Goal: Task Accomplishment & Management: Manage account settings

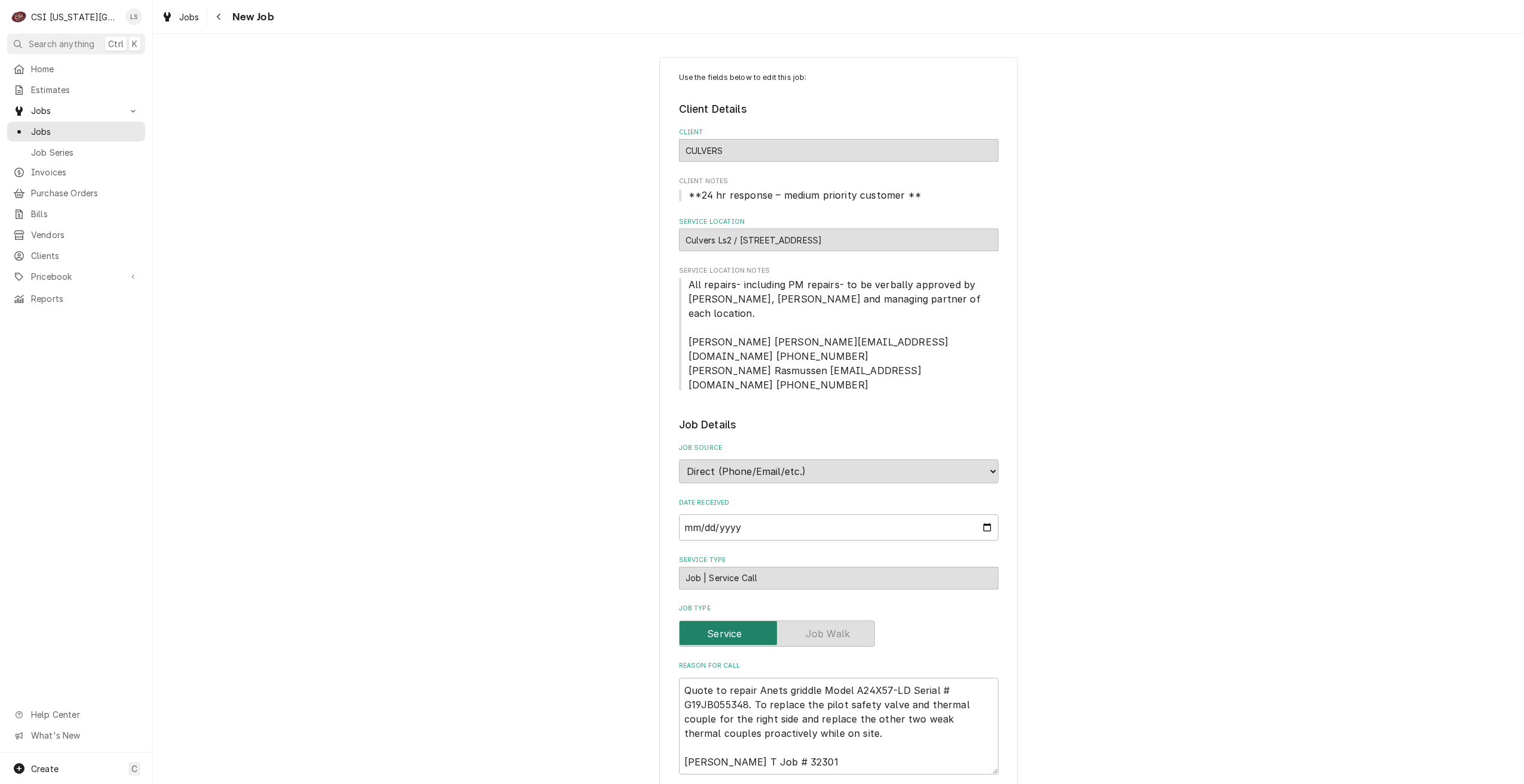
type textarea "x"
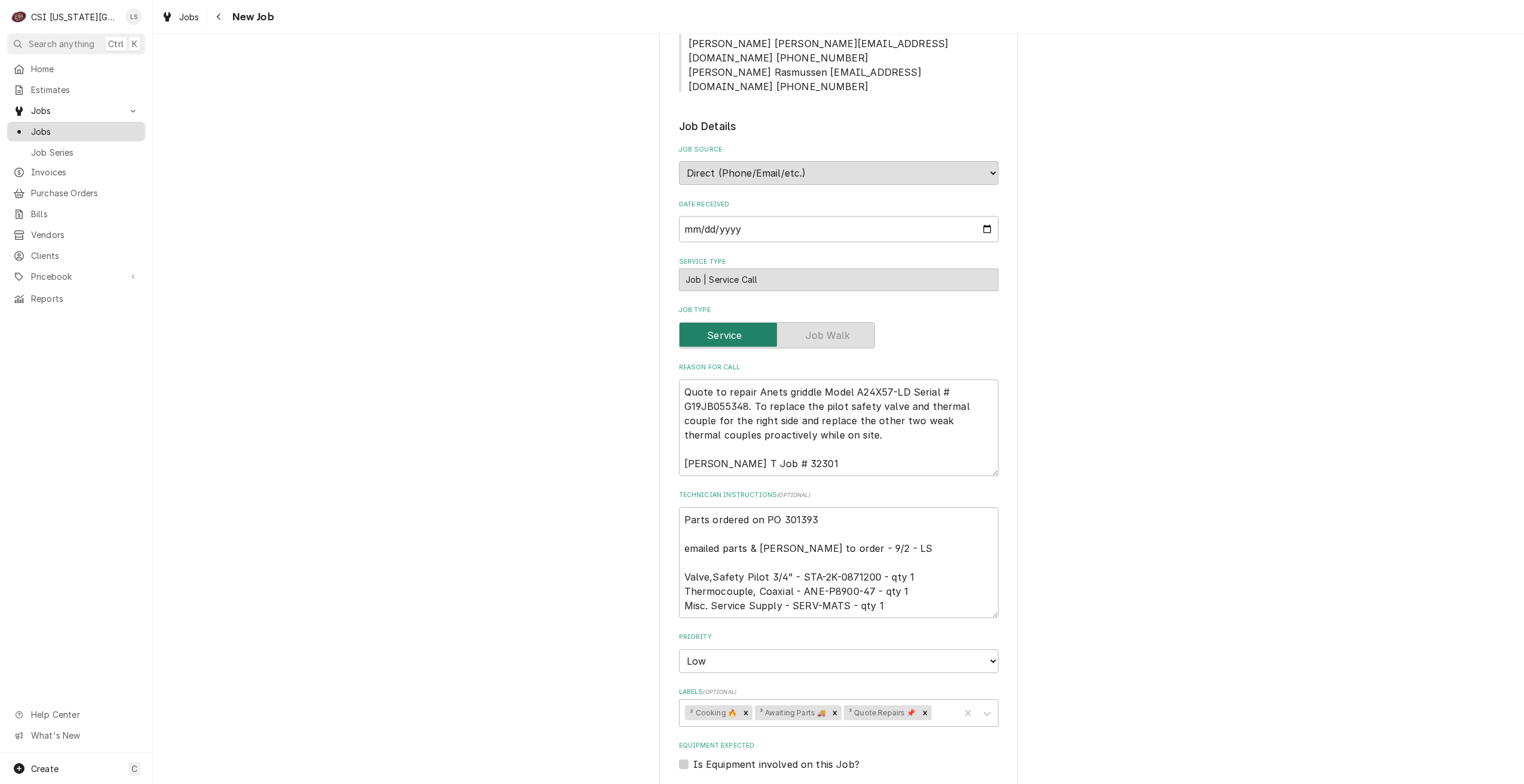
click at [114, 125] on span "Jobs" at bounding box center [85, 132] width 108 height 13
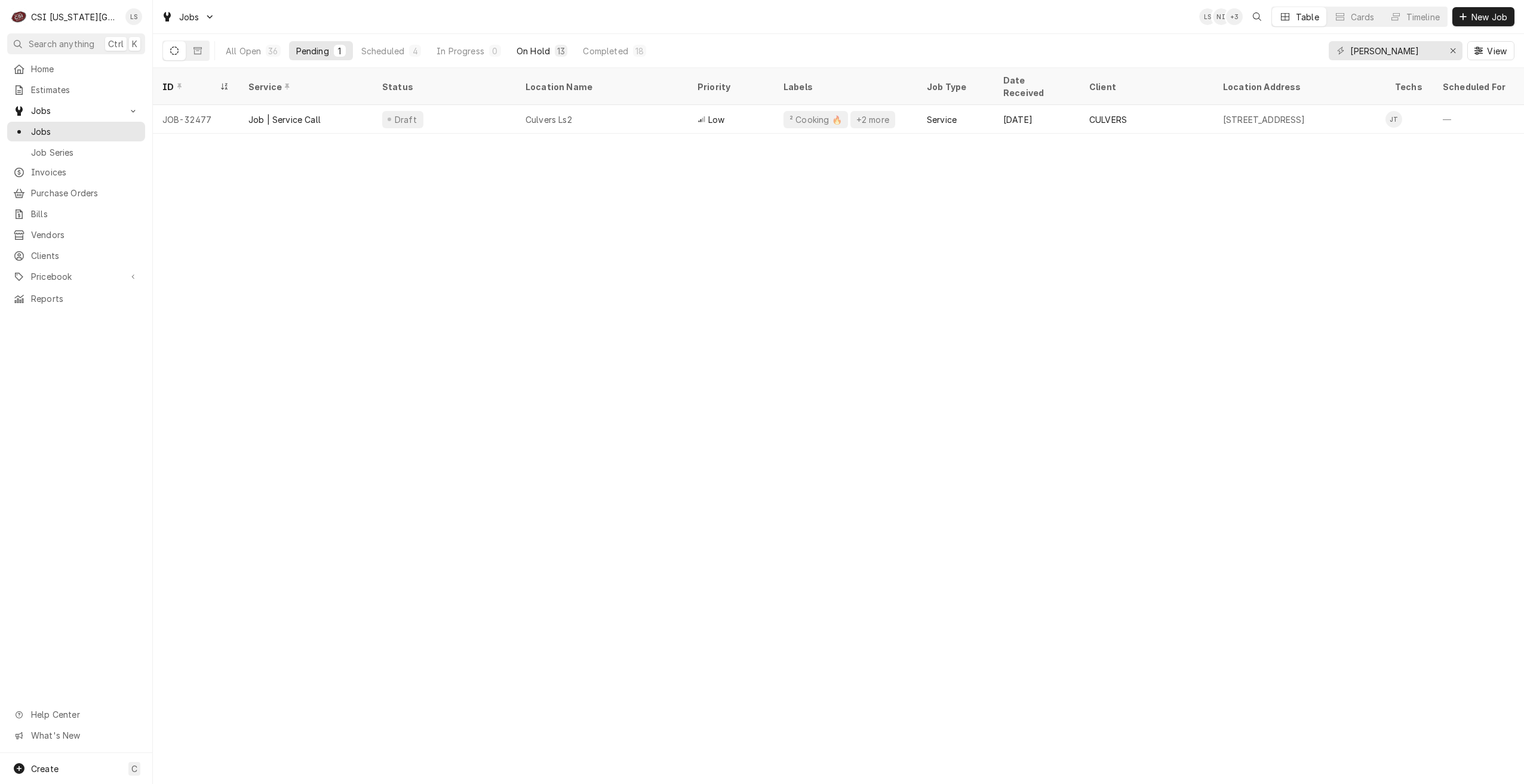
click at [552, 50] on button "On Hold 13" at bounding box center [542, 50] width 65 height 19
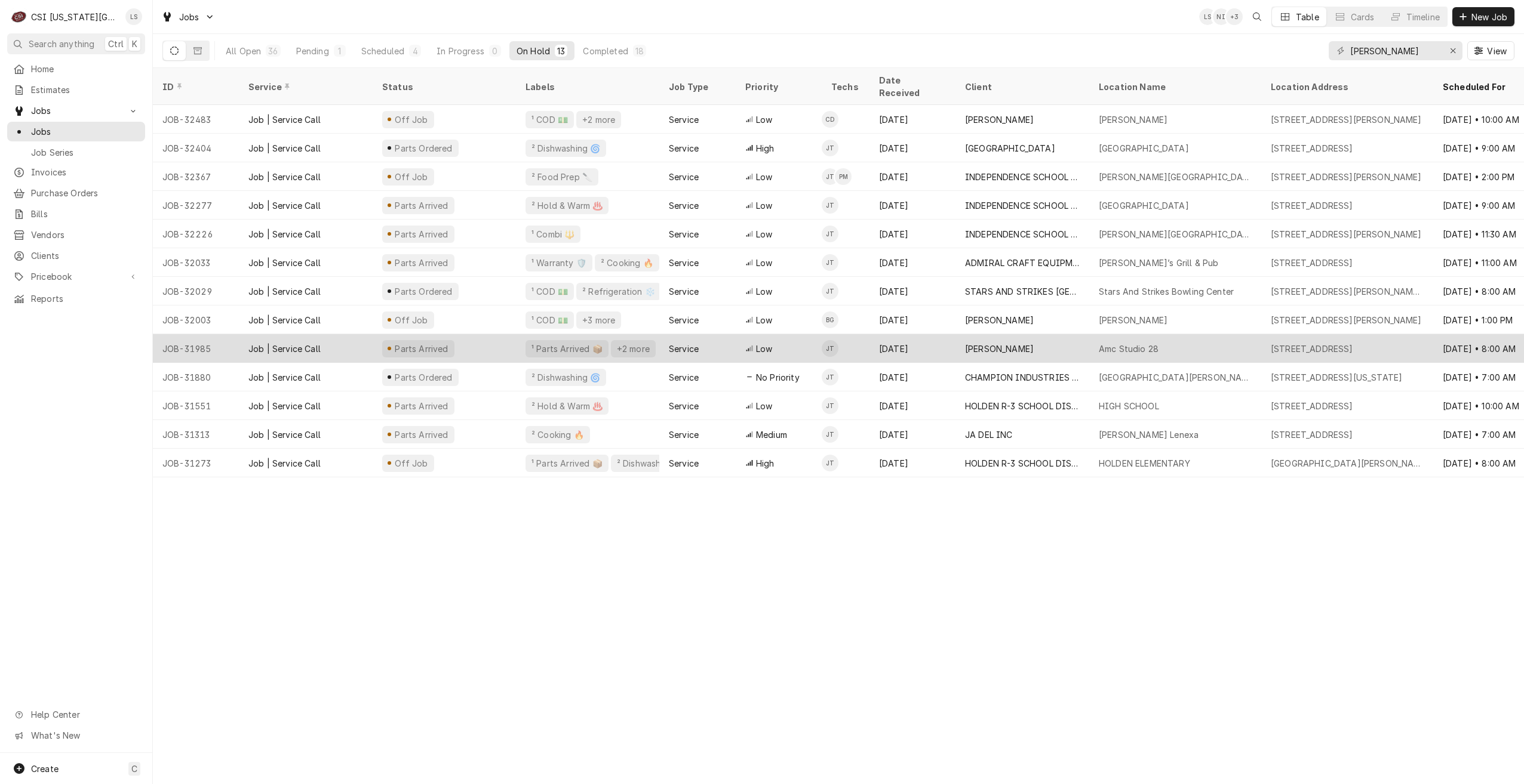
click at [1048, 334] on div "[PERSON_NAME]" at bounding box center [1022, 348] width 133 height 29
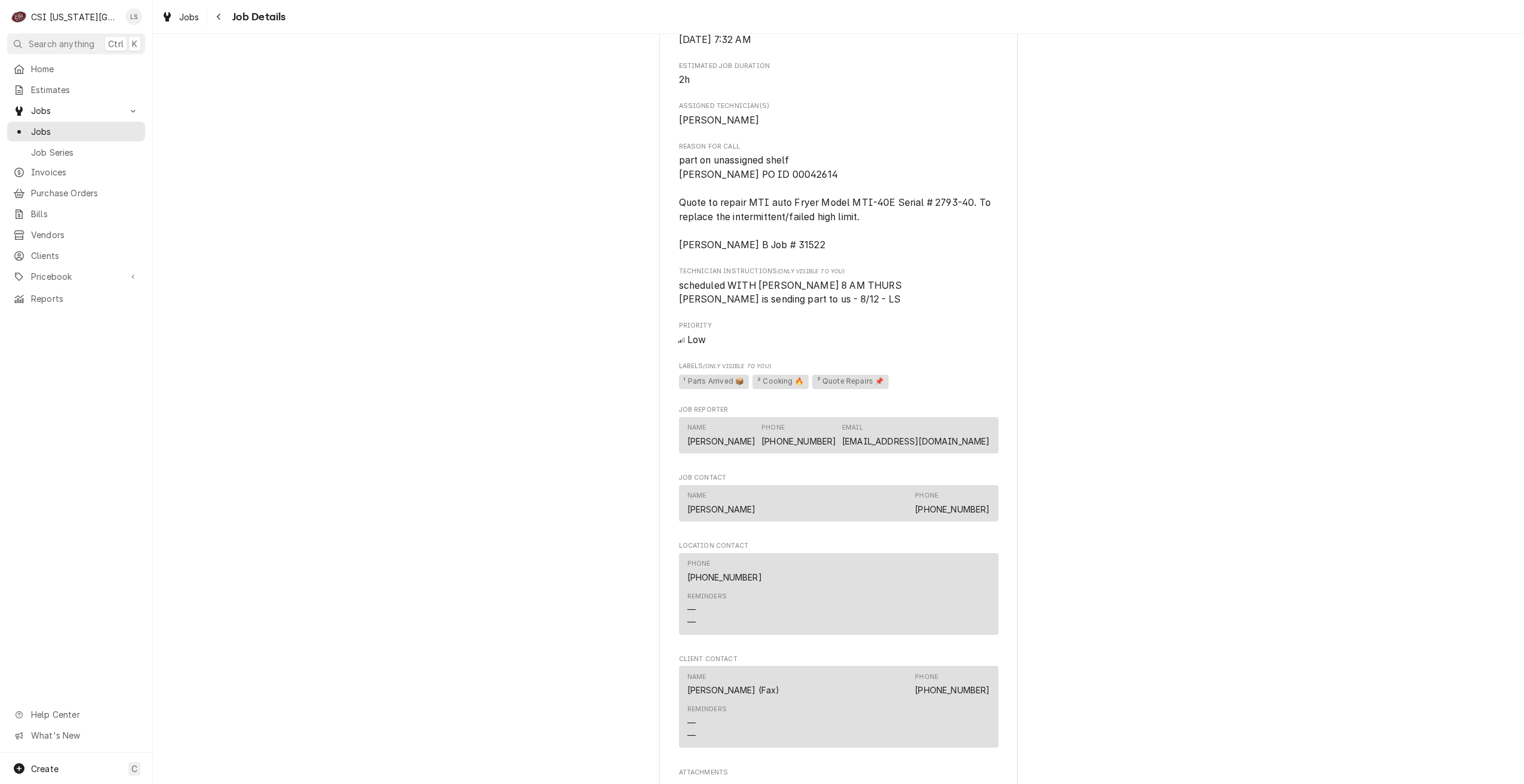
scroll to position [1134, 0]
click at [1314, 175] on div "Parts Arrived [PERSON_NAME] Studio 28 / [STREET_ADDRESS] Open in Maps Created F…" at bounding box center [838, 39] width 1371 height 2254
click at [123, 126] on span "Jobs" at bounding box center [85, 132] width 108 height 13
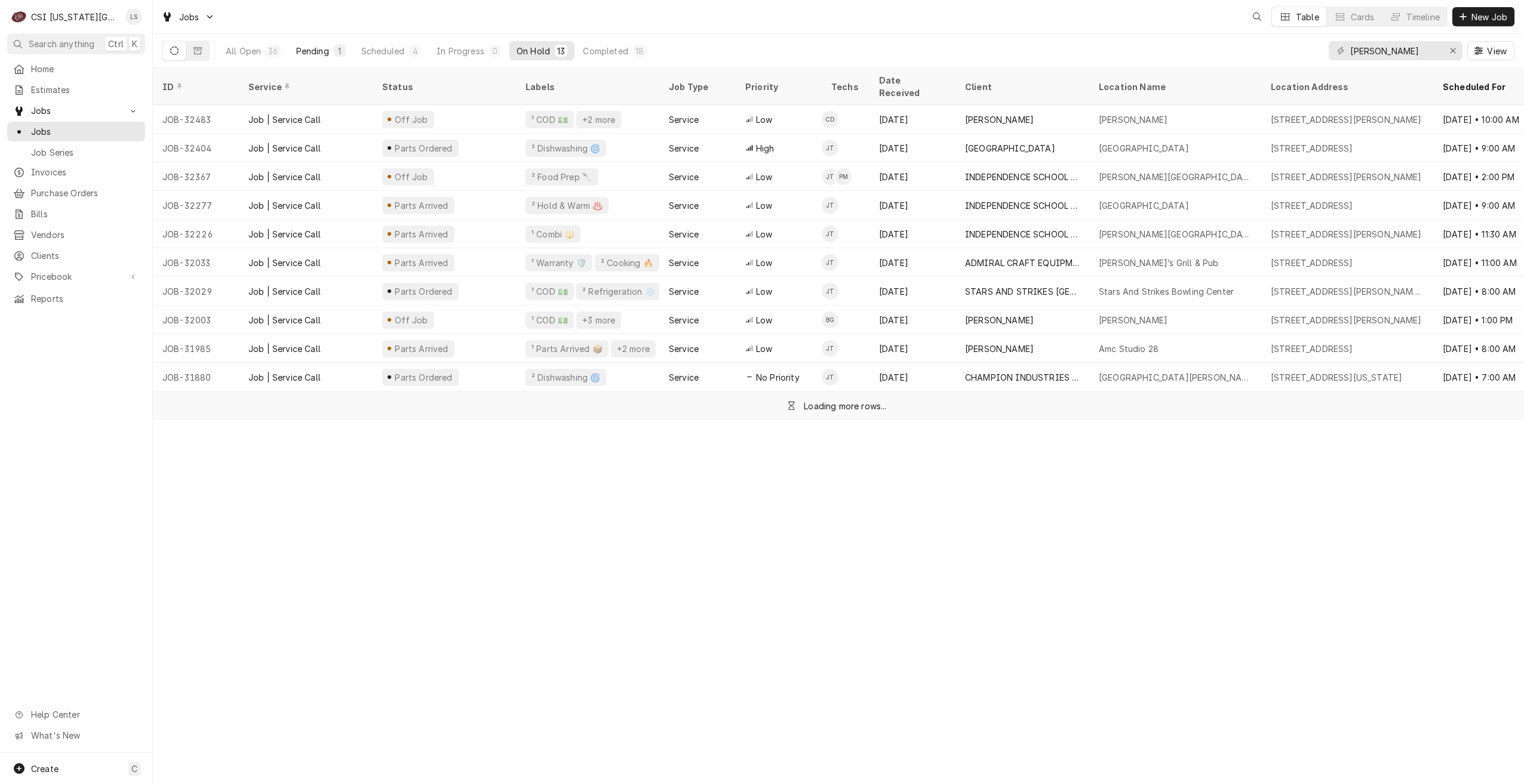
click at [314, 50] on div "Pending" at bounding box center [313, 51] width 33 height 13
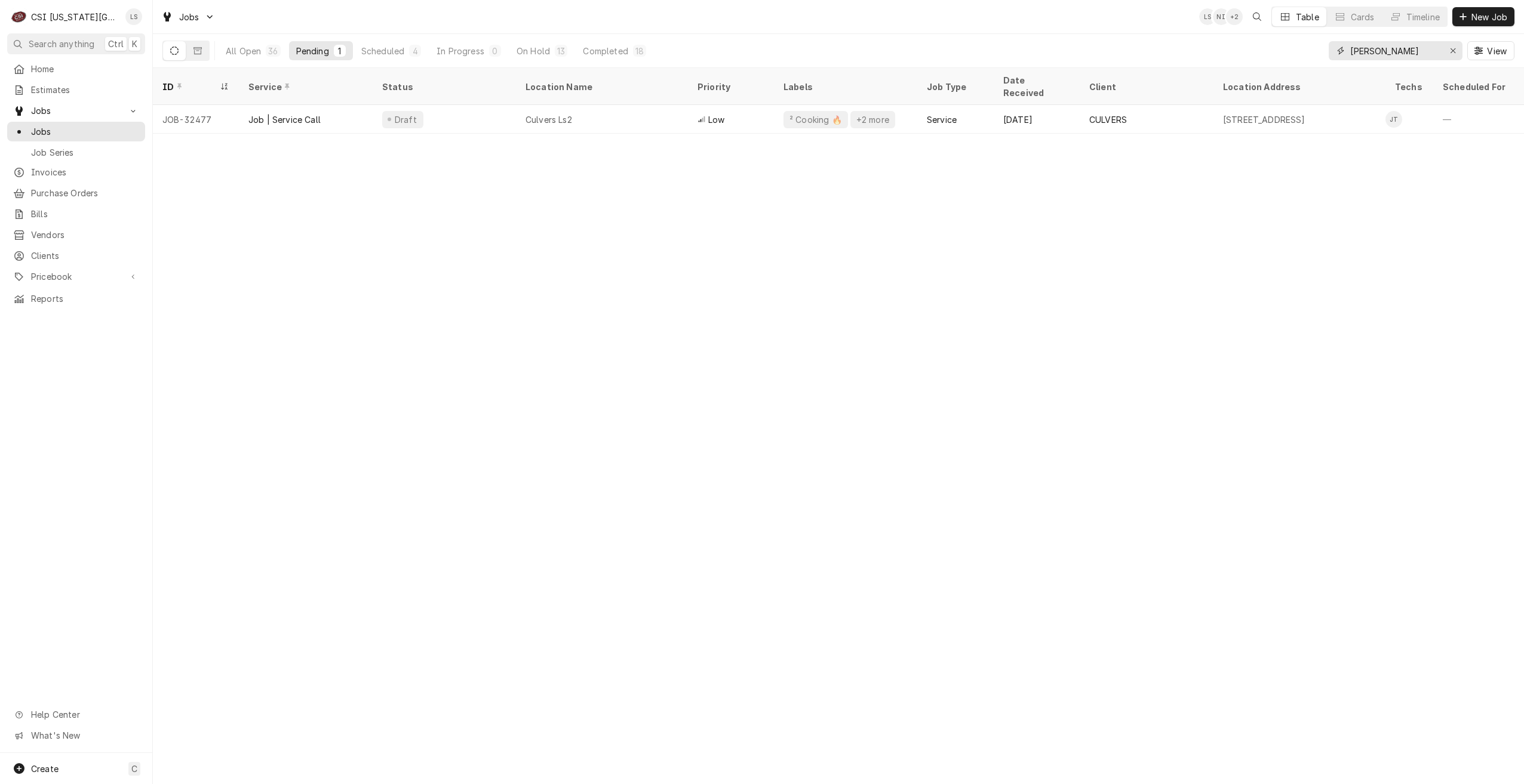
click at [1366, 56] on input "jimmy" at bounding box center [1395, 50] width 90 height 19
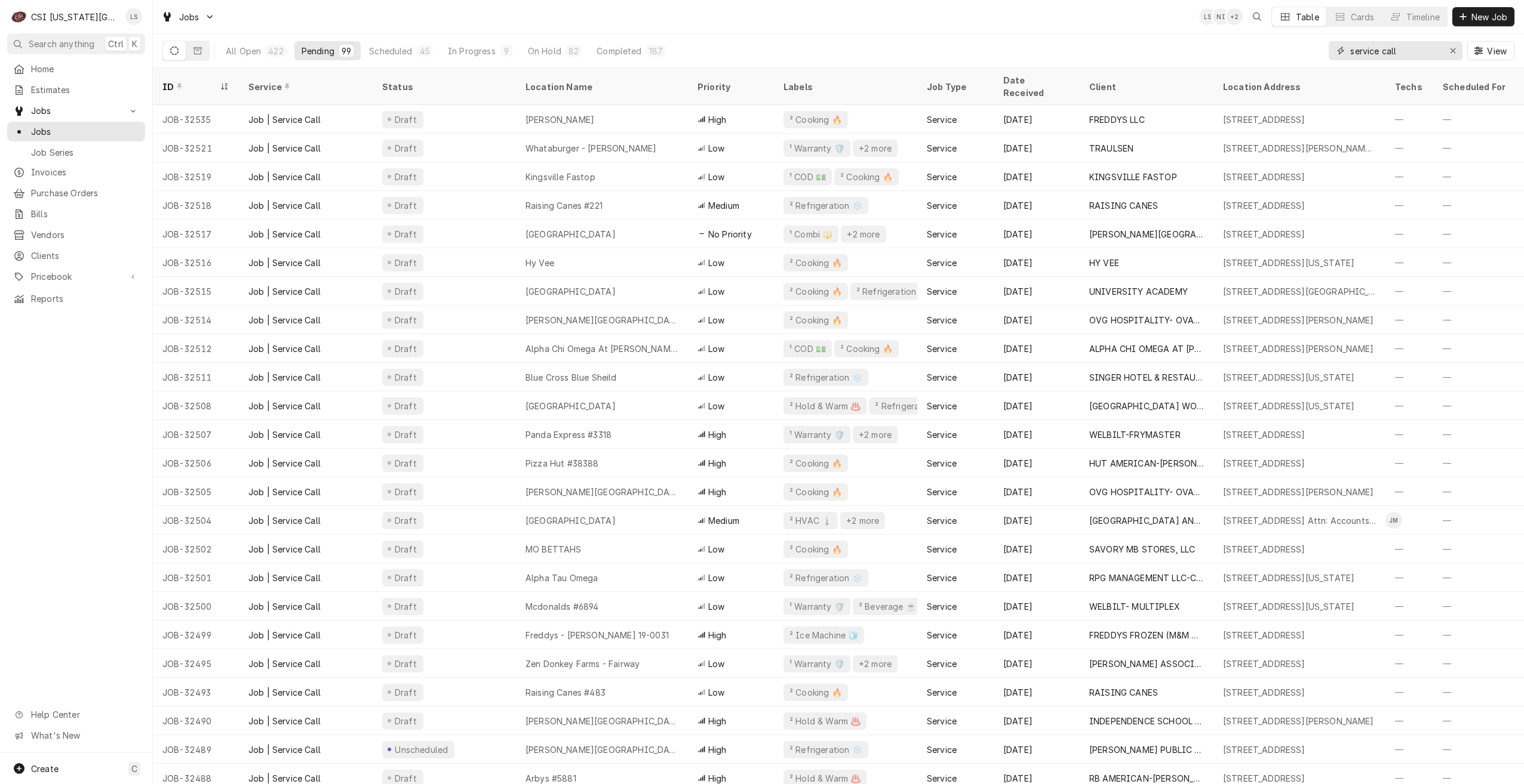
drag, startPoint x: 1403, startPoint y: 51, endPoint x: 1348, endPoint y: 45, distance: 55.3
click at [1348, 45] on div "service call" at bounding box center [1395, 50] width 133 height 19
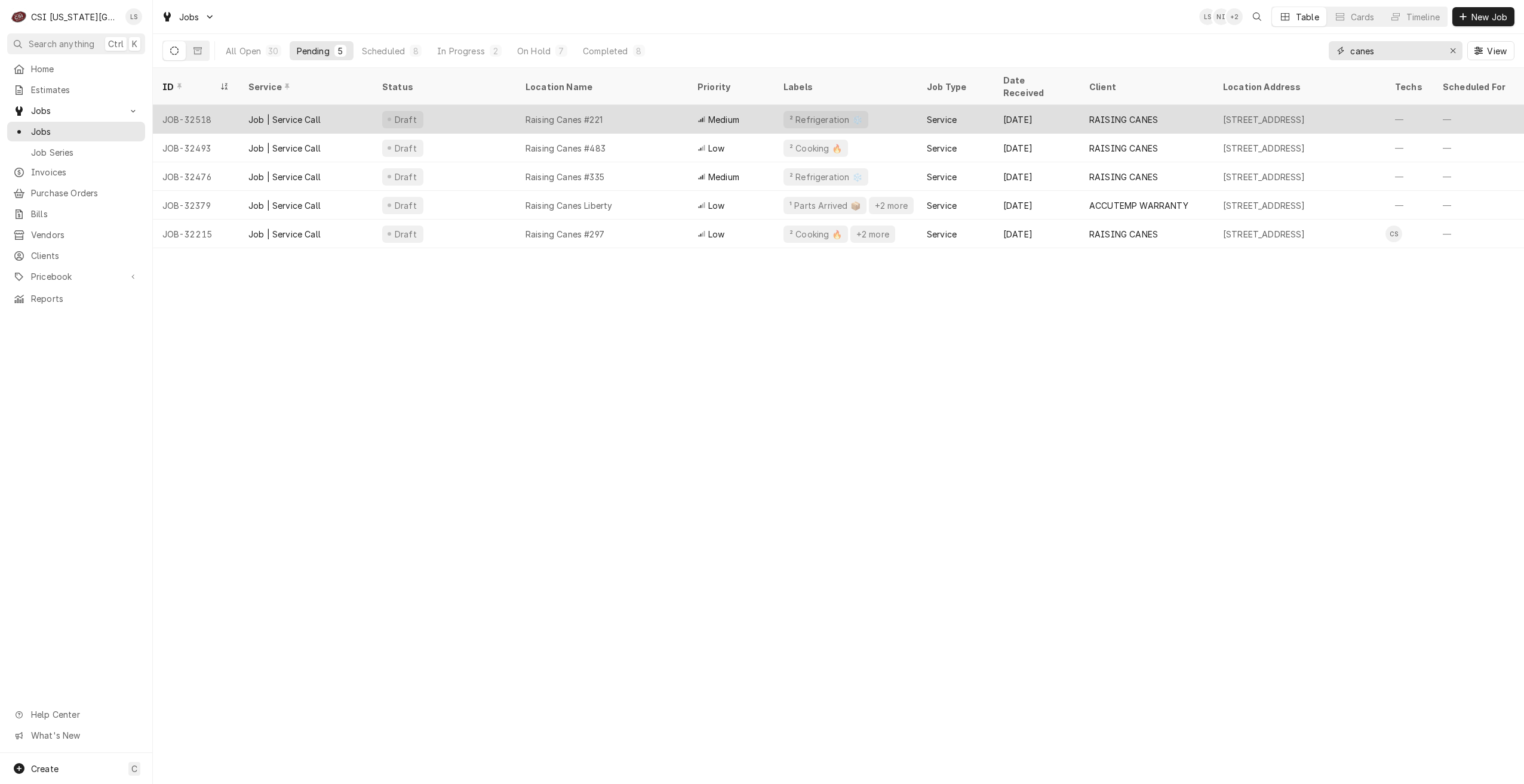
type input "canes"
click at [647, 115] on div "Raising Canes #221" at bounding box center [602, 119] width 172 height 29
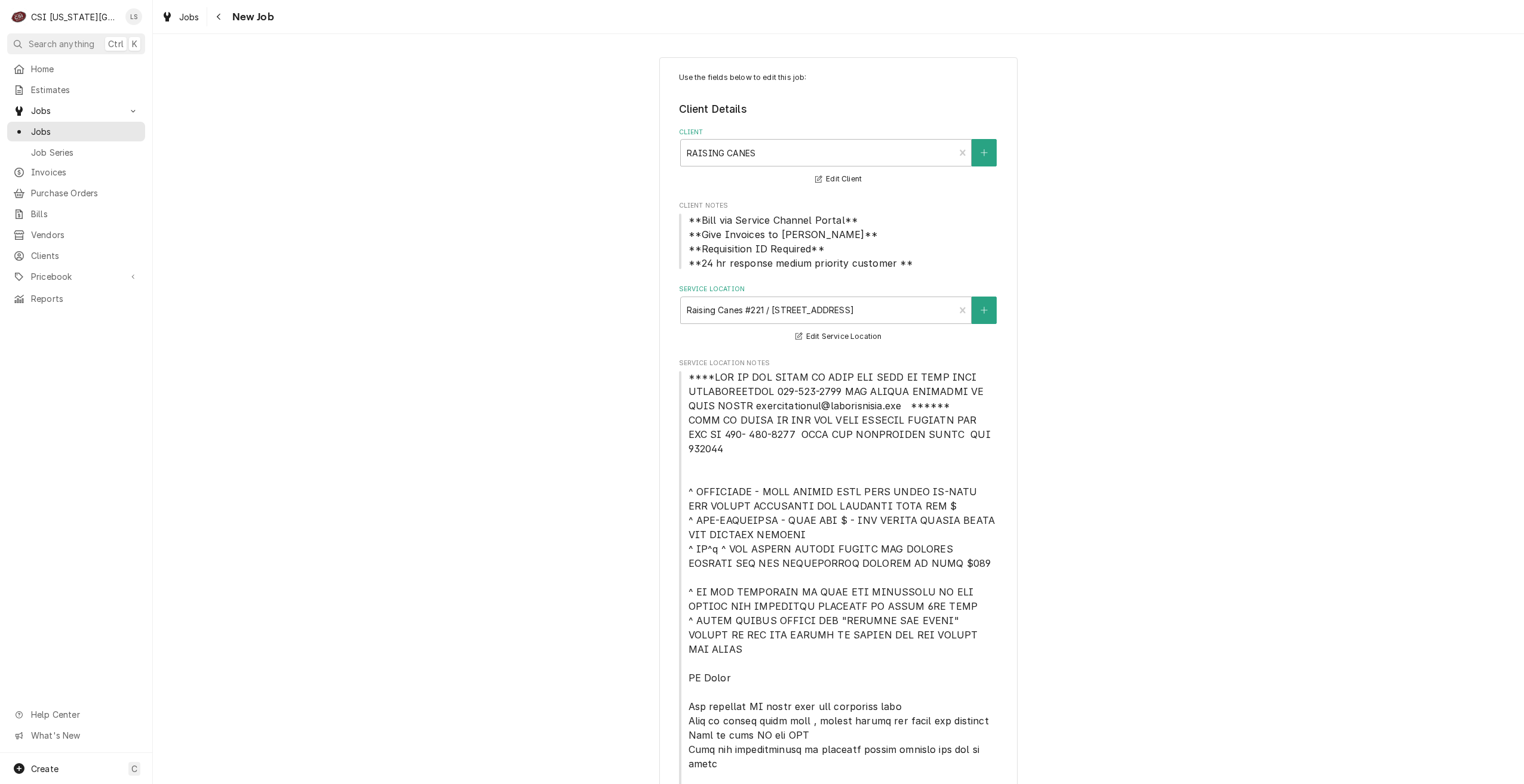
type textarea "x"
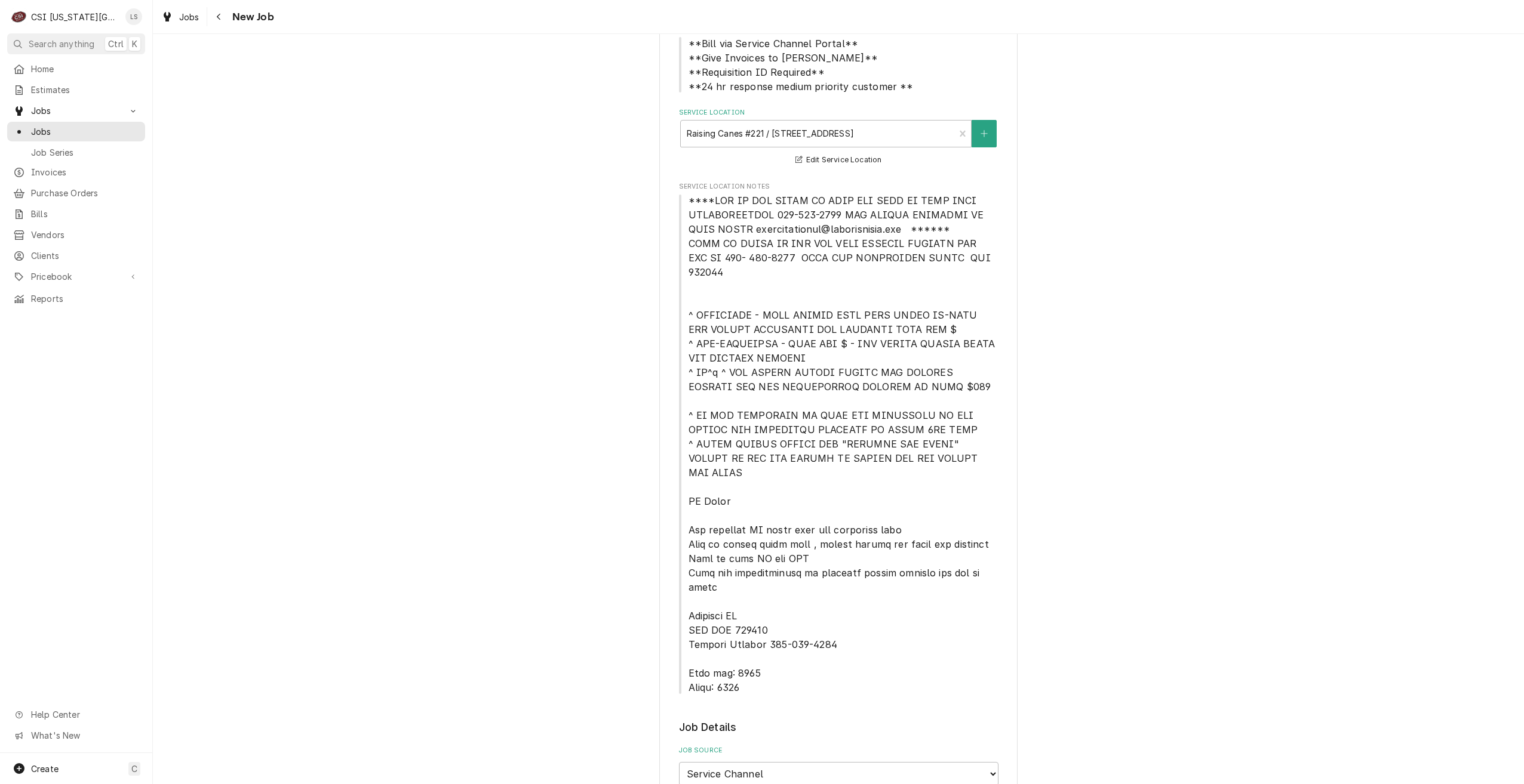
scroll to position [298, 0]
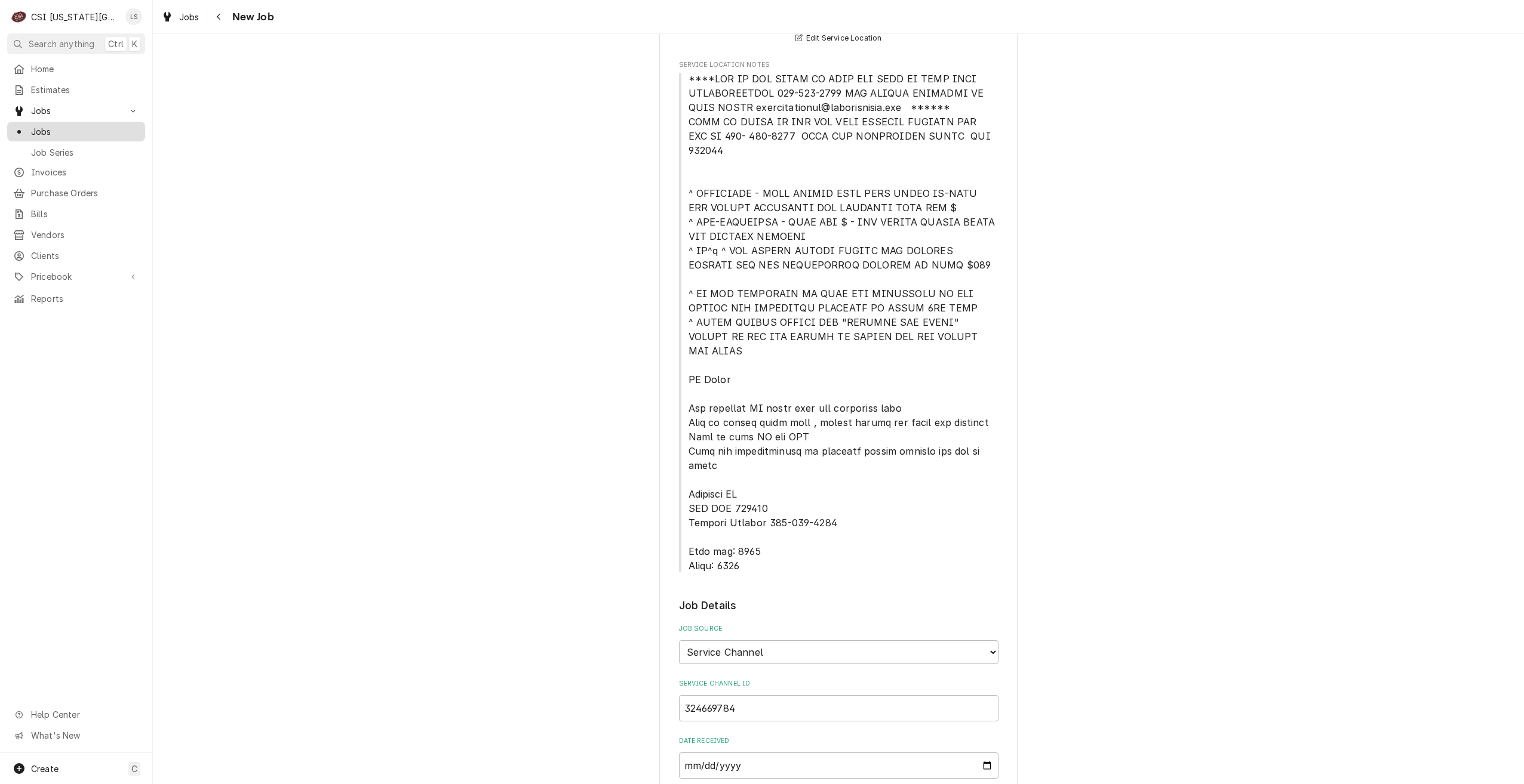
click at [106, 132] on span "Jobs" at bounding box center [85, 132] width 108 height 13
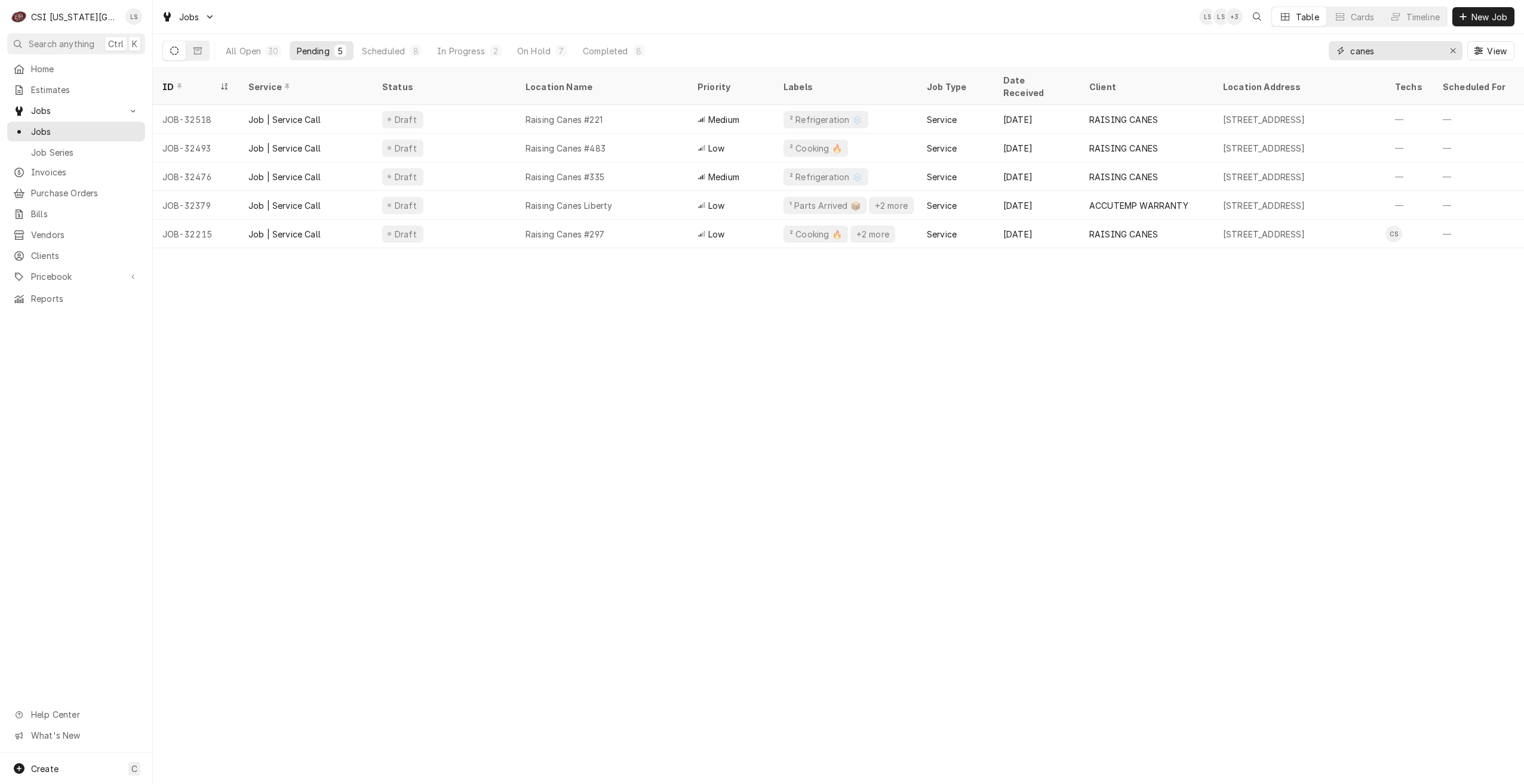
click at [1357, 50] on input "canes" at bounding box center [1395, 50] width 90 height 19
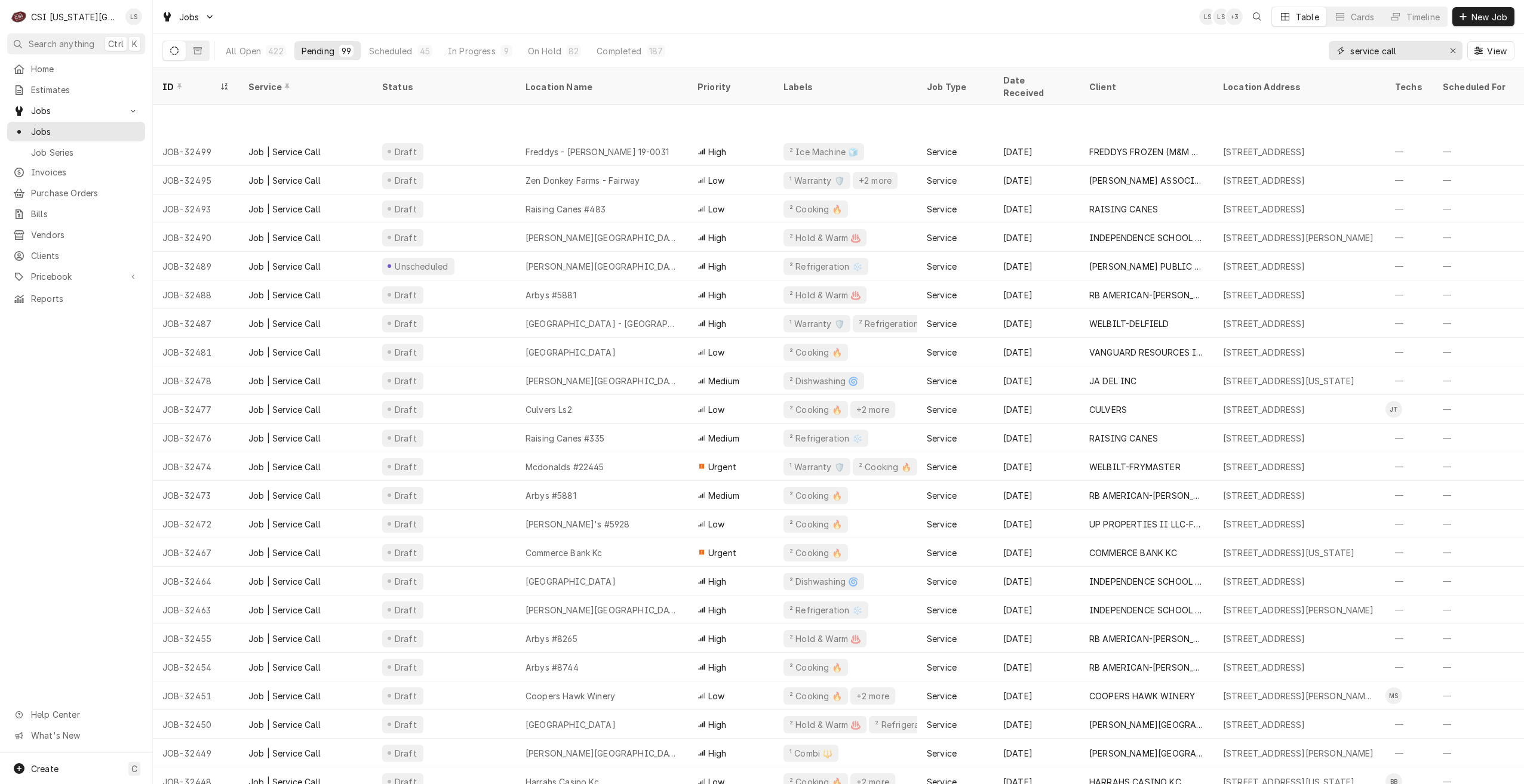
scroll to position [547, 0]
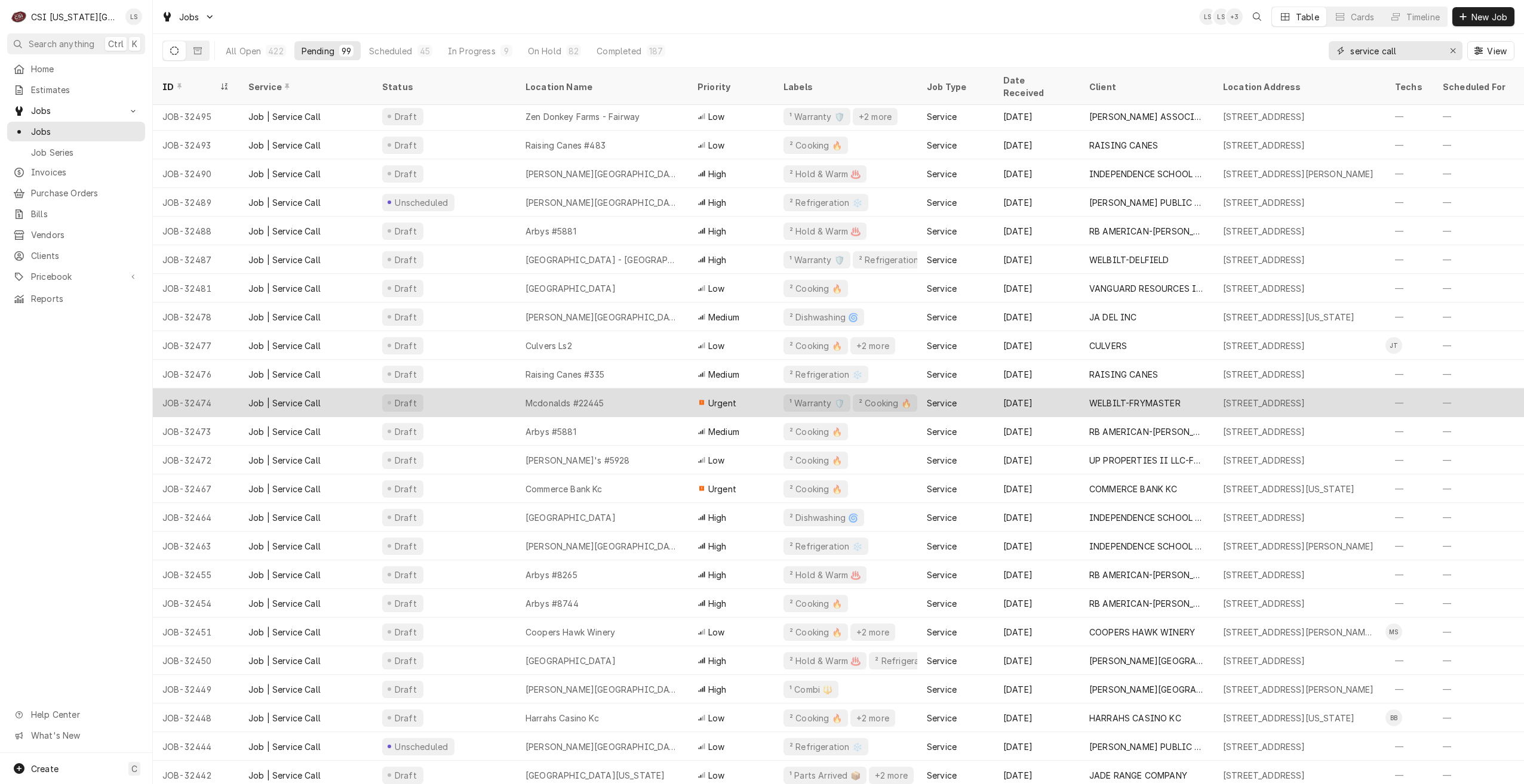
type input "service call"
click at [639, 388] on div "Mcdonalds #22445" at bounding box center [602, 403] width 172 height 29
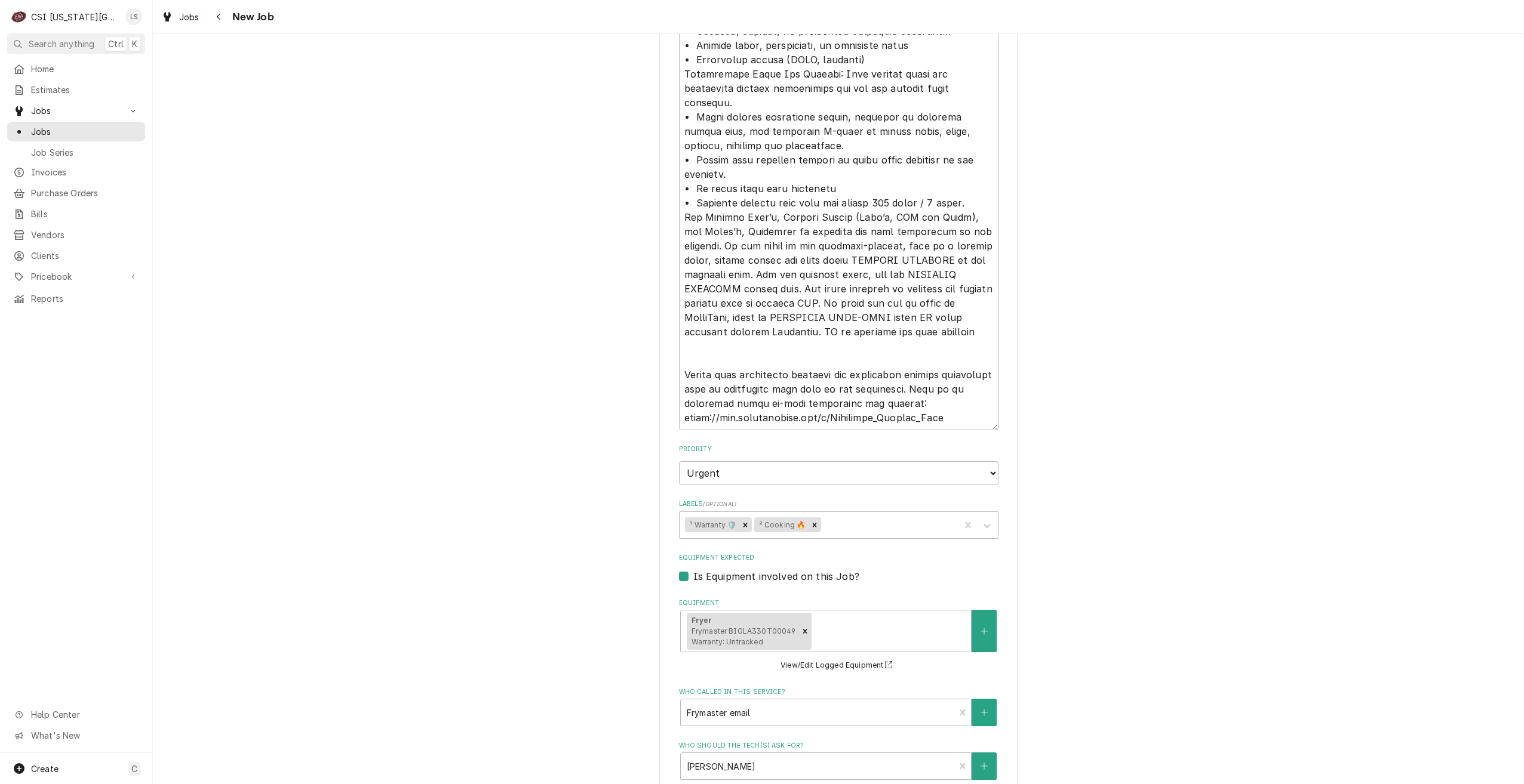
scroll to position [1831, 0]
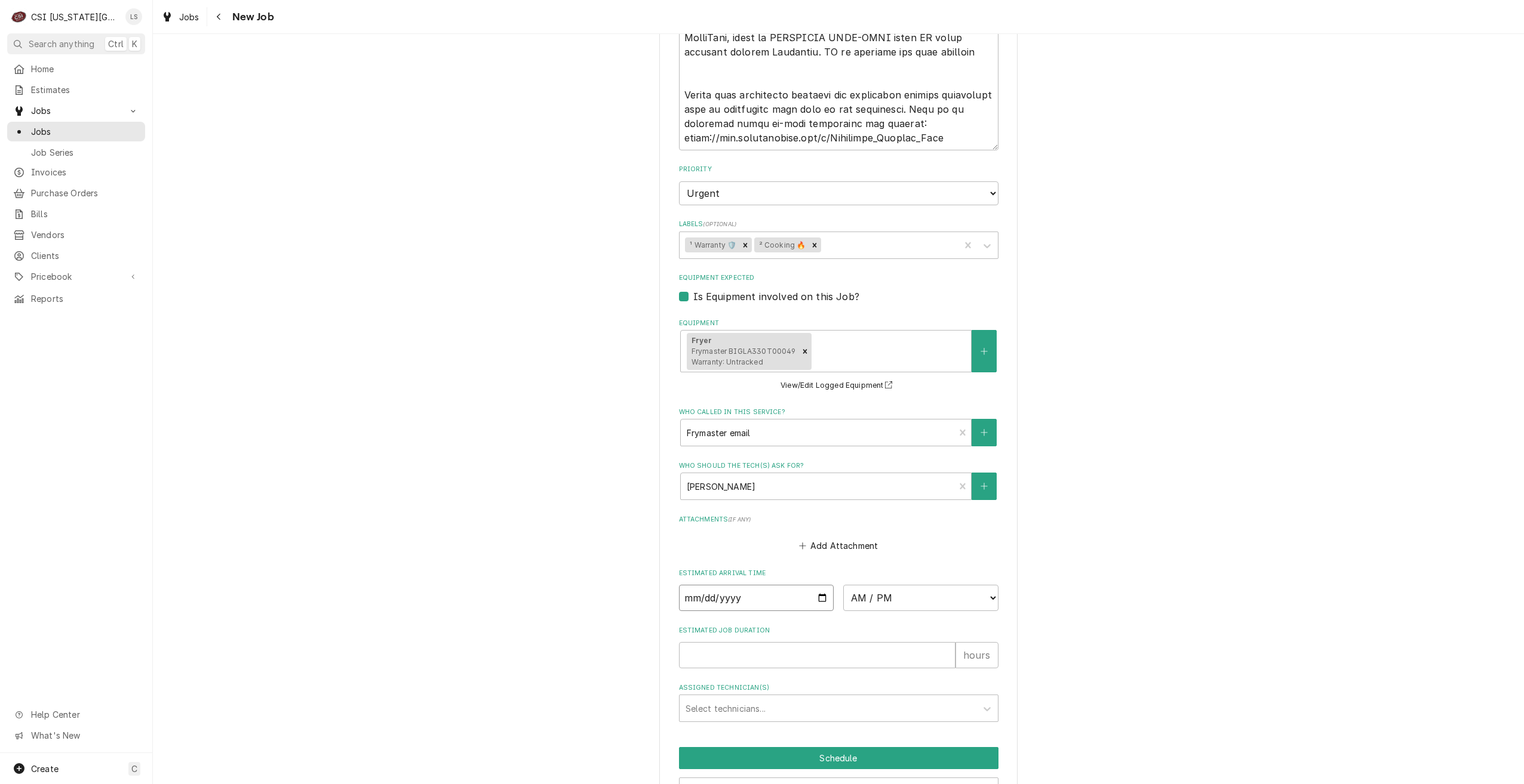
click at [819, 584] on input "Date" at bounding box center [756, 597] width 155 height 26
type textarea "x"
type input "[DATE]"
type textarea "x"
click at [897, 584] on select "AM / PM 6:00 AM 6:15 AM 6:30 AM 6:45 AM 7:00 AM 7:15 AM 7:30 AM 7:45 AM 8:00 AM…" at bounding box center [920, 597] width 155 height 26
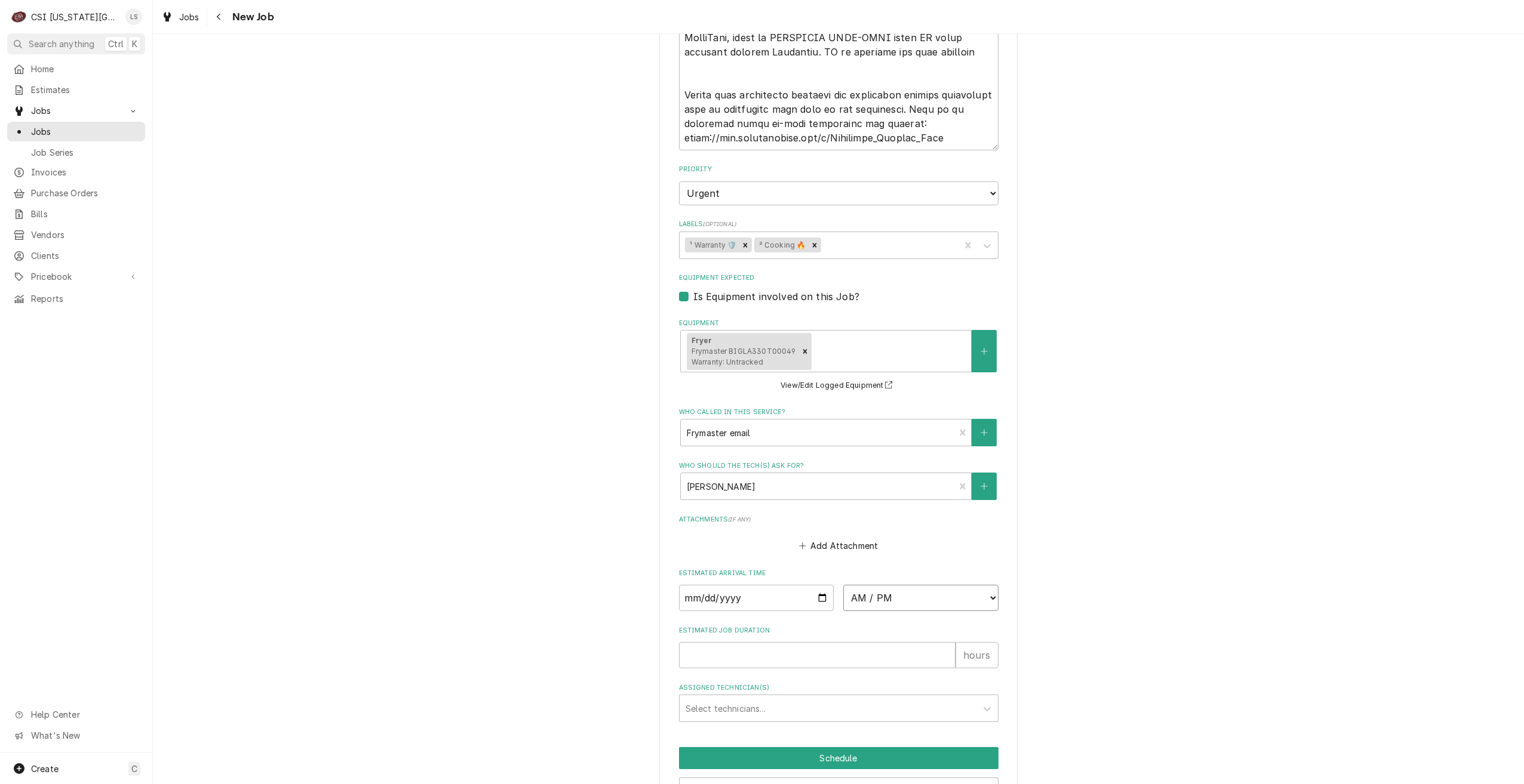
select select "13:45:00"
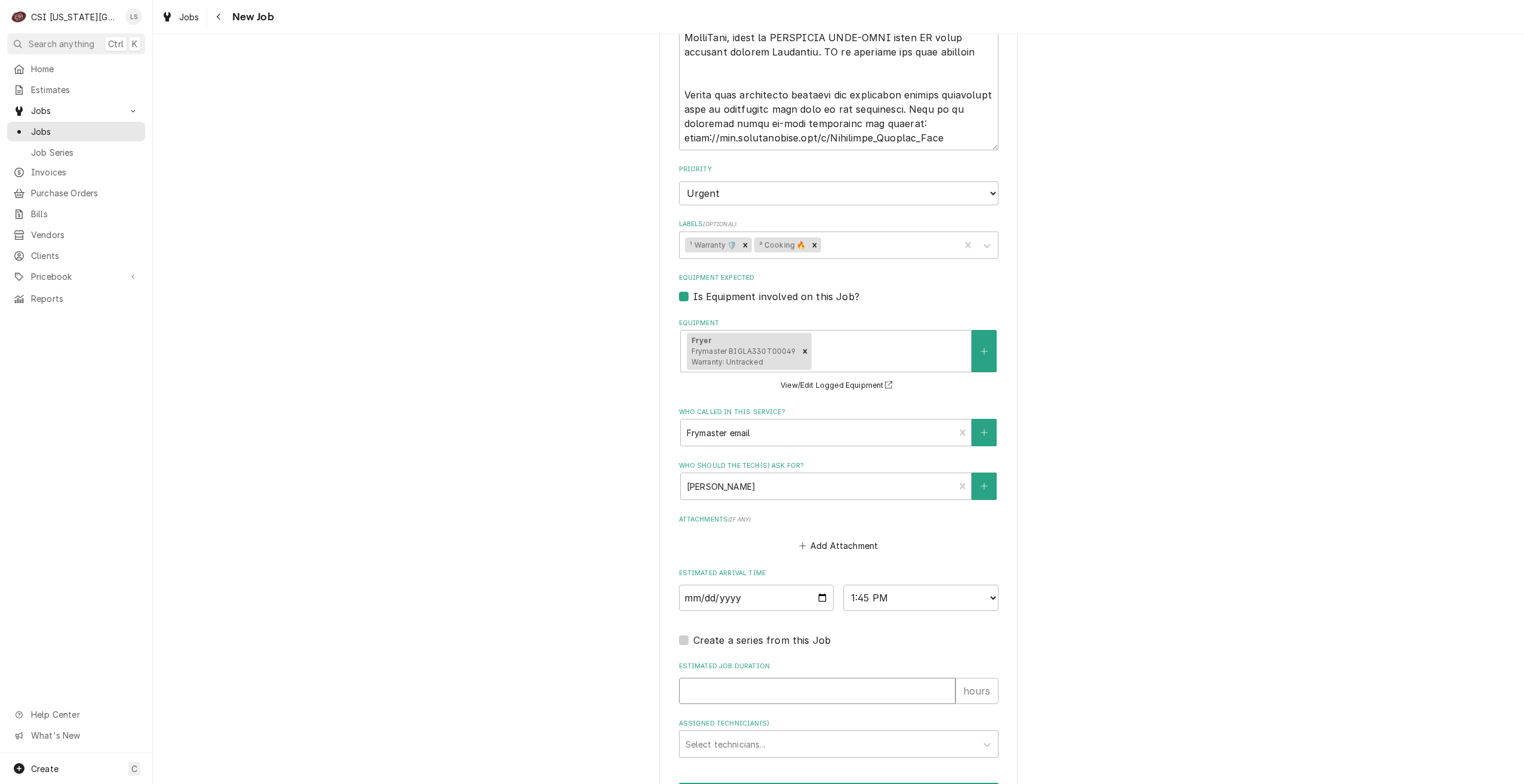
click at [899, 677] on input "Estimated Job Duration" at bounding box center [817, 690] width 277 height 26
type textarea "x"
type input "2"
type textarea "x"
type input "2"
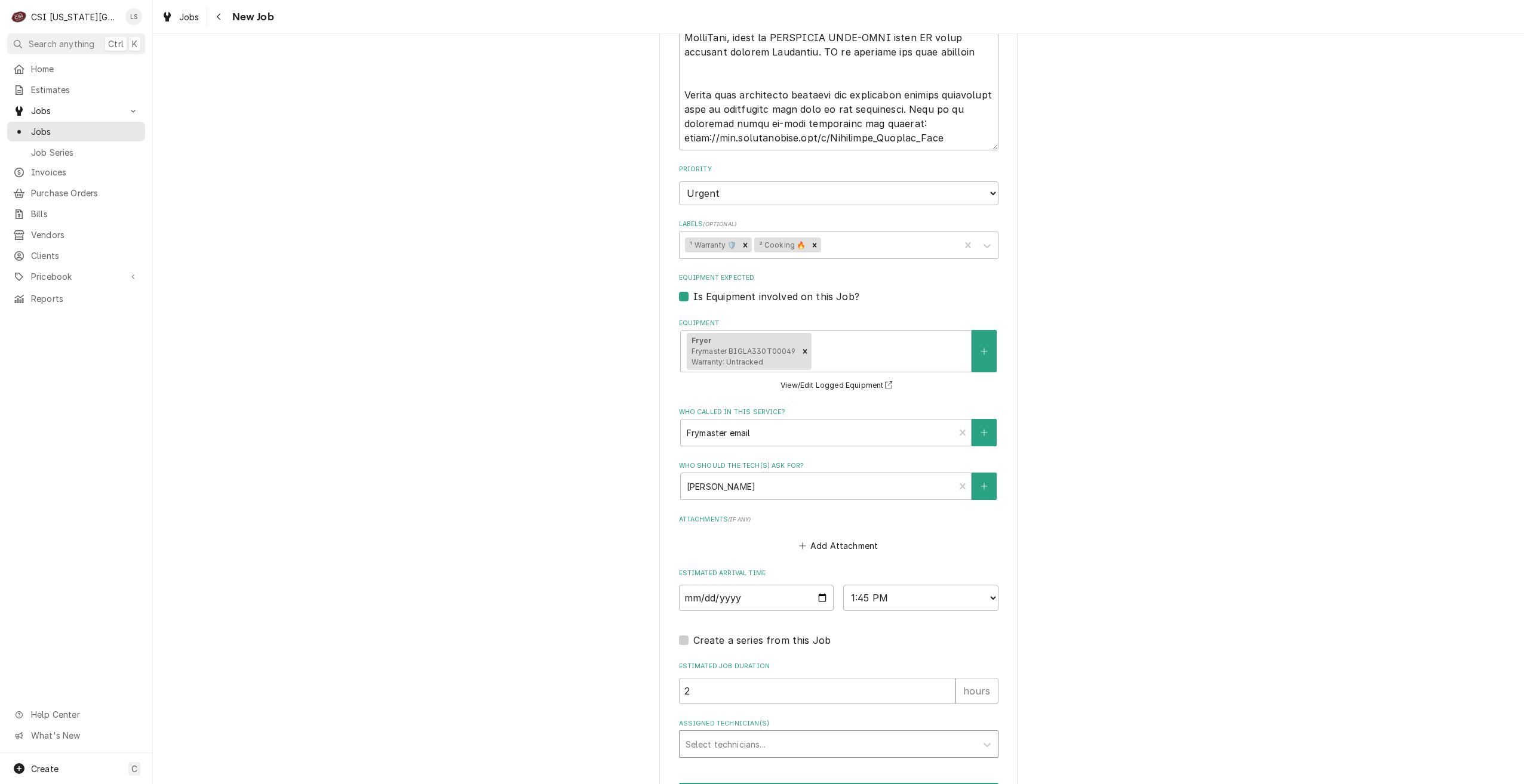
click at [938, 734] on div "Assigned Technician(s)" at bounding box center [828, 745] width 285 height 21
type input "jimm"
click at [899, 761] on div "Jimmy Terrell" at bounding box center [838, 770] width 318 height 19
type textarea "x"
click at [876, 783] on button "Schedule" at bounding box center [838, 794] width 320 height 22
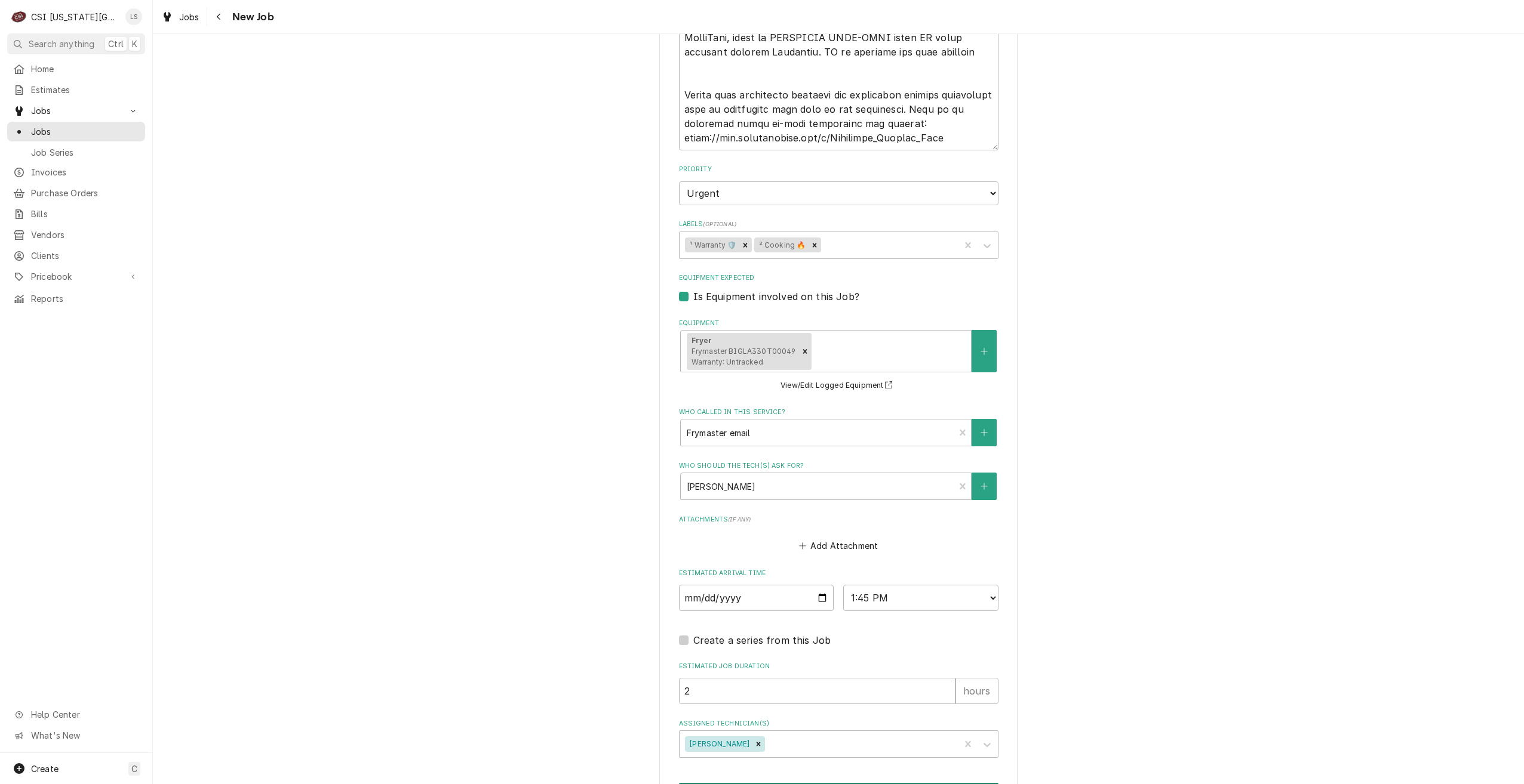
scroll to position [1826, 0]
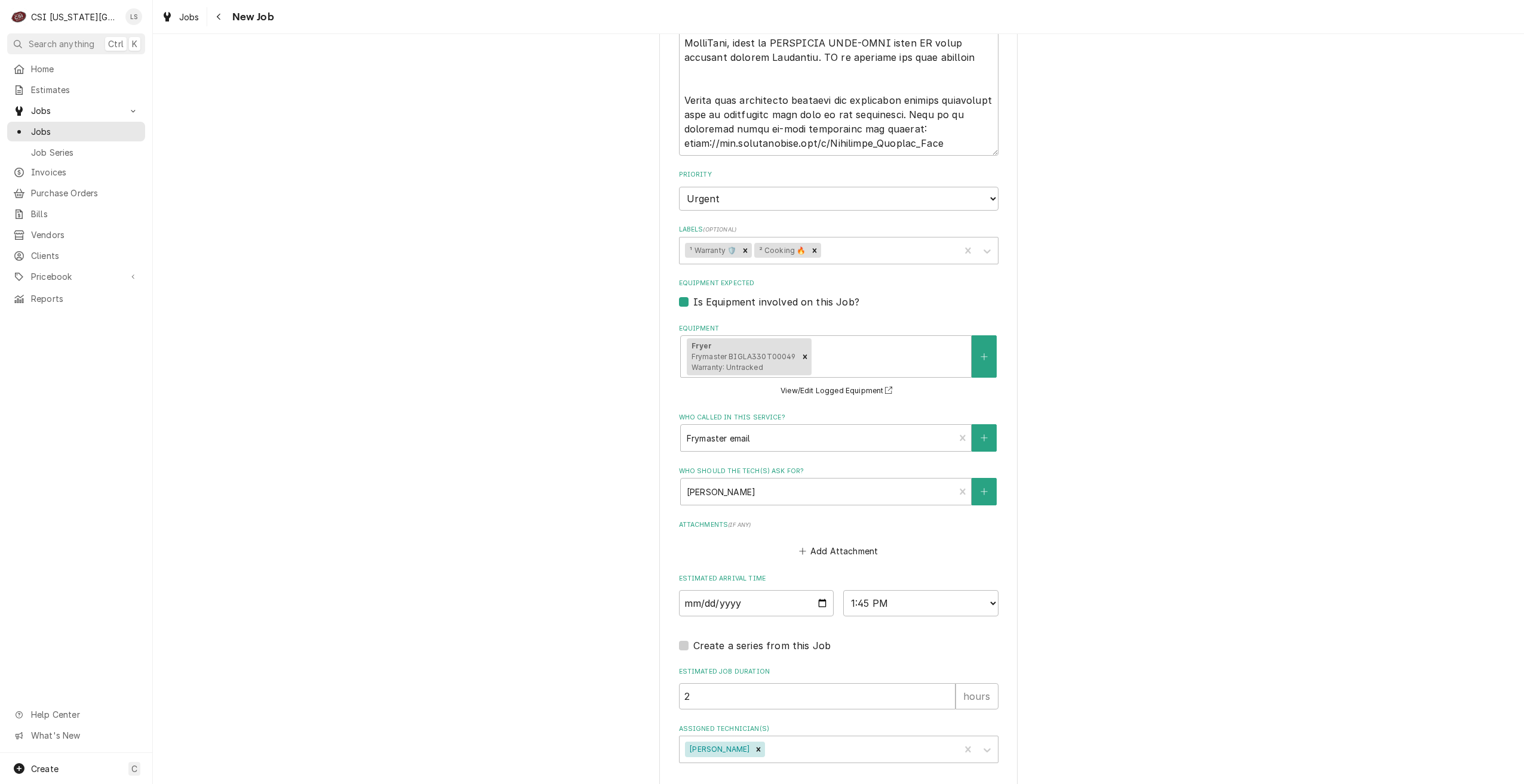
type textarea "x"
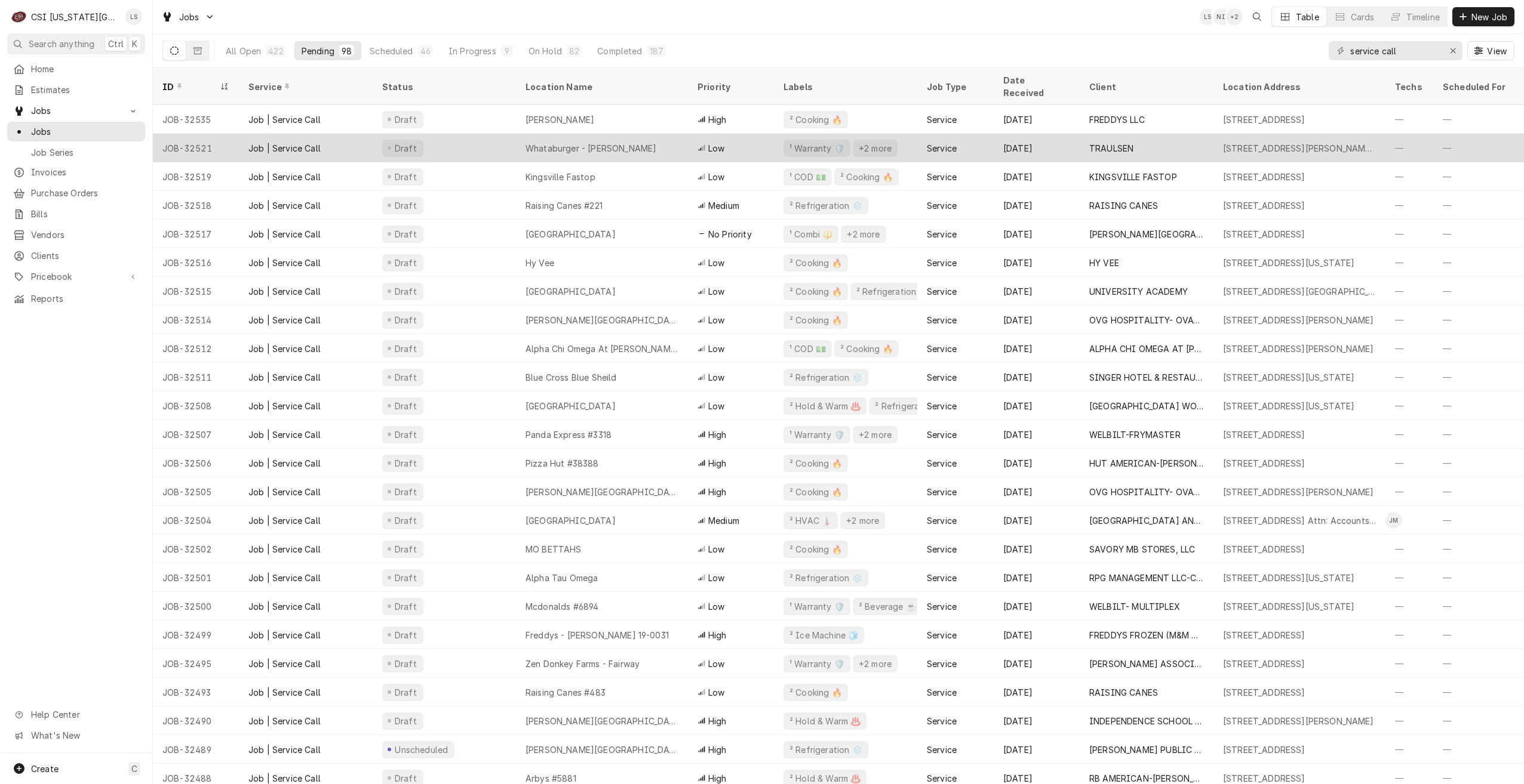
click at [696, 133] on div "Low" at bounding box center [731, 148] width 86 height 29
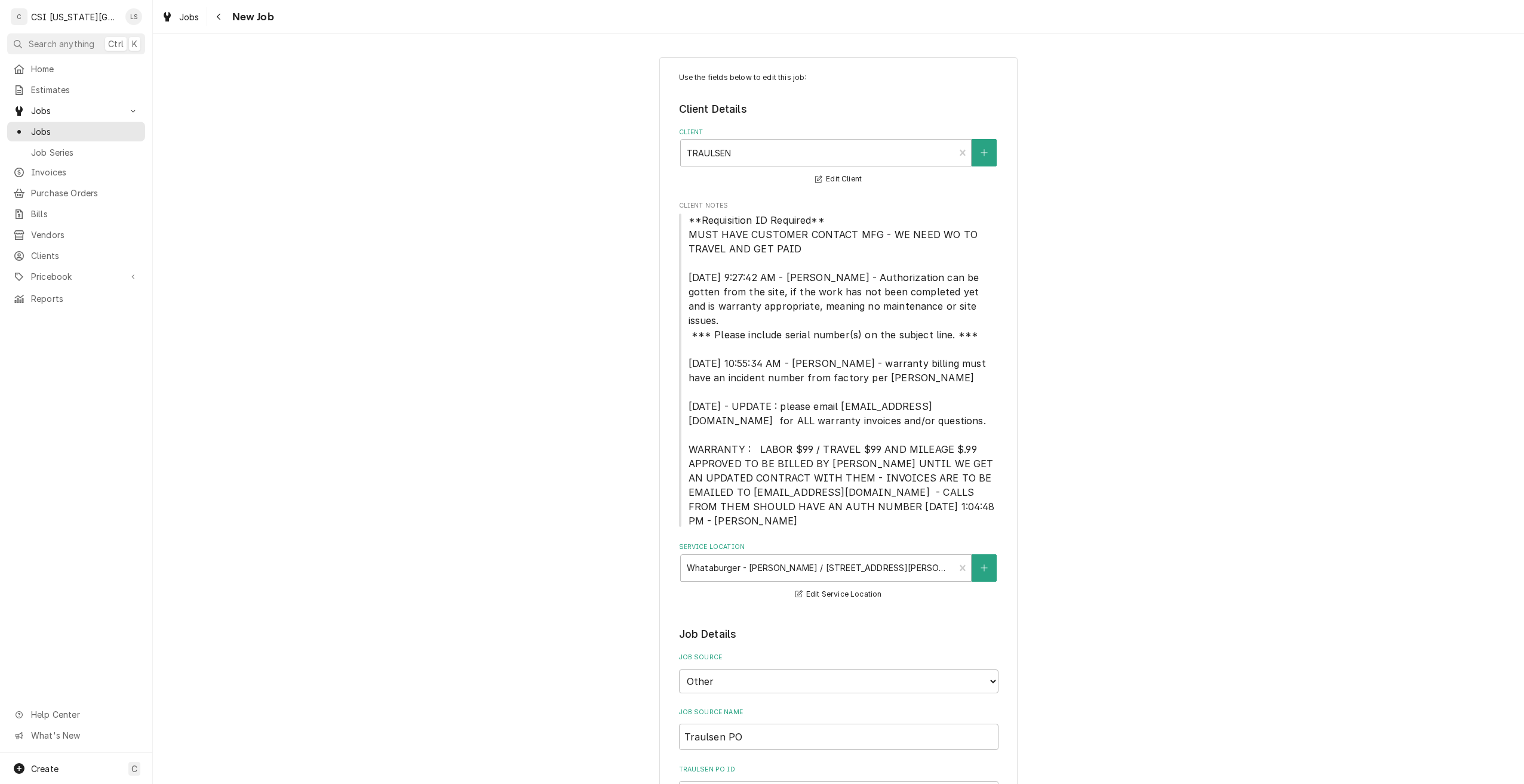
type textarea "x"
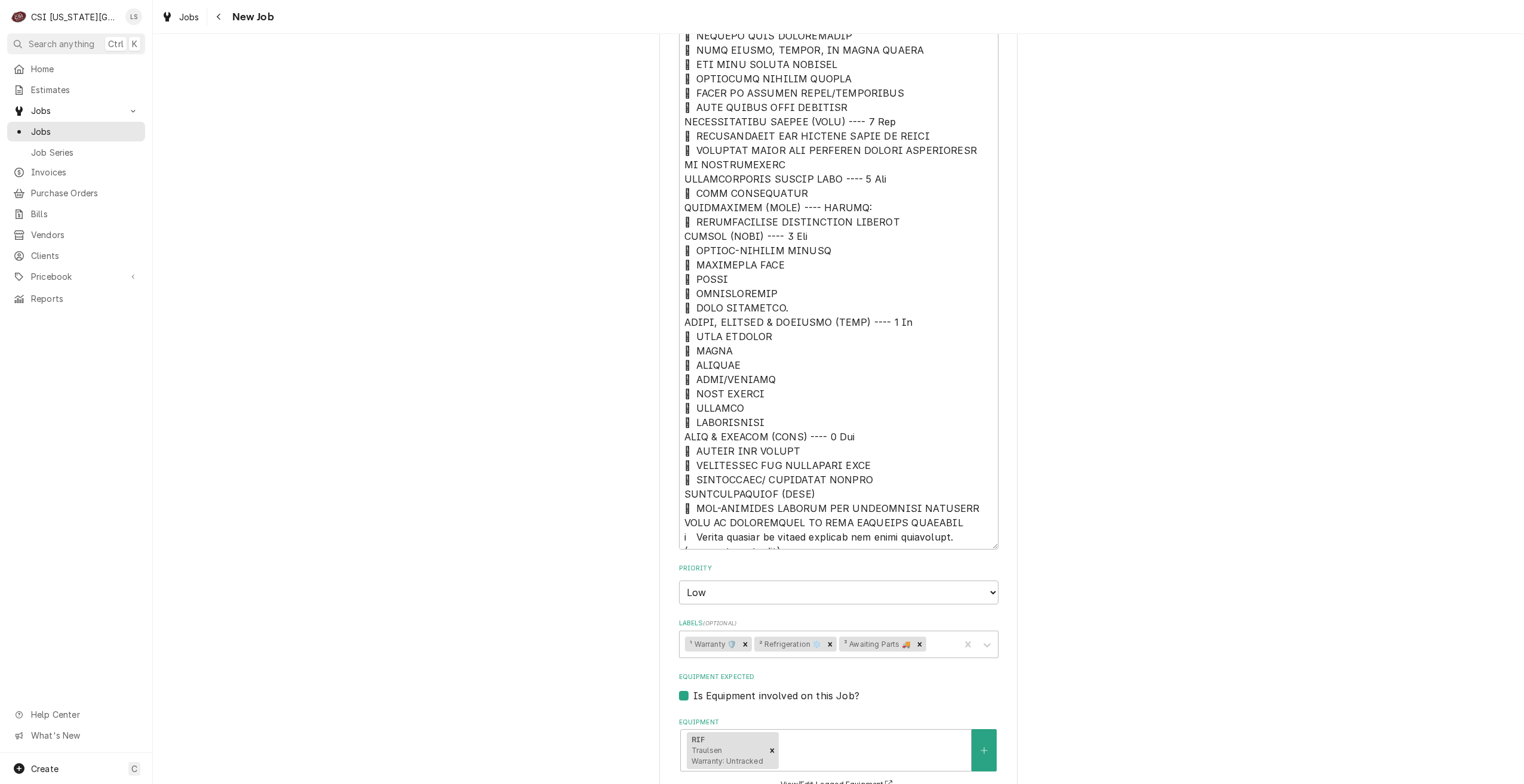
scroll to position [2233, 0]
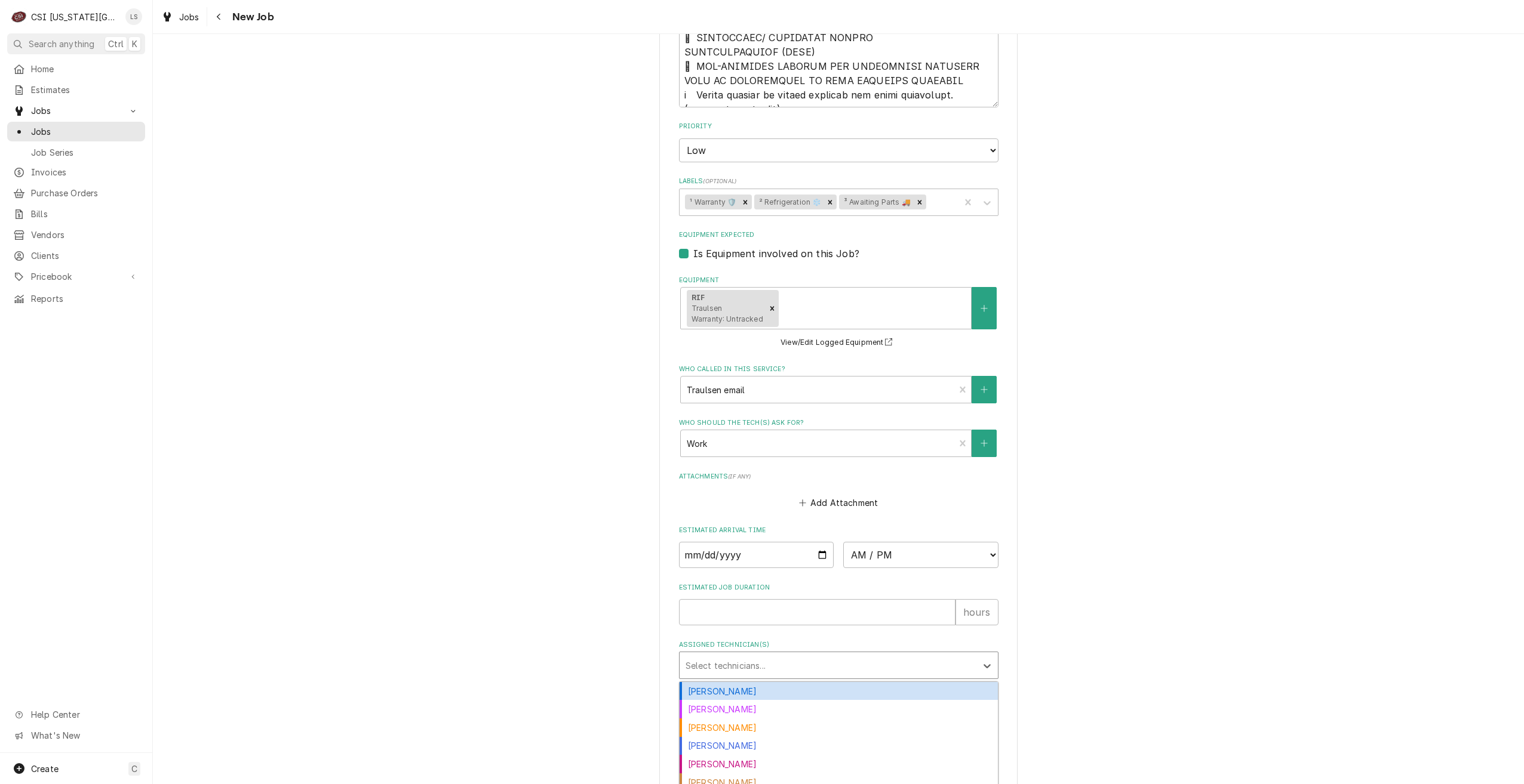
click at [785, 654] on div "Assigned Technician(s)" at bounding box center [828, 665] width 285 height 21
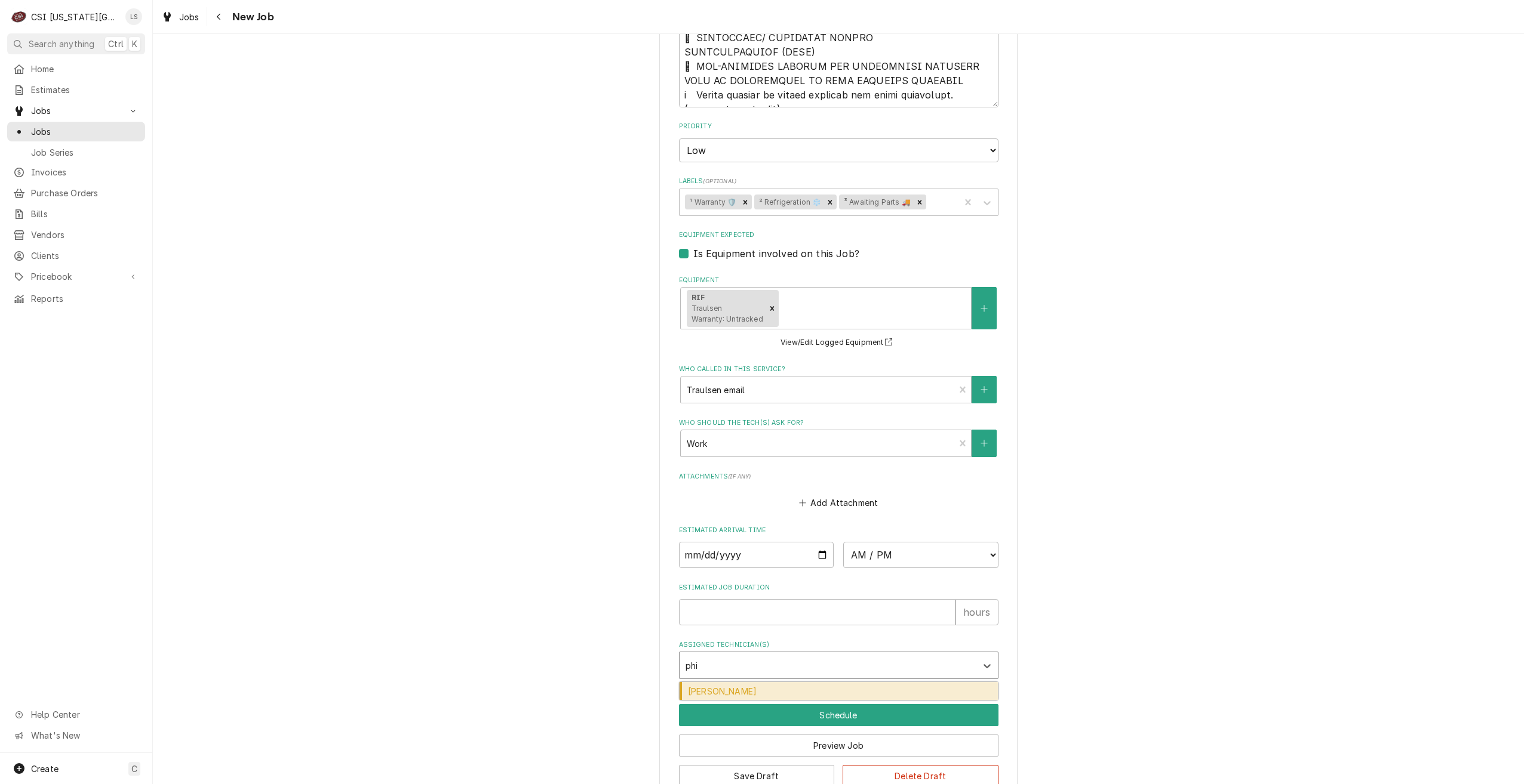
type input "phil"
click at [808, 682] on div "Phil Bustamante" at bounding box center [838, 691] width 318 height 19
type textarea "x"
click at [782, 765] on button "Save Draft" at bounding box center [757, 776] width 156 height 22
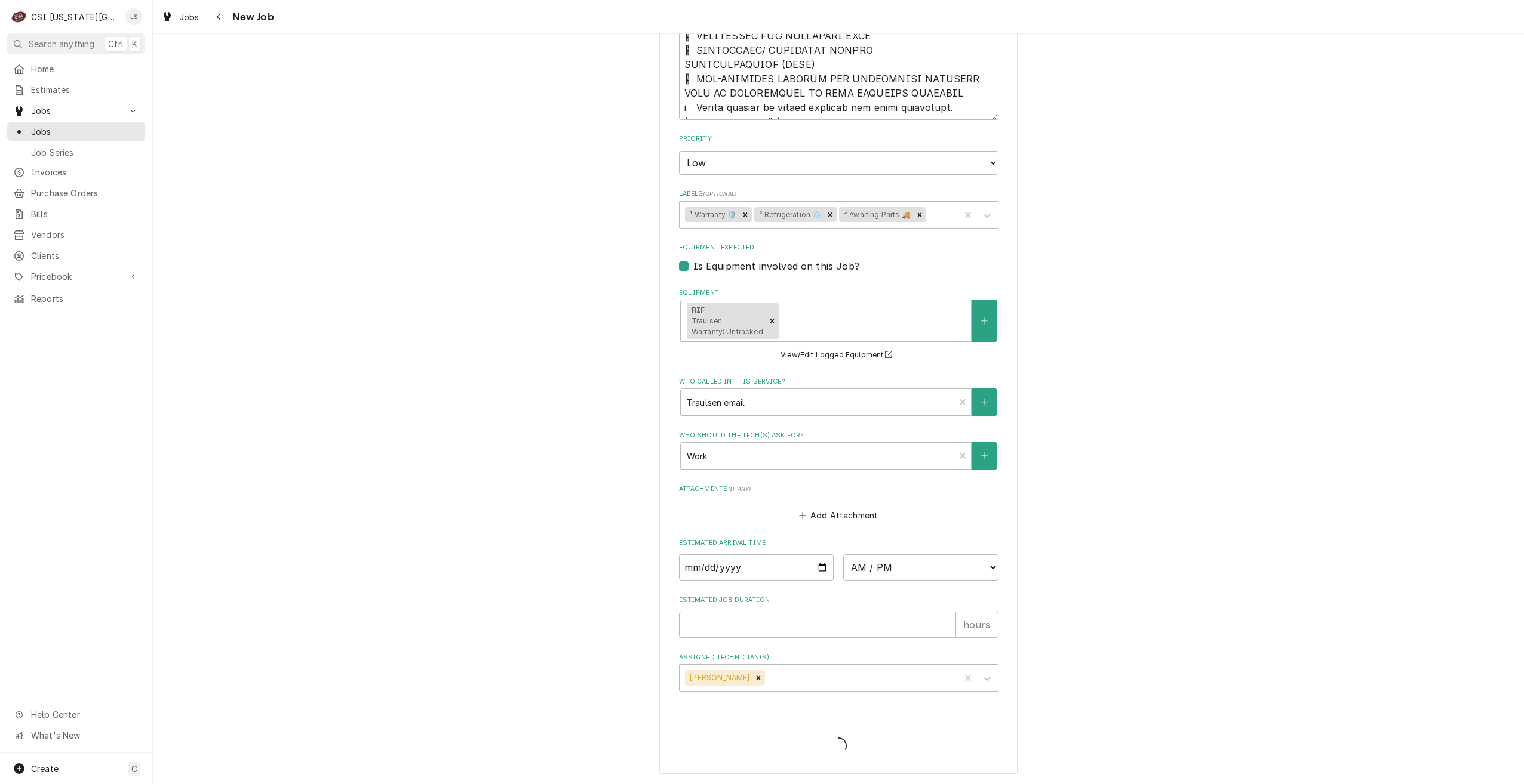
scroll to position [2192, 0]
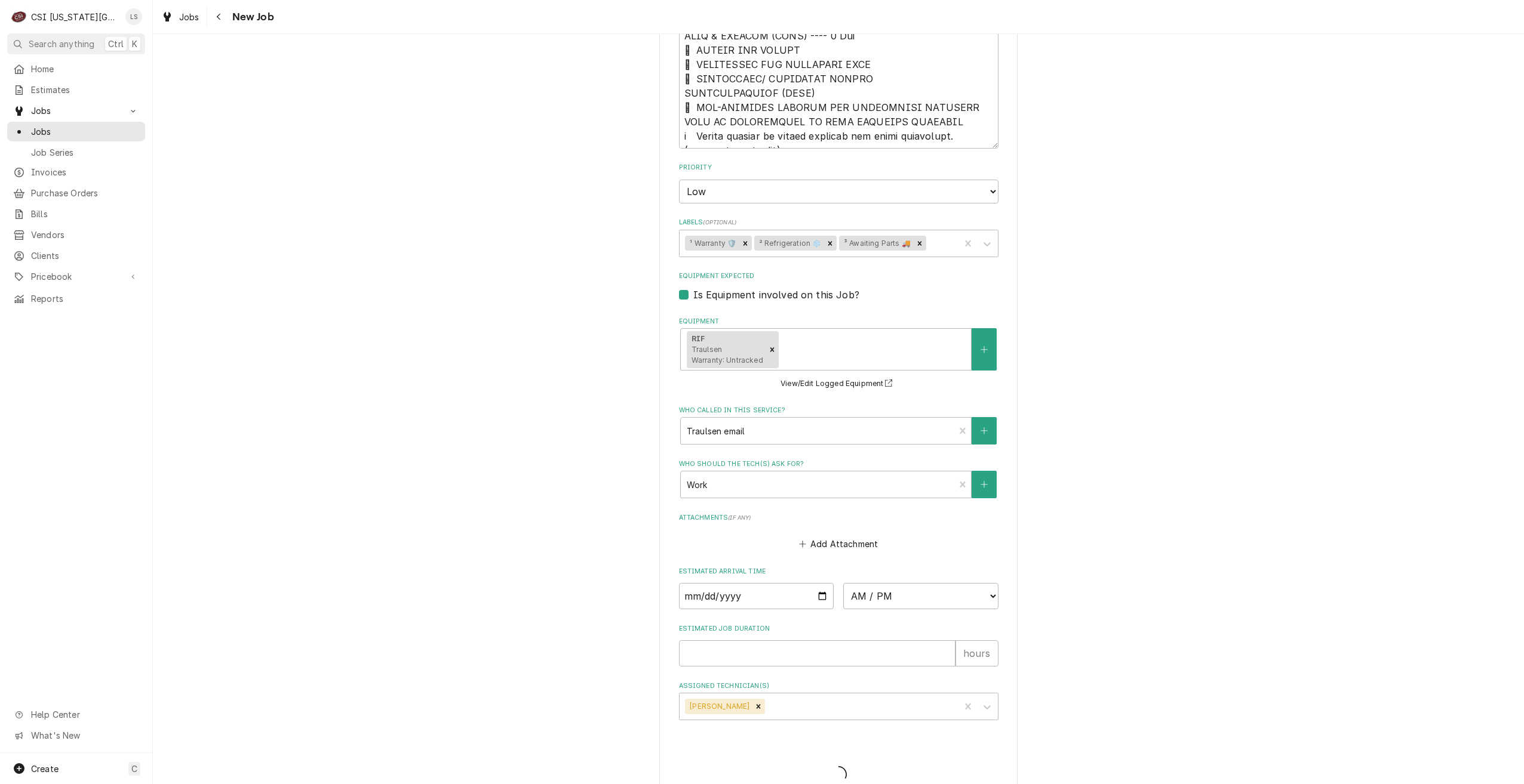
type textarea "x"
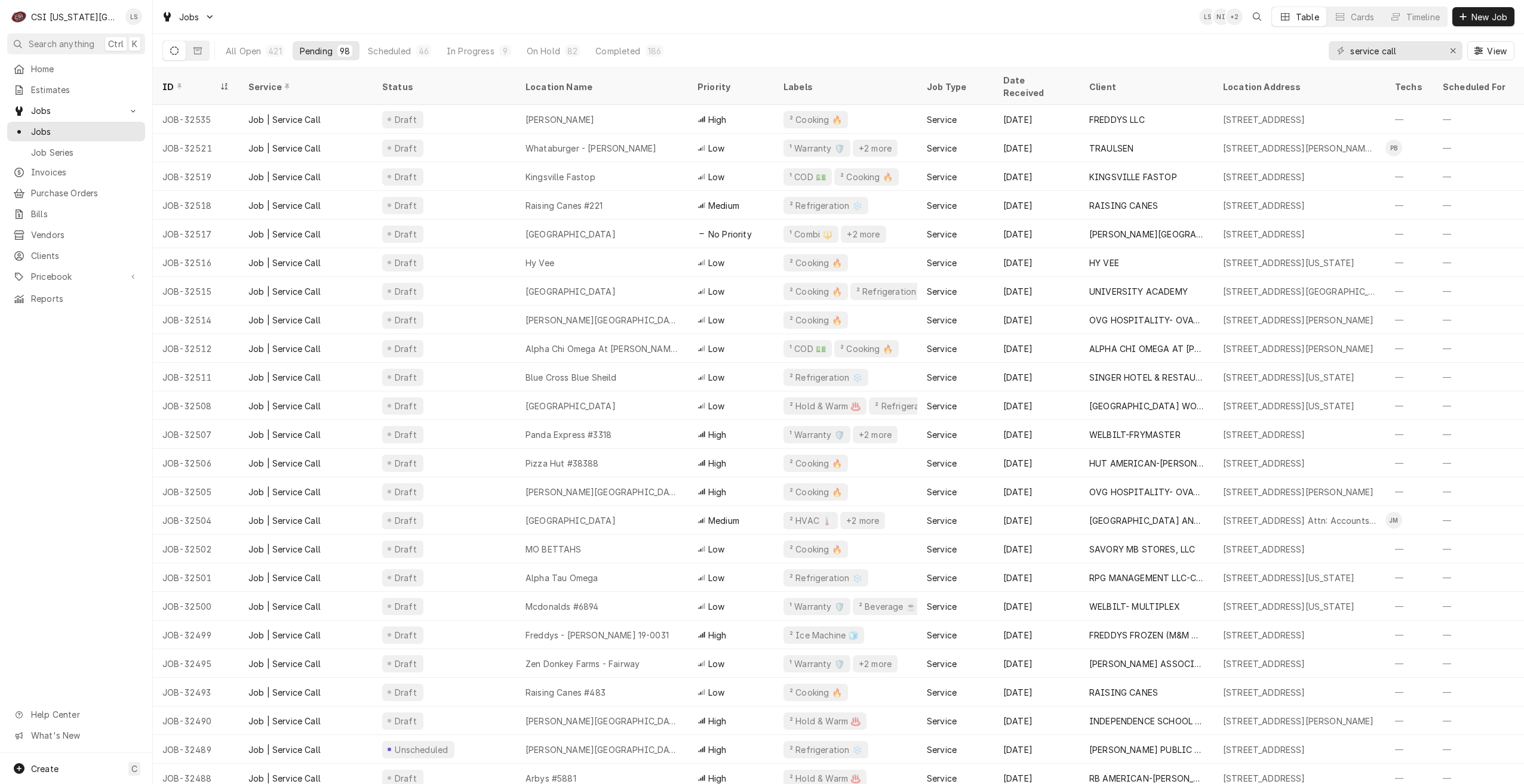
click at [854, 16] on div "Jobs LS NI + 2 Table Cards Timeline New Job" at bounding box center [838, 16] width 1371 height 33
click at [793, 8] on div "Jobs LS NI + 2 Table Cards Timeline New Job" at bounding box center [838, 16] width 1371 height 33
click at [481, 22] on div "Jobs LS NI + 2 Table Cards Timeline New Job" at bounding box center [838, 16] width 1371 height 33
click at [407, 9] on div "Jobs LS NI + 2 Table Cards Timeline New Job" at bounding box center [838, 16] width 1371 height 33
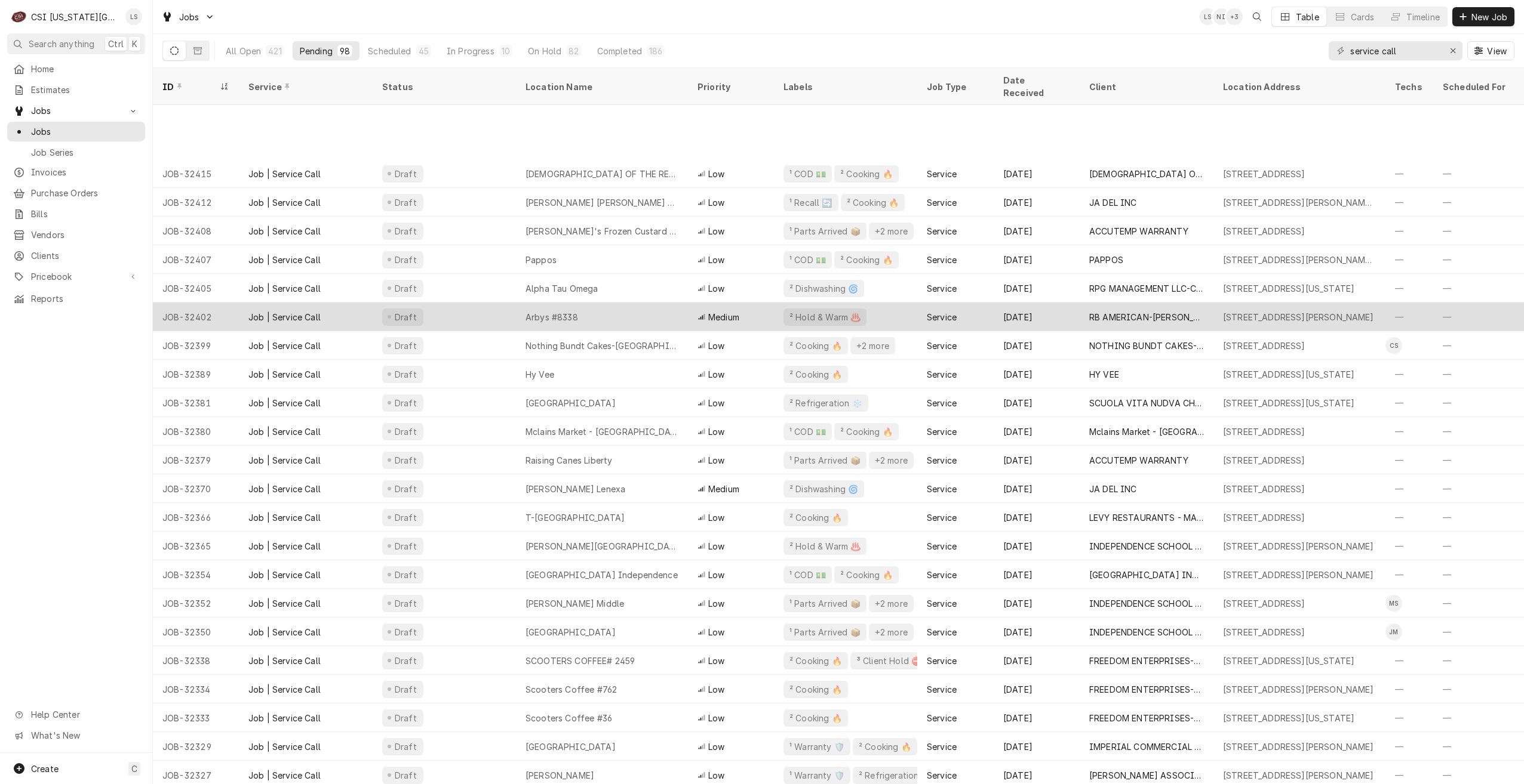
scroll to position [1493, 0]
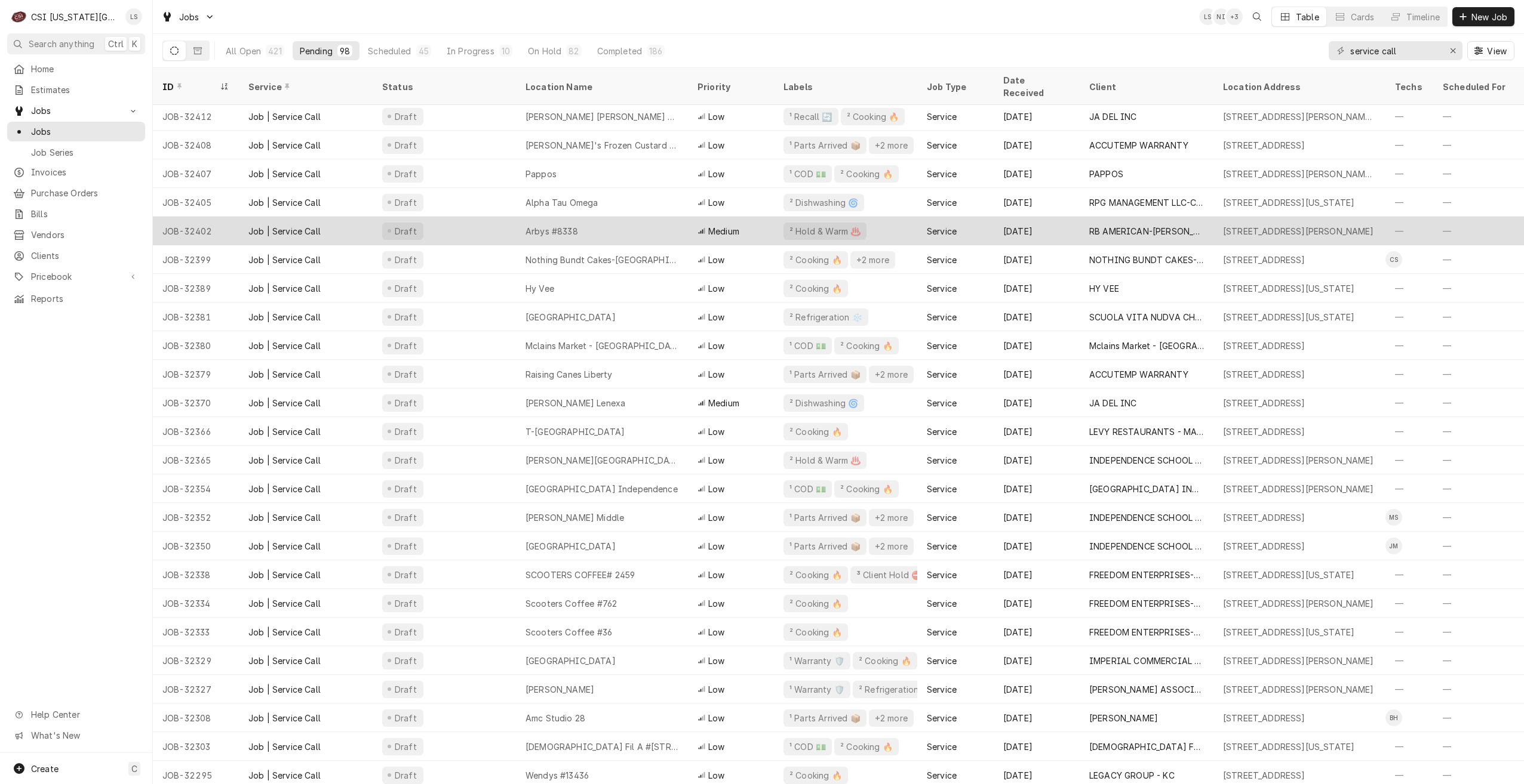
click at [618, 388] on div "Jack Stack Lenexa" at bounding box center [602, 403] width 172 height 29
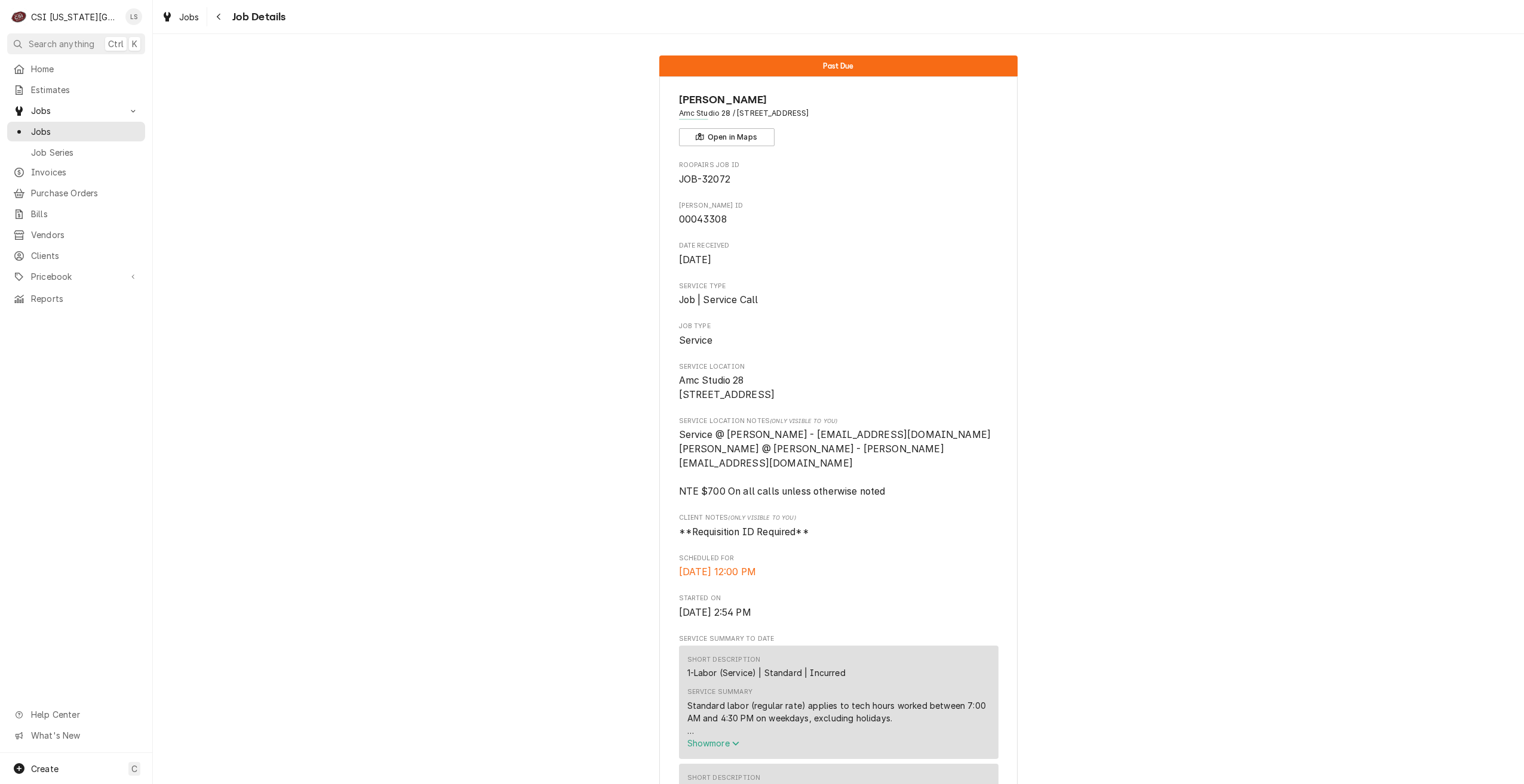
scroll to position [298, 0]
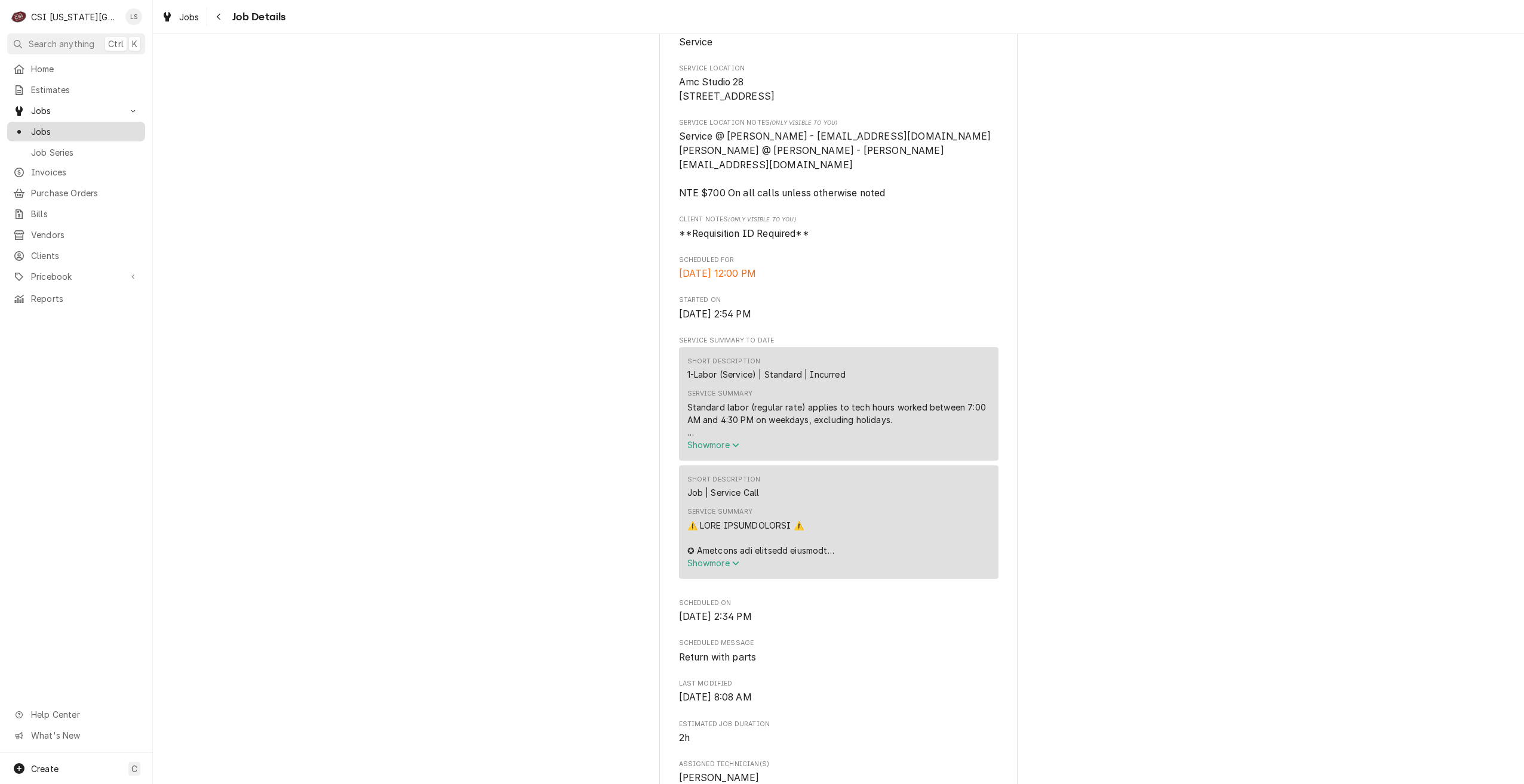
click at [116, 132] on span "Jobs" at bounding box center [85, 132] width 108 height 13
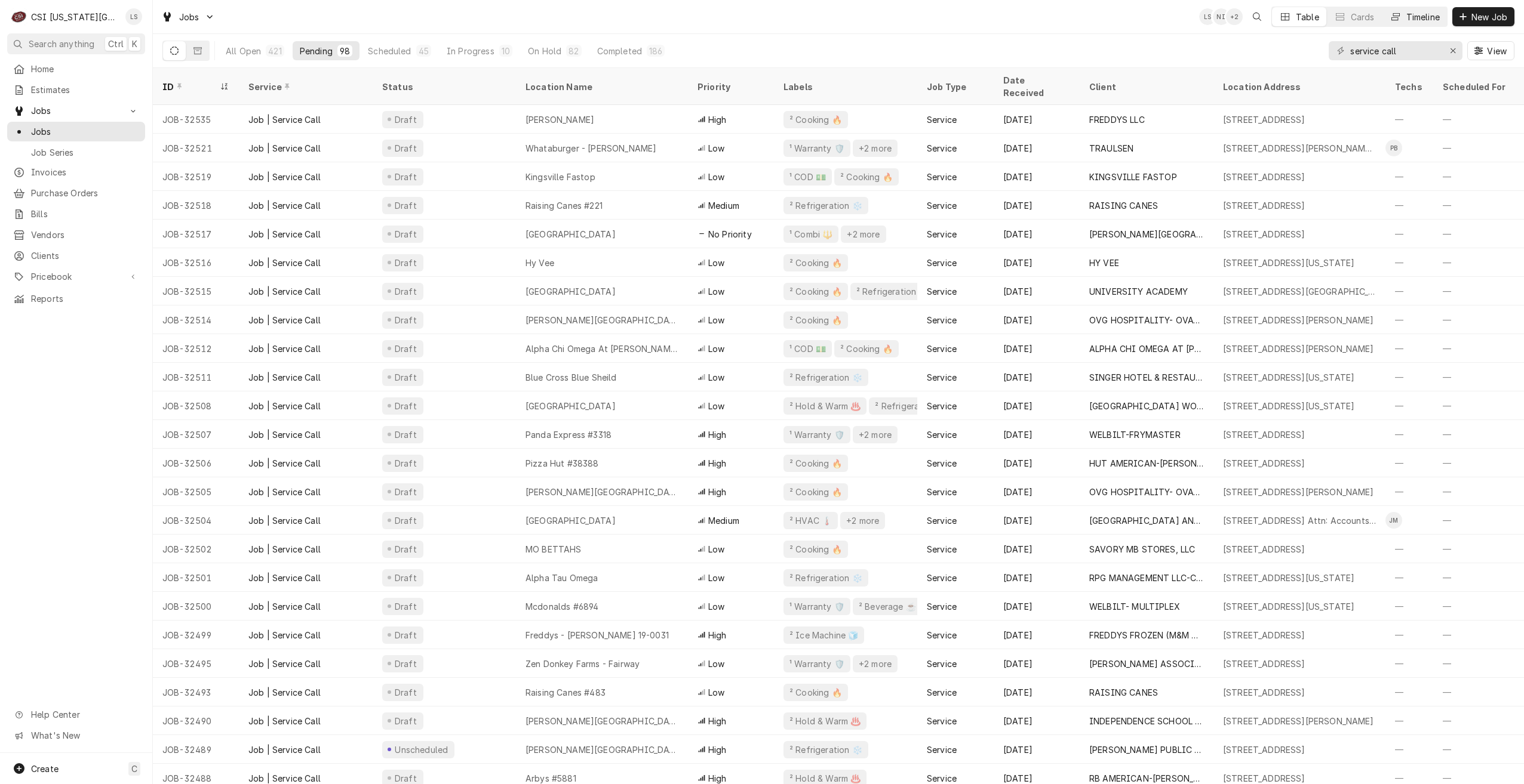
click at [1411, 23] on button "Timeline" at bounding box center [1415, 16] width 64 height 19
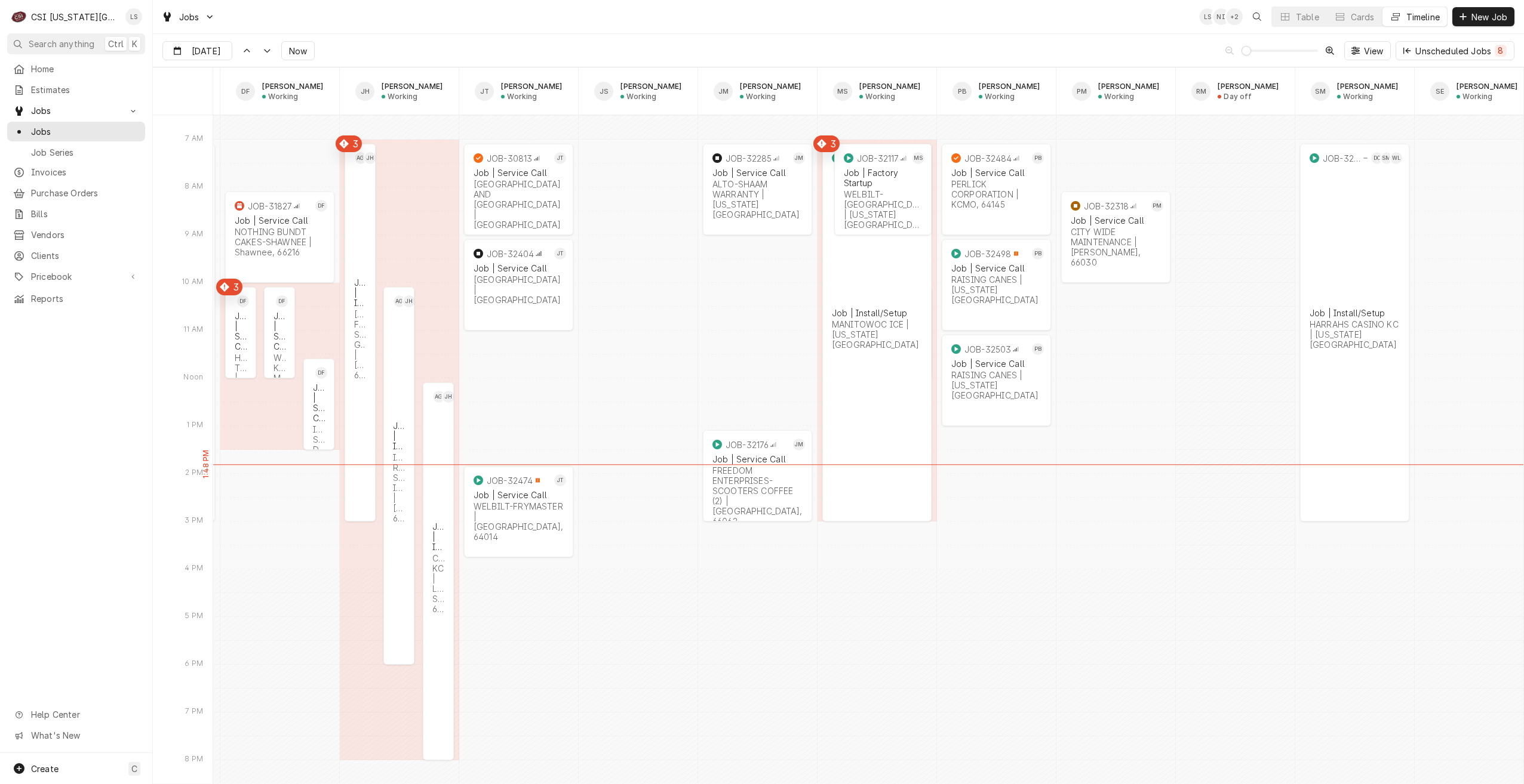
click at [961, 21] on div "Jobs LS NI + 2 Table Cards Timeline New Job" at bounding box center [838, 16] width 1371 height 33
click at [623, 26] on div "Jobs LS NI + 3 Table Cards Timeline New Job" at bounding box center [838, 16] width 1371 height 33
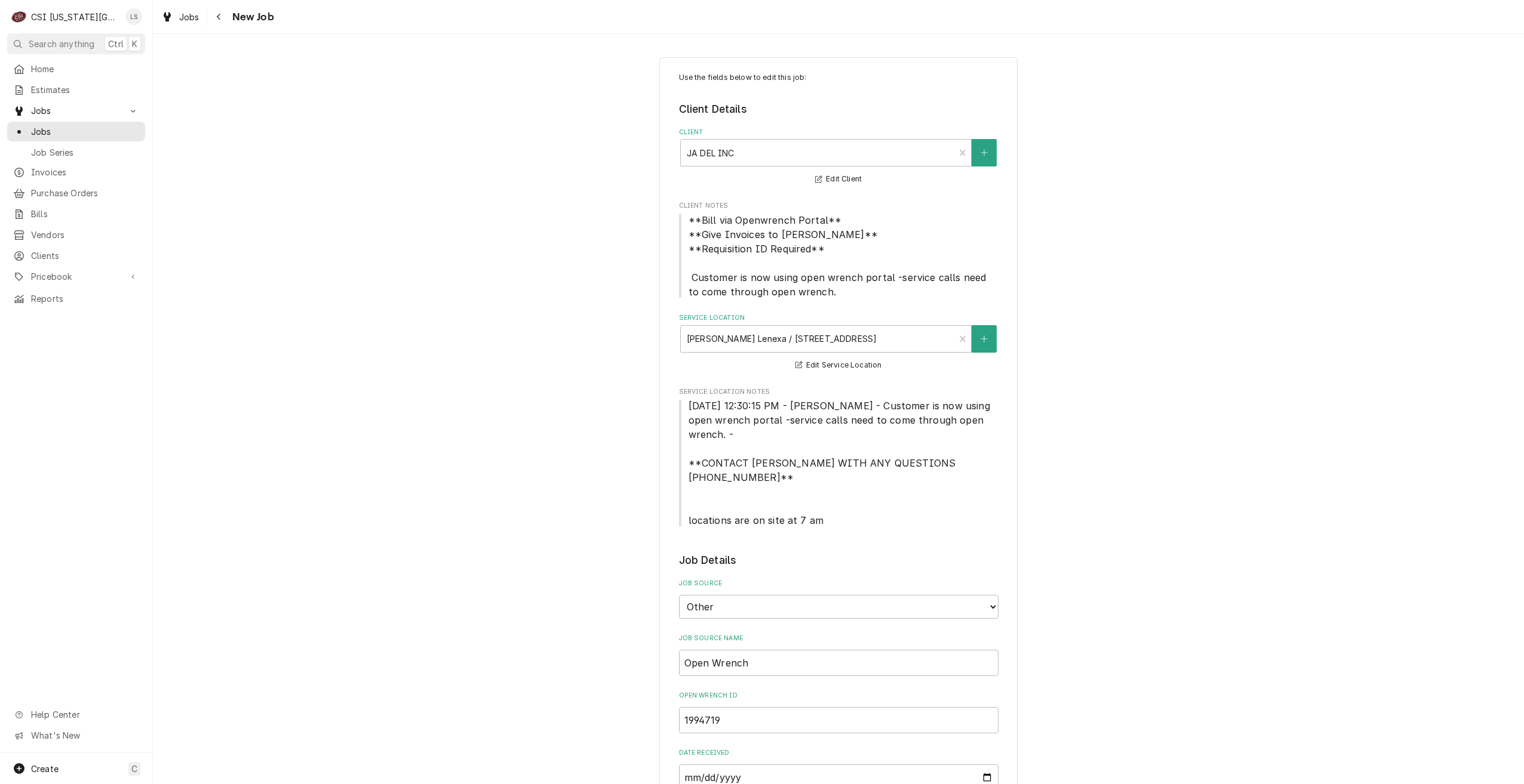
type textarea "x"
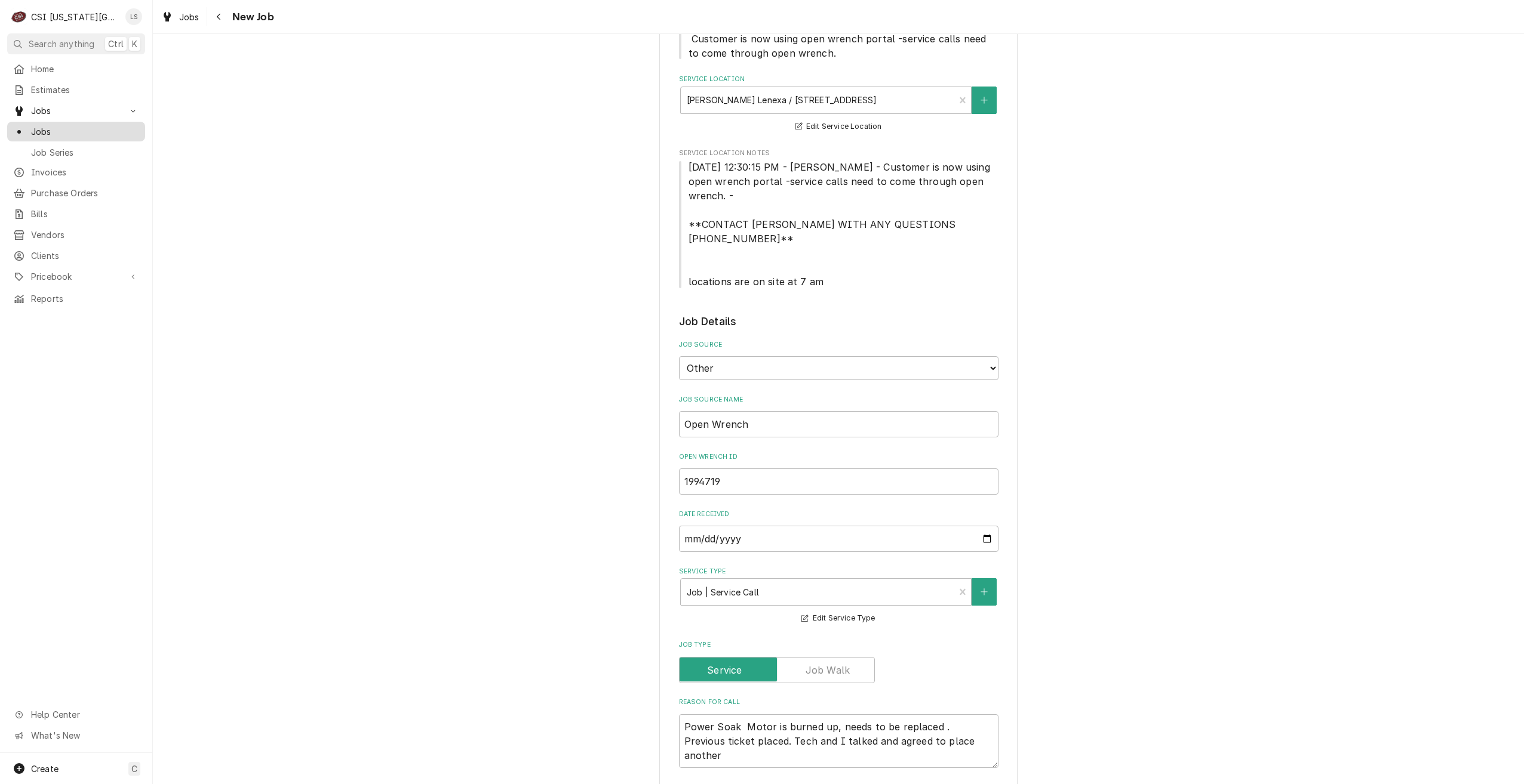
click at [135, 132] on span "Jobs" at bounding box center [85, 132] width 108 height 13
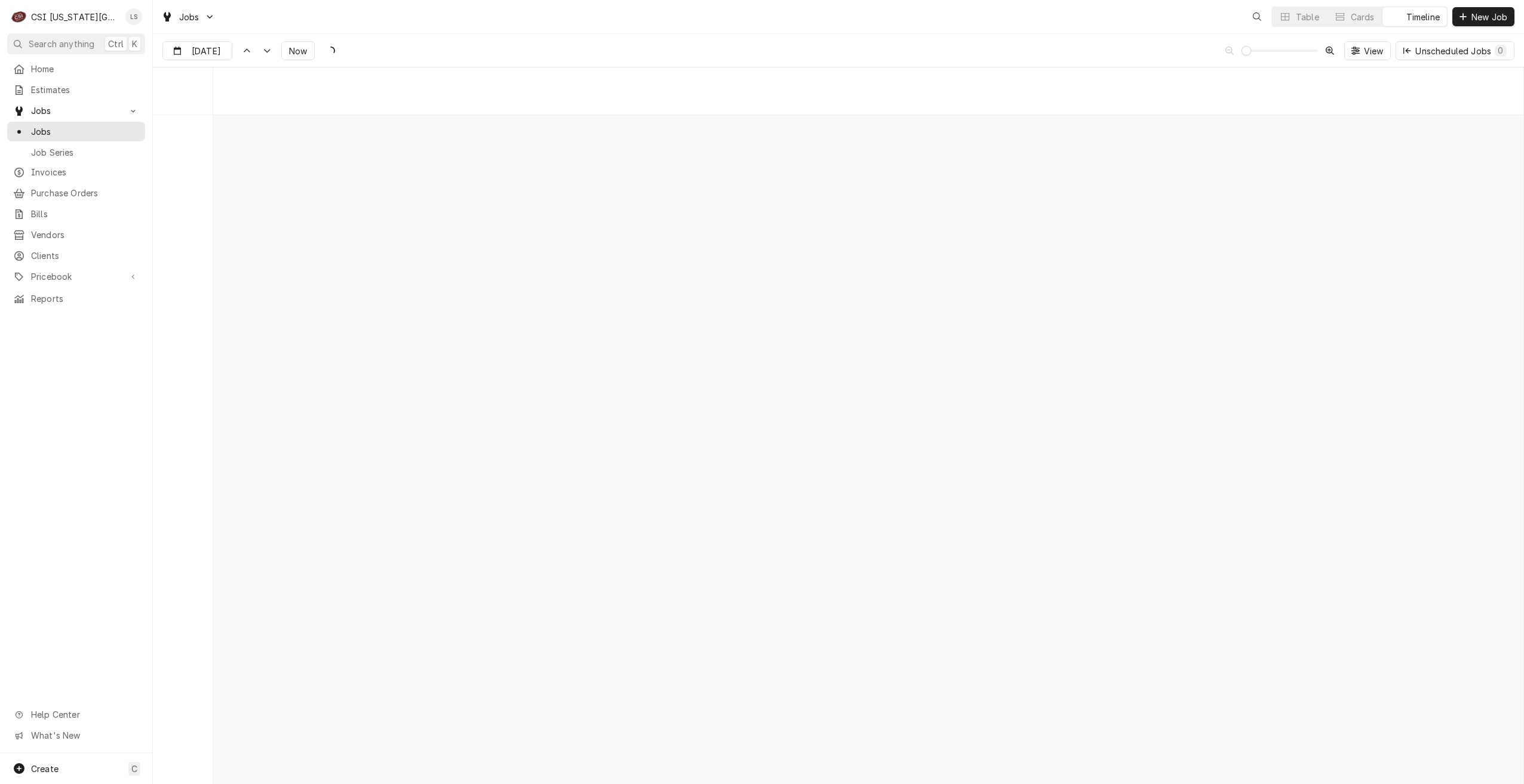
scroll to position [13701, 0]
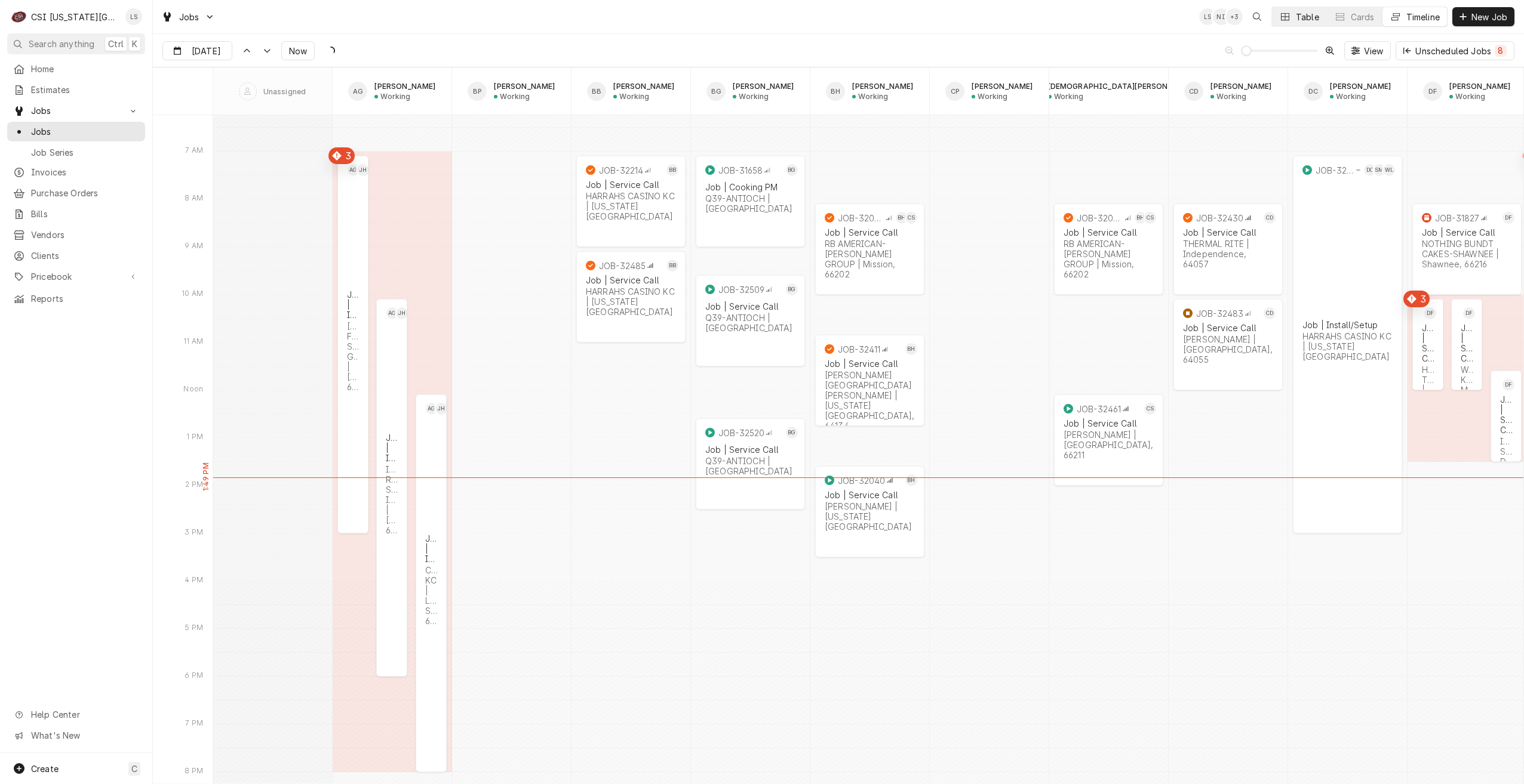
click at [1279, 14] on div "Dynamic Content Wrapper" at bounding box center [1284, 16] width 12 height 12
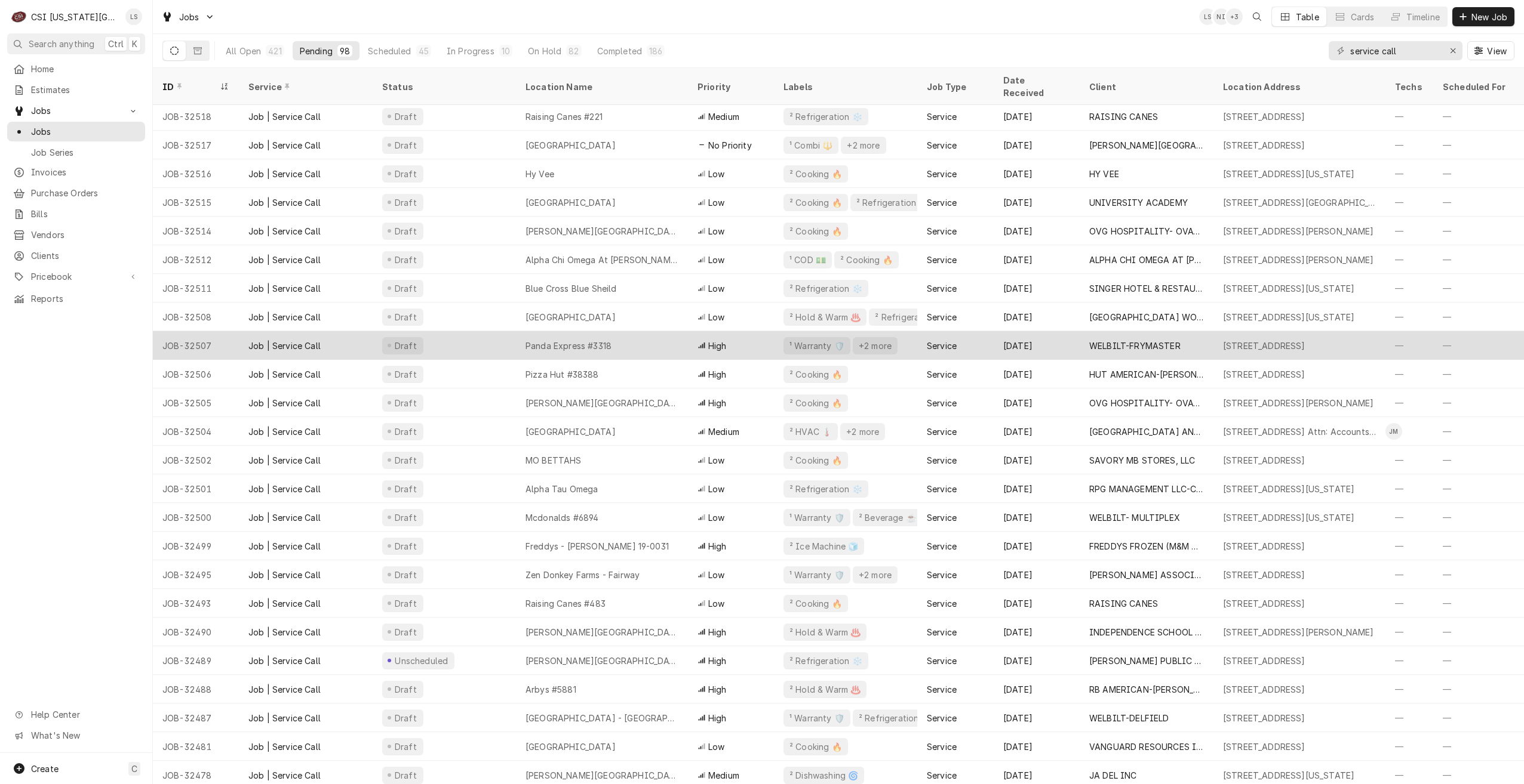
scroll to position [175, 0]
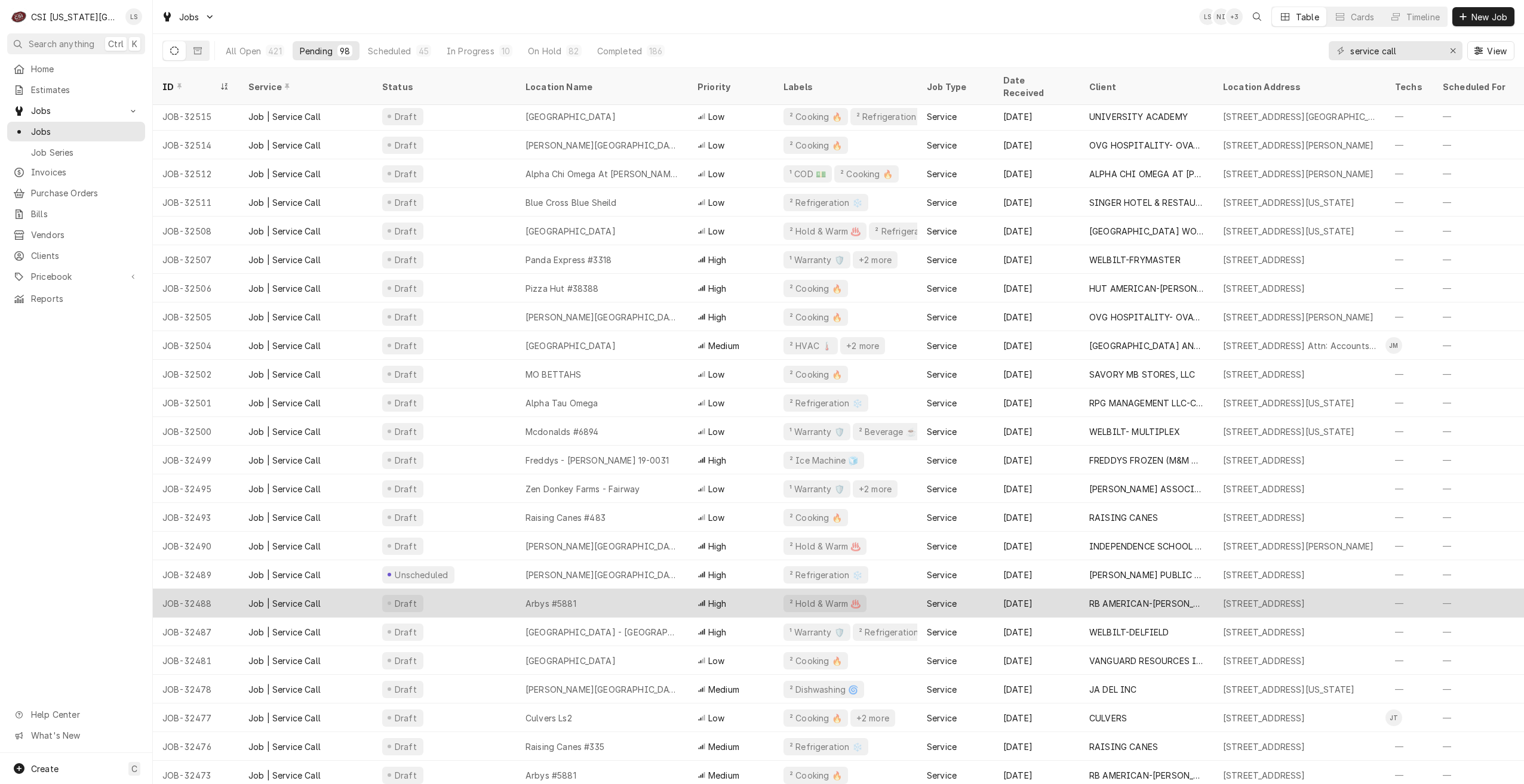
click at [631, 589] on div "Arbys #5881" at bounding box center [602, 603] width 172 height 29
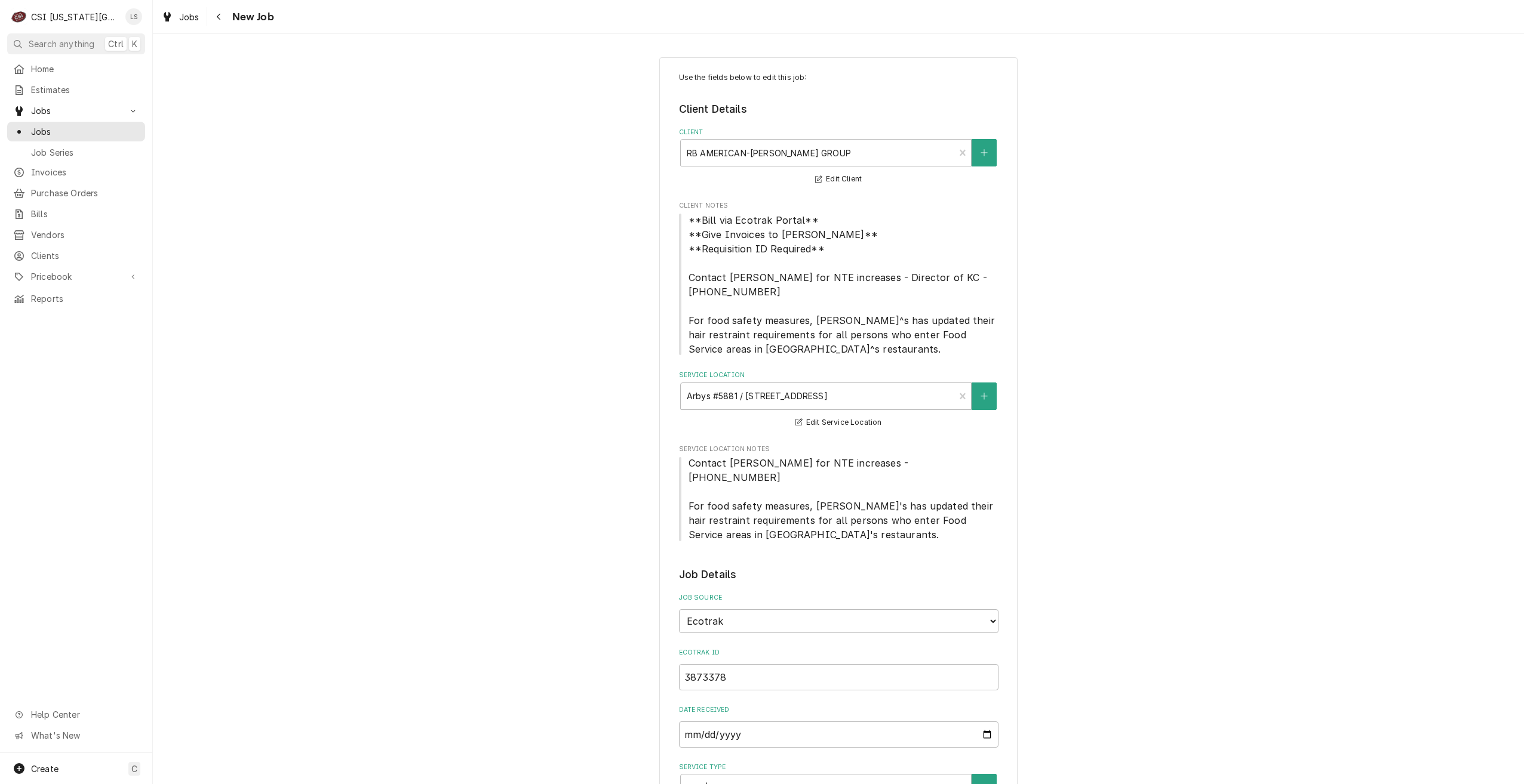
type textarea "x"
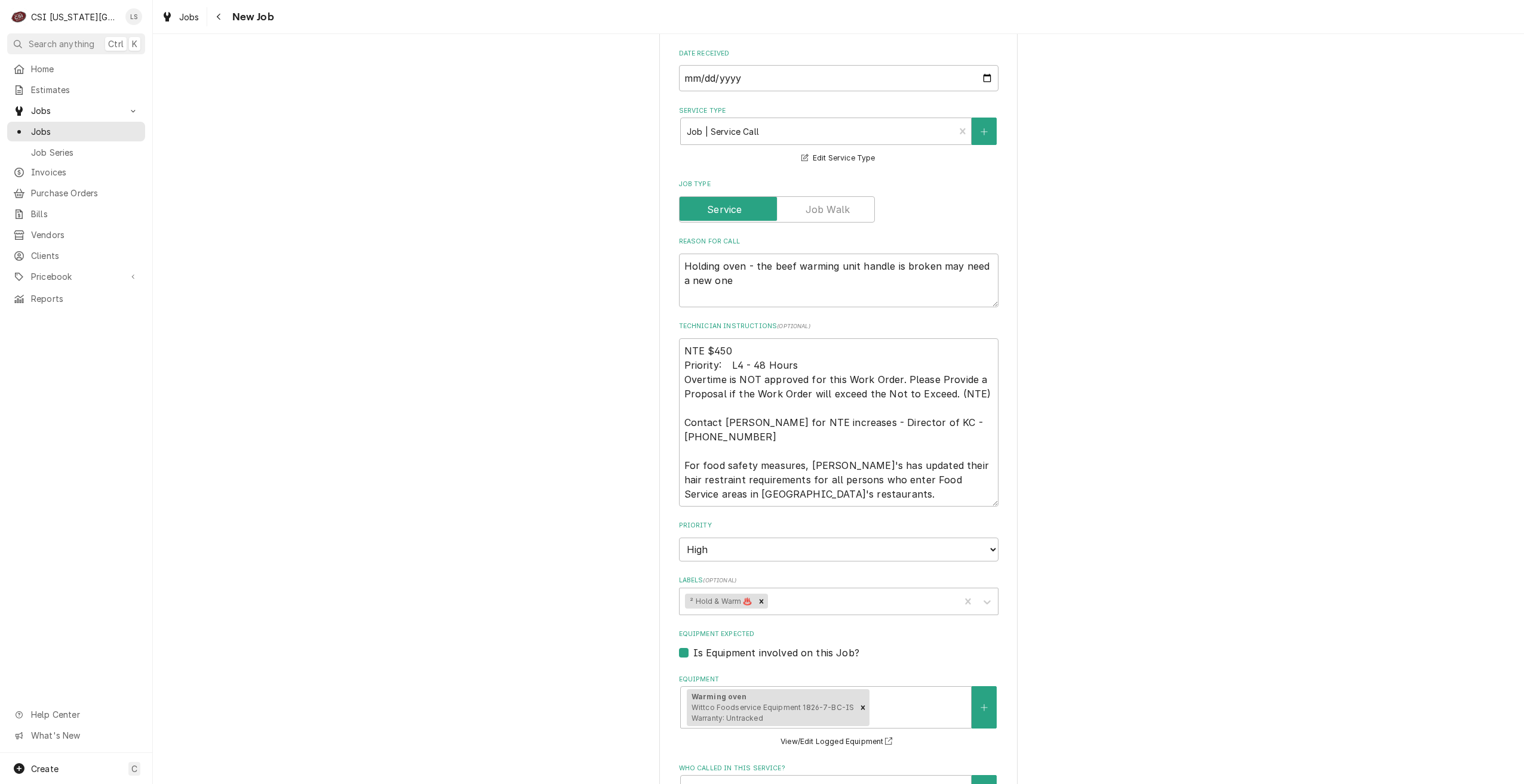
scroll to position [955, 0]
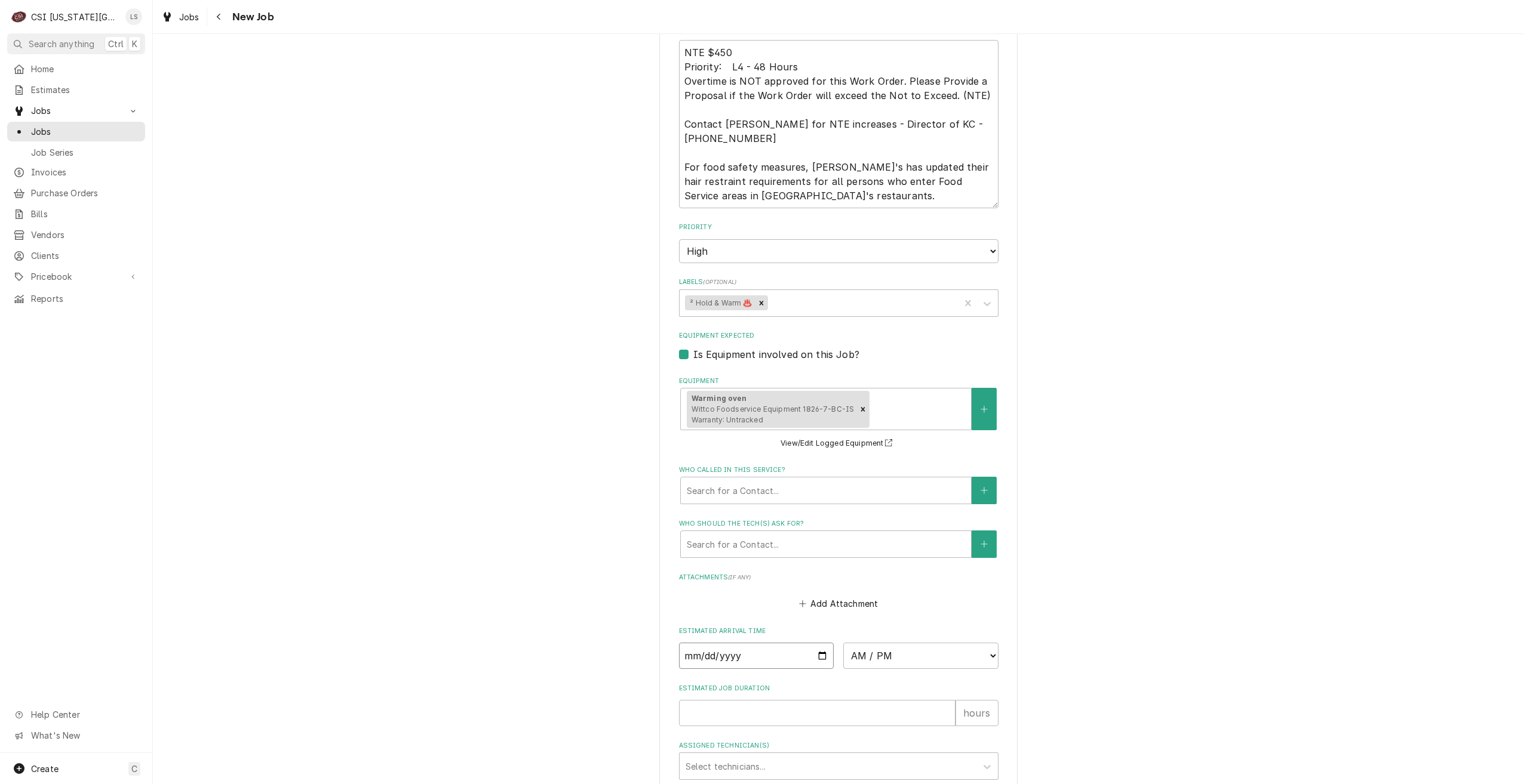
click at [816, 643] on input "Date" at bounding box center [756, 655] width 155 height 26
type input "[DATE]"
type textarea "x"
click at [895, 643] on select "AM / PM 6:00 AM 6:15 AM 6:30 AM 6:45 AM 7:00 AM 7:15 AM 7:30 AM 7:45 AM 8:00 AM…" at bounding box center [920, 655] width 155 height 26
select select "14:00:00"
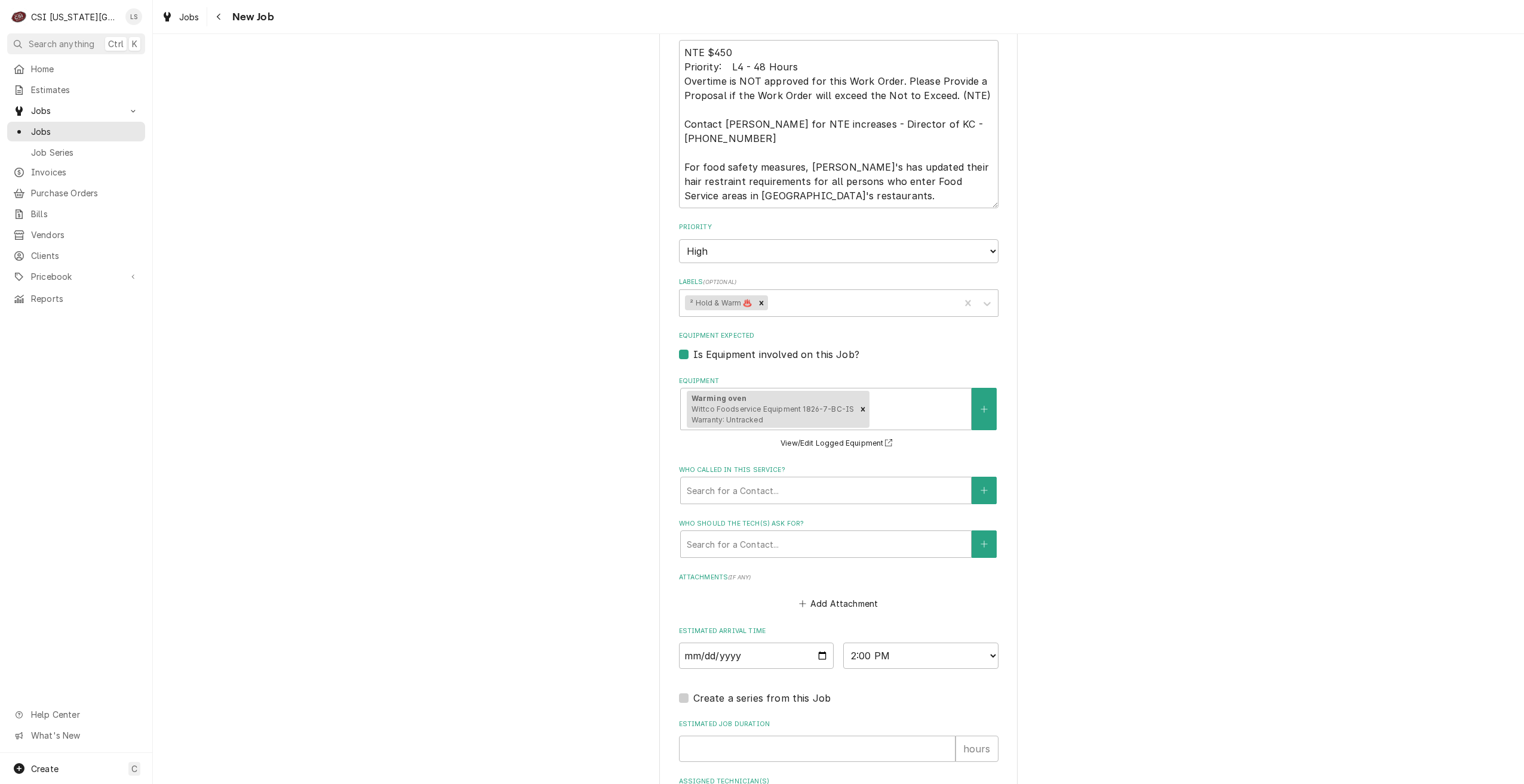
click at [1218, 546] on div "Use the fields below to edit this job: Client Details Client RB AMERICAN-FLYNN …" at bounding box center [838, 21] width 1371 height 1858
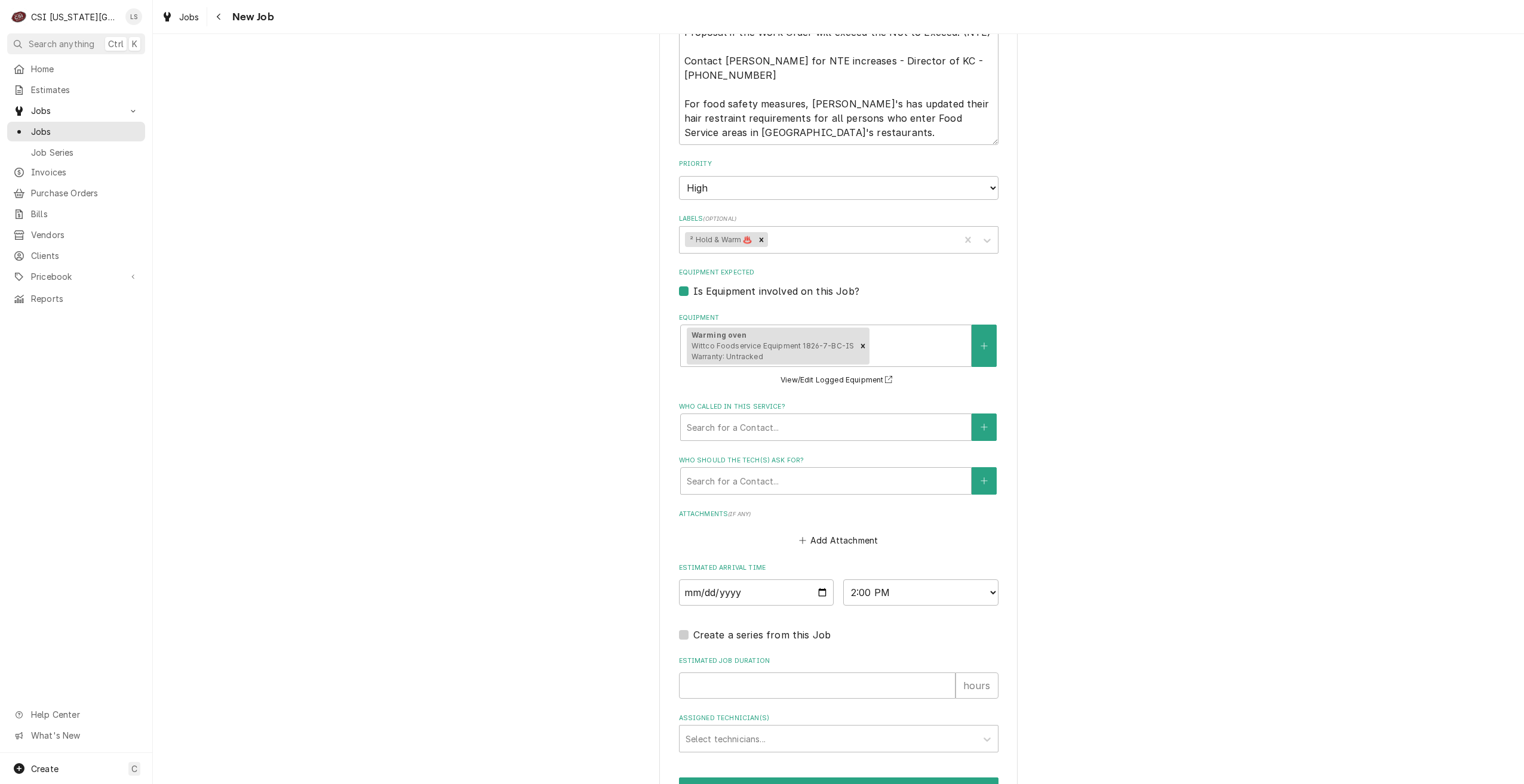
scroll to position [1106, 0]
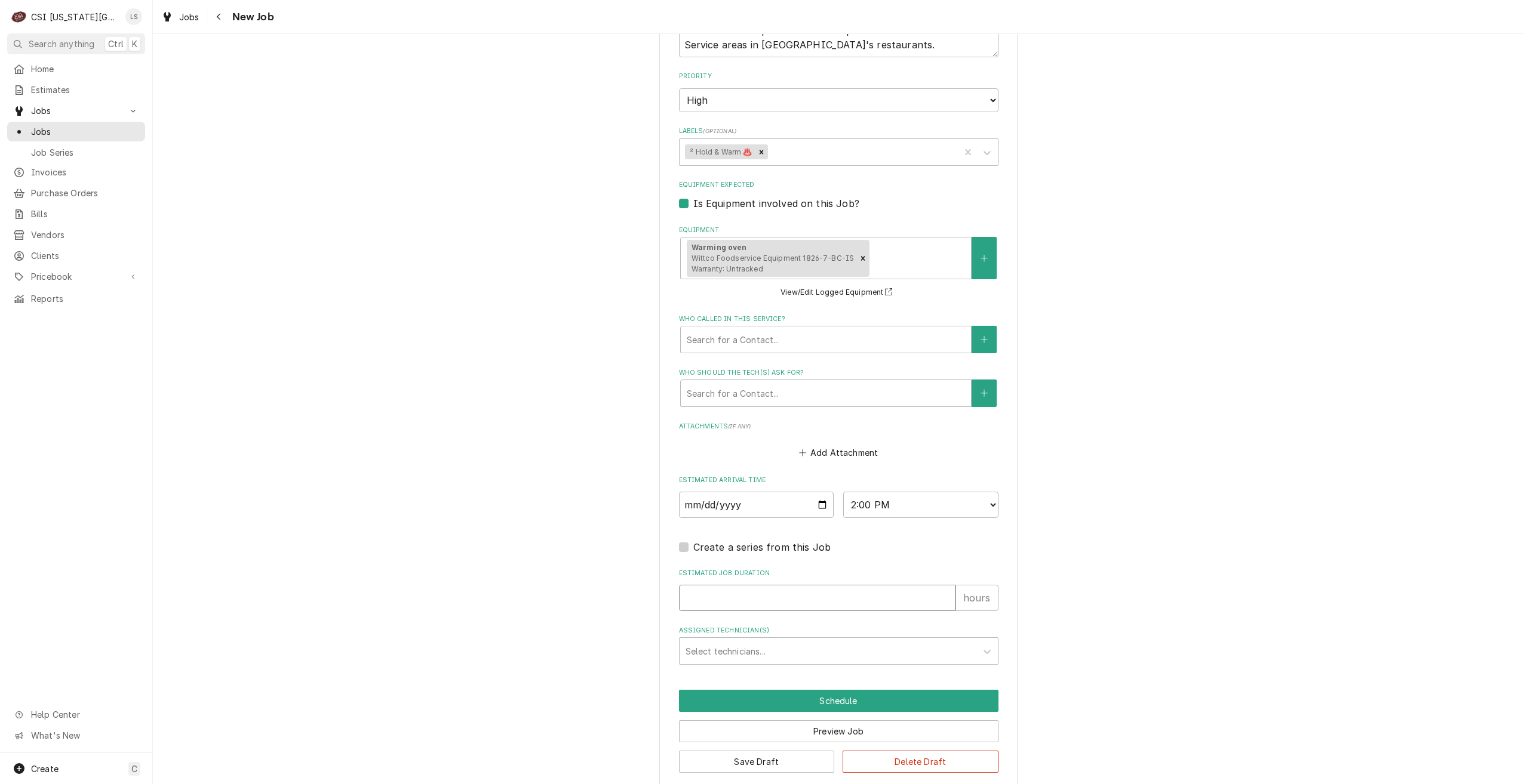
click at [741, 584] on input "Estimated Job Duration" at bounding box center [817, 597] width 277 height 26
type textarea "x"
type input "2"
type textarea "x"
type input "2"
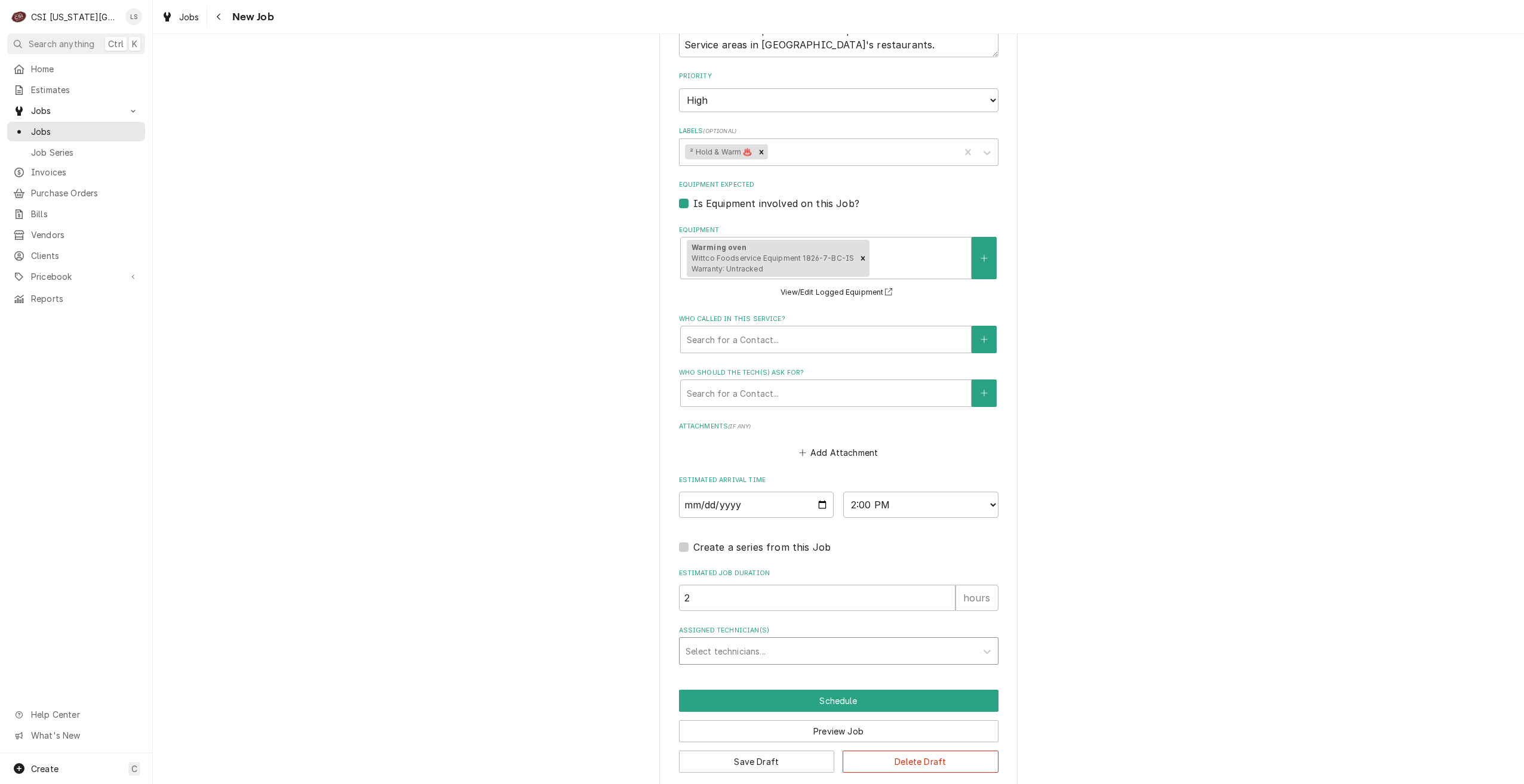
click at [809, 640] on div "Assigned Technician(s)" at bounding box center [828, 651] width 285 height 21
type input "phil"
drag, startPoint x: 802, startPoint y: 665, endPoint x: 809, endPoint y: 672, distance: 9.9
click at [802, 668] on div "[PERSON_NAME]" at bounding box center [838, 677] width 318 height 19
type textarea "x"
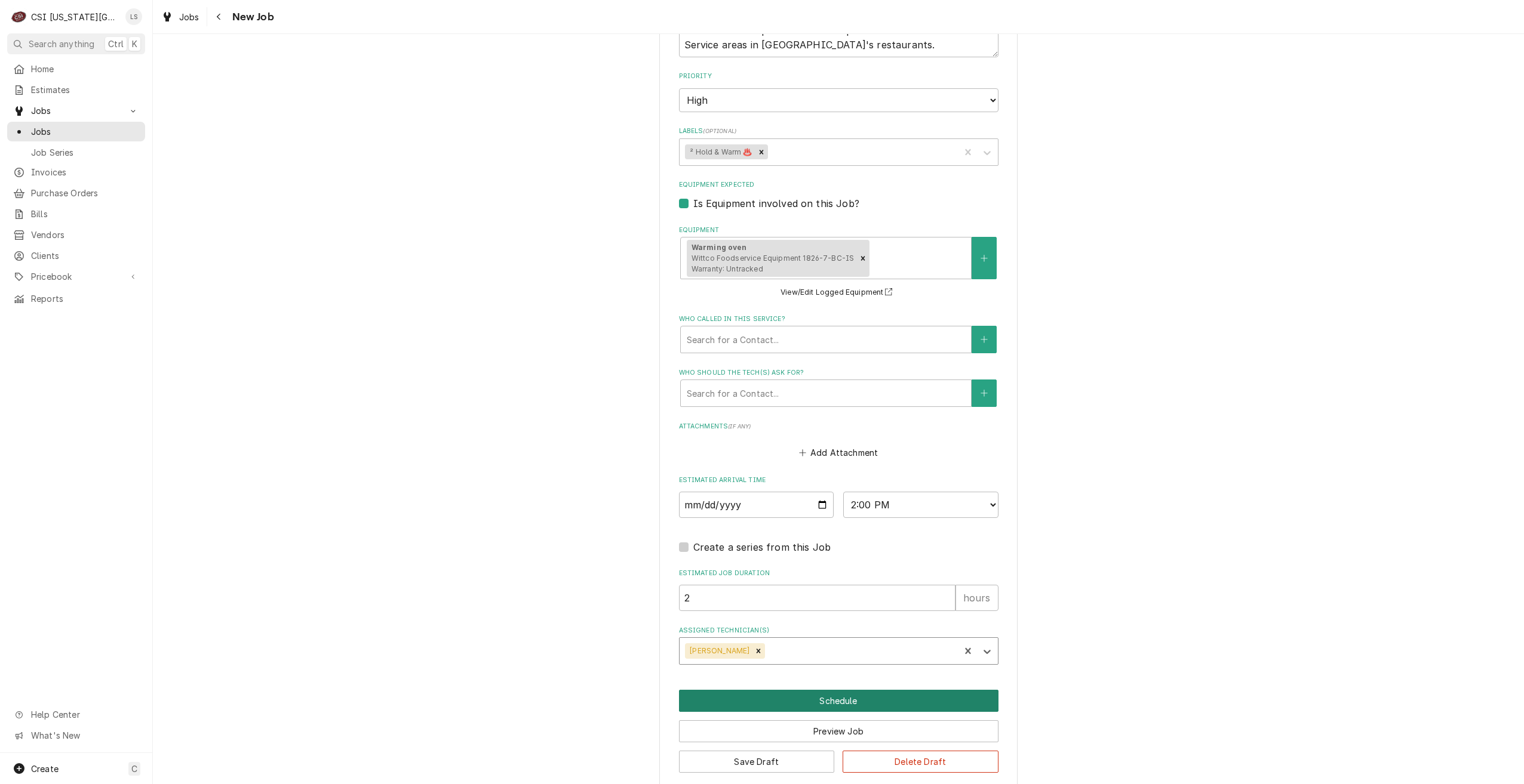
click at [831, 690] on button "Schedule" at bounding box center [838, 701] width 320 height 22
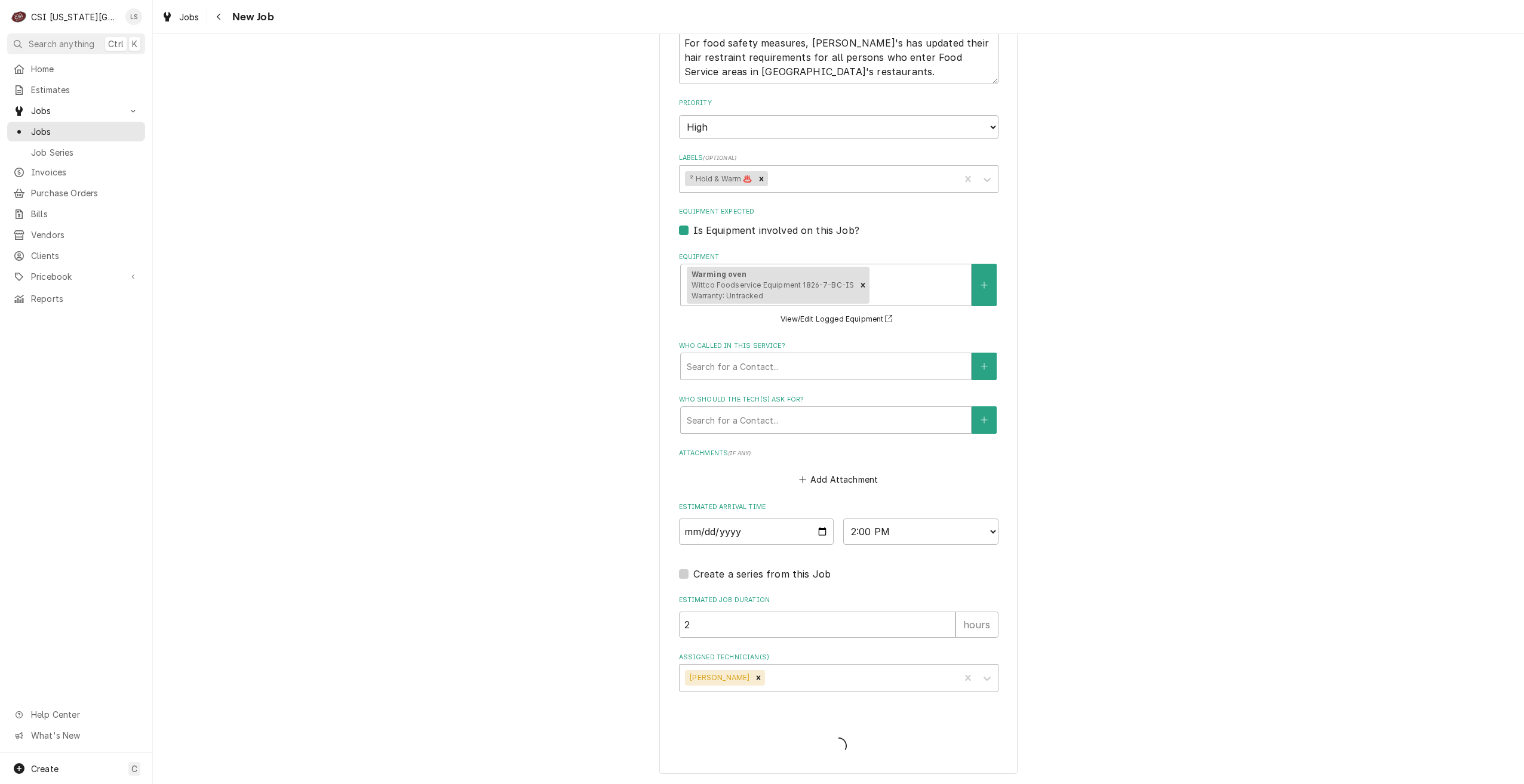
scroll to position [1065, 0]
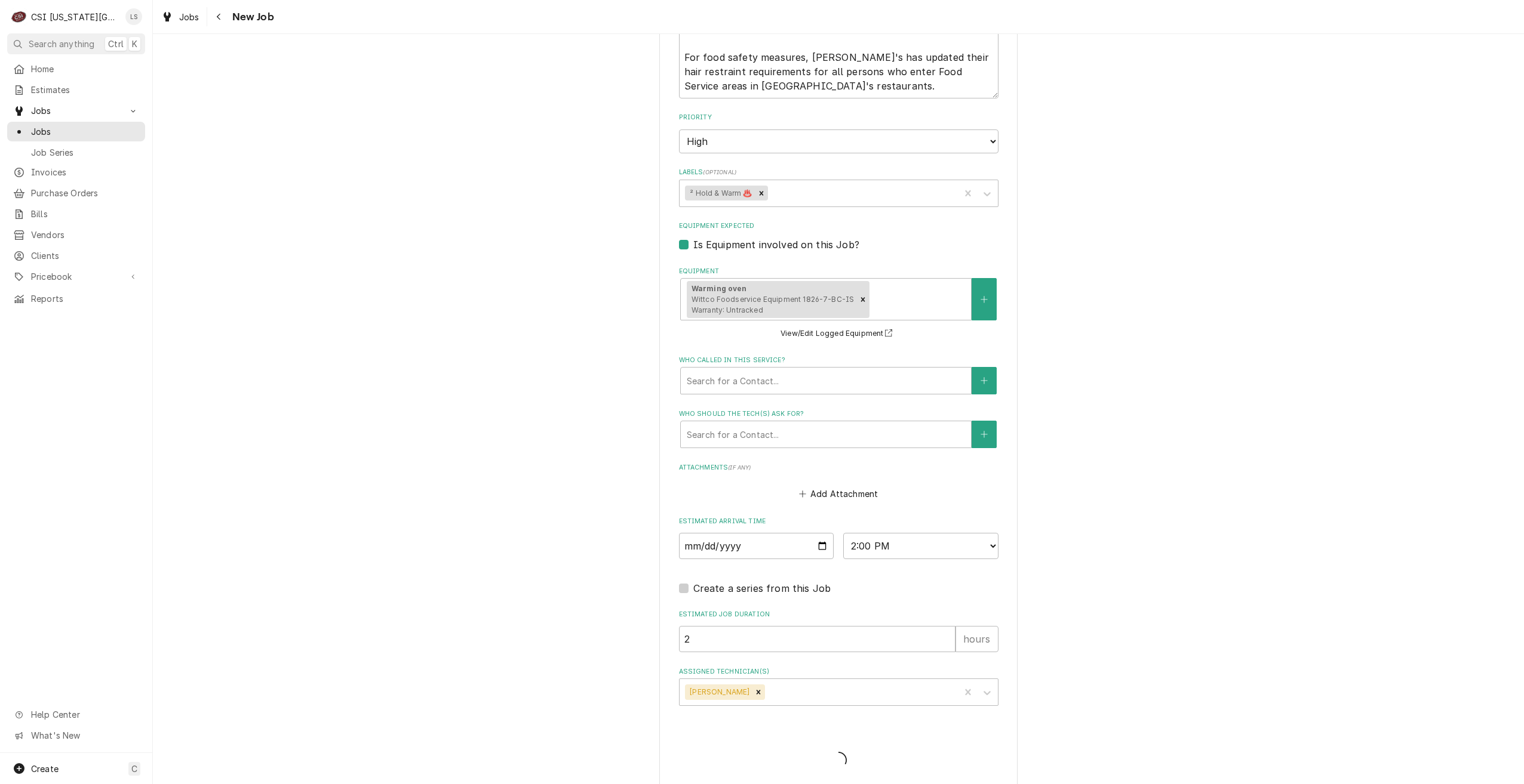
type textarea "x"
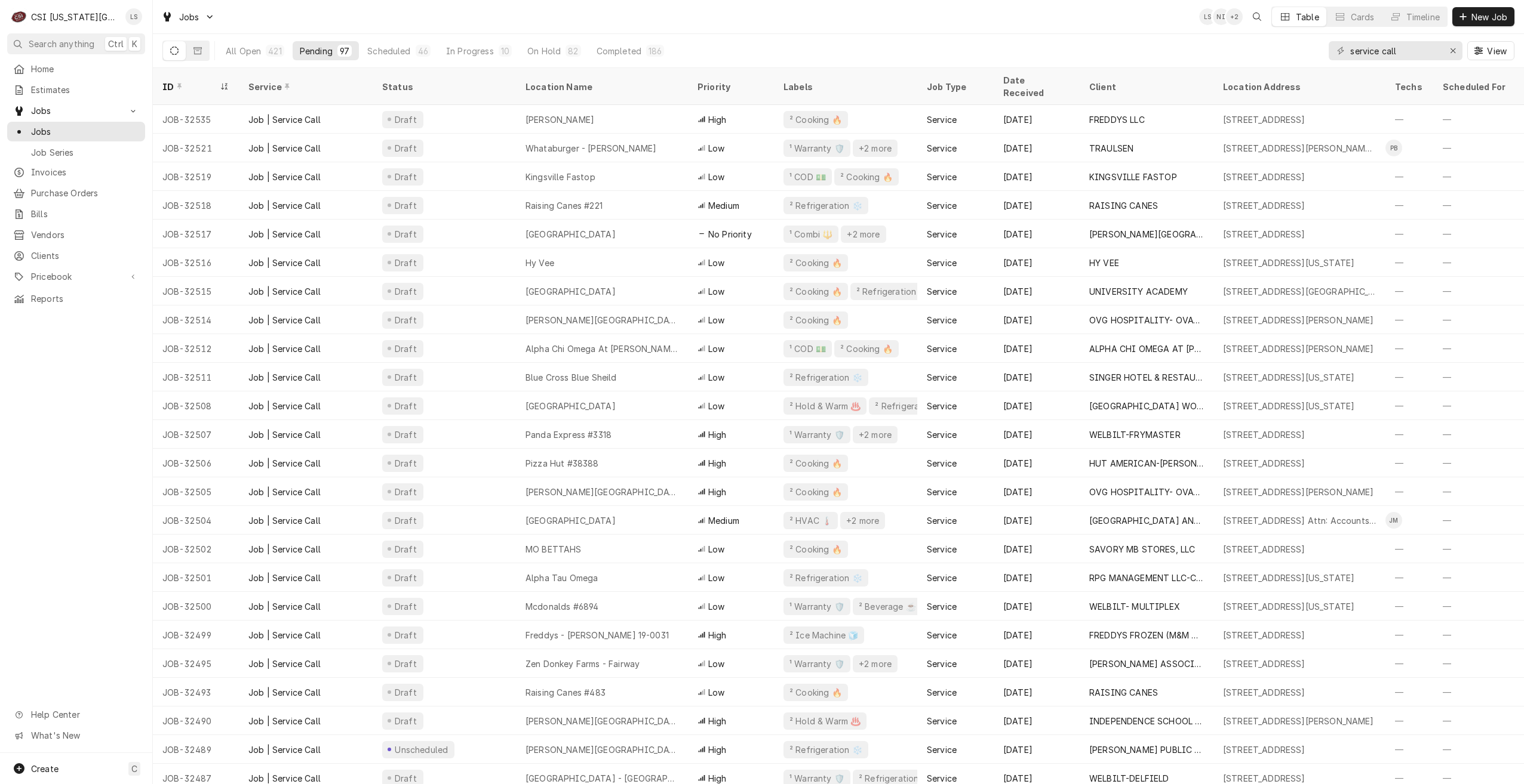
click at [629, 16] on div "Jobs LS NI + 2 Table Cards Timeline New Job" at bounding box center [838, 16] width 1371 height 33
click at [1121, 25] on div "Jobs LS NI + 4 Table Cards Timeline New Job" at bounding box center [838, 16] width 1371 height 33
click at [1121, 25] on div "Jobs LS NI + 3 Table Cards Timeline New Job" at bounding box center [838, 16] width 1371 height 33
click at [1130, 22] on div "Jobs LS NI + 3 Table Cards Timeline New Job" at bounding box center [838, 16] width 1371 height 33
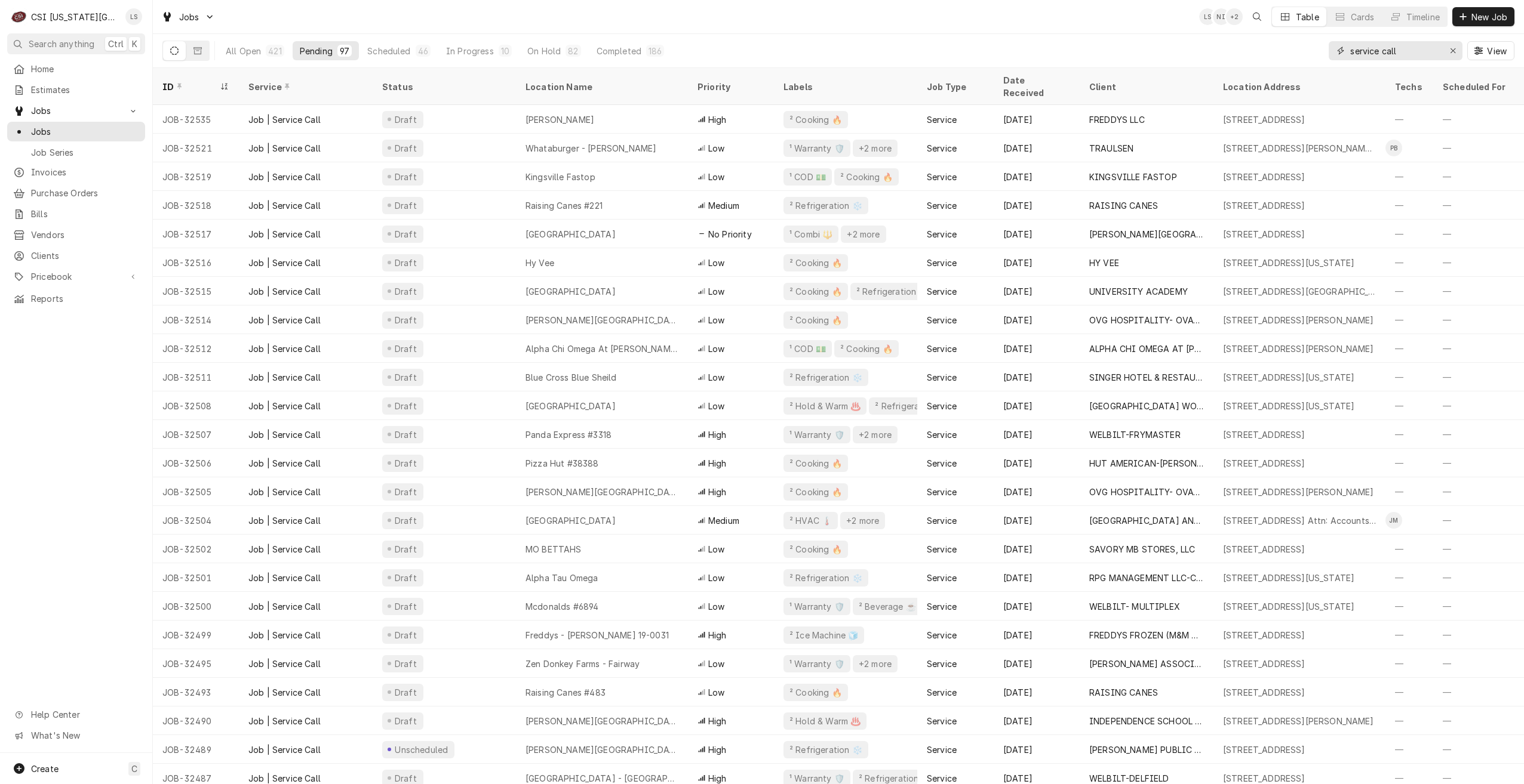
drag, startPoint x: 1413, startPoint y: 55, endPoint x: 1322, endPoint y: 55, distance: 91.0
click at [1322, 55] on div "All Open 421 Pending 97 Scheduled 46 In Progress 10 On Hold 82 Completed 186 se…" at bounding box center [838, 50] width 1352 height 33
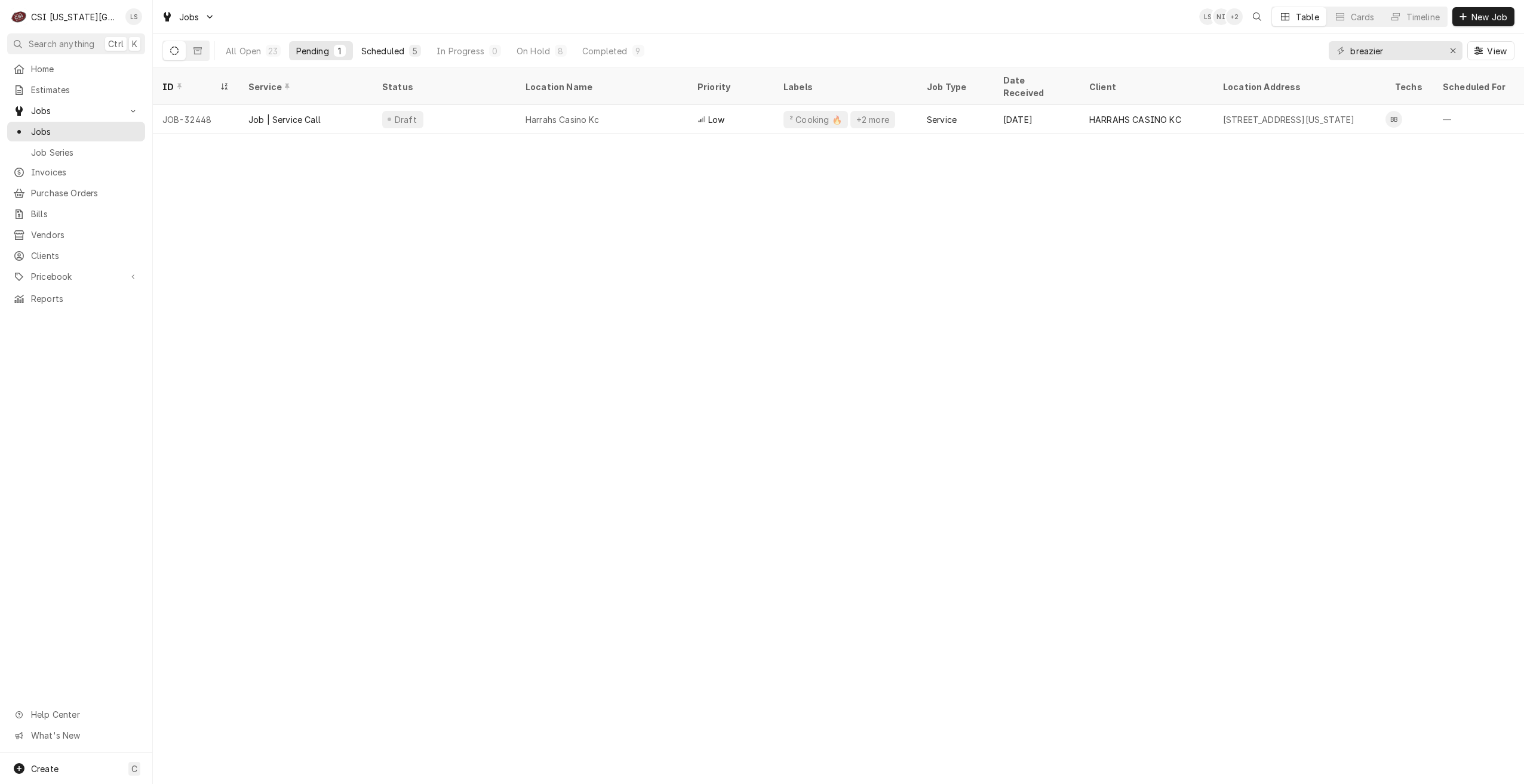
click at [391, 49] on div "Scheduled" at bounding box center [382, 51] width 43 height 13
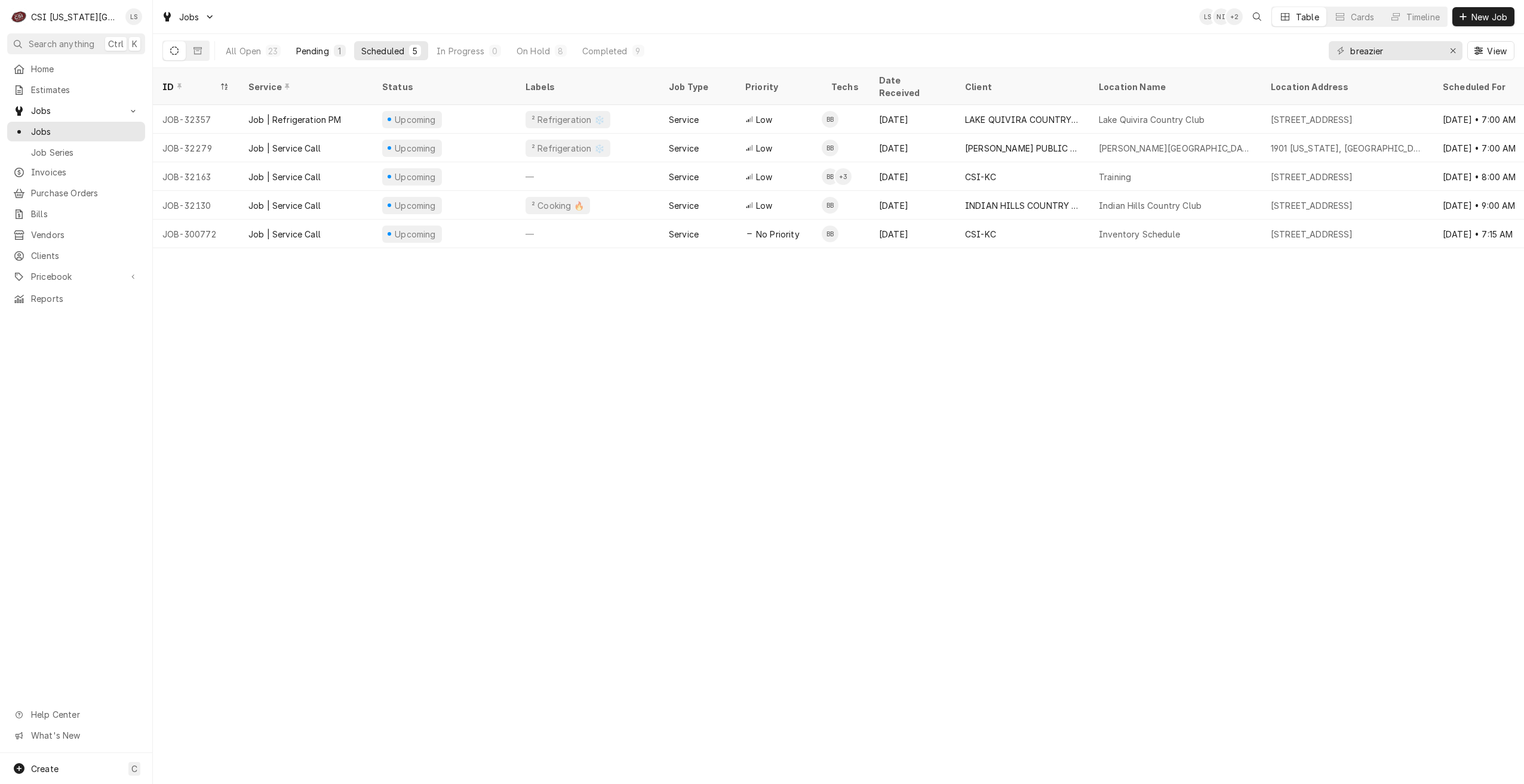
click at [316, 50] on div "Pending" at bounding box center [313, 51] width 33 height 13
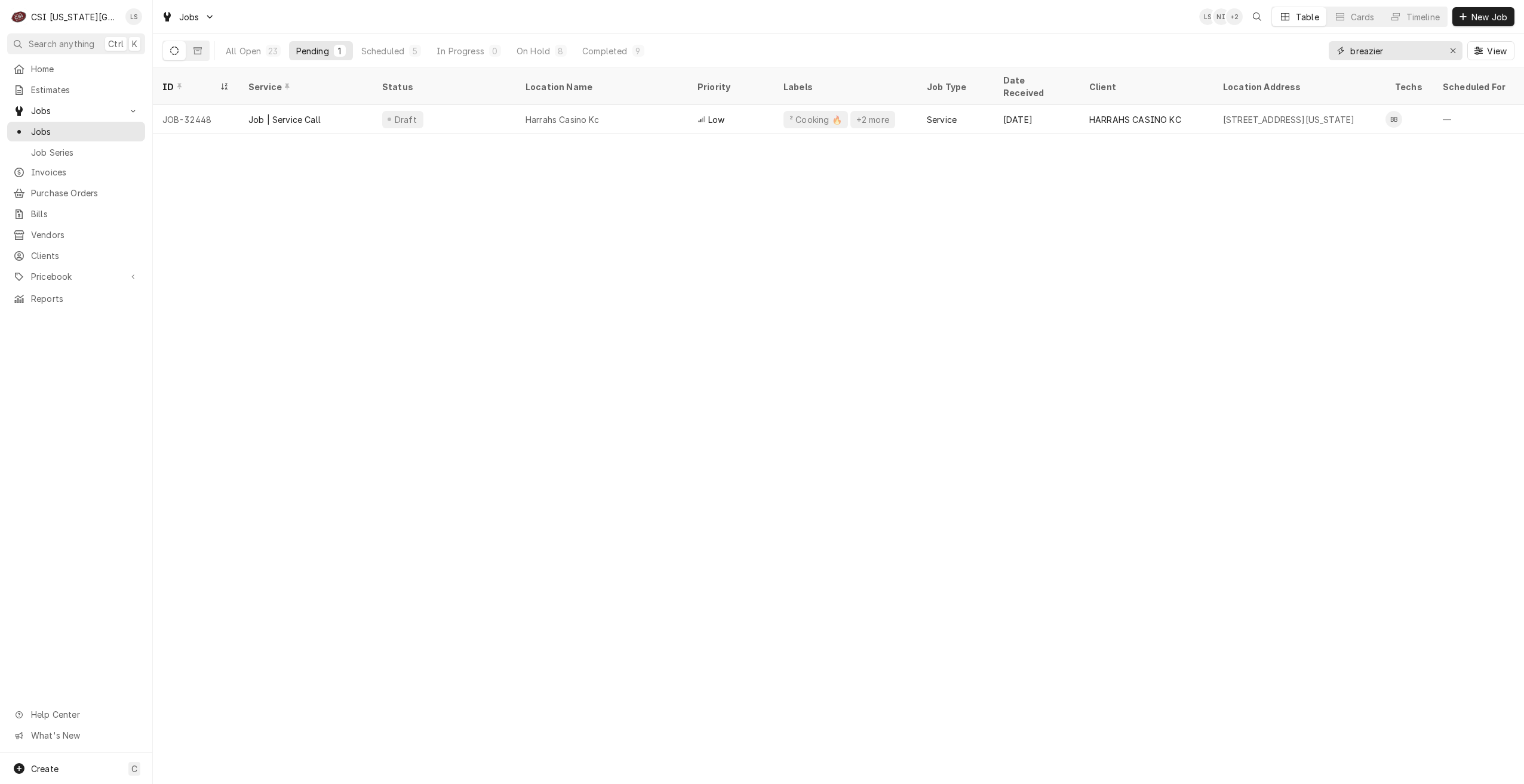
click at [1376, 49] on input "breazier" at bounding box center [1395, 50] width 90 height 19
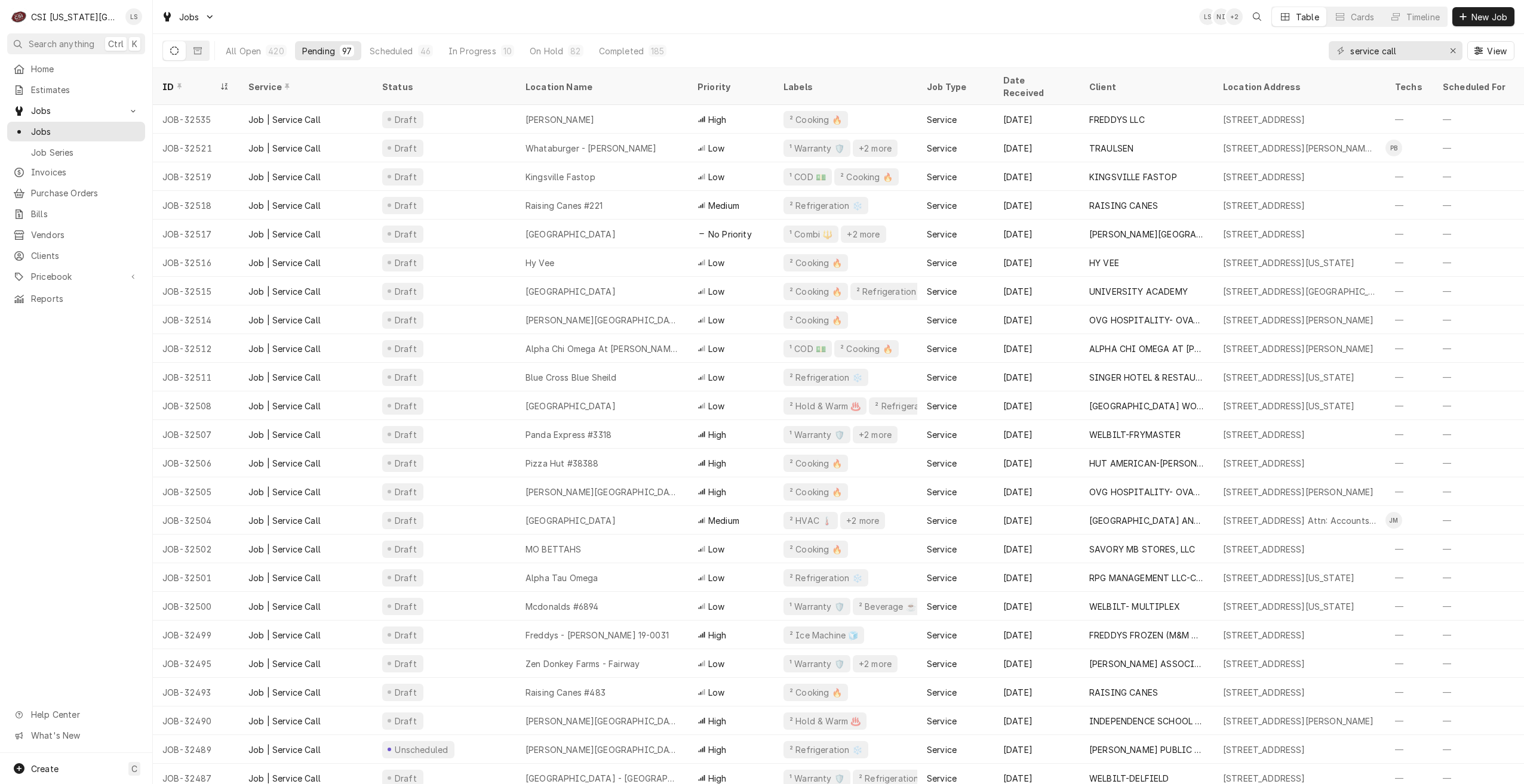
click at [1178, 24] on div "Jobs LS NI + 2 Table Cards Timeline New Job" at bounding box center [838, 16] width 1371 height 33
click at [653, 21] on div "Jobs LS NI + 3 Table Cards Timeline New Job" at bounding box center [838, 16] width 1371 height 33
click at [662, 15] on div "Jobs LS NI + 3 Table Cards Timeline New Job" at bounding box center [838, 16] width 1371 height 33
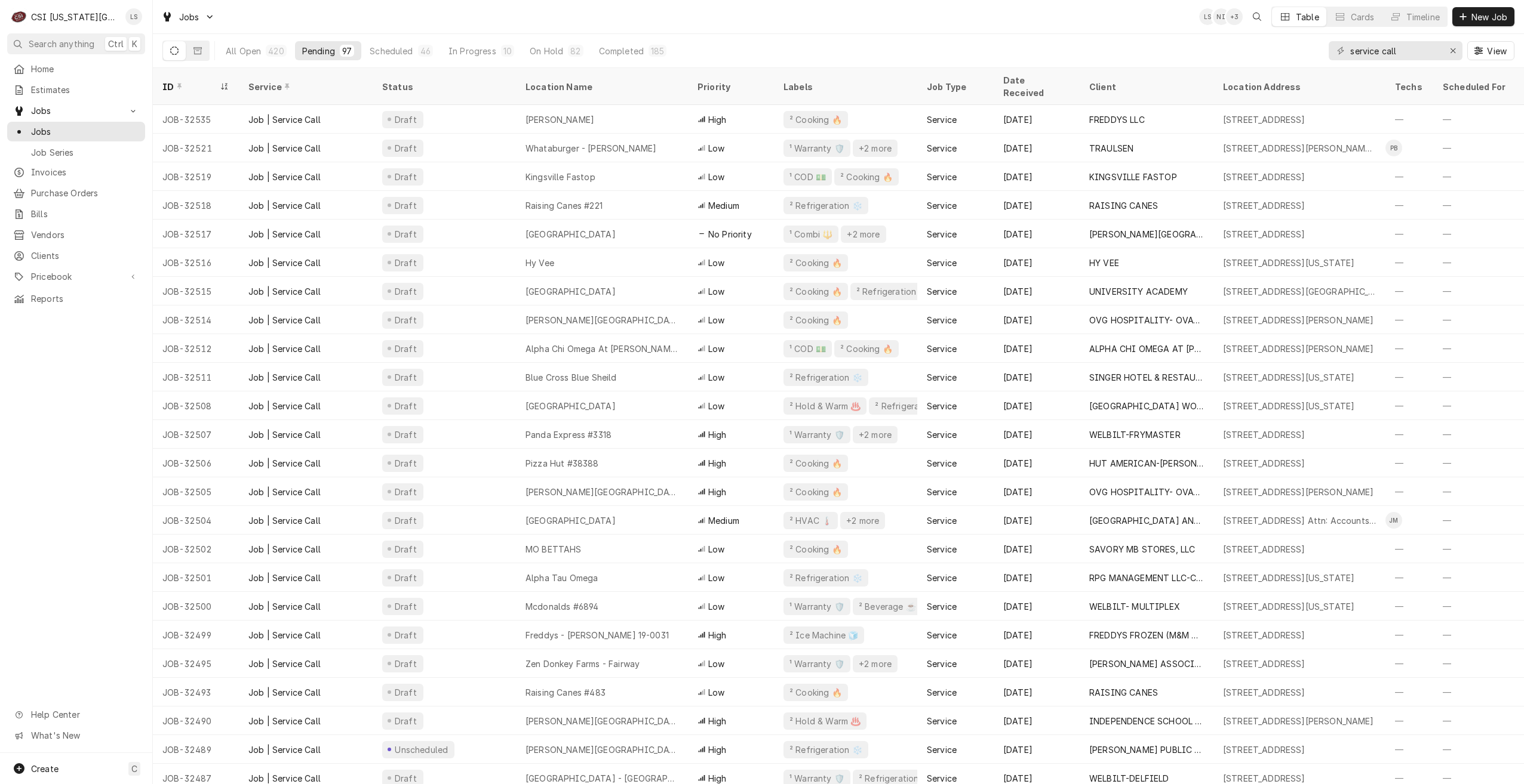
click at [835, 17] on div "Jobs LS NI + 3 Table Cards Timeline New Job" at bounding box center [838, 16] width 1371 height 33
click at [1088, 21] on div "Jobs LS NI + 4 Table Cards Timeline New Job" at bounding box center [838, 16] width 1371 height 33
click at [899, 12] on div "Jobs LS NI + 3 Table Cards Timeline New Job" at bounding box center [838, 16] width 1371 height 33
click at [1062, 24] on div "Jobs LS NI + 4 Table Cards Timeline New Job" at bounding box center [838, 16] width 1371 height 33
click at [1005, 26] on div "Jobs LS NI + 5 Table Cards Timeline New Job" at bounding box center [838, 16] width 1371 height 33
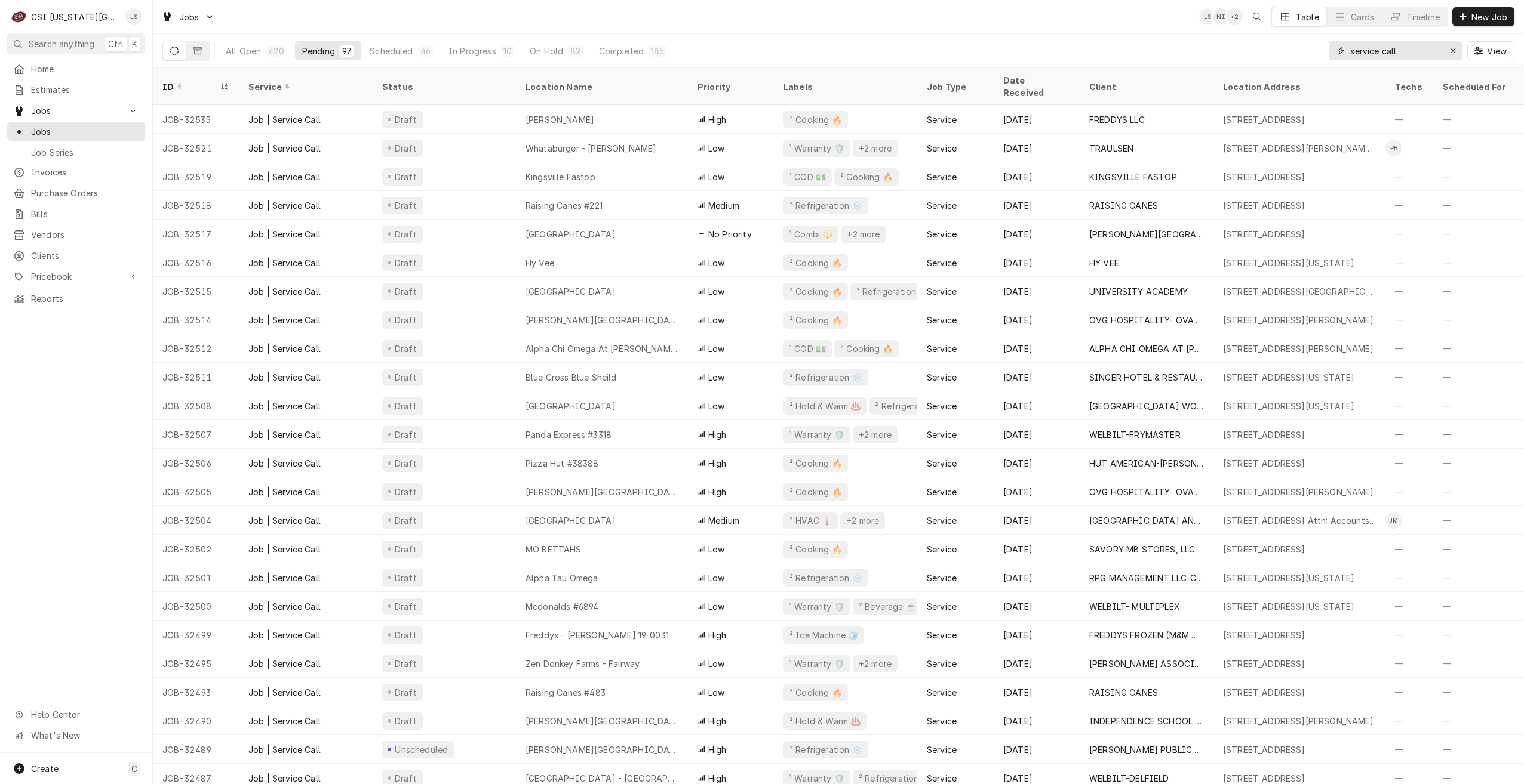
drag, startPoint x: 1416, startPoint y: 54, endPoint x: 1331, endPoint y: 49, distance: 85.1
click at [1331, 49] on div "service call" at bounding box center [1395, 50] width 133 height 19
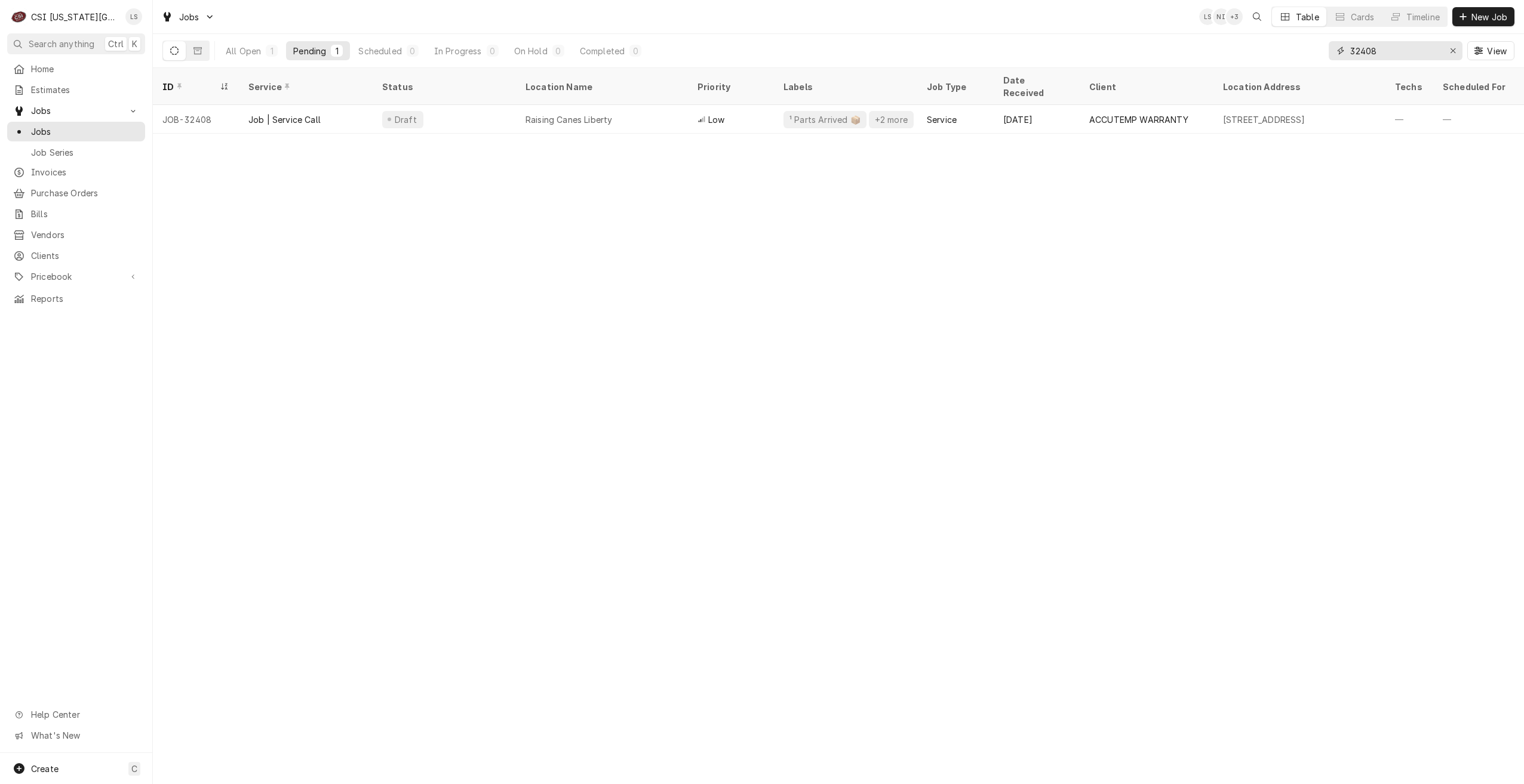
type input "32408"
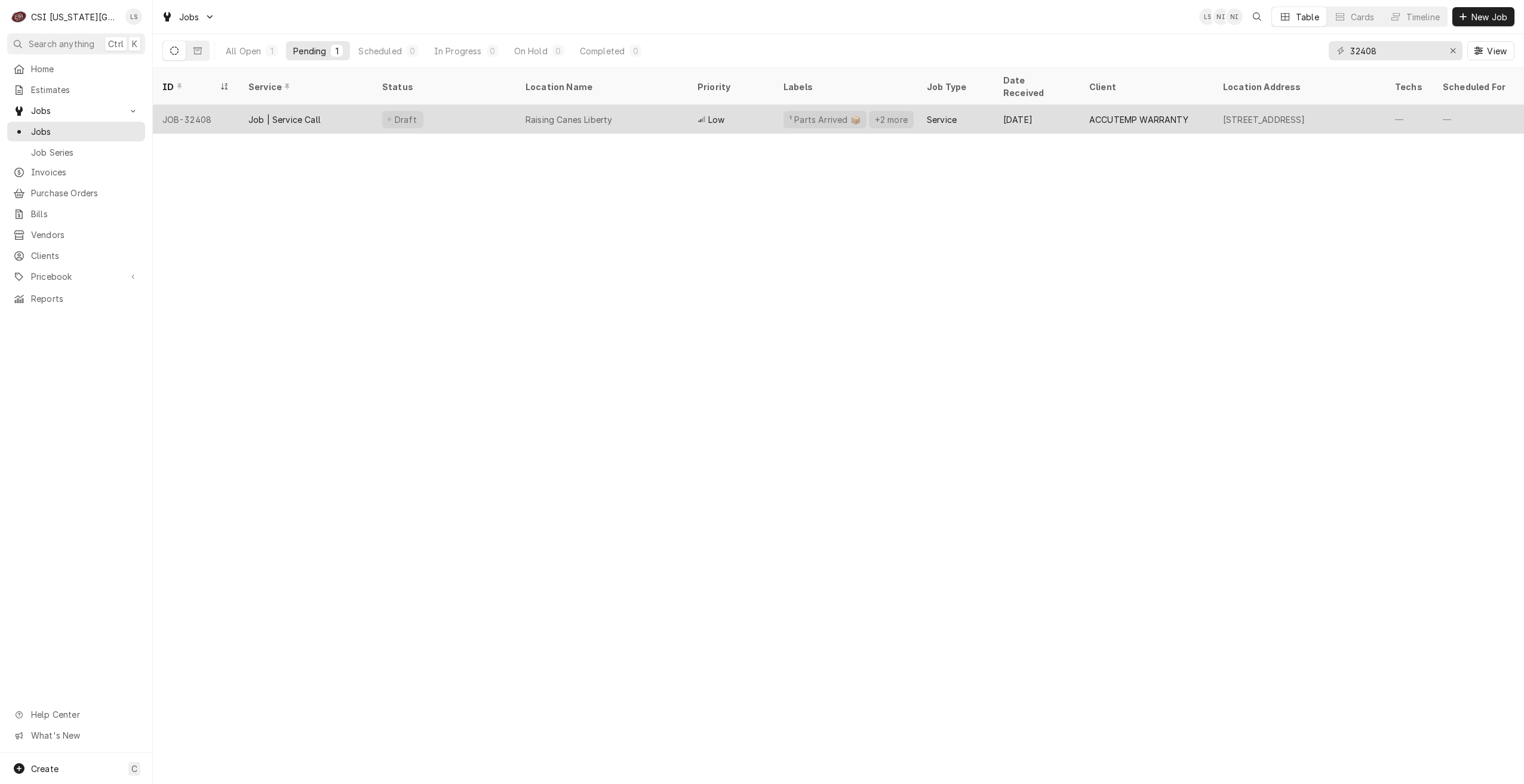
click at [1064, 115] on div "Aug 28" at bounding box center [1037, 119] width 86 height 29
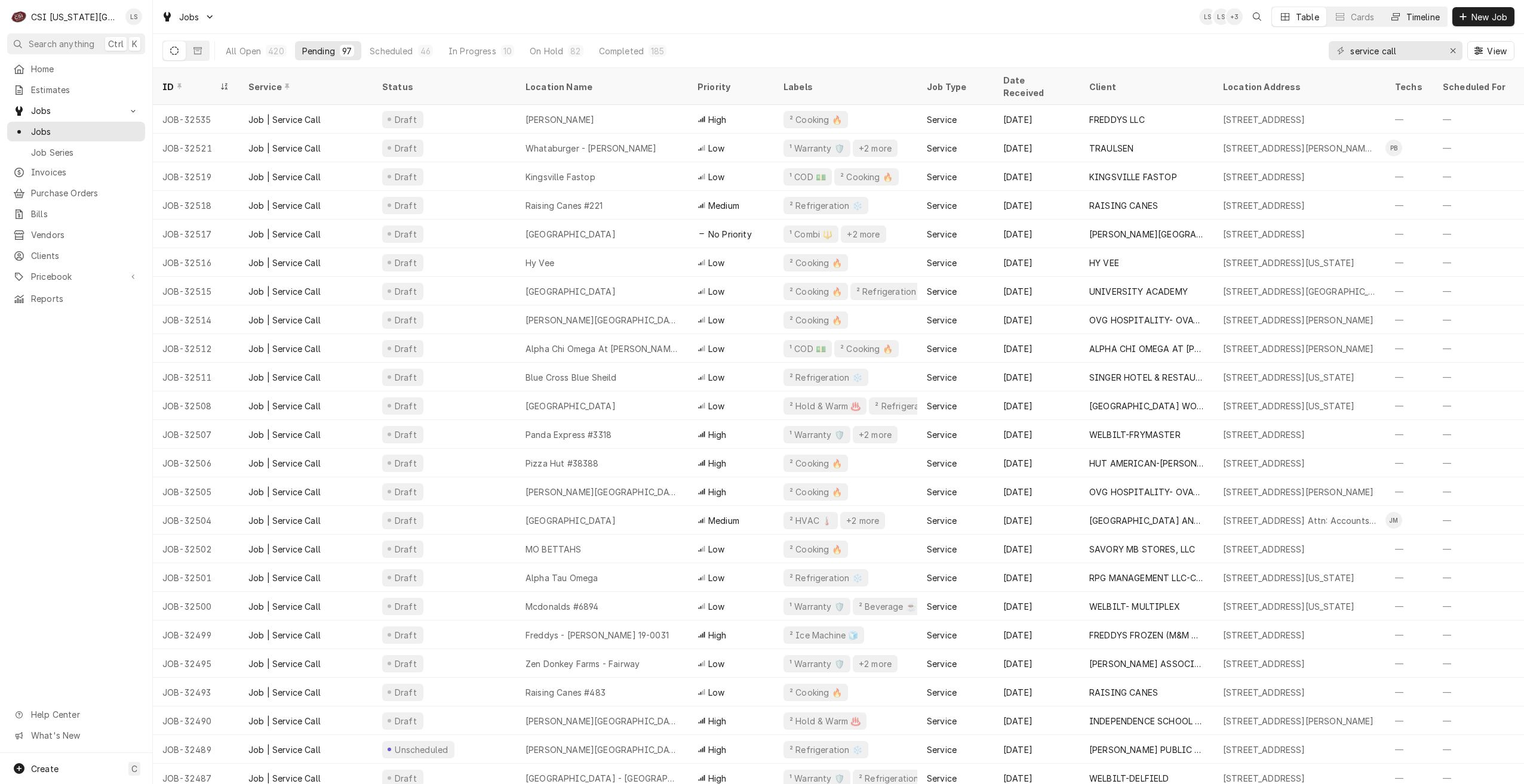
click at [1413, 22] on div "Timeline" at bounding box center [1422, 17] width 33 height 13
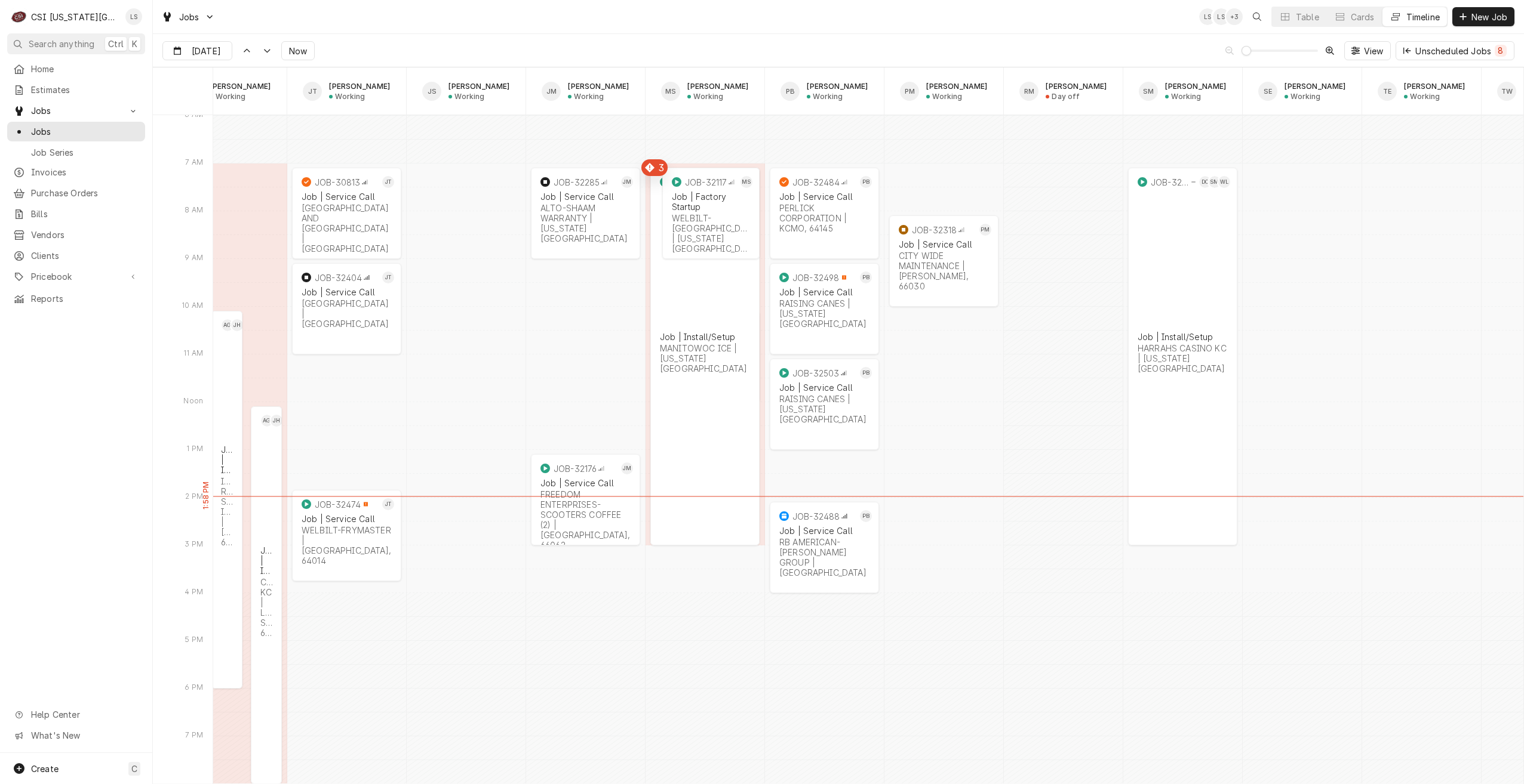
click at [429, 17] on div "Jobs LS LS + 3 Table Cards Timeline New Job" at bounding box center [838, 16] width 1371 height 33
click at [1287, 19] on icon "Dynamic Content Wrapper" at bounding box center [1284, 16] width 8 height 8
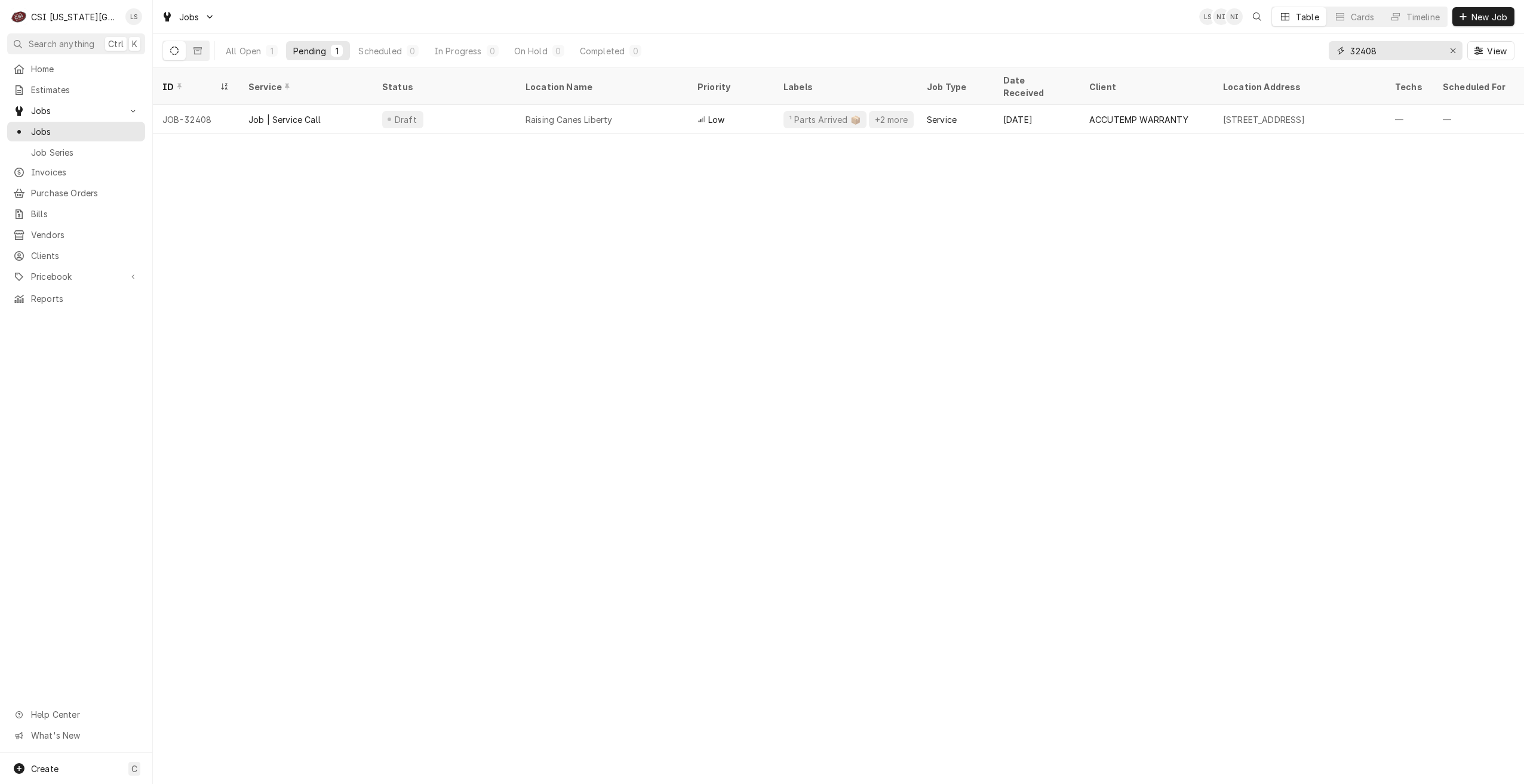
click at [1372, 49] on input "32408" at bounding box center [1395, 50] width 90 height 19
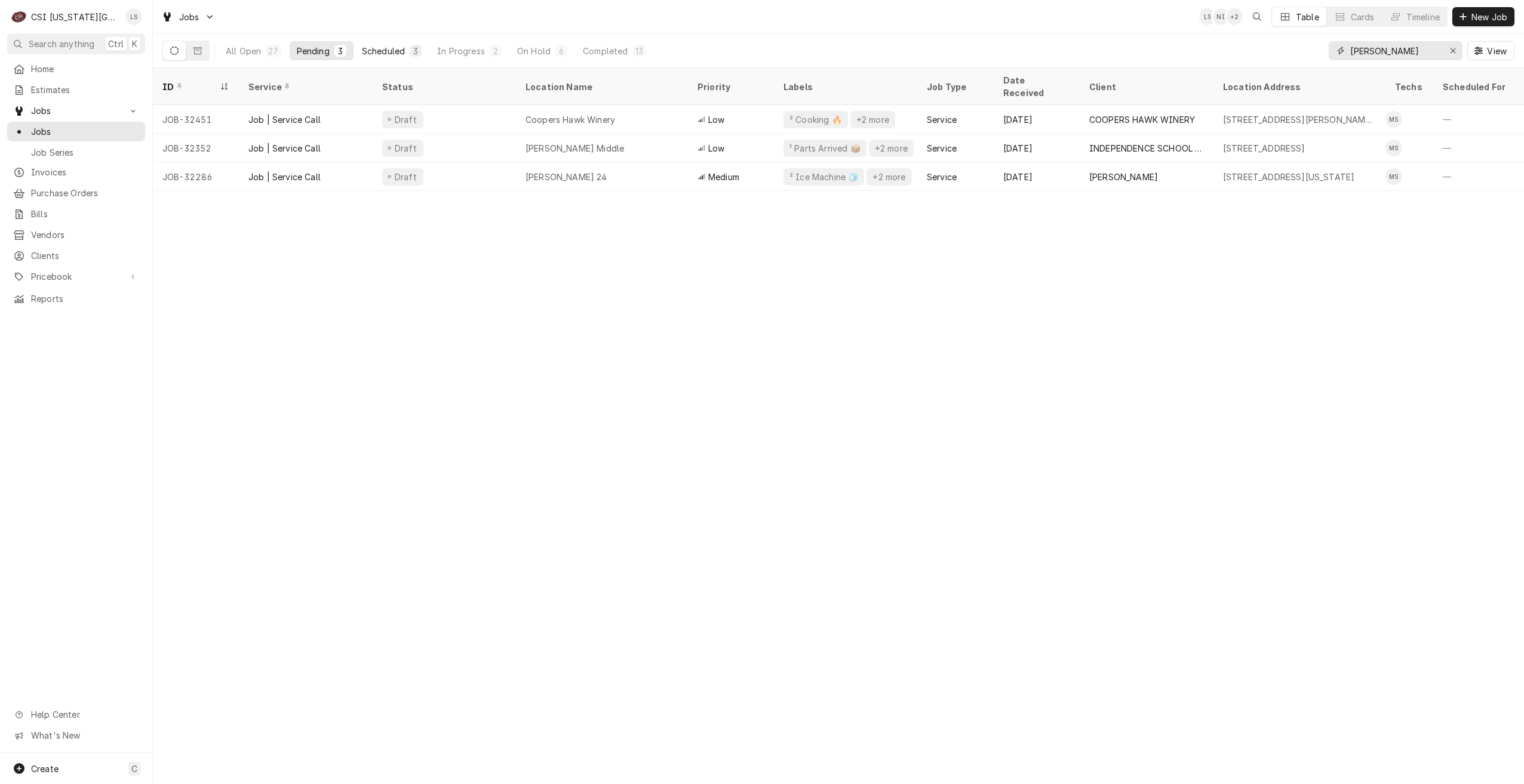
type input "[PERSON_NAME]"
click at [409, 56] on div "3" at bounding box center [415, 50] width 12 height 12
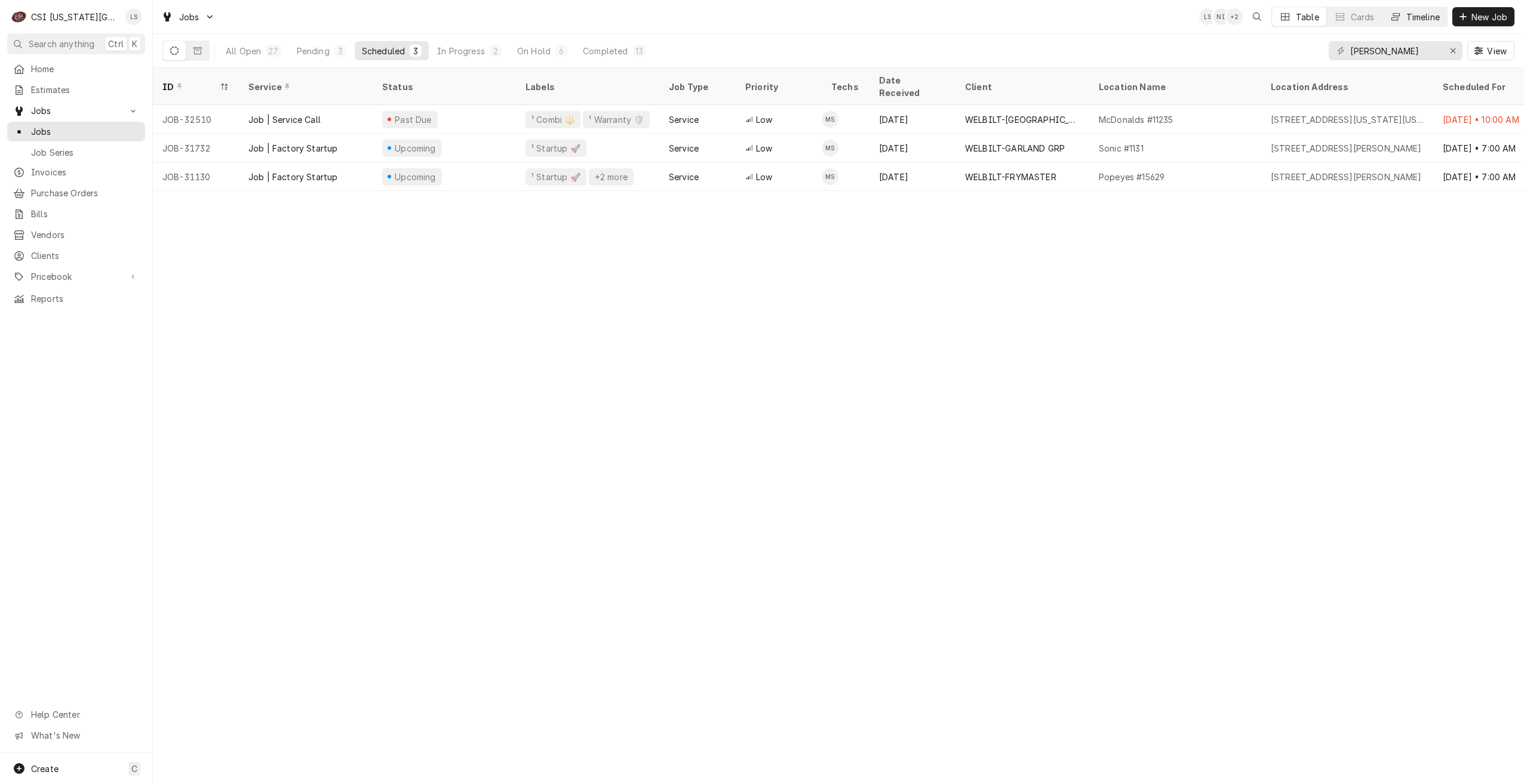
click at [1432, 20] on div "Timeline" at bounding box center [1422, 17] width 33 height 13
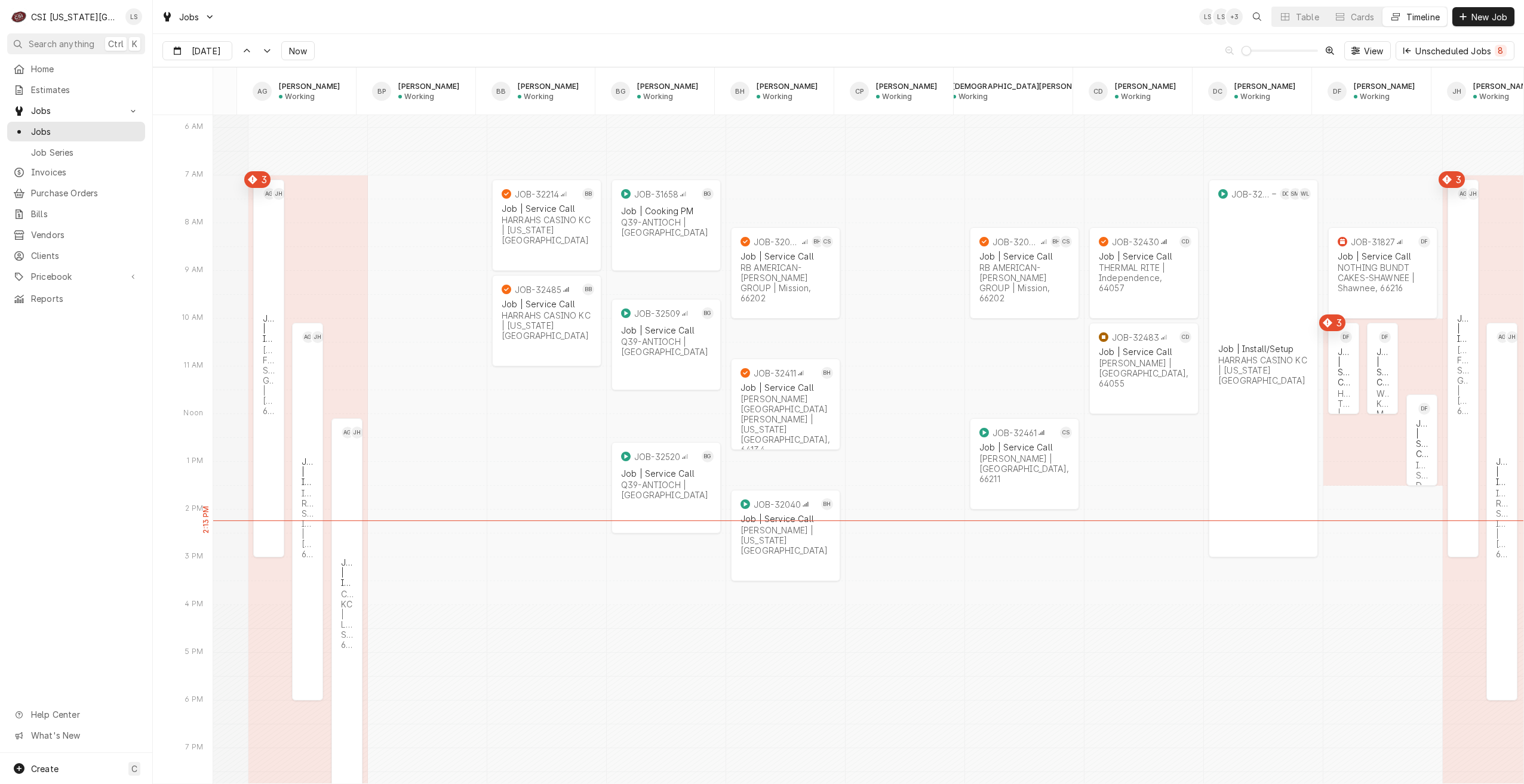
scroll to position [0, 100]
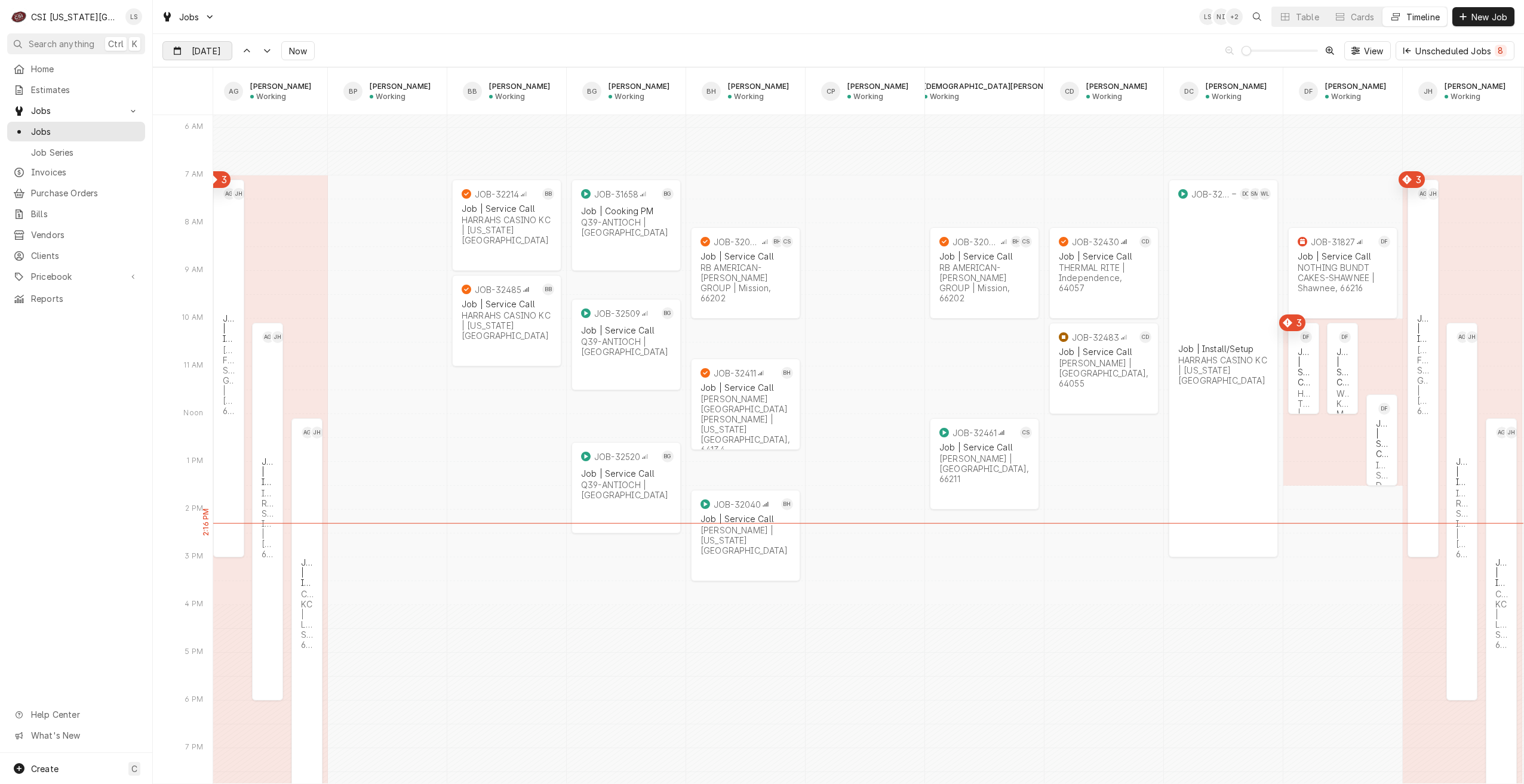
click at [189, 53] on input "Sep 3" at bounding box center [189, 54] width 52 height 23
click at [259, 132] on div "4" at bounding box center [260, 124] width 17 height 17
type input "Sep 4"
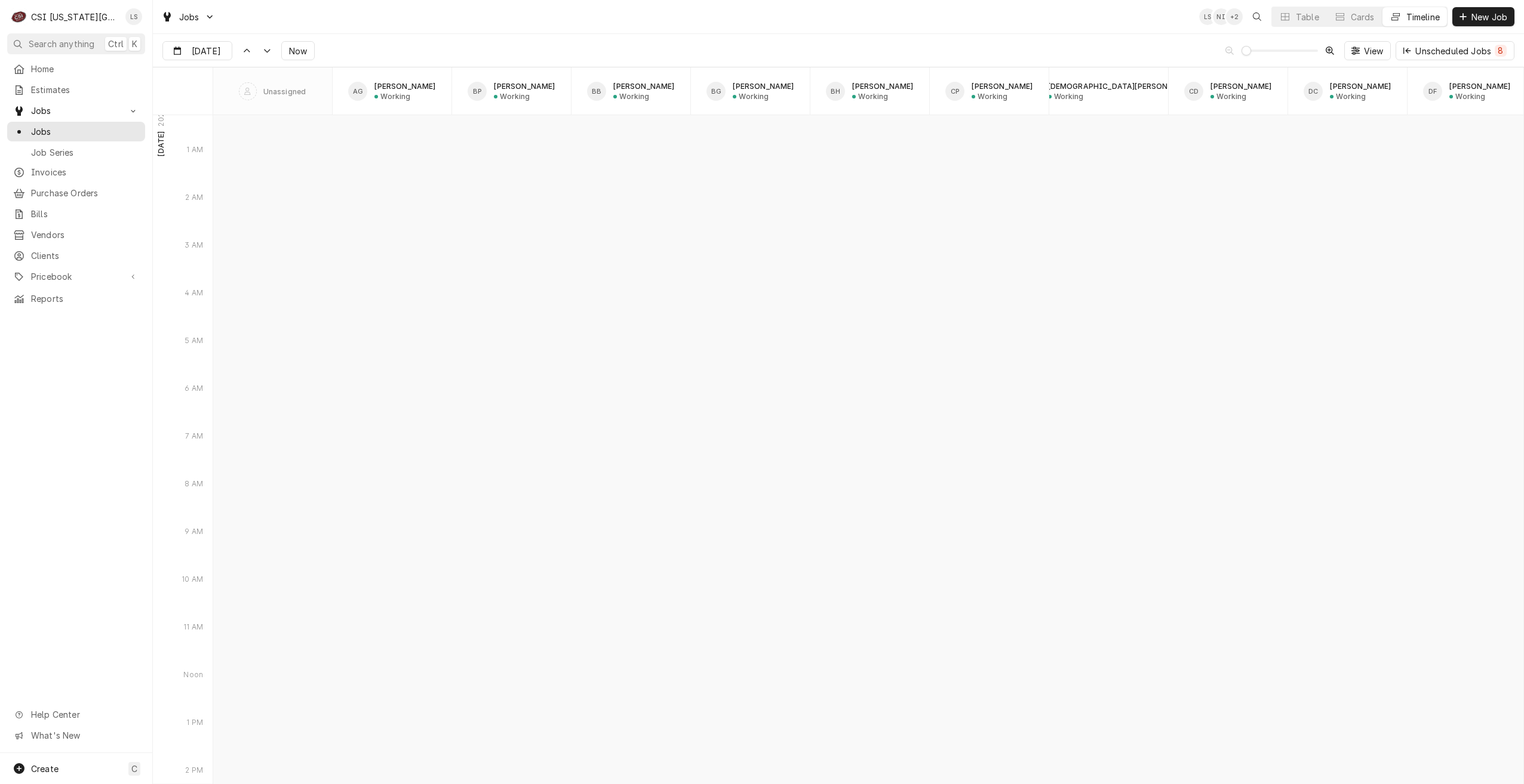
scroll to position [0, 0]
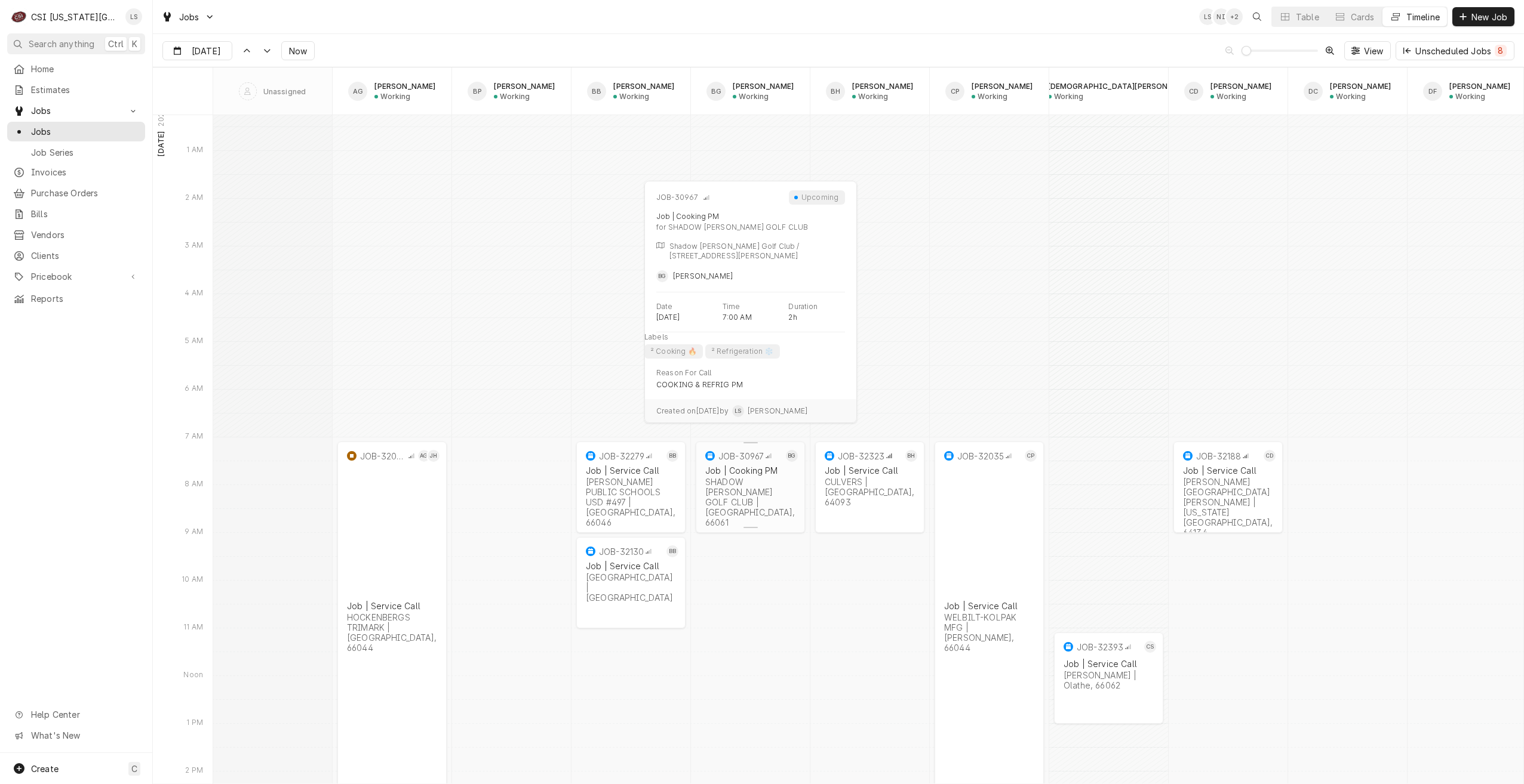
click at [737, 478] on div "SHADOW GLEN GOLF CLUB | Olathe, 66061" at bounding box center [750, 502] width 90 height 51
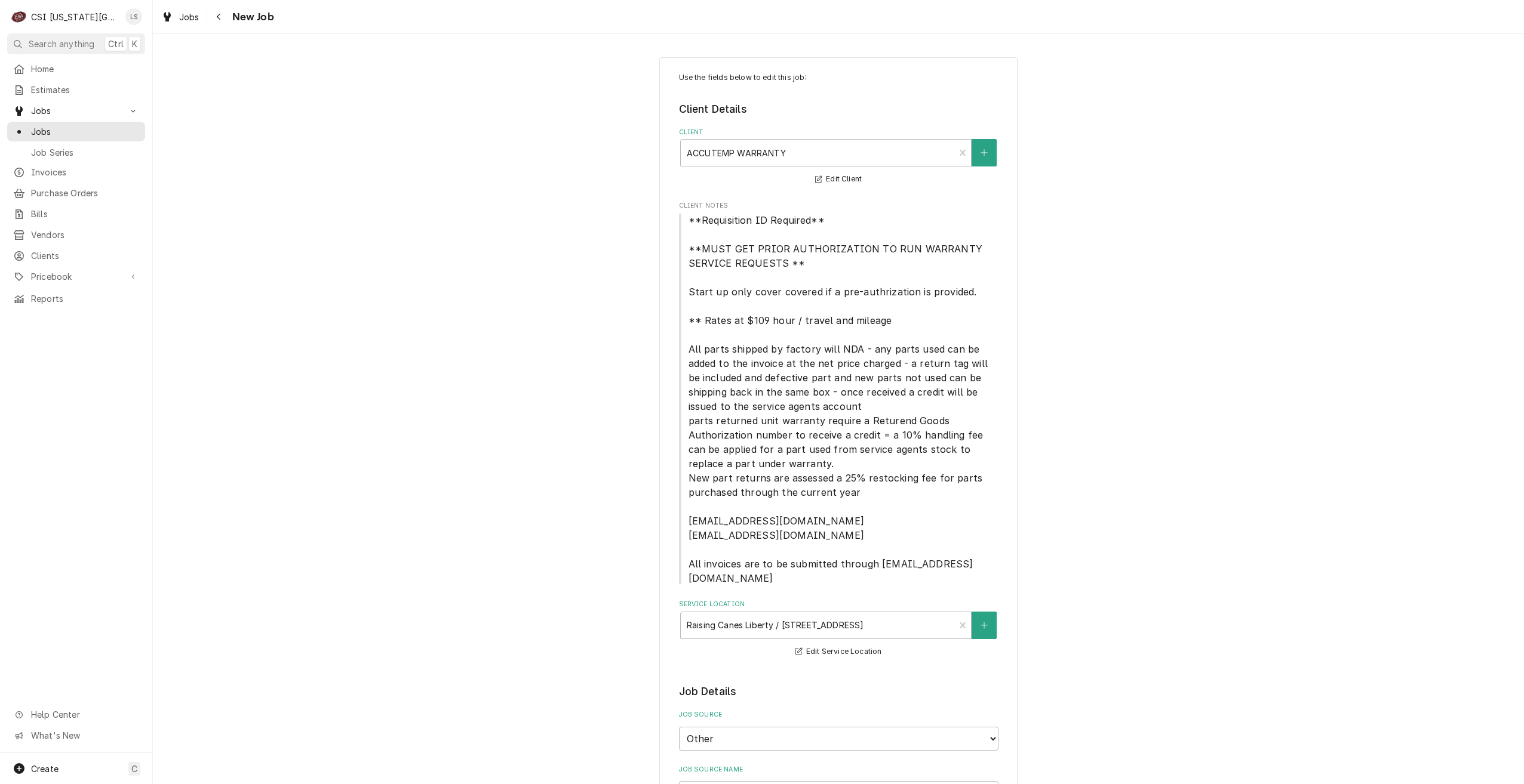
type textarea "x"
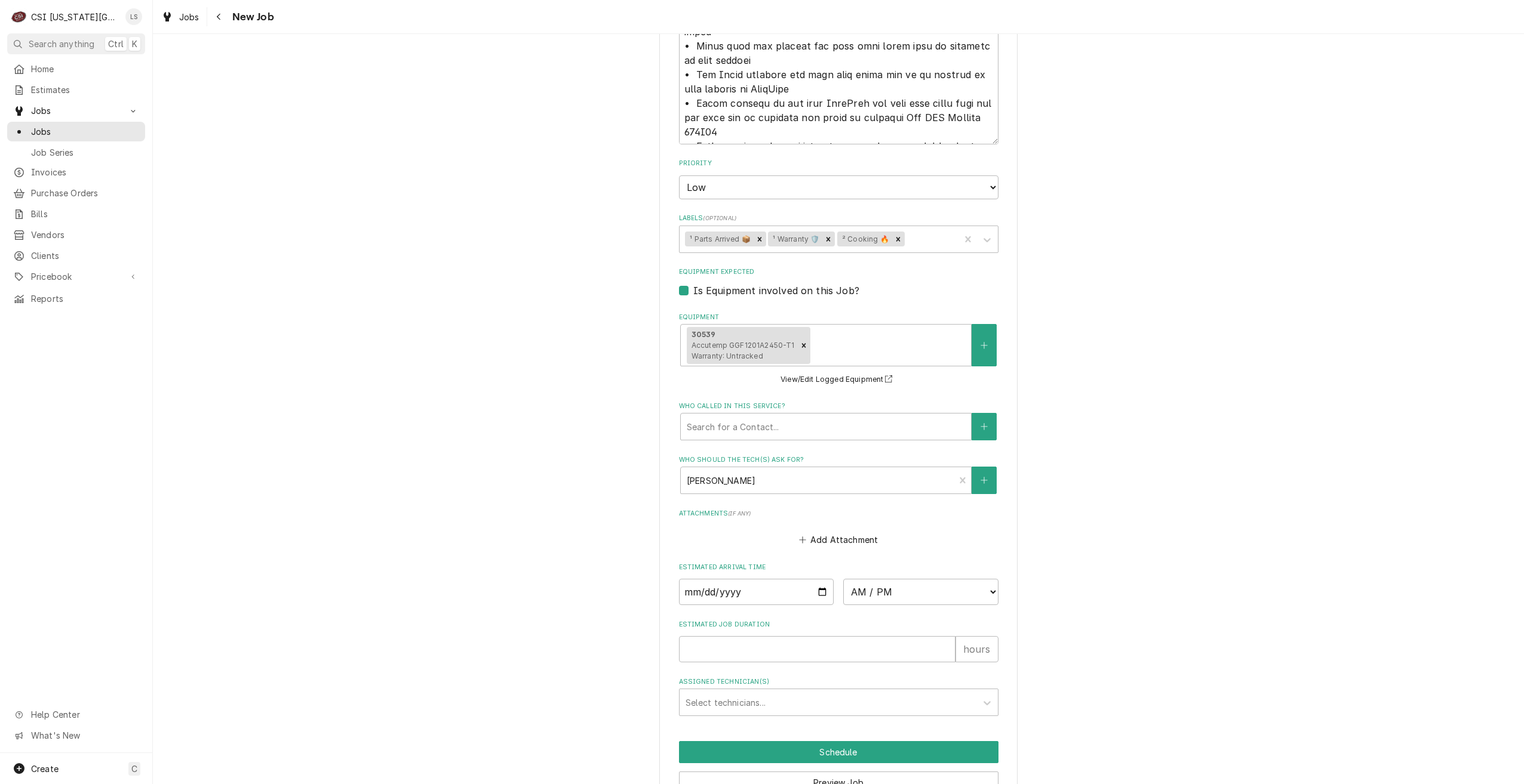
scroll to position [2204, 0]
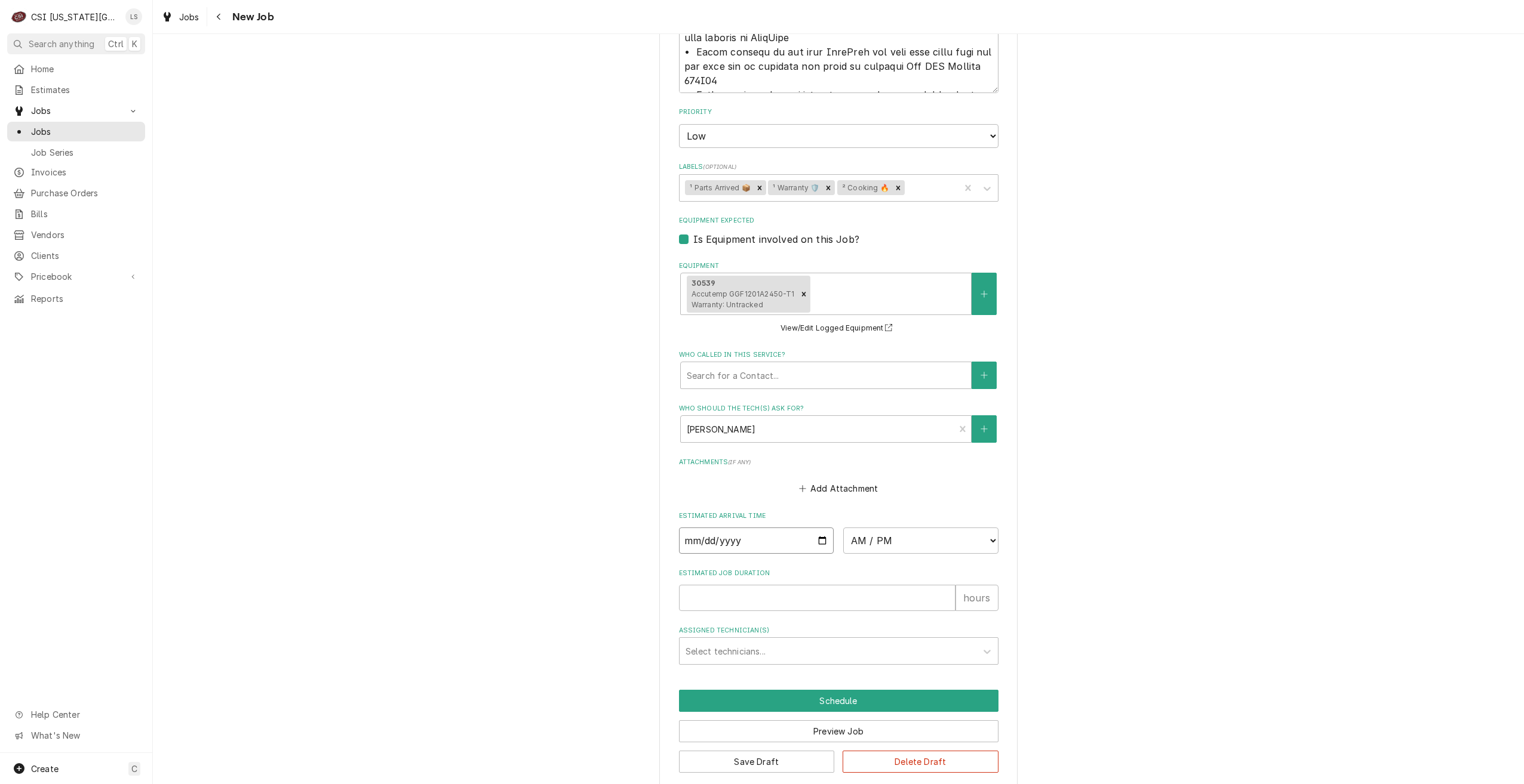
click at [817, 527] on input "Date" at bounding box center [756, 540] width 155 height 26
type input "[DATE]"
type textarea "x"
click at [860, 533] on select "AM / PM 6:00 AM 6:15 AM 6:30 AM 6:45 AM 7:00 AM 7:15 AM 7:30 AM 7:45 AM 8:00 AM…" at bounding box center [920, 540] width 155 height 26
select select "07:00:00"
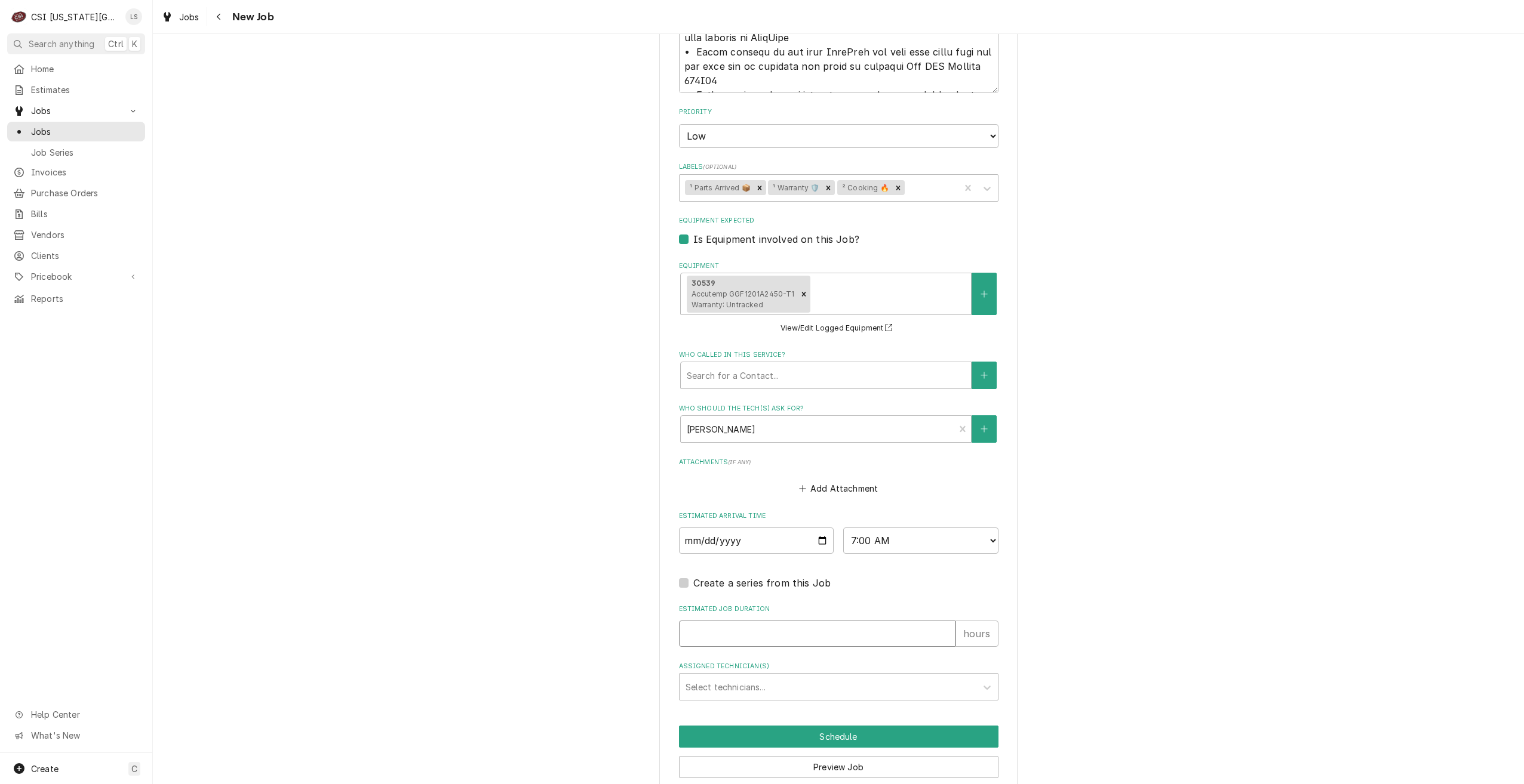
click at [838, 620] on input "Estimated Job Duration" at bounding box center [817, 633] width 277 height 26
type textarea "x"
type input "2"
type textarea "x"
type input "2"
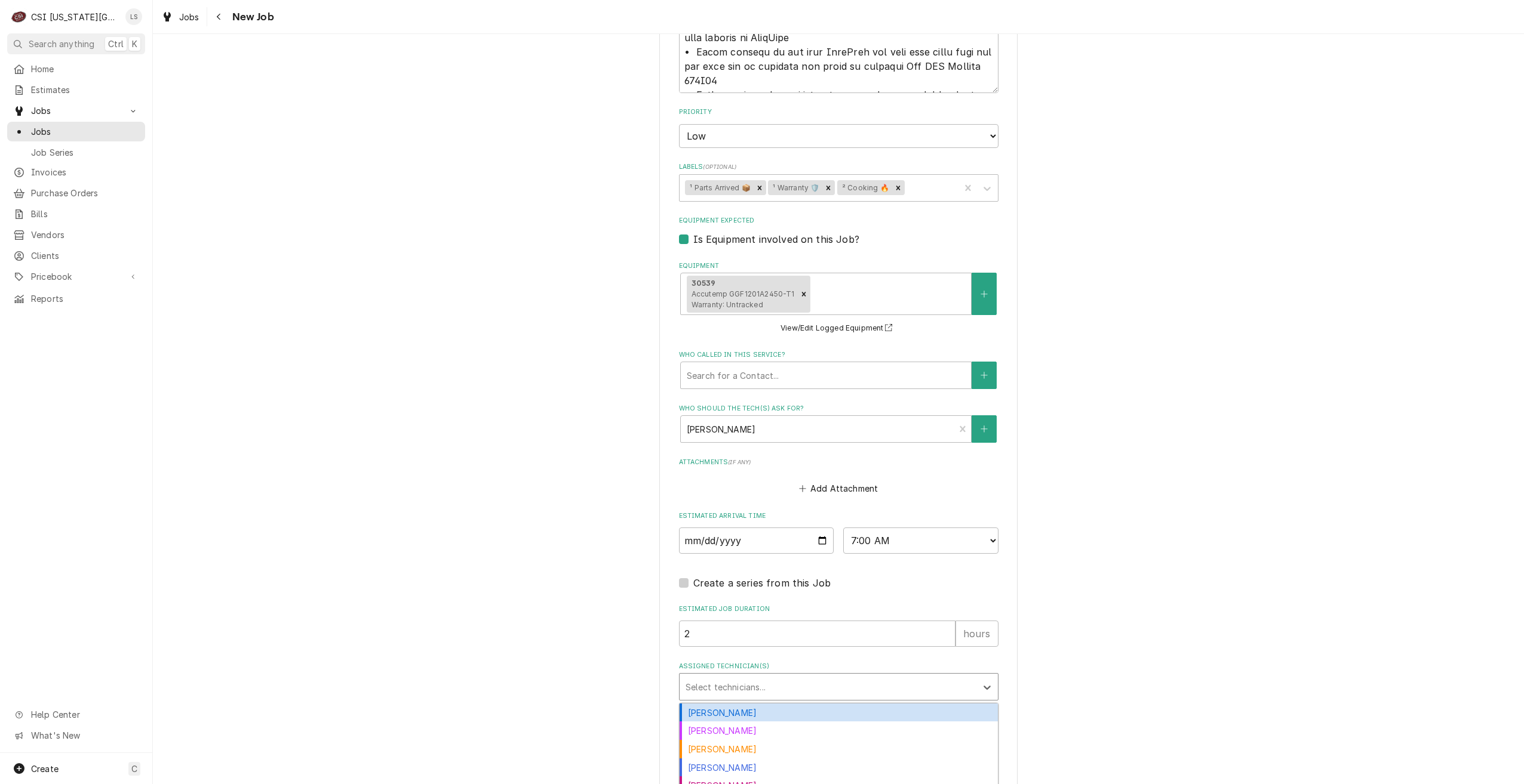
click at [851, 676] on div "Assigned Technician(s)" at bounding box center [828, 686] width 285 height 21
type input "i"
type input "[PERSON_NAME]"
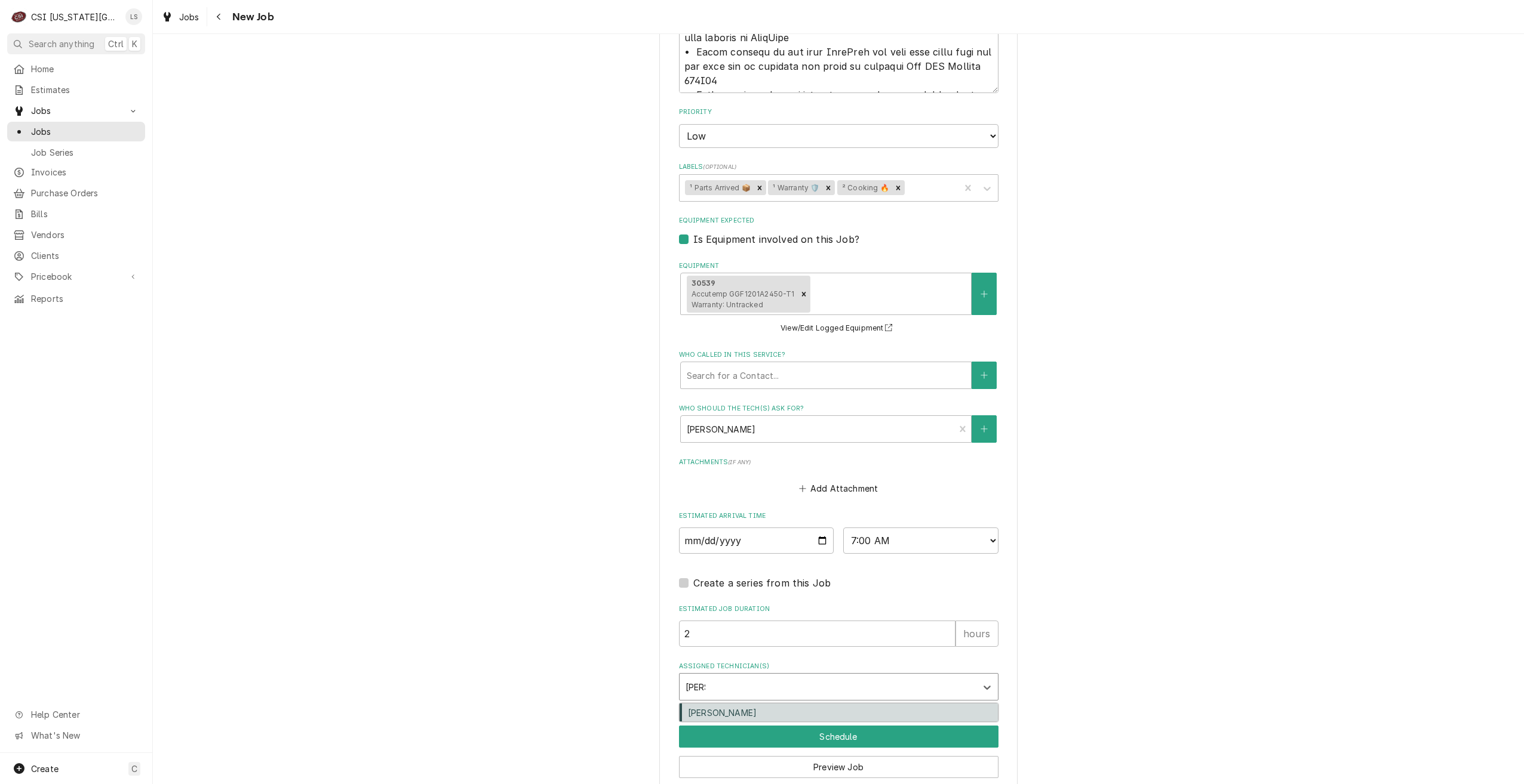
click at [830, 703] on div "[PERSON_NAME]" at bounding box center [838, 712] width 318 height 19
type textarea "x"
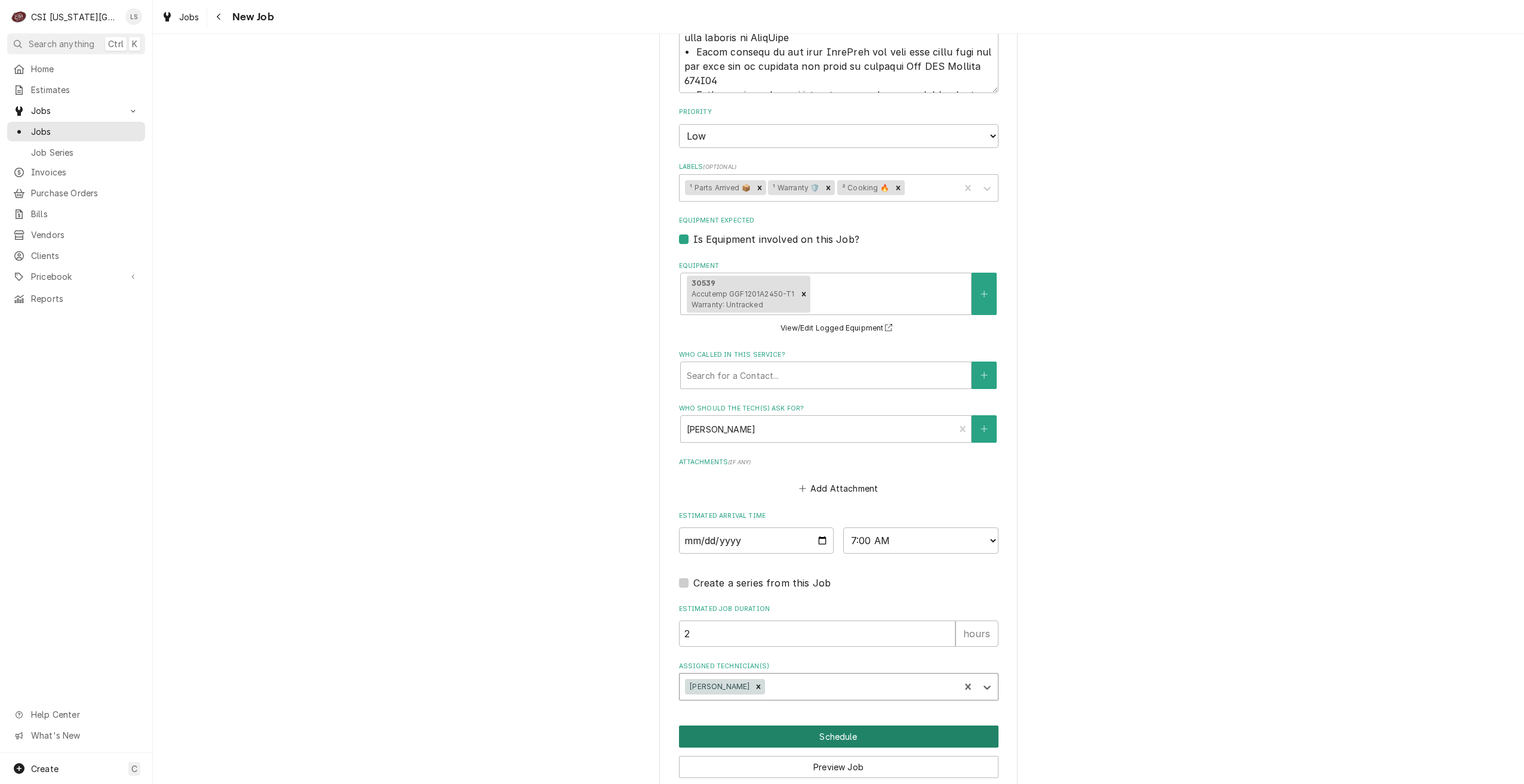
click at [843, 726] on button "Schedule" at bounding box center [838, 737] width 320 height 22
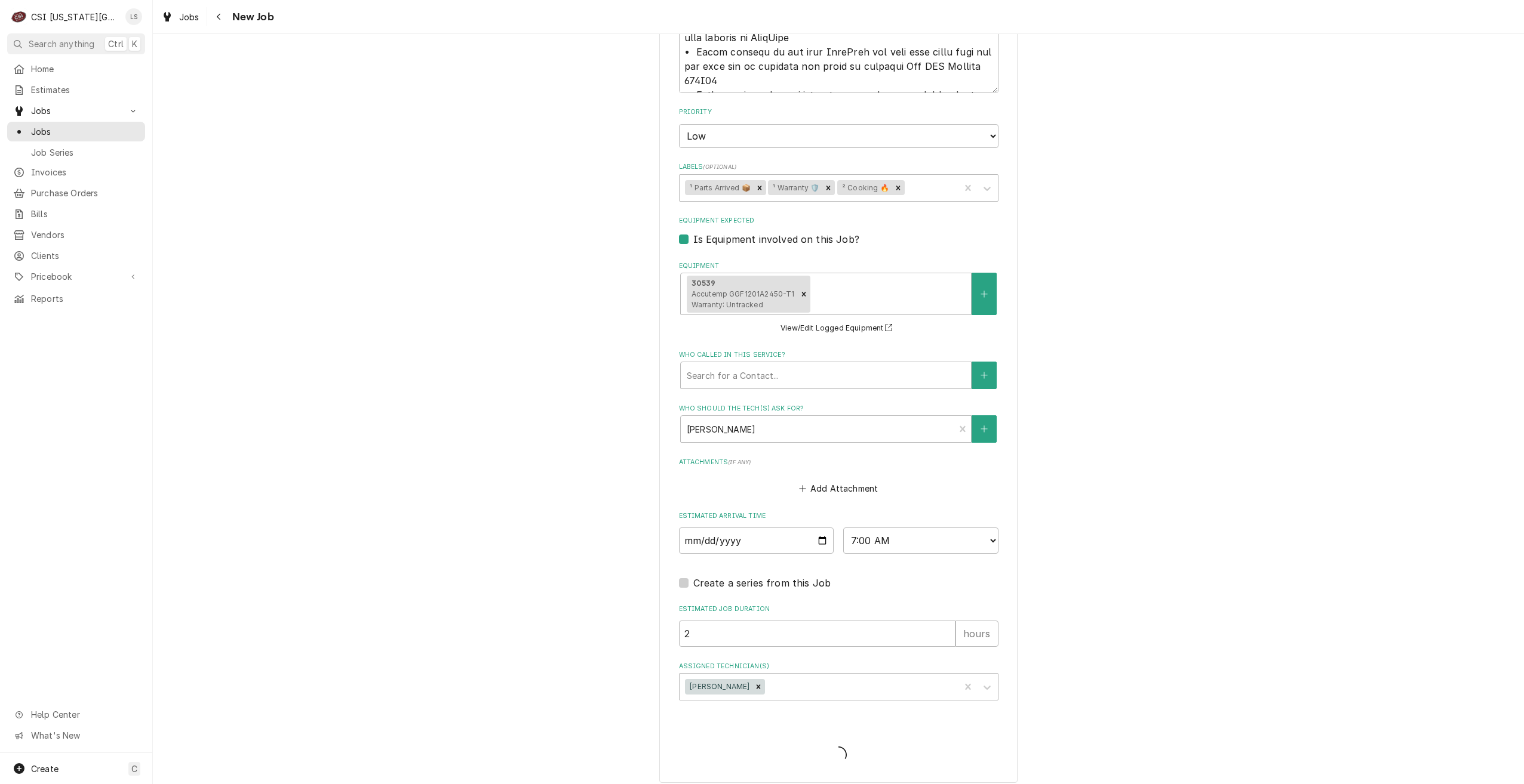
scroll to position [2199, 0]
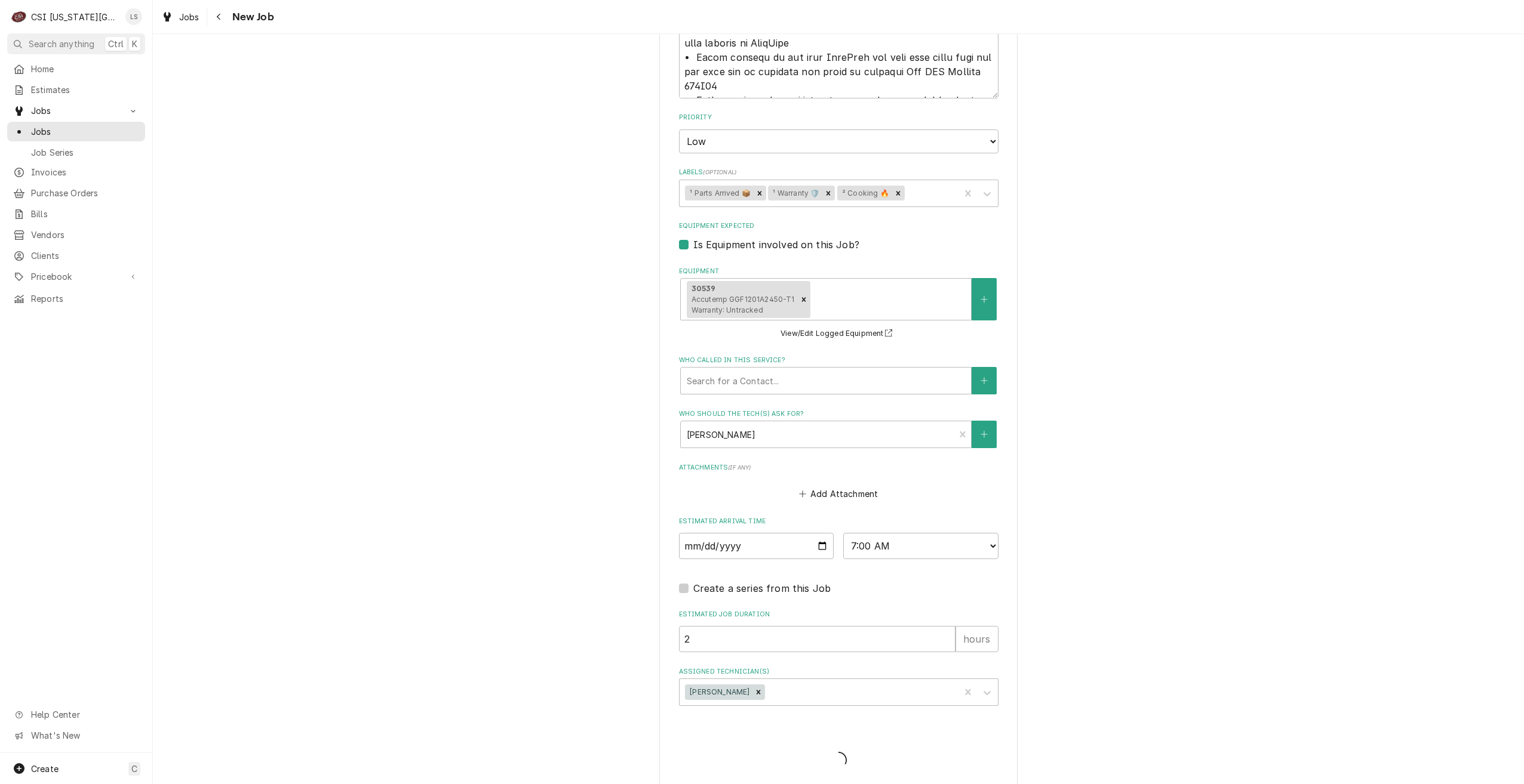
type textarea "x"
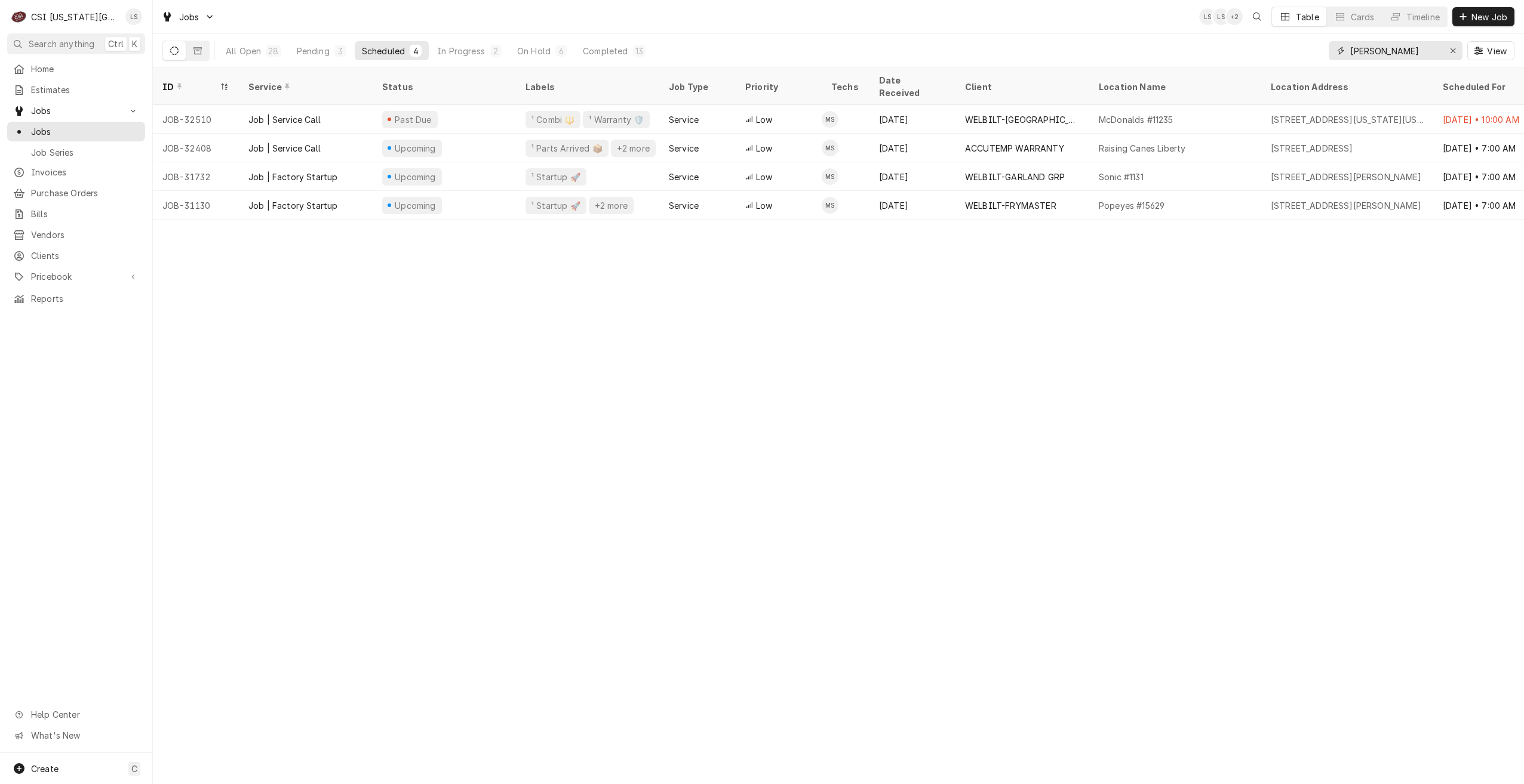
click at [1365, 56] on input "[PERSON_NAME]" at bounding box center [1395, 50] width 90 height 19
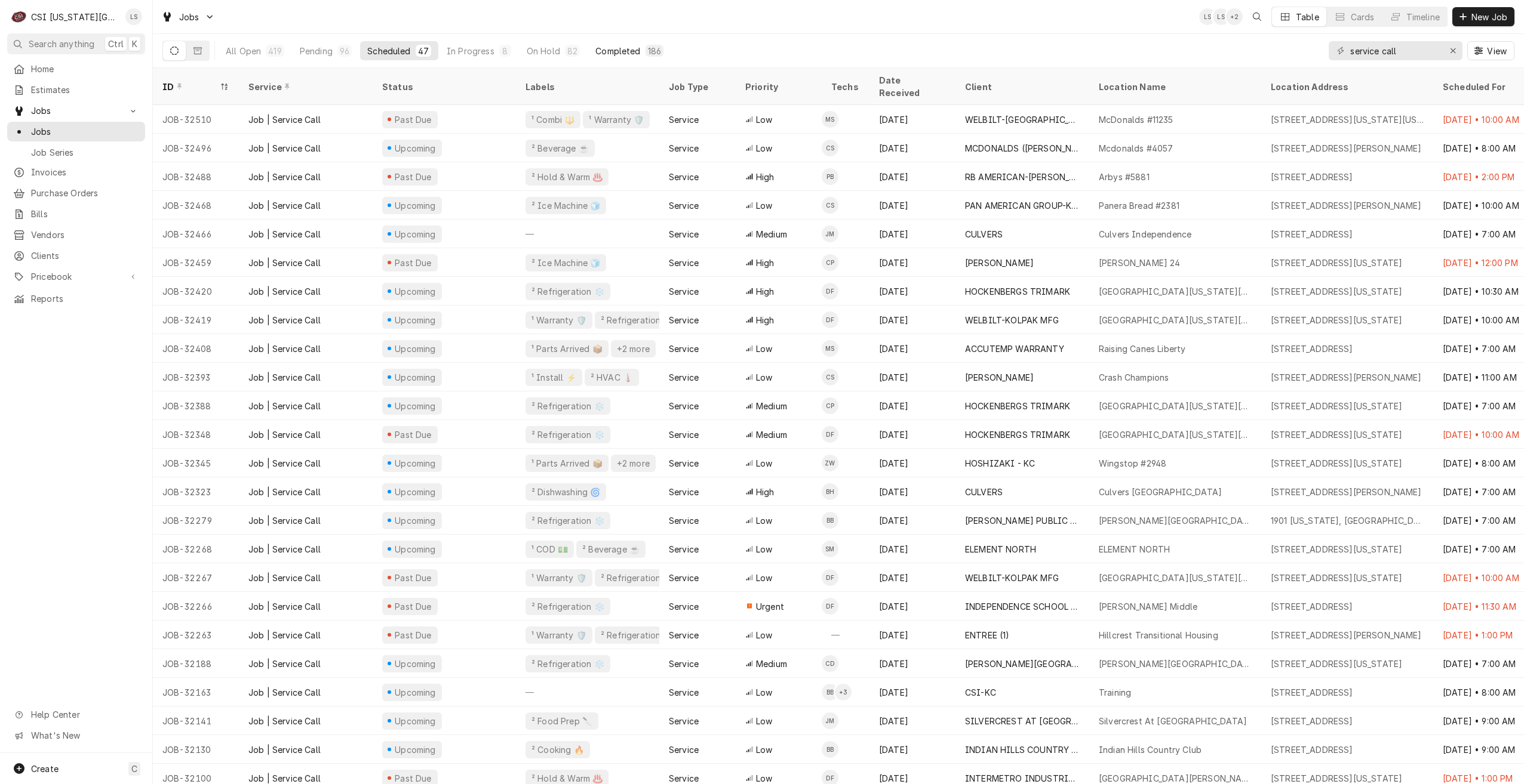
drag, startPoint x: 311, startPoint y: 46, endPoint x: 647, endPoint y: 50, distance: 336.0
click at [311, 46] on div "Pending" at bounding box center [316, 51] width 33 height 13
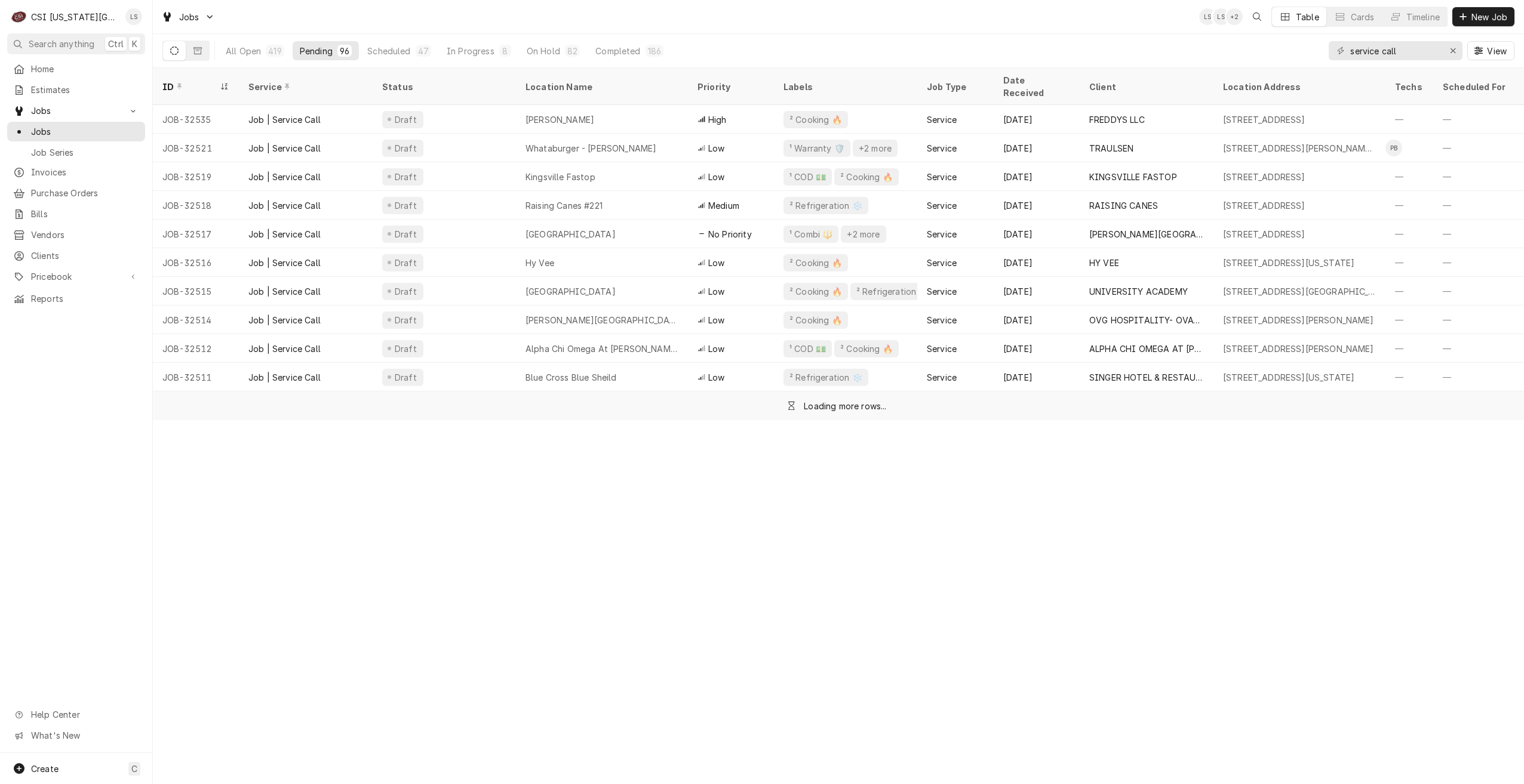
click at [822, 26] on div "Jobs LS LS + 2 Table Cards Timeline New Job" at bounding box center [838, 16] width 1371 height 33
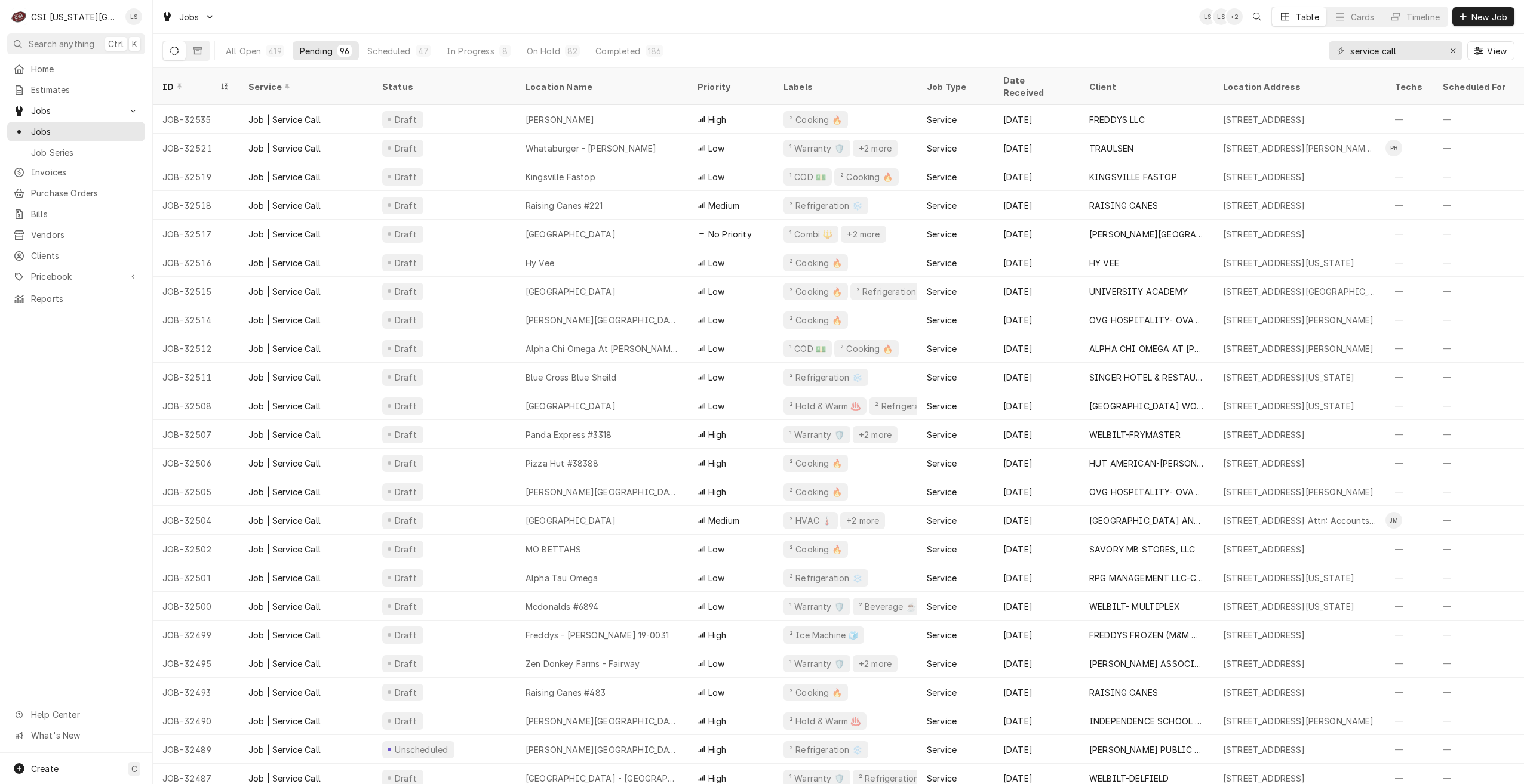
click at [817, 20] on div "Jobs LS LS + 2 Table Cards Timeline New Job" at bounding box center [838, 16] width 1371 height 33
drag, startPoint x: 1410, startPoint y: 56, endPoint x: 1340, endPoint y: 53, distance: 70.1
click at [1340, 53] on div "service call" at bounding box center [1395, 50] width 133 height 19
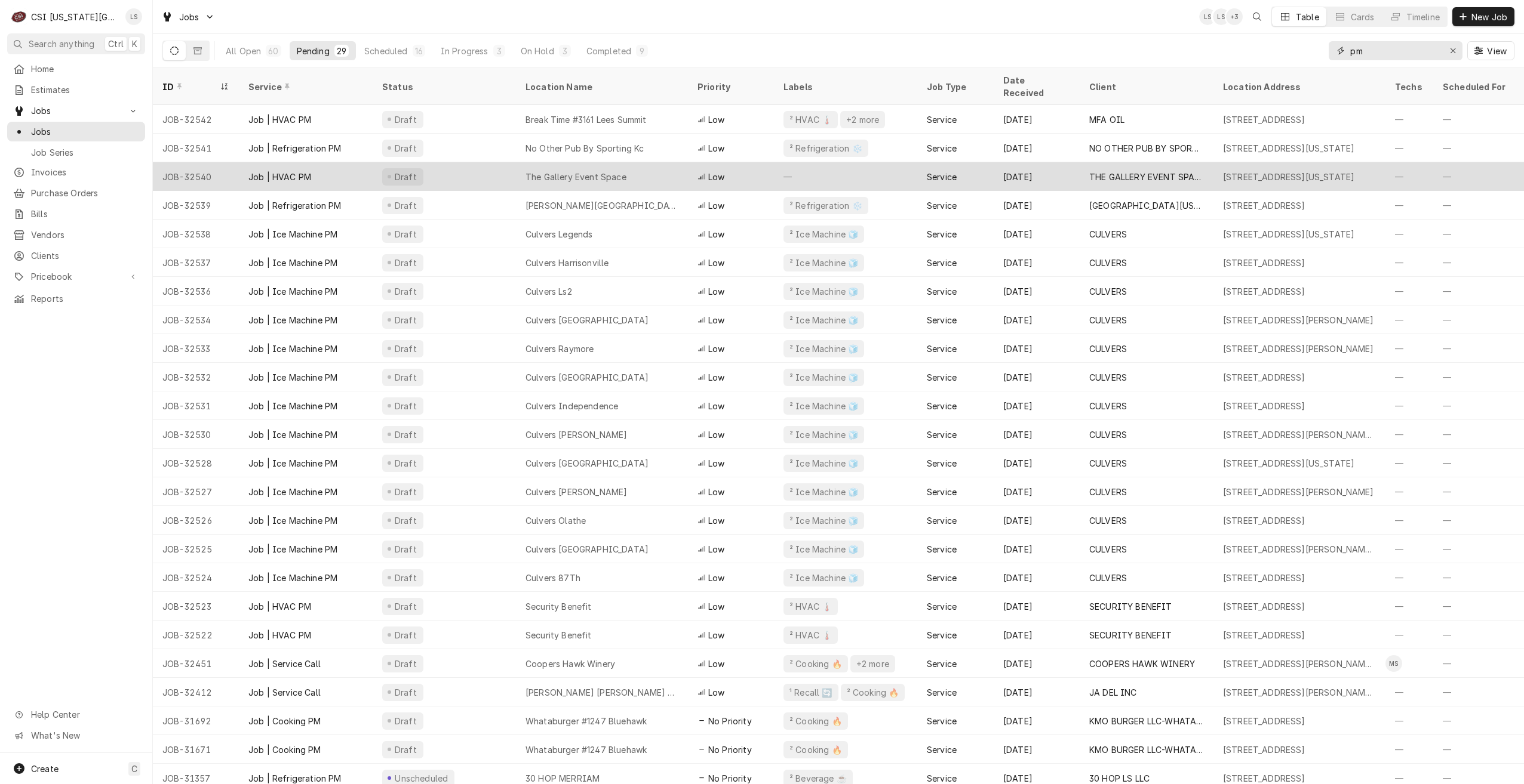
type input "pm"
click at [594, 173] on div "The Gallery Event Space" at bounding box center [602, 176] width 172 height 29
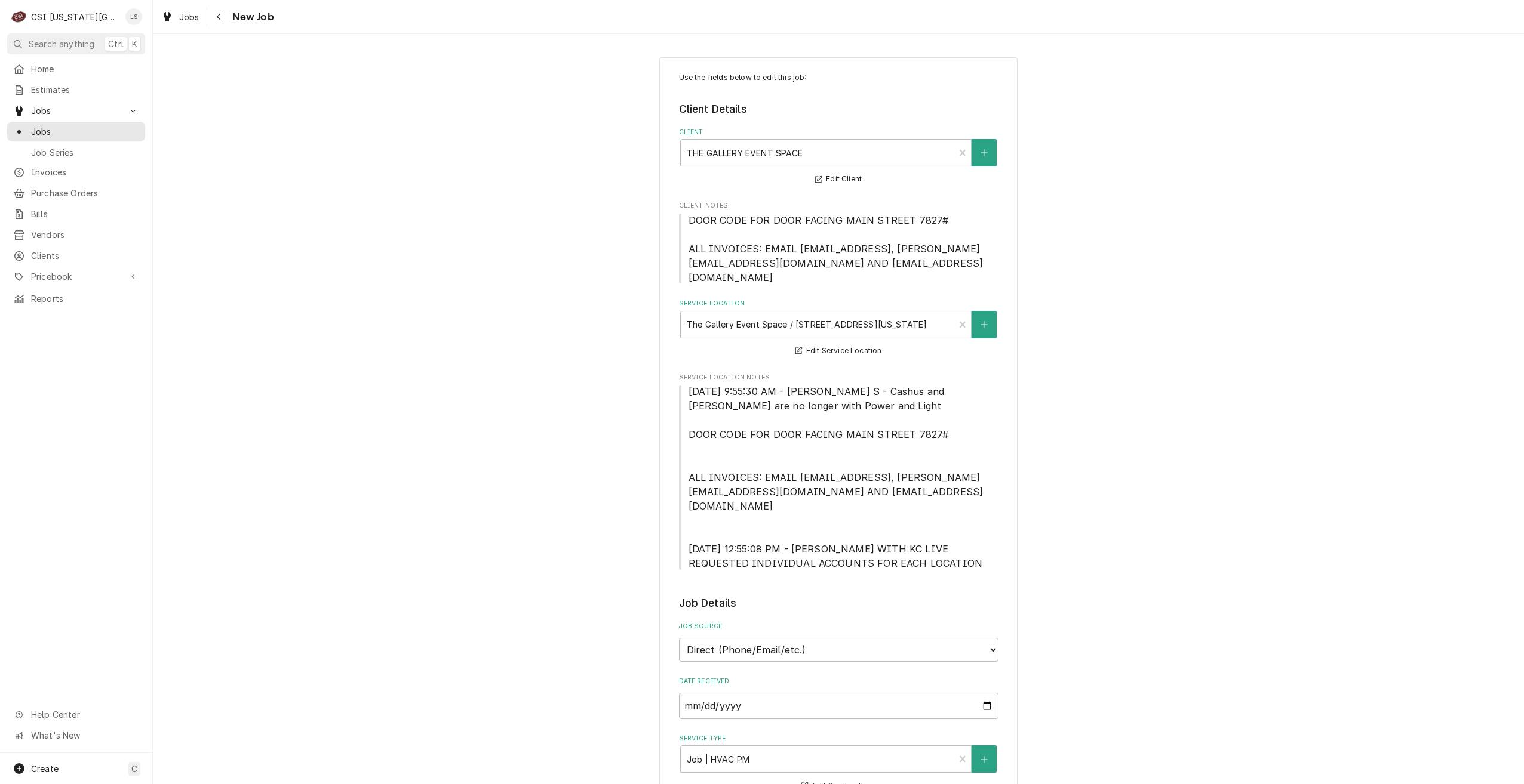
type textarea "x"
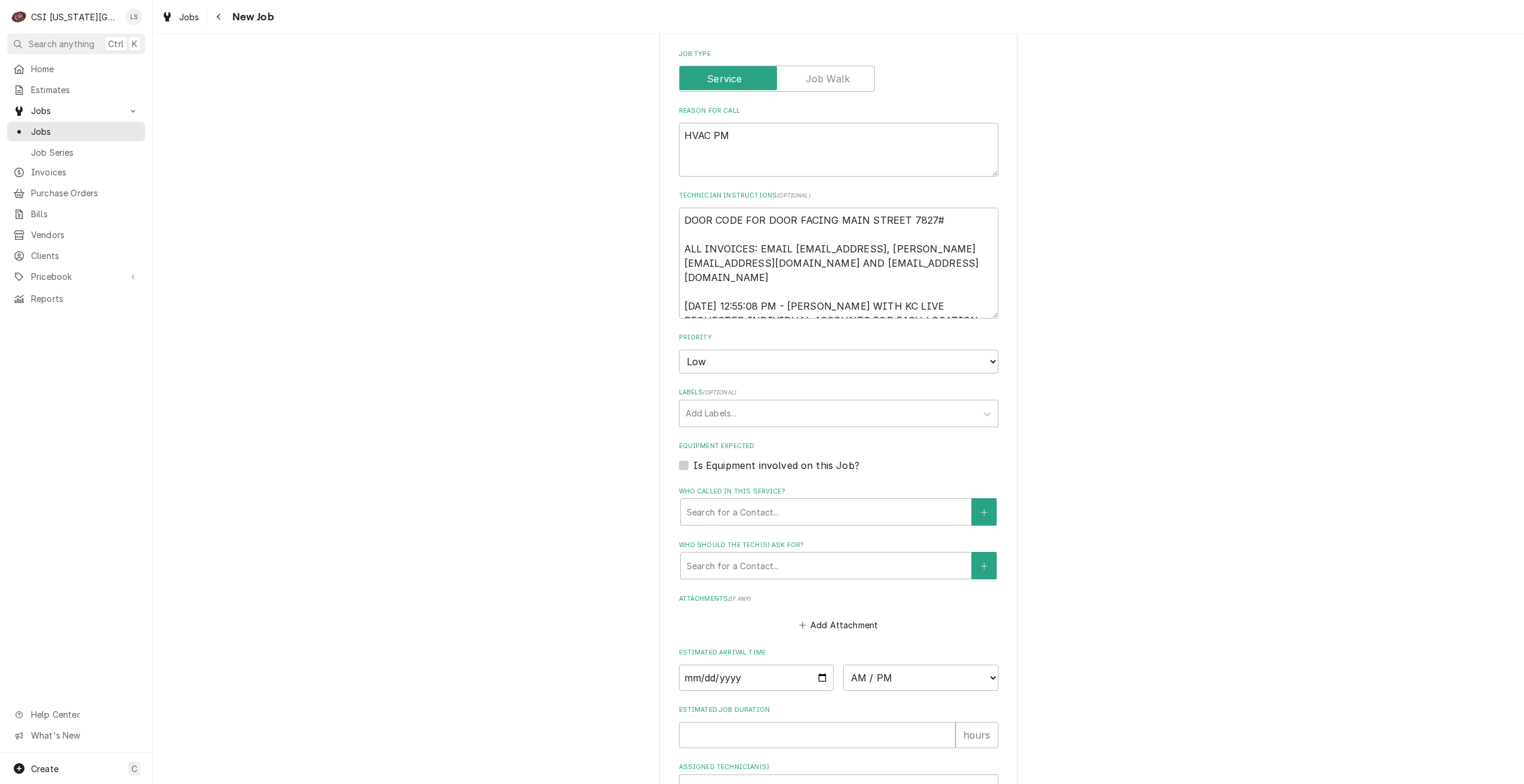
scroll to position [882, 0]
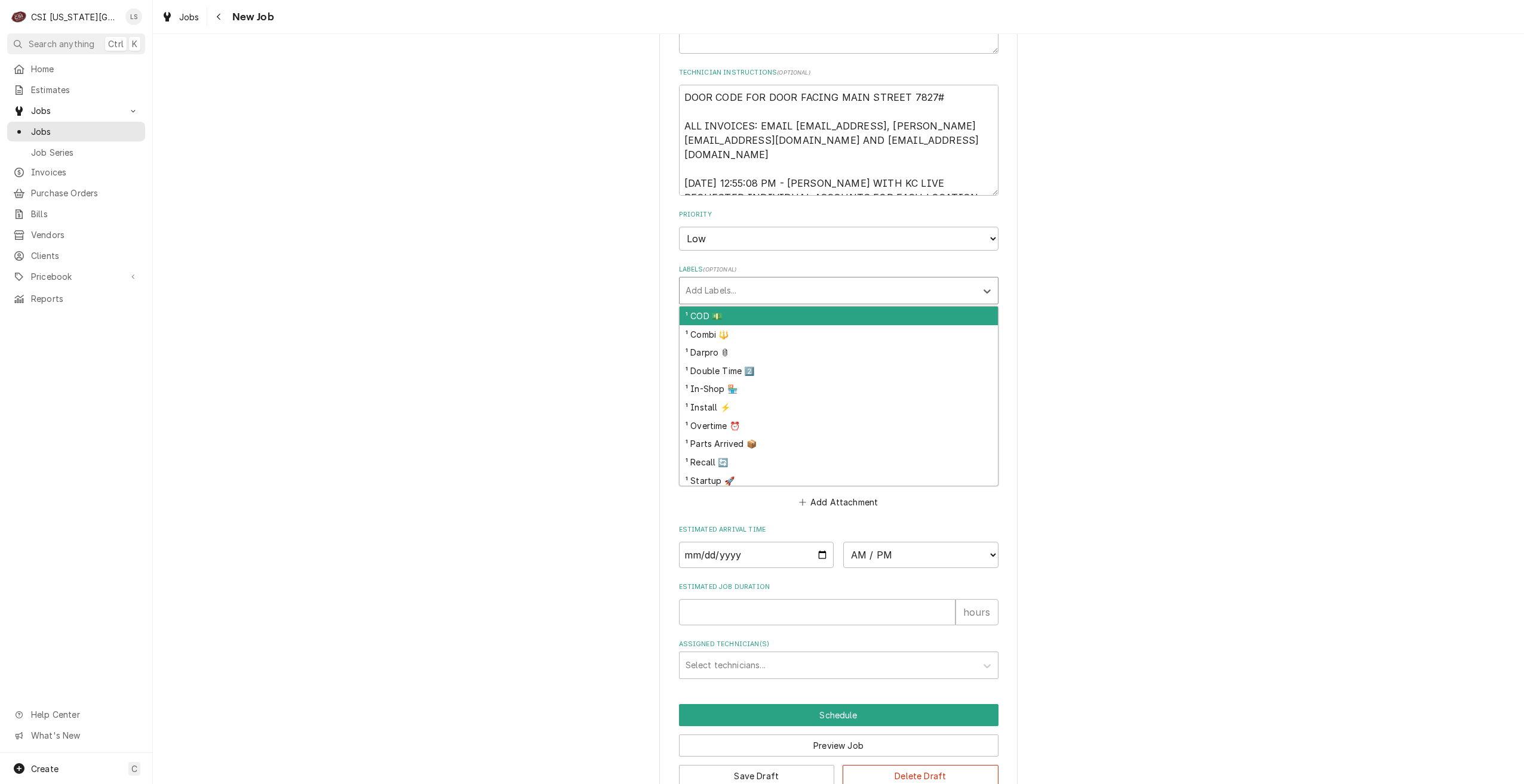
click at [779, 280] on div "Labels" at bounding box center [828, 291] width 285 height 21
type input "hvac"
click at [763, 307] on div "² HVAC 🌡️" at bounding box center [838, 316] width 318 height 19
type textarea "x"
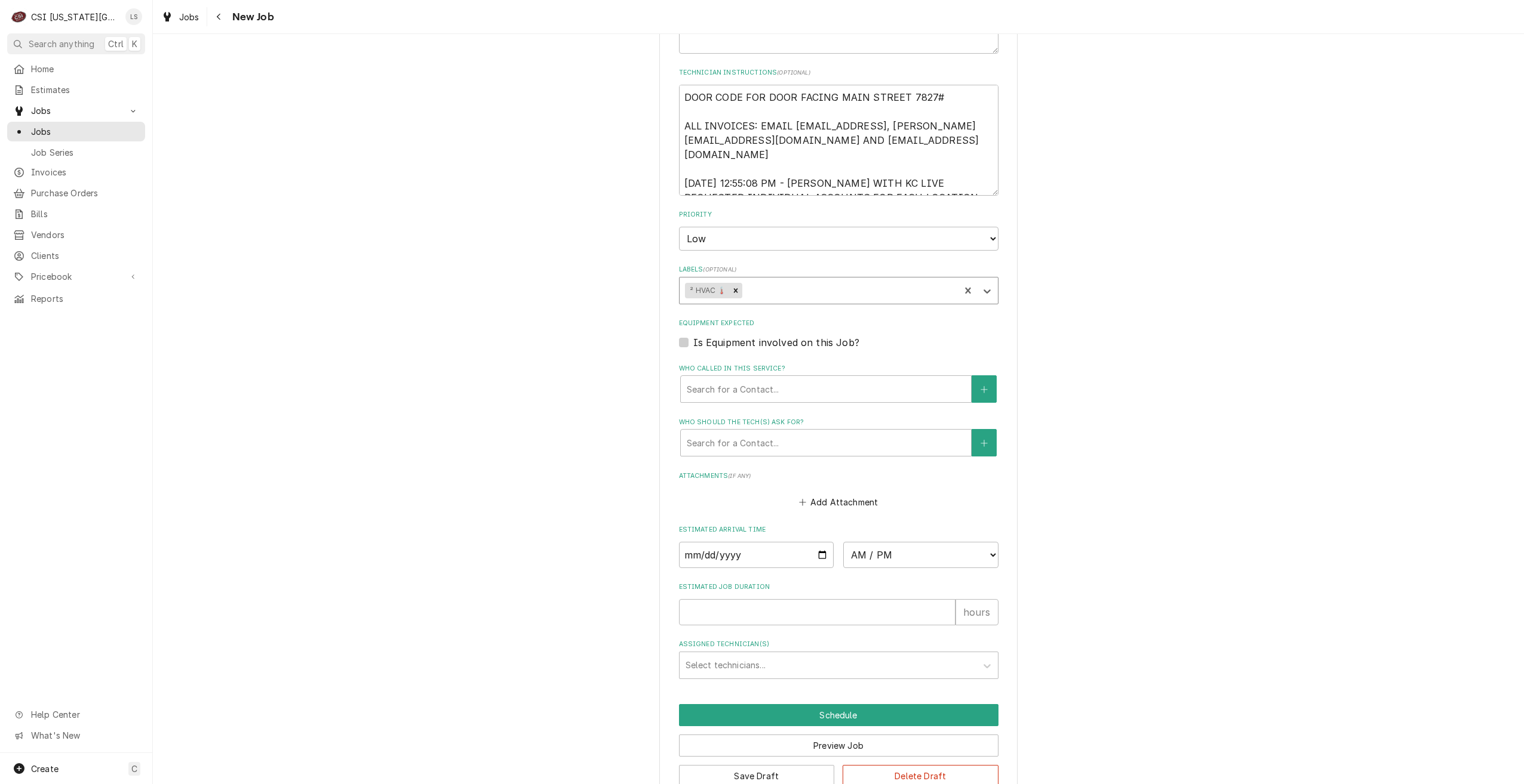
click at [739, 765] on button "Save Draft" at bounding box center [757, 776] width 156 height 22
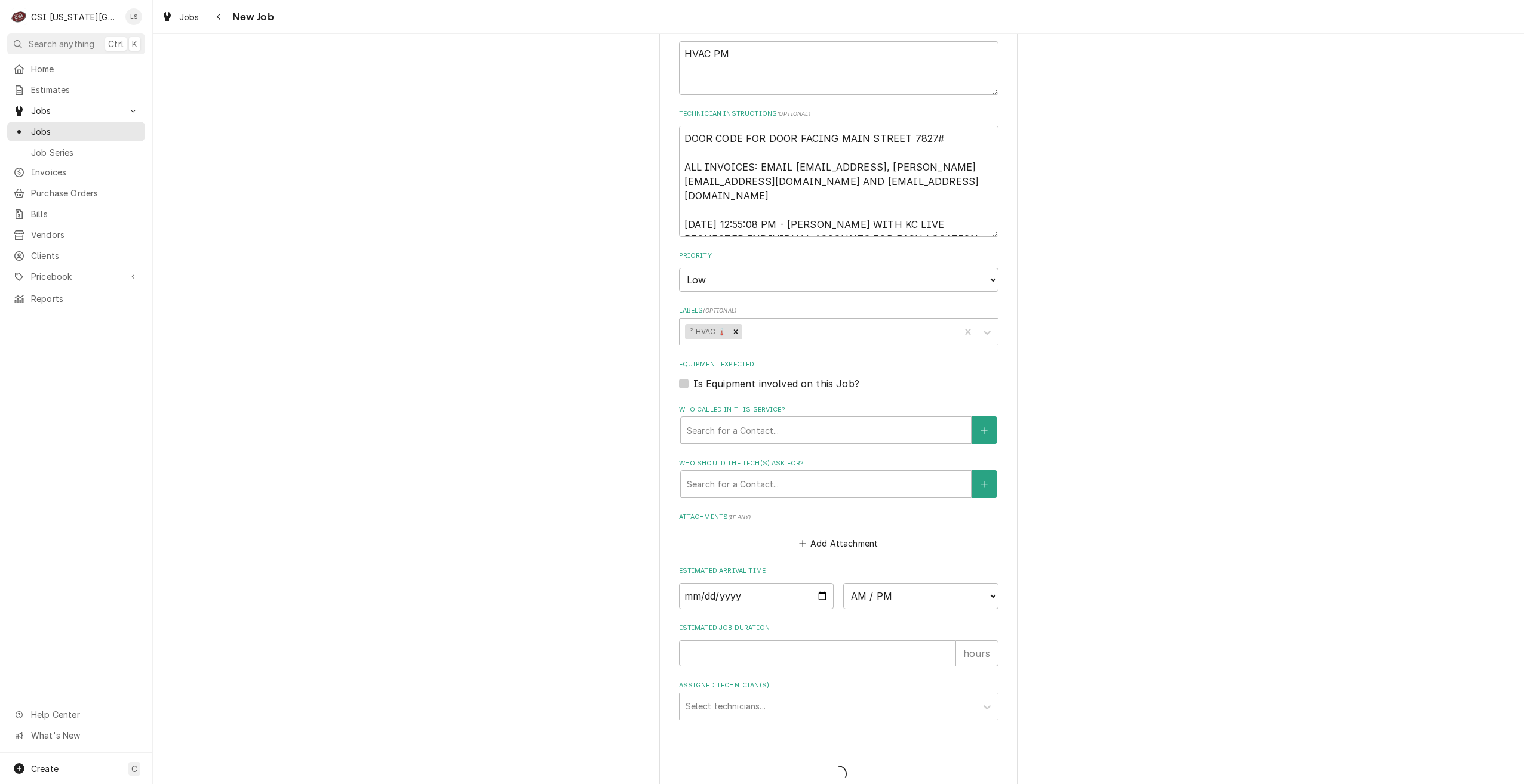
type textarea "x"
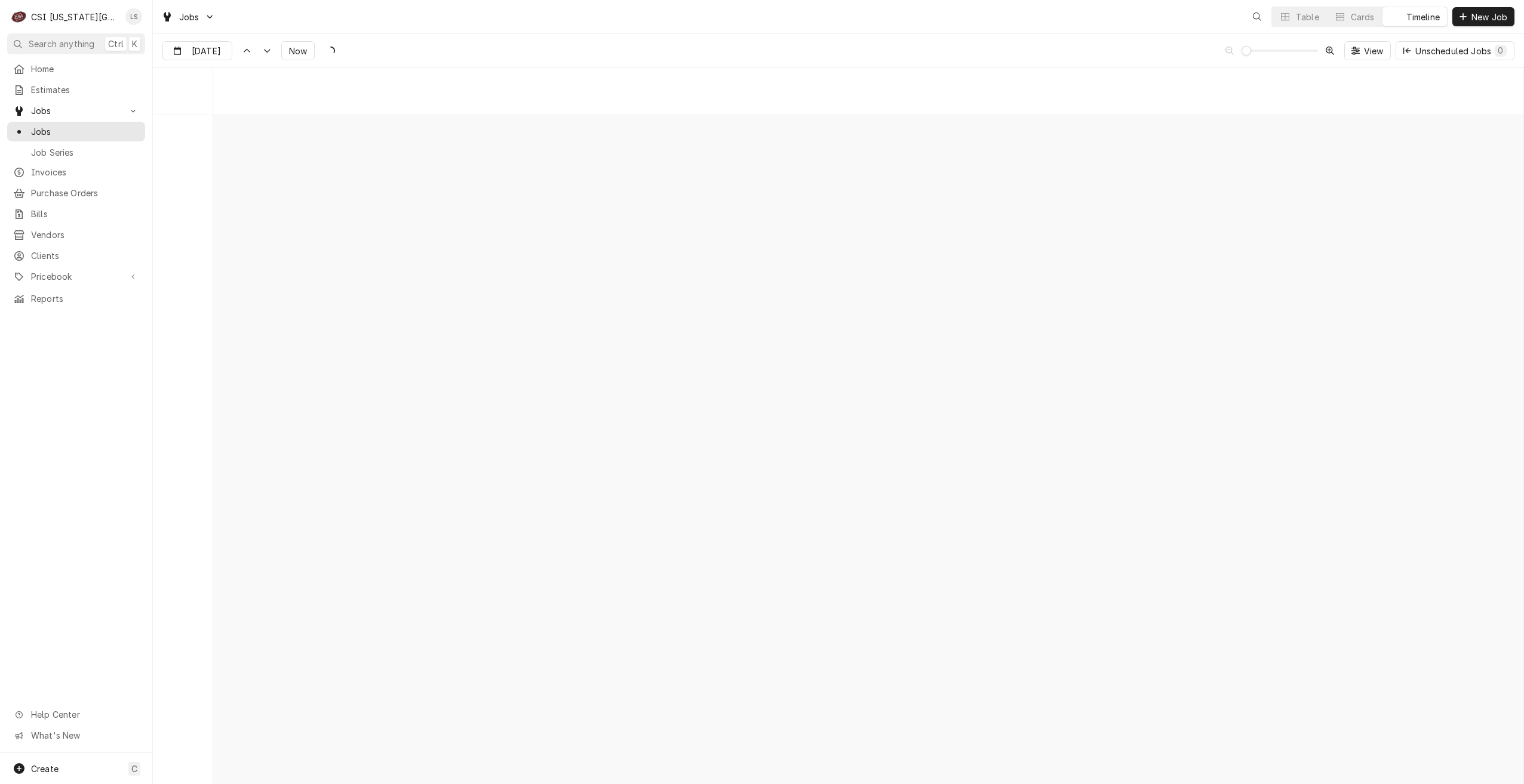
scroll to position [13701, 0]
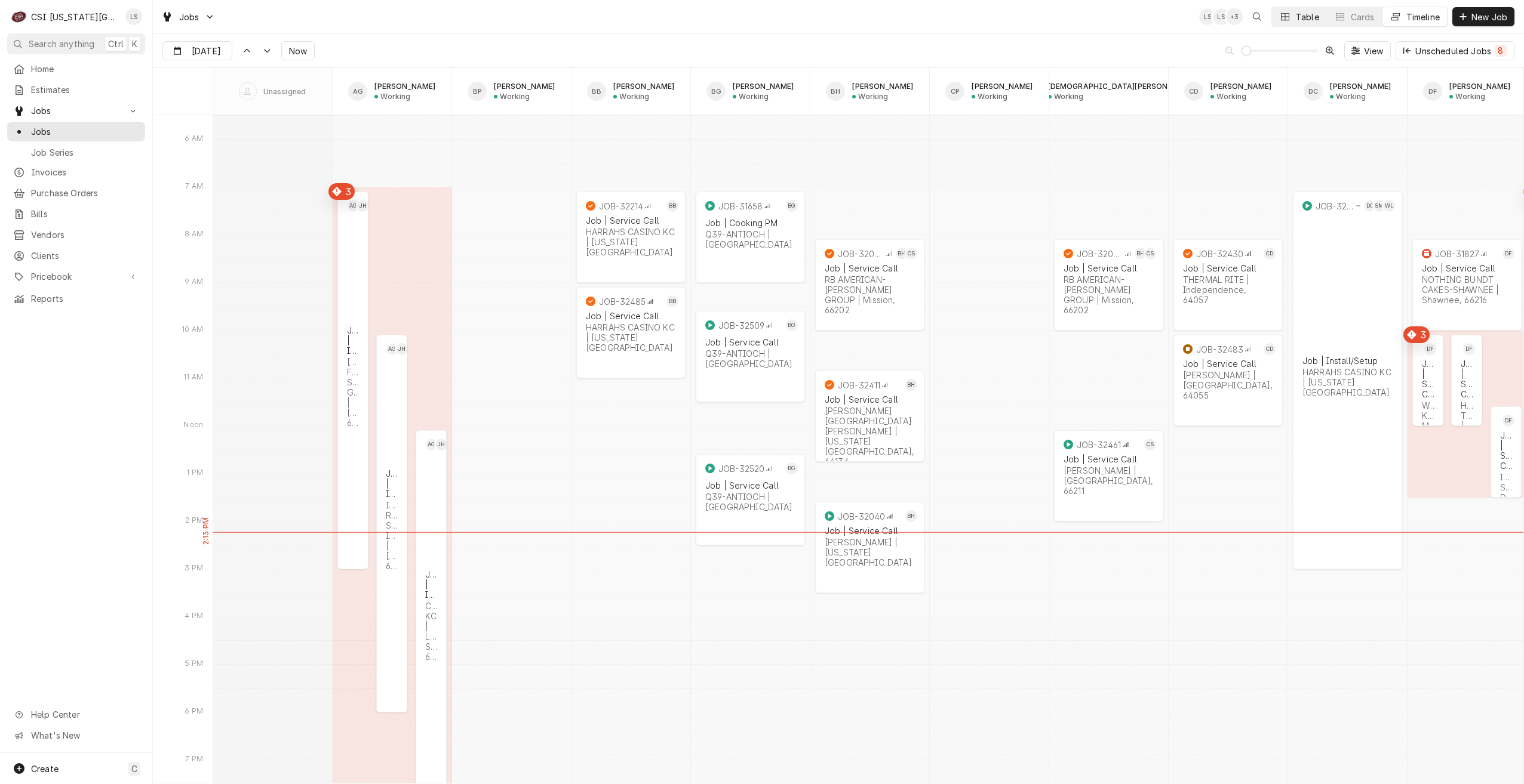
click at [1300, 22] on button "Table" at bounding box center [1298, 16] width 55 height 19
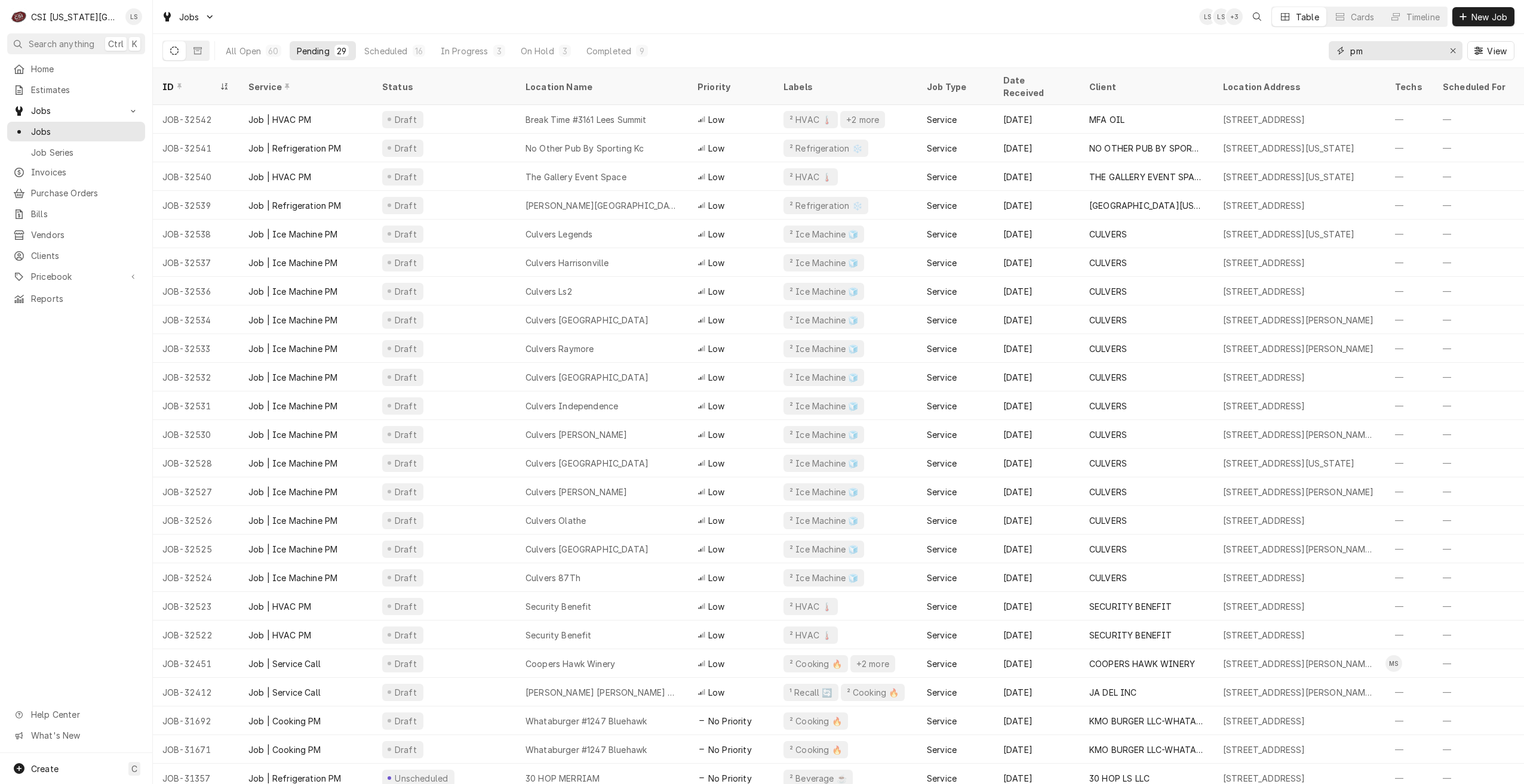
drag, startPoint x: 1386, startPoint y: 57, endPoint x: 1337, endPoint y: 57, distance: 49.0
click at [1337, 57] on div "pm" at bounding box center [1395, 50] width 133 height 19
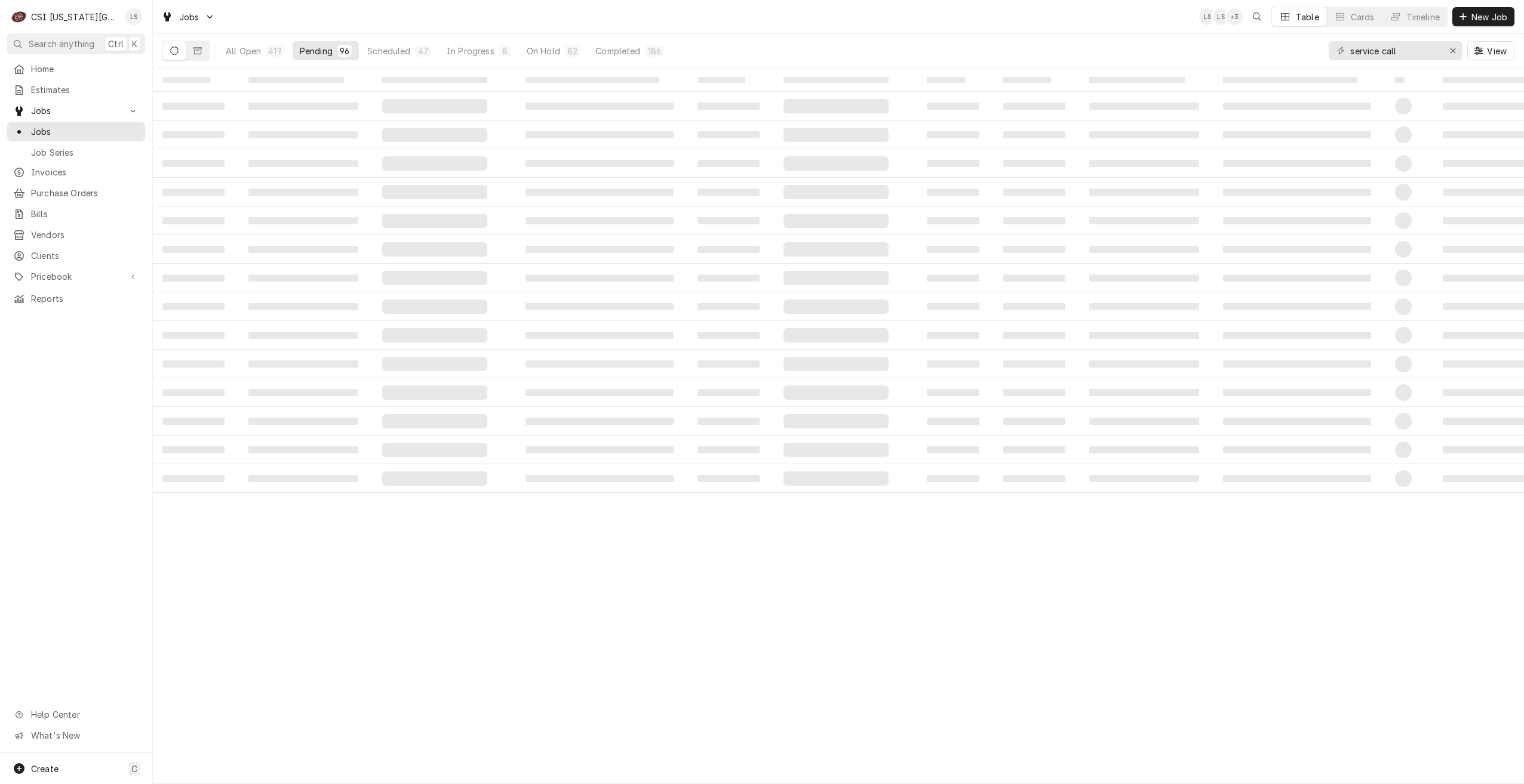
click at [1119, 36] on div "All Open 419 Pending 96 Scheduled 47 In Progress 8 On Hold 82 Completed 186 ser…" at bounding box center [838, 50] width 1352 height 33
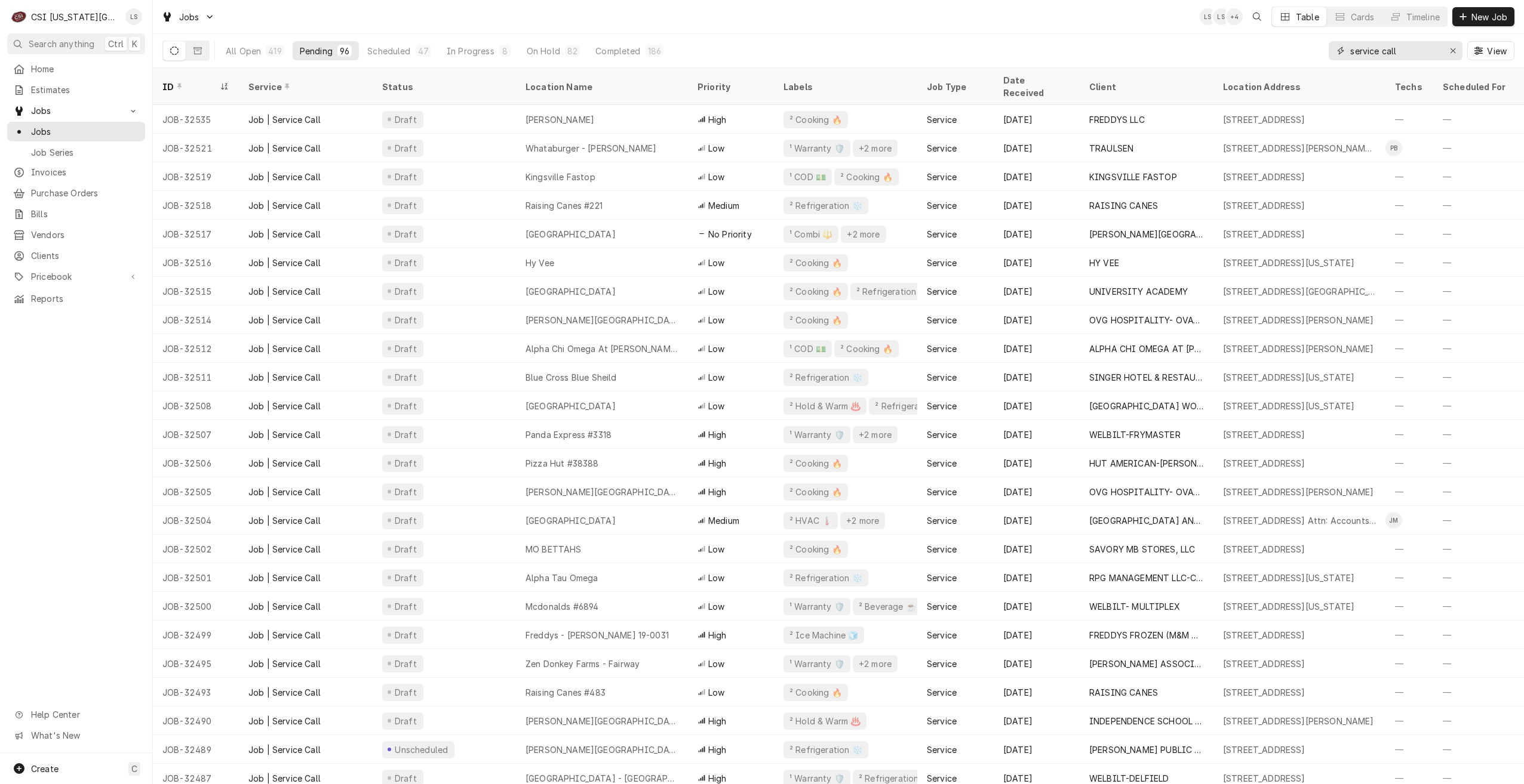
drag, startPoint x: 1420, startPoint y: 54, endPoint x: 1333, endPoint y: 44, distance: 87.6
click at [1333, 44] on div "service call" at bounding box center [1395, 50] width 133 height 19
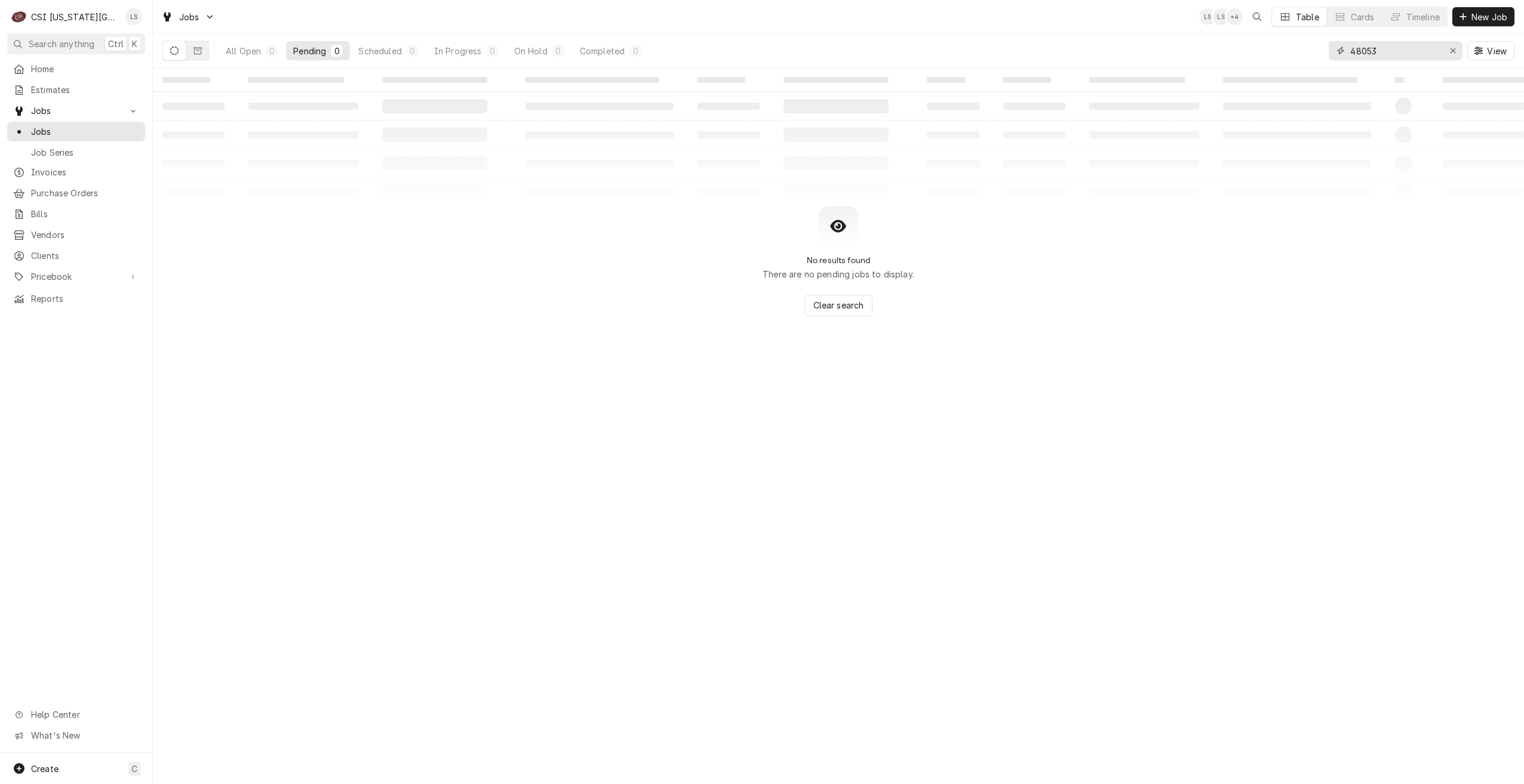
click at [1363, 49] on input "48053" at bounding box center [1395, 50] width 90 height 19
drag, startPoint x: 1420, startPoint y: 55, endPoint x: 1306, endPoint y: 56, distance: 114.0
click at [1306, 56] on div "All Open 0 Pending 0 Scheduled 0 In Progress 0 On Hold 0 Completed 0 32548 View" at bounding box center [838, 50] width 1352 height 33
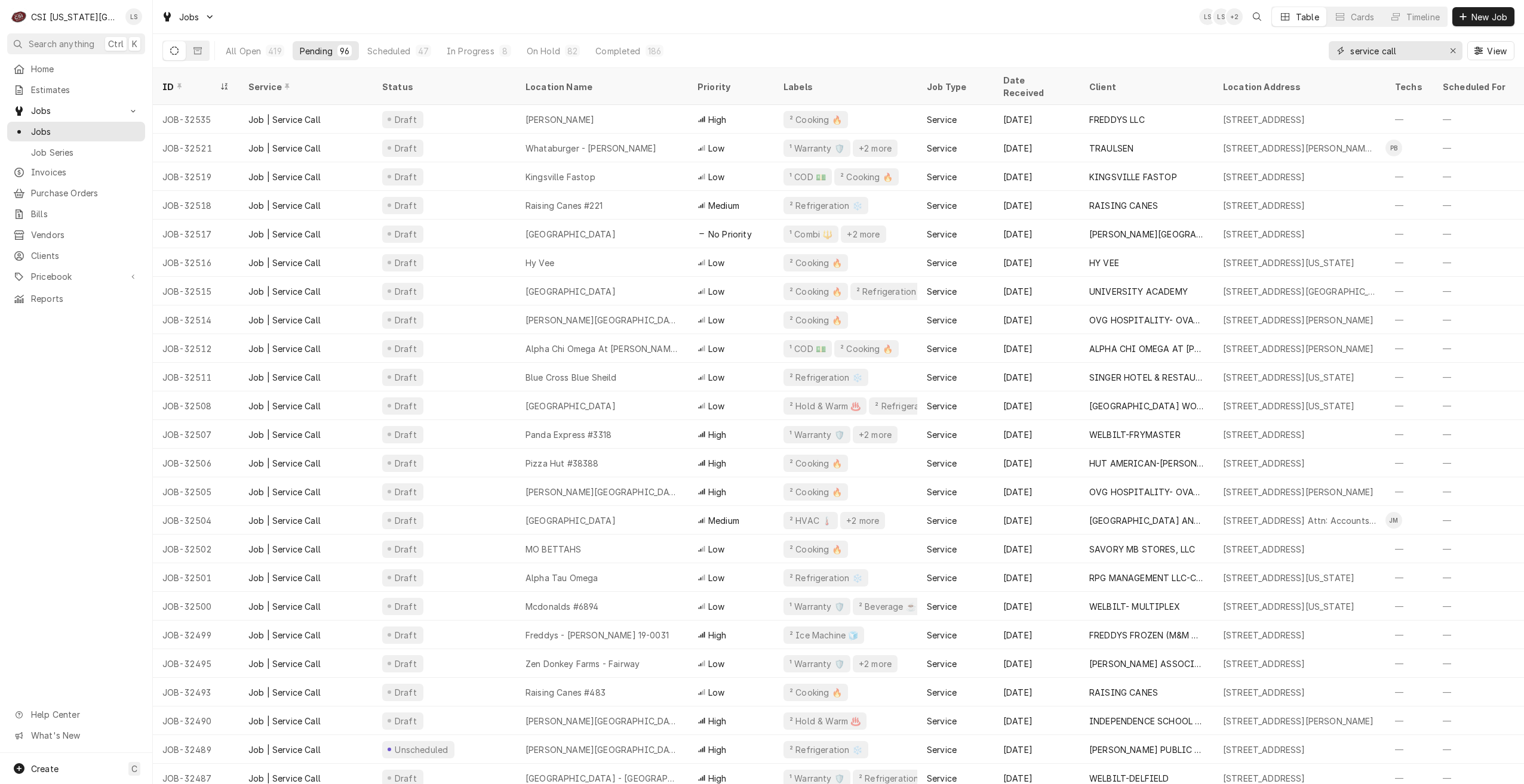
drag, startPoint x: 1410, startPoint y: 56, endPoint x: 1320, endPoint y: 48, distance: 90.4
click at [1320, 48] on div "All Open 419 Pending 96 Scheduled 47 In Progress 8 On Hold 82 Completed 186 ser…" at bounding box center [838, 50] width 1352 height 33
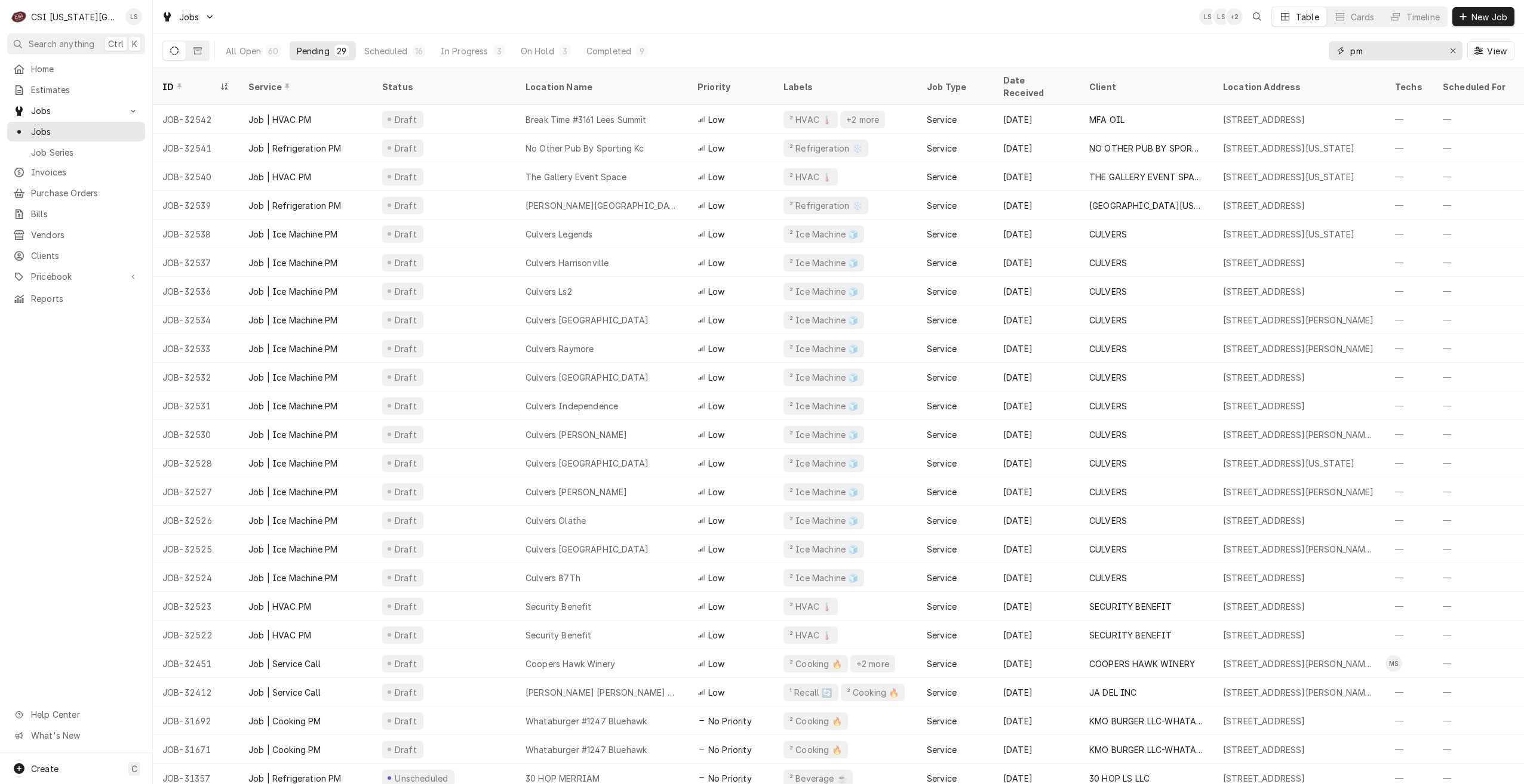
drag, startPoint x: 1386, startPoint y: 53, endPoint x: 1328, endPoint y: 57, distance: 58.1
click at [1329, 57] on div "pm" at bounding box center [1395, 50] width 133 height 19
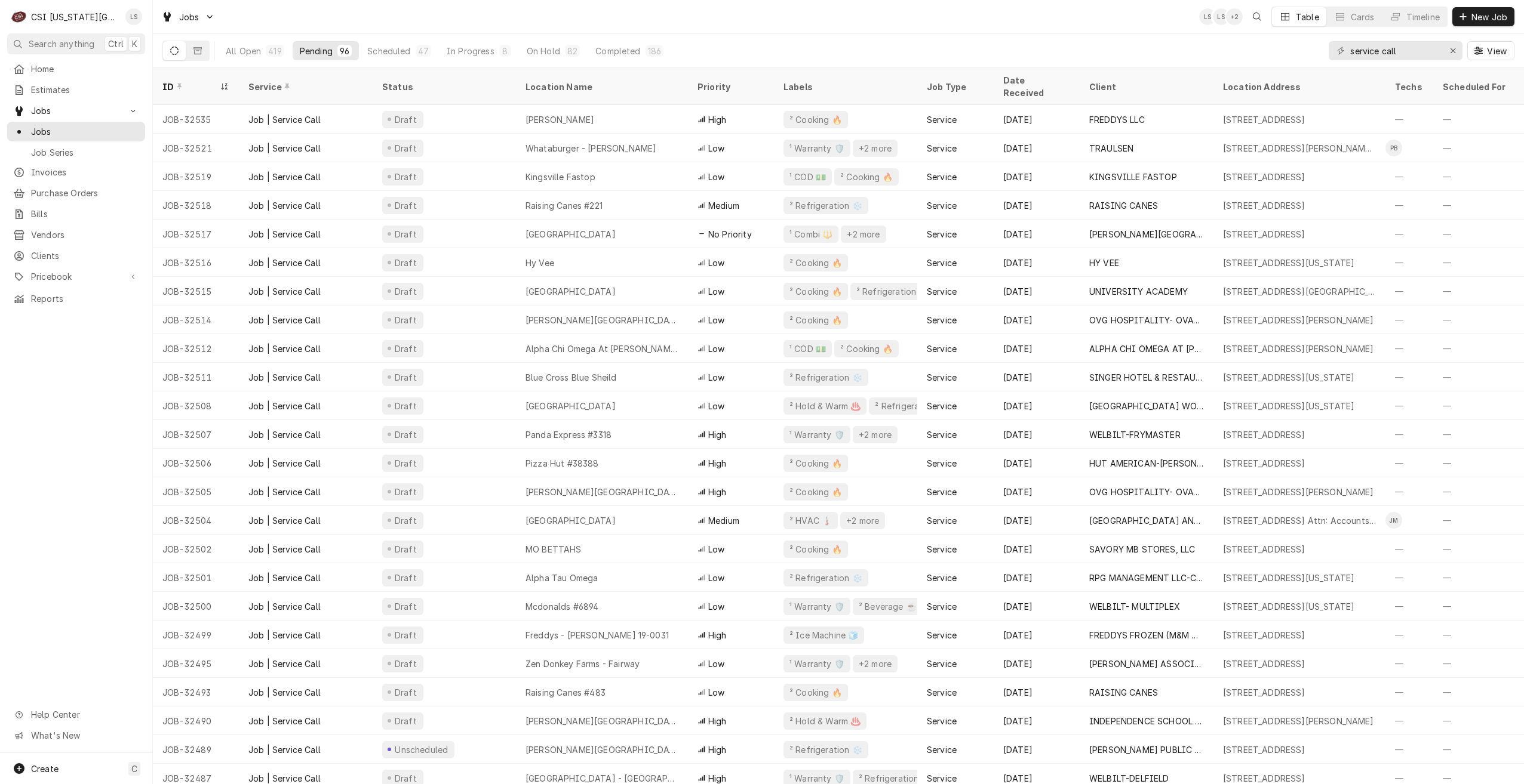
click at [1100, 35] on div "All Open 419 Pending 96 Scheduled 47 In Progress 8 On Hold 82 Completed 186 ser…" at bounding box center [838, 50] width 1352 height 33
click at [956, 19] on div "Jobs LS NI + 2 Table Cards Timeline New Job" at bounding box center [838, 16] width 1371 height 33
drag, startPoint x: 1408, startPoint y: 53, endPoint x: 1316, endPoint y: 51, distance: 92.0
click at [1316, 51] on div "All Open 419 Pending 96 Scheduled 47 In Progress 8 On Hold 82 Completed 186 ser…" at bounding box center [838, 50] width 1352 height 33
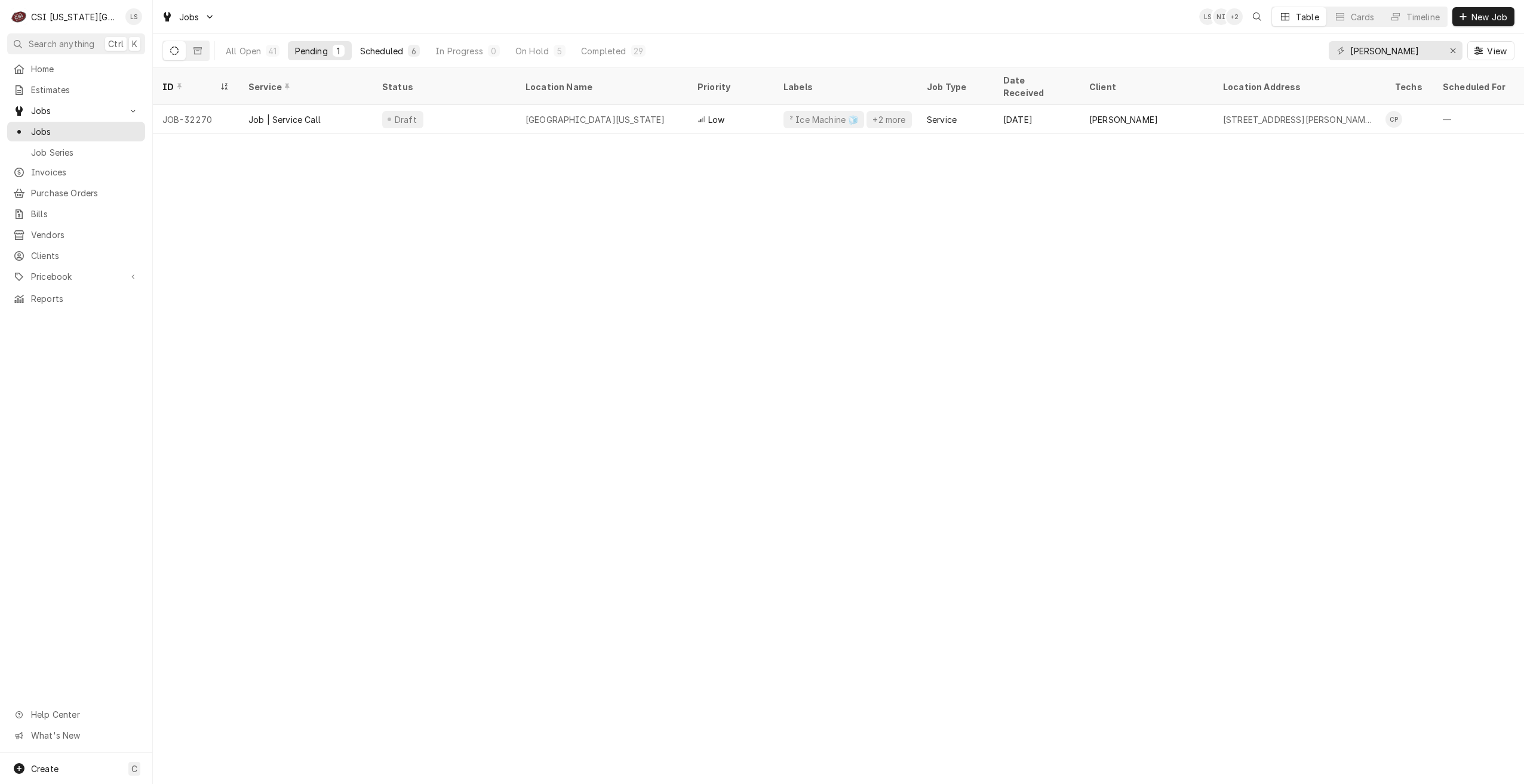
click at [414, 47] on div "6" at bounding box center [414, 51] width 7 height 13
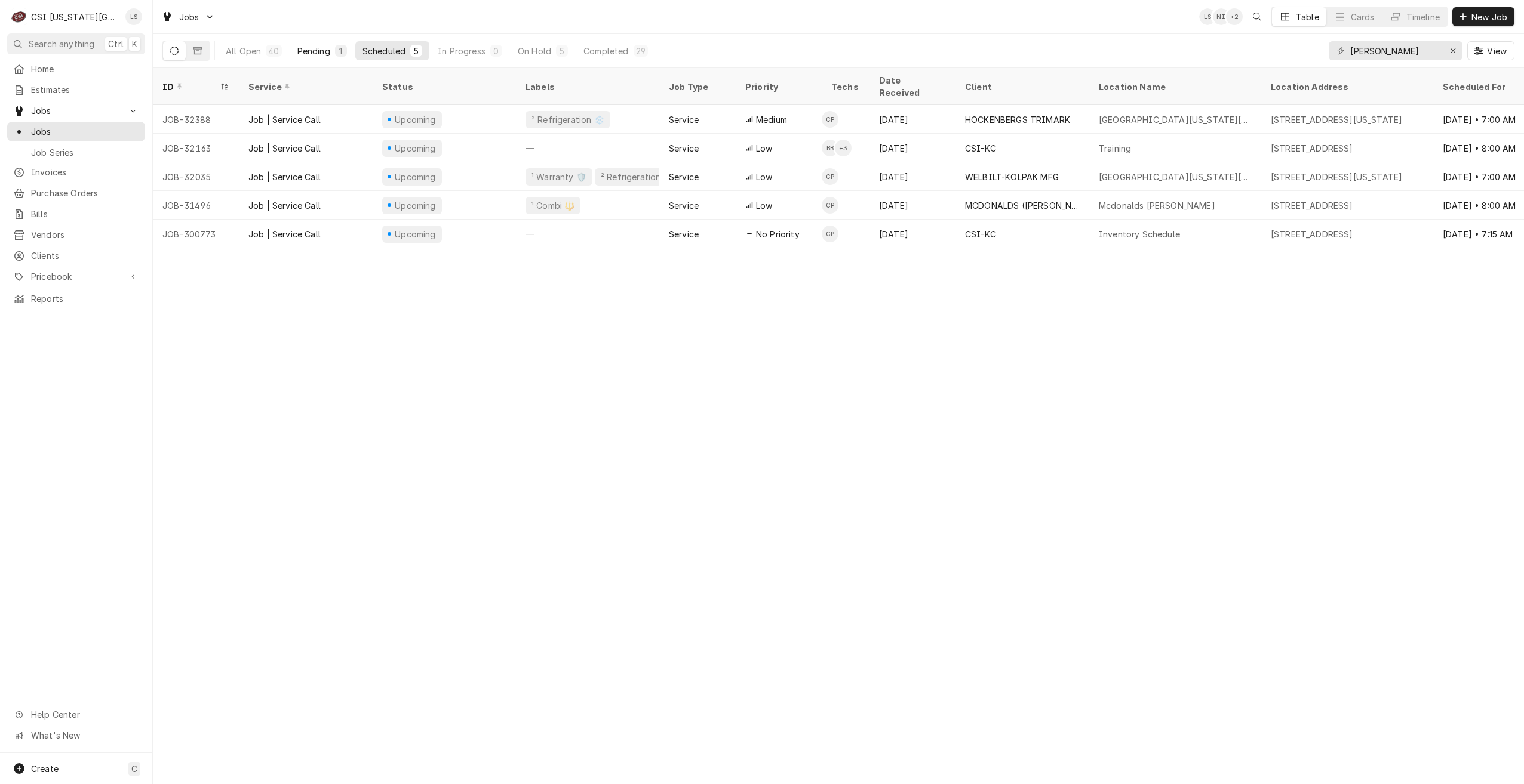
click at [316, 50] on div "Pending" at bounding box center [313, 51] width 33 height 13
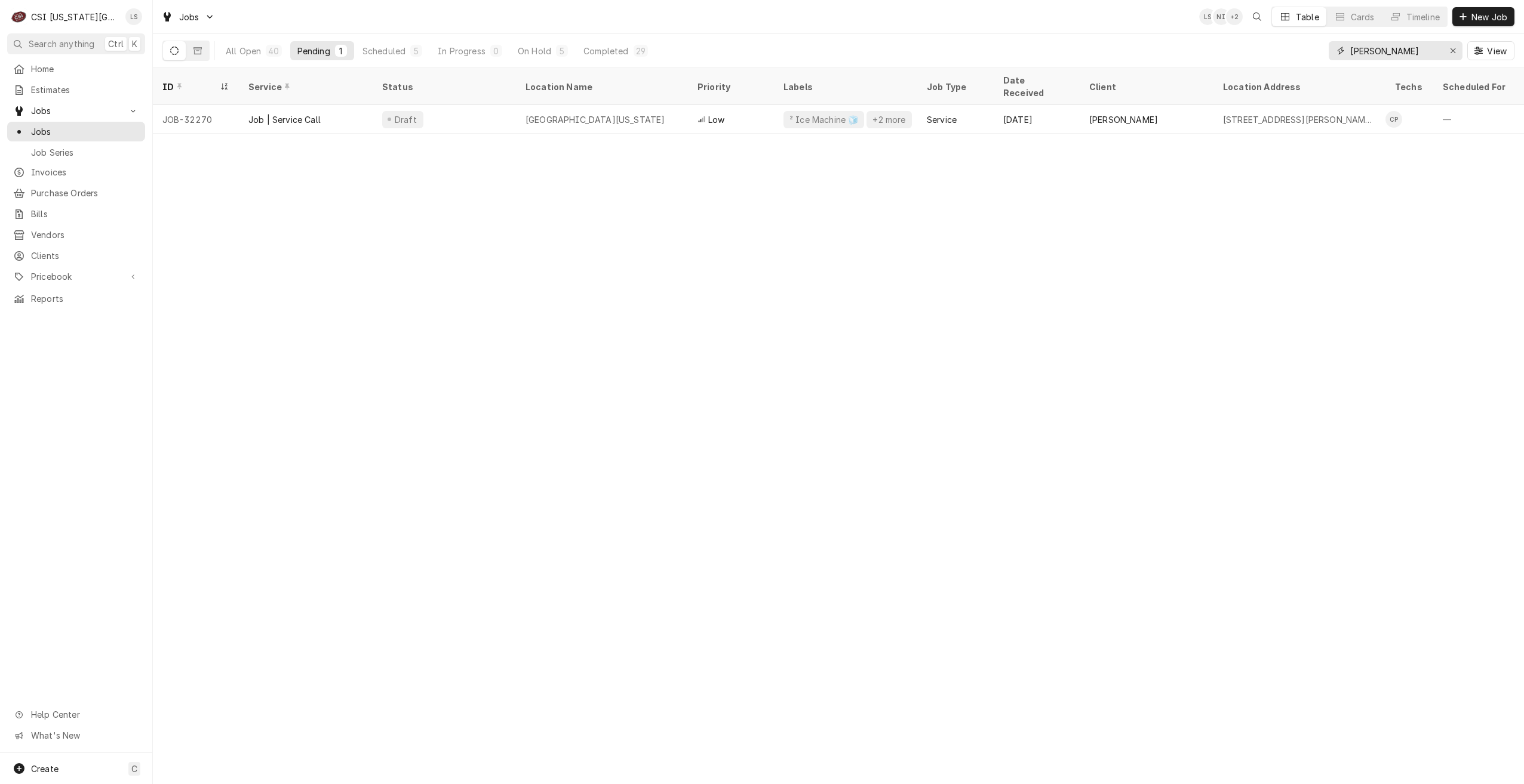
click at [1370, 51] on input "charles" at bounding box center [1395, 50] width 90 height 19
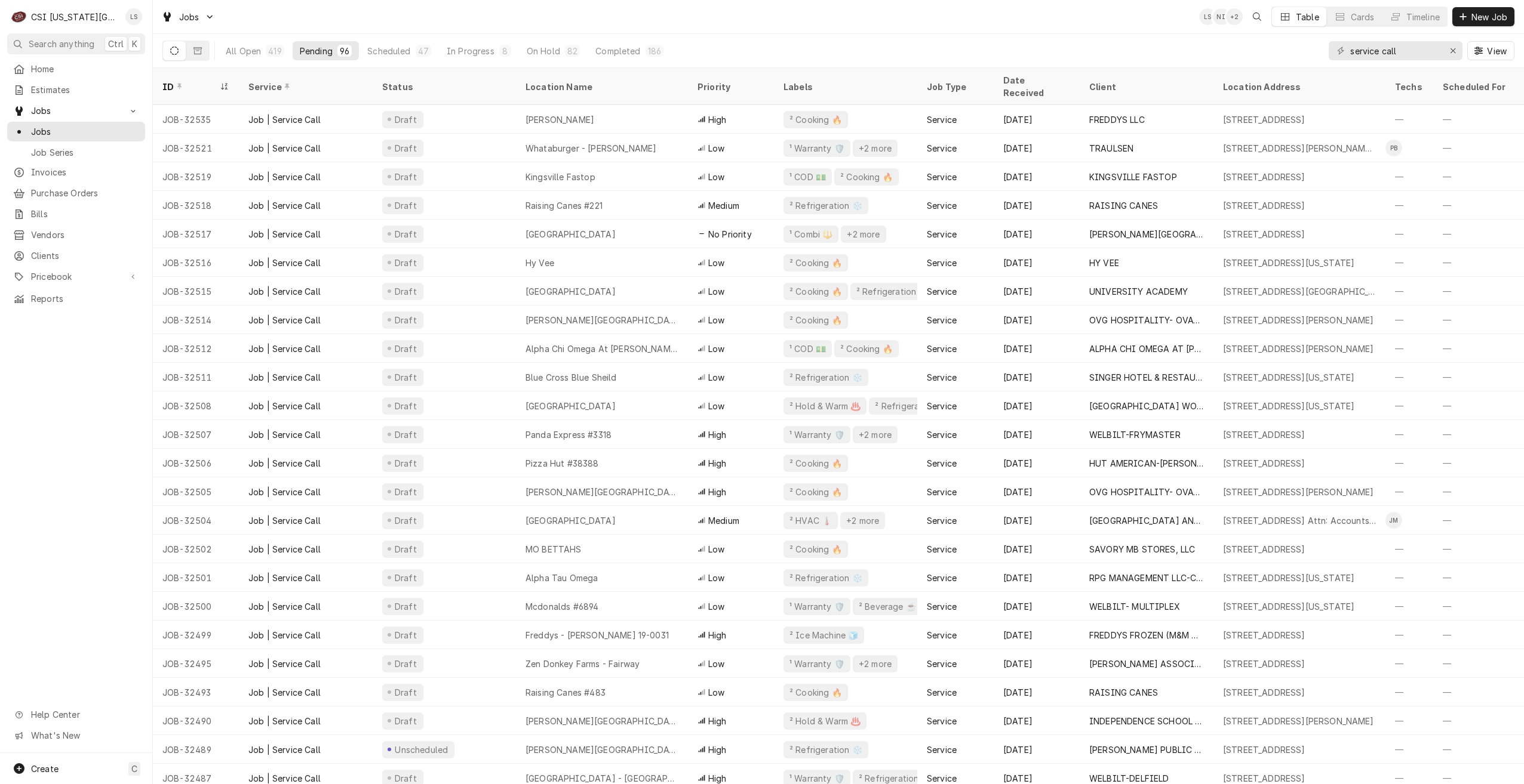
click at [1035, 28] on div "Jobs LS NI + 2 Table Cards Timeline New Job" at bounding box center [838, 16] width 1371 height 33
click at [1035, 28] on div "Jobs LS NI + 3 Table Cards Timeline New Job" at bounding box center [838, 16] width 1371 height 33
click at [691, 19] on div "Jobs LS NI + 3 Table Cards Timeline New Job" at bounding box center [838, 16] width 1371 height 33
drag, startPoint x: 1416, startPoint y: 44, endPoint x: 1234, endPoint y: 44, distance: 182.0
click at [1234, 44] on div "All Open 418 Pending 96 Scheduled 47 In Progress 8 On Hold 82 Completed 185 ser…" at bounding box center [838, 50] width 1352 height 33
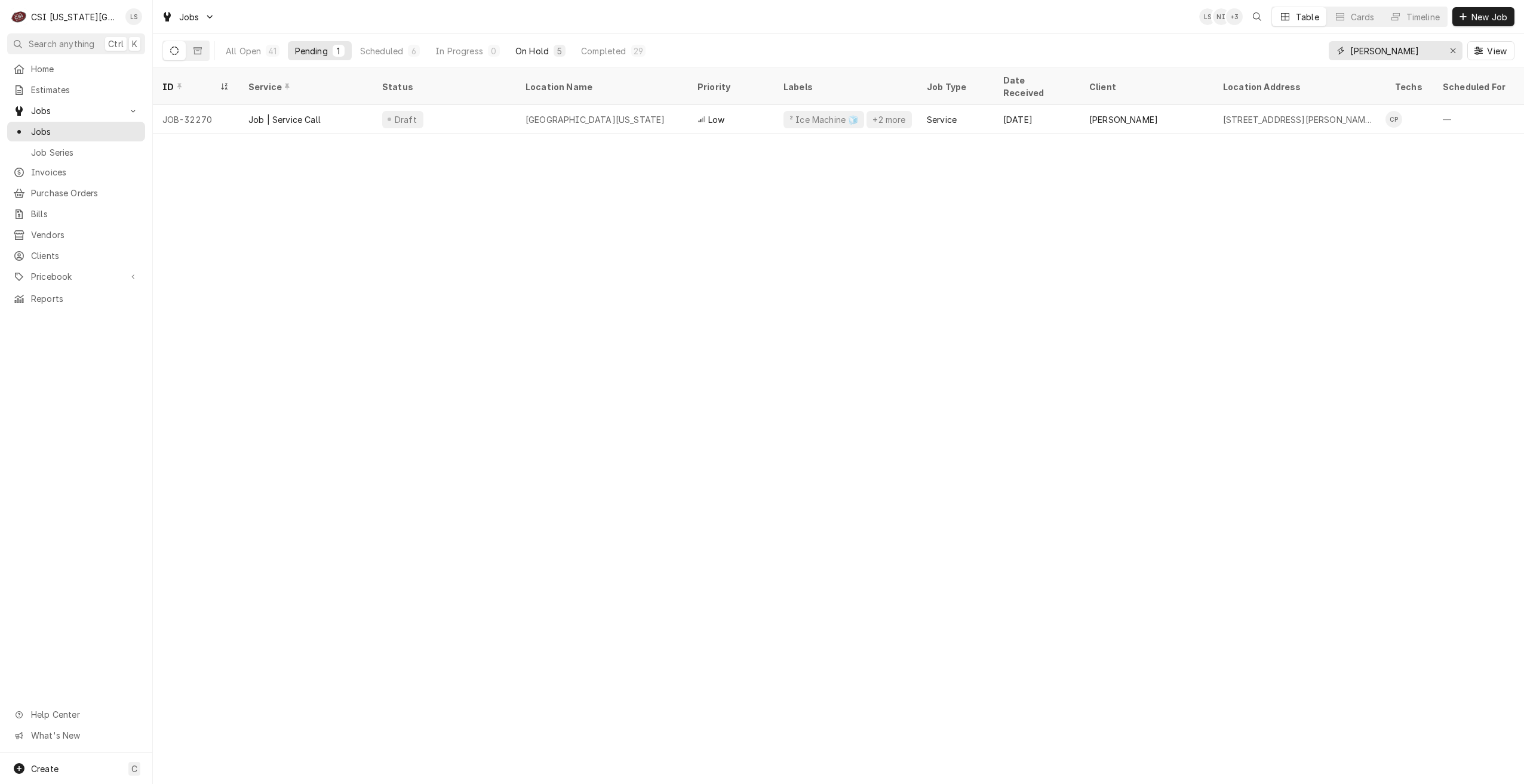
type input "charles"
click at [533, 52] on div "On Hold" at bounding box center [531, 51] width 33 height 13
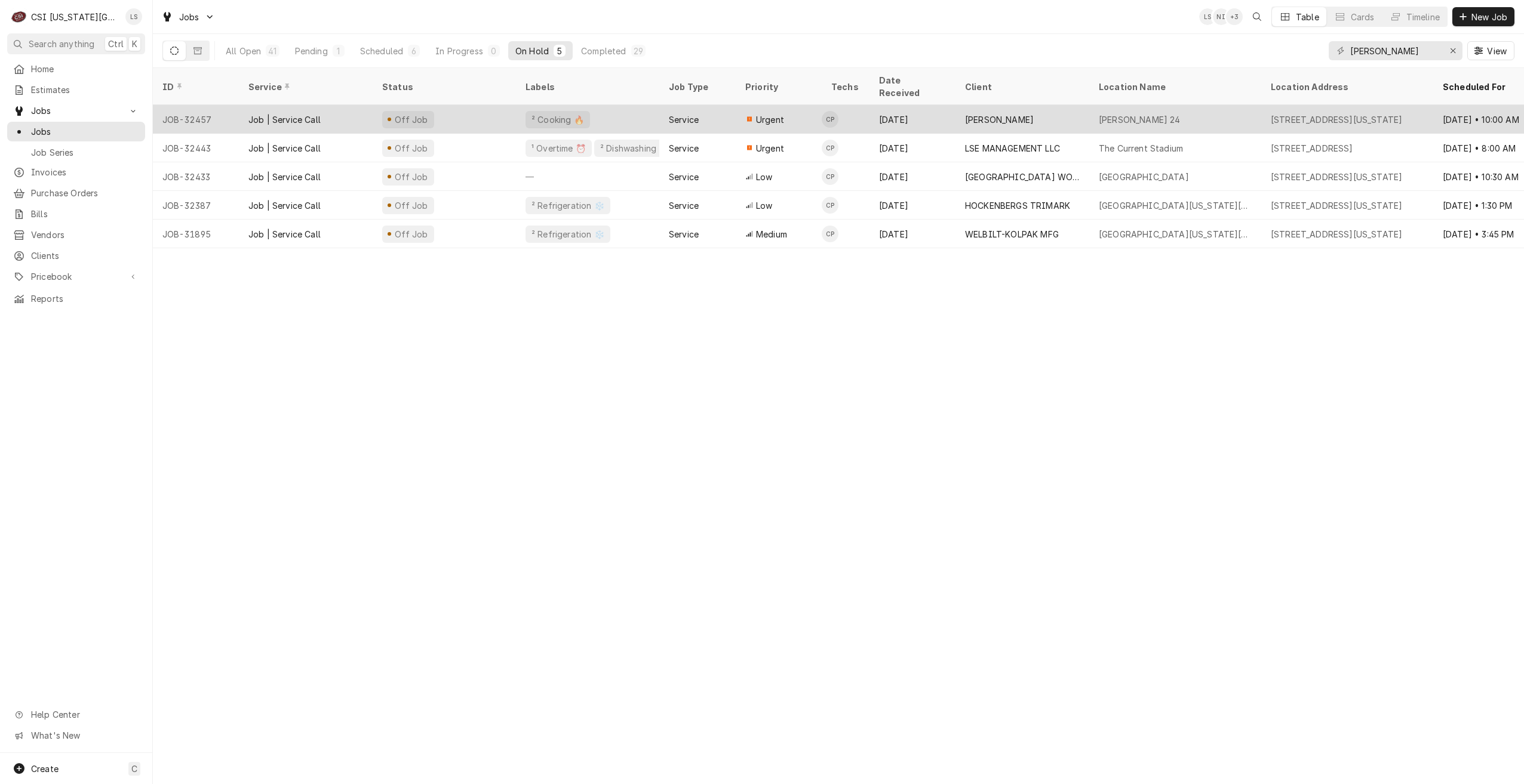
click at [1046, 111] on div "[PERSON_NAME]" at bounding box center [1022, 119] width 133 height 29
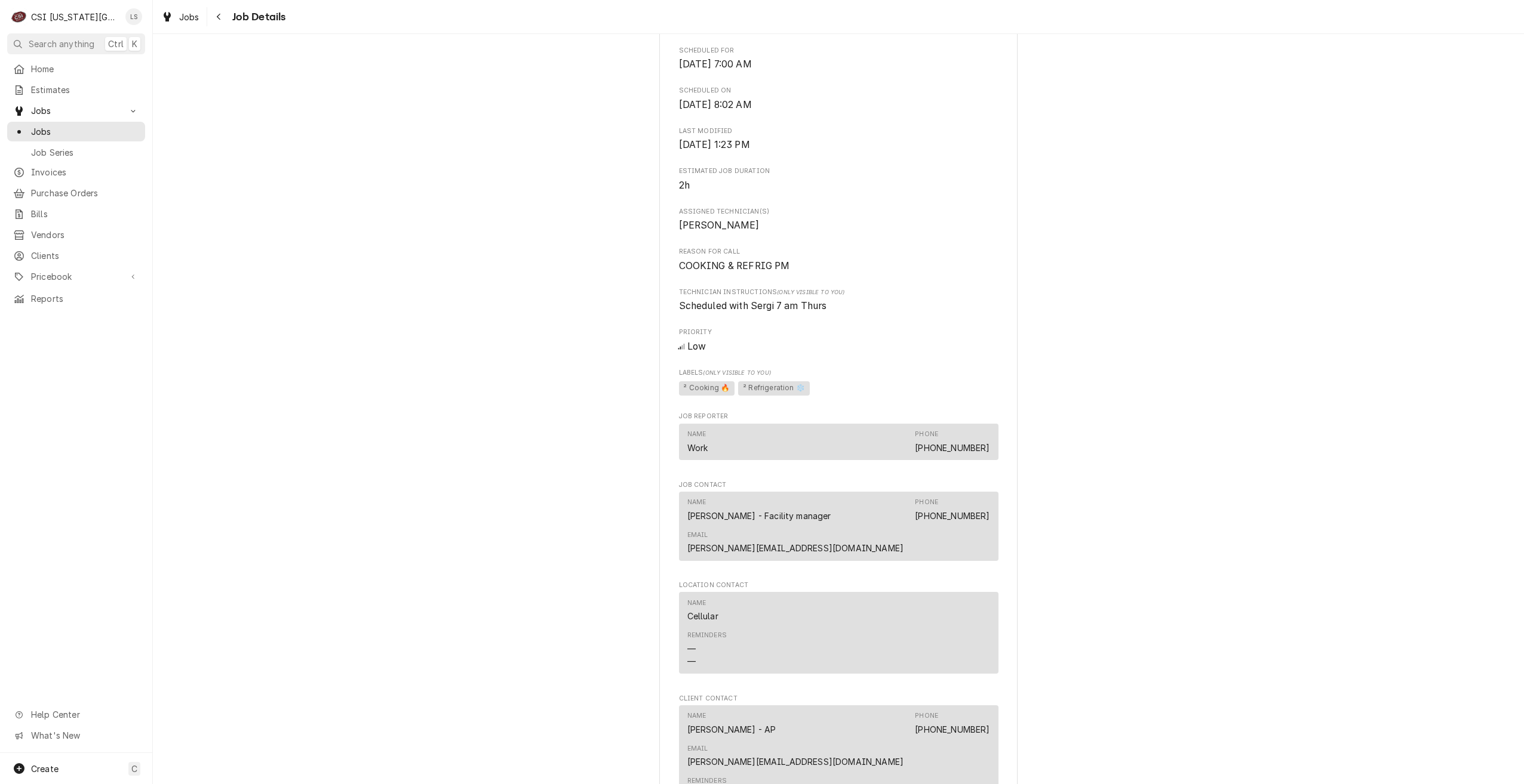
scroll to position [418, 0]
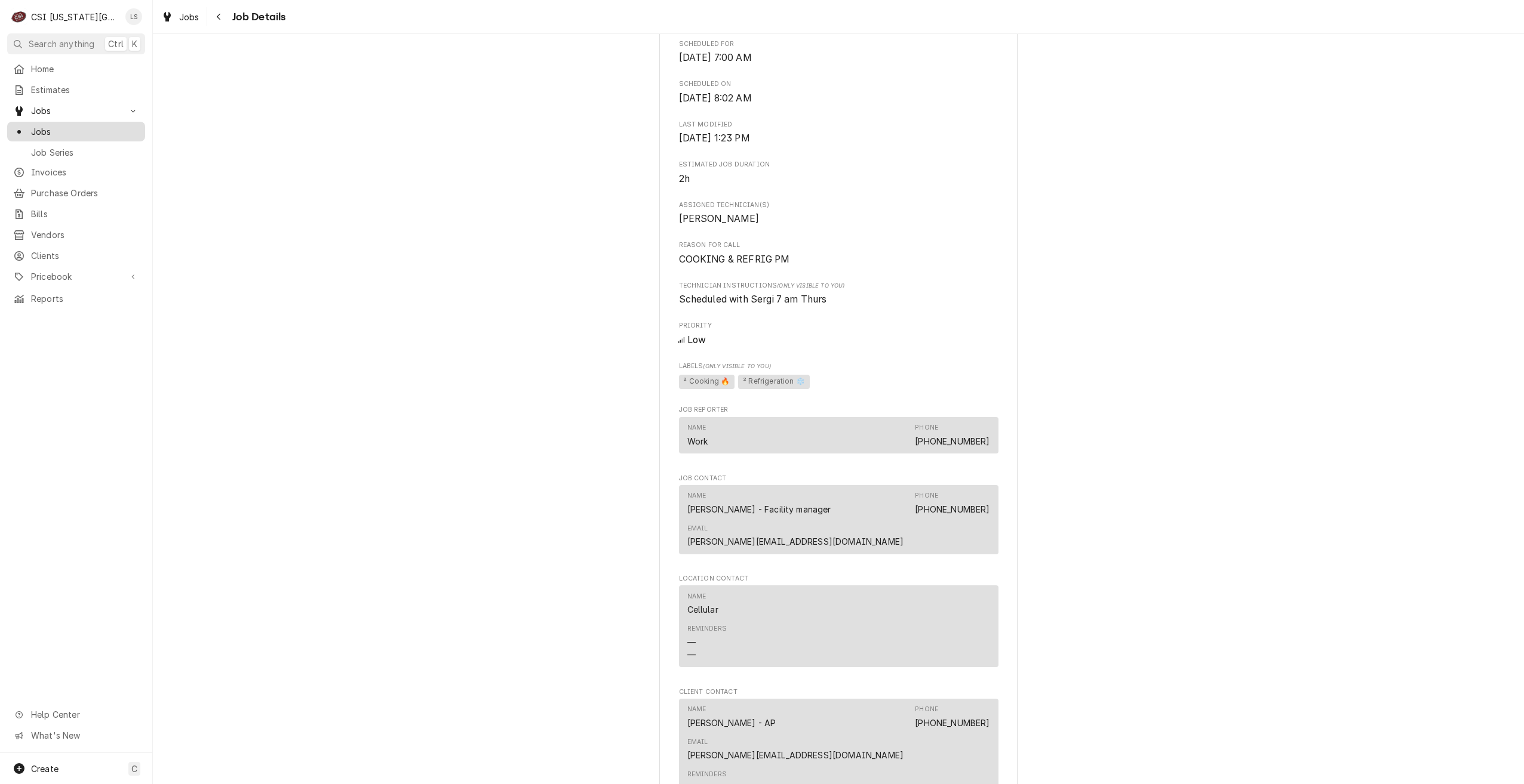
click at [104, 132] on span "Jobs" at bounding box center [85, 132] width 108 height 13
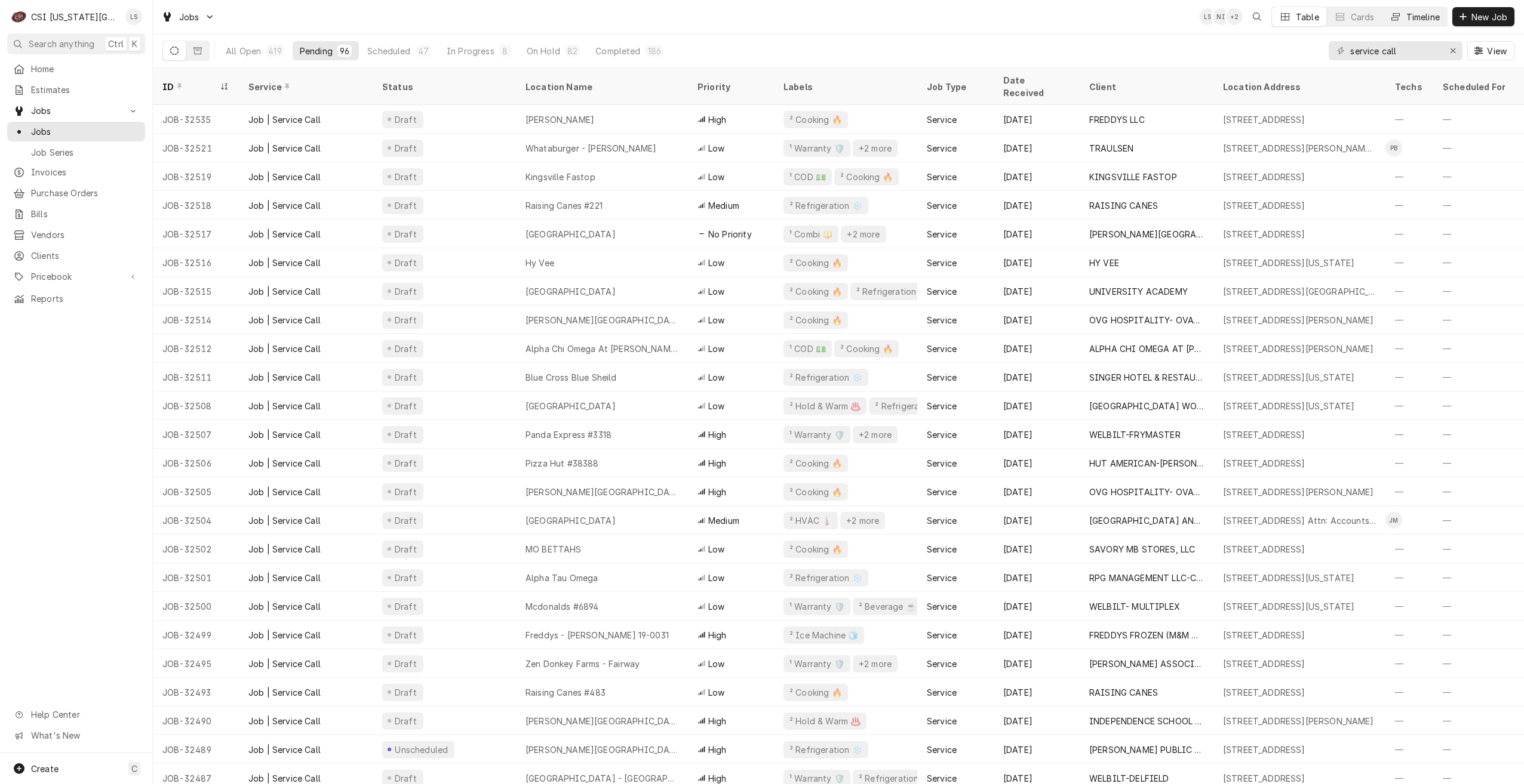
click at [1398, 21] on div "Dynamic Content Wrapper" at bounding box center [1395, 16] width 12 height 12
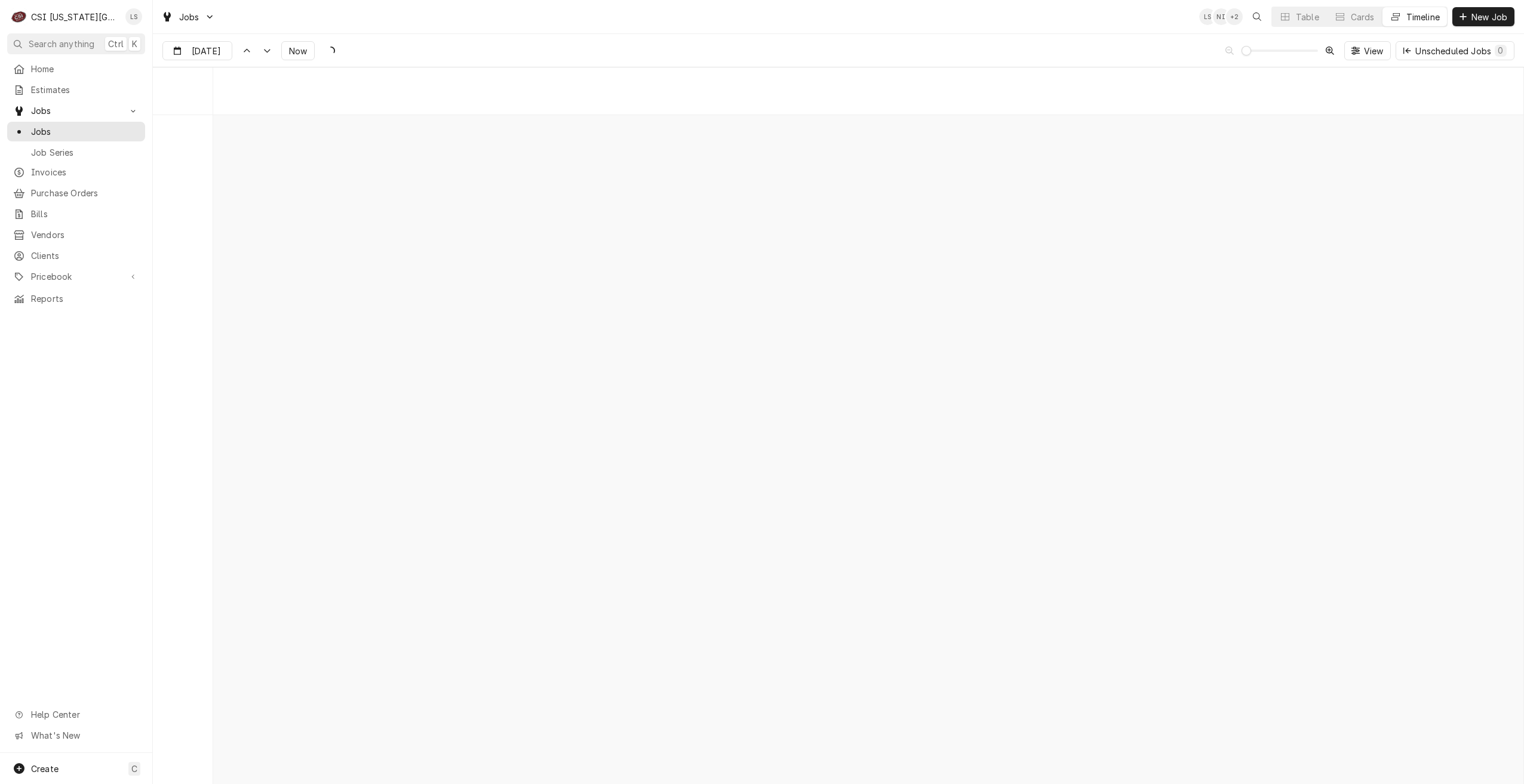
scroll to position [13714, 0]
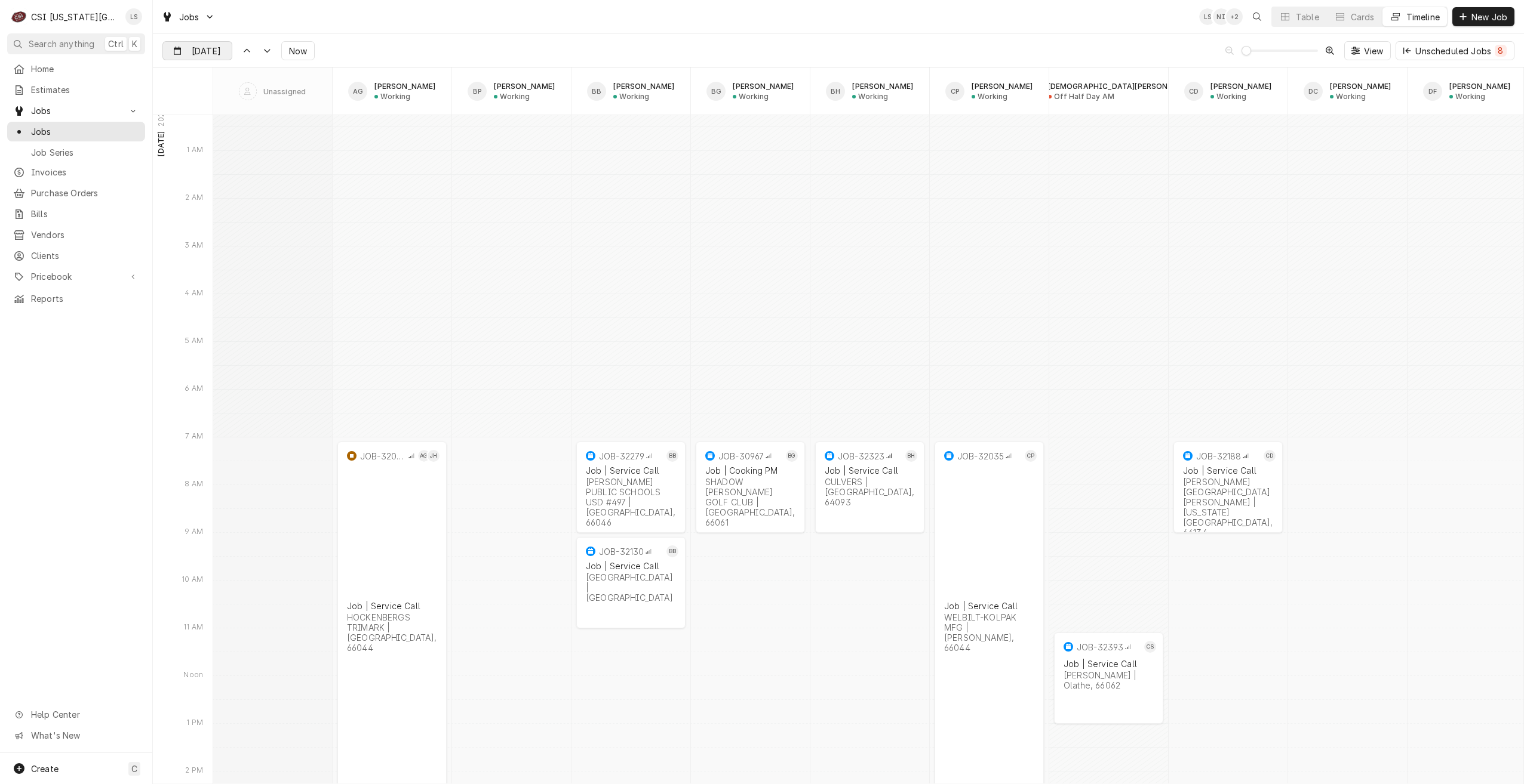
click at [218, 49] on div "Dynamic Content Wrapper" at bounding box center [223, 51] width 17 height 19
click at [218, 124] on div "2" at bounding box center [217, 124] width 17 height 17
type input "[DATE]"
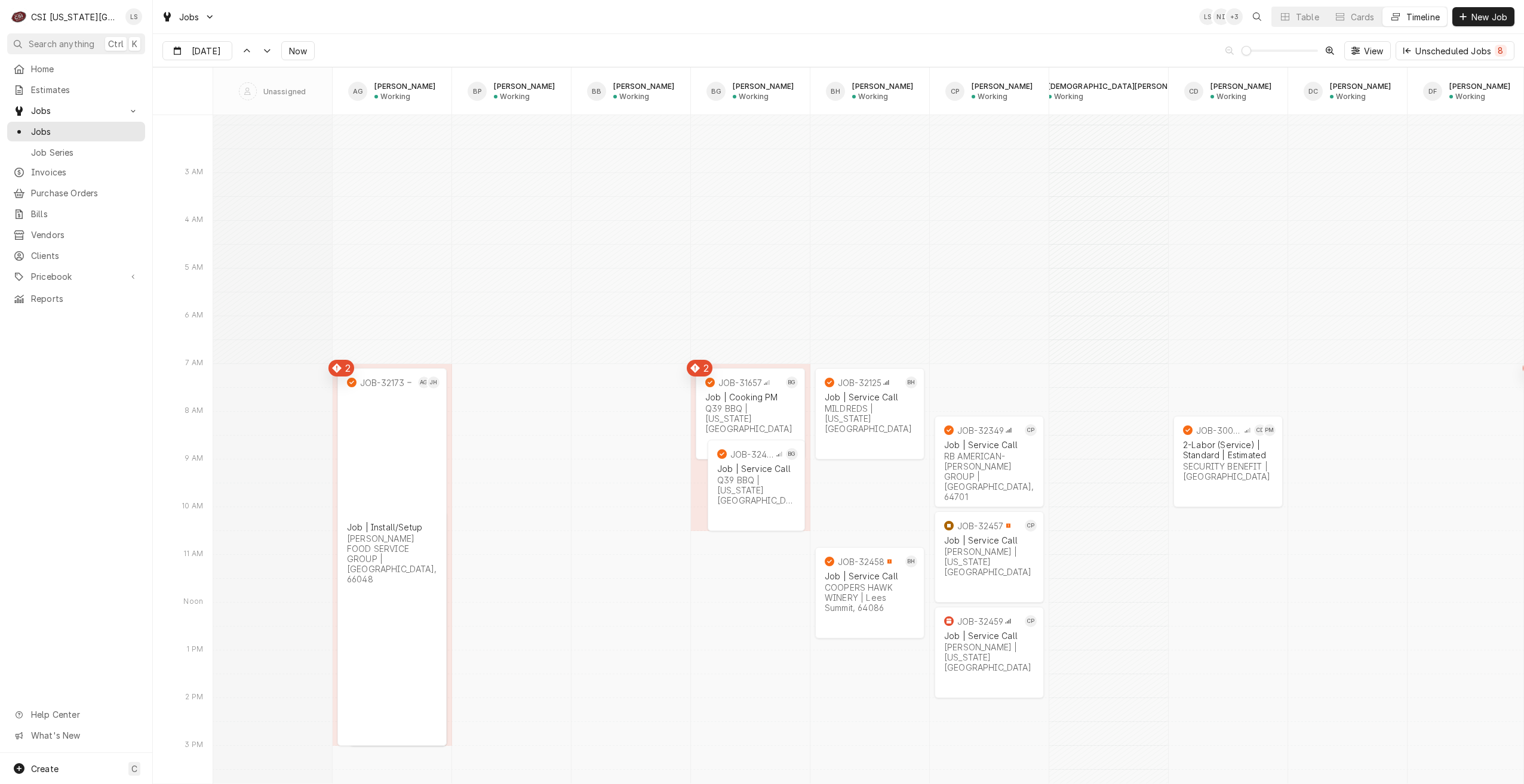
scroll to position [11542, 0]
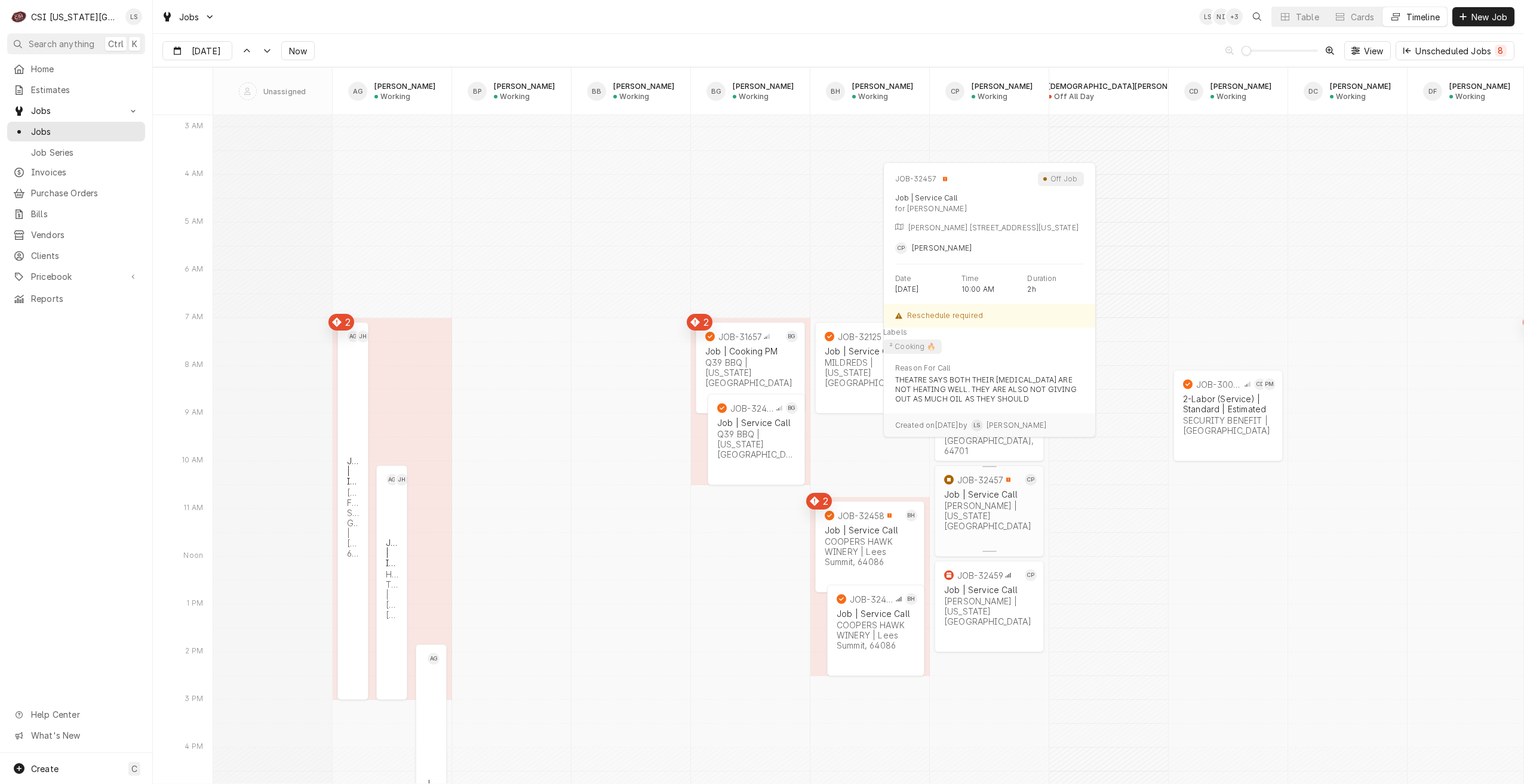
click at [1014, 522] on div "JOB-32457 CP Job | Service Call VIVIAN | Kansas City, 64151" at bounding box center [989, 503] width 109 height 75
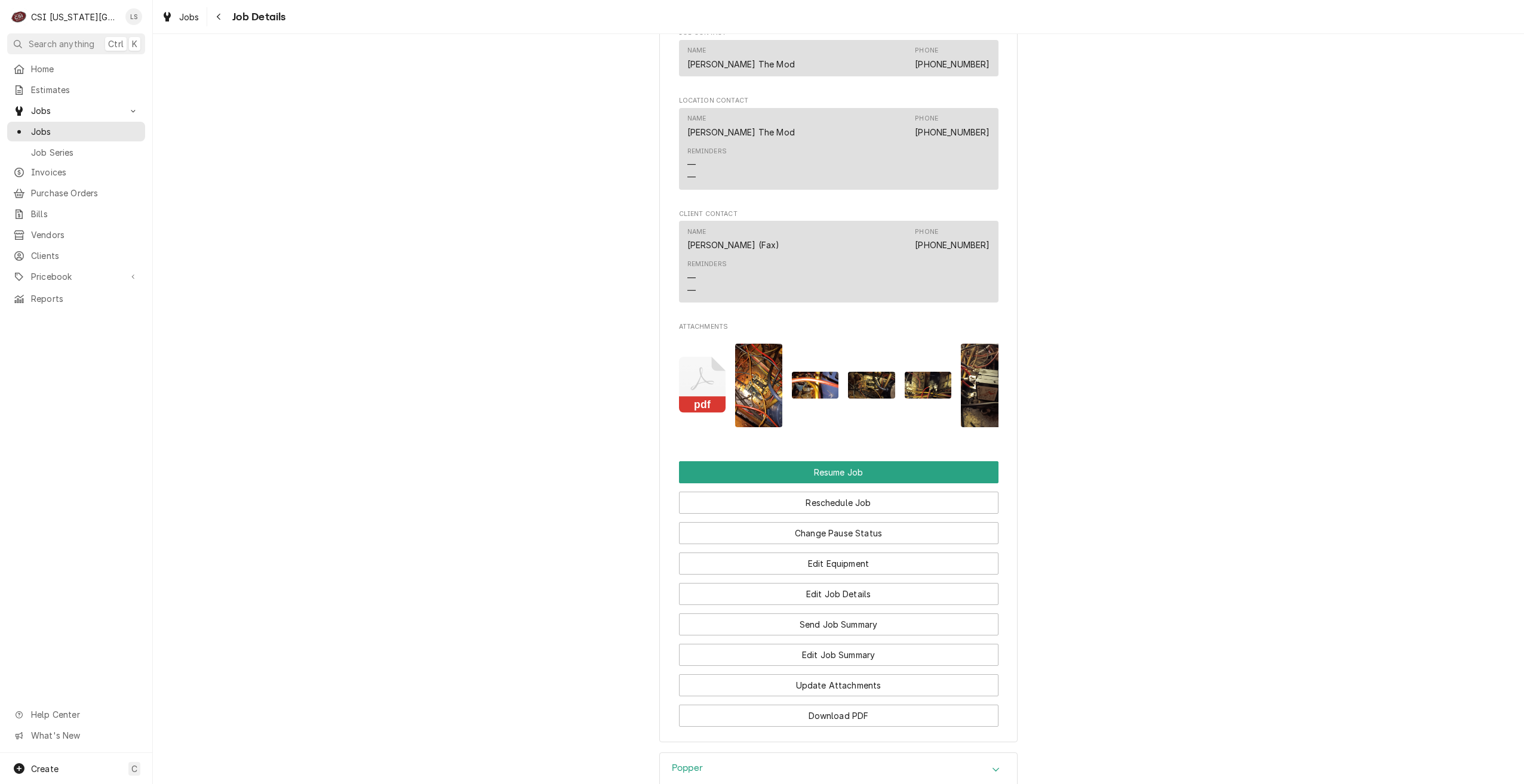
scroll to position [1541, 0]
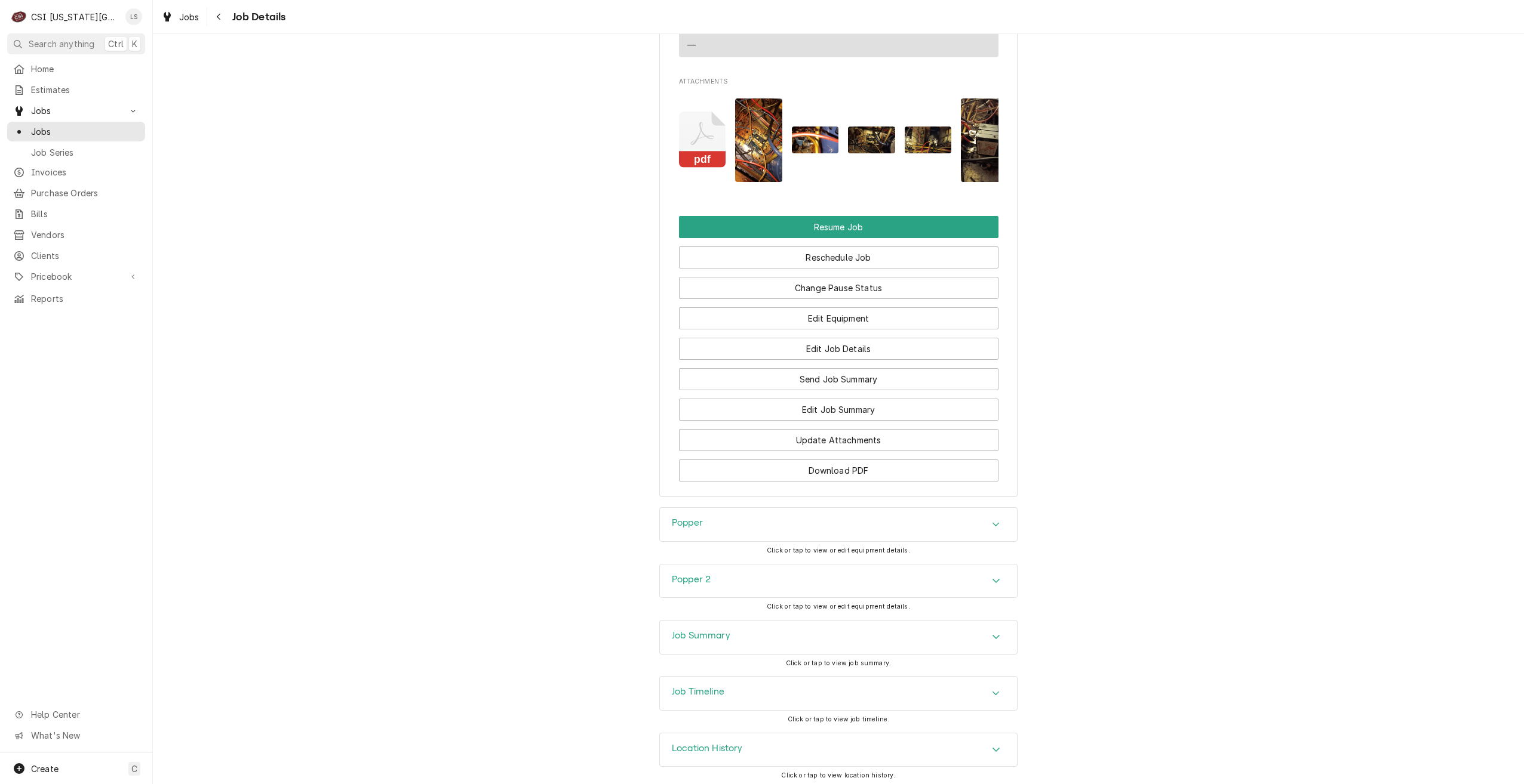
click at [929, 687] on div "Job Timeline" at bounding box center [838, 693] width 357 height 33
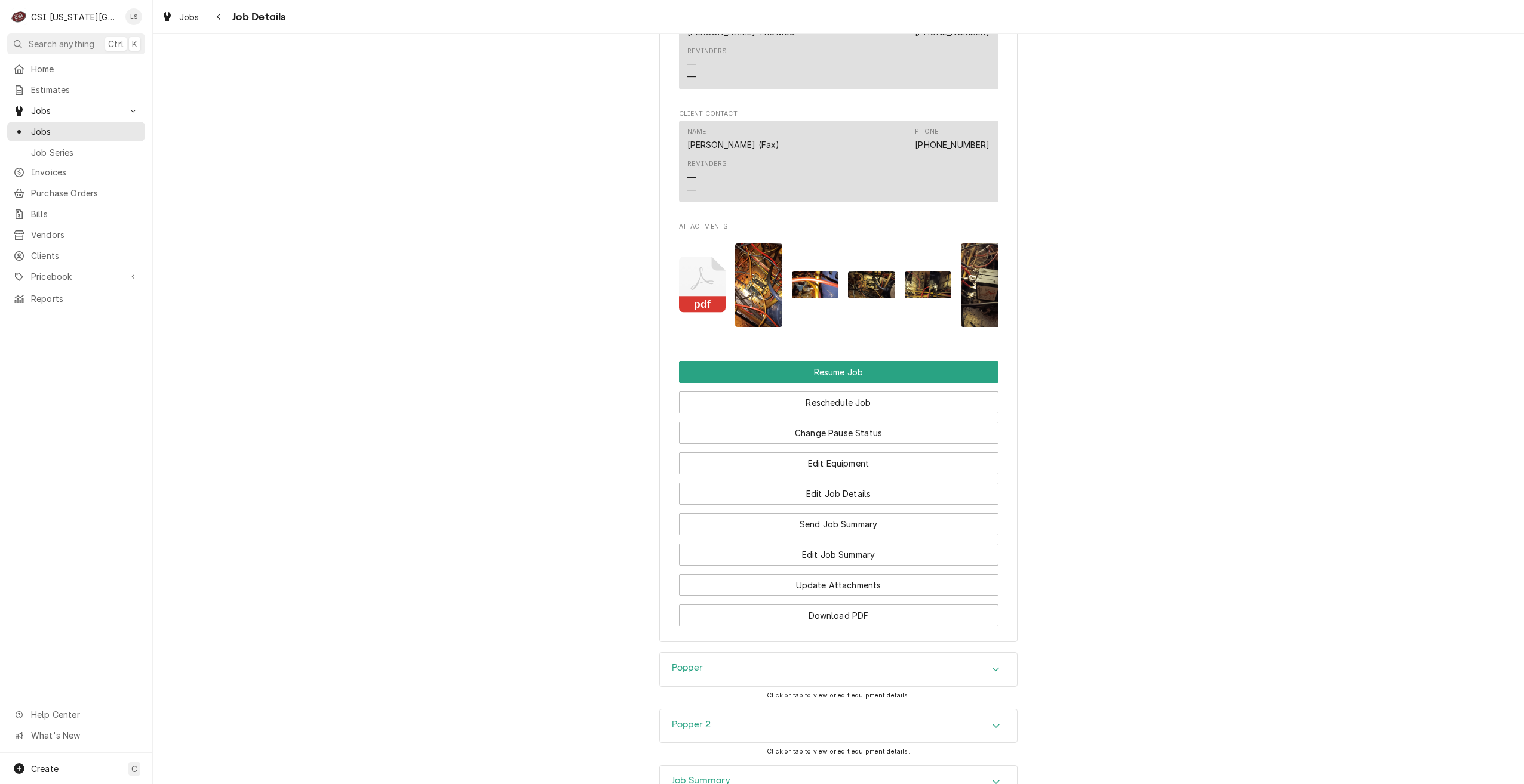
scroll to position [1634, 0]
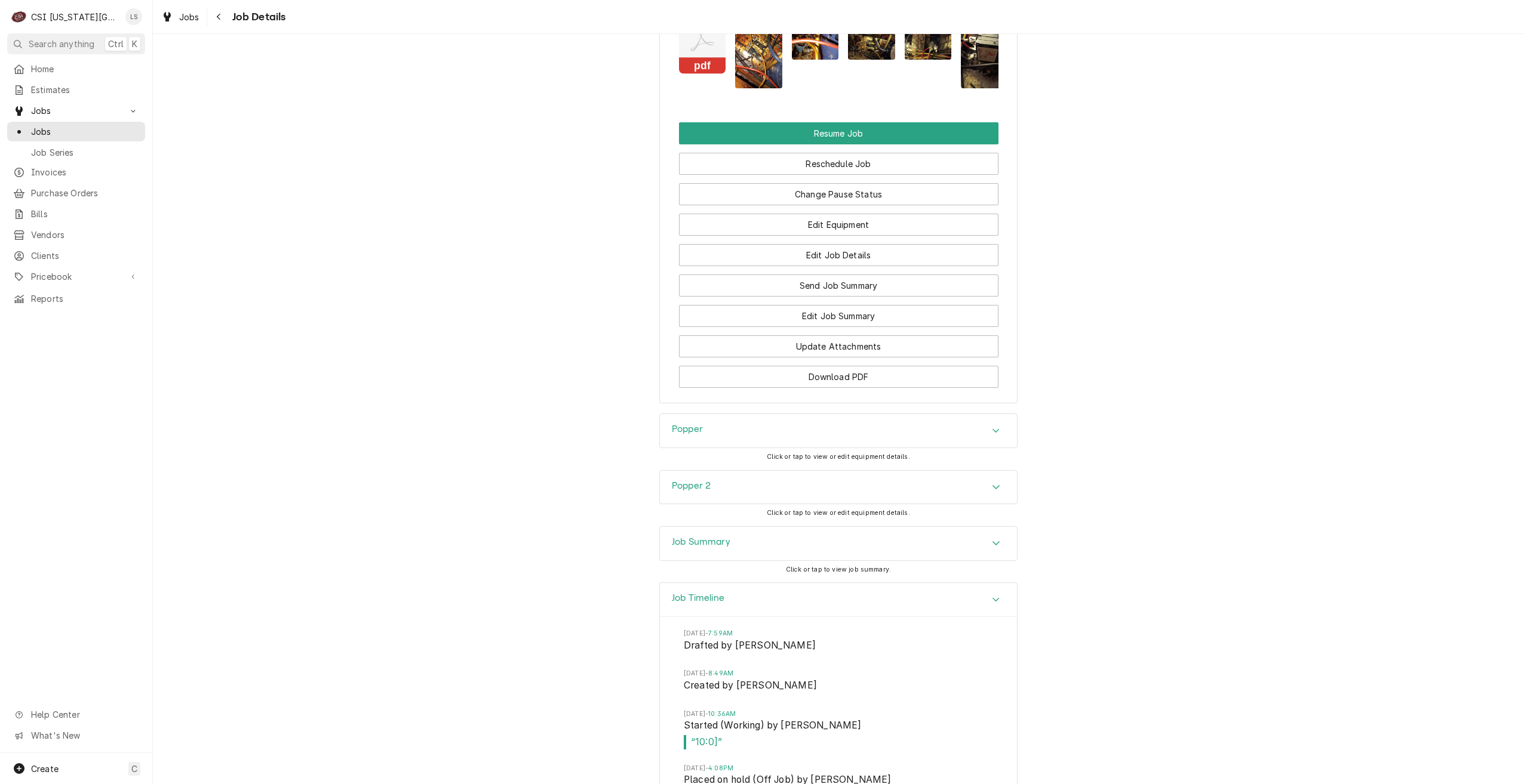
click at [782, 545] on div "Job Summary" at bounding box center [838, 543] width 357 height 33
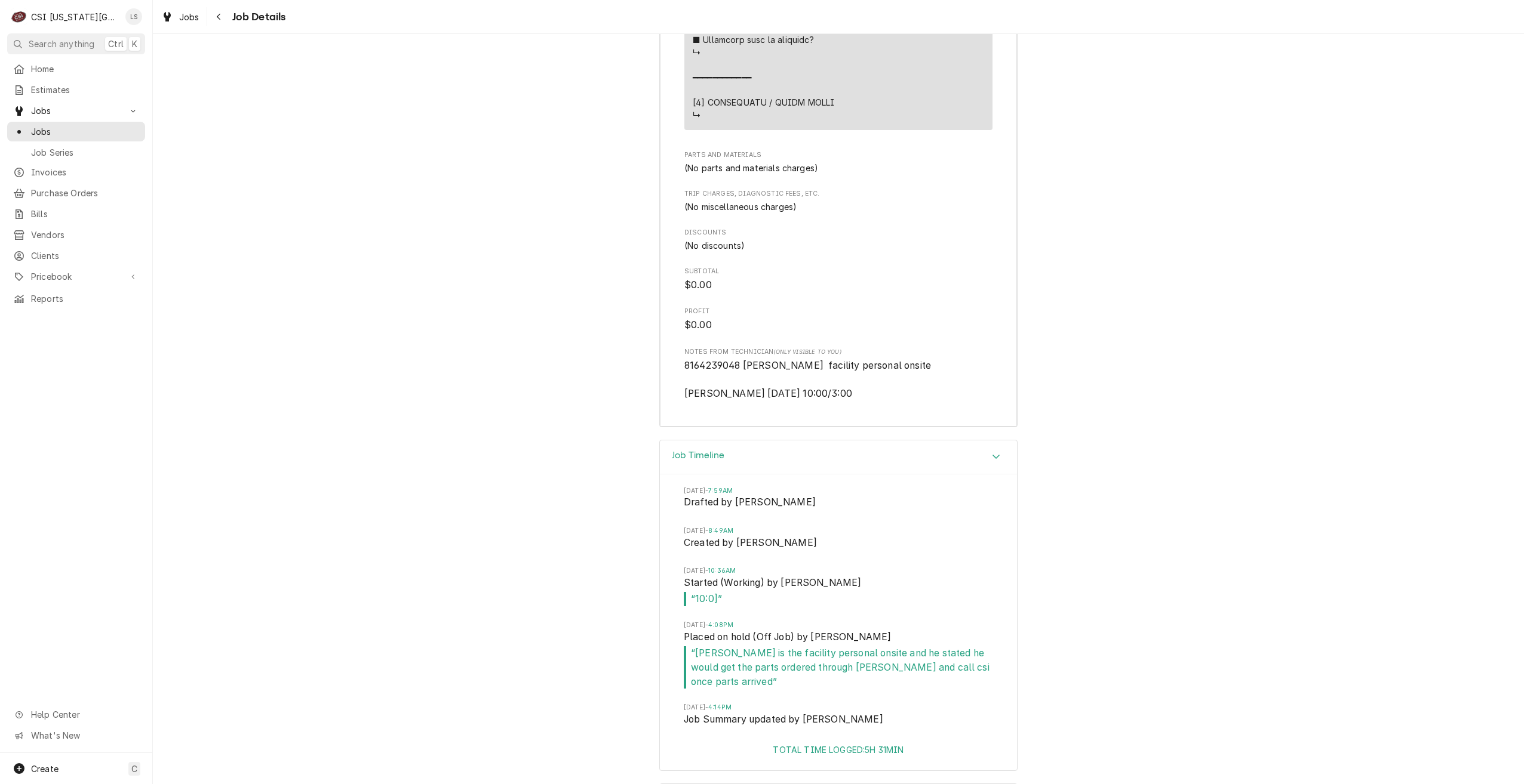
scroll to position [3653, 0]
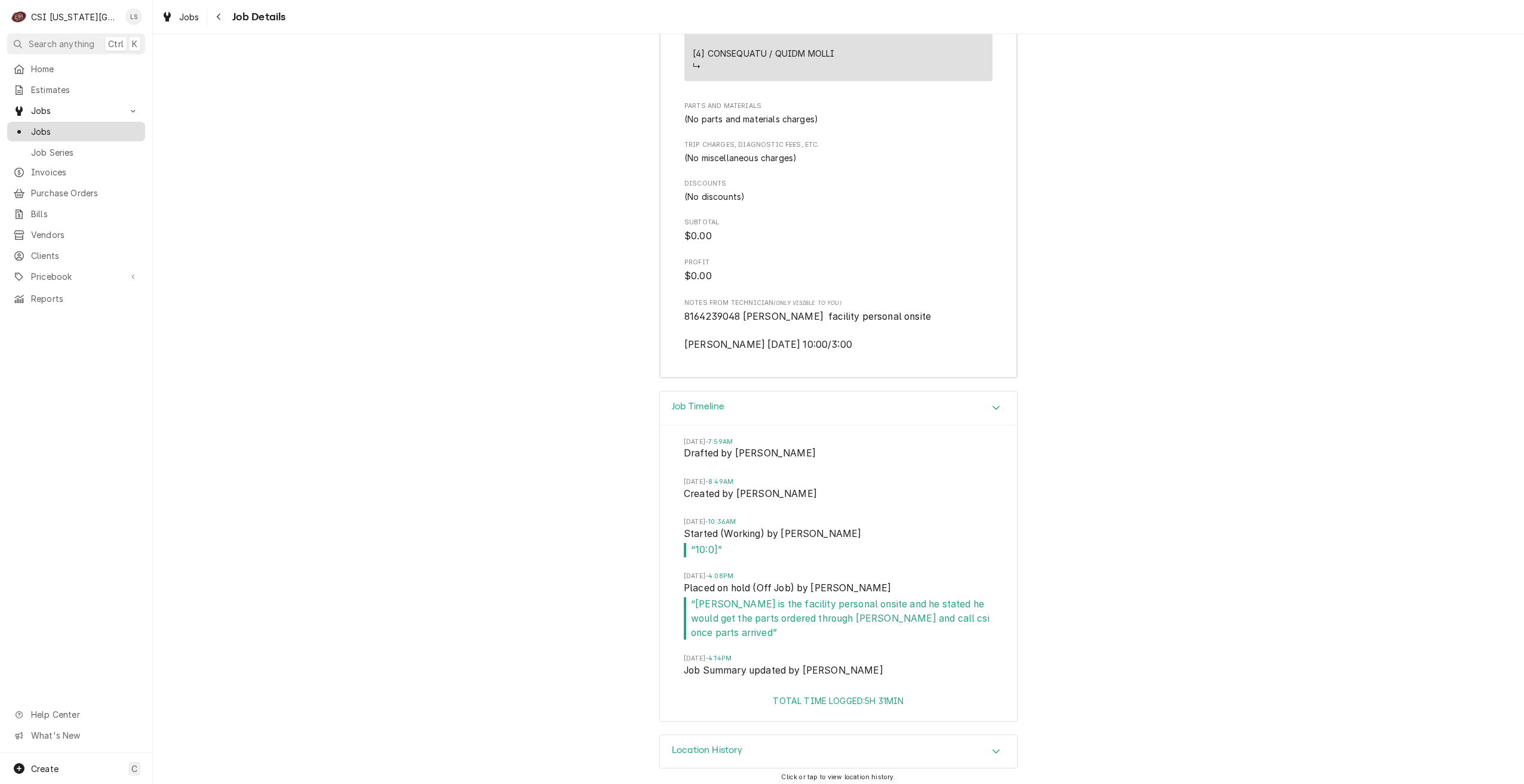
click at [121, 129] on span "Jobs" at bounding box center [85, 132] width 108 height 13
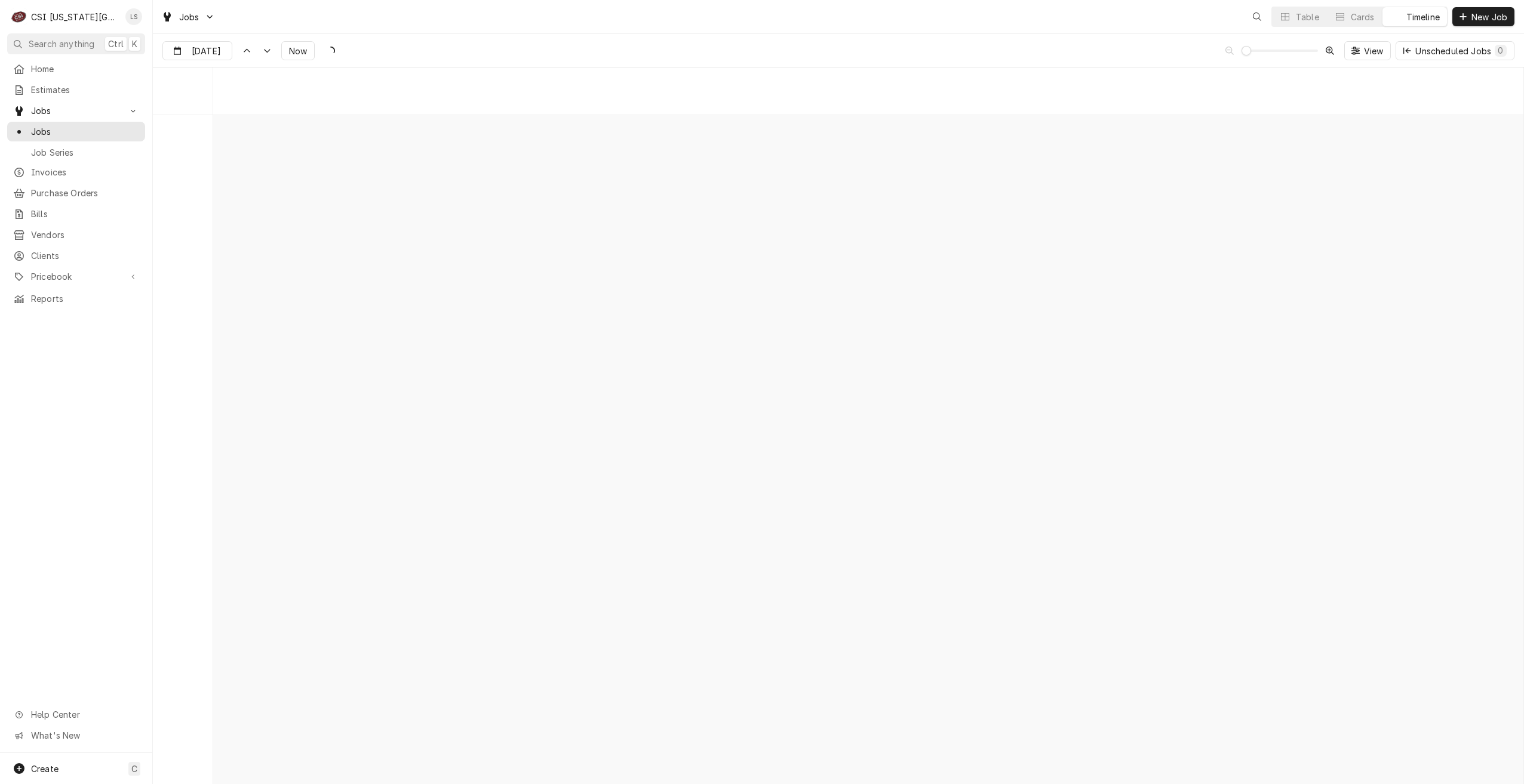
scroll to position [13714, 0]
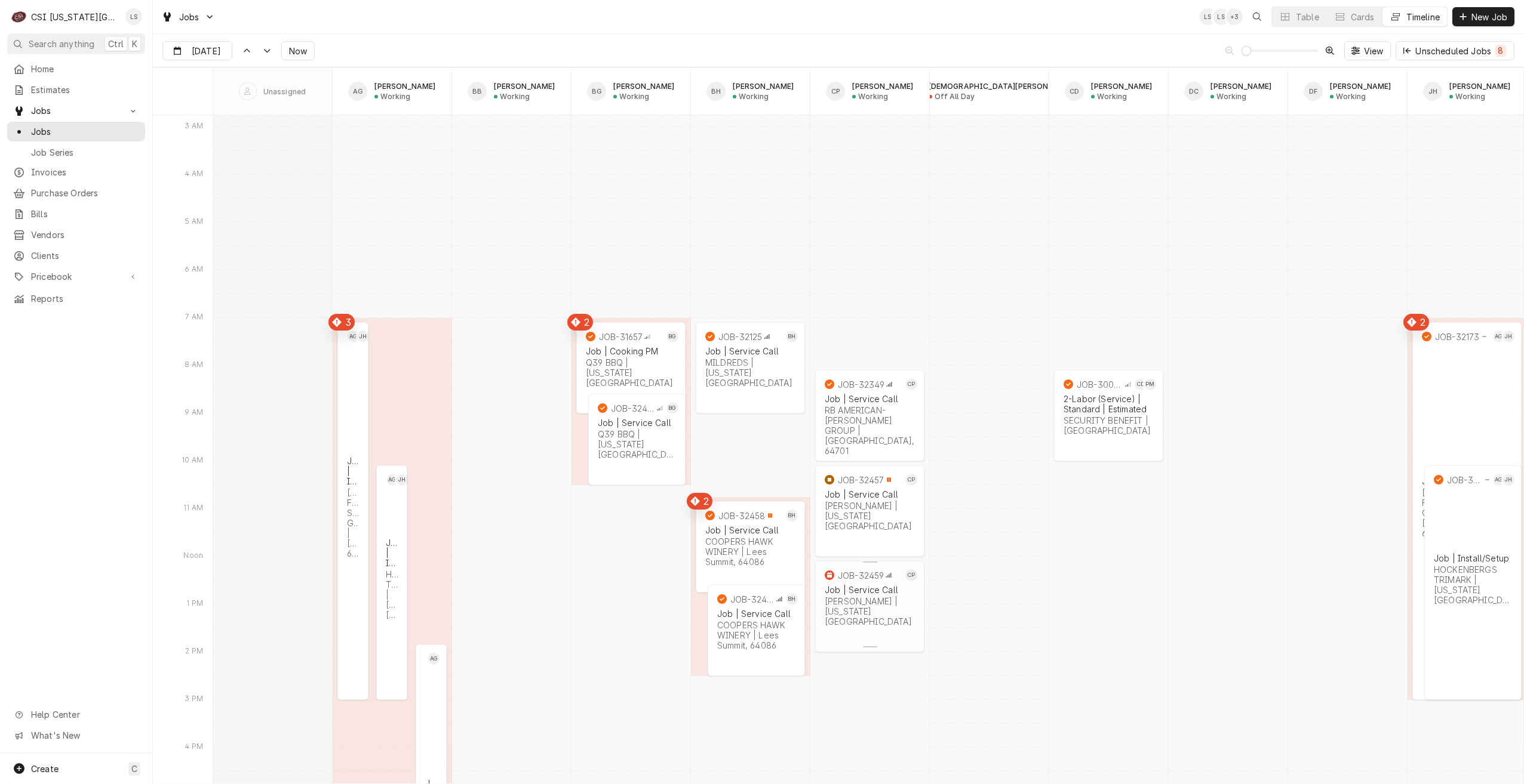
click at [873, 609] on div "[PERSON_NAME] | [US_STATE][GEOGRAPHIC_DATA]" at bounding box center [869, 611] width 90 height 30
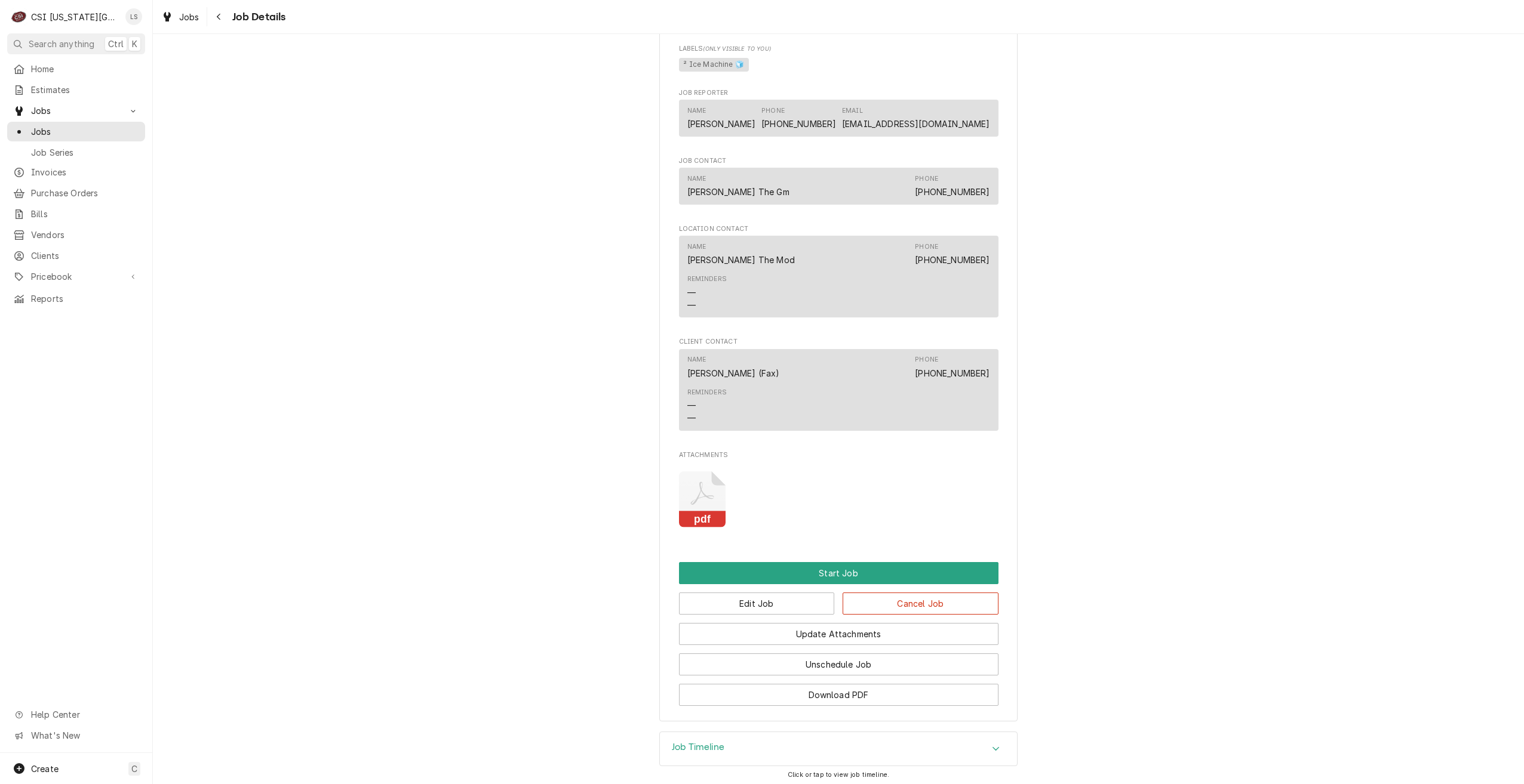
scroll to position [920, 0]
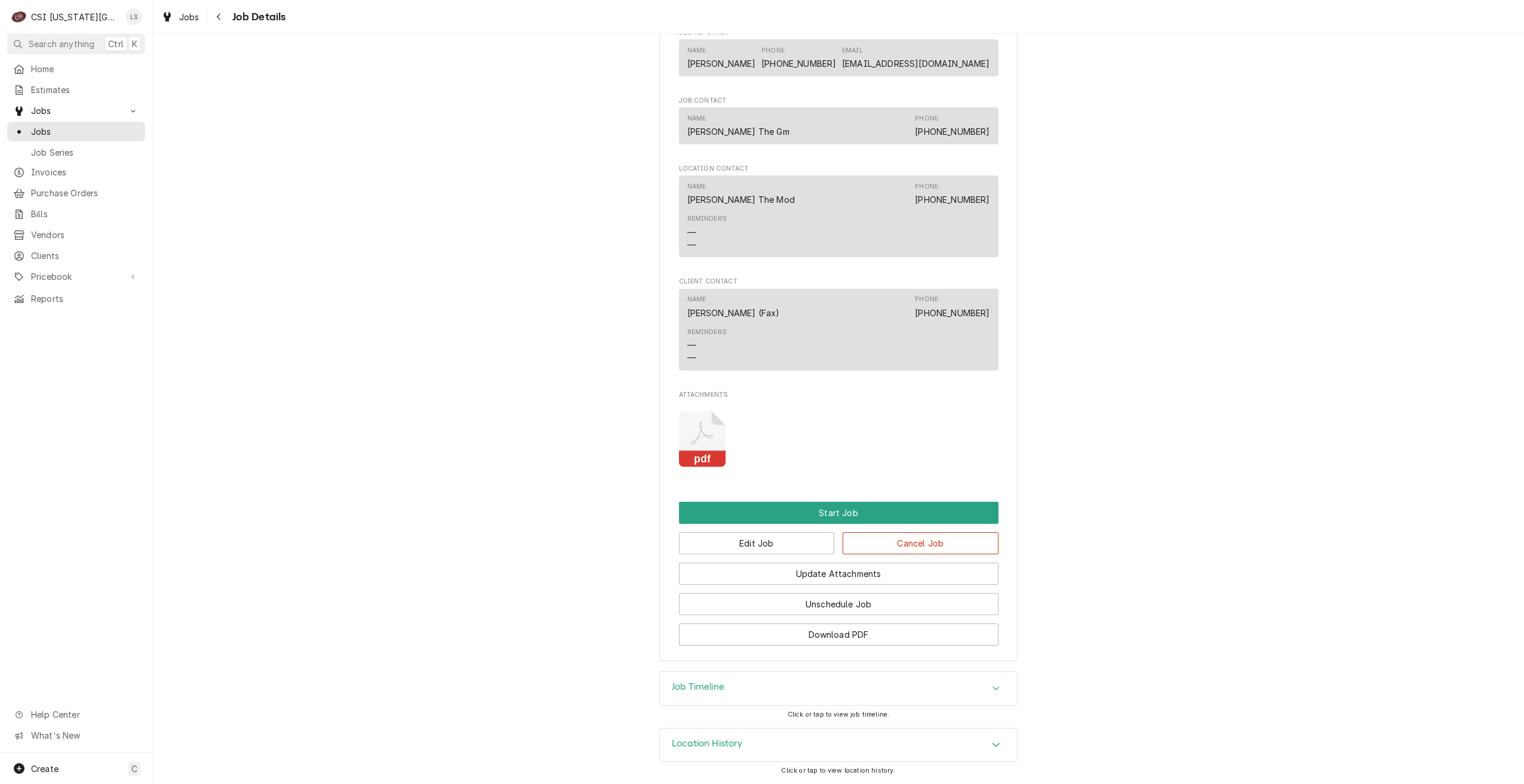
click at [915, 690] on div "Job Timeline" at bounding box center [838, 688] width 357 height 33
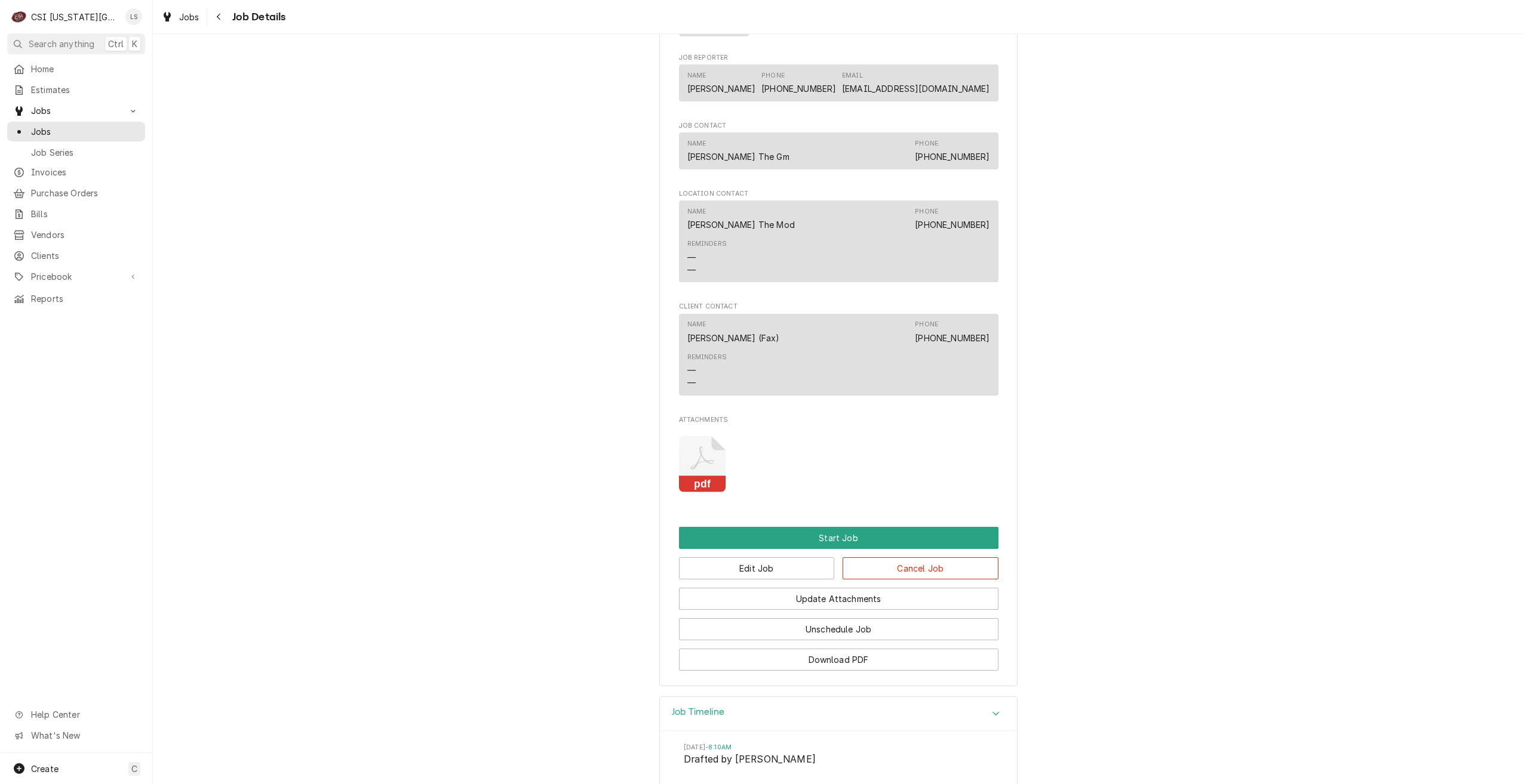
scroll to position [1045, 0]
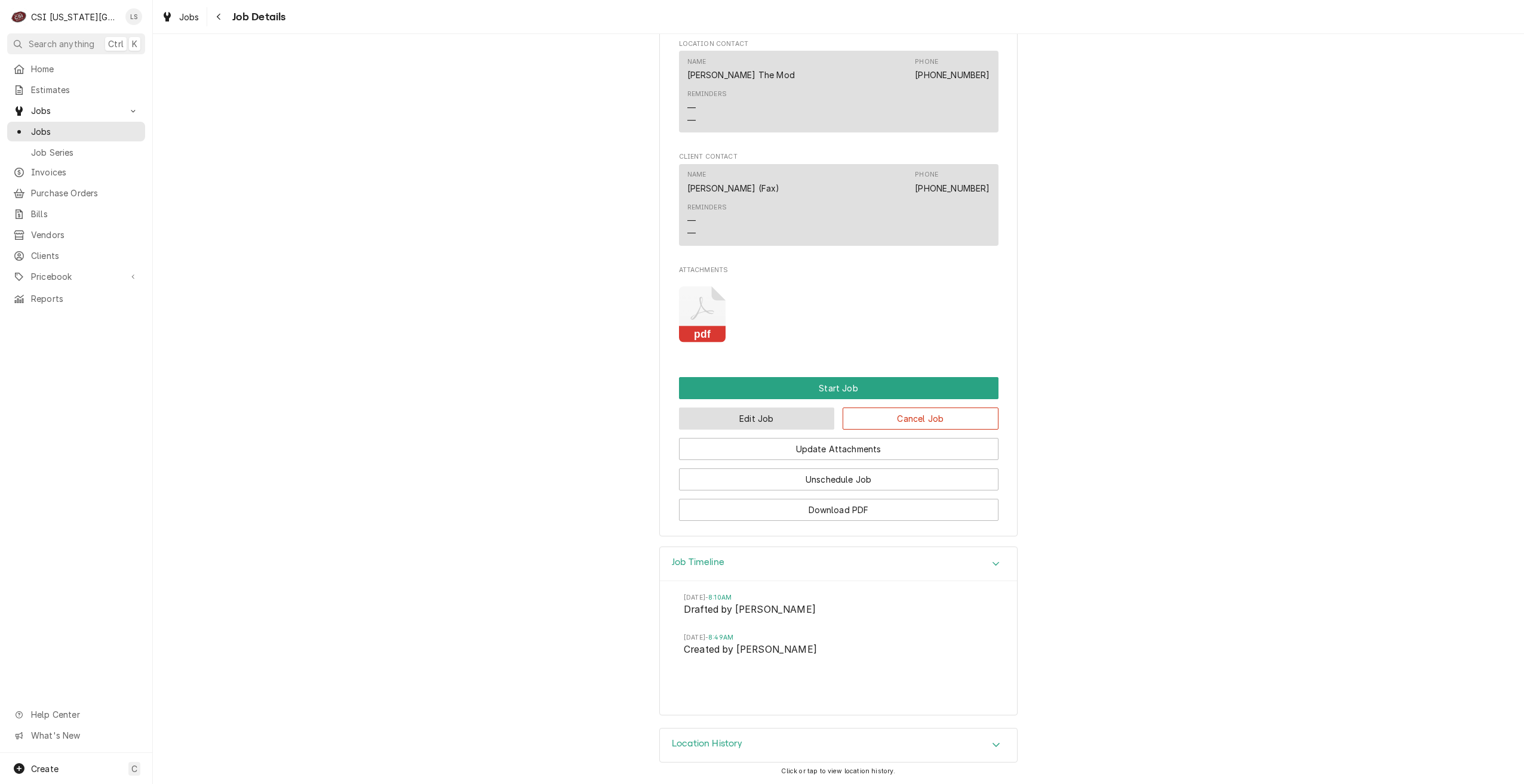
click at [767, 421] on button "Edit Job" at bounding box center [757, 418] width 156 height 22
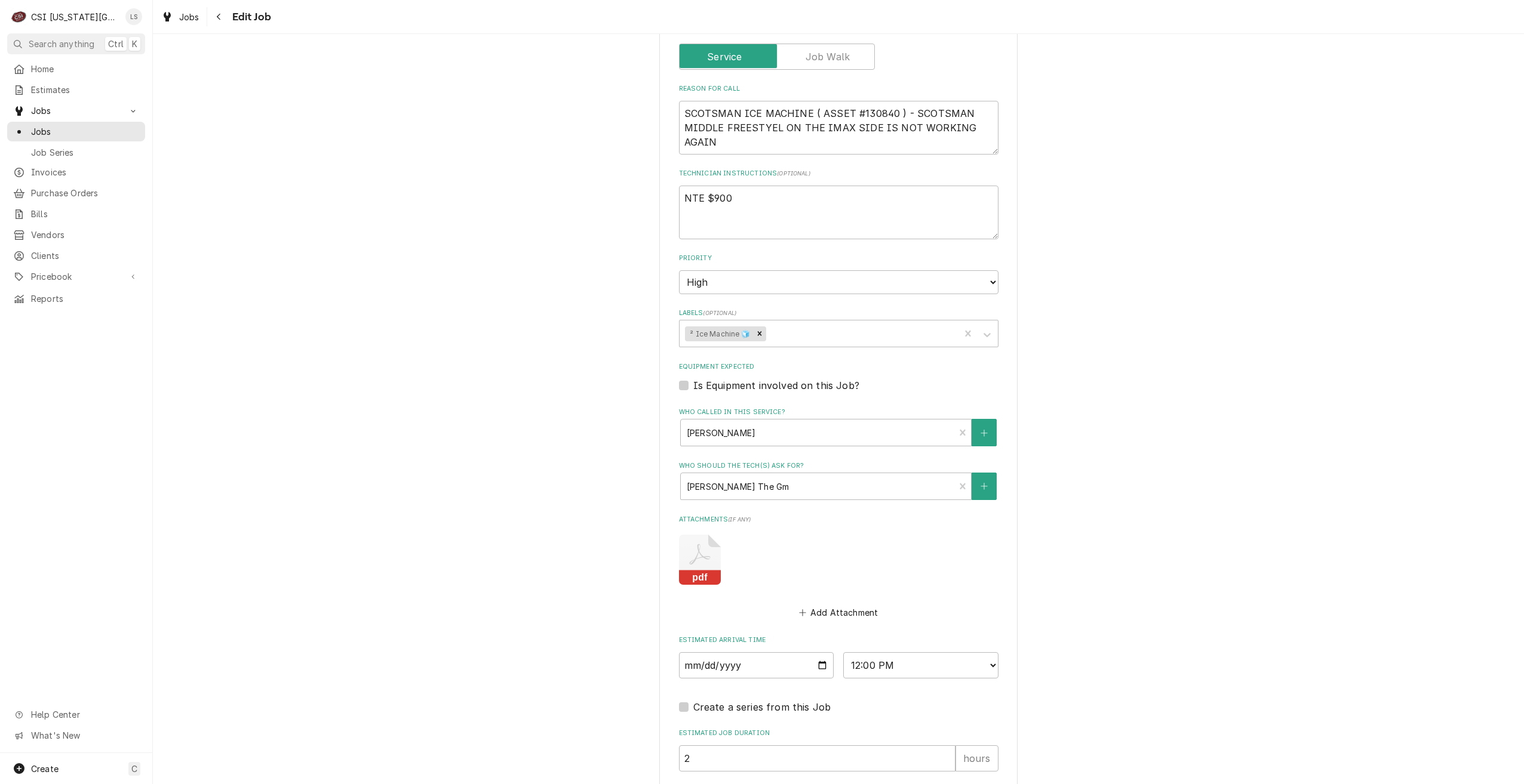
scroll to position [823, 0]
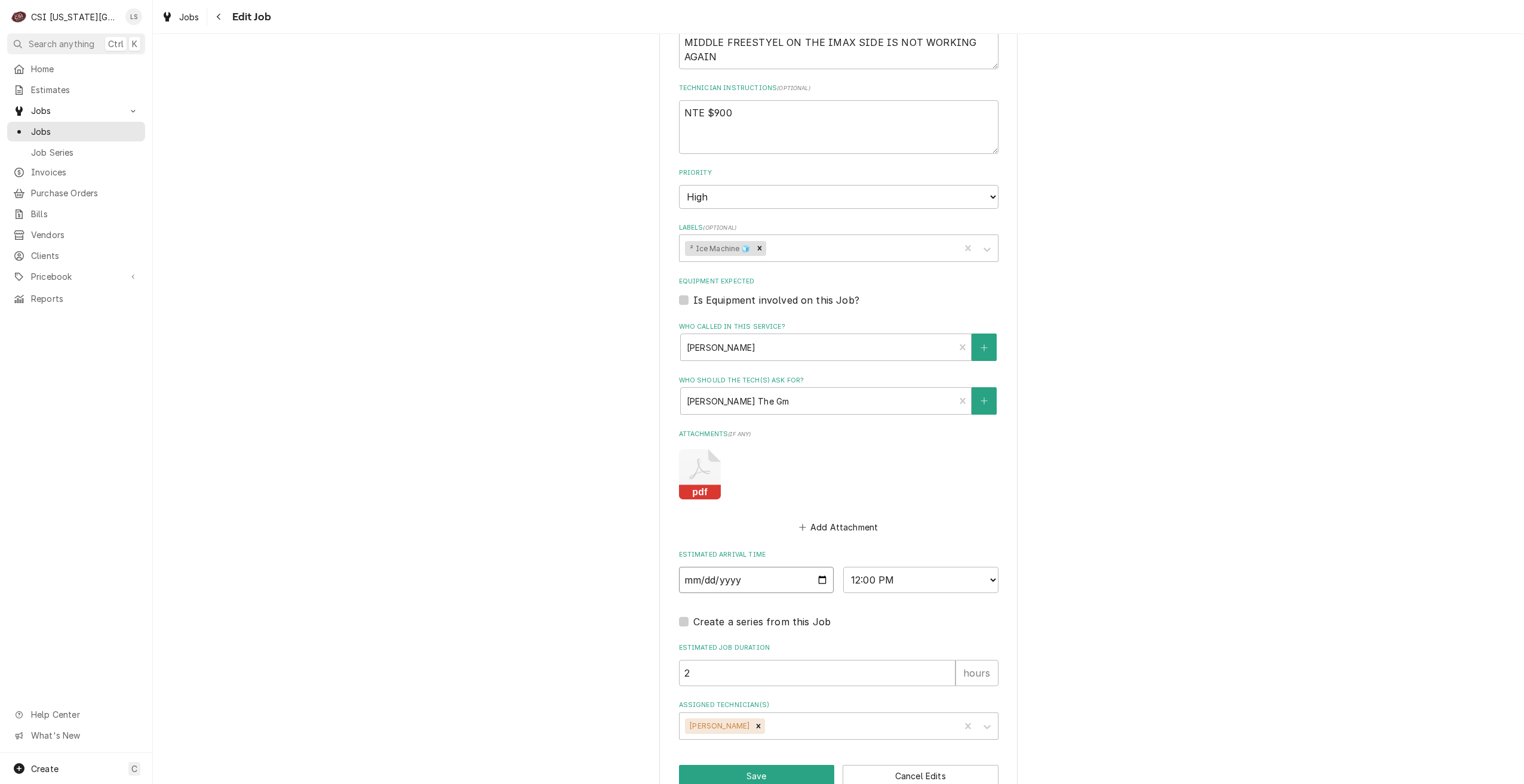
click at [817, 567] on input "[DATE]" at bounding box center [756, 579] width 155 height 26
type textarea "x"
type input "2025-09-03"
type textarea "x"
click at [895, 567] on select "AM / PM 6:00 AM 6:15 AM 6:30 AM 6:45 AM 7:00 AM 7:15 AM 7:30 AM 7:45 AM 8:00 AM…" at bounding box center [920, 579] width 155 height 26
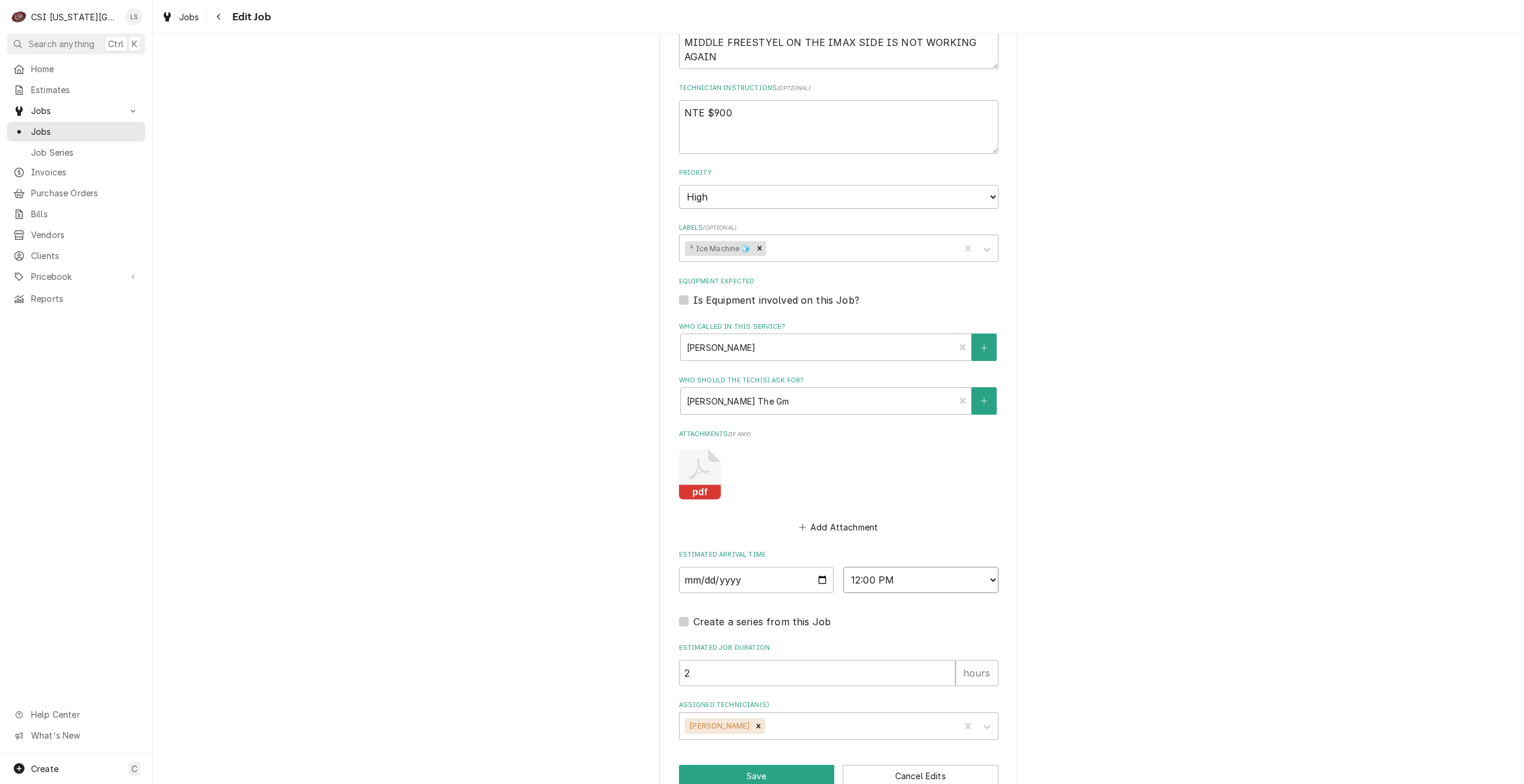
select select "14:30:00"
click at [843, 567] on select "AM / PM 6:00 AM 6:15 AM 6:30 AM 6:45 AM 7:00 AM 7:15 AM 7:30 AM 7:45 AM 8:00 AM…" at bounding box center [920, 579] width 155 height 26
click at [765, 719] on div "Remove Charles Pendergrass" at bounding box center [758, 726] width 13 height 15
type textarea "x"
type input "haw"
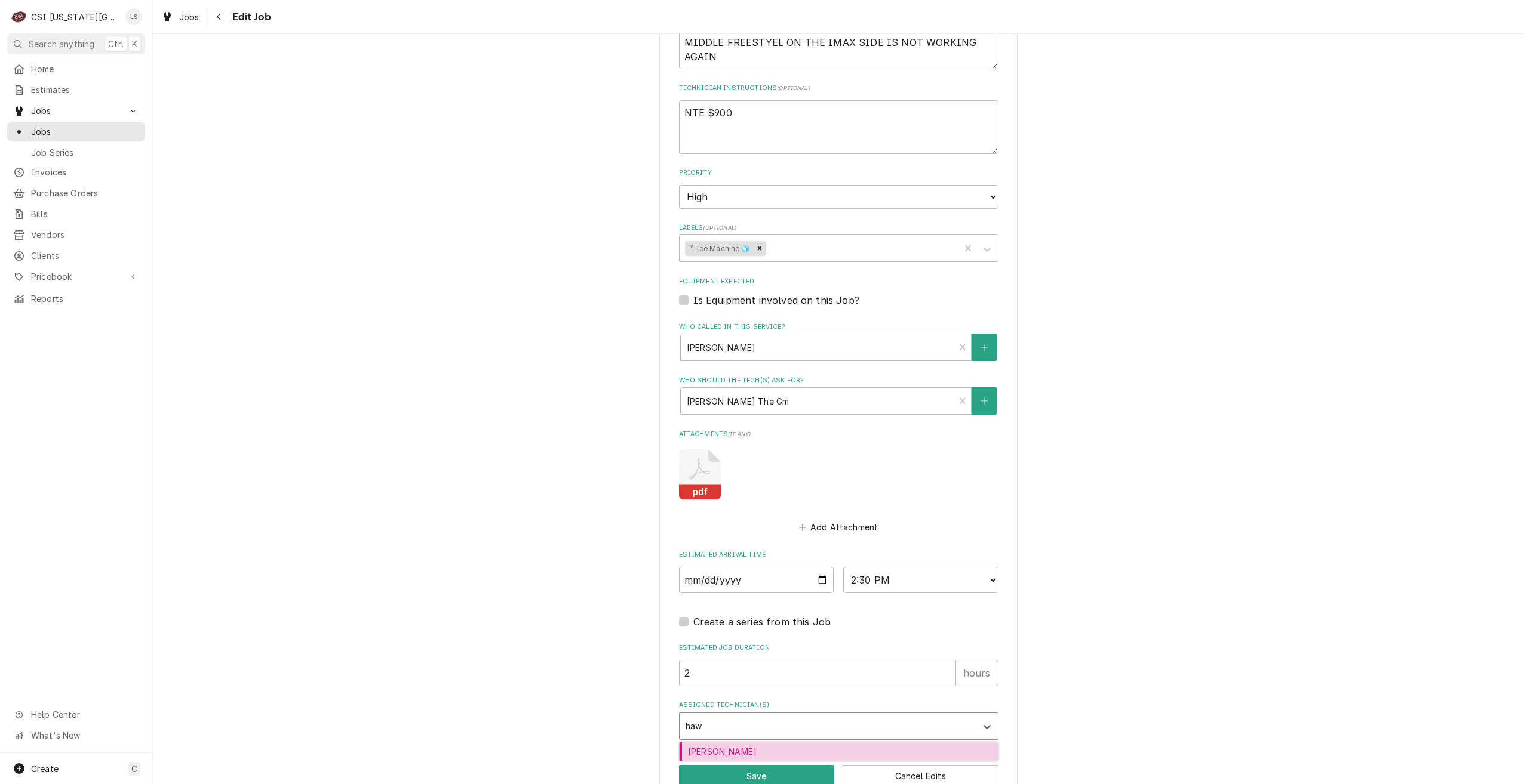
click at [766, 743] on div "[PERSON_NAME]" at bounding box center [838, 752] width 318 height 19
type textarea "x"
click at [767, 765] on button "Save" at bounding box center [757, 776] width 156 height 22
type textarea "x"
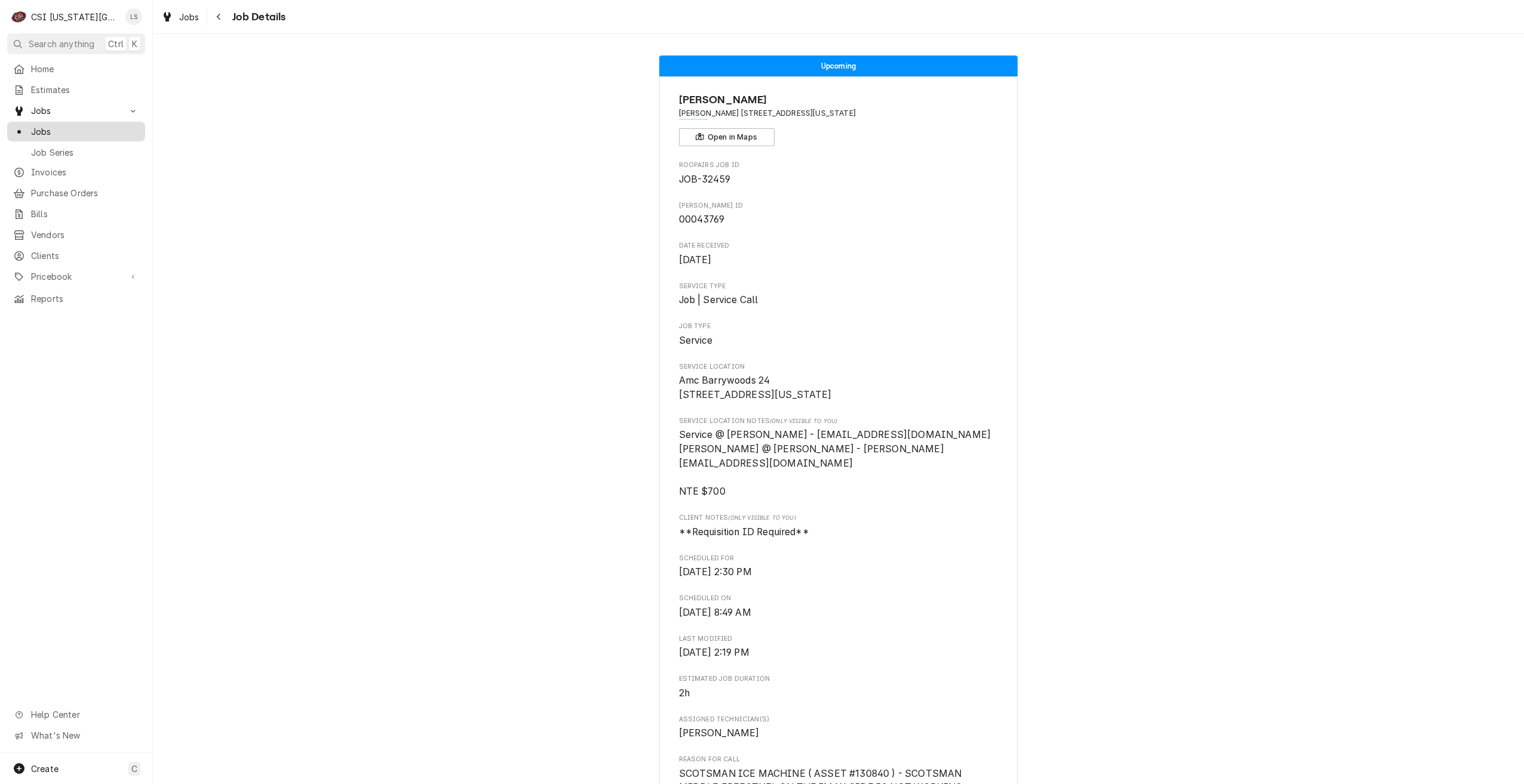
click at [72, 125] on span "Jobs" at bounding box center [85, 132] width 108 height 13
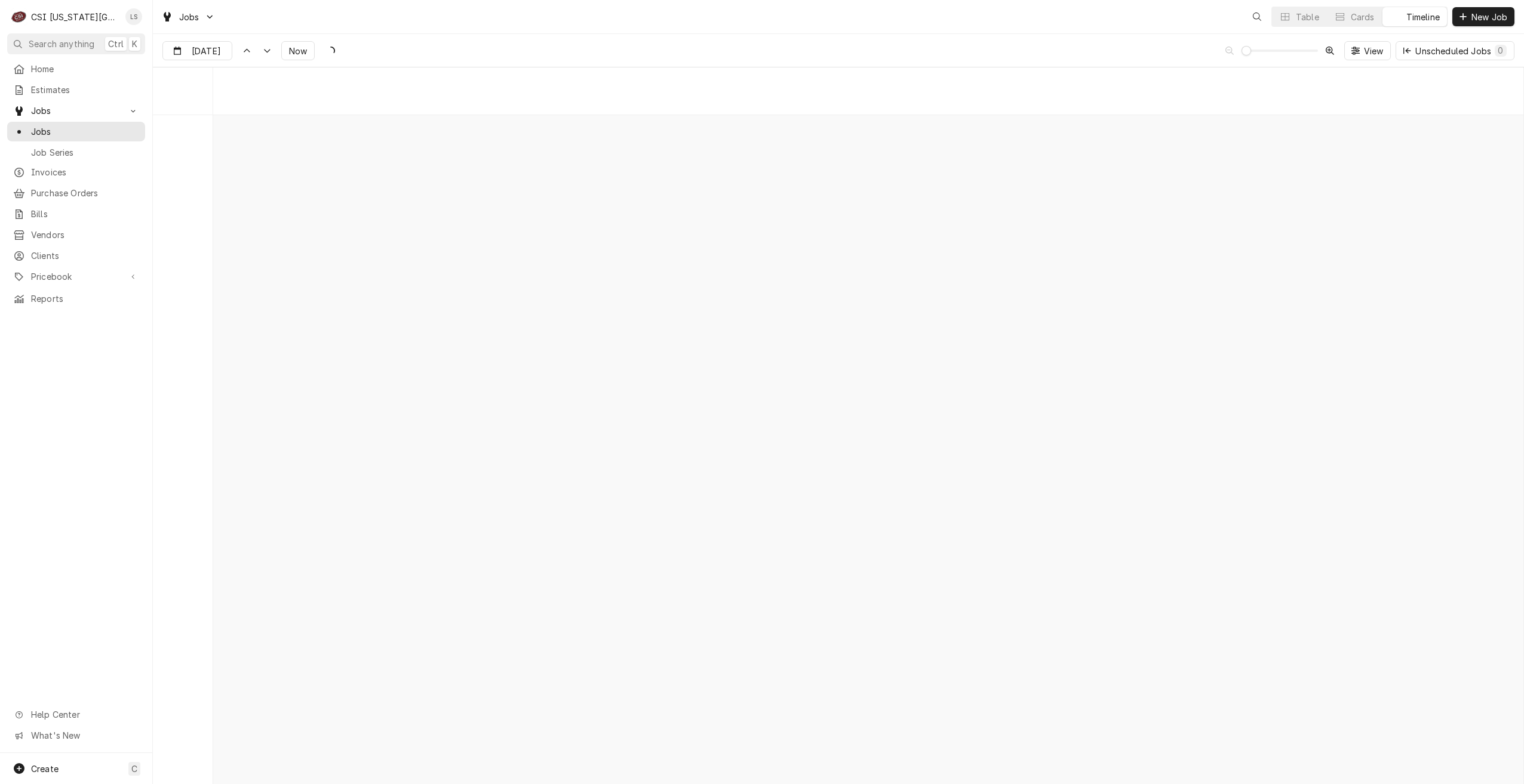
scroll to position [13714, 0]
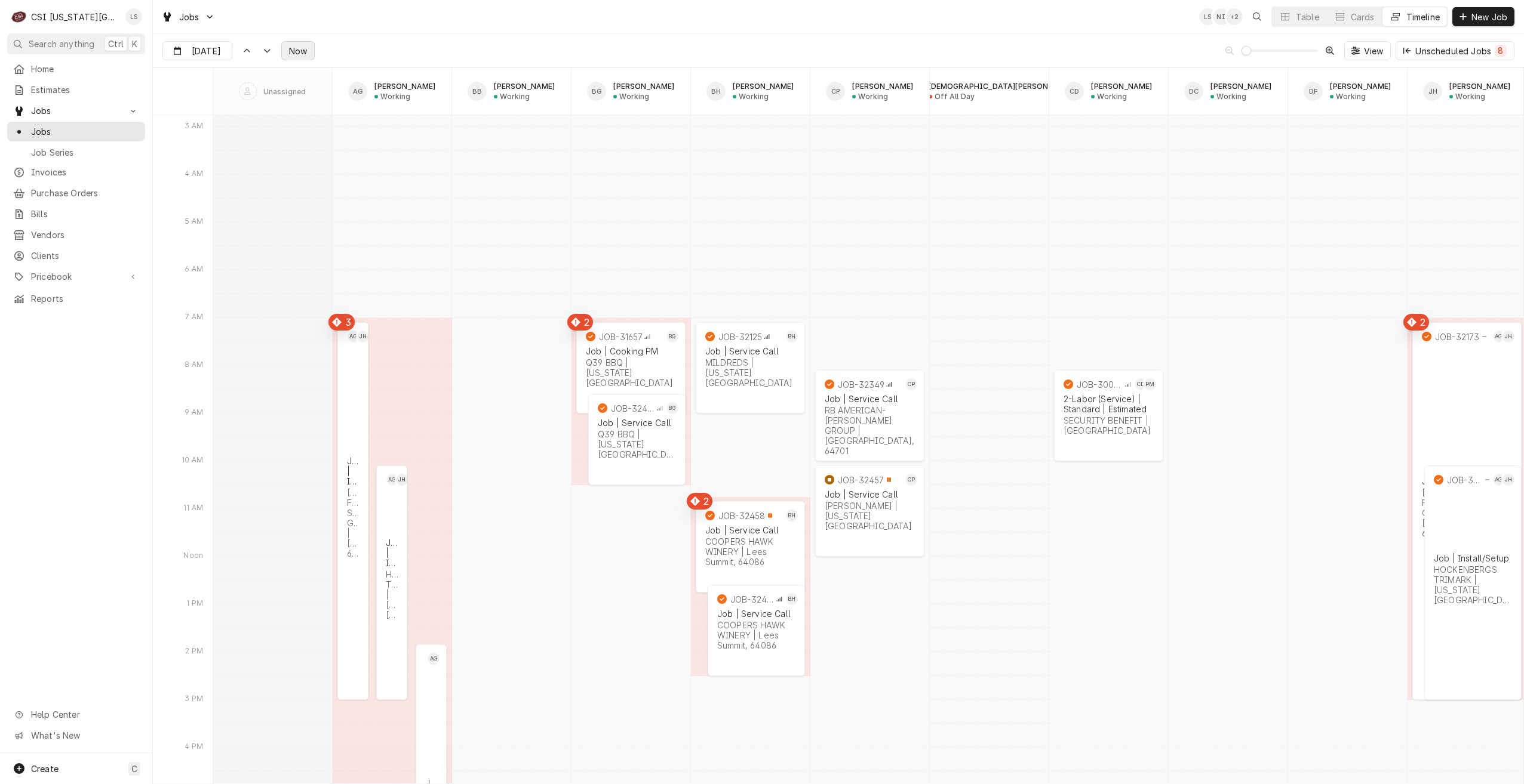
click at [291, 58] on button "Now" at bounding box center [297, 50] width 33 height 19
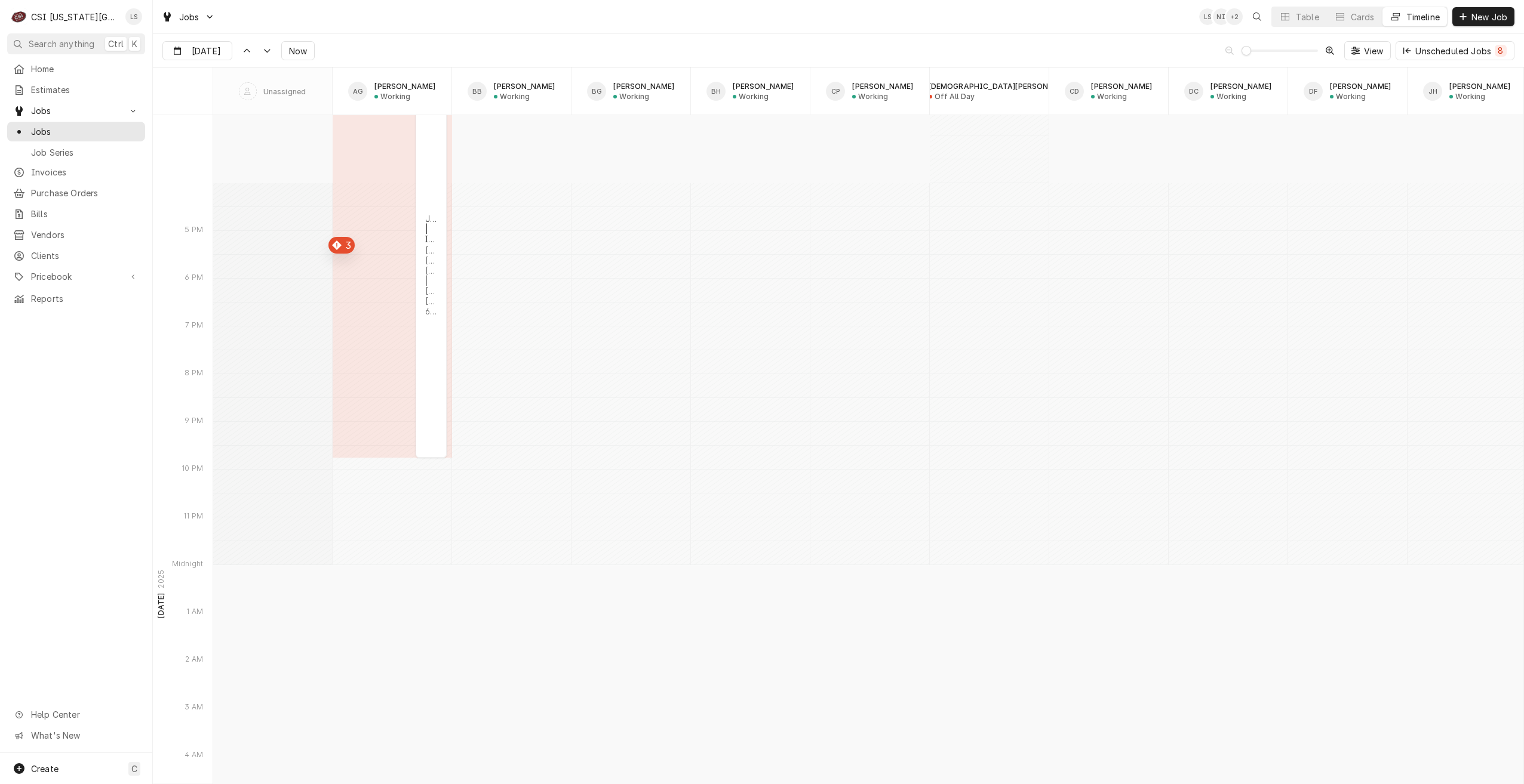
scroll to position [15091, 0]
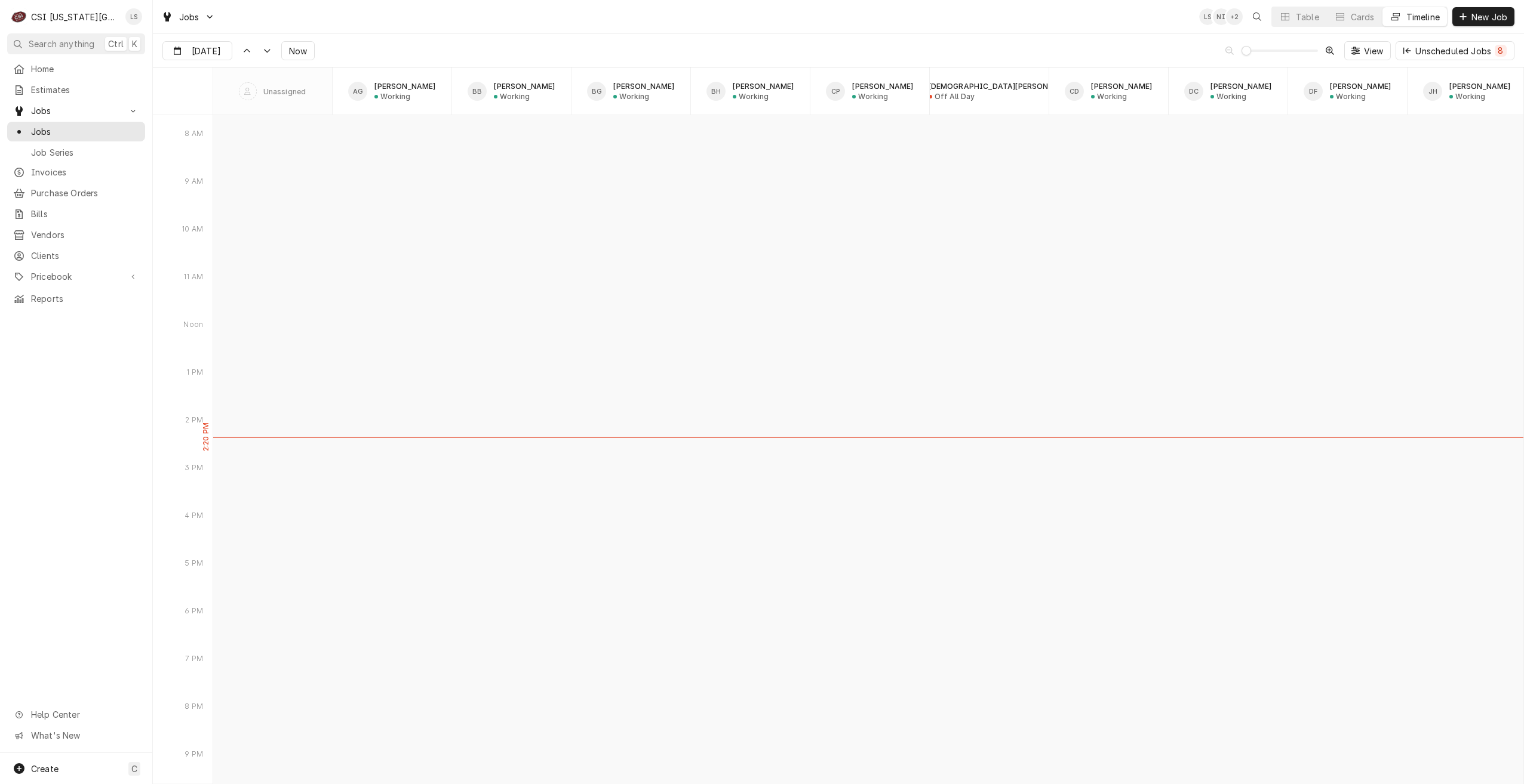
type input "Sep 3"
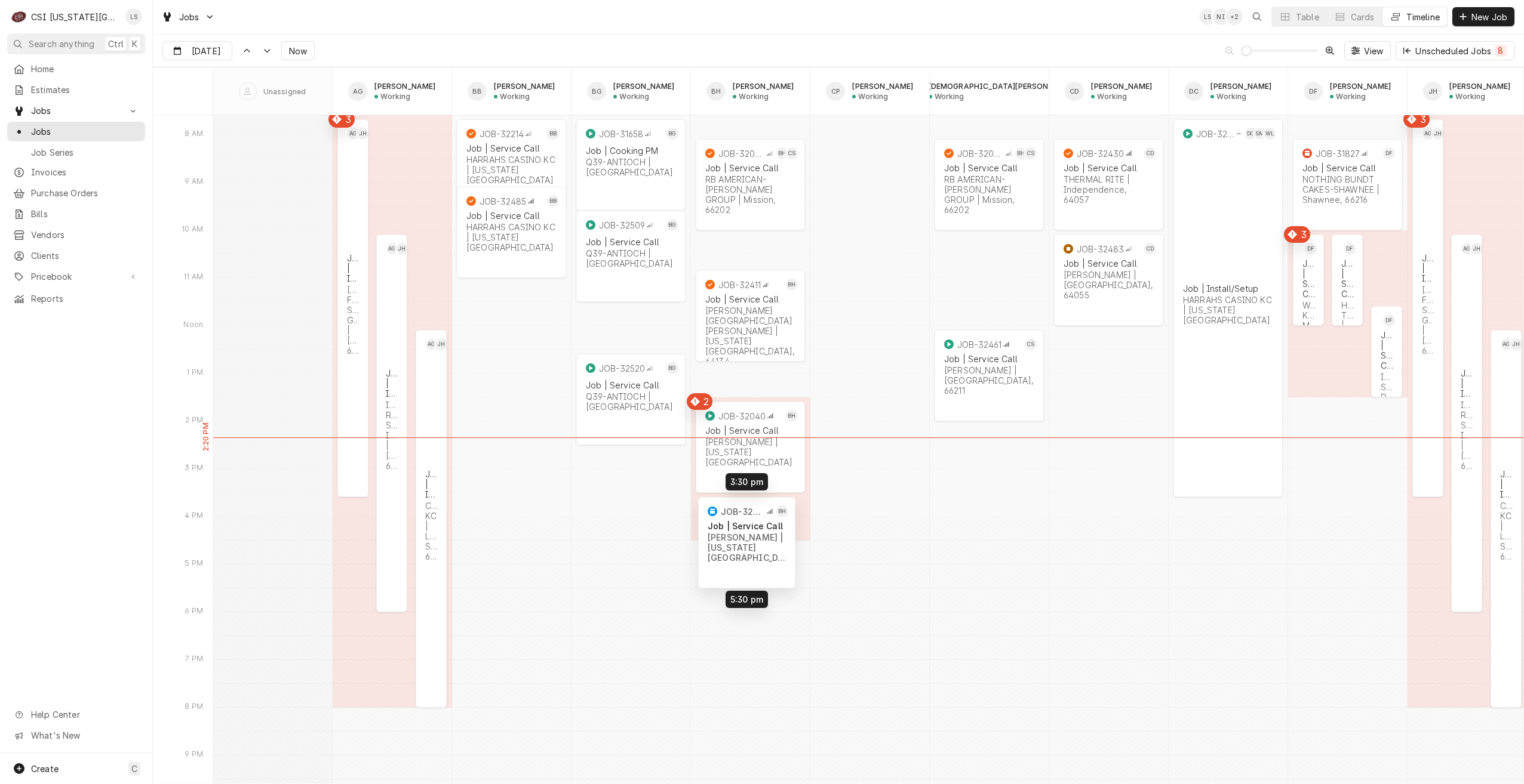
drag, startPoint x: 778, startPoint y: 490, endPoint x: 768, endPoint y: 531, distance: 42.2
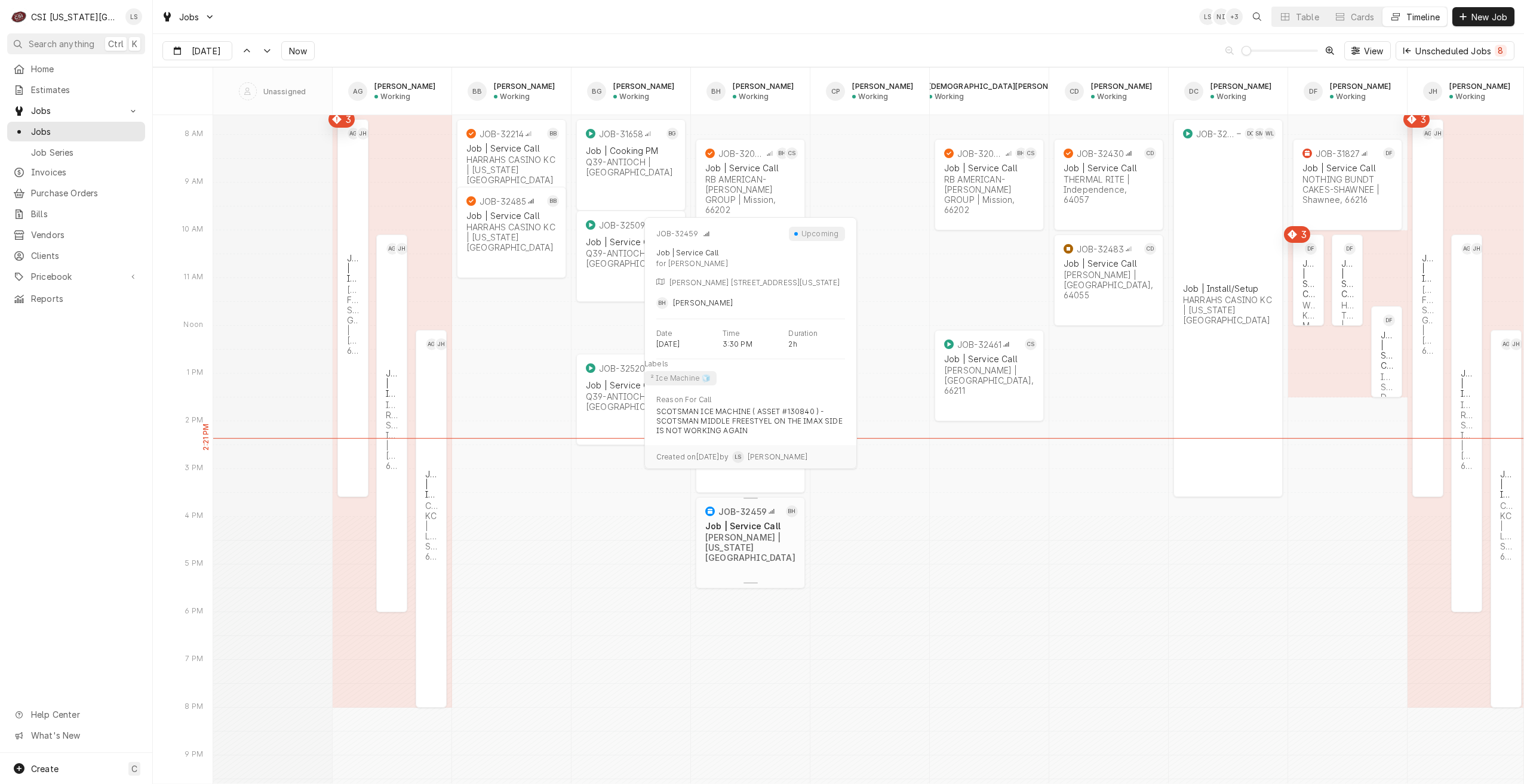
click at [726, 529] on div "Job | Service Call" at bounding box center [750, 525] width 90 height 10
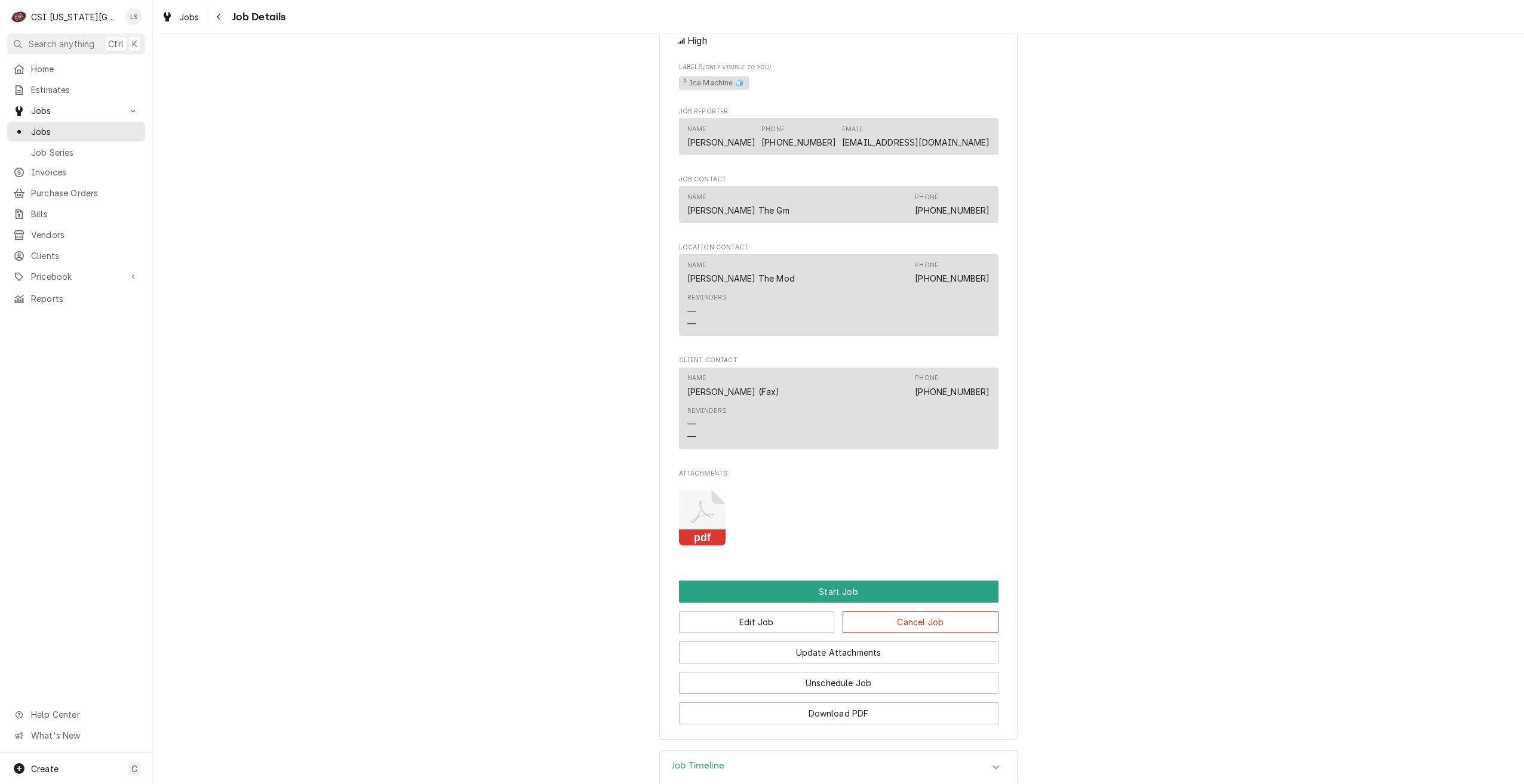
scroll to position [920, 0]
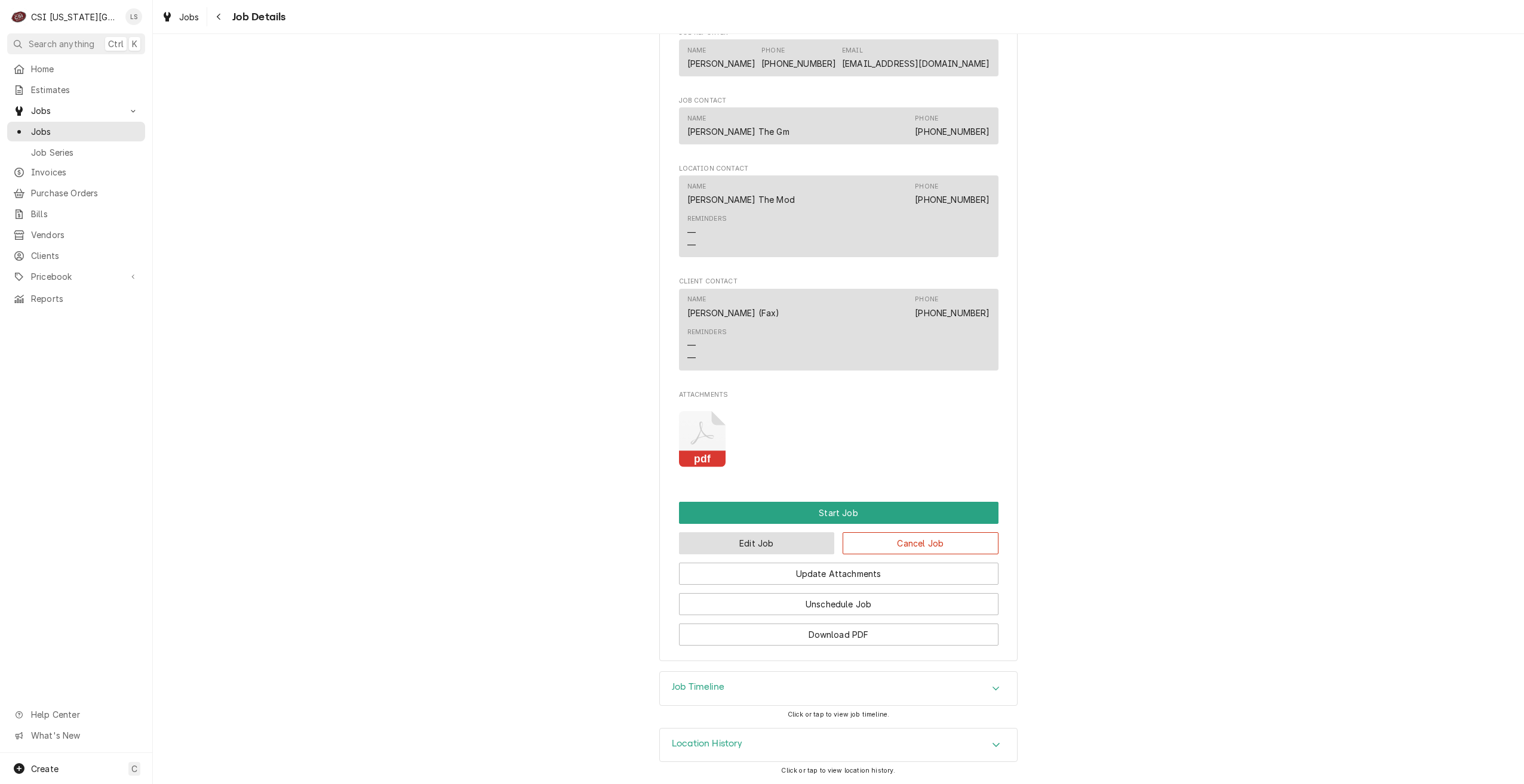
click at [738, 550] on button "Edit Job" at bounding box center [757, 543] width 156 height 22
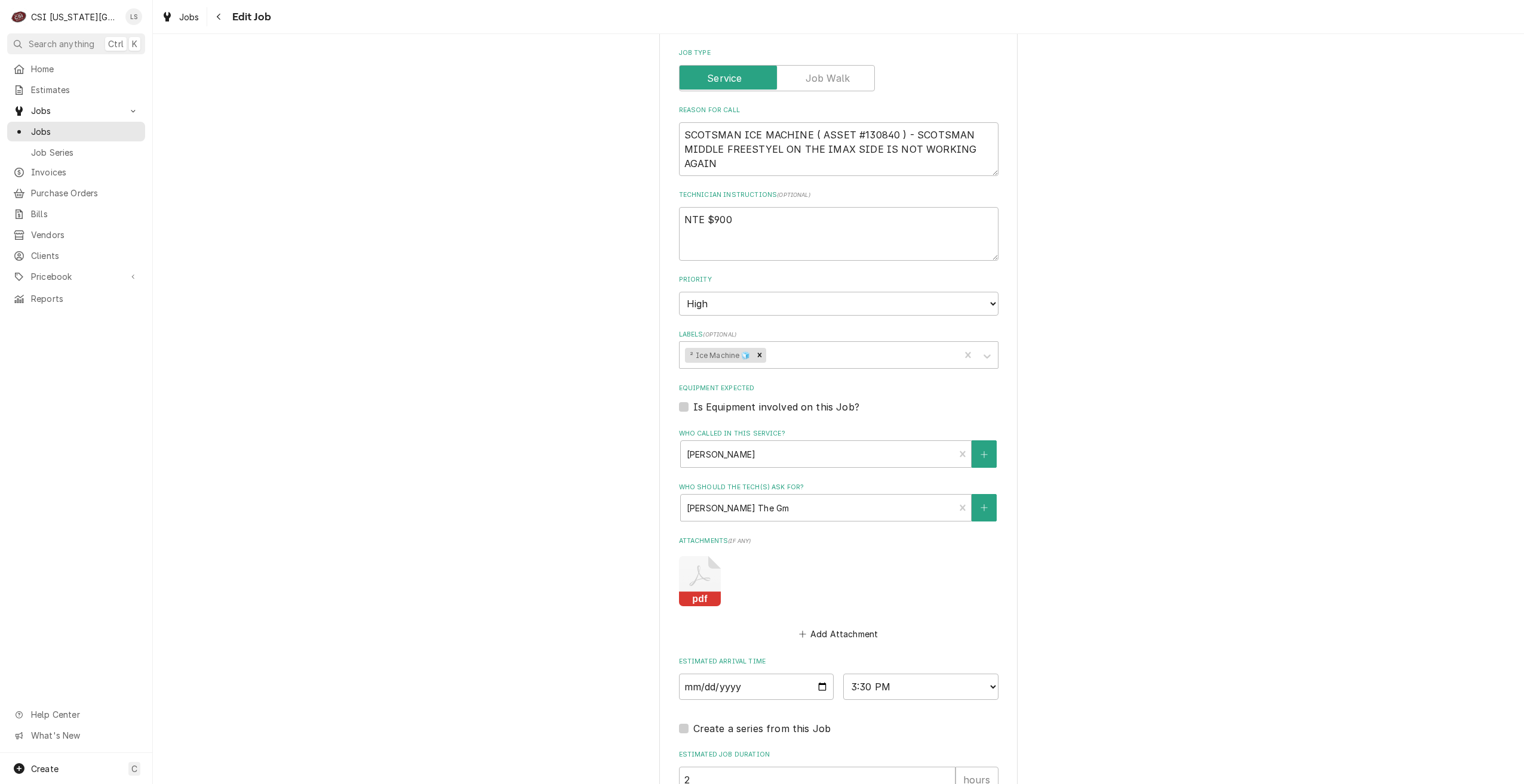
scroll to position [823, 0]
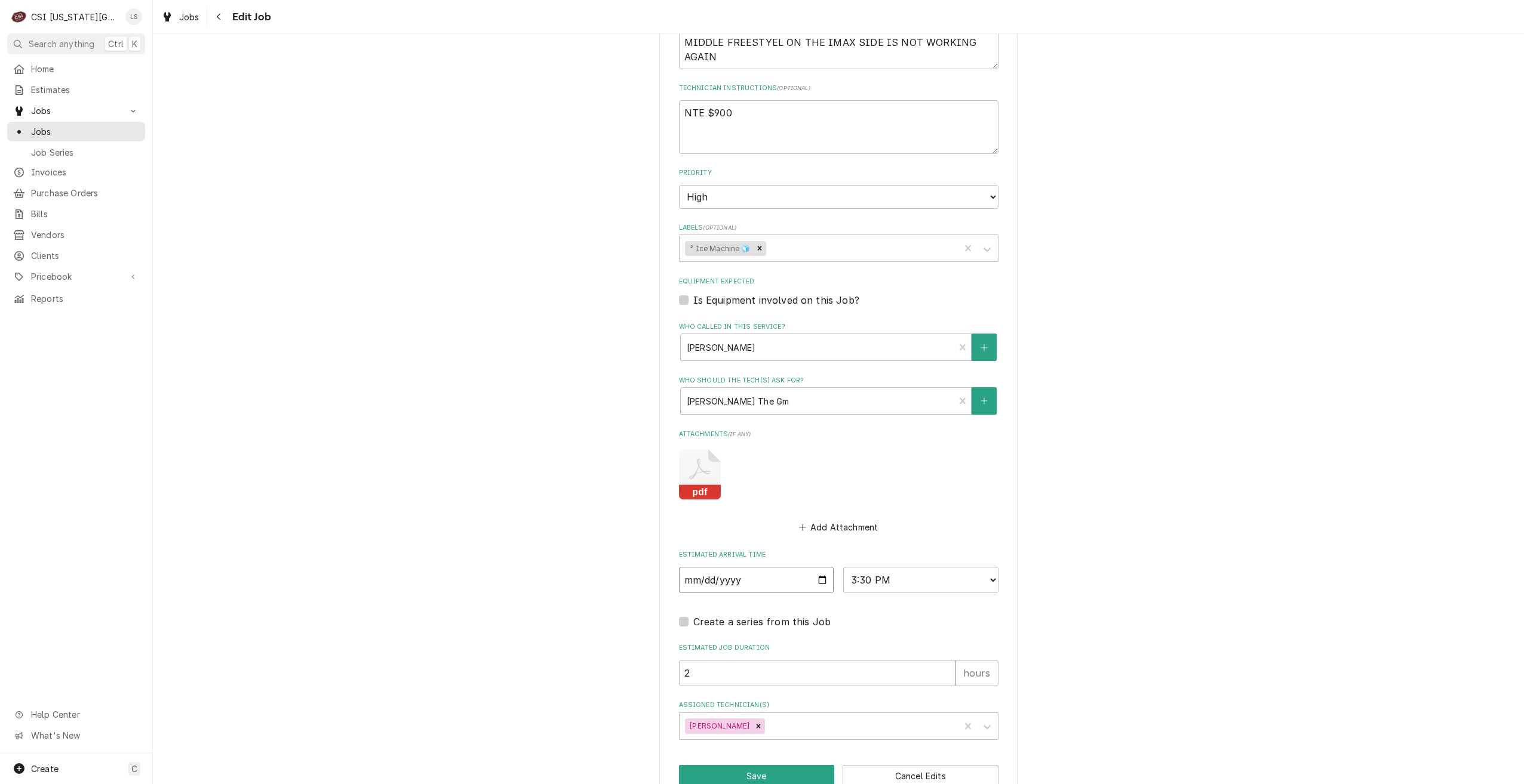
click at [818, 567] on input "2025-09-03" at bounding box center [756, 579] width 155 height 26
type textarea "x"
type input "2025-09-02"
click at [903, 567] on select "AM / PM 6:00 AM 6:15 AM 6:30 AM 6:45 AM 7:00 AM 7:15 AM 7:30 AM 7:45 AM 8:00 AM…" at bounding box center [920, 579] width 155 height 26
type textarea "x"
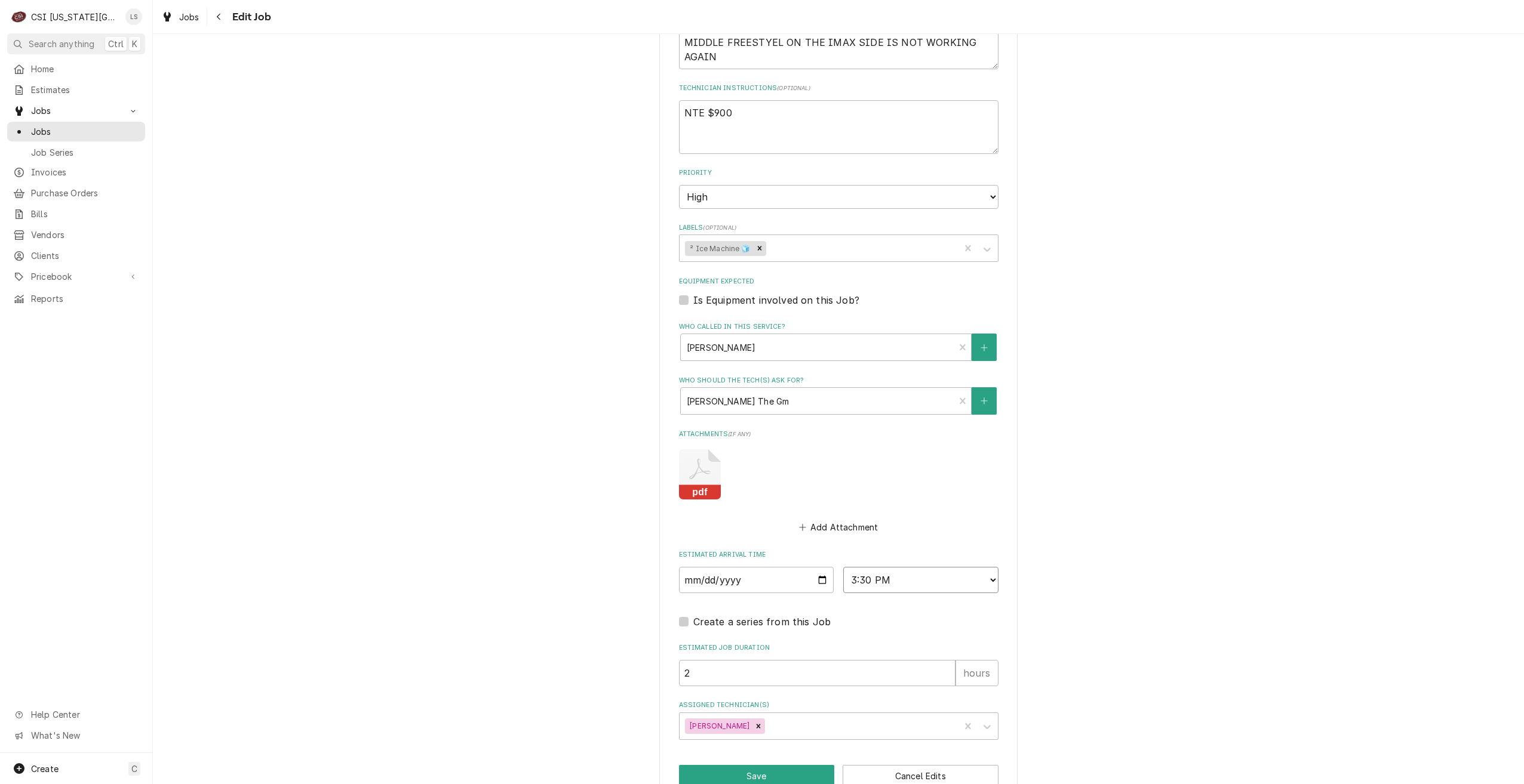
select select "12:00:00"
click at [843, 567] on select "AM / PM 6:00 AM 6:15 AM 6:30 AM 6:45 AM 7:00 AM 7:15 AM 7:30 AM 7:45 AM 8:00 AM…" at bounding box center [920, 579] width 155 height 26
click at [757, 724] on icon "Remove Brian Hawkins" at bounding box center [758, 726] width 4 height 4
type textarea "x"
type input "charl"
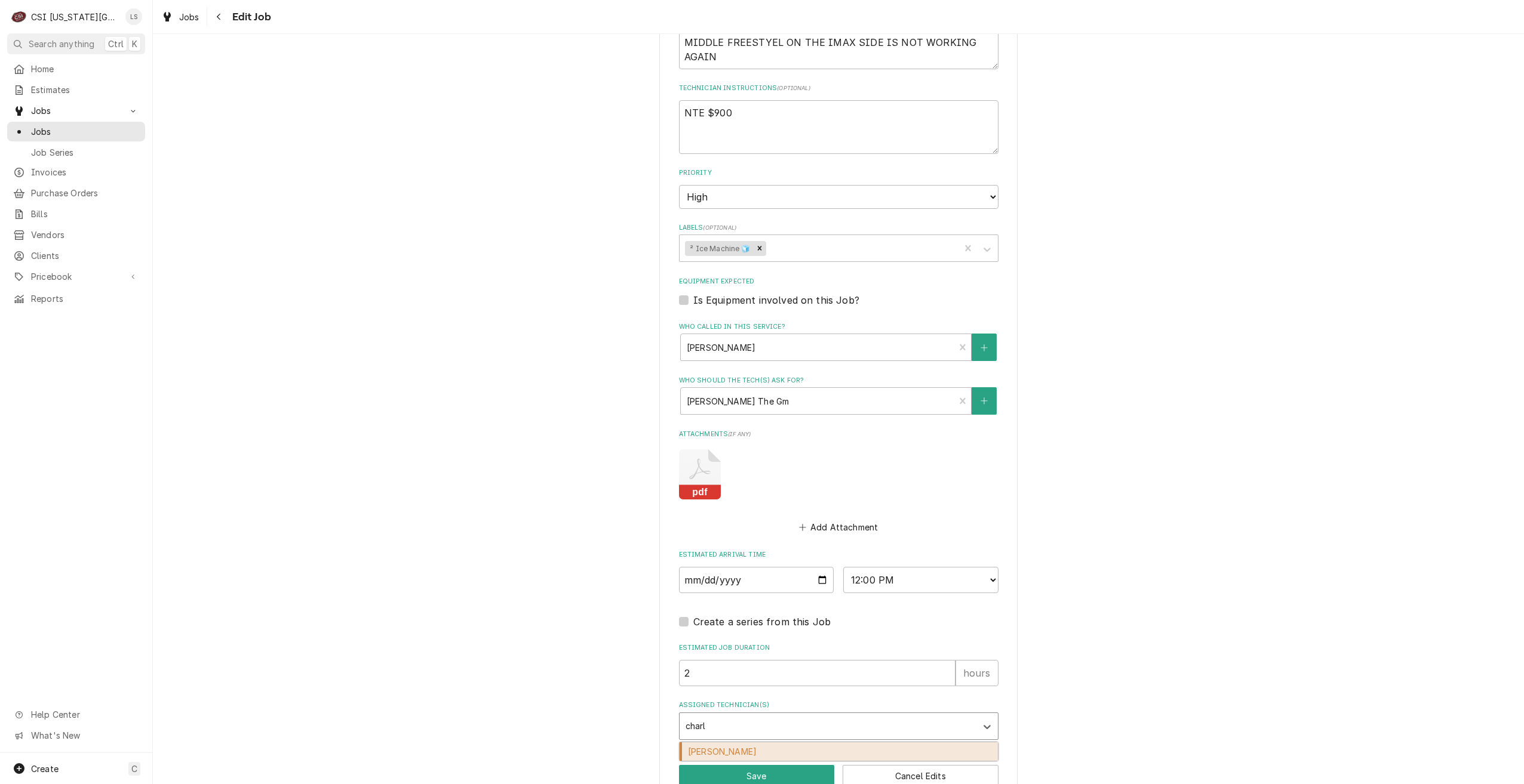
click at [763, 743] on div "[PERSON_NAME]" at bounding box center [838, 752] width 318 height 19
type textarea "x"
click at [740, 765] on button "Save" at bounding box center [757, 776] width 156 height 22
type textarea "x"
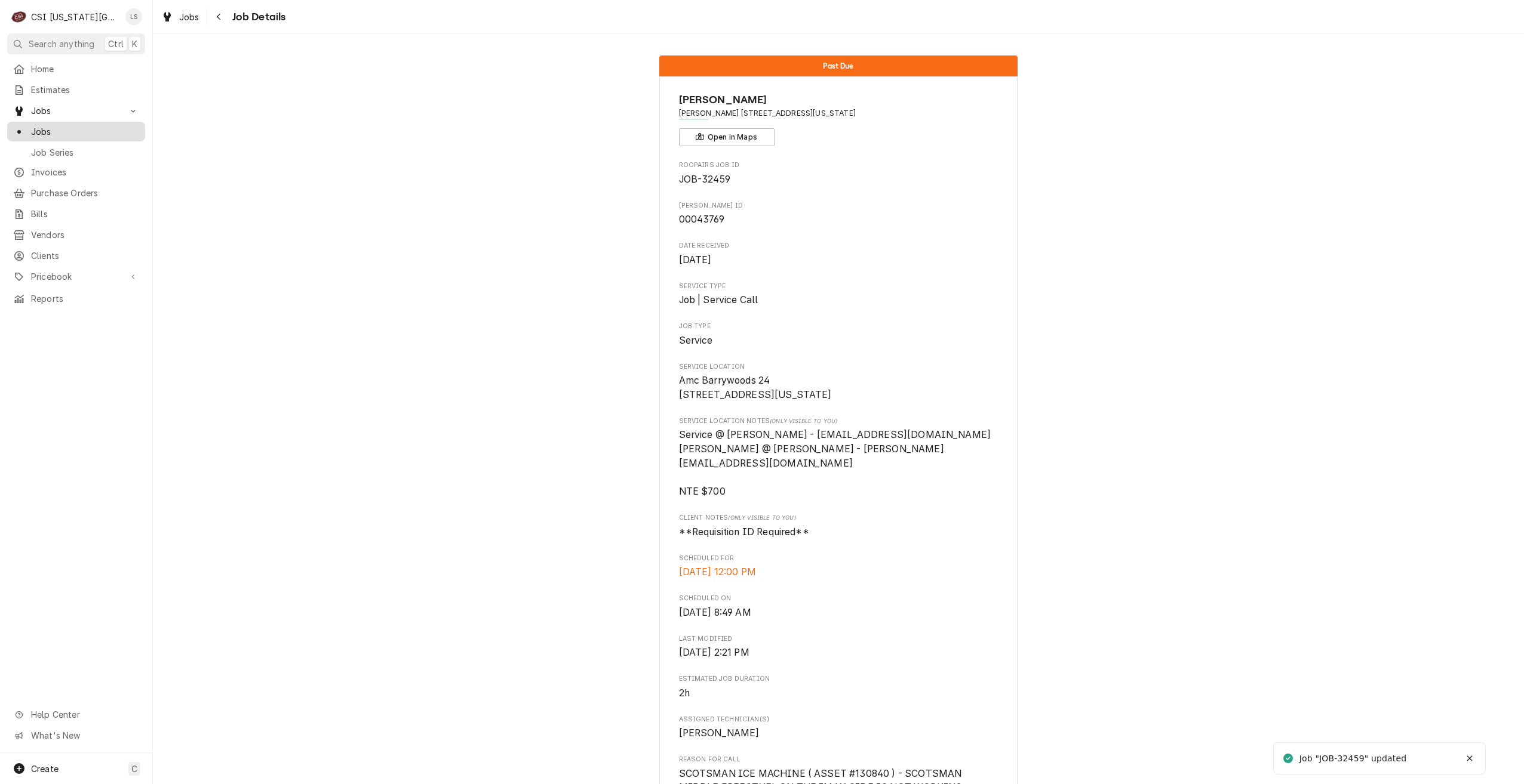
click at [45, 125] on span "Jobs" at bounding box center [85, 132] width 108 height 13
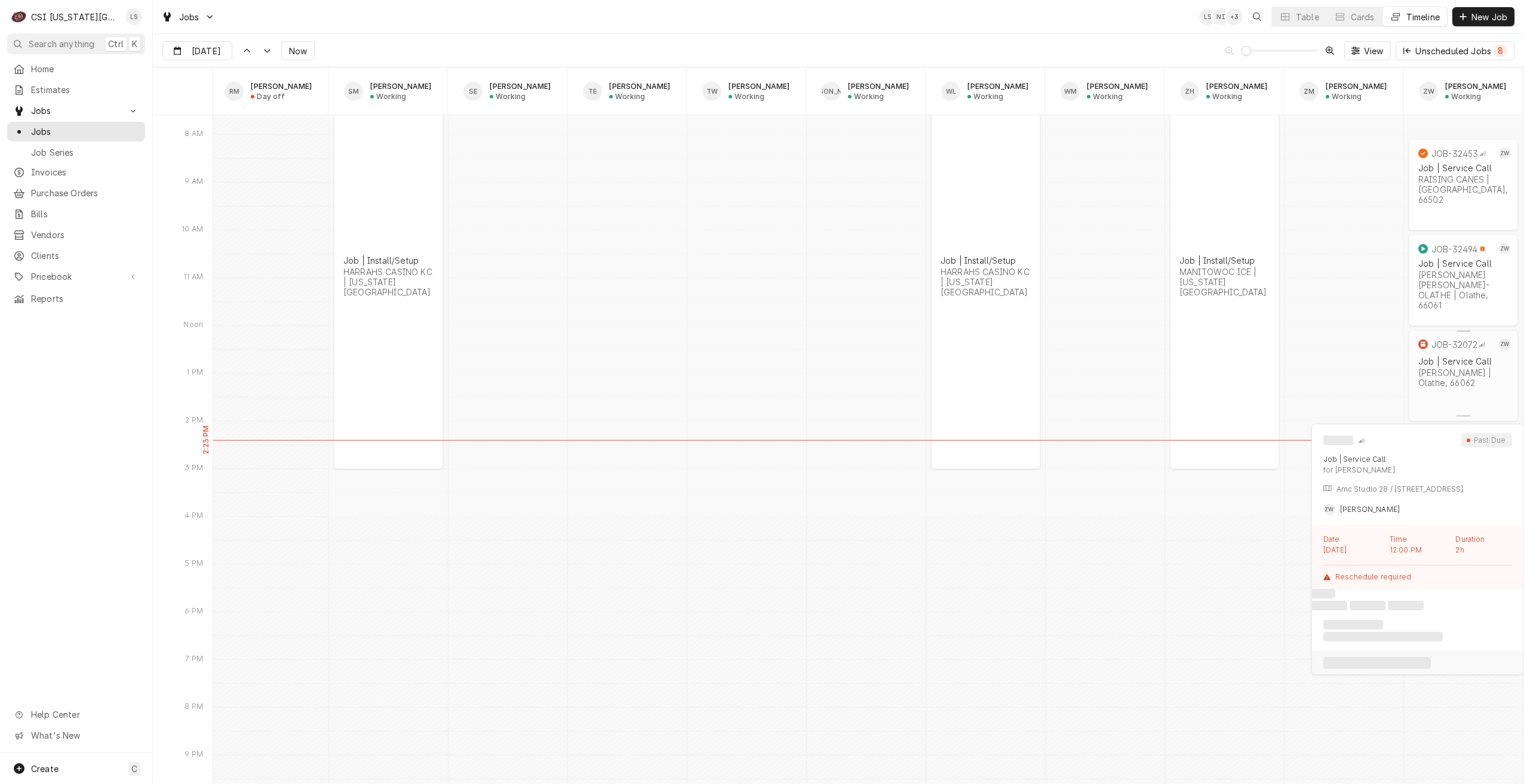
click at [1450, 384] on div "JOB-32072 ZW Job | Service Call VIVIAN | Olathe, 66062" at bounding box center [1463, 364] width 109 height 69
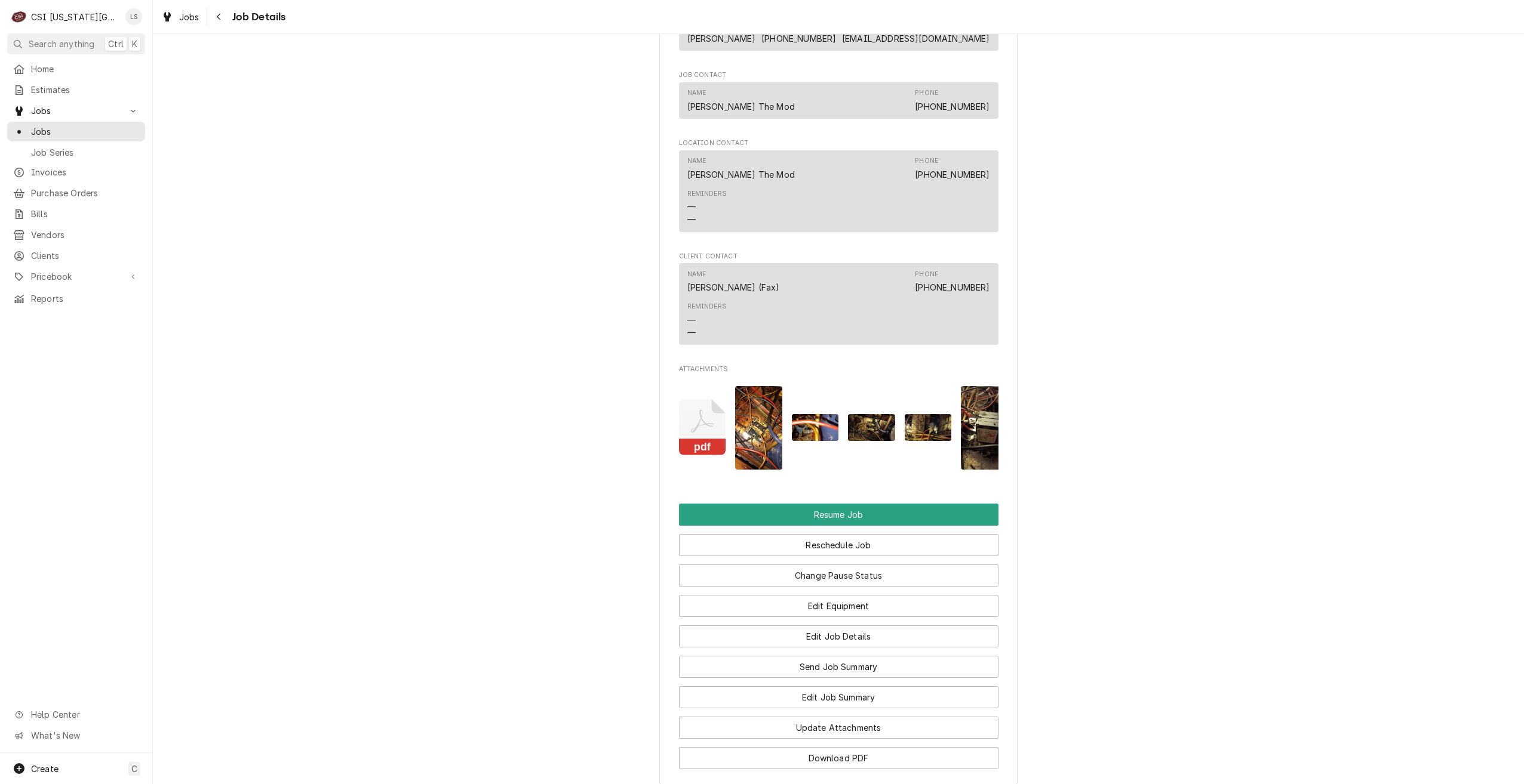
scroll to position [1541, 0]
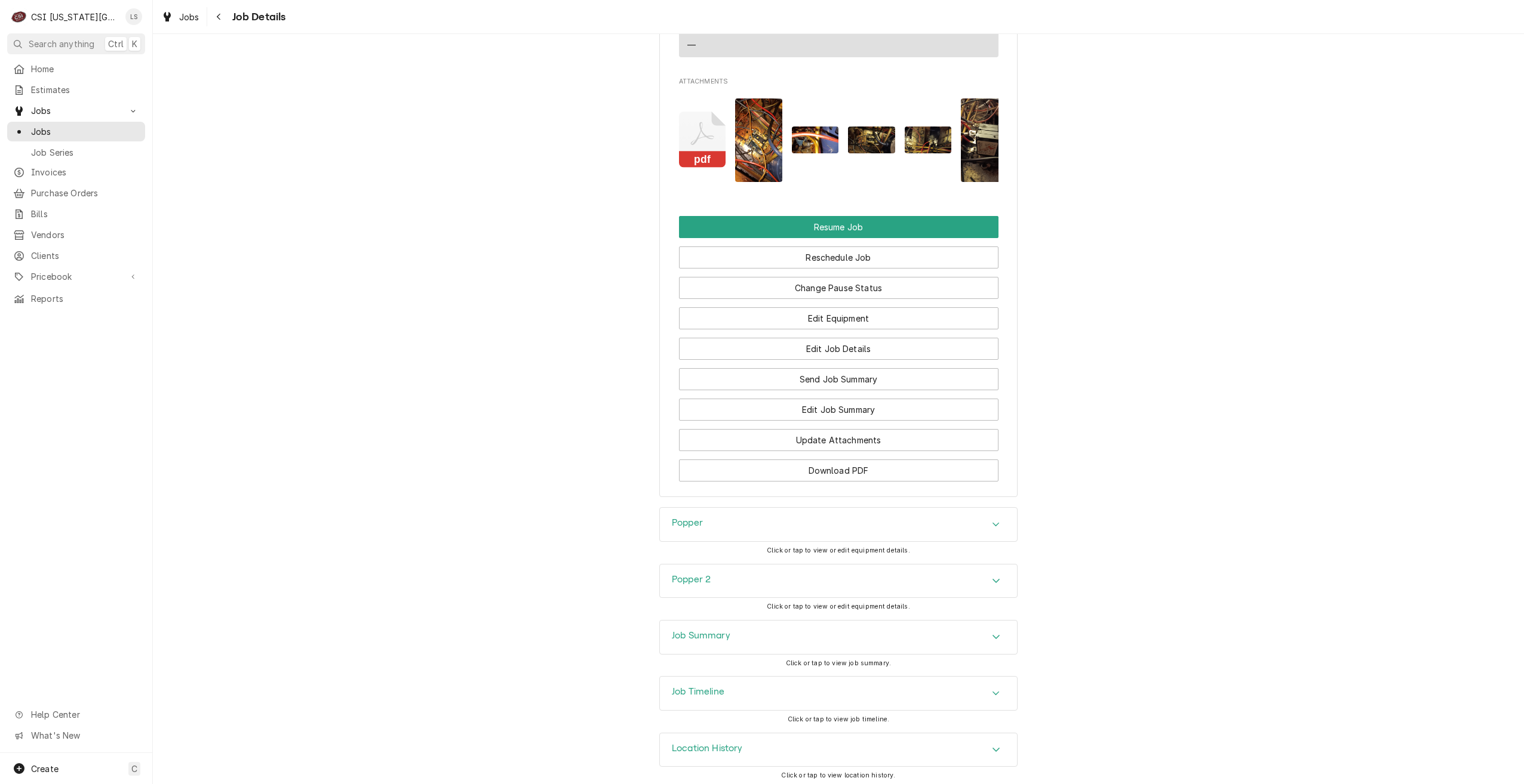
click at [936, 677] on div "Job Timeline" at bounding box center [838, 693] width 357 height 33
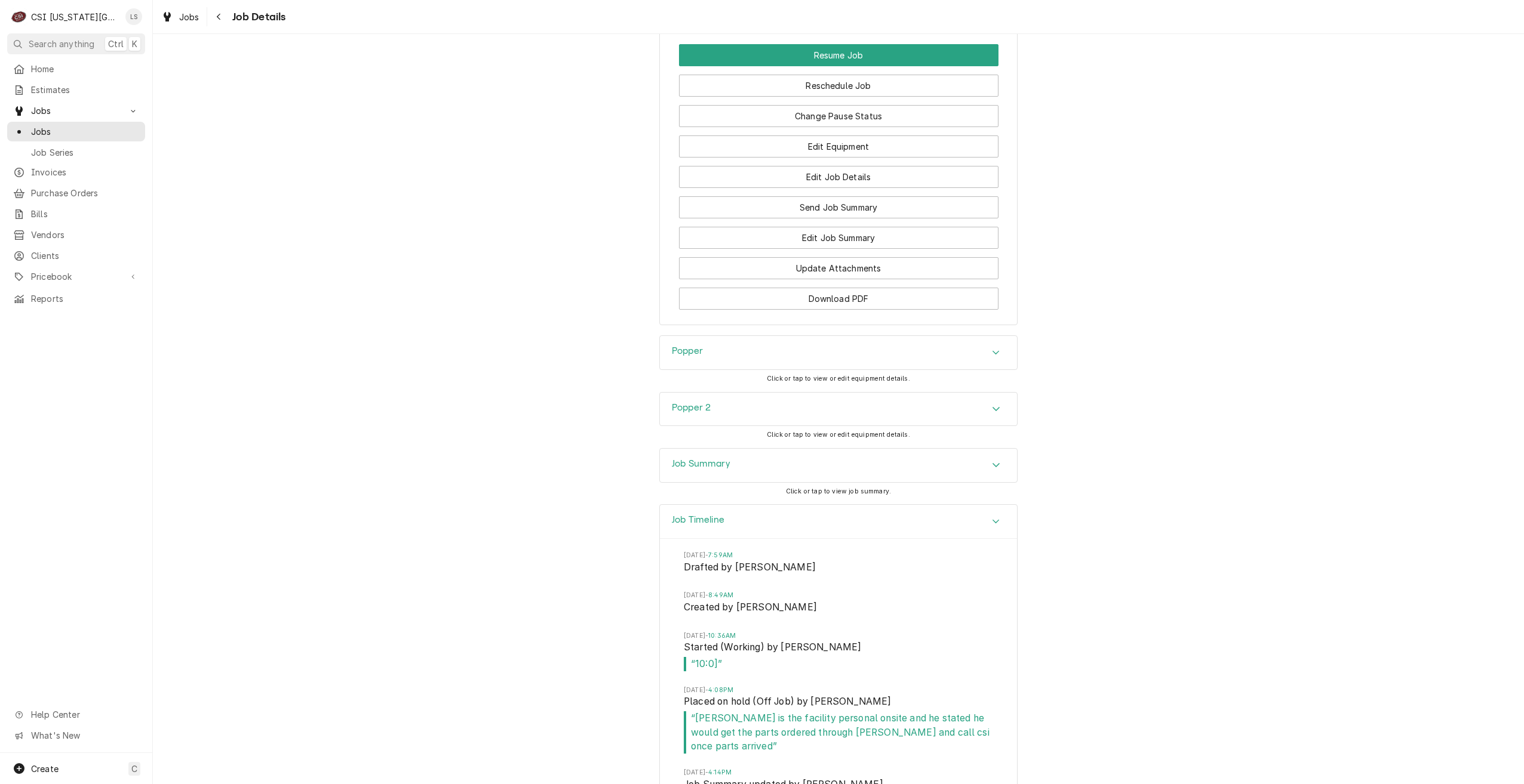
scroll to position [1813, 0]
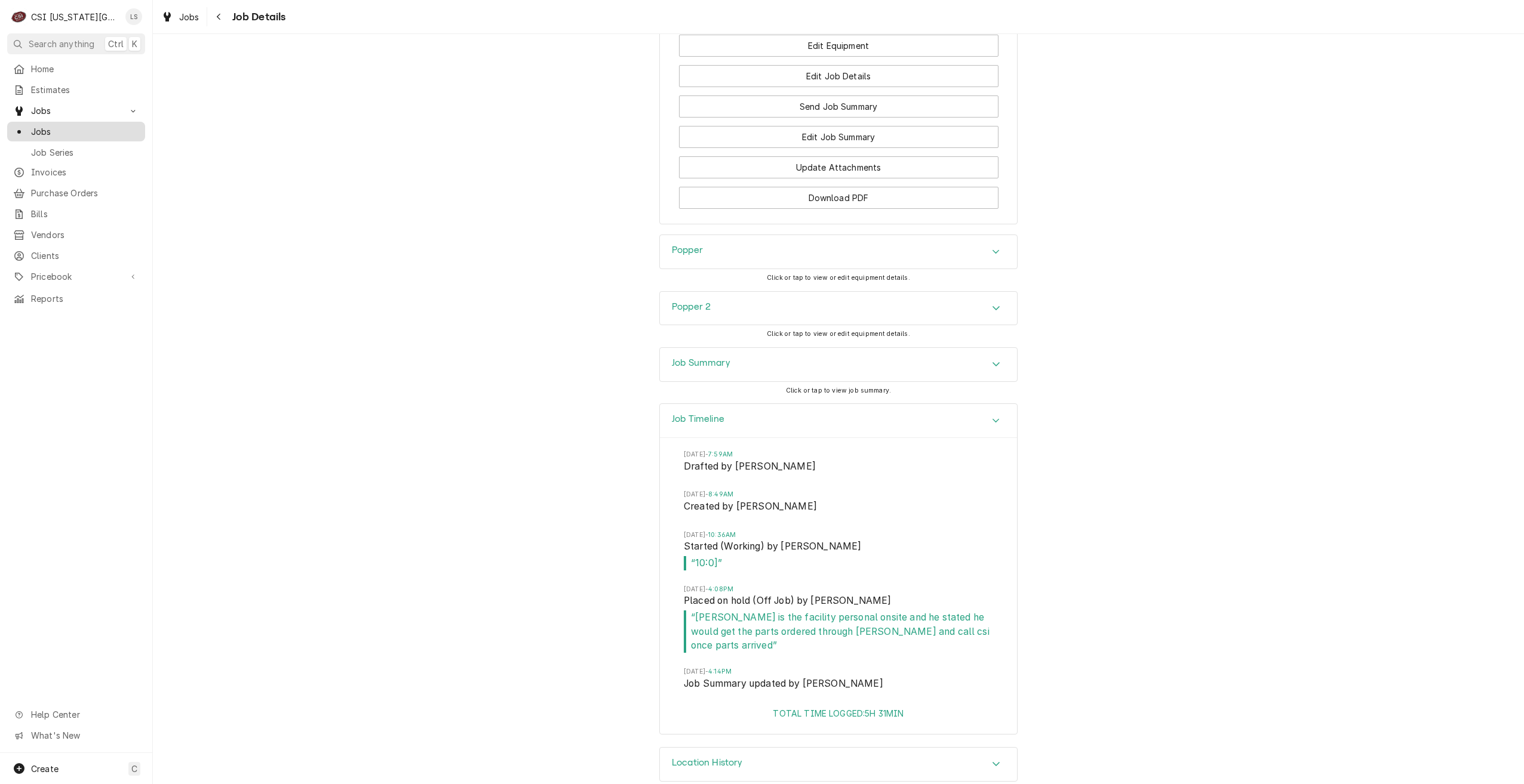
click at [105, 134] on div "Jobs" at bounding box center [76, 132] width 133 height 15
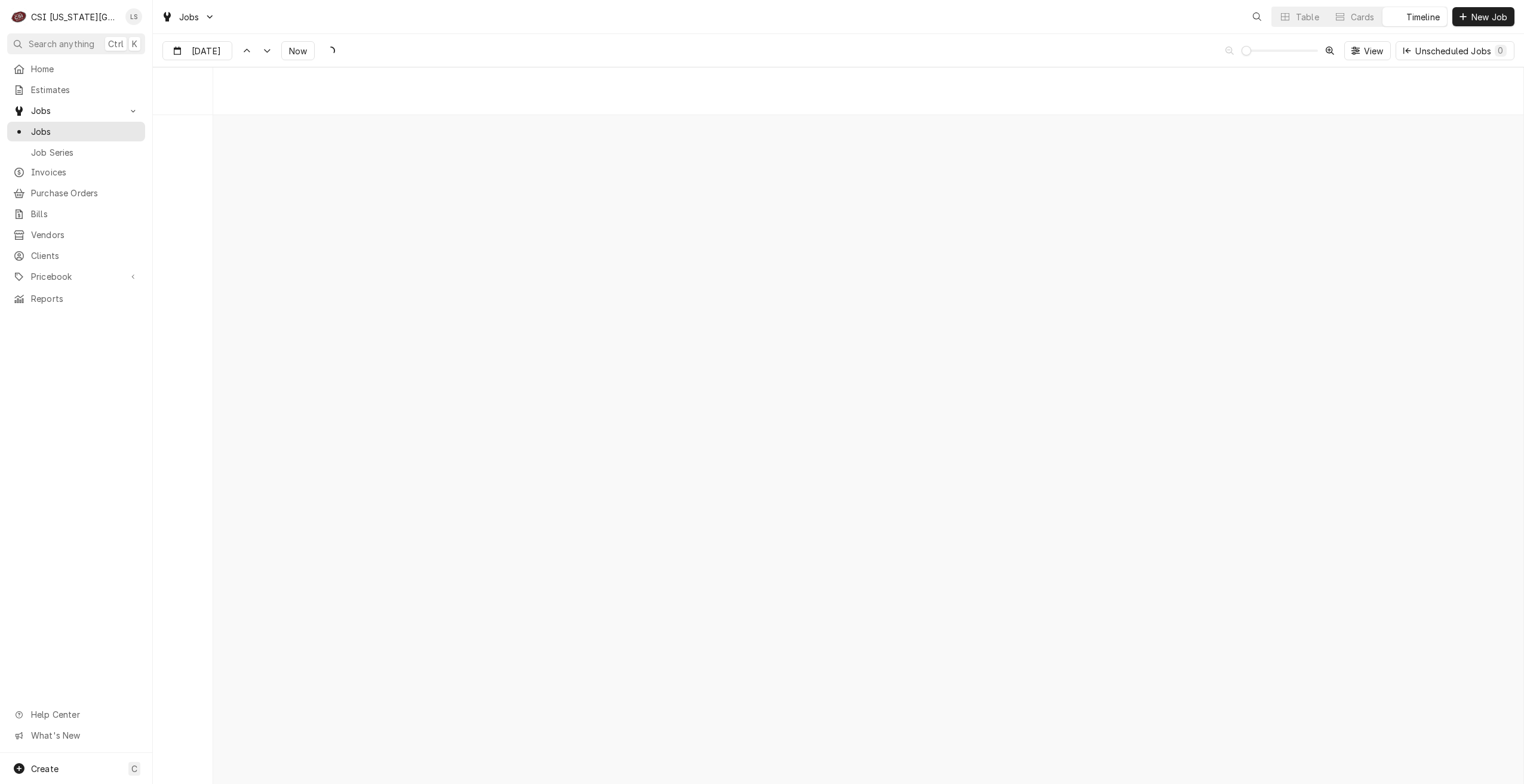
scroll to position [13707, 0]
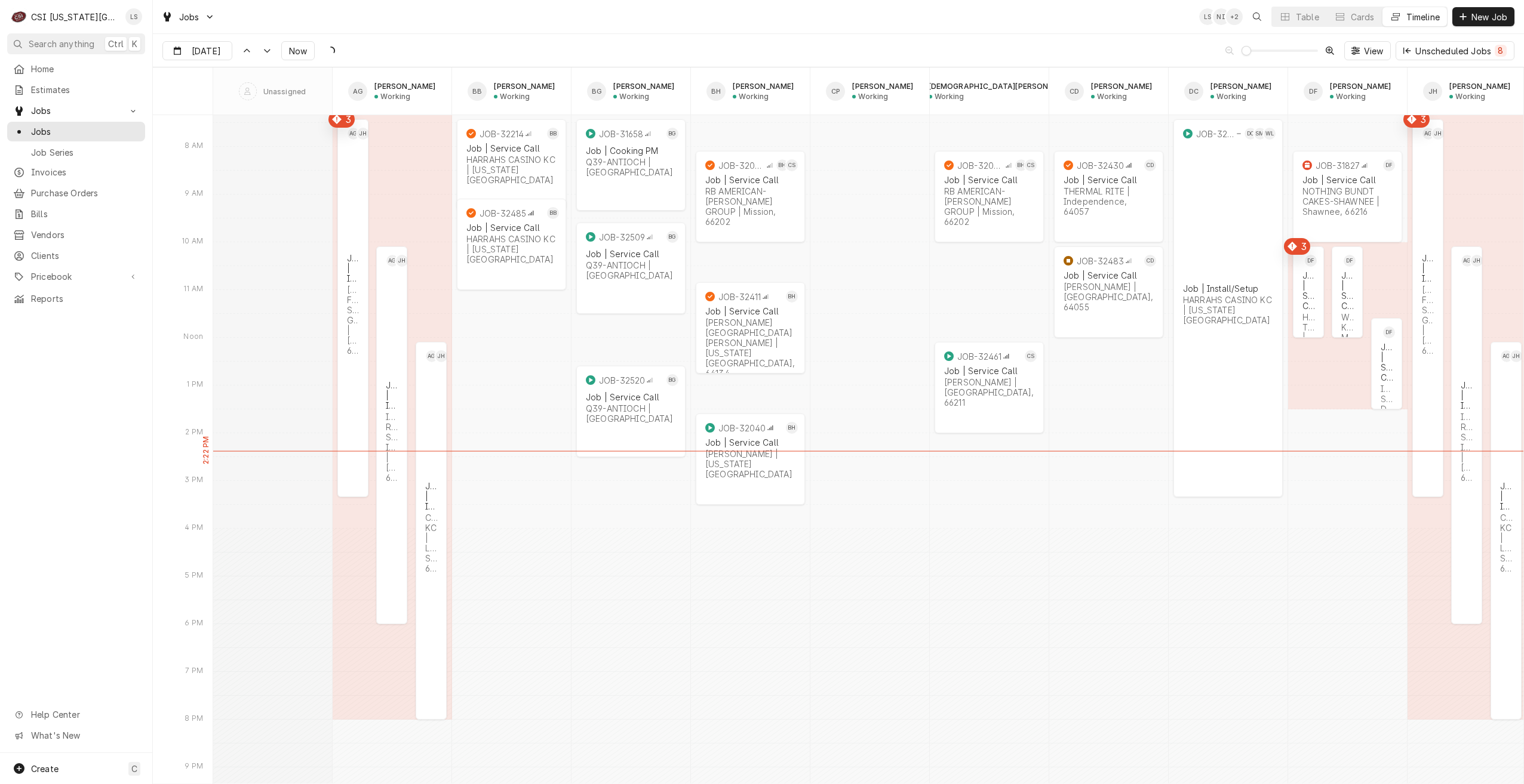
click at [766, 30] on div "Jobs LS NI + 2 Table Cards Timeline New Job" at bounding box center [838, 16] width 1371 height 33
click at [1297, 19] on div "Table" at bounding box center [1307, 17] width 23 height 13
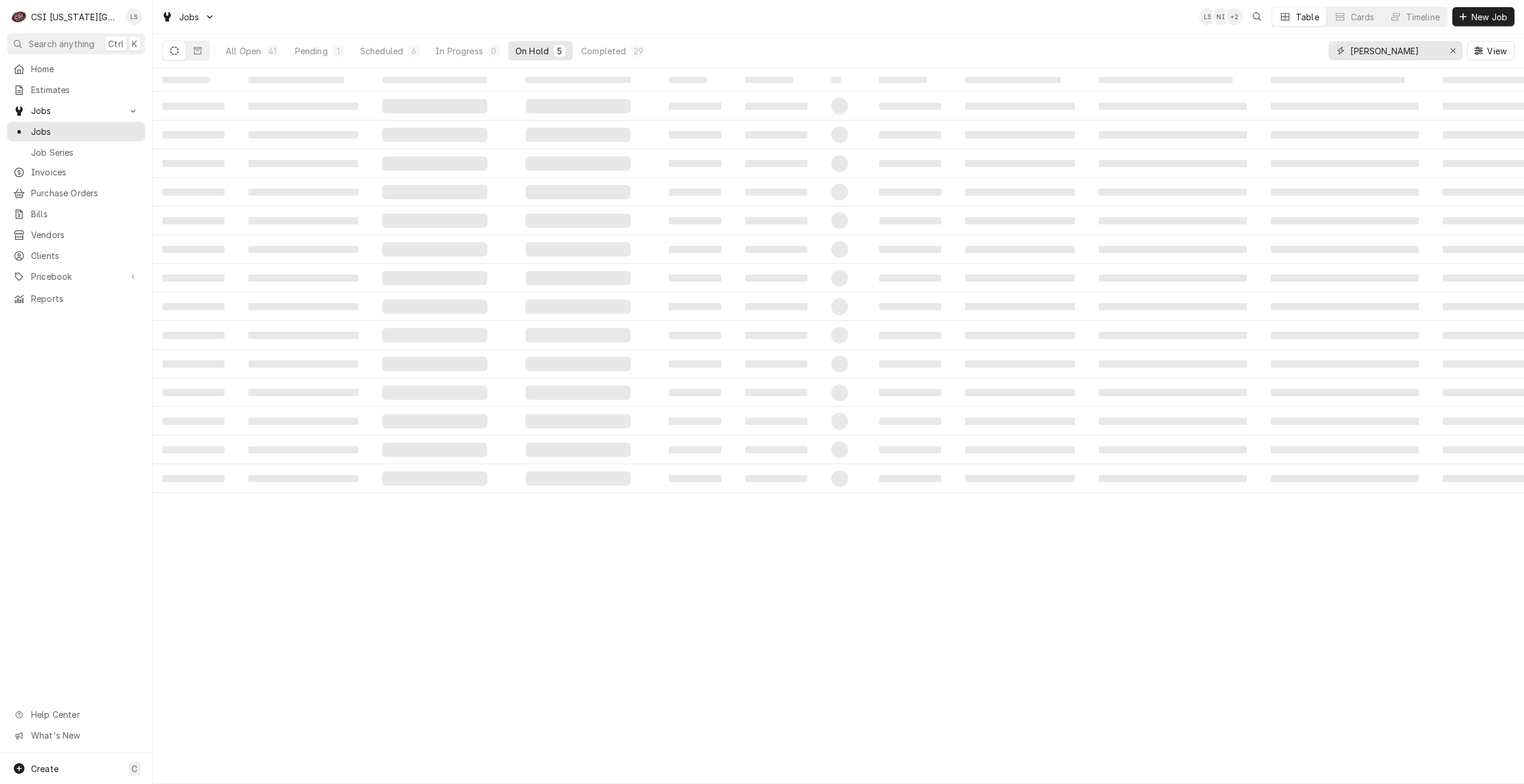
click at [1367, 54] on input "charles" at bounding box center [1395, 50] width 90 height 19
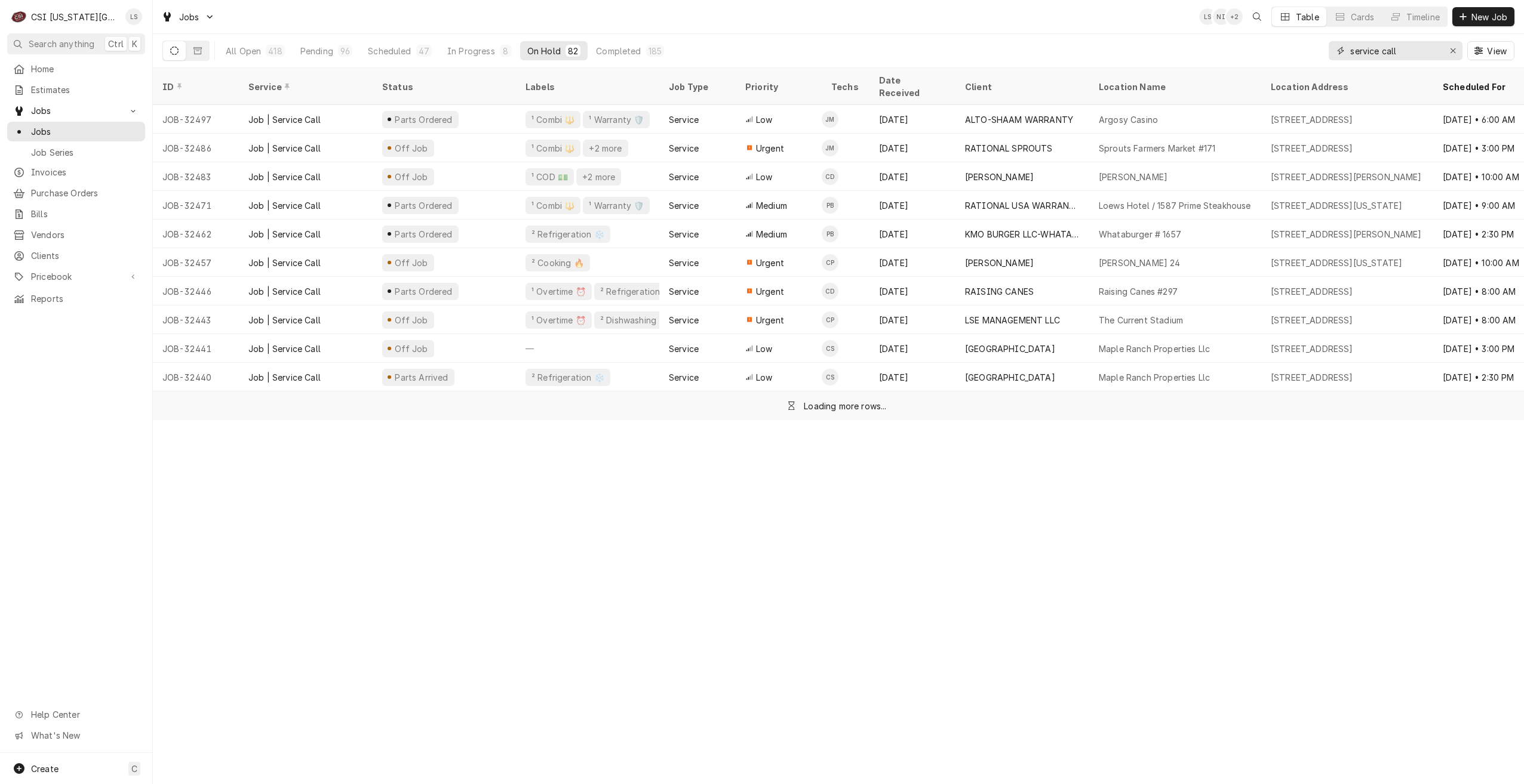
type input "service call"
click at [1096, 34] on div "All Open 418 Pending 96 Scheduled 47 In Progress 8 On Hold 82 Completed 185 ser…" at bounding box center [838, 50] width 1352 height 33
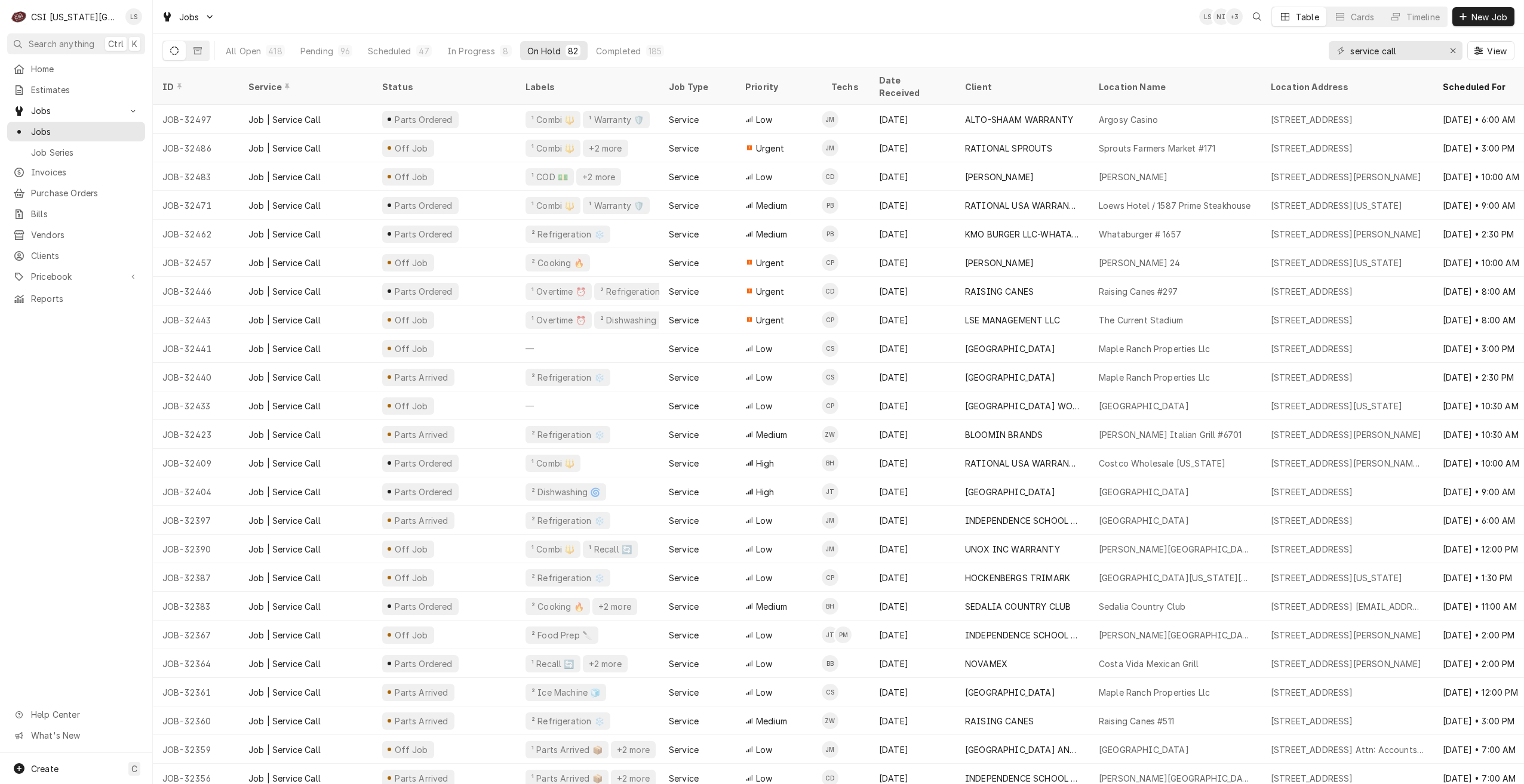
click at [963, 26] on div "Jobs LS NI + 3 Table Cards Timeline New Job" at bounding box center [838, 16] width 1371 height 33
click at [316, 49] on div "Pending" at bounding box center [316, 51] width 33 height 13
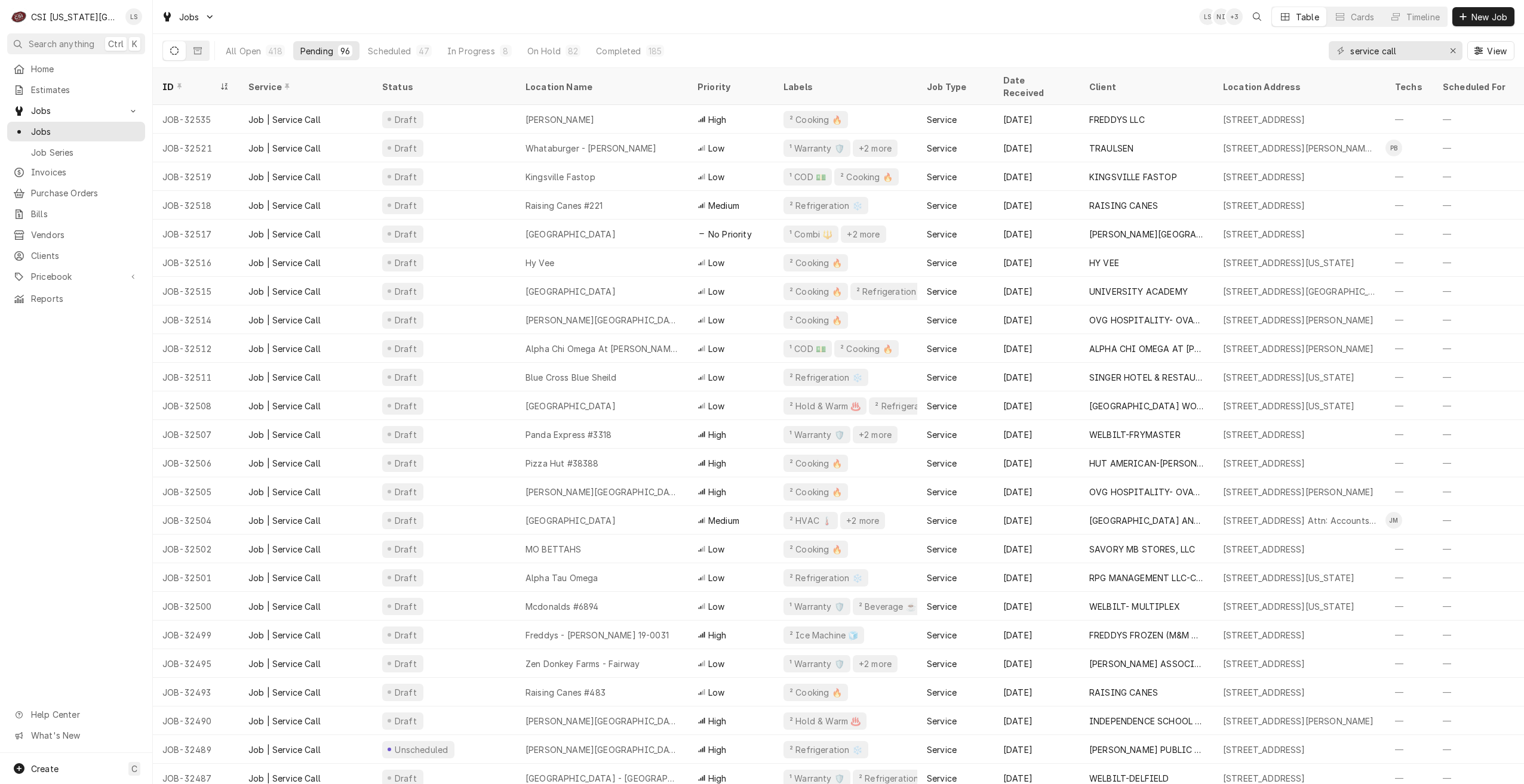
click at [765, 22] on div "Jobs LS NI + 3 Table Cards Timeline New Job" at bounding box center [838, 16] width 1371 height 33
click at [646, 13] on div "Jobs LS NI + 3 Table Cards Timeline New Job" at bounding box center [838, 16] width 1371 height 33
click at [646, 13] on div "Jobs LS NI + 4 Table Cards Timeline New Job" at bounding box center [838, 16] width 1371 height 33
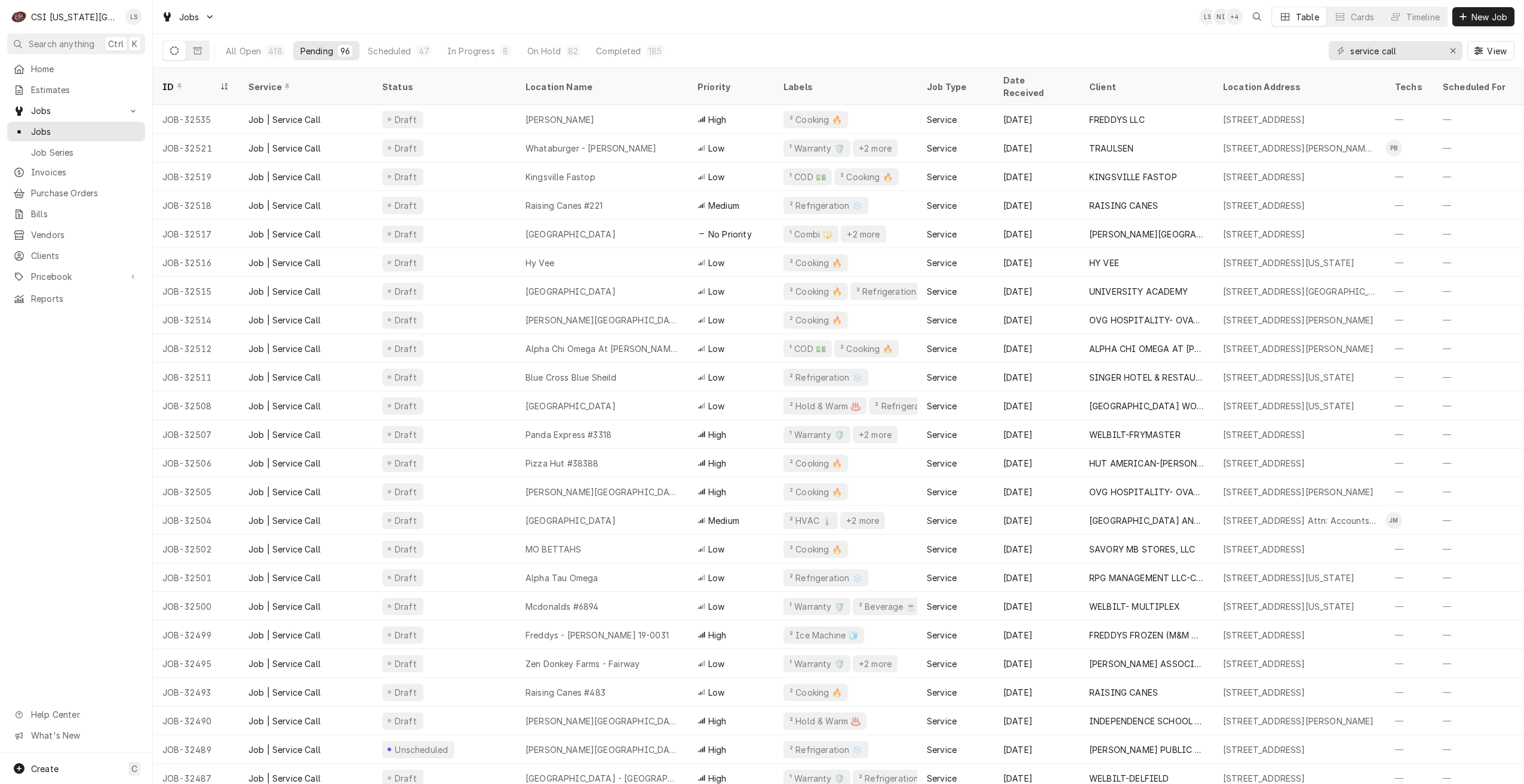
click at [646, 13] on div "Jobs LS NI + 4 Table Cards Timeline New Job" at bounding box center [838, 16] width 1371 height 33
click at [621, 17] on div "Jobs LS NI + 4 Table Cards Timeline New Job" at bounding box center [838, 16] width 1371 height 33
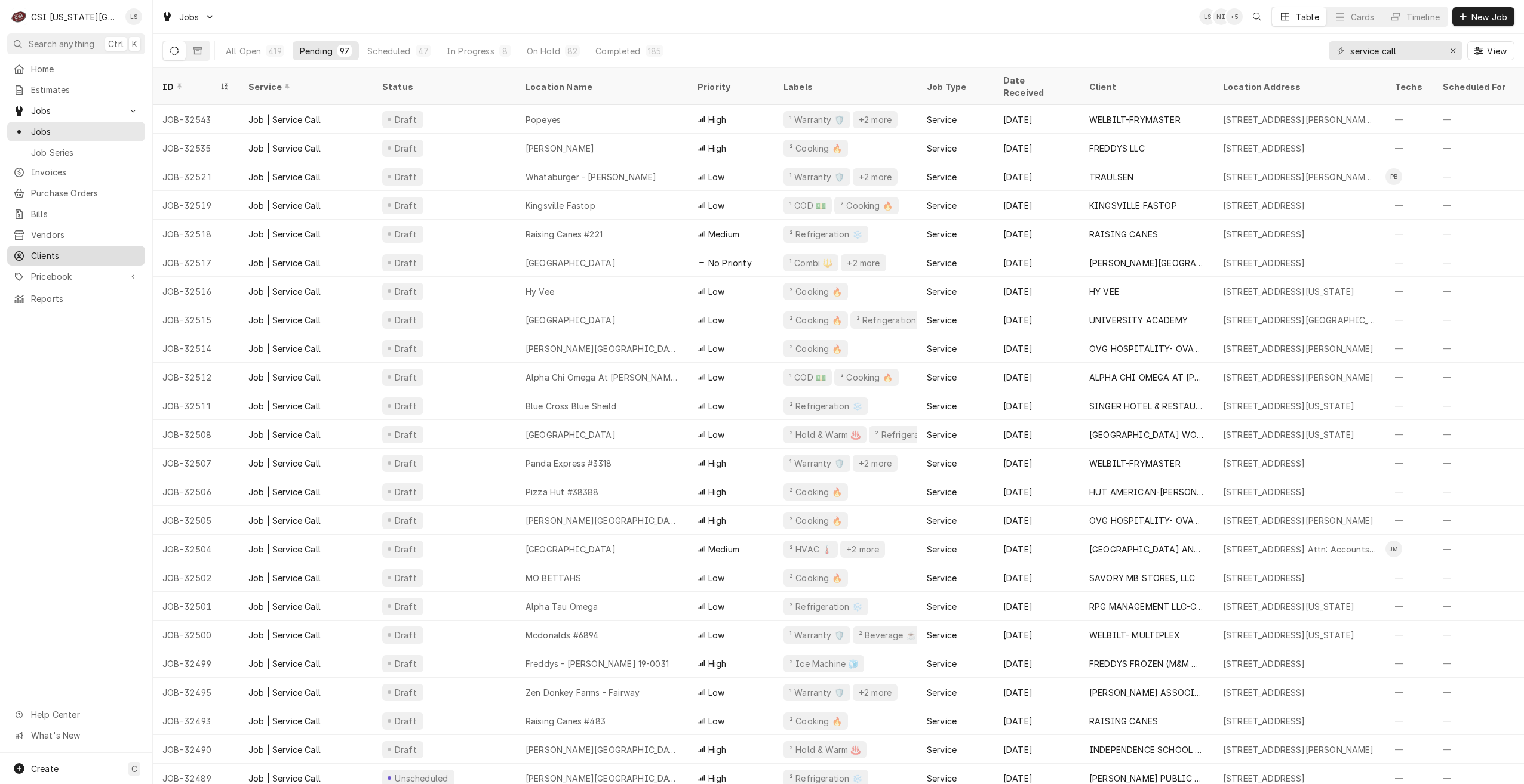
click at [52, 253] on span "Clients" at bounding box center [85, 256] width 108 height 13
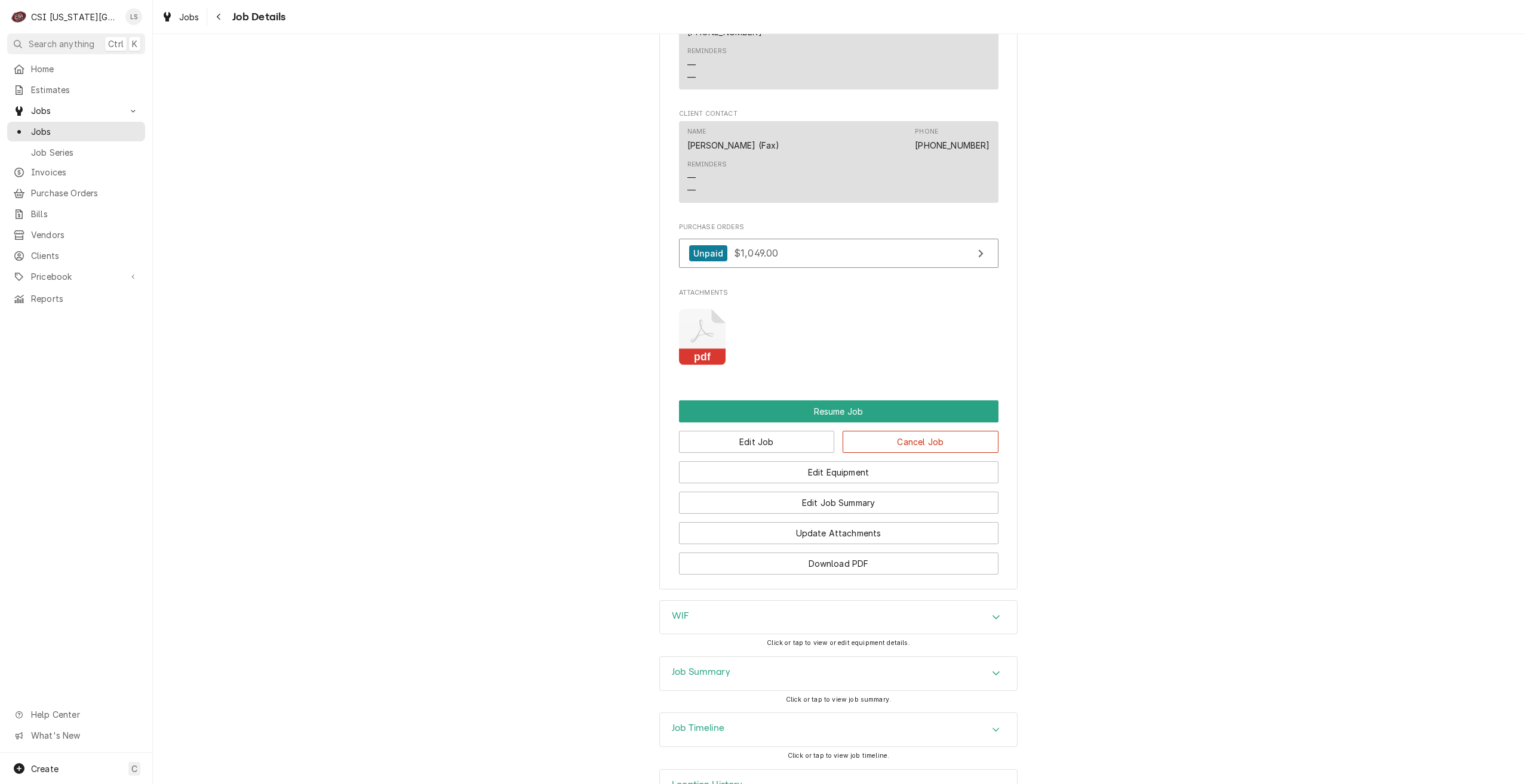
scroll to position [1487, 0]
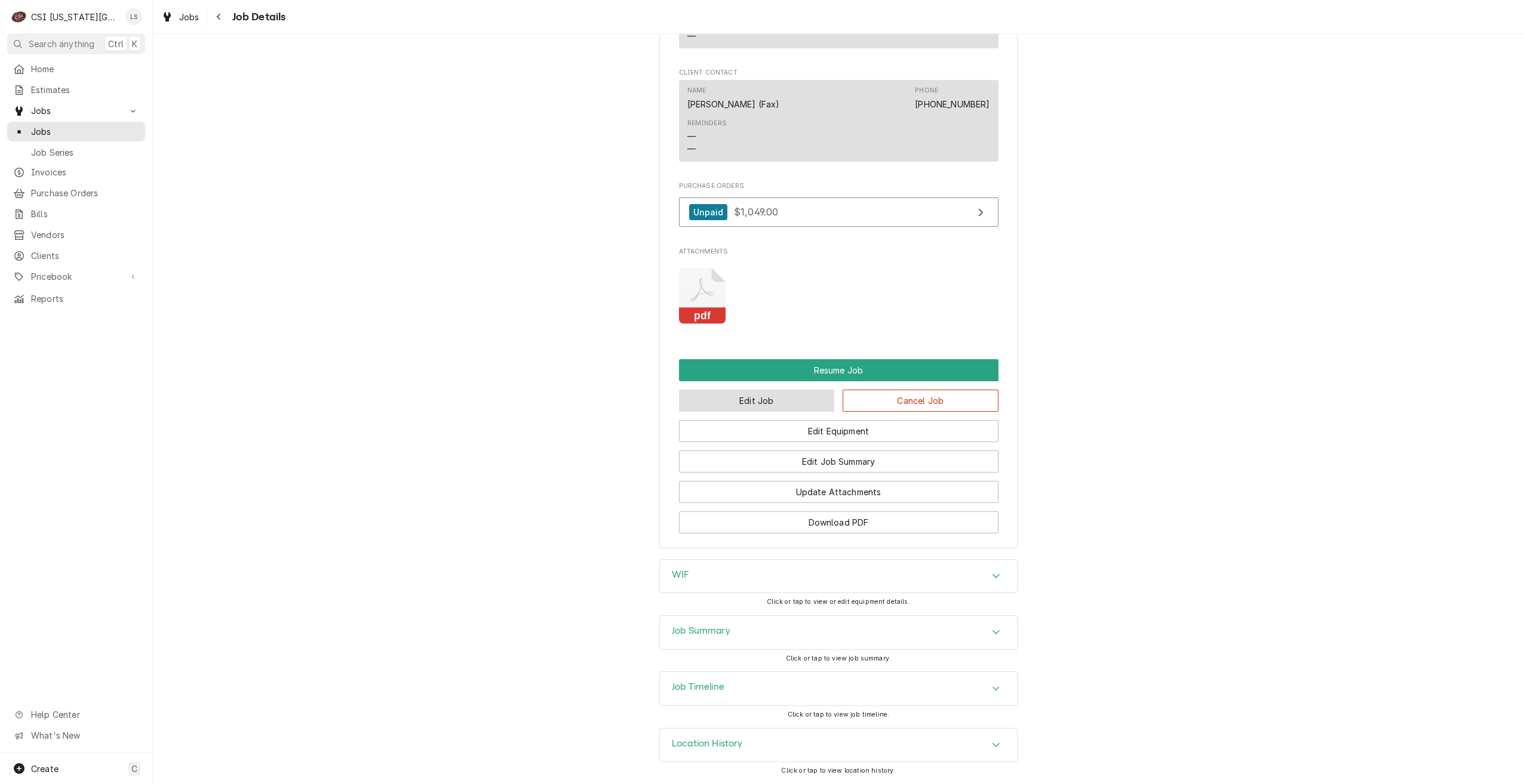
click at [783, 407] on button "Edit Job" at bounding box center [757, 400] width 156 height 22
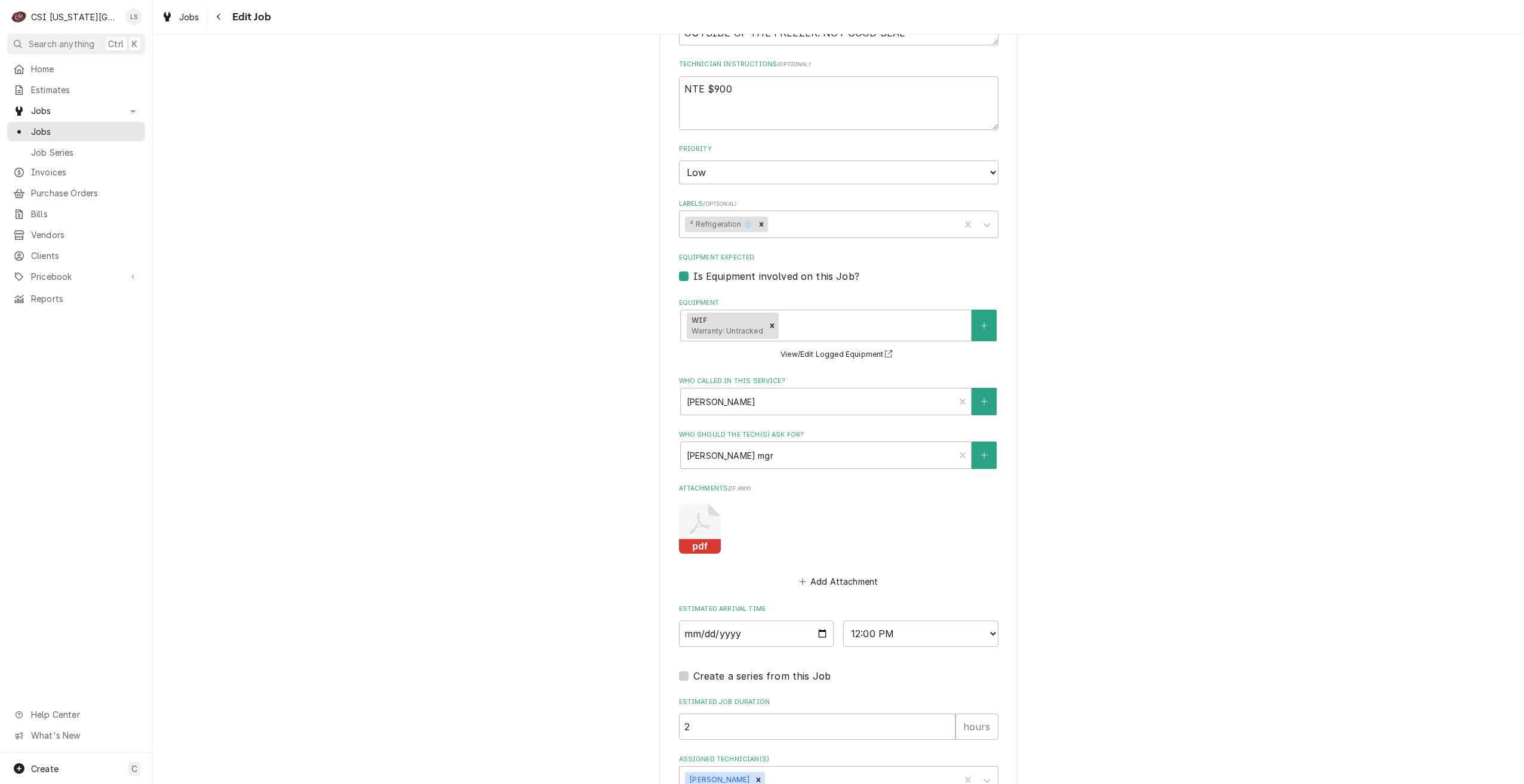
scroll to position [840, 0]
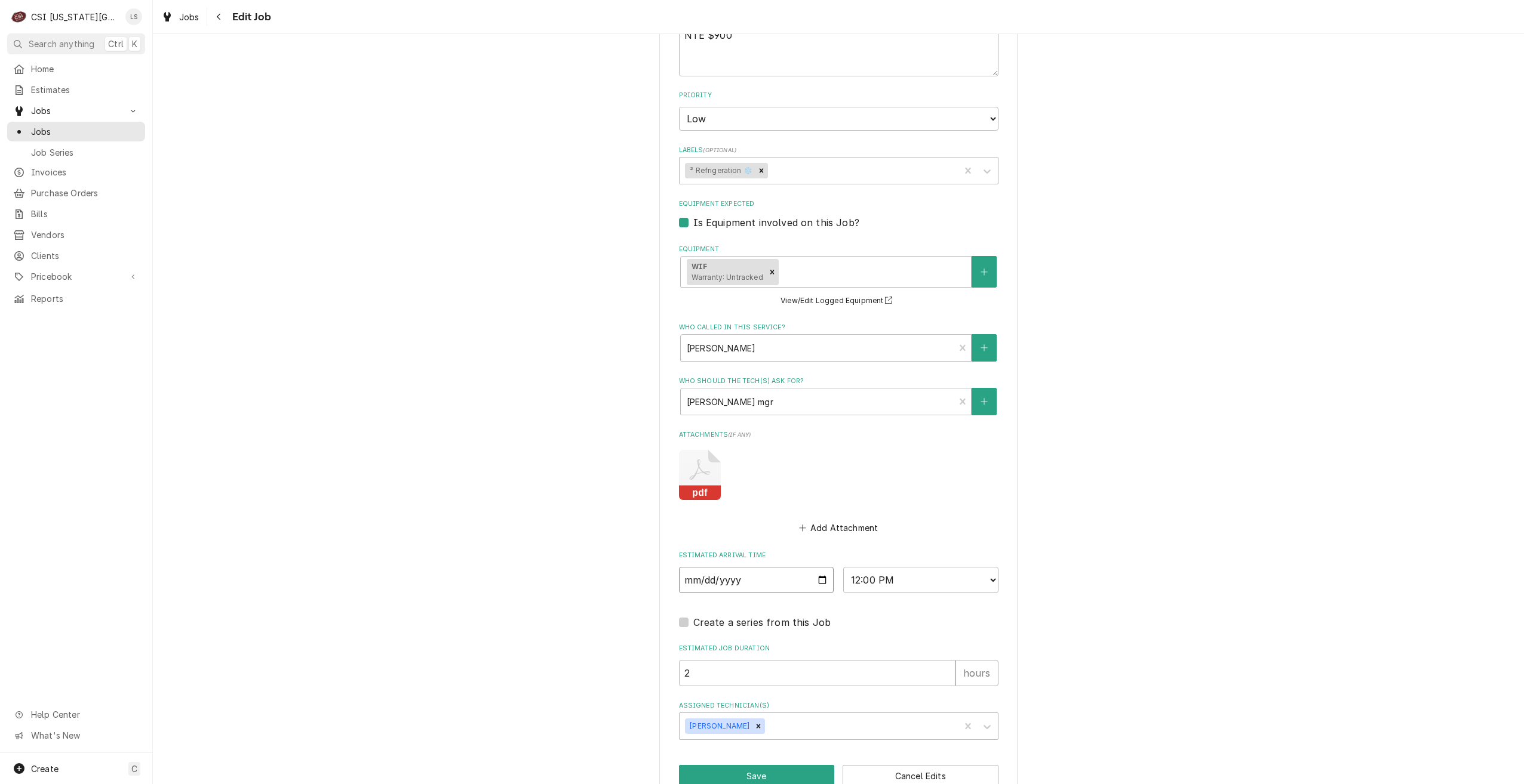
click at [814, 567] on input "2025-09-03" at bounding box center [756, 579] width 155 height 26
type textarea "x"
type input "2025-09-04"
type textarea "x"
click at [897, 567] on select "AM / PM 6:00 AM 6:15 AM 6:30 AM 6:45 AM 7:00 AM 7:15 AM 7:30 AM 7:45 AM 8:00 AM…" at bounding box center [920, 579] width 155 height 26
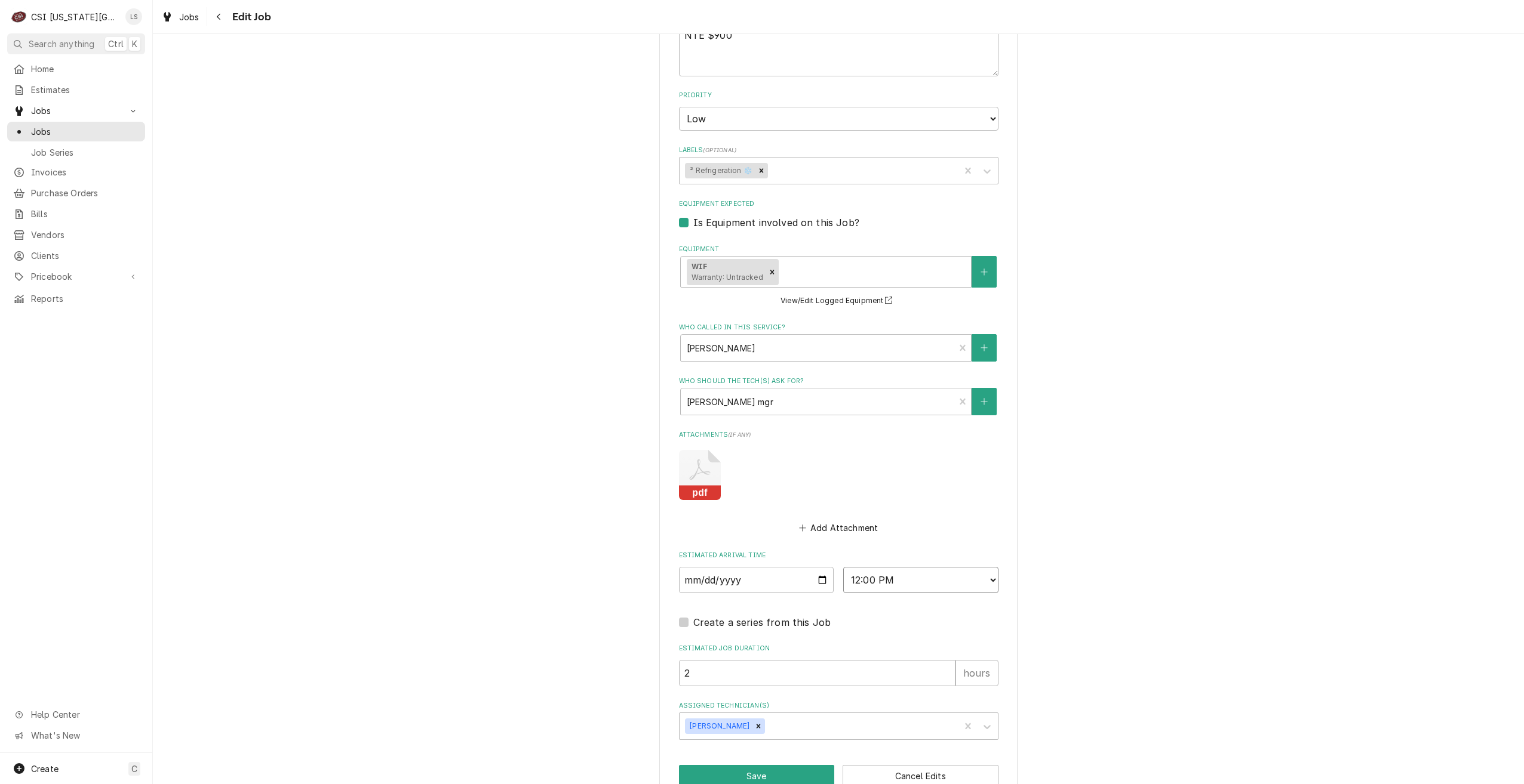
select select "10:00:00"
click at [843, 567] on select "AM / PM 6:00 AM 6:15 AM 6:30 AM 6:45 AM 7:00 AM 7:15 AM 7:30 AM 7:45 AM 8:00 AM…" at bounding box center [920, 579] width 155 height 26
click at [754, 765] on button "Save" at bounding box center [757, 776] width 156 height 22
type textarea "x"
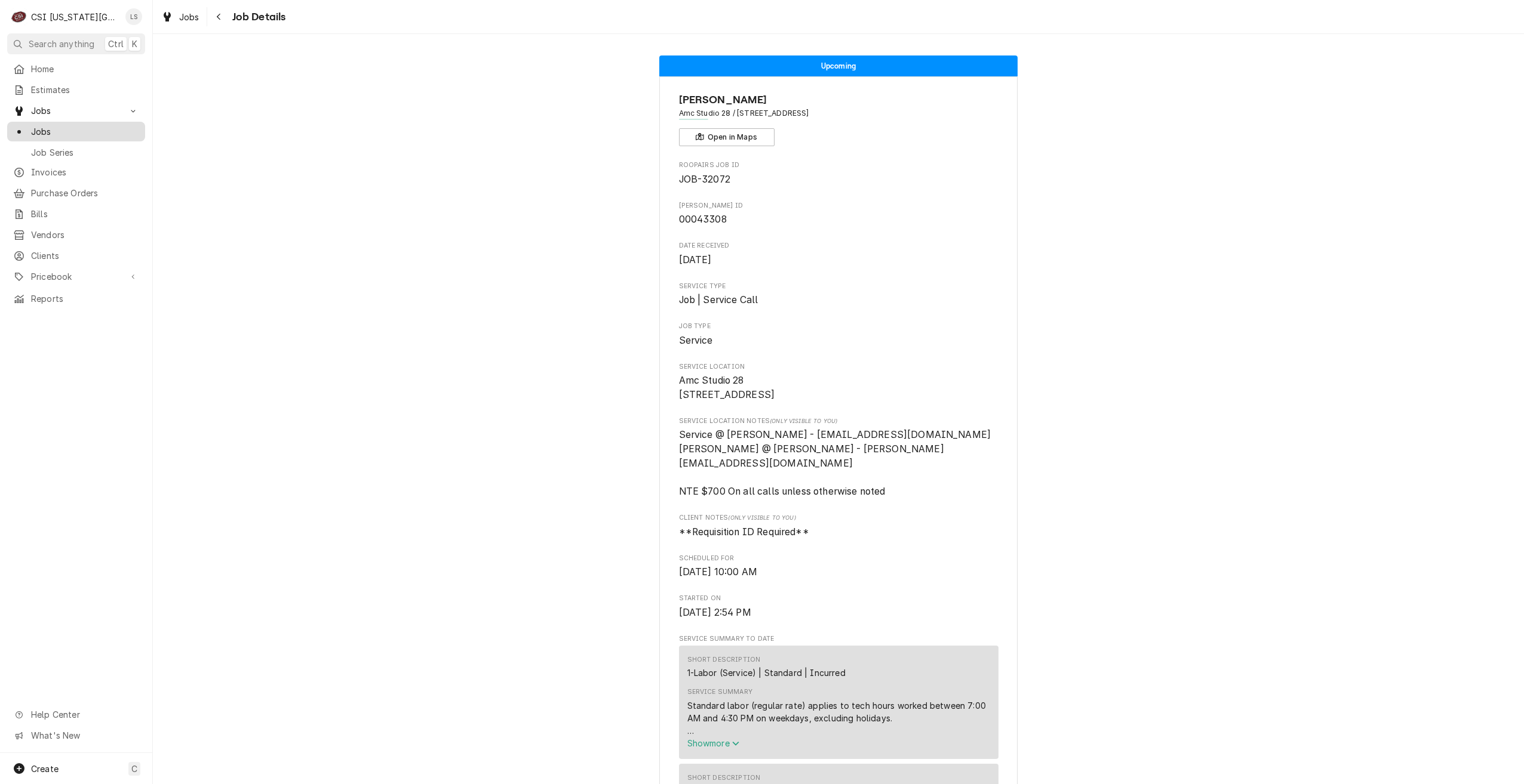
click at [134, 132] on span "Jobs" at bounding box center [85, 132] width 108 height 13
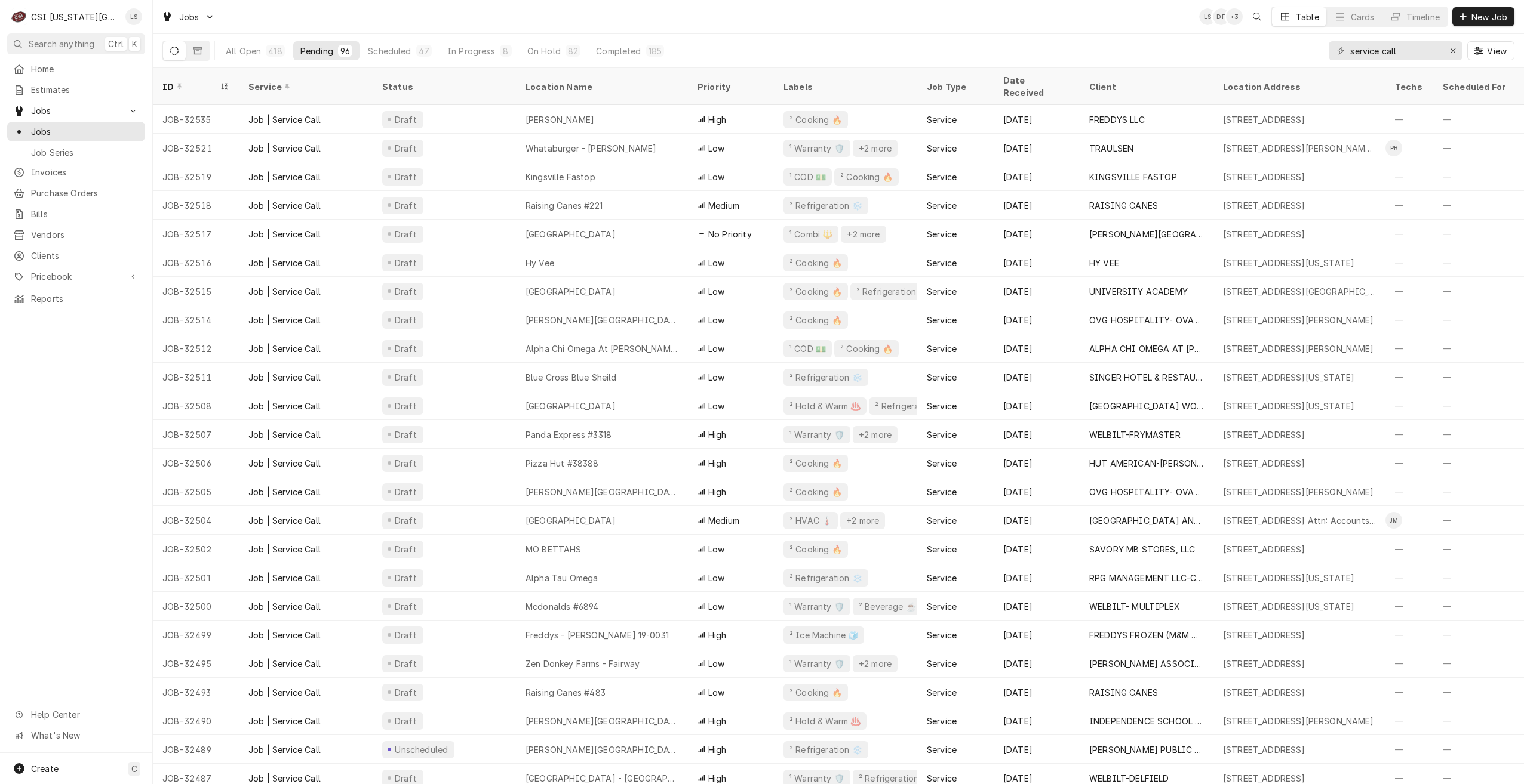
click at [1035, 13] on div "Jobs LS DF + 3 Table Cards Timeline New Job" at bounding box center [838, 16] width 1371 height 33
click at [1421, 18] on div "Timeline" at bounding box center [1422, 17] width 33 height 13
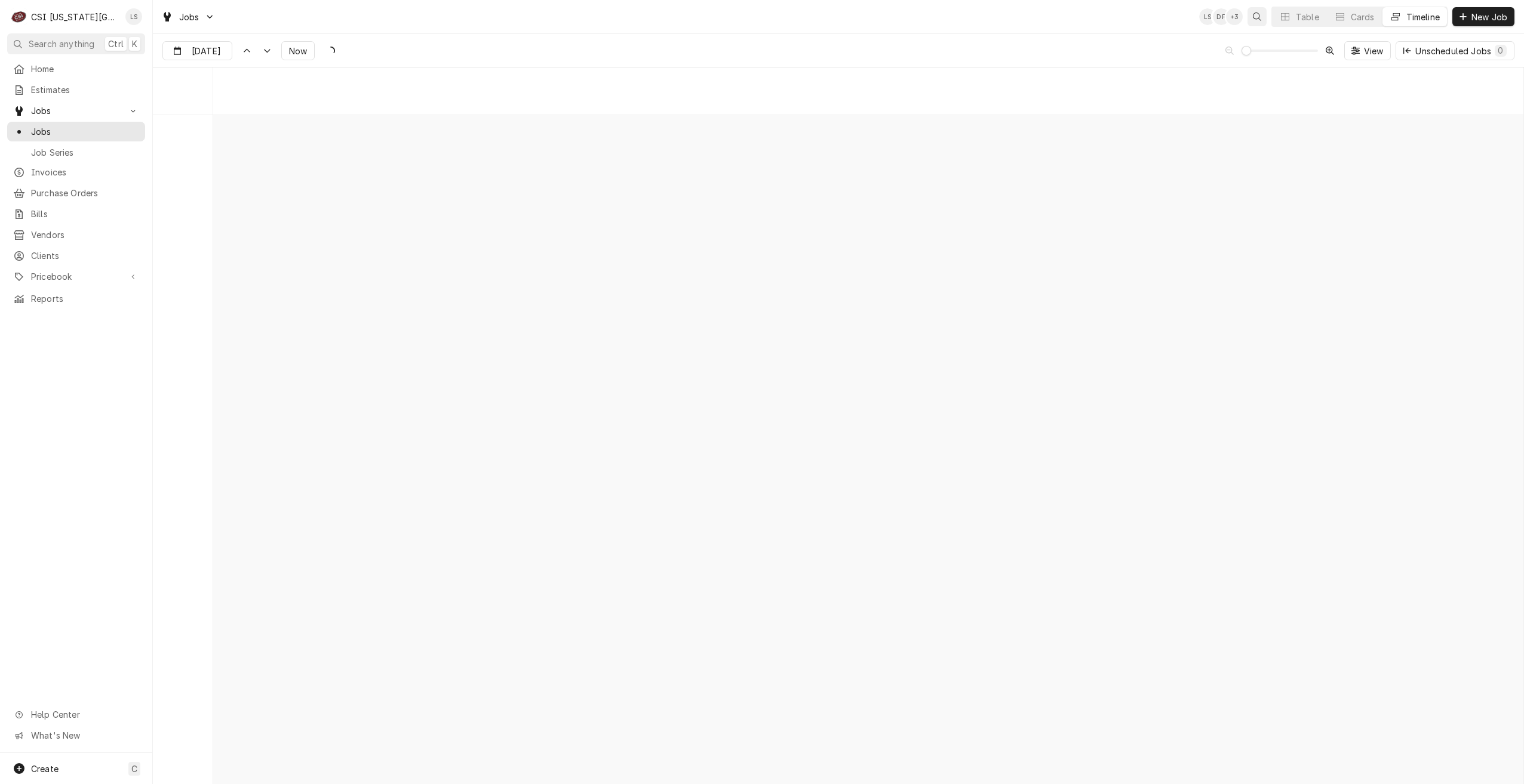
scroll to position [13707, 0]
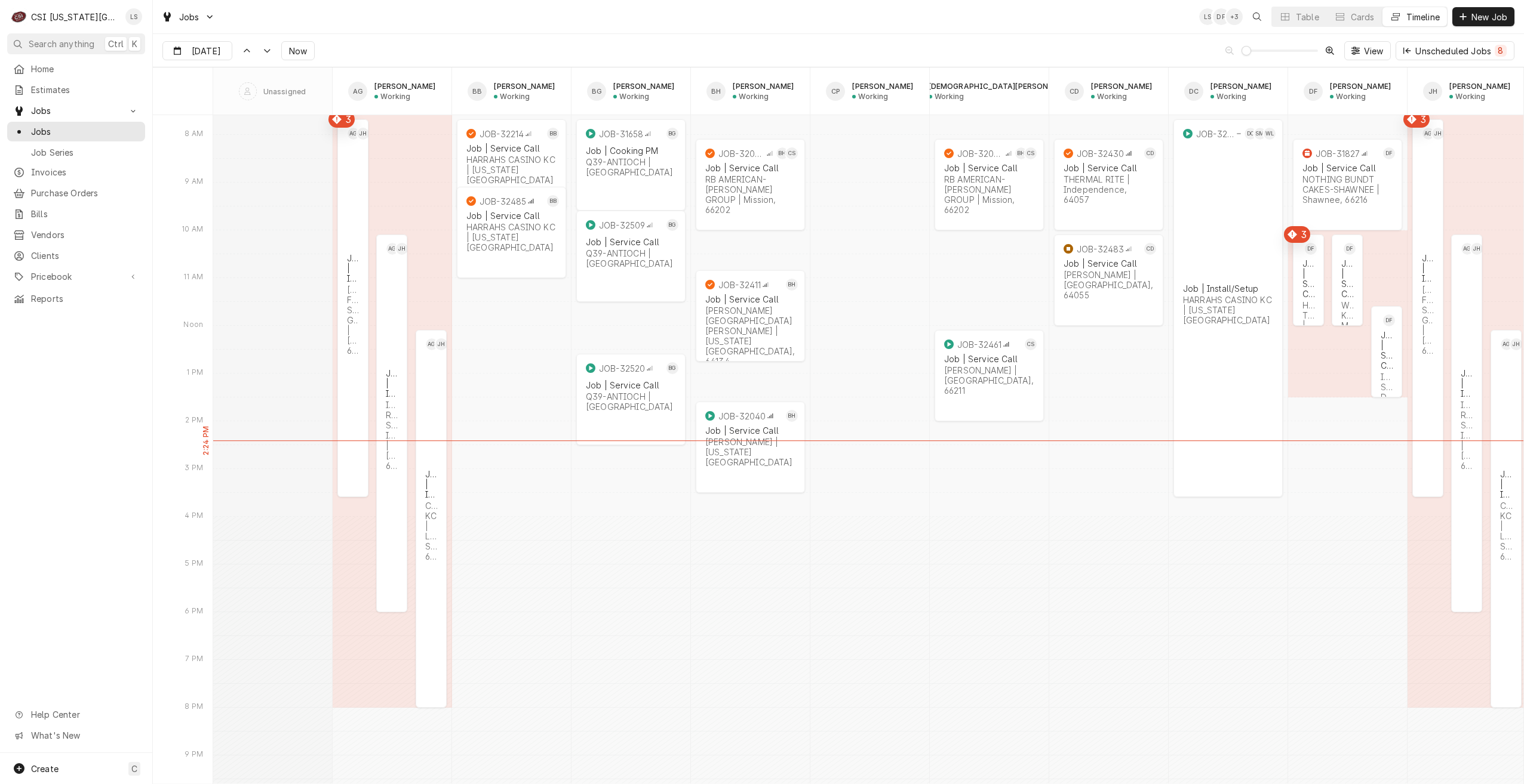
click at [1011, 9] on div "Jobs LS DF + 3 Table Cards Timeline New Job" at bounding box center [838, 16] width 1371 height 33
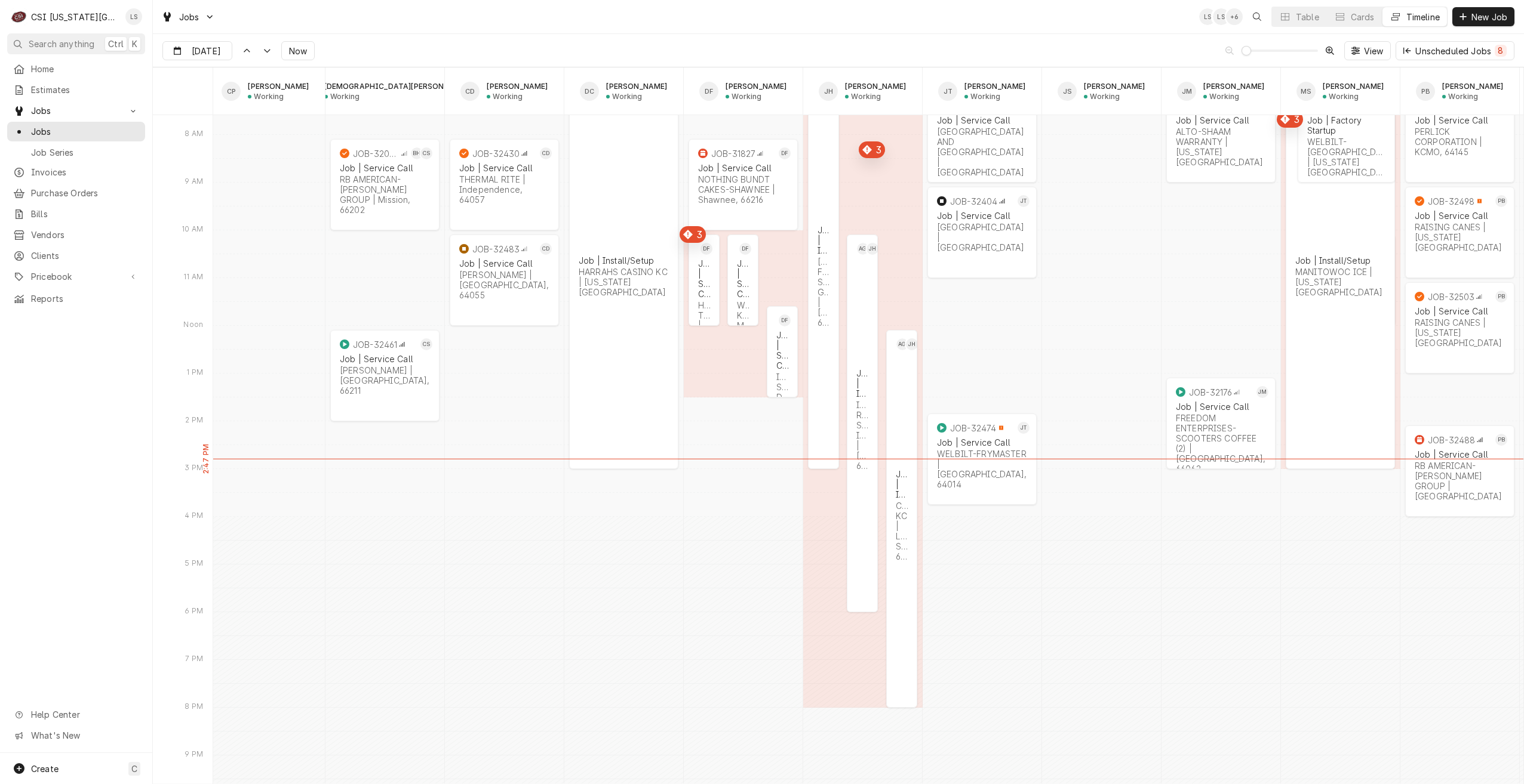
scroll to position [0, 0]
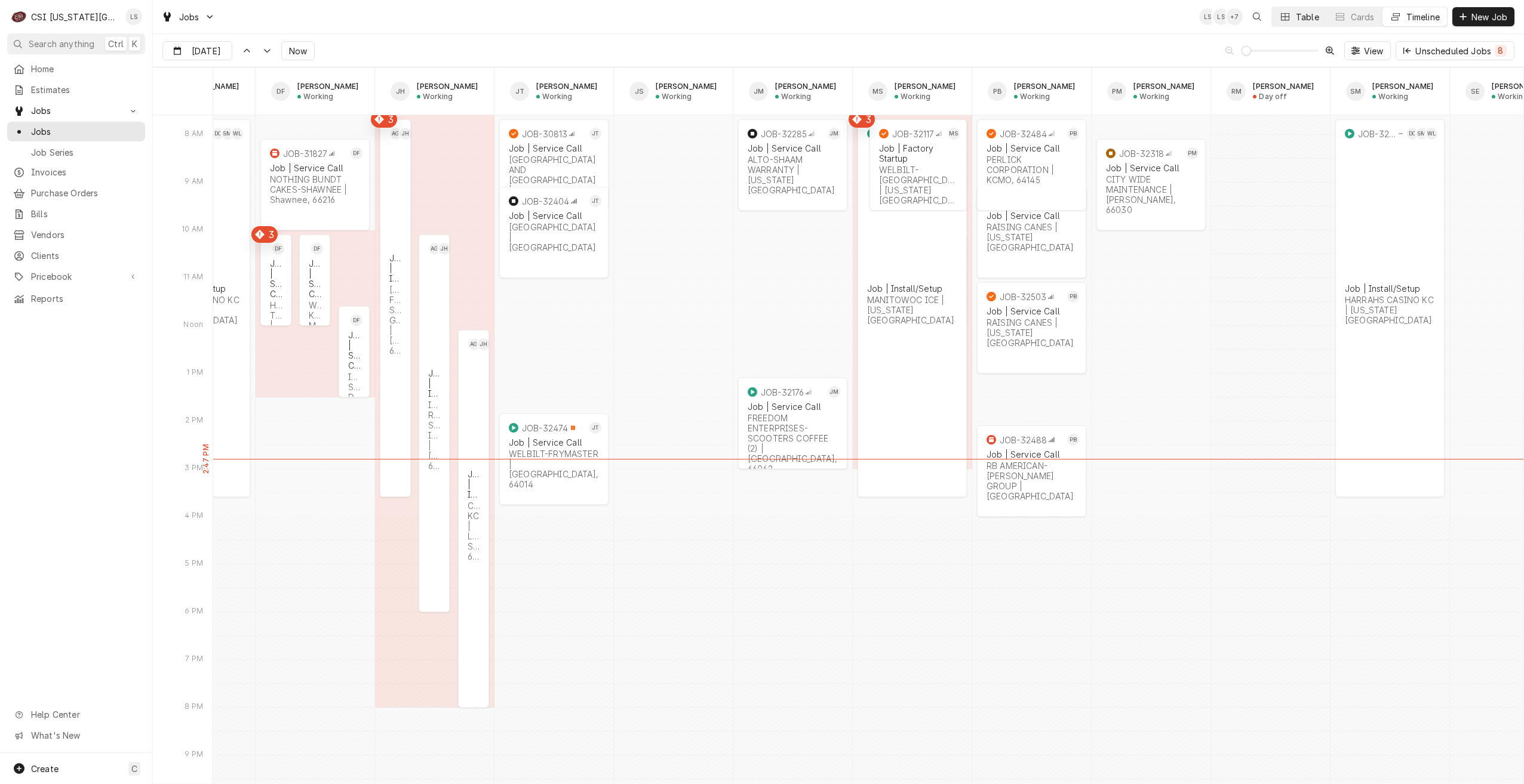
click at [1305, 17] on div "Table" at bounding box center [1307, 17] width 23 height 13
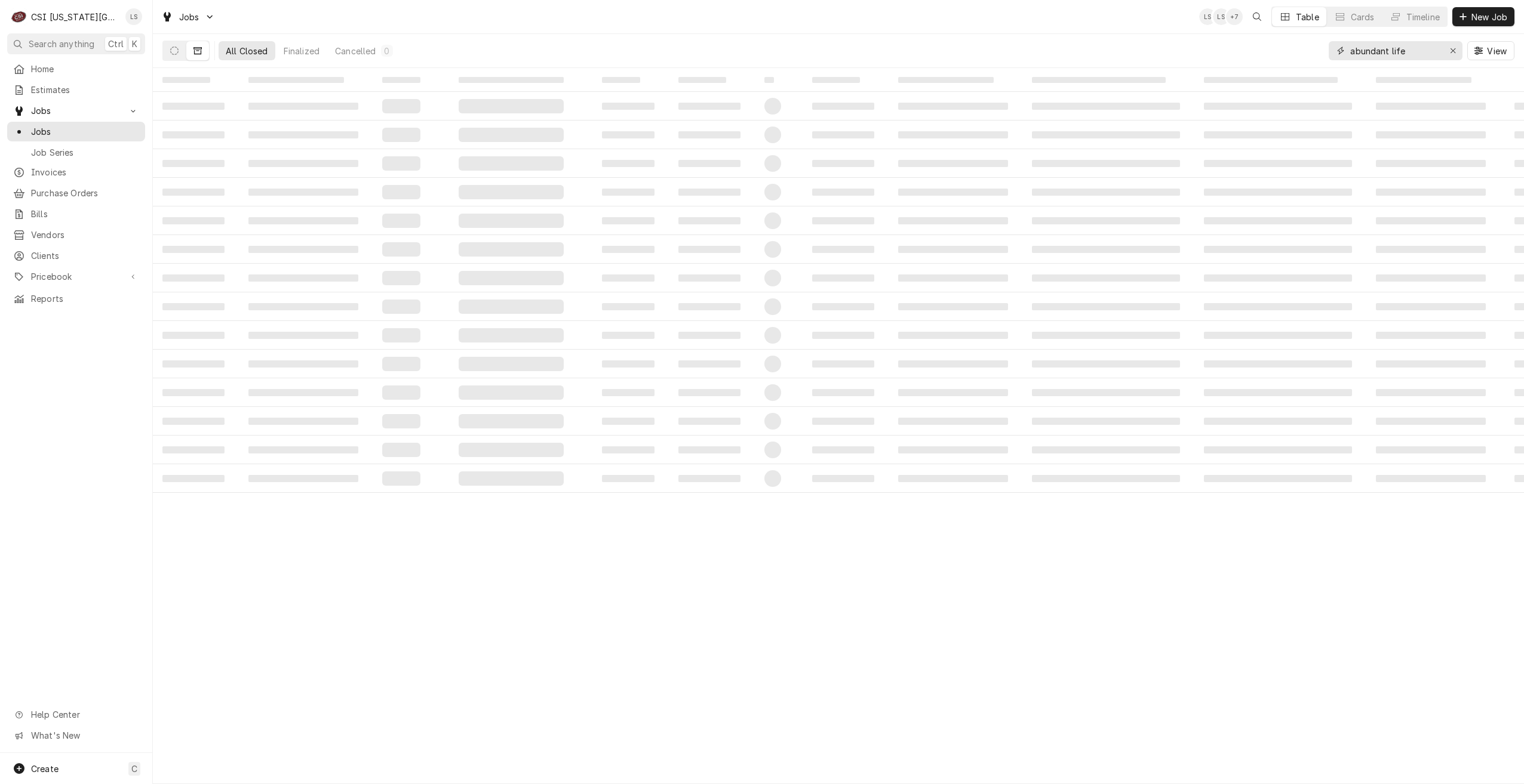
drag, startPoint x: 1438, startPoint y: 55, endPoint x: 1316, endPoint y: 53, distance: 122.0
click at [1316, 53] on div "All Closed Finalized Cancelled 0 abundant life View" at bounding box center [838, 50] width 1352 height 33
type input "5881"
click at [180, 54] on button "Dynamic Content Wrapper" at bounding box center [174, 50] width 22 height 19
click at [322, 52] on div "Pending" at bounding box center [309, 51] width 33 height 13
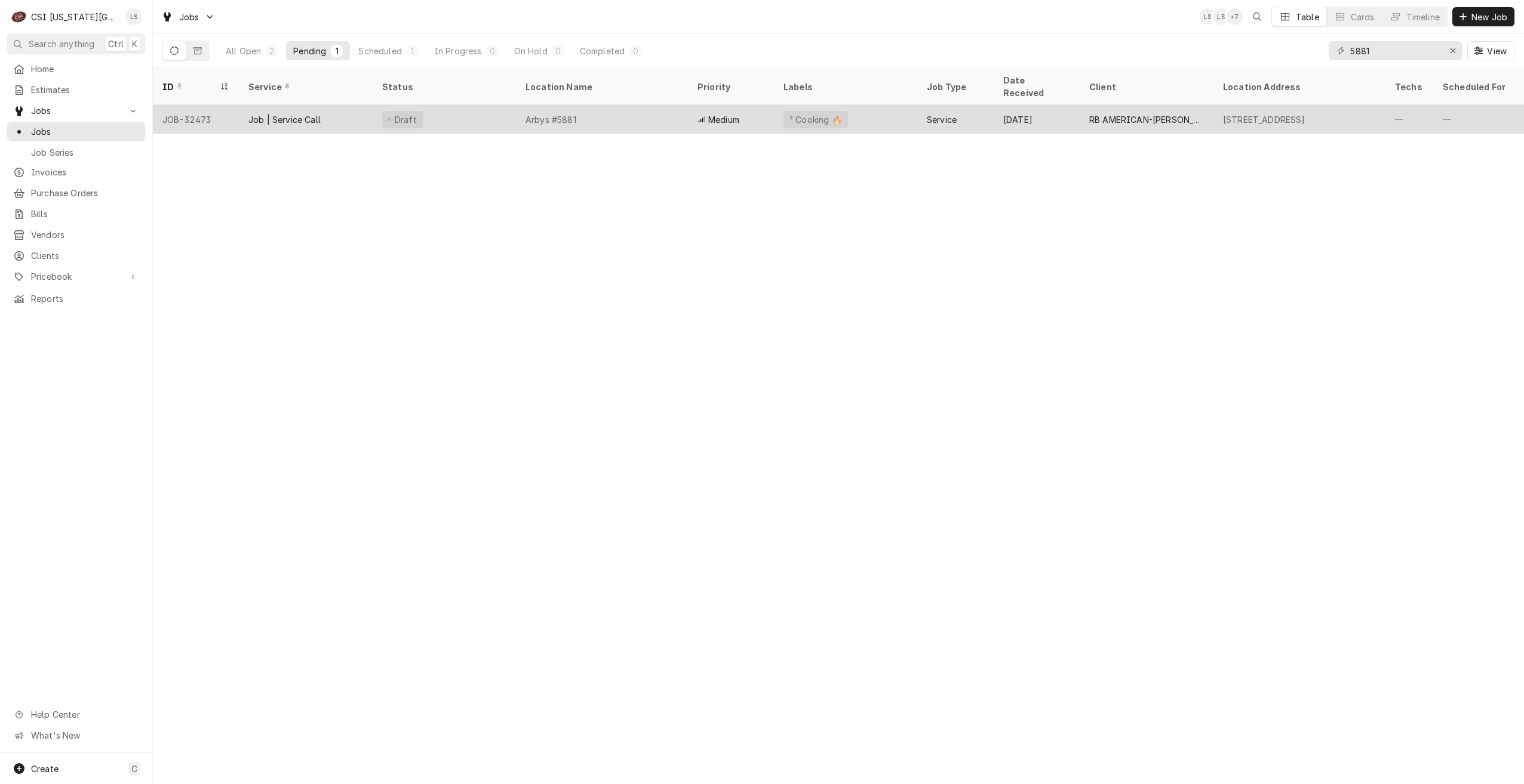
click at [658, 108] on div "Arbys #5881" at bounding box center [602, 119] width 172 height 29
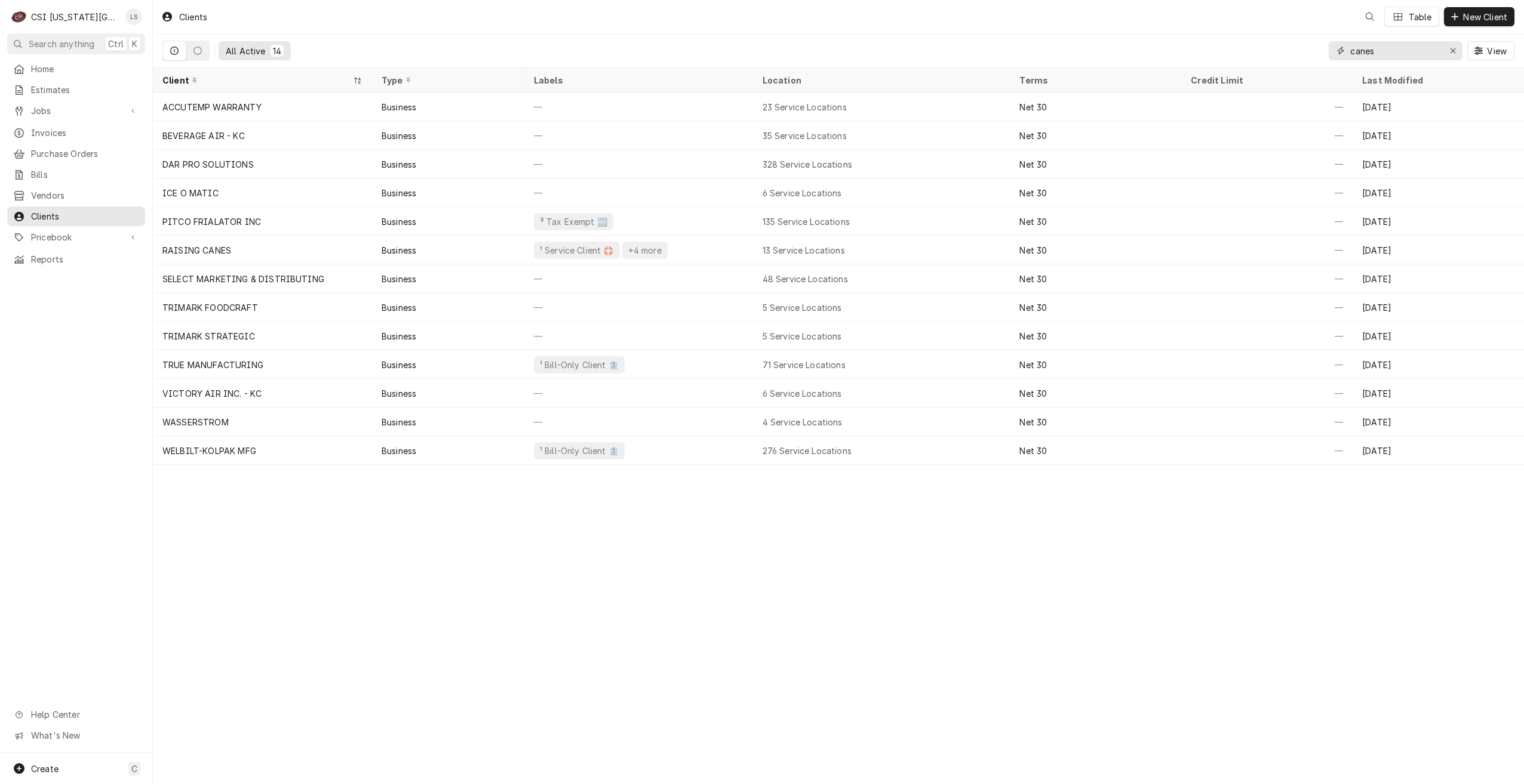
click at [1384, 53] on input "canes" at bounding box center [1395, 50] width 90 height 19
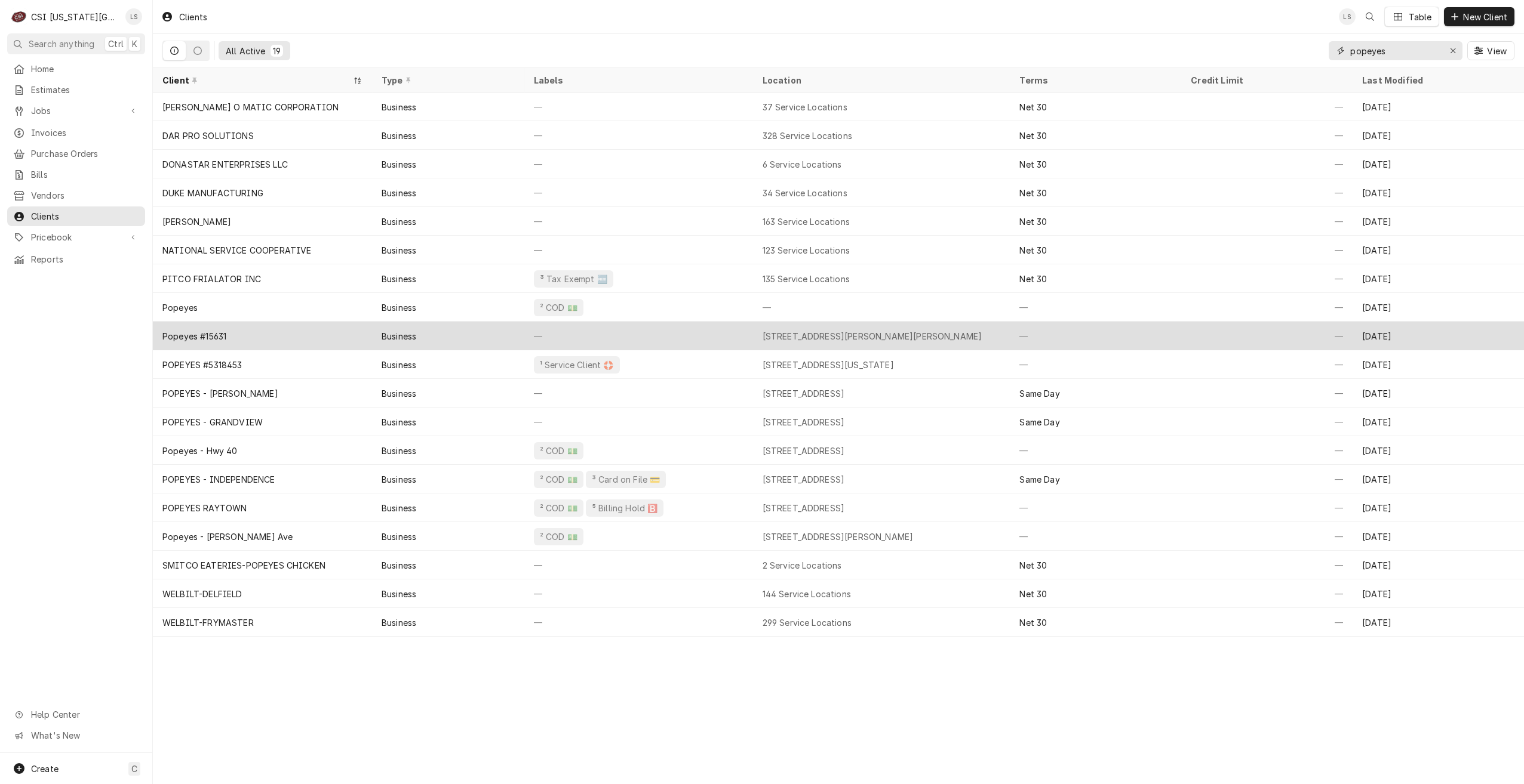
type input "popeyes"
click at [833, 336] on div "440 NW Chipman Rd, Lee's Summit, MO 64063" at bounding box center [872, 337] width 219 height 13
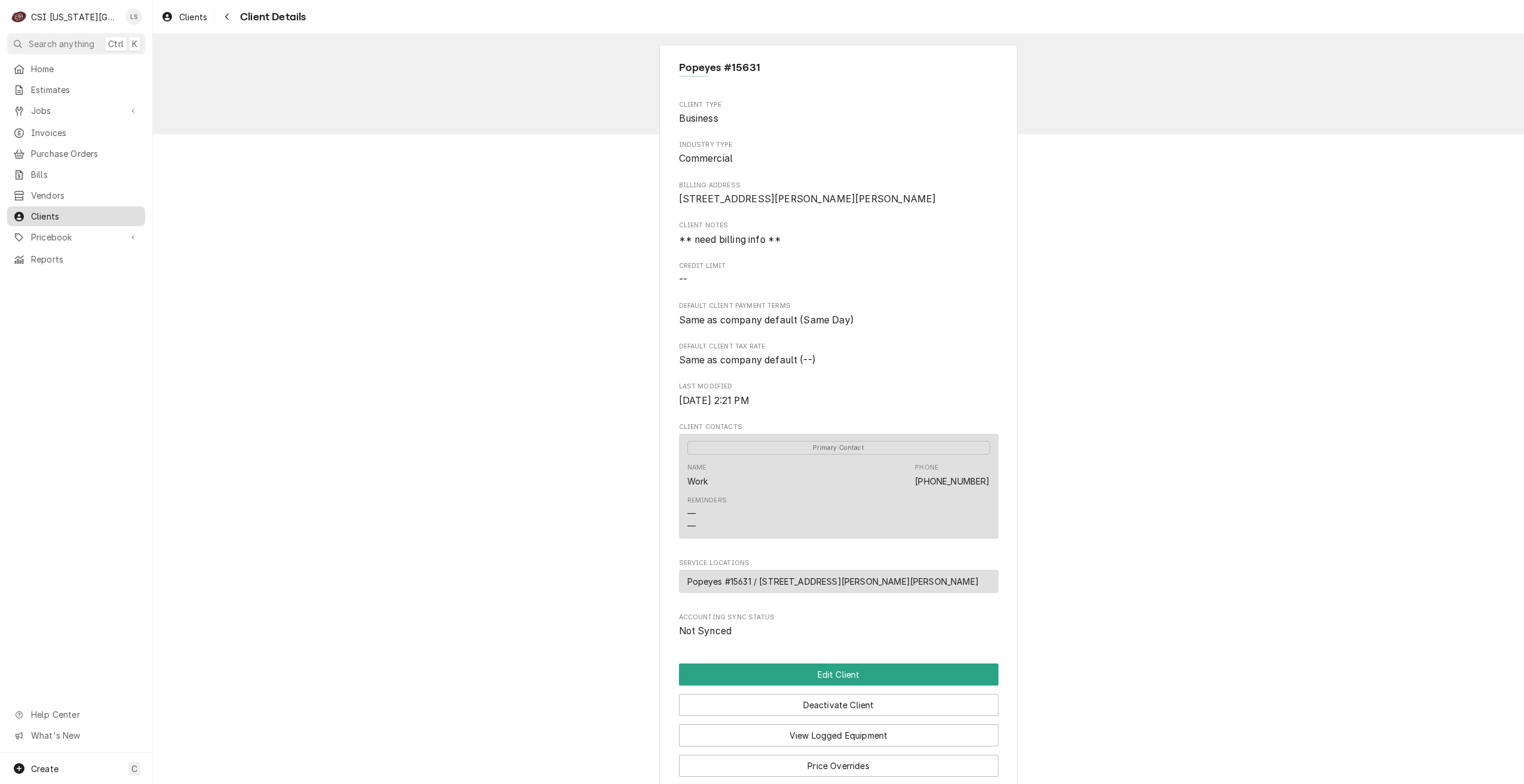
click at [80, 217] on div "Clients" at bounding box center [76, 216] width 133 height 15
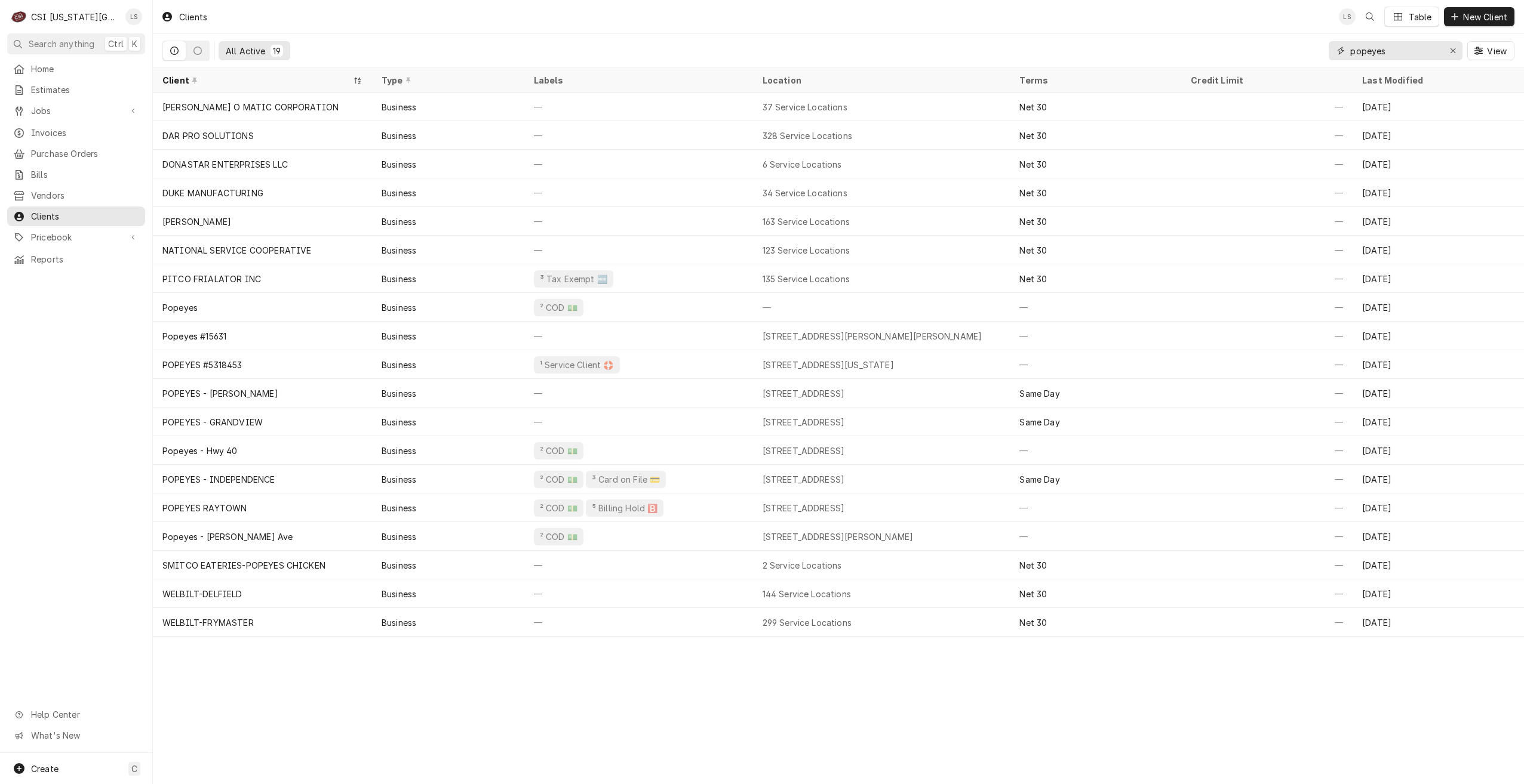
click at [1376, 49] on input "popeyes" at bounding box center [1395, 50] width 90 height 19
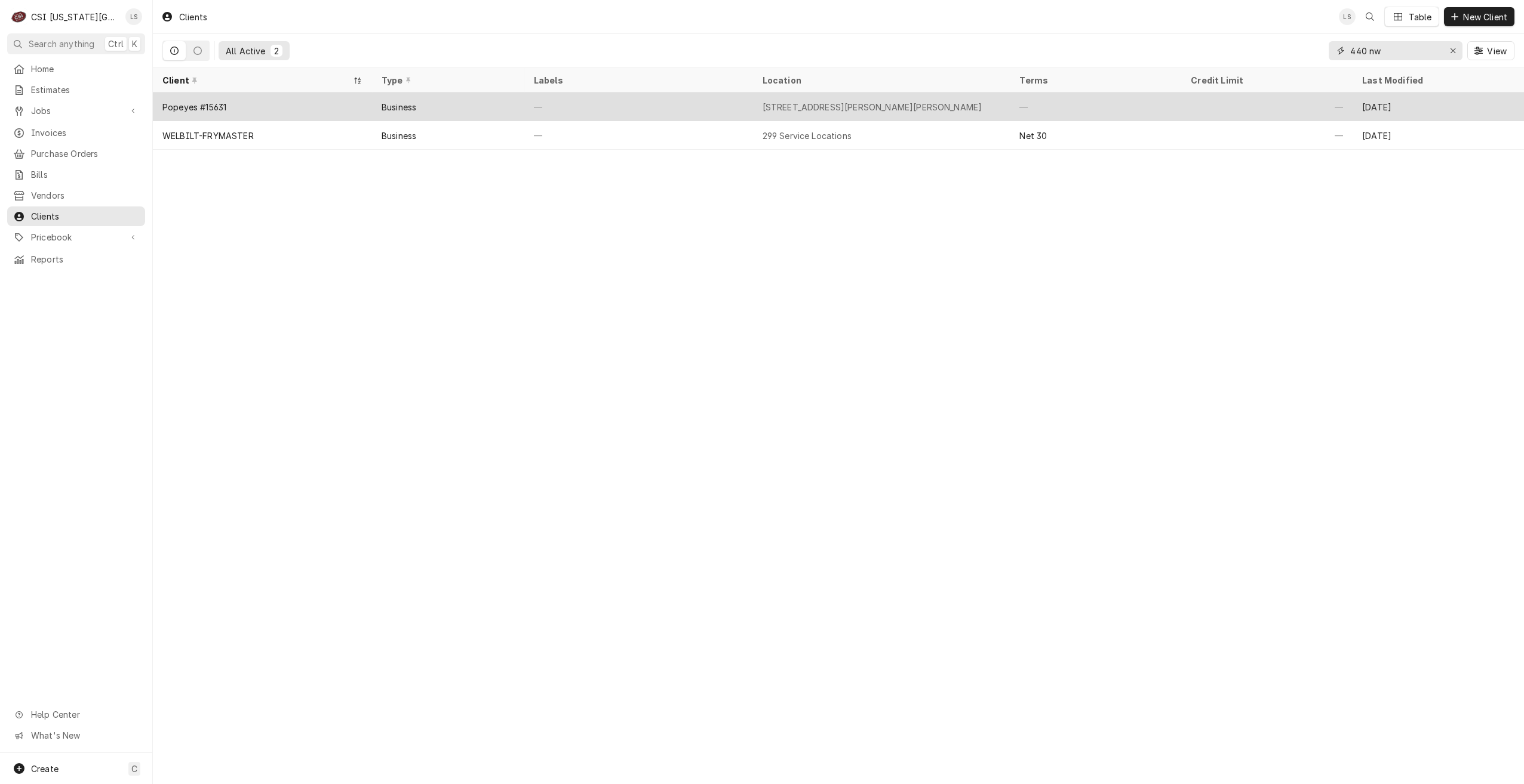
type input "440 nw"
click at [852, 98] on div "440 NW Chipman Rd, Lee's Summit, MO 64063" at bounding box center [881, 107] width 257 height 29
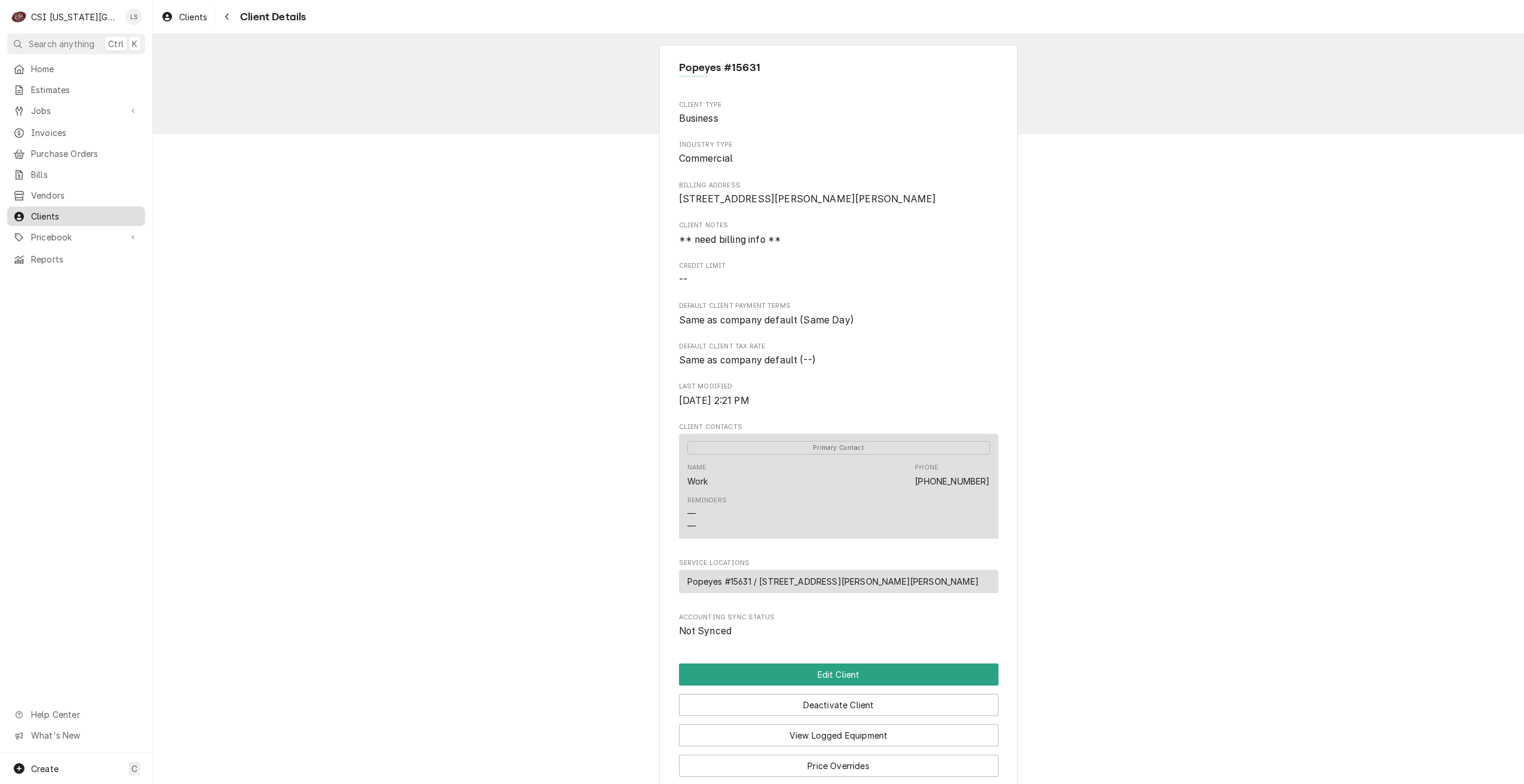
click at [62, 216] on div "Clients" at bounding box center [76, 216] width 133 height 15
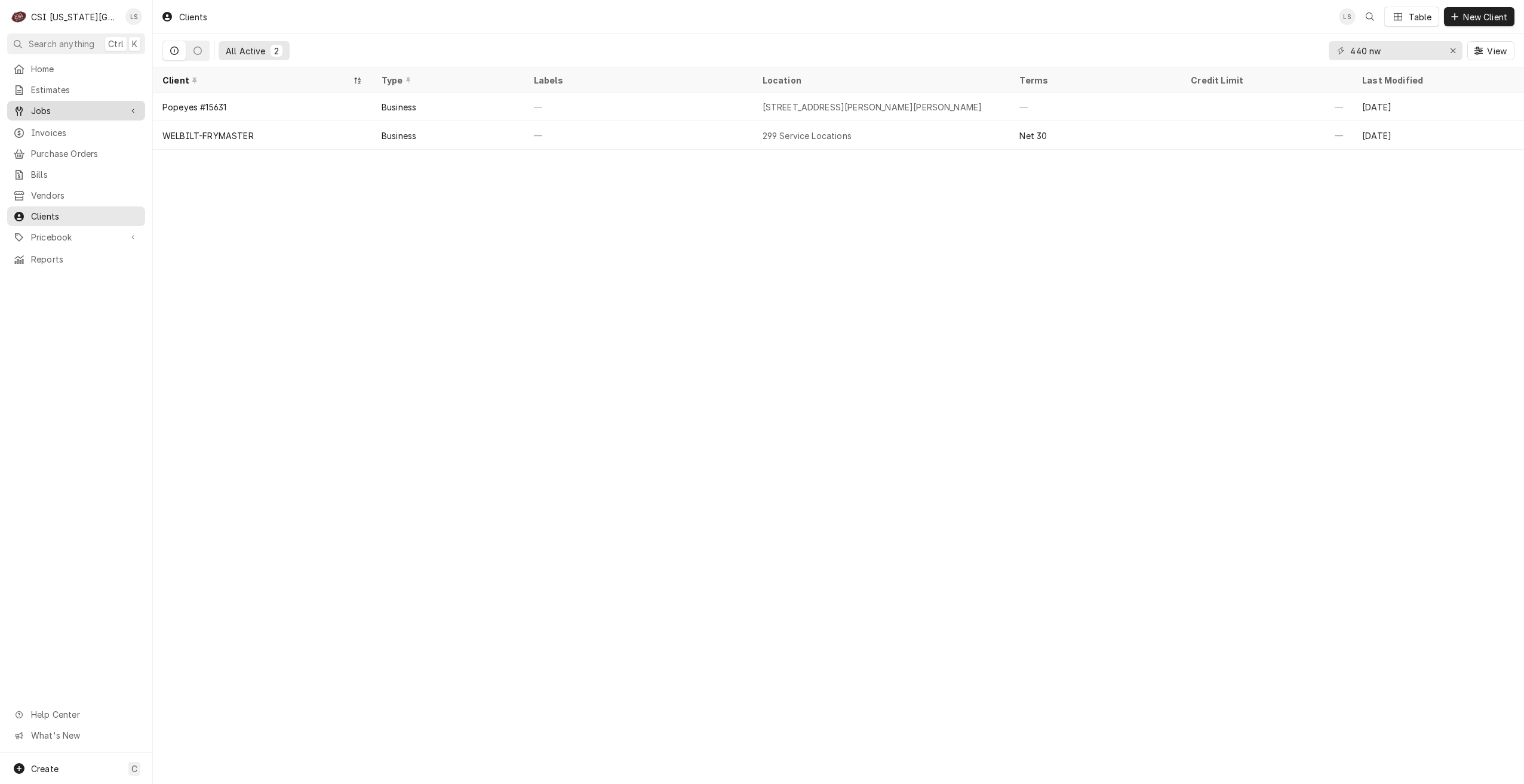
click at [24, 105] on div "Dynamic Content Wrapper" at bounding box center [19, 110] width 12 height 12
click at [57, 128] on span "Jobs" at bounding box center [85, 132] width 108 height 13
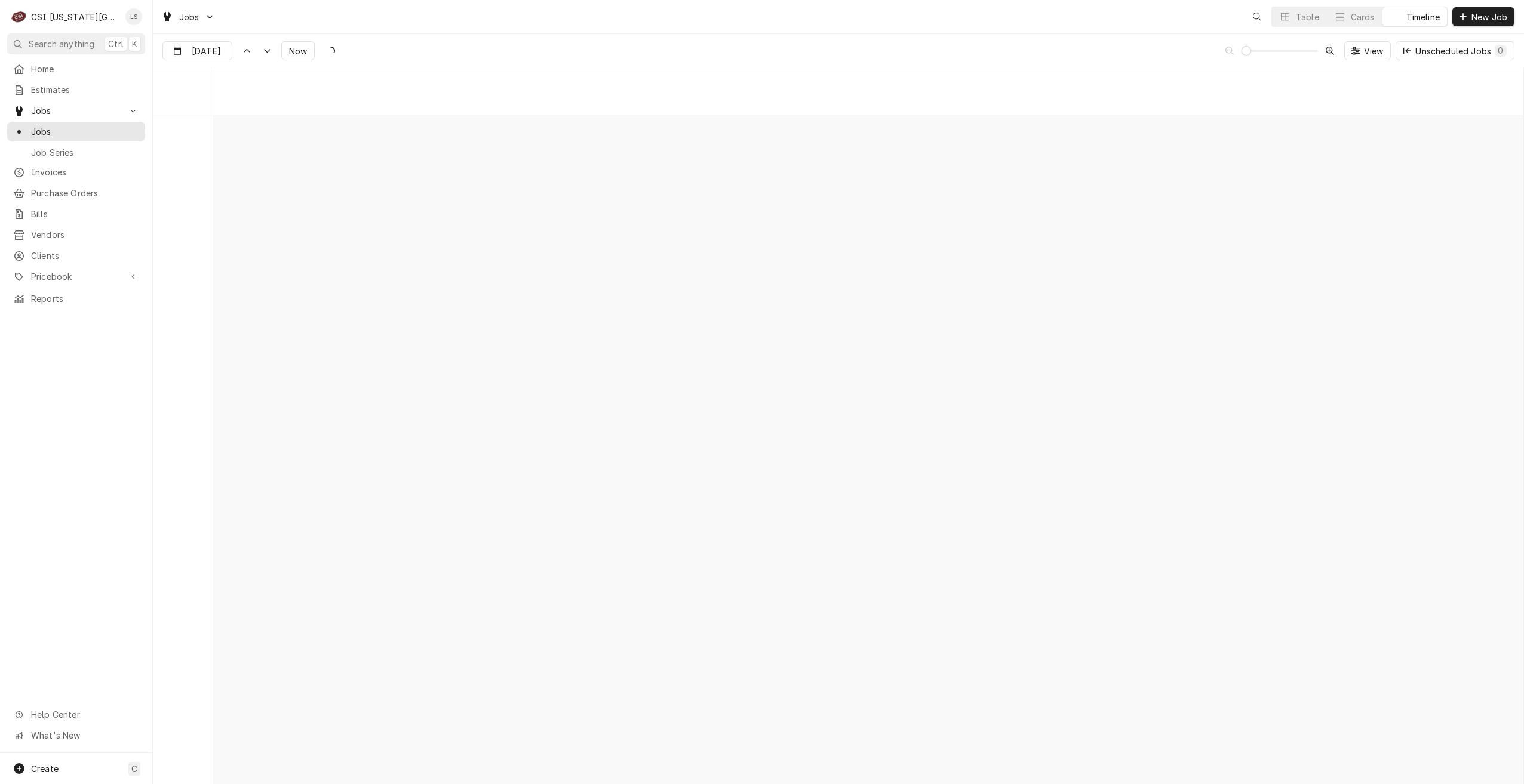
scroll to position [13707, 0]
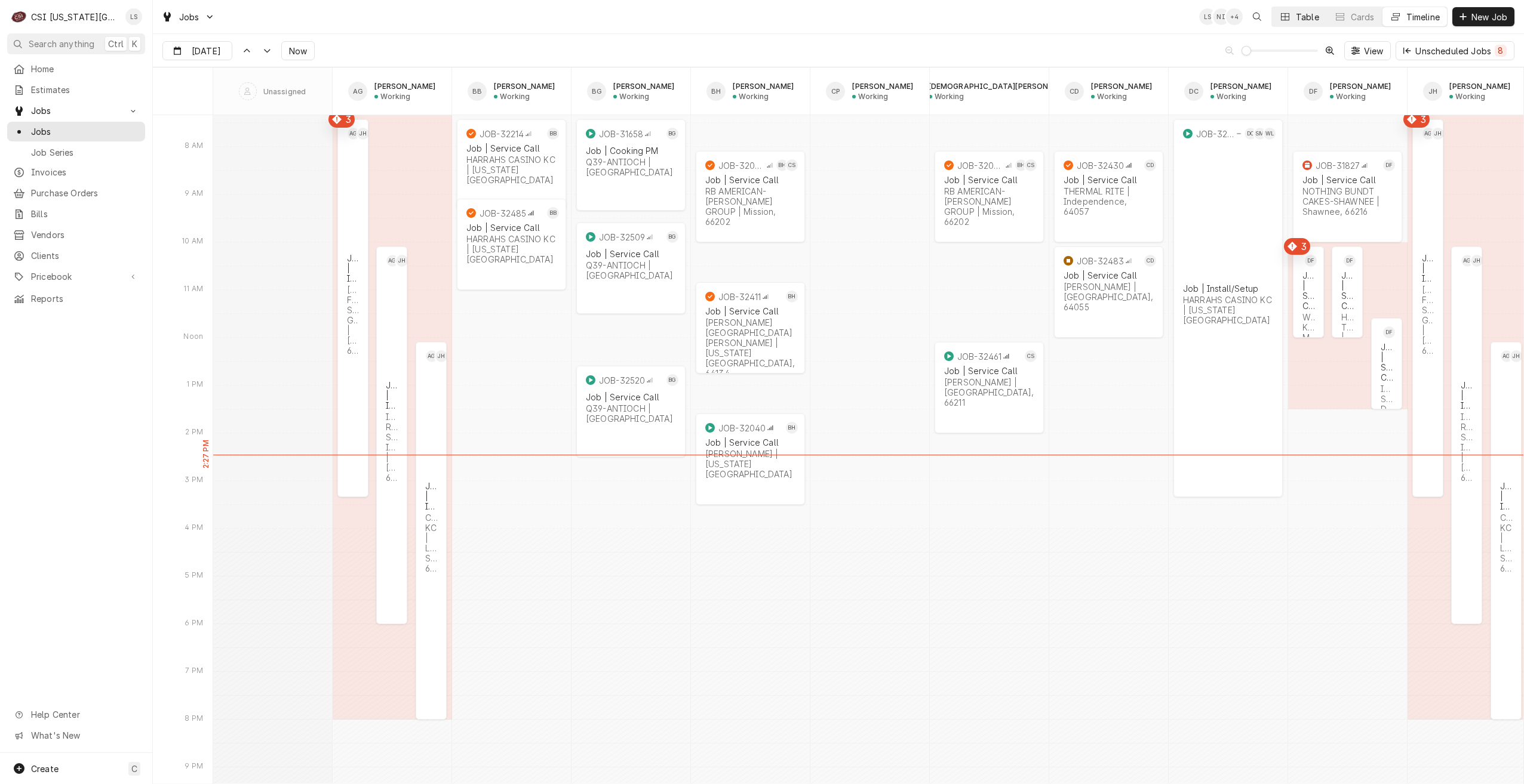
click at [1289, 14] on div "Dynamic Content Wrapper" at bounding box center [1284, 16] width 12 height 12
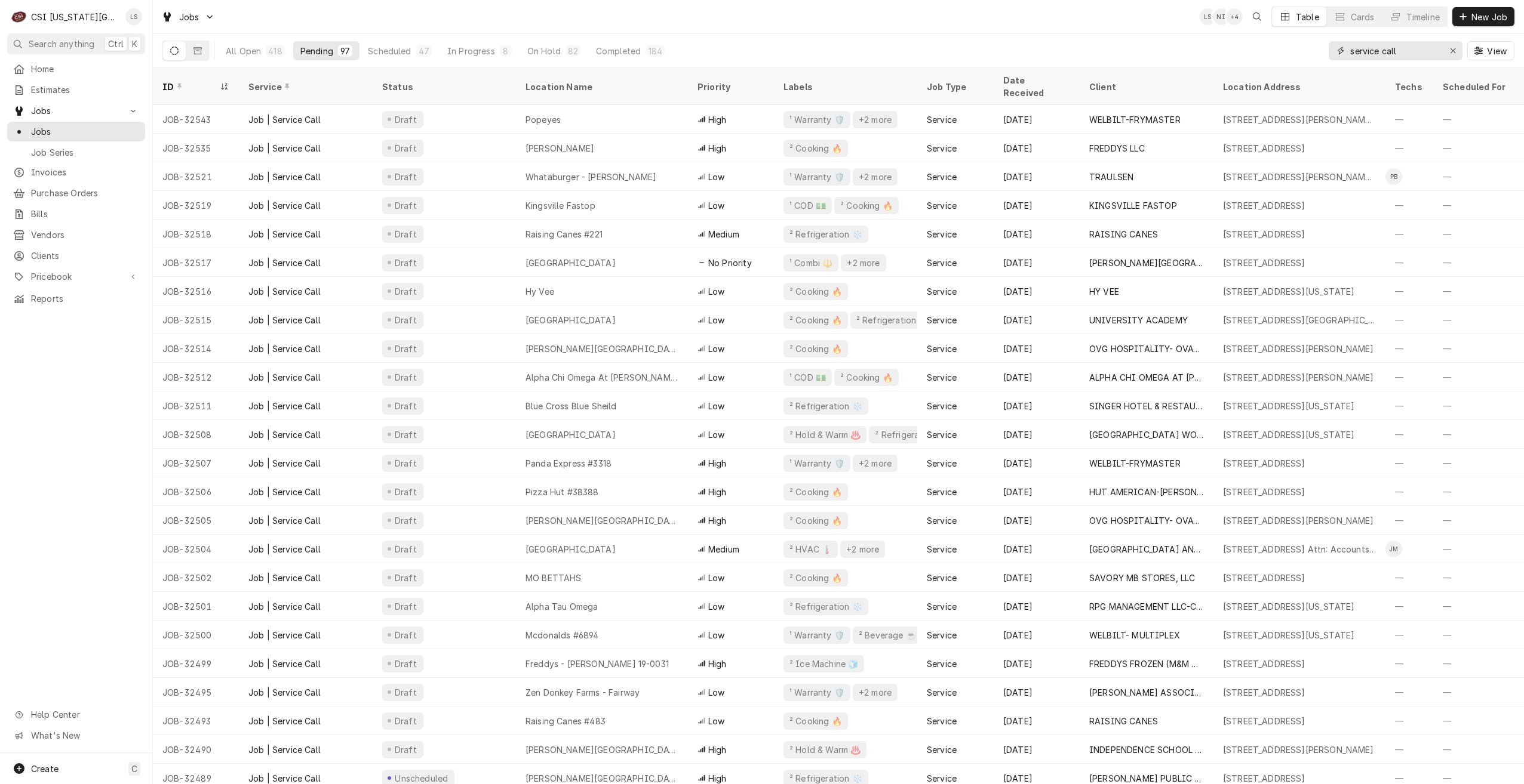
drag, startPoint x: 1413, startPoint y: 47, endPoint x: 1330, endPoint y: 47, distance: 83.0
click at [1330, 47] on div "service call" at bounding box center [1395, 50] width 133 height 19
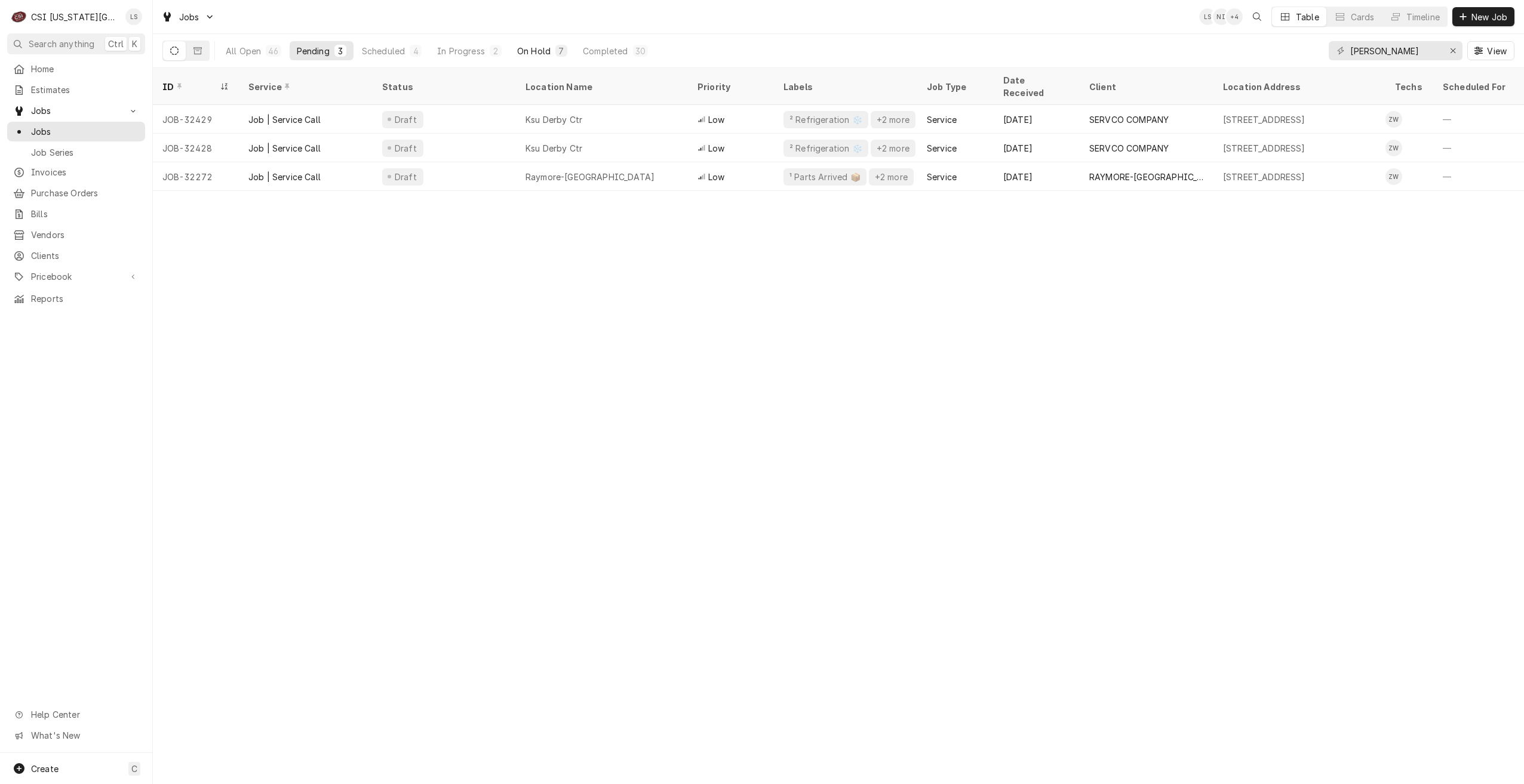
click at [556, 48] on div "7" at bounding box center [561, 50] width 12 height 12
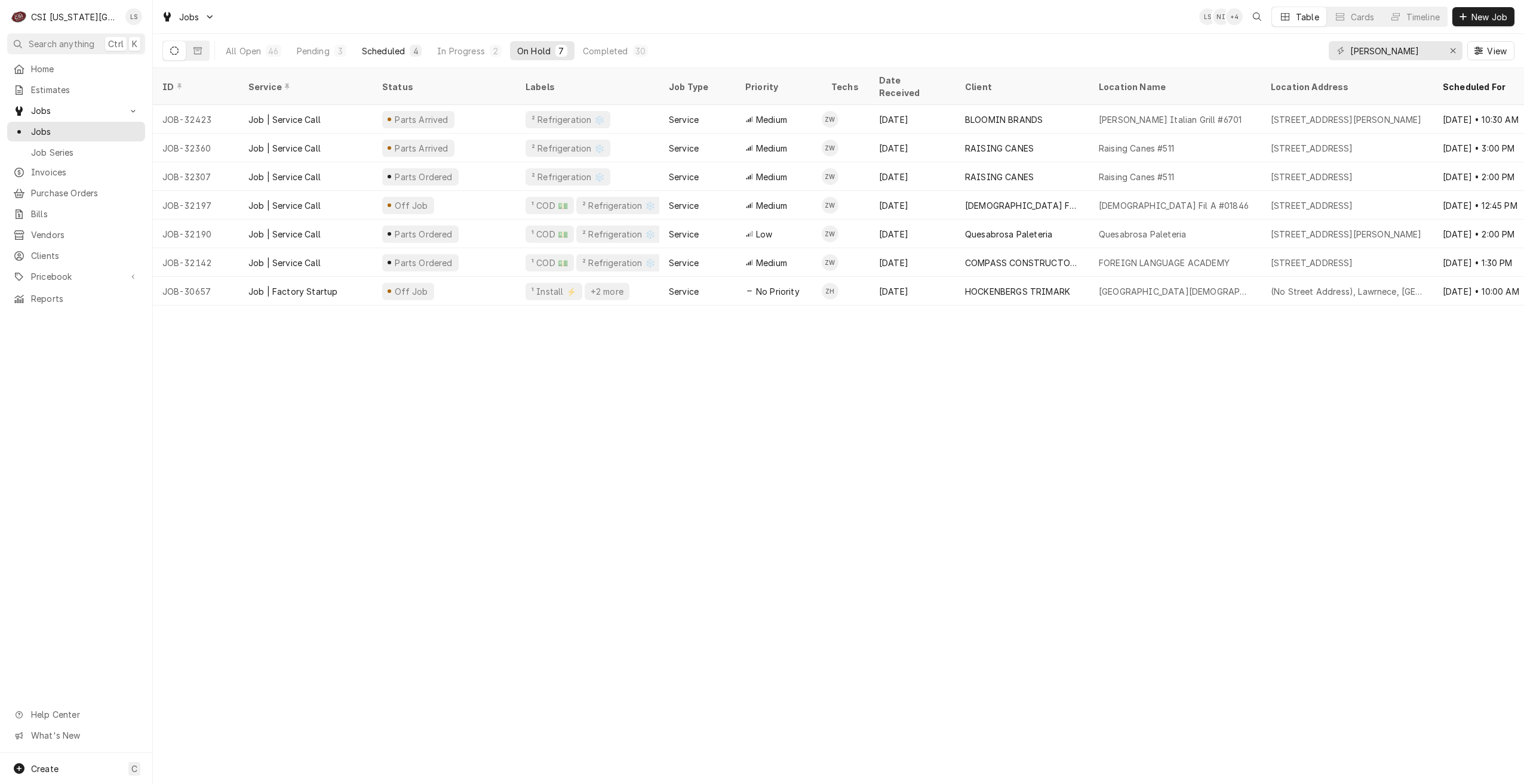
click at [406, 55] on button "Scheduled 4" at bounding box center [391, 50] width 74 height 19
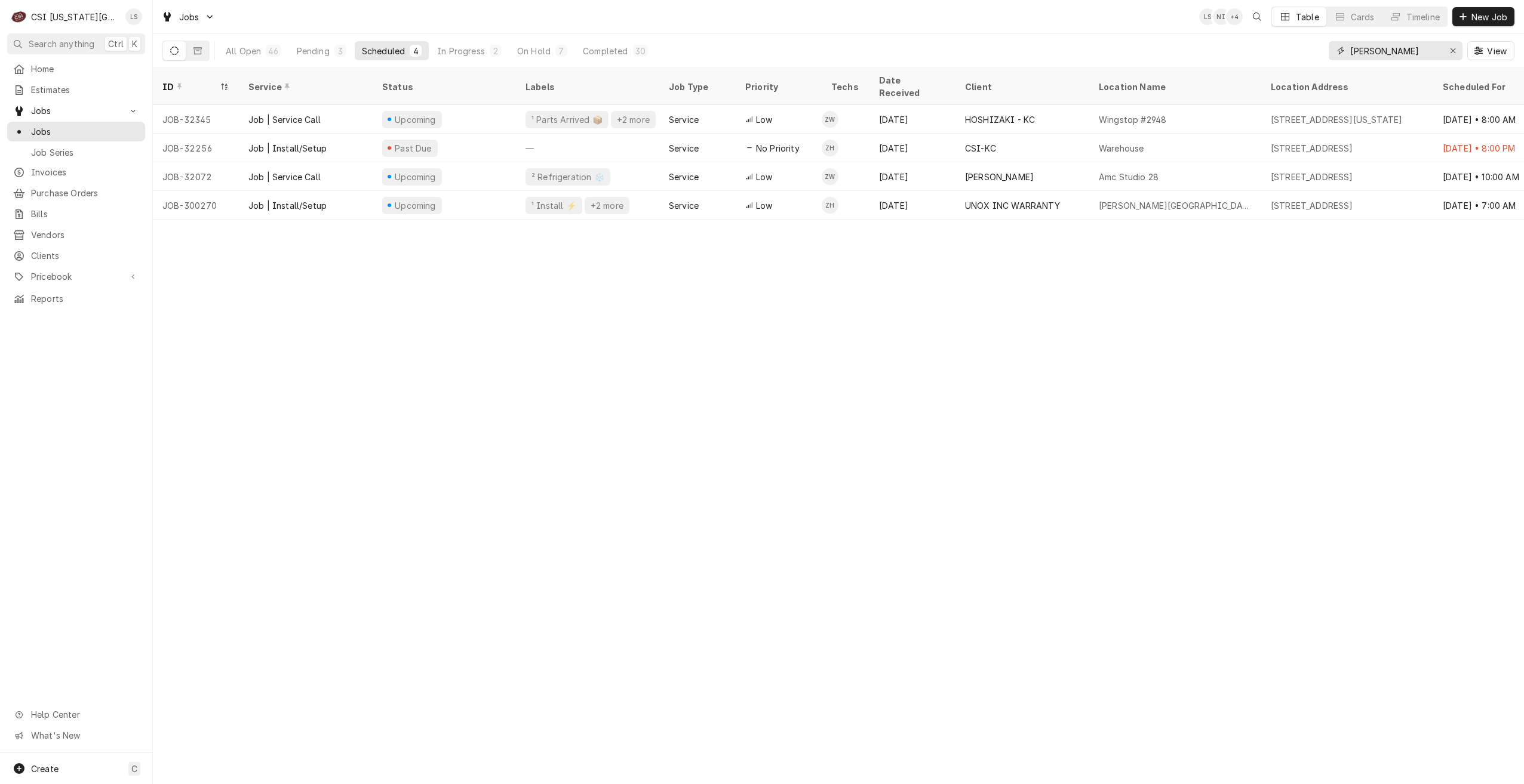
click at [1379, 55] on input "[PERSON_NAME]" at bounding box center [1395, 50] width 90 height 19
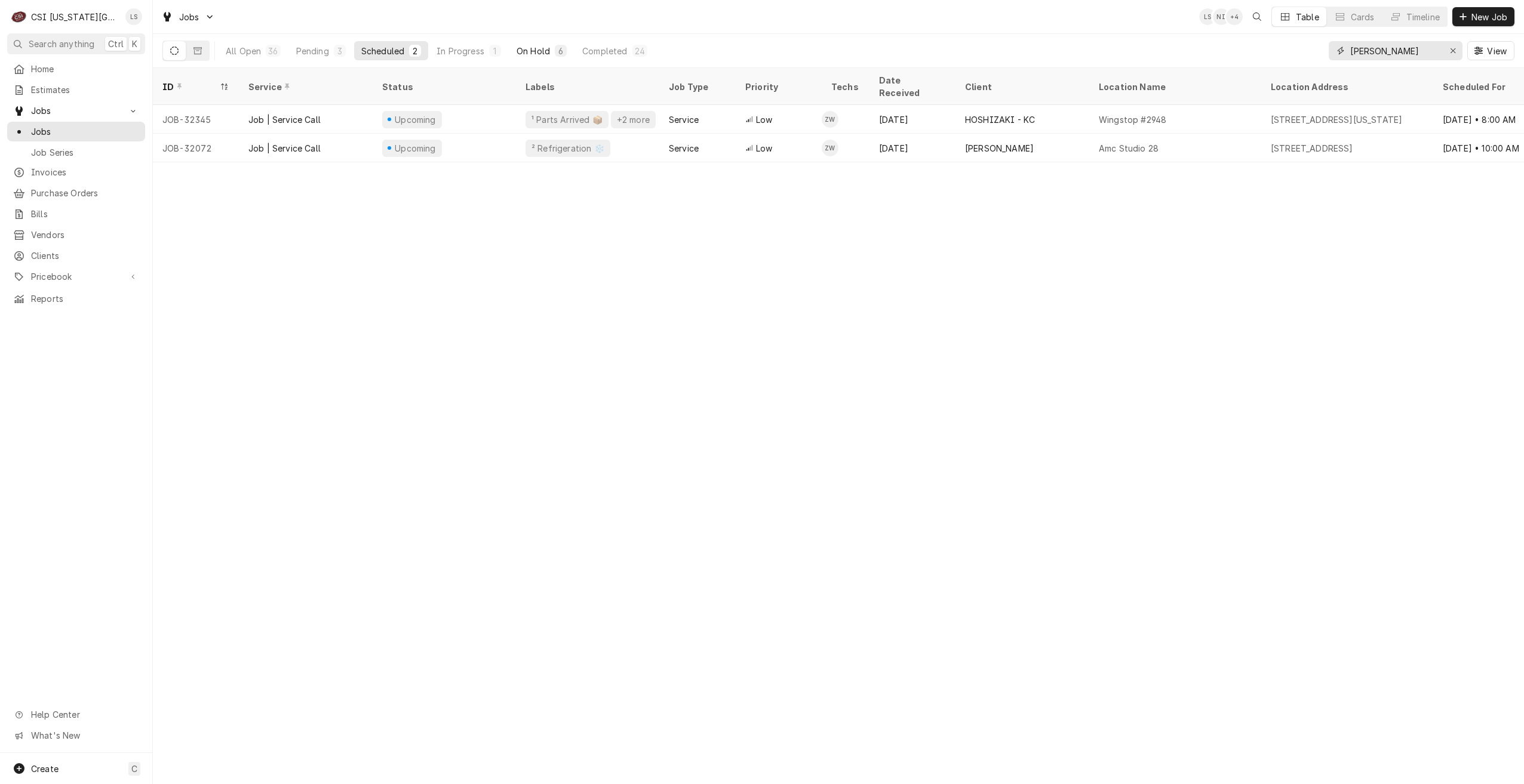
type input "zach wilson"
click at [526, 49] on div "On Hold" at bounding box center [533, 51] width 33 height 13
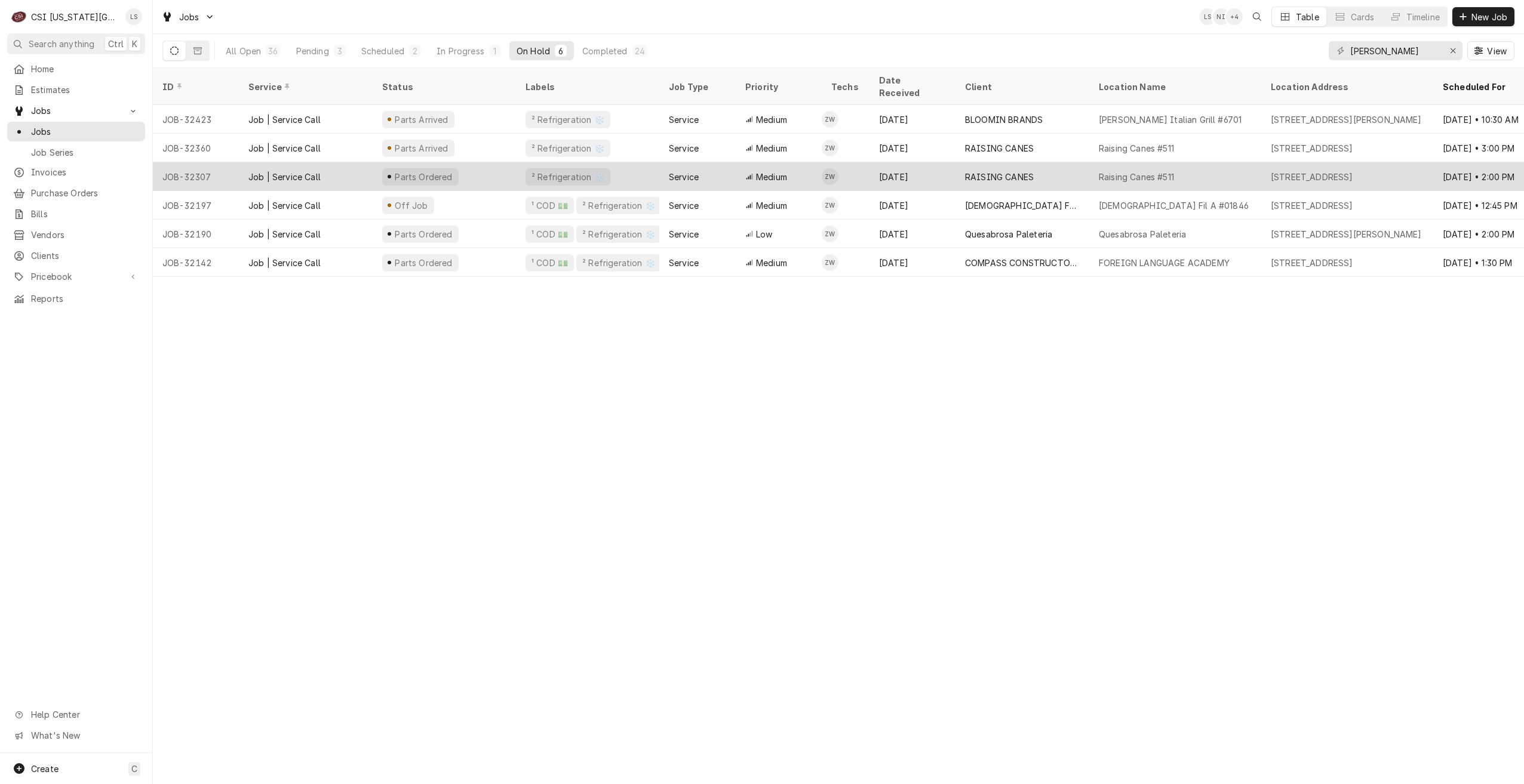
click at [738, 167] on div "Medium" at bounding box center [779, 176] width 86 height 29
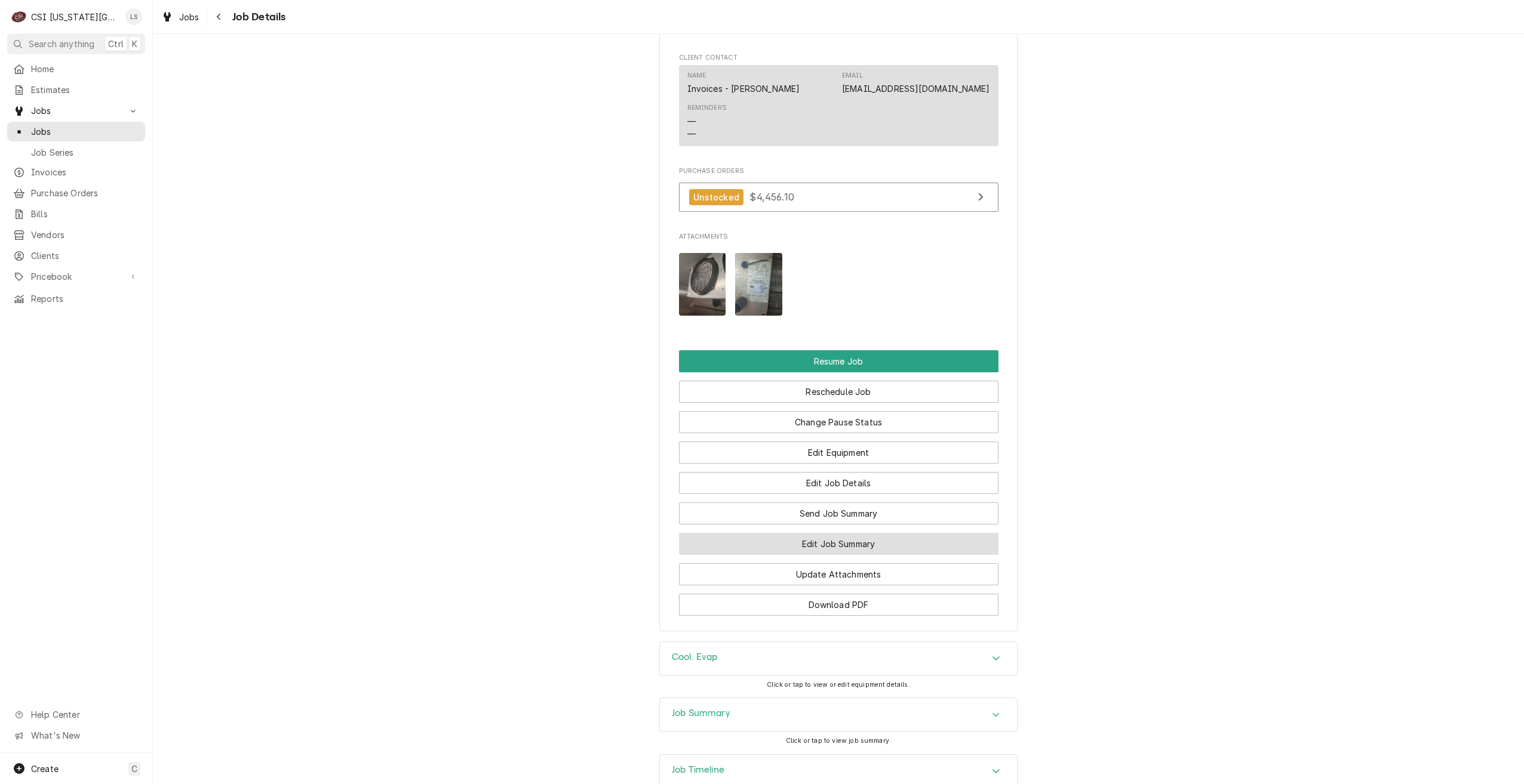
scroll to position [2109, 0]
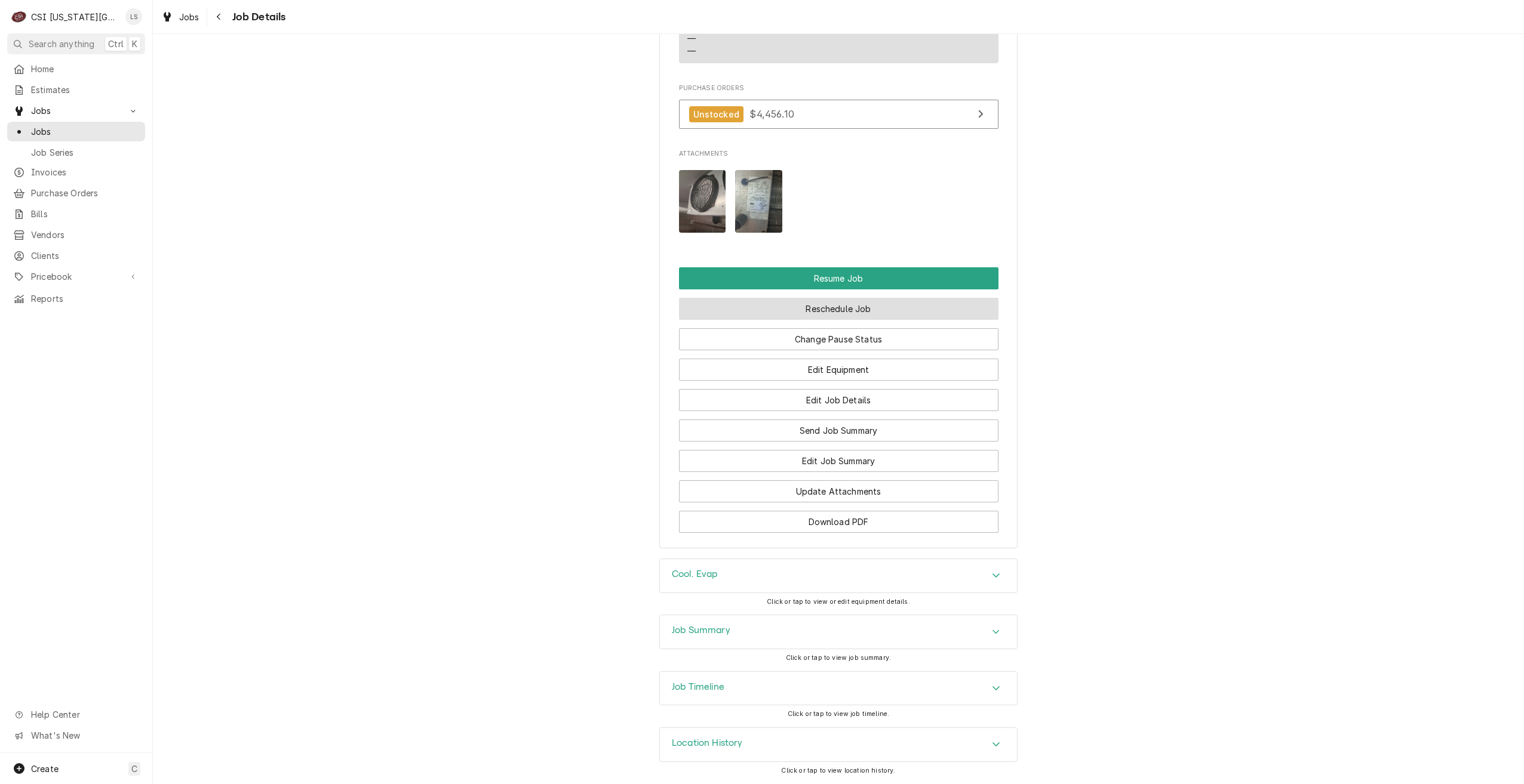
click at [801, 317] on button "Reschedule Job" at bounding box center [838, 309] width 320 height 22
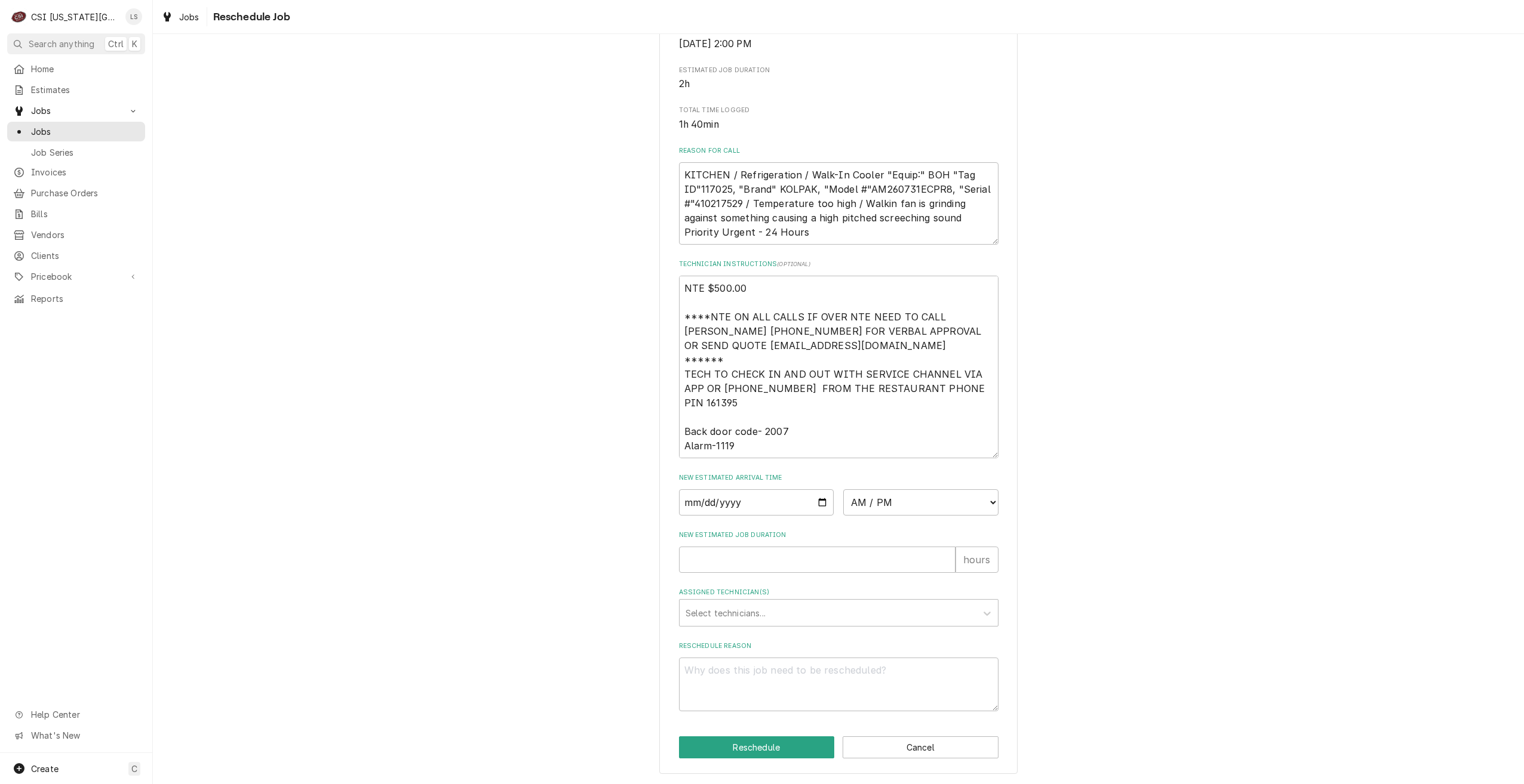
scroll to position [306, 0]
click at [816, 497] on input "Date" at bounding box center [756, 502] width 155 height 26
type textarea "x"
type input "[DATE]"
click at [897, 502] on select "AM / PM 6:00 AM 6:15 AM 6:30 AM 6:45 AM 7:00 AM 7:15 AM 7:30 AM 7:45 AM 8:00 AM…" at bounding box center [920, 502] width 155 height 26
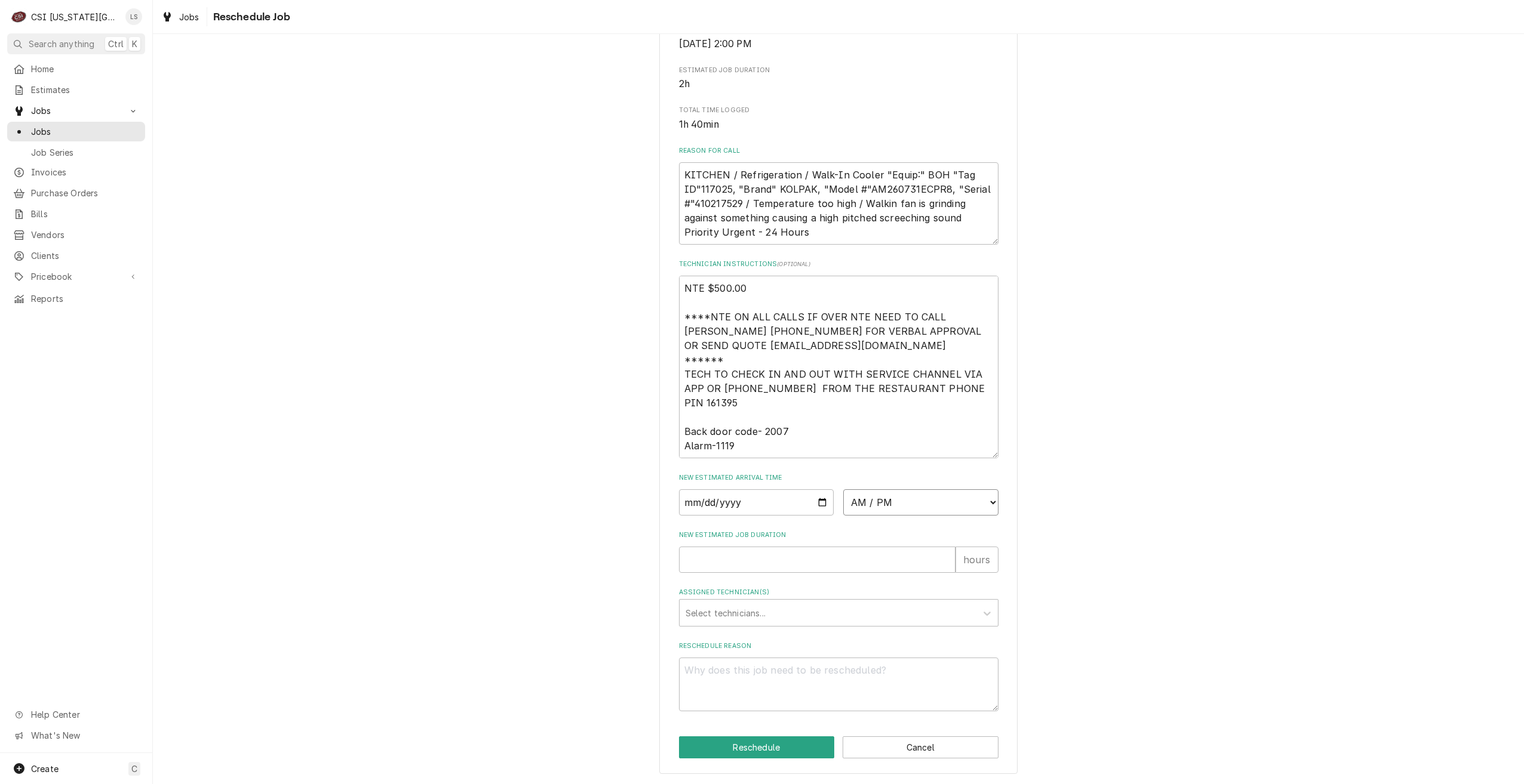
select select "07:00:00"
click at [843, 490] on select "AM / PM 6:00 AM 6:15 AM 6:30 AM 6:45 AM 7:00 AM 7:15 AM 7:30 AM 7:45 AM 8:00 AM…" at bounding box center [920, 502] width 155 height 26
click at [851, 558] on input "New Estimated Job Duration" at bounding box center [817, 559] width 277 height 26
type textarea "x"
type input "2"
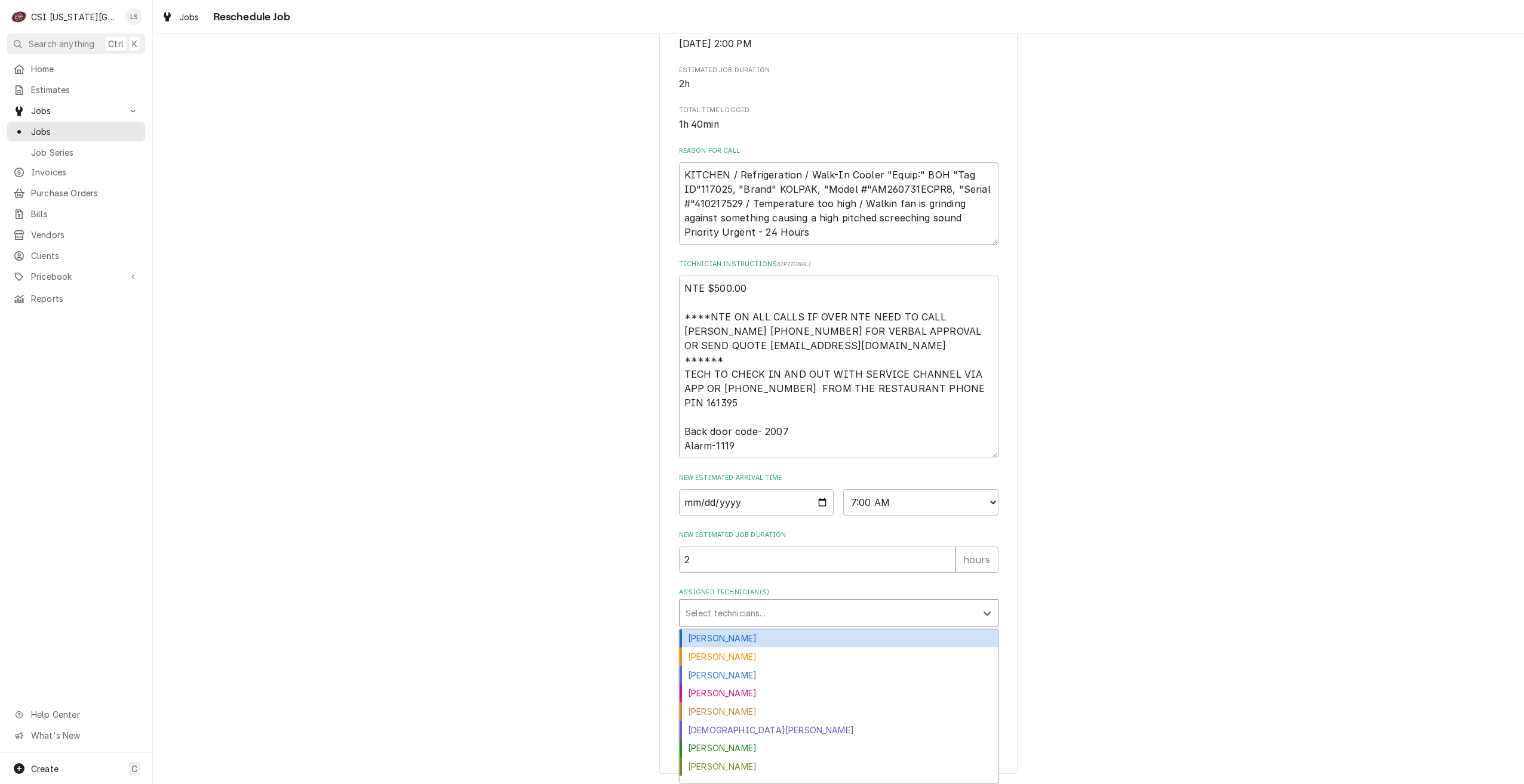
click at [851, 618] on div "Assigned Technician(s)" at bounding box center [828, 613] width 285 height 21
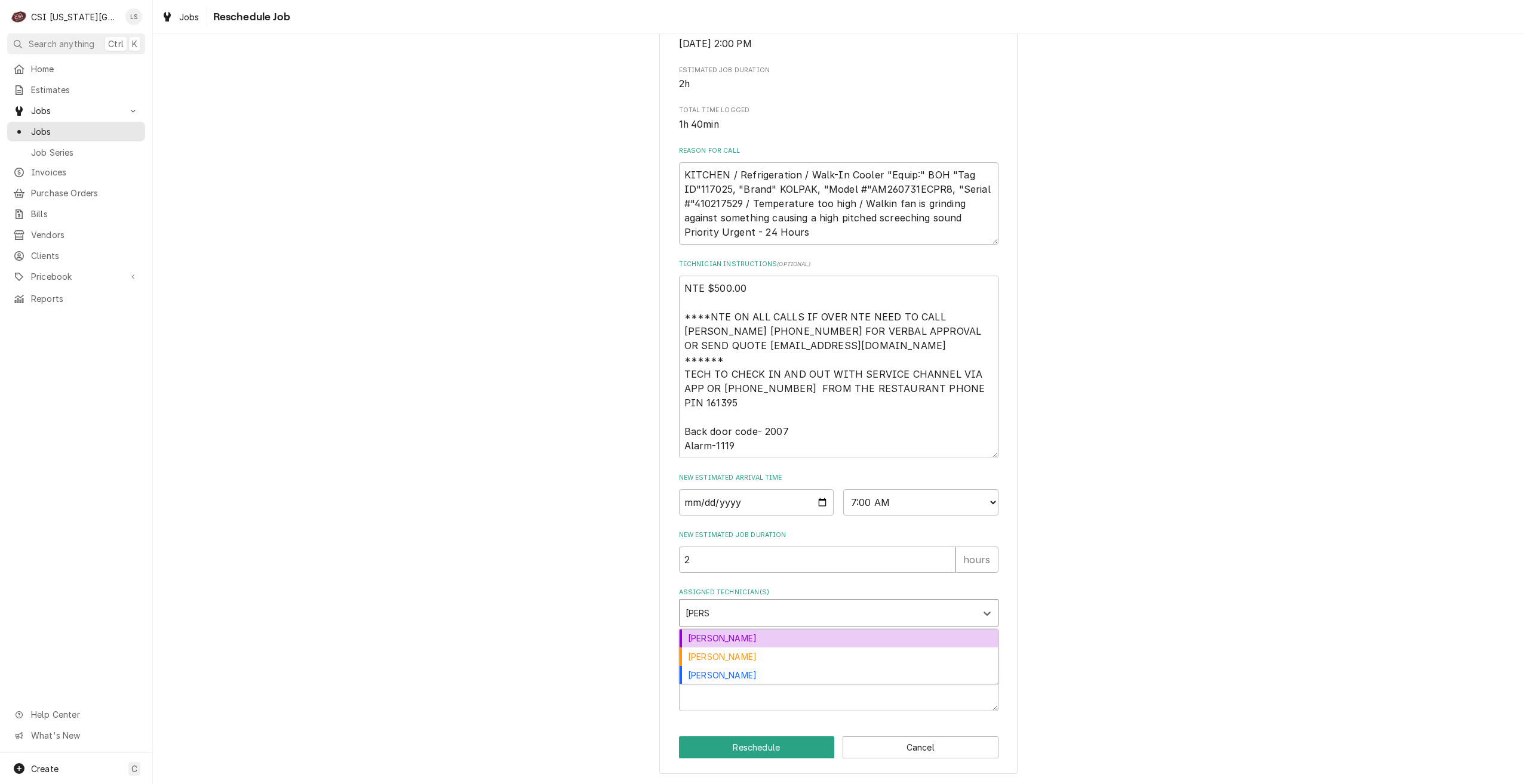
type input "zach w"
click at [828, 633] on div "Zach Wilson" at bounding box center [838, 638] width 318 height 19
type textarea "x"
click at [843, 681] on textarea "Reschedule Reason" at bounding box center [838, 685] width 320 height 54
type textarea "x"
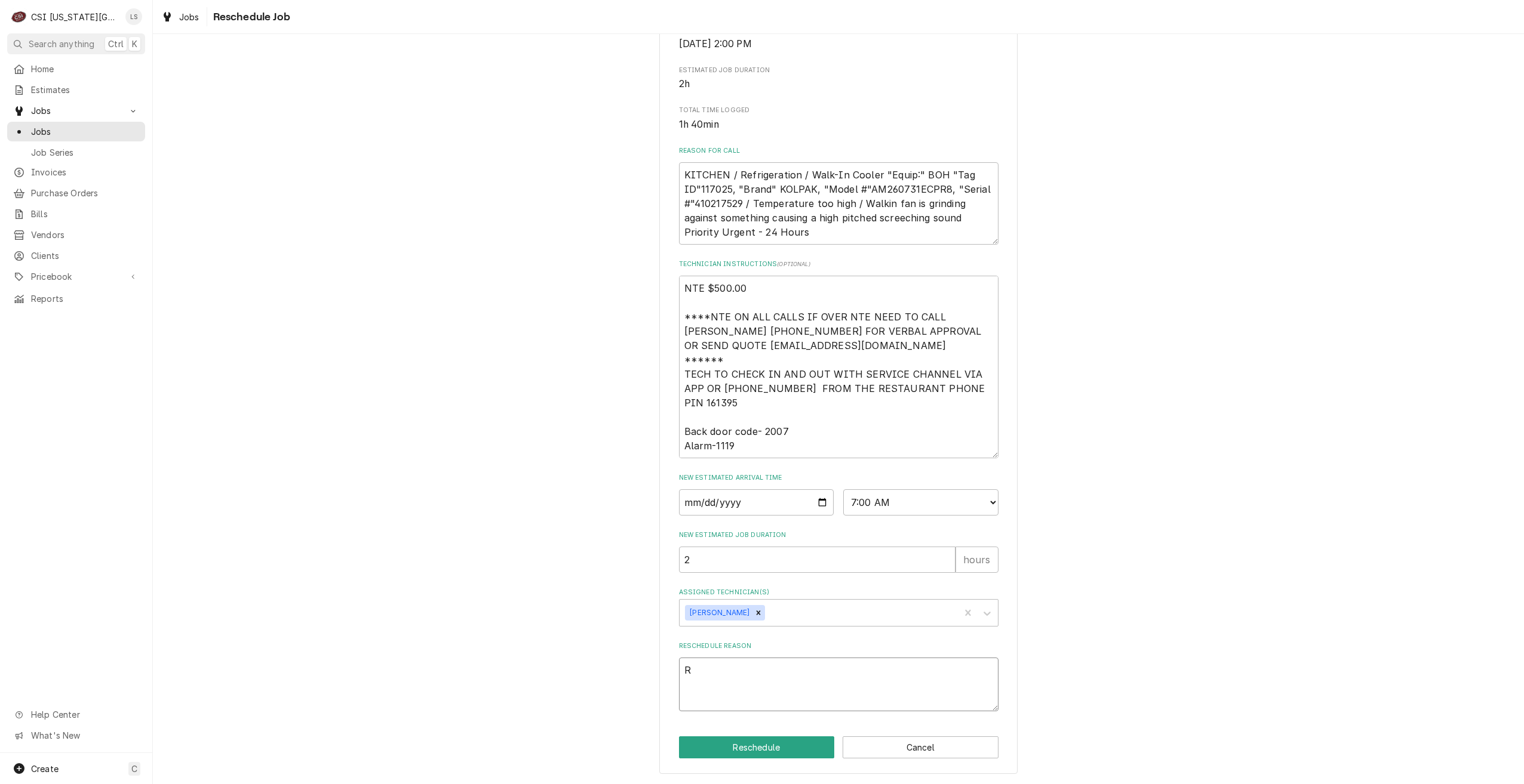
type textarea "Re"
type textarea "x"
type textarea "Ret"
type textarea "x"
type textarea "Retu"
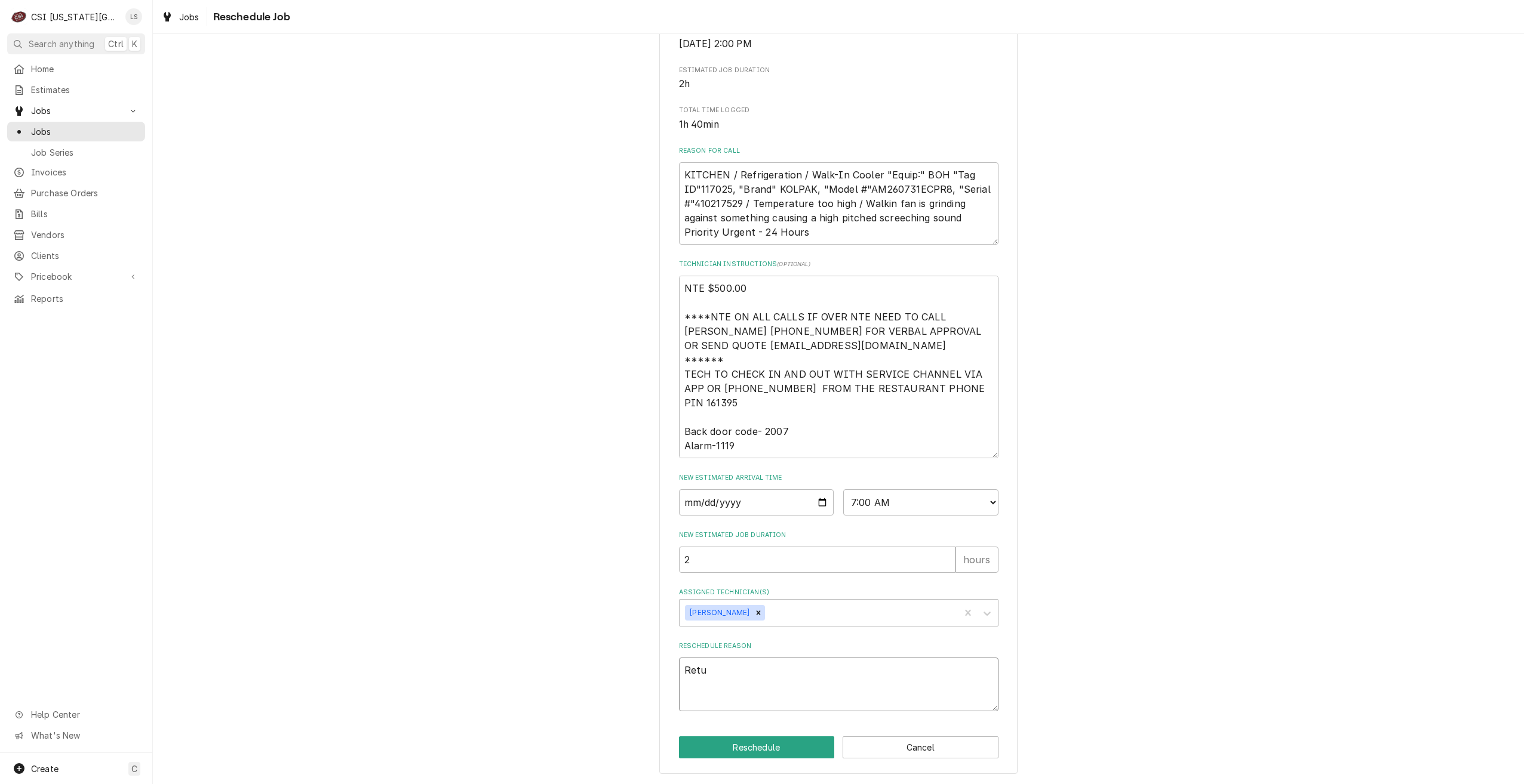
type textarea "x"
type textarea "Retur"
type textarea "x"
type textarea "Return"
type textarea "x"
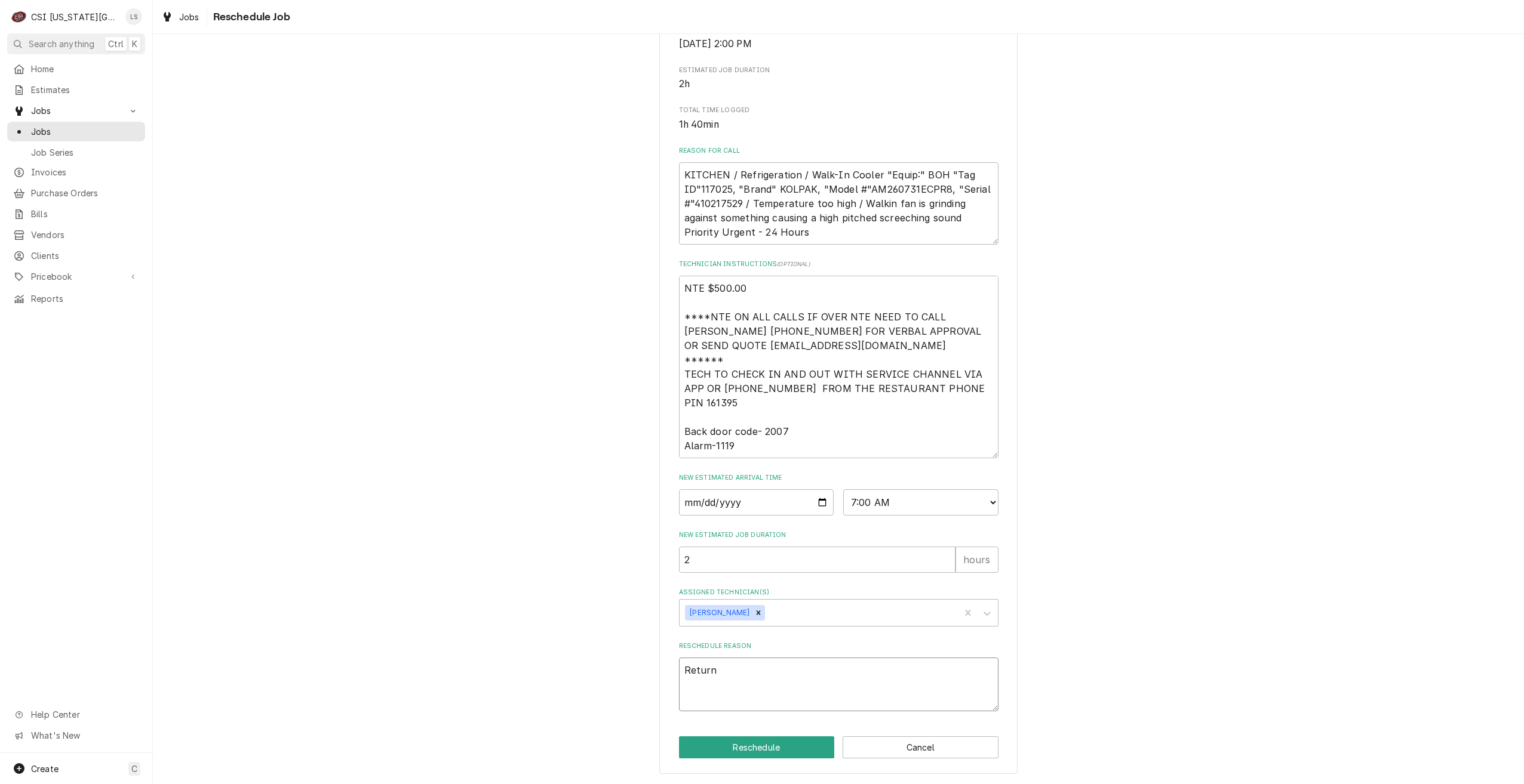
type textarea "Return"
type textarea "x"
type textarea "Return f"
type textarea "x"
type textarea "Return fo"
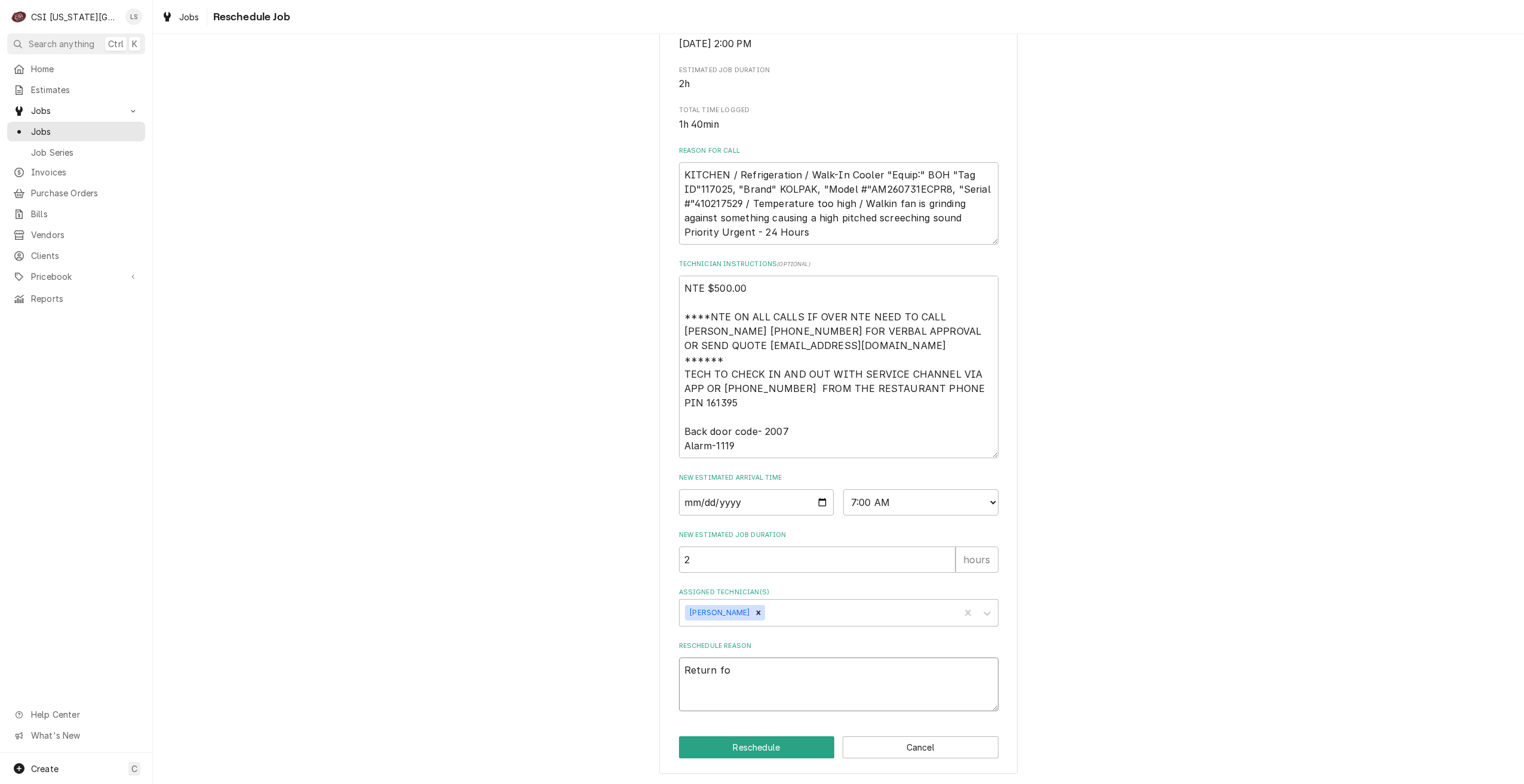
type textarea "x"
type textarea "Return for"
type textarea "x"
type textarea "Return for"
type textarea "x"
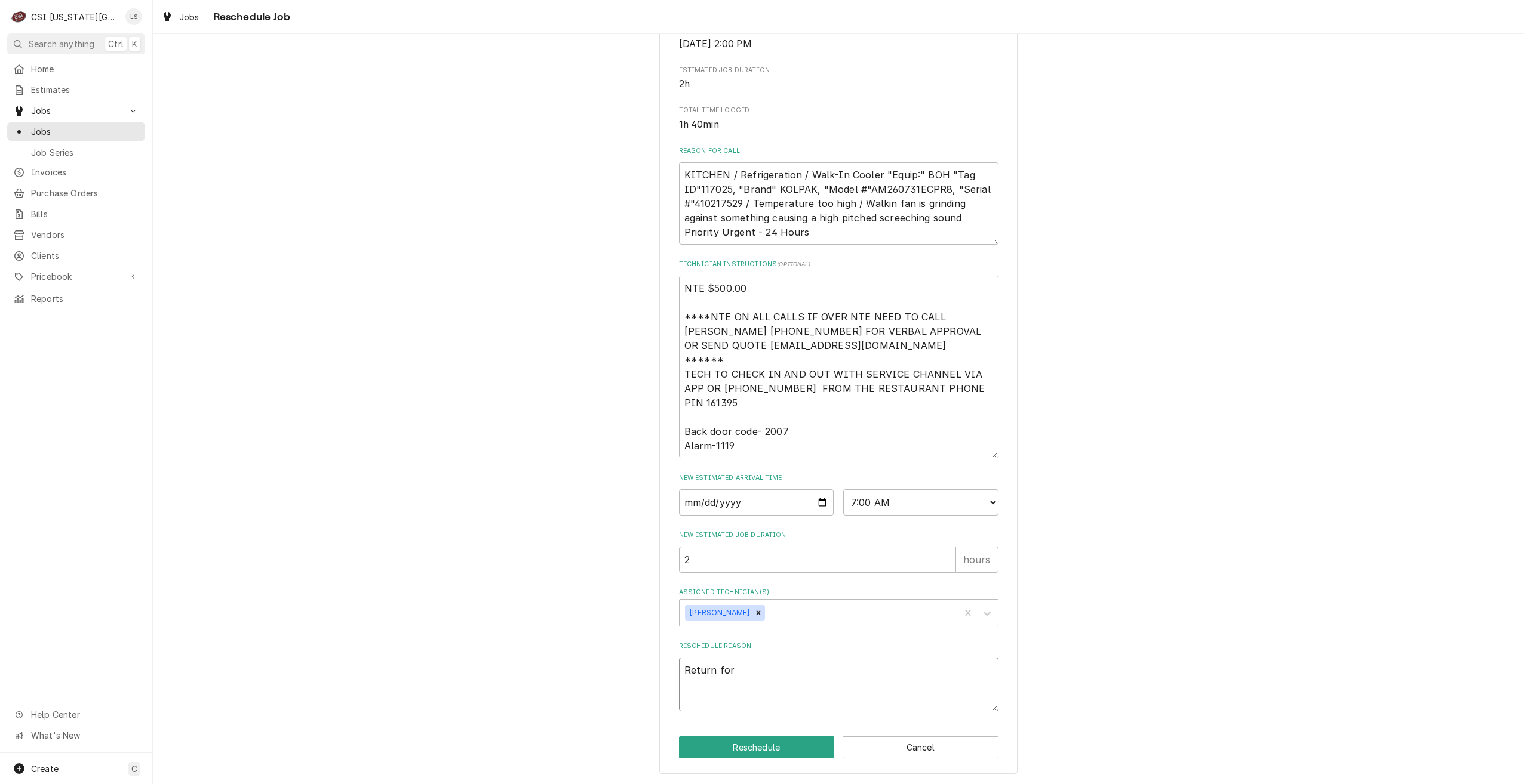
type textarea "Return for r"
type textarea "x"
type textarea "Return for re"
type textarea "x"
type textarea "Return for rep"
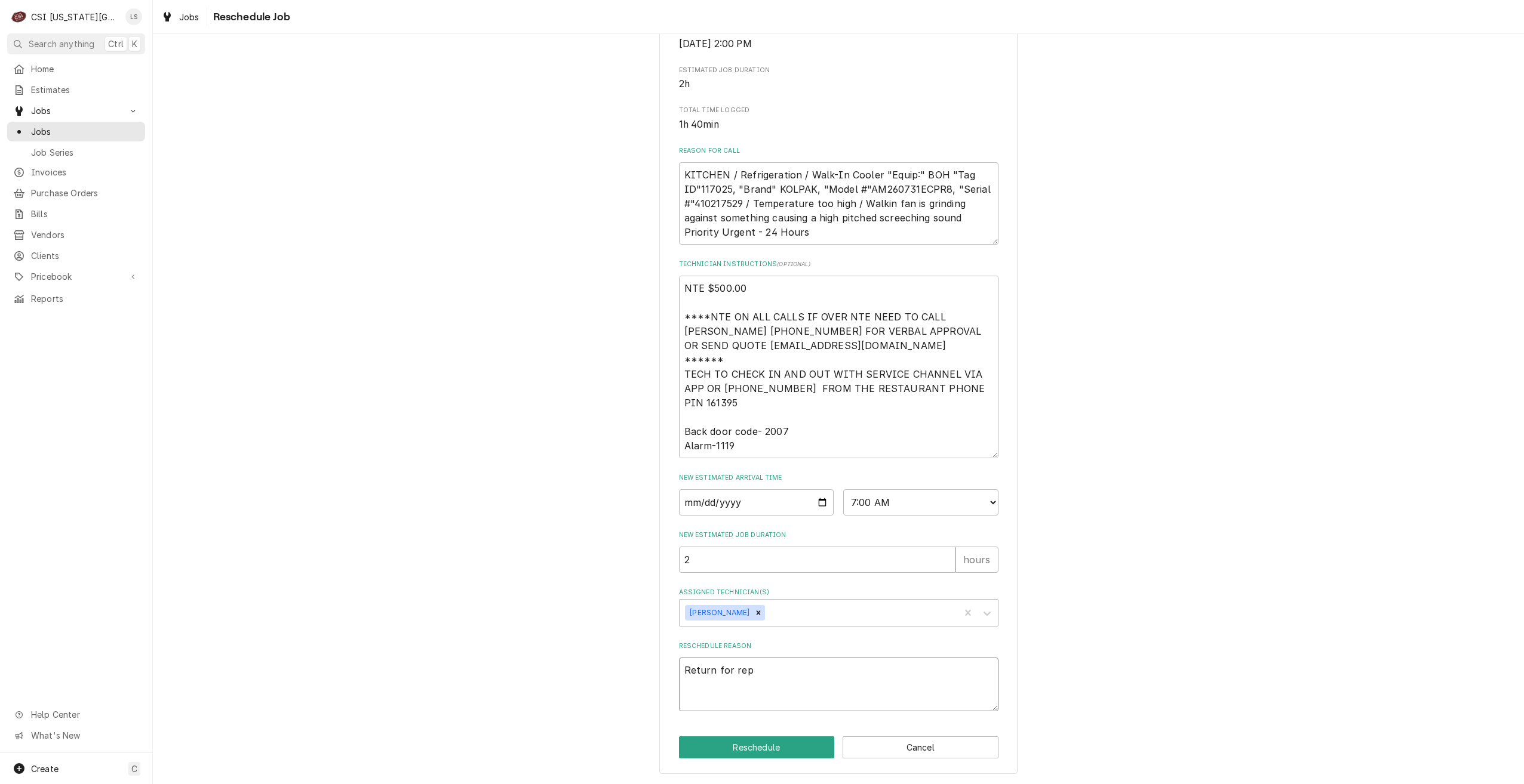
type textarea "x"
type textarea "Return for repa"
type textarea "x"
type textarea "Return for repai"
type textarea "x"
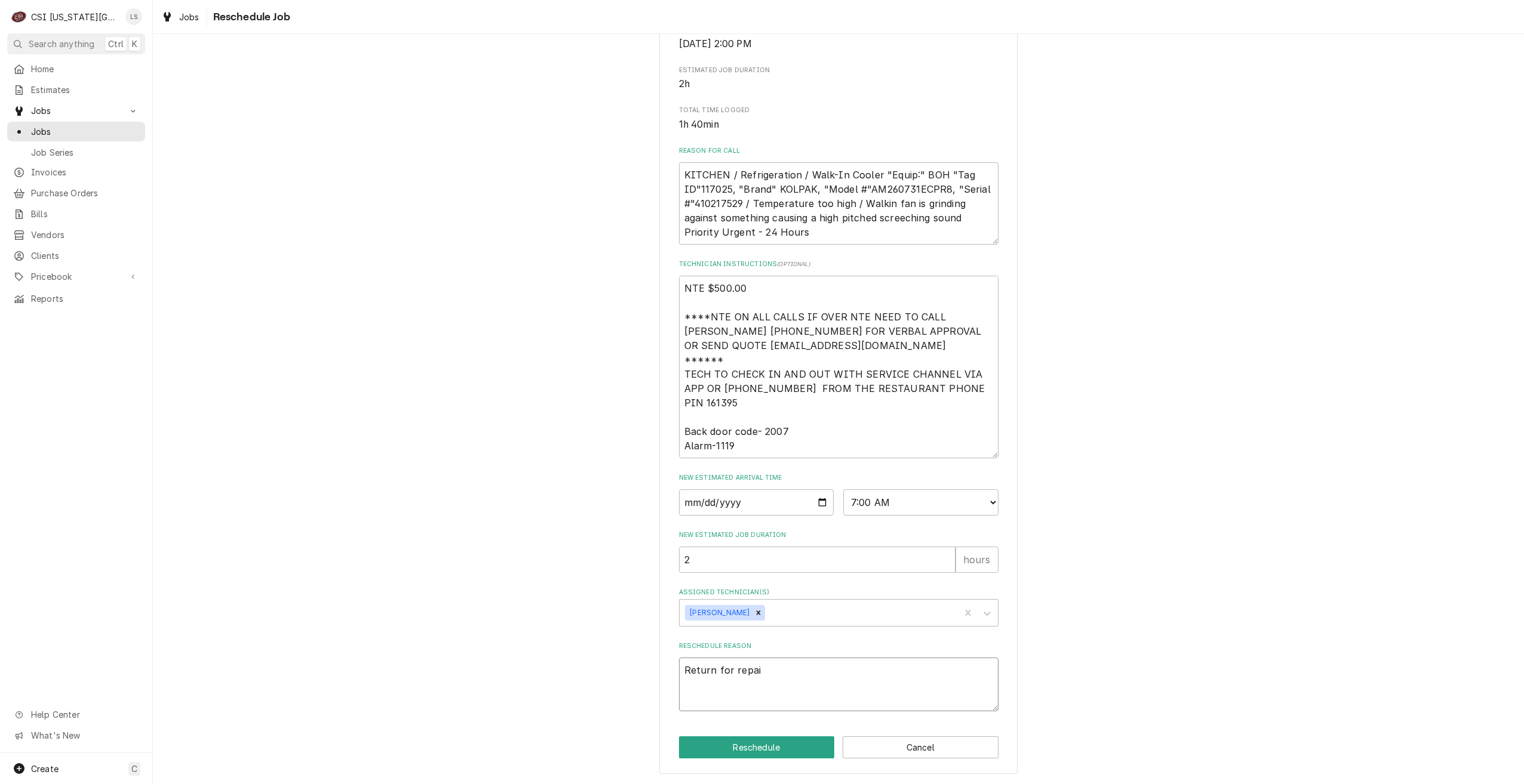
type textarea "Return for repair"
type textarea "x"
type textarea "Return for repairs"
click at [759, 746] on button "Reschedule" at bounding box center [757, 747] width 156 height 22
type textarea "x"
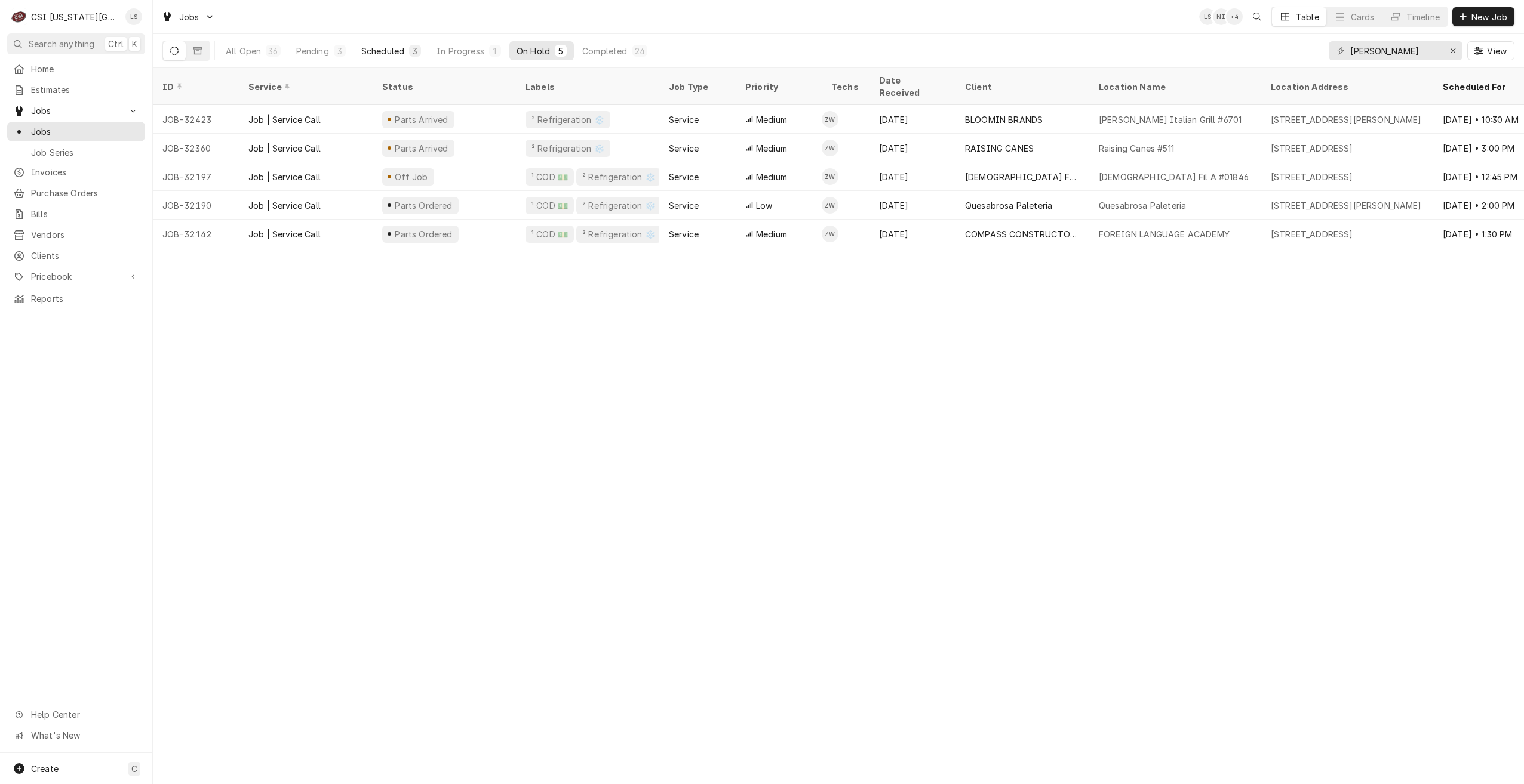
drag, startPoint x: 341, startPoint y: 48, endPoint x: 387, endPoint y: 48, distance: 46.0
click at [341, 48] on div "3" at bounding box center [339, 51] width 7 height 13
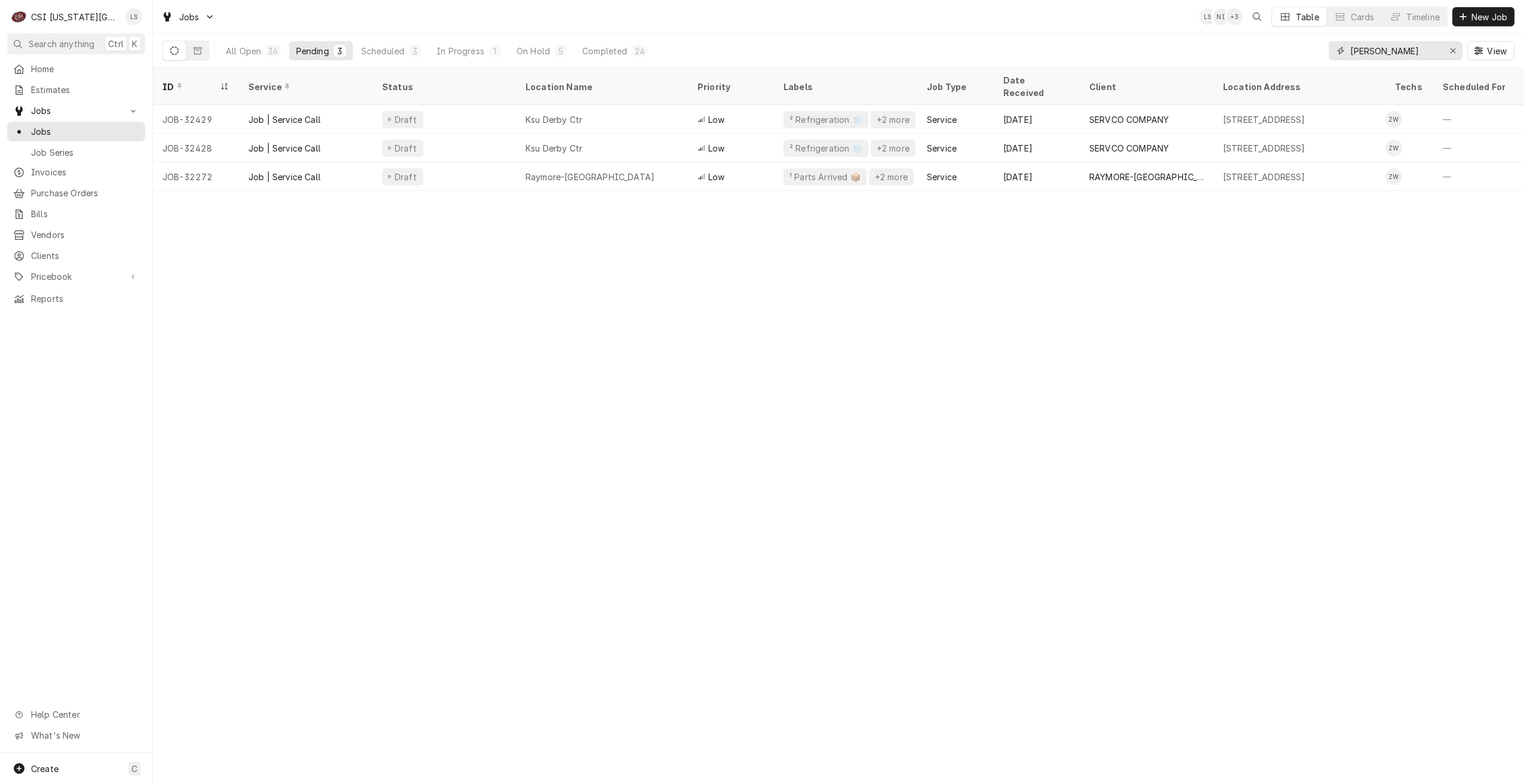
drag, startPoint x: 1398, startPoint y: 48, endPoint x: 1327, endPoint y: 48, distance: 71.0
click at [1327, 48] on div "All Open 36 Pending 3 Scheduled 3 In Progress 1 On Hold 5 Completed 24 zach wil…" at bounding box center [838, 50] width 1352 height 33
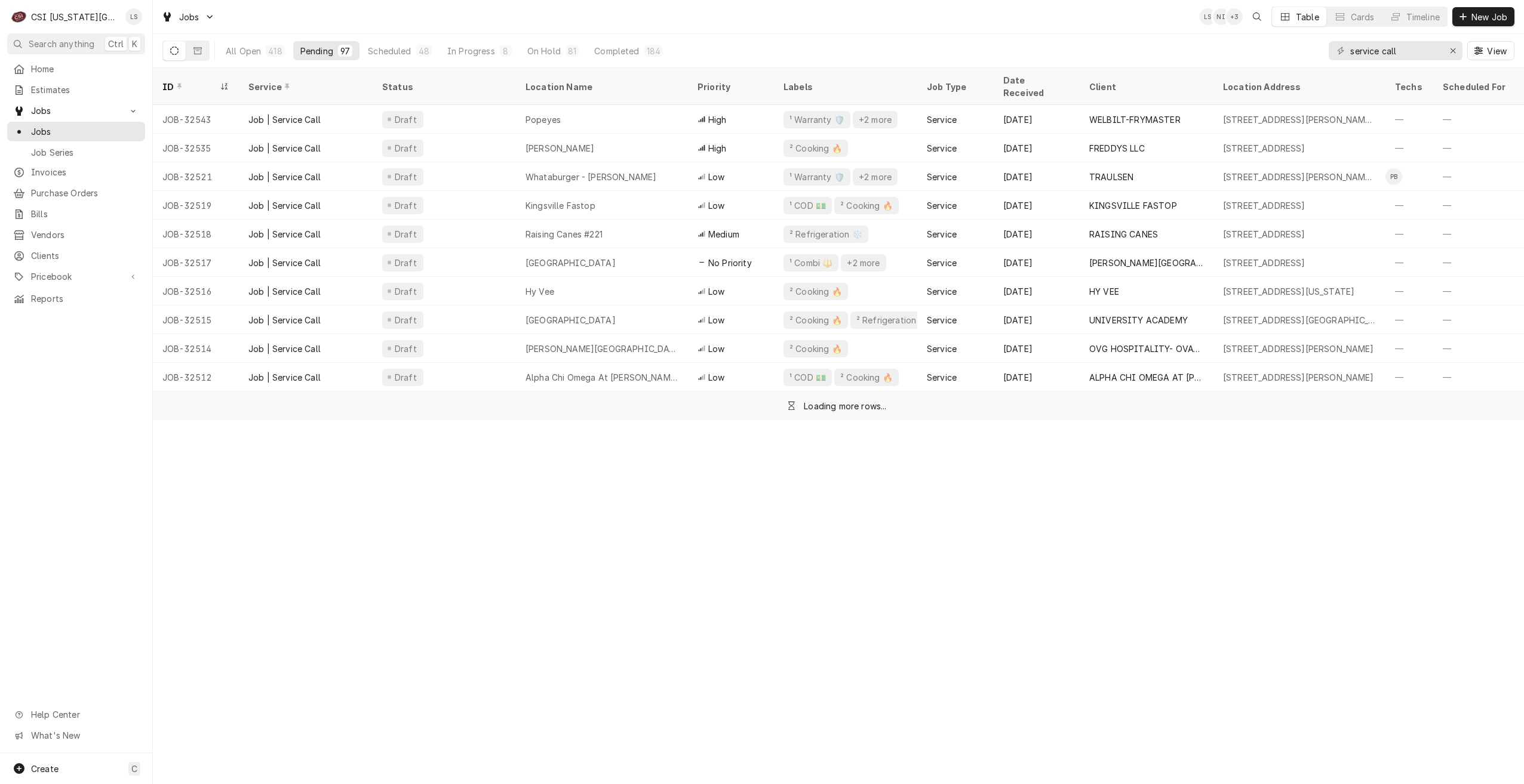
click at [906, 19] on div "Jobs LS NI + 3 Table Cards Timeline New Job" at bounding box center [838, 16] width 1371 height 33
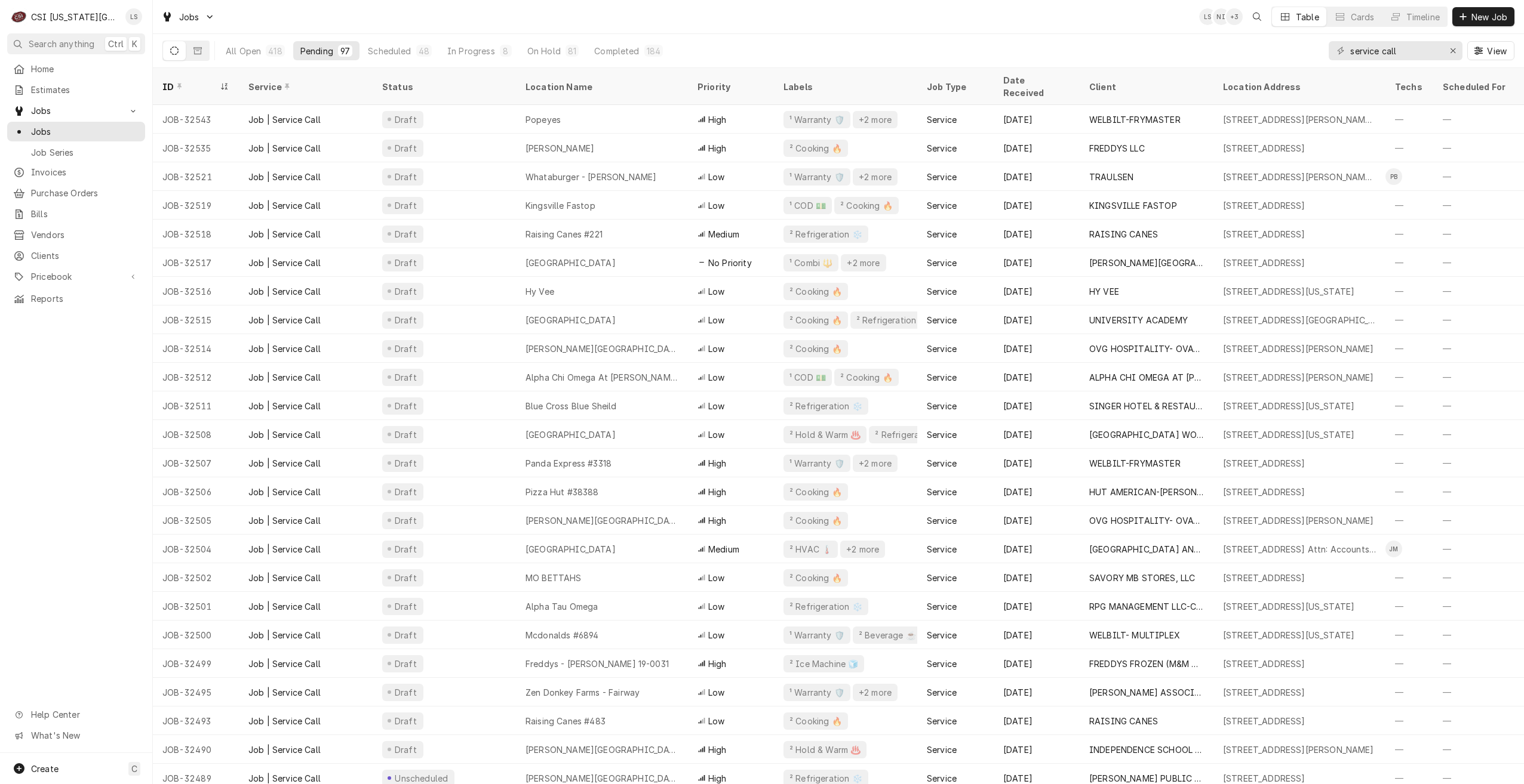
click at [1039, 38] on div "All Open 418 Pending 97 Scheduled 48 In Progress 8 On Hold 81 Completed 184 ser…" at bounding box center [838, 50] width 1352 height 33
click at [1004, 38] on div "All Open 418 Pending 97 Scheduled 48 In Progress 8 On Hold 81 Completed 184 ser…" at bounding box center [838, 50] width 1352 height 33
click at [1155, 37] on div "All Open 418 Pending 97 Scheduled 48 In Progress 8 On Hold 81 Completed 184 ser…" at bounding box center [838, 50] width 1352 height 33
click at [938, 15] on div "Jobs LS NI + 5 Table Cards Timeline New Job" at bounding box center [838, 16] width 1371 height 33
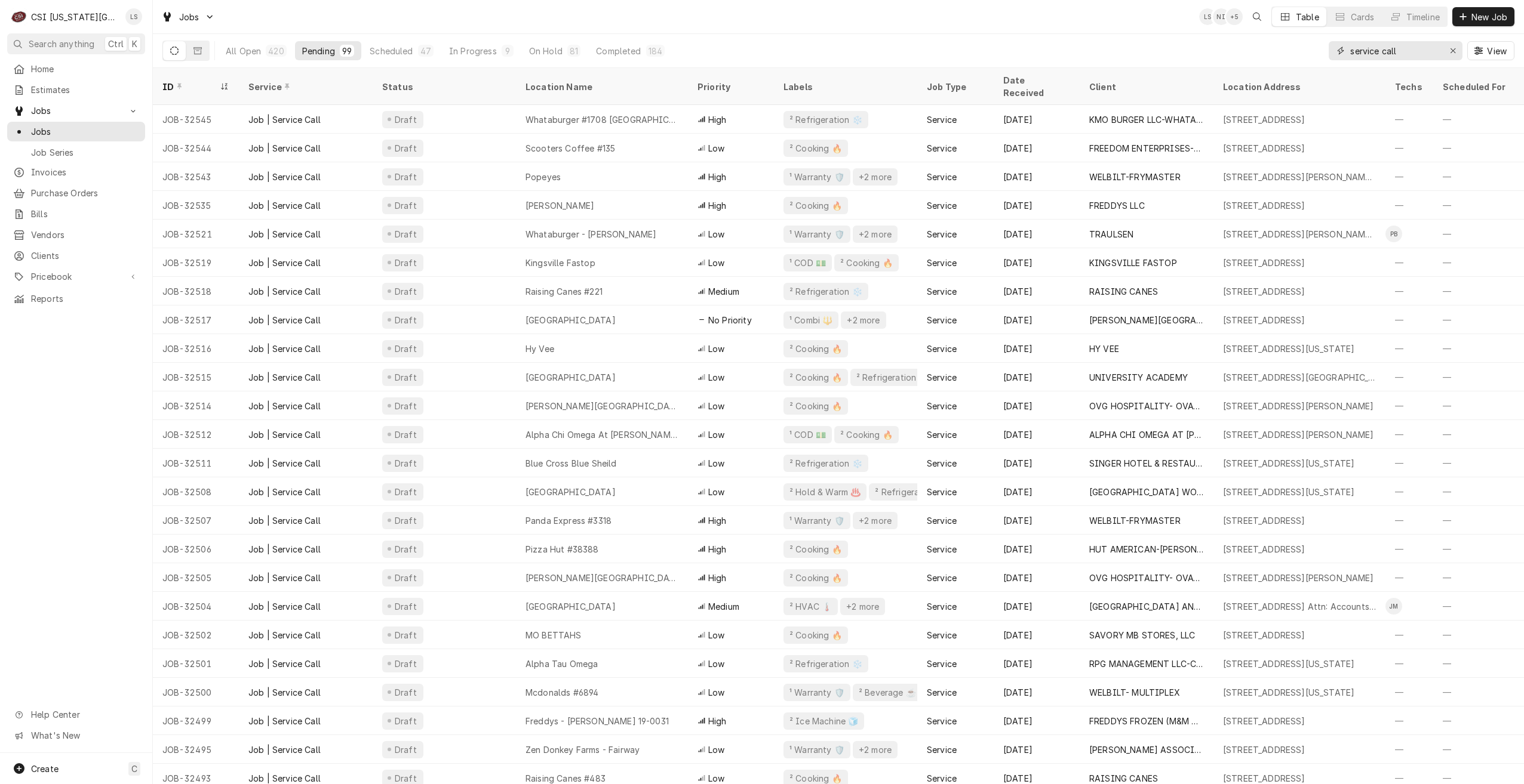
drag, startPoint x: 1411, startPoint y: 55, endPoint x: 1275, endPoint y: 56, distance: 136.0
click at [1275, 56] on div "All Open 420 Pending 99 Scheduled 47 In Progress 9 On Hold 81 Completed 184 ser…" at bounding box center [838, 50] width 1352 height 33
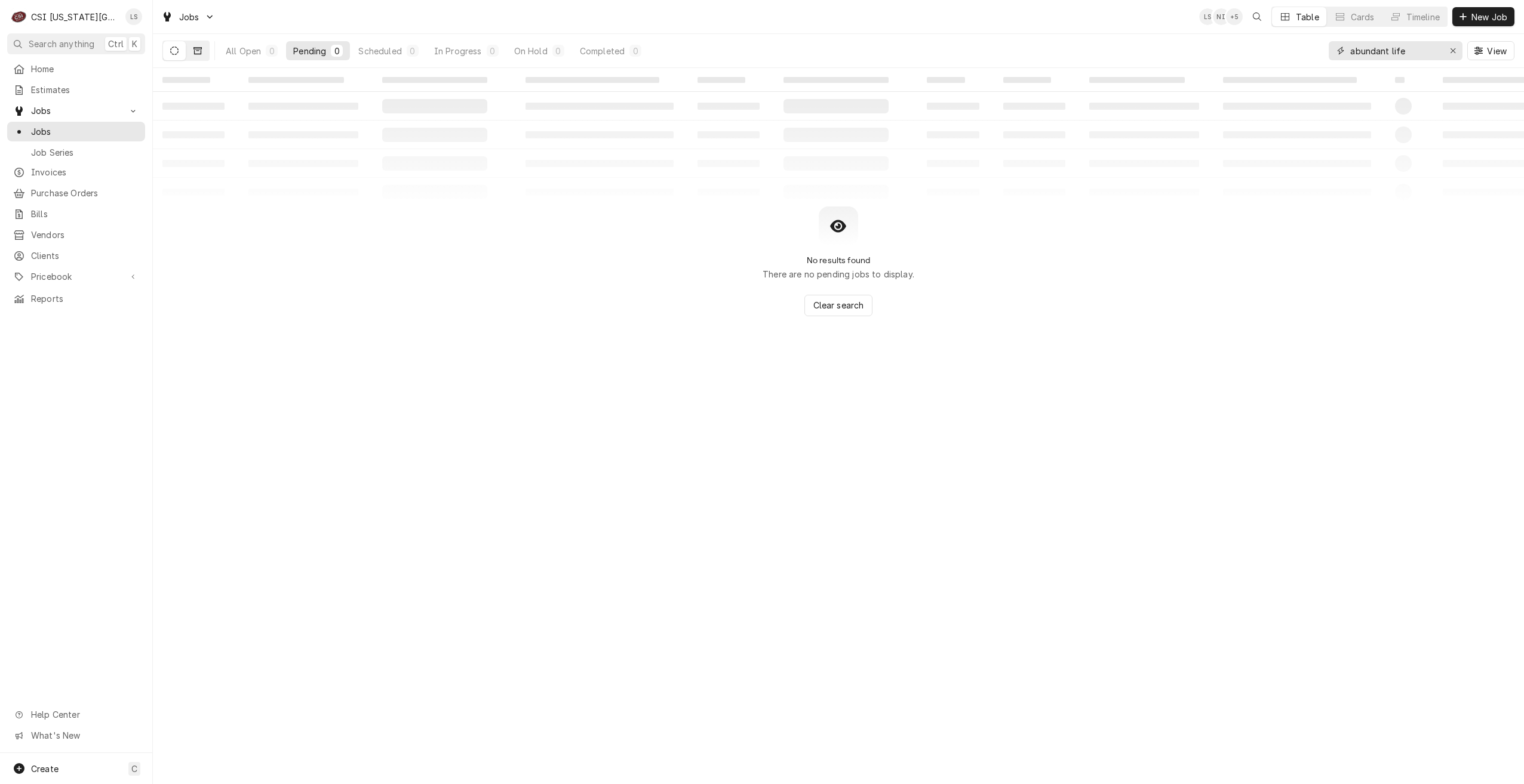
type input "abundant life"
click at [189, 55] on button "Dynamic Content Wrapper" at bounding box center [197, 50] width 22 height 19
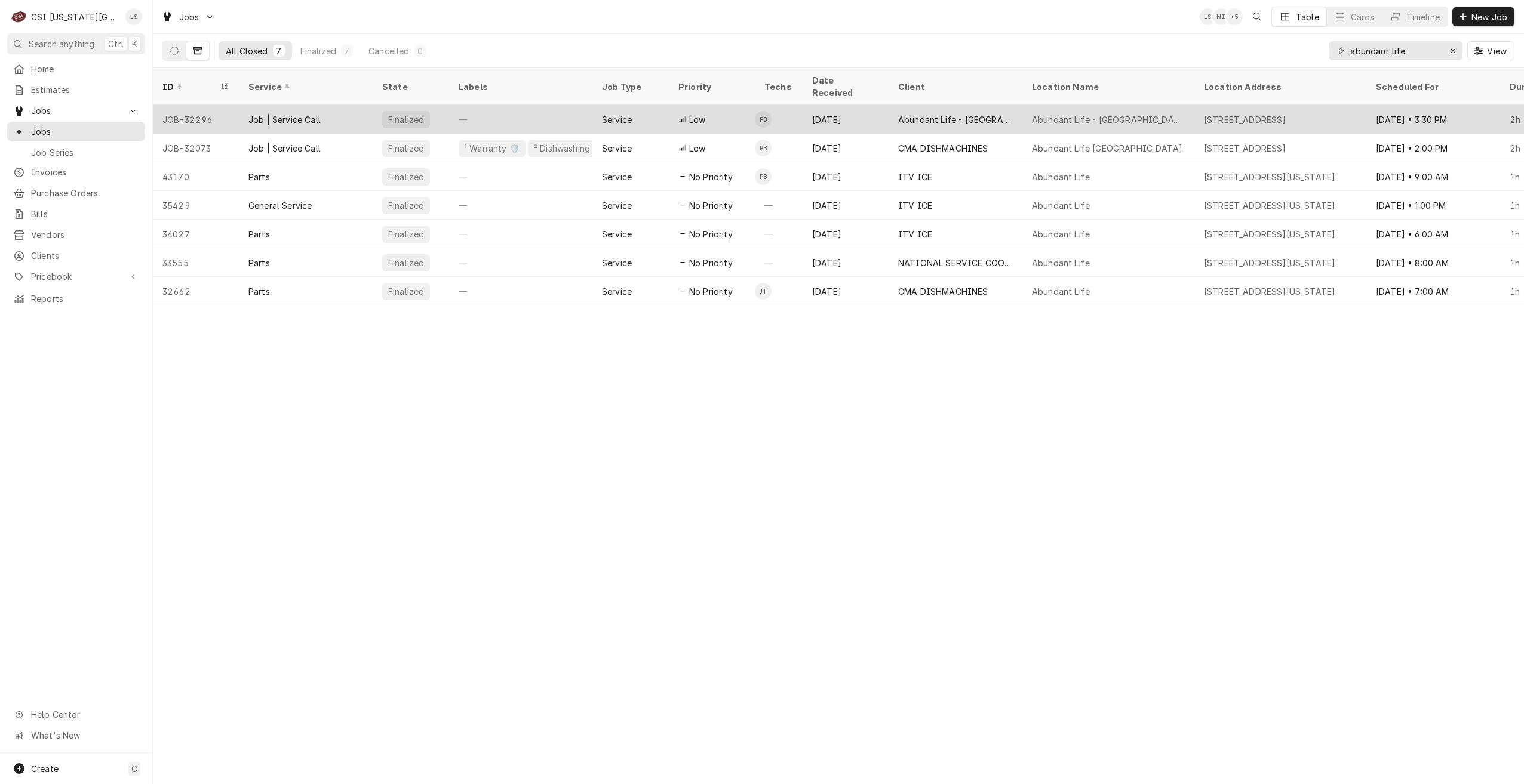
click at [912, 114] on div "Abundant Life - Overland Park Campus" at bounding box center [955, 120] width 115 height 13
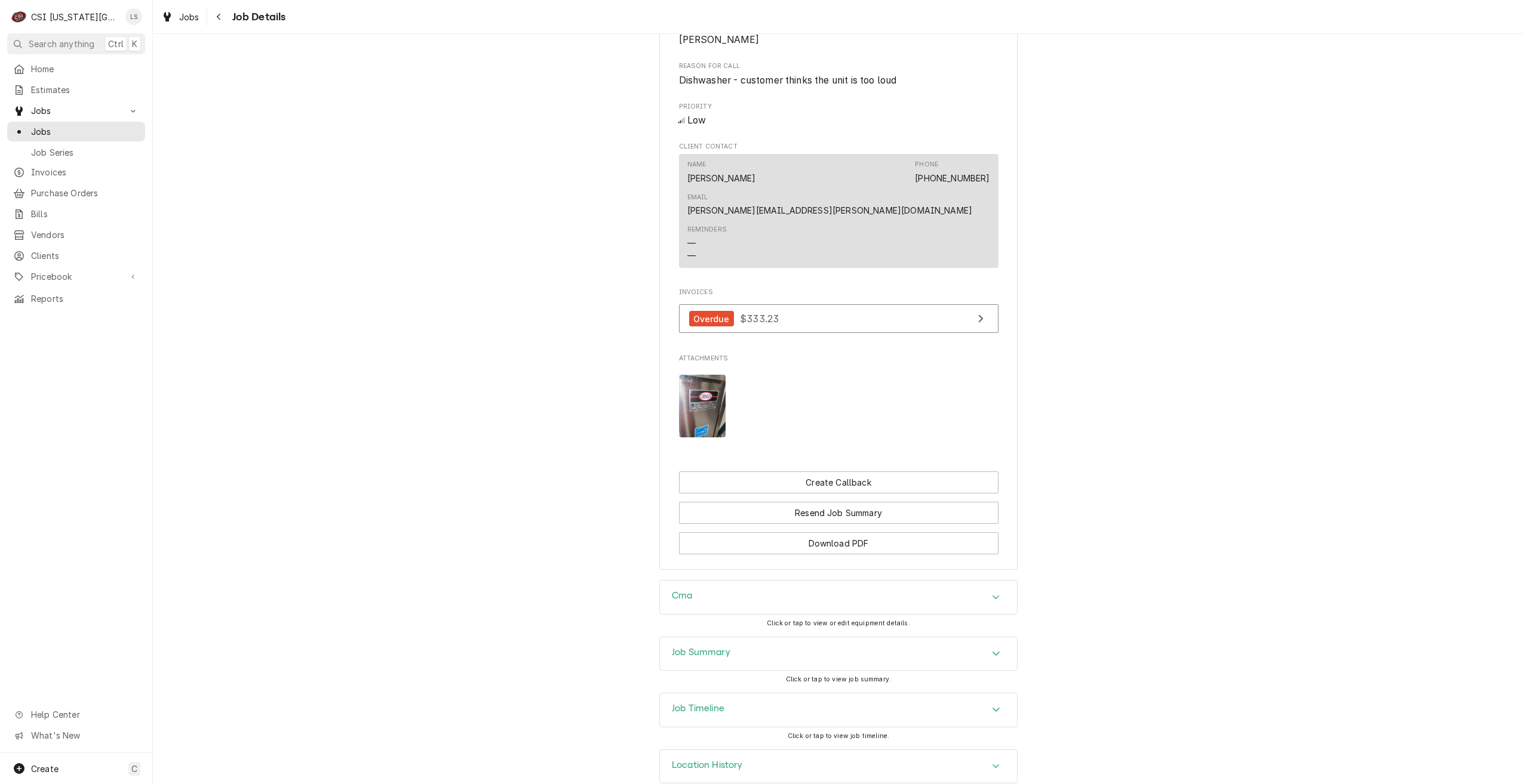
scroll to position [600, 0]
click at [895, 635] on div "Job Summary" at bounding box center [838, 651] width 357 height 33
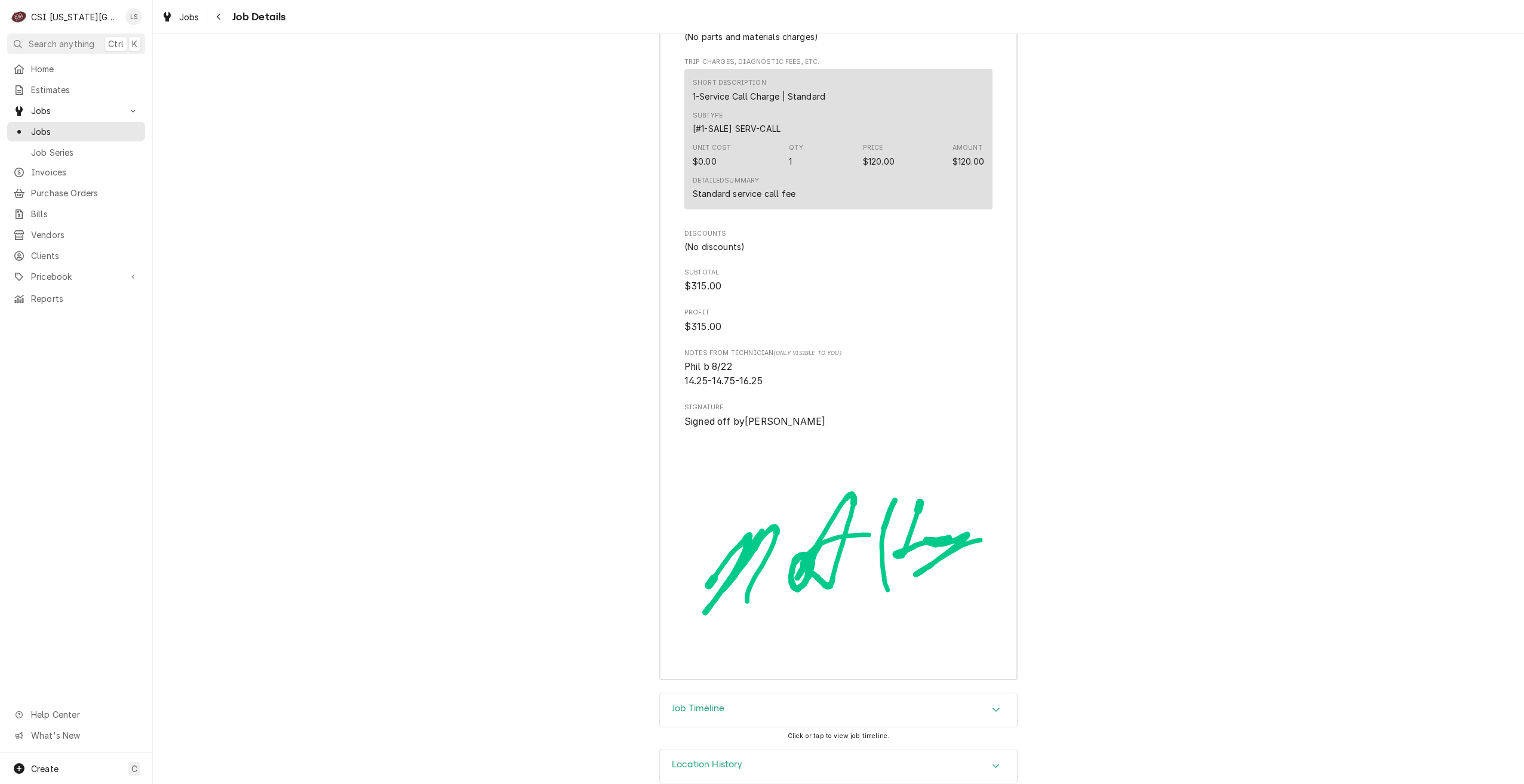
scroll to position [2748, 0]
click at [912, 695] on div "Job Timeline" at bounding box center [838, 707] width 357 height 33
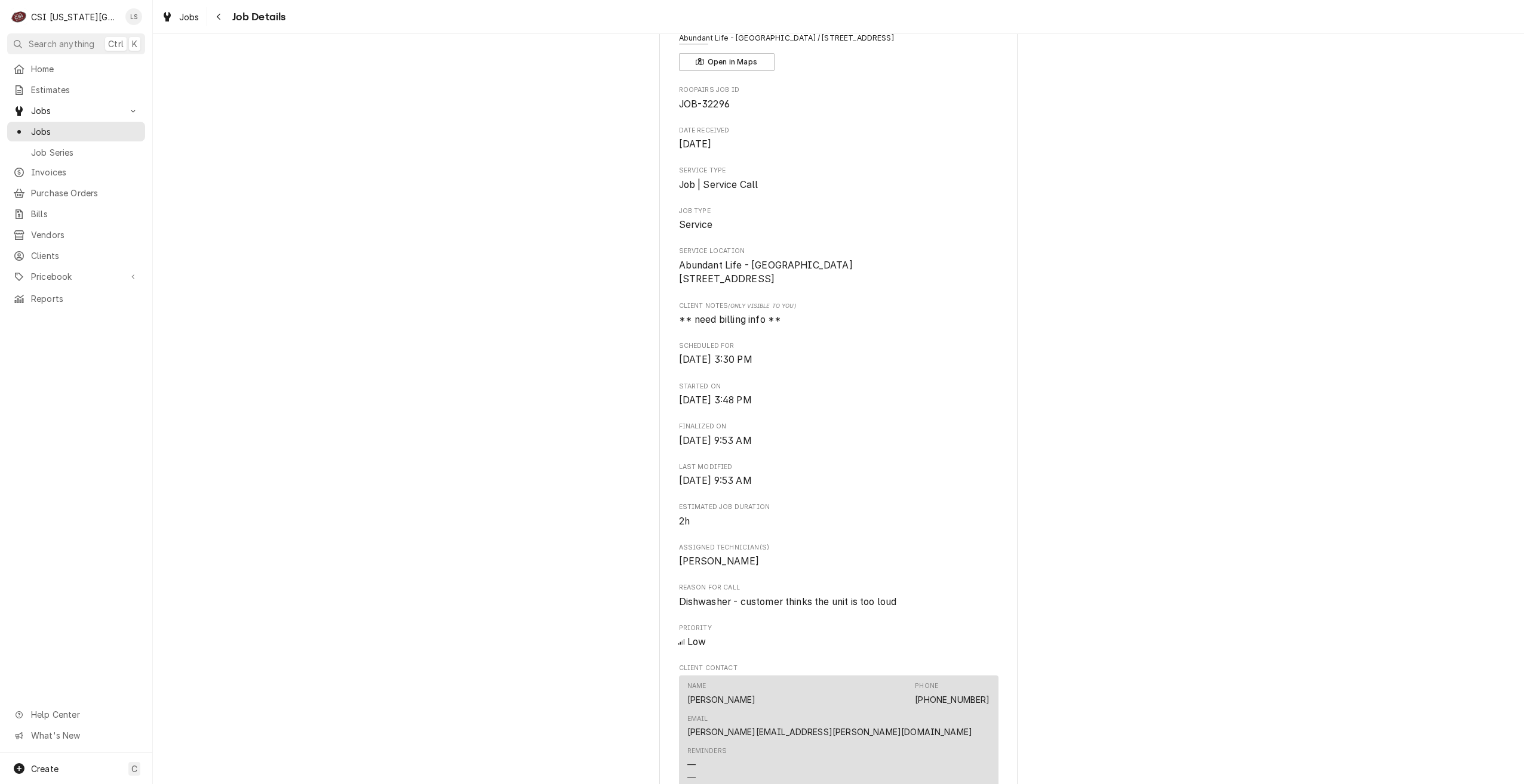
scroll to position [0, 0]
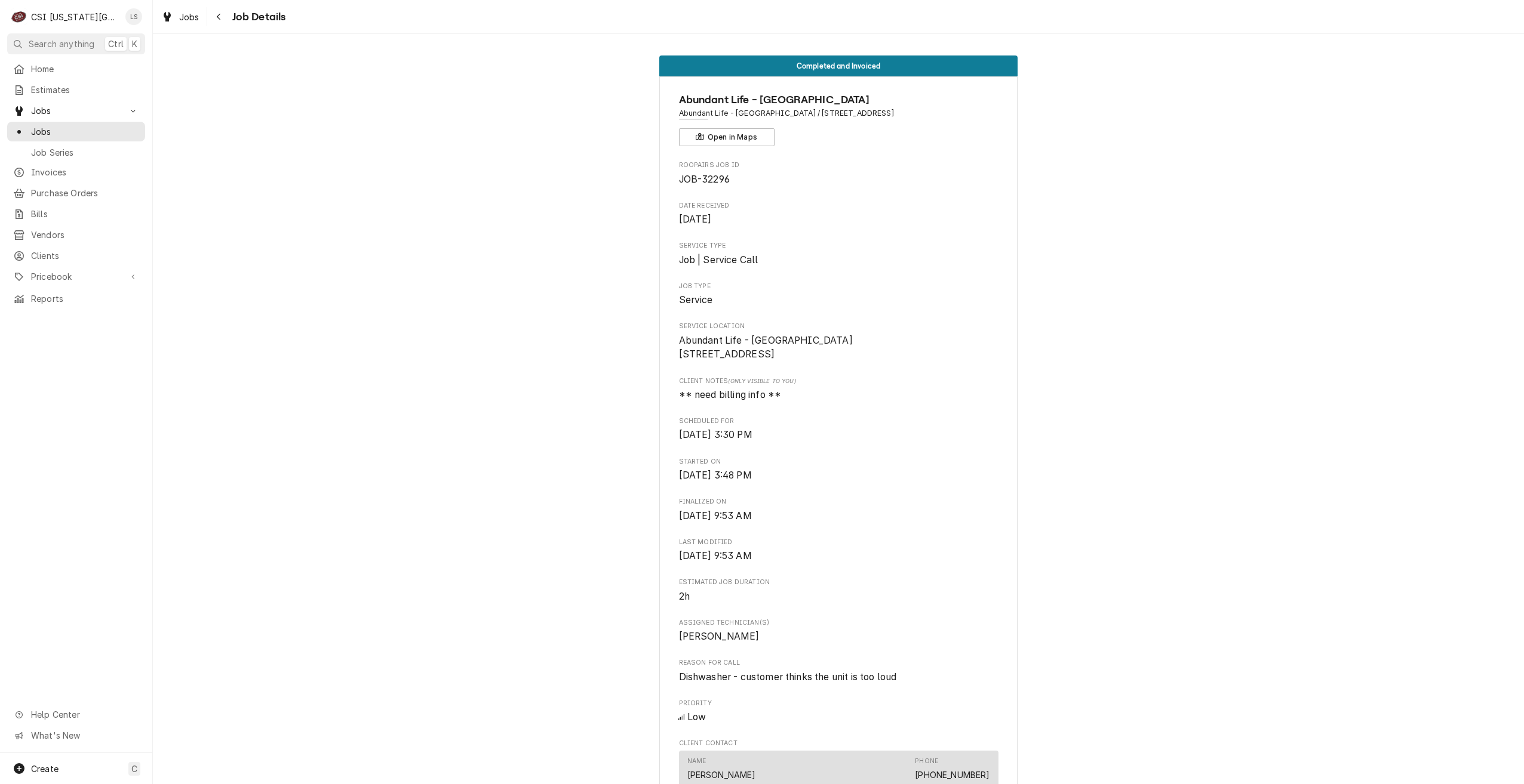
click at [721, 181] on span "JOB-32296" at bounding box center [704, 179] width 51 height 12
copy span "32296"
click at [1245, 143] on div "Completed and Invoiced Abundant Life - Overland Park Campus Abundant Life - Ove…" at bounding box center [838, 611] width 1371 height 1130
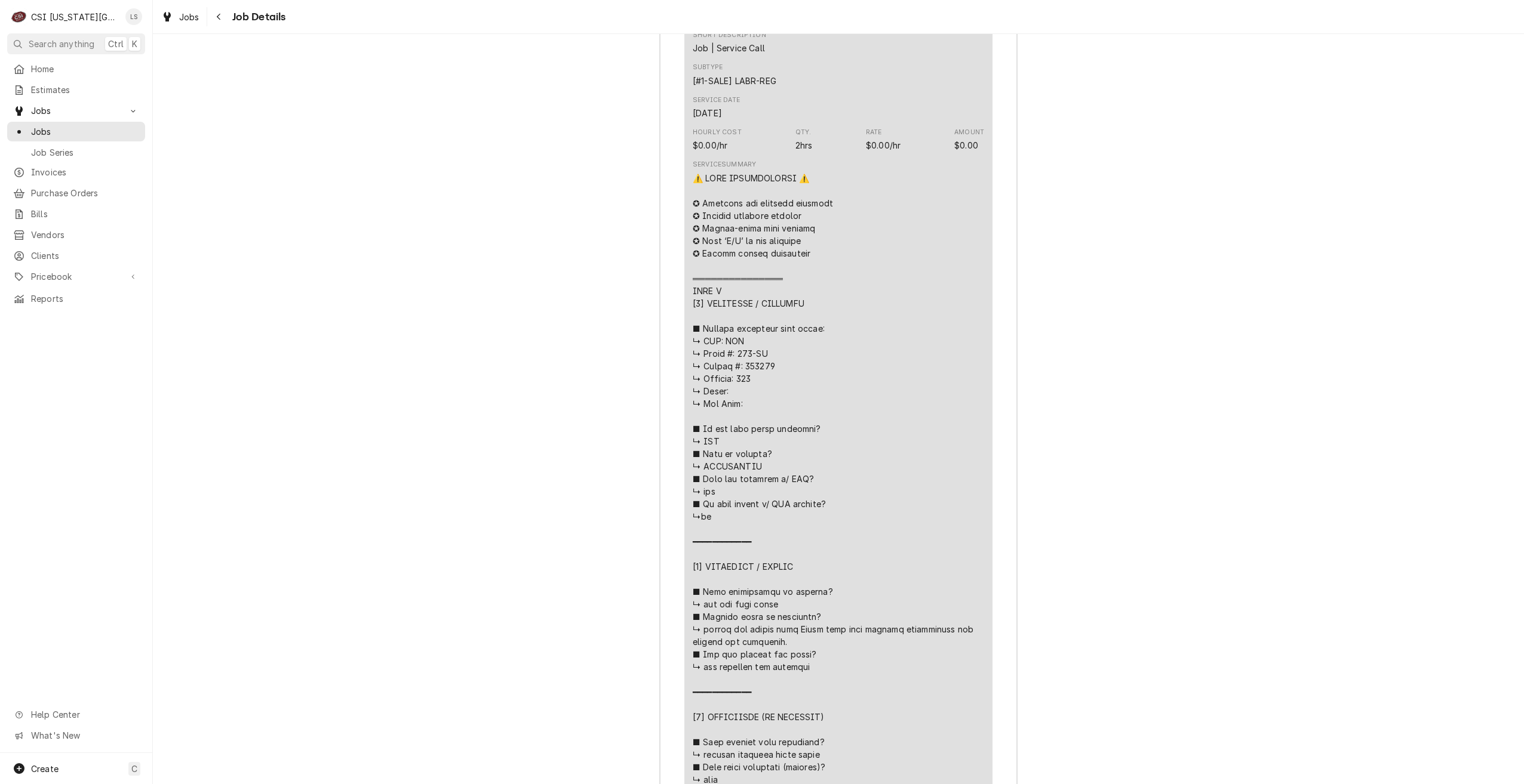
scroll to position [1074, 0]
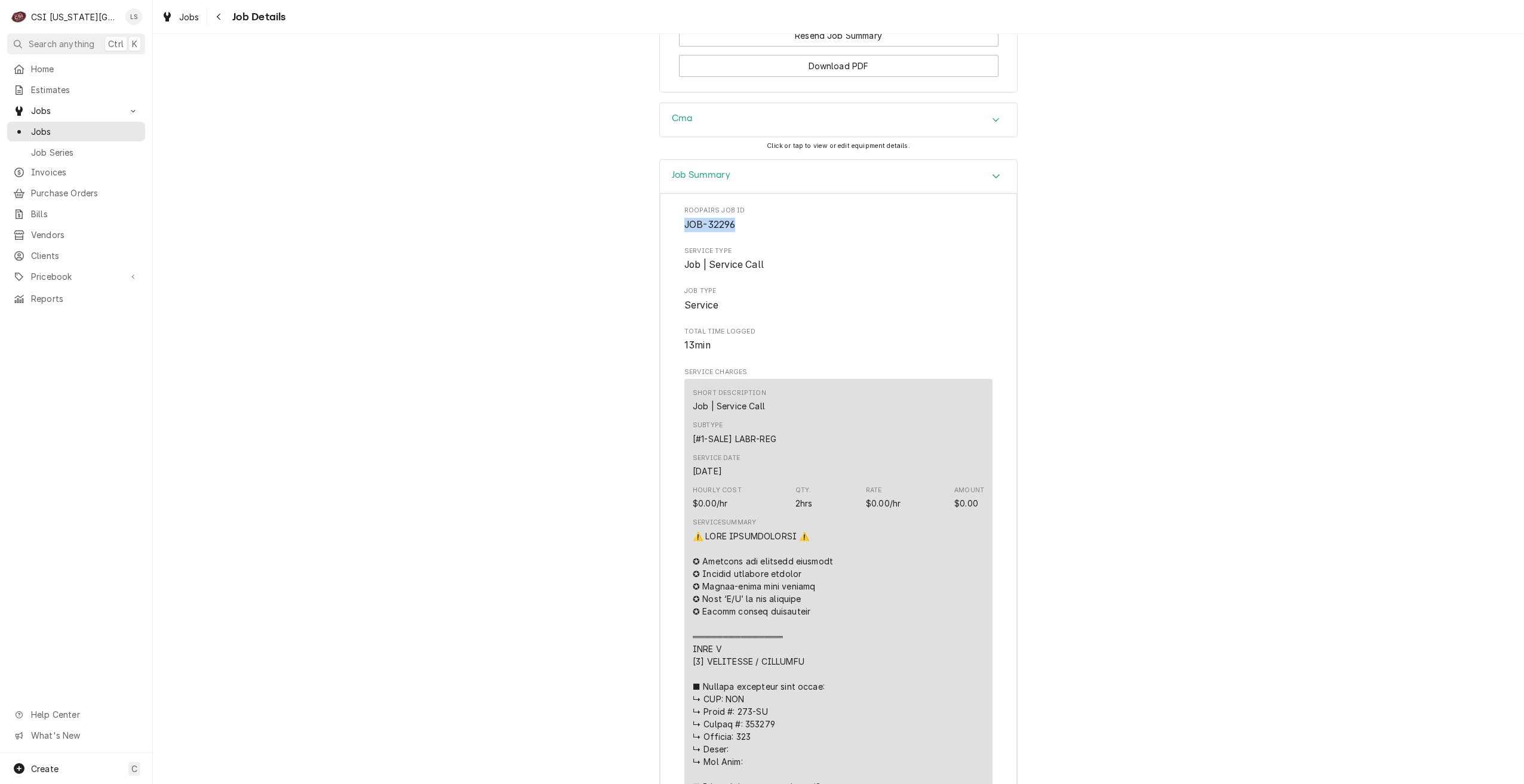
drag, startPoint x: 734, startPoint y: 205, endPoint x: 682, endPoint y: 212, distance: 52.5
click at [684, 217] on span "JOB-32296" at bounding box center [838, 225] width 308 height 14
copy span "JOB-32296"
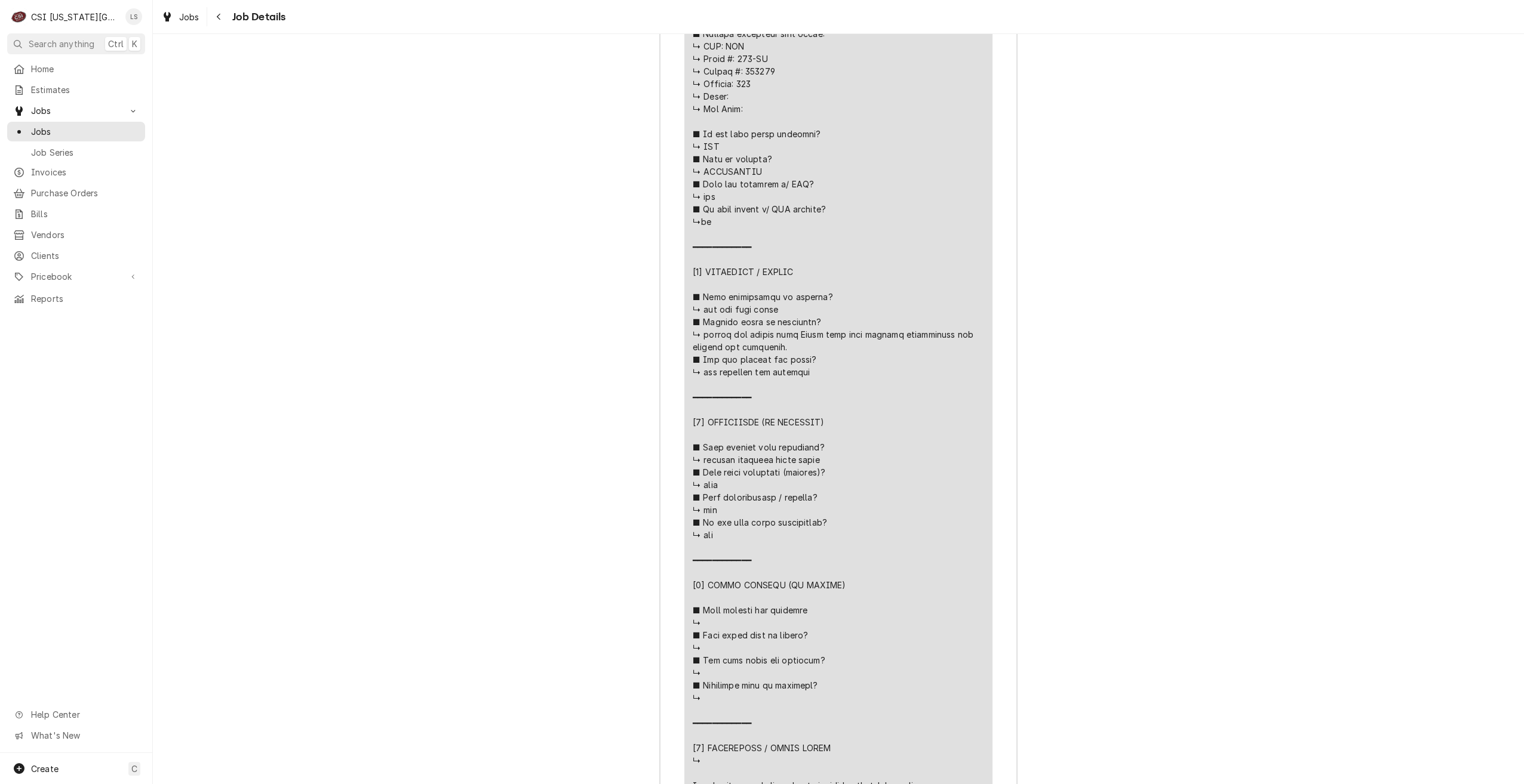
scroll to position [1731, 0]
click at [1325, 271] on div "Job Summary Roopairs Job ID JOB-32296 Service Type Job | Service Call Job Type …" at bounding box center [838, 605] width 1371 height 2204
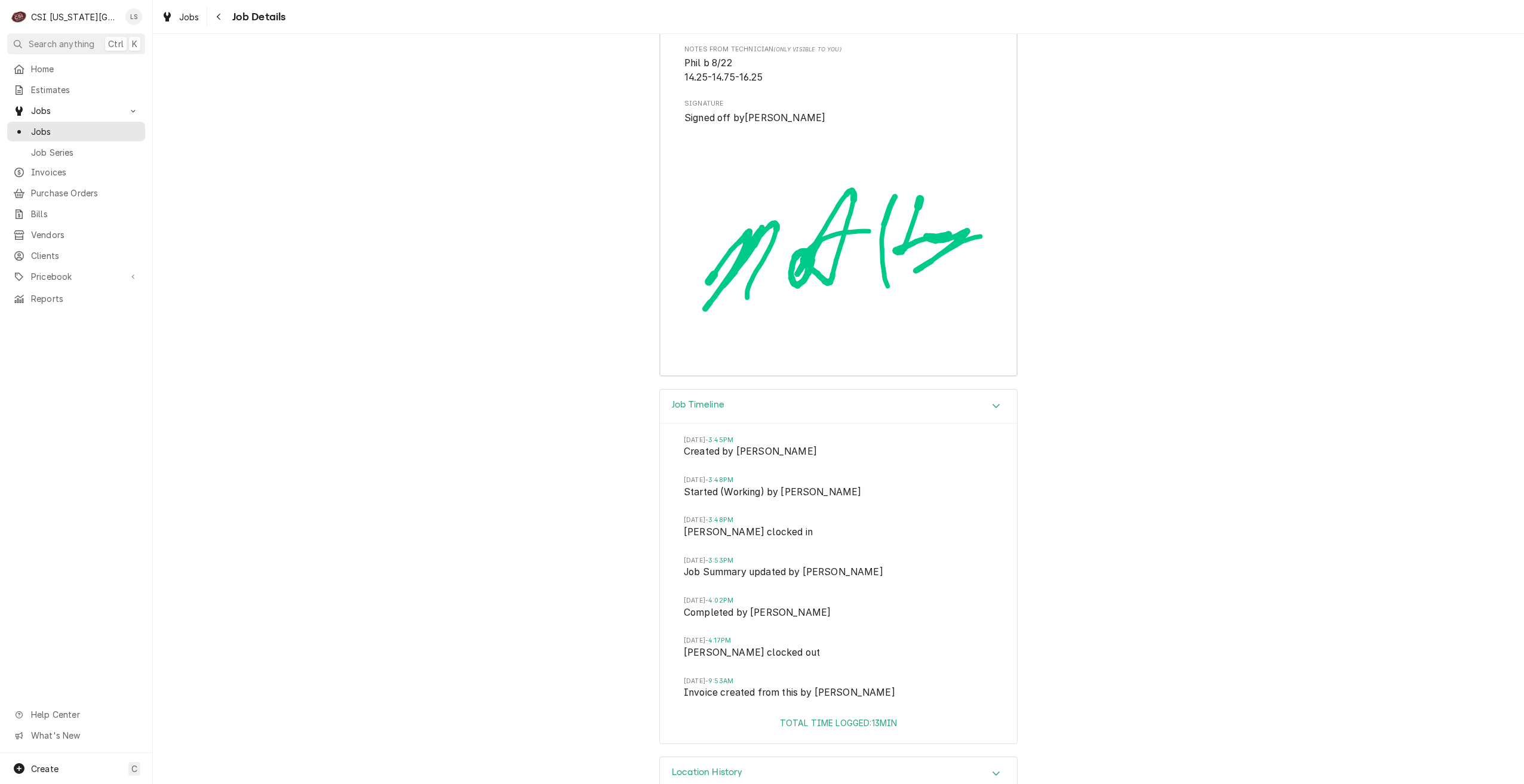
scroll to position [3059, 0]
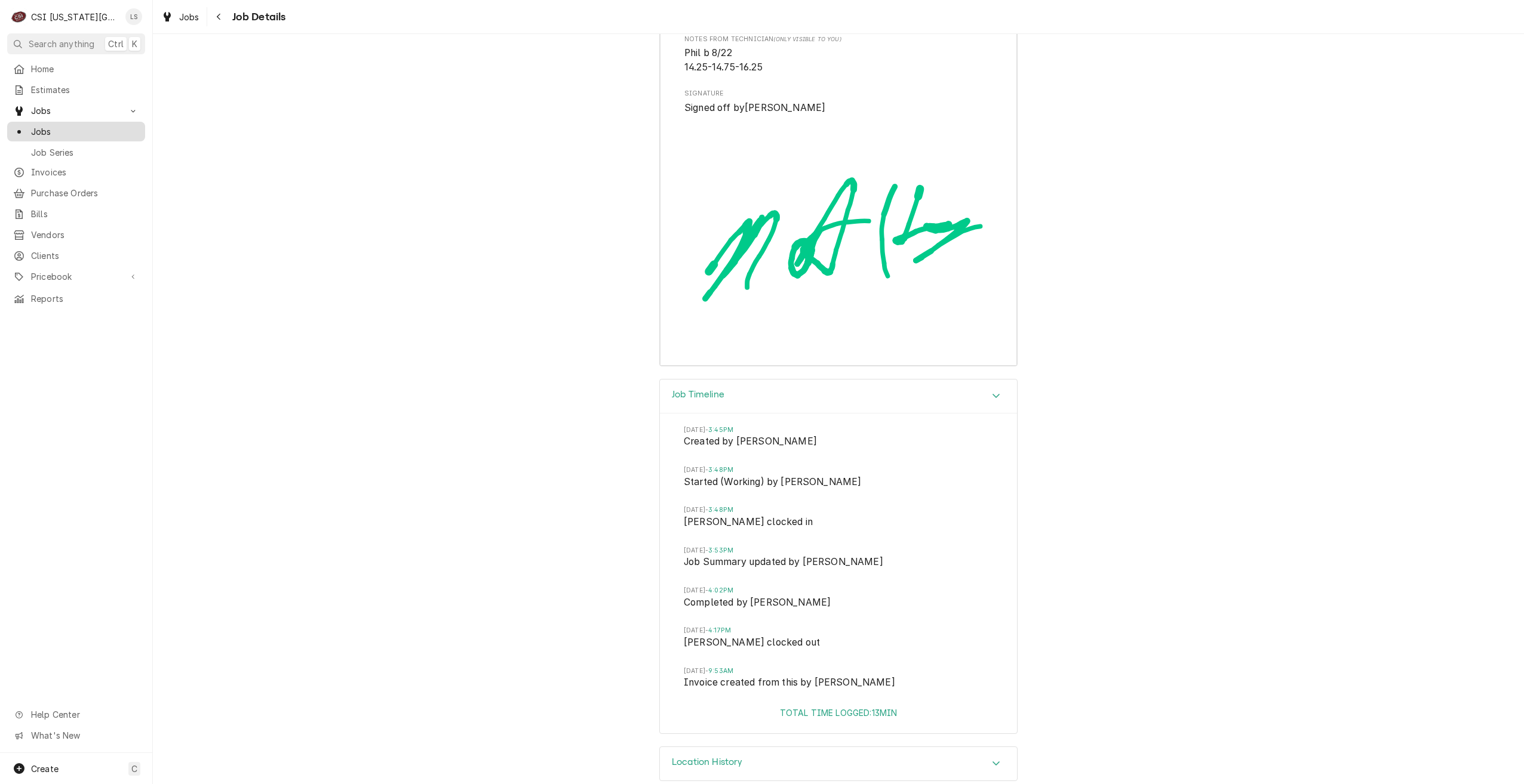
click at [79, 131] on span "Jobs" at bounding box center [85, 132] width 108 height 13
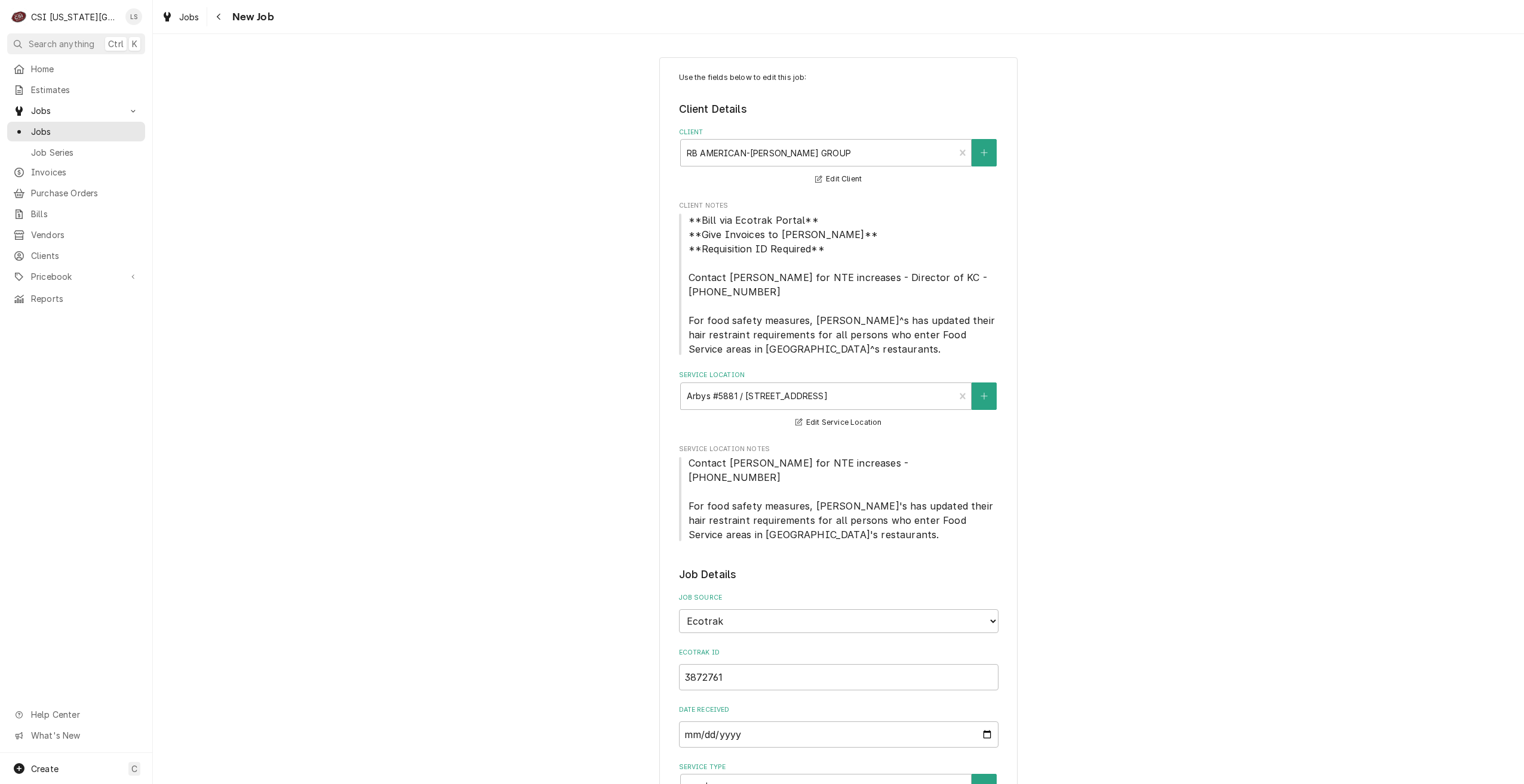
type textarea "x"
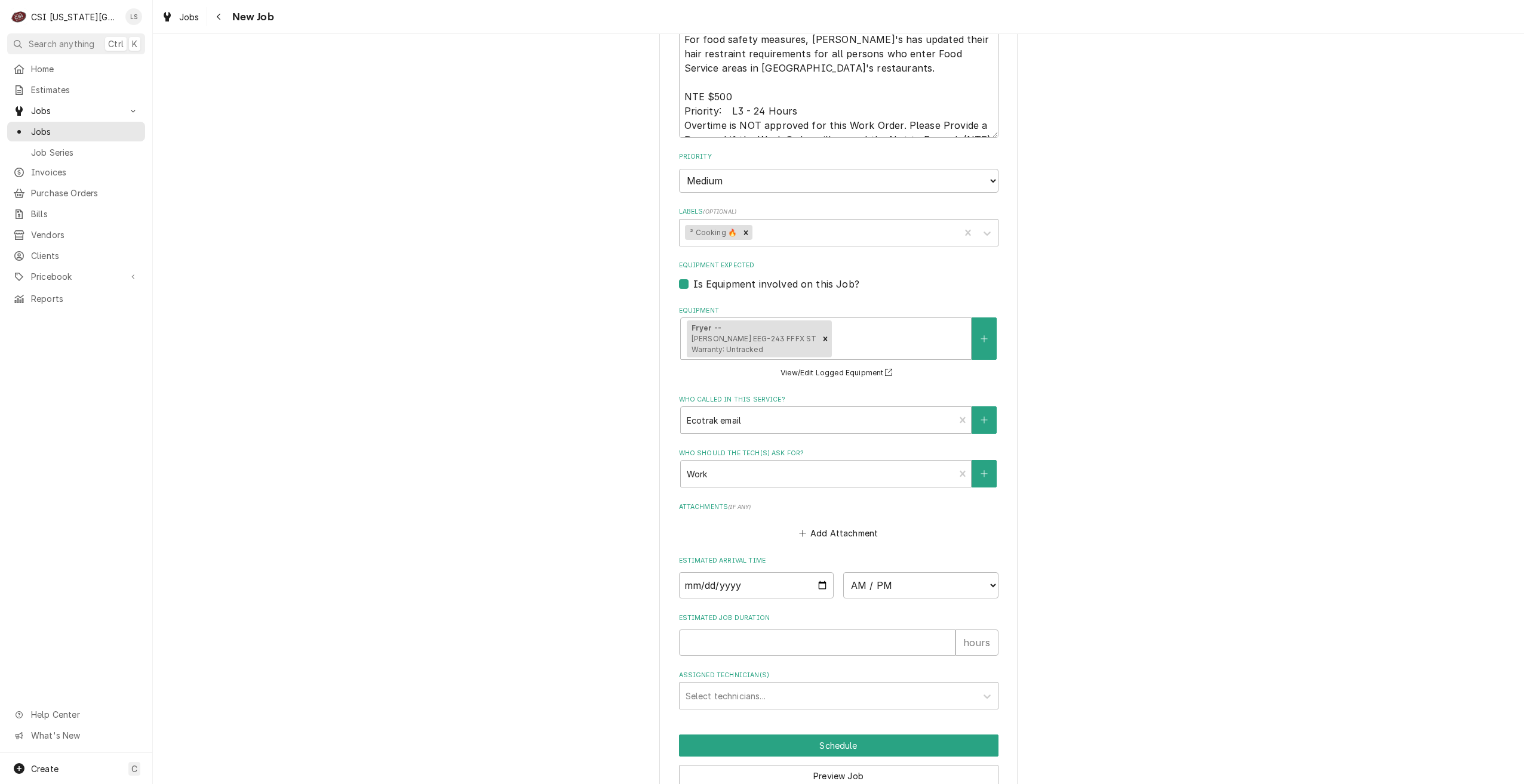
scroll to position [1056, 0]
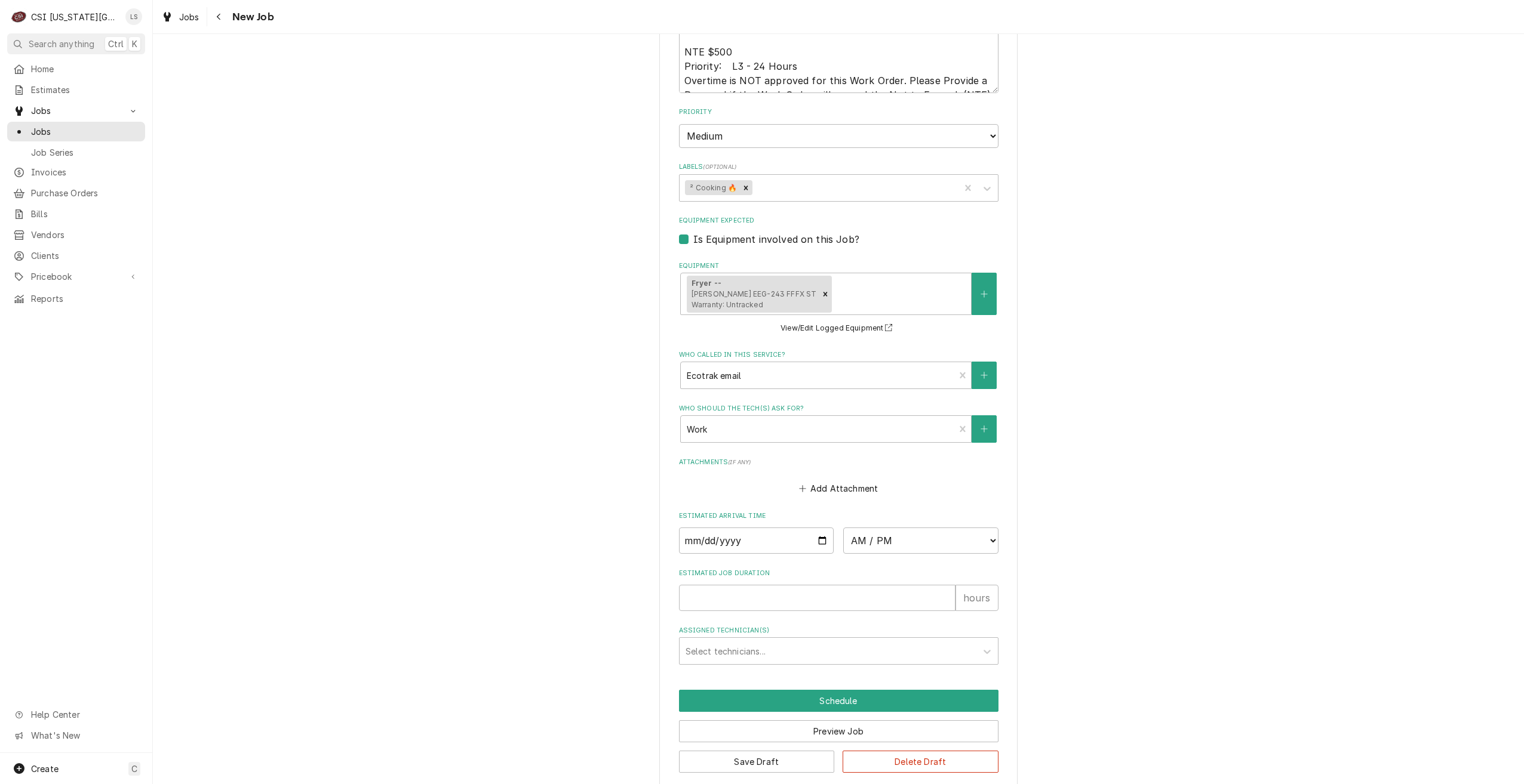
click at [818, 531] on input "Date" at bounding box center [756, 540] width 155 height 26
type input "[DATE]"
type textarea "x"
click at [894, 527] on select "AM / PM 6:00 AM 6:15 AM 6:30 AM 6:45 AM 7:00 AM 7:15 AM 7:30 AM 7:45 AM 8:00 AM…" at bounding box center [920, 540] width 155 height 26
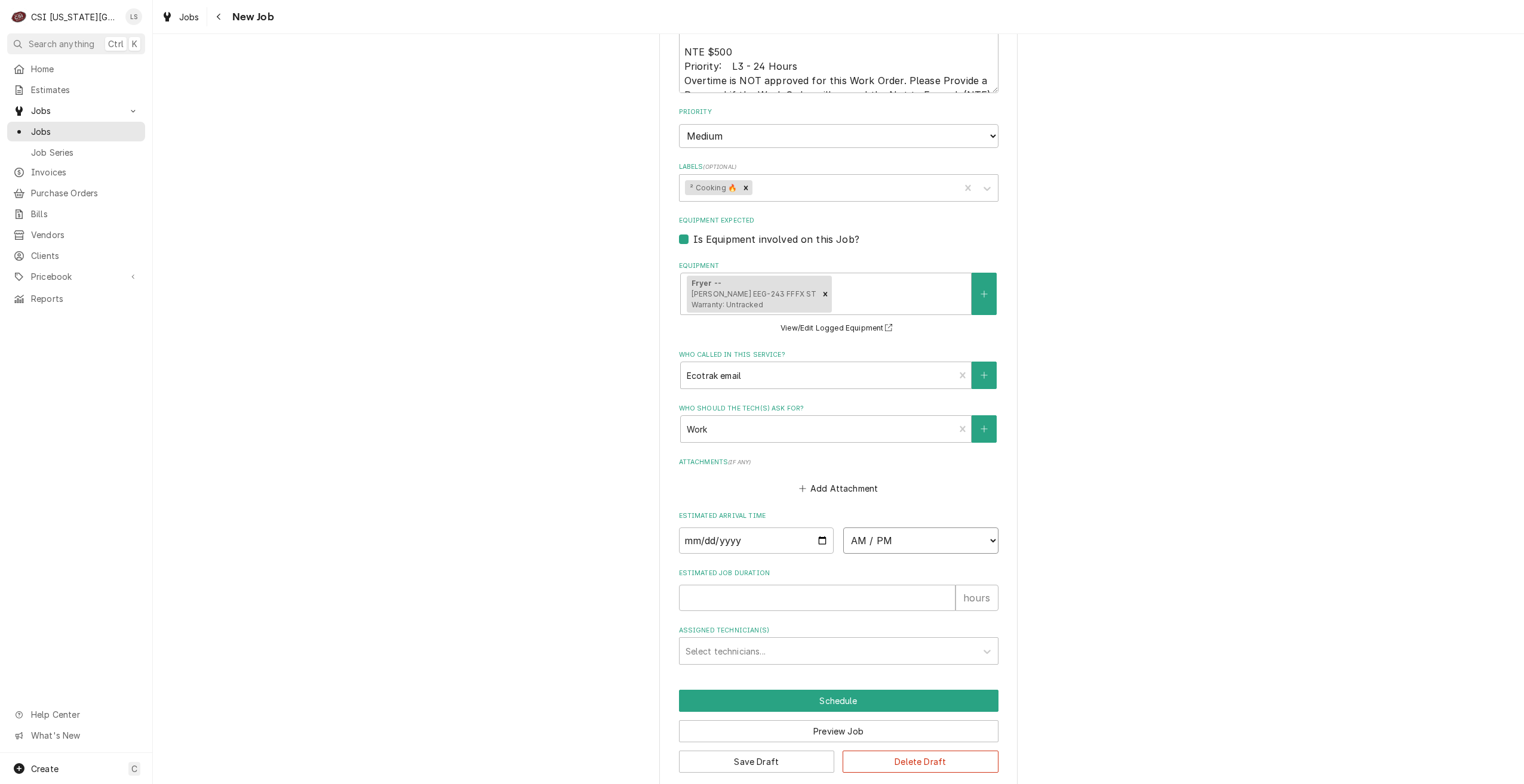
select select "15:00:00"
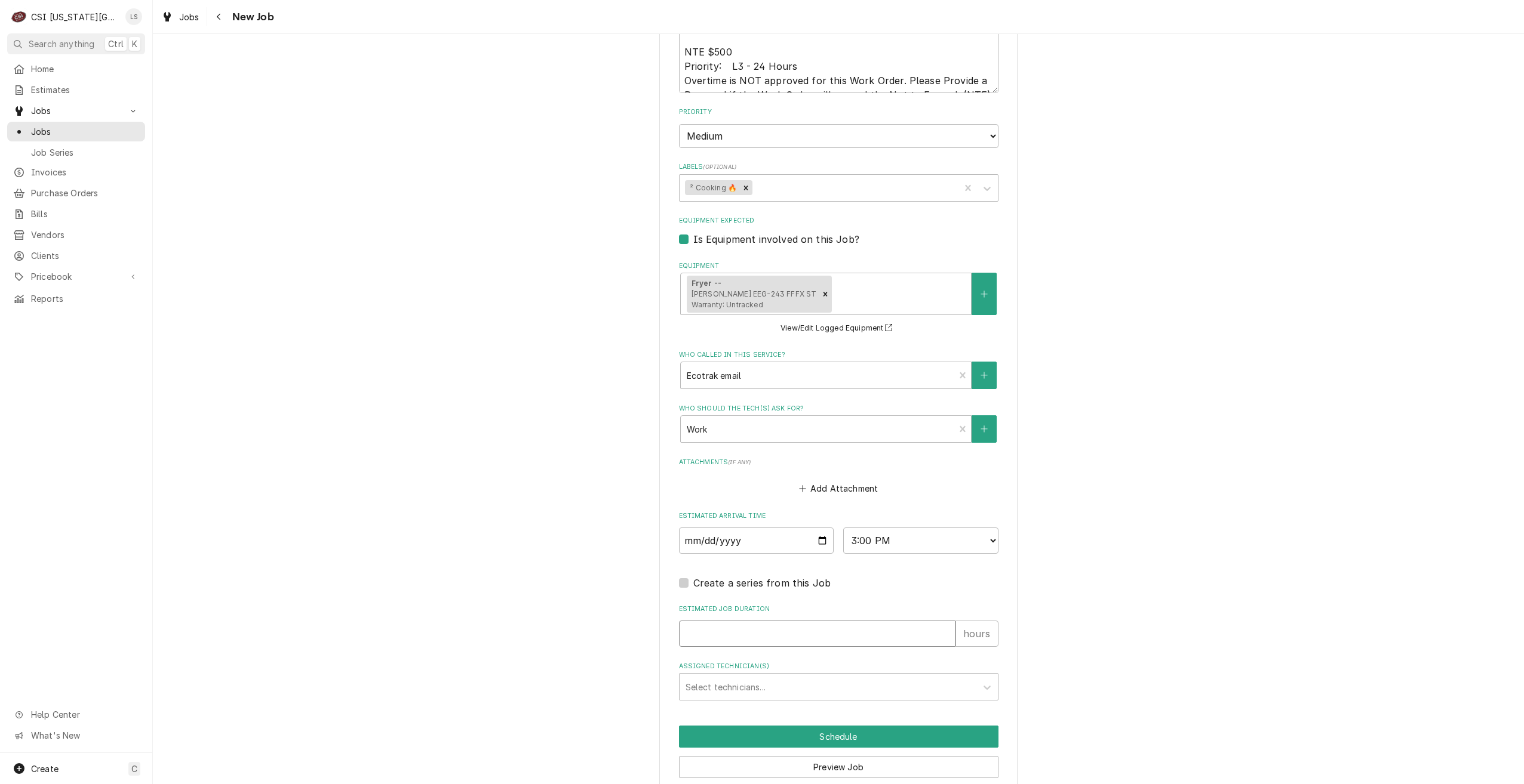
click at [885, 620] on input "Estimated Job Duration" at bounding box center [817, 633] width 277 height 26
type textarea "x"
type input "2"
type textarea "x"
type input "2"
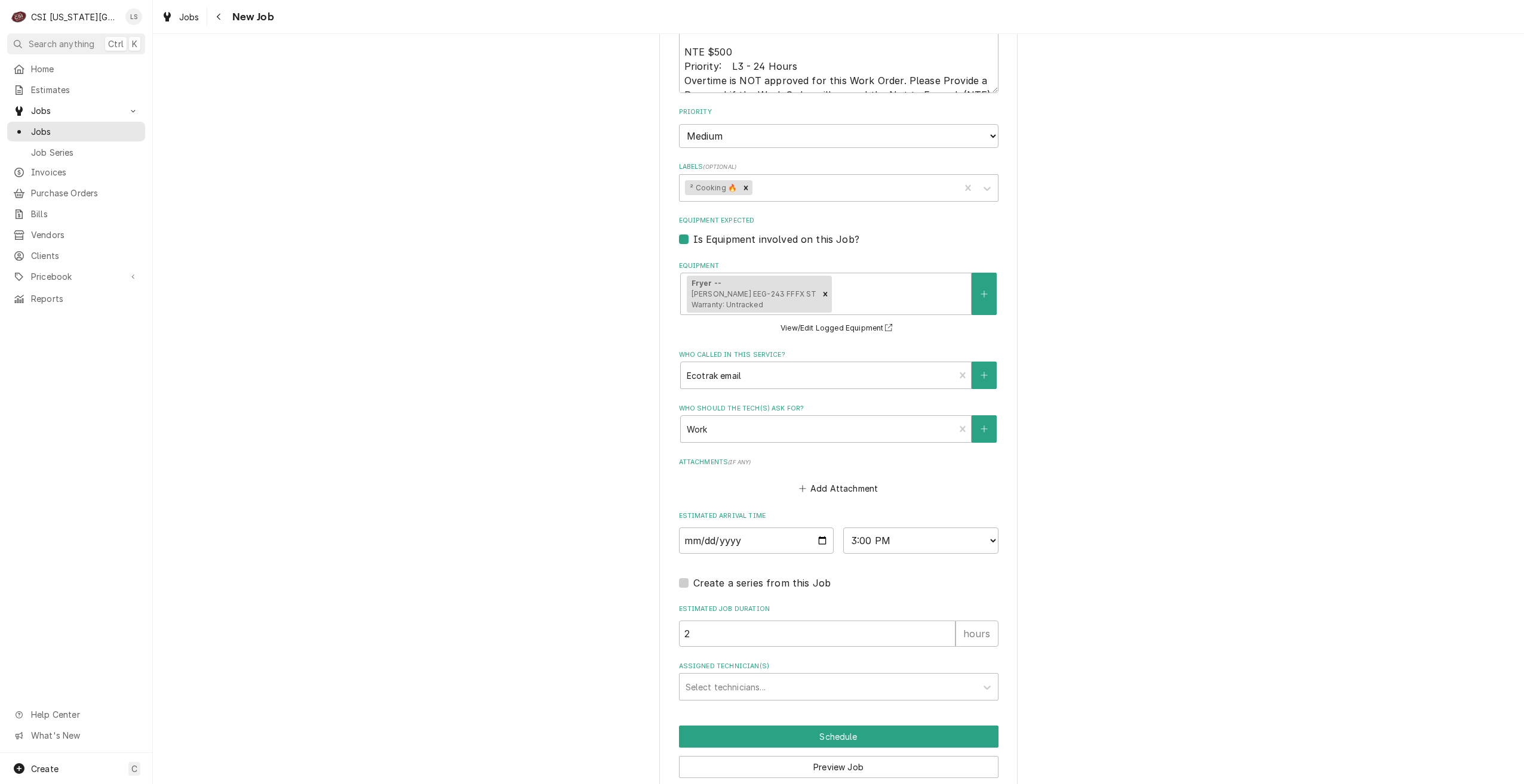
drag, startPoint x: 1191, startPoint y: 624, endPoint x: 1096, endPoint y: 664, distance: 103.1
click at [886, 677] on div "Assigned Technician(s)" at bounding box center [828, 686] width 285 height 21
type input "phil"
click at [886, 703] on div "Phil Bustamante" at bounding box center [838, 712] width 318 height 19
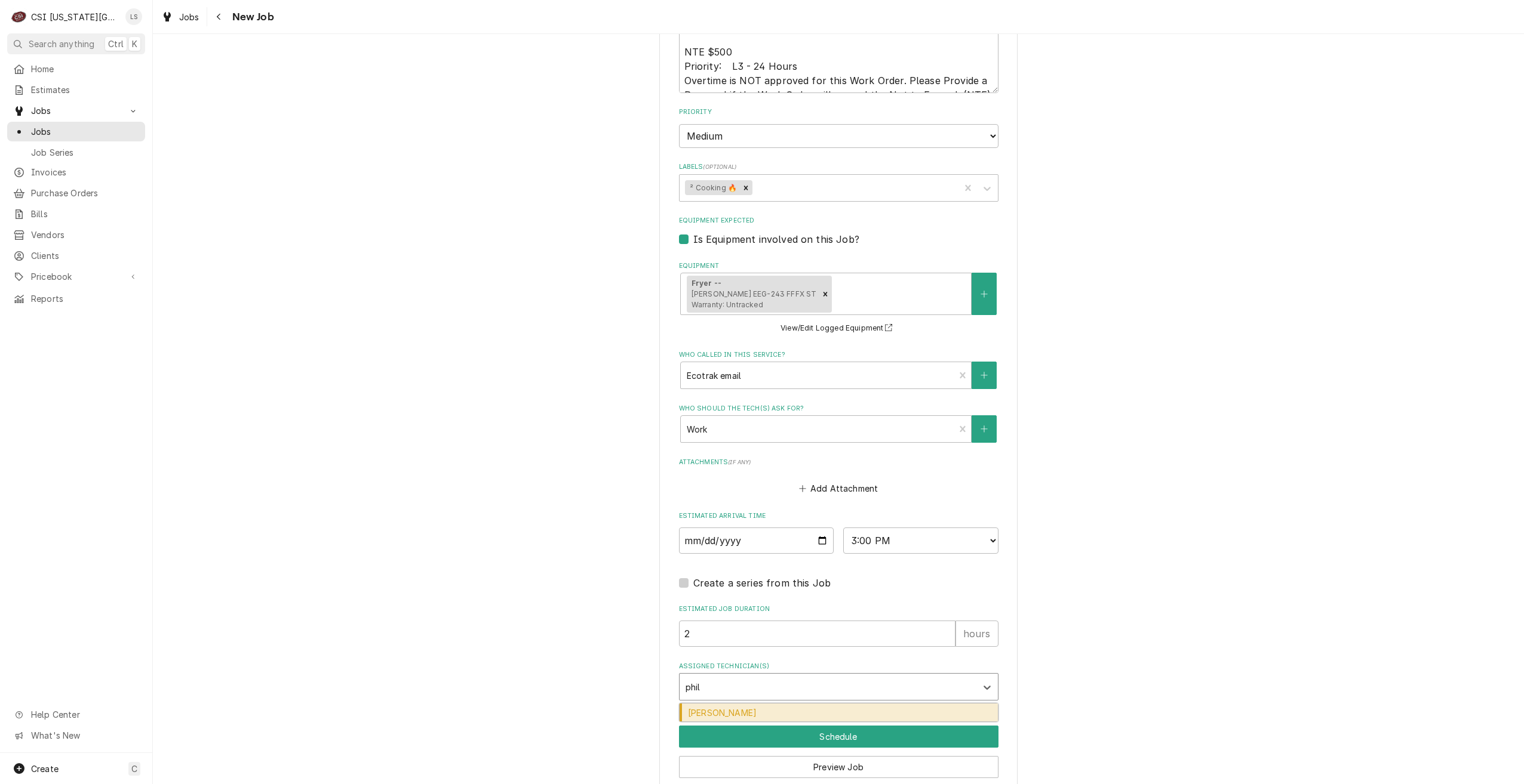
type textarea "x"
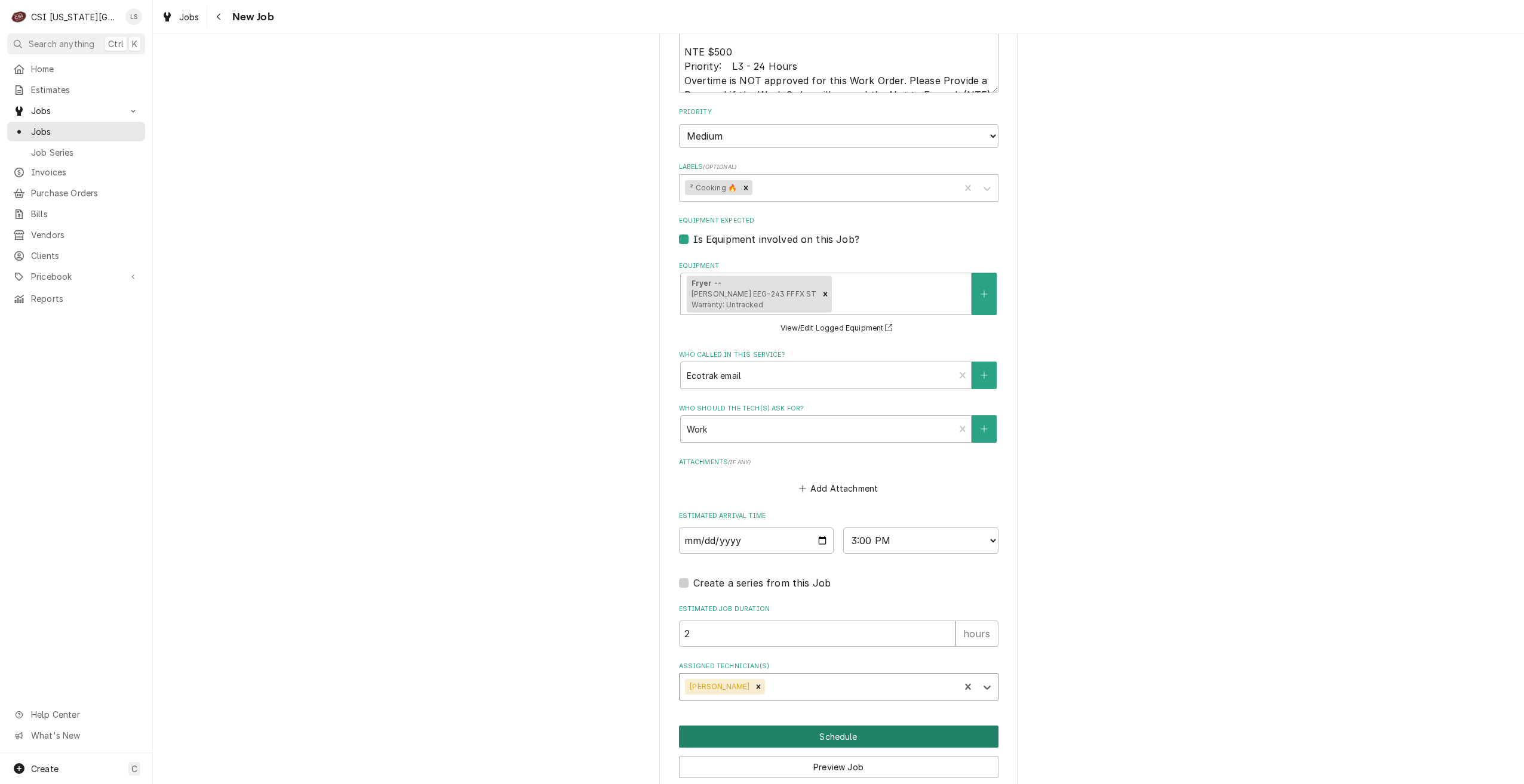
click at [897, 726] on button "Schedule" at bounding box center [838, 737] width 320 height 22
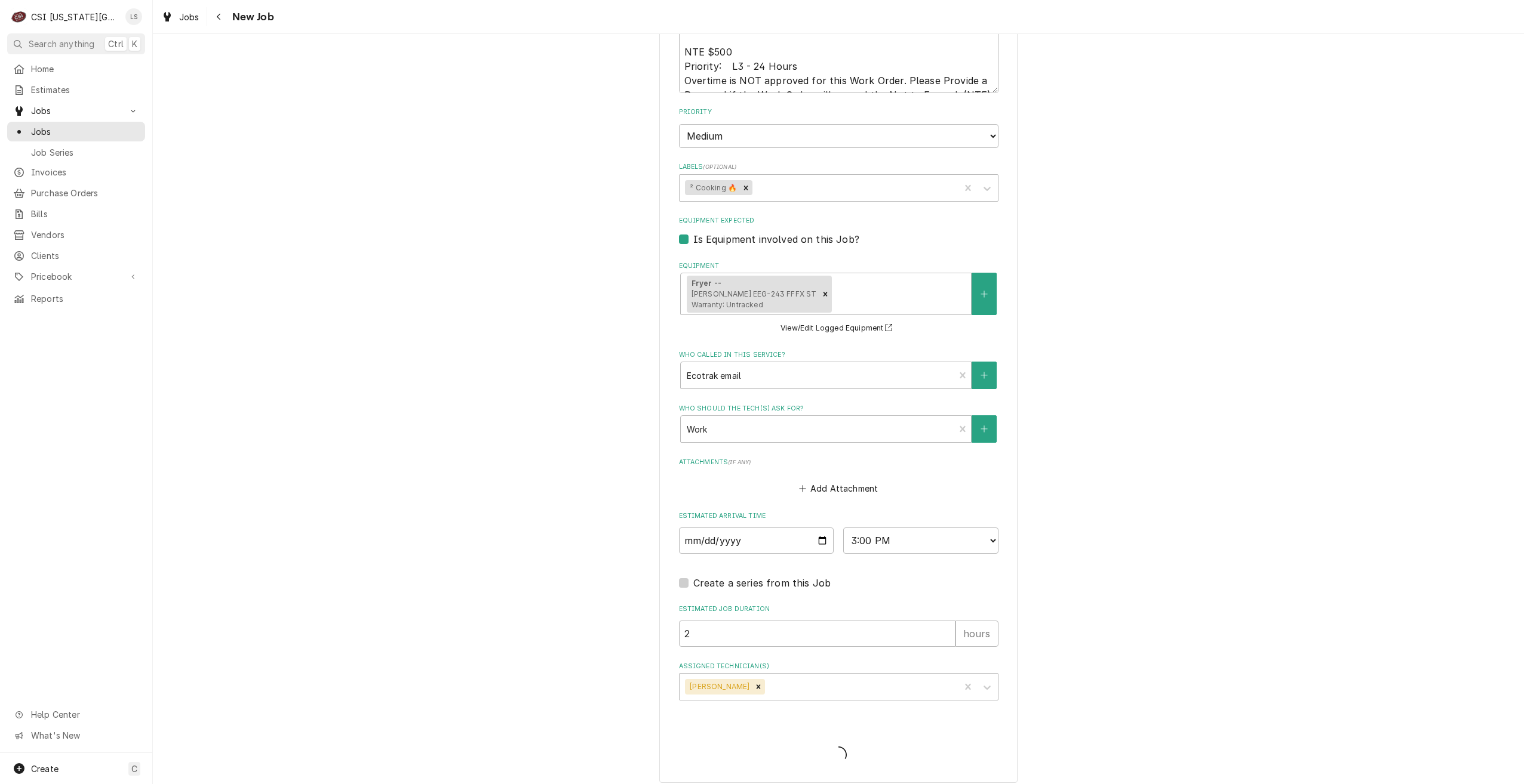
scroll to position [1051, 0]
type textarea "x"
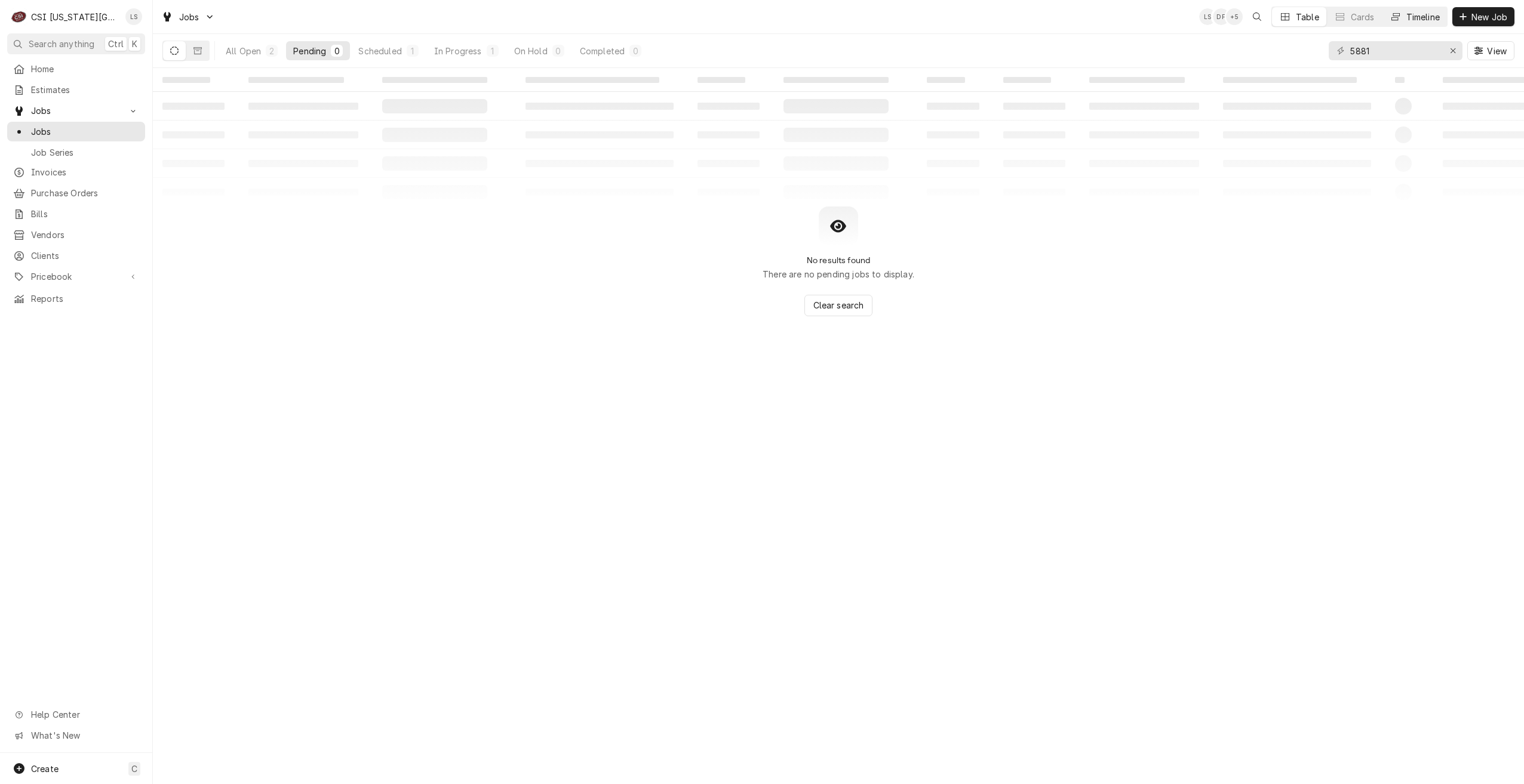
click at [1418, 22] on button "Timeline" at bounding box center [1415, 16] width 64 height 19
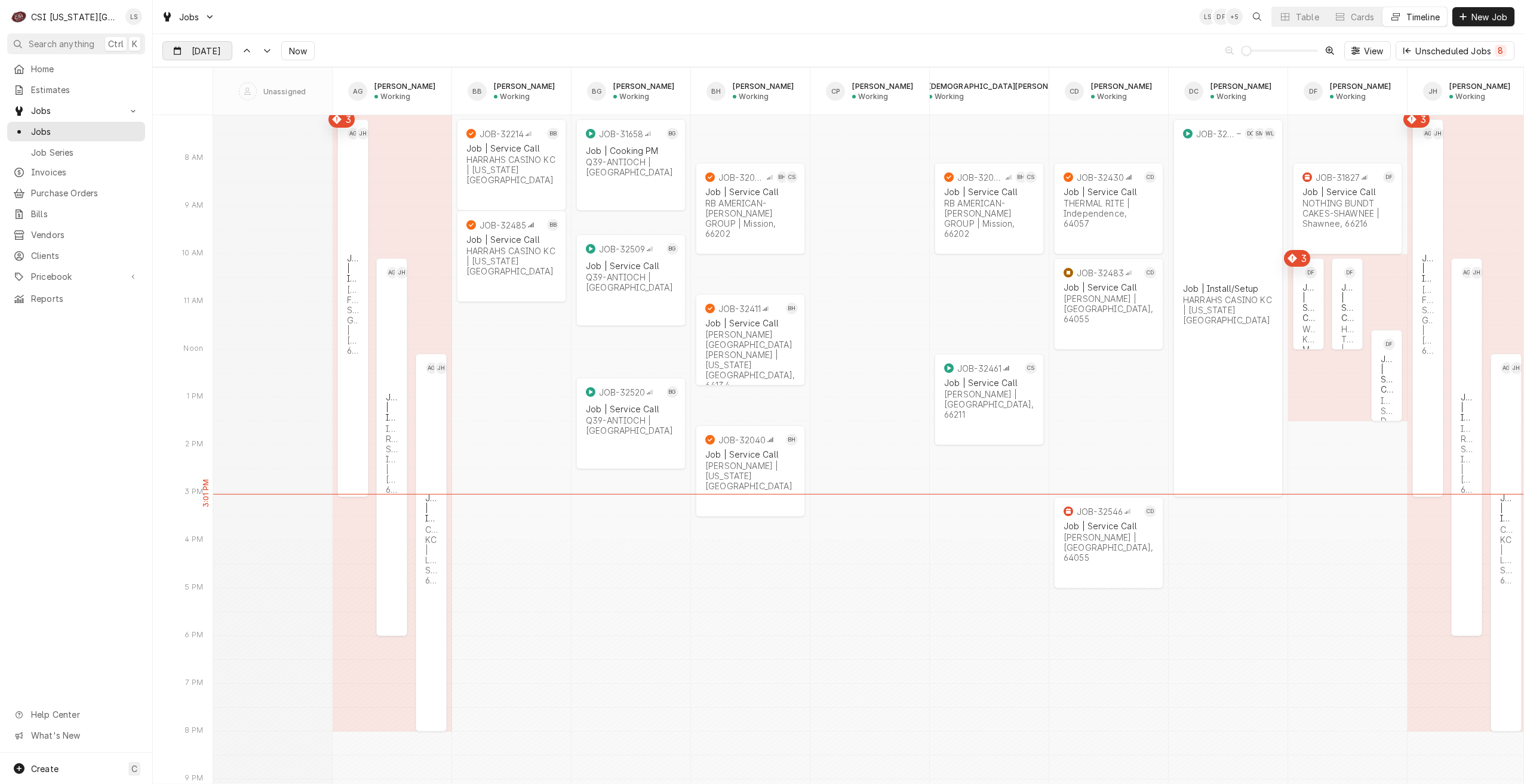
click at [205, 50] on input "Sep 3" at bounding box center [189, 54] width 52 height 23
click at [258, 123] on div "4" at bounding box center [260, 124] width 17 height 17
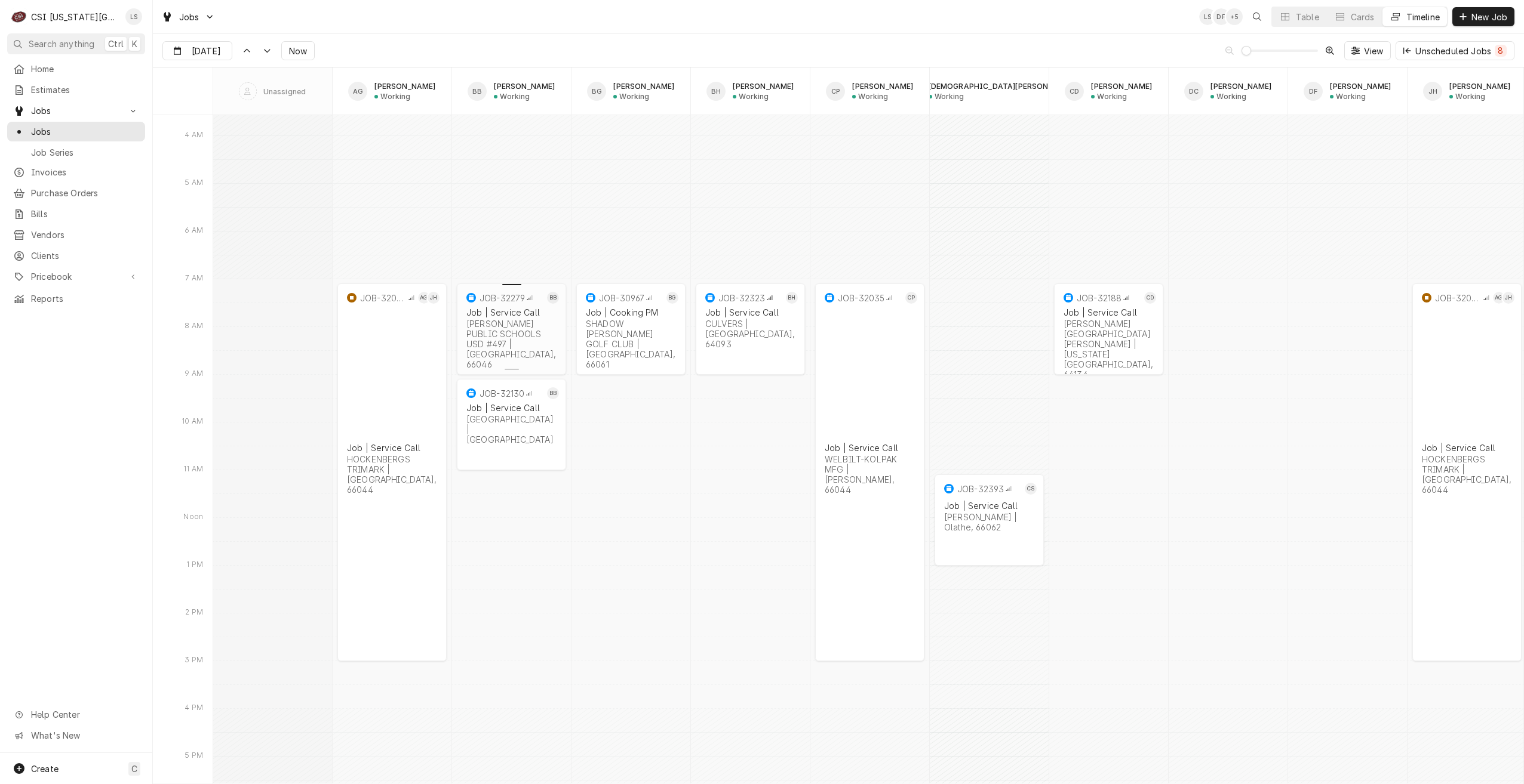
scroll to position [14704, 0]
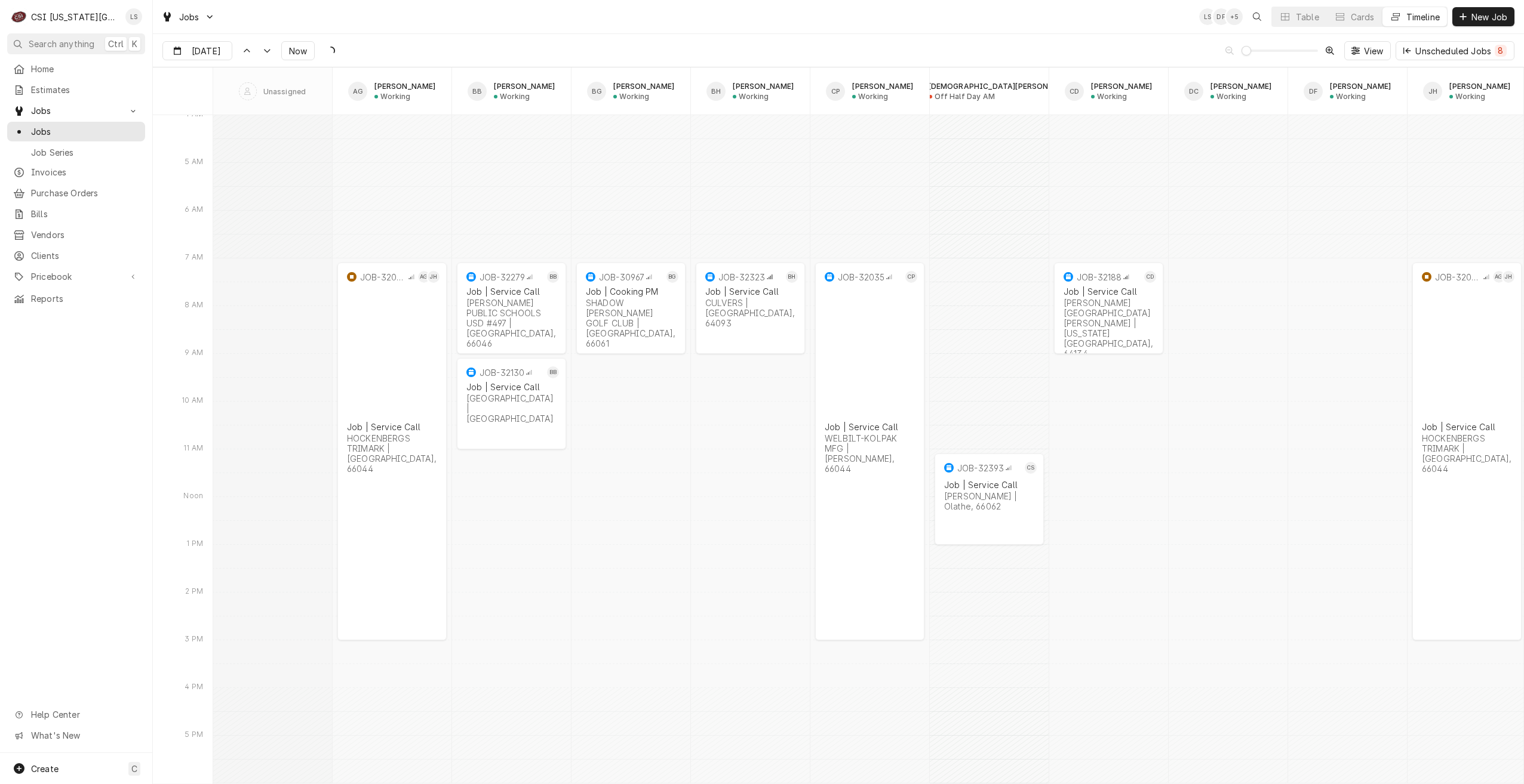
click at [671, 32] on div "Jobs LS DF + 5 Table Cards Timeline New Job" at bounding box center [838, 16] width 1371 height 33
click at [305, 55] on button "Now" at bounding box center [297, 50] width 33 height 19
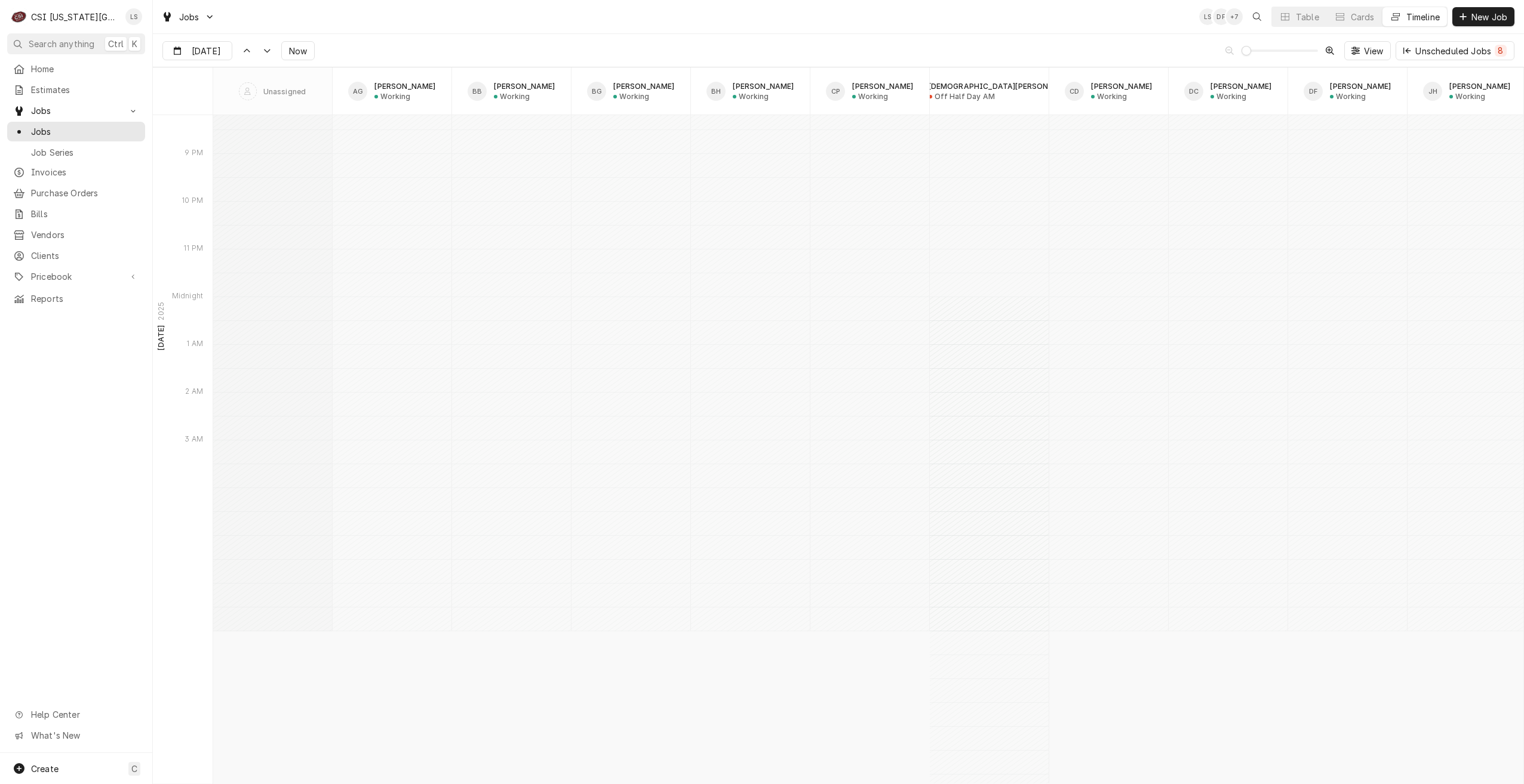
scroll to position [13763, 0]
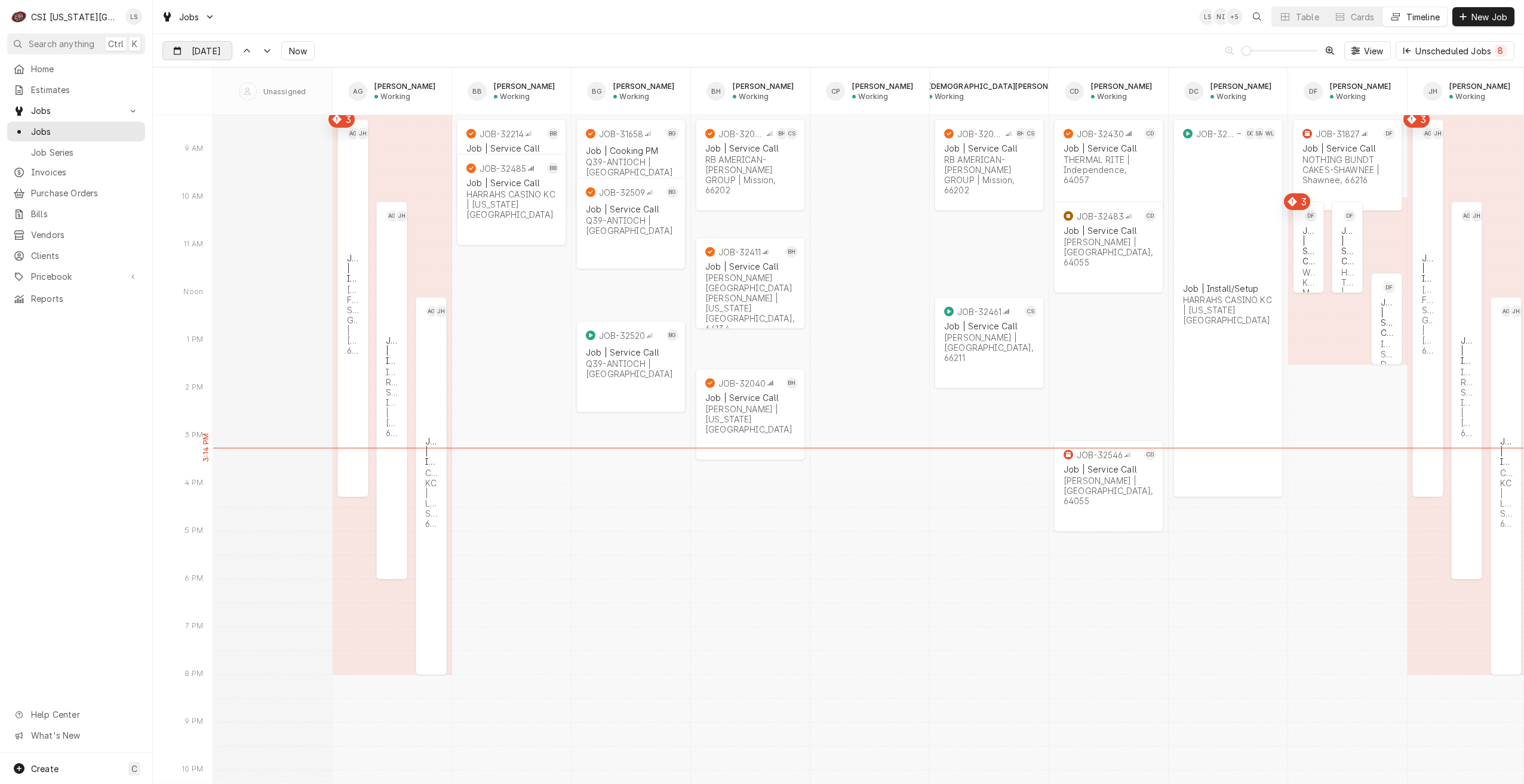
click at [198, 56] on input "[DATE]" at bounding box center [189, 54] width 52 height 23
click at [262, 127] on div "4" at bounding box center [260, 124] width 17 height 17
type input "Sep 4"
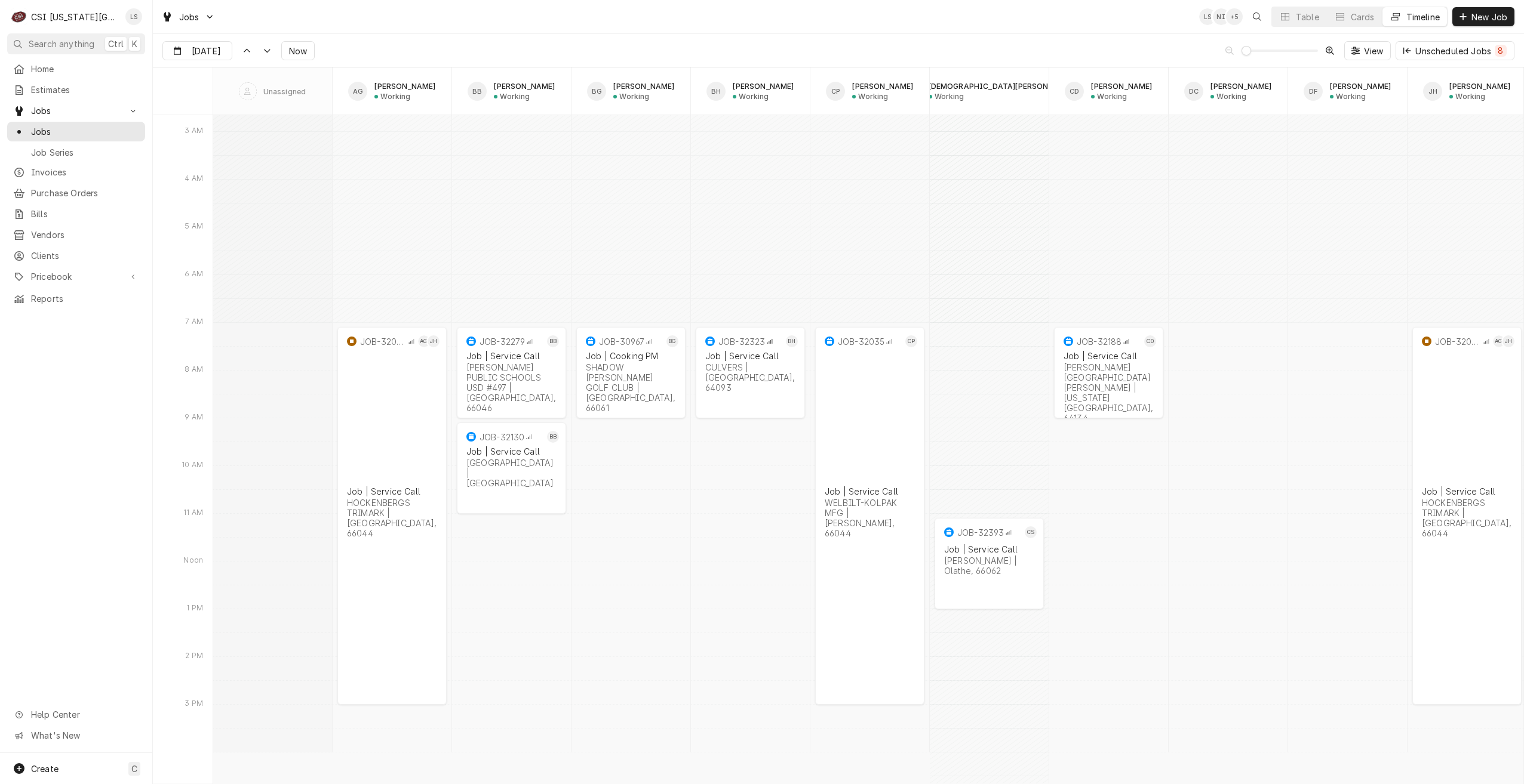
scroll to position [14704, 0]
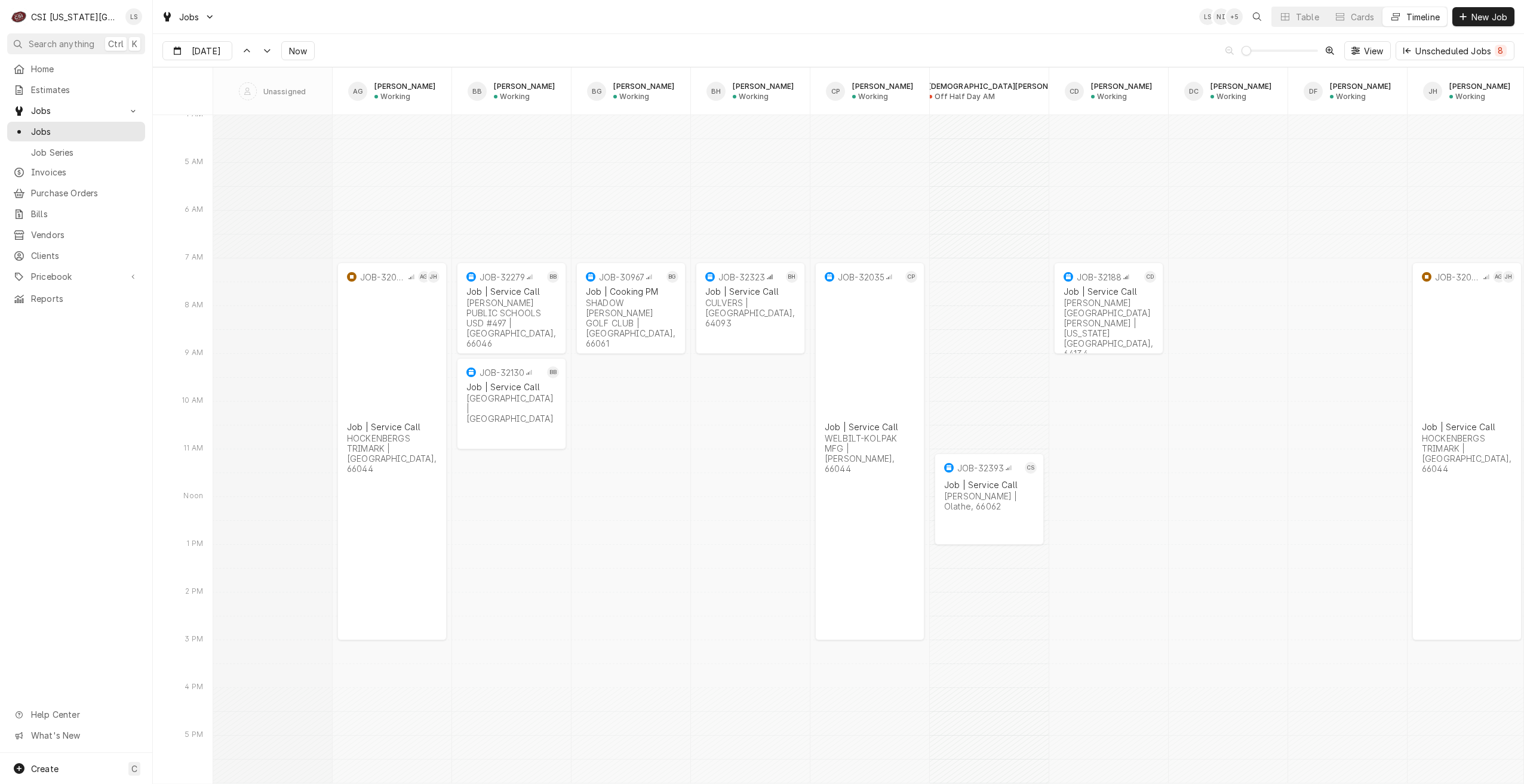
click at [886, 26] on div "Jobs LS NI + 5 Table Cards Timeline New Job" at bounding box center [838, 16] width 1371 height 33
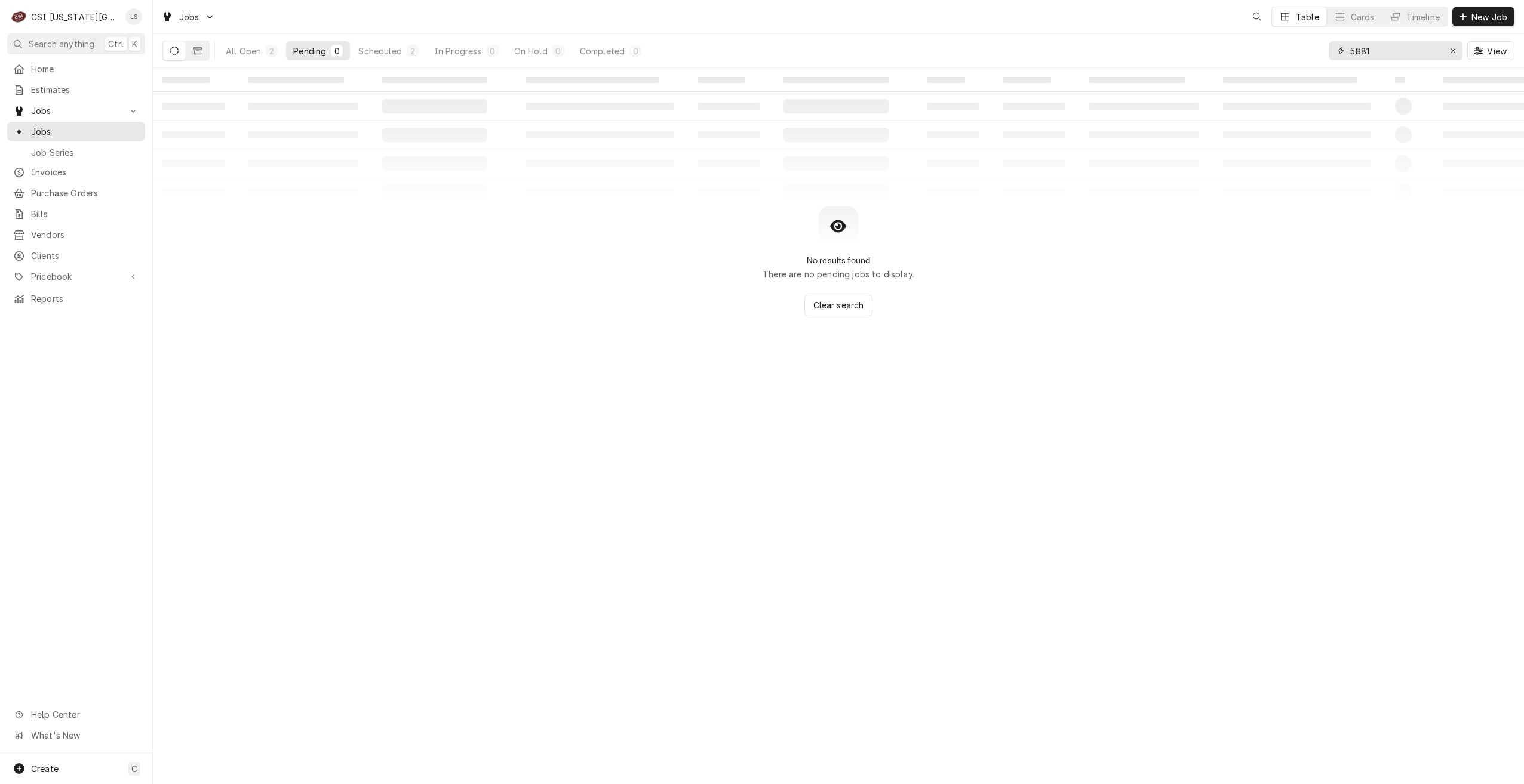
click at [1362, 47] on input "5881" at bounding box center [1395, 50] width 90 height 19
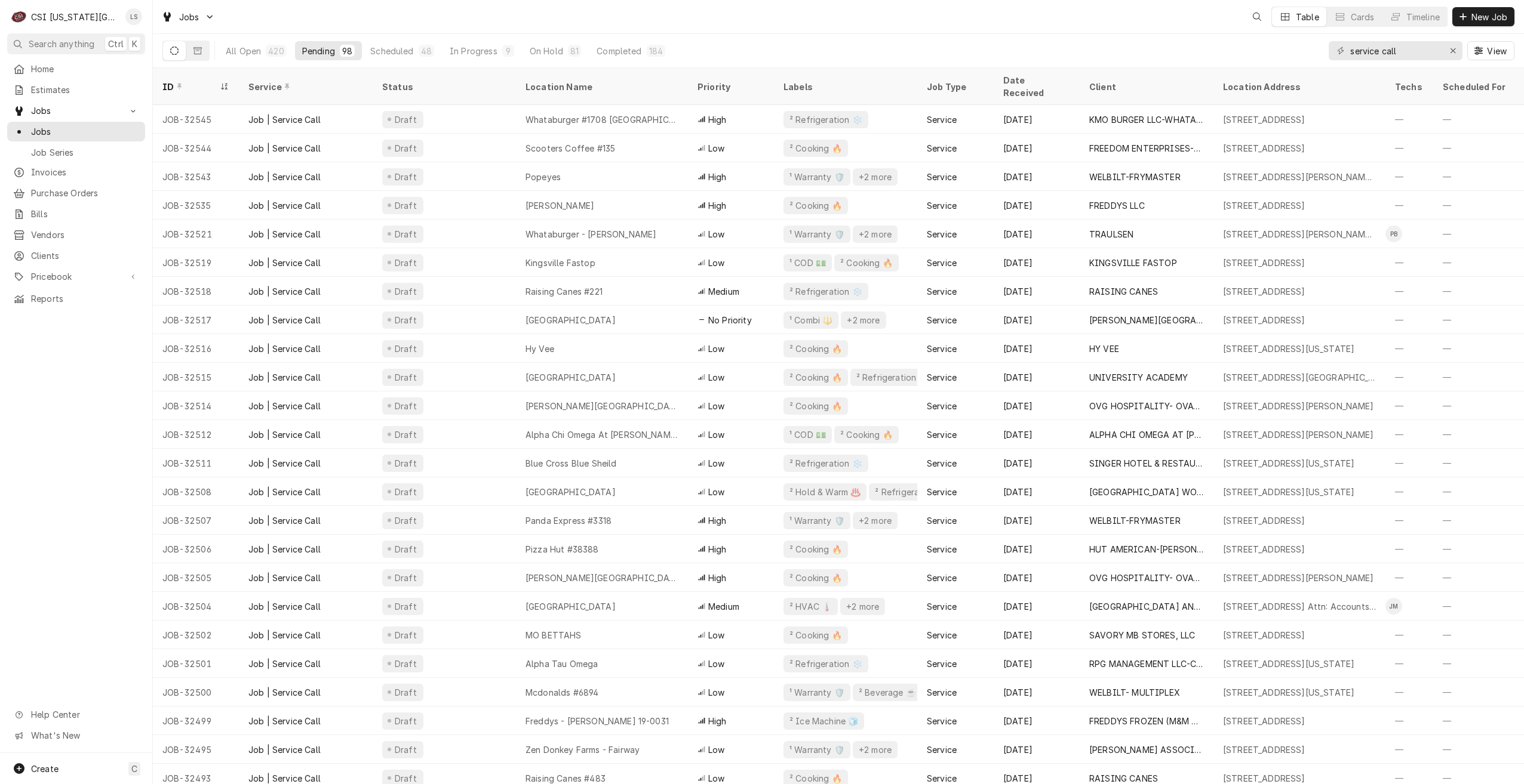
click at [787, 41] on div "All Open 420 Pending 98 Scheduled 48 In Progress 9 On Hold 81 Completed 184 ser…" at bounding box center [838, 50] width 1352 height 33
click at [1039, 33] on div "Jobs LS NI + 6 Table Cards Timeline New Job" at bounding box center [838, 17] width 1371 height 34
drag, startPoint x: 1406, startPoint y: 46, endPoint x: 1257, endPoint y: 44, distance: 149.0
click at [1257, 44] on div "All Open 420 Pending 98 Scheduled 48 In Progress 9 On Hold 81 Completed 184 ser…" at bounding box center [838, 50] width 1352 height 33
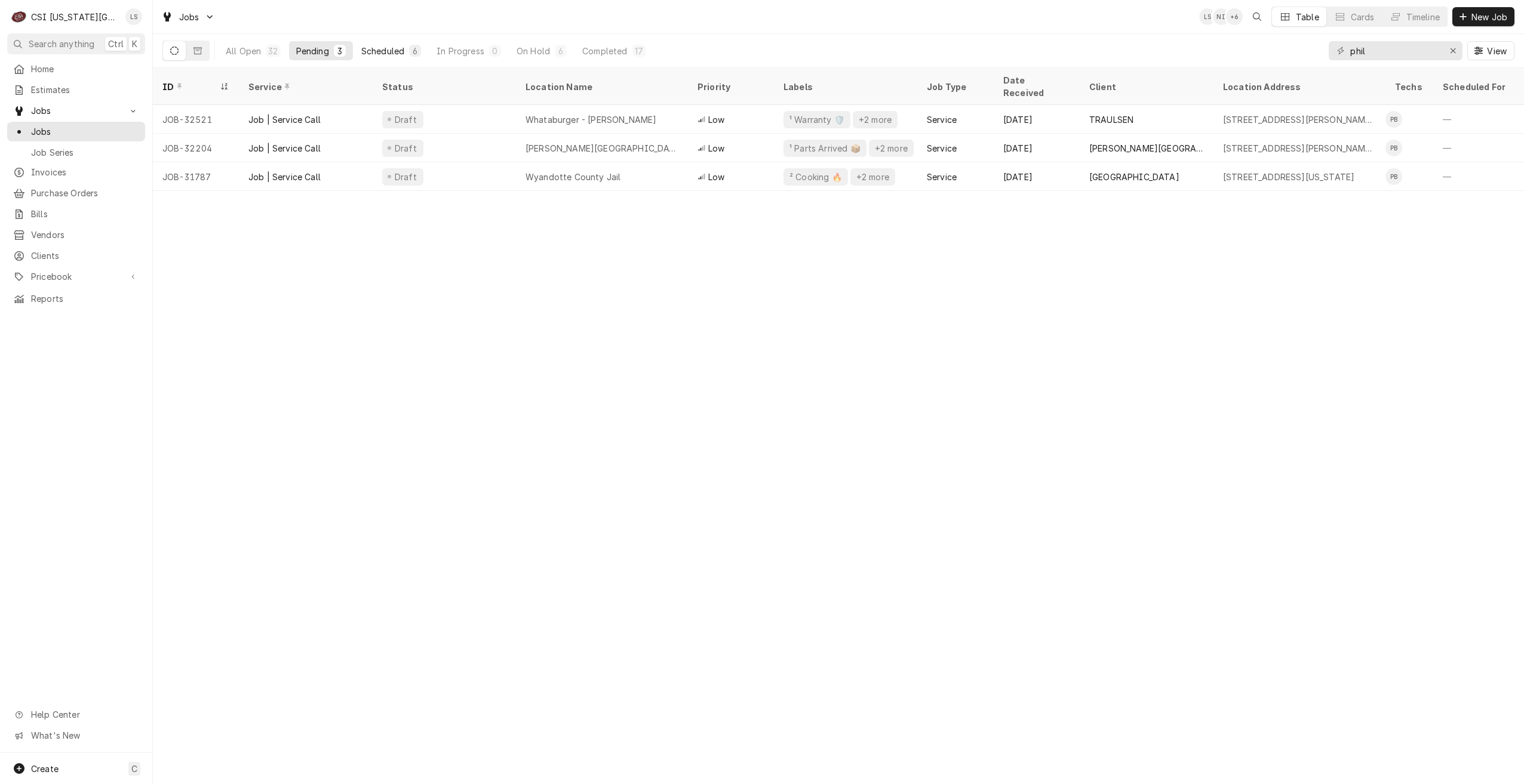
click at [395, 55] on div "Scheduled" at bounding box center [382, 51] width 43 height 13
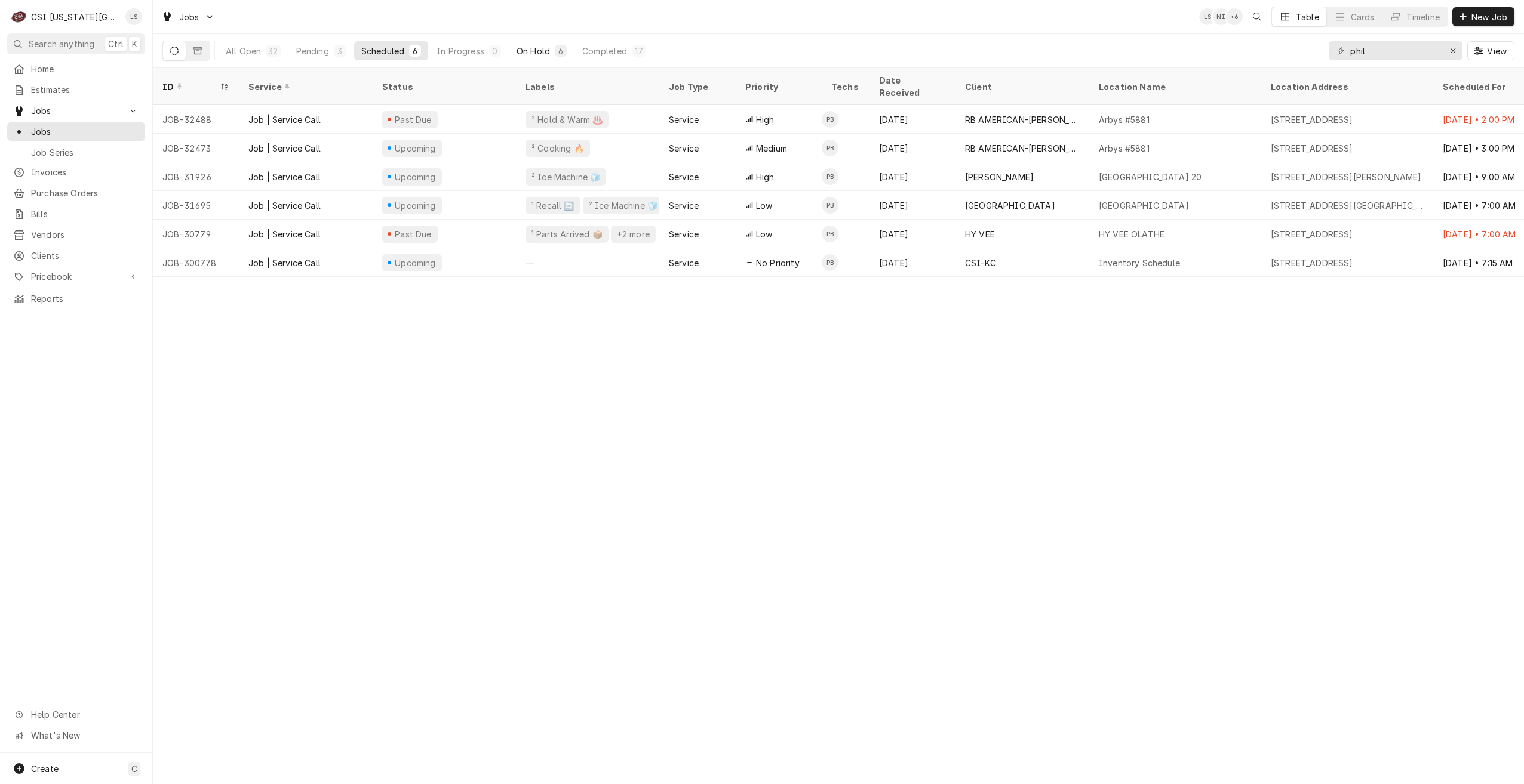
click at [531, 45] on div "On Hold" at bounding box center [533, 51] width 33 height 13
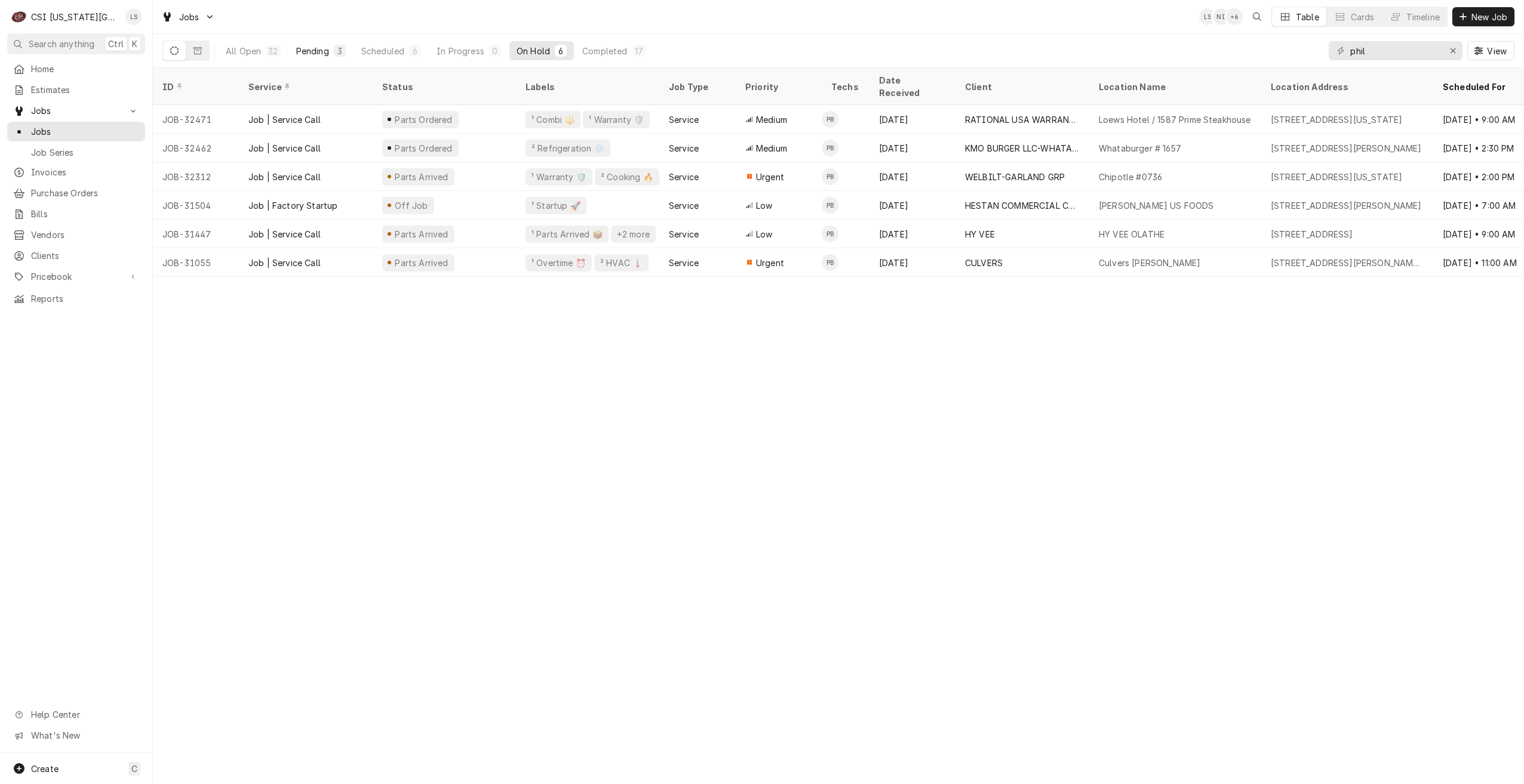
click at [307, 54] on div "Pending" at bounding box center [313, 51] width 33 height 13
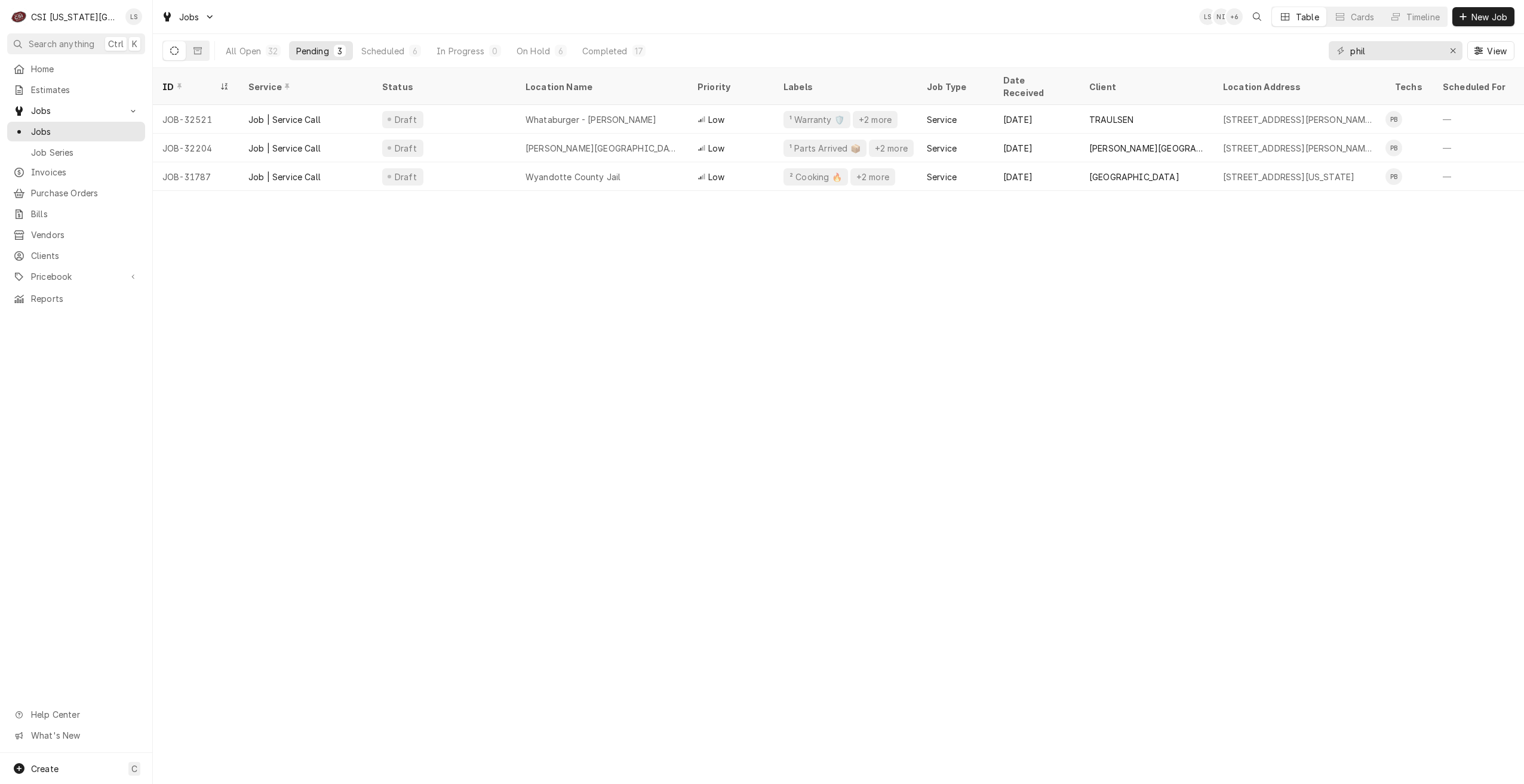
click at [766, 16] on div "Jobs LS NI + 6 Table Cards Timeline New Job" at bounding box center [838, 16] width 1371 height 33
click at [1372, 44] on input "phil" at bounding box center [1395, 50] width 90 height 19
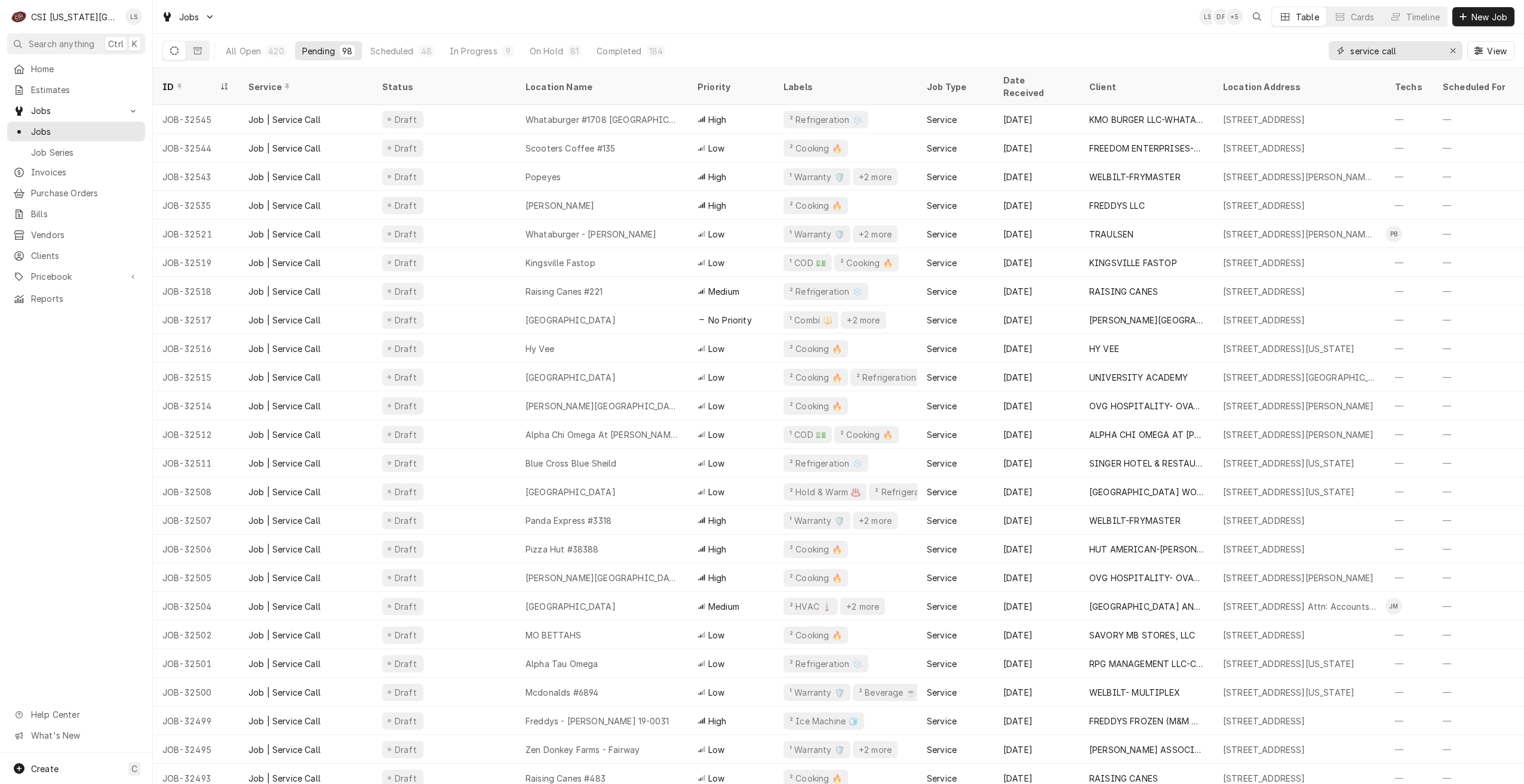
type input "service call"
click at [772, 12] on div "Jobs LS DF + 5 Table Cards Timeline New Job" at bounding box center [838, 16] width 1371 height 33
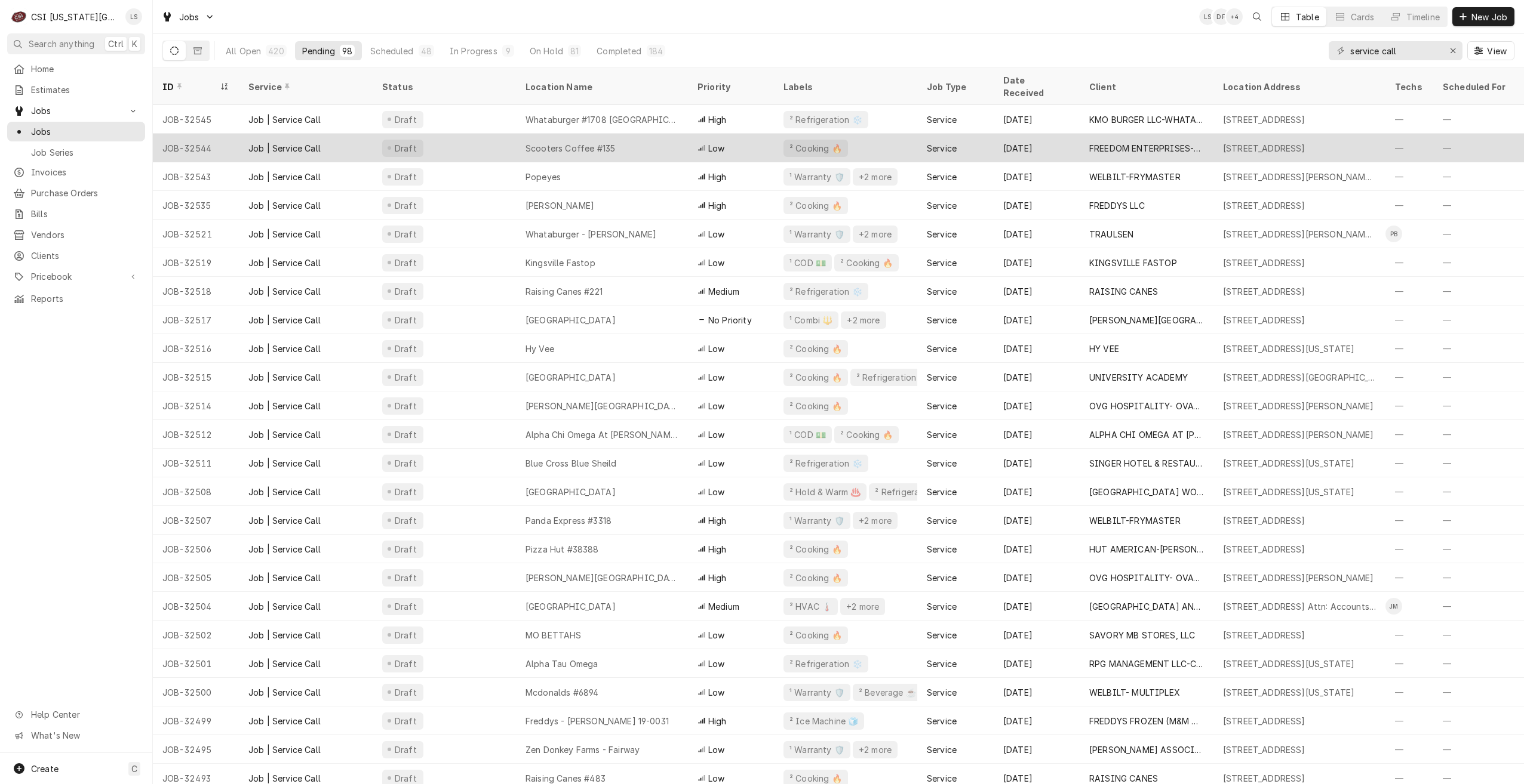
click at [620, 143] on div "Scooters Coffee #135" at bounding box center [602, 148] width 172 height 29
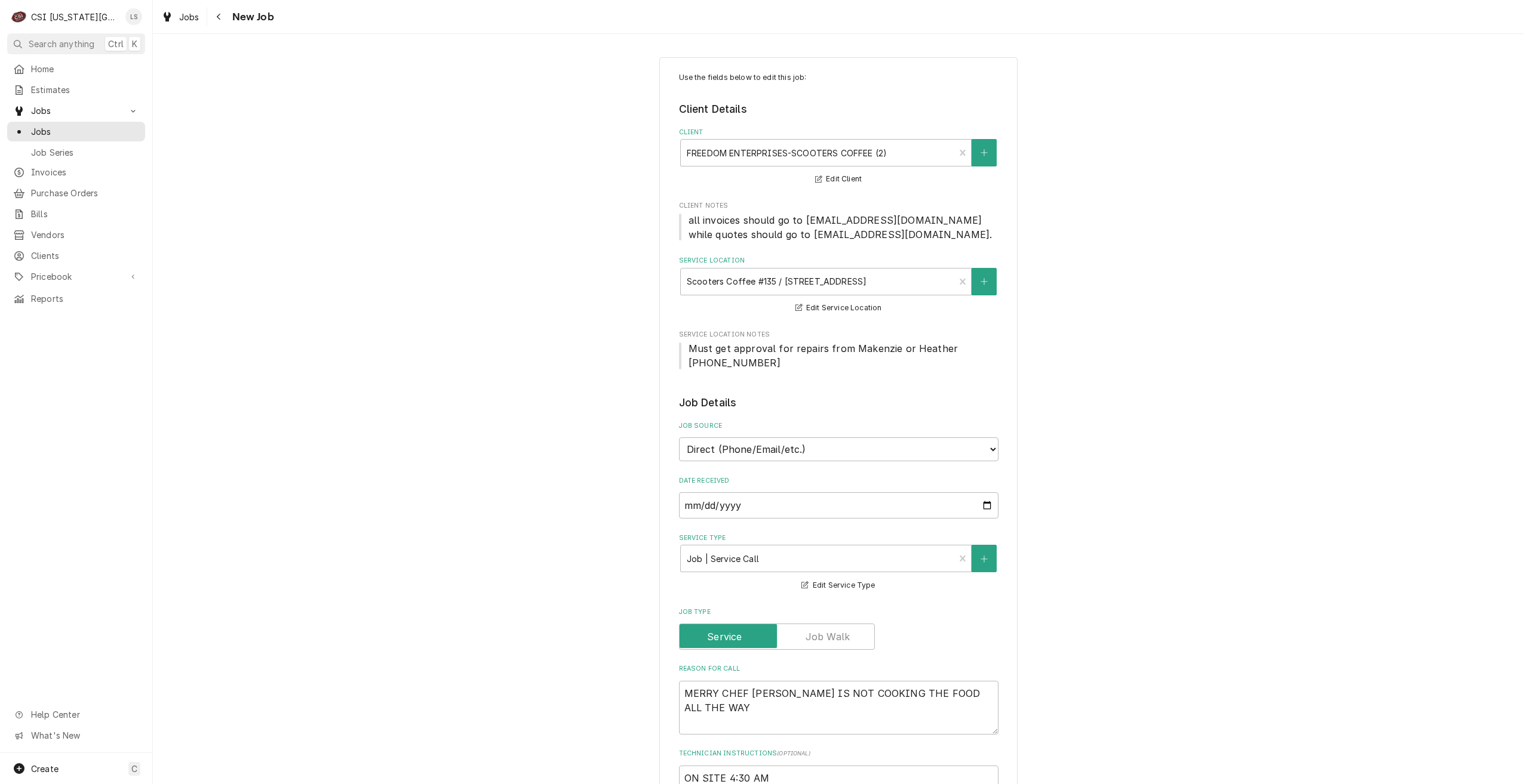
type textarea "x"
click at [101, 125] on span "Jobs" at bounding box center [85, 132] width 108 height 13
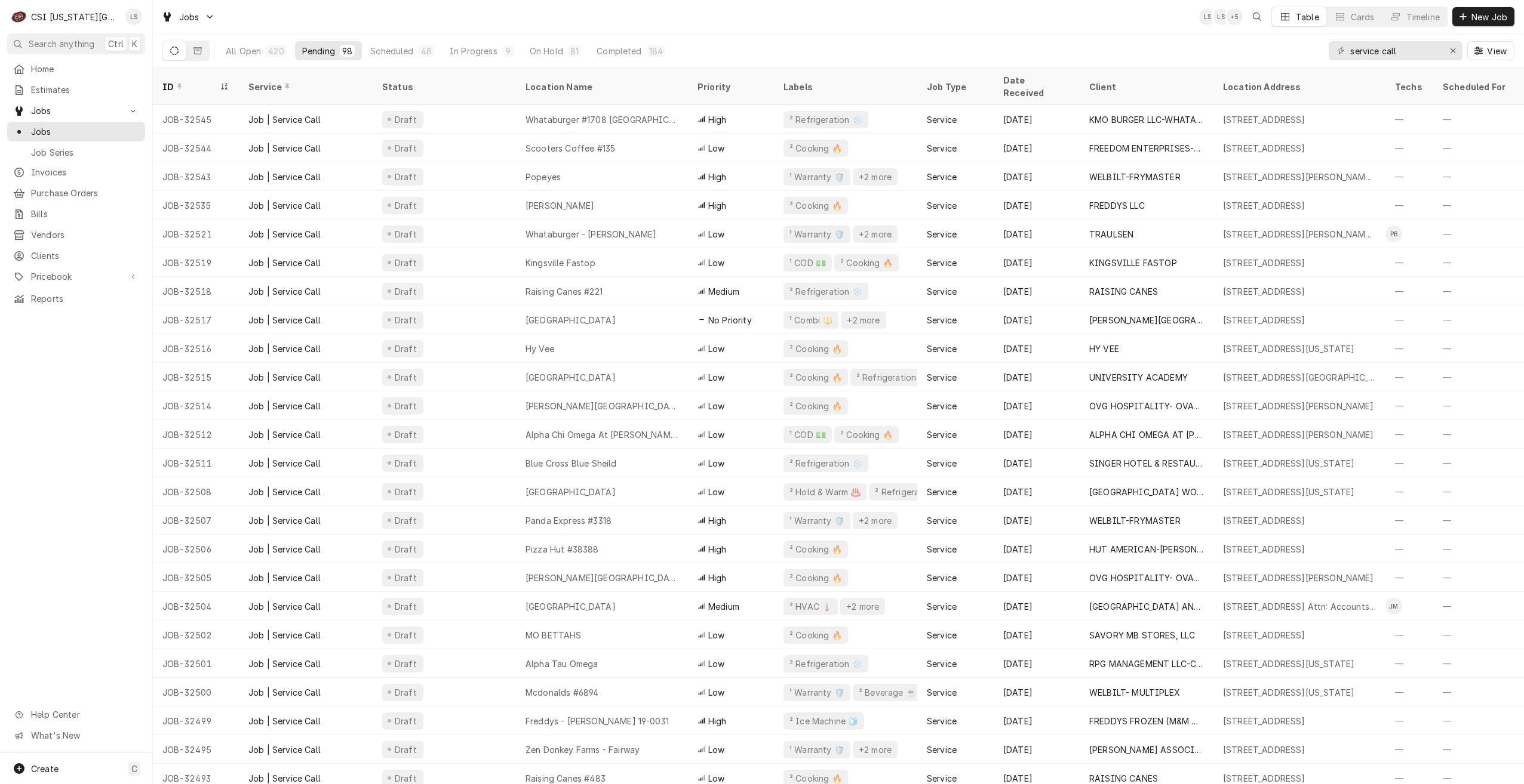
click at [683, 8] on div "Jobs LS LS + 5 Table Cards Timeline New Job" at bounding box center [838, 16] width 1371 height 33
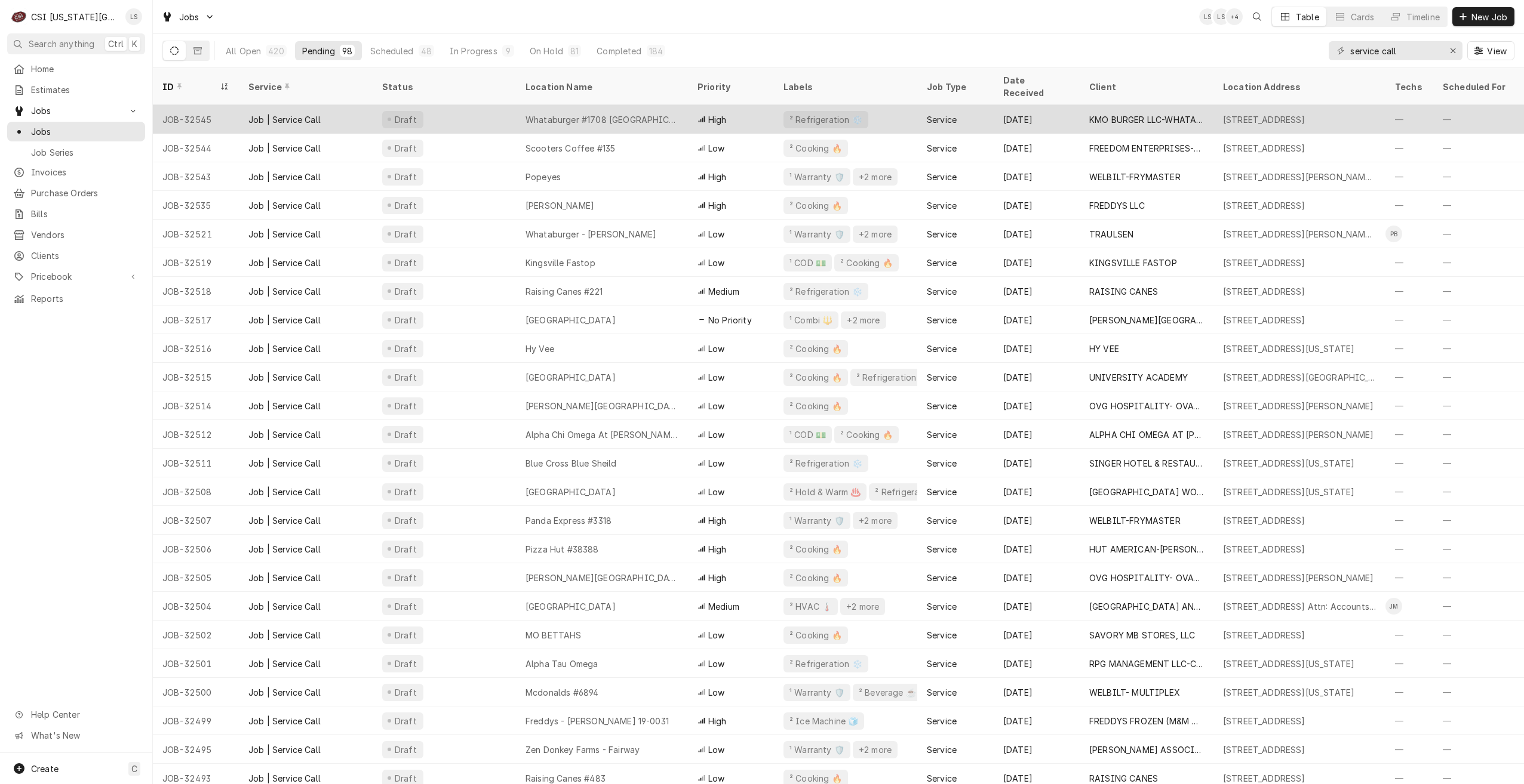
click at [627, 114] on div "Whataburger #1708 Harrisonville" at bounding box center [602, 120] width 153 height 13
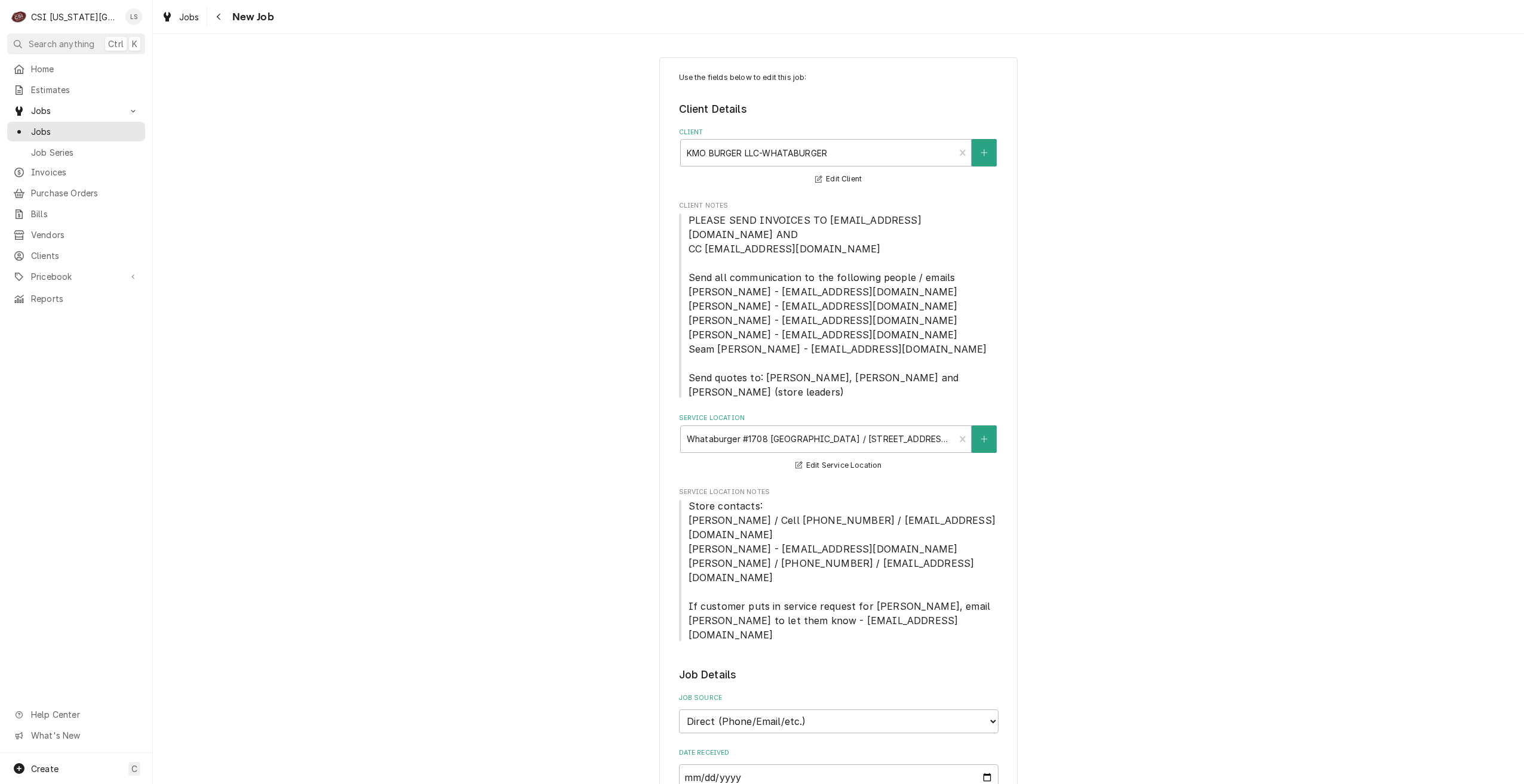
type textarea "x"
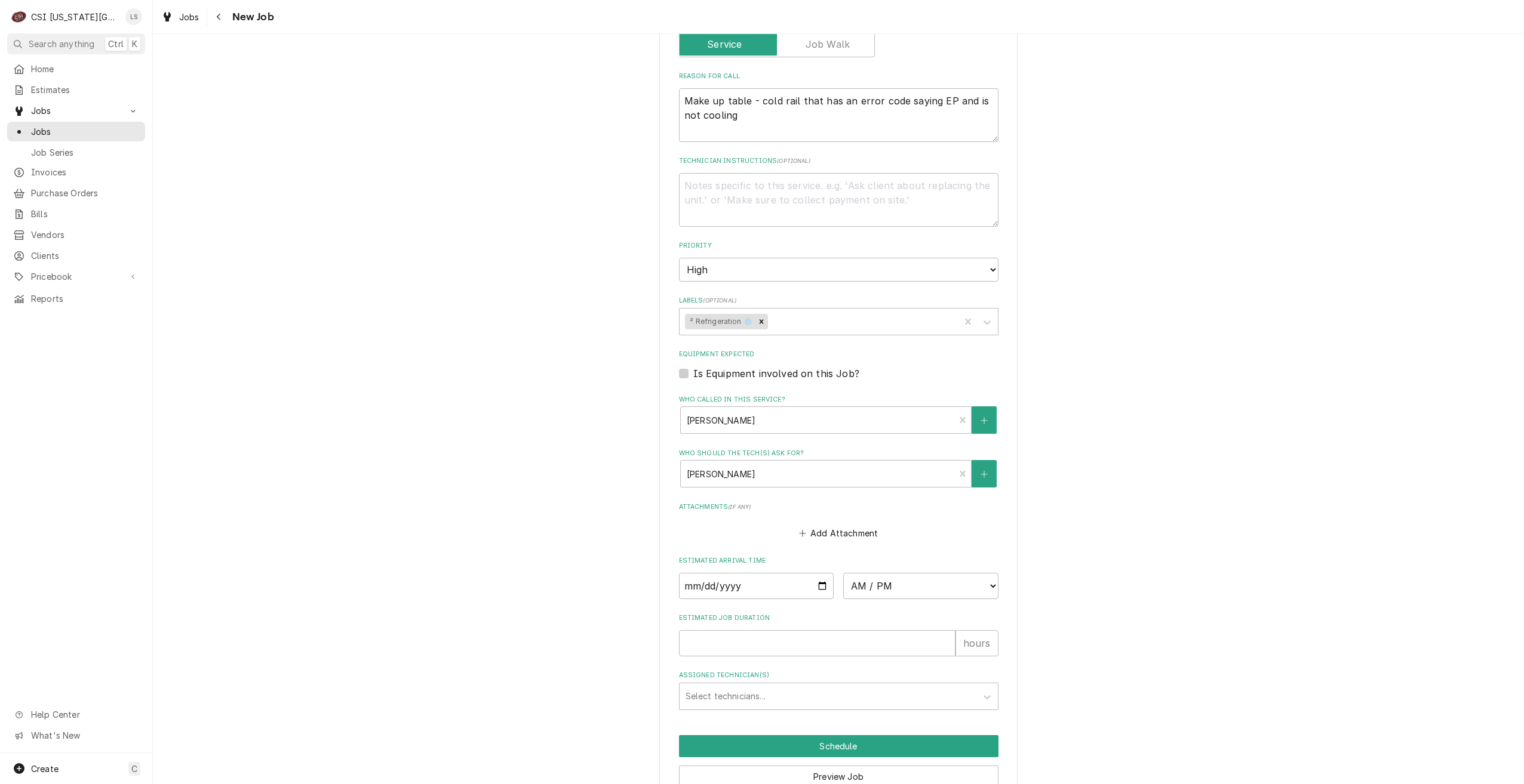
scroll to position [867, 0]
click at [54, 125] on span "Jobs" at bounding box center [85, 132] width 108 height 13
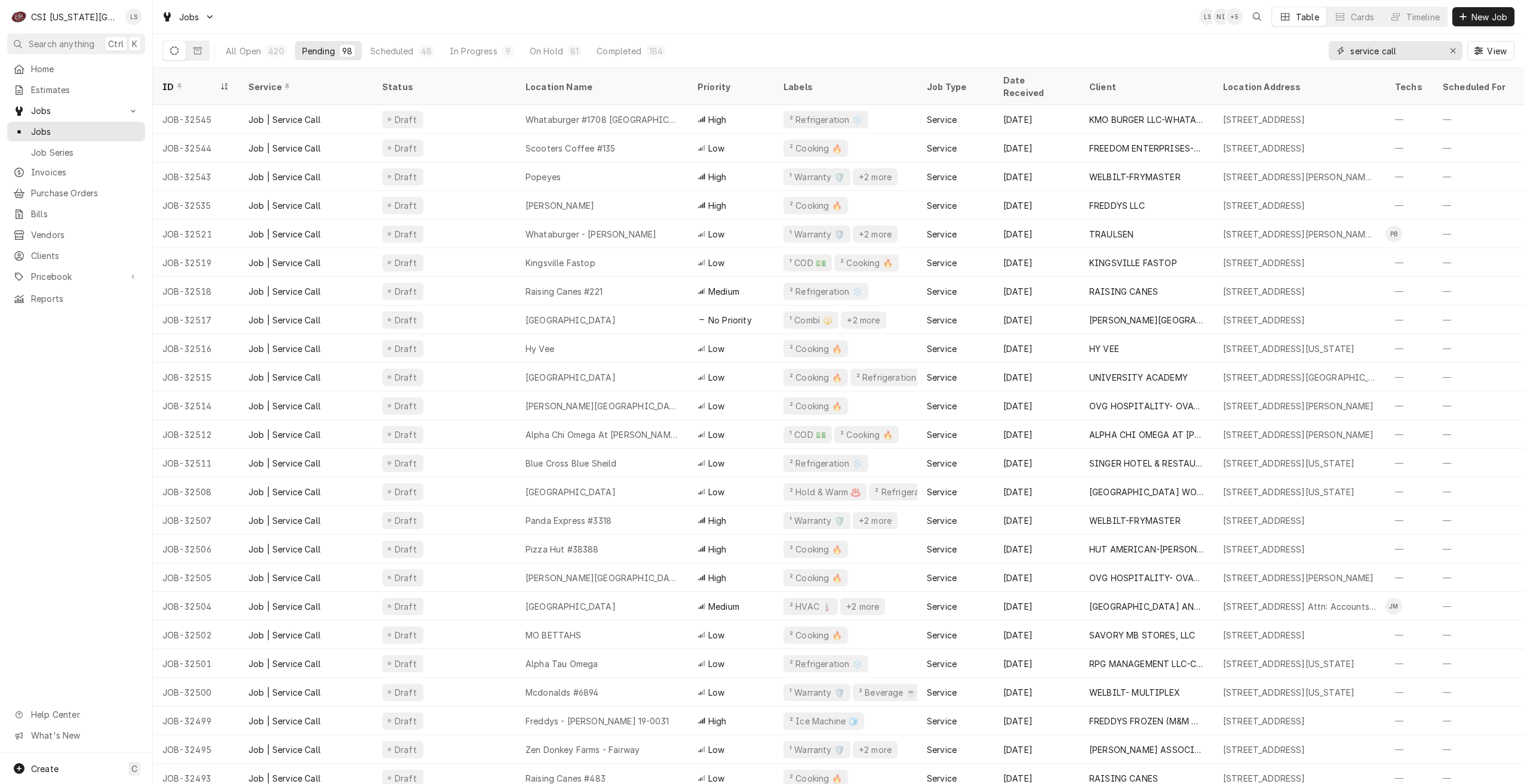
drag, startPoint x: 1421, startPoint y: 54, endPoint x: 1281, endPoint y: 47, distance: 140.2
click at [1281, 47] on div "All Open 420 Pending 98 Scheduled 48 In Progress 9 On Hold 81 Completed 184 ser…" at bounding box center [838, 50] width 1352 height 33
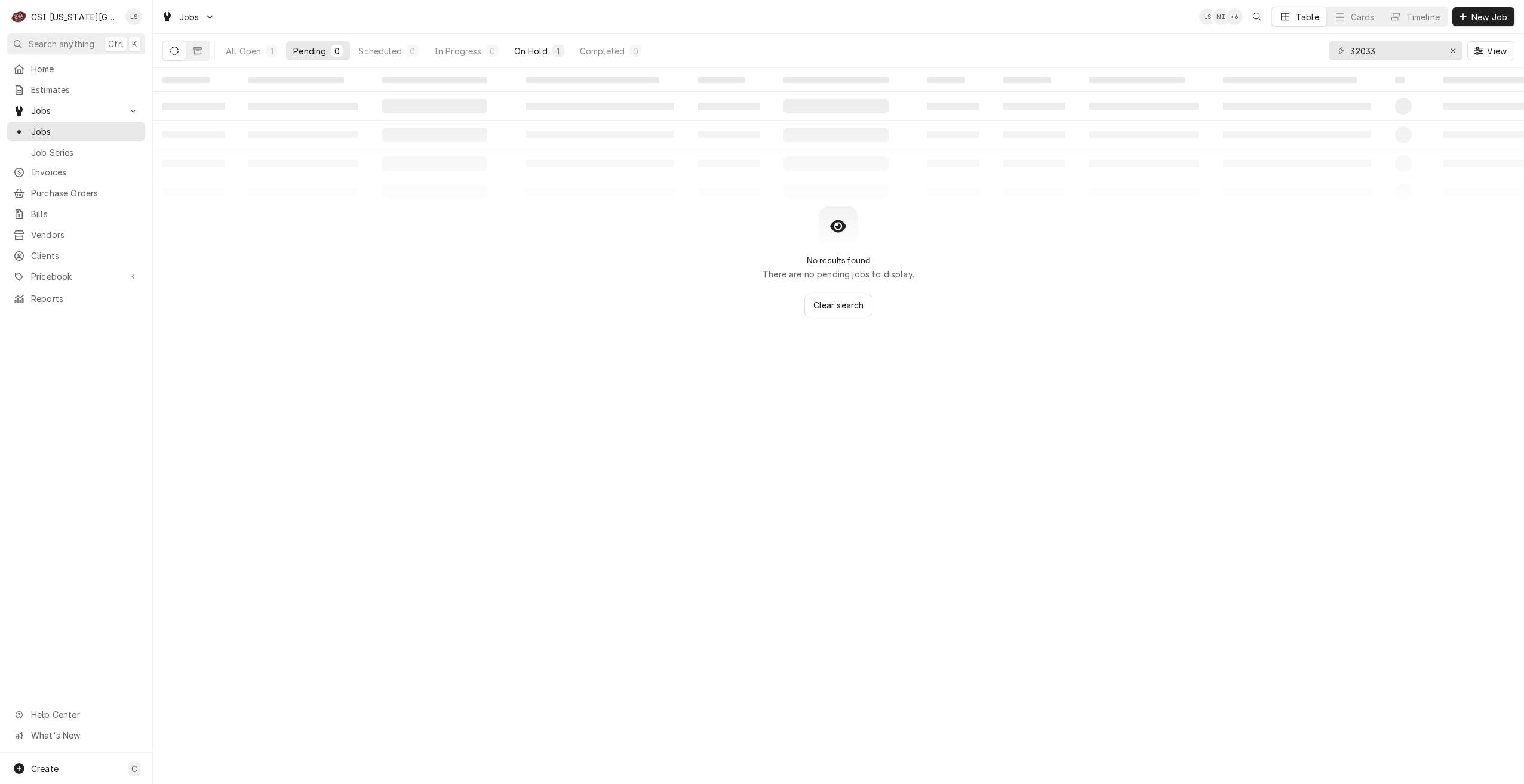
click at [536, 55] on div "On Hold" at bounding box center [530, 51] width 33 height 13
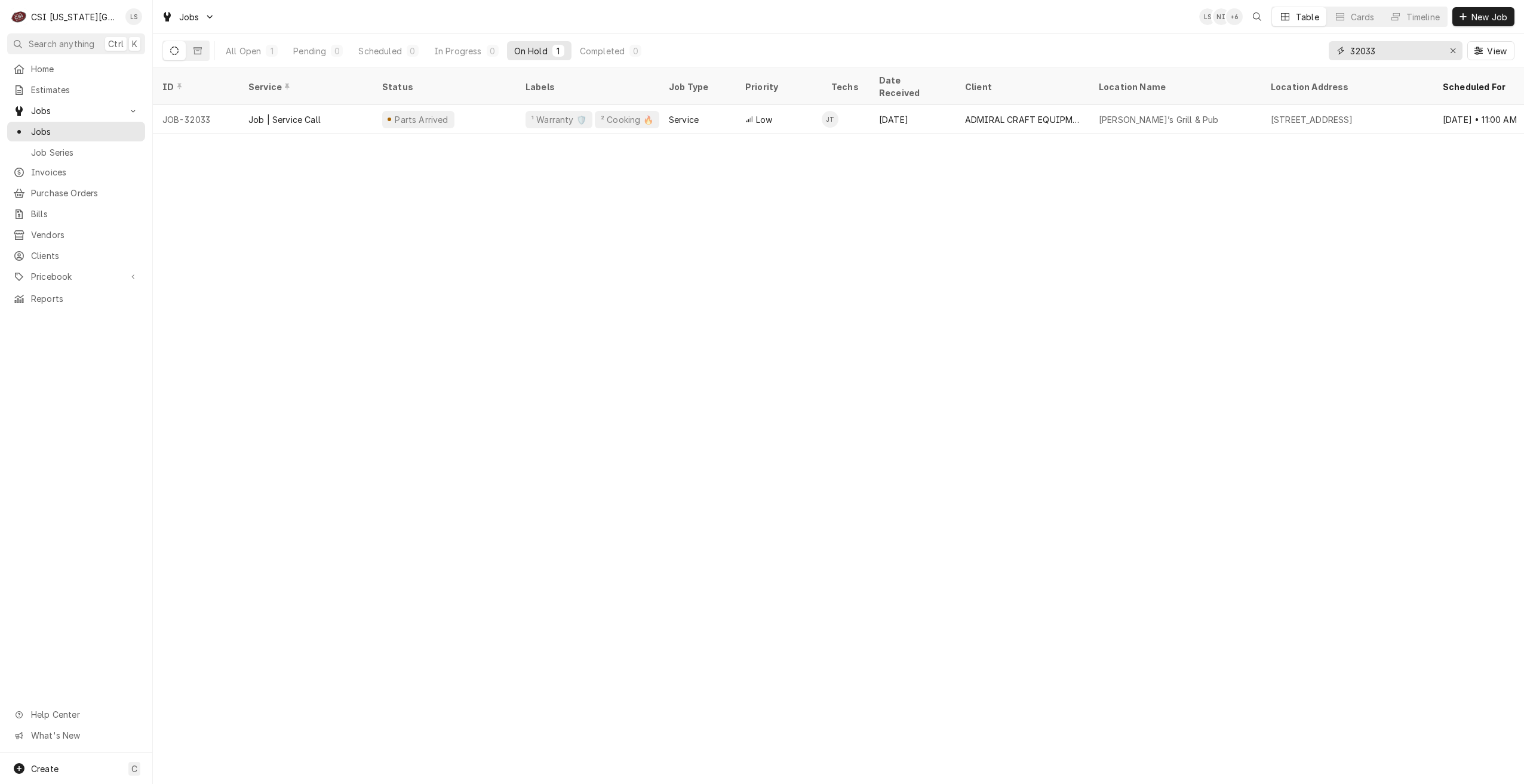
click at [1374, 53] on input "32033" at bounding box center [1395, 50] width 90 height 19
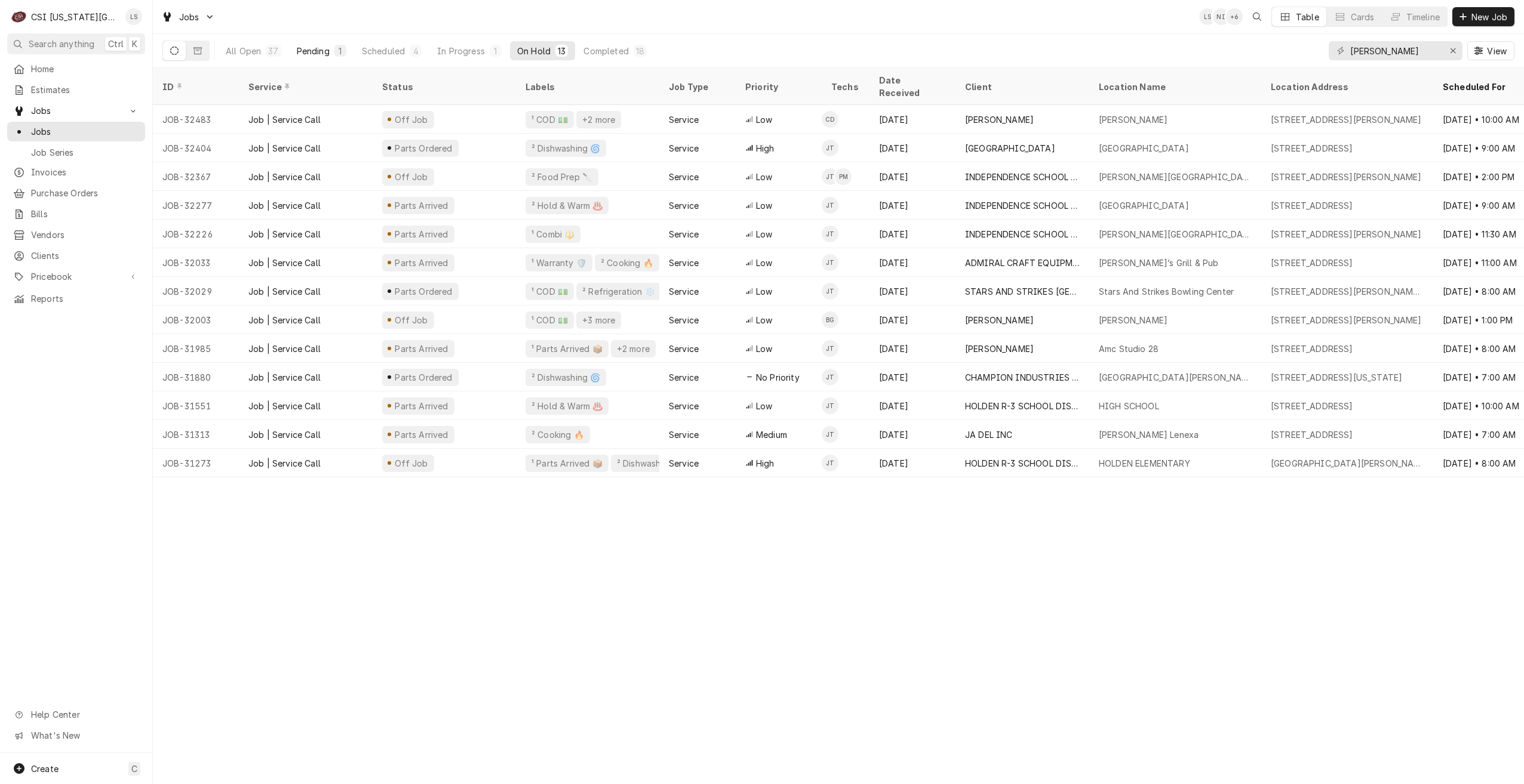
click at [320, 55] on div "Pending" at bounding box center [313, 51] width 33 height 13
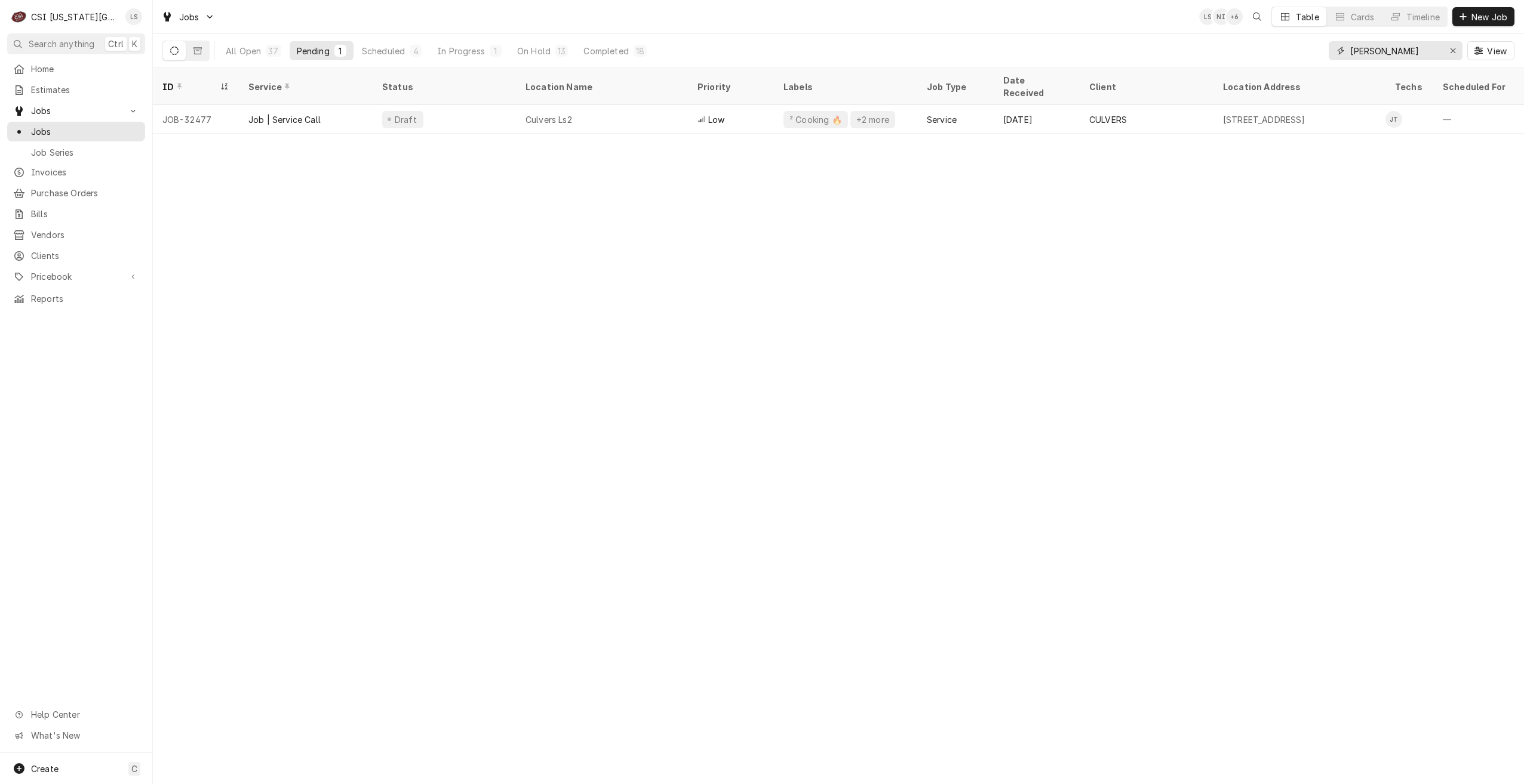
click at [1364, 58] on input "jimmy" at bounding box center [1395, 50] width 90 height 19
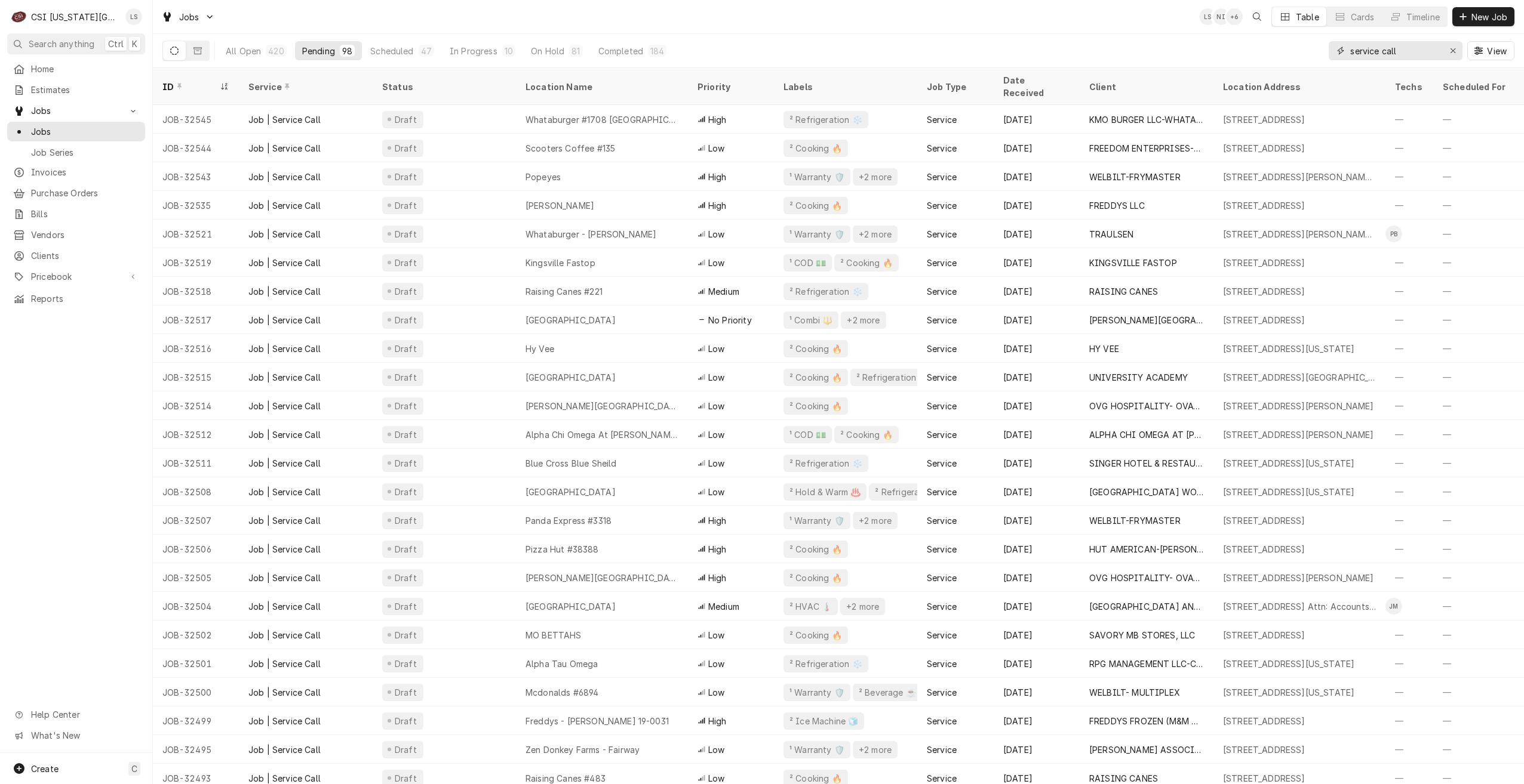
type input "service call"
click at [1108, 35] on div "All Open 420 Pending 98 Scheduled 47 In Progress 10 On Hold 81 Completed 184 se…" at bounding box center [838, 50] width 1352 height 33
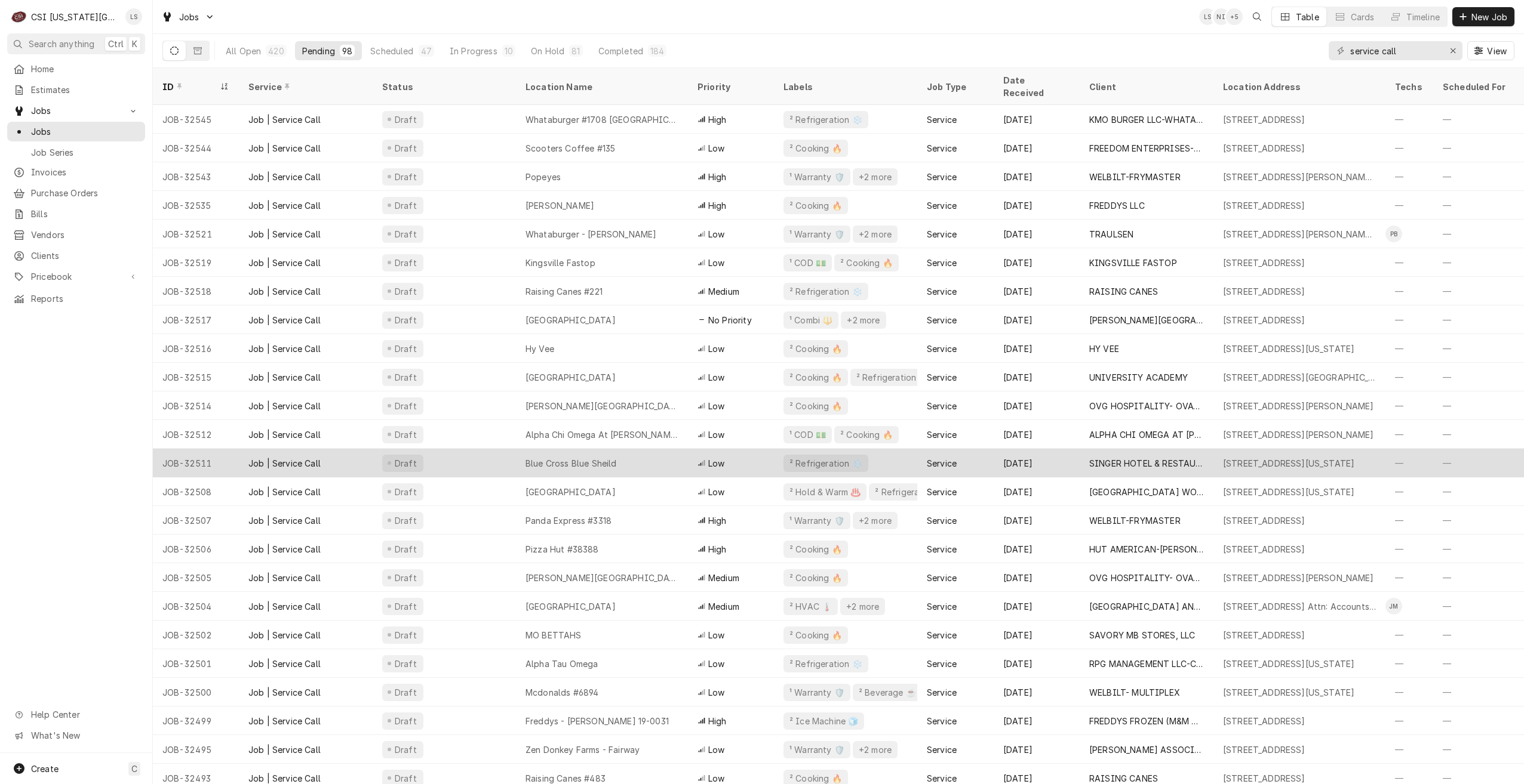
click at [681, 448] on div "Blue Cross Blue Sheild" at bounding box center [602, 463] width 172 height 29
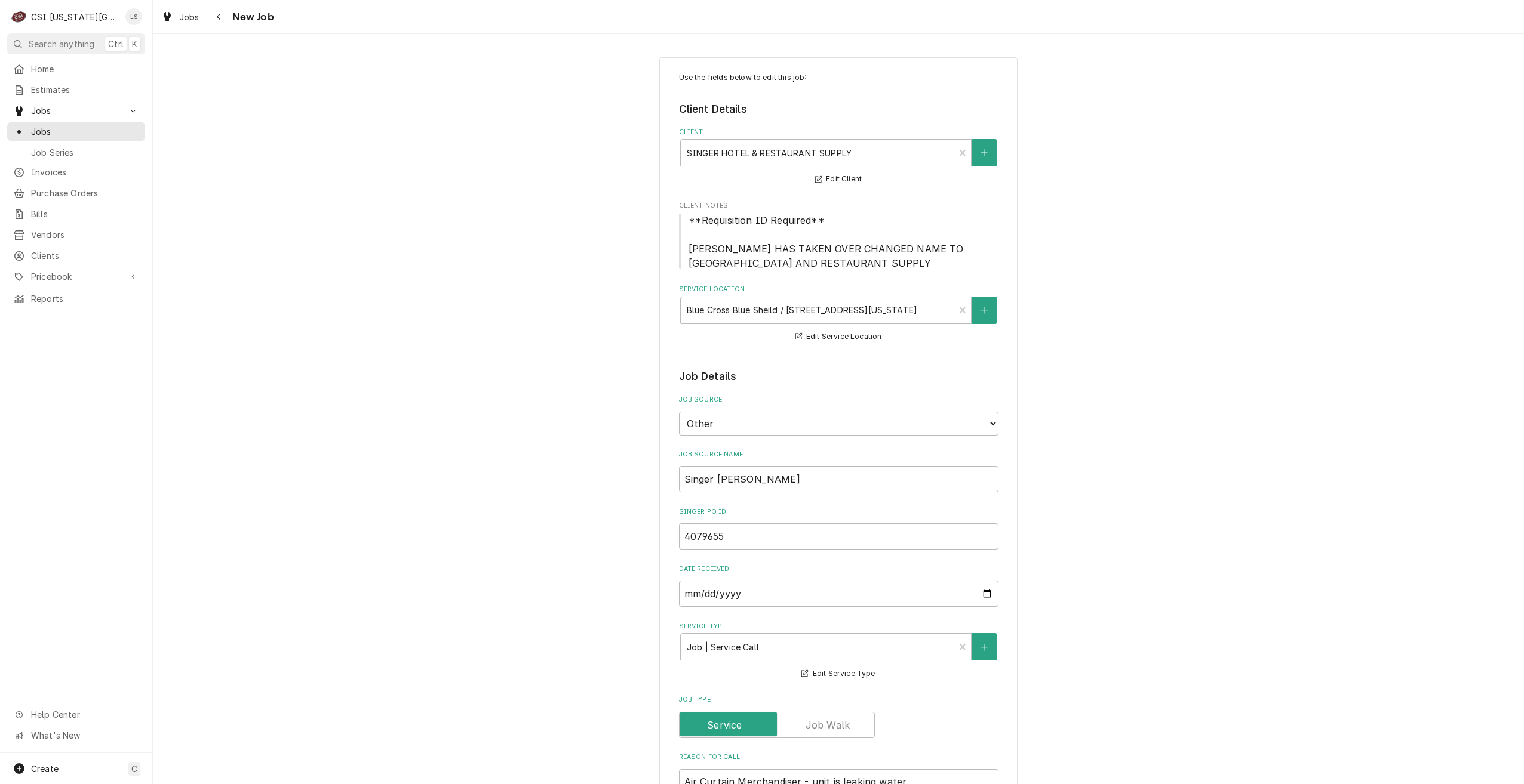
type textarea "x"
click at [115, 130] on span "Jobs" at bounding box center [85, 132] width 108 height 13
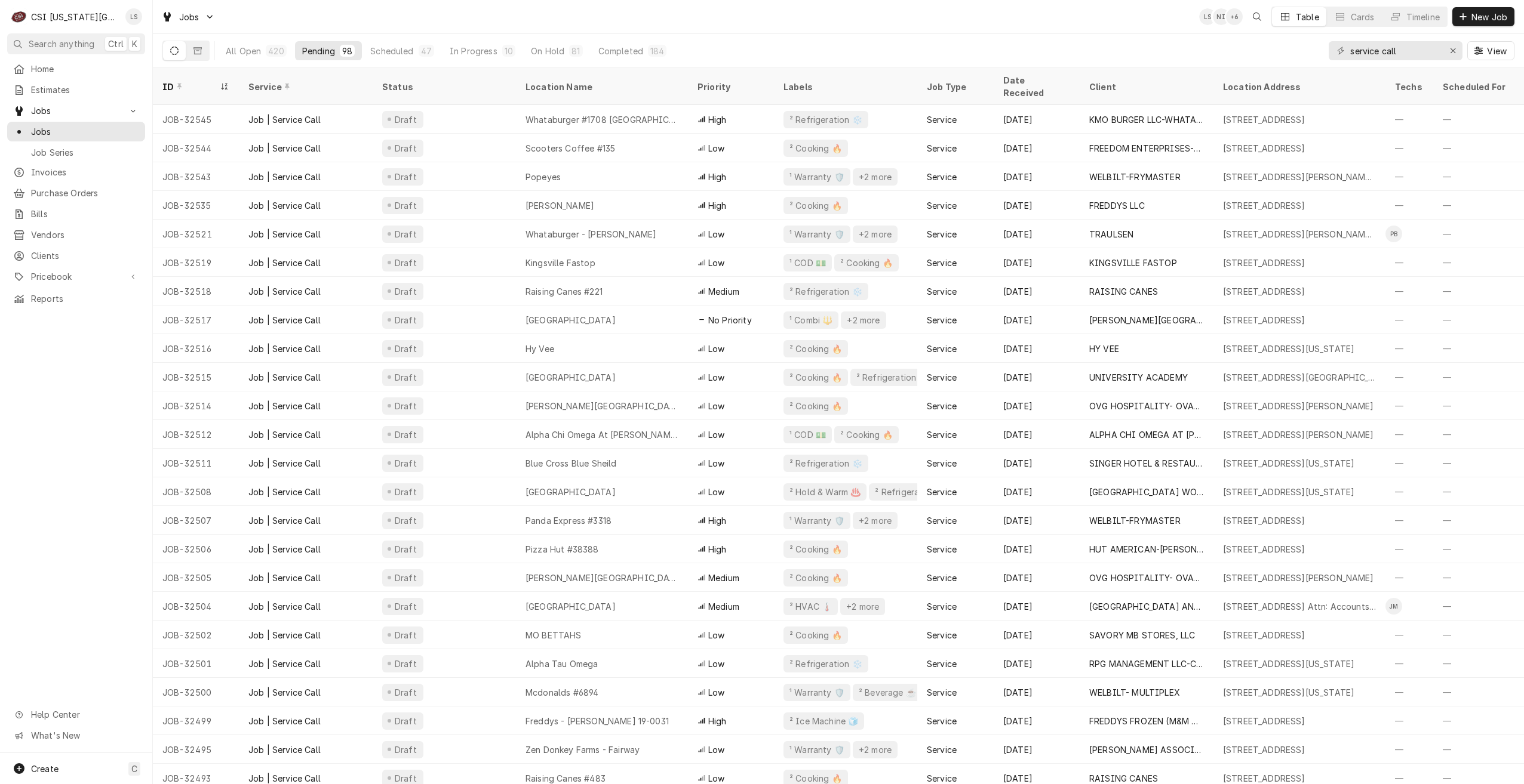
click at [576, 6] on div "Jobs LS NI + 6 Table Cards Timeline New Job" at bounding box center [838, 16] width 1371 height 33
click at [1479, 15] on span "New Job" at bounding box center [1488, 17] width 40 height 13
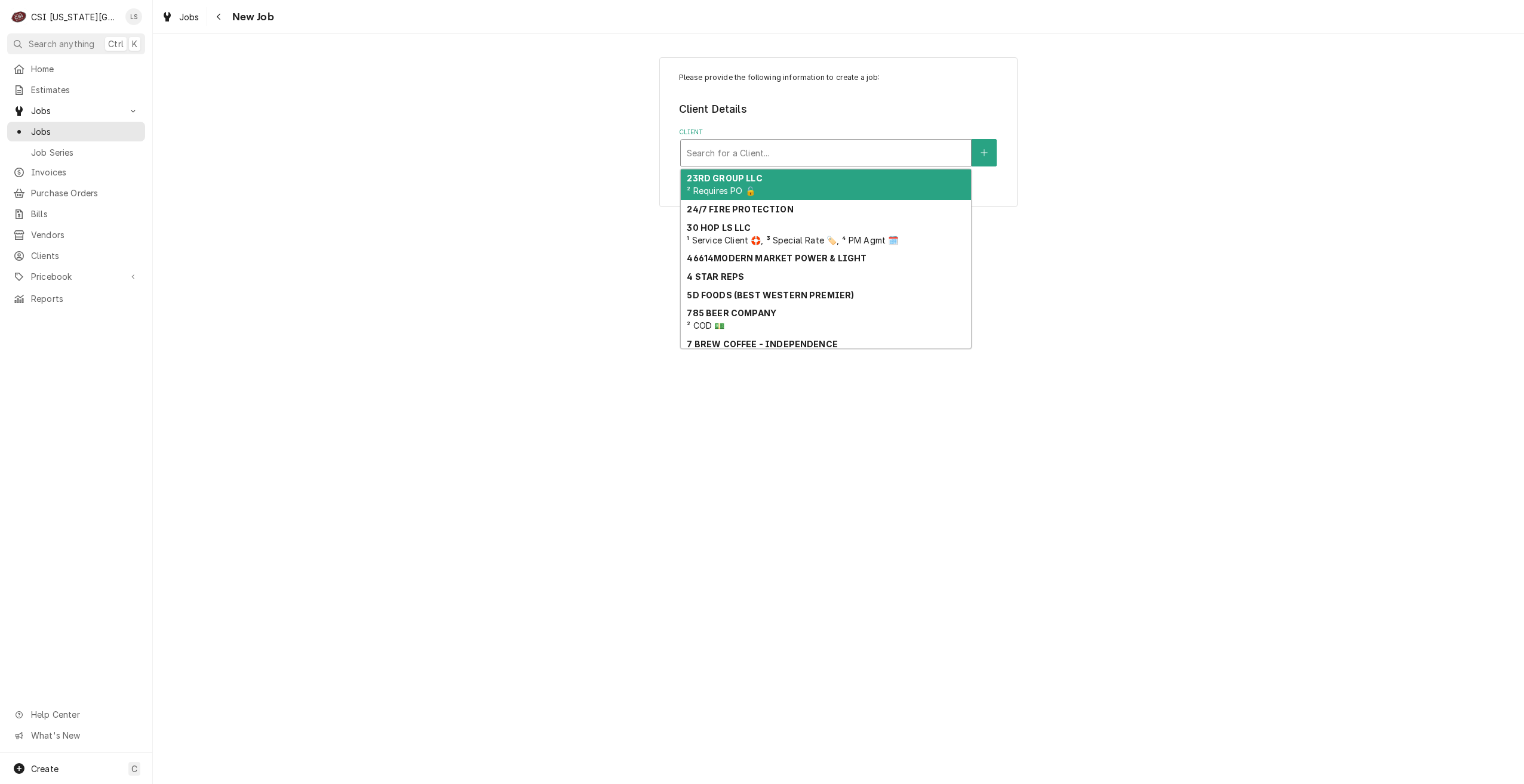
click at [783, 156] on div "Client" at bounding box center [826, 153] width 278 height 21
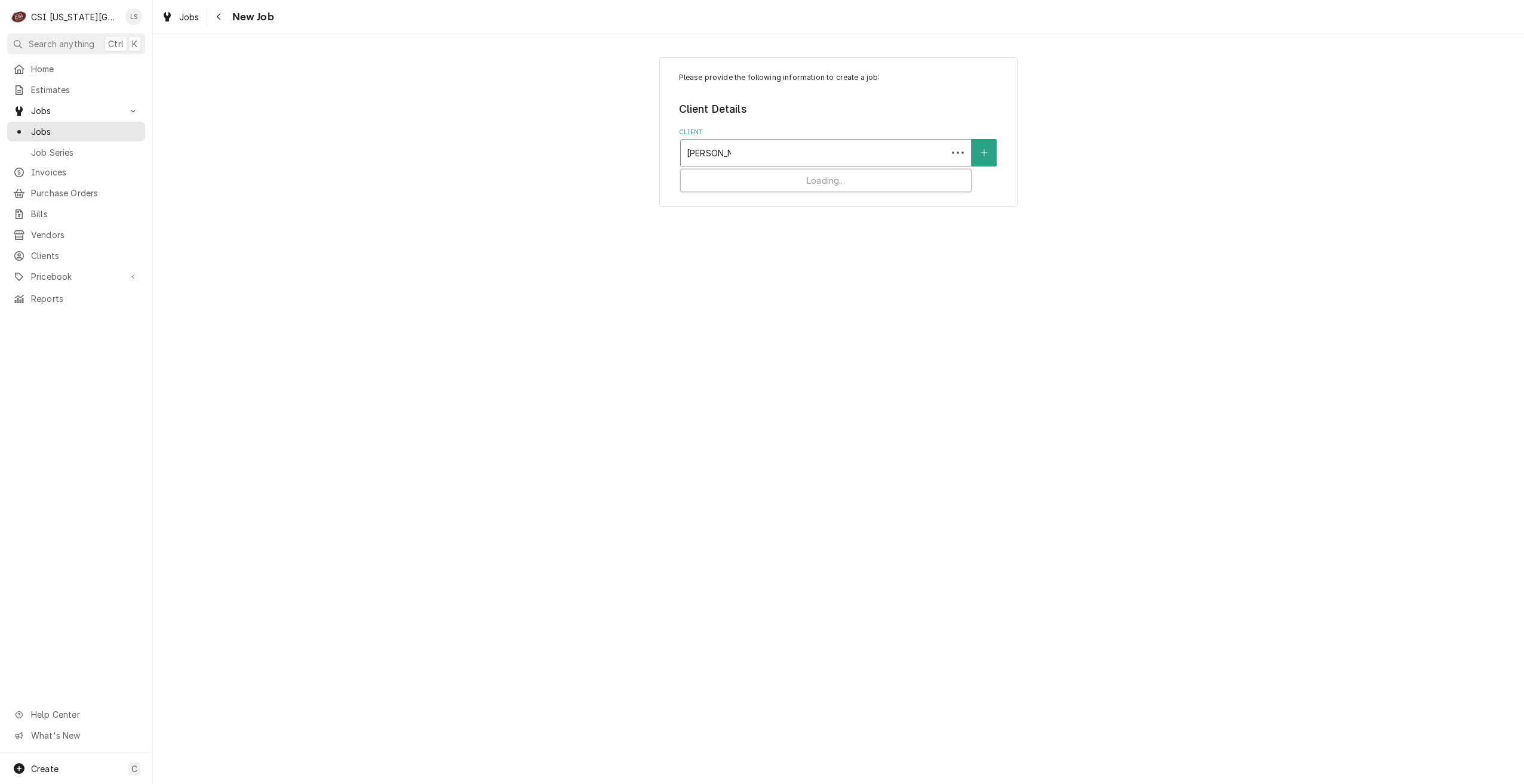
type input "[PERSON_NAME]"
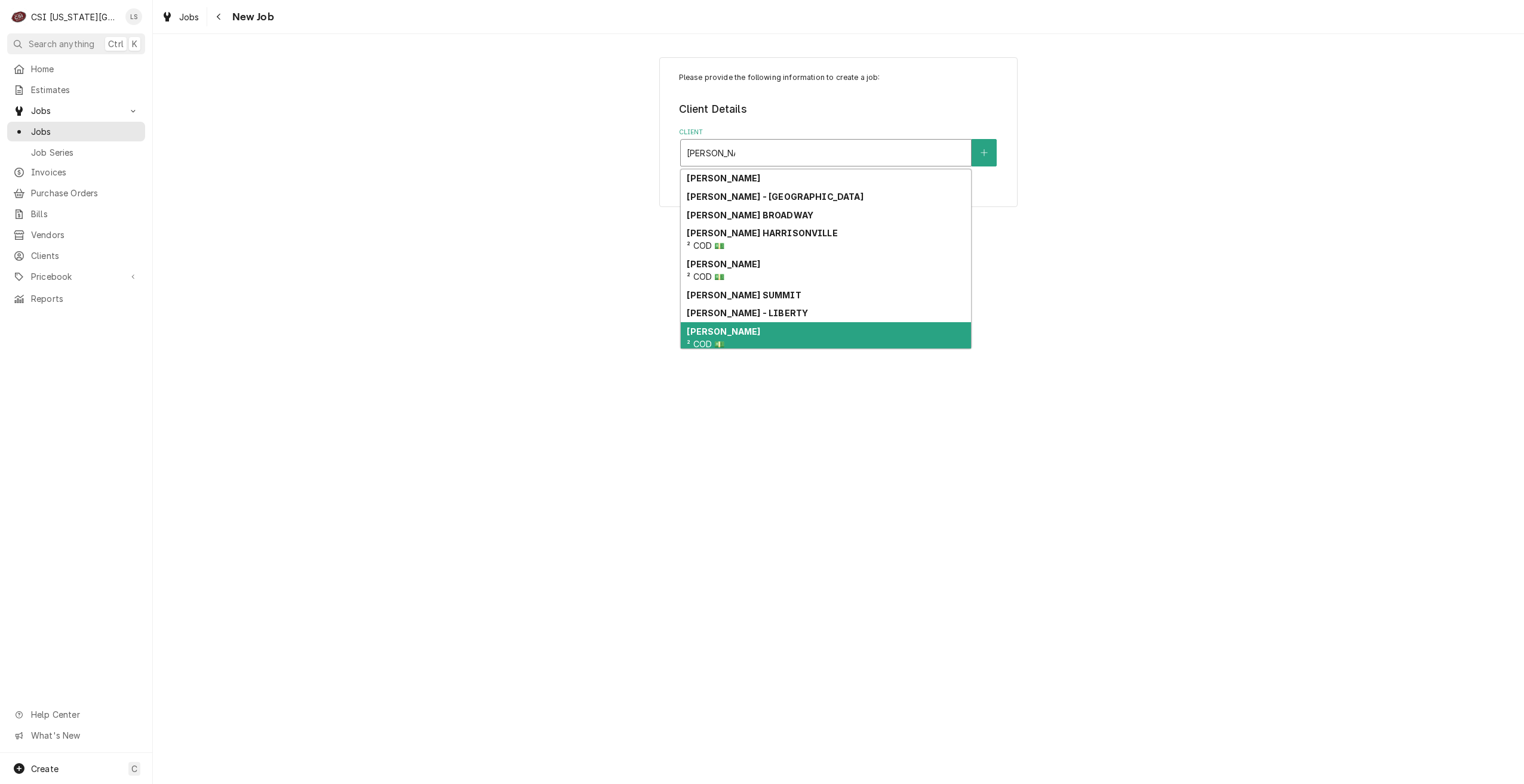
click at [797, 332] on div "[PERSON_NAME] ² COD 💵" at bounding box center [826, 337] width 290 height 31
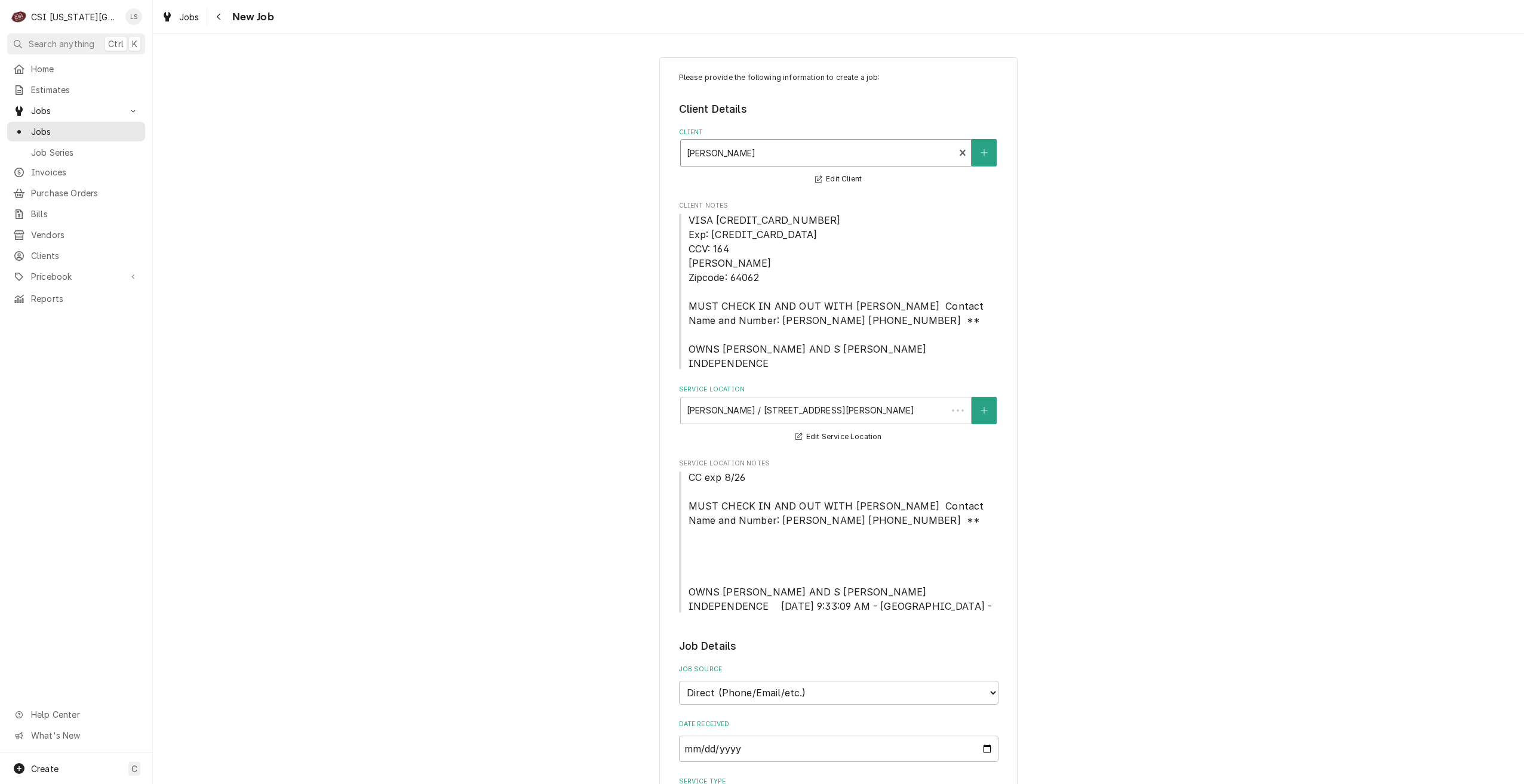
type textarea "x"
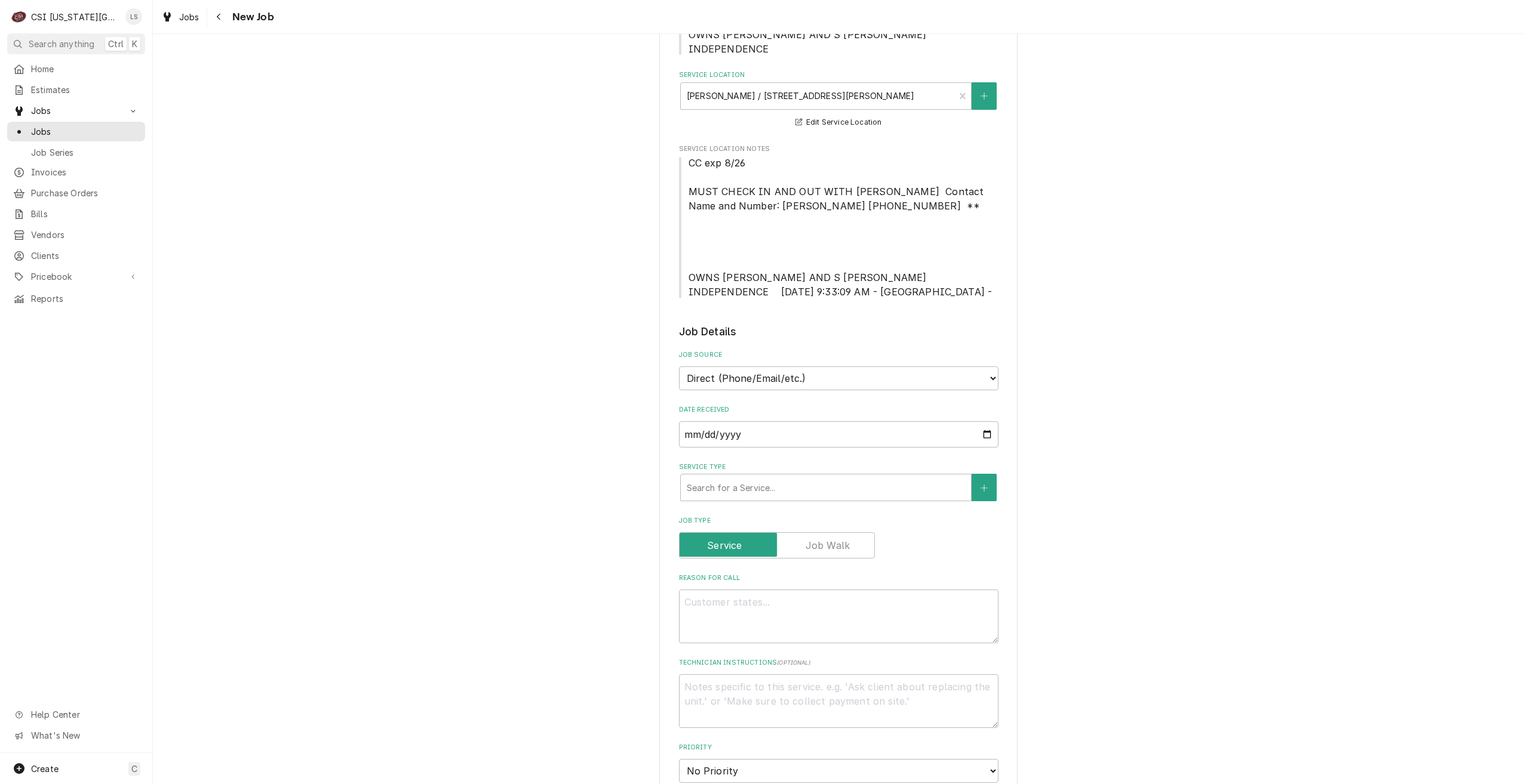
scroll to position [477, 0]
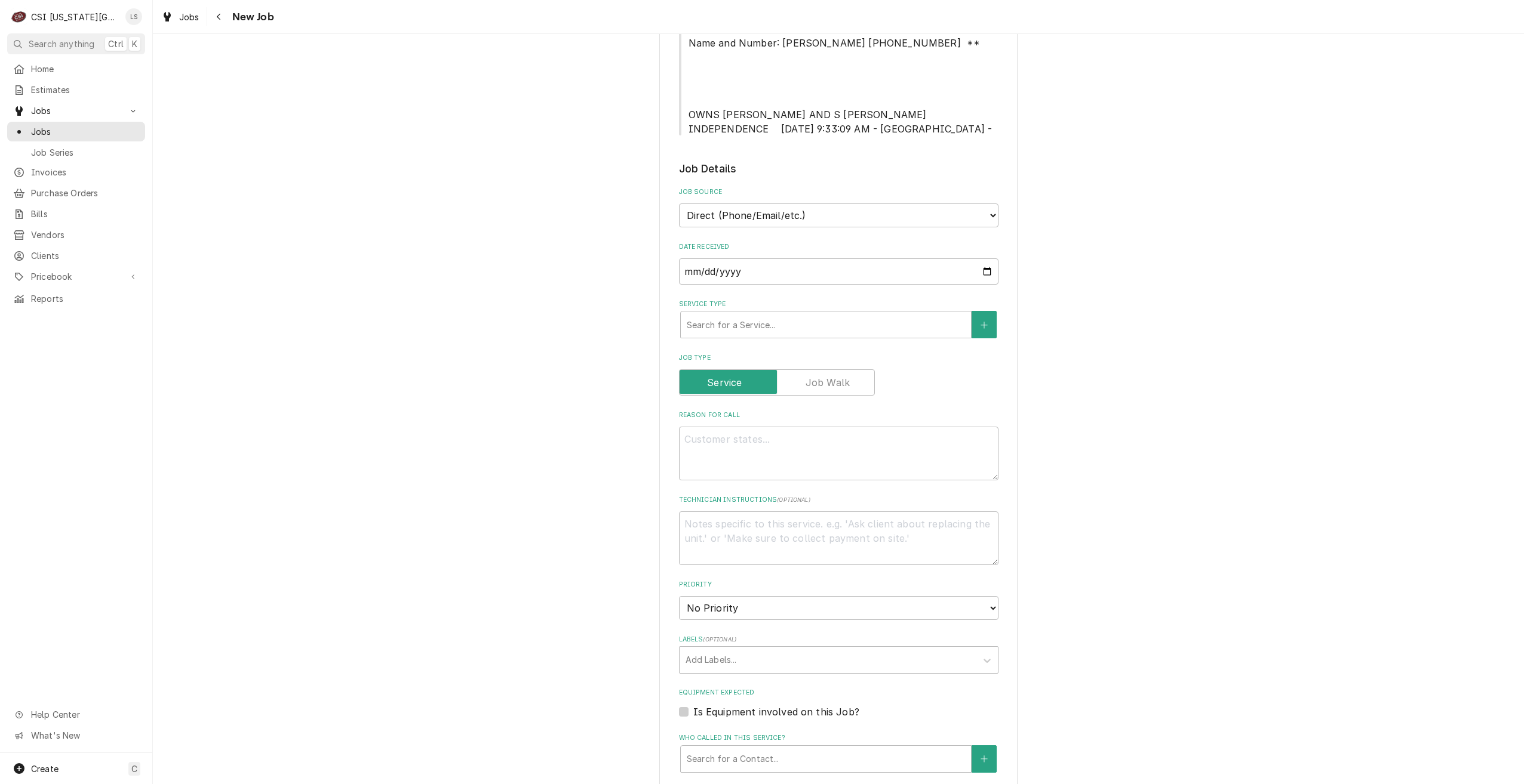
click at [829, 370] on label "Job Type" at bounding box center [776, 382] width 196 height 26
click at [829, 370] on input "Job Type" at bounding box center [776, 382] width 185 height 26
checkbox input "true"
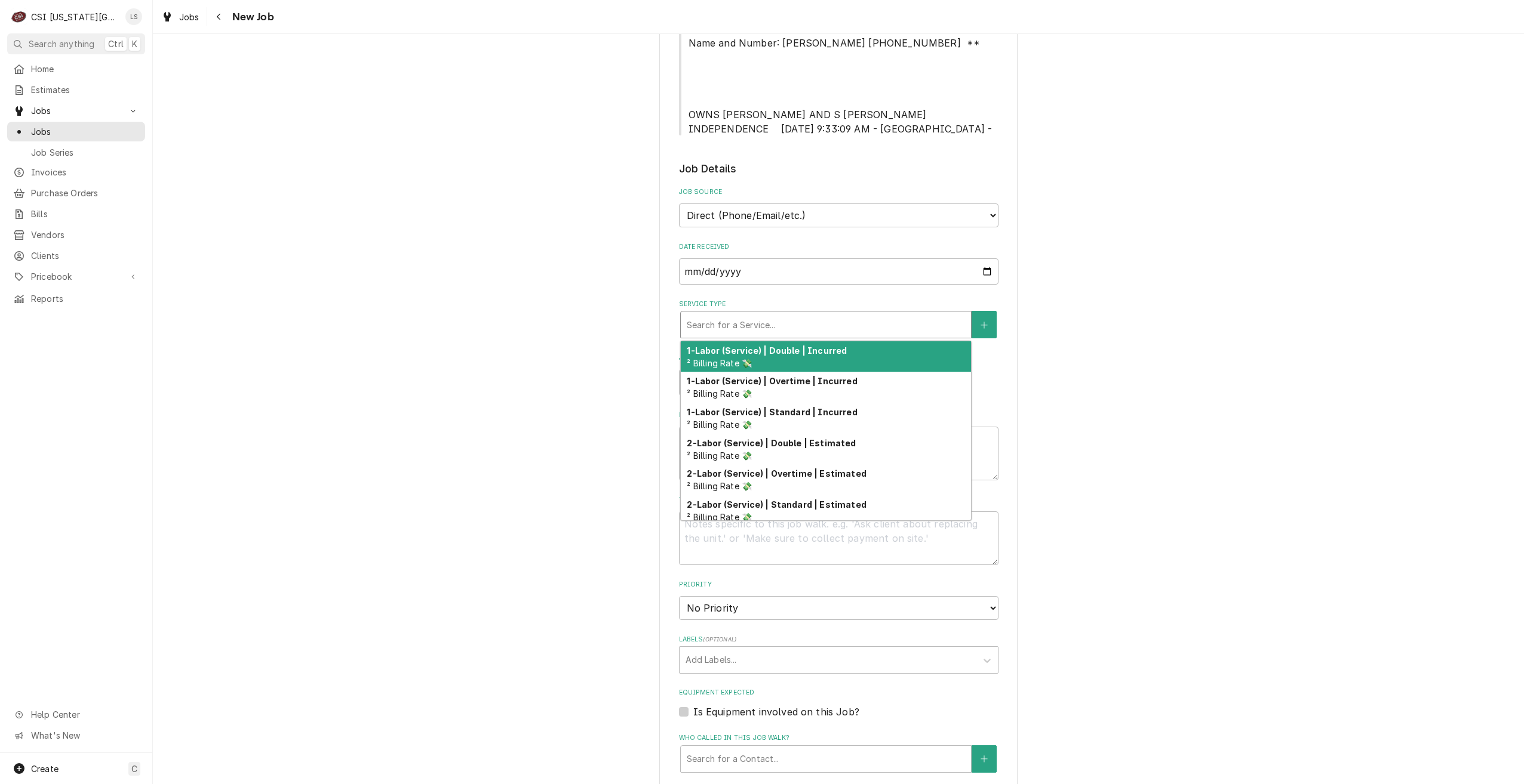
click at [839, 316] on div "Service Type" at bounding box center [826, 325] width 278 height 21
type textarea "x"
type input "s"
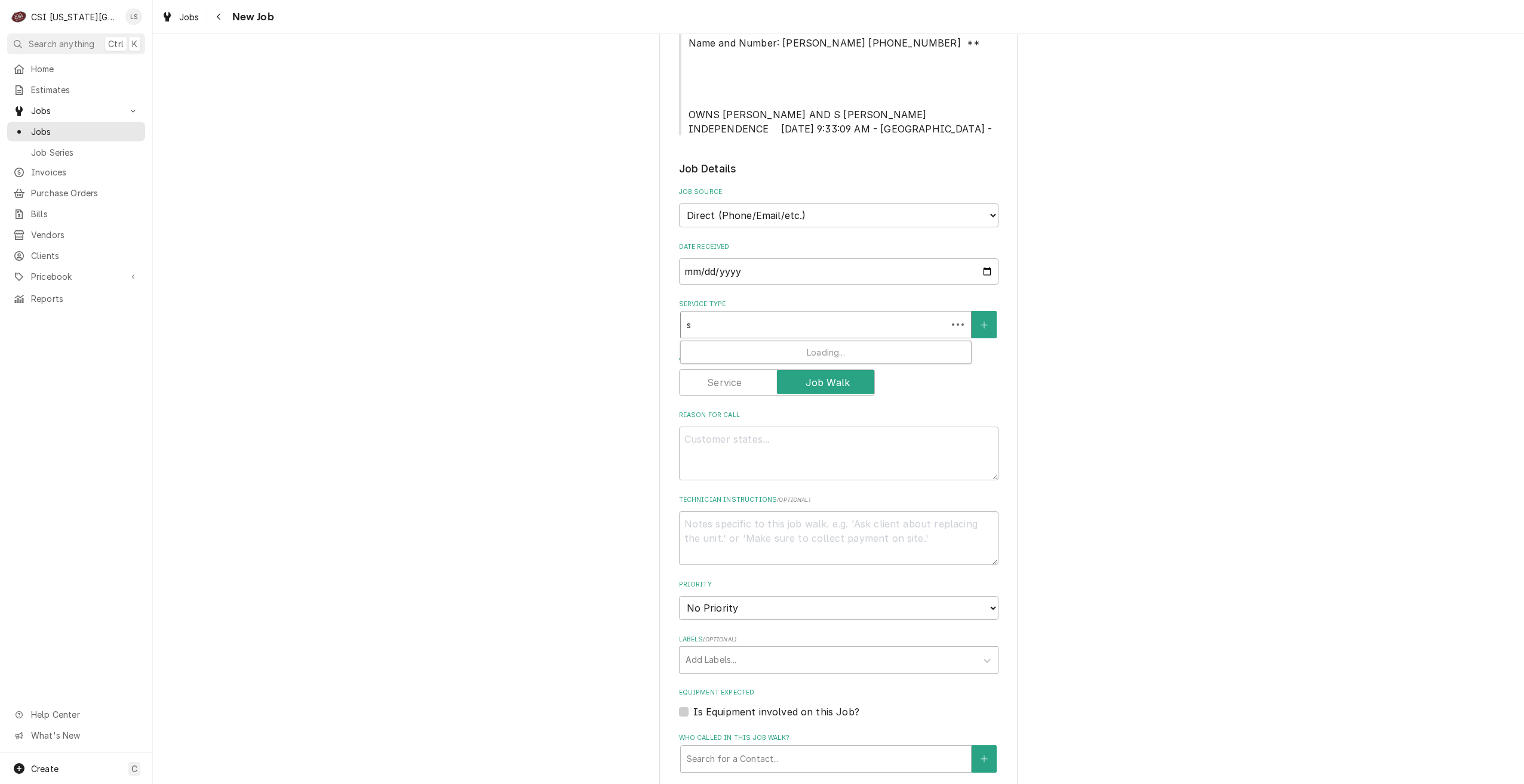
type textarea "x"
type input "se"
type textarea "x"
type input "ser"
type textarea "x"
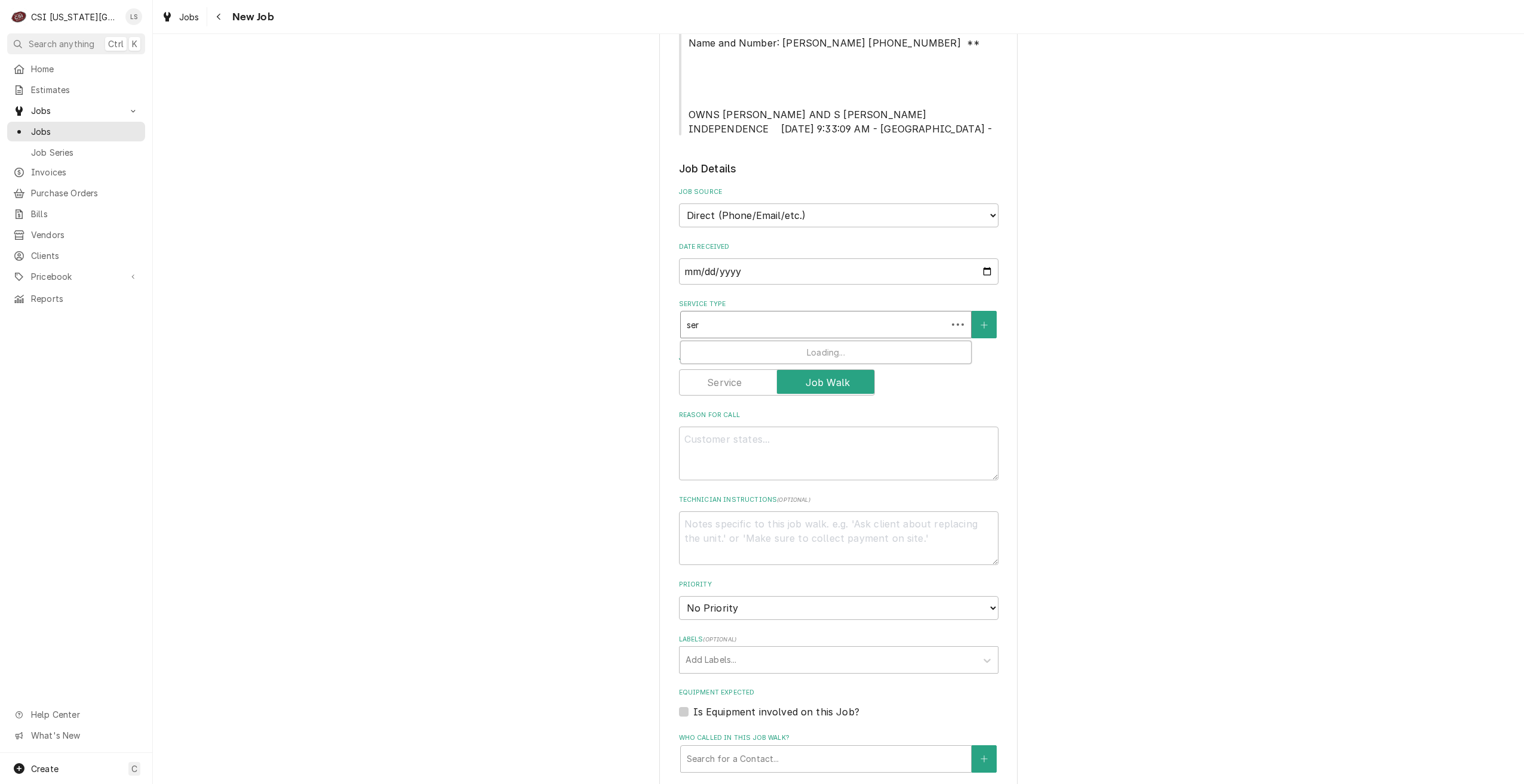
type input "serv"
type textarea "x"
type input "servi"
type textarea "x"
type input "servic"
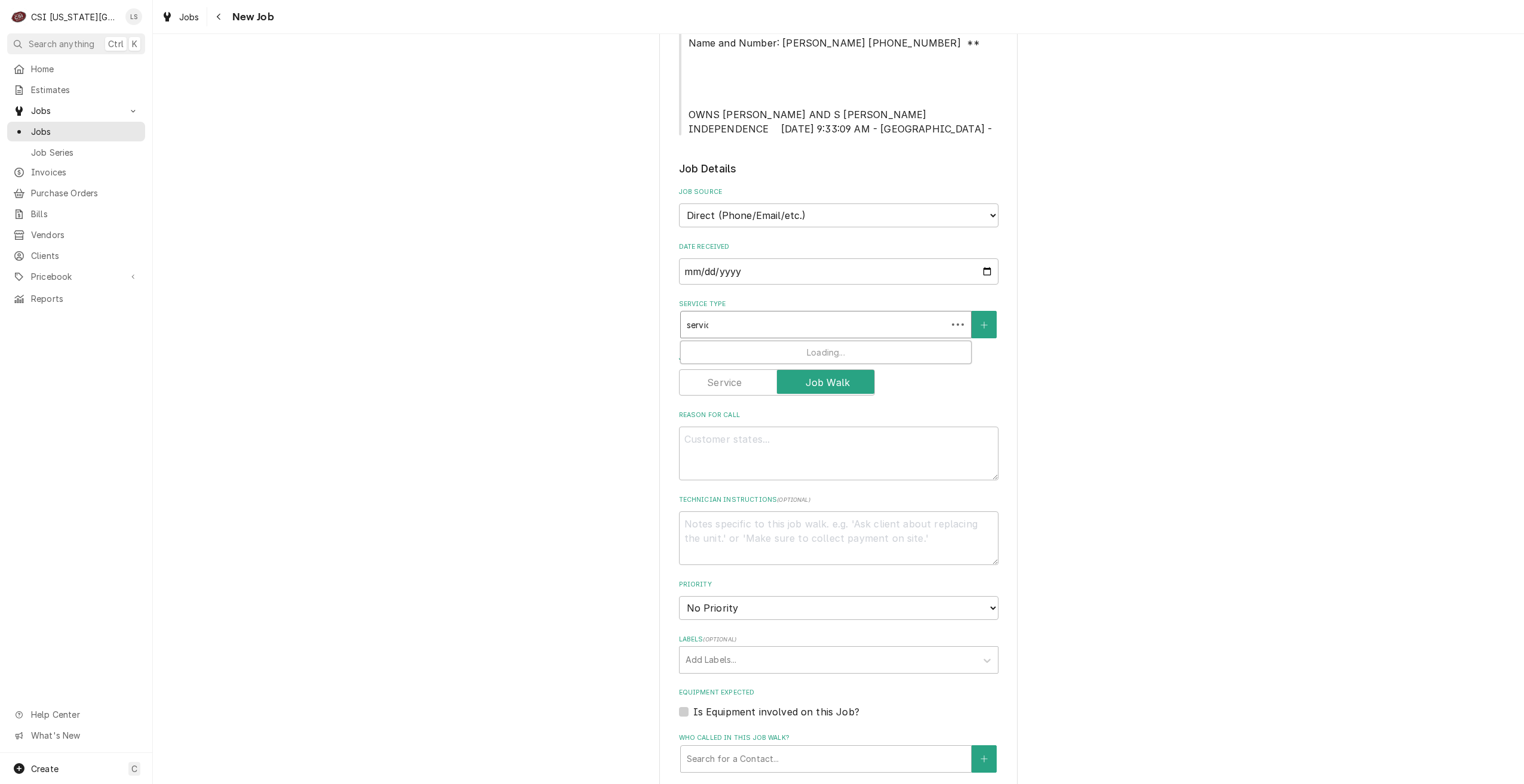
type textarea "x"
type input "service"
type textarea "x"
type input "service c"
type textarea "x"
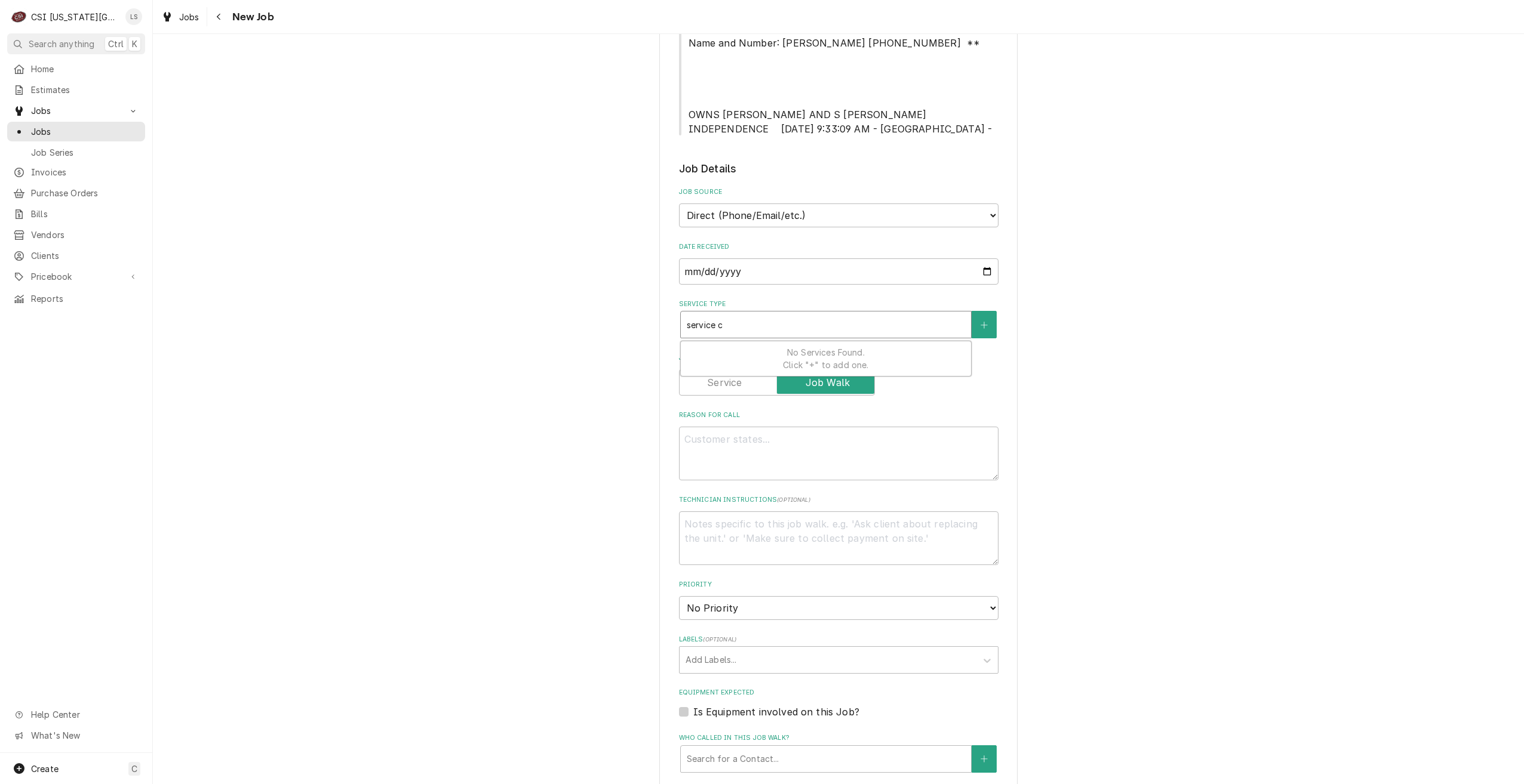
type input "service ca"
type textarea "x"
type input "service cal"
type textarea "x"
type input "service call"
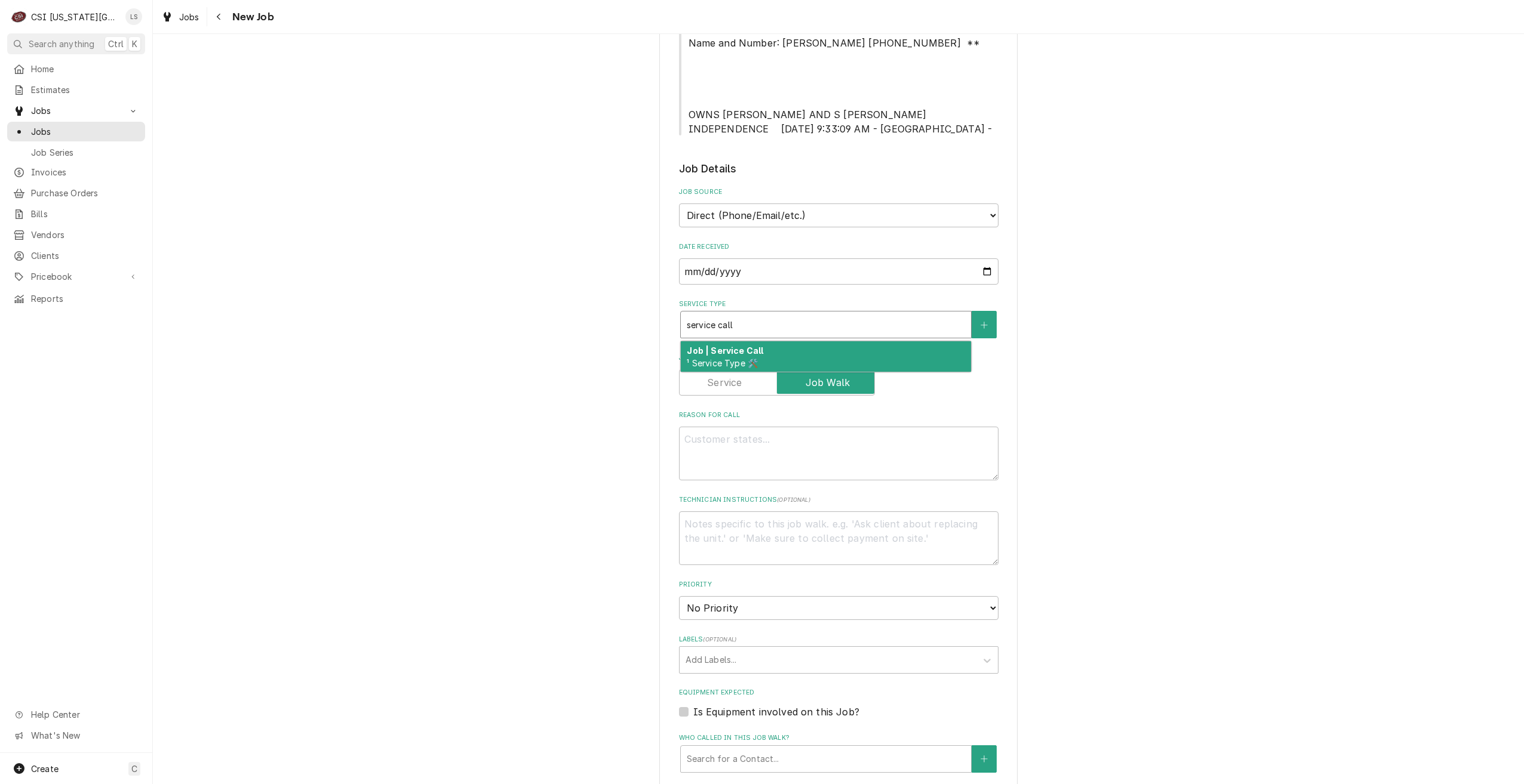
click at [839, 345] on div "Job | Service Call ¹ Service Type 🛠️" at bounding box center [826, 356] width 290 height 31
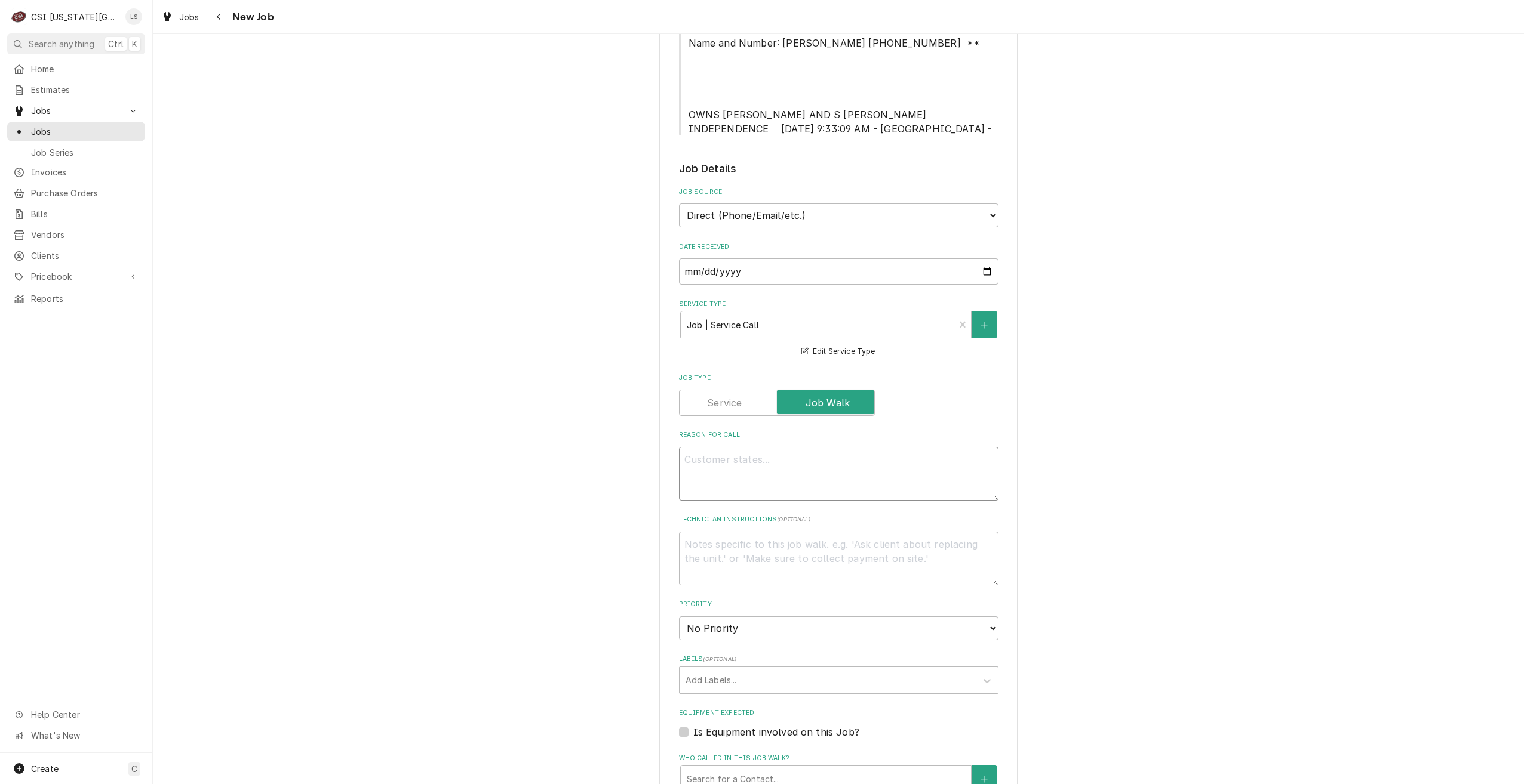
click at [860, 447] on textarea "Reason For Call" at bounding box center [838, 473] width 320 height 54
type textarea "x"
type textarea "D"
type textarea "x"
type textarea "Di"
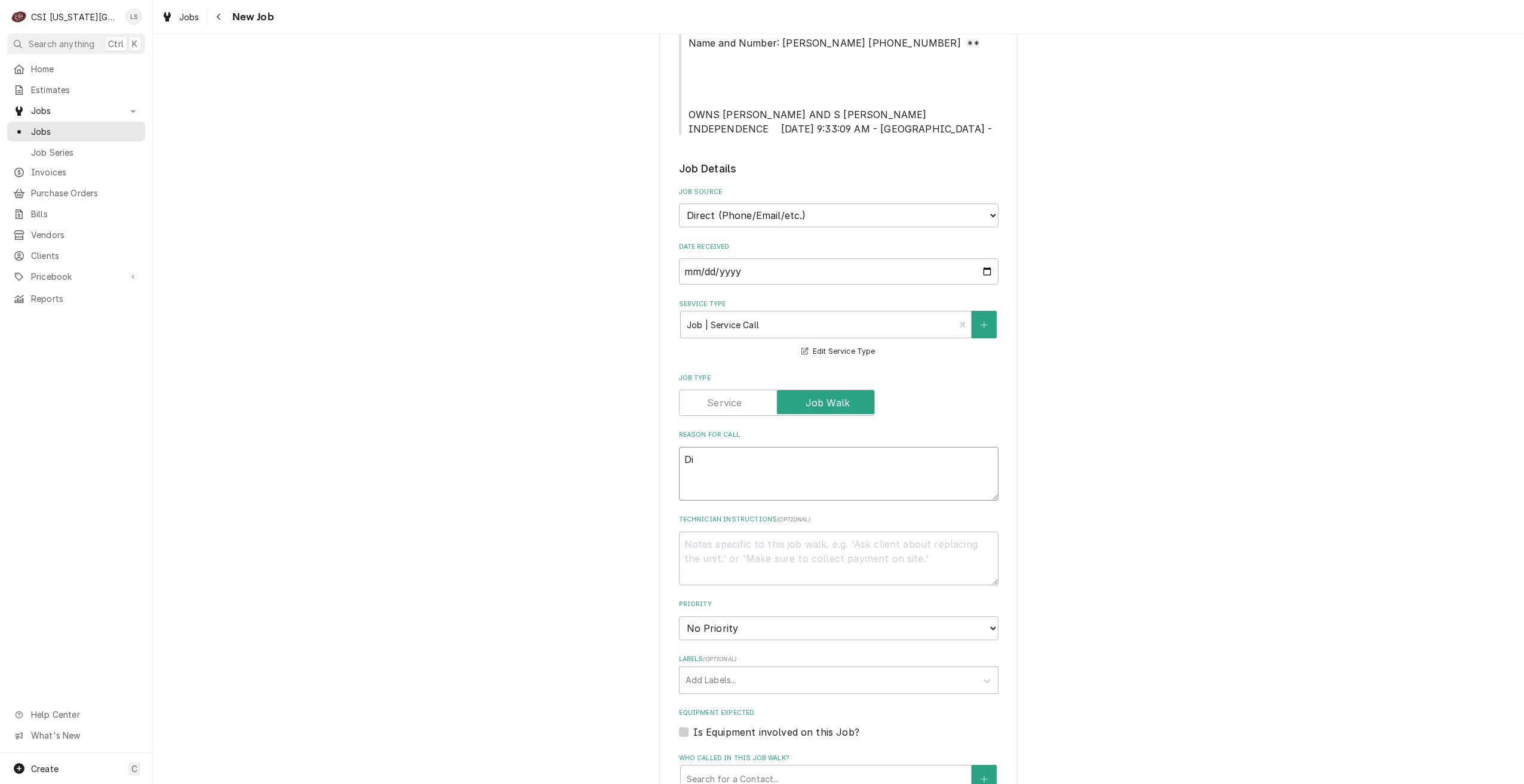
type textarea "x"
type textarea "Dis"
type textarea "x"
type textarea "Disp"
type textarea "x"
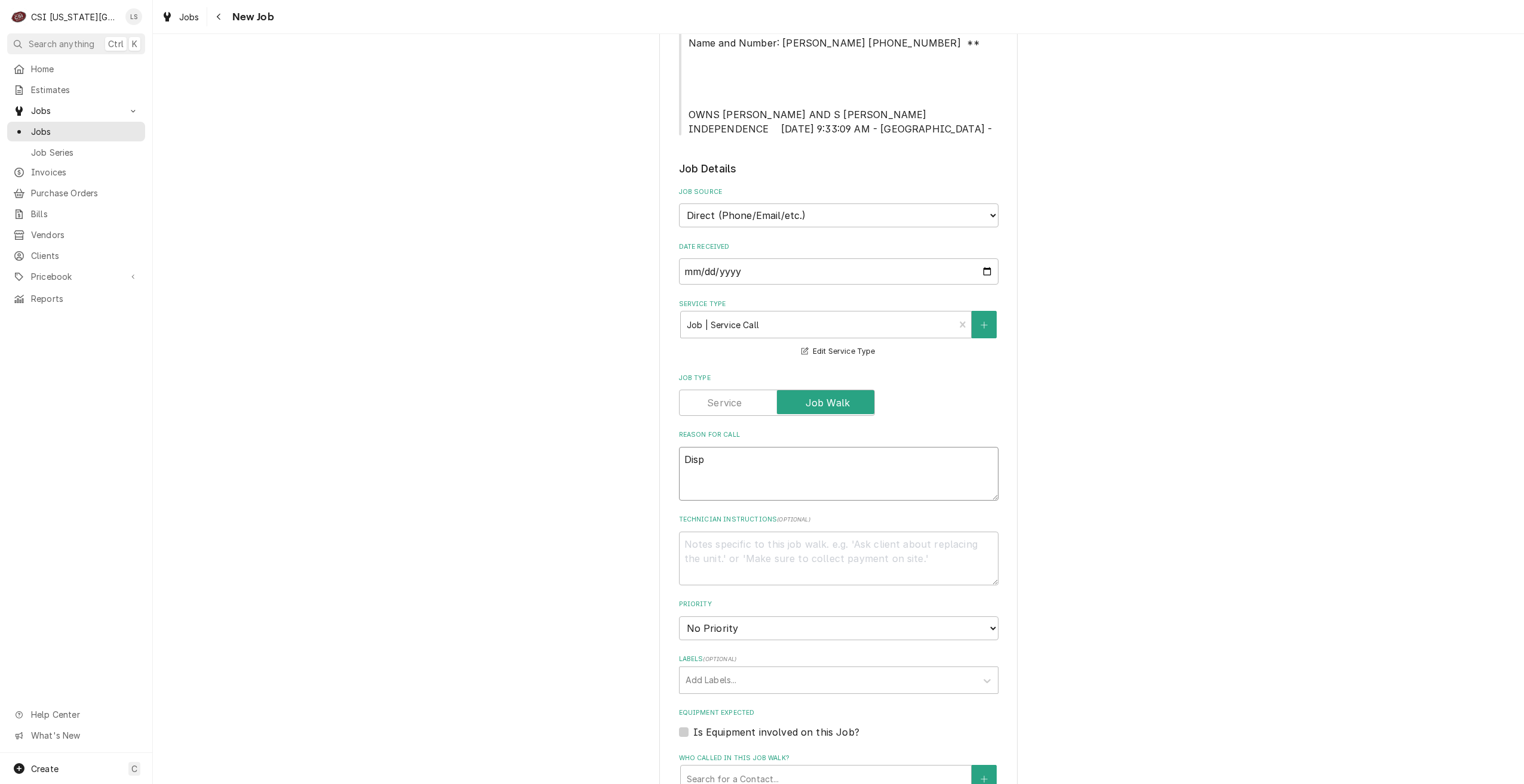
type textarea "Dispa"
type textarea "x"
type textarea "Dispat"
type textarea "x"
type textarea "Dispatc"
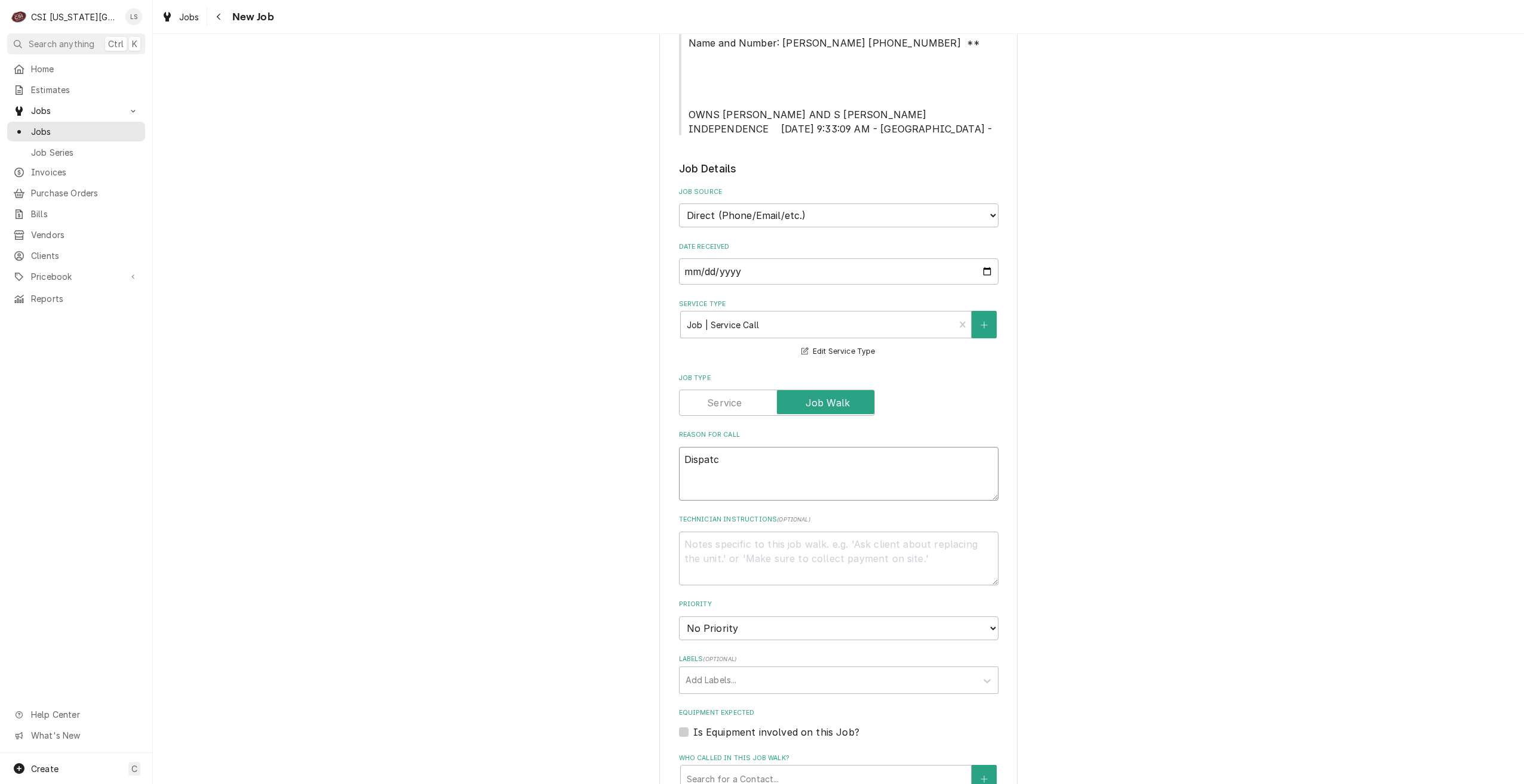
type textarea "x"
type textarea "Dispatch"
type textarea "x"
type textarea "Dispatch"
type textarea "x"
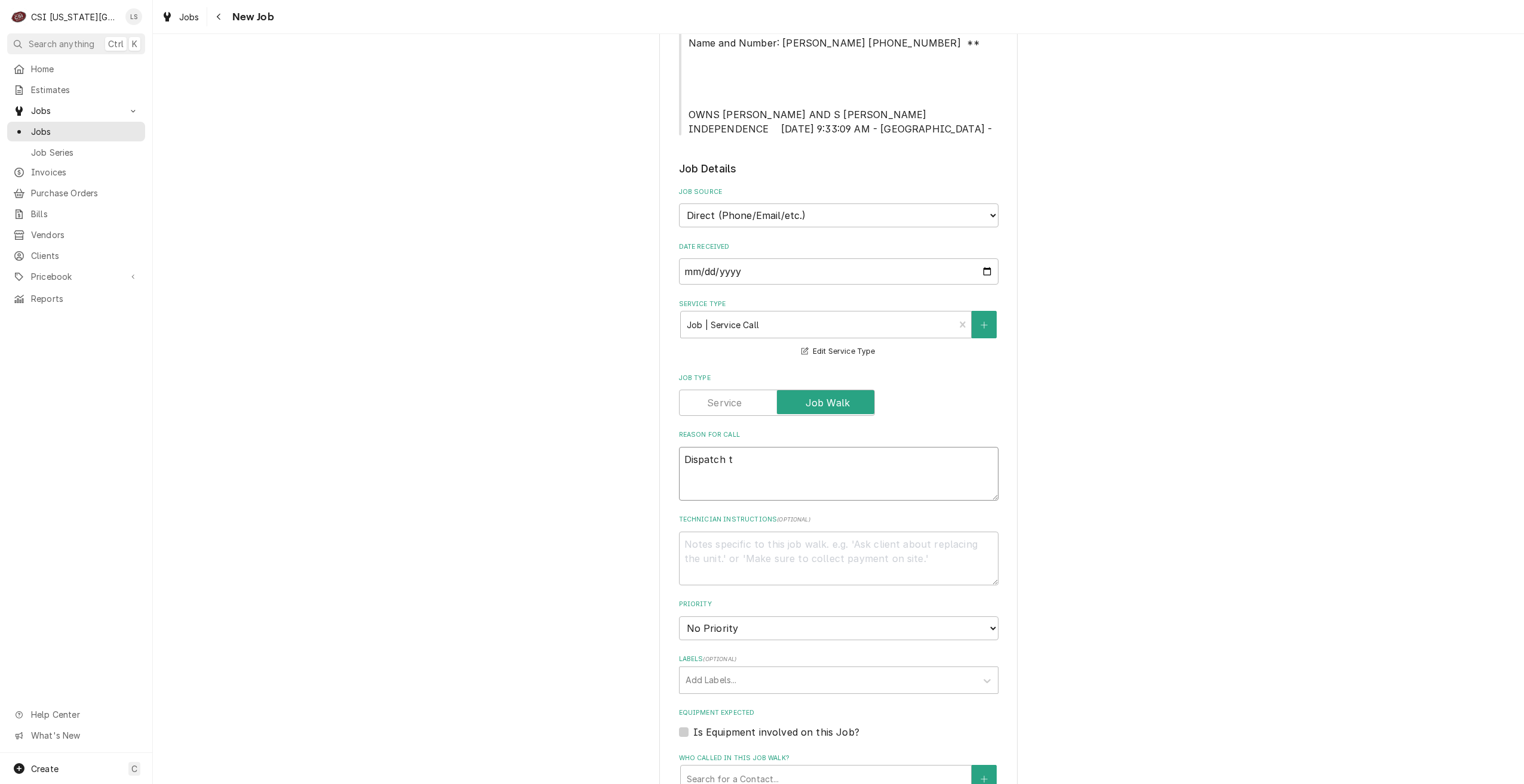
type textarea "Dispatch to"
type textarea "x"
type textarea "Dispatch to"
type textarea "x"
type textarea "Dispatch to q"
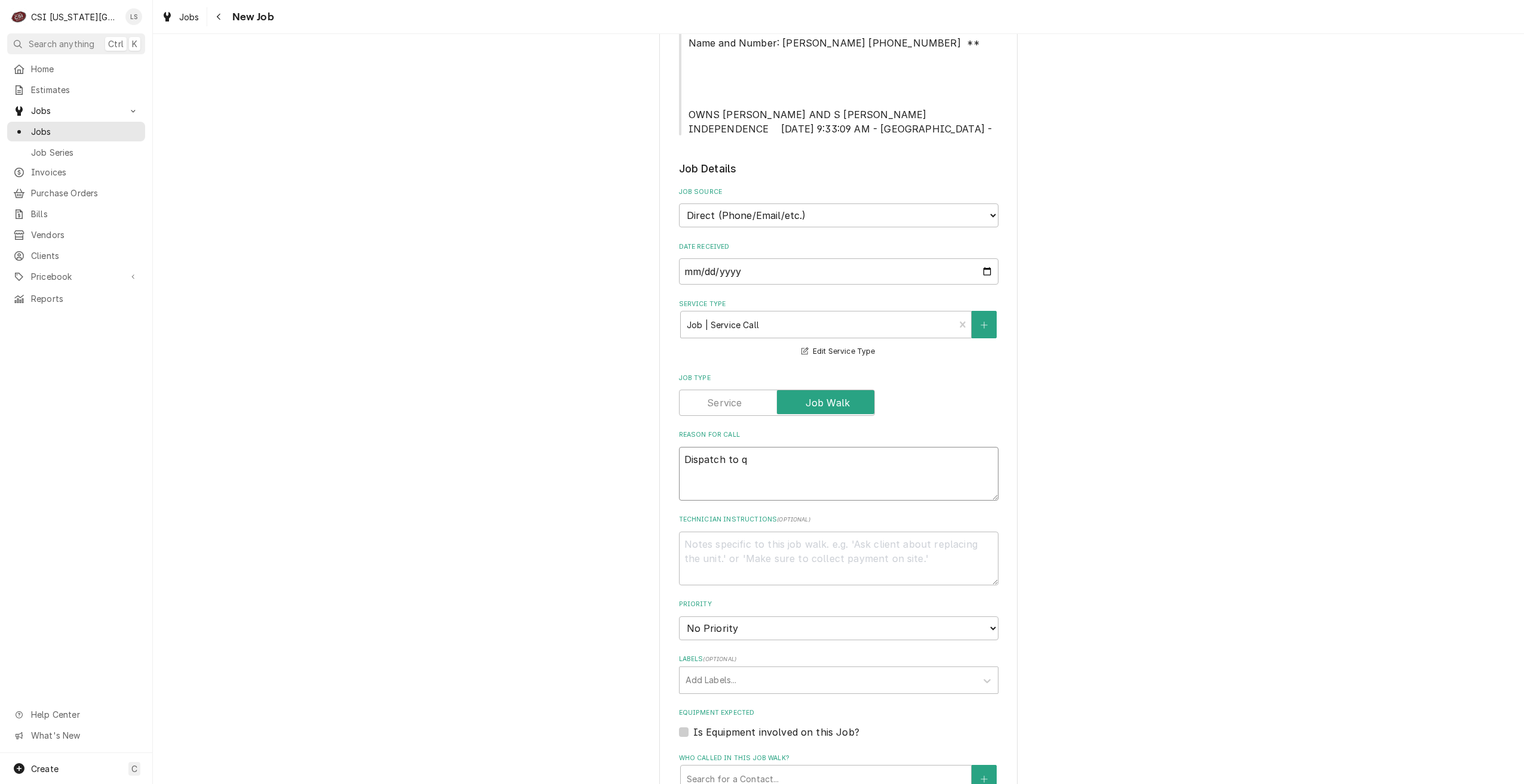
type textarea "x"
type textarea "Dispatch to qu"
type textarea "x"
type textarea "Dispatch to quo"
type textarea "x"
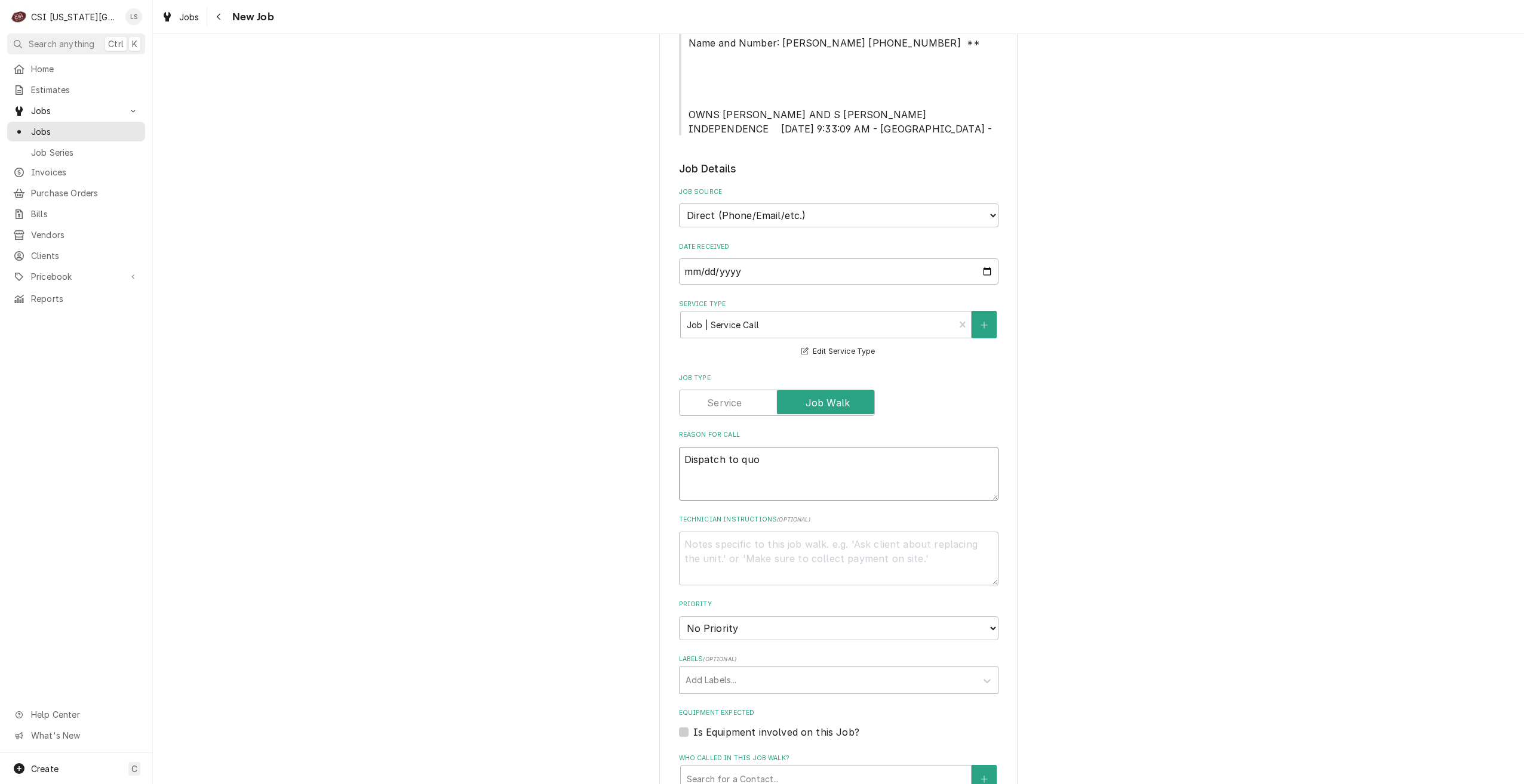
type textarea "Dispatch to quot"
type textarea "x"
type textarea "Dispatch to quote"
type textarea "x"
type textarea "Dispatch to quote"
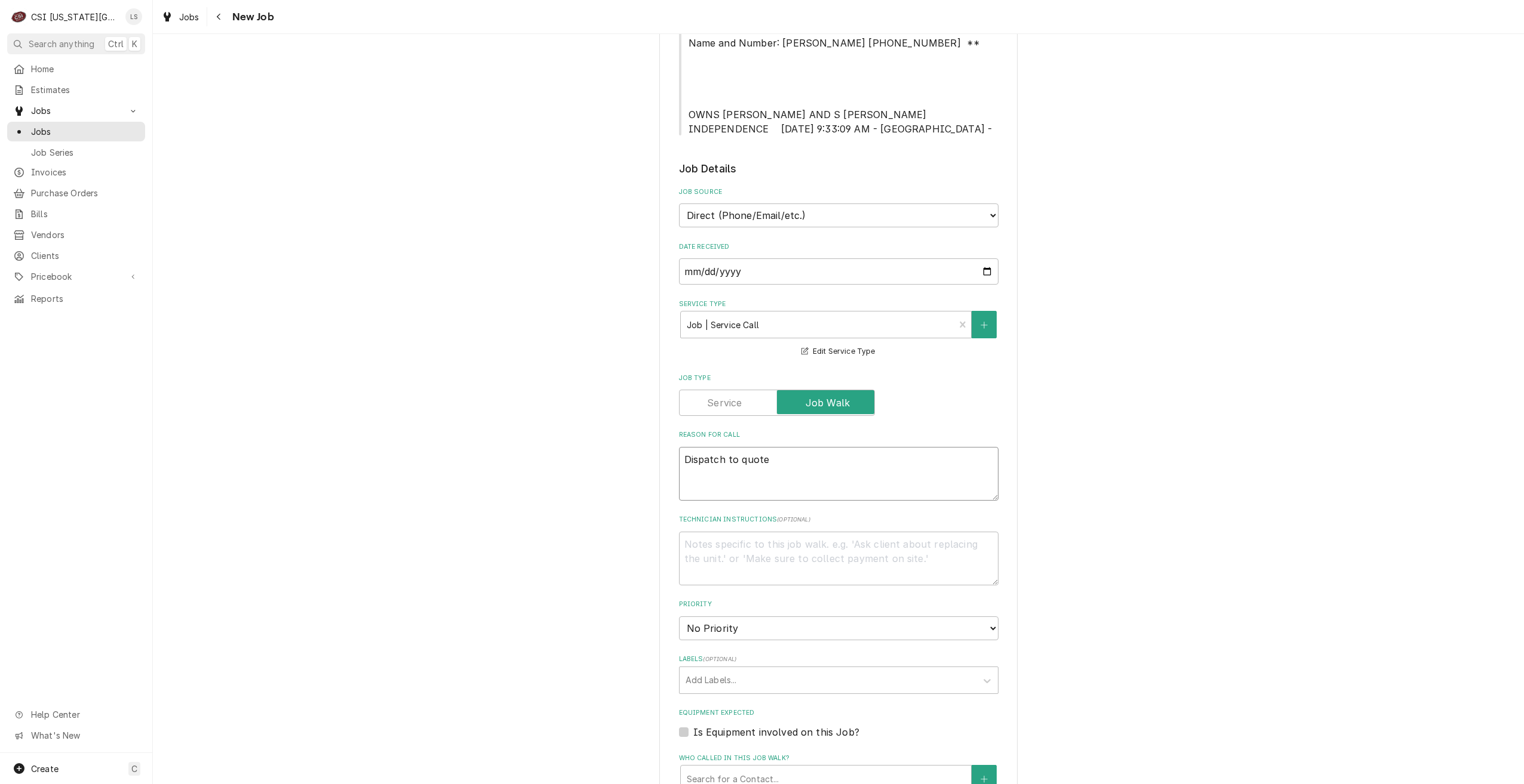
type textarea "x"
type textarea "Dispatch to quote re"
type textarea "x"
type textarea "Dispatch to quote rep"
type textarea "x"
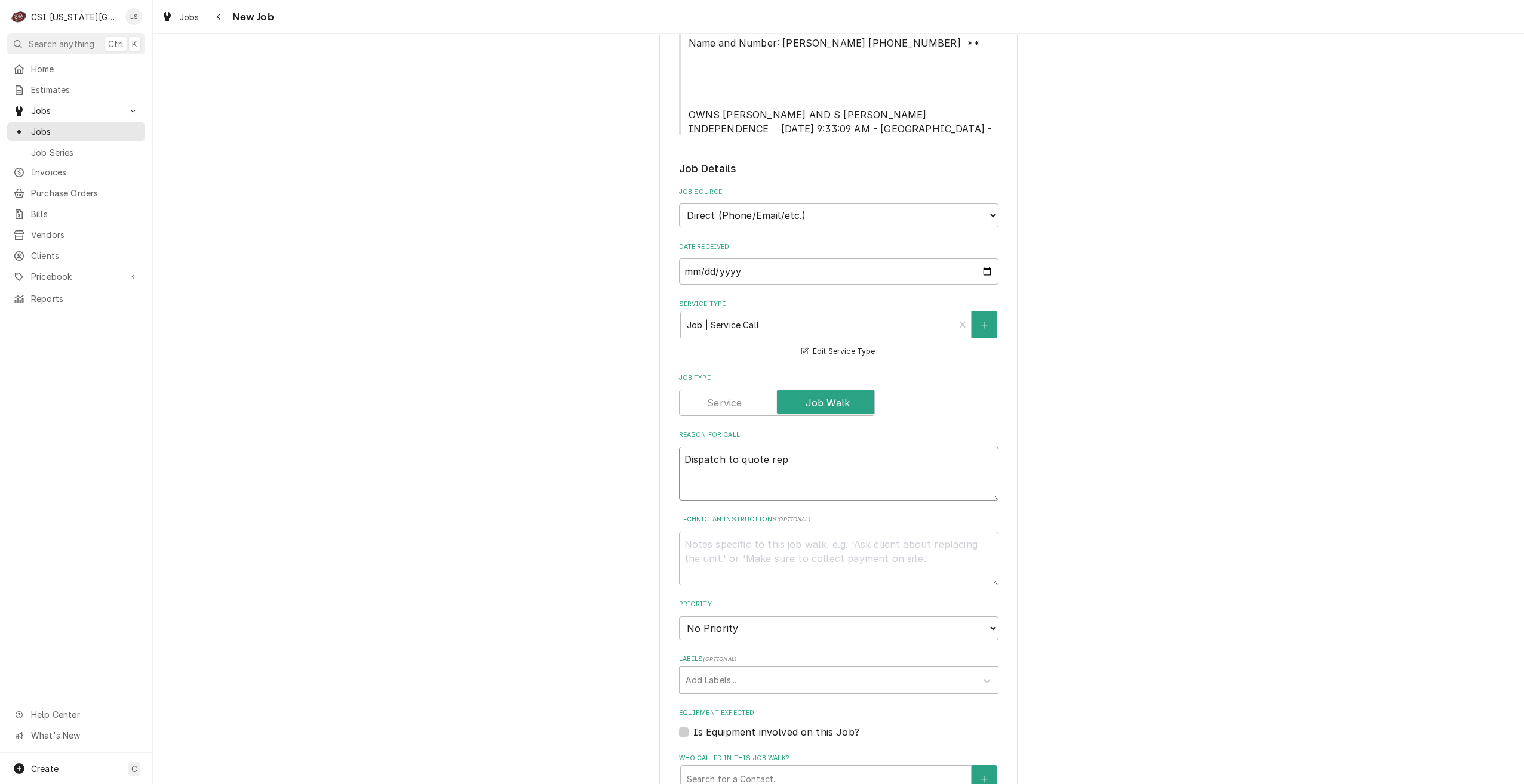
type textarea "Dispatch to quote repa"
type textarea "x"
type textarea "Dispatch to quote repar"
type textarea "x"
type textarea "Dispatch to quote repari"
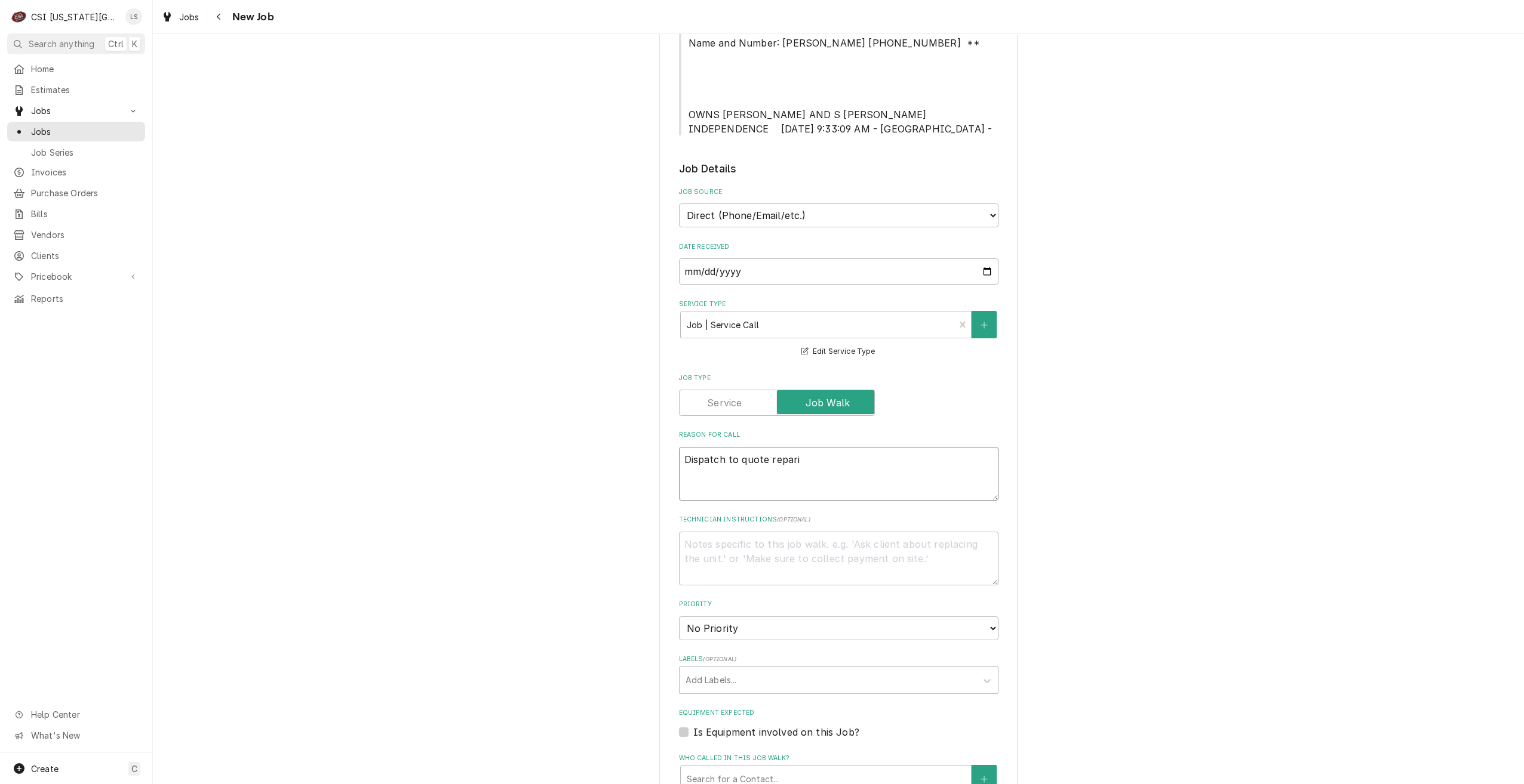
type textarea "x"
type textarea "Dispatch to quote reparis"
type textarea "x"
type textarea "Dispatch to quote repari"
type textarea "x"
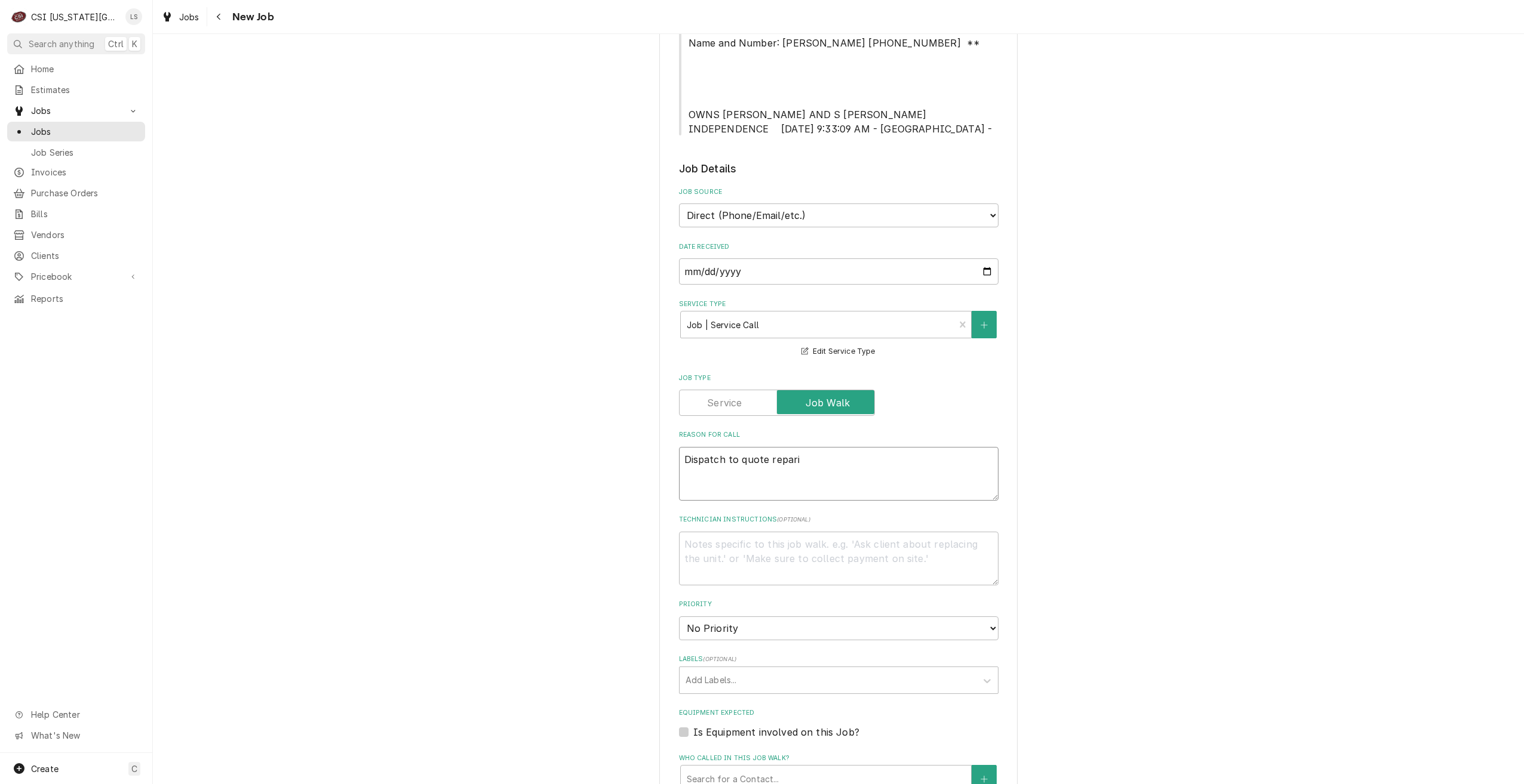
type textarea "Dispatch to quote repar"
type textarea "x"
type textarea "Dispatch to quote repa"
type textarea "x"
type textarea "Dispatch to quote repai"
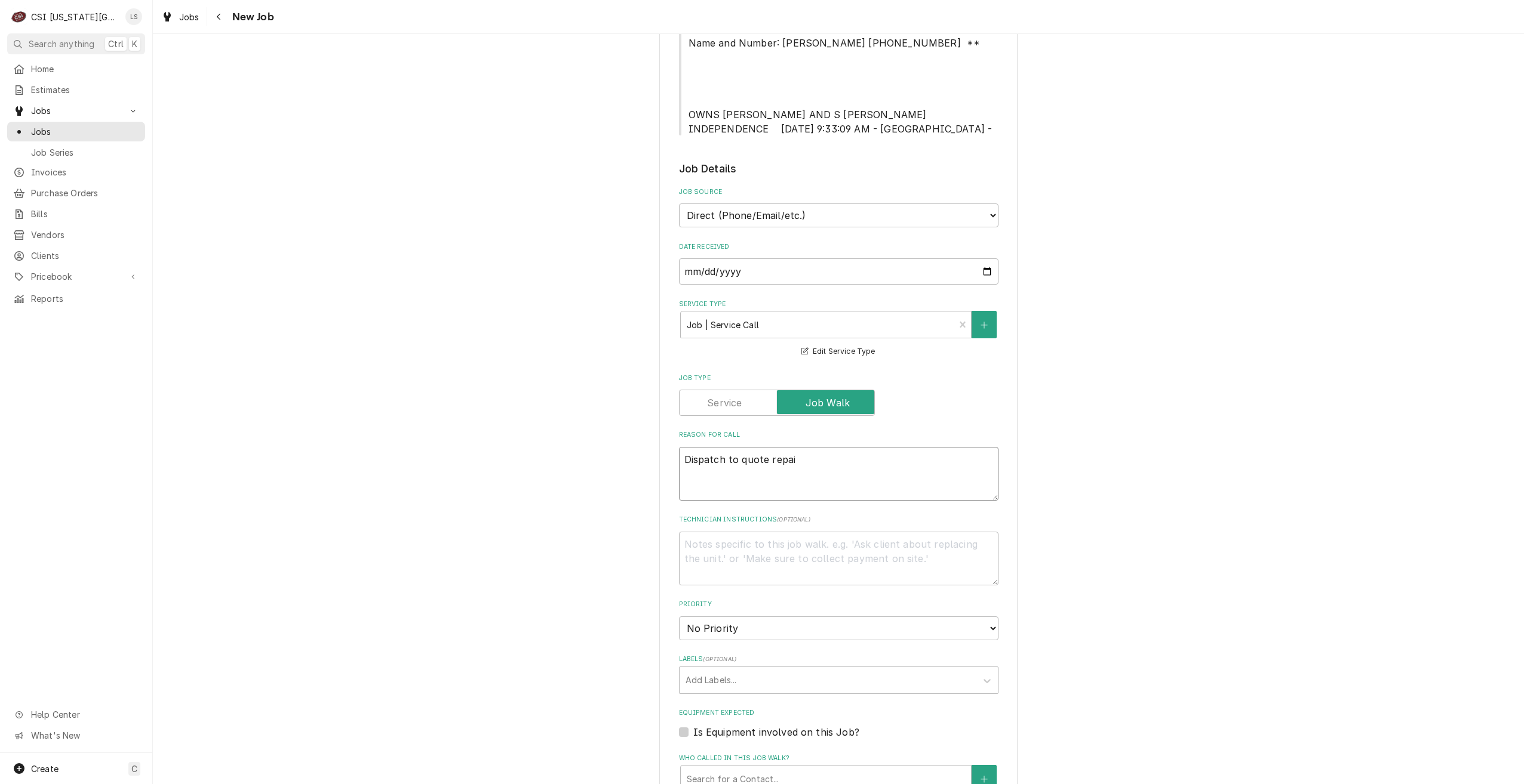
type textarea "x"
type textarea "Dispatch to quote repair"
type textarea "x"
type textarea "Dispatch to quote repairs"
type textarea "x"
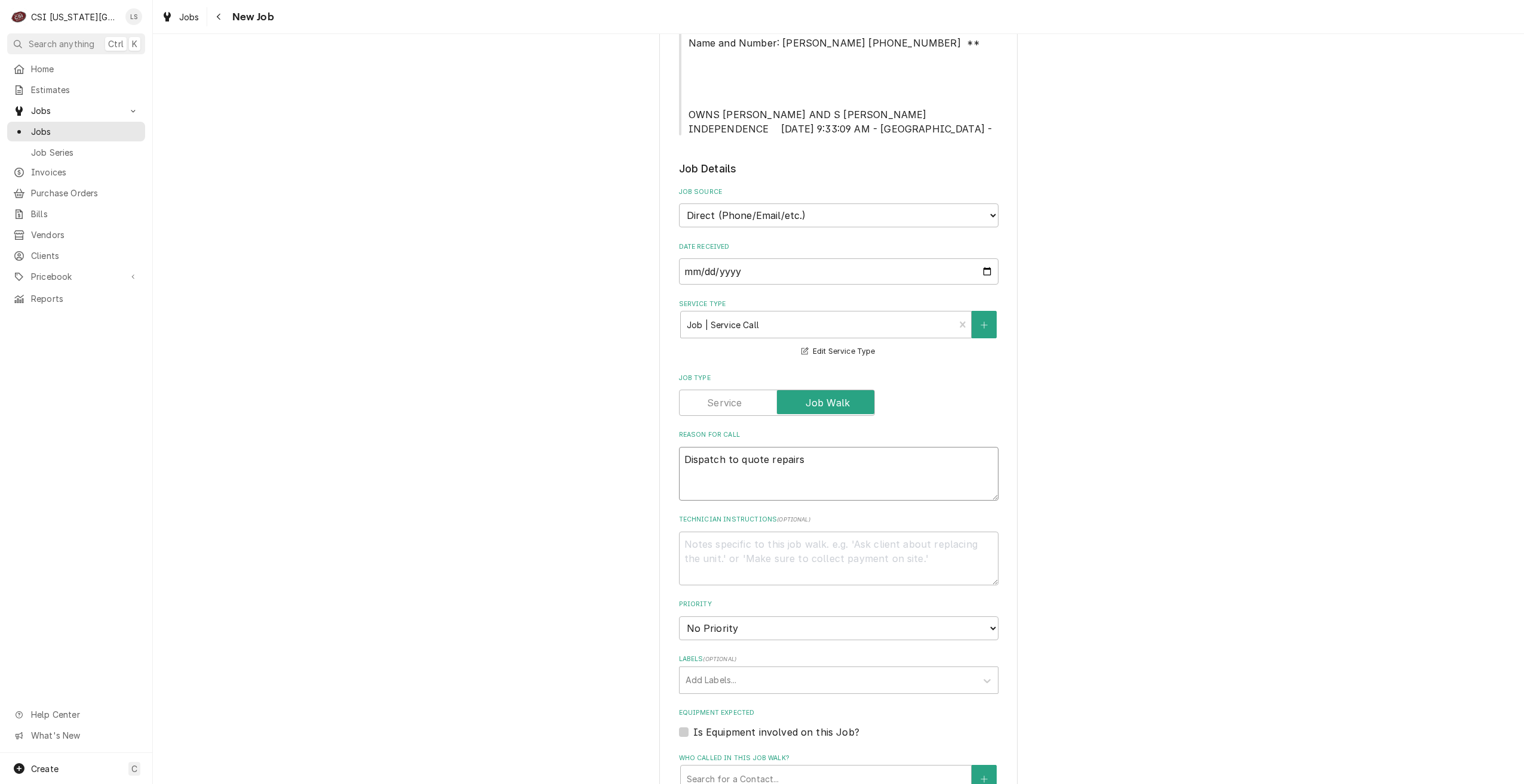
type textarea "Dispatch to quote repairs"
click at [1186, 438] on div "Please provide the following information to create a job: Client Details Client…" at bounding box center [838, 443] width 1371 height 1747
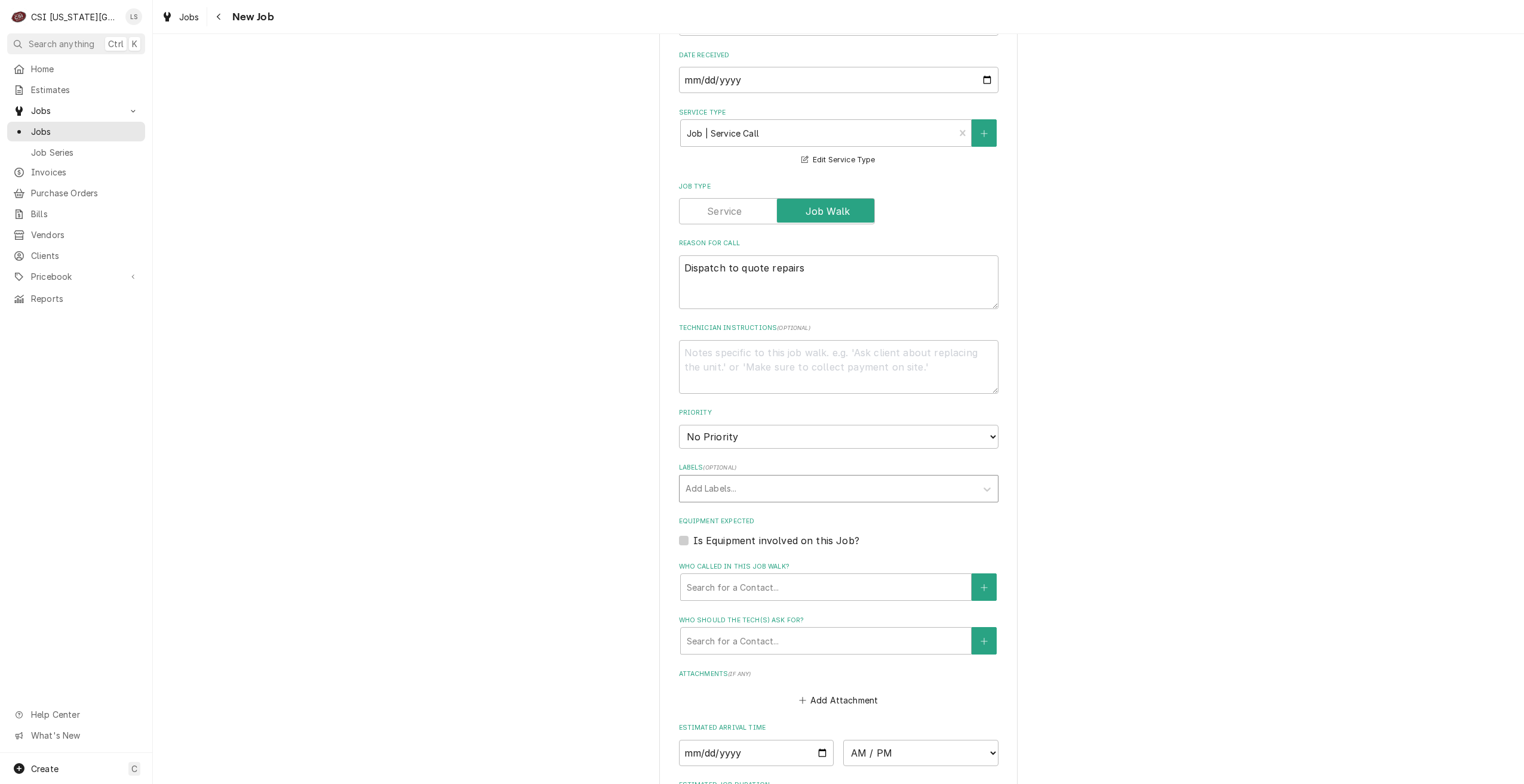
scroll to position [716, 0]
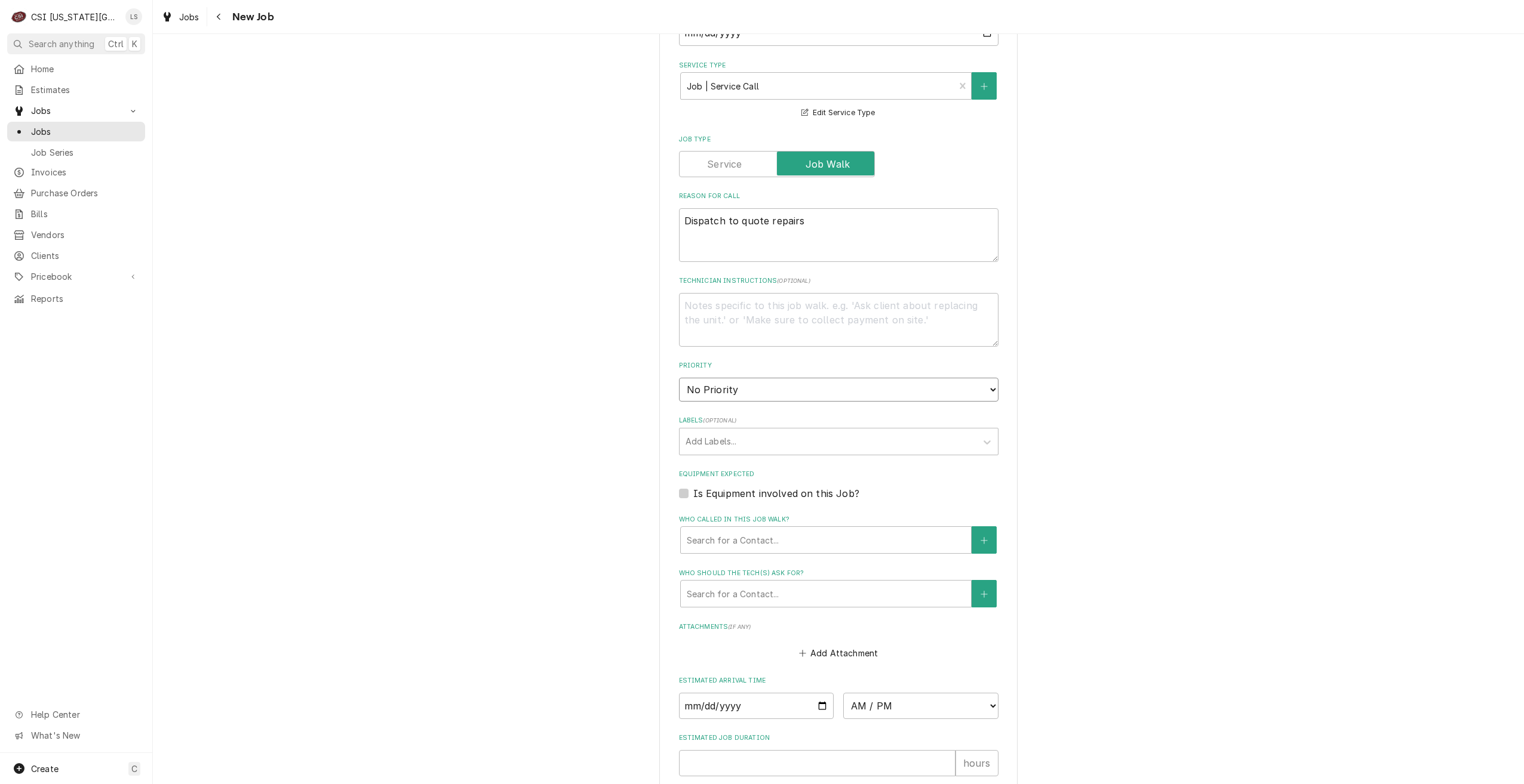
click at [826, 378] on select "No Priority Urgent High Medium Low" at bounding box center [838, 389] width 320 height 24
select select "4"
click at [679, 378] on select "No Priority Urgent High Medium Low" at bounding box center [838, 389] width 320 height 24
click at [1192, 354] on div "Please provide the following information to create a job: Client Details Client…" at bounding box center [838, 204] width 1371 height 1747
type textarea "x"
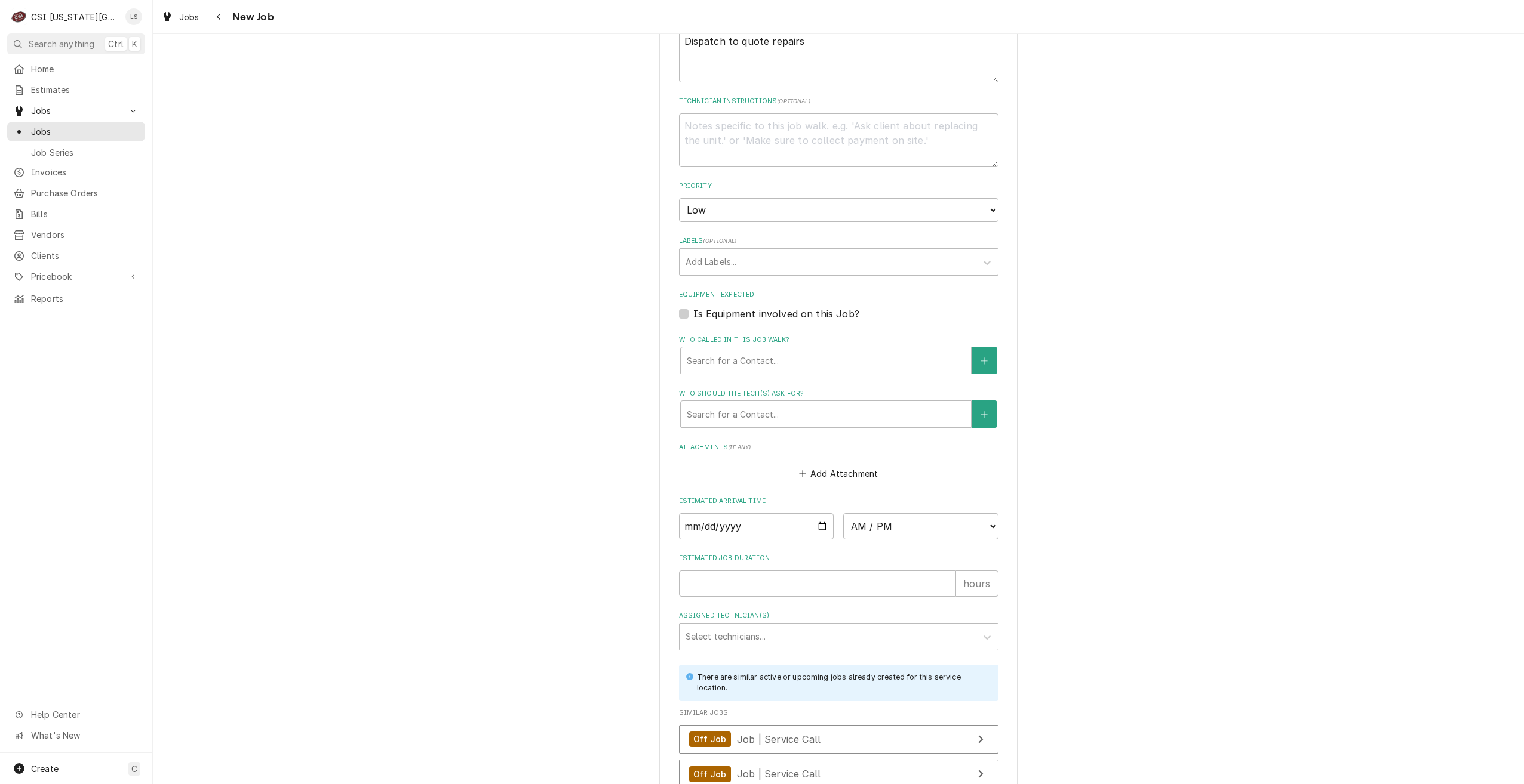
scroll to position [995, 0]
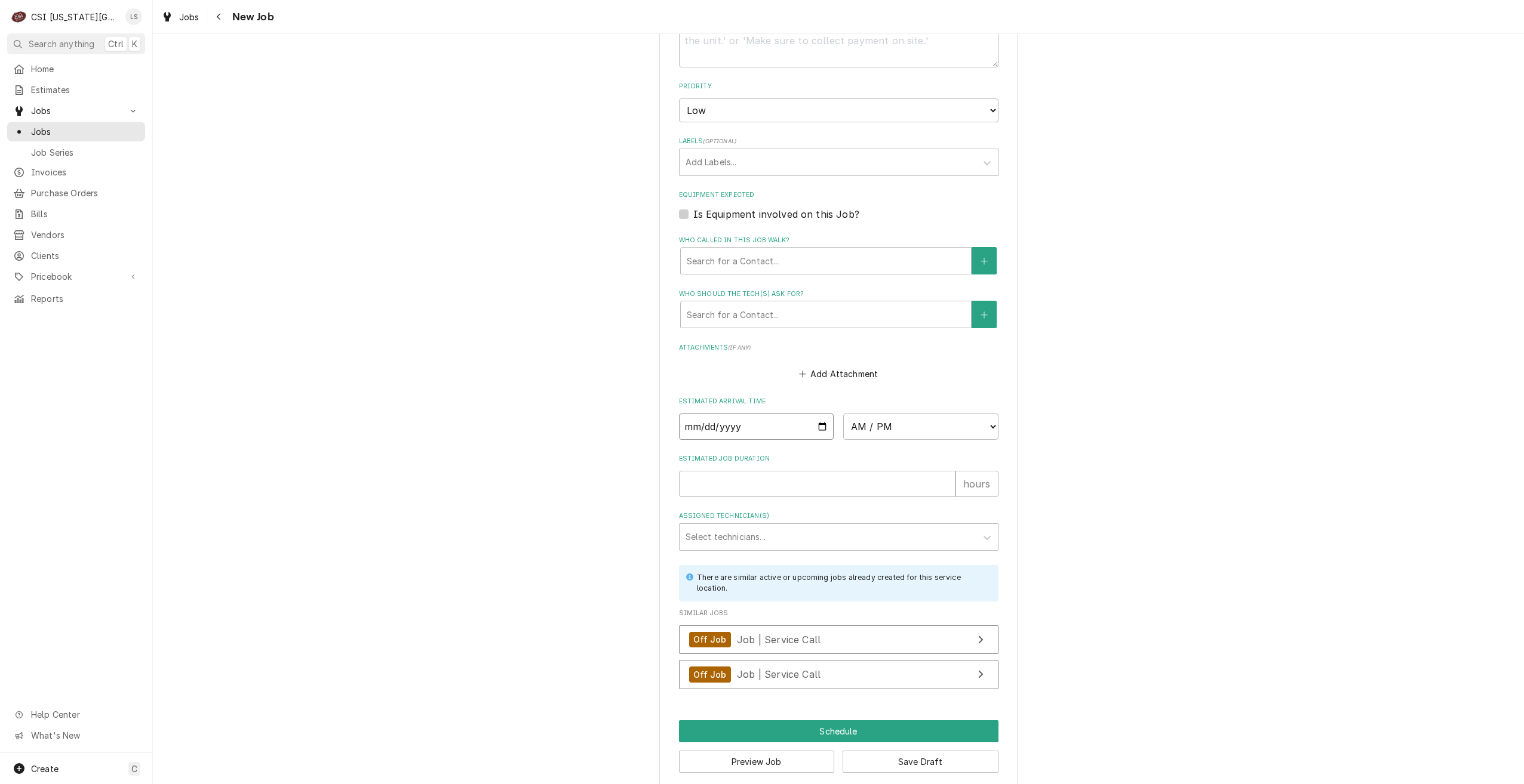
click at [824, 413] on input "Date" at bounding box center [756, 426] width 155 height 26
type input "2025-09-03"
type textarea "x"
click at [885, 416] on select "AM / PM 6:00 AM 6:15 AM 6:30 AM 6:45 AM 7:00 AM 7:15 AM 7:30 AM 7:45 AM 8:00 AM…" at bounding box center [920, 426] width 155 height 26
drag, startPoint x: 904, startPoint y: 416, endPoint x: 903, endPoint y: 427, distance: 11.0
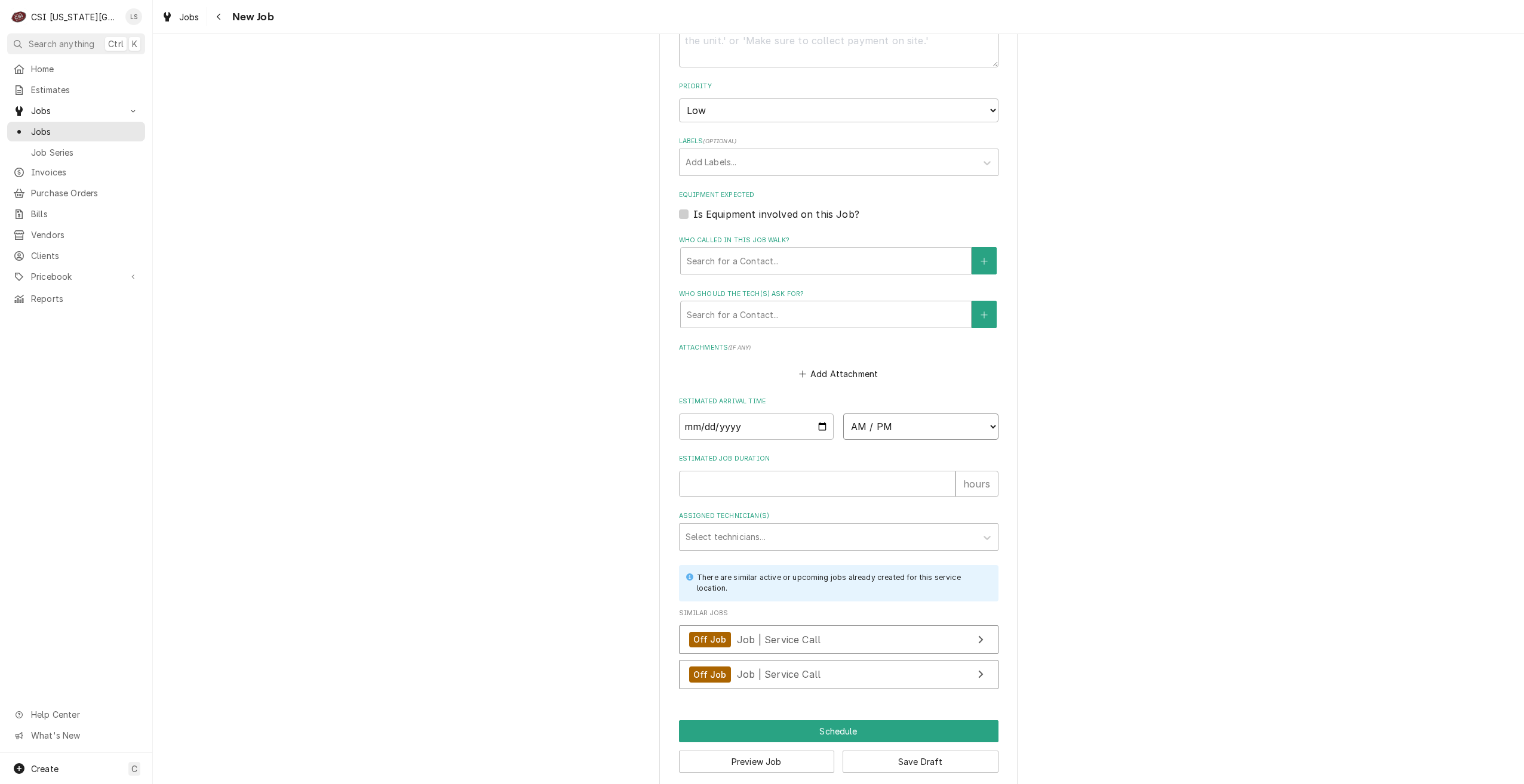
click at [904, 416] on select "AM / PM 6:00 AM 6:15 AM 6:30 AM 6:45 AM 7:00 AM 7:15 AM 7:30 AM 7:45 AM 8:00 AM…" at bounding box center [920, 426] width 155 height 26
select select "15:00:00"
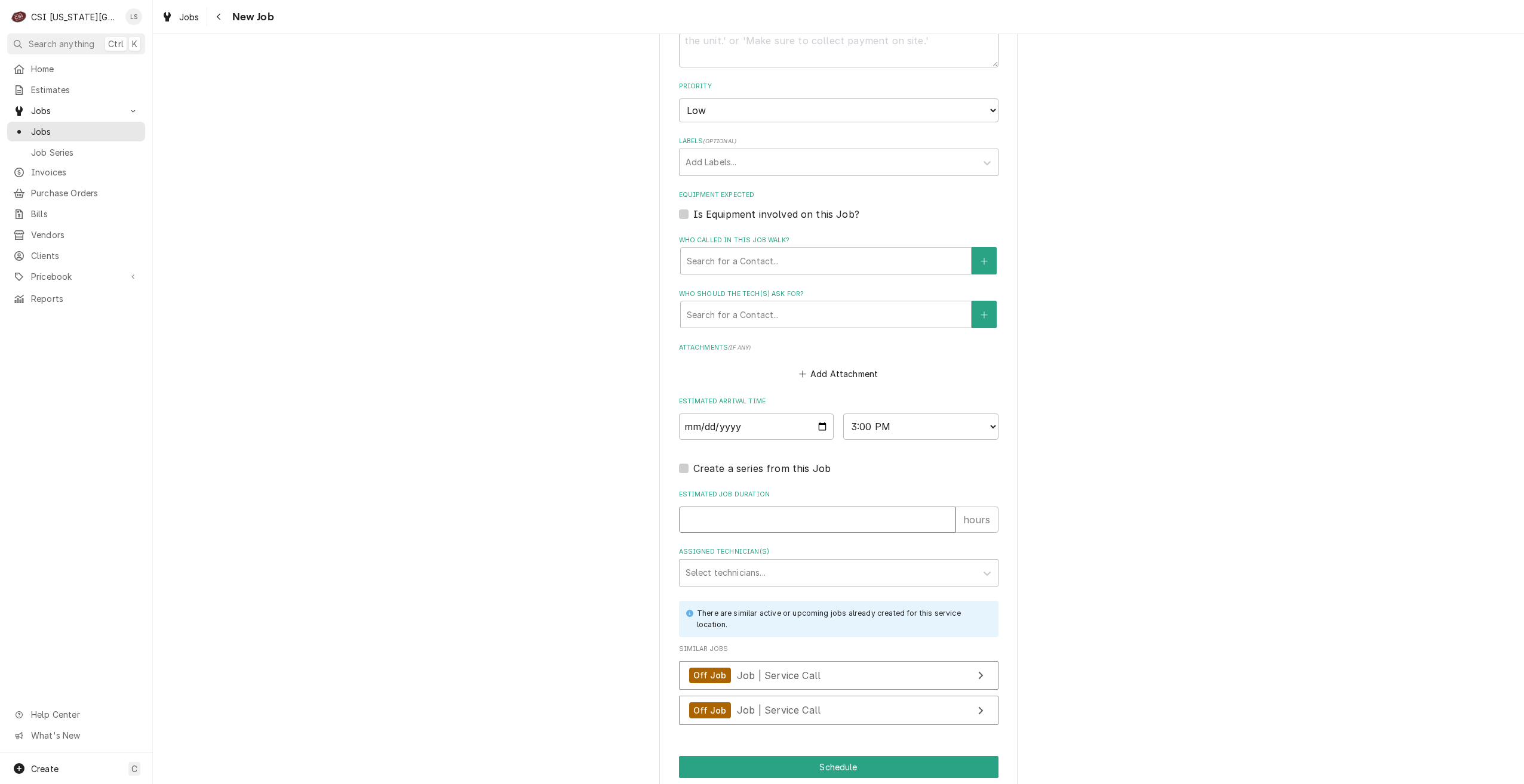
click at [757, 512] on input "Estimated Job Duration" at bounding box center [817, 519] width 277 height 26
type textarea "x"
type input "2"
type textarea "x"
type input "2"
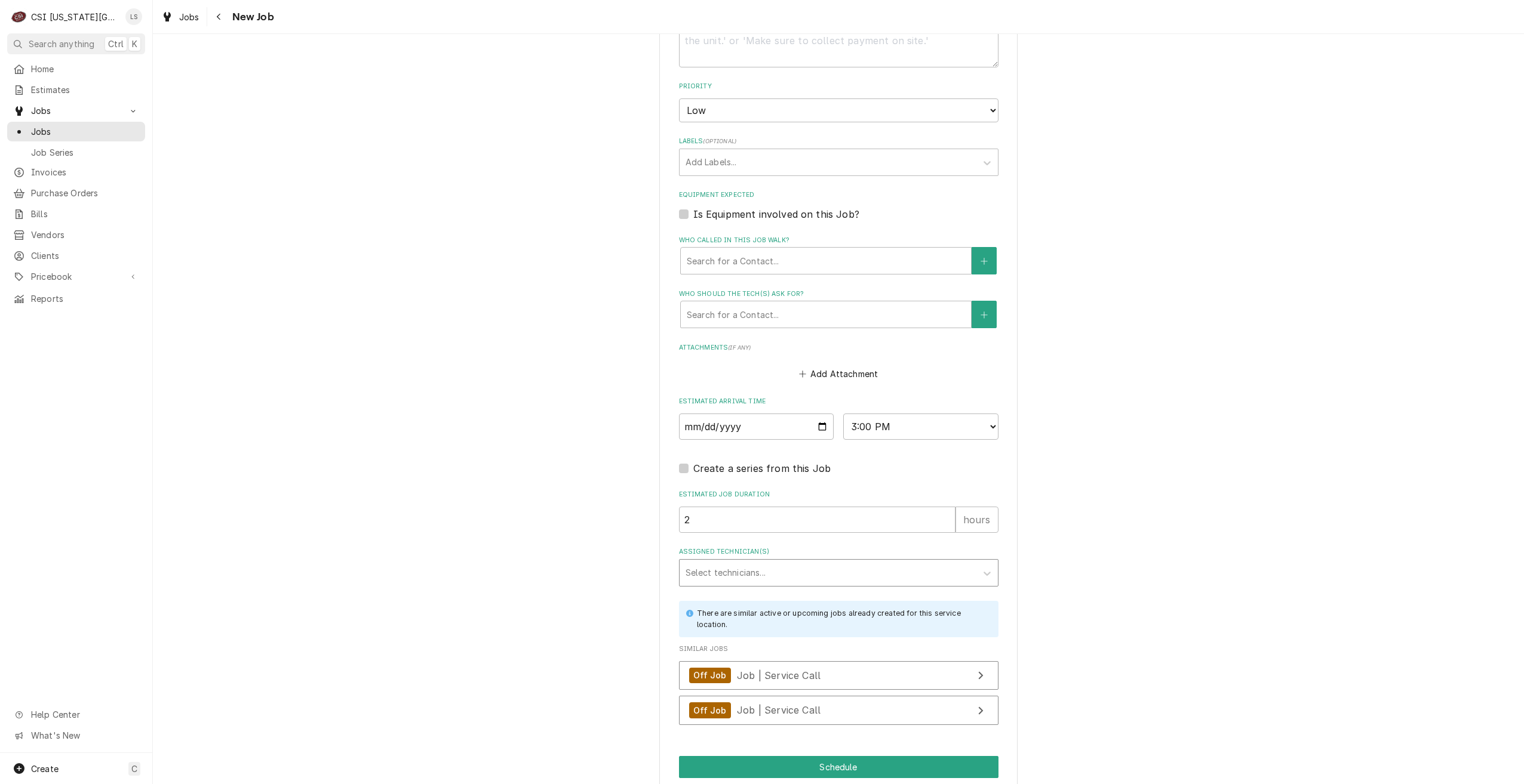
click at [801, 562] on div "Assigned Technician(s)" at bounding box center [828, 573] width 285 height 21
type input "cod"
click at [818, 589] on div "Cody Davis" at bounding box center [838, 598] width 318 height 19
type textarea "x"
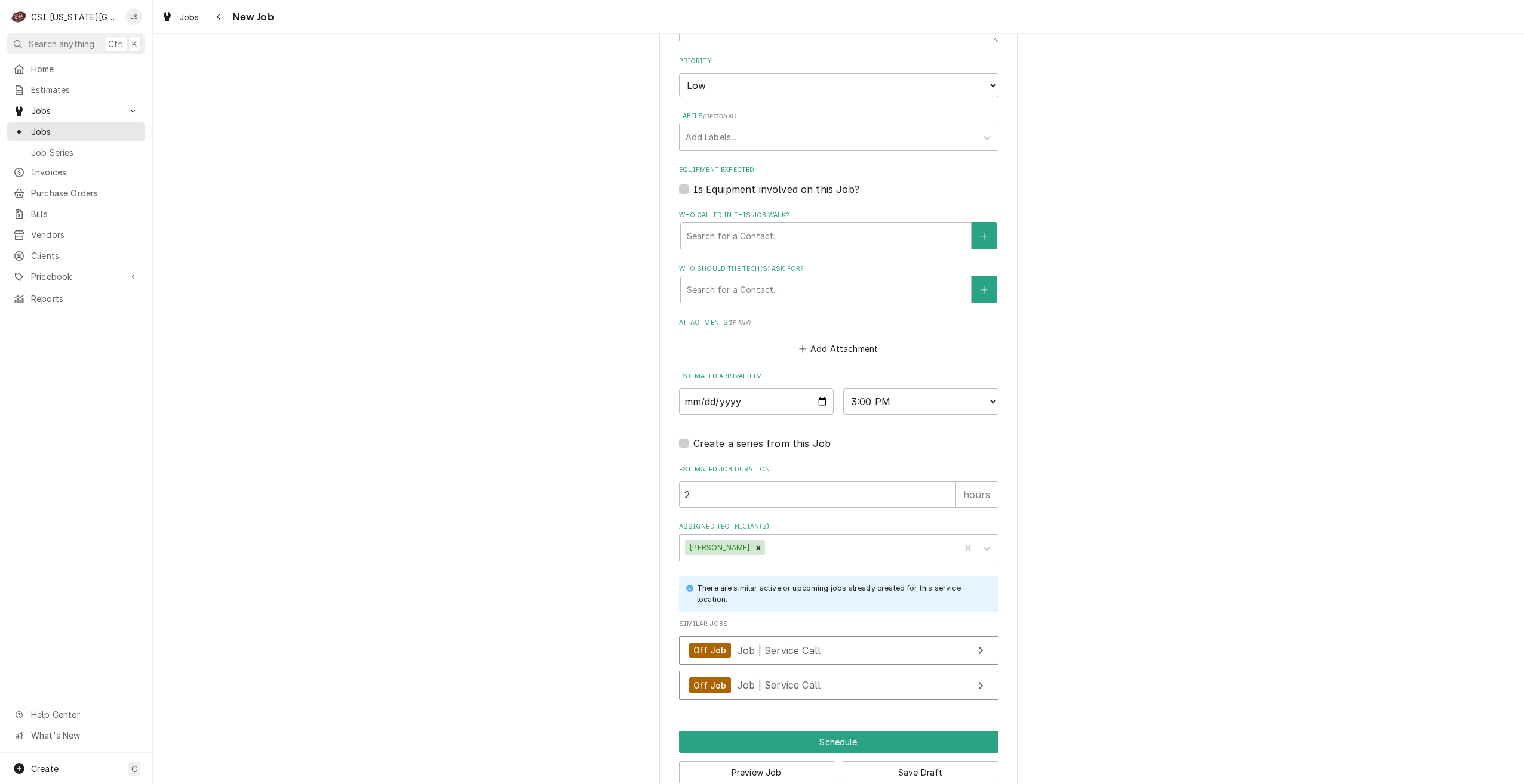
scroll to position [1031, 0]
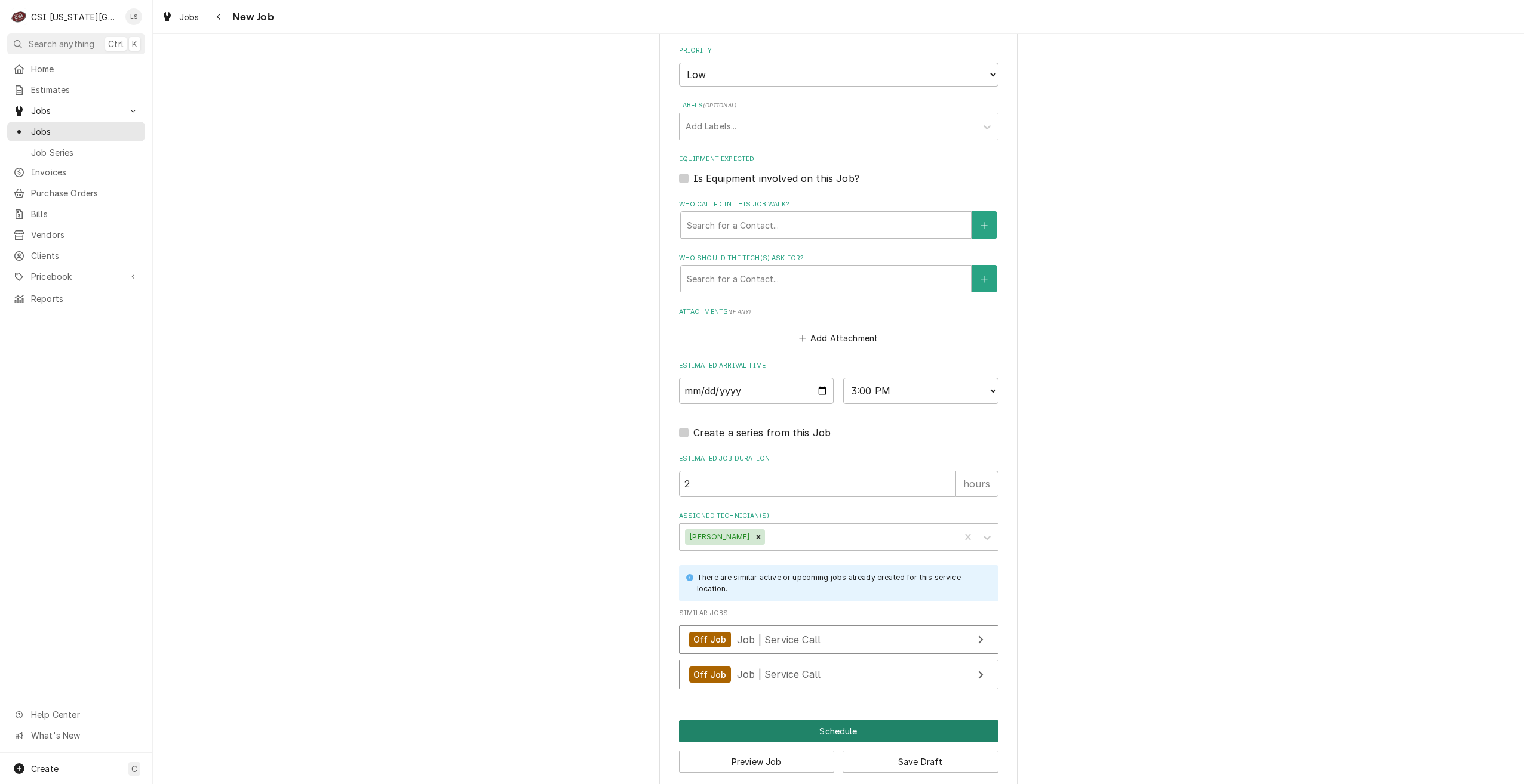
click at [797, 720] on button "Schedule" at bounding box center [838, 731] width 320 height 22
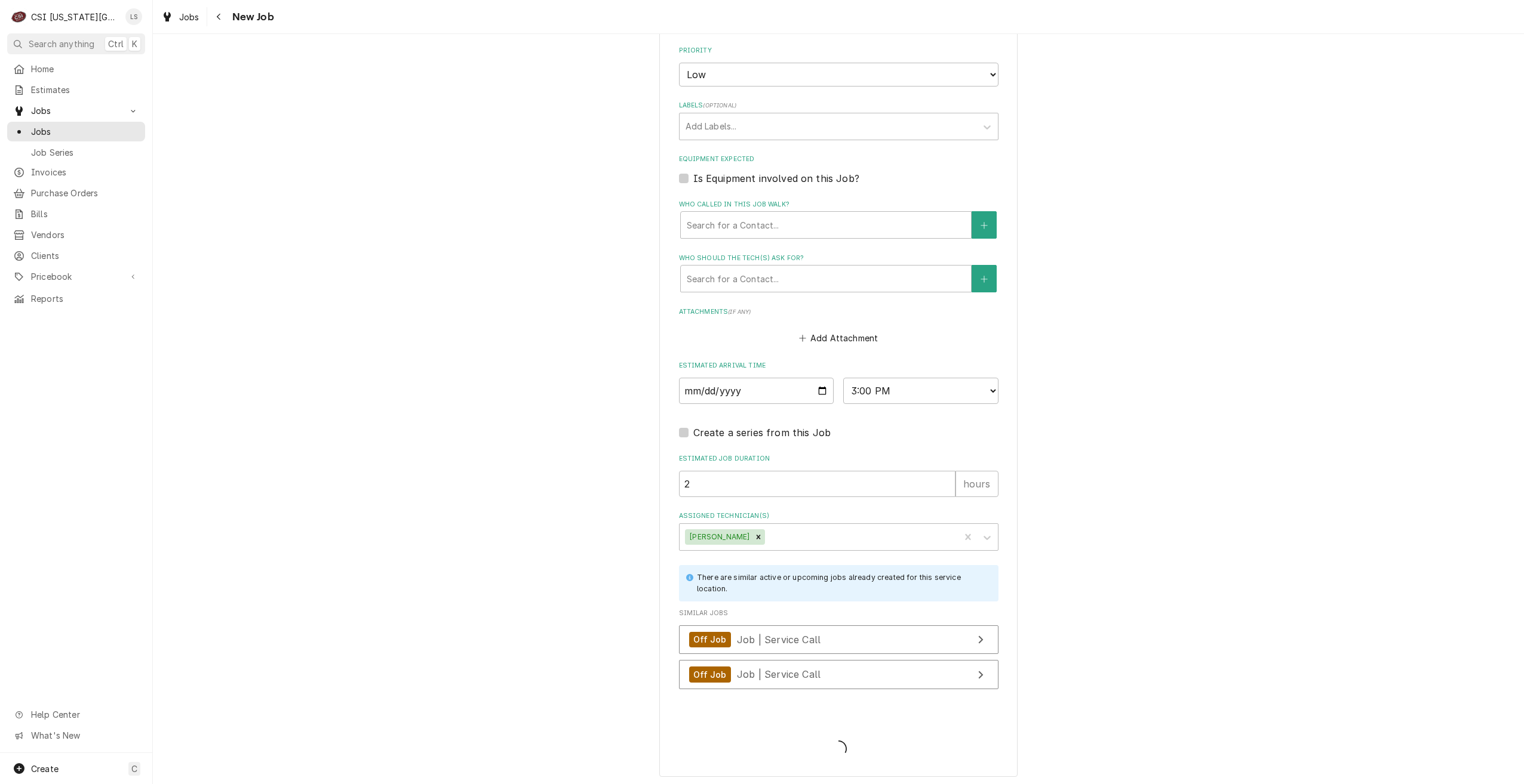
scroll to position [1020, 0]
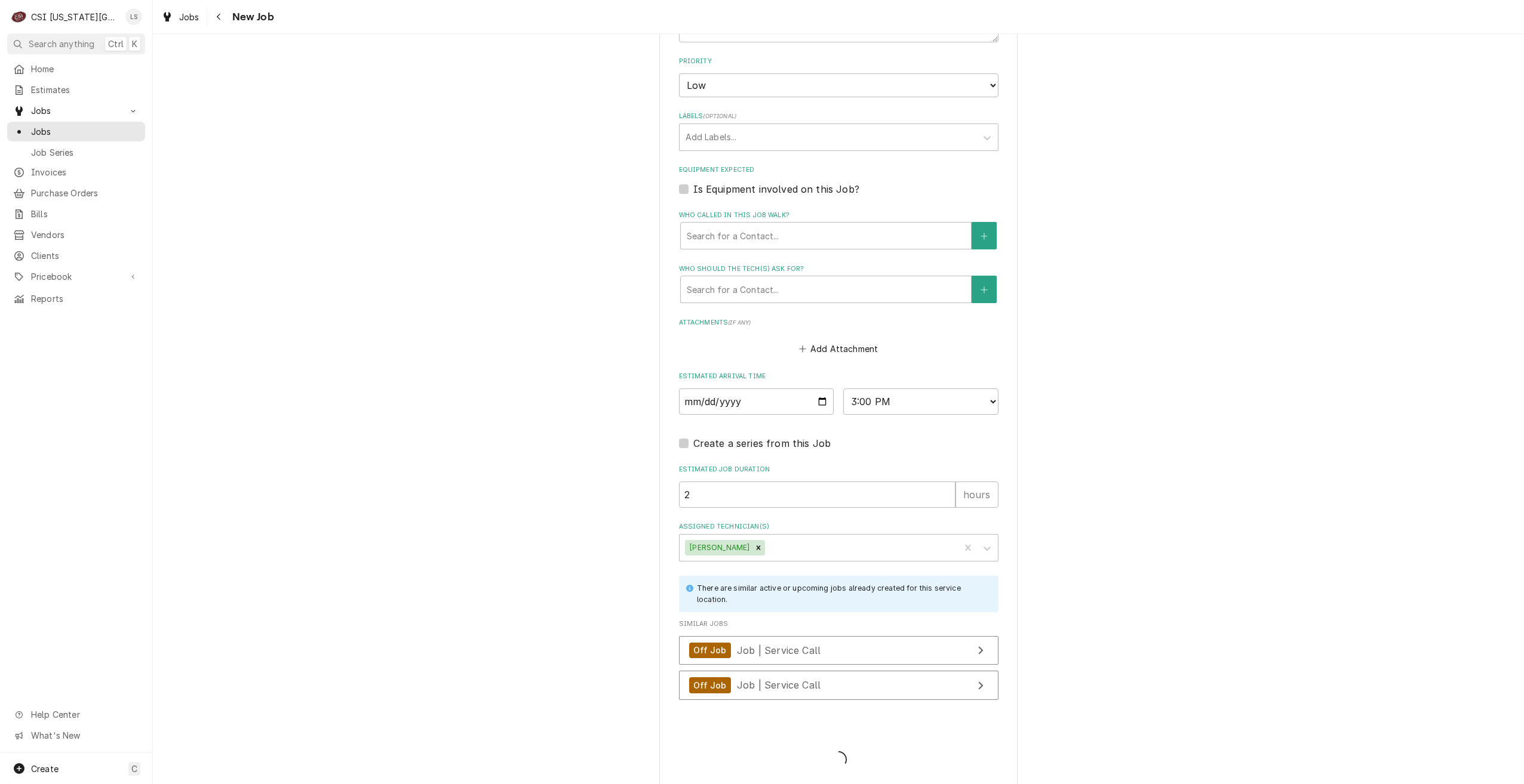
type textarea "x"
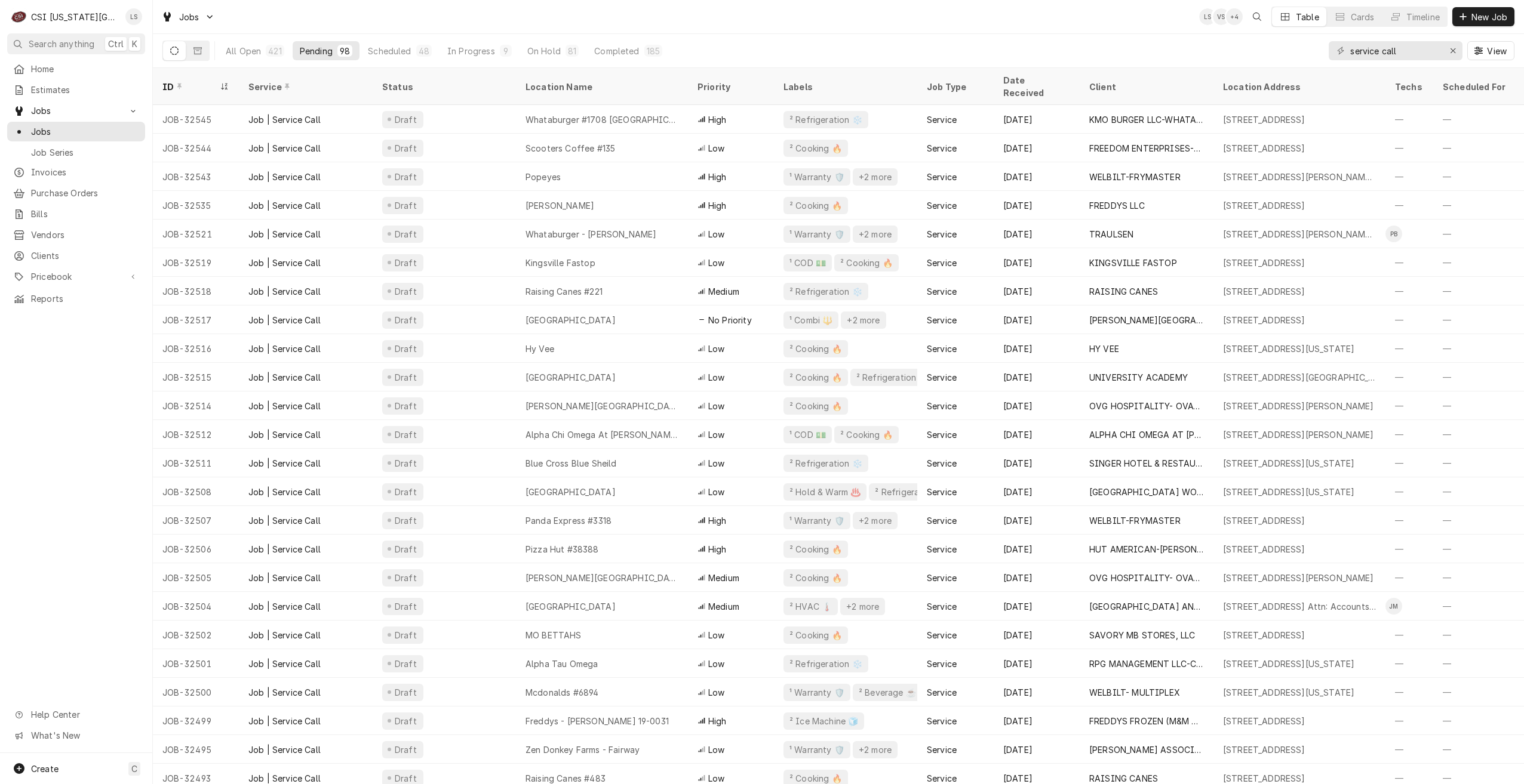
click at [878, 34] on div "All Open 421 Pending 98 Scheduled 48 In Progress 9 On Hold 81 Completed 185 ser…" at bounding box center [838, 50] width 1352 height 33
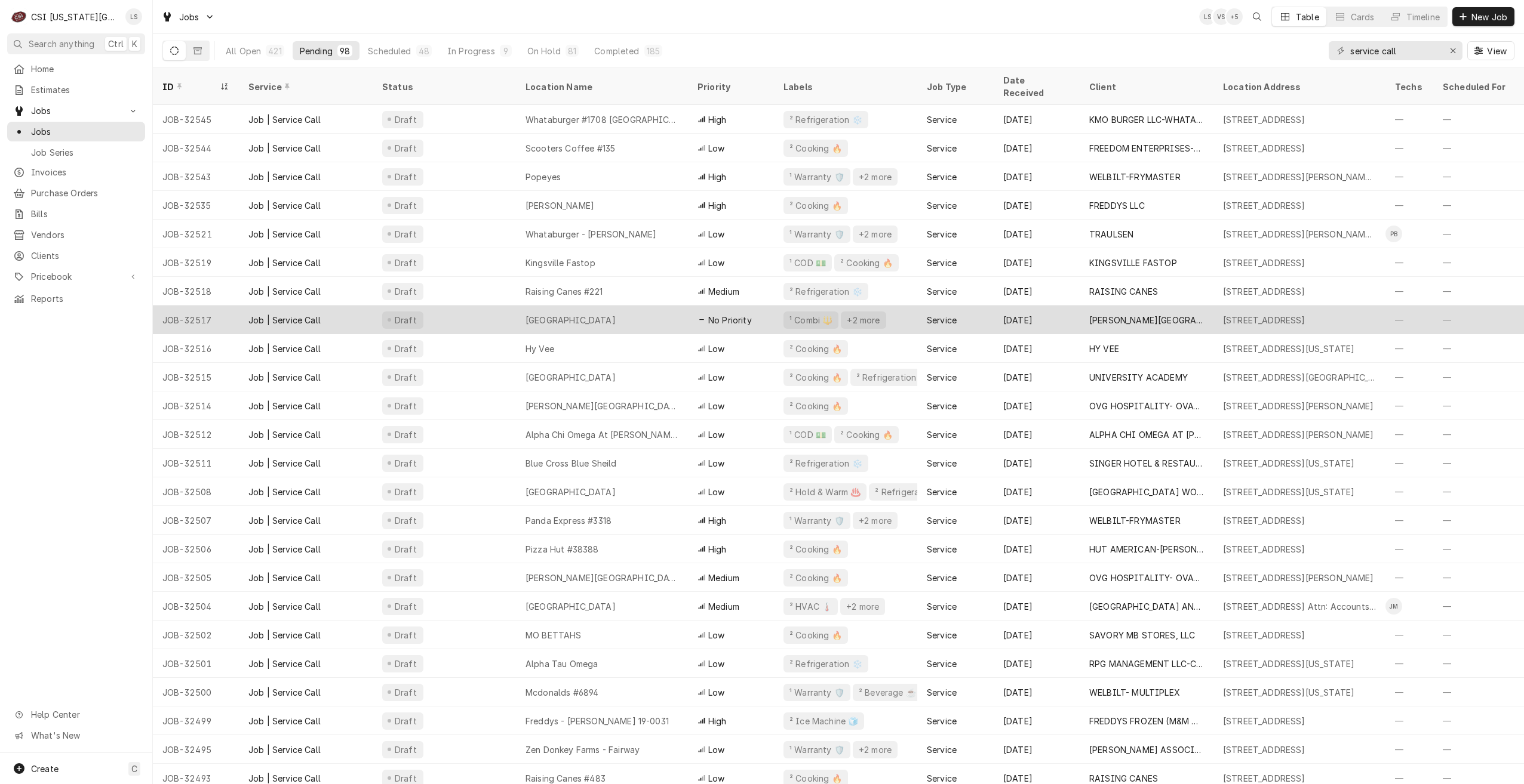
click at [608, 305] on div "[GEOGRAPHIC_DATA]" at bounding box center [602, 320] width 172 height 29
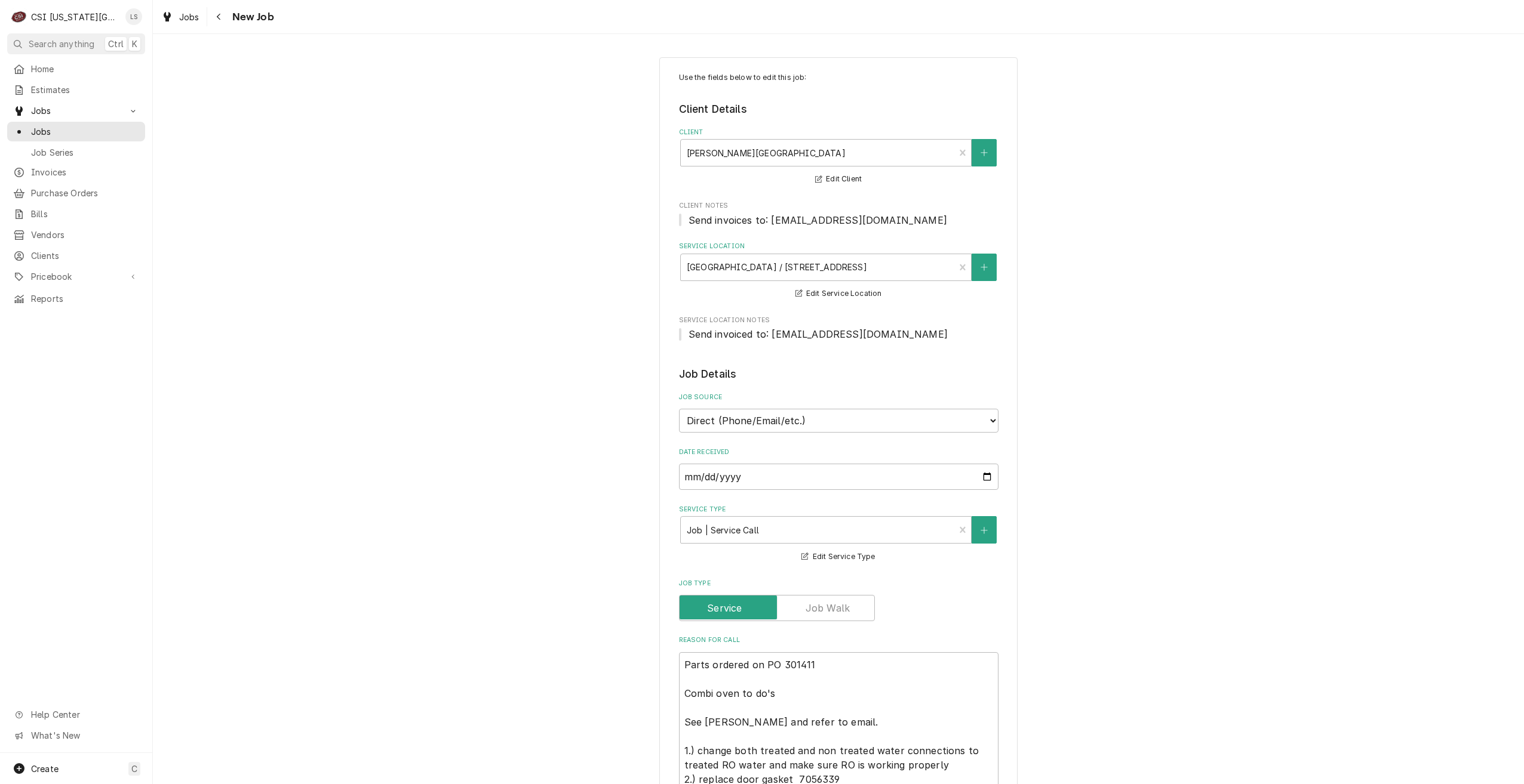
type textarea "x"
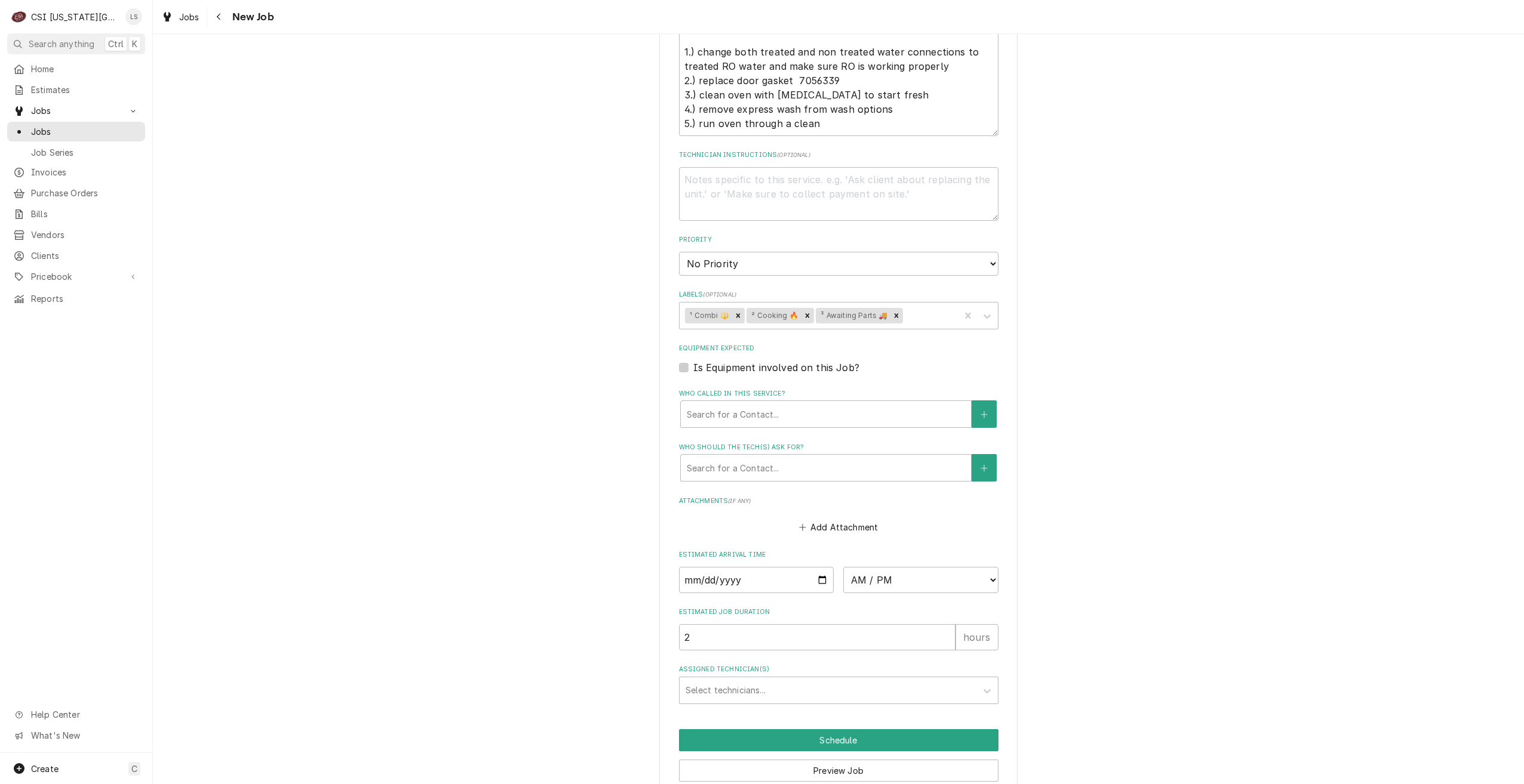
scroll to position [753, 0]
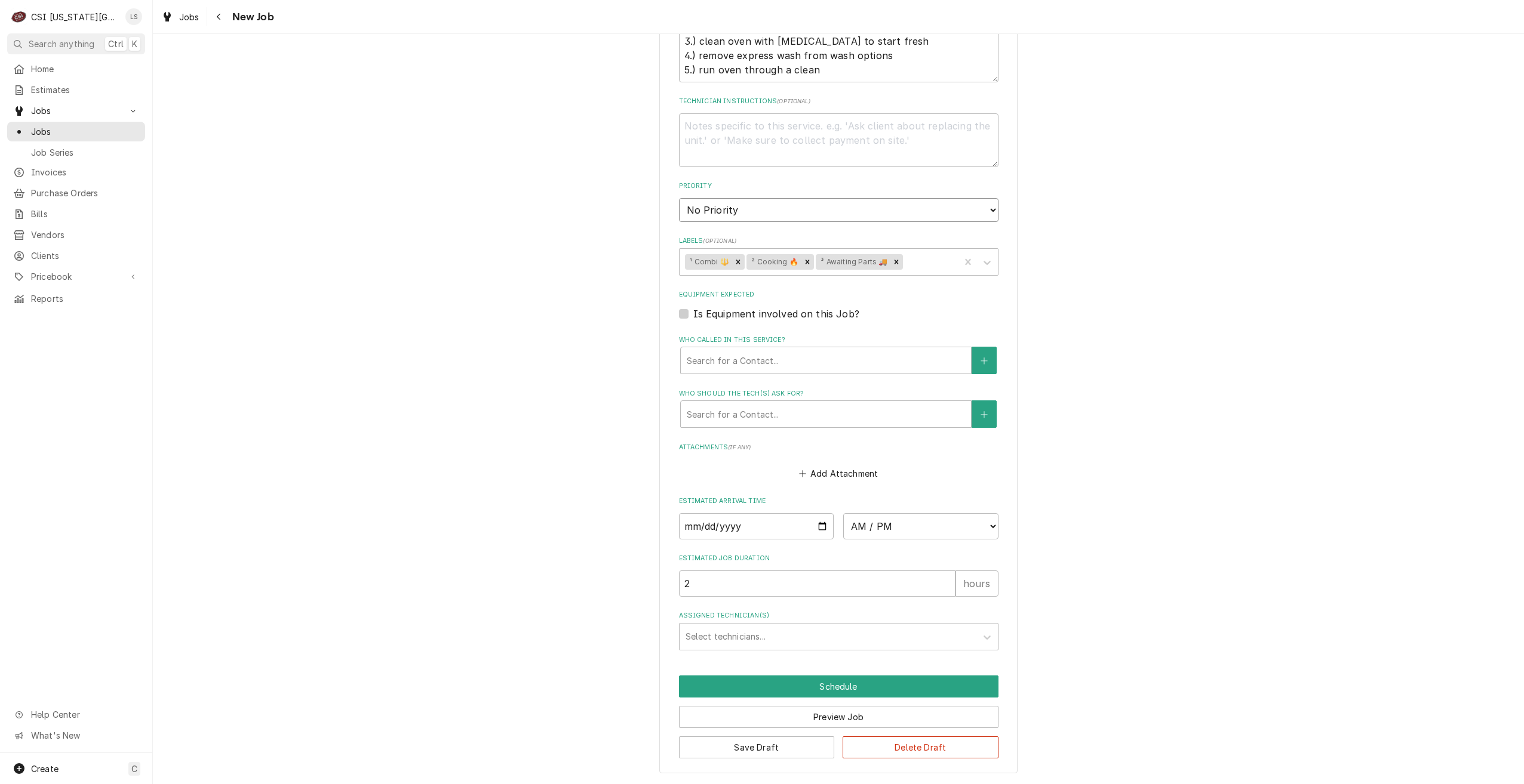
click at [725, 215] on select "No Priority Urgent High Medium Low" at bounding box center [838, 209] width 320 height 24
select select "3"
click at [679, 198] on select "No Priority Urgent High Medium Low" at bounding box center [838, 209] width 320 height 24
click at [1096, 283] on div "Use the fields below to edit this job: Client Details Client GARDNER EDGERTON S…" at bounding box center [838, 38] width 1371 height 1490
click at [710, 743] on button "Save Draft" at bounding box center [757, 747] width 156 height 22
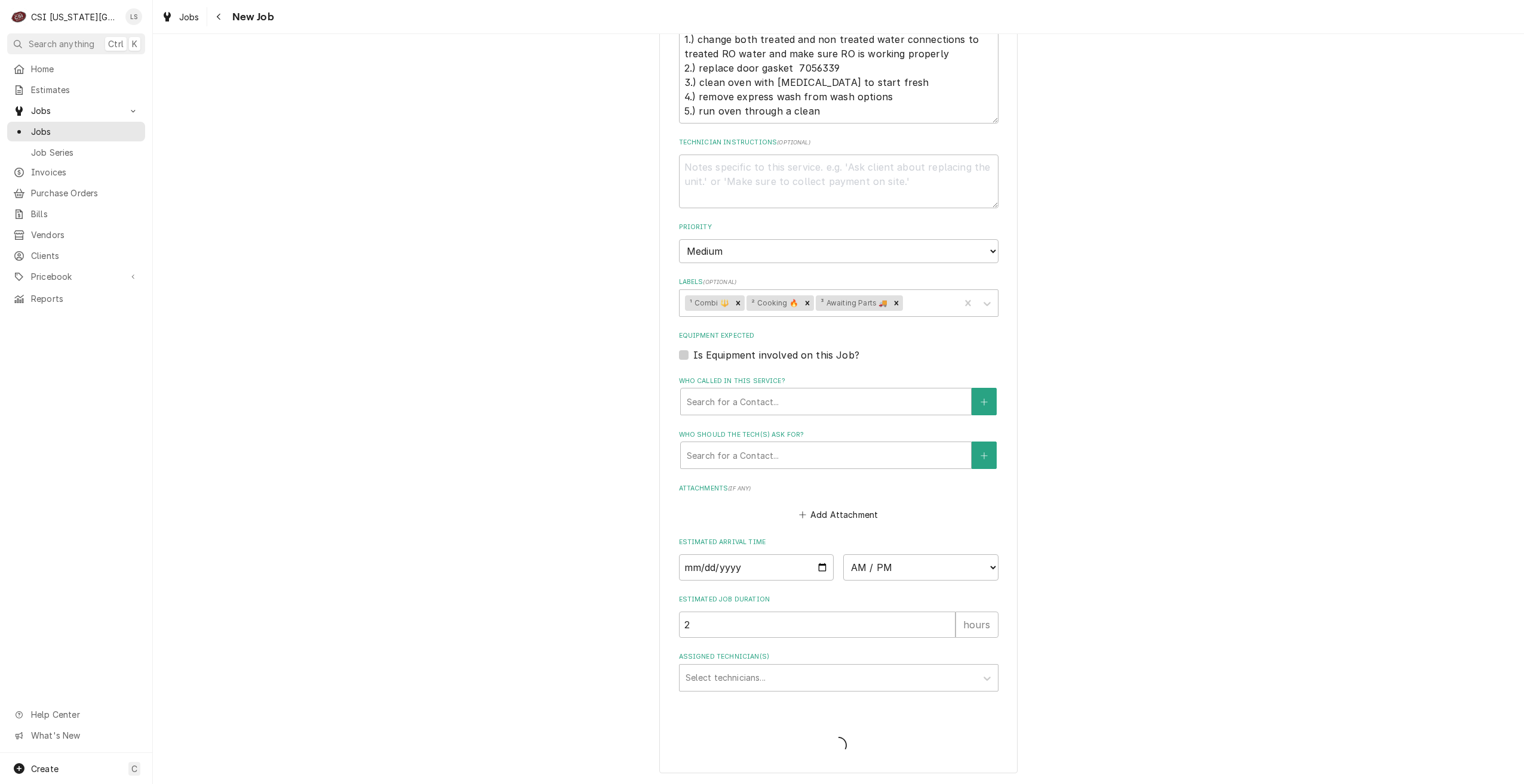
scroll to position [712, 0]
type textarea "x"
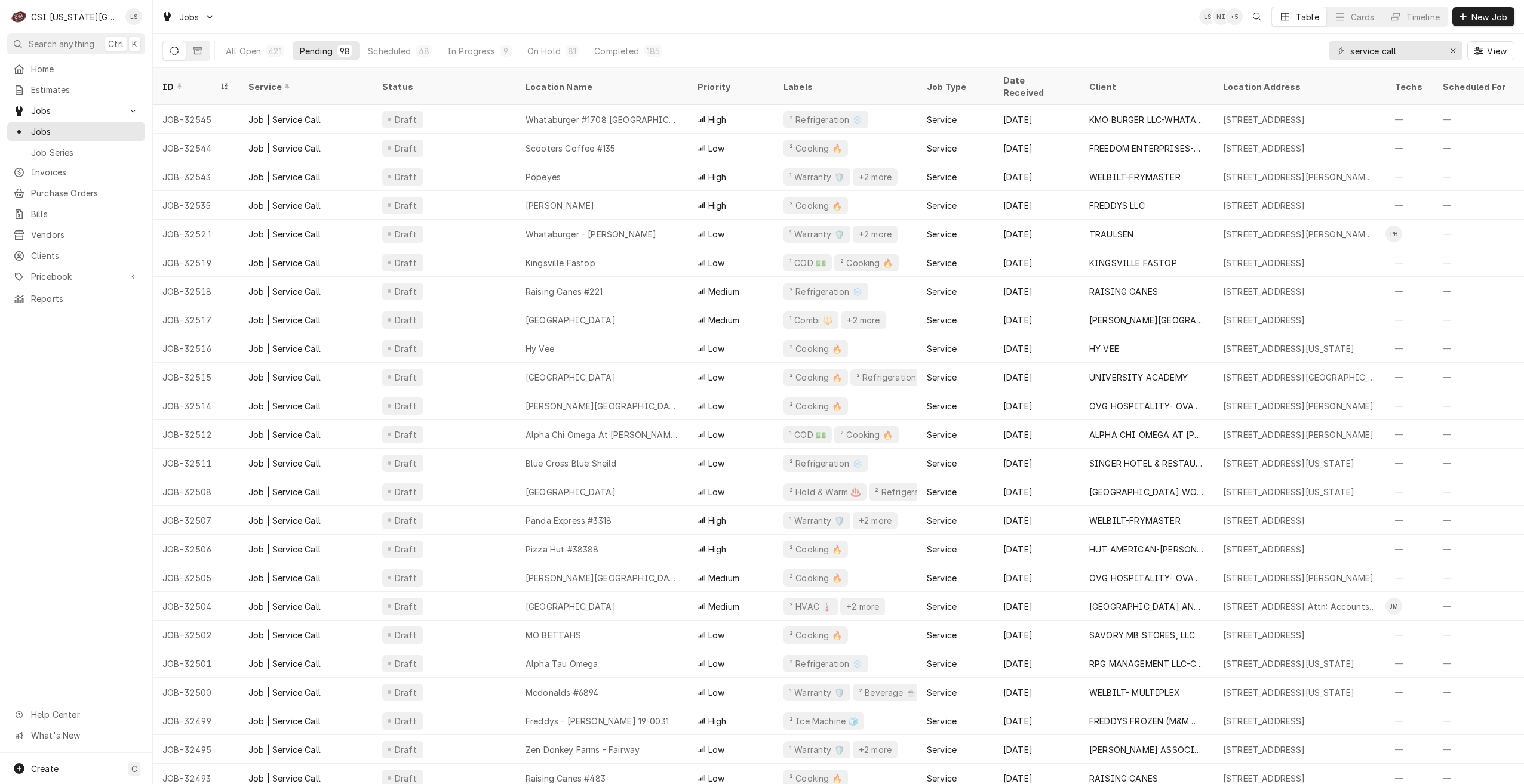
click at [646, 10] on div "Jobs LS NI + 5 Table Cards Timeline New Job" at bounding box center [838, 16] width 1371 height 33
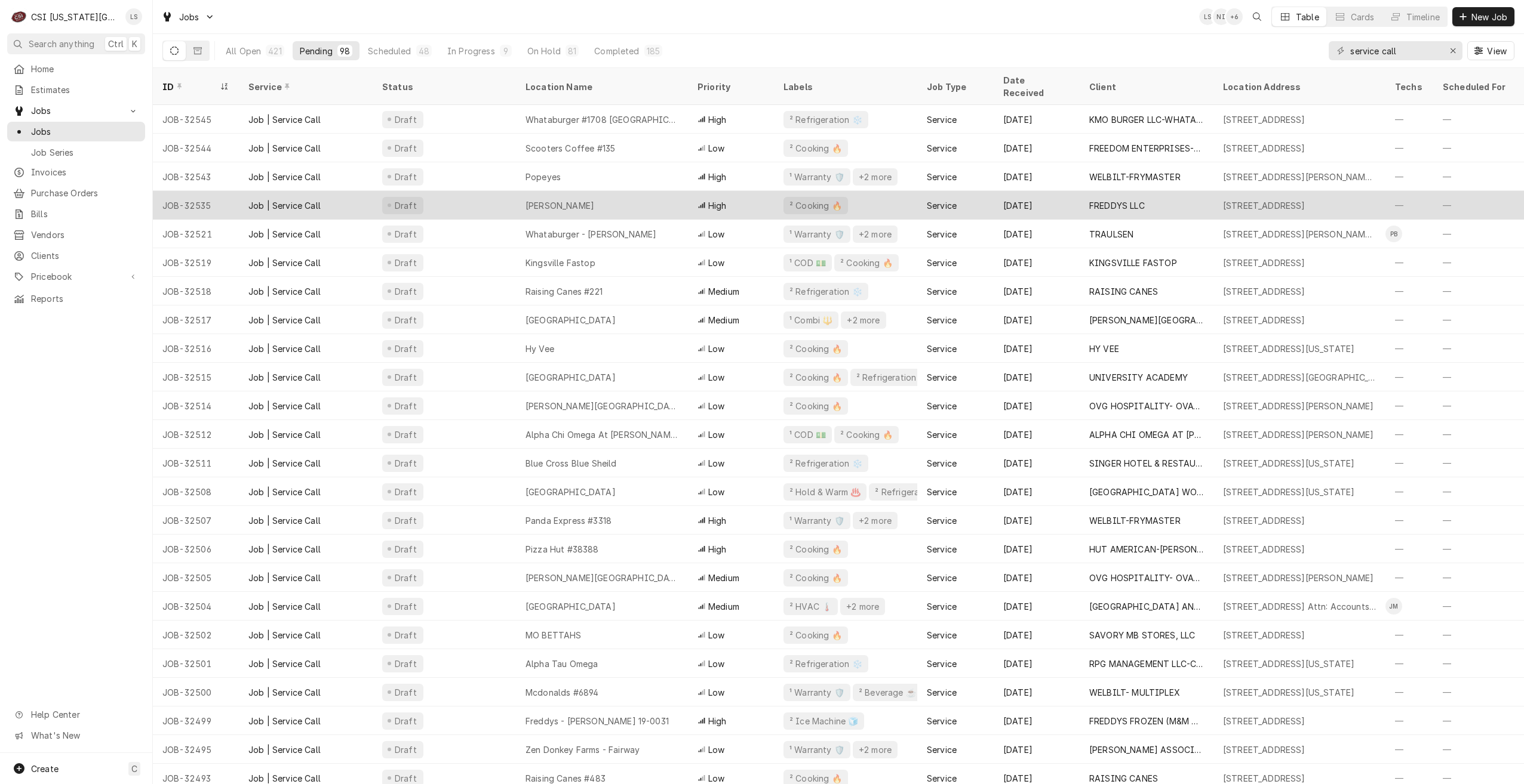
click at [653, 201] on div "Freddys Belton" at bounding box center [602, 205] width 172 height 29
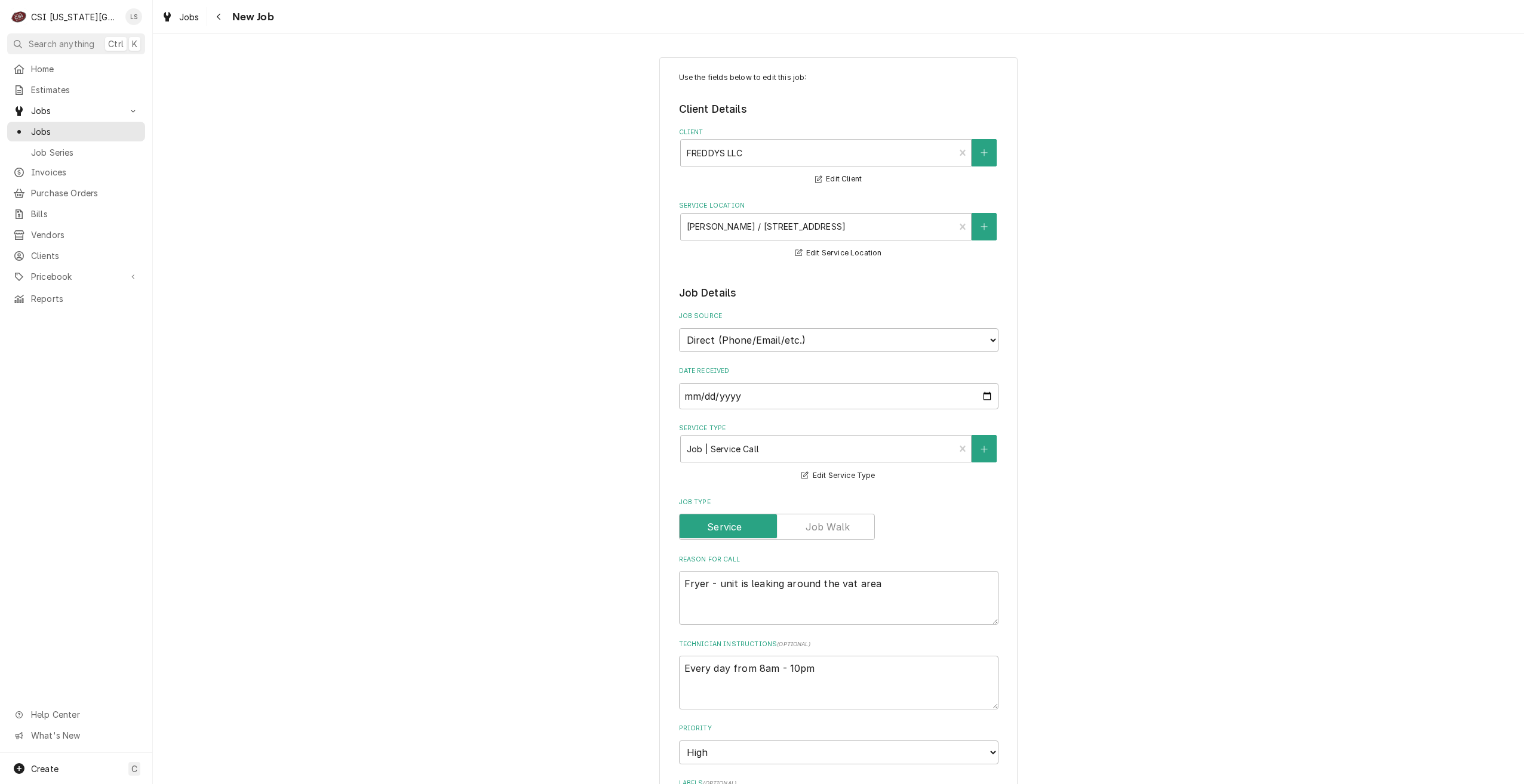
type textarea "x"
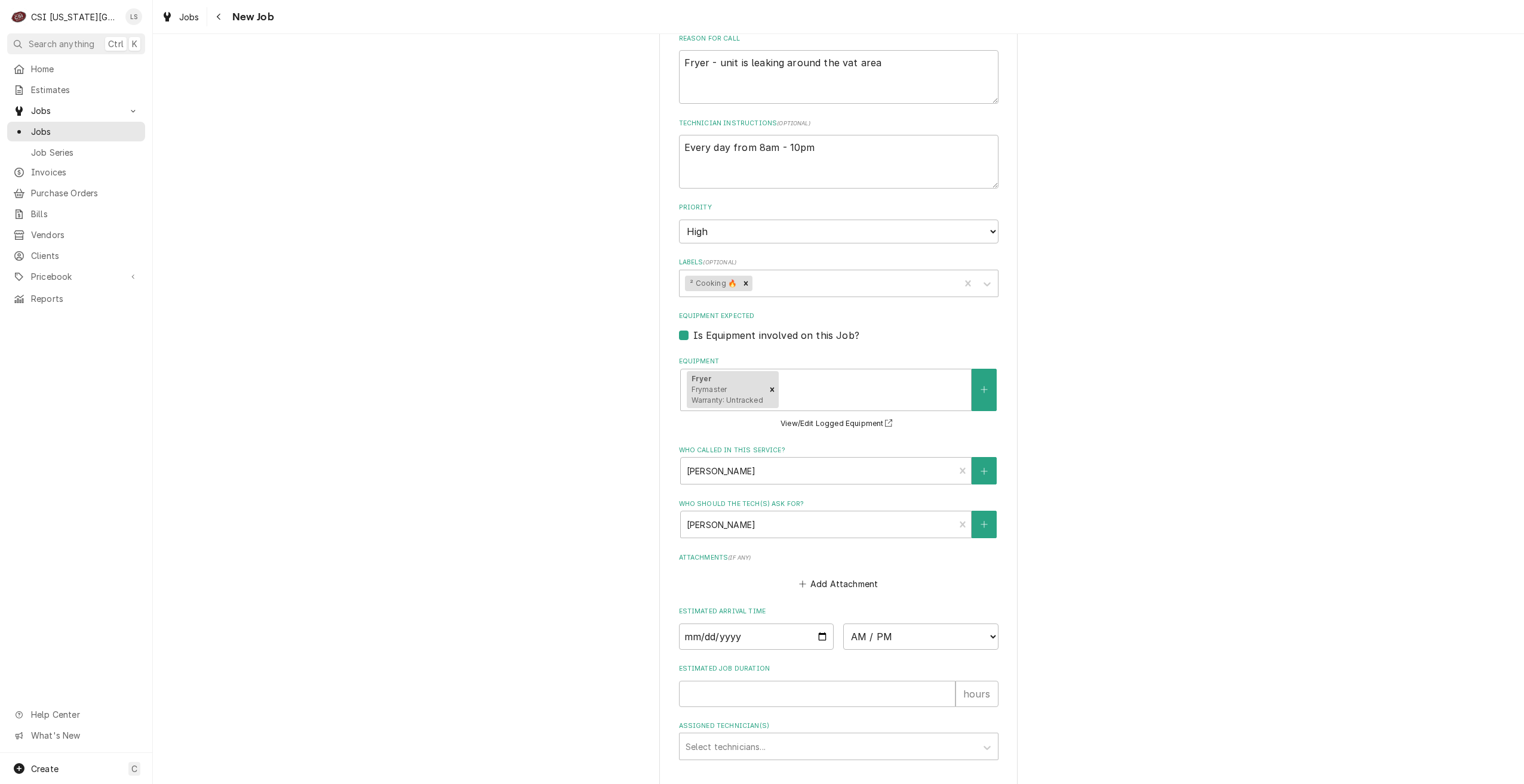
scroll to position [537, 0]
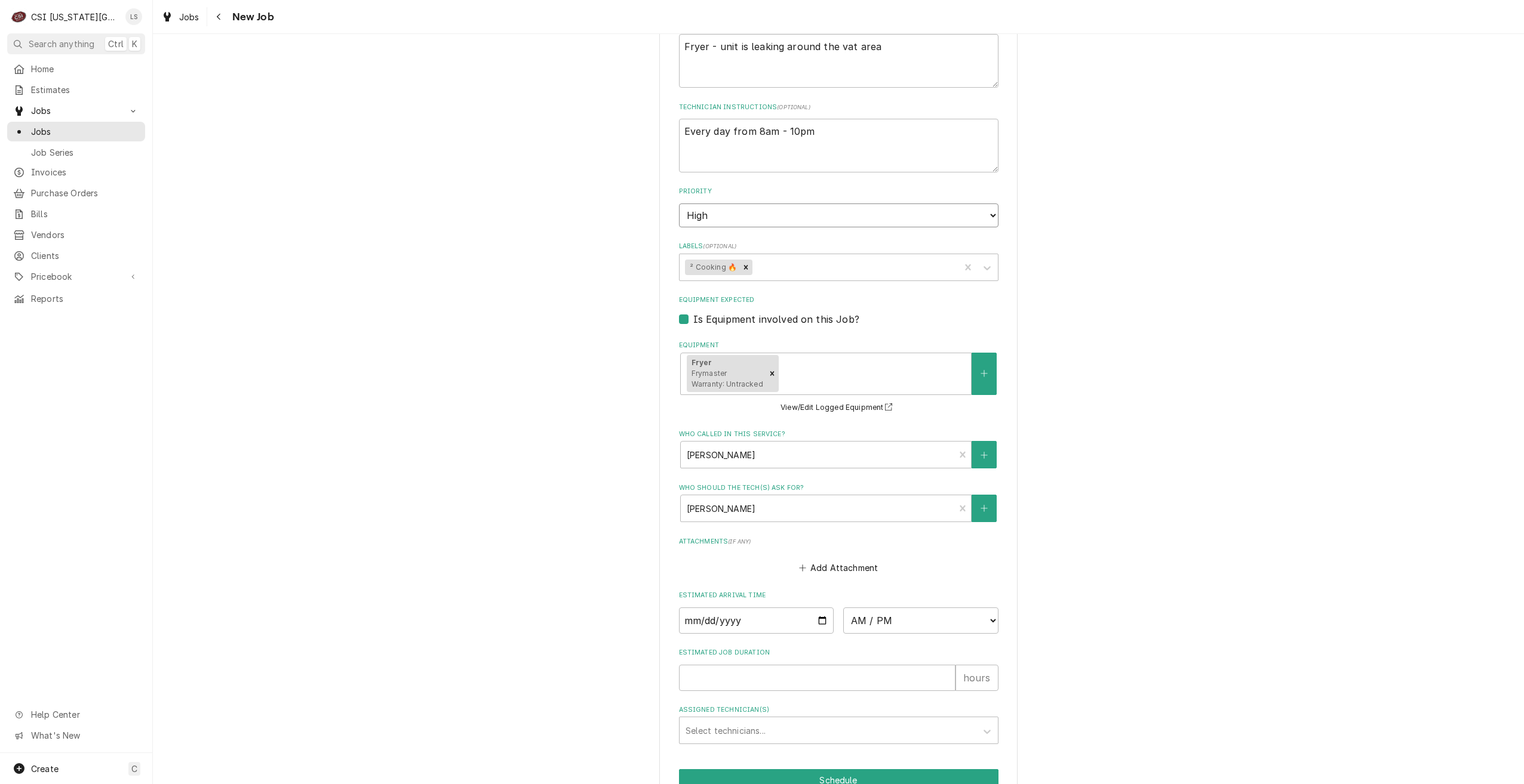
click at [891, 219] on select "No Priority Urgent High Medium Low" at bounding box center [838, 215] width 320 height 24
select select "3"
click at [679, 203] on select "No Priority Urgent High Medium Low" at bounding box center [838, 215] width 320 height 24
click at [1253, 285] on div "Use the fields below to edit this job: Client Details Client FREDDYS LLC Edit C…" at bounding box center [838, 193] width 1371 height 1368
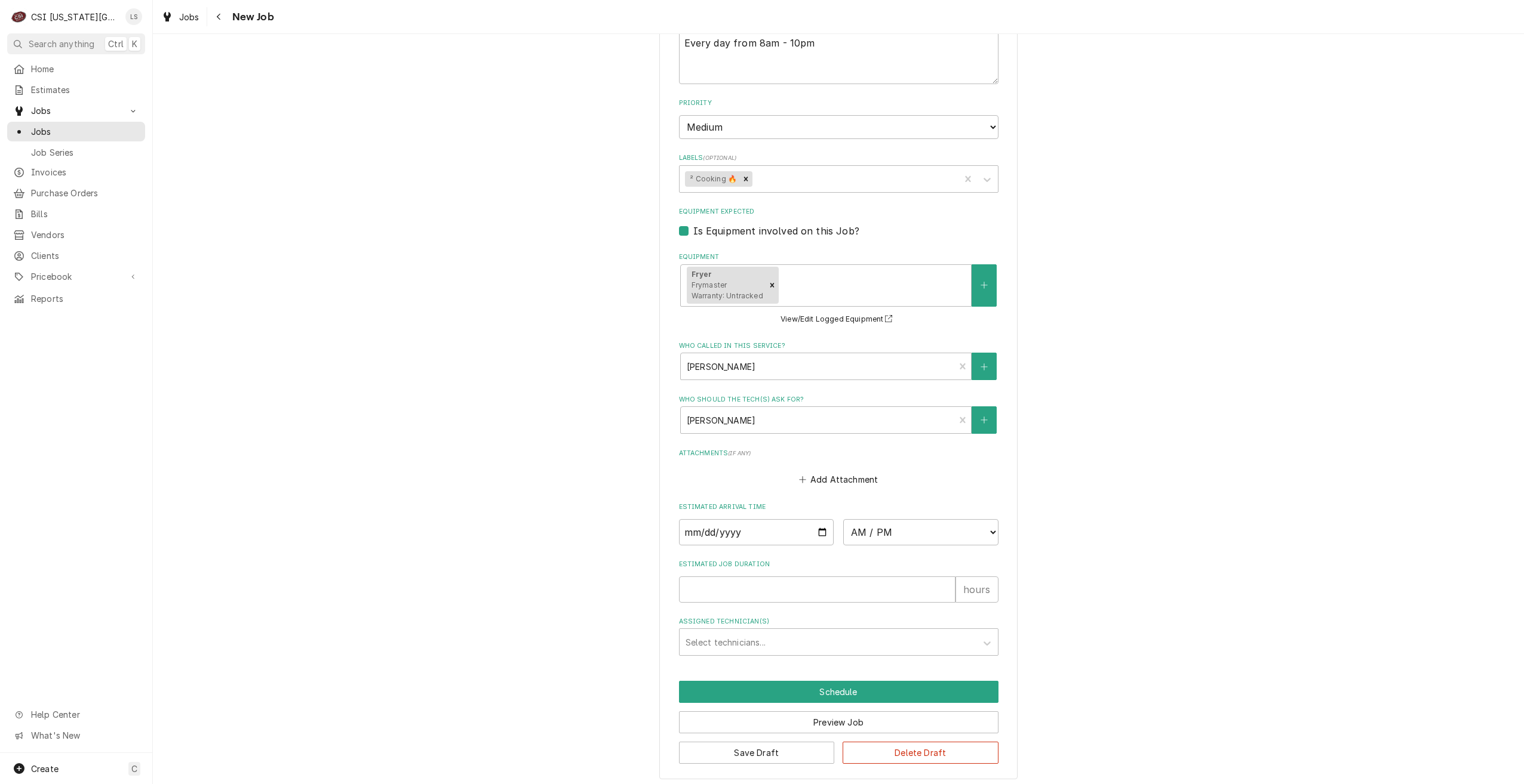
scroll to position [631, 0]
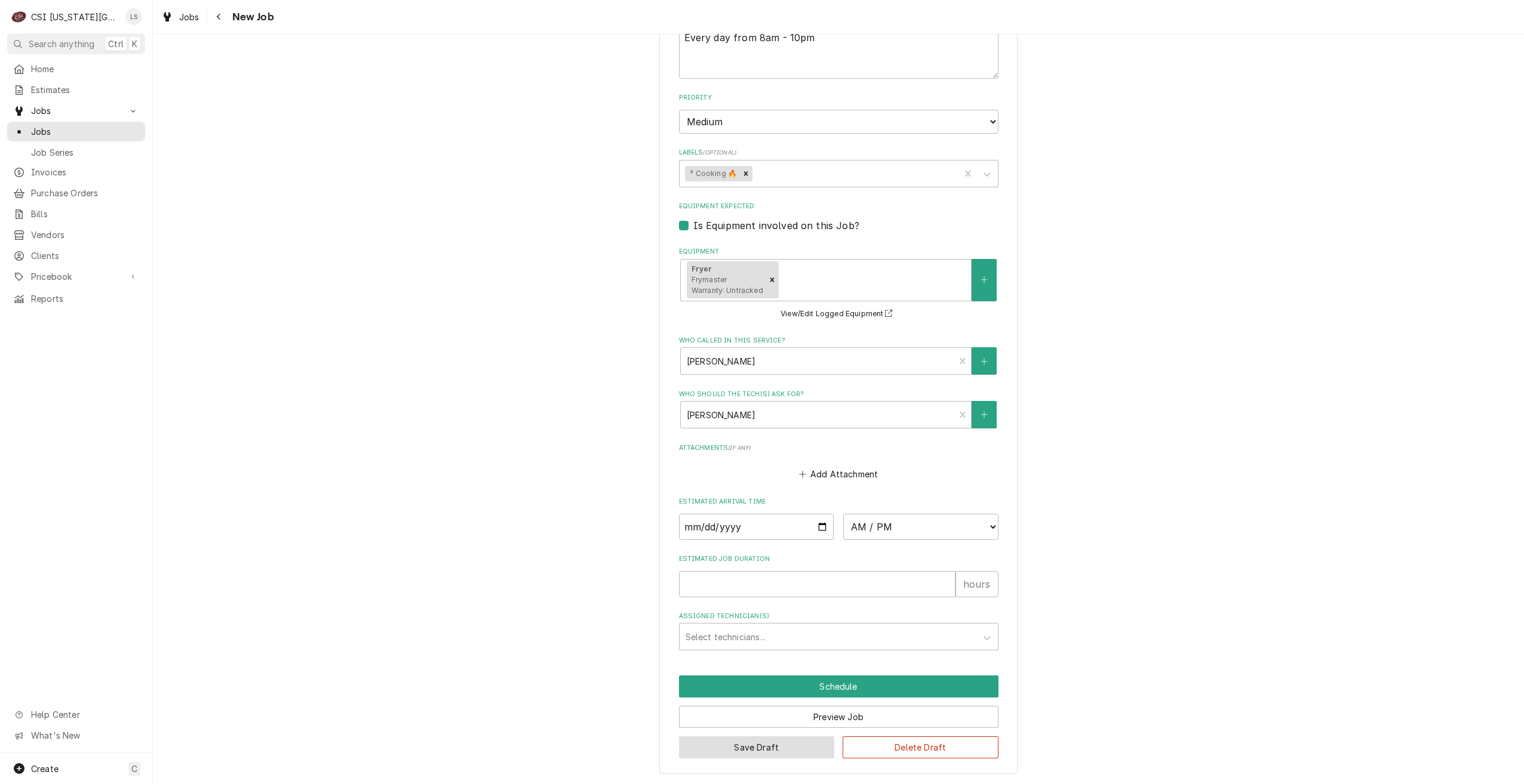
click at [733, 749] on button "Save Draft" at bounding box center [757, 747] width 156 height 22
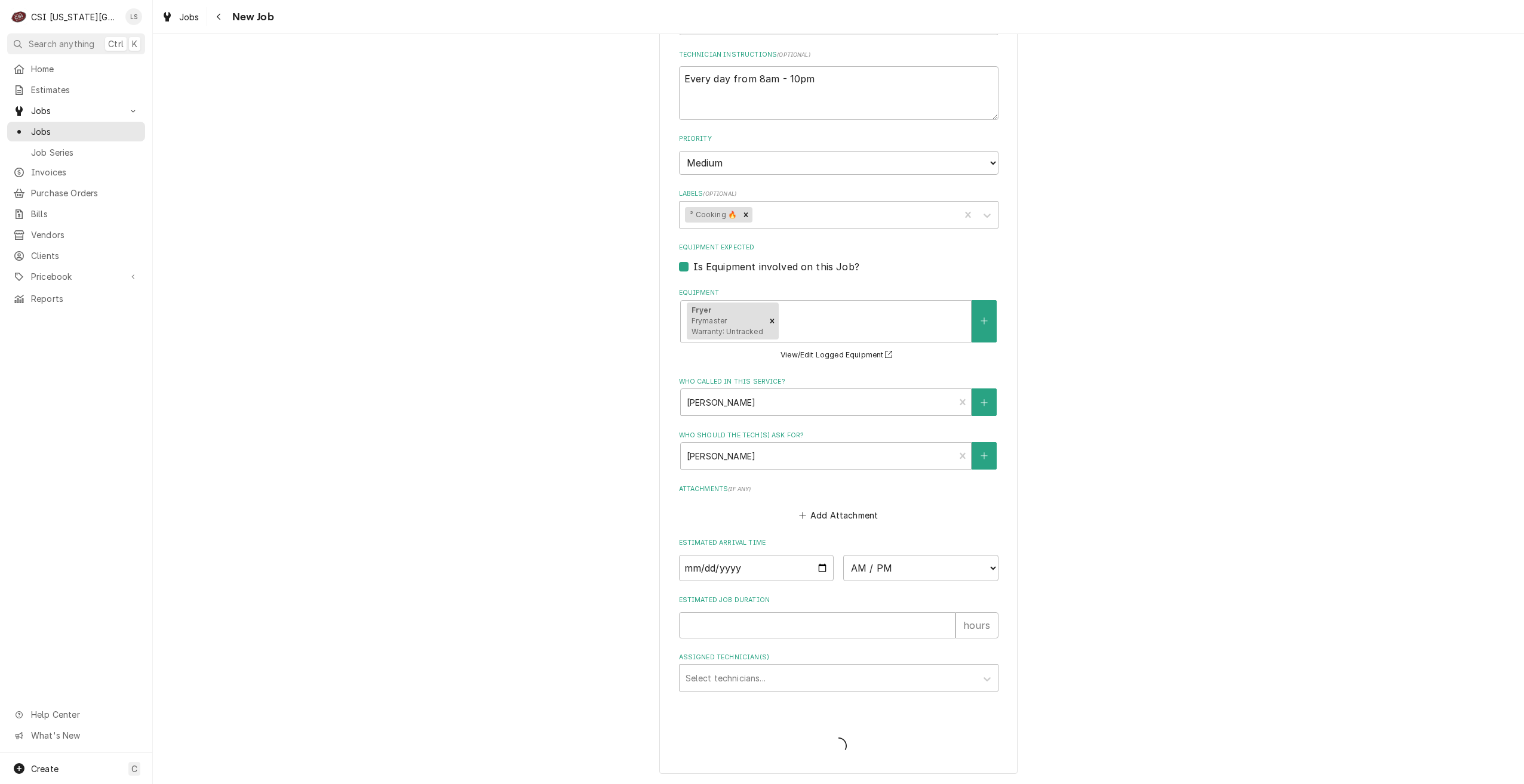
type textarea "x"
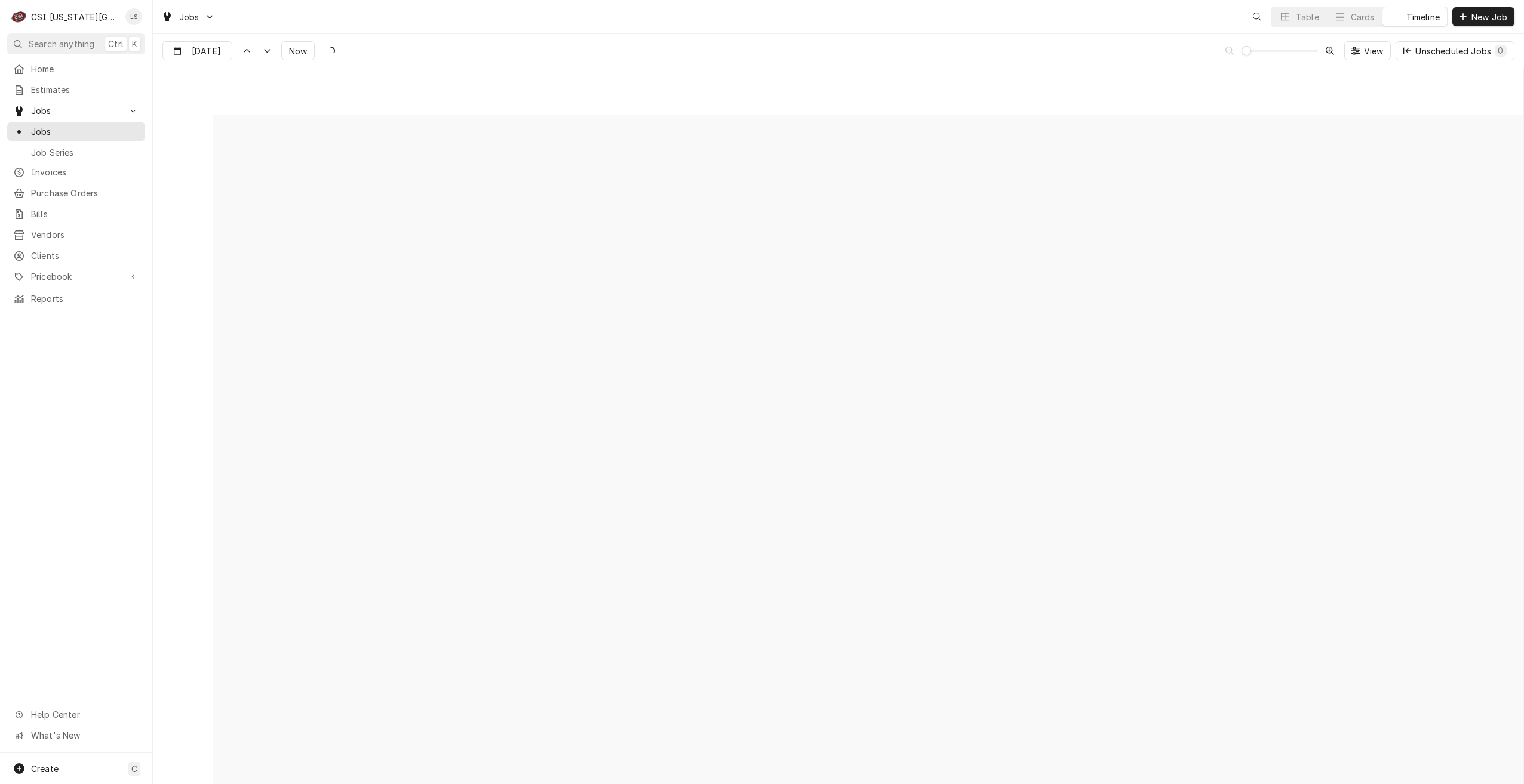
scroll to position [13702, 0]
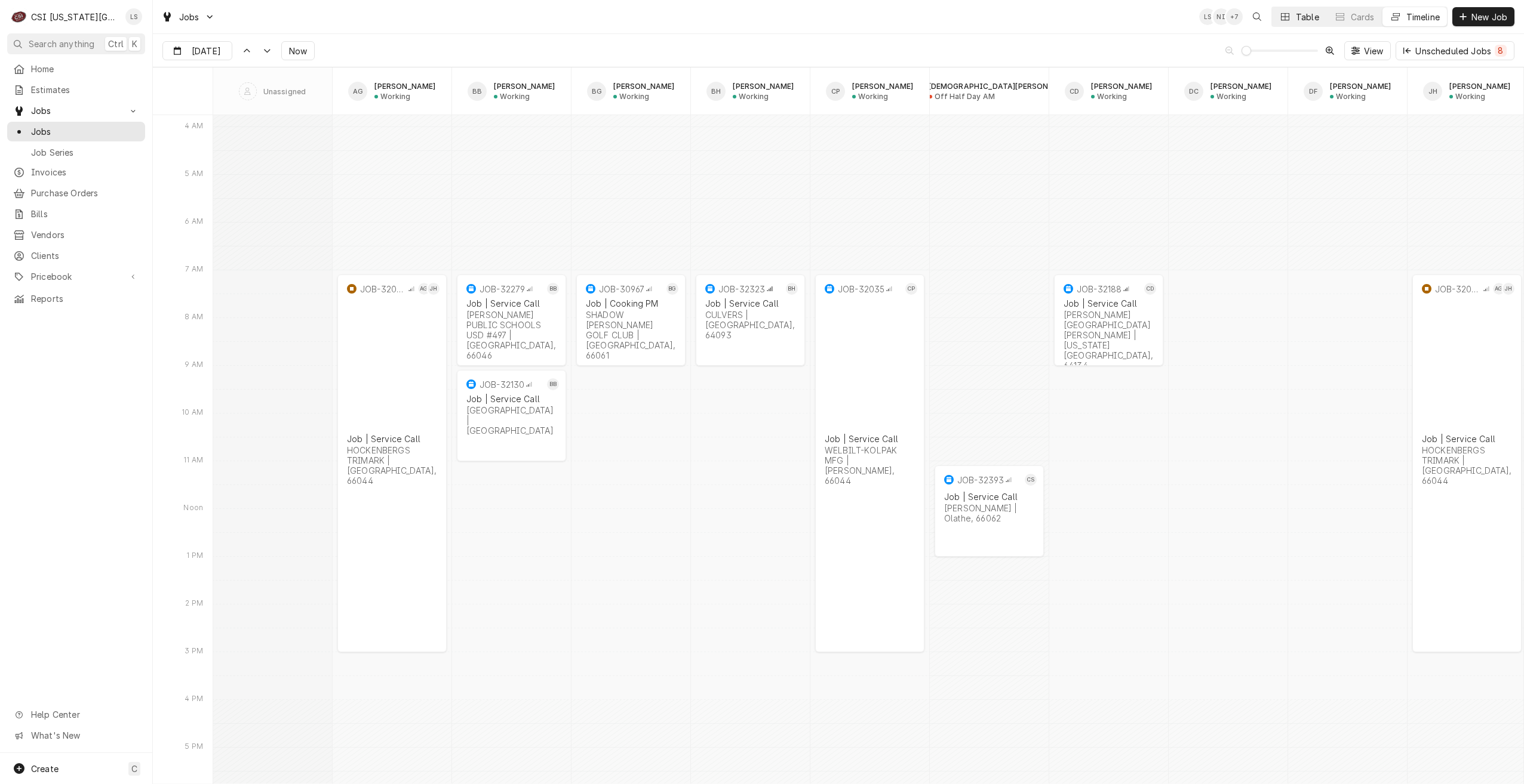
drag, startPoint x: 1298, startPoint y: 24, endPoint x: 1289, endPoint y: 26, distance: 9.2
click at [1298, 24] on button "Table" at bounding box center [1298, 16] width 55 height 19
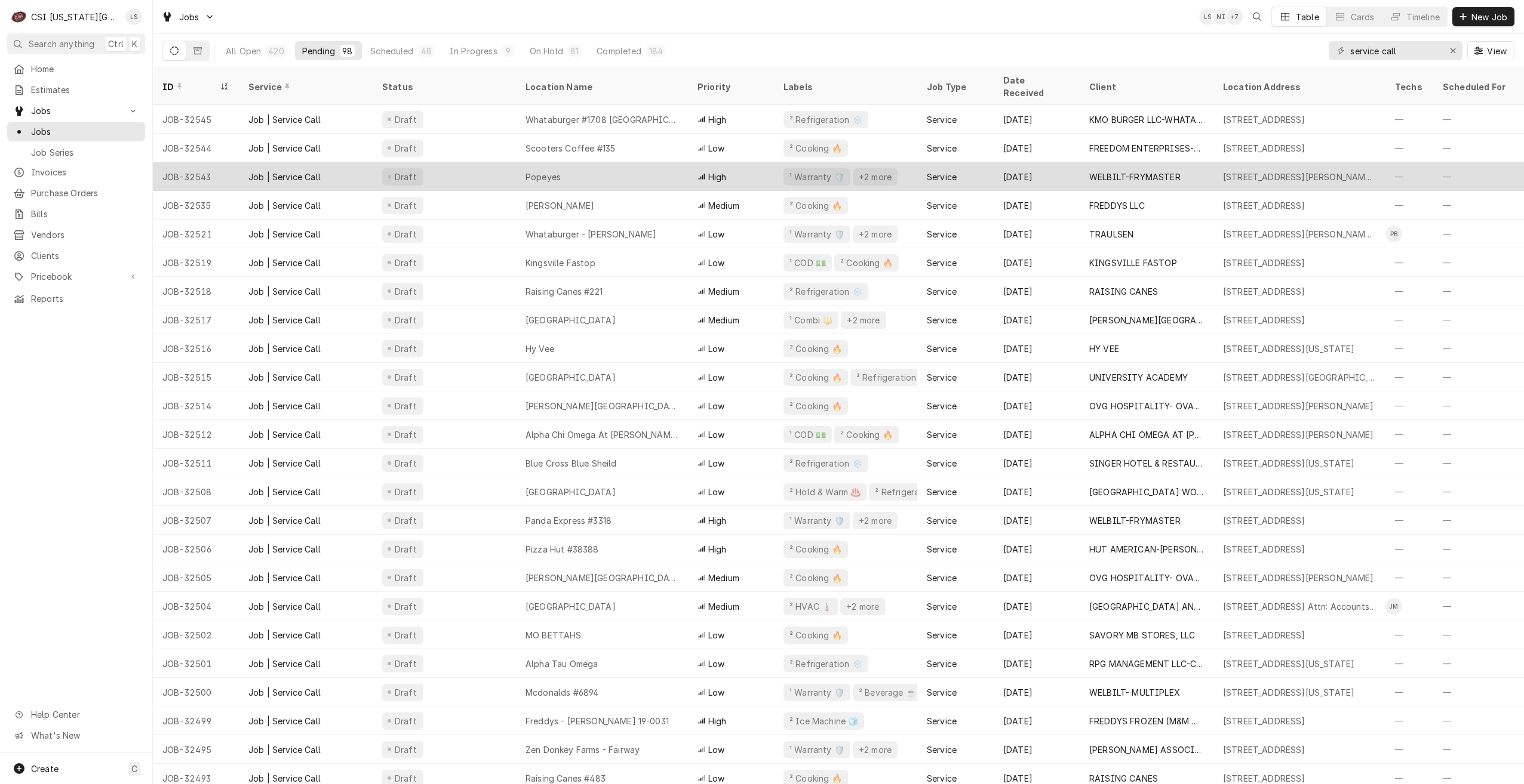
click at [601, 167] on div "Popeyes" at bounding box center [602, 176] width 172 height 29
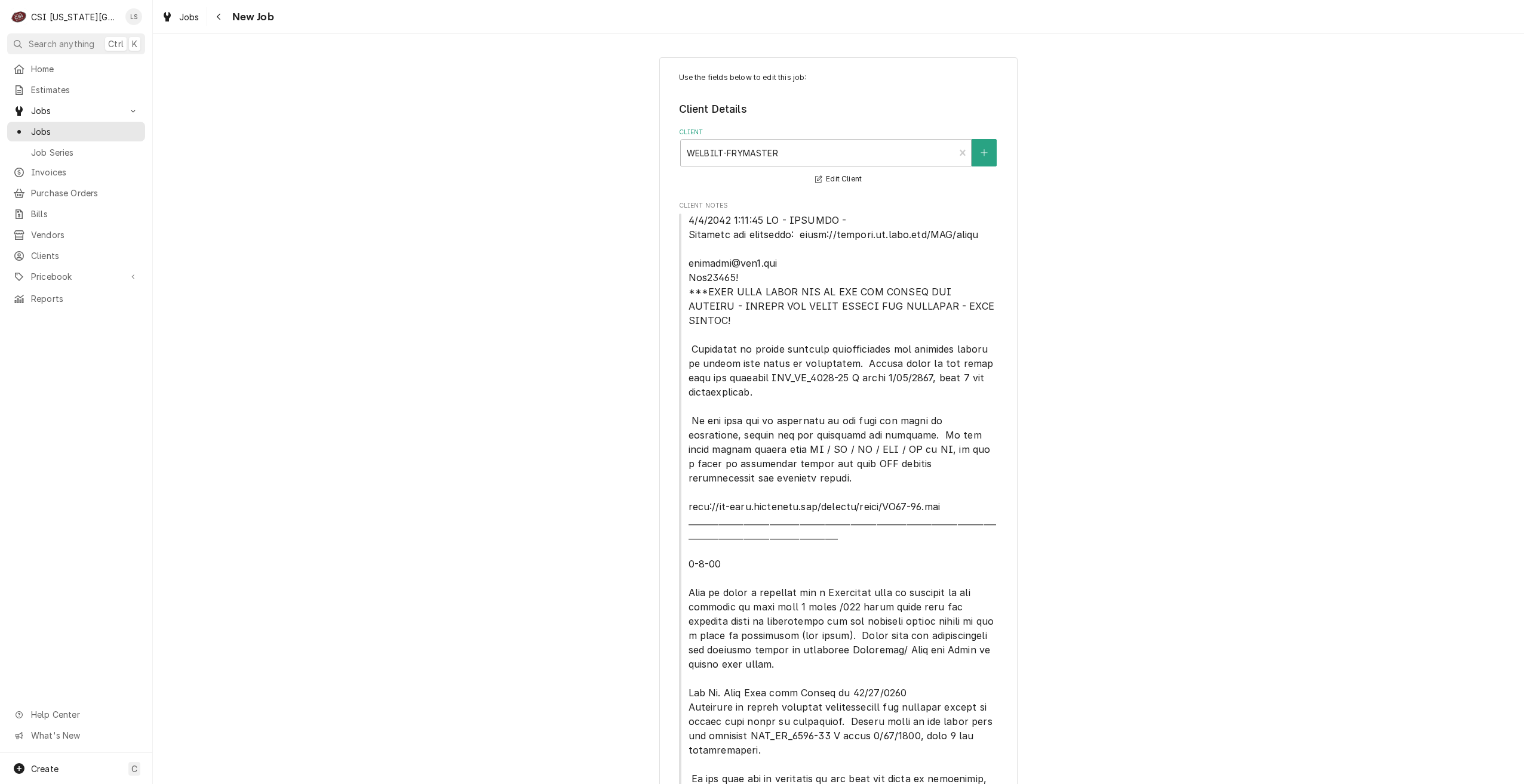
type textarea "x"
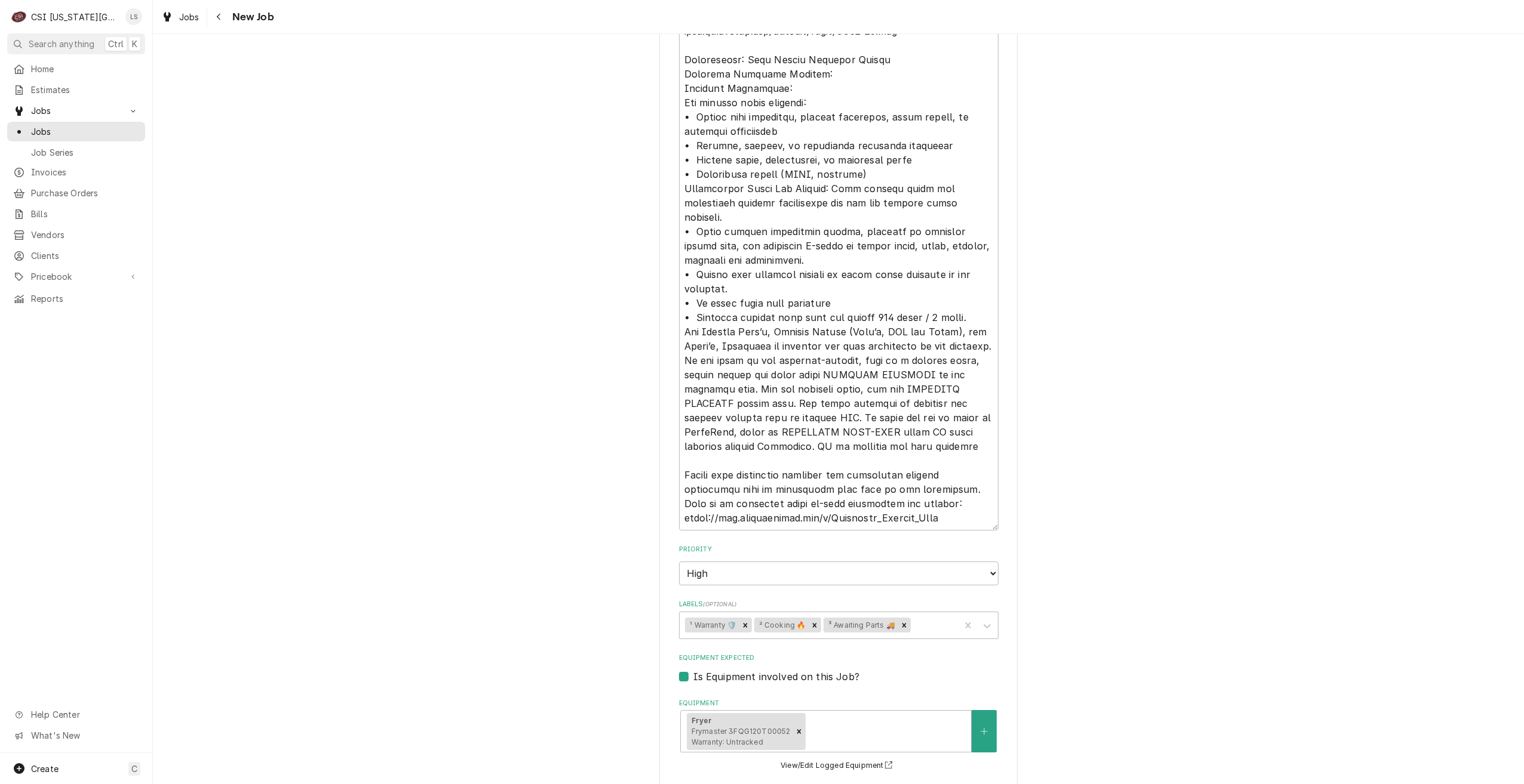
scroll to position [1671, 0]
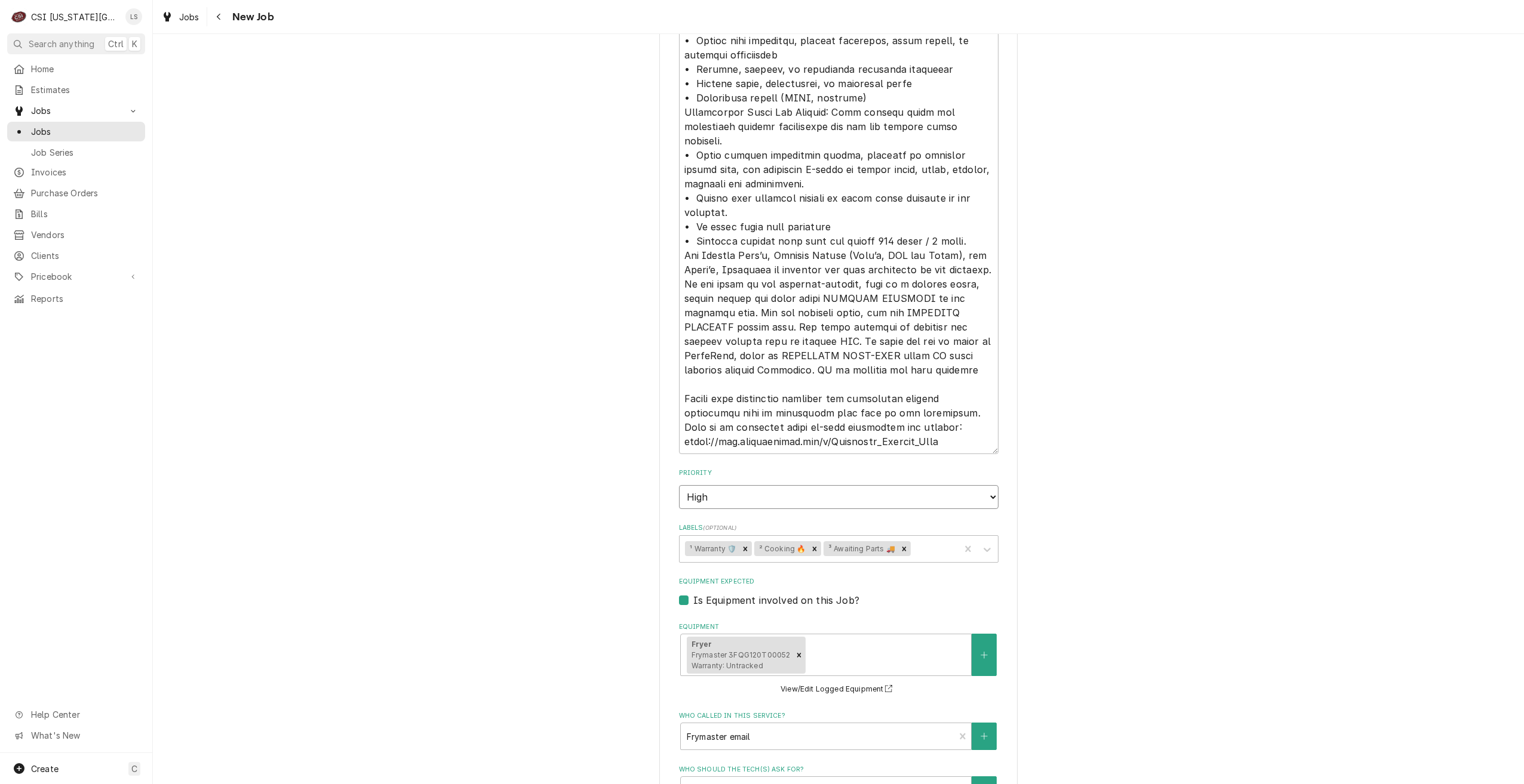
drag, startPoint x: 910, startPoint y: 418, endPoint x: 899, endPoint y: 425, distance: 13.0
click at [910, 485] on select "No Priority Urgent High Medium Low" at bounding box center [838, 497] width 320 height 24
select select "3"
click at [679, 485] on select "No Priority Urgent High Medium Low" at bounding box center [838, 497] width 320 height 24
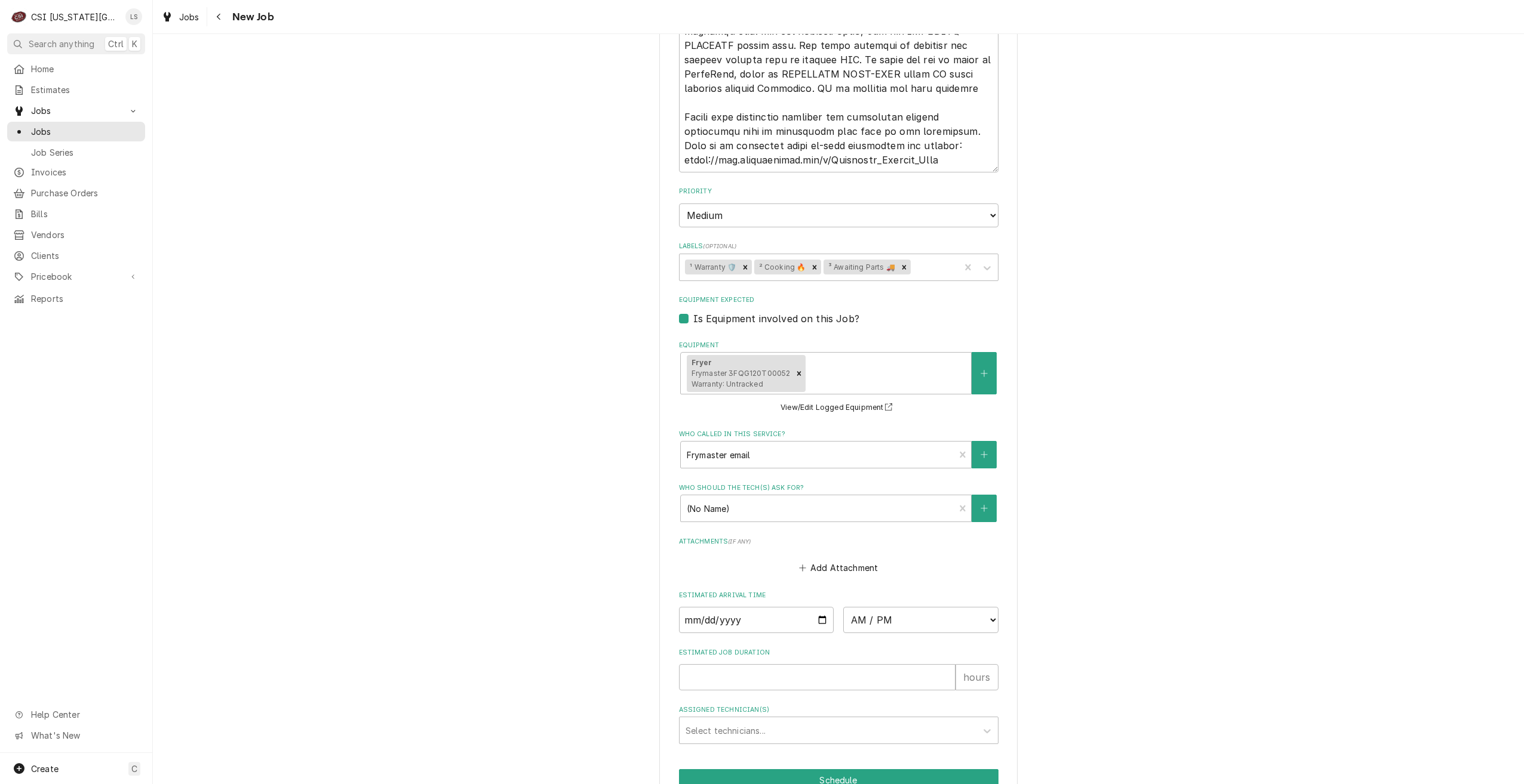
scroll to position [1974, 0]
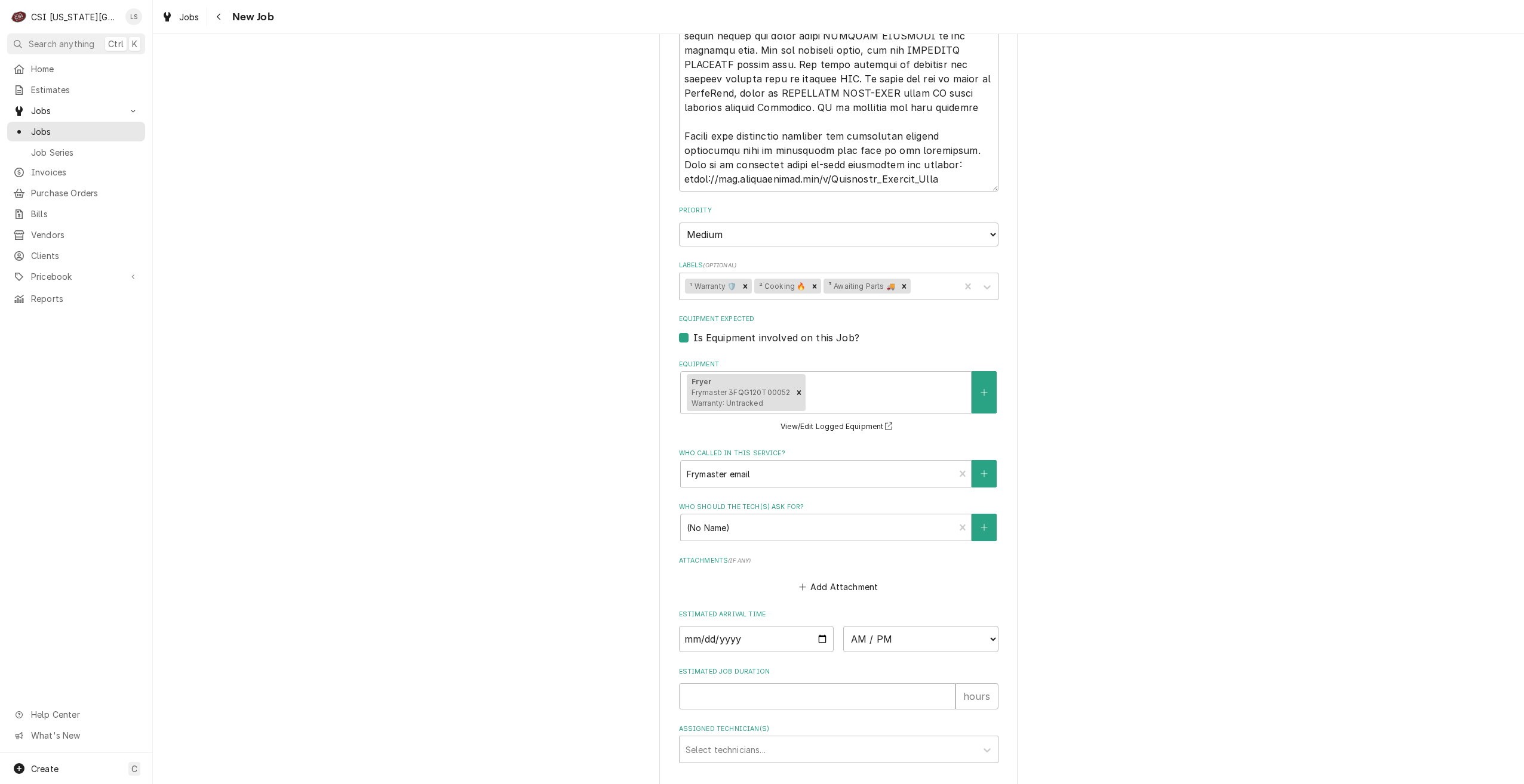
type textarea "x"
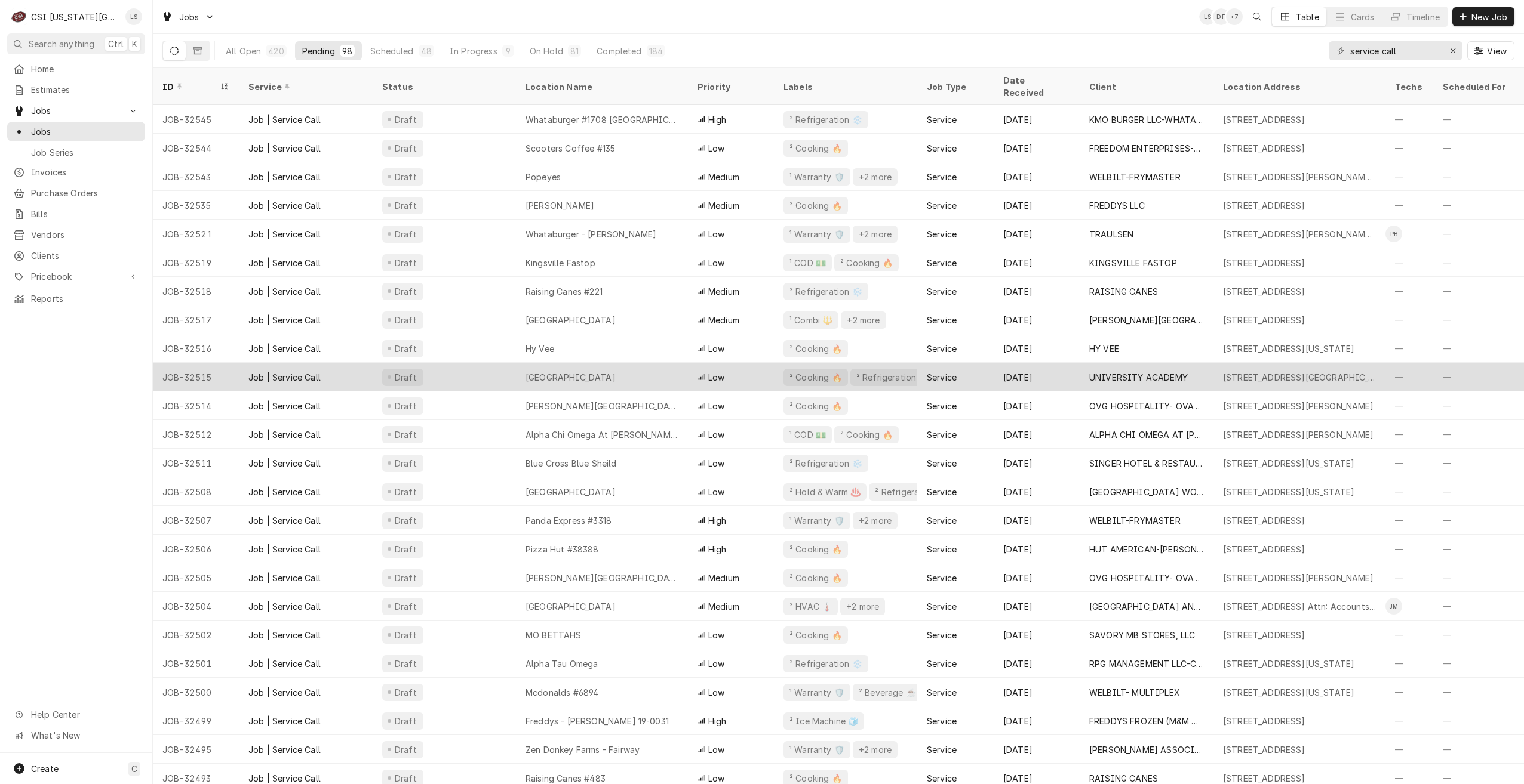
click at [591, 371] on div "University Academy" at bounding box center [570, 378] width 90 height 13
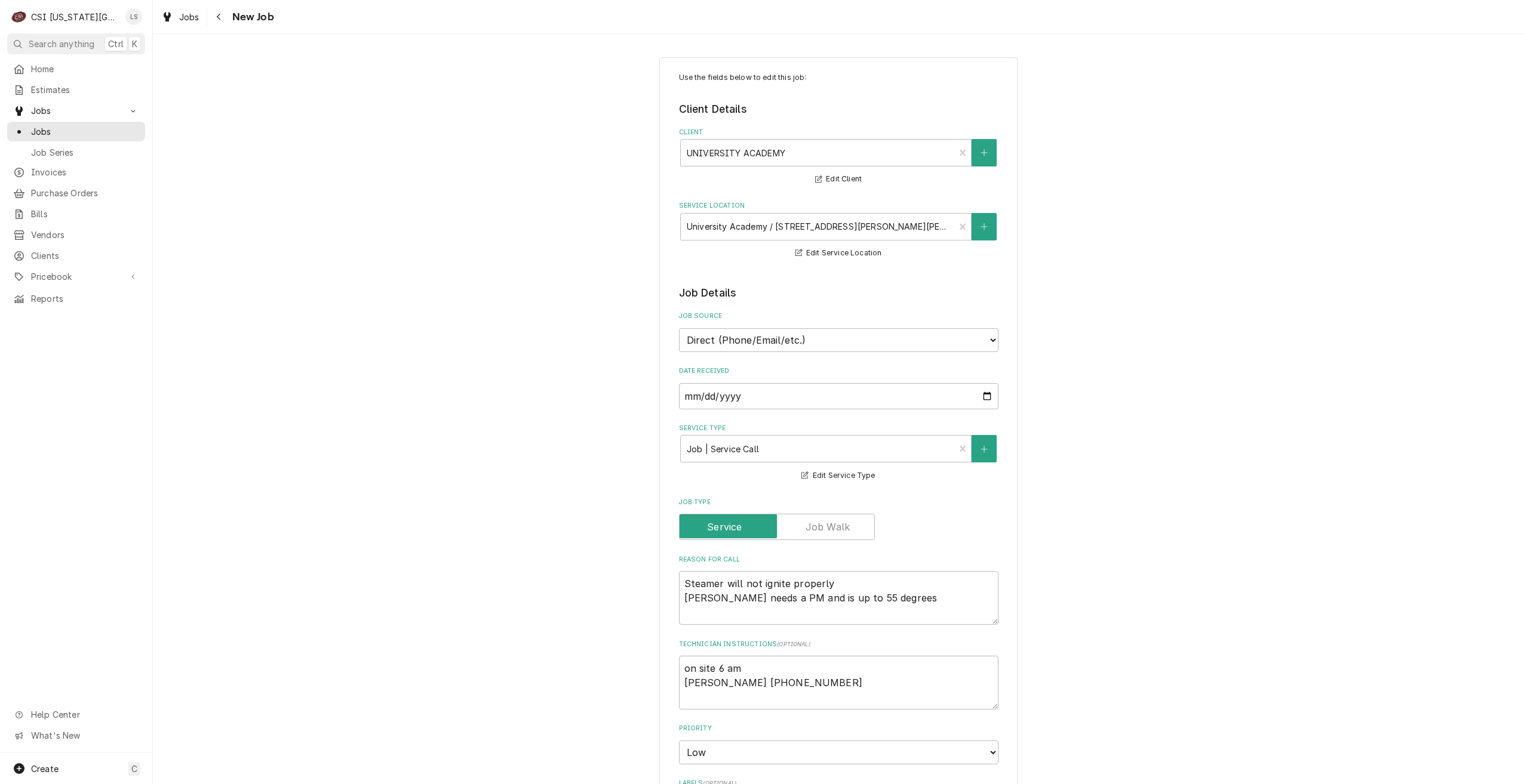
type textarea "x"
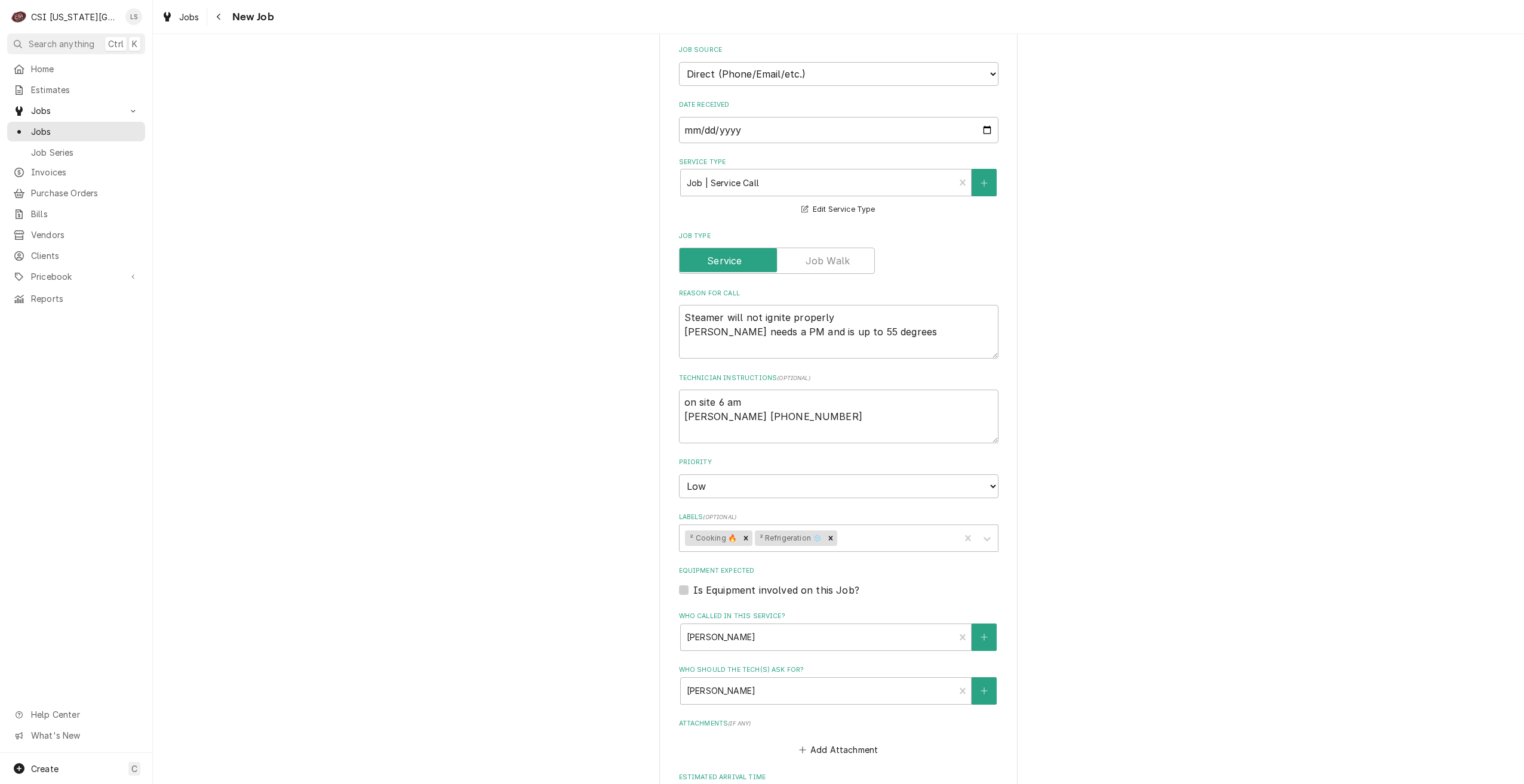
scroll to position [358, 0]
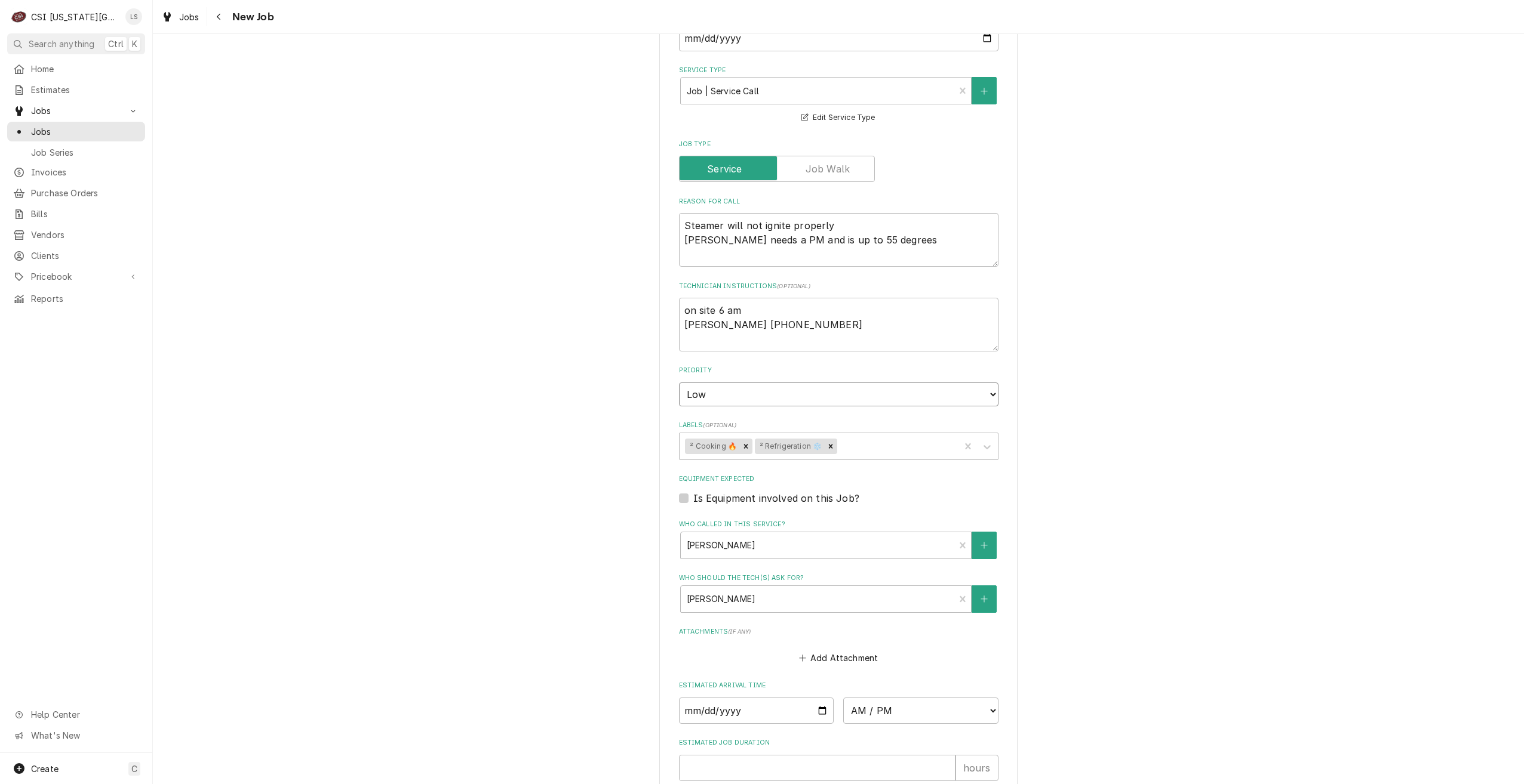
click at [902, 396] on select "No Priority Urgent High Medium Low" at bounding box center [838, 394] width 320 height 24
select select "3"
click at [679, 382] on select "No Priority Urgent High Medium Low" at bounding box center [838, 394] width 320 height 24
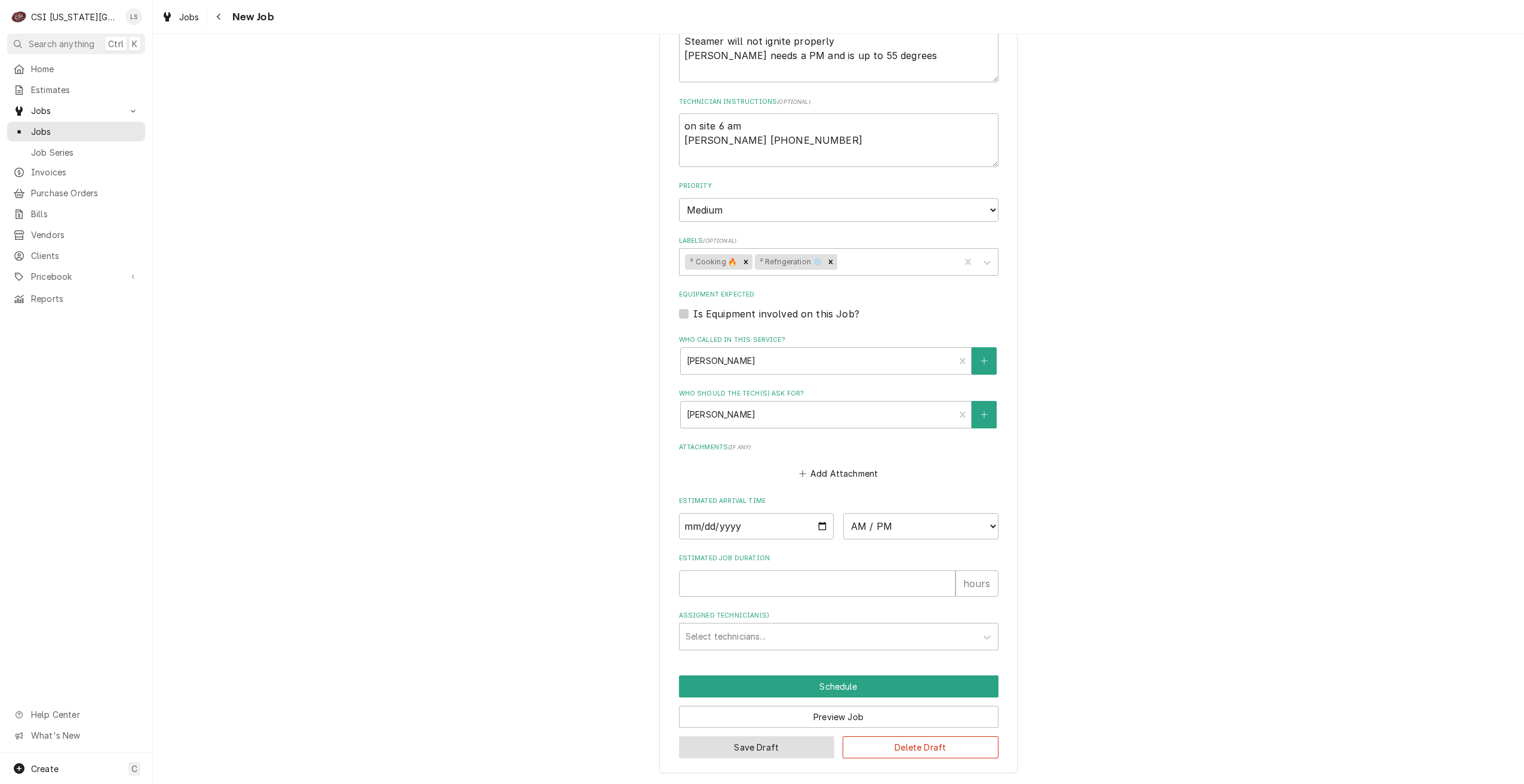
click at [765, 750] on button "Save Draft" at bounding box center [757, 747] width 156 height 22
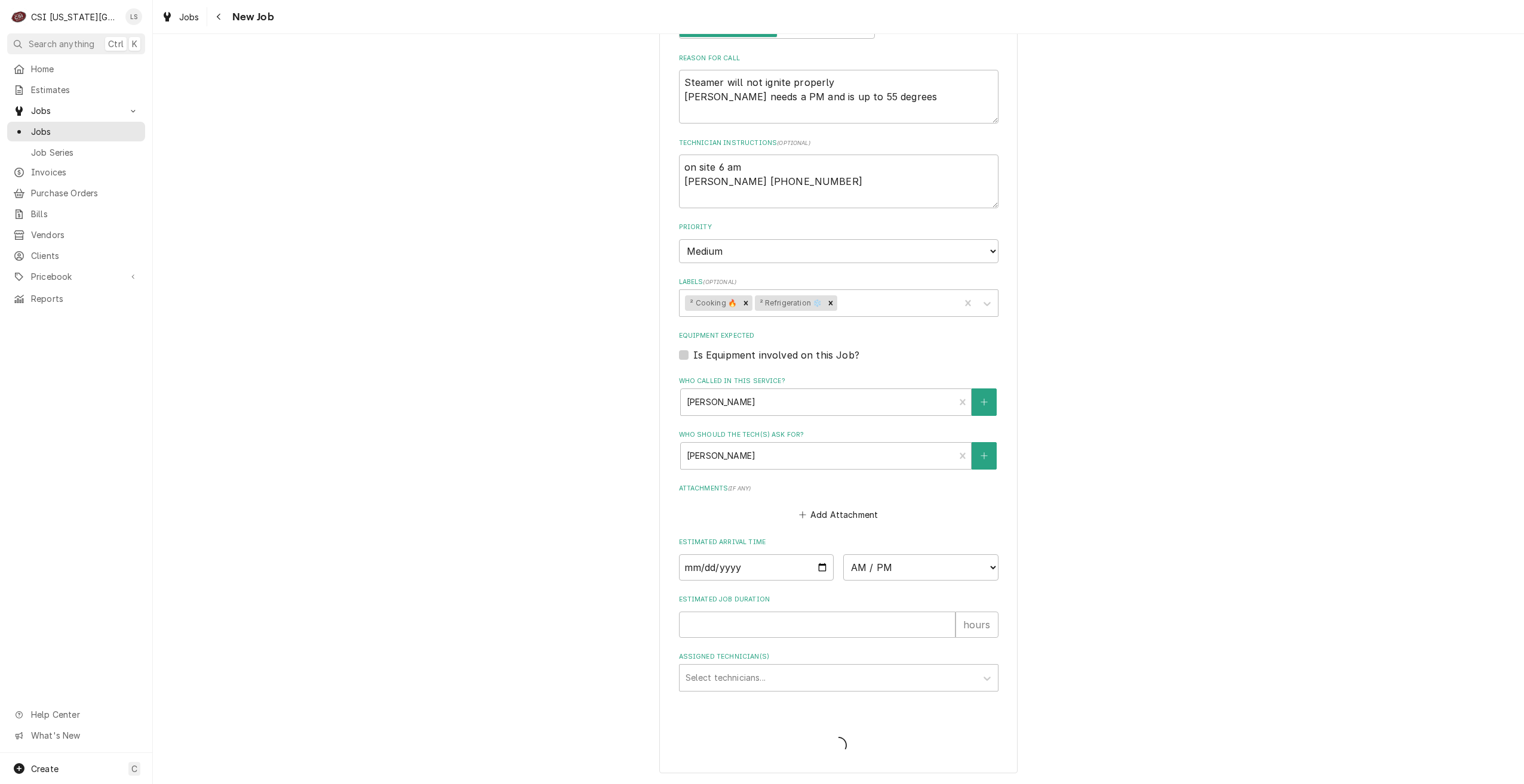
type textarea "x"
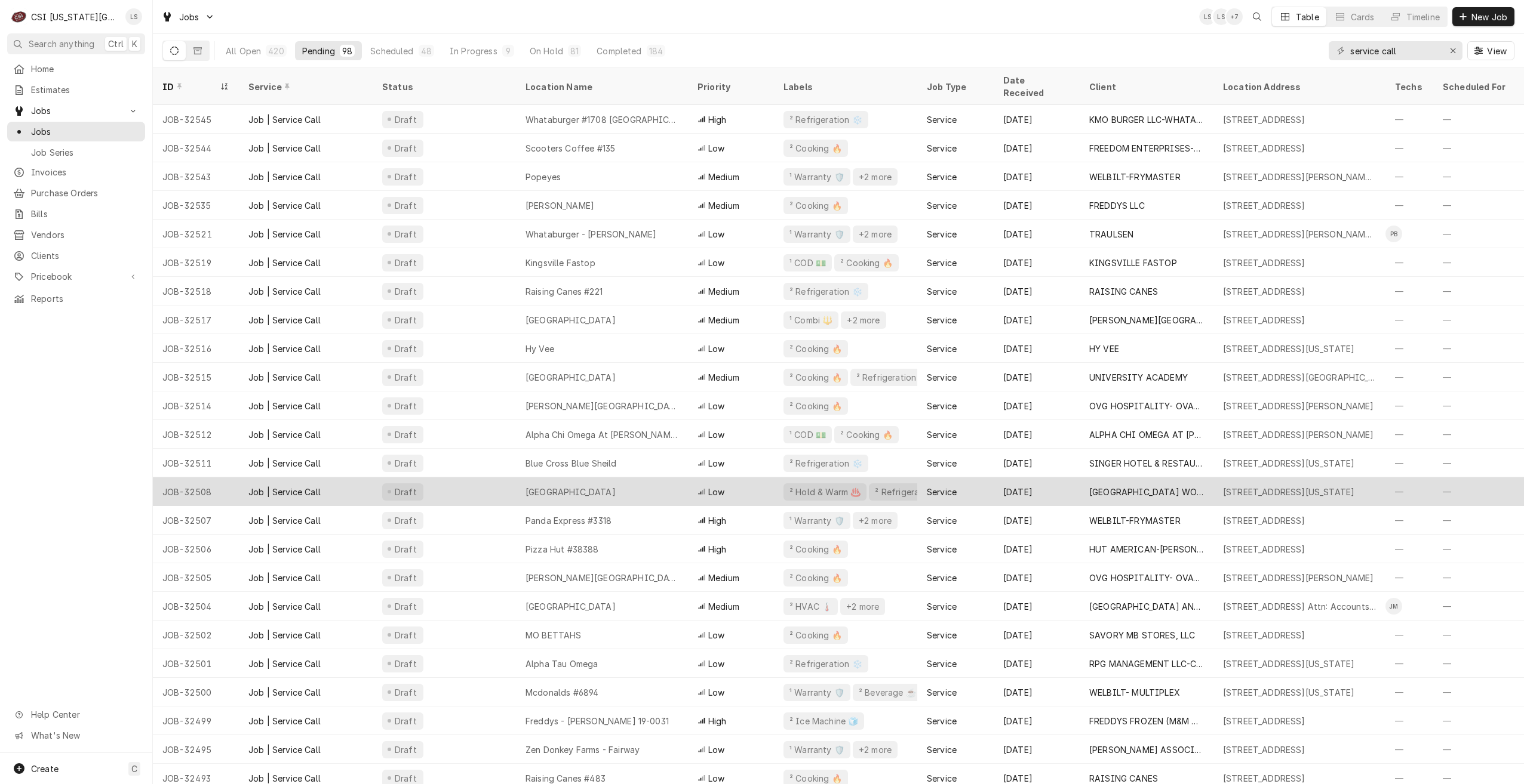
click at [615, 486] on div "Pembroke Hill Wornall Campus" at bounding box center [570, 492] width 90 height 13
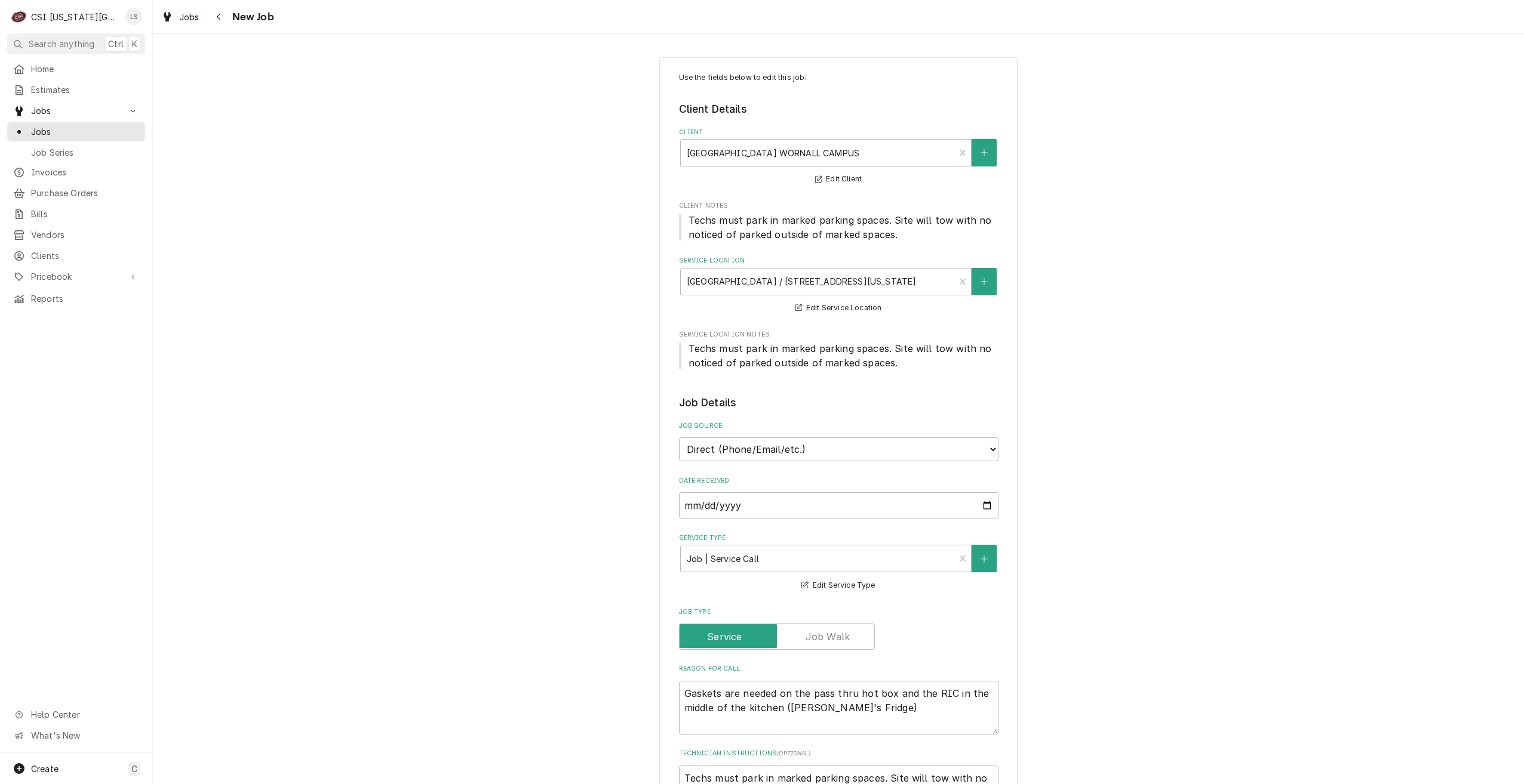
type textarea "x"
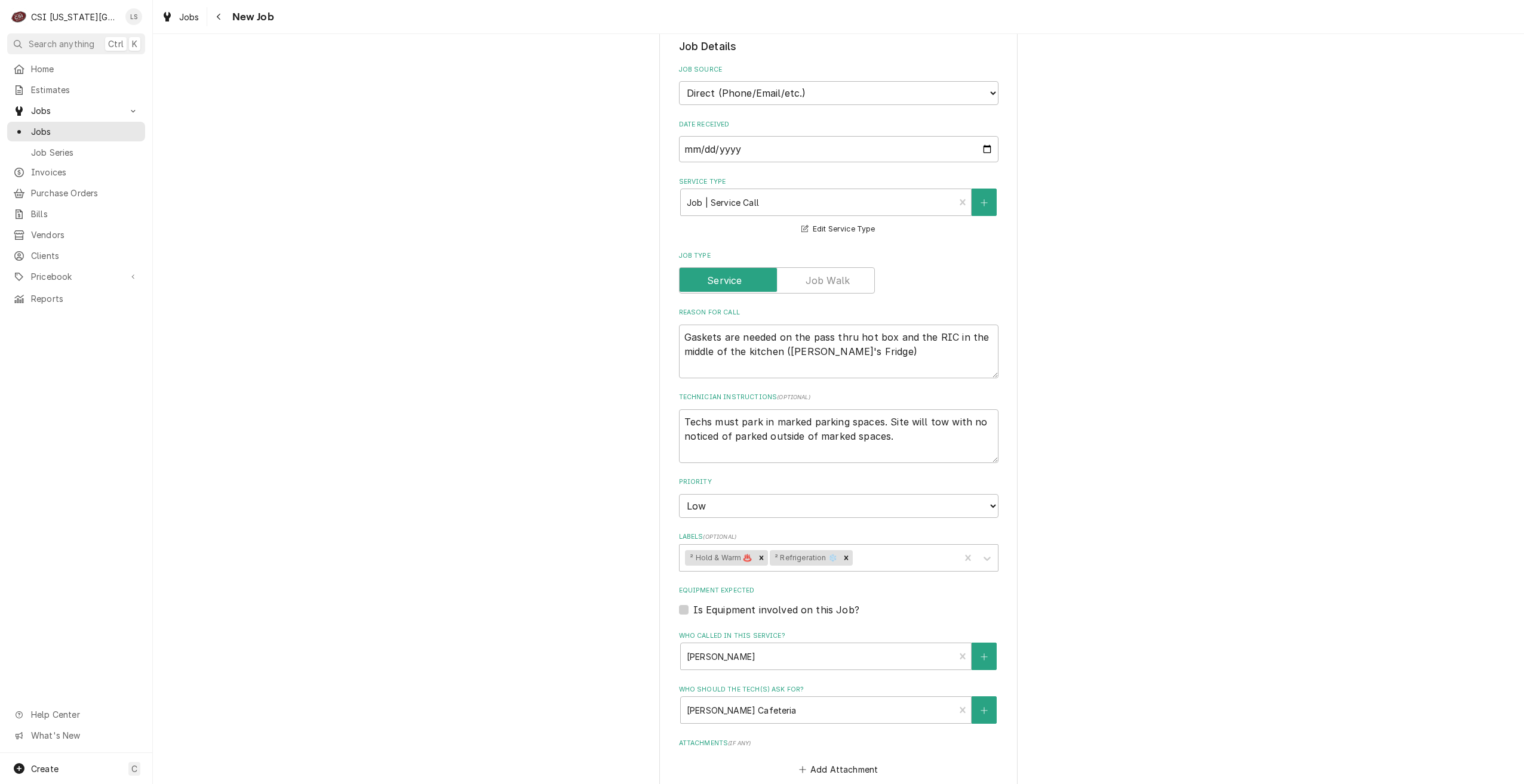
scroll to position [358, 0]
click at [863, 501] on select "No Priority Urgent High Medium Low" at bounding box center [838, 504] width 320 height 24
select select "3"
click at [679, 492] on select "No Priority Urgent High Medium Low" at bounding box center [838, 504] width 320 height 24
click at [1109, 515] on div "Use the fields below to edit this job: Client Details Client PEMBROKE HILL WORN…" at bounding box center [838, 383] width 1371 height 1390
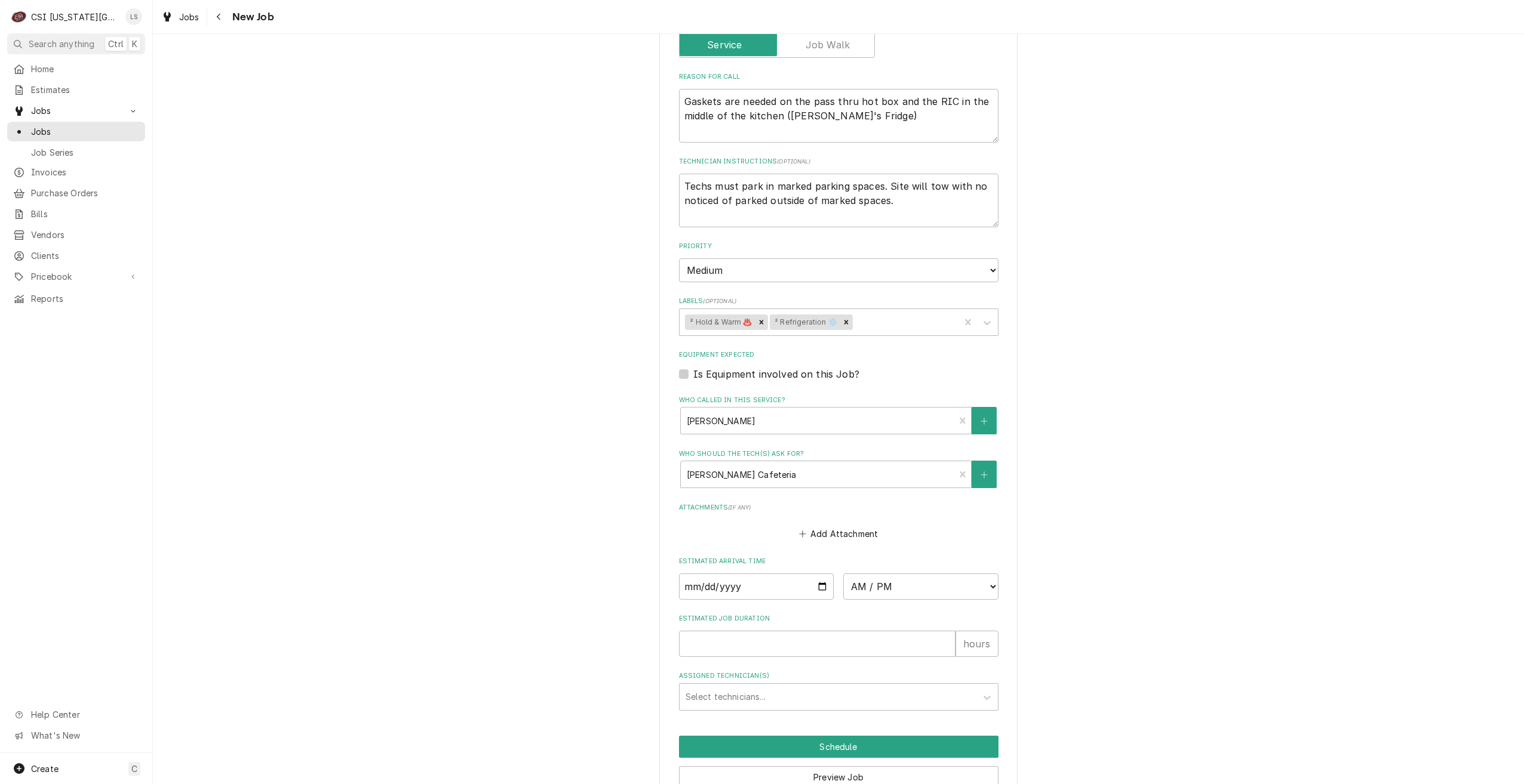
scroll to position [652, 0]
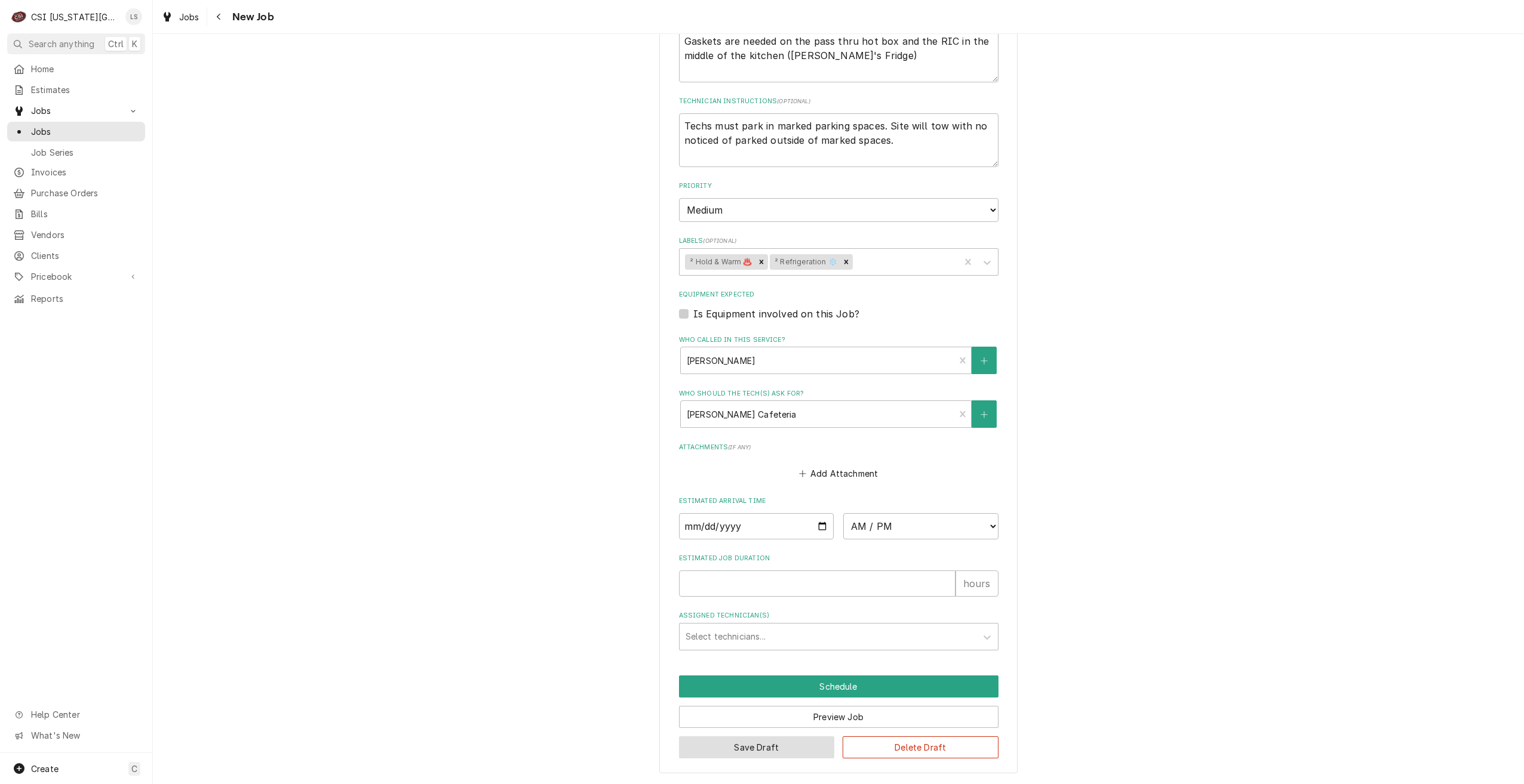
click at [735, 754] on button "Save Draft" at bounding box center [757, 747] width 156 height 22
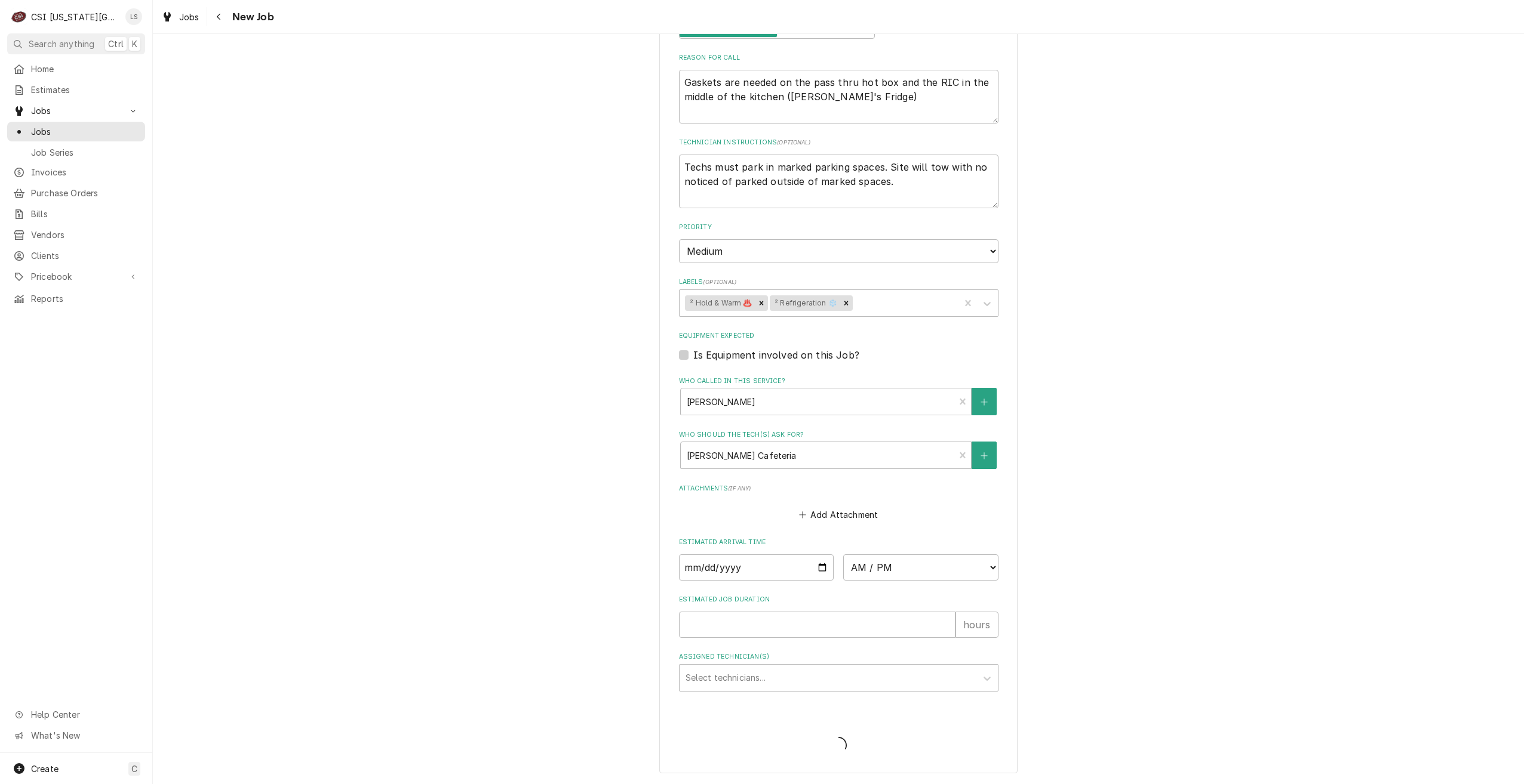
type textarea "x"
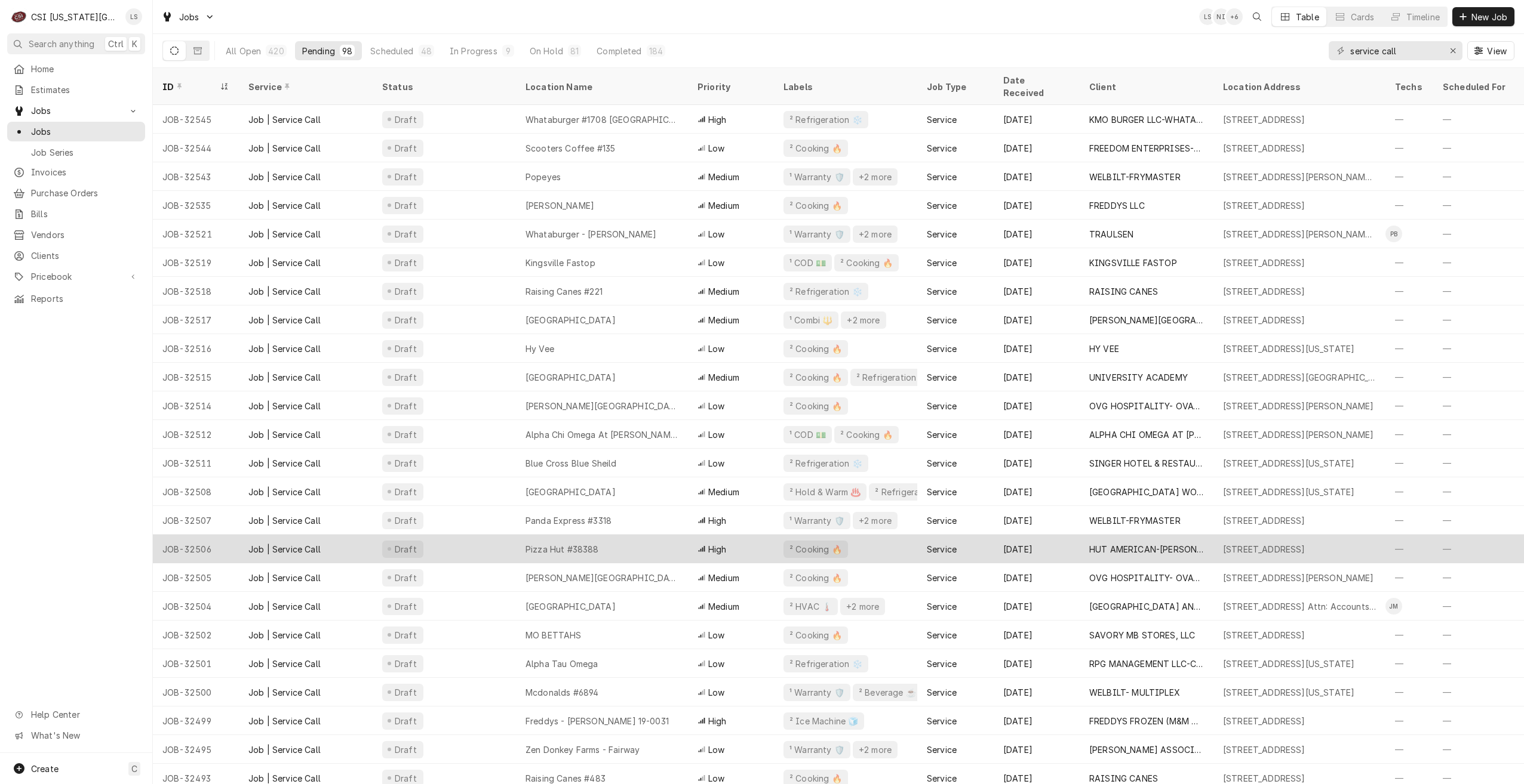
click at [535, 543] on div "Pizza Hut #38388" at bounding box center [602, 549] width 172 height 29
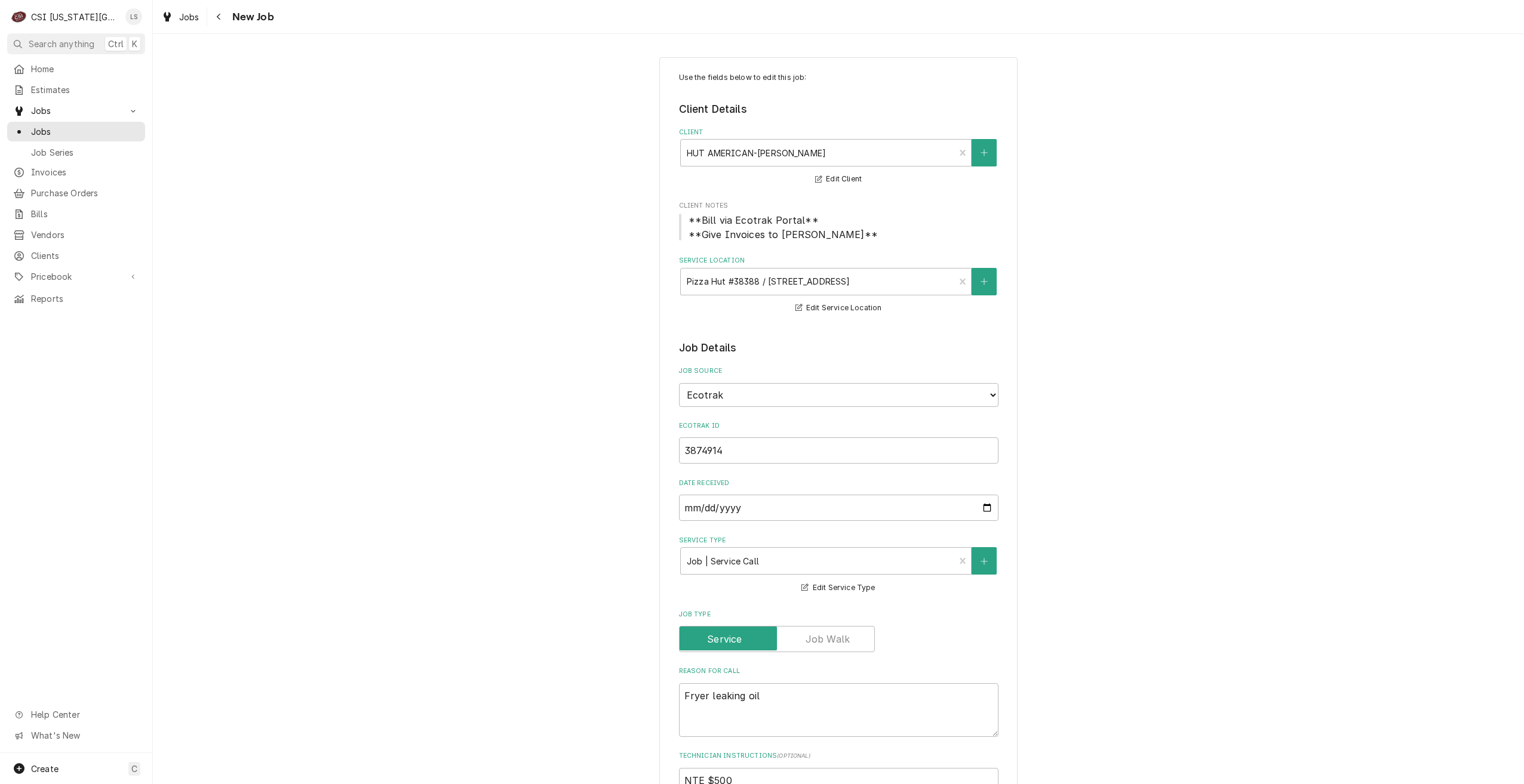
type textarea "x"
click at [1124, 490] on div "Use the fields below to edit this job: Client Details Client HUT AMERICAN-[PERS…" at bounding box center [838, 794] width 1371 height 1495
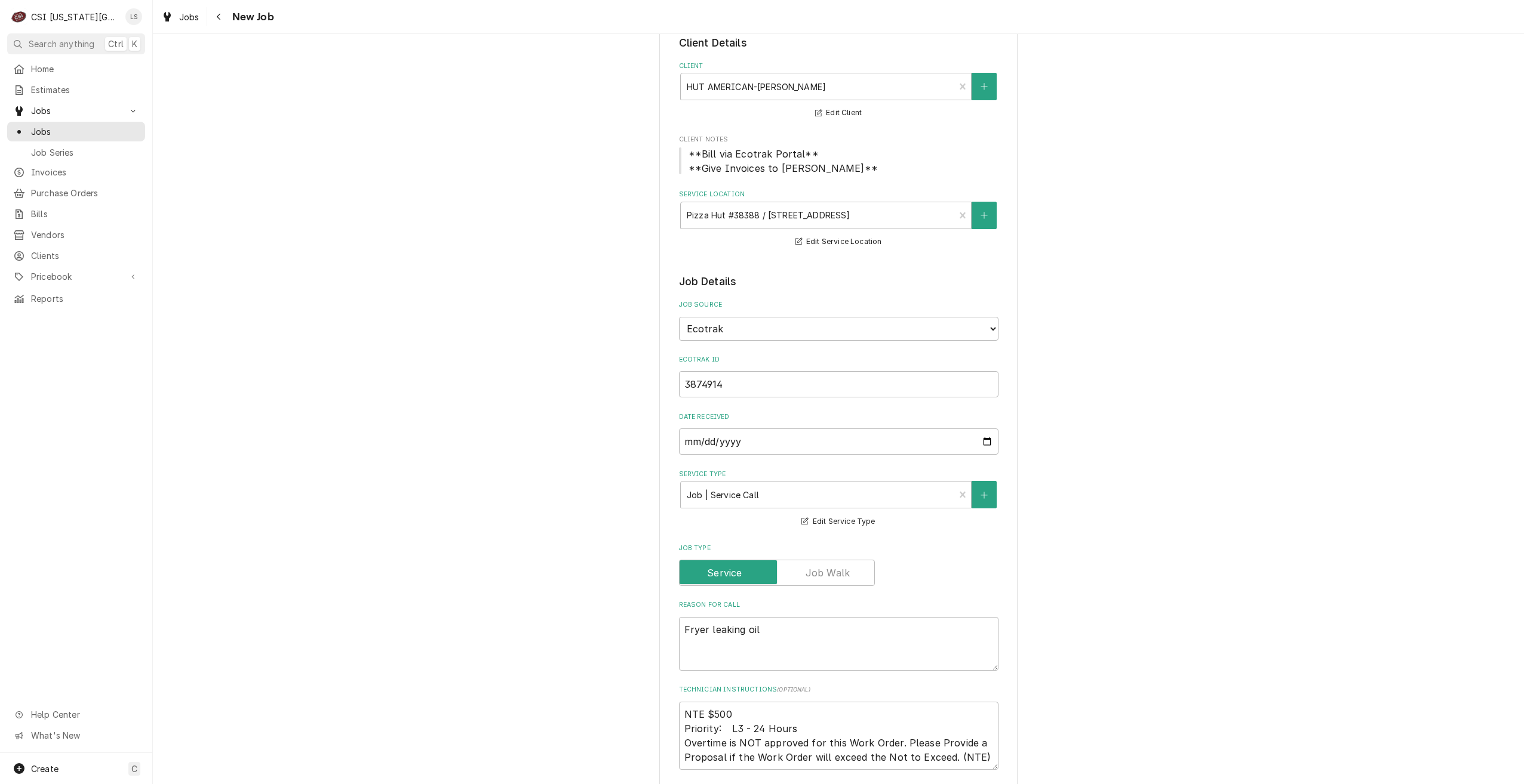
scroll to position [119, 0]
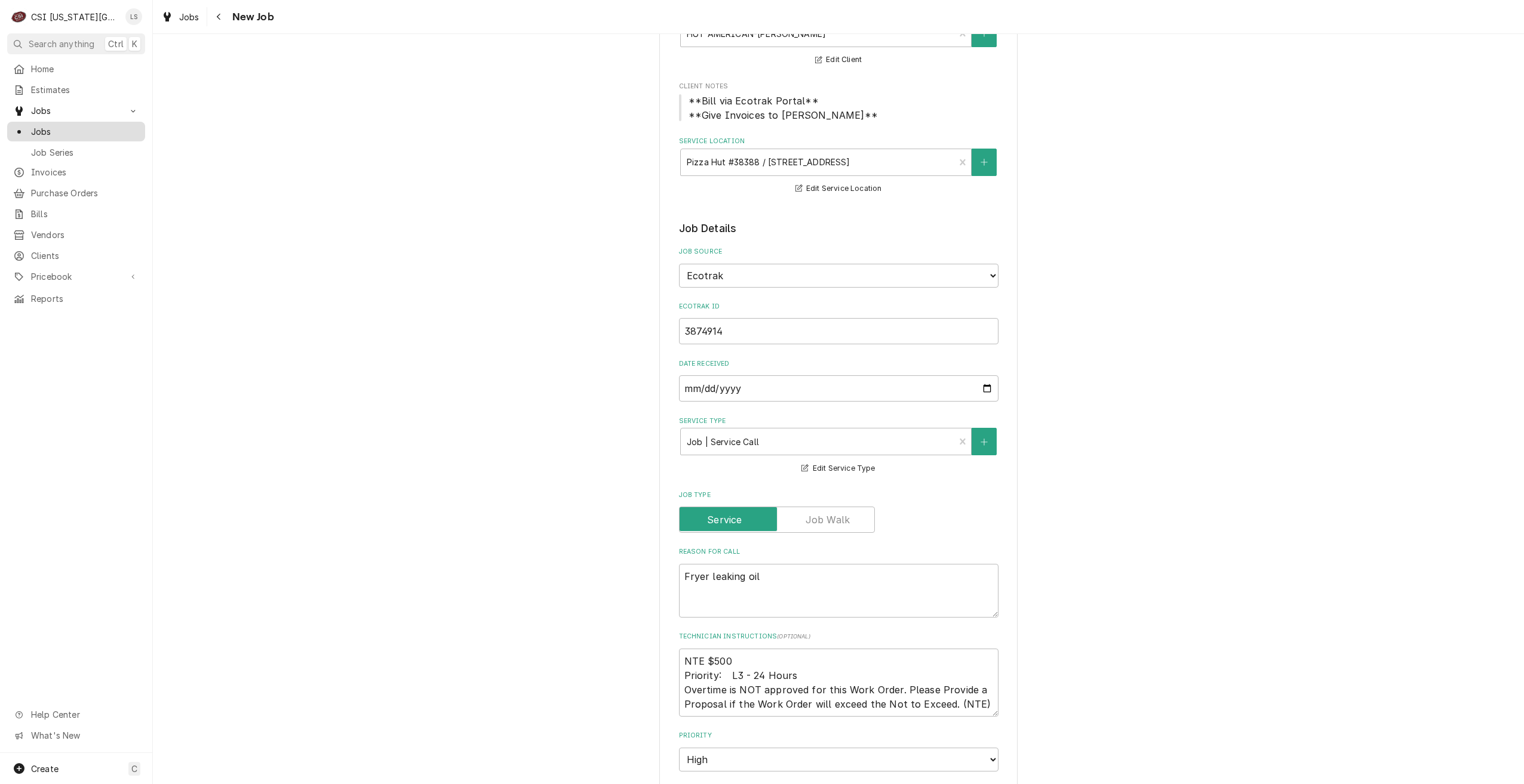
click at [105, 125] on span "Jobs" at bounding box center [85, 132] width 108 height 13
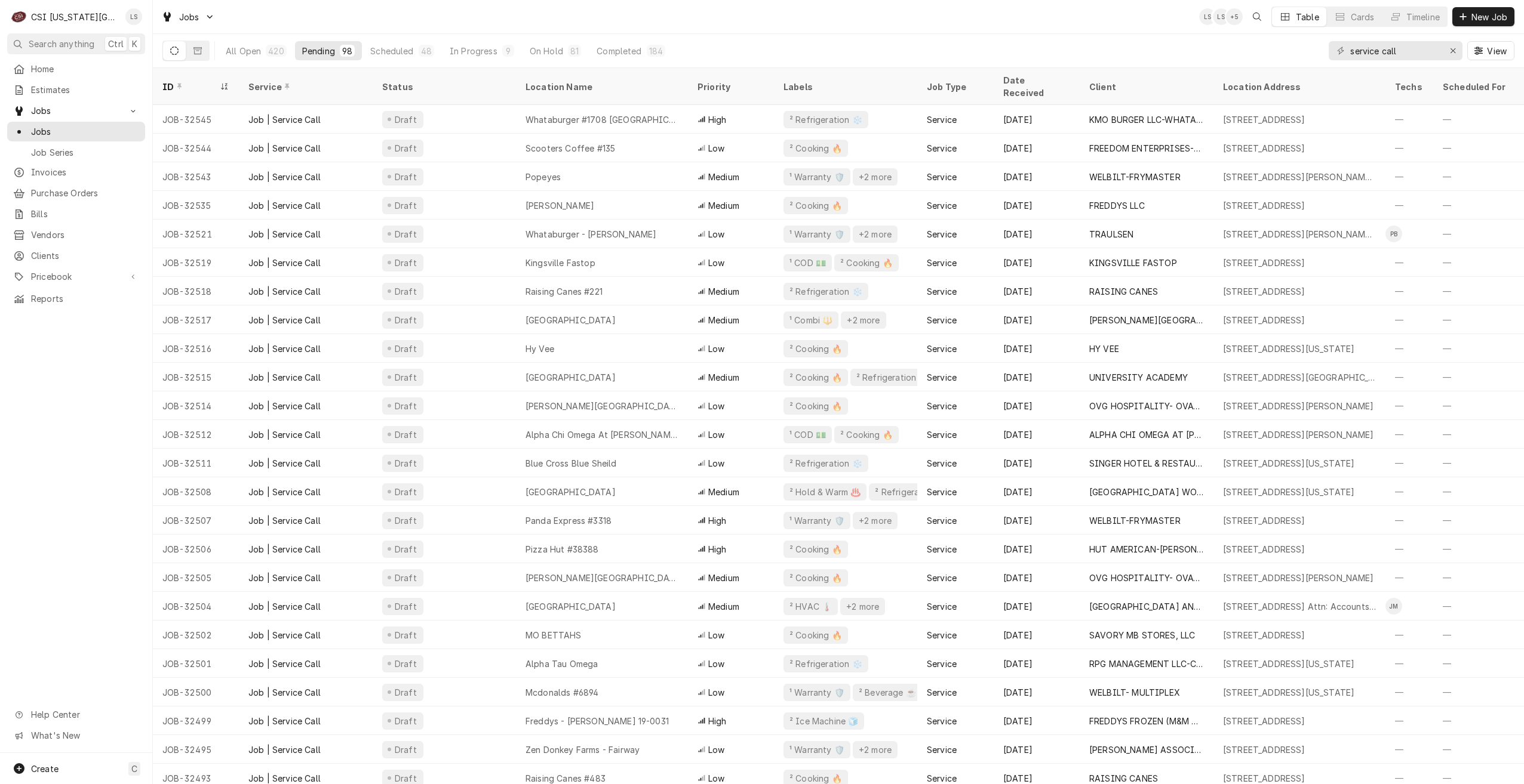
click at [826, 19] on div "Jobs LS LS + 5 Table Cards Timeline New Job" at bounding box center [838, 16] width 1371 height 33
click at [611, 22] on div "Jobs LS LS + 5 Table Cards Timeline New Job" at bounding box center [838, 16] width 1371 height 33
click at [933, 26] on div "Jobs LS LS + 5 Table Cards Timeline New Job" at bounding box center [838, 16] width 1371 height 33
click at [826, 27] on div "Jobs LS LS + 4 Table Cards Timeline New Job" at bounding box center [838, 16] width 1371 height 33
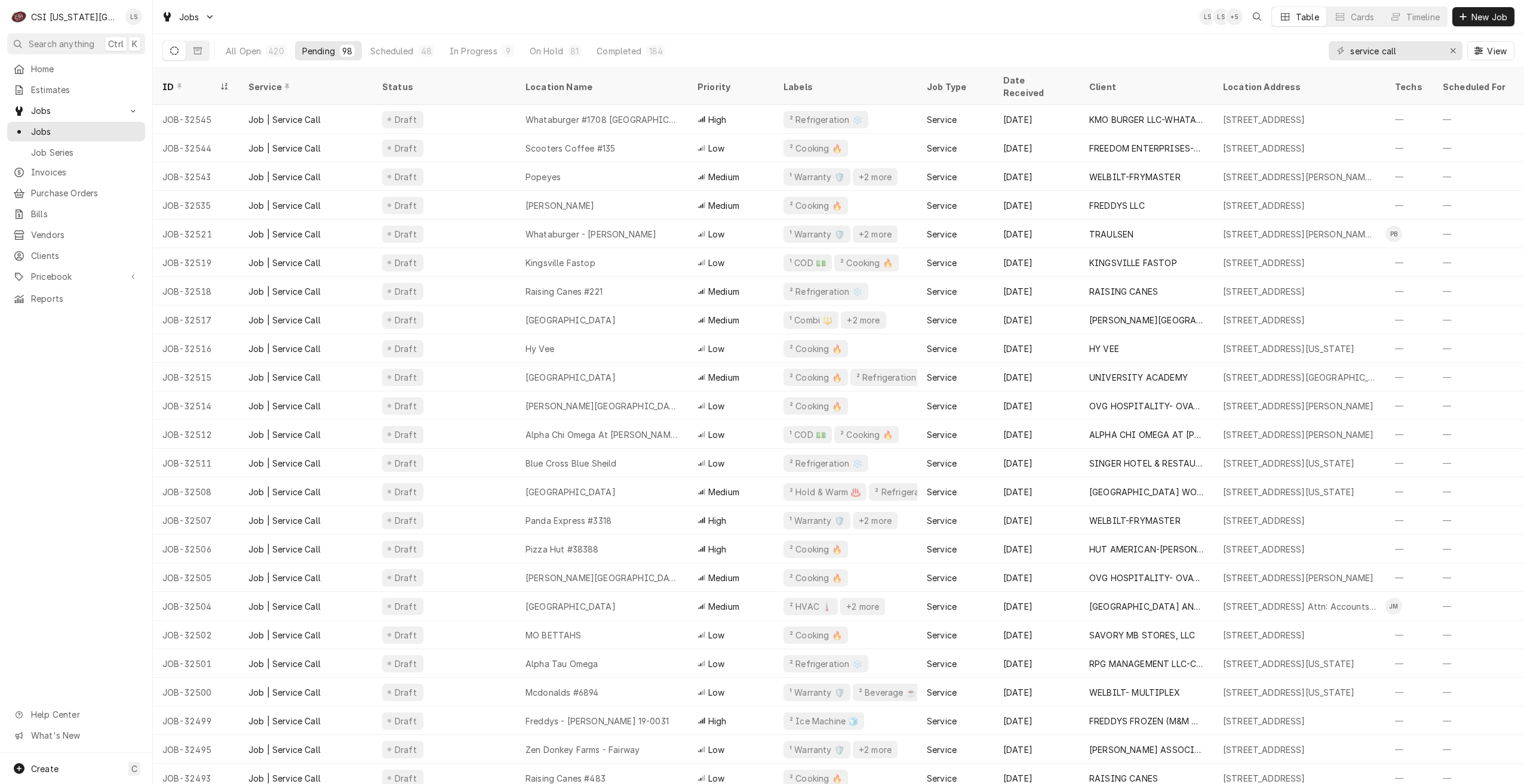
click at [826, 27] on div "Jobs LS LS + 5 Table Cards Timeline New Job" at bounding box center [838, 16] width 1371 height 33
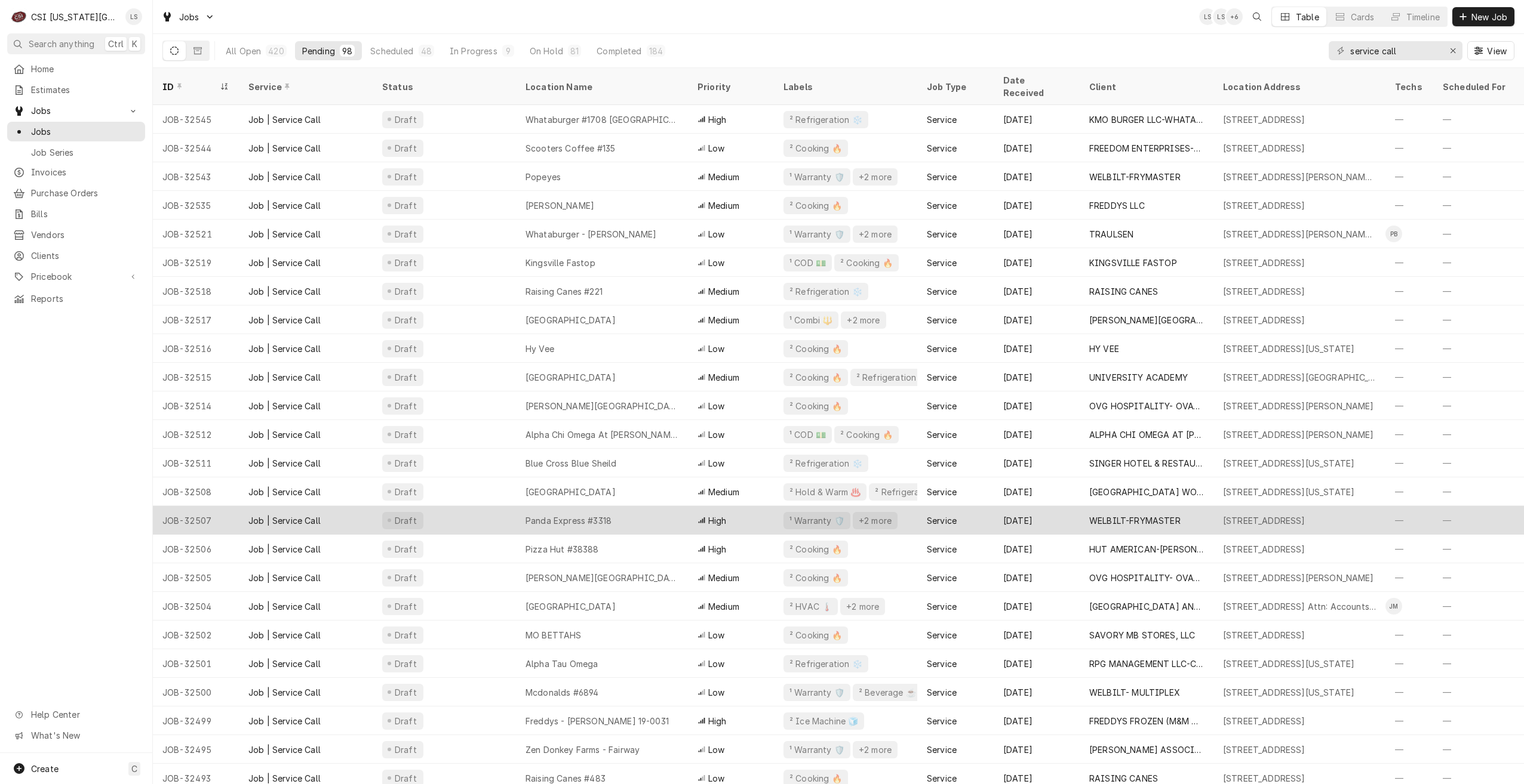
scroll to position [89, 0]
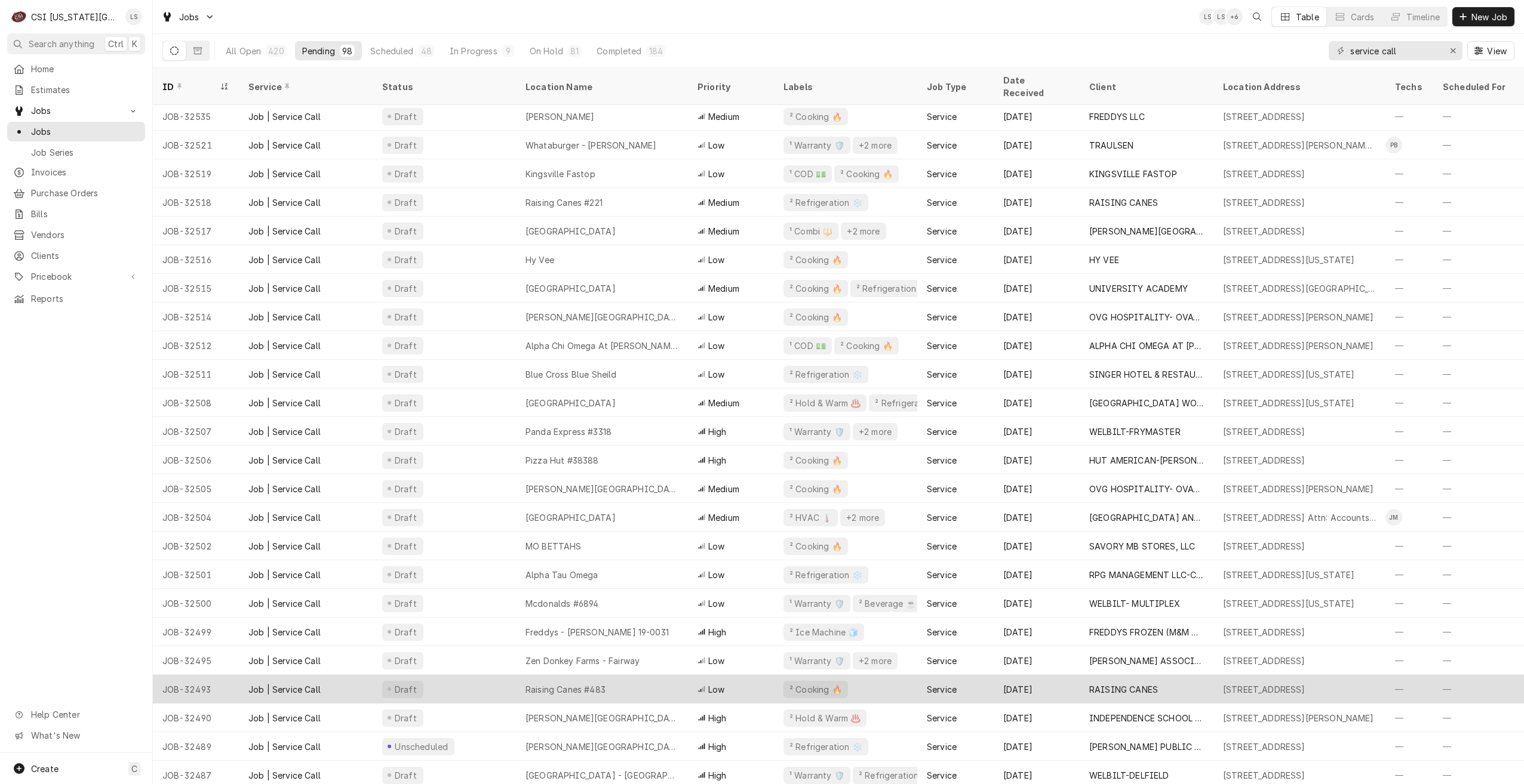
click at [604, 684] on div "Raising Canes #483" at bounding box center [565, 690] width 80 height 13
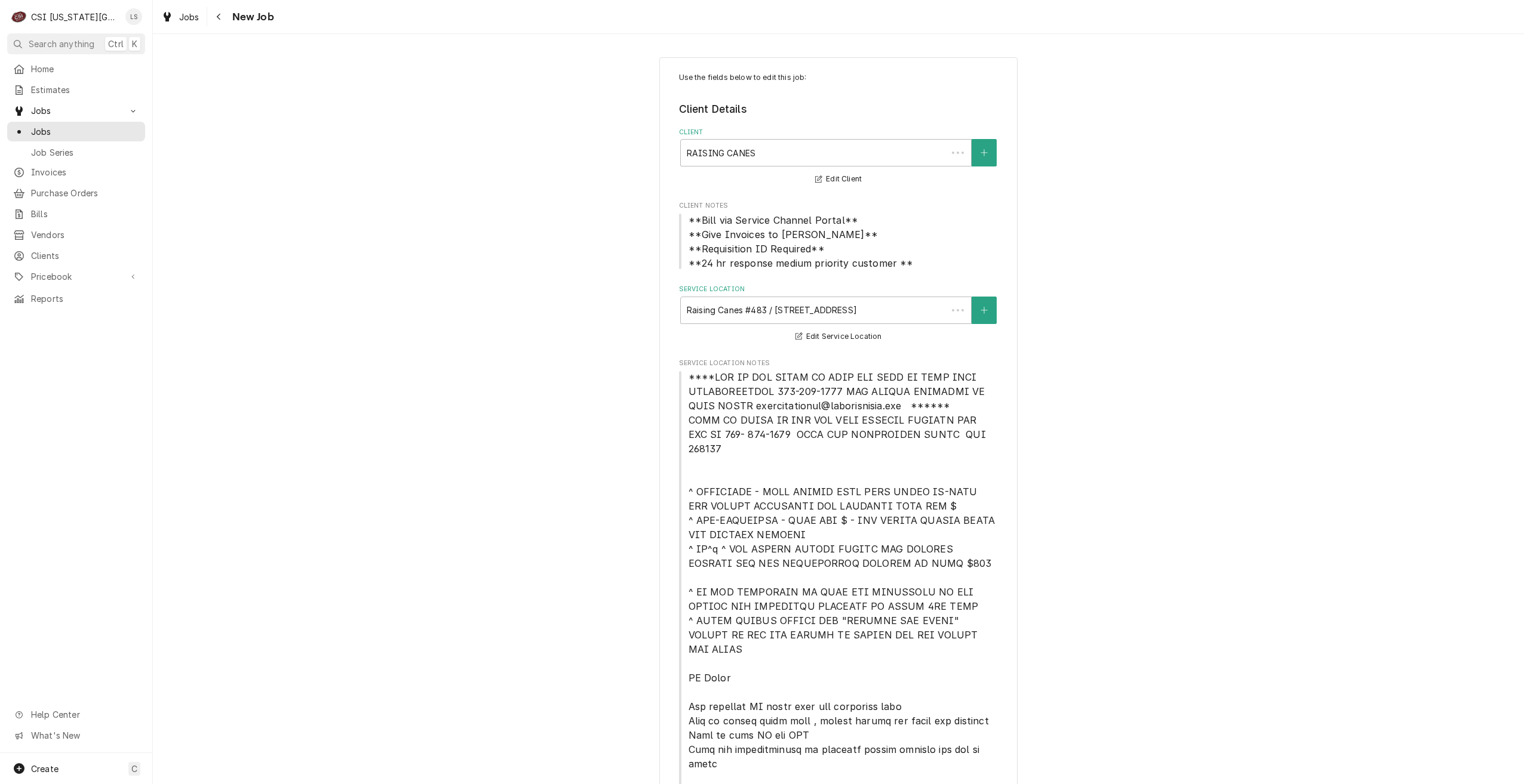
type textarea "x"
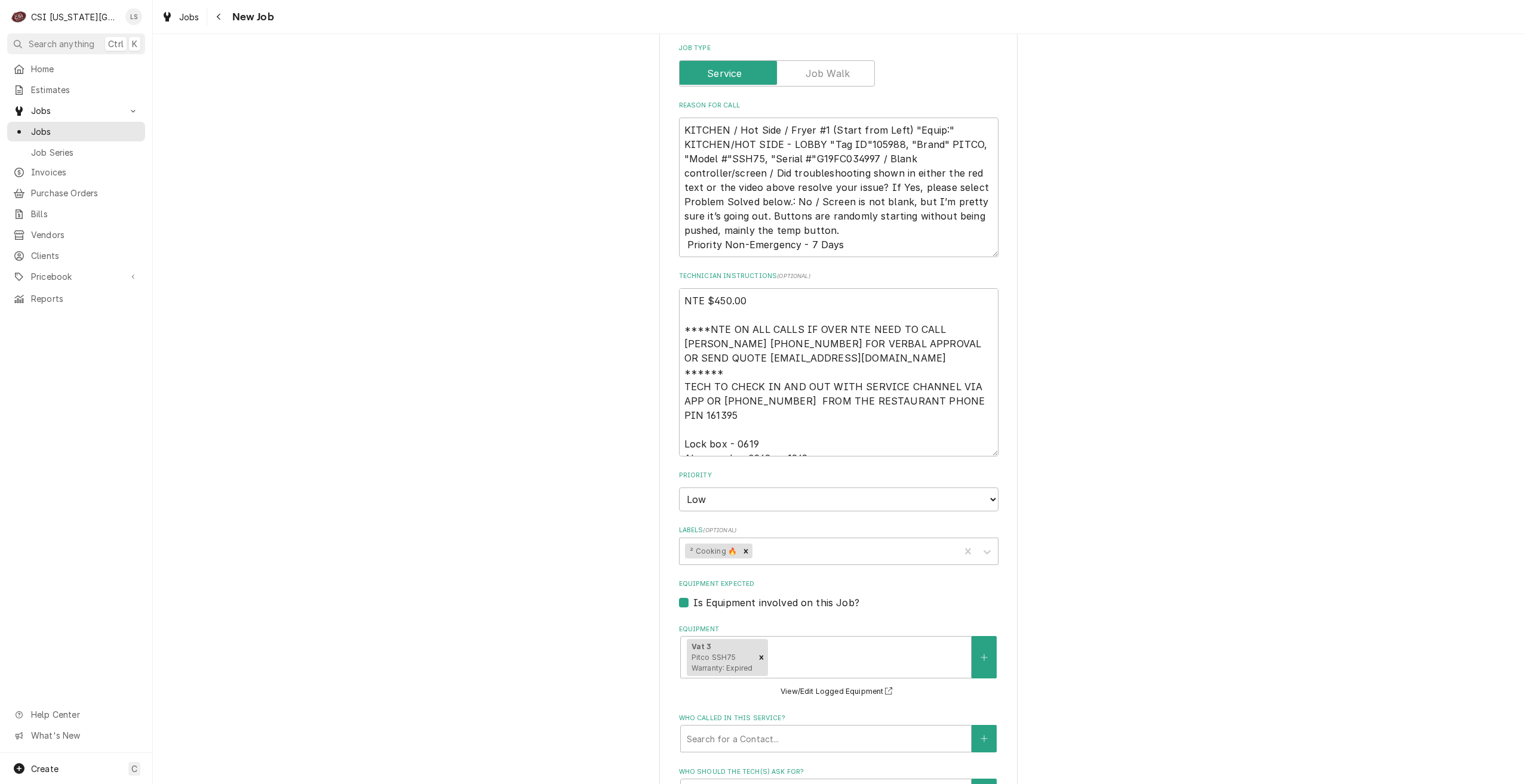
scroll to position [1134, 0]
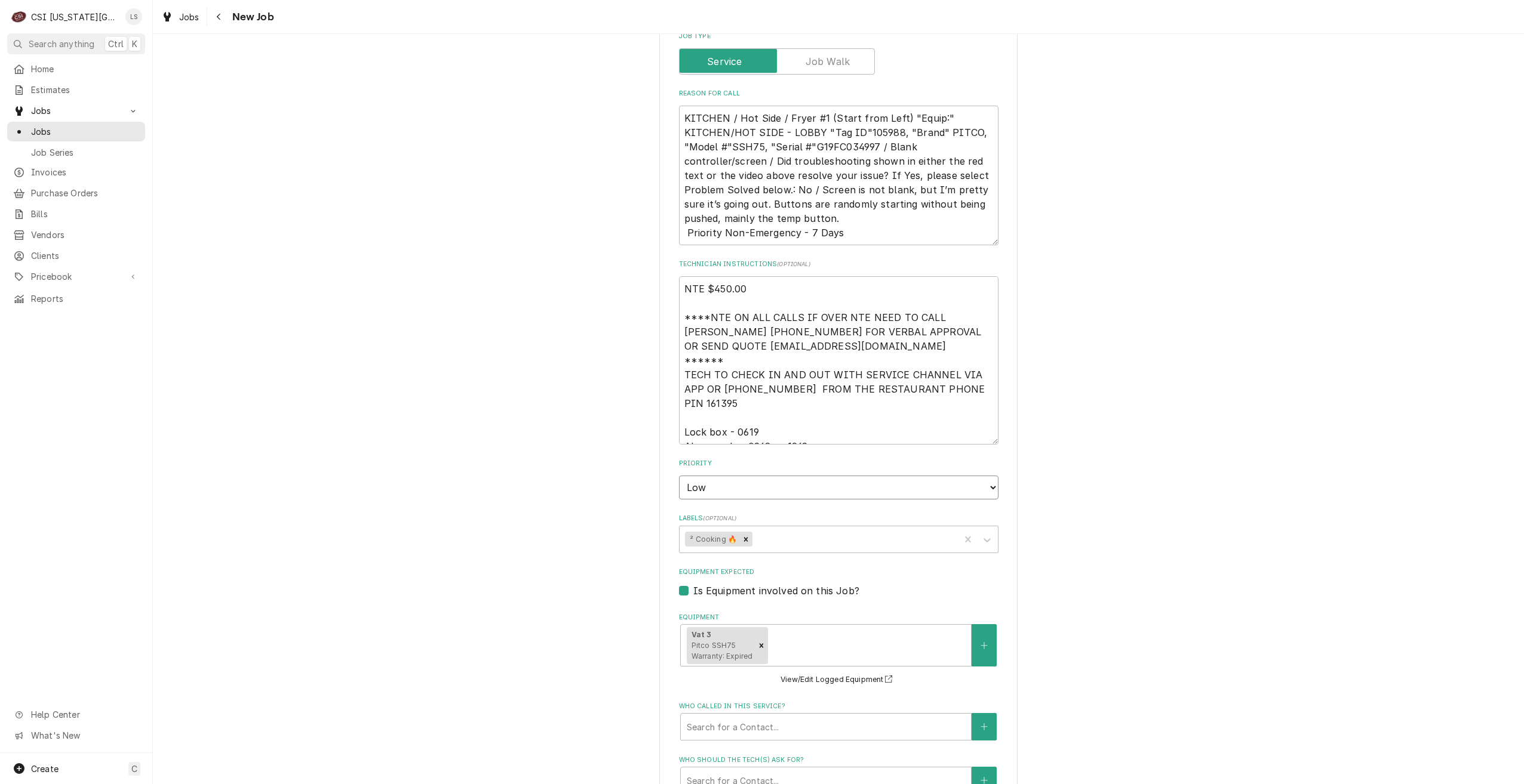
click at [878, 475] on select "No Priority Urgent High Medium Low" at bounding box center [838, 487] width 320 height 24
select select "3"
click at [679, 475] on select "No Priority Urgent High Medium Low" at bounding box center [838, 487] width 320 height 24
click at [1138, 481] on div "Use the fields below to edit this job: Client Details Client RAISING CANES Edit…" at bounding box center [838, 31] width 1371 height 2237
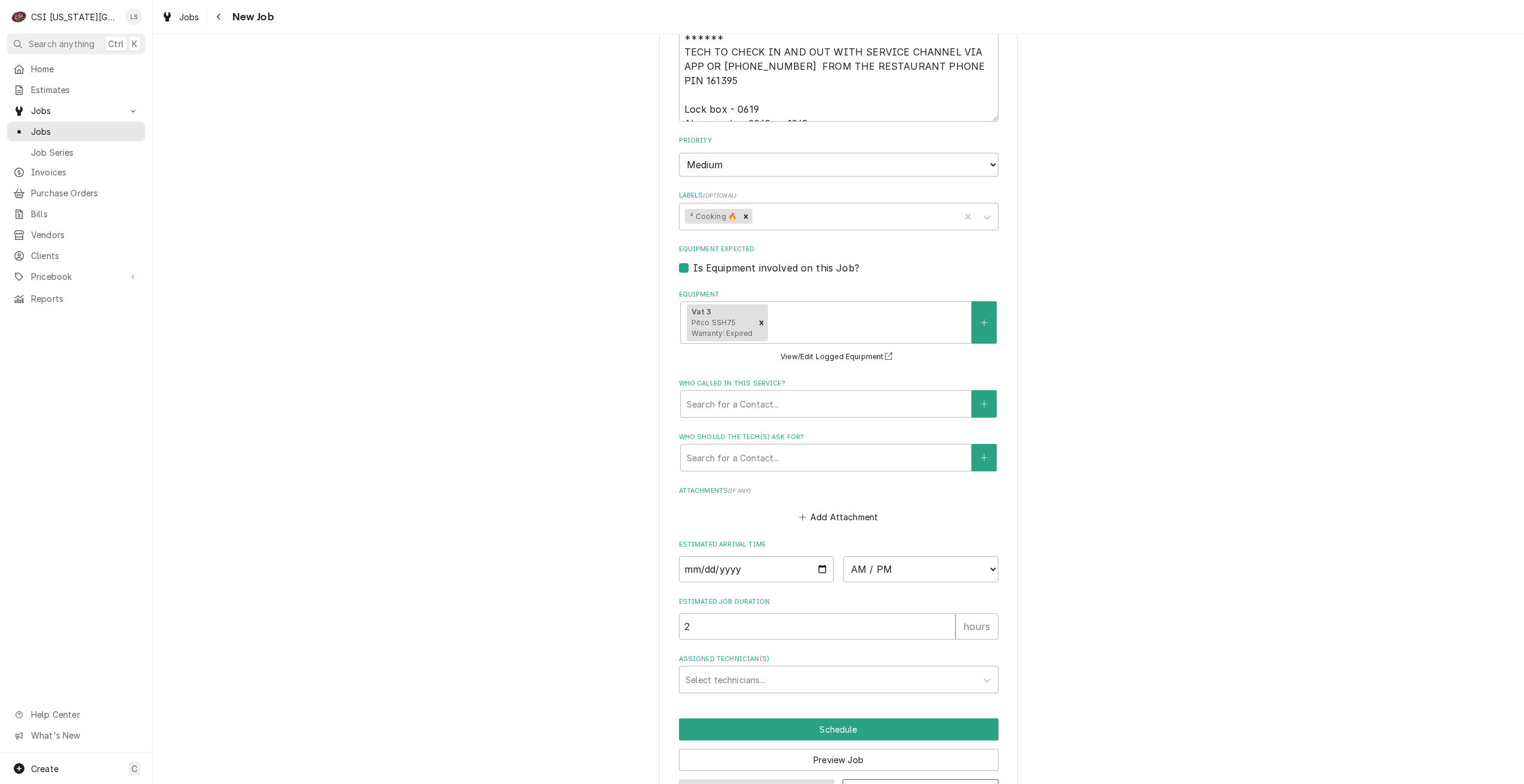
click at [738, 780] on button "Save Draft" at bounding box center [757, 790] width 156 height 22
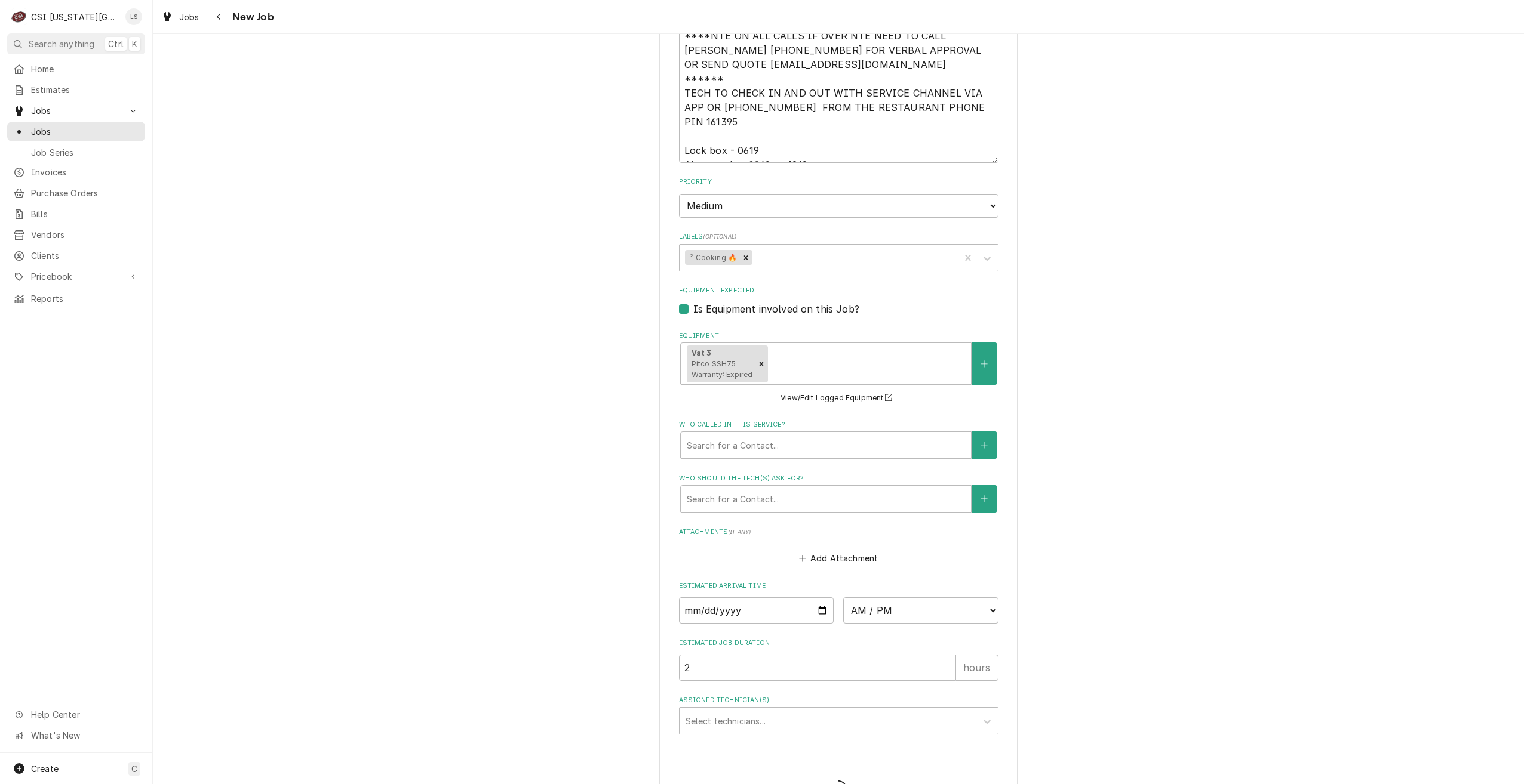
type textarea "x"
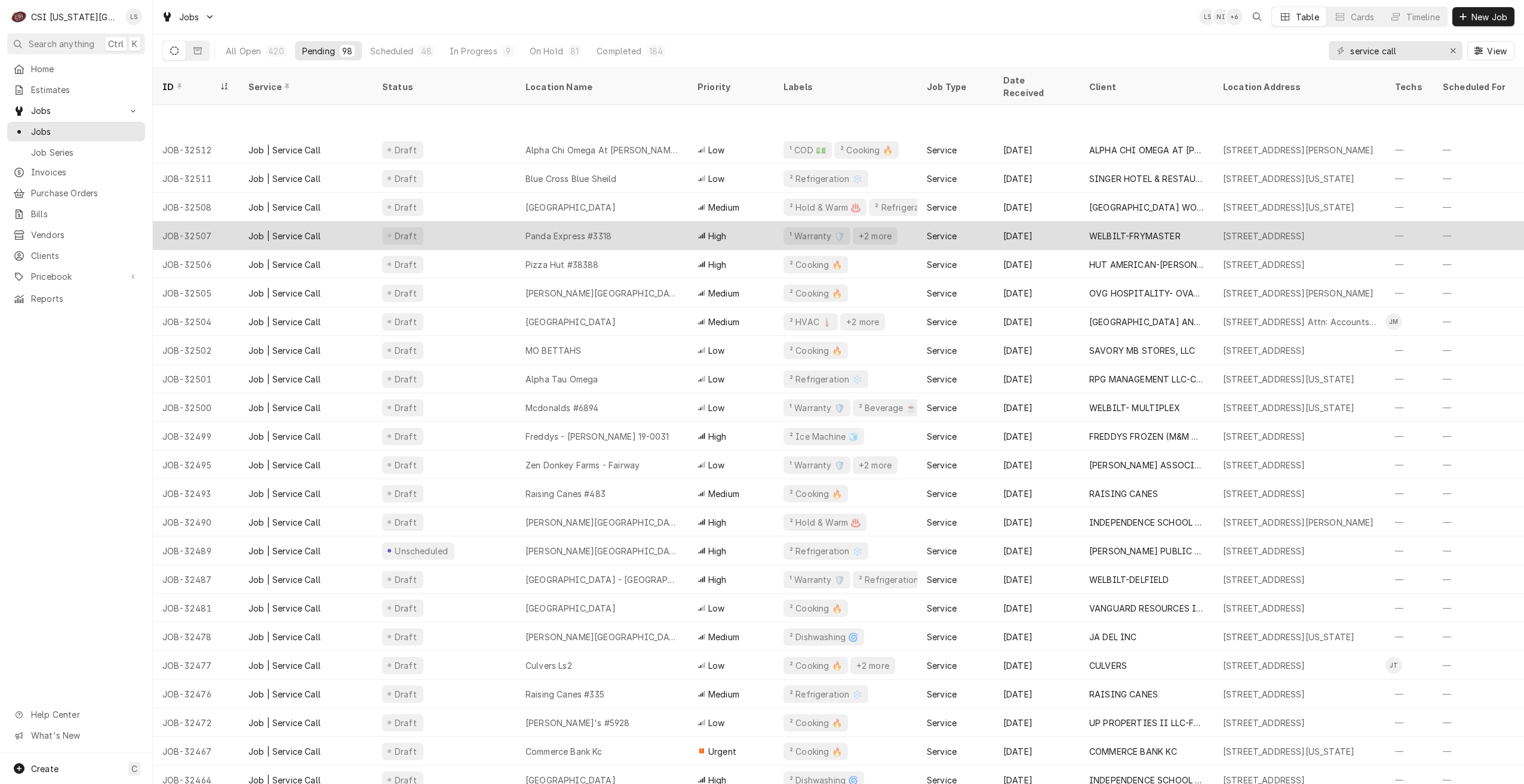
scroll to position [346, 0]
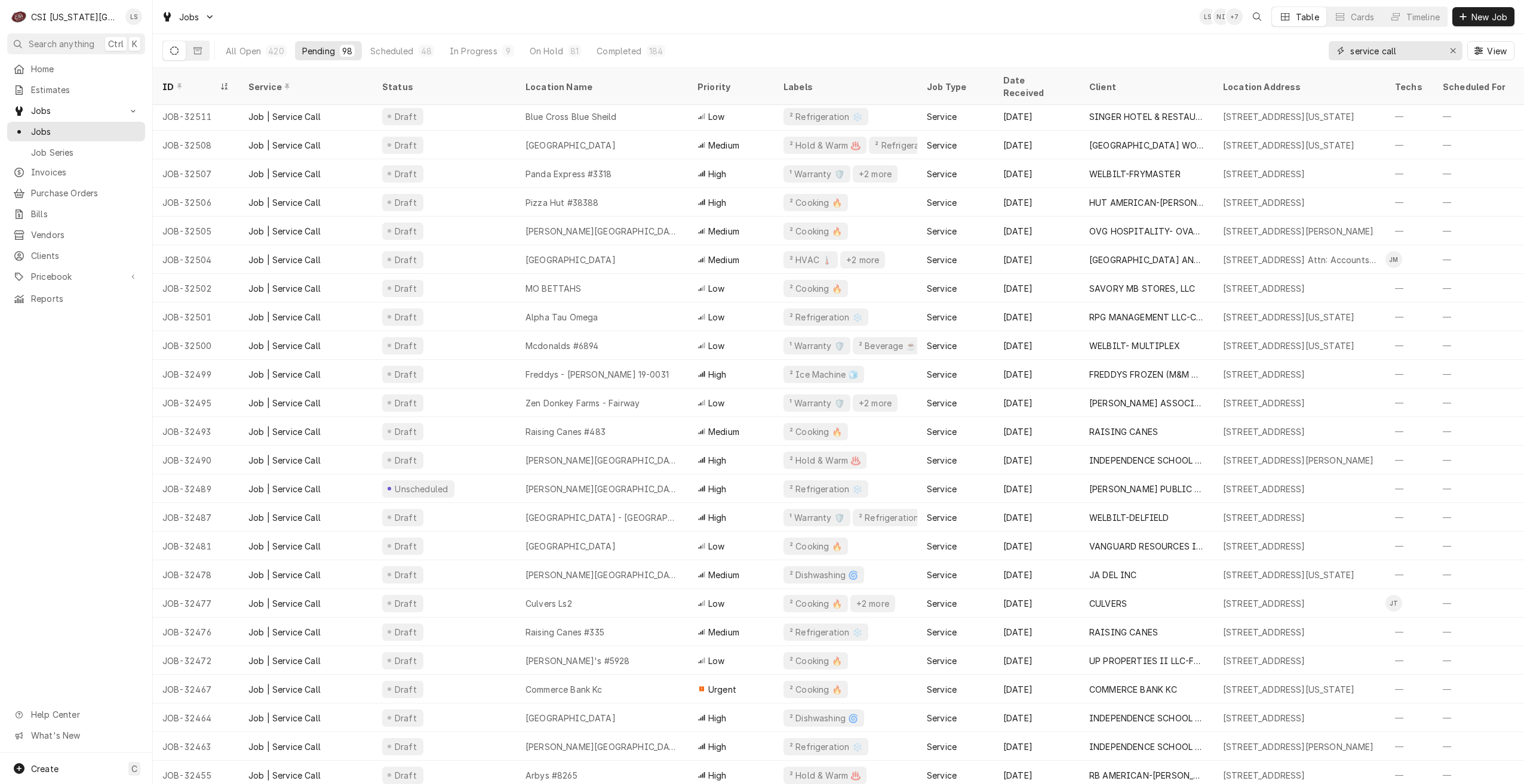
drag, startPoint x: 1418, startPoint y: 46, endPoint x: 1334, endPoint y: 36, distance: 84.6
click at [1334, 36] on div "service call View" at bounding box center [1421, 50] width 185 height 33
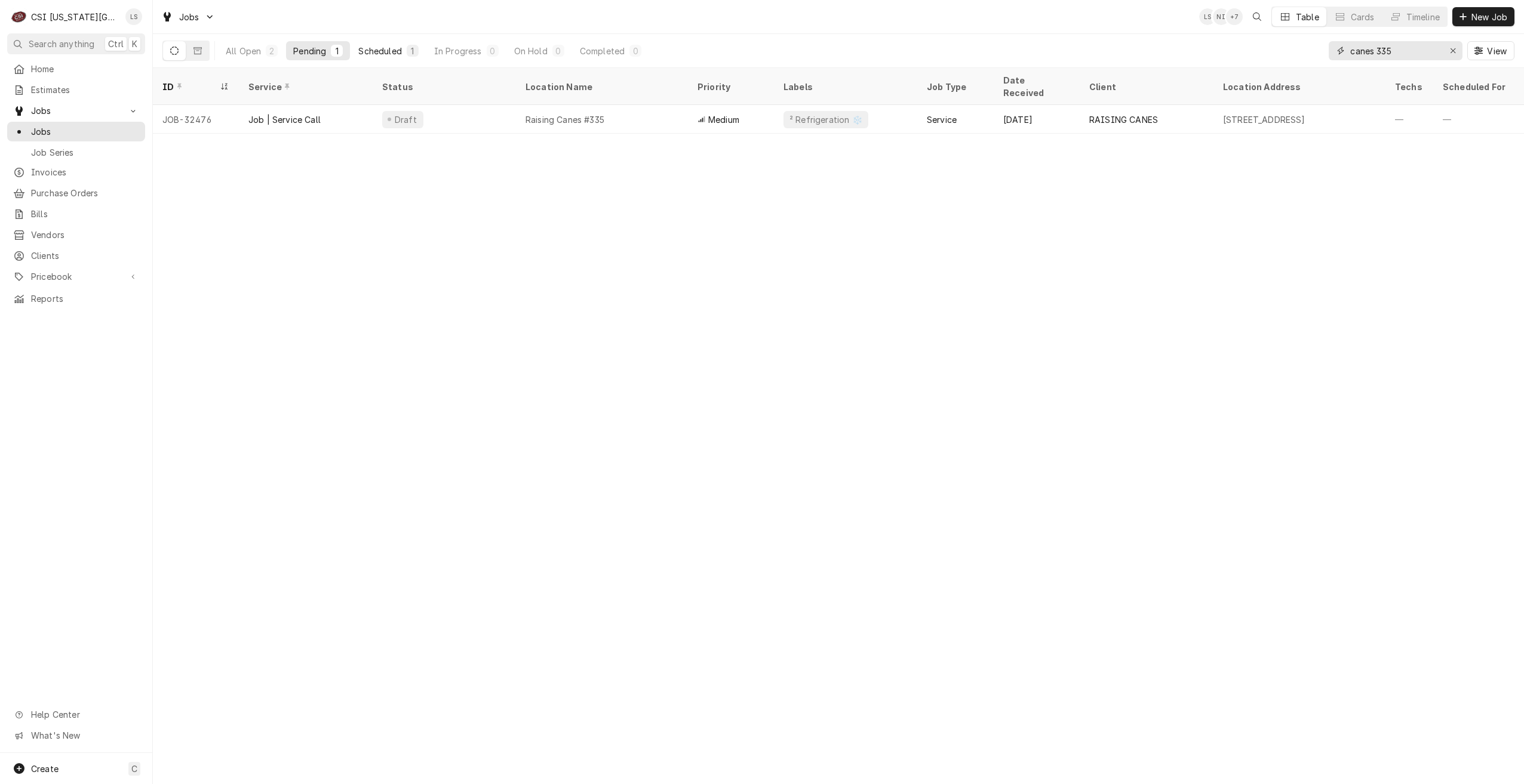
type input "canes 335"
click at [409, 53] on div "1" at bounding box center [413, 51] width 7 height 13
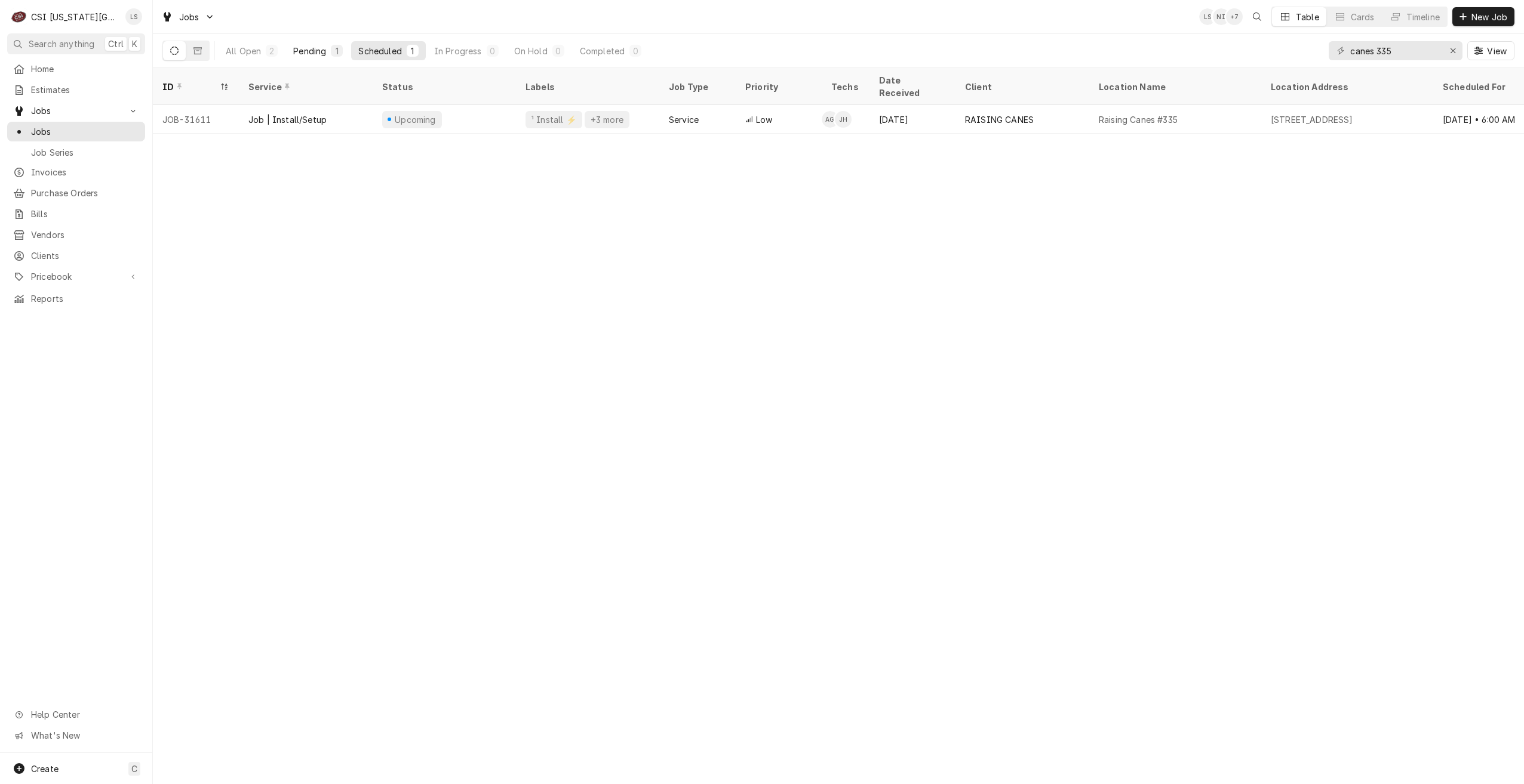
click at [325, 44] on button "Pending 1" at bounding box center [317, 50] width 64 height 19
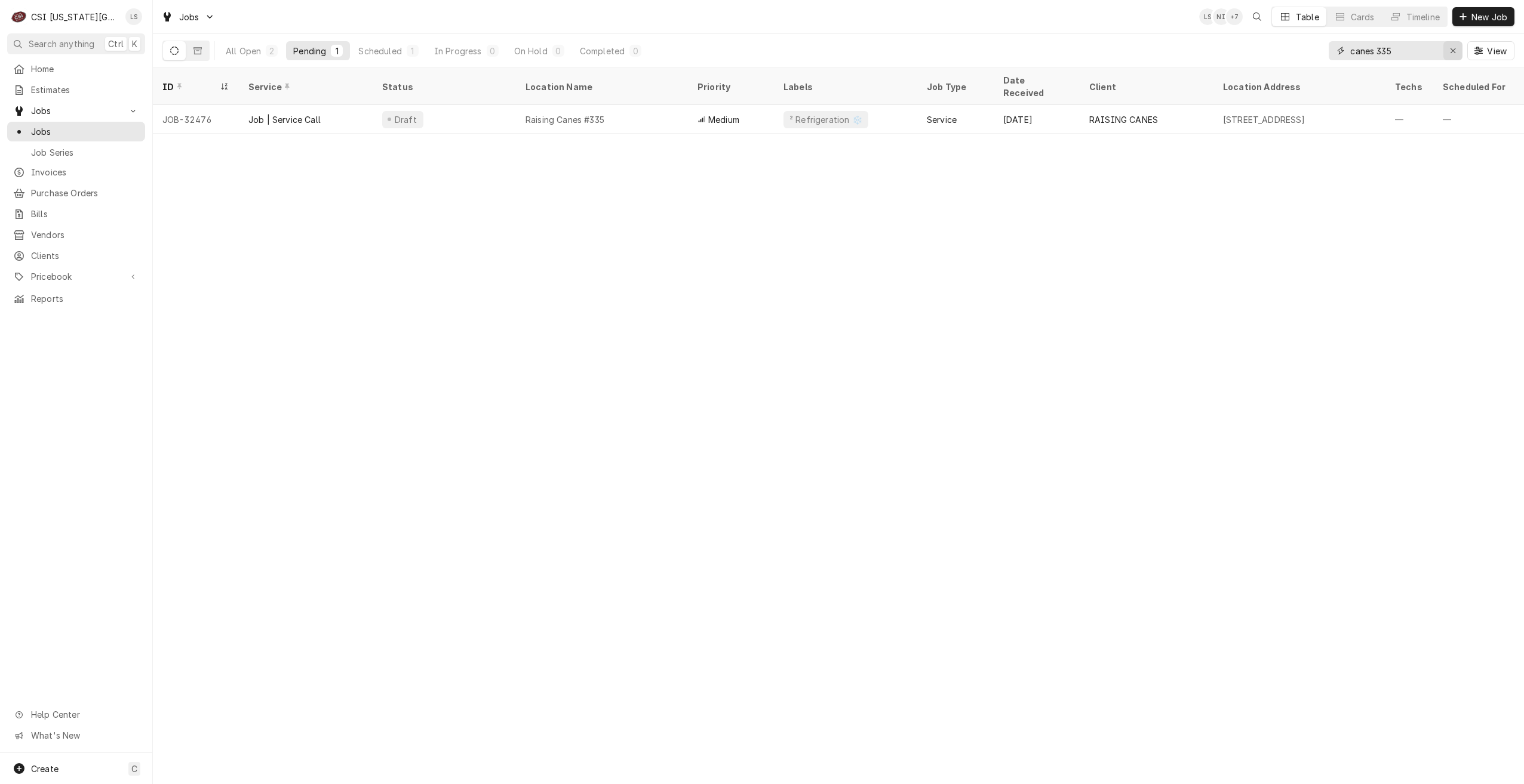
click at [1454, 54] on icon "Erase input" at bounding box center [1452, 50] width 6 height 8
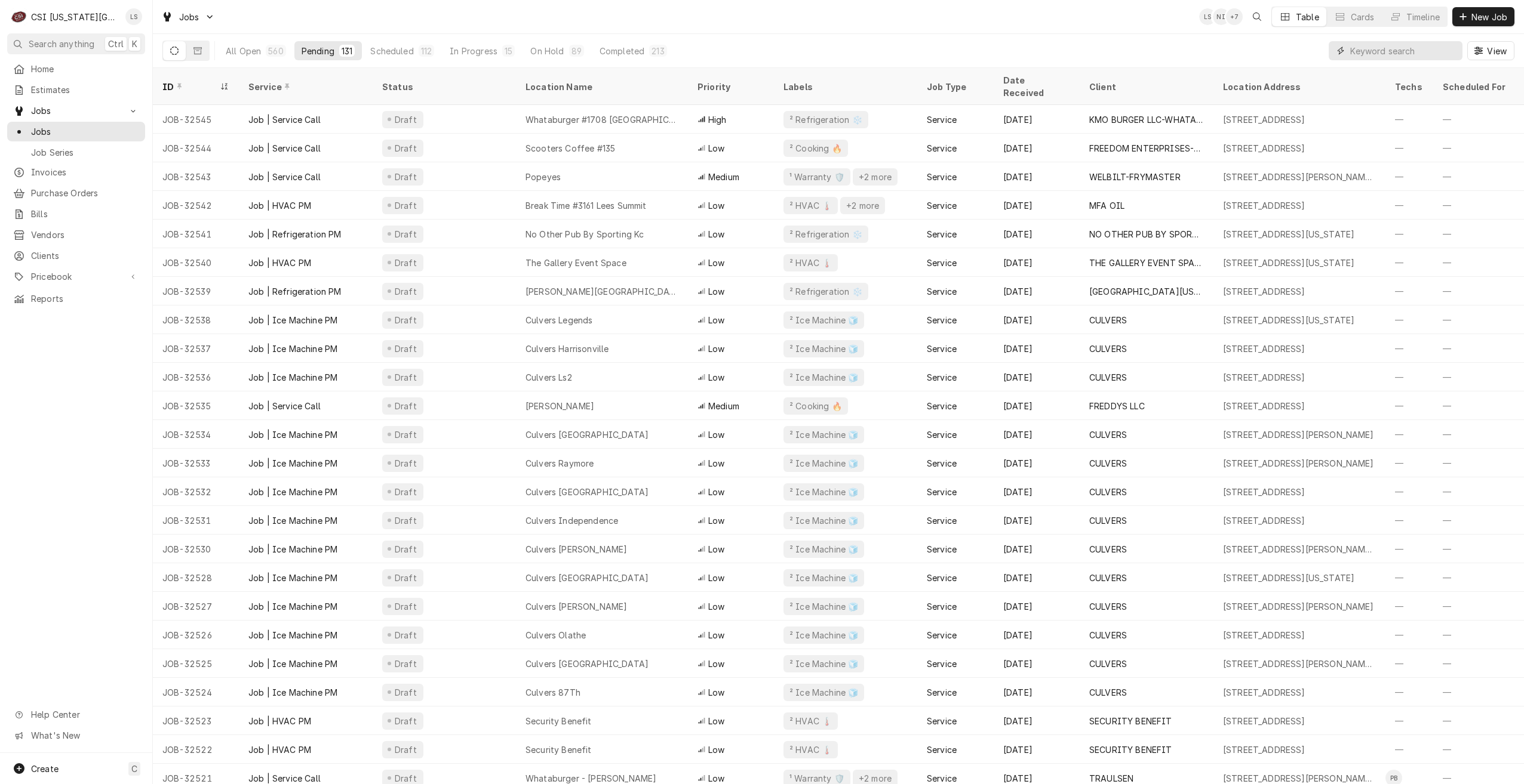
click at [1414, 47] on input "Dynamic Content Wrapper" at bounding box center [1403, 50] width 107 height 19
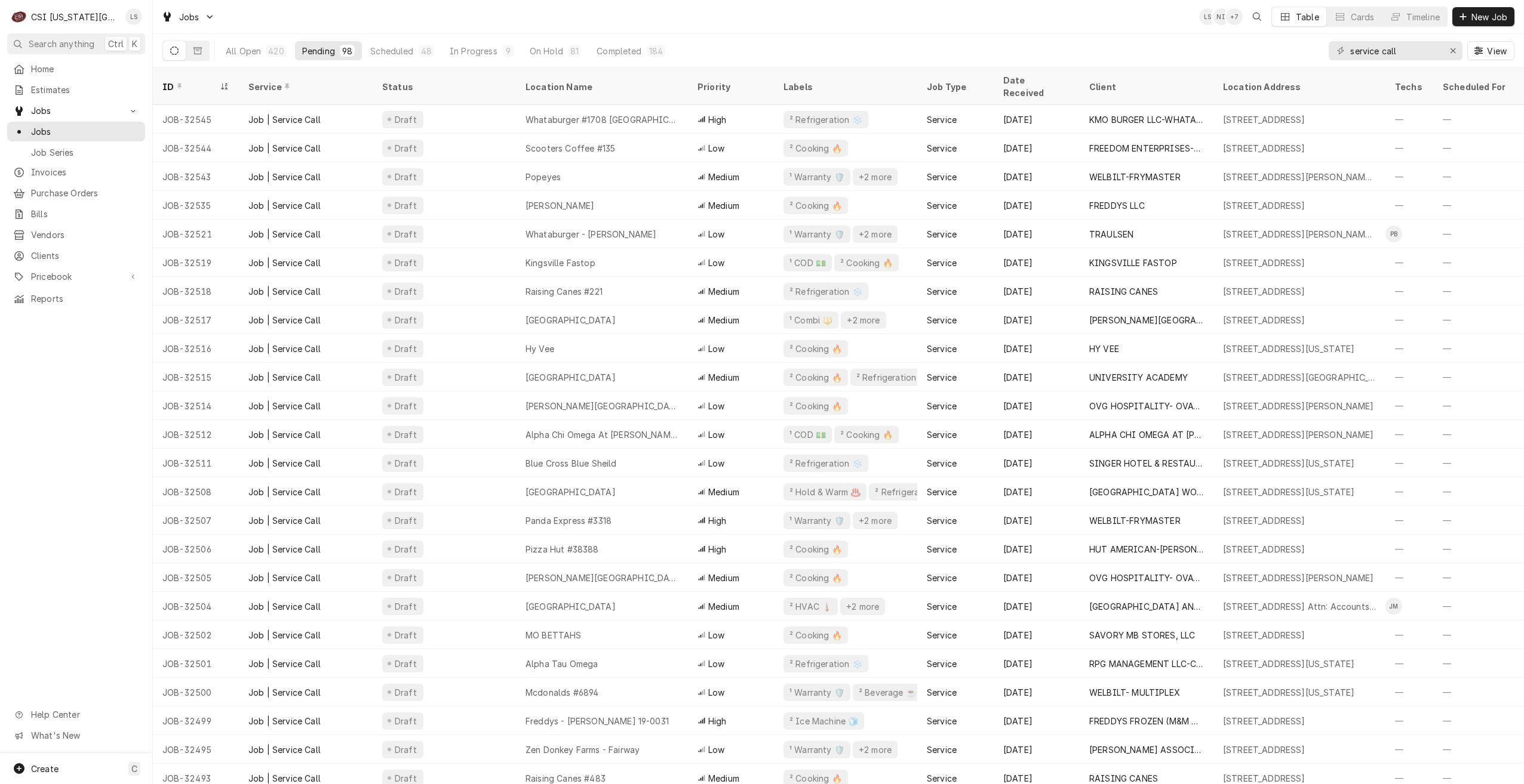
click at [1165, 14] on div "Jobs LS NI + 7 Table Cards Timeline New Job" at bounding box center [838, 16] width 1371 height 33
drag, startPoint x: 1417, startPoint y: 55, endPoint x: 1329, endPoint y: 53, distance: 88.0
click at [1329, 53] on div "service call" at bounding box center [1395, 50] width 133 height 19
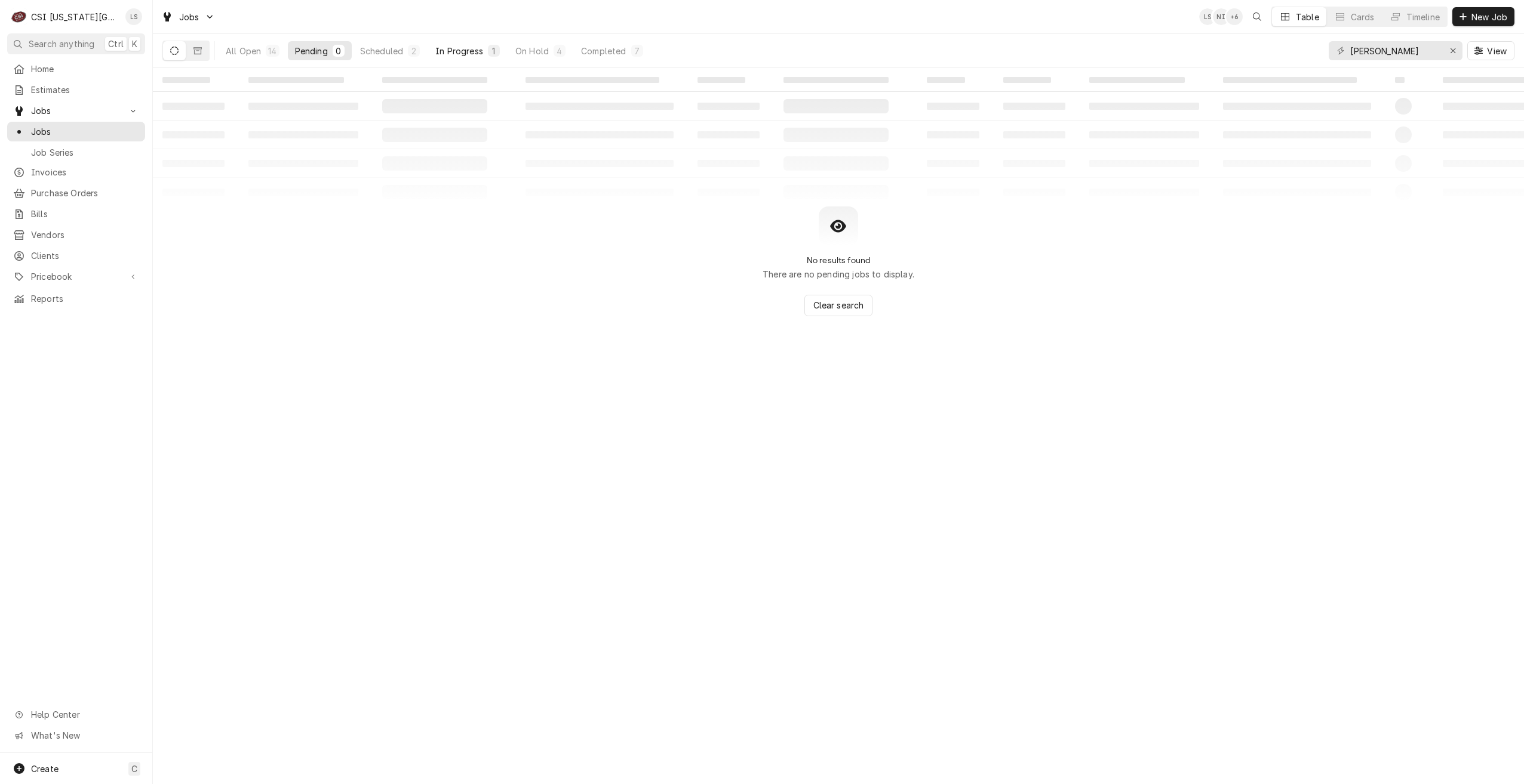
click at [473, 47] on div "In Progress" at bounding box center [458, 51] width 47 height 13
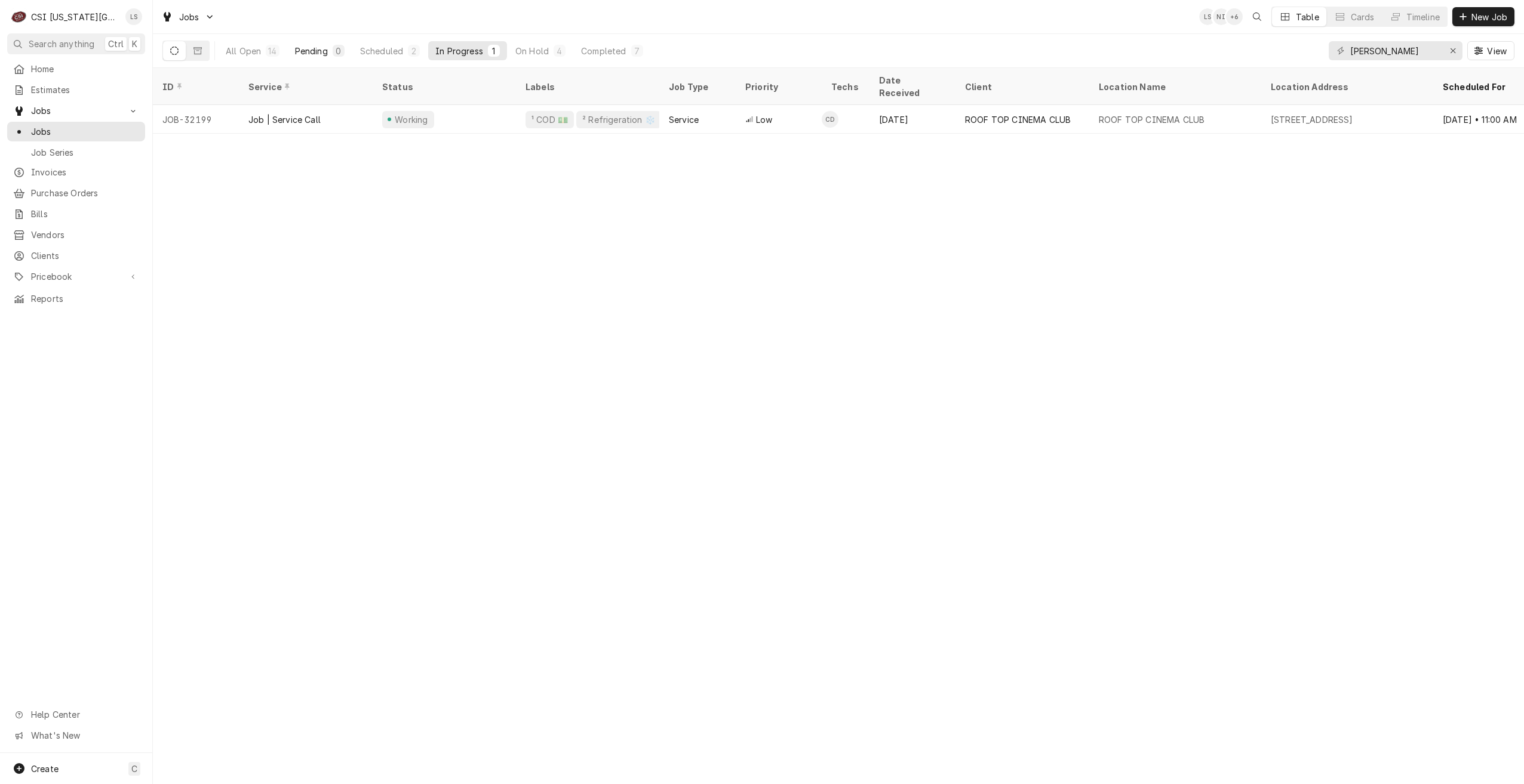
click at [335, 53] on div "0" at bounding box center [338, 51] width 7 height 13
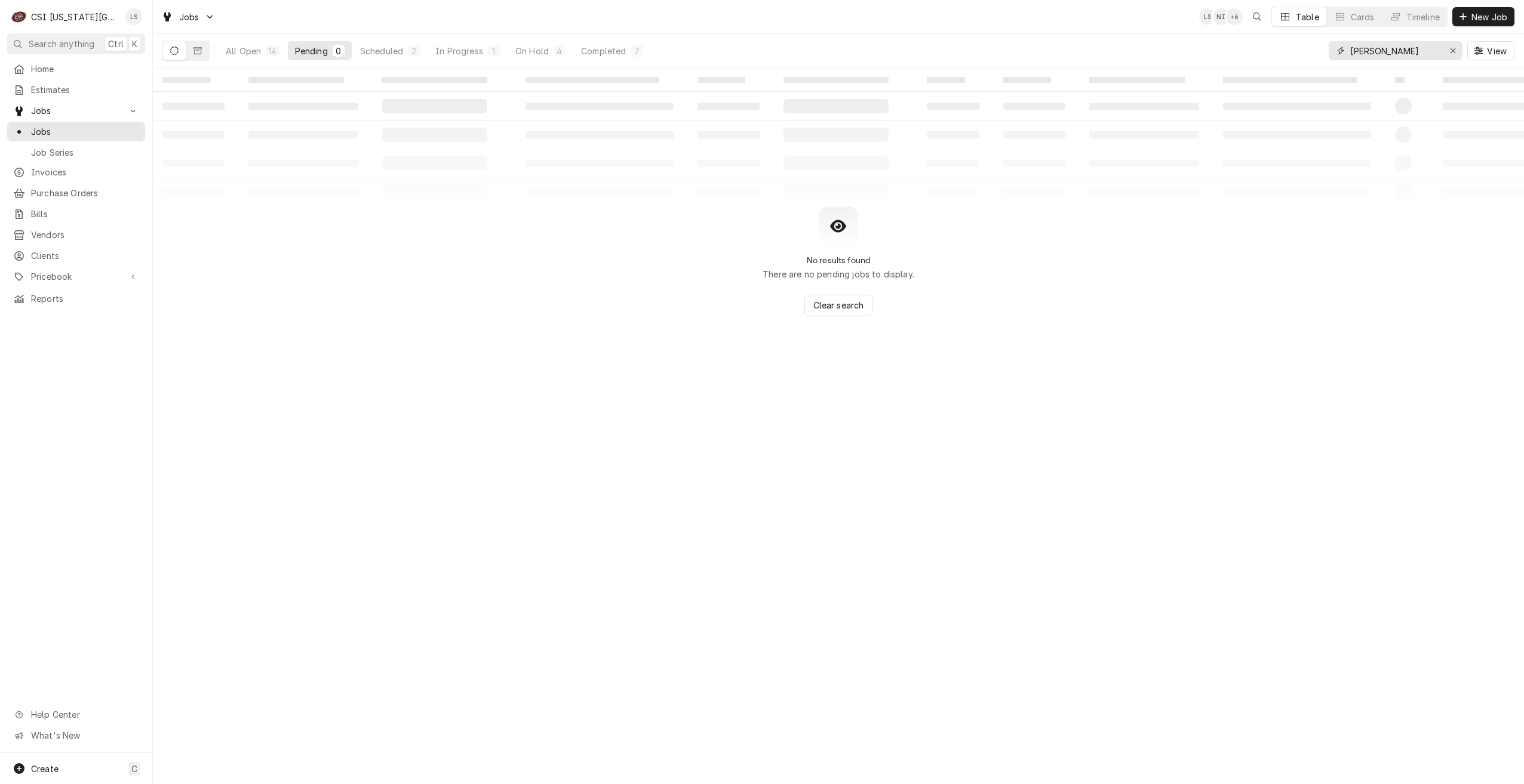
click at [1362, 51] on input "cody" at bounding box center [1395, 50] width 90 height 19
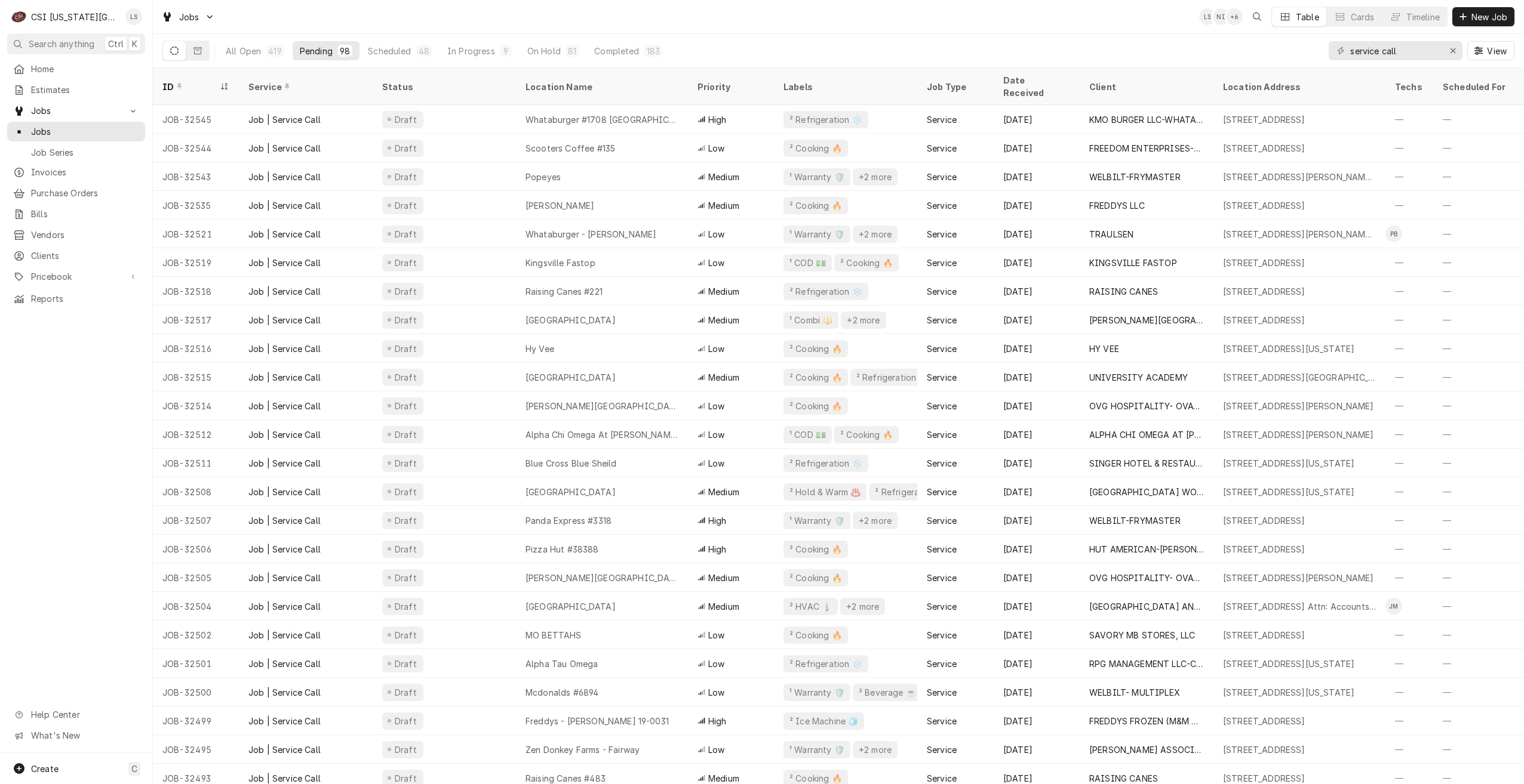
click at [907, 13] on div "Jobs LS NI + 6 Table Cards Timeline New Job" at bounding box center [838, 16] width 1371 height 33
click at [1132, 22] on div "Jobs LS NI + 6 Table Cards Timeline New Job" at bounding box center [838, 16] width 1371 height 33
click at [938, 21] on div "Jobs LS DF + 5 Table Cards Timeline New Job" at bounding box center [838, 16] width 1371 height 33
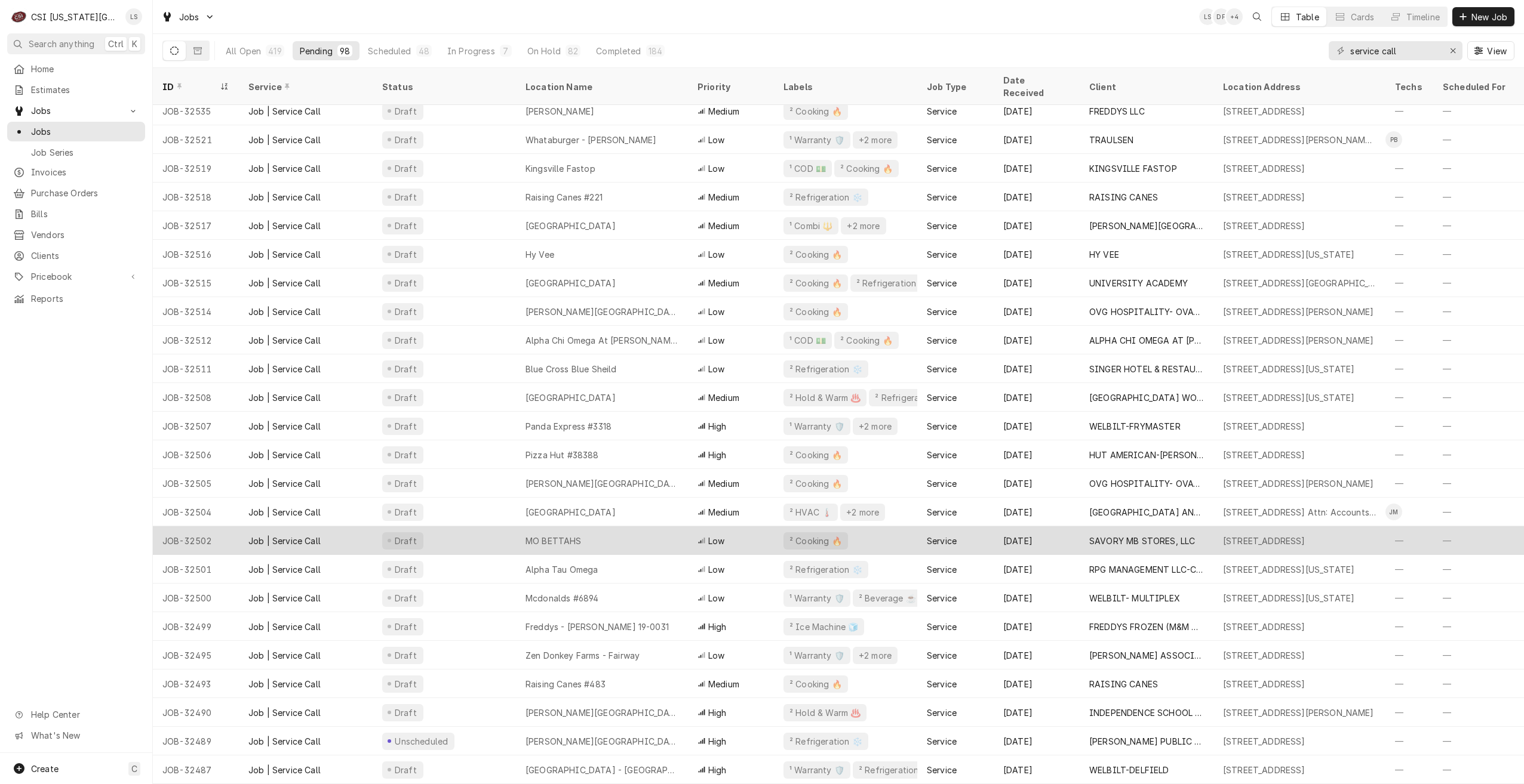
scroll to position [0, 0]
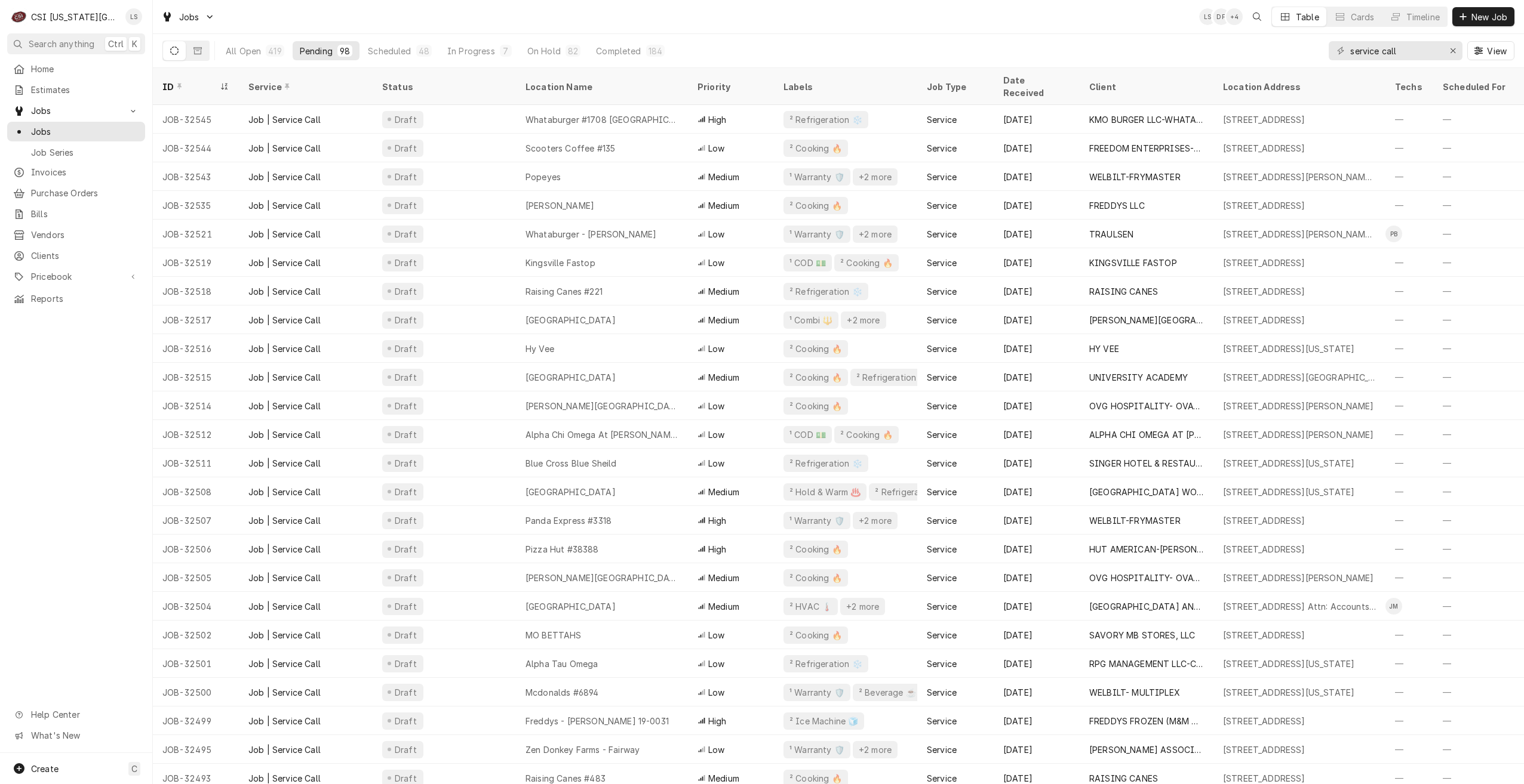
drag, startPoint x: 878, startPoint y: 8, endPoint x: 999, endPoint y: 24, distance: 122.1
click at [878, 8] on div "Jobs LS DF + 4 Table Cards Timeline New Job" at bounding box center [838, 16] width 1371 height 33
click at [1075, 21] on div "Jobs LS DF + 4 Table Cards Timeline New Job" at bounding box center [838, 16] width 1371 height 33
click at [1131, 11] on div "Jobs LS DF + 4 Table Cards Timeline New Job" at bounding box center [838, 16] width 1371 height 33
click at [1141, 39] on div "All Open 419 Pending 98 Scheduled 48 In Progress 7 On Hold 82 Completed 184 ser…" at bounding box center [838, 50] width 1352 height 33
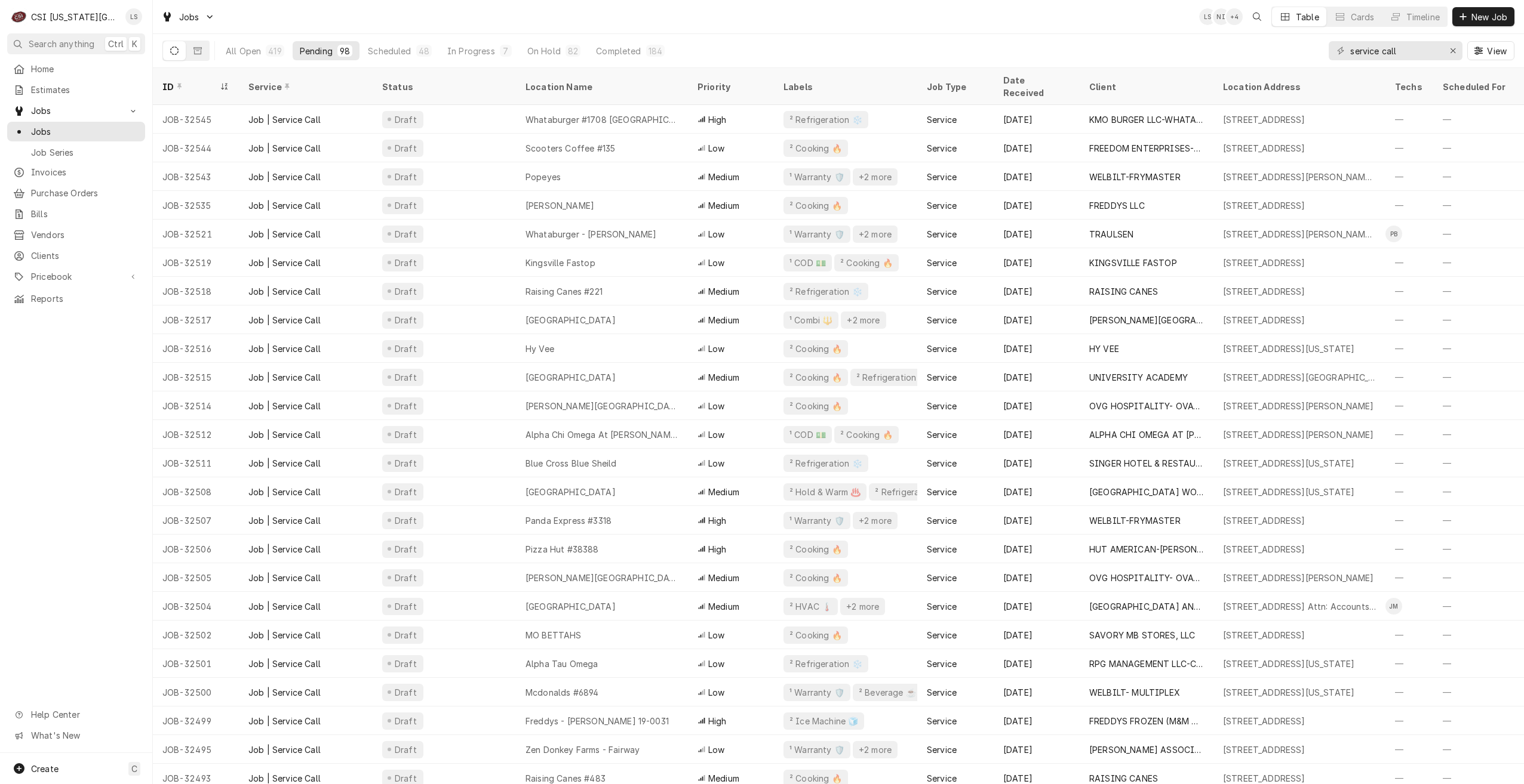
click at [989, 24] on div "Jobs LS NI + 4 Table Cards Timeline New Job" at bounding box center [838, 16] width 1371 height 33
click at [989, 24] on div "Jobs LS NI + 5 Table Cards Timeline New Job" at bounding box center [838, 16] width 1371 height 33
click at [963, 24] on div "Jobs LS NI + 5 Table Cards Timeline New Job" at bounding box center [838, 16] width 1371 height 33
drag, startPoint x: 1407, startPoint y: 51, endPoint x: 1320, endPoint y: 51, distance: 87.0
click at [1320, 51] on div "All Open 419 Pending 98 Scheduled 48 In Progress 7 On Hold 82 Completed 184 ser…" at bounding box center [838, 50] width 1352 height 33
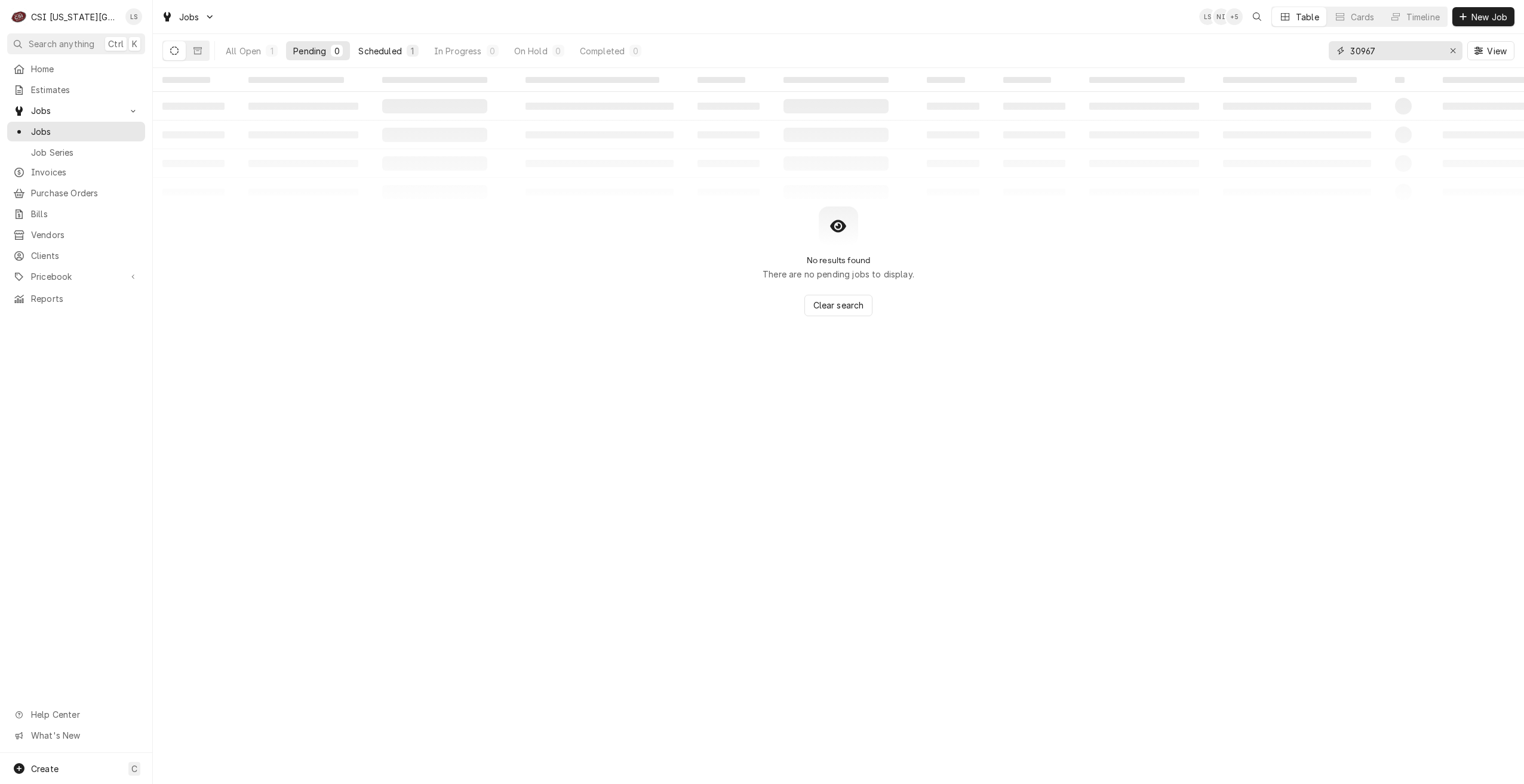
type input "30967"
click at [379, 45] on div "Scheduled" at bounding box center [380, 51] width 43 height 13
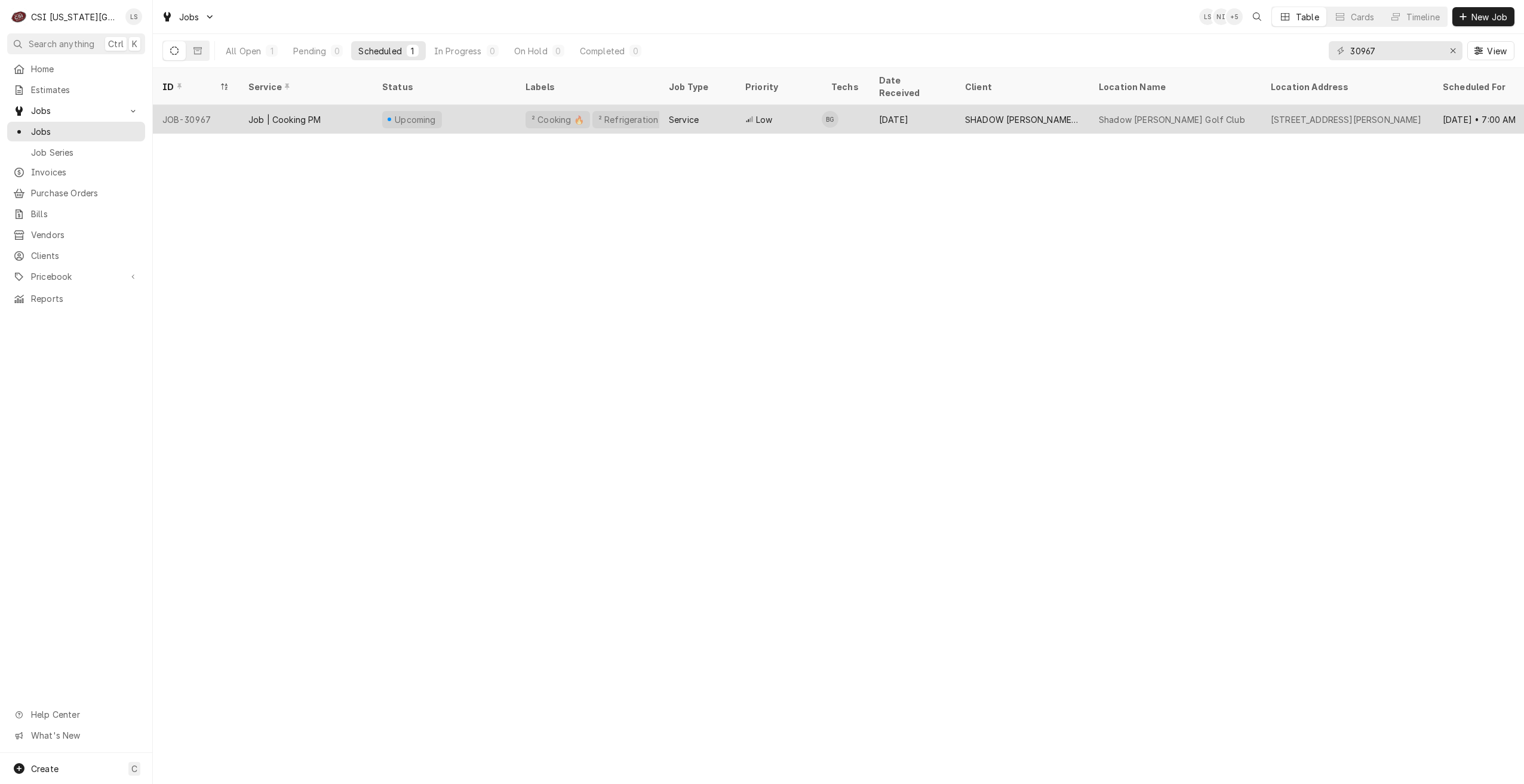
click at [699, 114] on div "Service" at bounding box center [697, 119] width 76 height 29
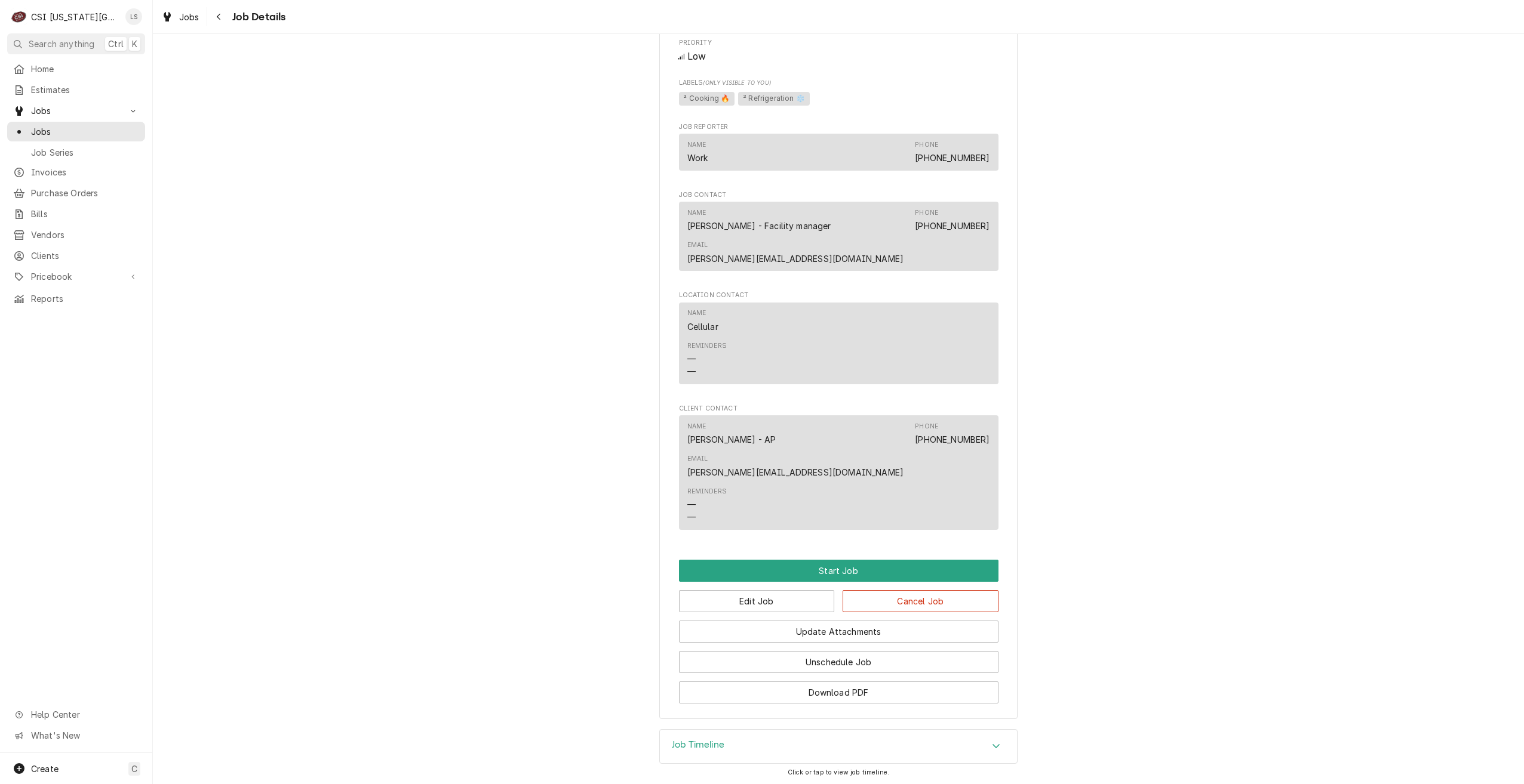
scroll to position [737, 0]
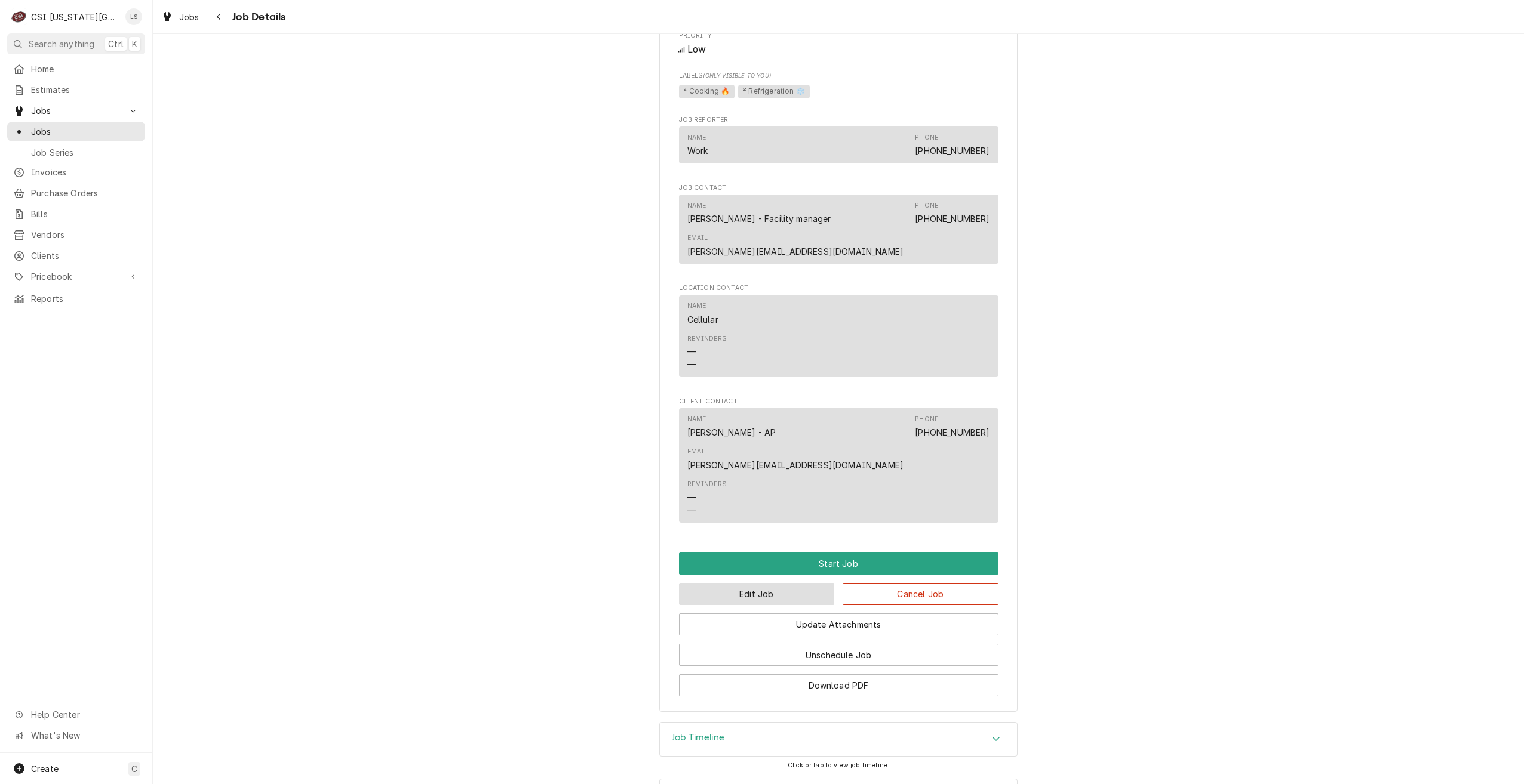
click at [751, 583] on button "Edit Job" at bounding box center [757, 593] width 156 height 22
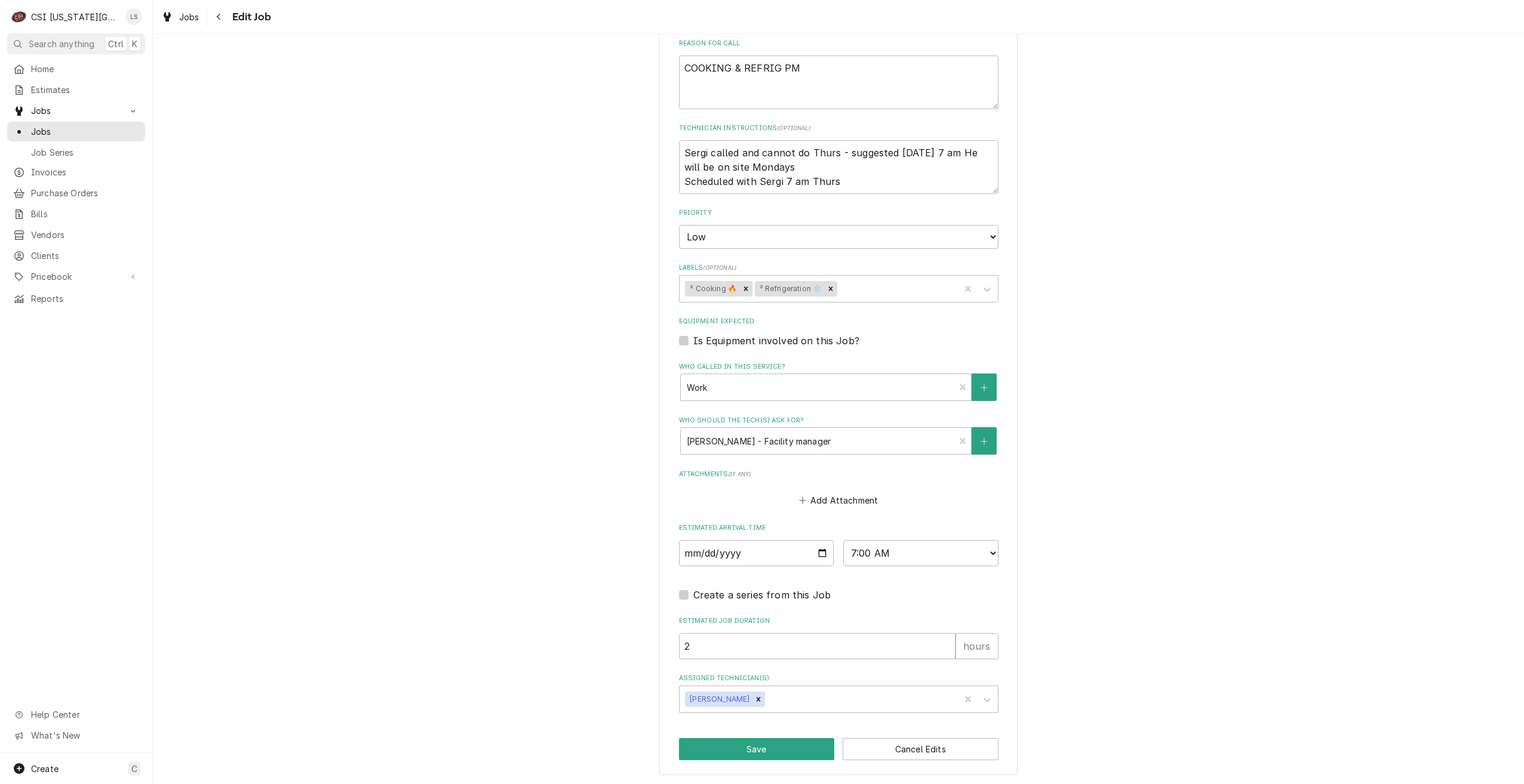
scroll to position [599, 0]
click at [817, 550] on input "[DATE]" at bounding box center [756, 550] width 155 height 26
type textarea "x"
type input "[DATE]"
click at [755, 739] on button "Save" at bounding box center [757, 747] width 156 height 22
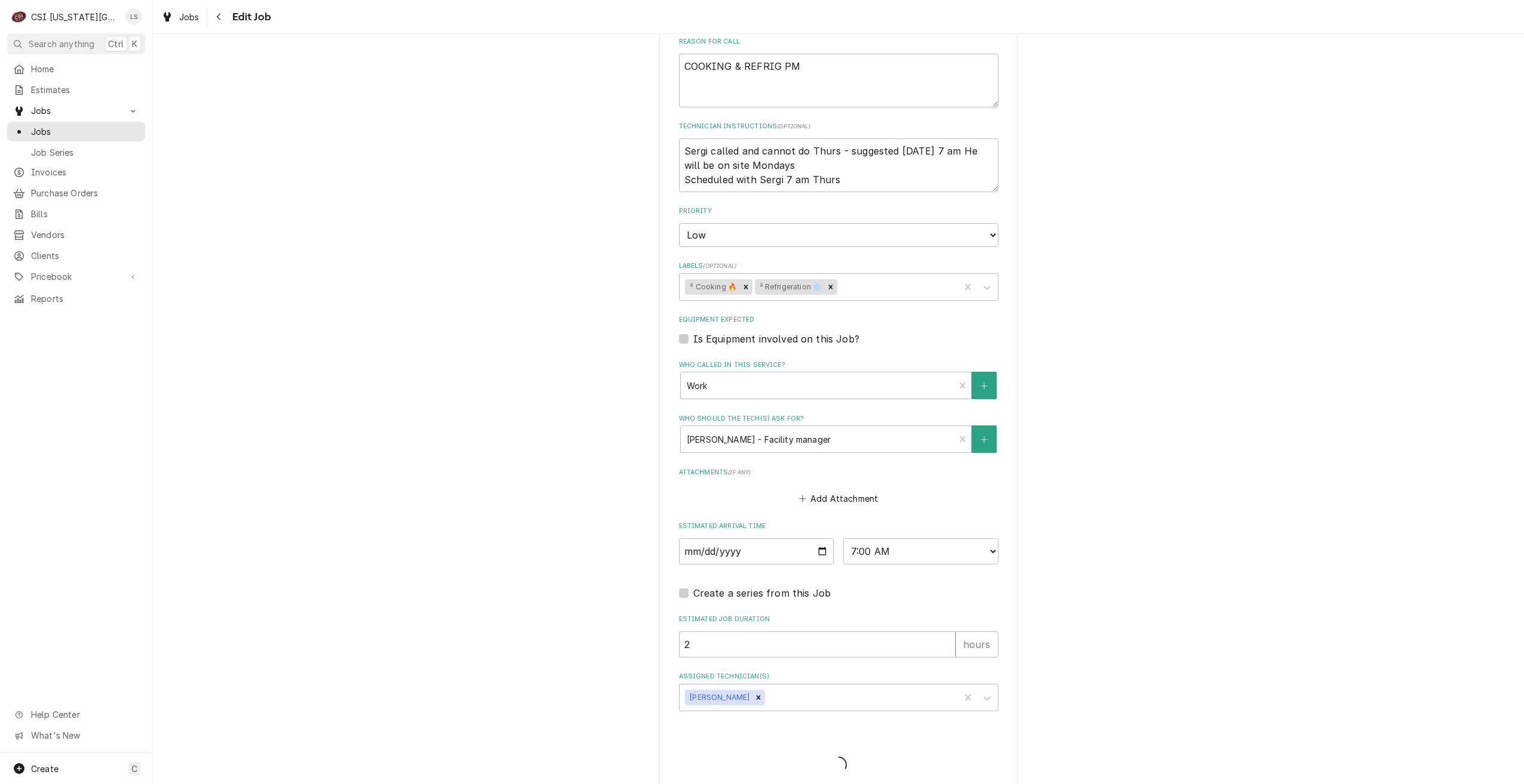
type textarea "x"
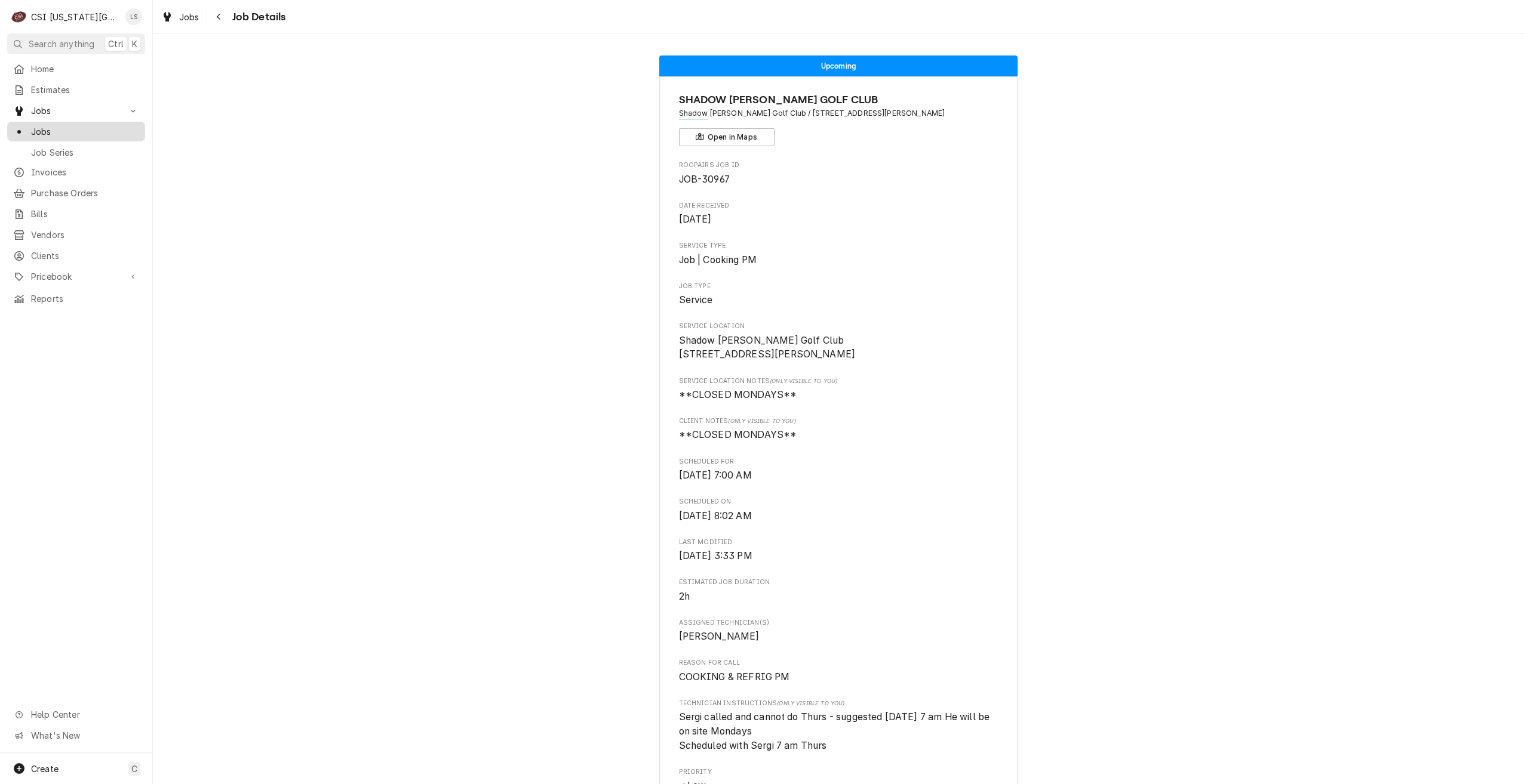
click at [100, 125] on span "Jobs" at bounding box center [85, 132] width 108 height 13
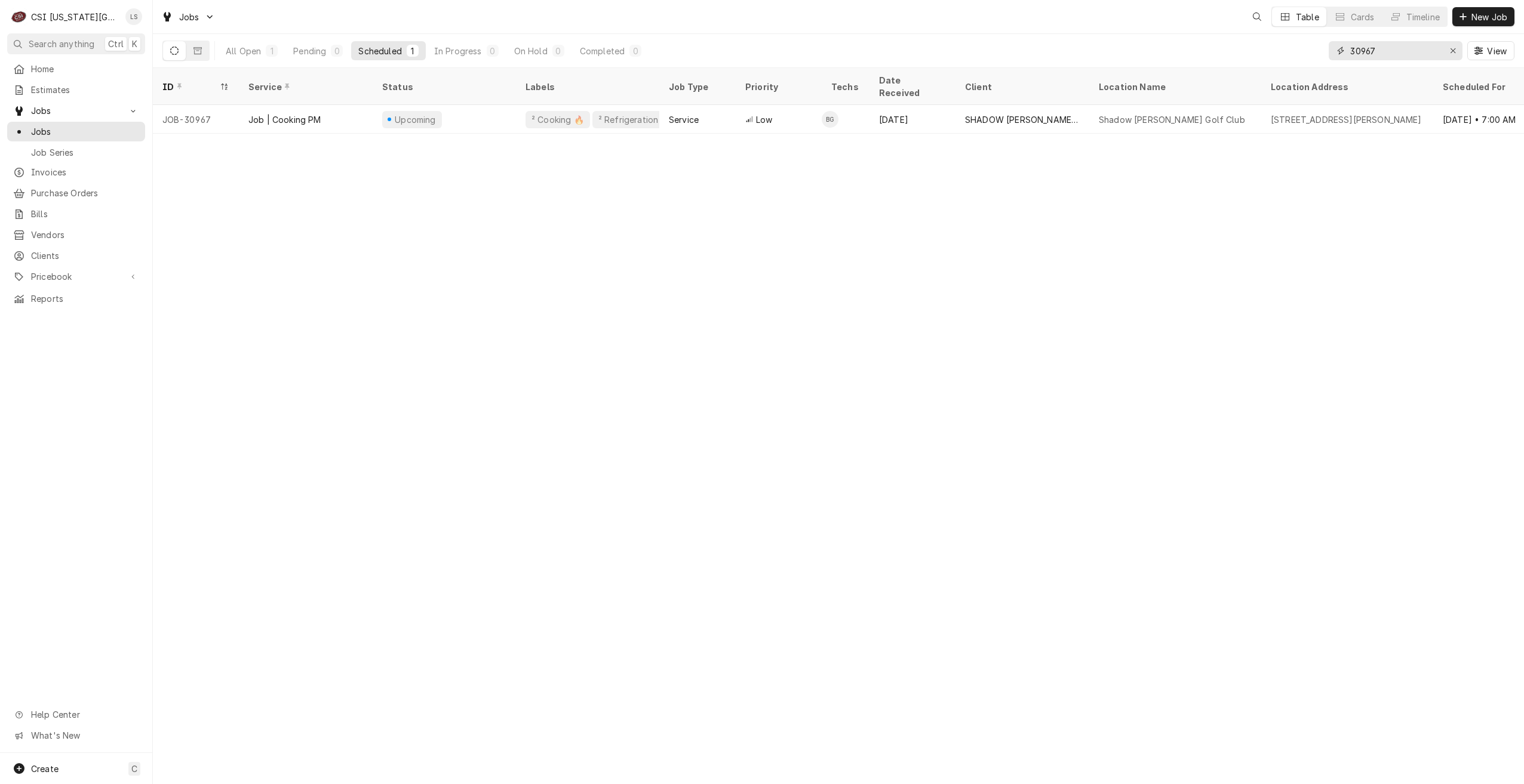
click at [1353, 47] on input "30967" at bounding box center [1395, 50] width 90 height 19
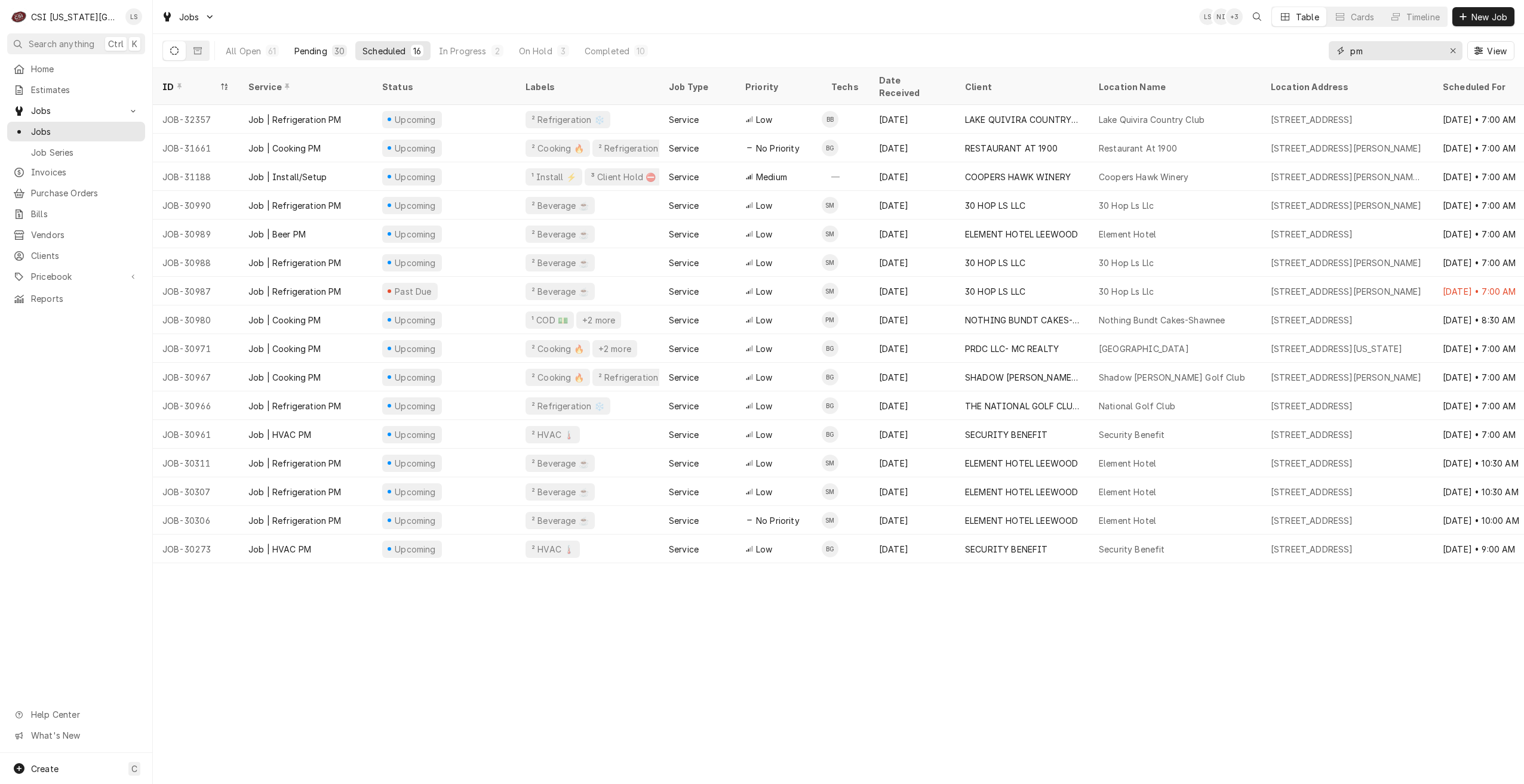
type input "pm"
click at [305, 47] on div "Pending" at bounding box center [311, 51] width 33 height 13
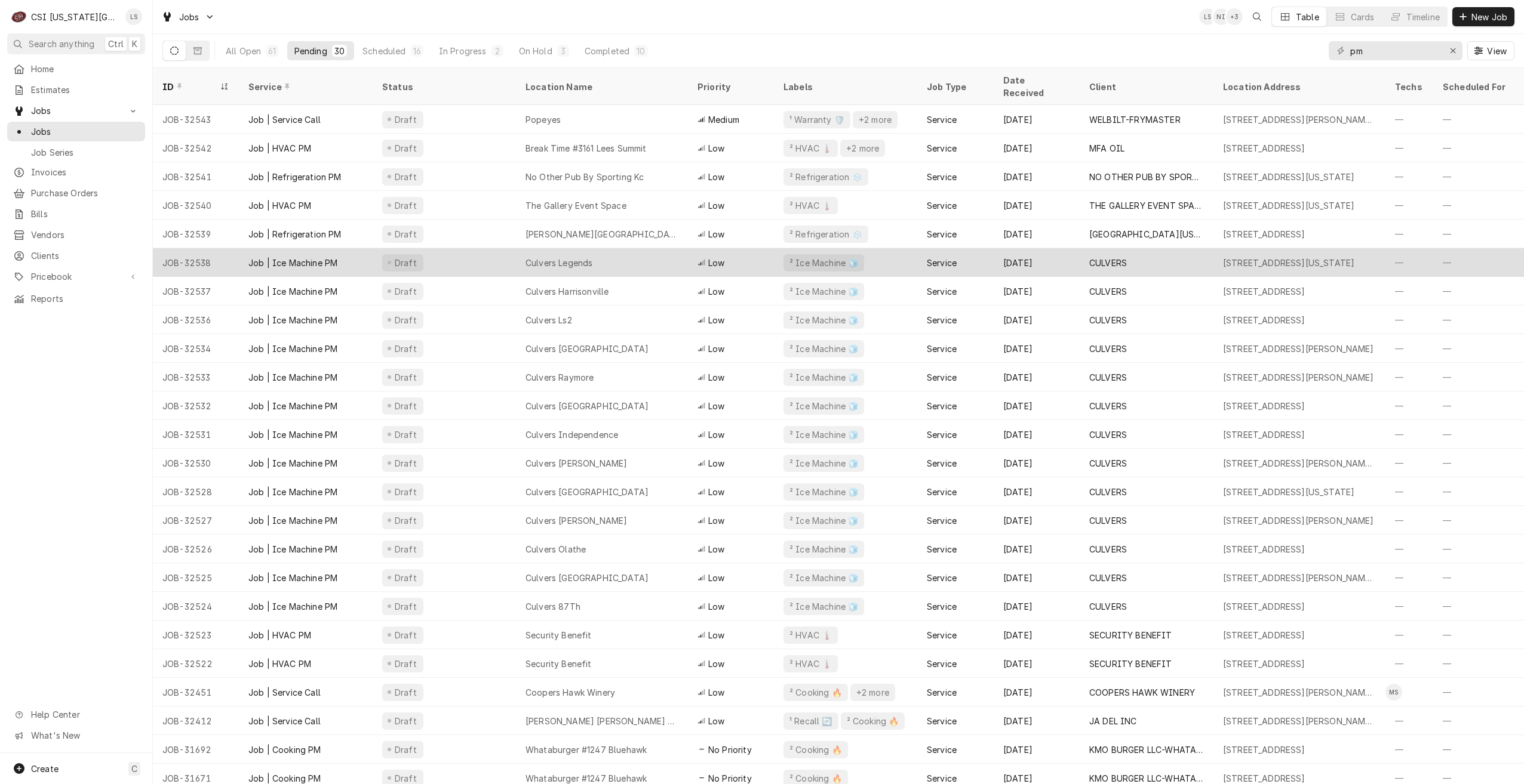
click at [634, 256] on div "Culvers Legends" at bounding box center [602, 262] width 172 height 29
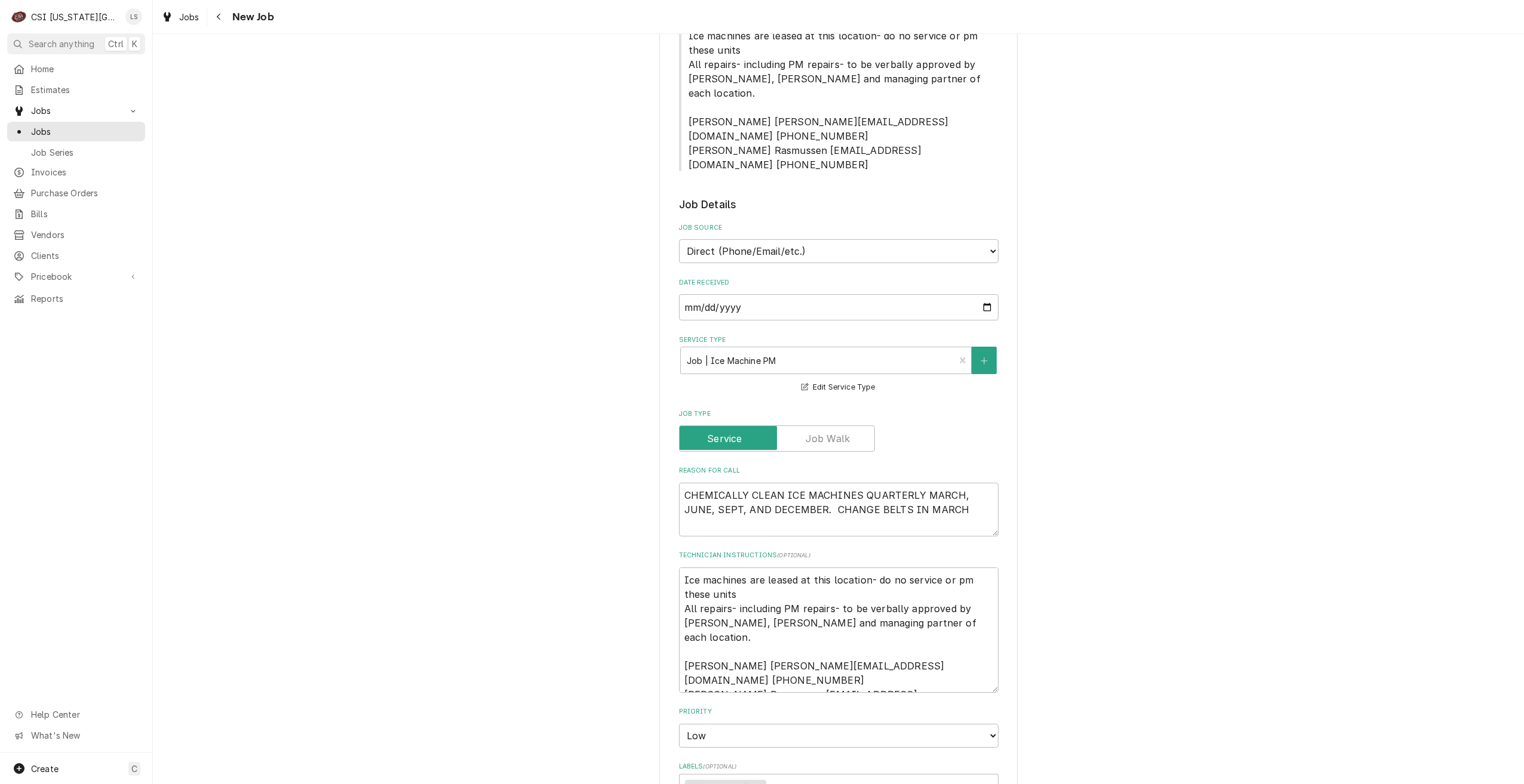
scroll to position [537, 0]
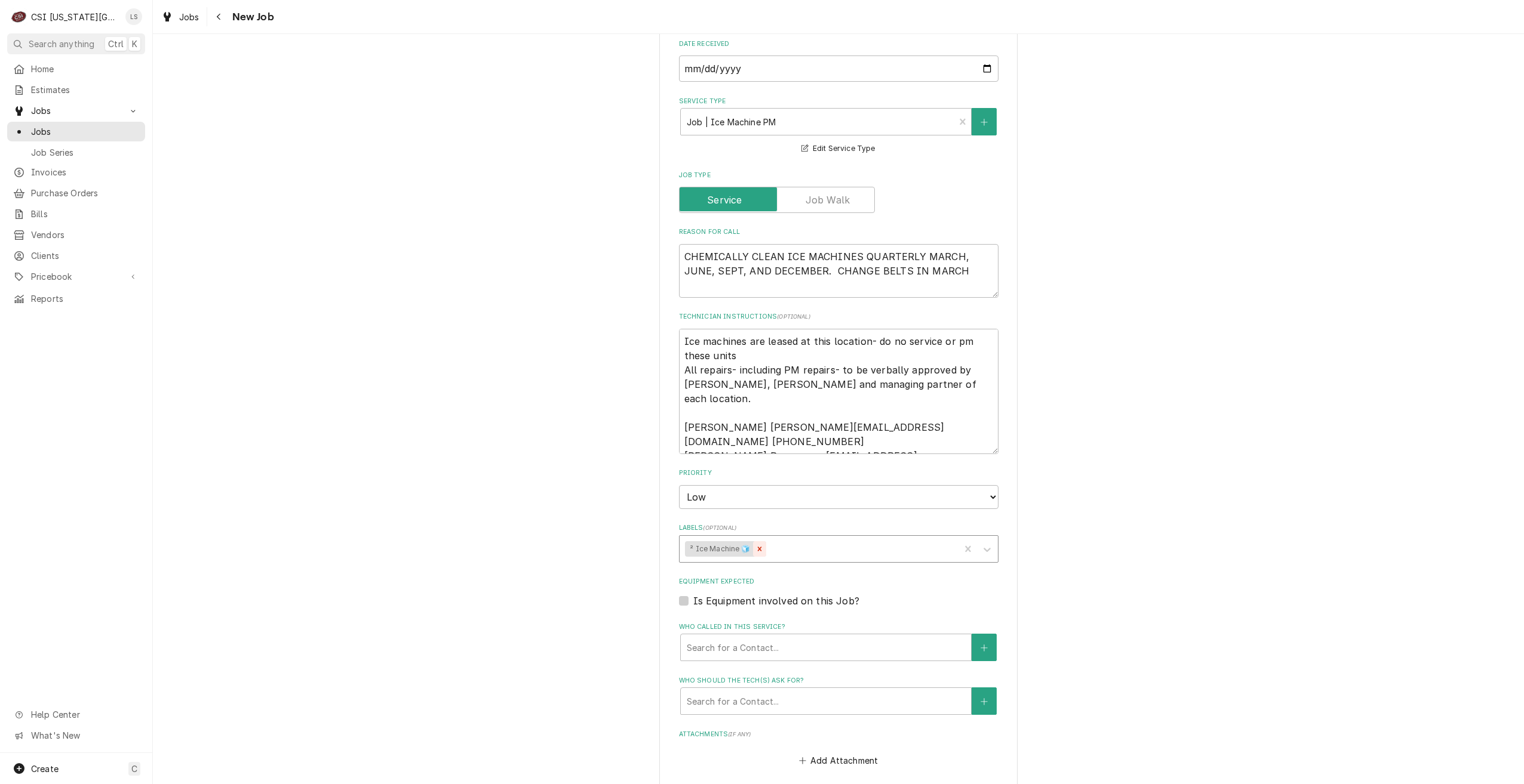
click at [758, 545] on icon "Remove ² Ice Machine 🧊" at bounding box center [759, 549] width 8 height 8
click at [772, 538] on div "Labels" at bounding box center [828, 549] width 285 height 21
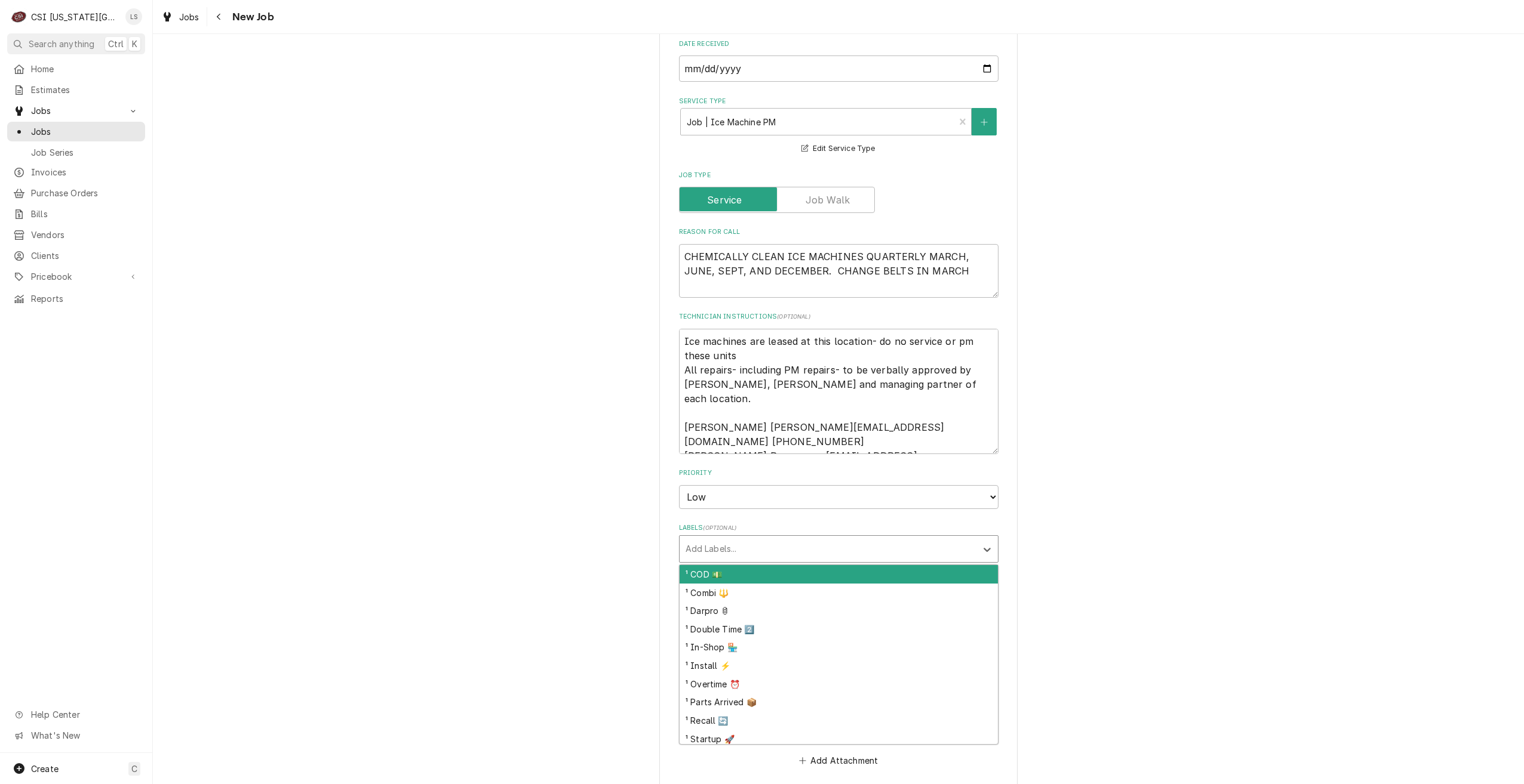
type textarea "x"
type input "cook"
type textarea "x"
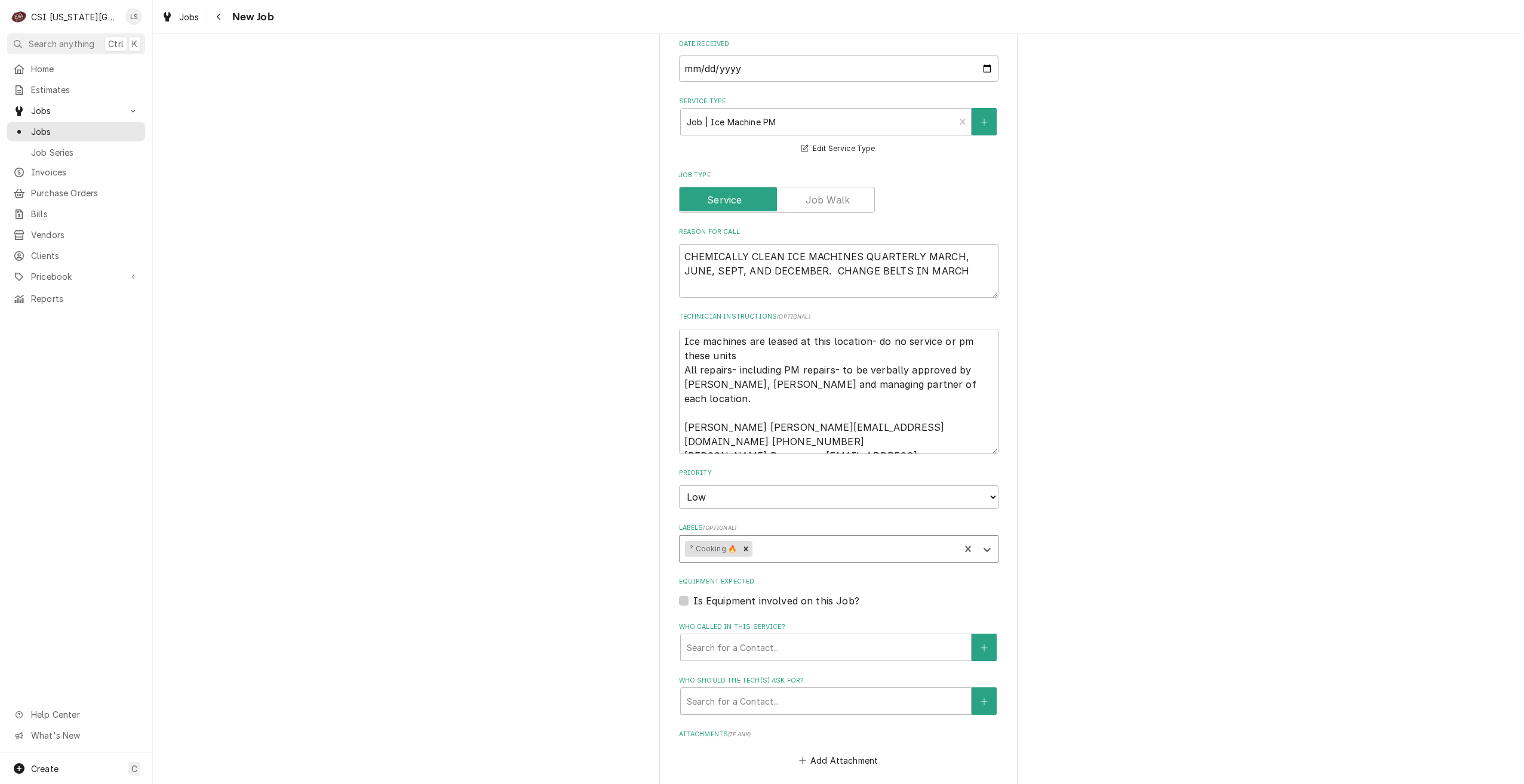
type textarea "x"
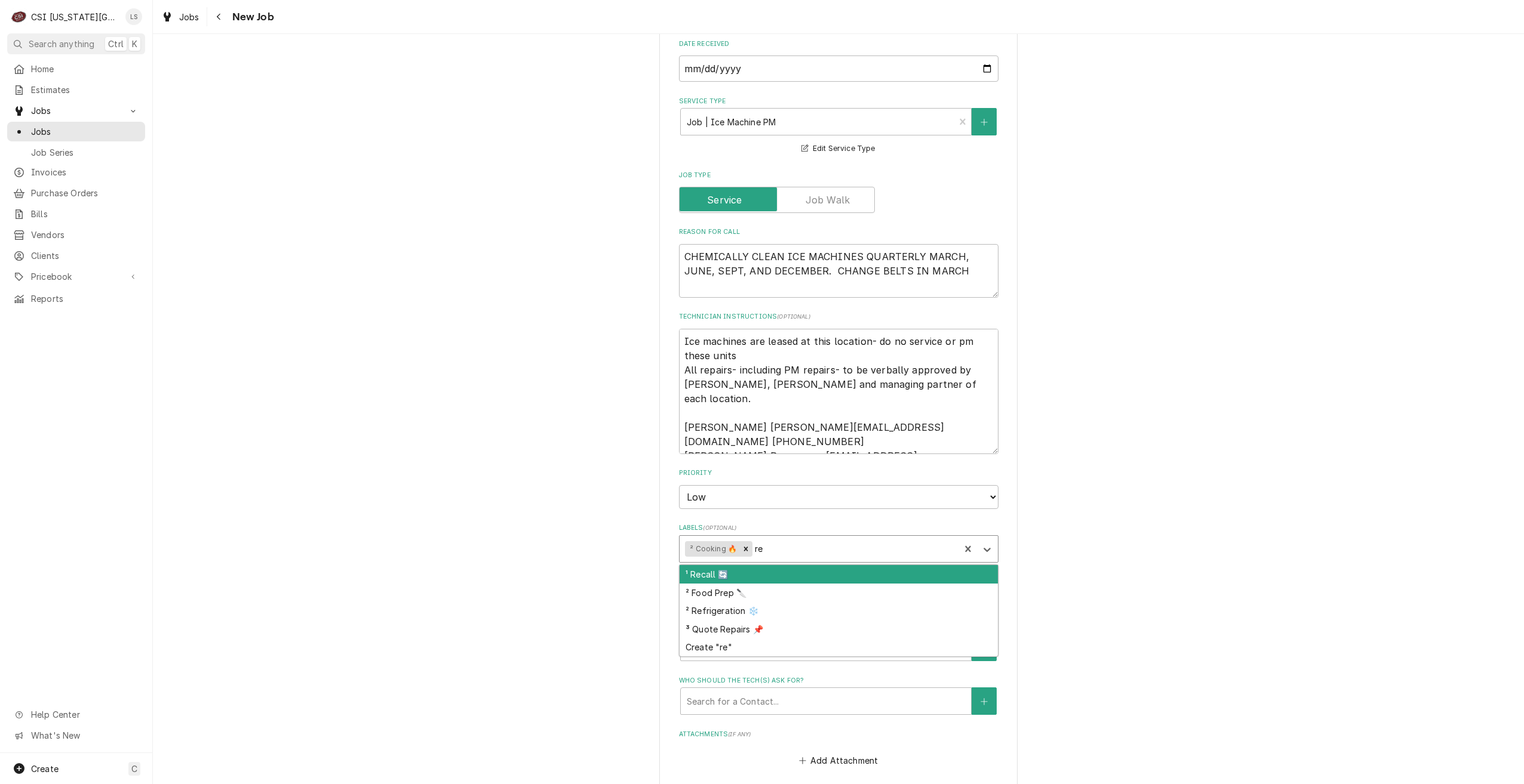
type input "ref"
type textarea "x"
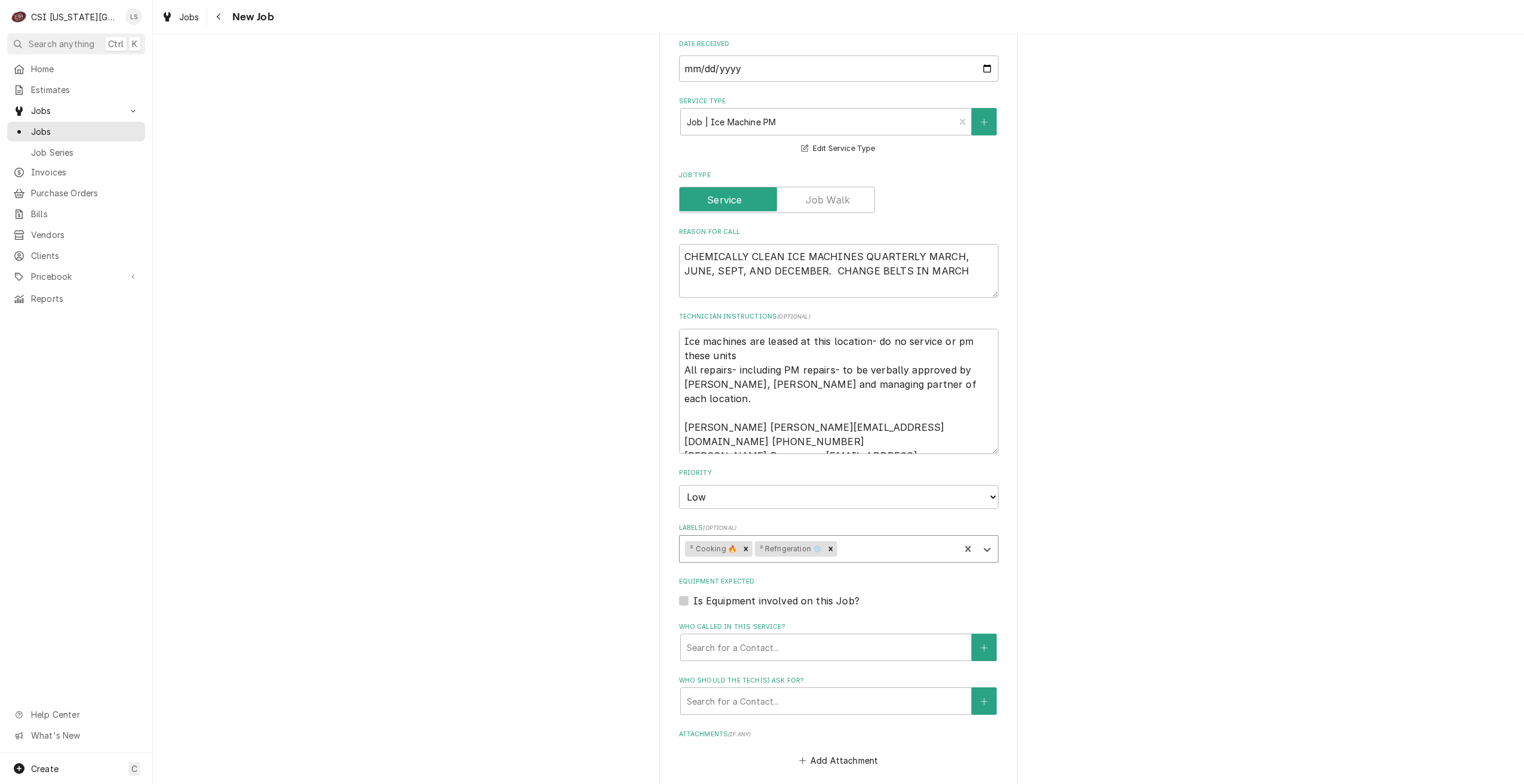
type textarea "x"
type input "hvac"
type textarea "x"
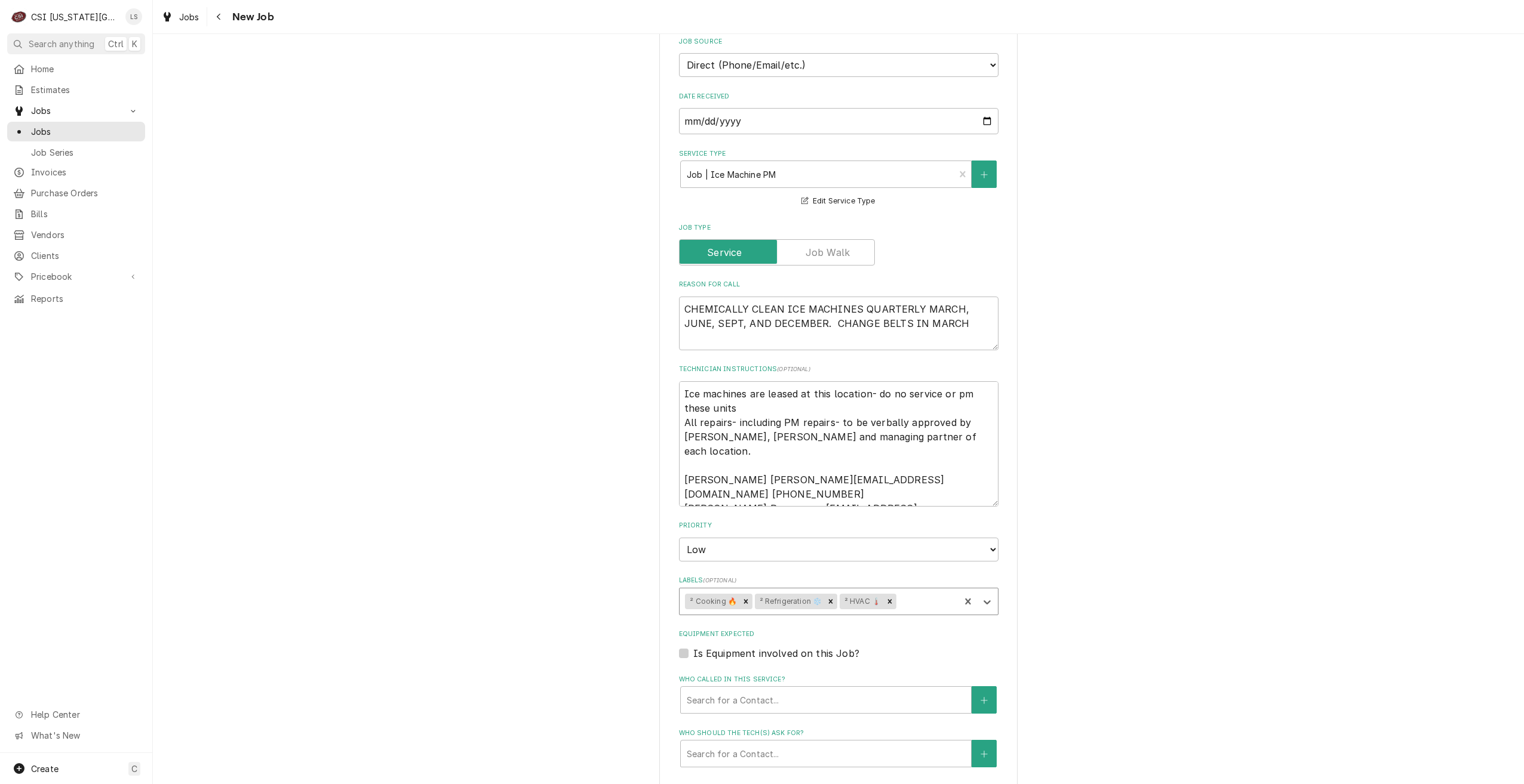
scroll to position [418, 0]
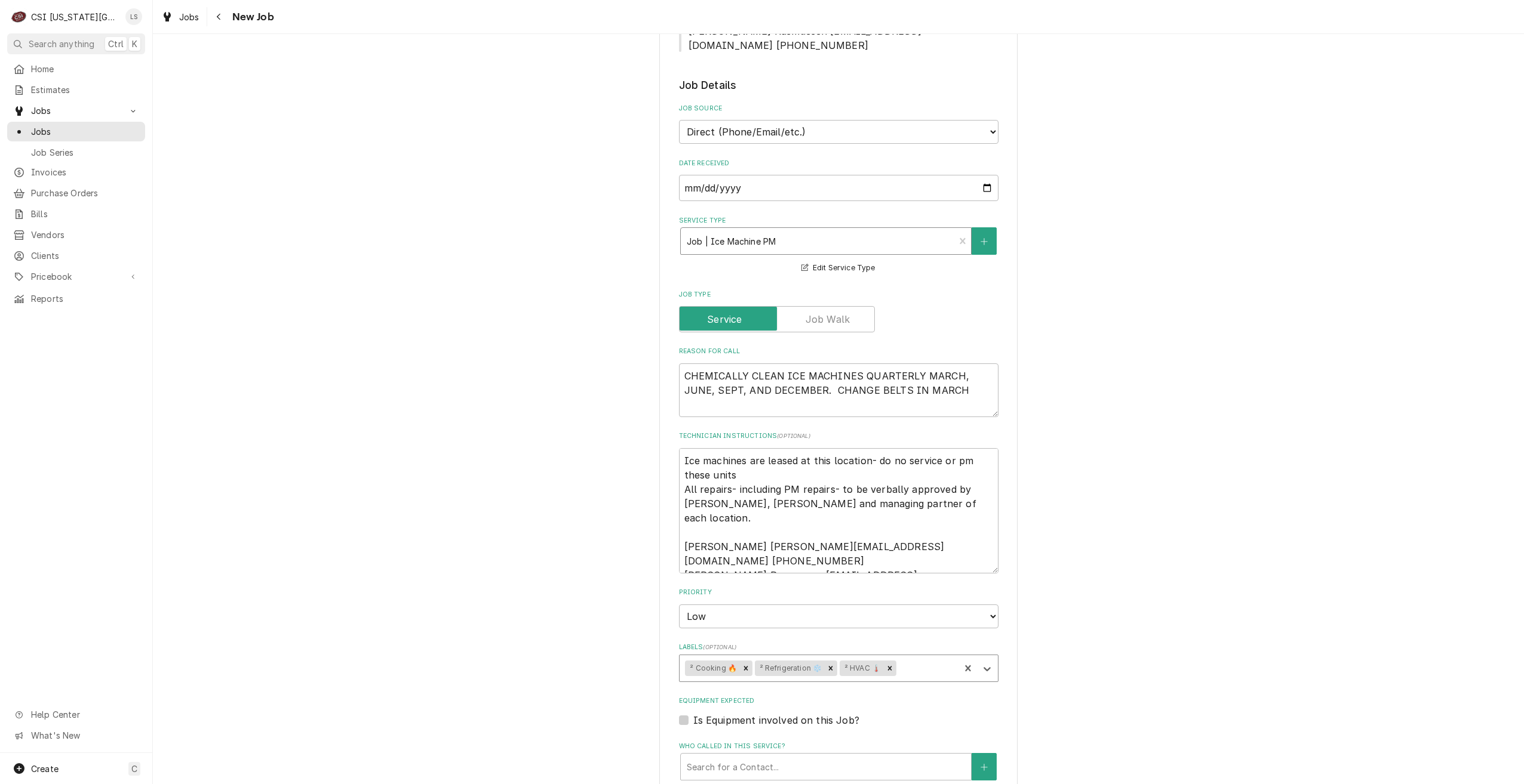
click at [854, 230] on div "Service Type" at bounding box center [818, 241] width 262 height 21
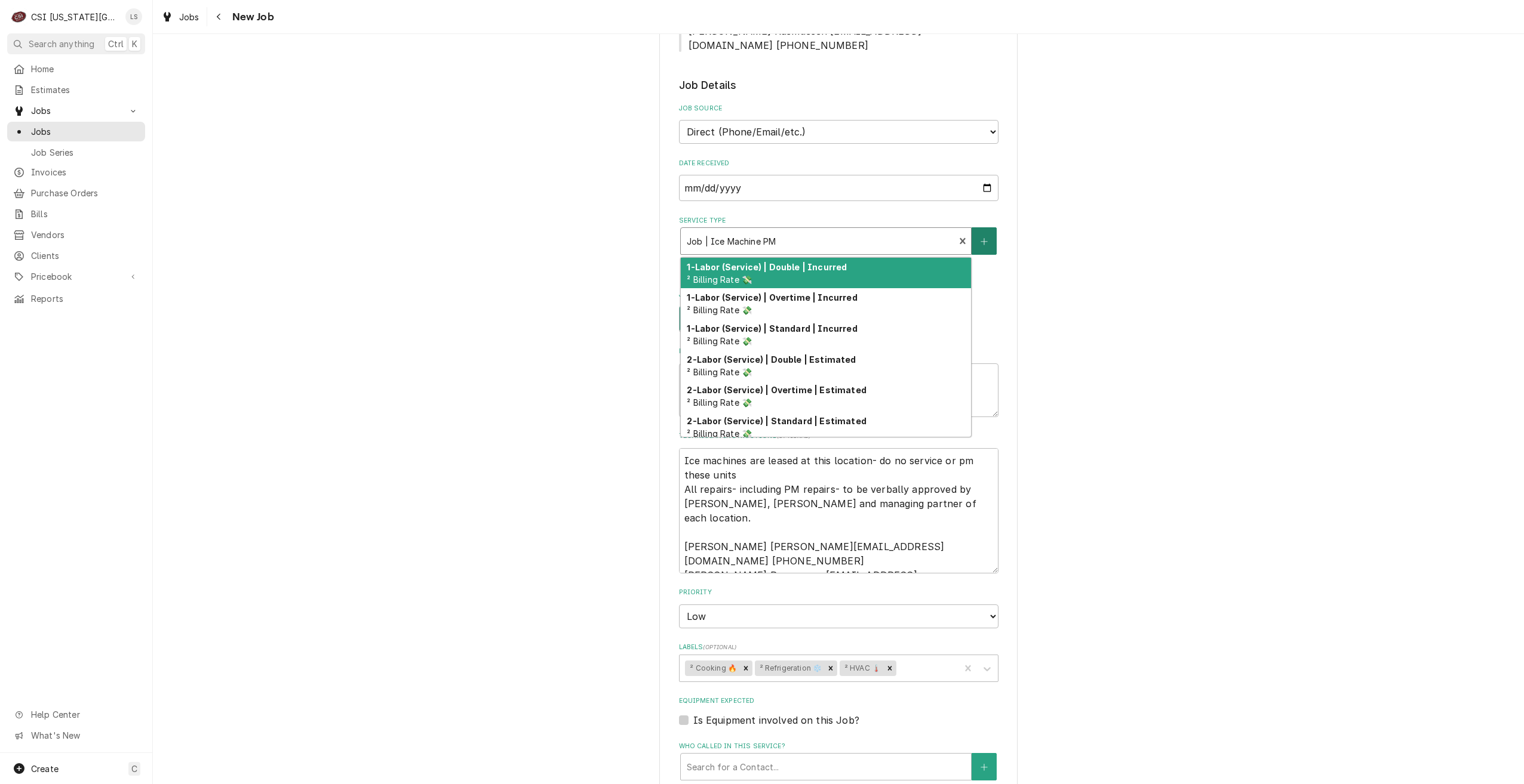
click at [980, 237] on icon "Create New Service" at bounding box center [984, 241] width 7 height 8
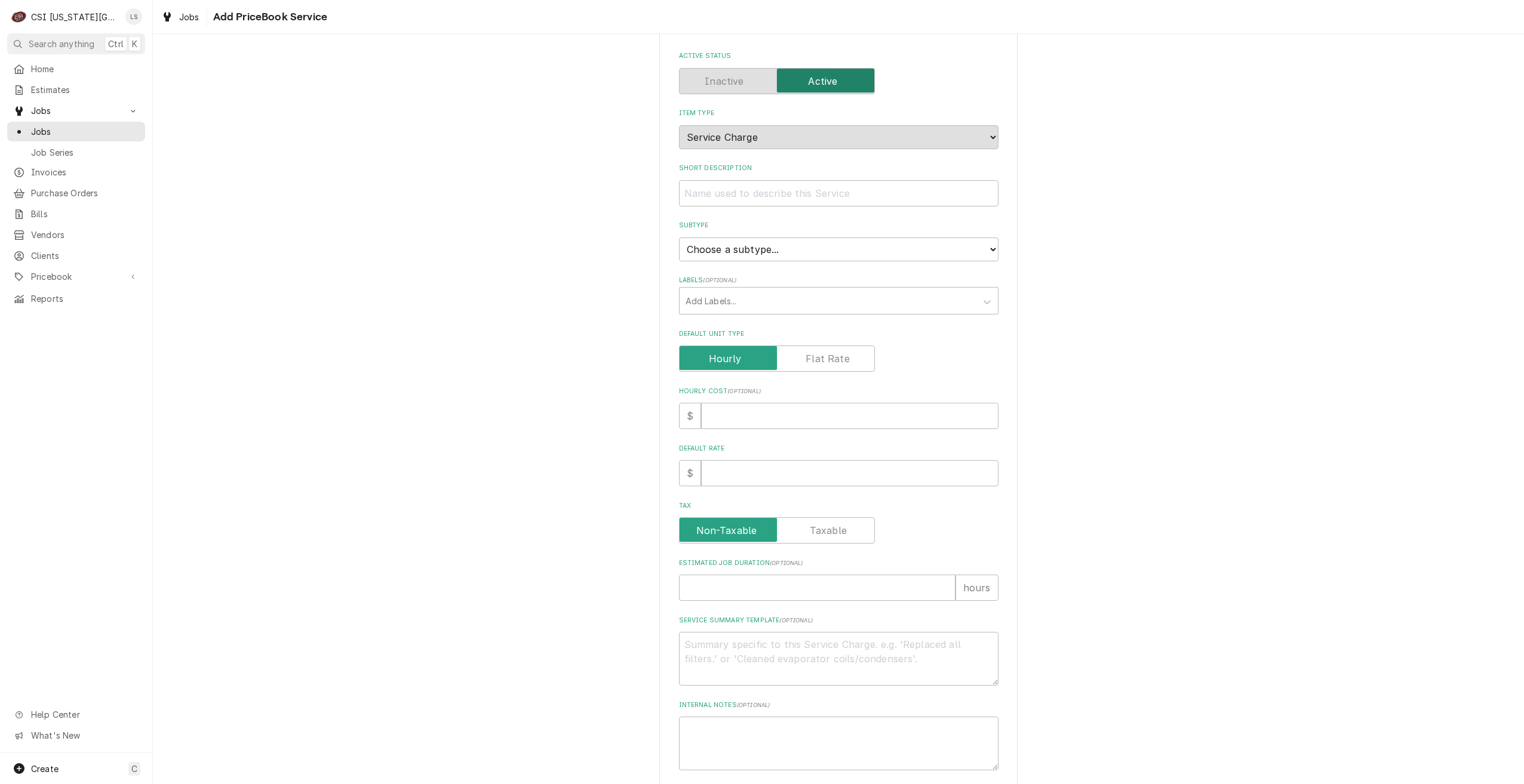
scroll to position [120, 0]
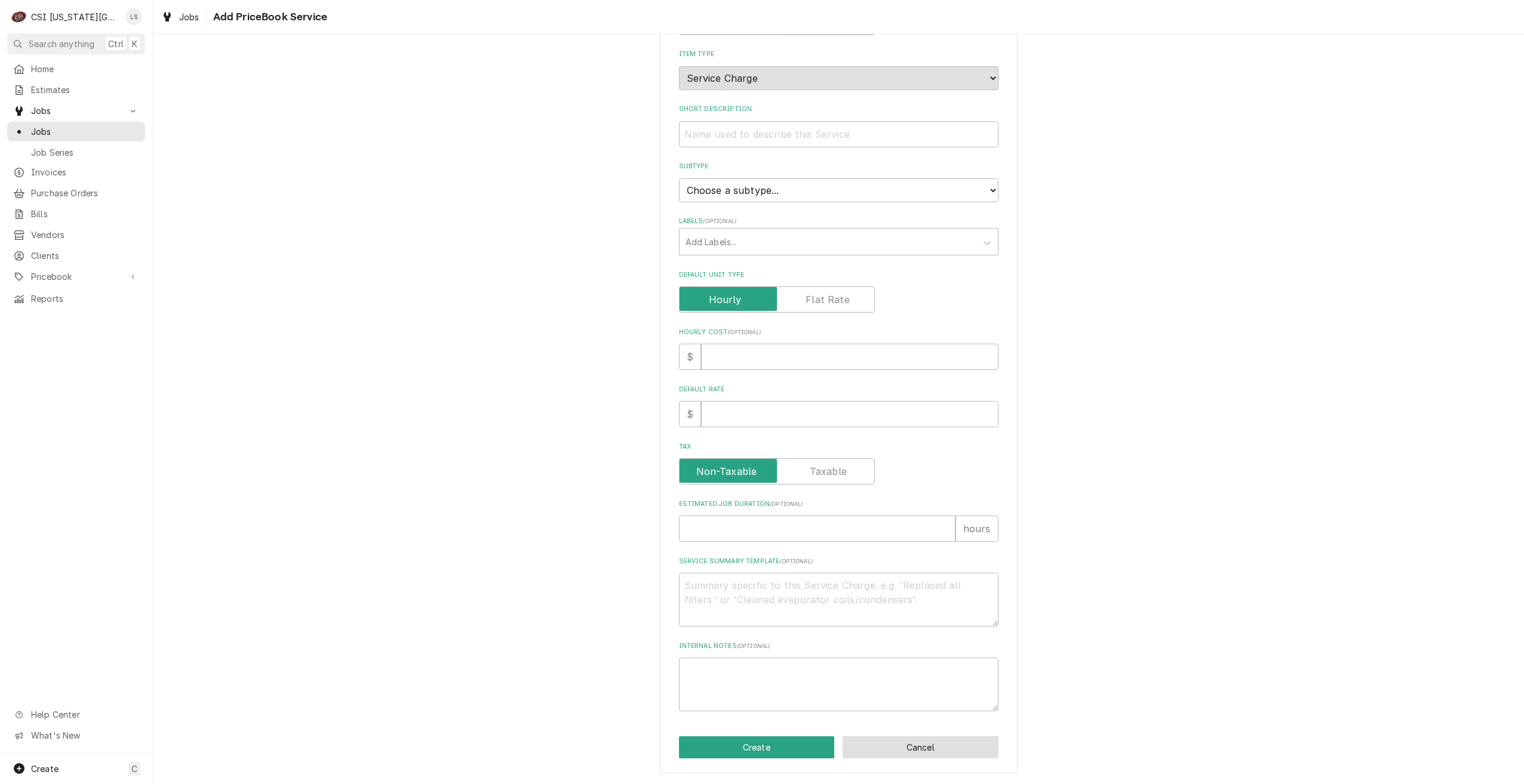
click at [895, 743] on button "Cancel" at bounding box center [920, 747] width 156 height 22
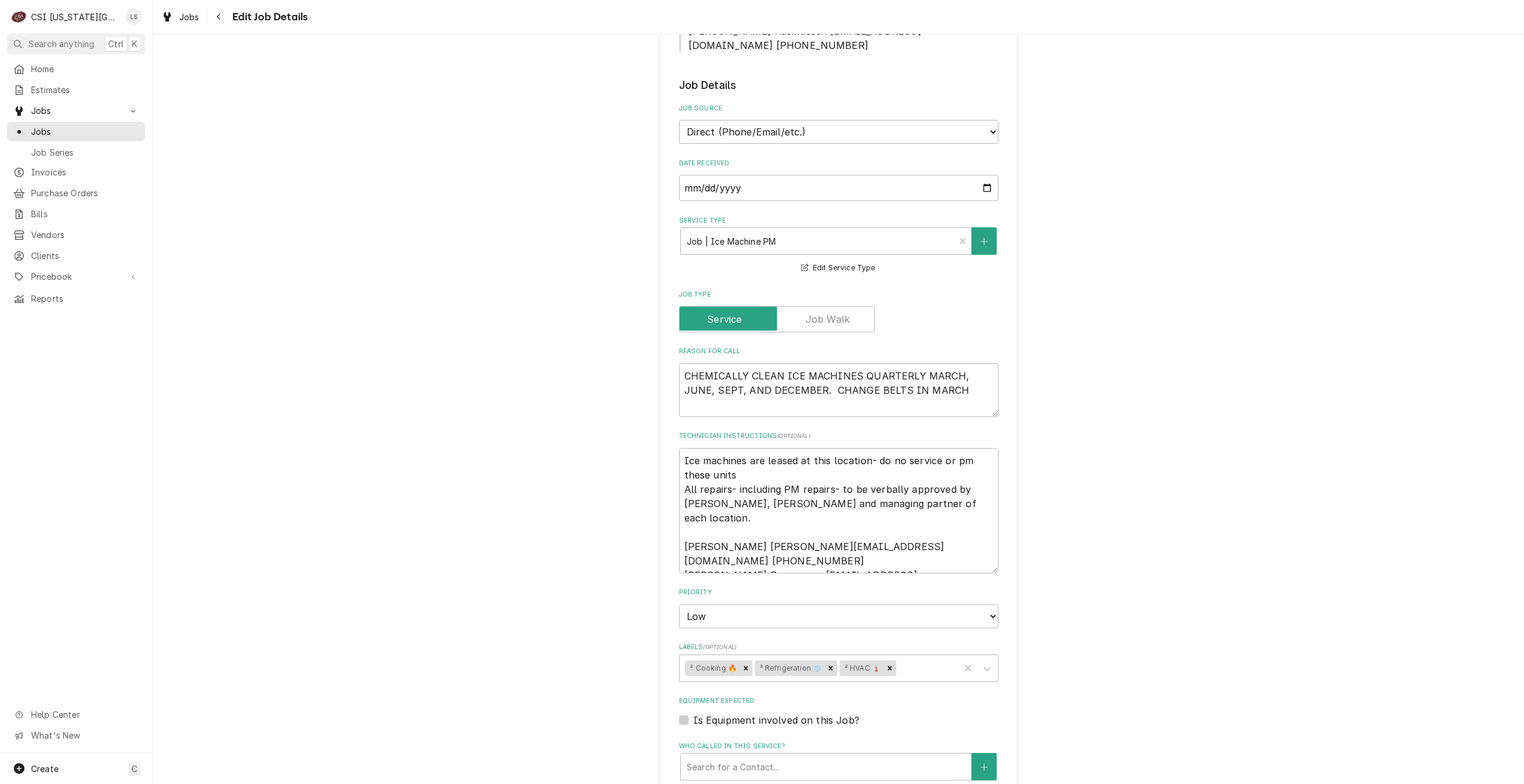
click at [1175, 506] on div "Use the fields below to edit this job: Client Details Client CULVERS Edit Clien…" at bounding box center [838, 409] width 1371 height 1562
click at [902, 230] on div "Service Type" at bounding box center [818, 241] width 262 height 21
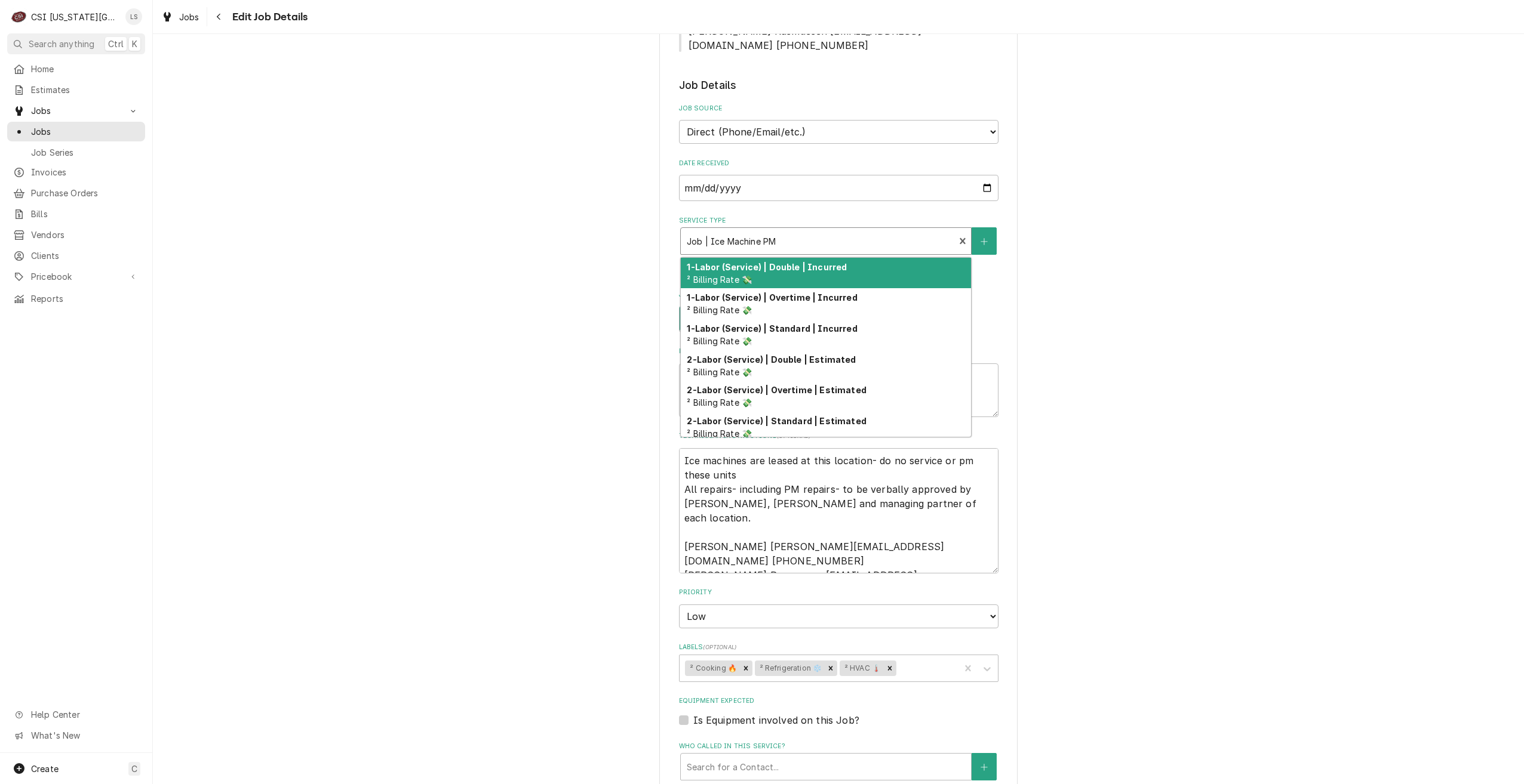
click at [1107, 250] on div "Use the fields below to edit this job: Client Details Client CULVERS Edit Clien…" at bounding box center [838, 409] width 1371 height 1562
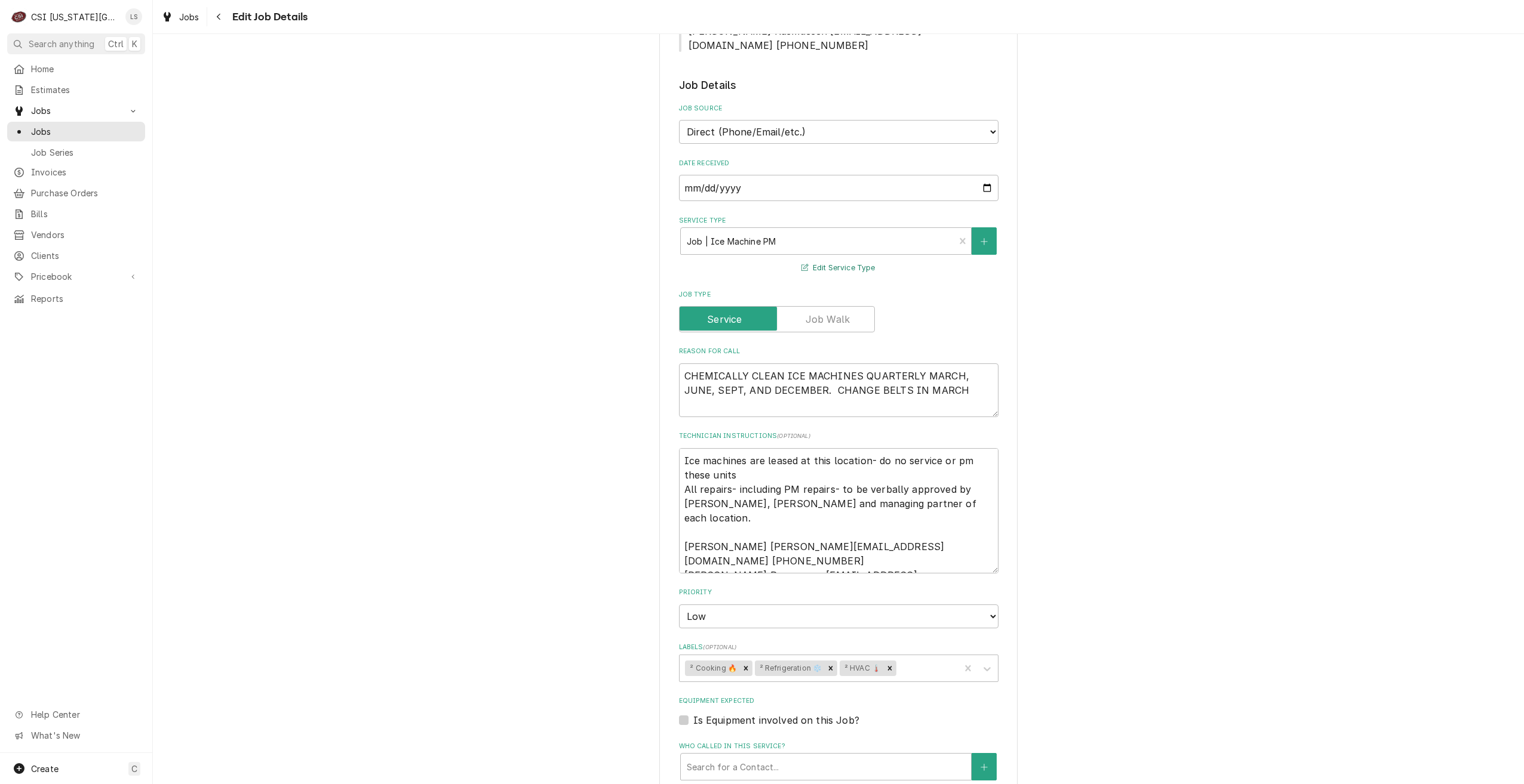
click at [851, 260] on button "Edit Service Type" at bounding box center [838, 268] width 77 height 15
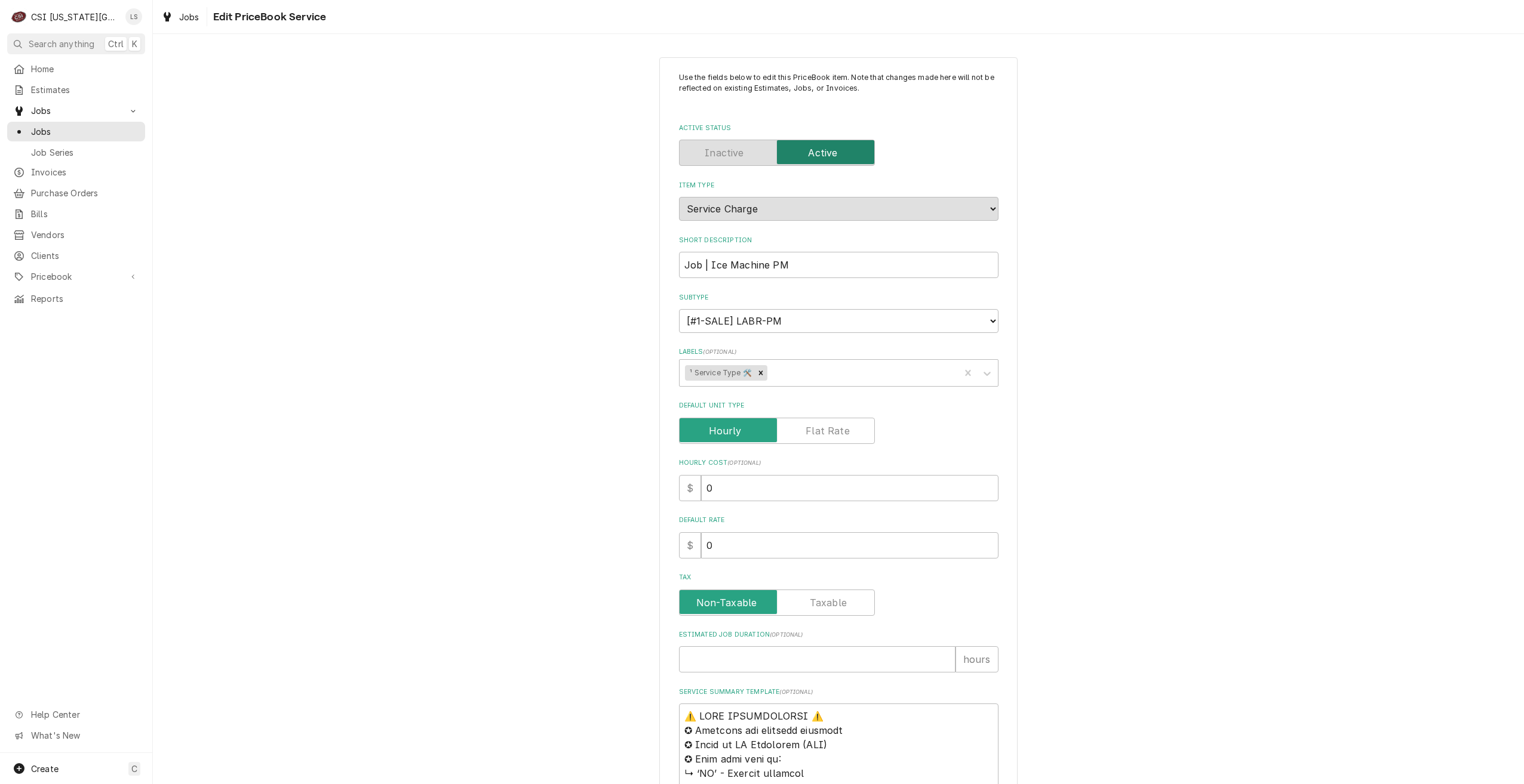
click at [1207, 278] on div "Use the fields below to edit this PriceBook item. Note that changes made here w…" at bounding box center [838, 780] width 1371 height 1468
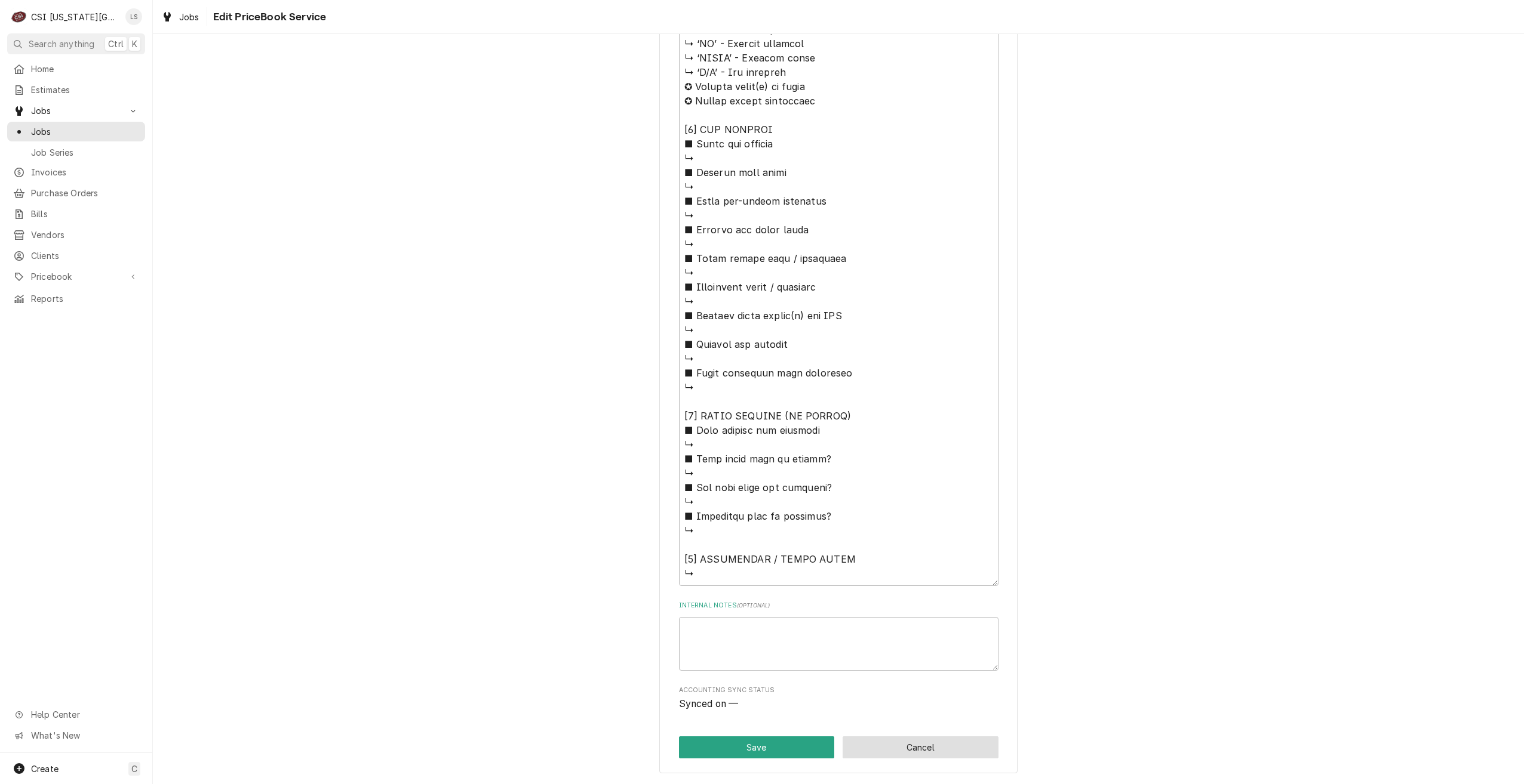
click at [919, 748] on button "Cancel" at bounding box center [920, 747] width 156 height 22
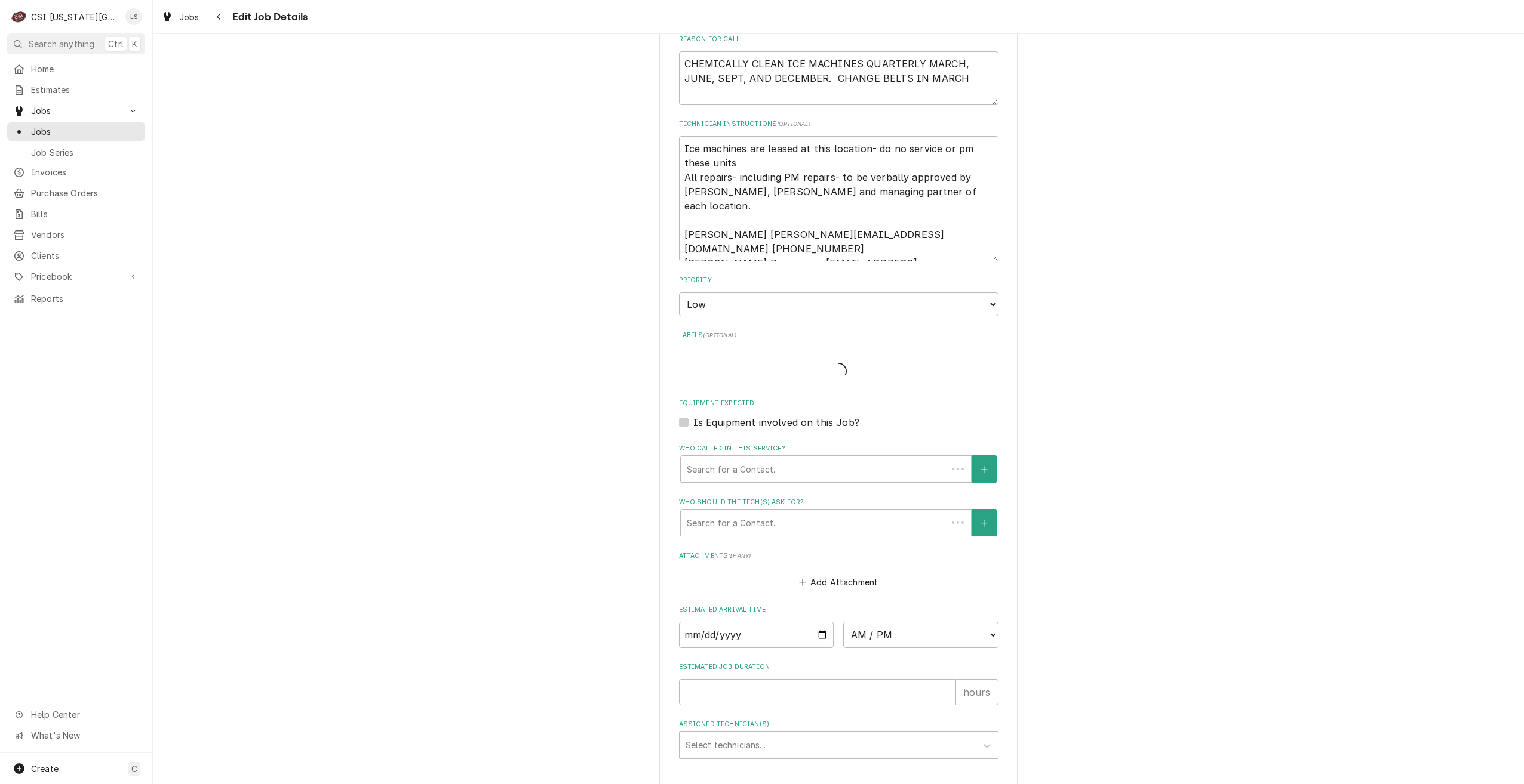
scroll to position [418, 0]
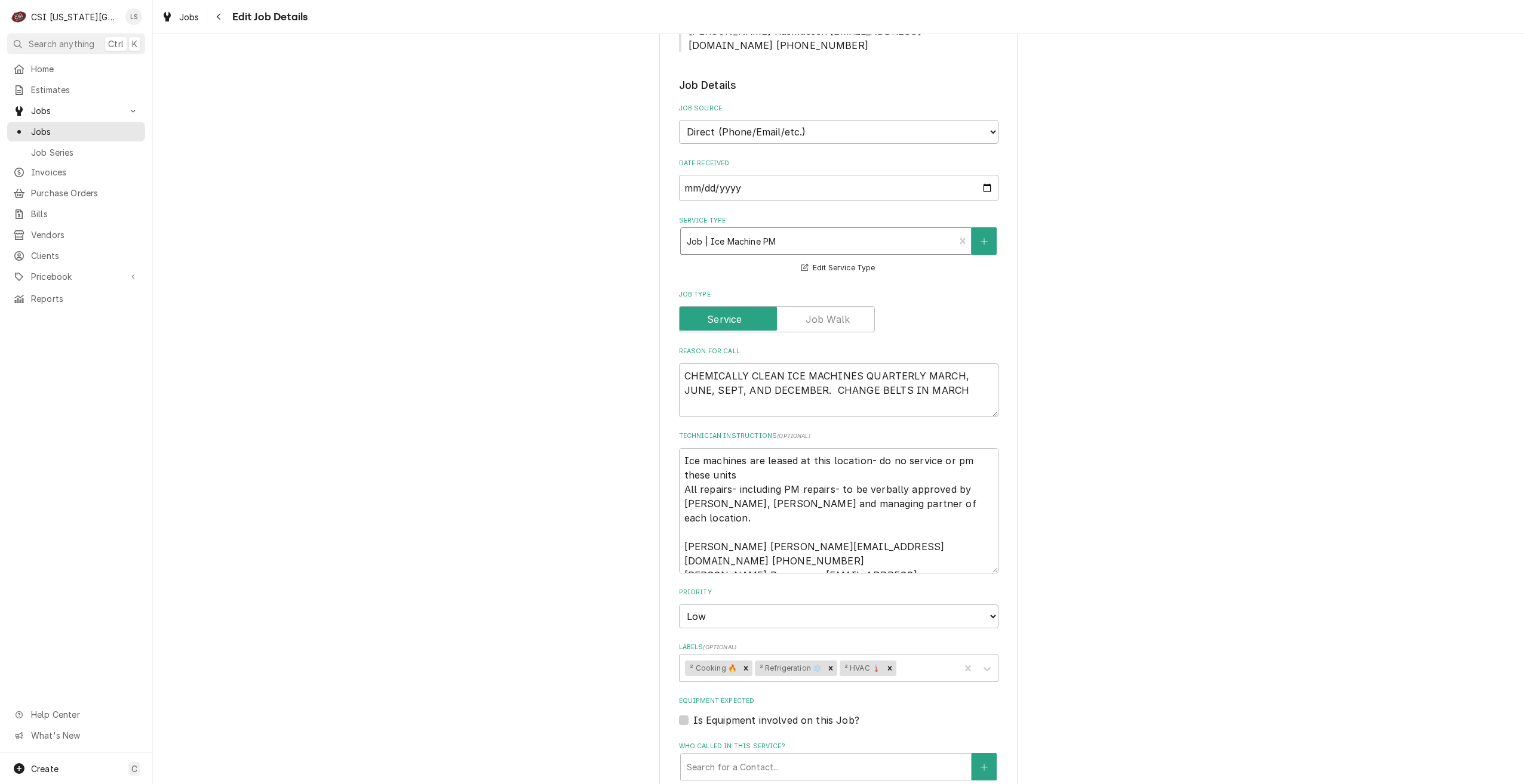
click at [886, 230] on div "Service Type" at bounding box center [818, 241] width 262 height 21
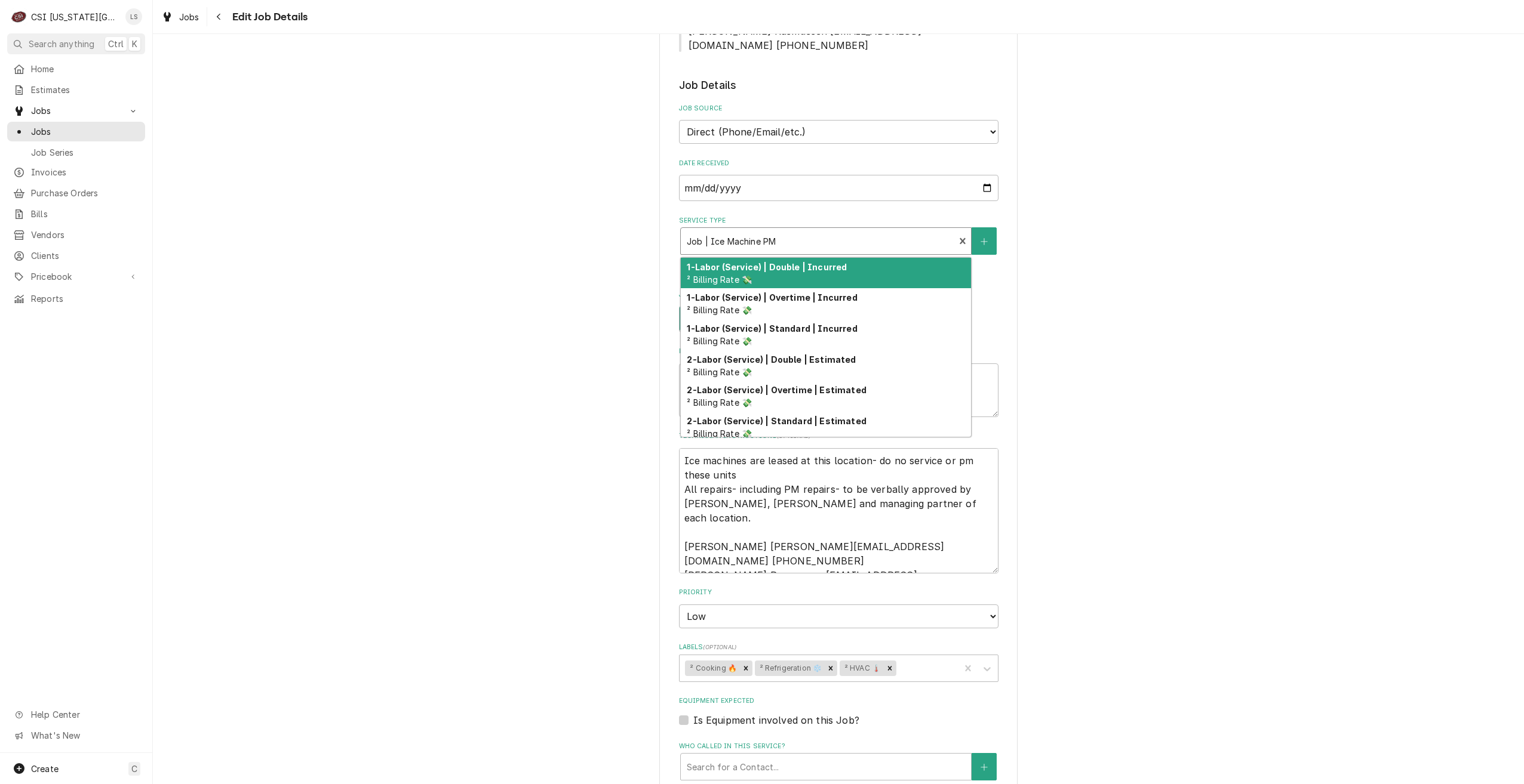
type textarea "x"
type input "r"
type textarea "x"
type input "re"
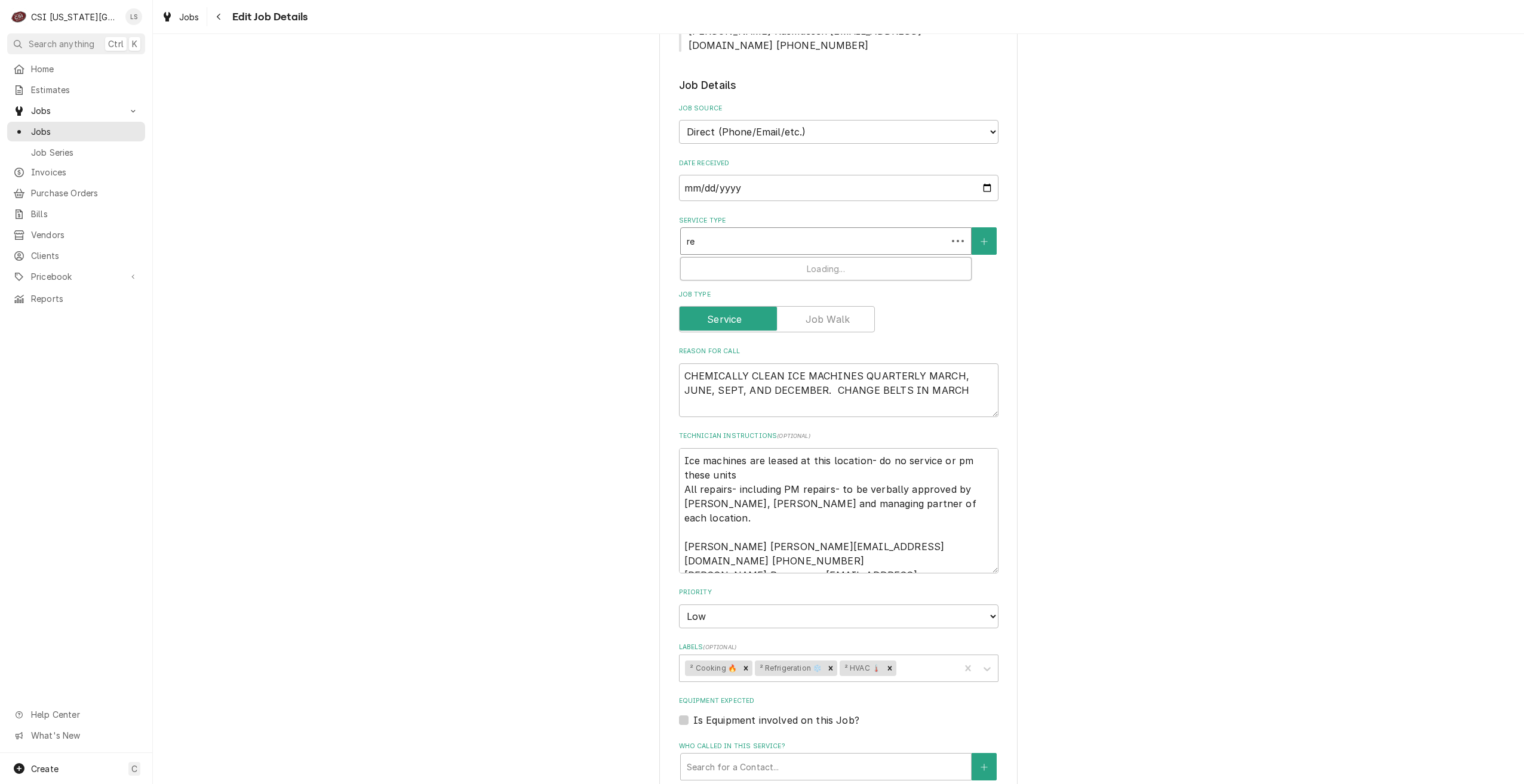
type textarea "x"
type input "ref"
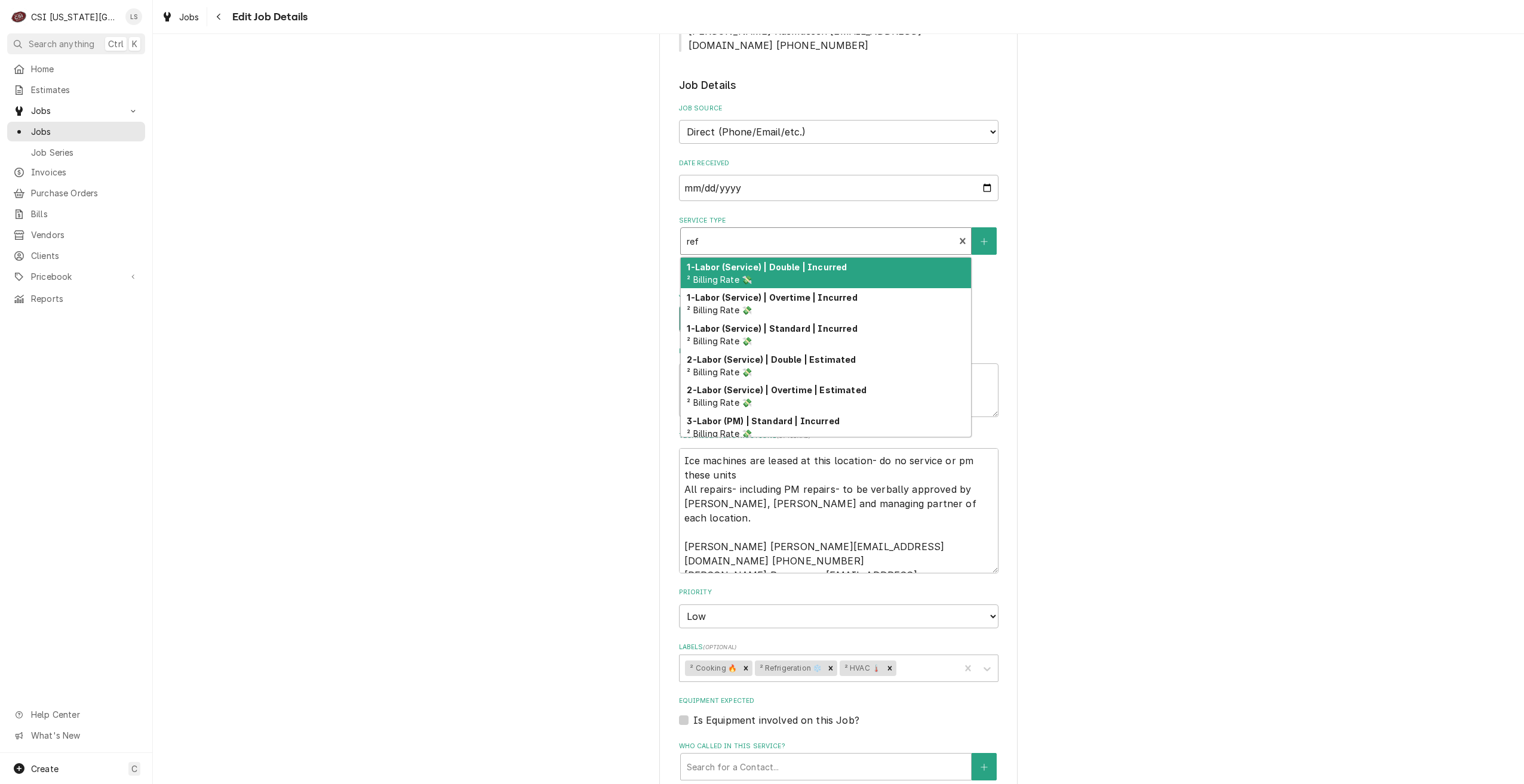
type textarea "x"
type input "re"
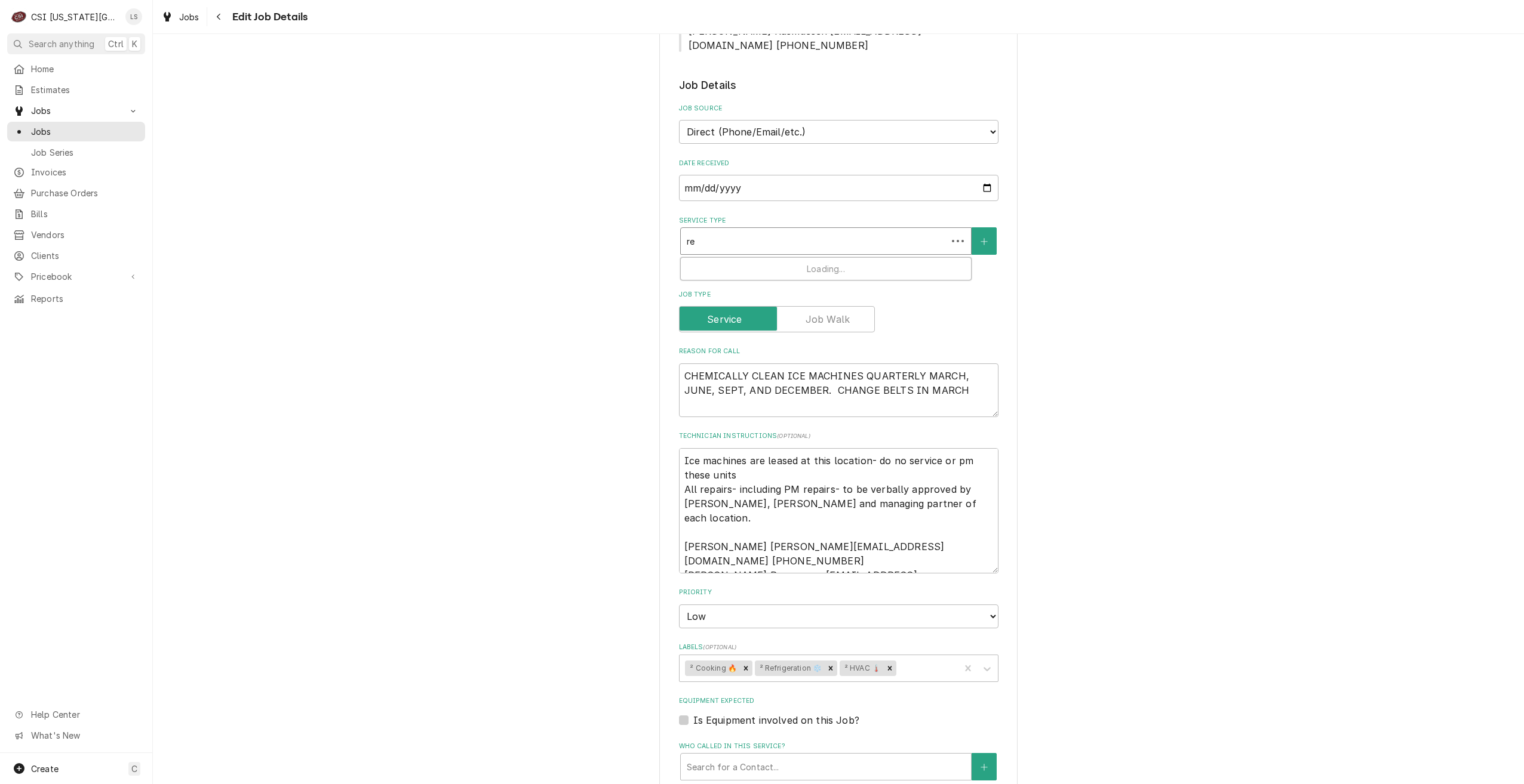
type textarea "x"
type input "r"
type textarea "x"
click at [1056, 209] on div "Use the fields below to edit this job: Client Details Client CULVERS Edit Clien…" at bounding box center [838, 409] width 1371 height 1562
click at [915, 230] on div "Service Type" at bounding box center [818, 241] width 262 height 21
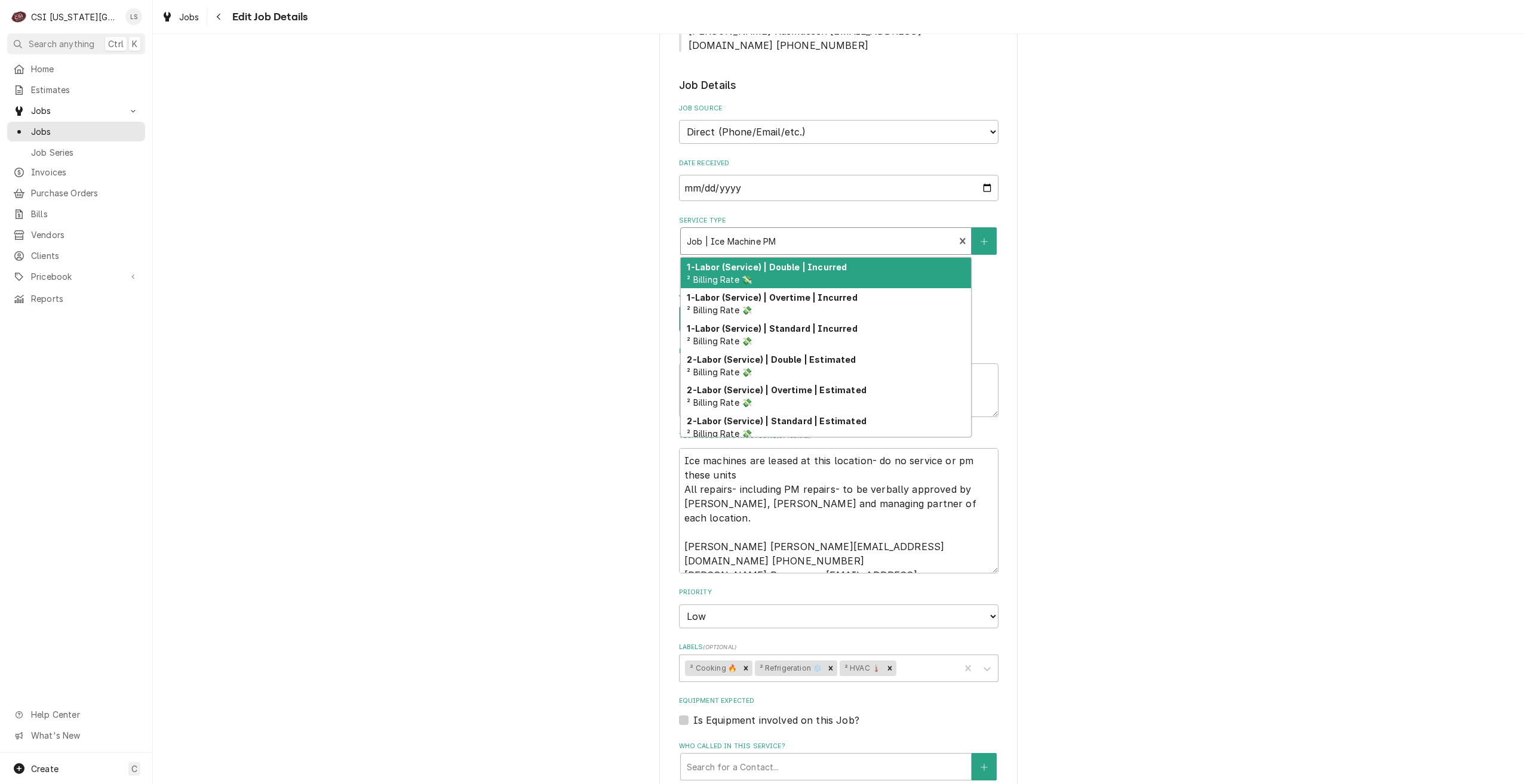
type textarea "x"
type input "p"
type textarea "x"
type input "pm"
type textarea "x"
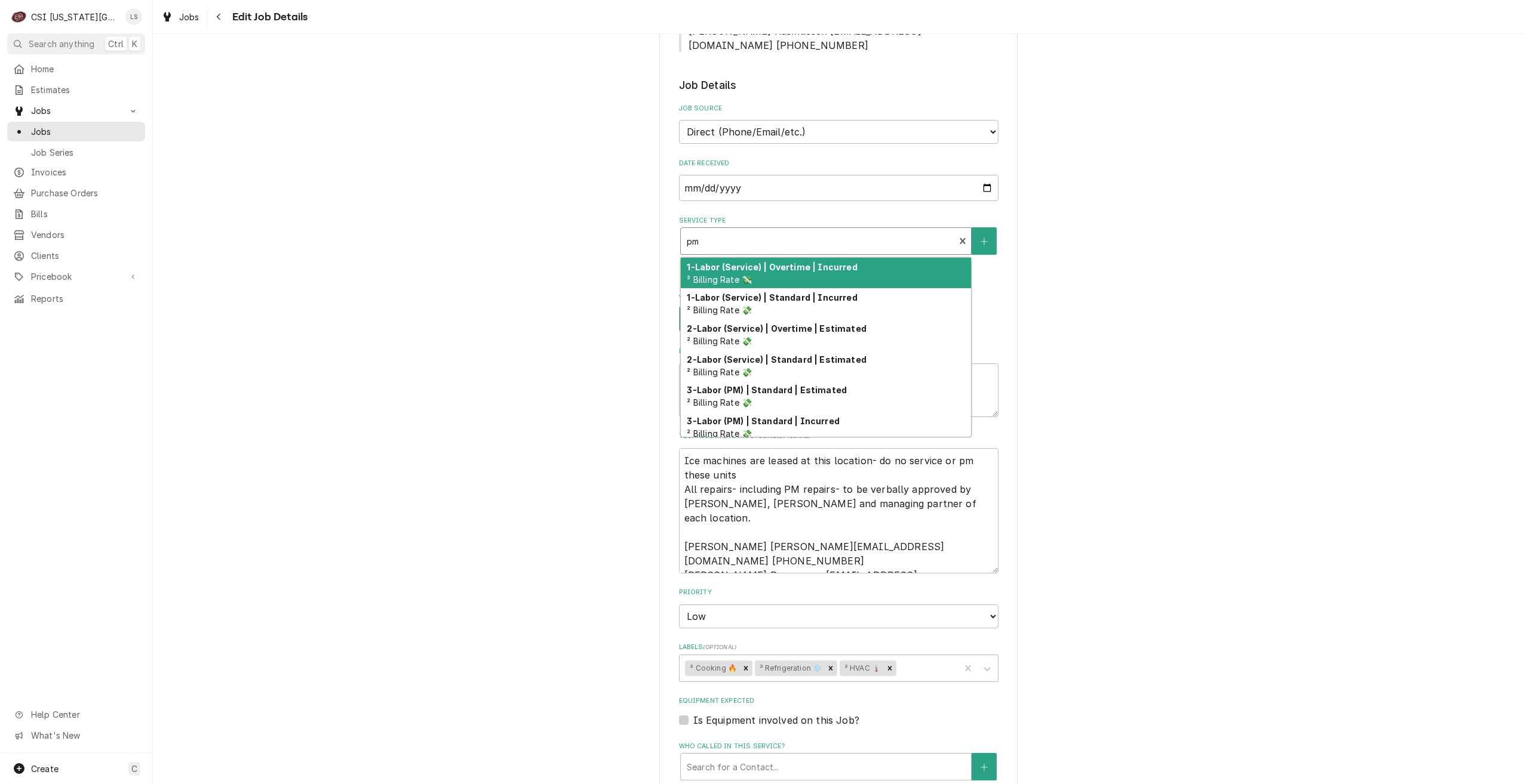
type input "pm"
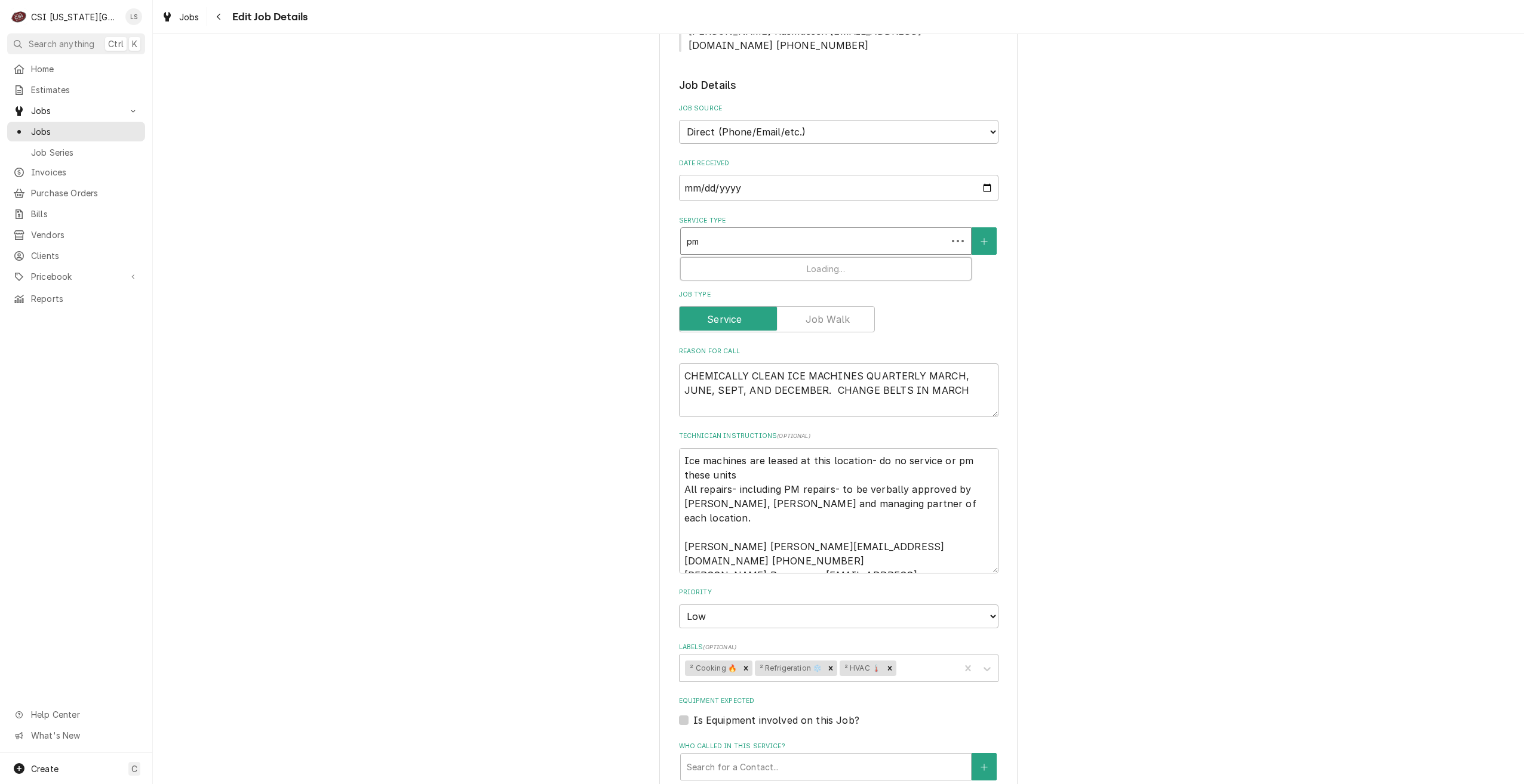
type textarea "x"
type input "pm c"
type textarea "x"
type input "pm co"
type textarea "x"
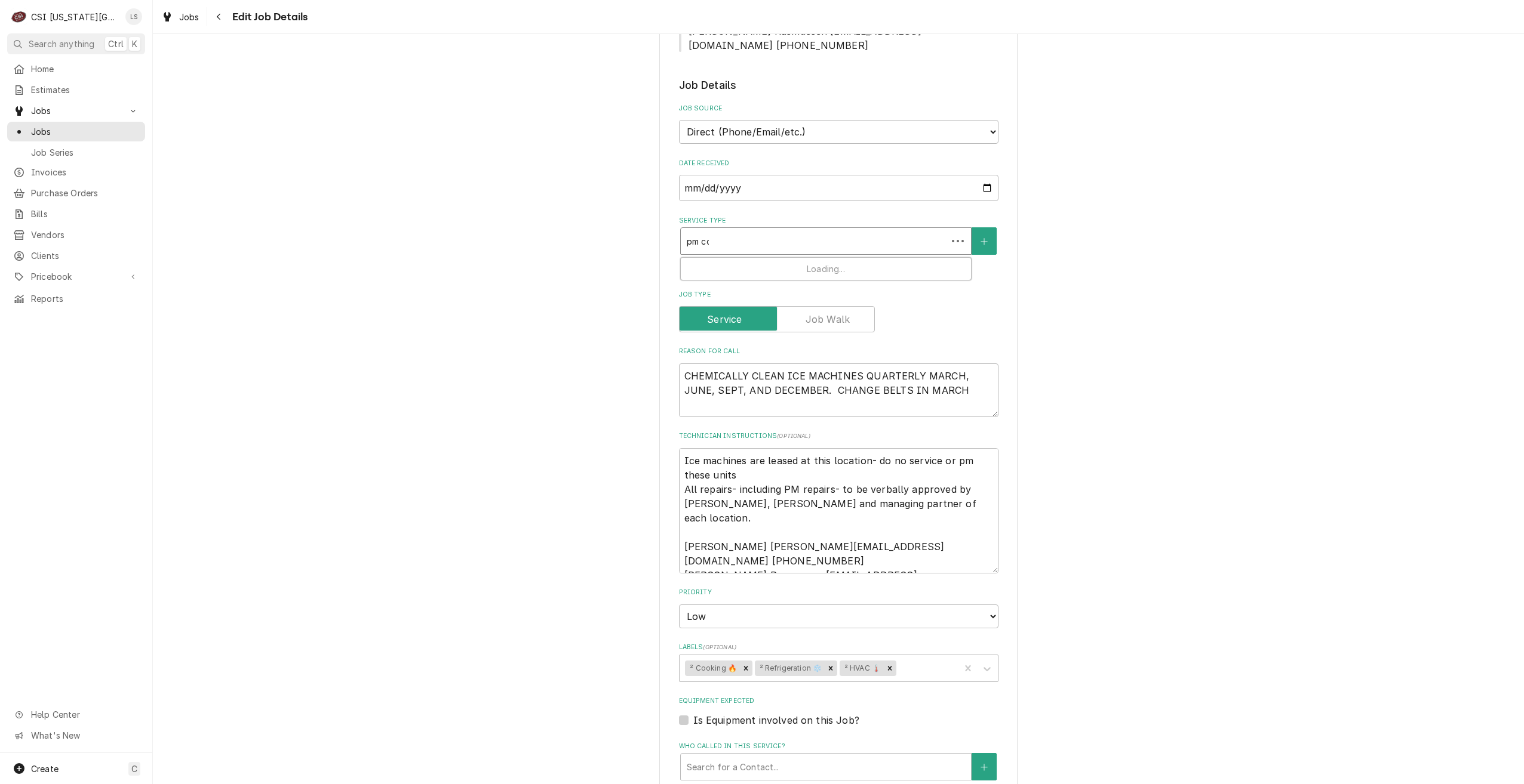
type input "pm coo"
type textarea "x"
type input "pm cook"
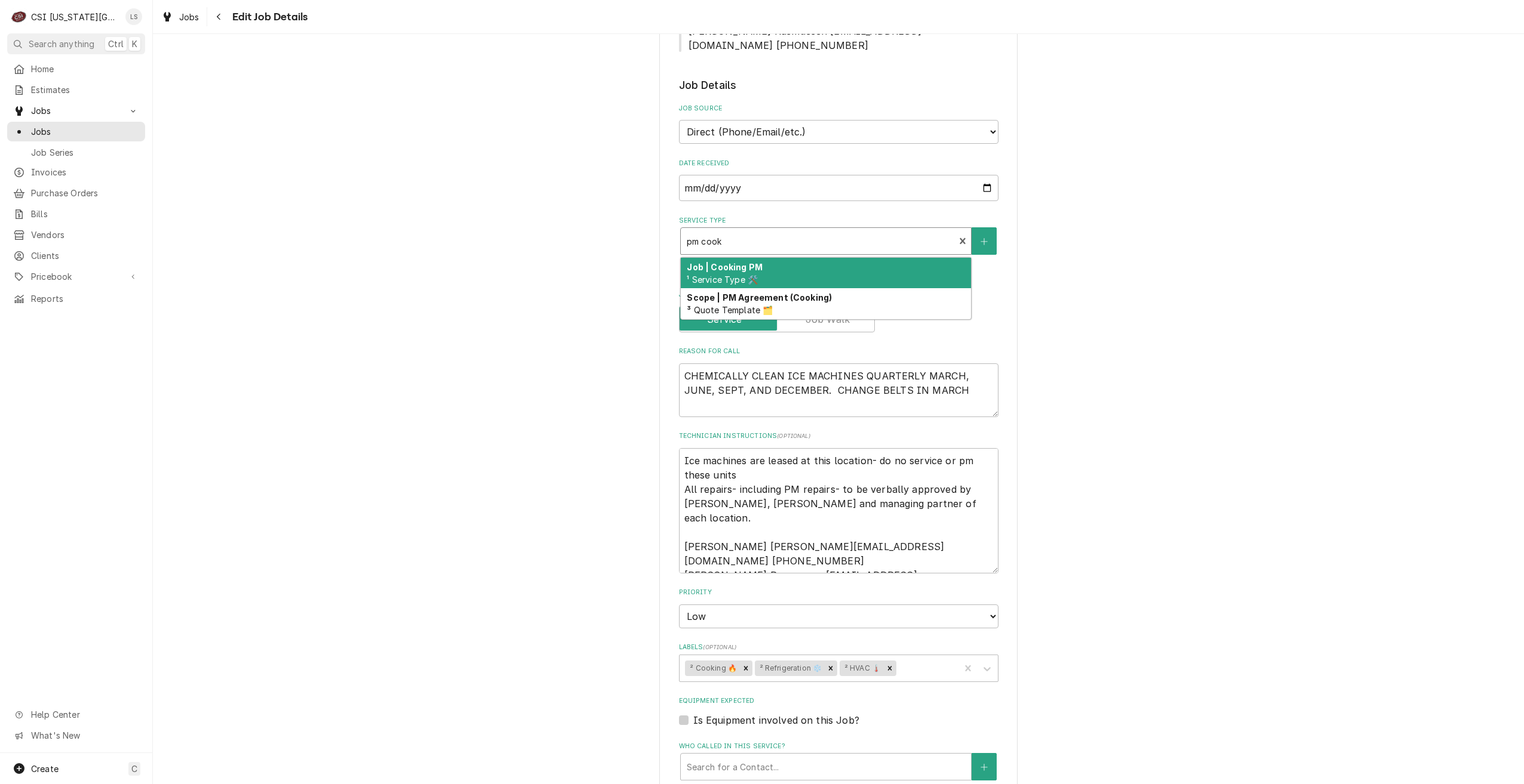
click at [894, 258] on div "Job | Cooking PM ¹ Service Type 🛠️" at bounding box center [826, 273] width 290 height 31
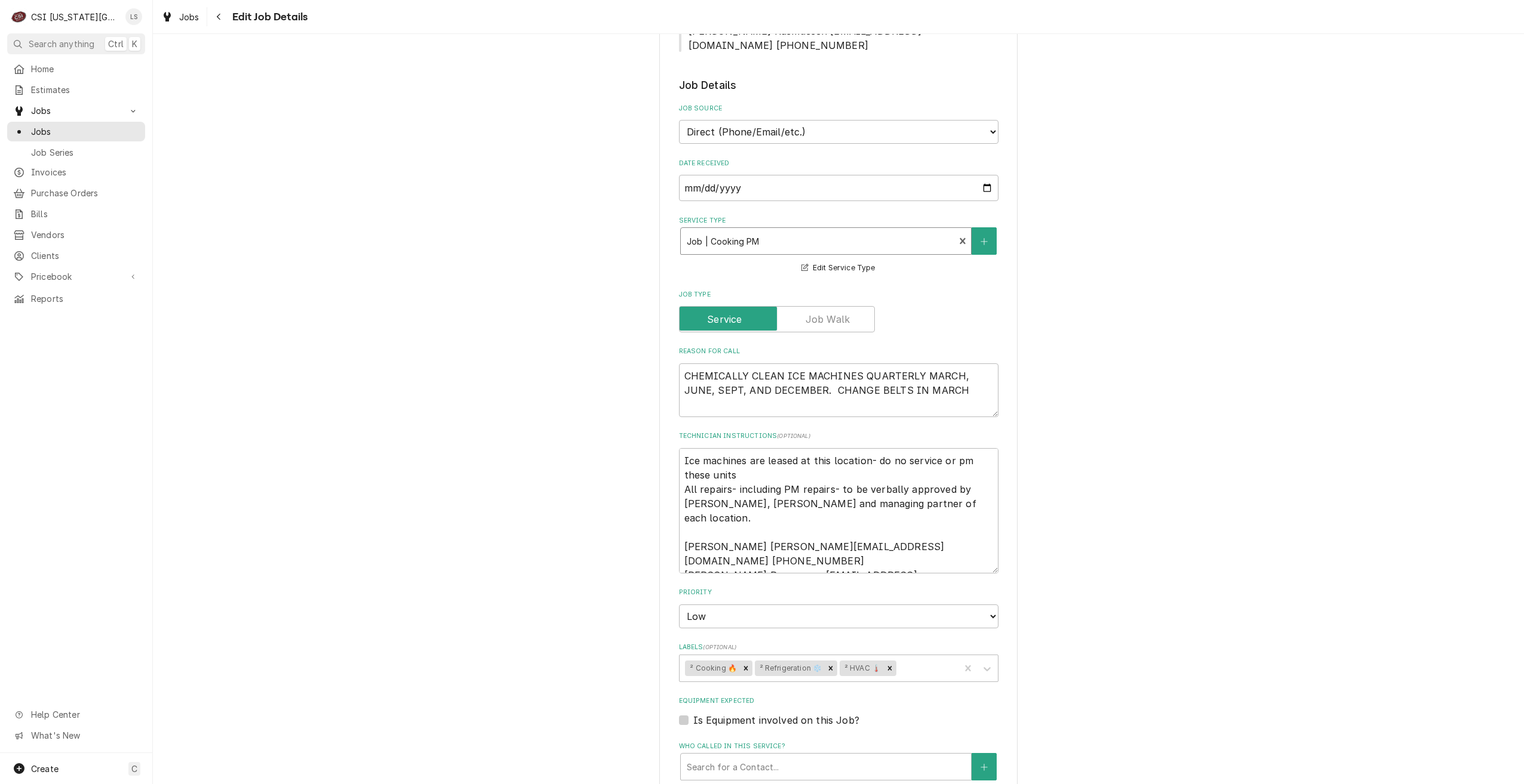
click at [1075, 265] on div "Use the fields below to edit this job: Client Details Client CULVERS Edit Clien…" at bounding box center [838, 409] width 1371 height 1562
click at [984, 227] on button "Service Type" at bounding box center [984, 241] width 25 height 28
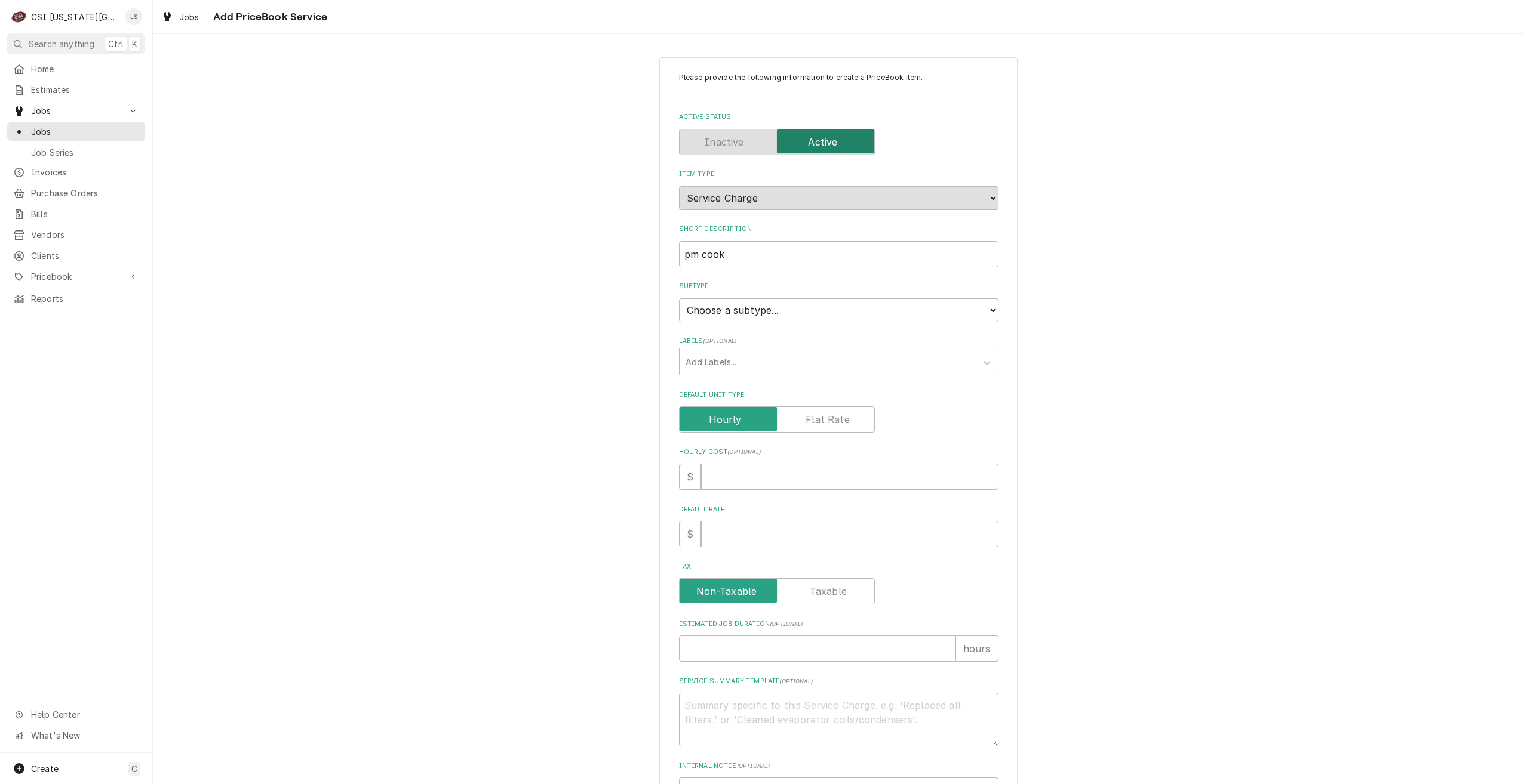
click at [1105, 250] on div "Please provide the following information to create a PriceBook item. Active Sta…" at bounding box center [838, 475] width 1371 height 857
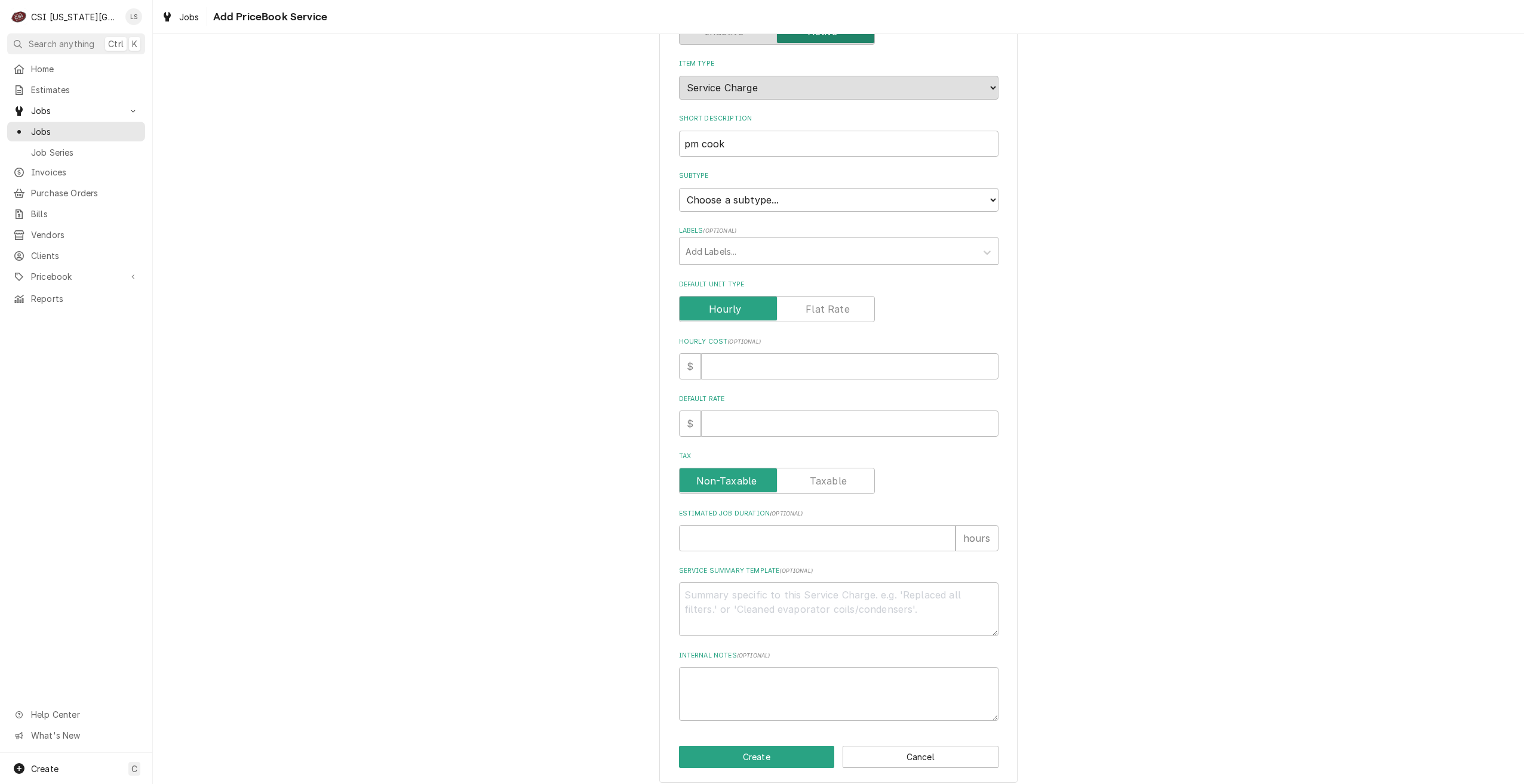
scroll to position [120, 0]
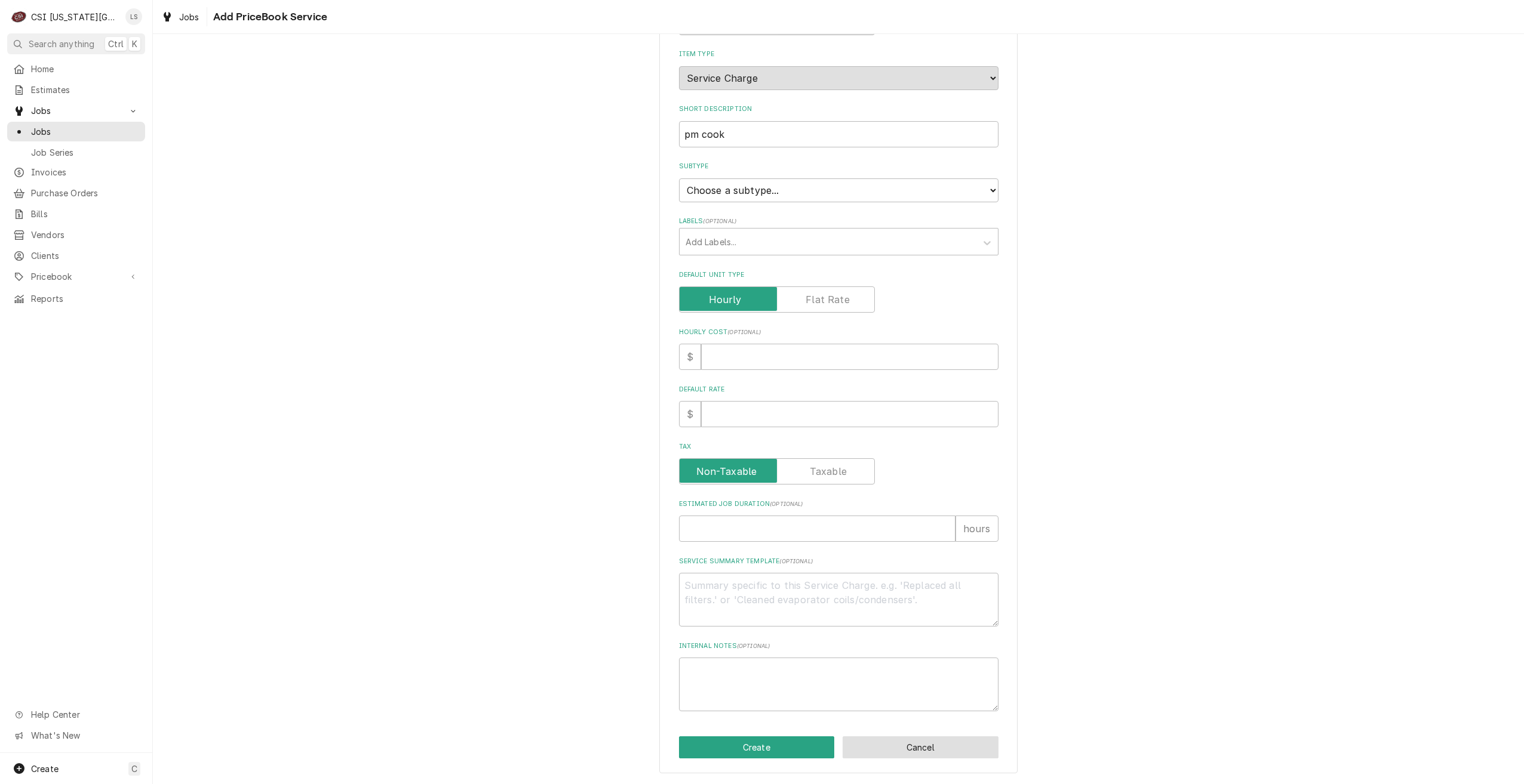
click at [941, 743] on button "Cancel" at bounding box center [920, 747] width 156 height 22
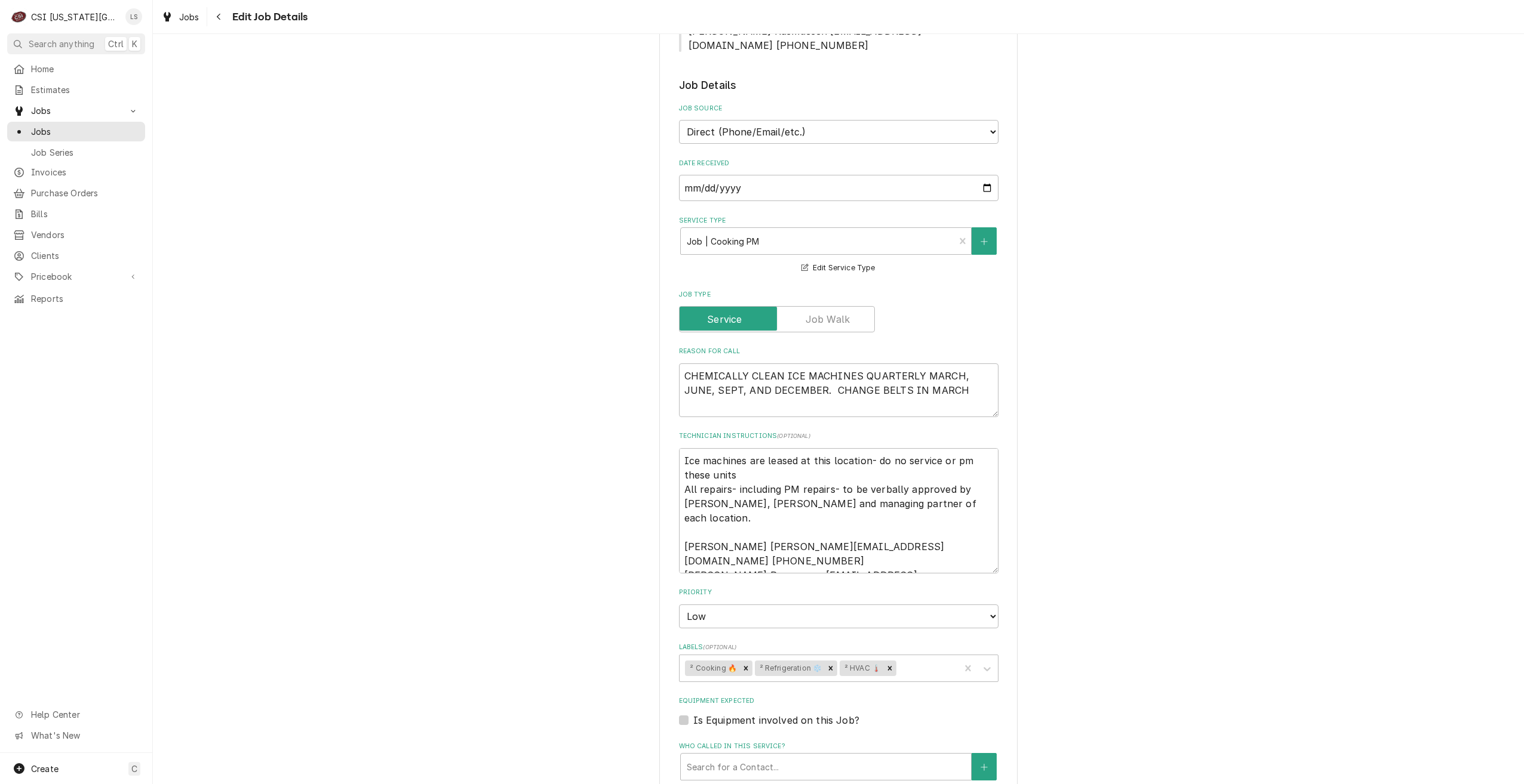
drag, startPoint x: 1227, startPoint y: 395, endPoint x: 1226, endPoint y: 388, distance: 7.1
click at [1227, 393] on div "Use the fields below to edit this job: Client Details Client CULVERS Edit Clien…" at bounding box center [838, 409] width 1371 height 1562
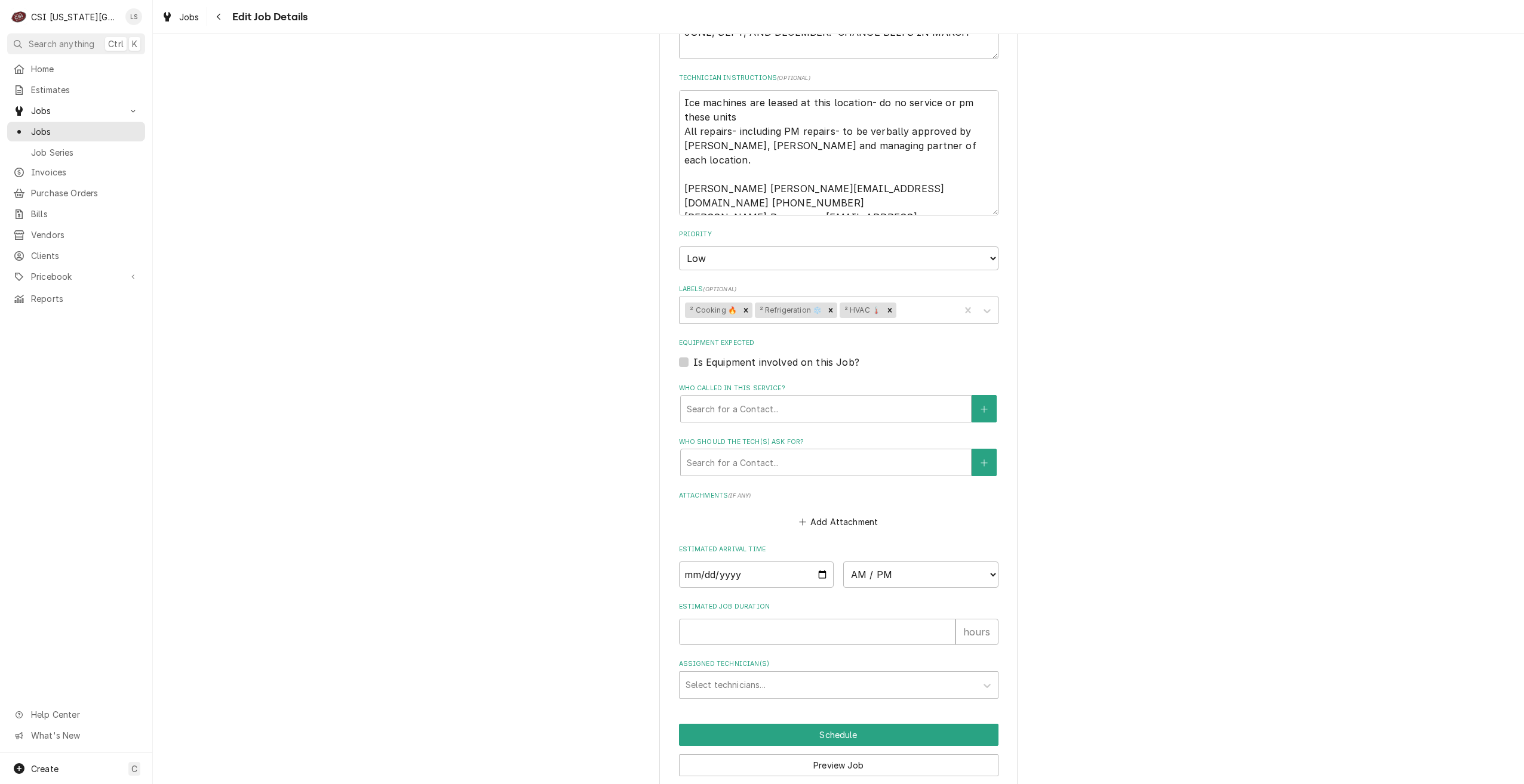
scroll to position [796, 0]
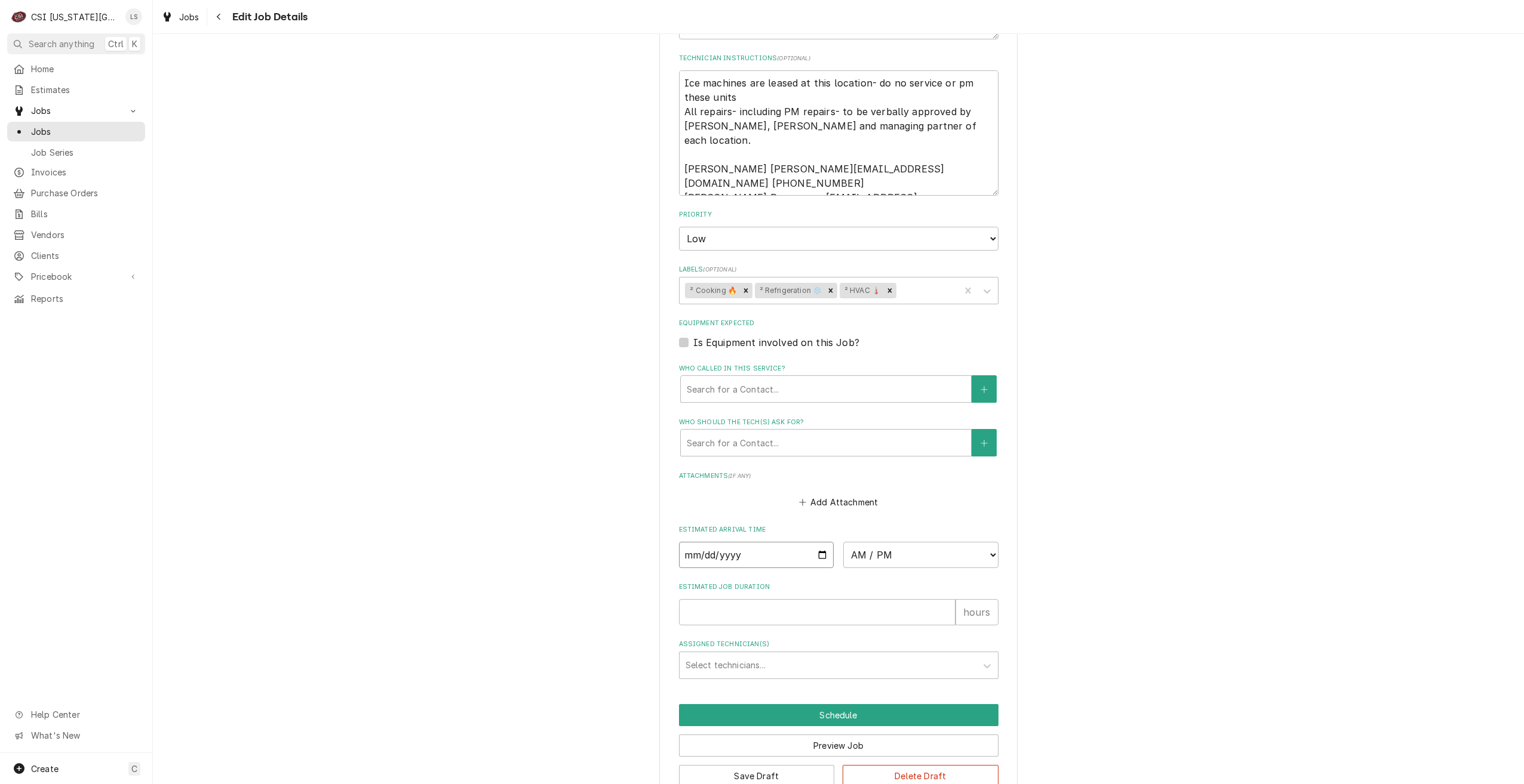
click at [816, 541] on input "Date" at bounding box center [756, 554] width 155 height 26
type textarea "x"
type input "2025-09-04"
click at [860, 541] on select "AM / PM 6:00 AM 6:15 AM 6:30 AM 6:45 AM 7:00 AM 7:15 AM 7:30 AM 7:45 AM 8:00 AM…" at bounding box center [920, 554] width 155 height 26
type textarea "x"
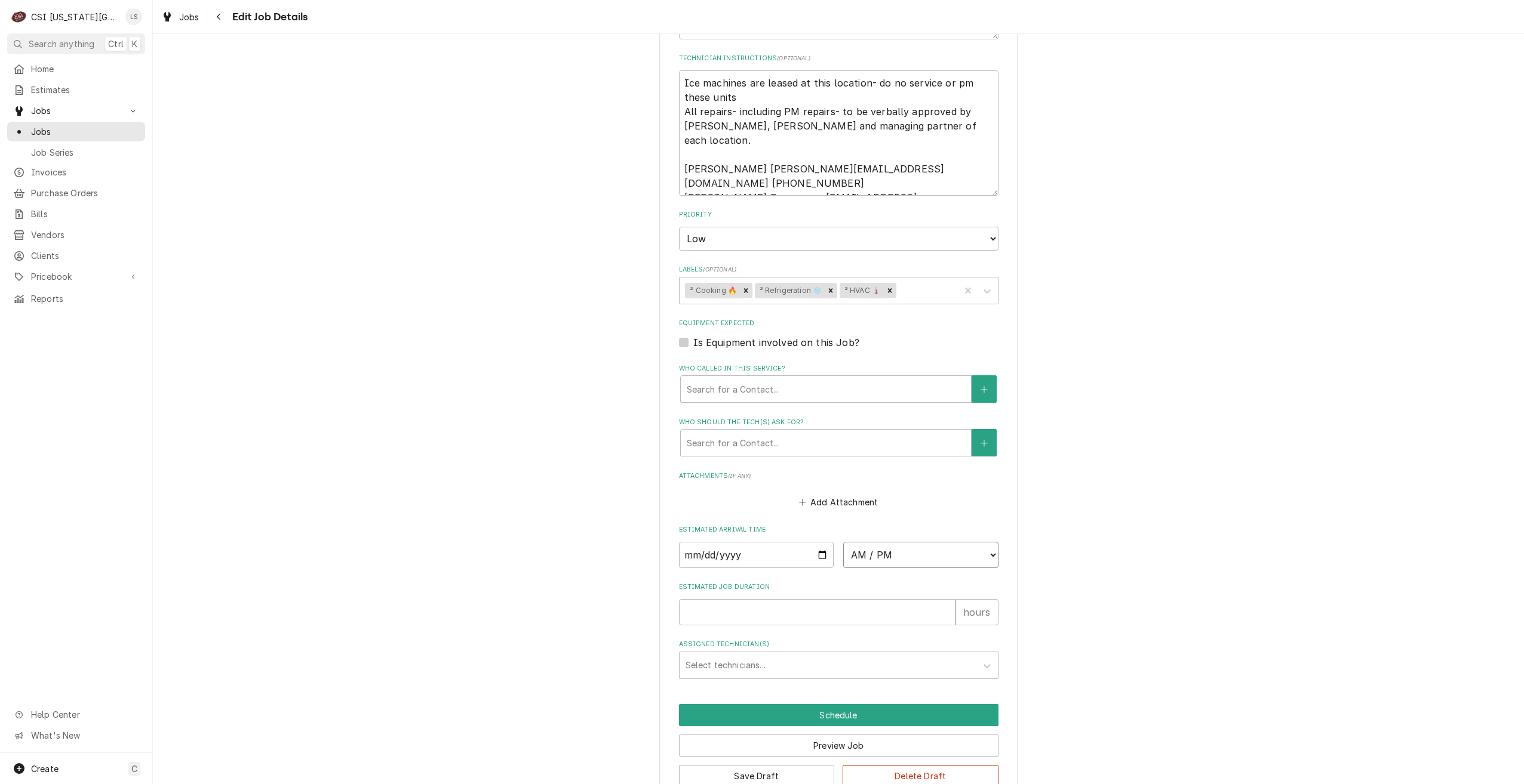
select select "07:00:00"
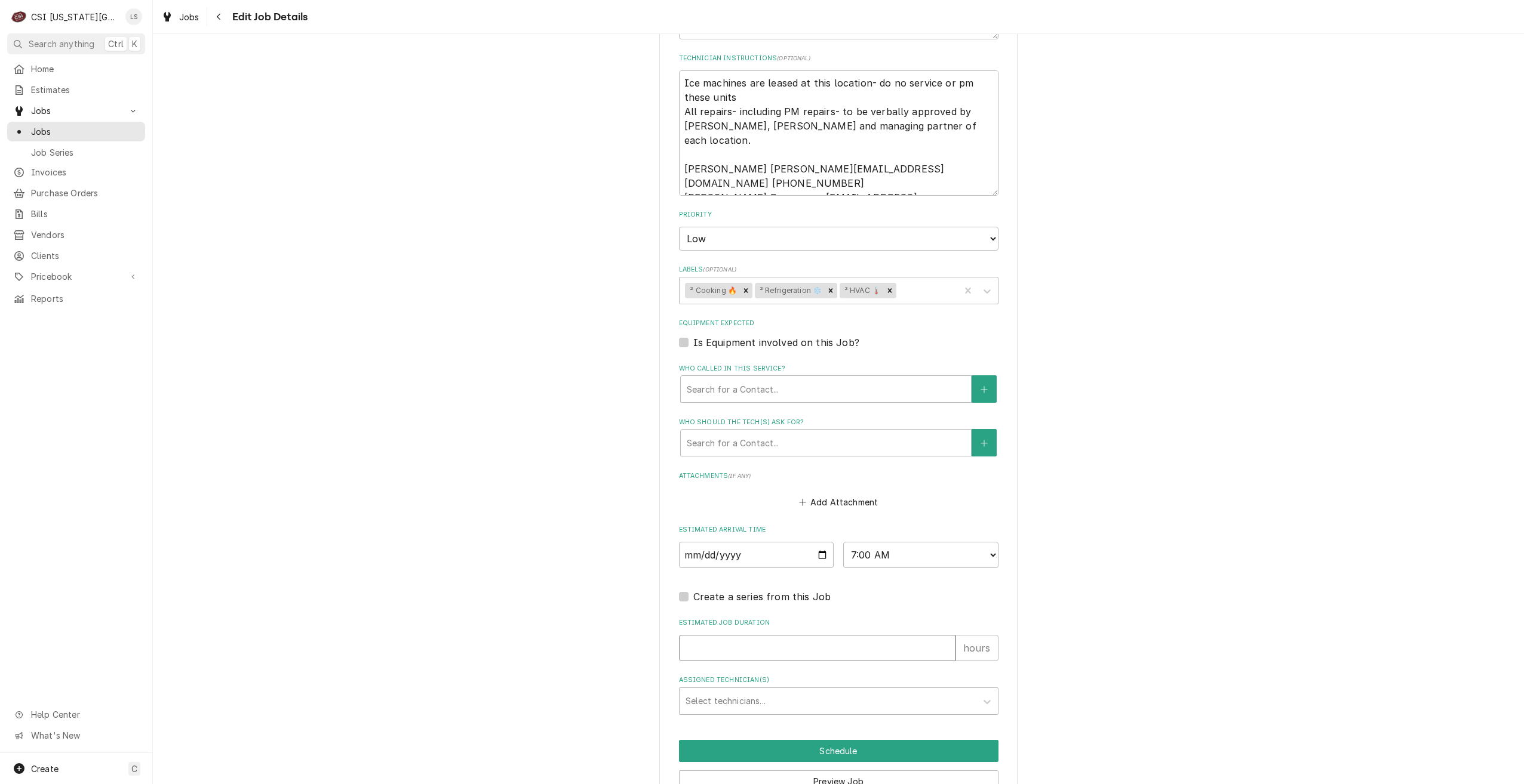
click at [852, 635] on input "Estimated Job Duration" at bounding box center [817, 647] width 277 height 26
type textarea "x"
type input "2"
type textarea "x"
type input "2"
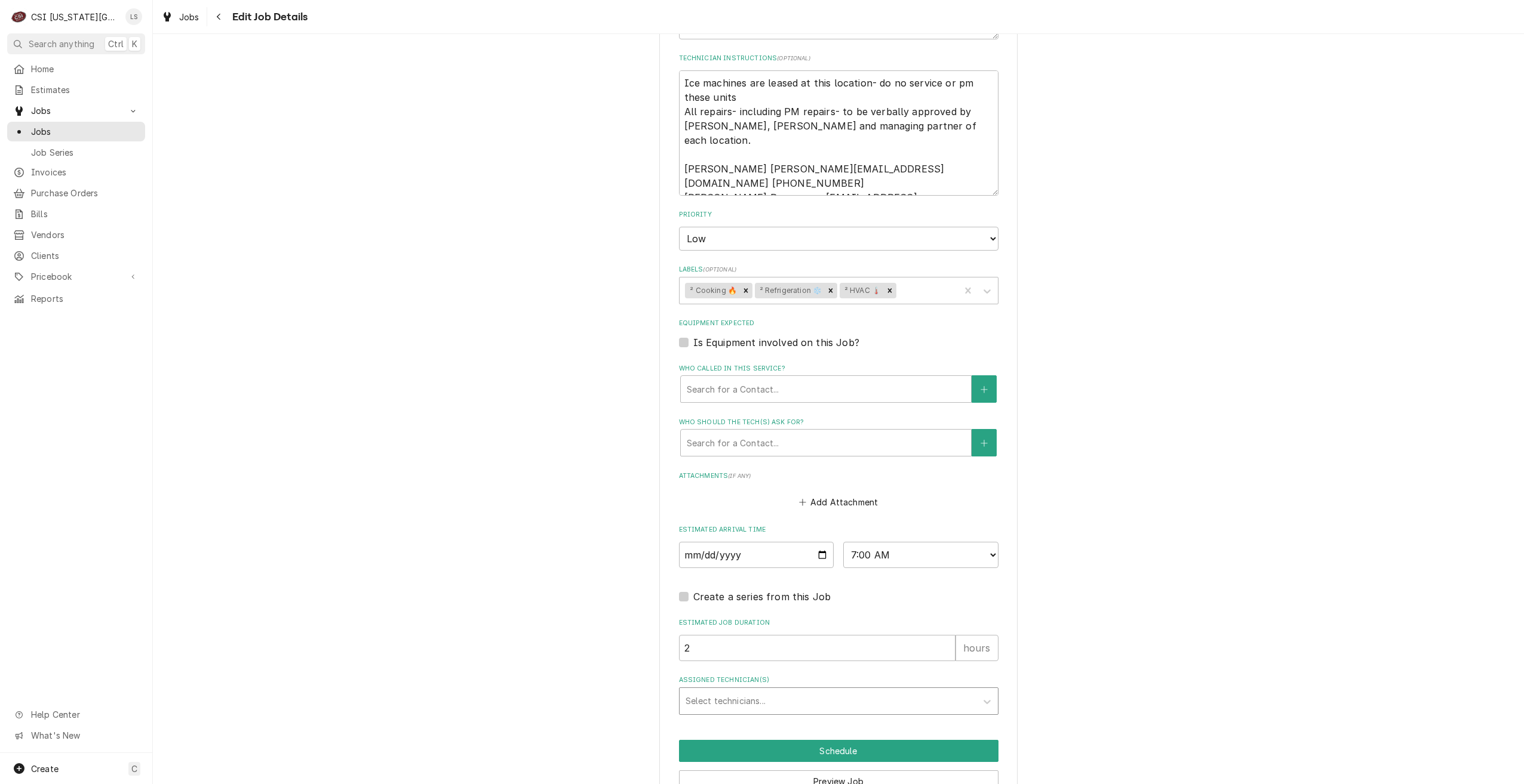
click at [903, 691] on div "Assigned Technician(s)" at bounding box center [828, 702] width 285 height 21
type input "gonz"
click at [892, 718] on div "Brian Gonzalez" at bounding box center [838, 727] width 318 height 19
type textarea "x"
click at [885, 740] on button "Schedule" at bounding box center [838, 751] width 320 height 22
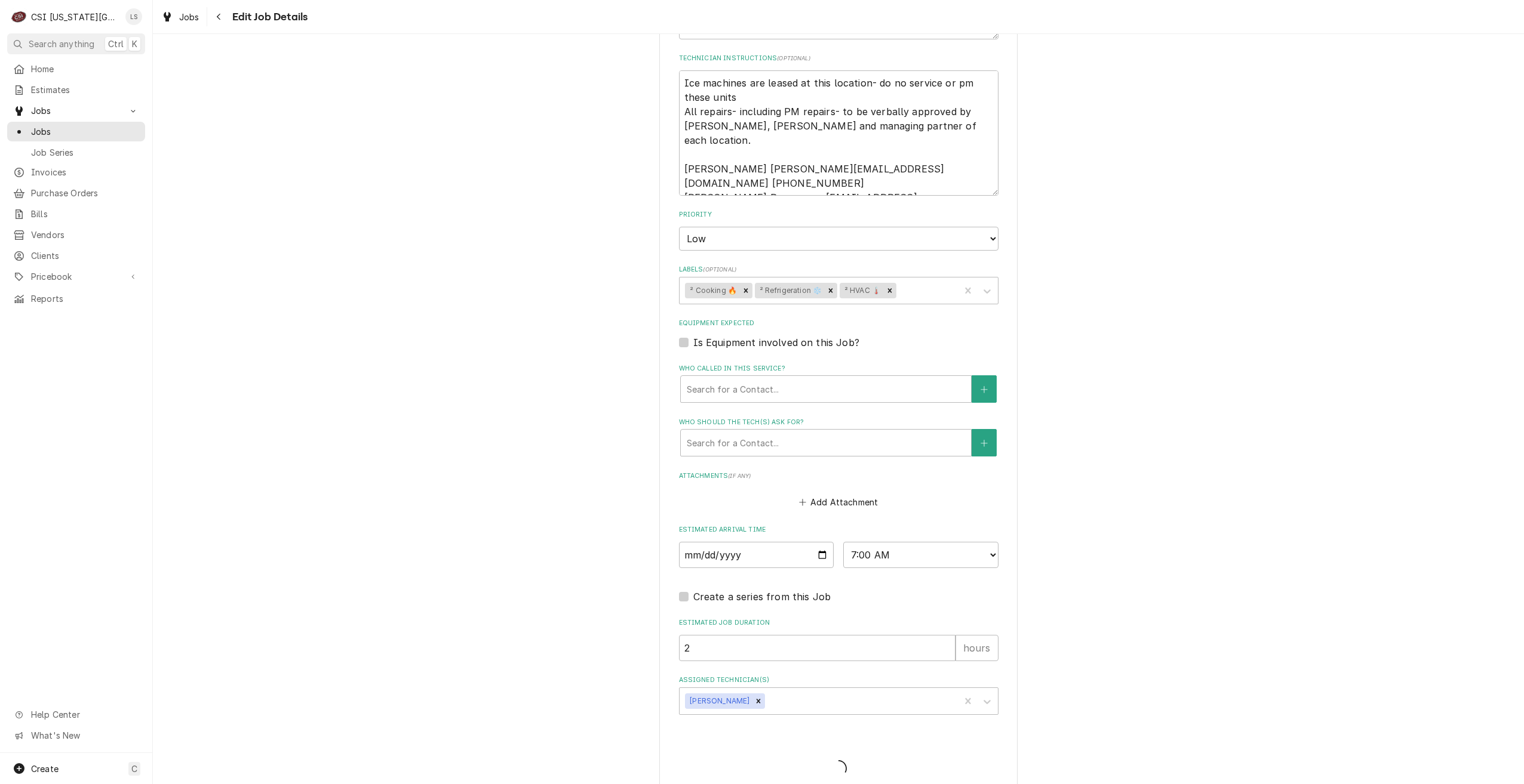
scroll to position [790, 0]
type textarea "x"
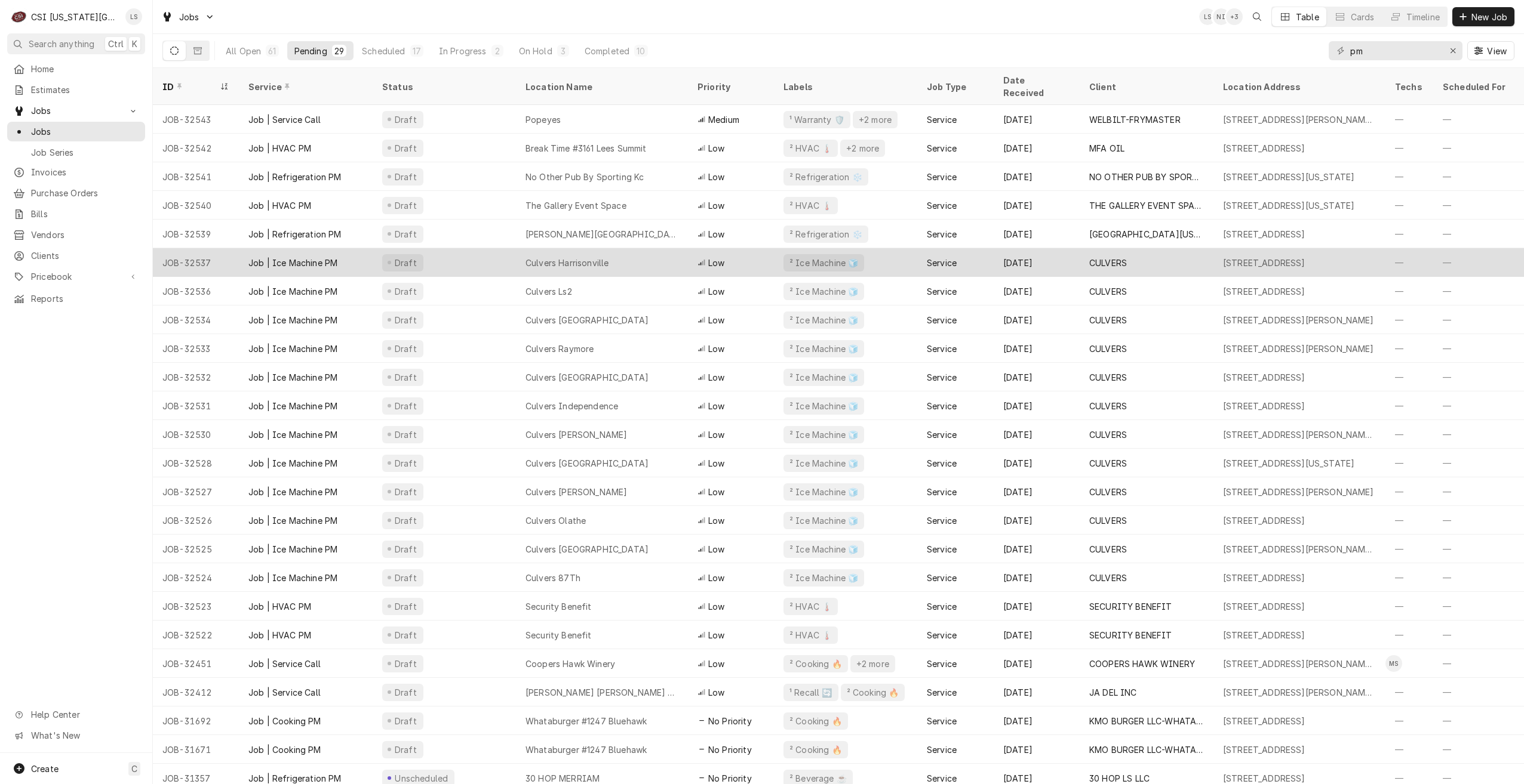
click at [625, 259] on div "Culvers Harrisonville" at bounding box center [602, 262] width 172 height 29
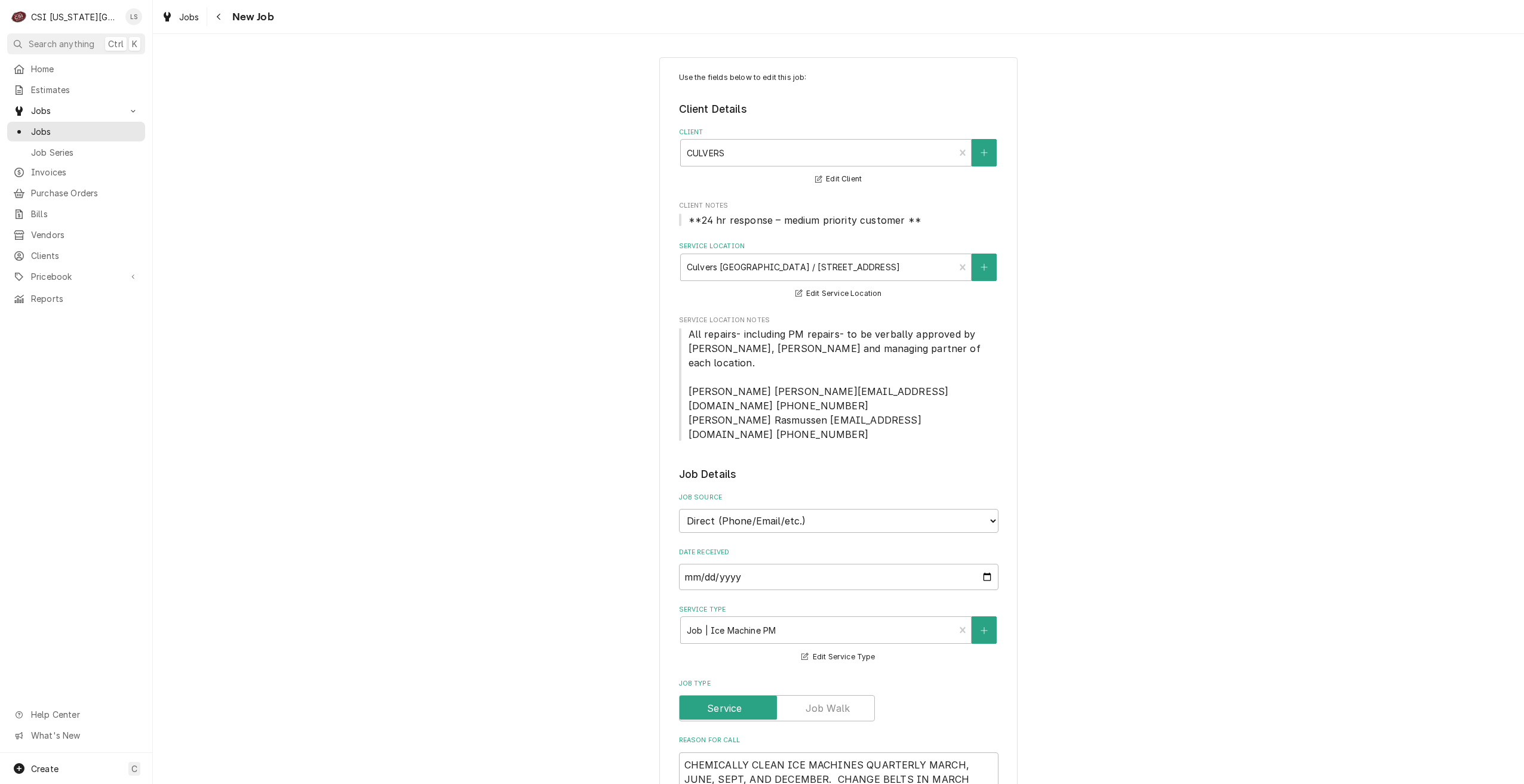
type textarea "x"
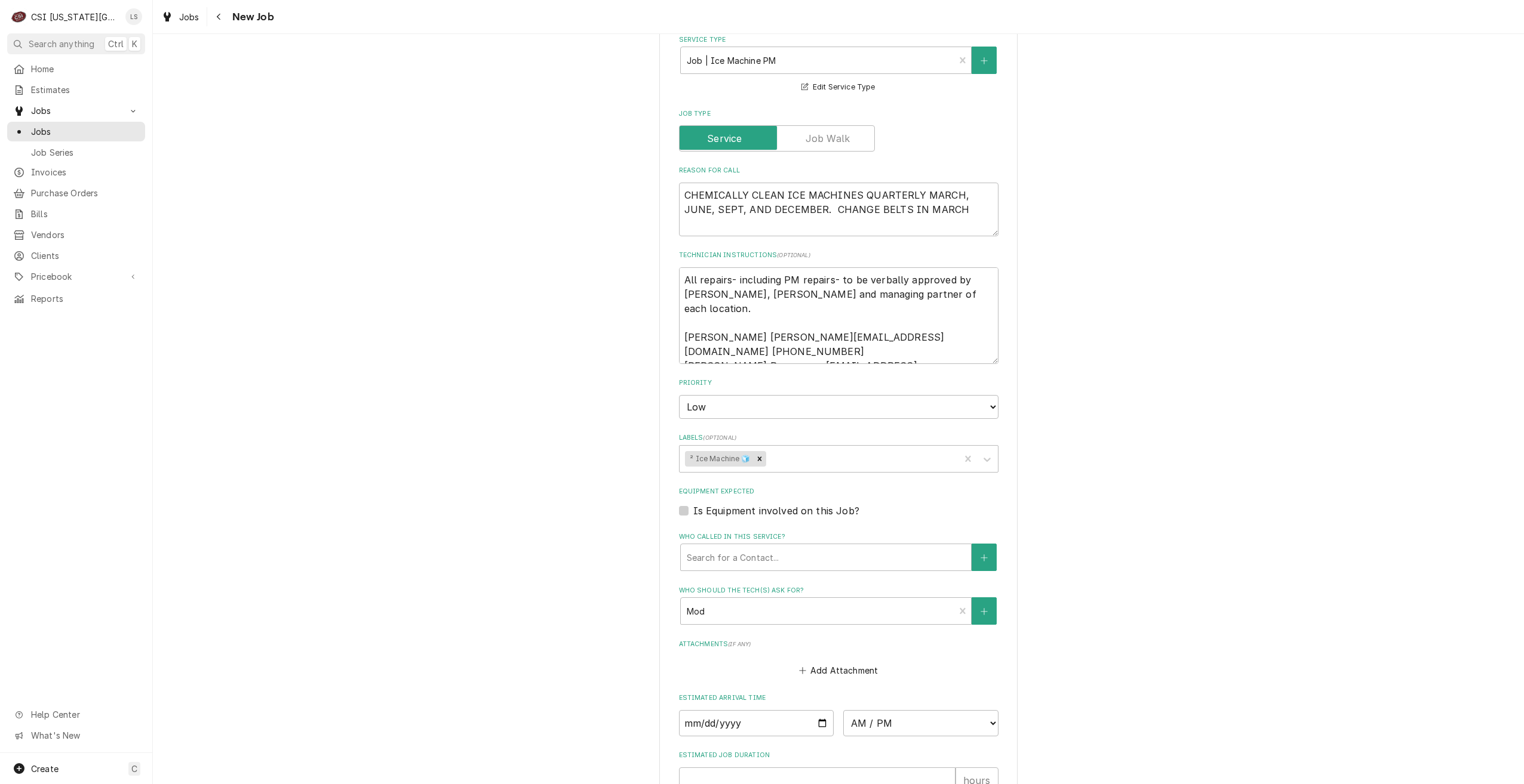
scroll to position [597, 0]
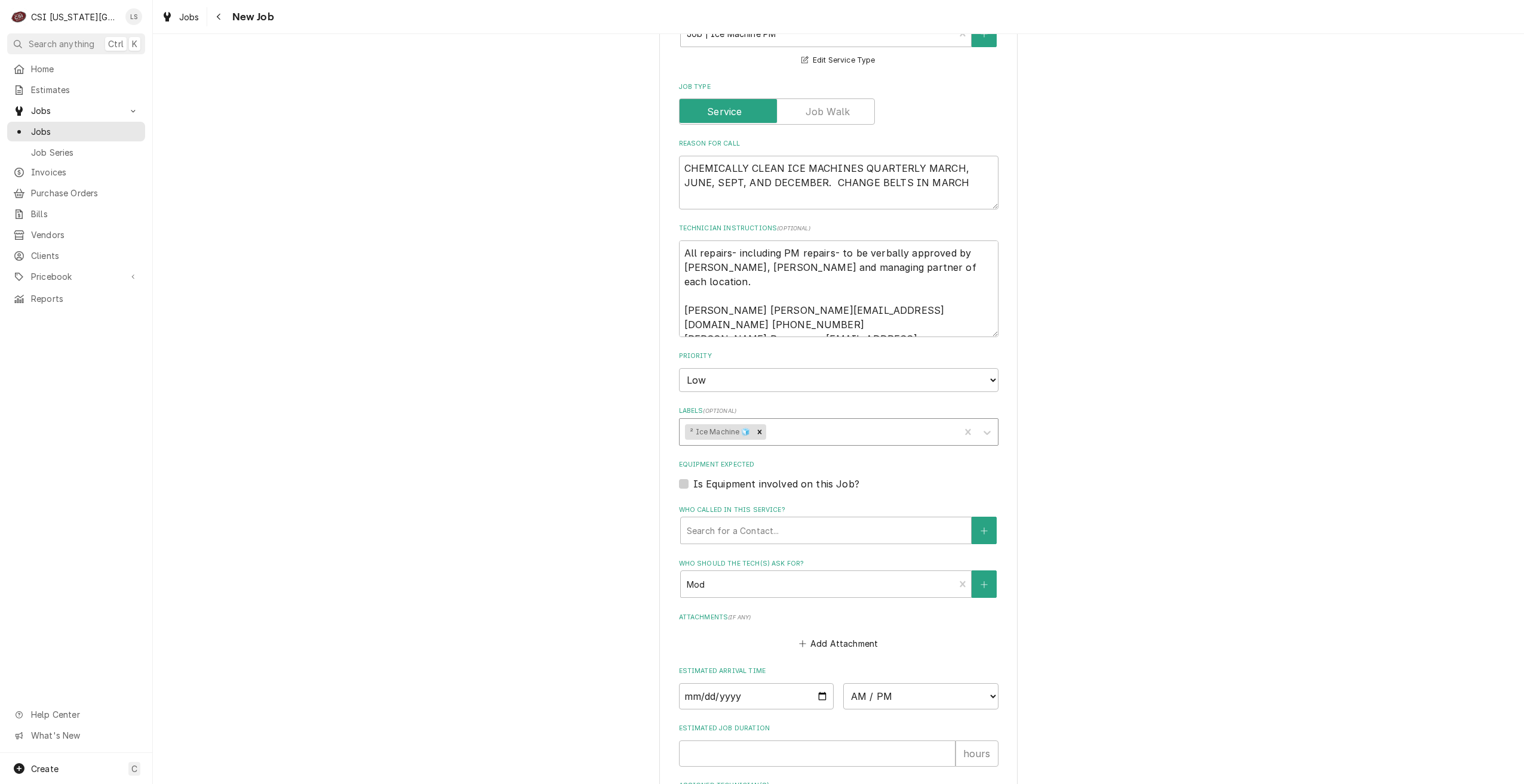
click at [876, 422] on div "Labels" at bounding box center [860, 432] width 185 height 21
type input "cook"
type textarea "x"
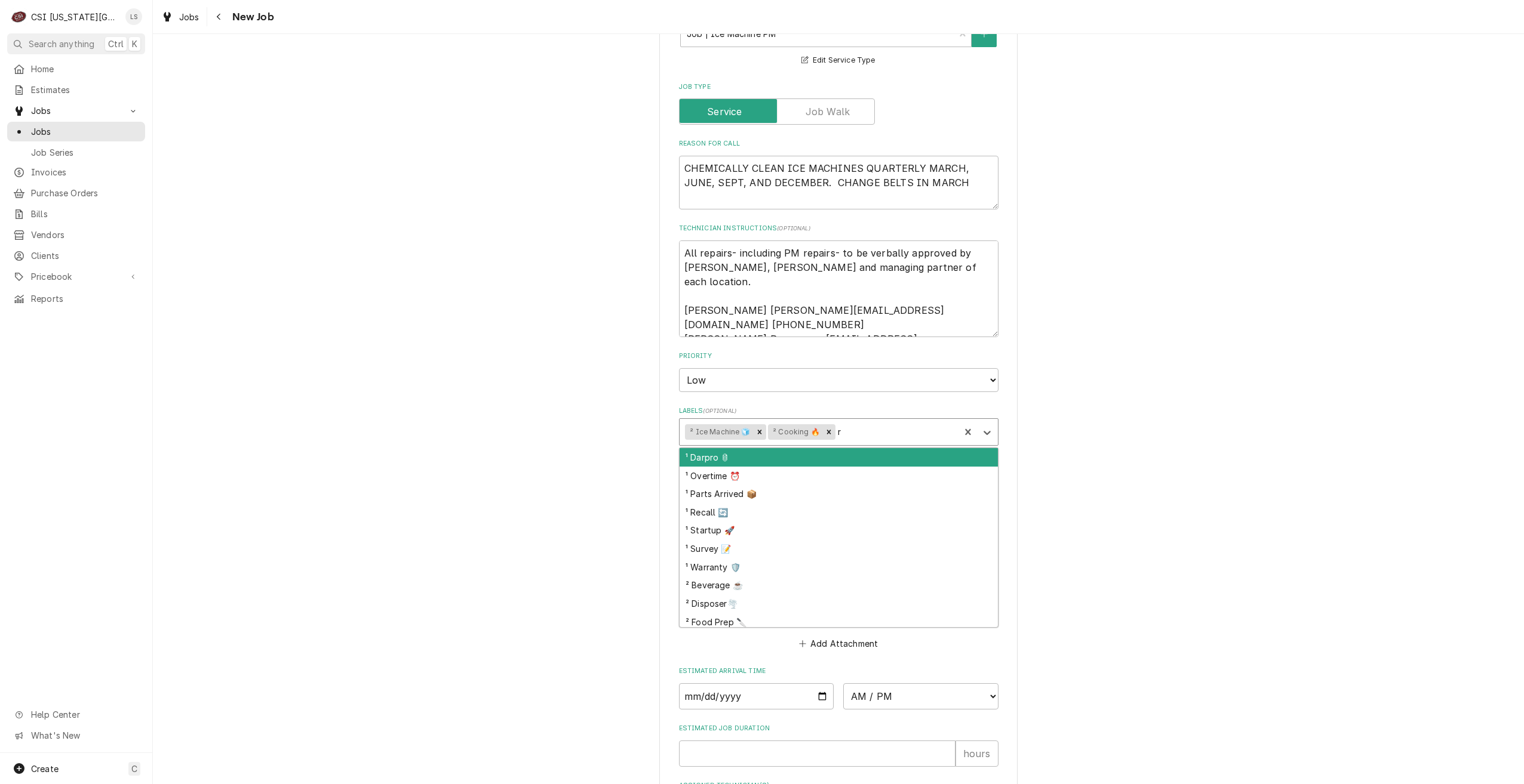
type input "re"
type textarea "x"
type input "ref"
type textarea "x"
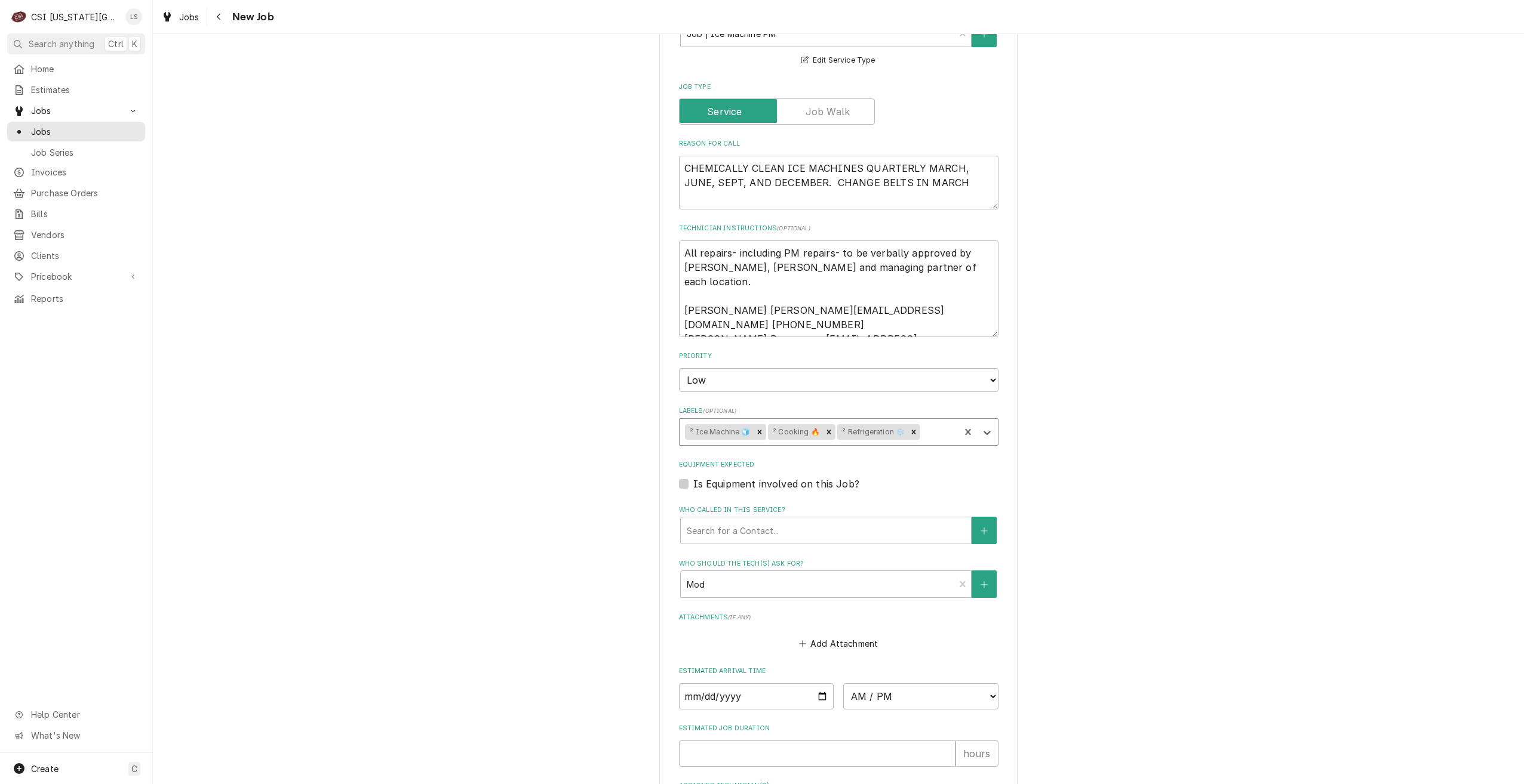
type textarea "x"
type input "hvac"
type textarea "x"
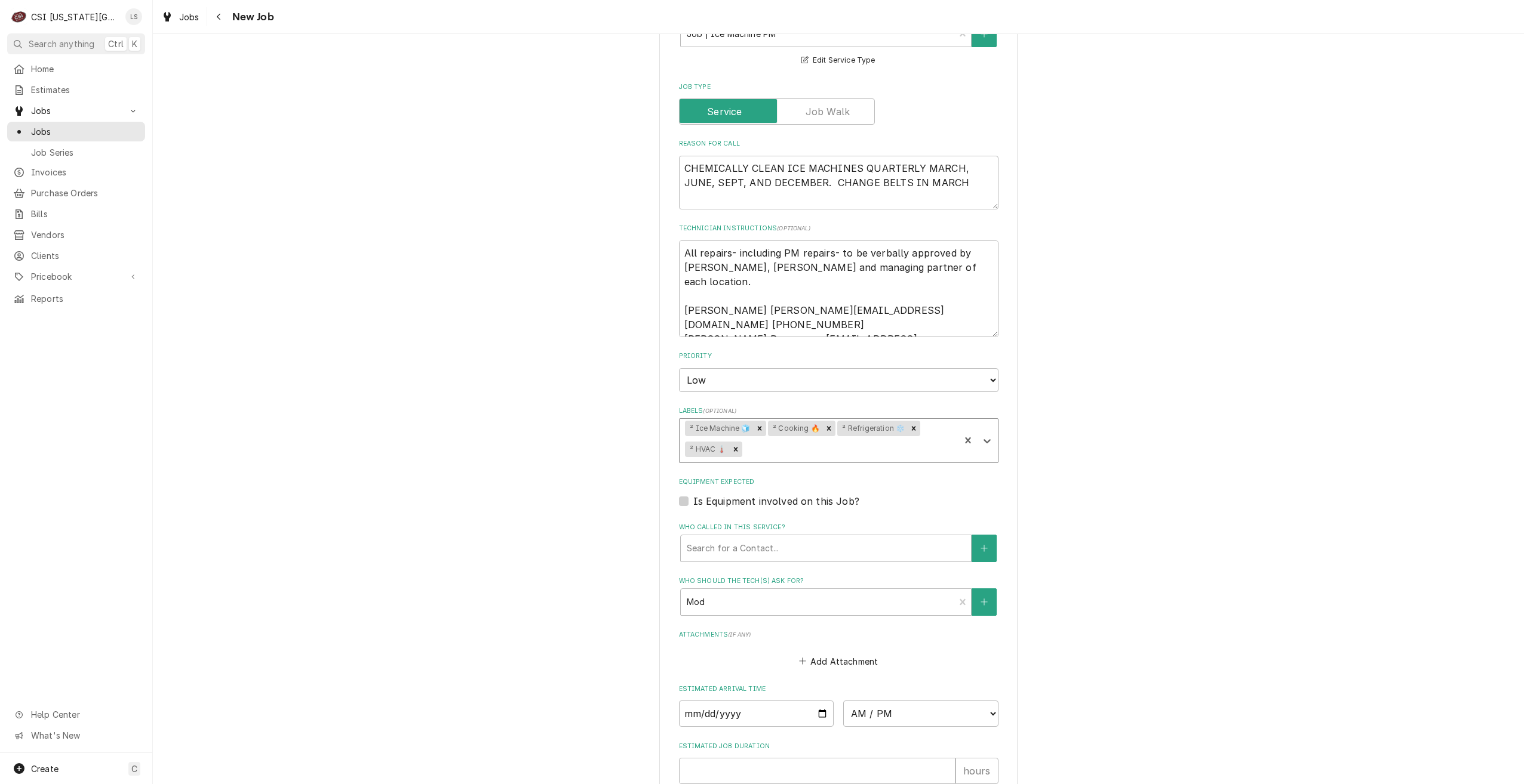
click at [1173, 314] on div "Use the fields below to edit this job: Client Details Client CULVERS Edit Clien…" at bounding box center [838, 210] width 1371 height 1521
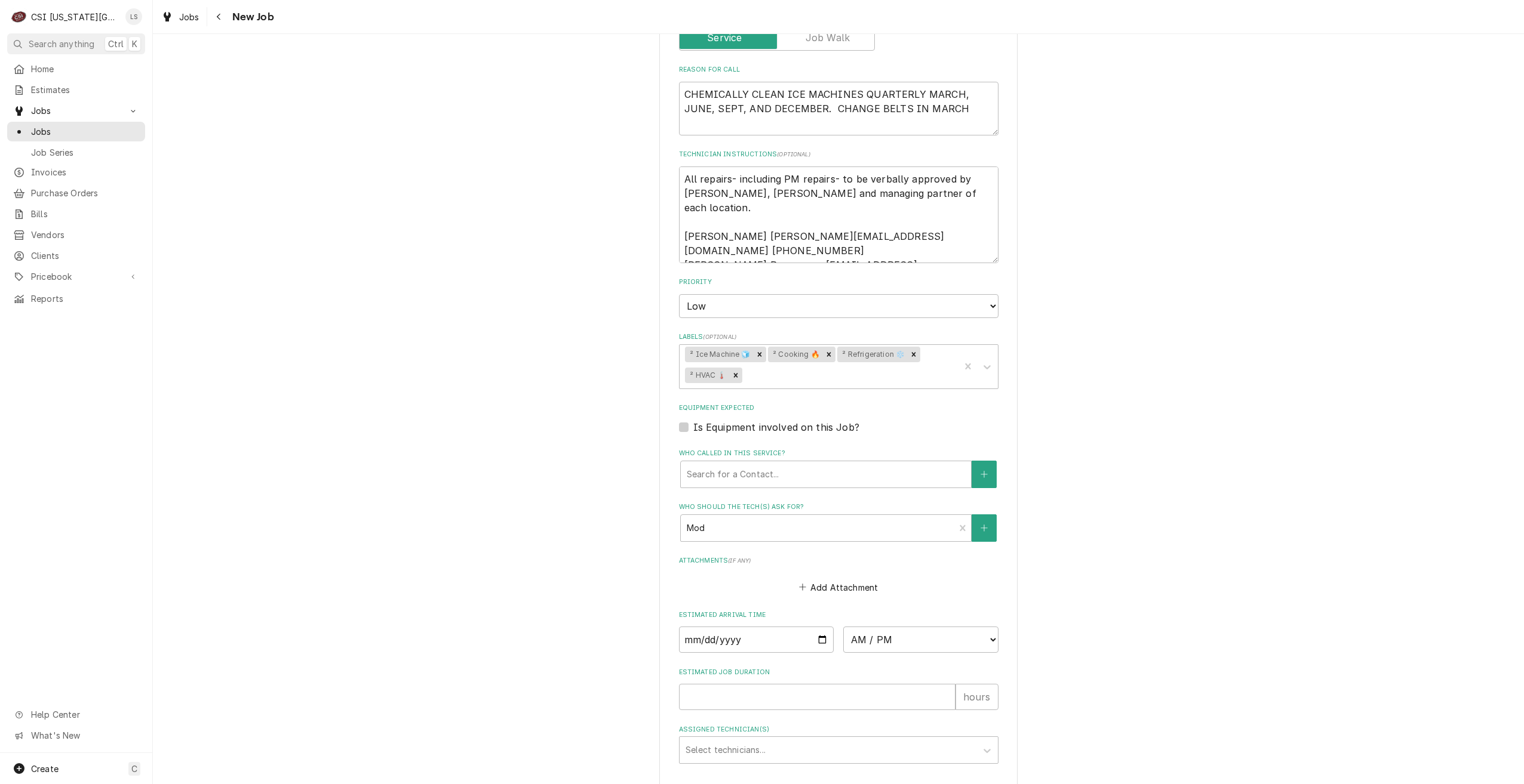
scroll to position [755, 0]
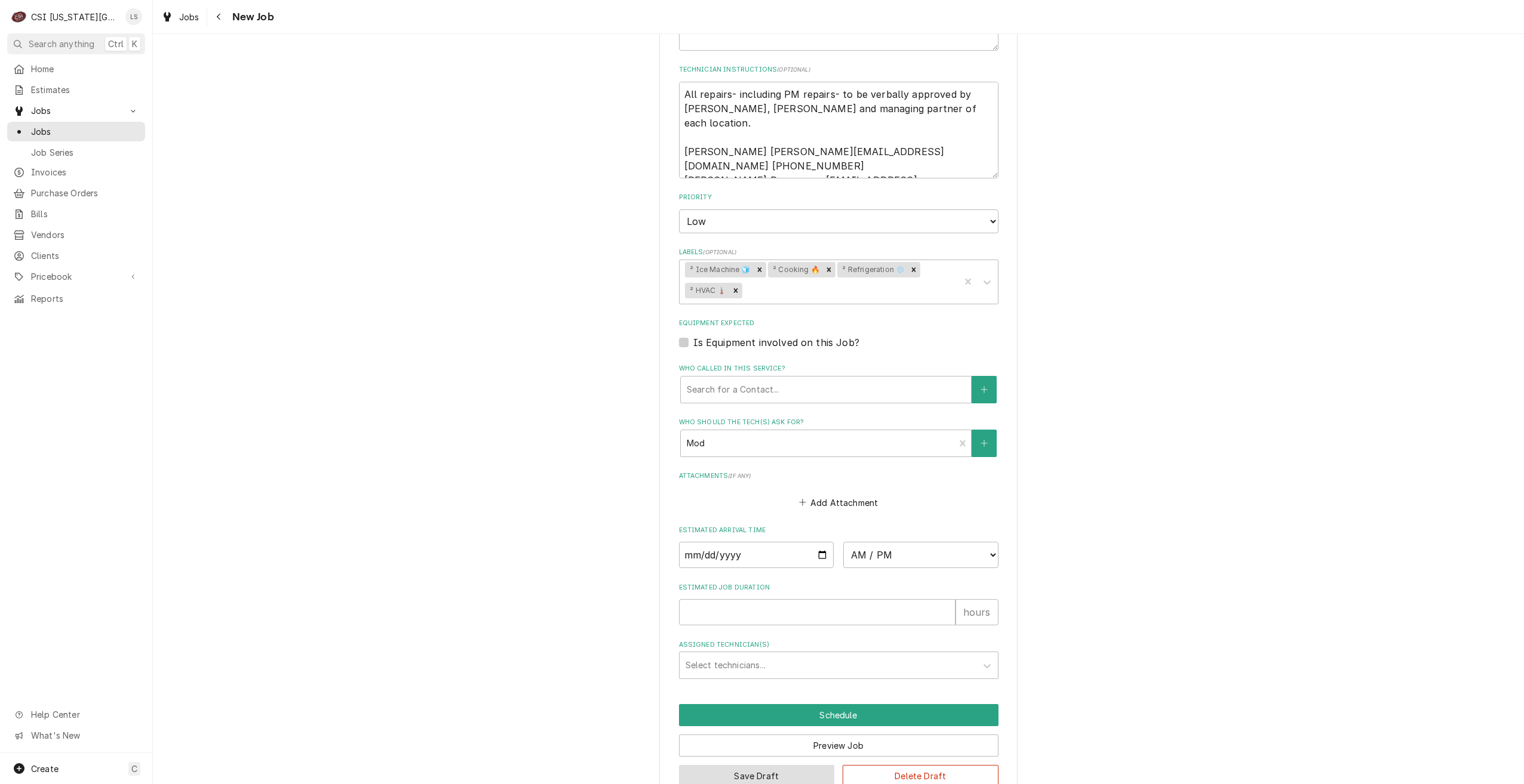
click at [768, 765] on button "Save Draft" at bounding box center [757, 776] width 156 height 22
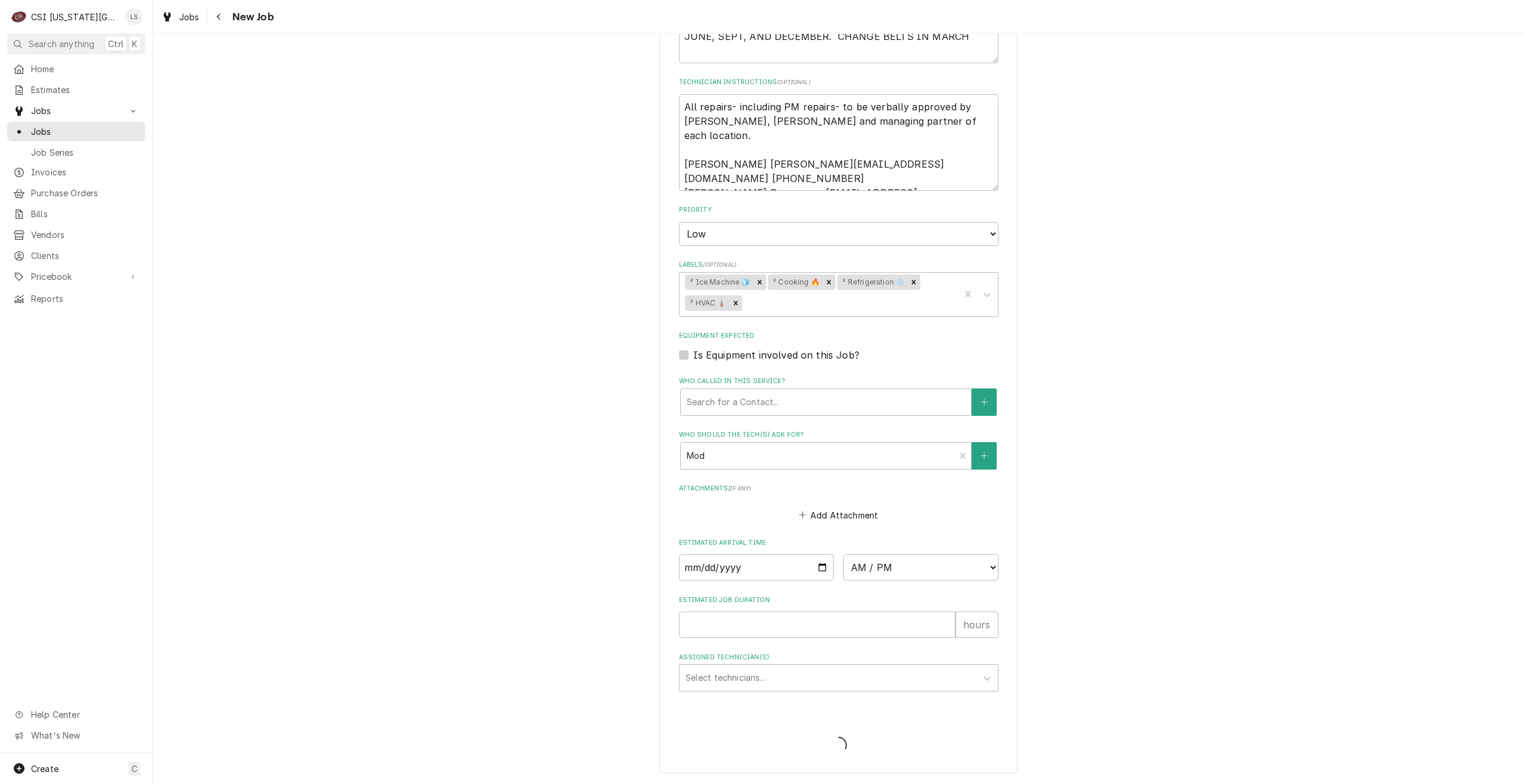
scroll to position [714, 0]
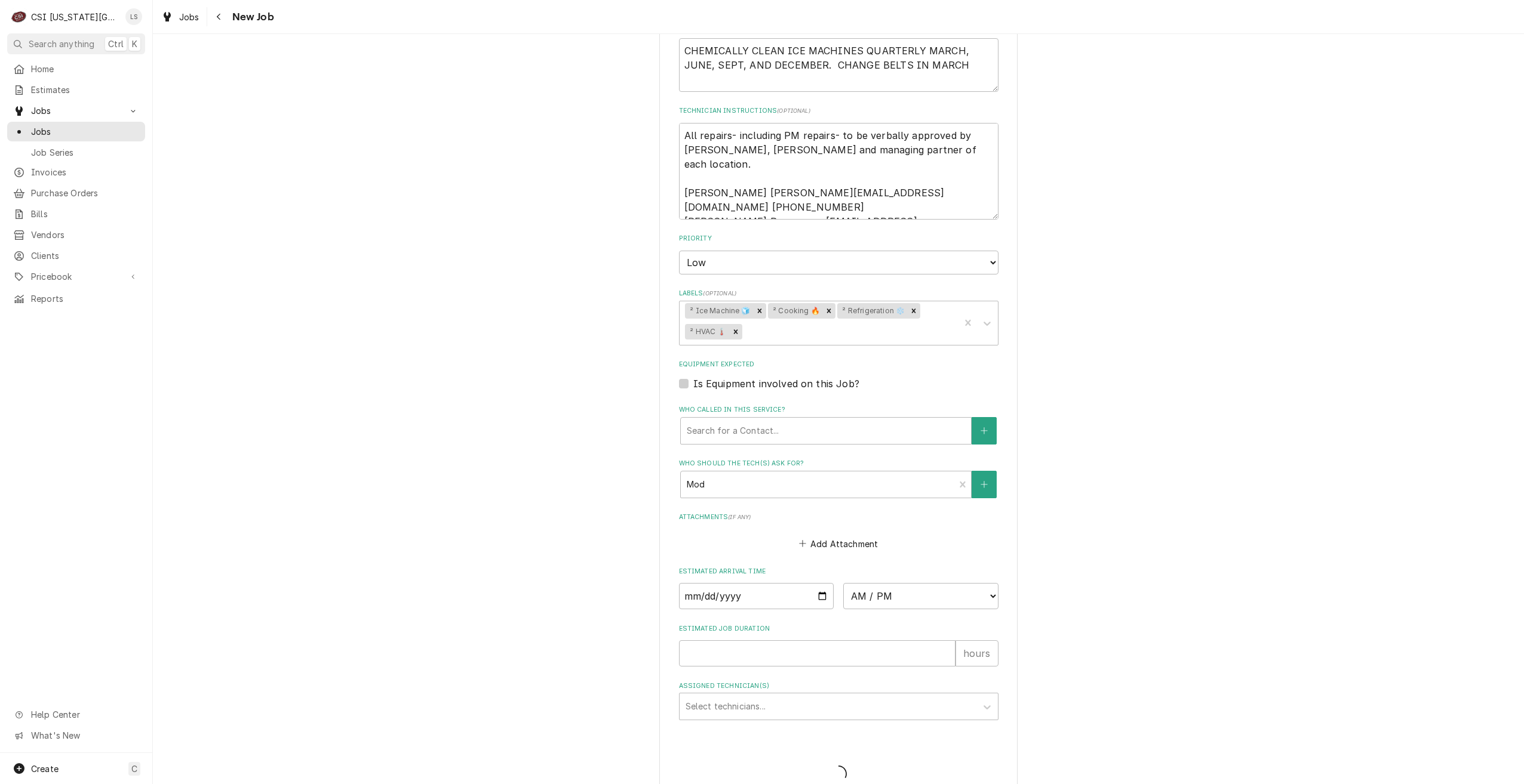
type textarea "x"
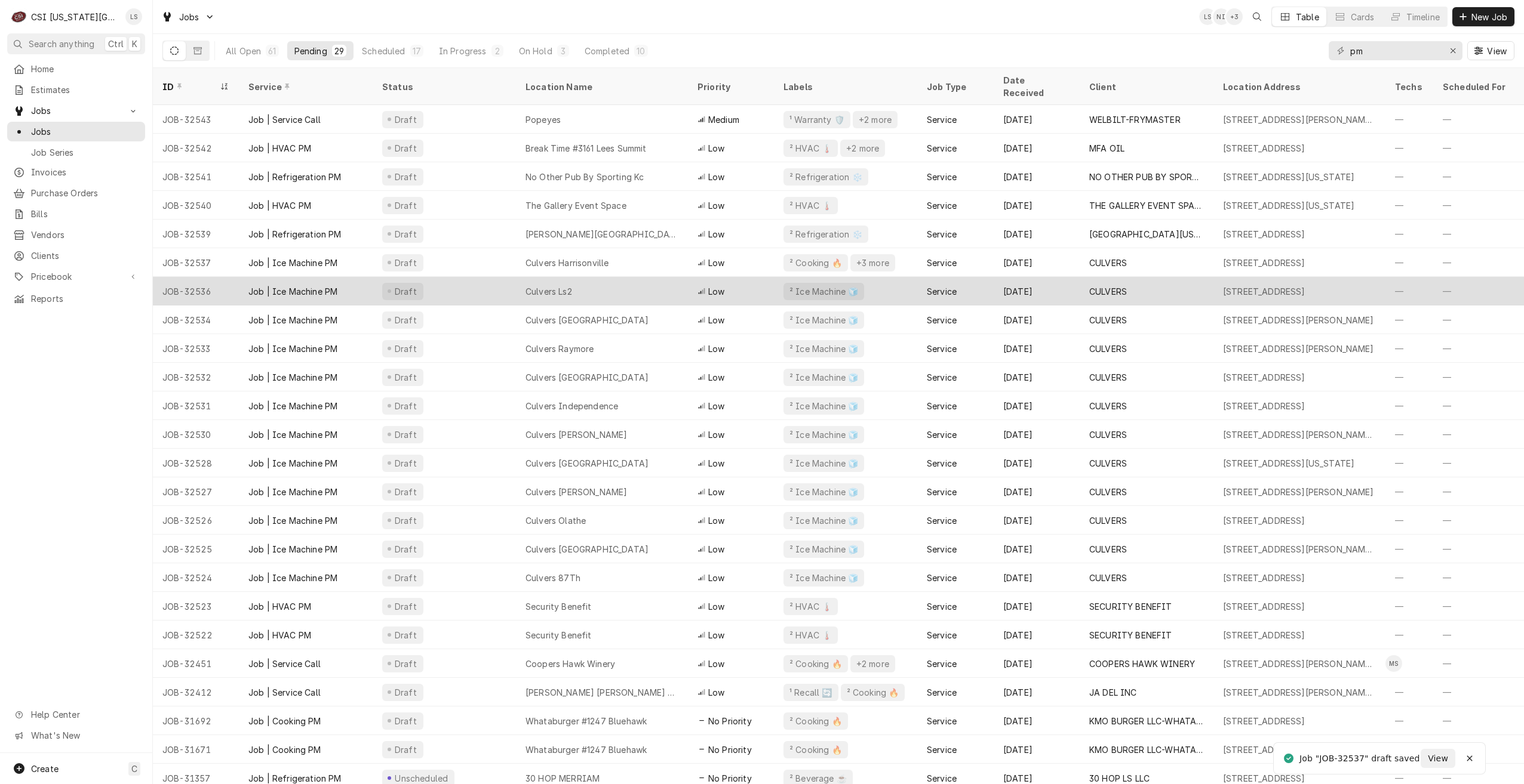
click at [601, 280] on div "Culvers Ls2" at bounding box center [602, 291] width 172 height 29
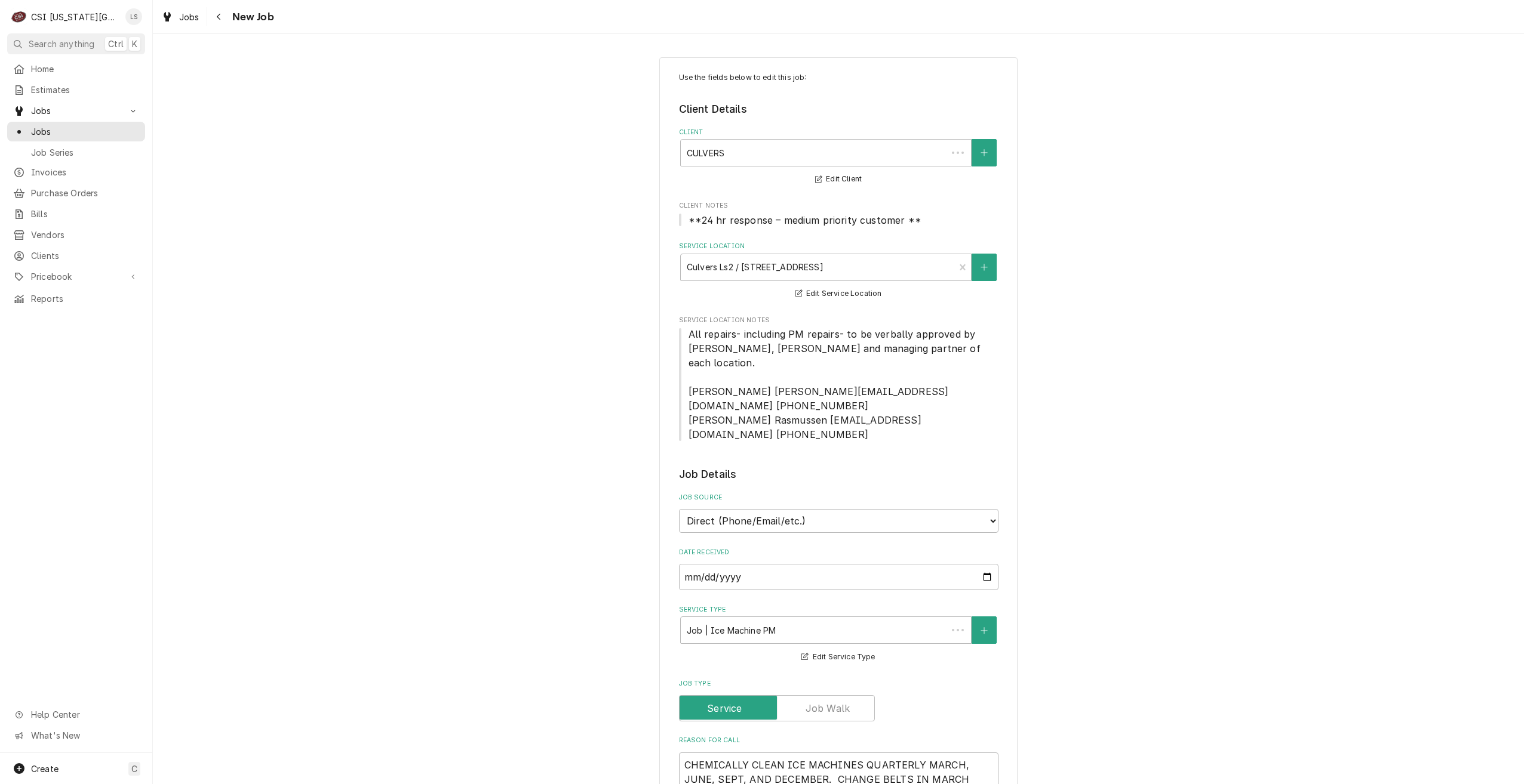
type textarea "x"
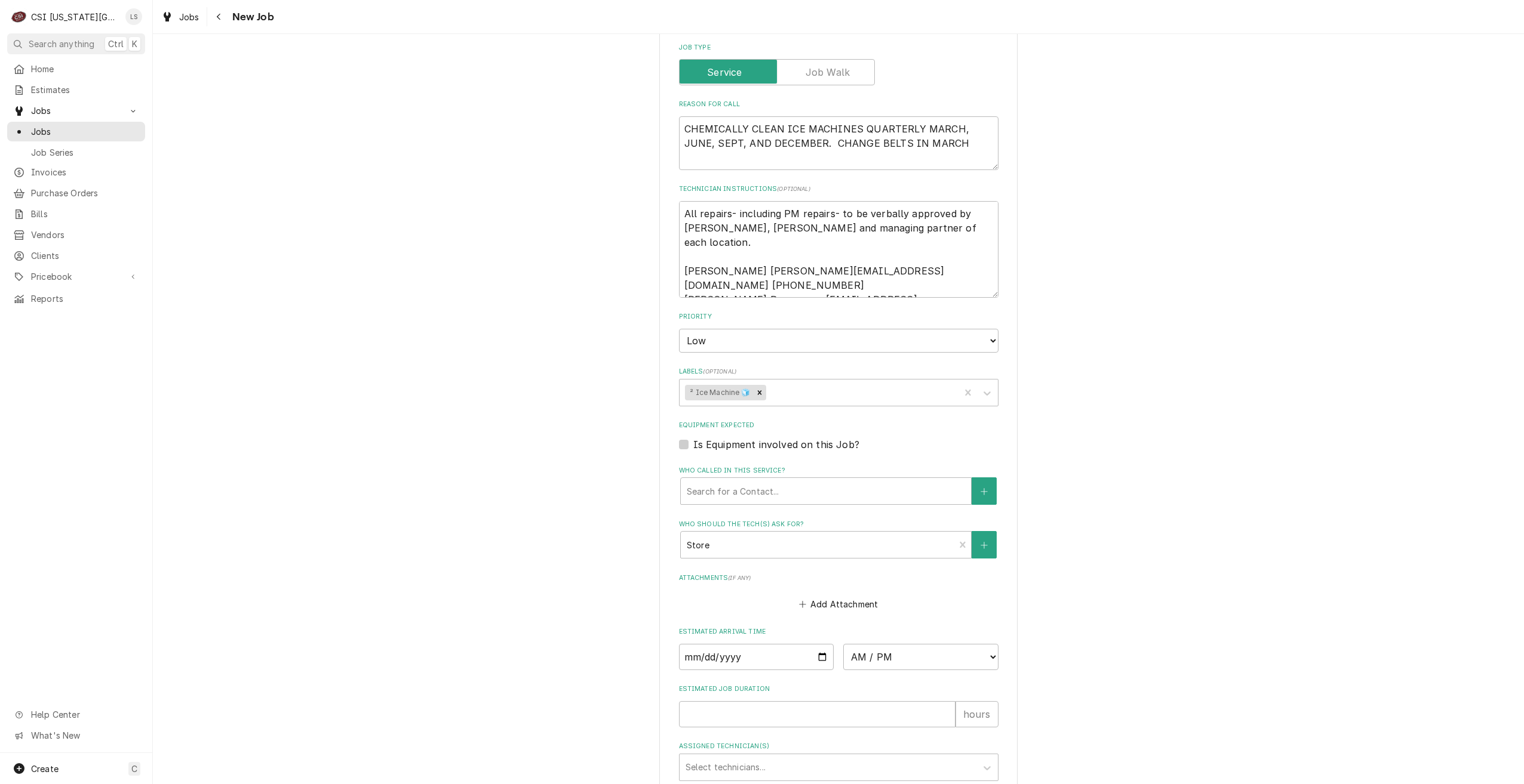
scroll to position [738, 0]
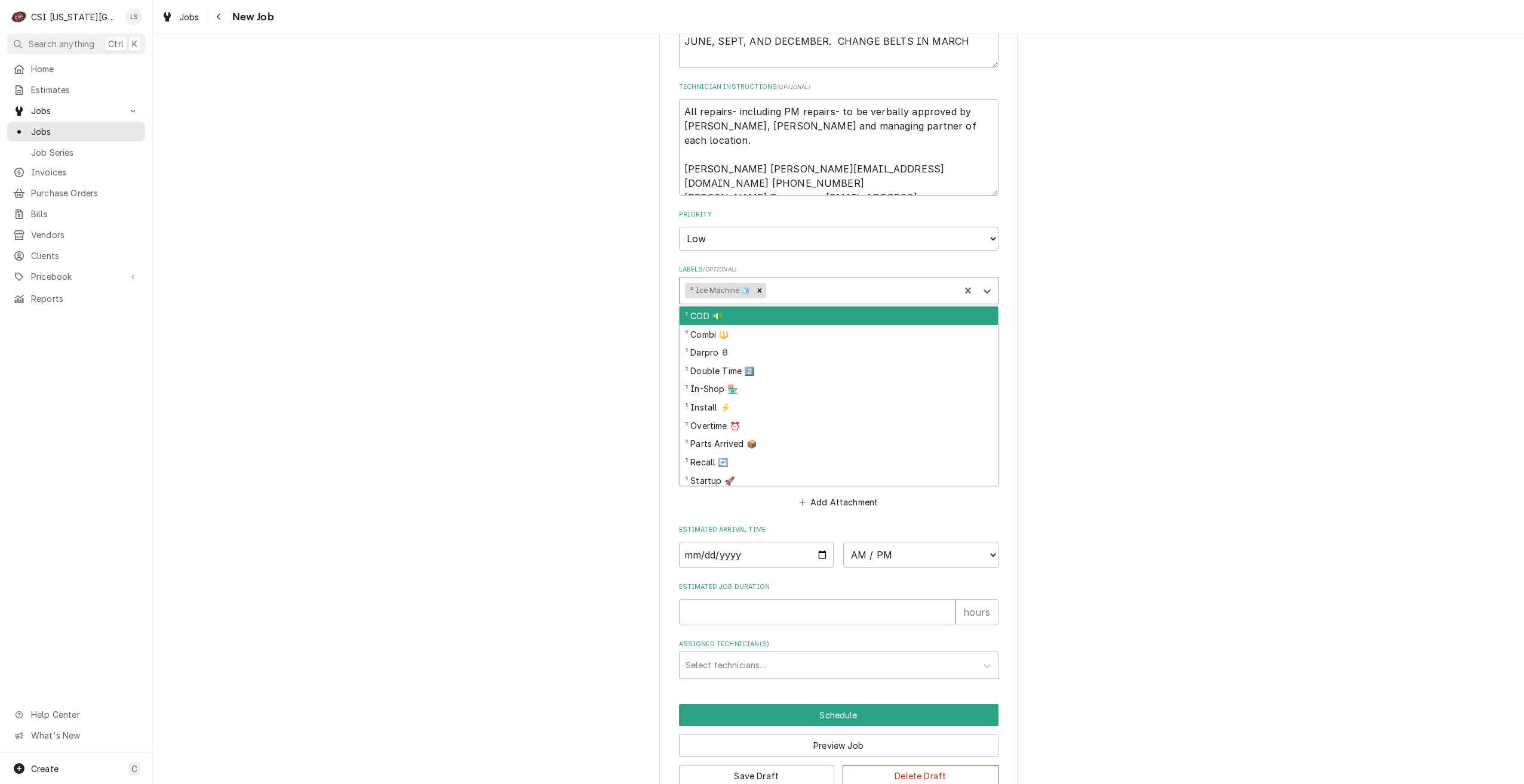
click at [822, 280] on div "Labels" at bounding box center [860, 291] width 185 height 21
type input "cook"
type textarea "x"
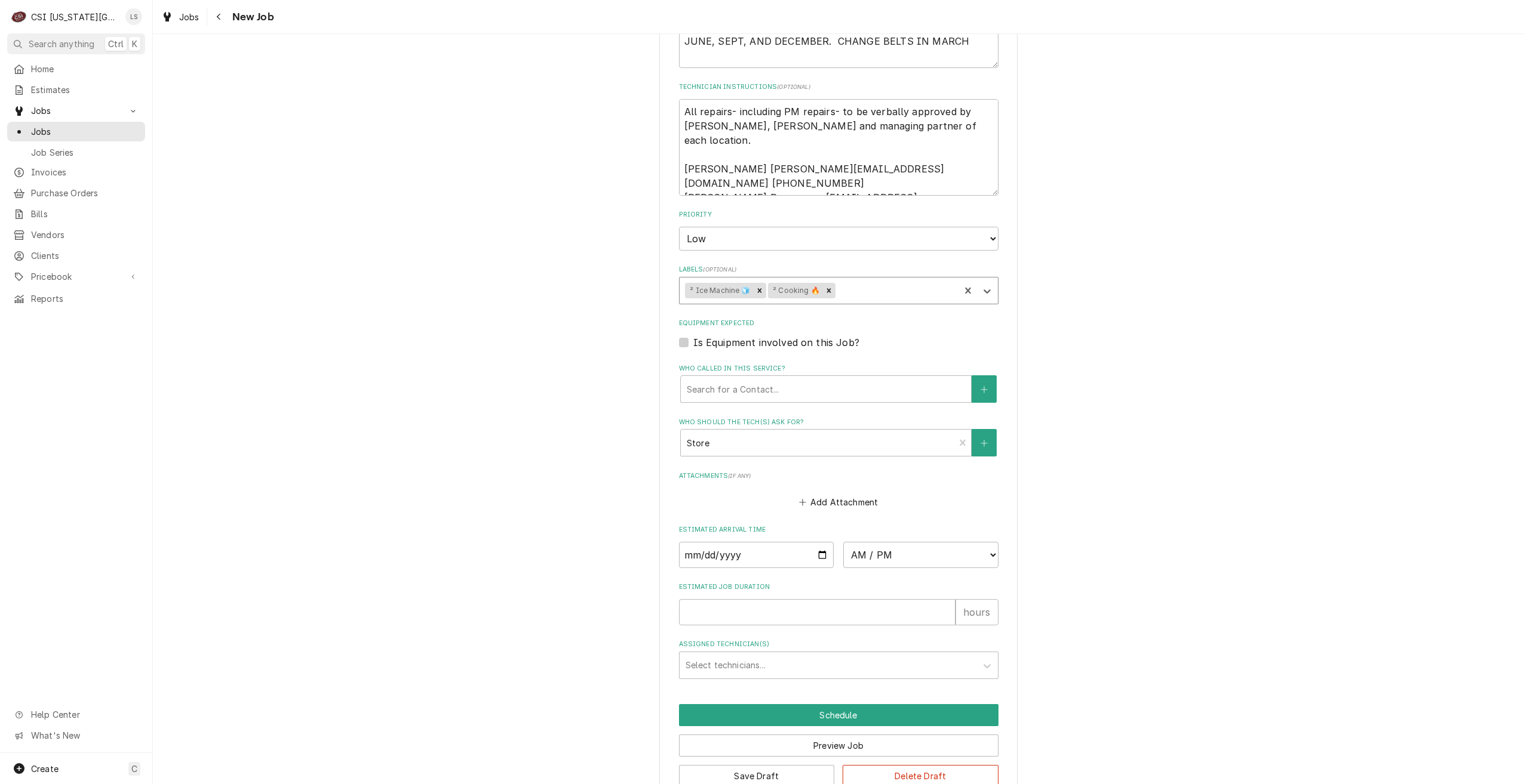
type input "r"
type textarea "x"
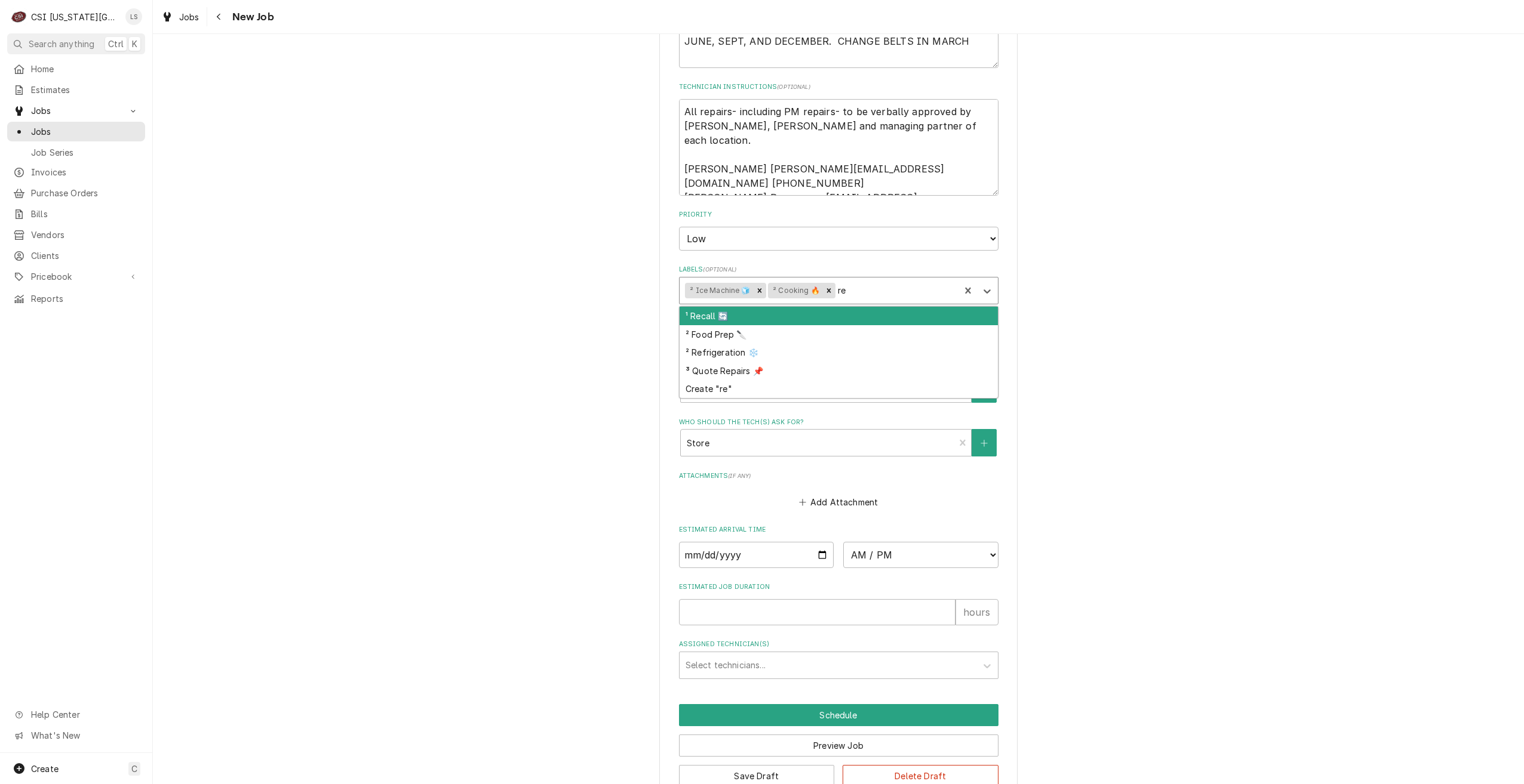
type input "ref"
type textarea "x"
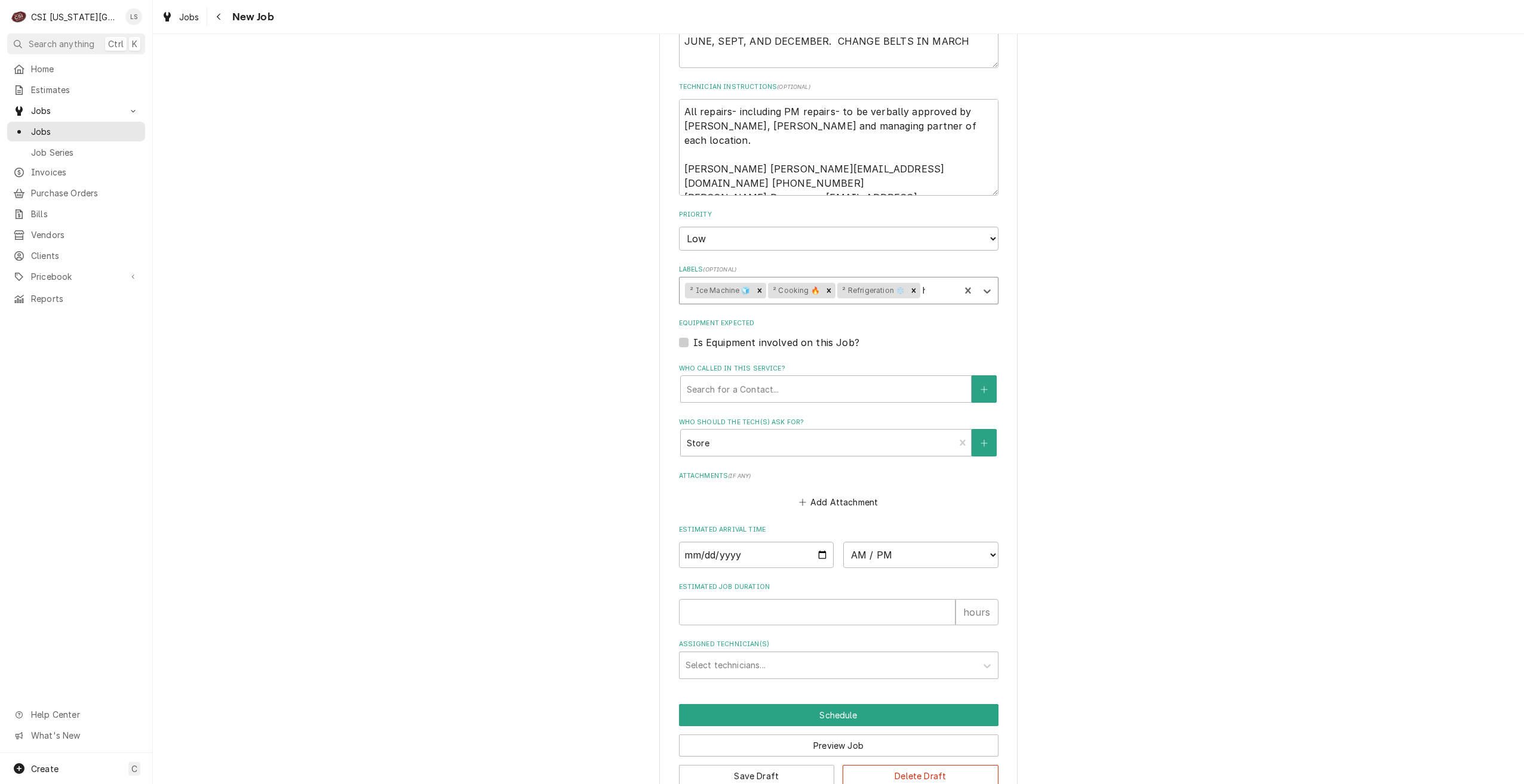
type input "ha"
type textarea "x"
type input "hvac"
type textarea "x"
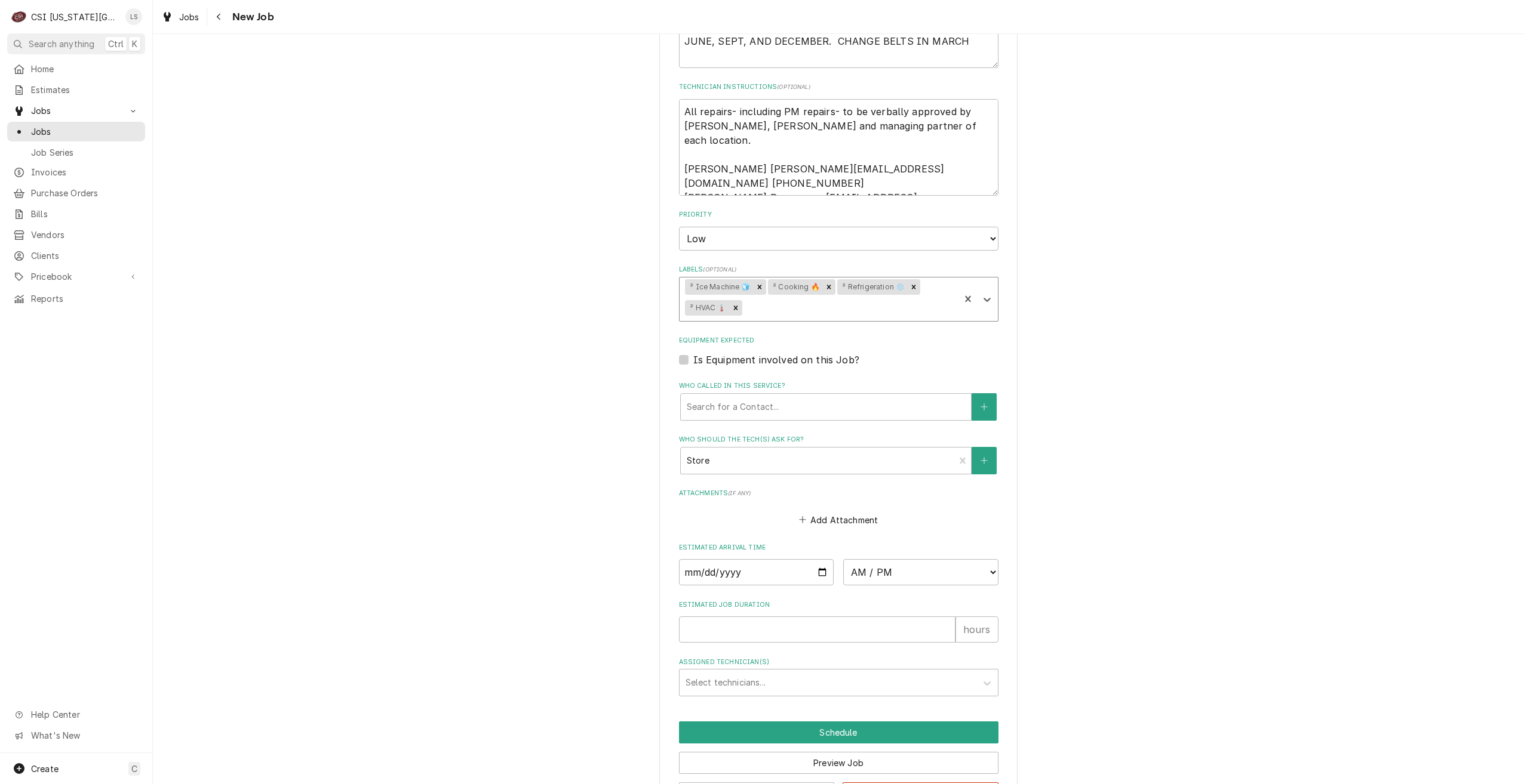
click at [1175, 320] on div "Use the fields below to edit this job: Client Details Client CULVERS Edit Clien…" at bounding box center [838, 69] width 1371 height 1521
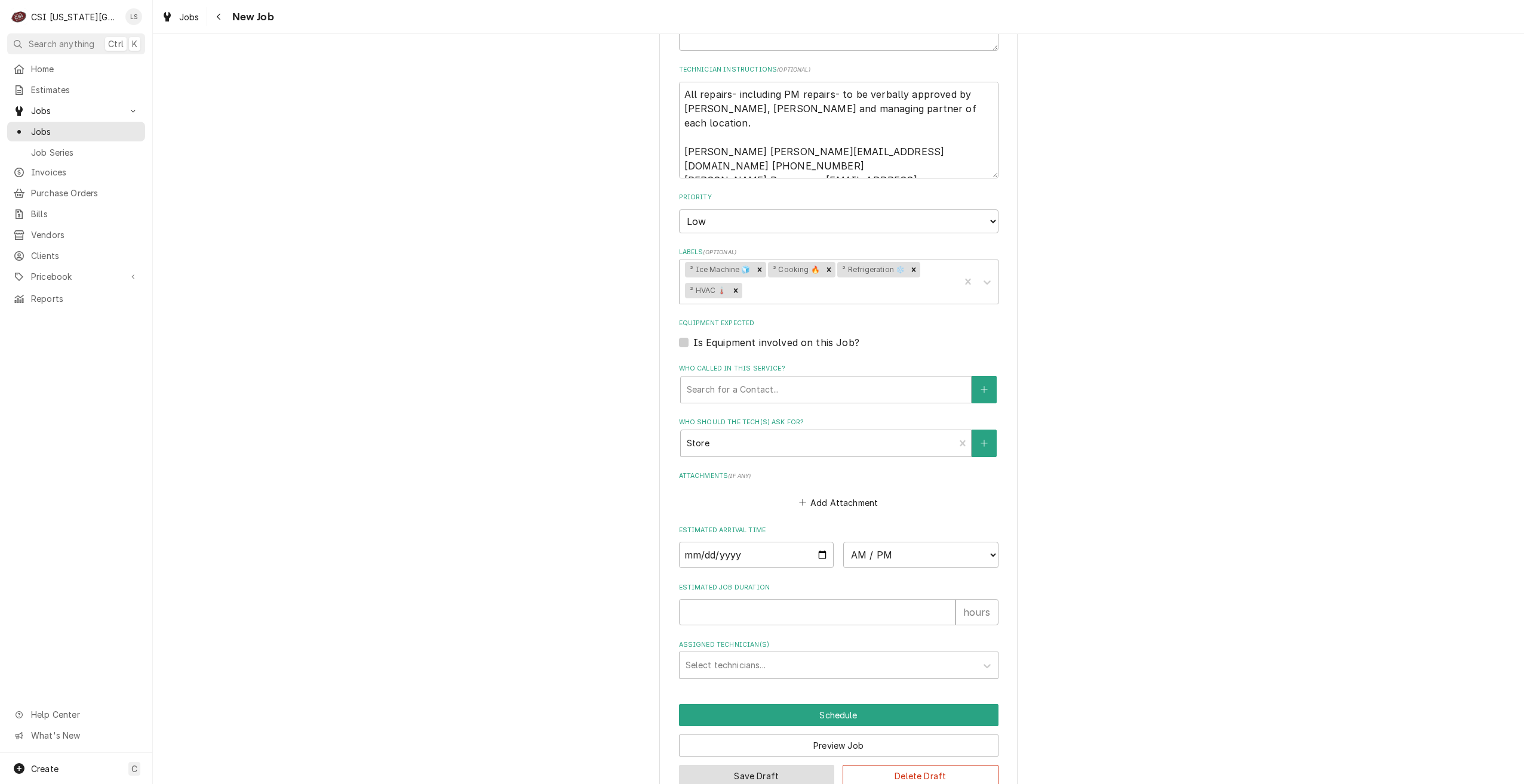
click at [758, 765] on button "Save Draft" at bounding box center [757, 776] width 156 height 22
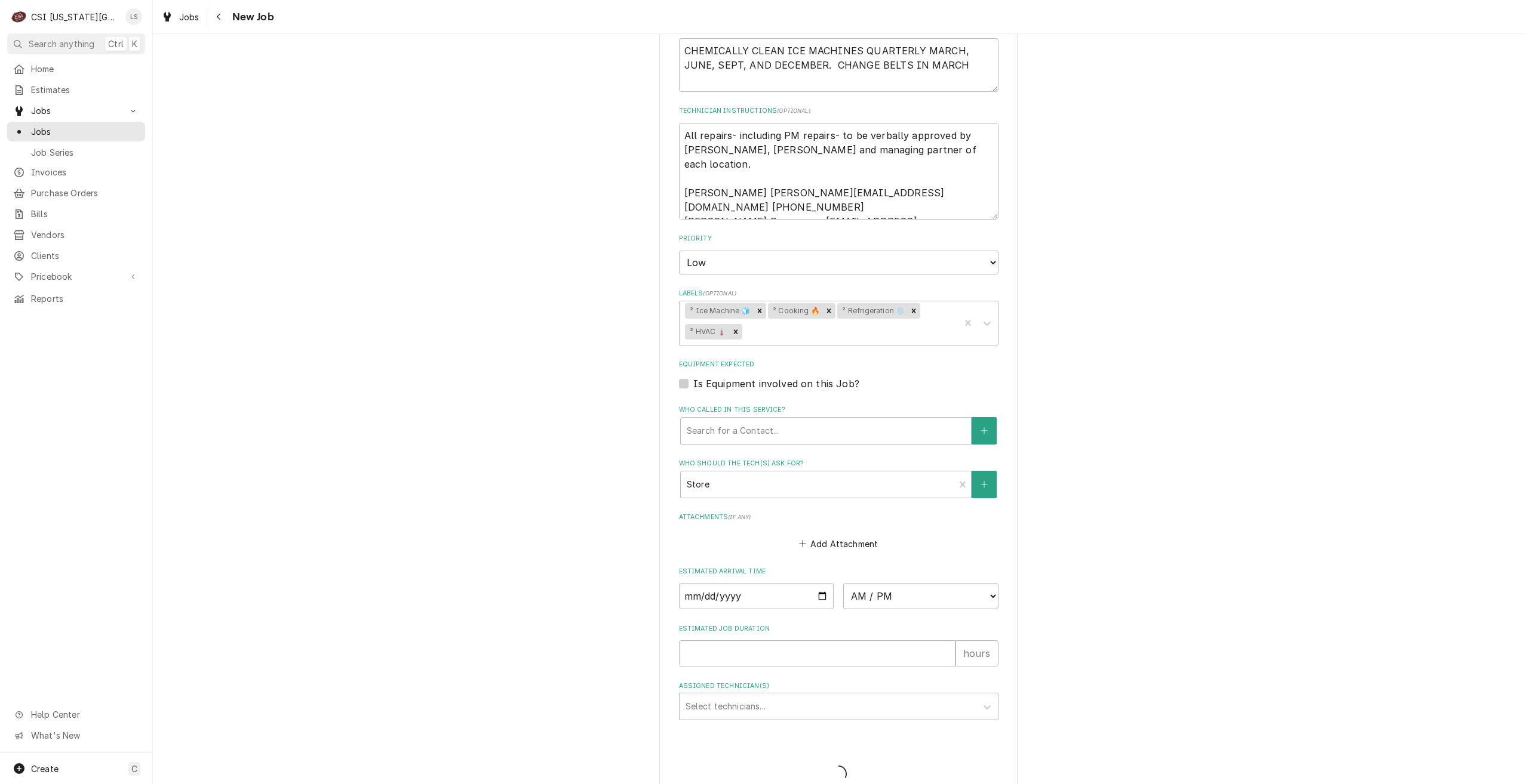
type textarea "x"
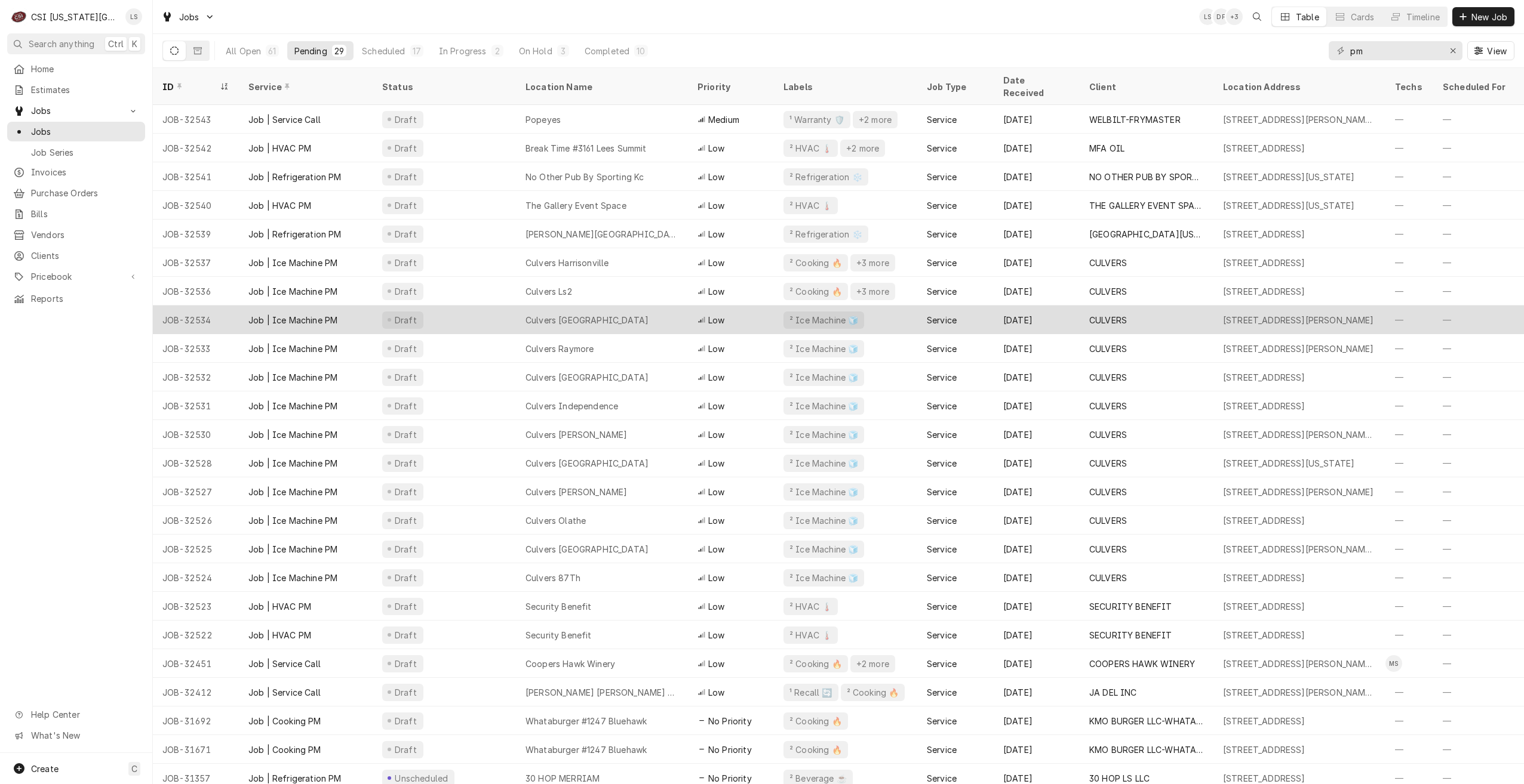
click at [613, 316] on div "Culvers [GEOGRAPHIC_DATA]" at bounding box center [602, 320] width 172 height 29
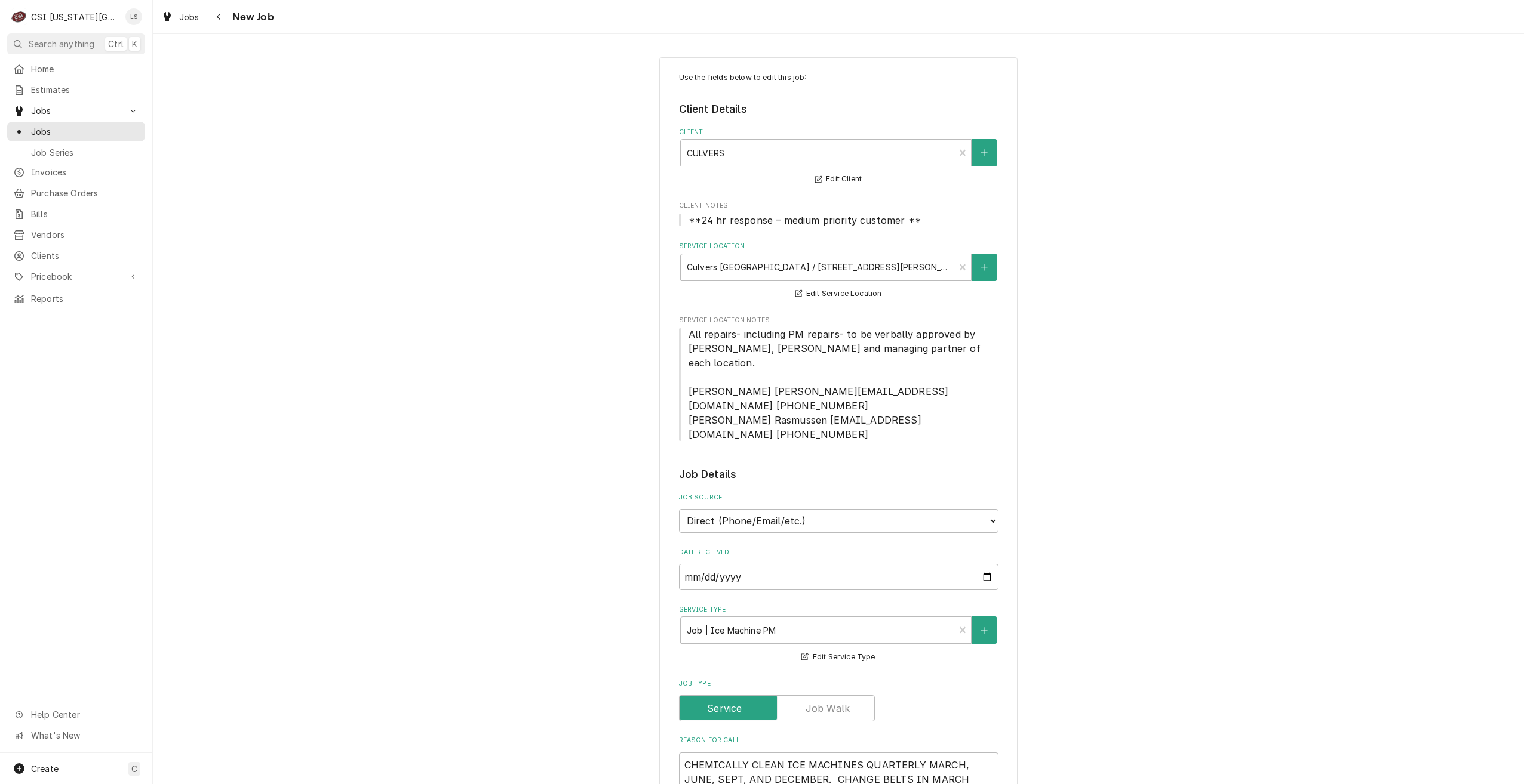
type textarea "x"
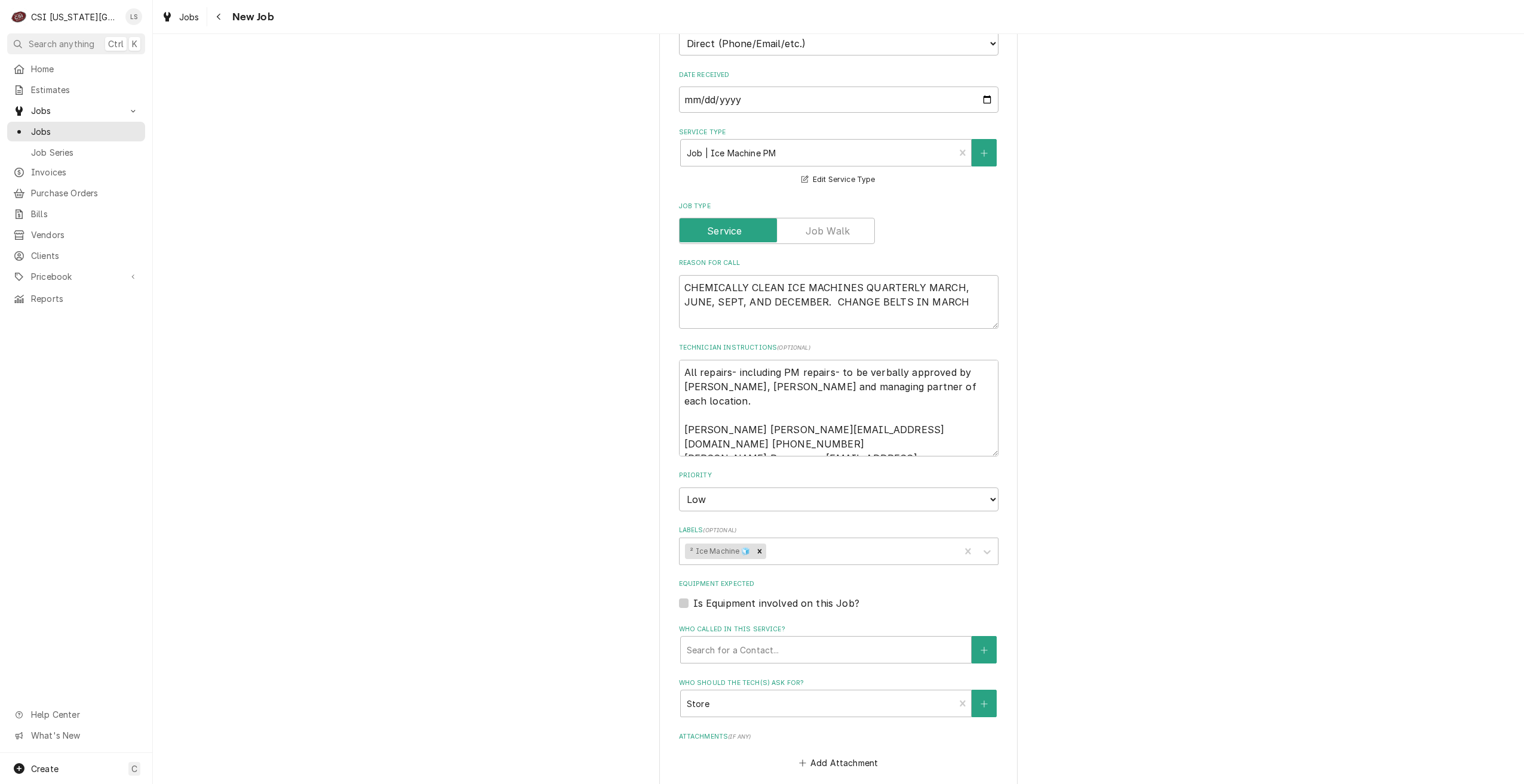
scroll to position [716, 0]
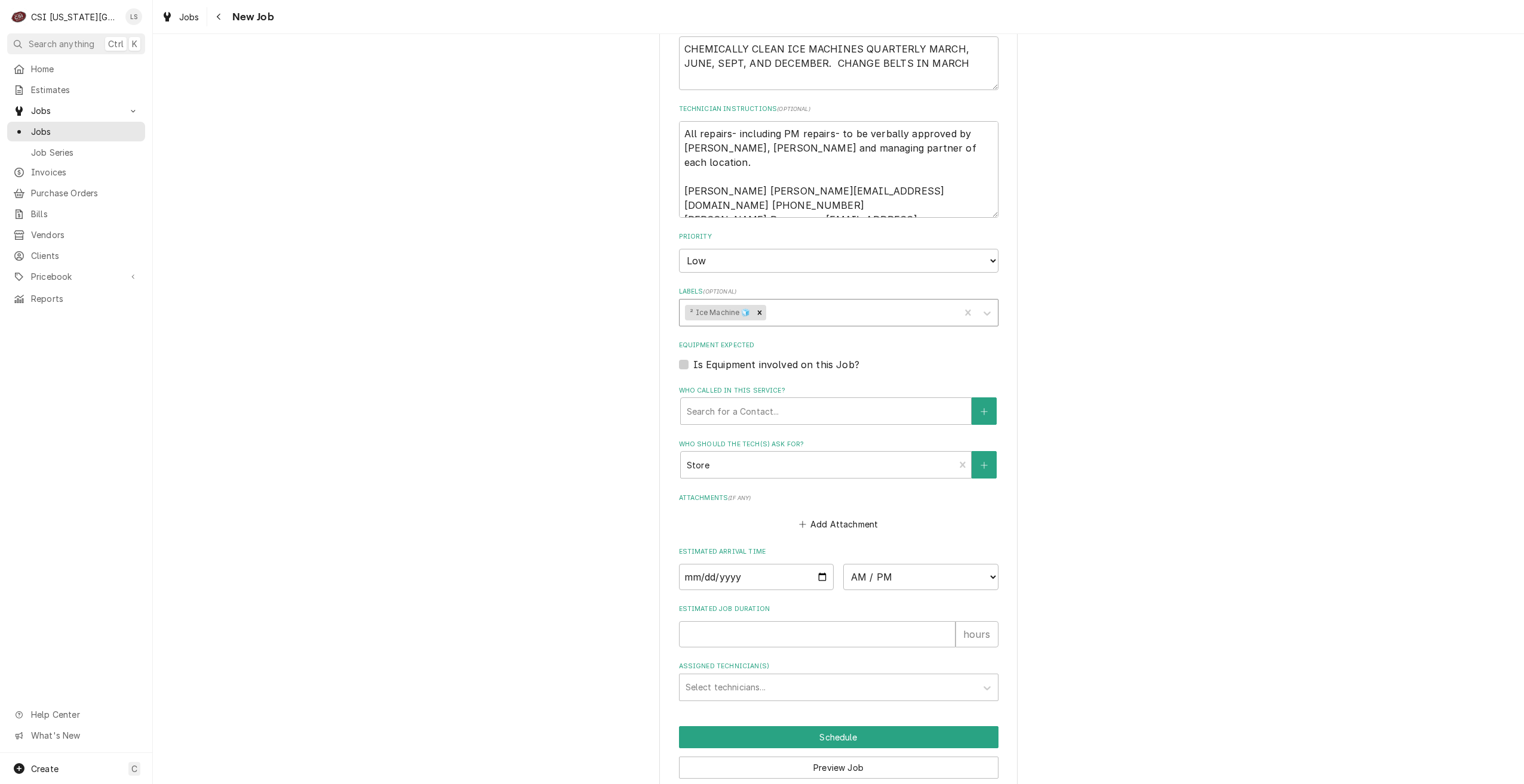
click at [871, 302] on div "Labels" at bounding box center [860, 312] width 185 height 21
type input "cook"
type textarea "x"
type input "ref"
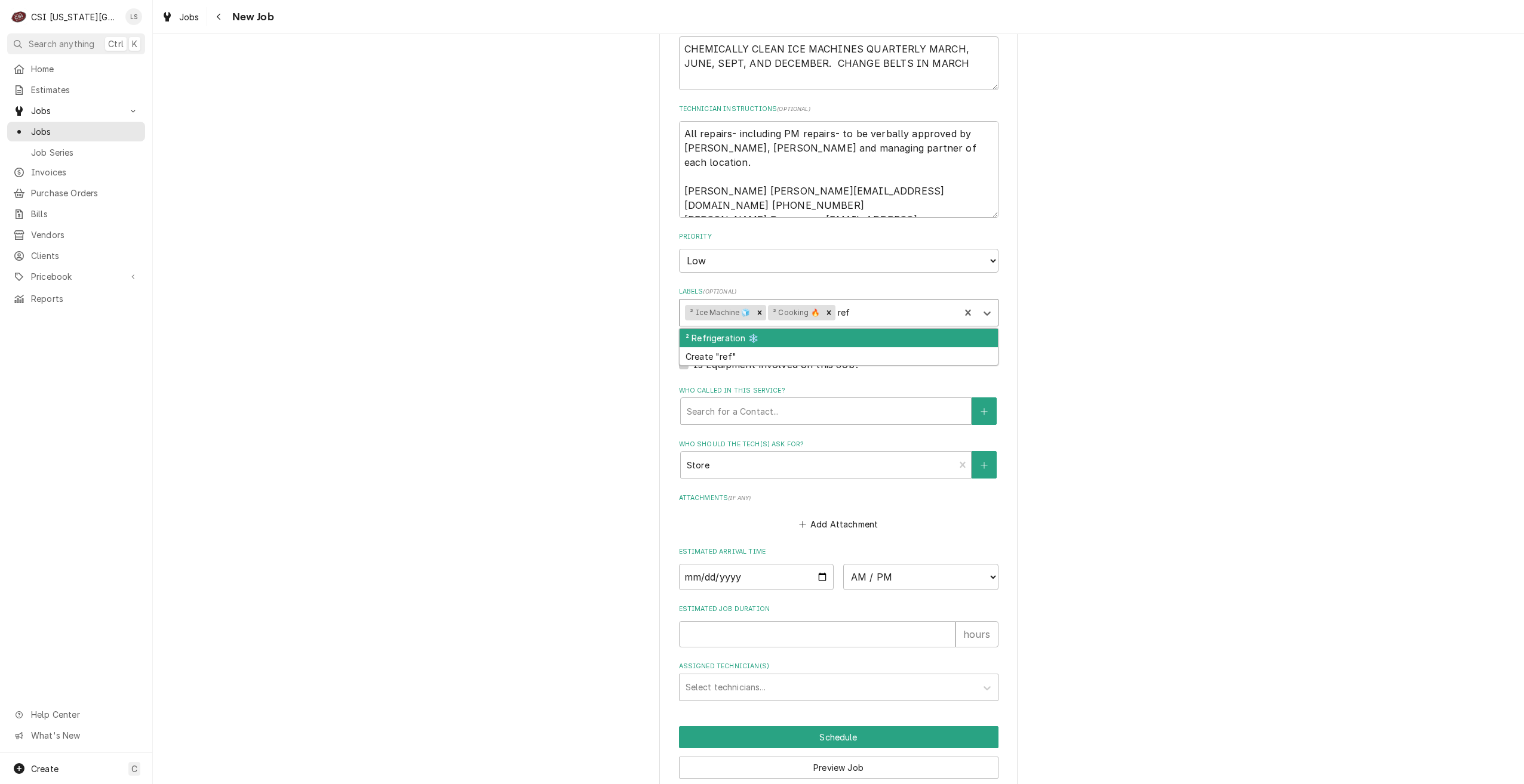
type textarea "x"
type input "hvac"
type textarea "x"
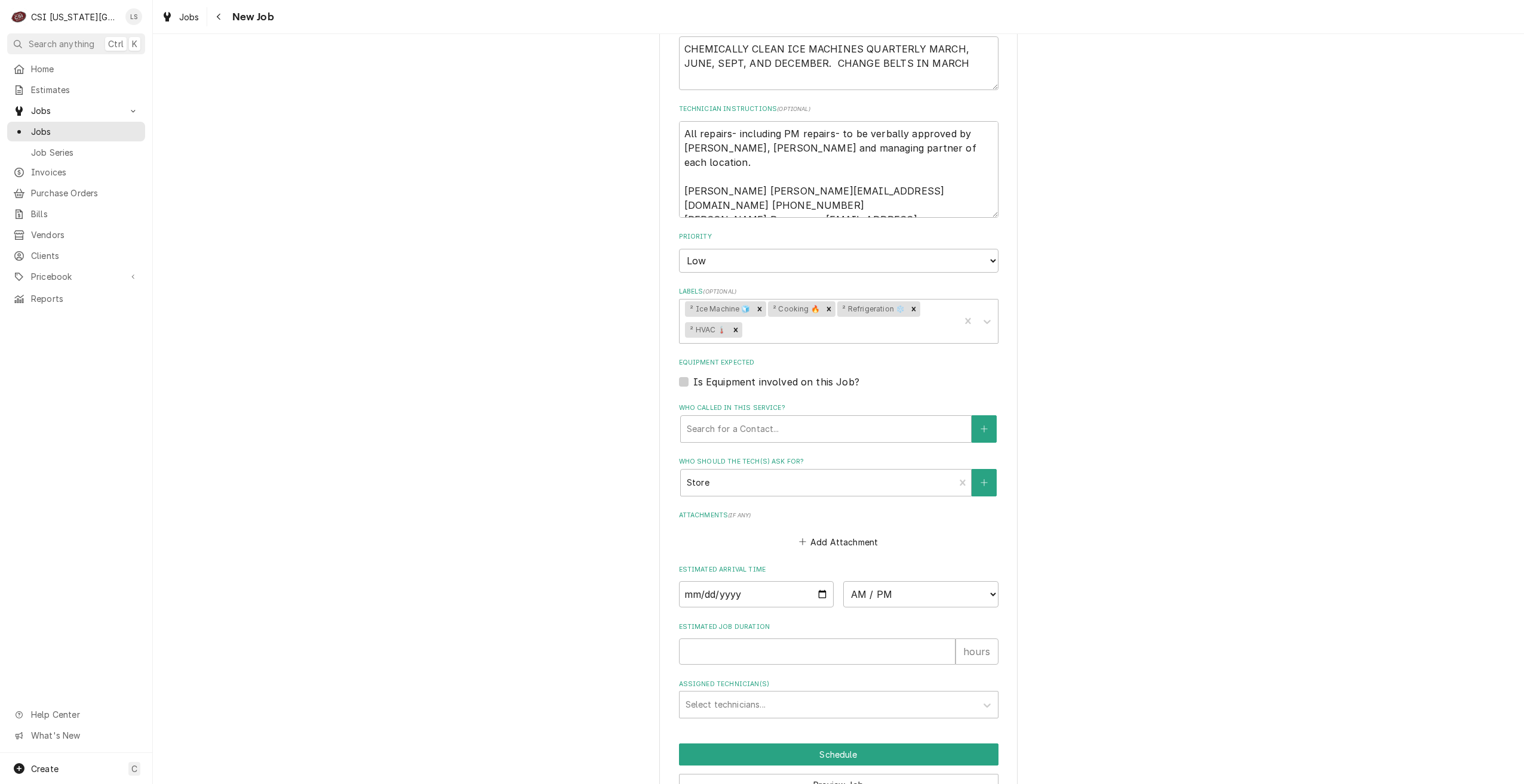
click at [1052, 319] on div "Use the fields below to edit this job: Client Details Client CULVERS Edit Clien…" at bounding box center [838, 91] width 1371 height 1521
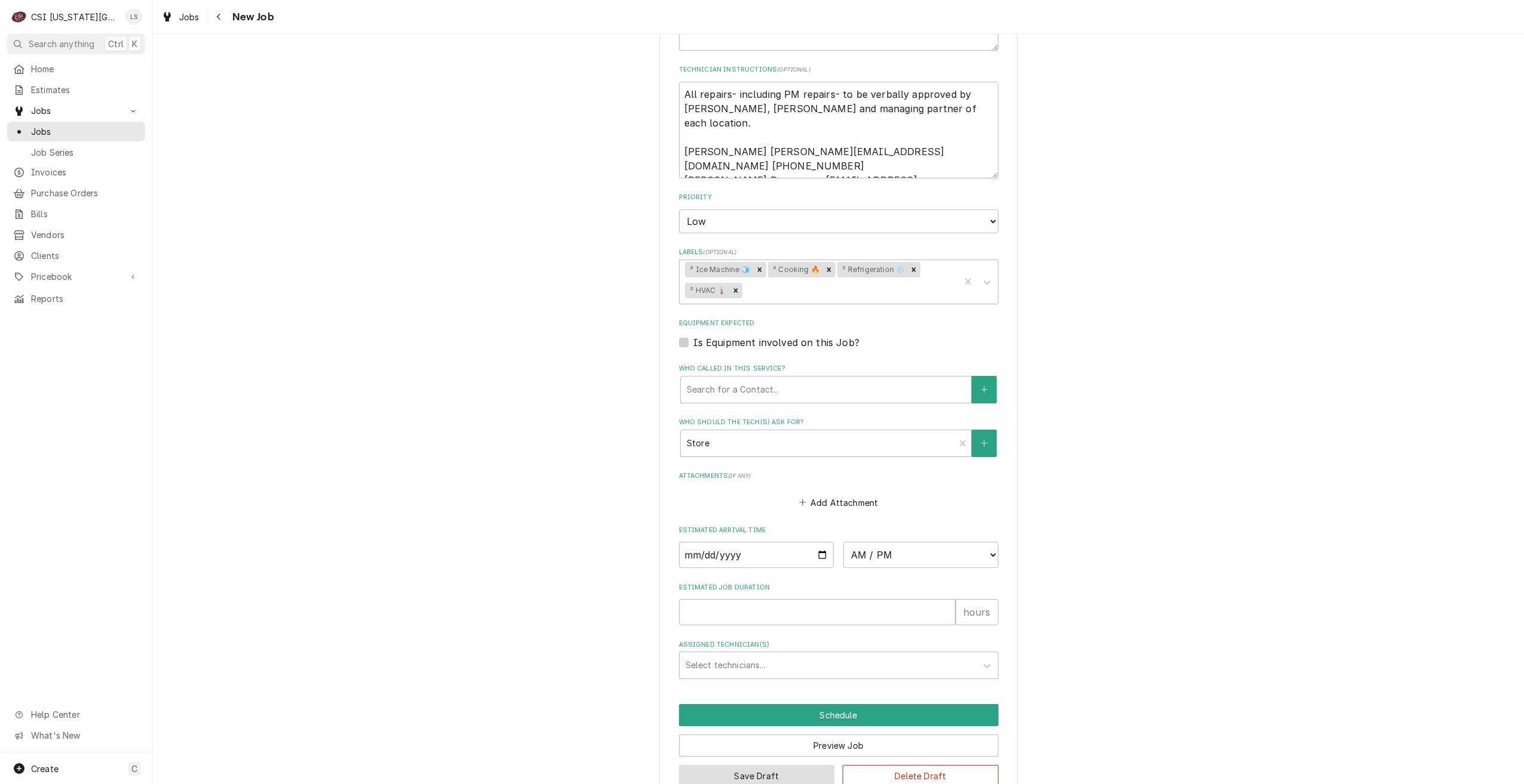
click at [718, 765] on button "Save Draft" at bounding box center [757, 776] width 156 height 22
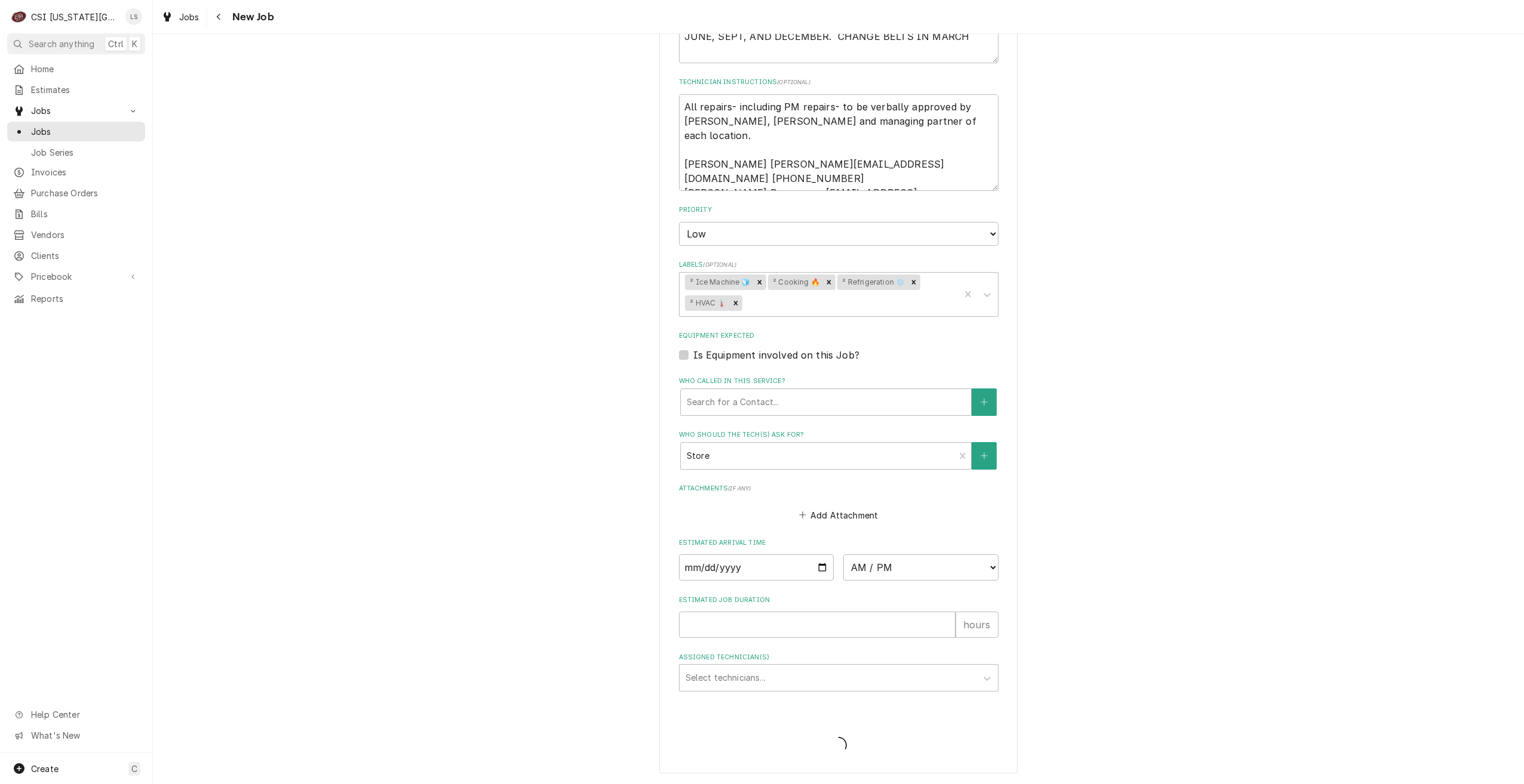
scroll to position [714, 0]
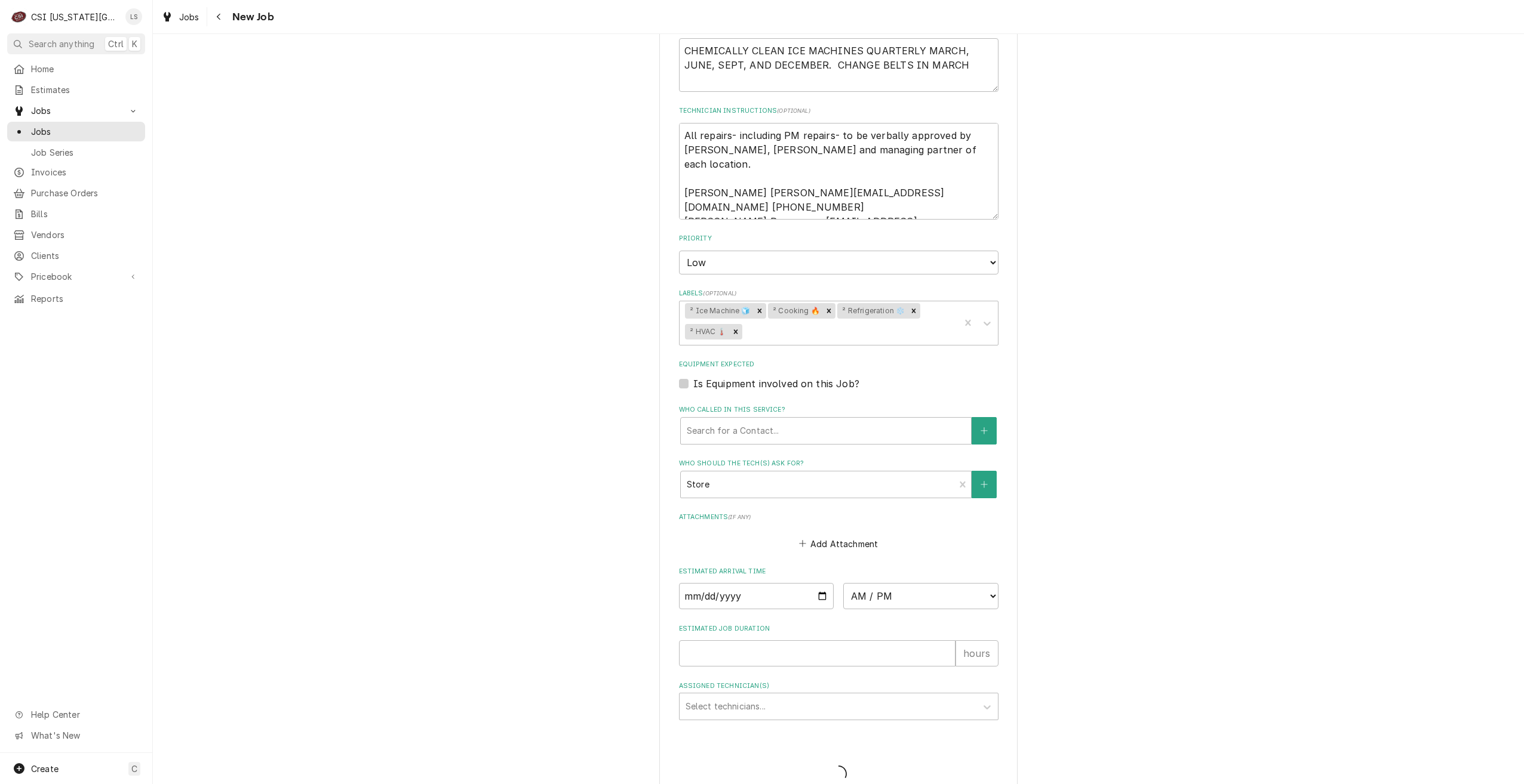
type textarea "x"
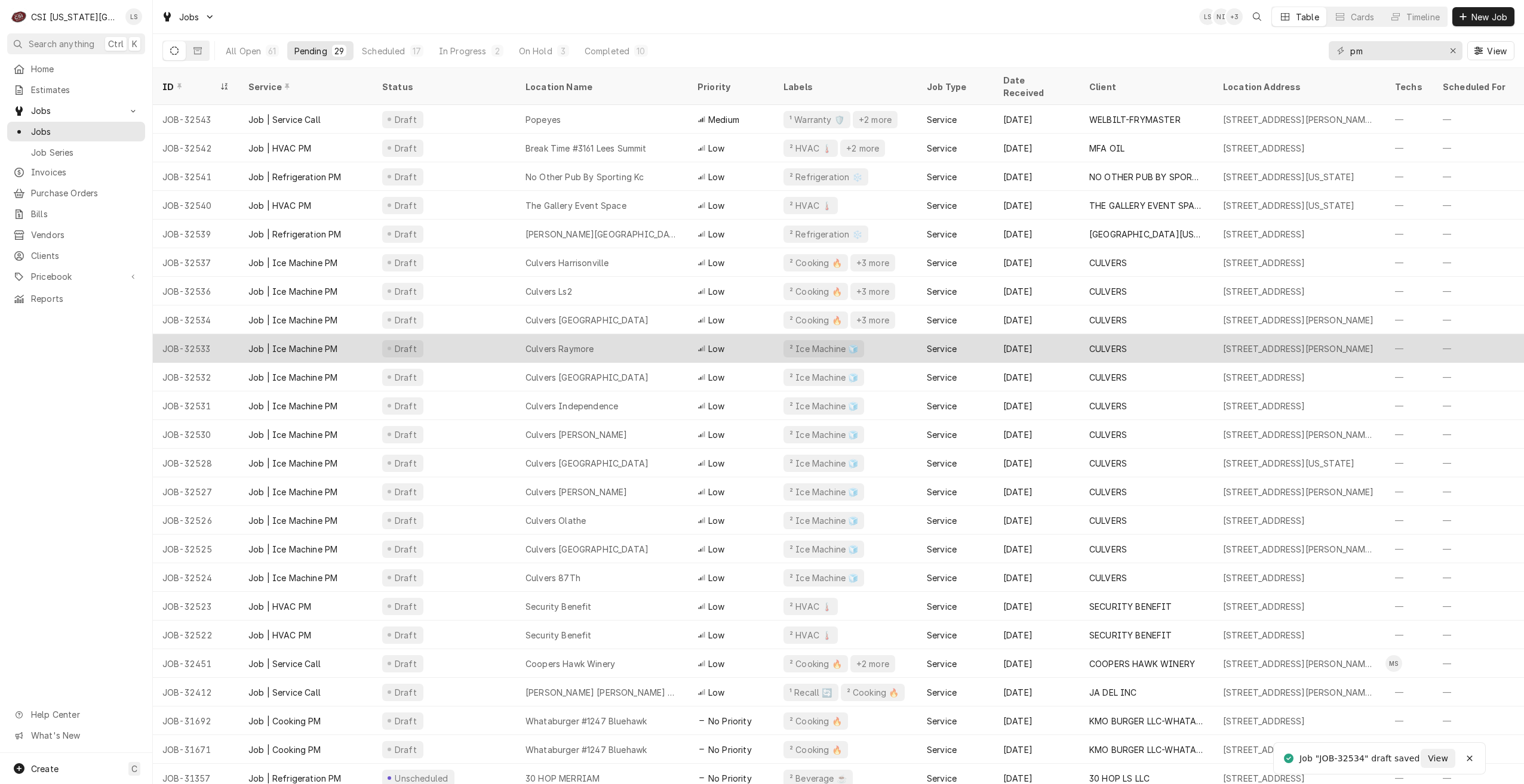
click at [574, 343] on div "Culvers Raymore" at bounding box center [560, 349] width 68 height 13
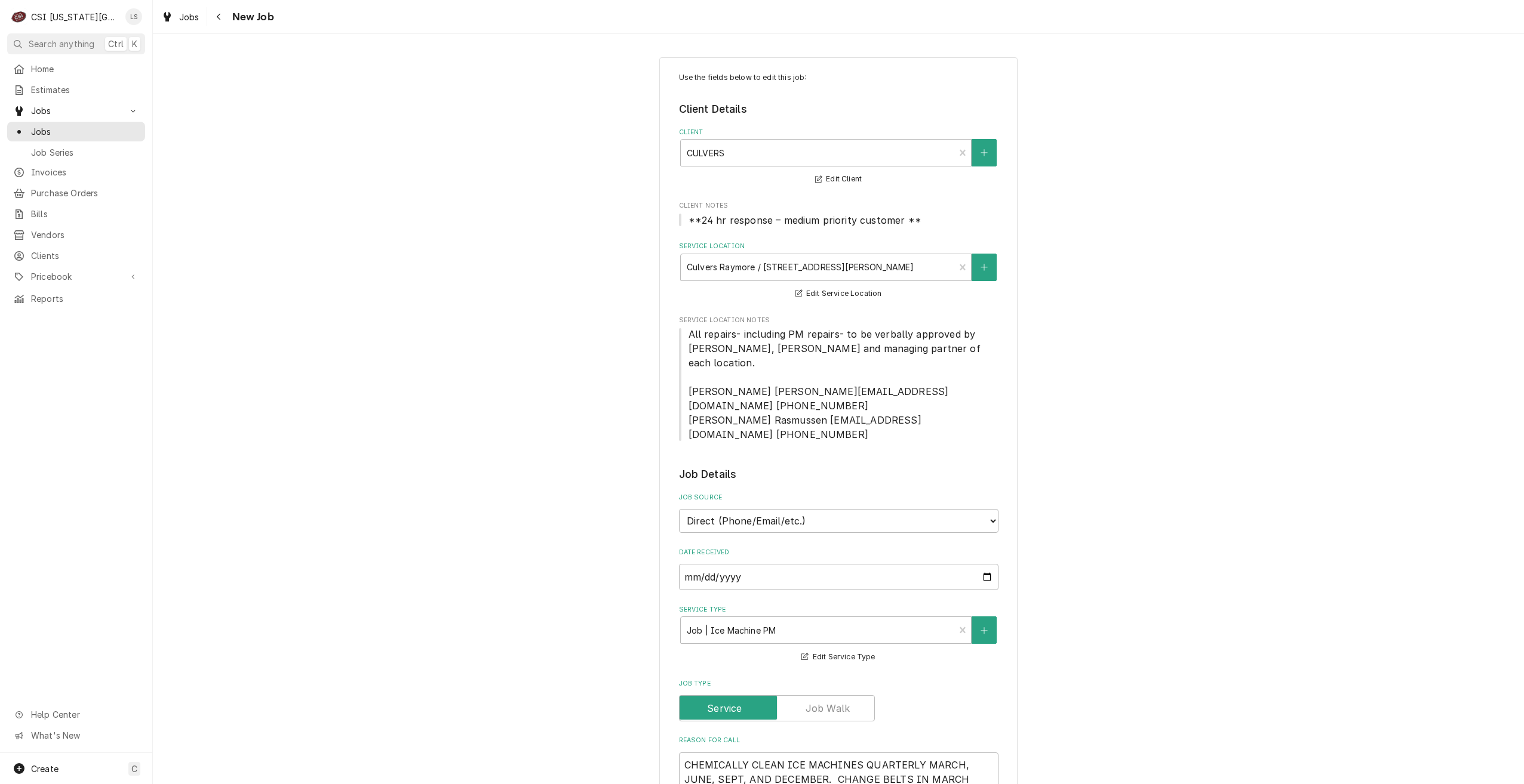
type textarea "x"
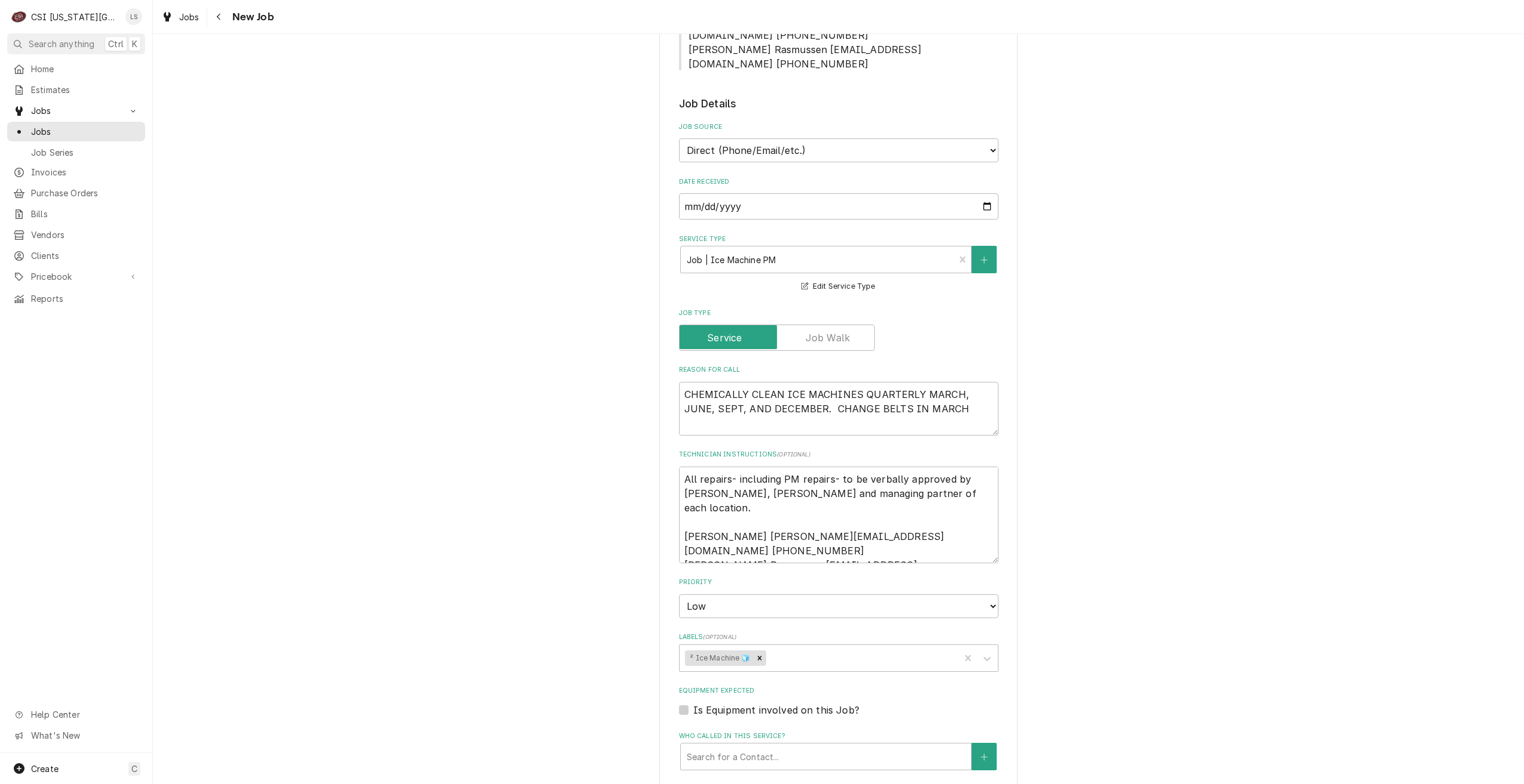
scroll to position [477, 0]
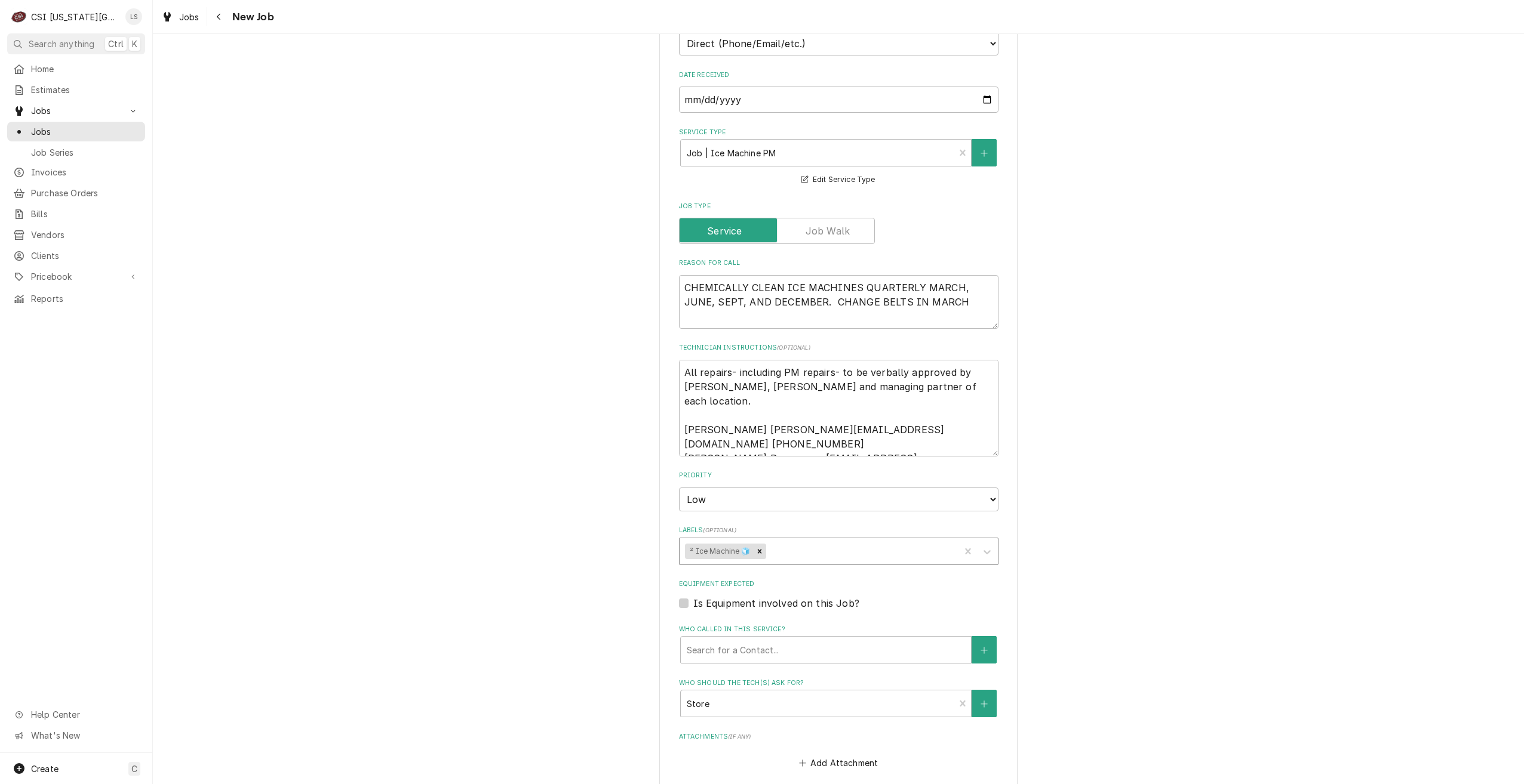
click at [820, 541] on div "Labels" at bounding box center [860, 551] width 185 height 21
type input "cook"
type textarea "x"
type input "r"
type textarea "x"
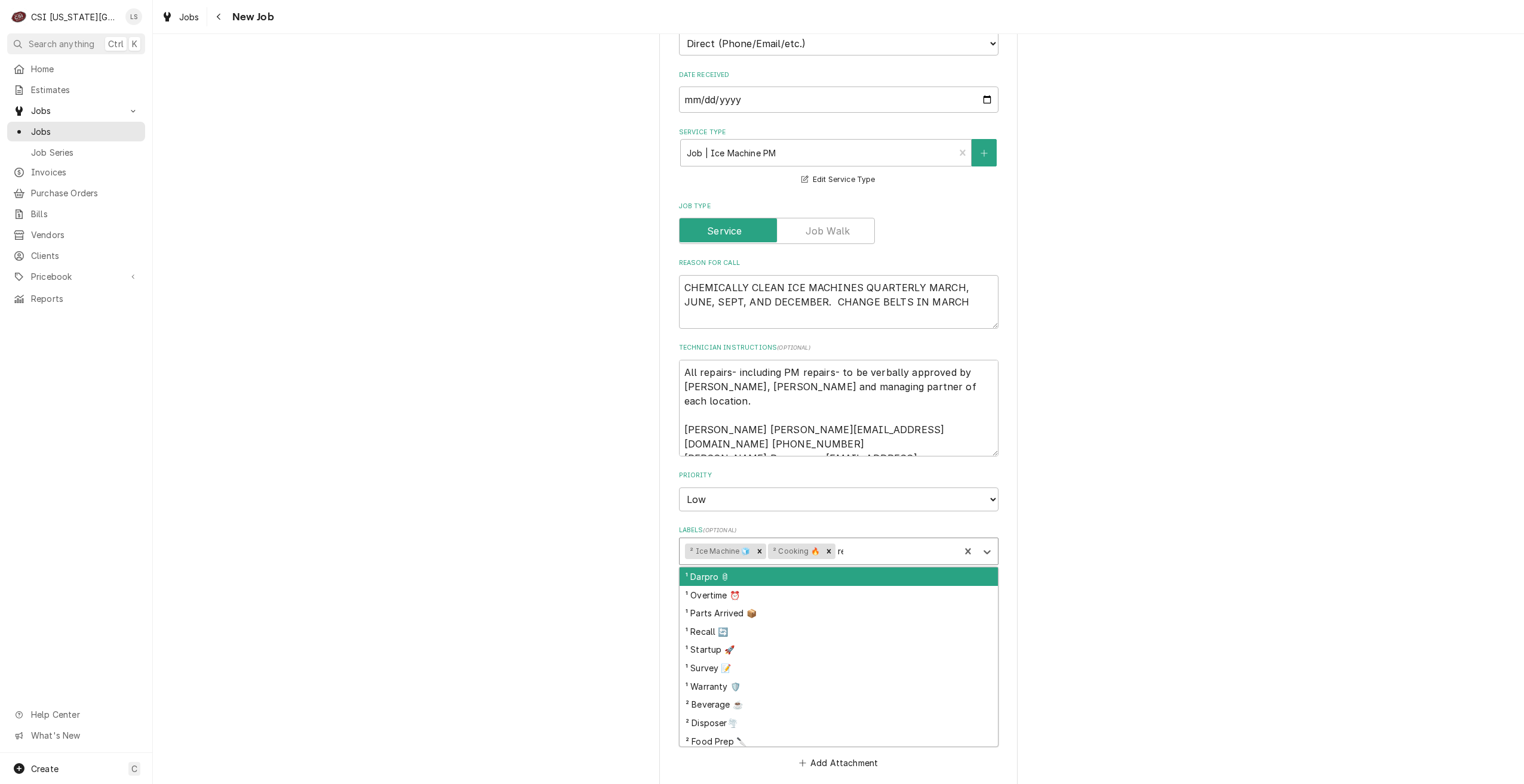
type input "ref"
type textarea "x"
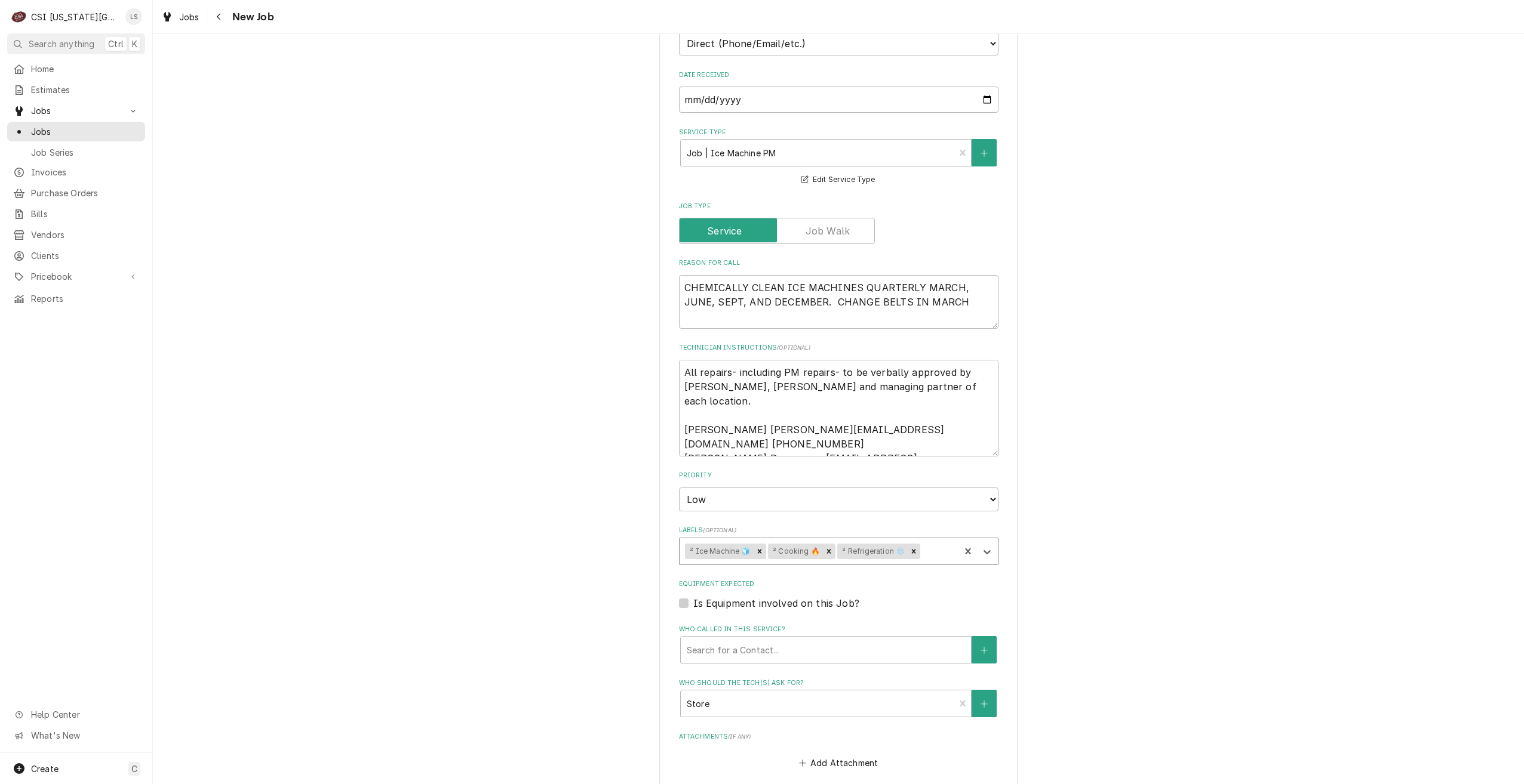
type input "h"
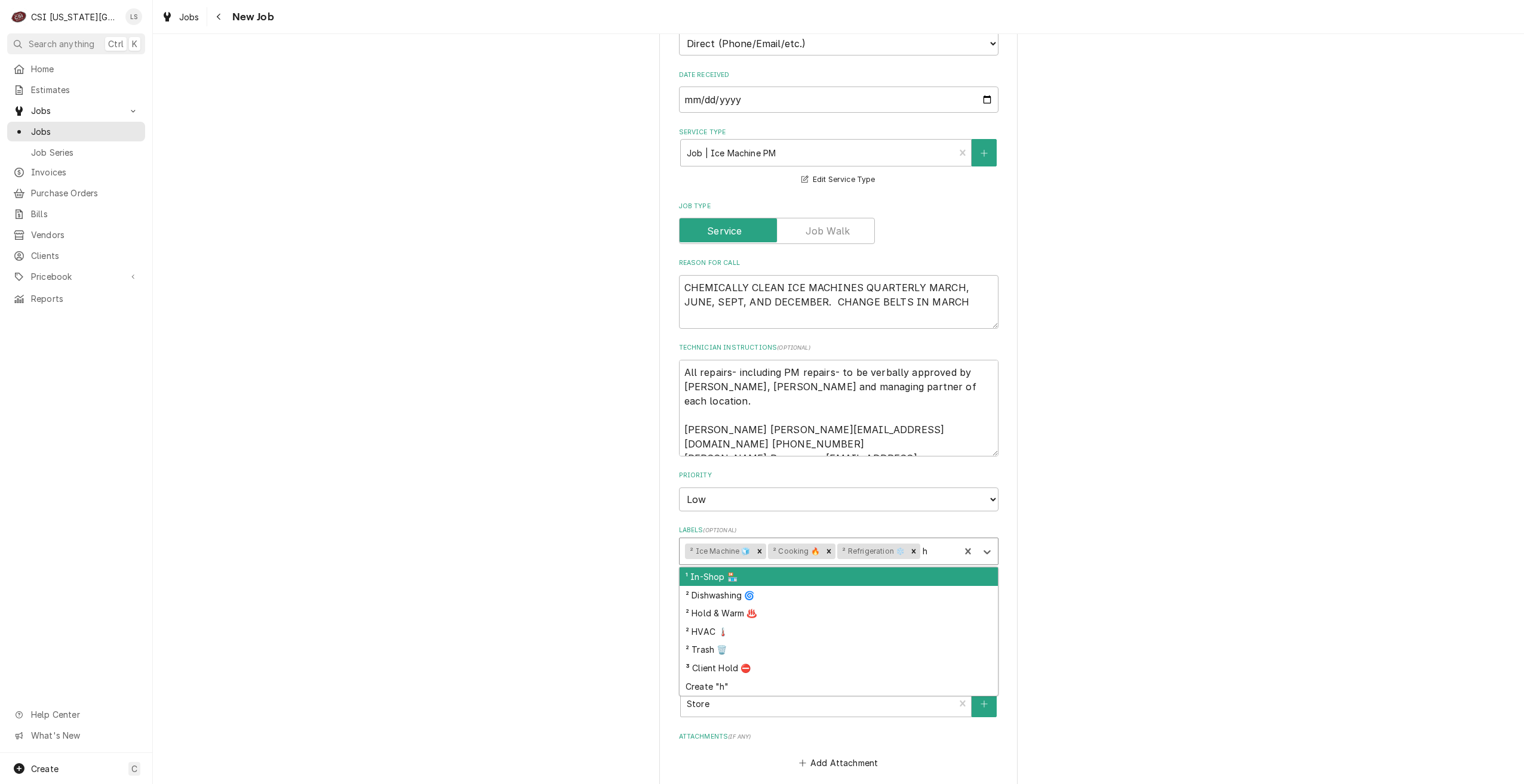
type textarea "x"
type input "hvac"
type textarea "x"
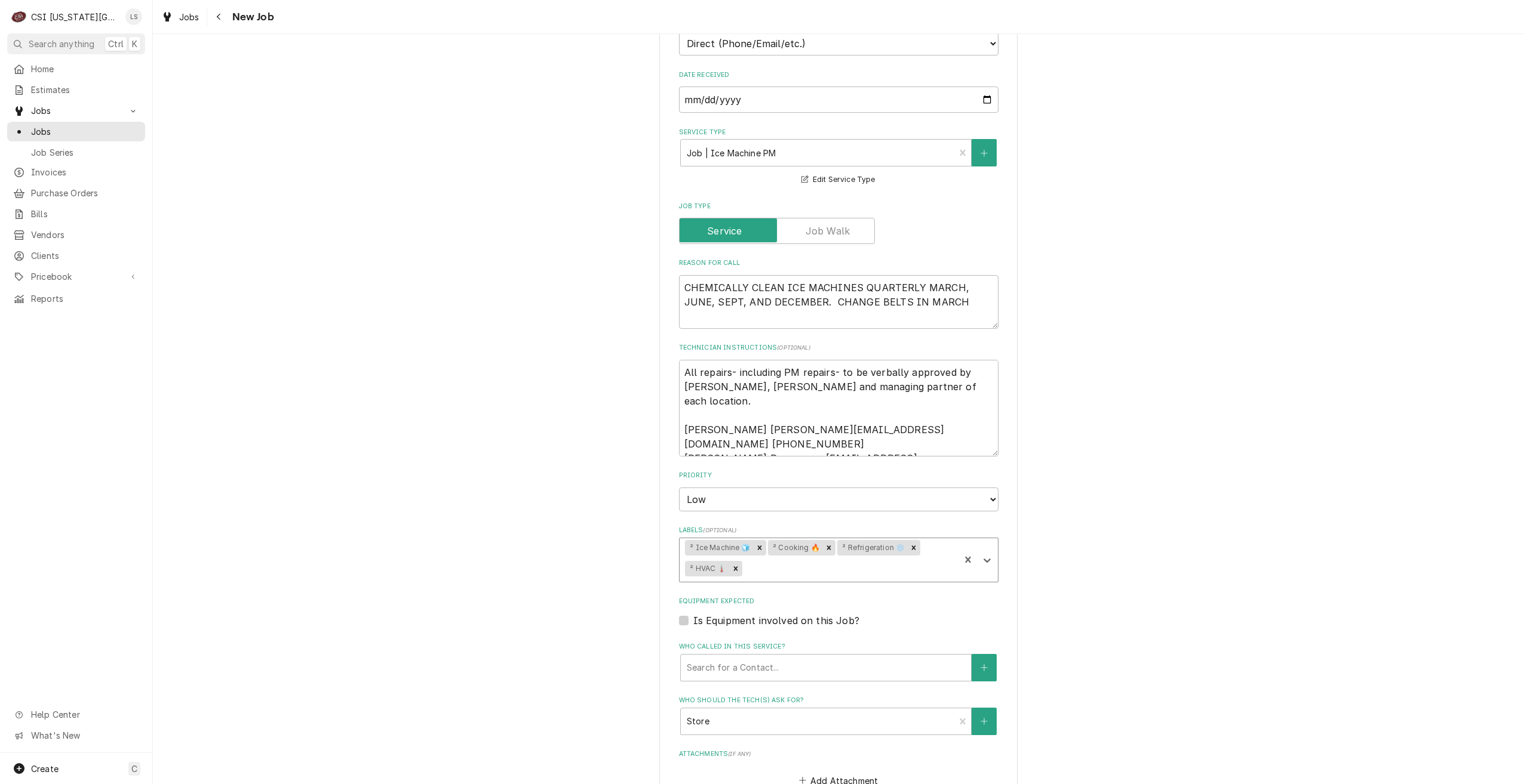
click at [1146, 425] on div "Use the fields below to edit this job: Client Details Client CULVERS Edit Clien…" at bounding box center [838, 330] width 1371 height 1521
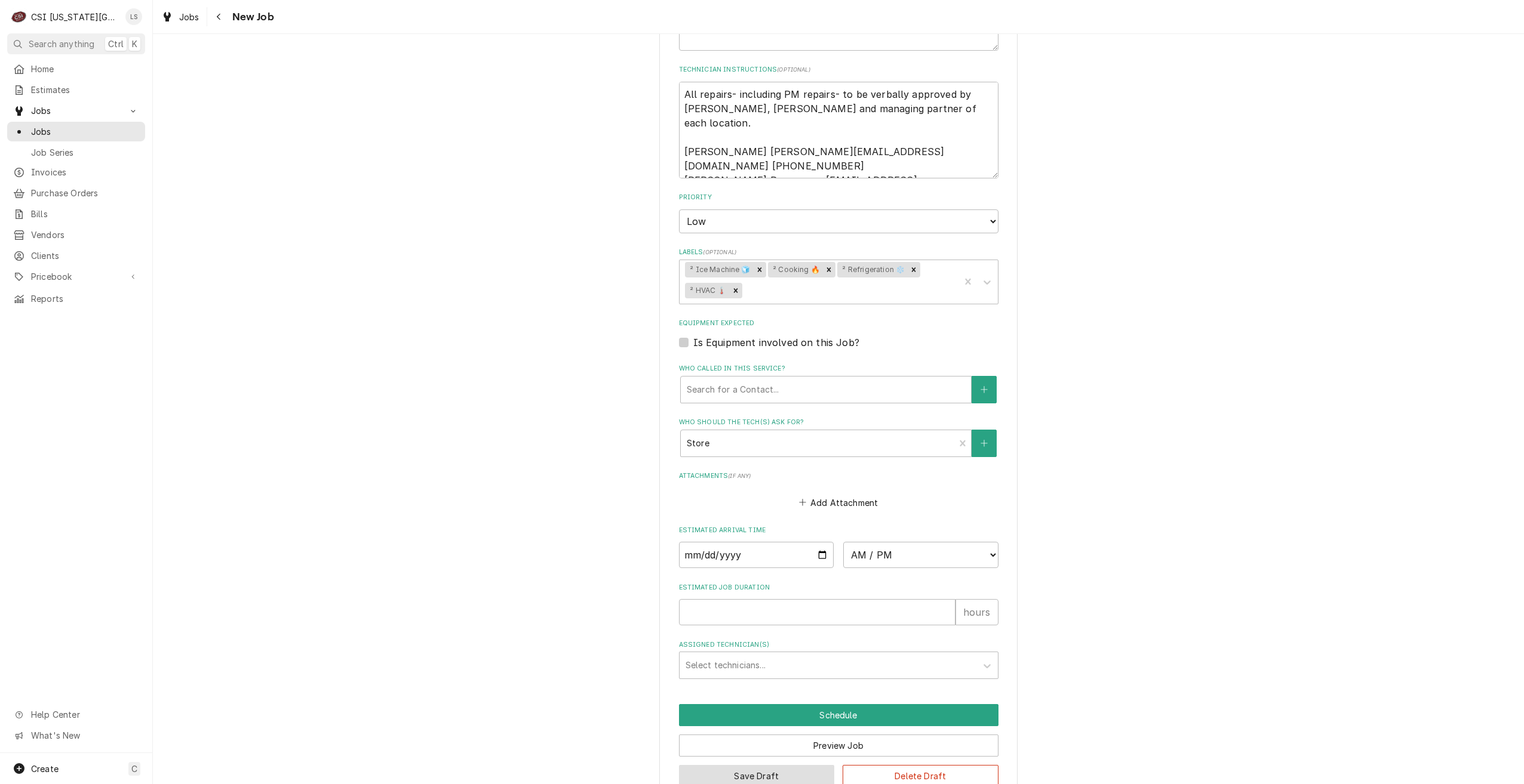
click at [750, 765] on button "Save Draft" at bounding box center [757, 776] width 156 height 22
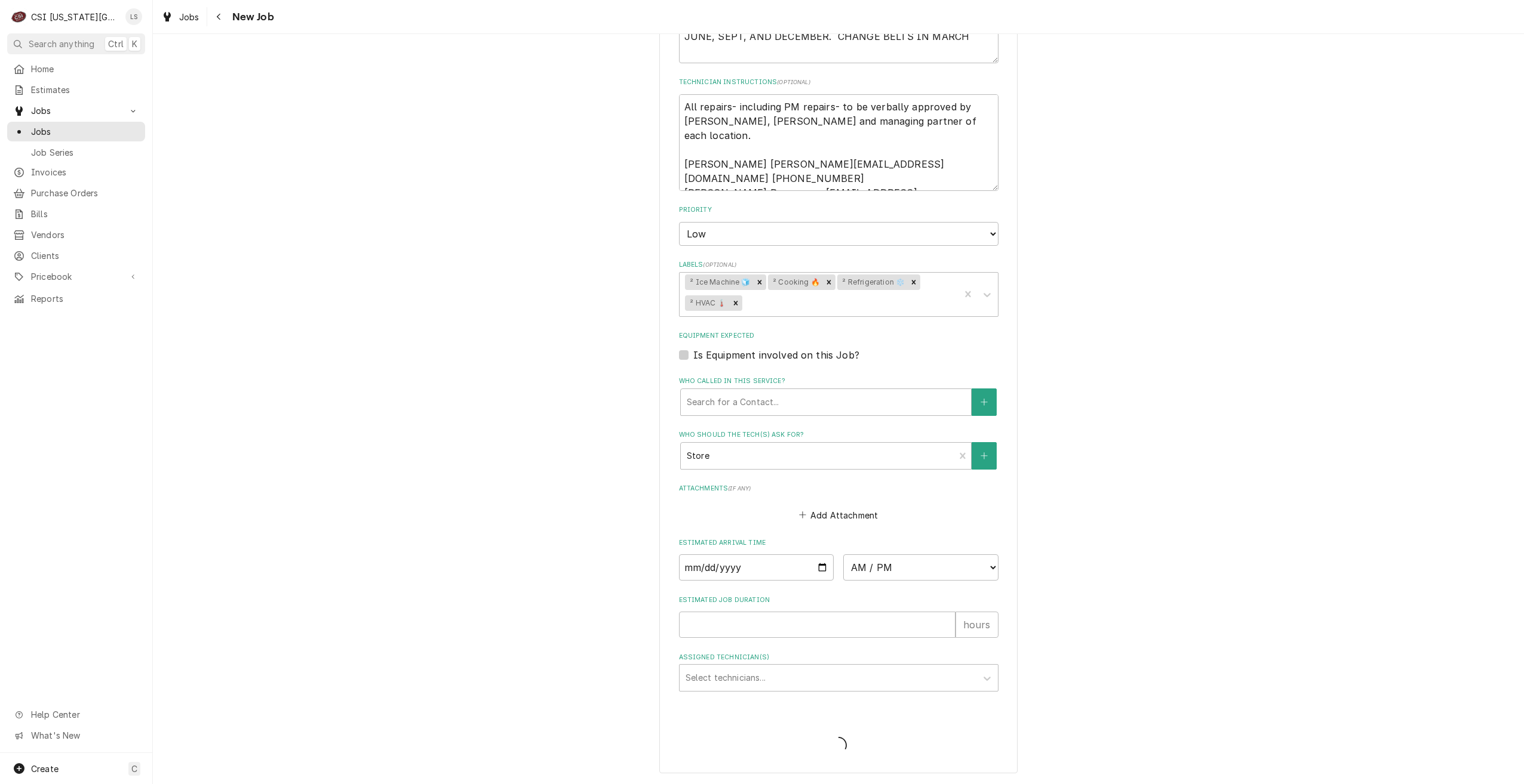
scroll to position [714, 0]
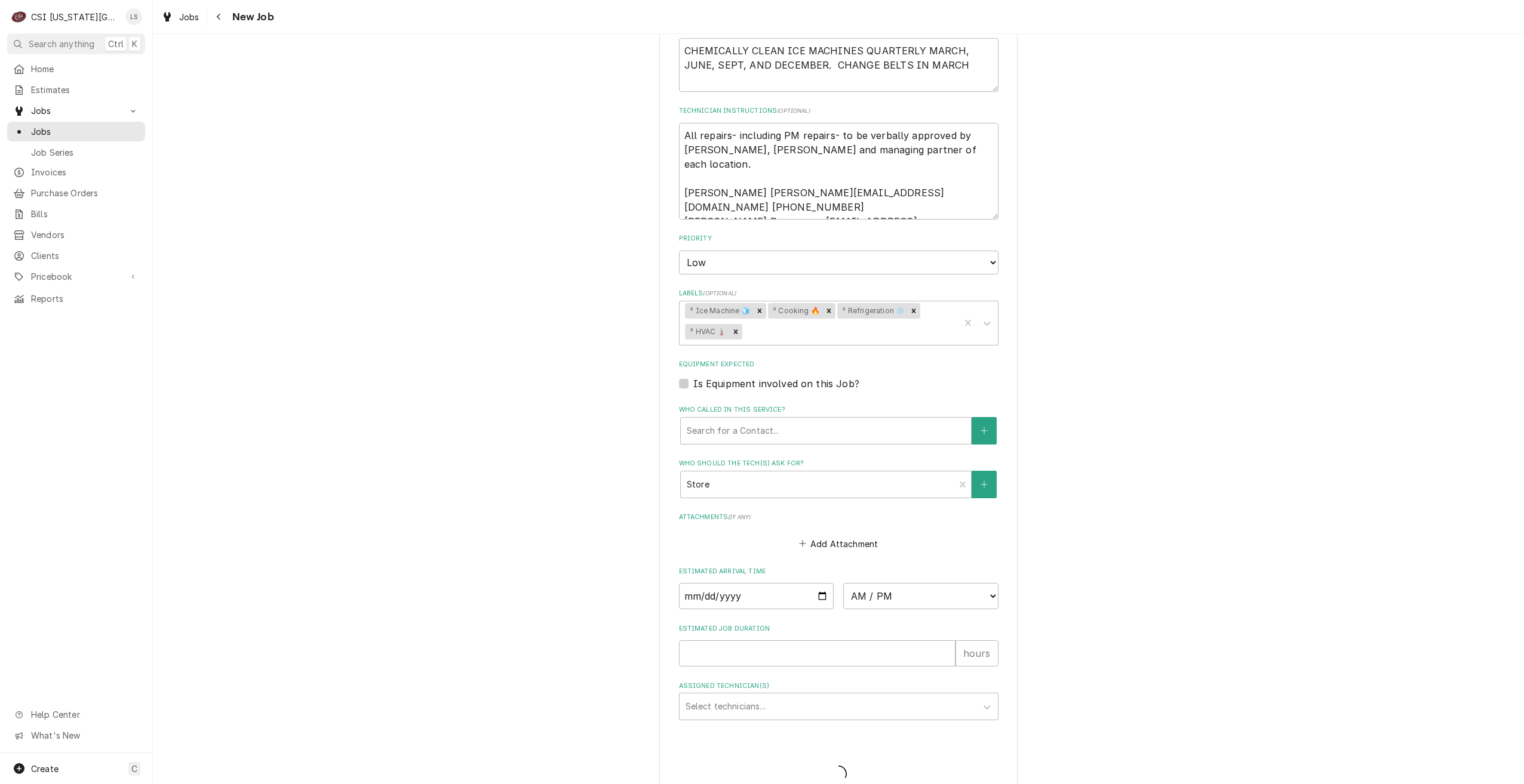
type textarea "x"
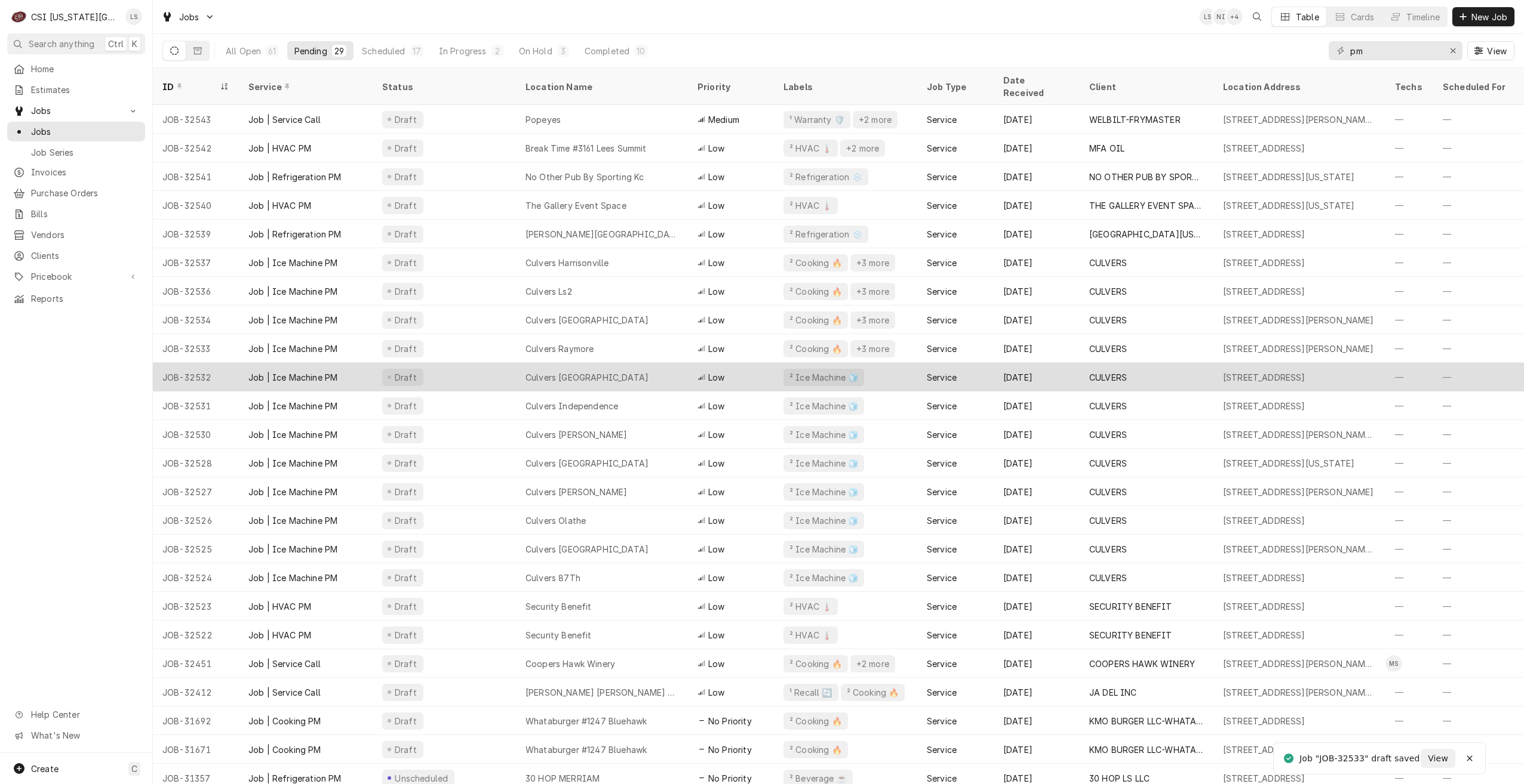
click at [618, 370] on div "Culvers Blue Springs" at bounding box center [602, 377] width 172 height 29
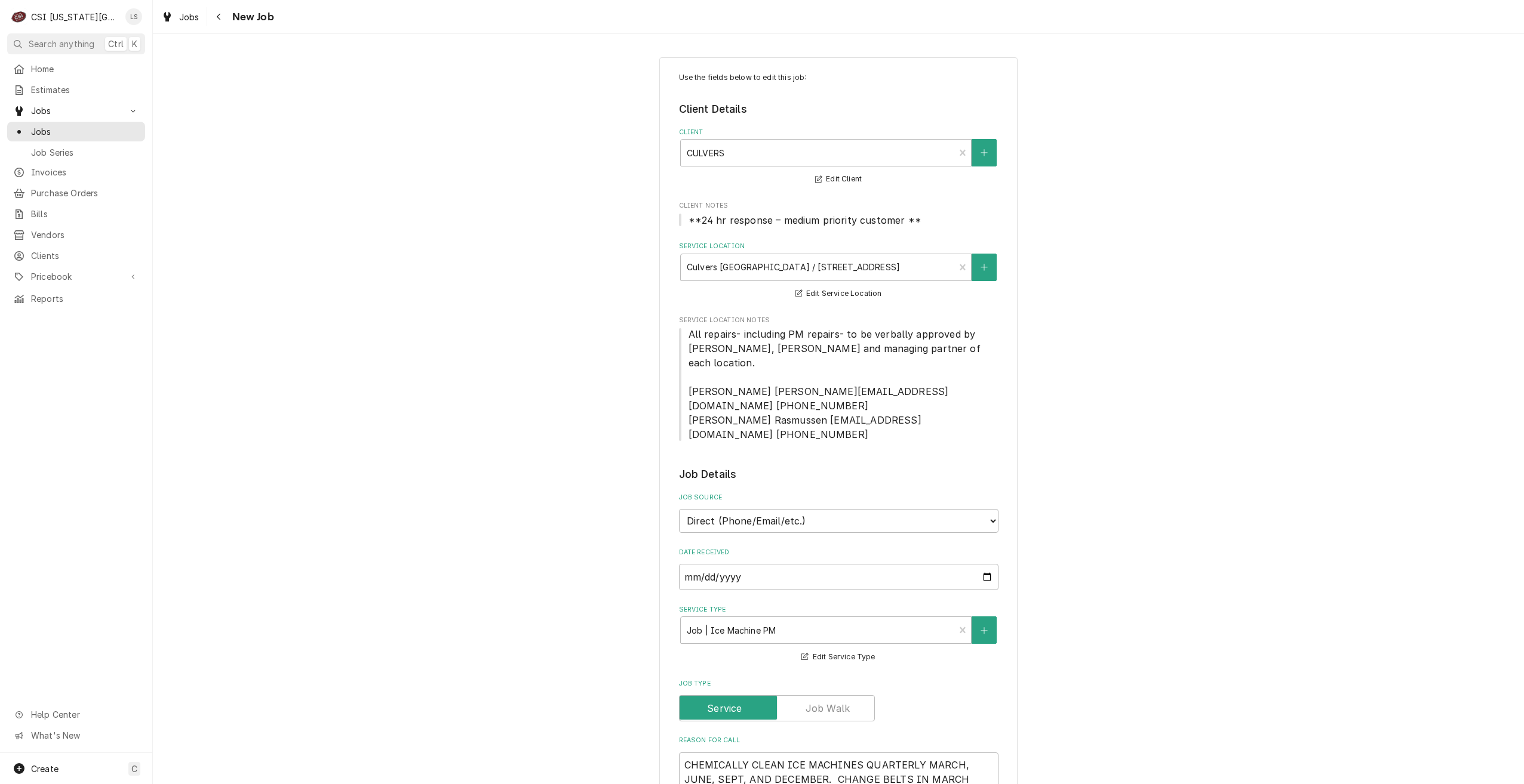
type textarea "x"
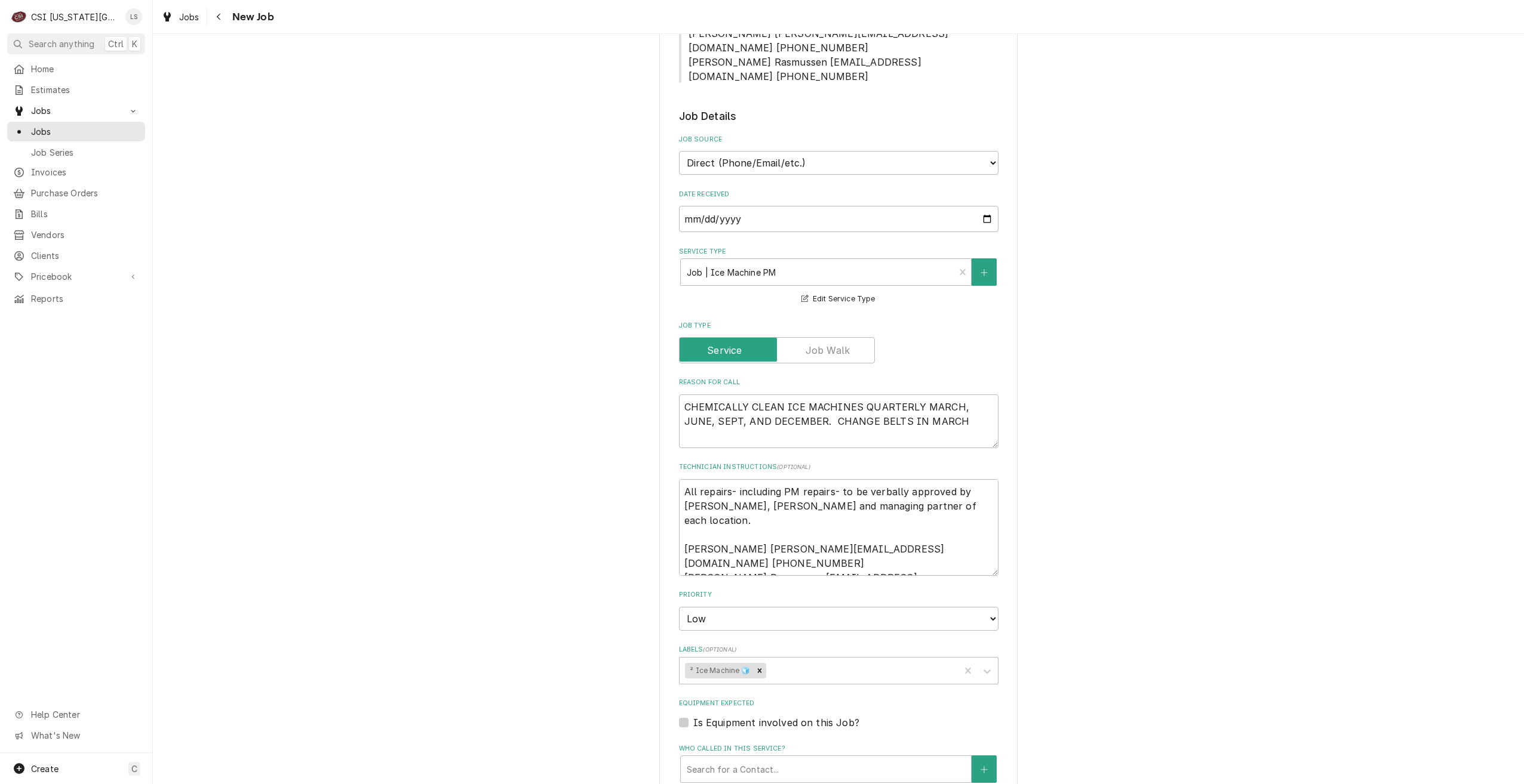
scroll to position [597, 0]
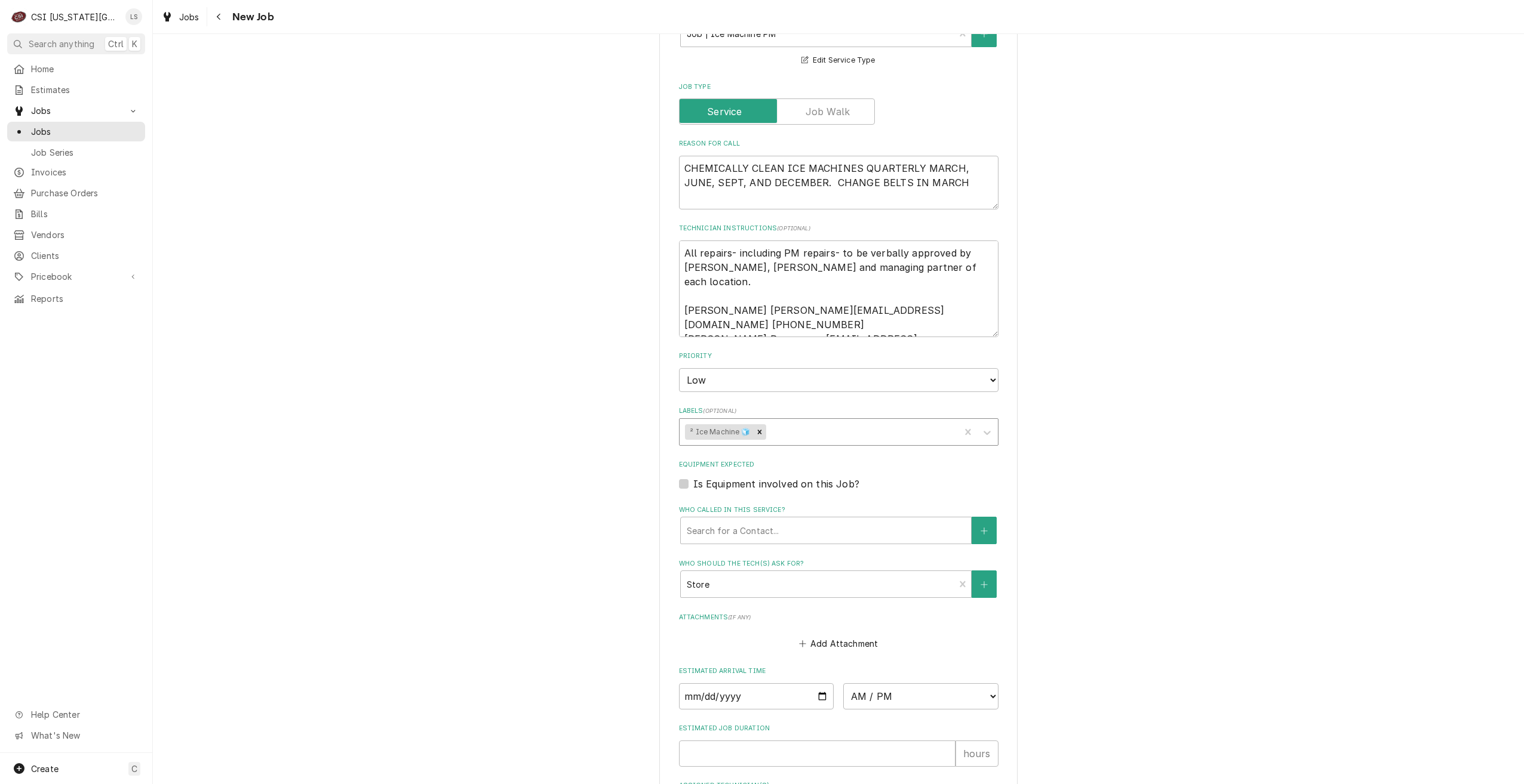
click at [817, 422] on div "Labels" at bounding box center [860, 432] width 185 height 21
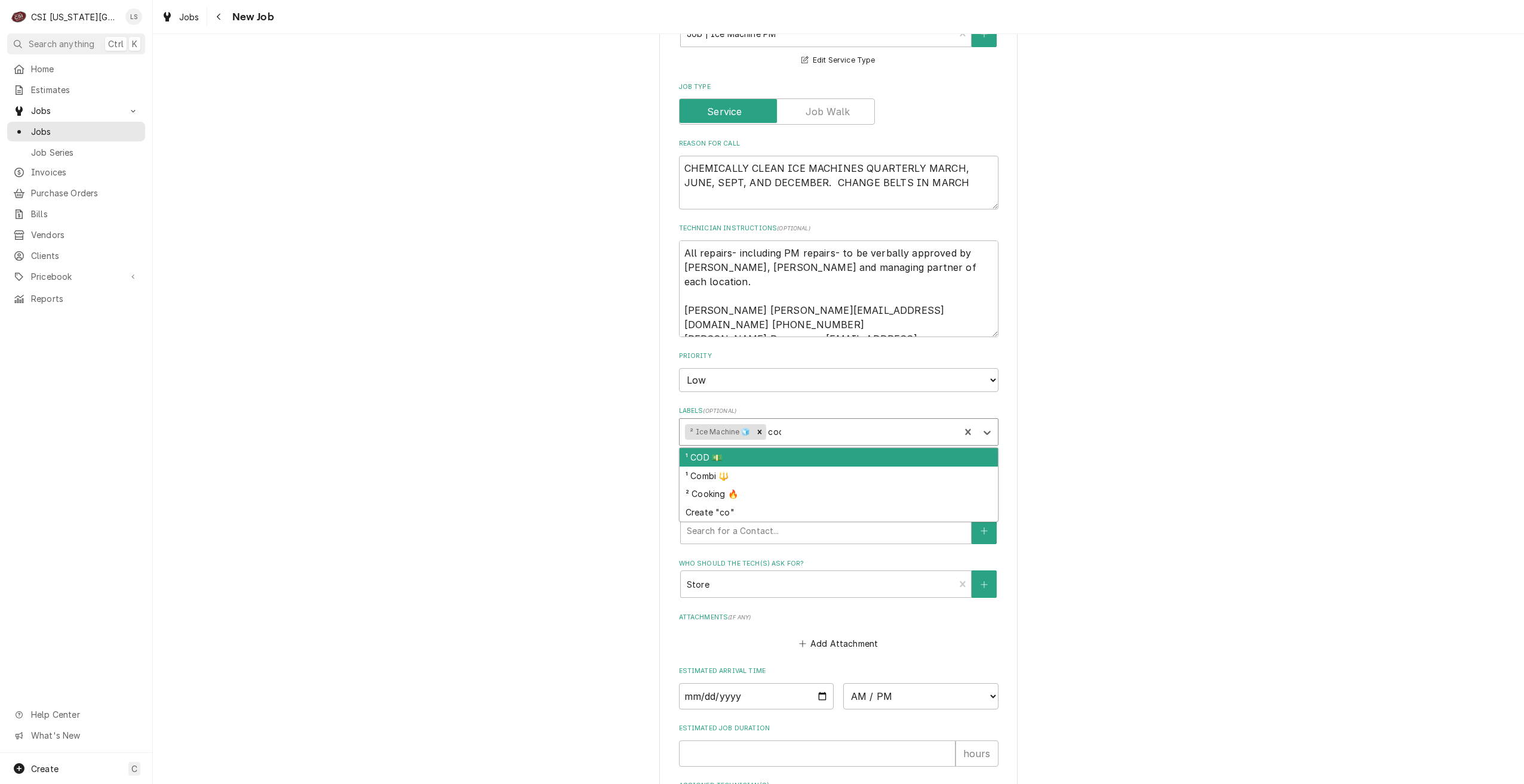
type input "cook"
type textarea "x"
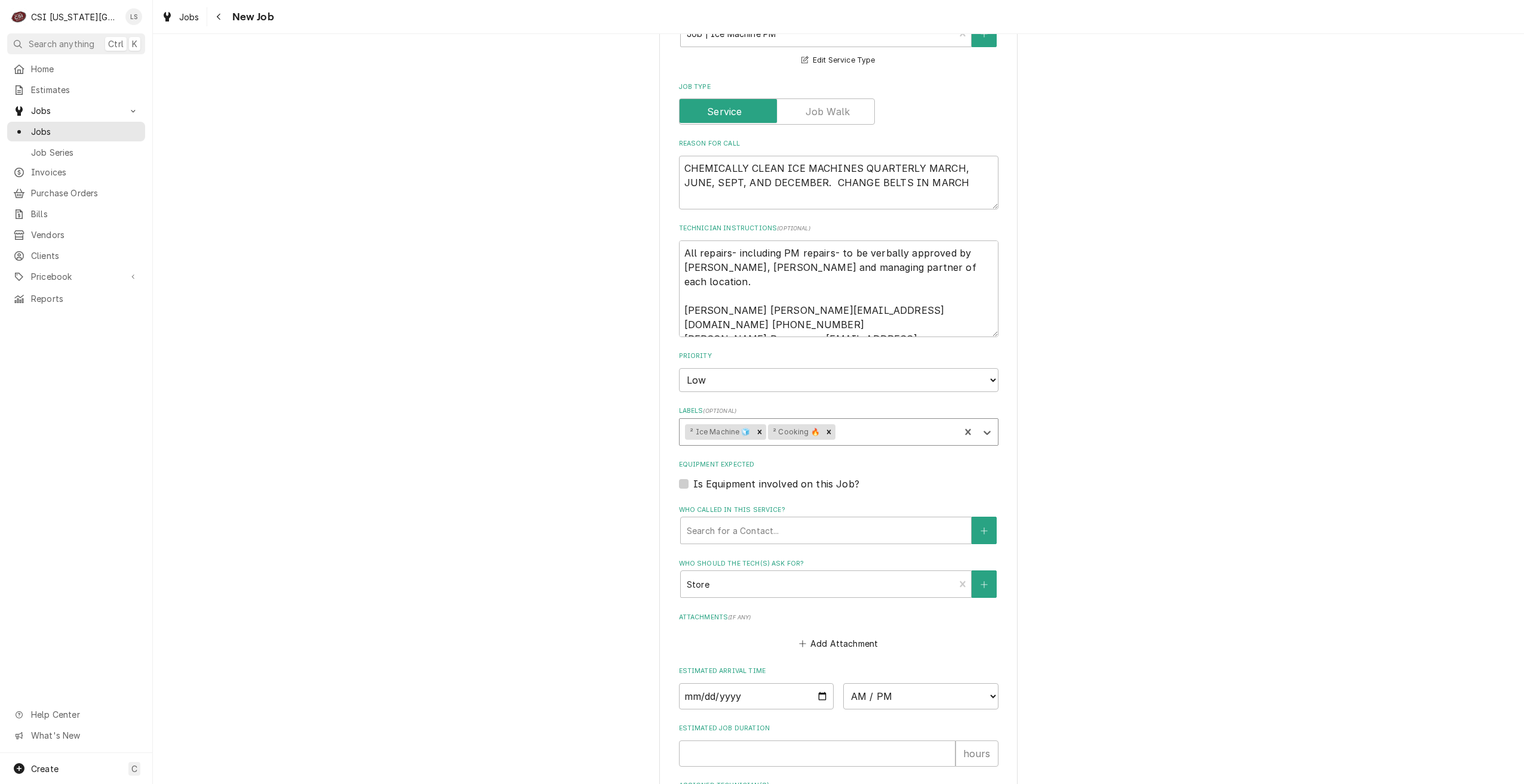
type textarea "x"
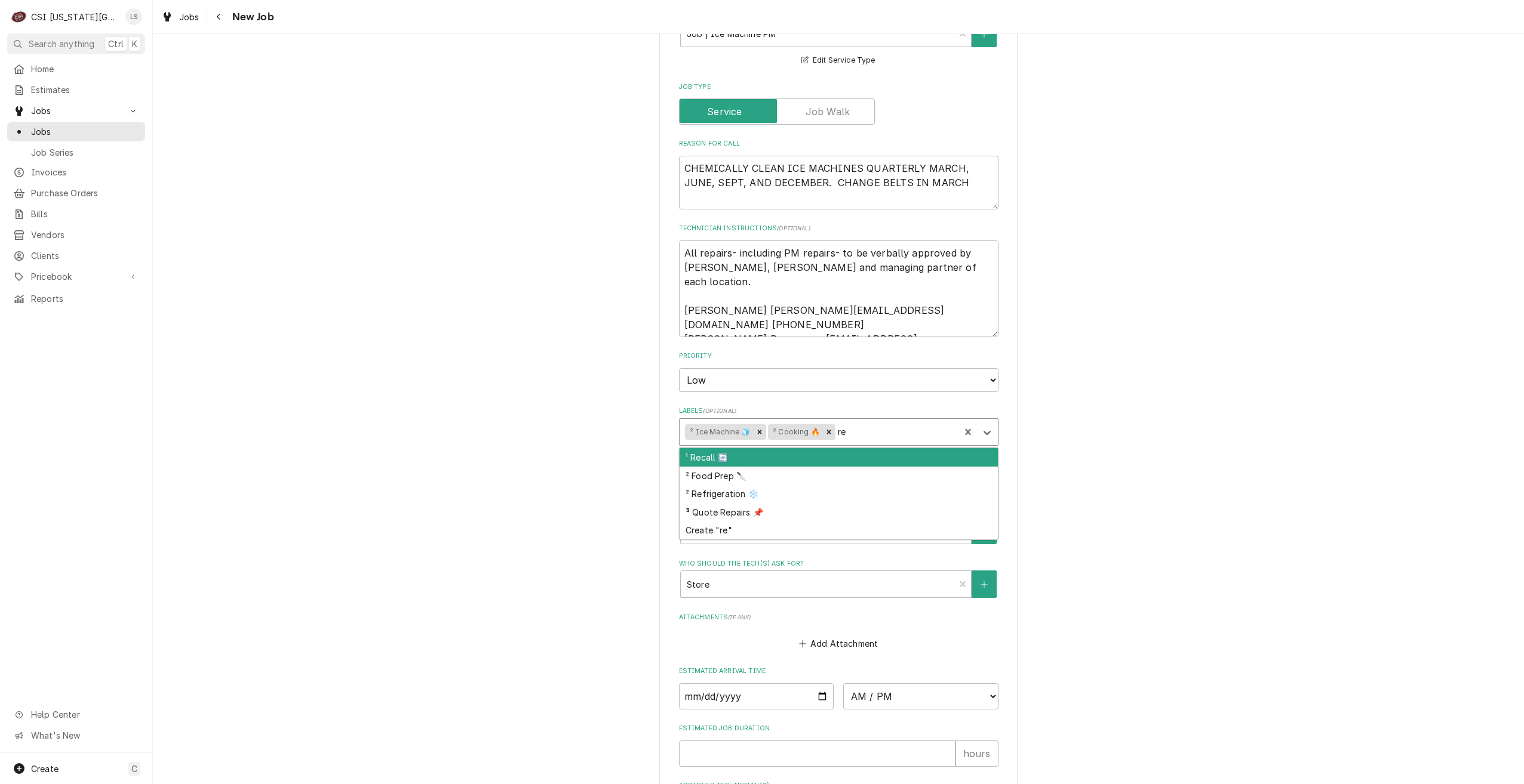
type input "ref"
type textarea "x"
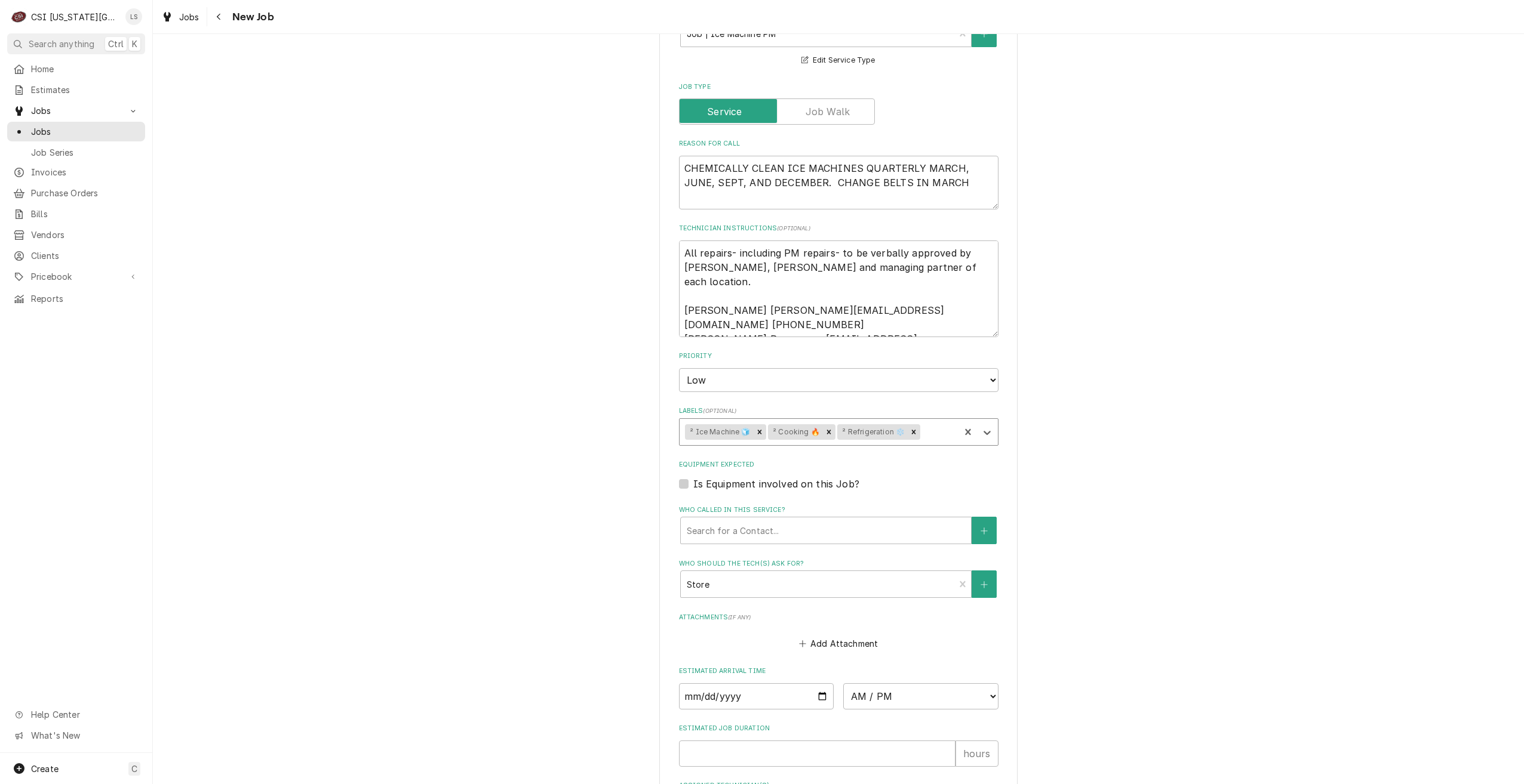
type input "h"
type textarea "x"
type input "hvac"
type textarea "x"
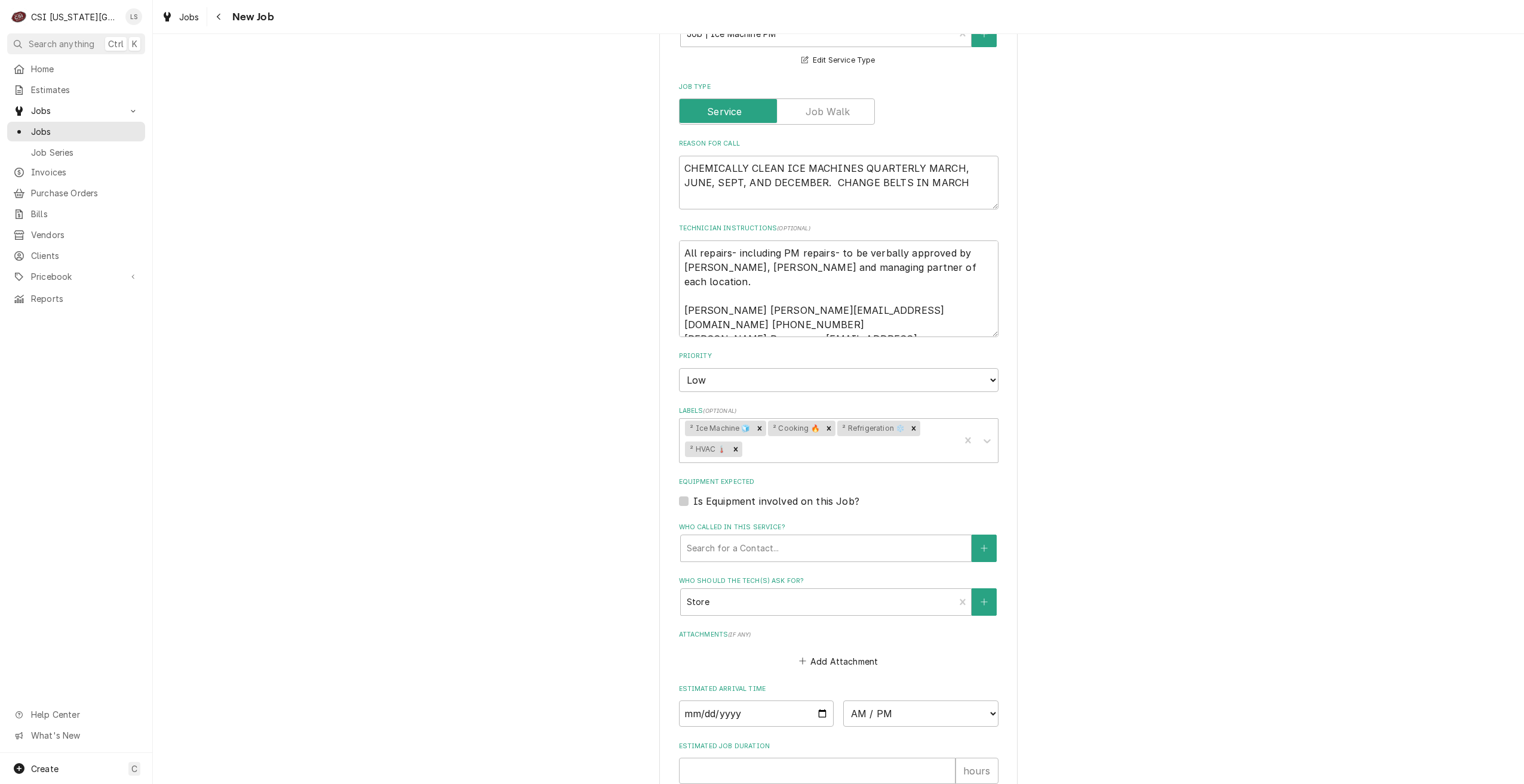
click at [1177, 402] on div "Use the fields below to edit this job: Client Details Client CULVERS Edit Clien…" at bounding box center [838, 210] width 1371 height 1521
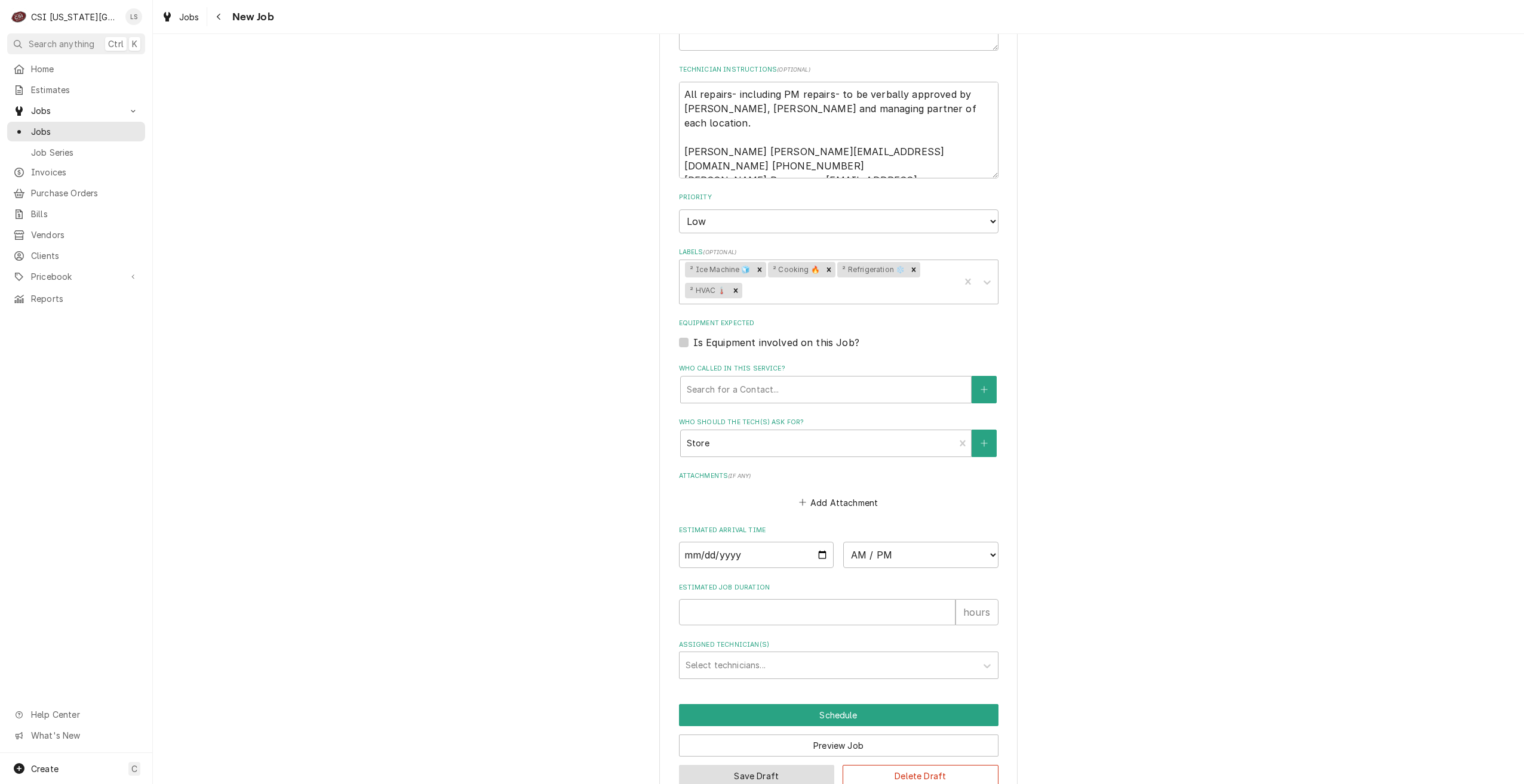
click at [747, 765] on button "Save Draft" at bounding box center [757, 776] width 156 height 22
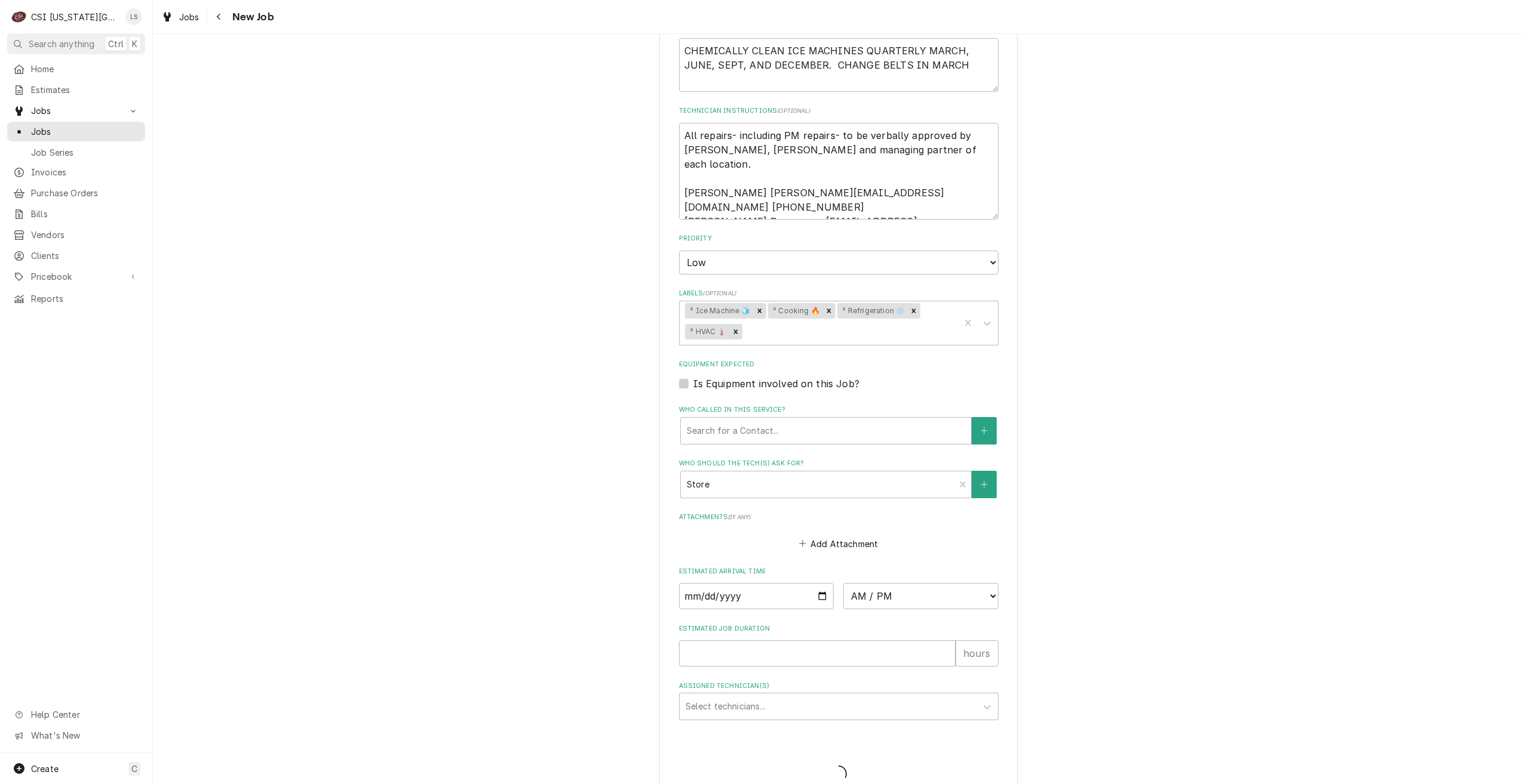
type textarea "x"
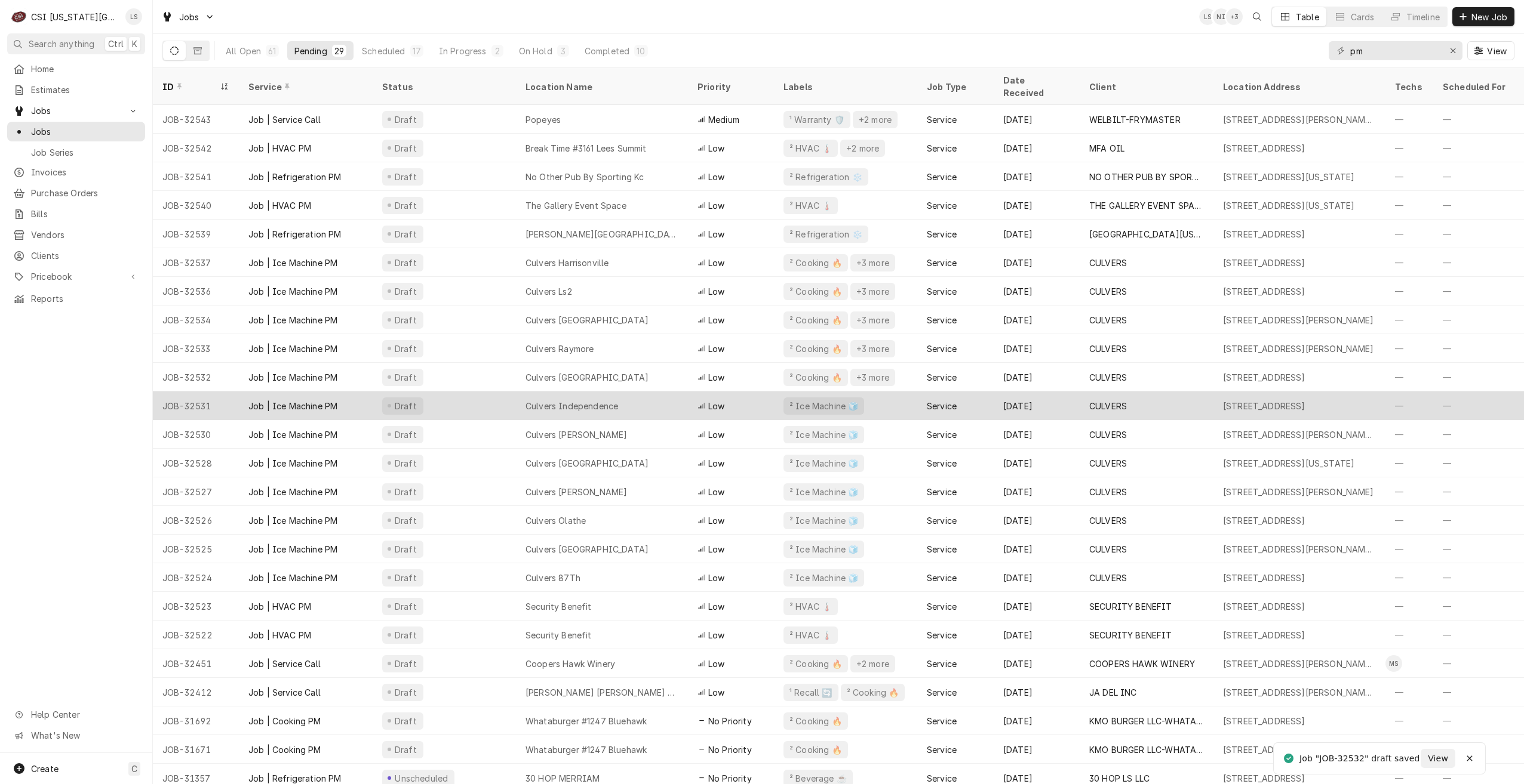
click at [680, 395] on div "Culvers Independence" at bounding box center [602, 405] width 172 height 29
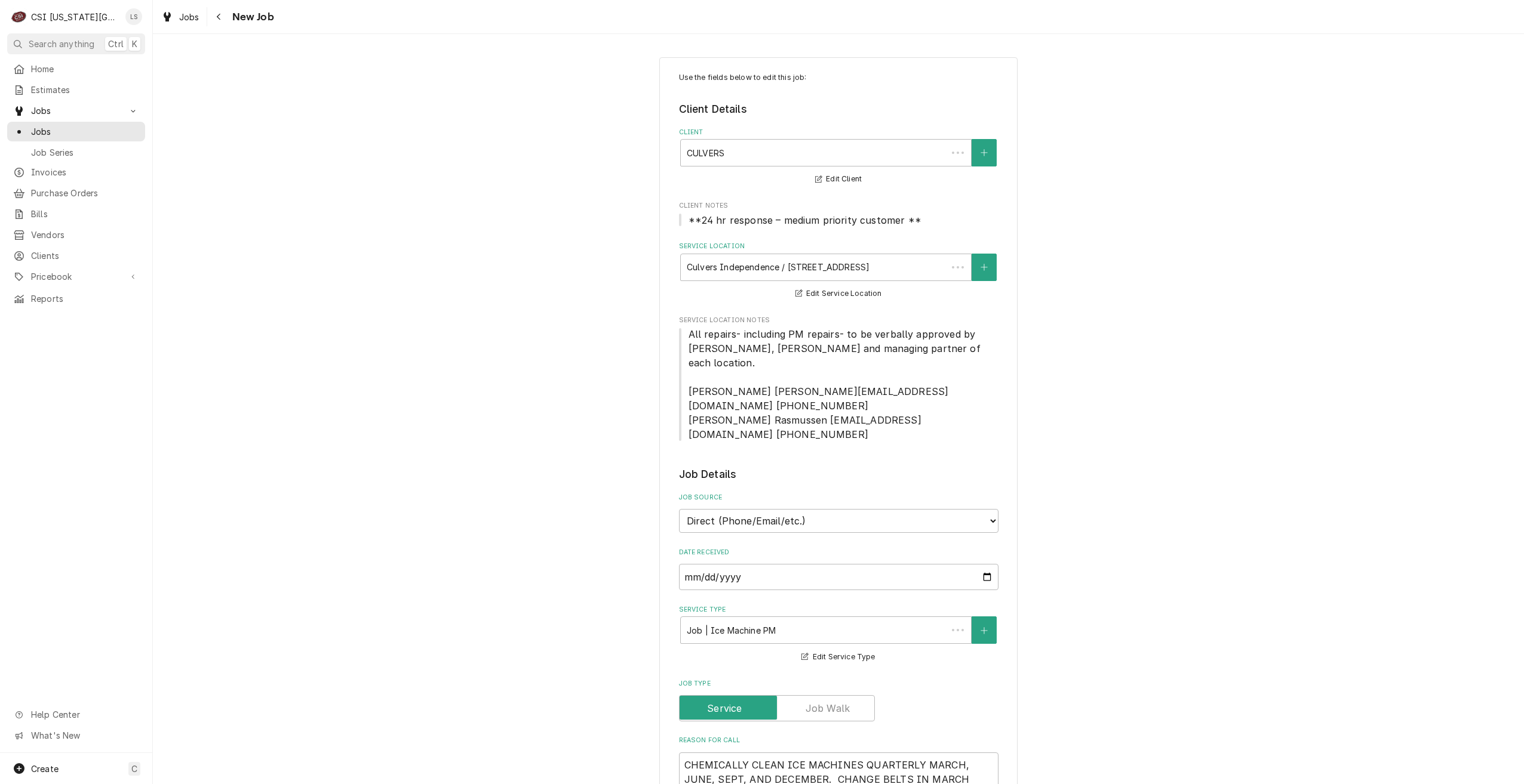
type textarea "x"
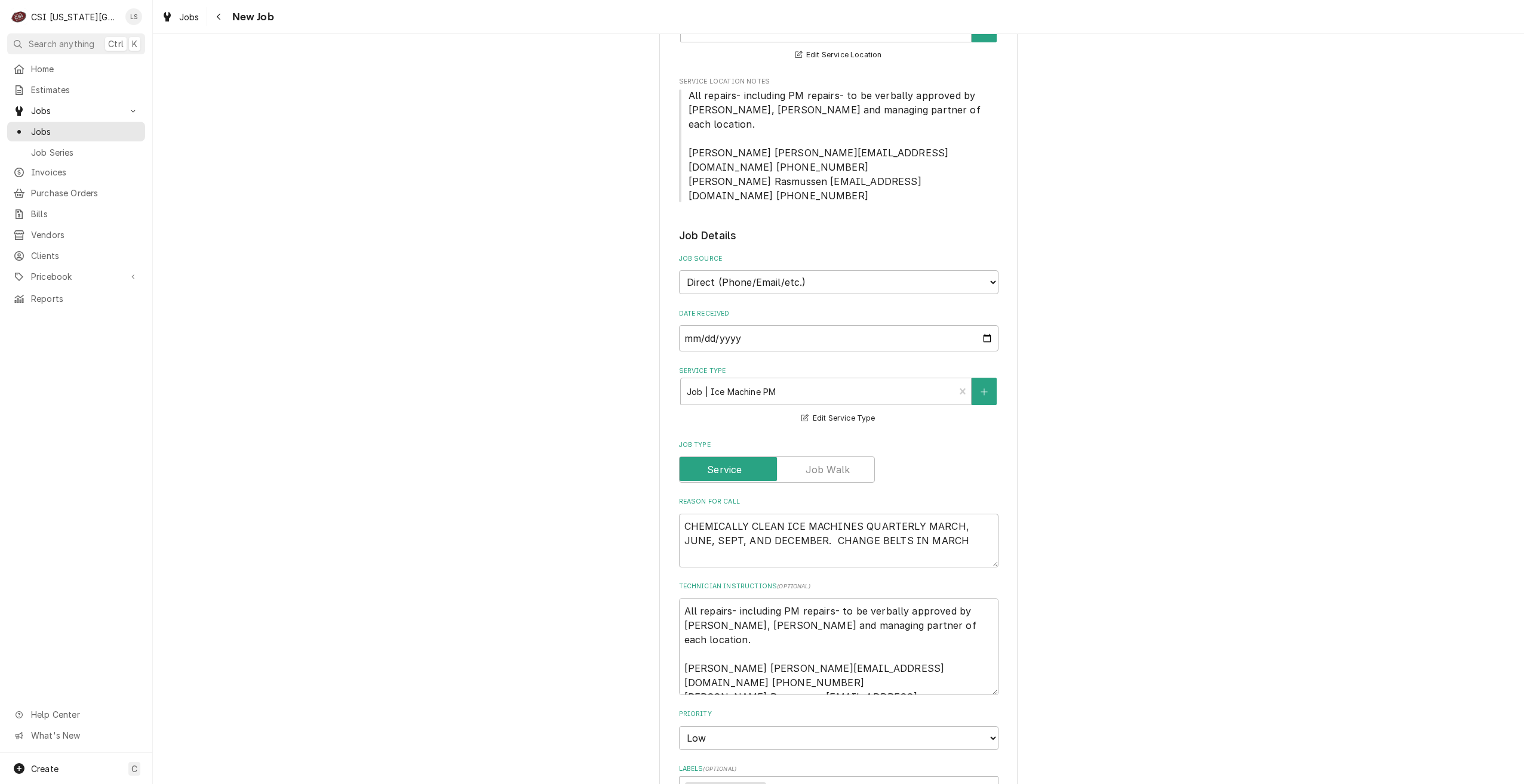
scroll to position [477, 0]
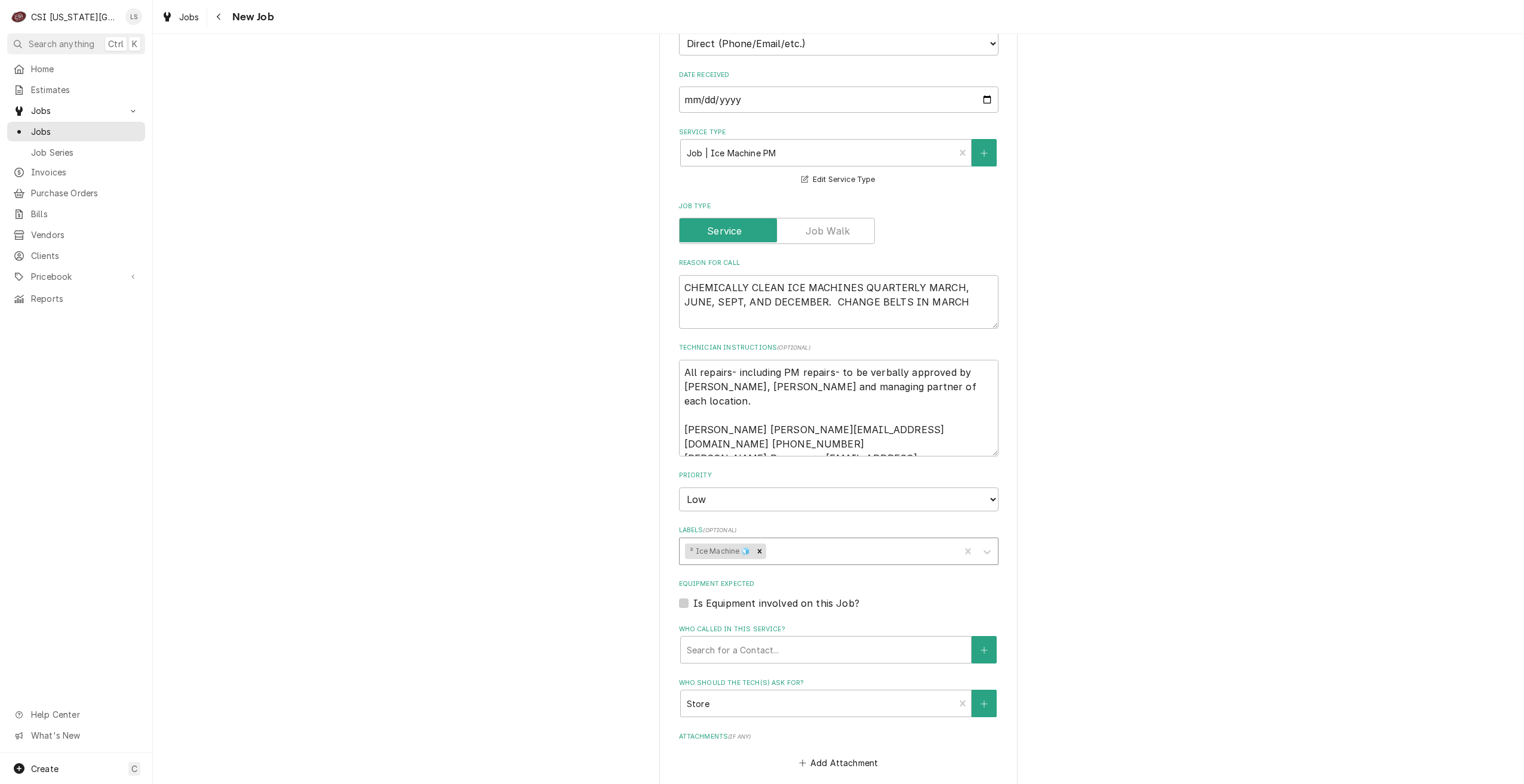
click at [841, 541] on div "Labels" at bounding box center [860, 551] width 185 height 21
type input "cook"
type textarea "x"
type input "r"
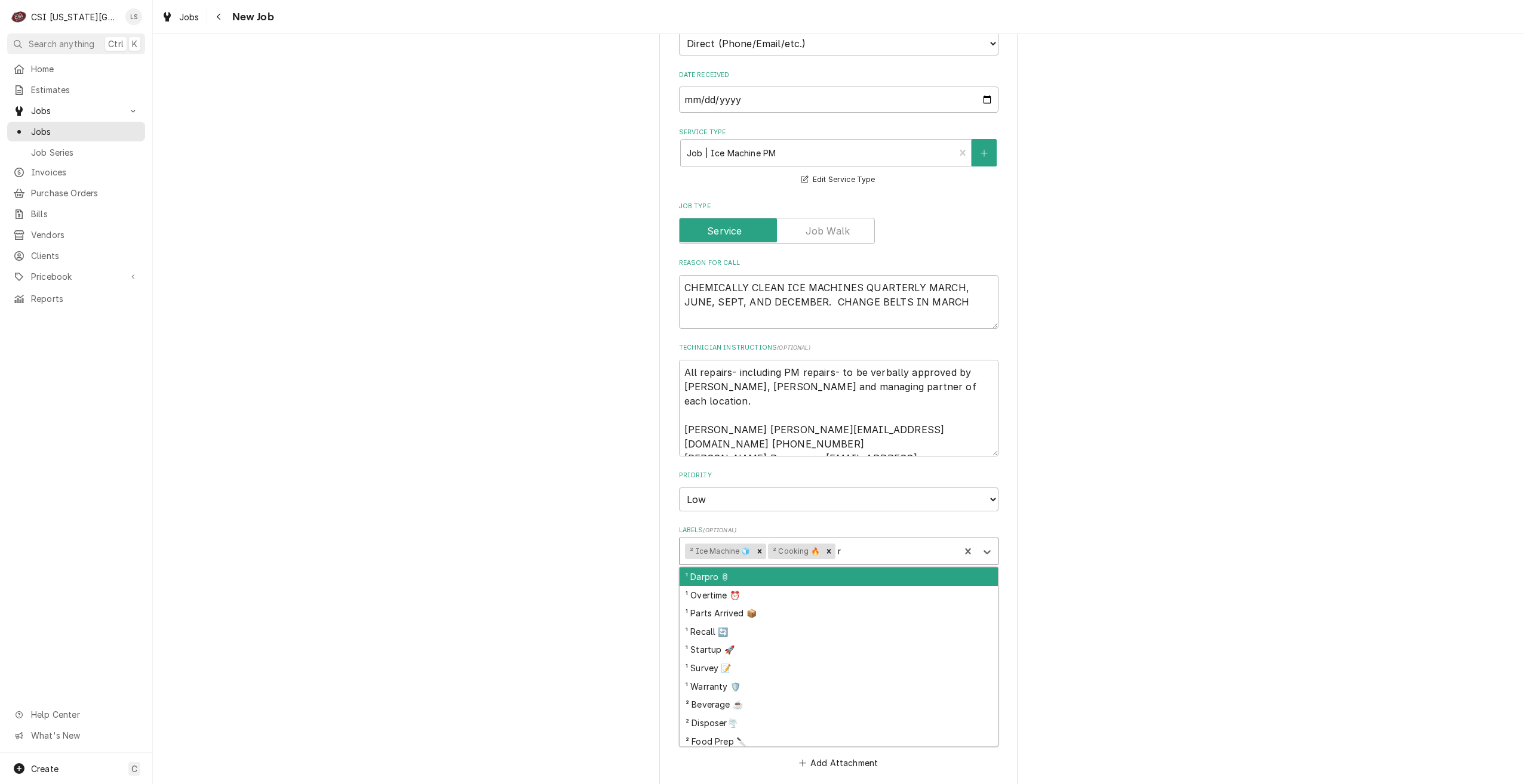
type textarea "x"
type input "rf"
type textarea "x"
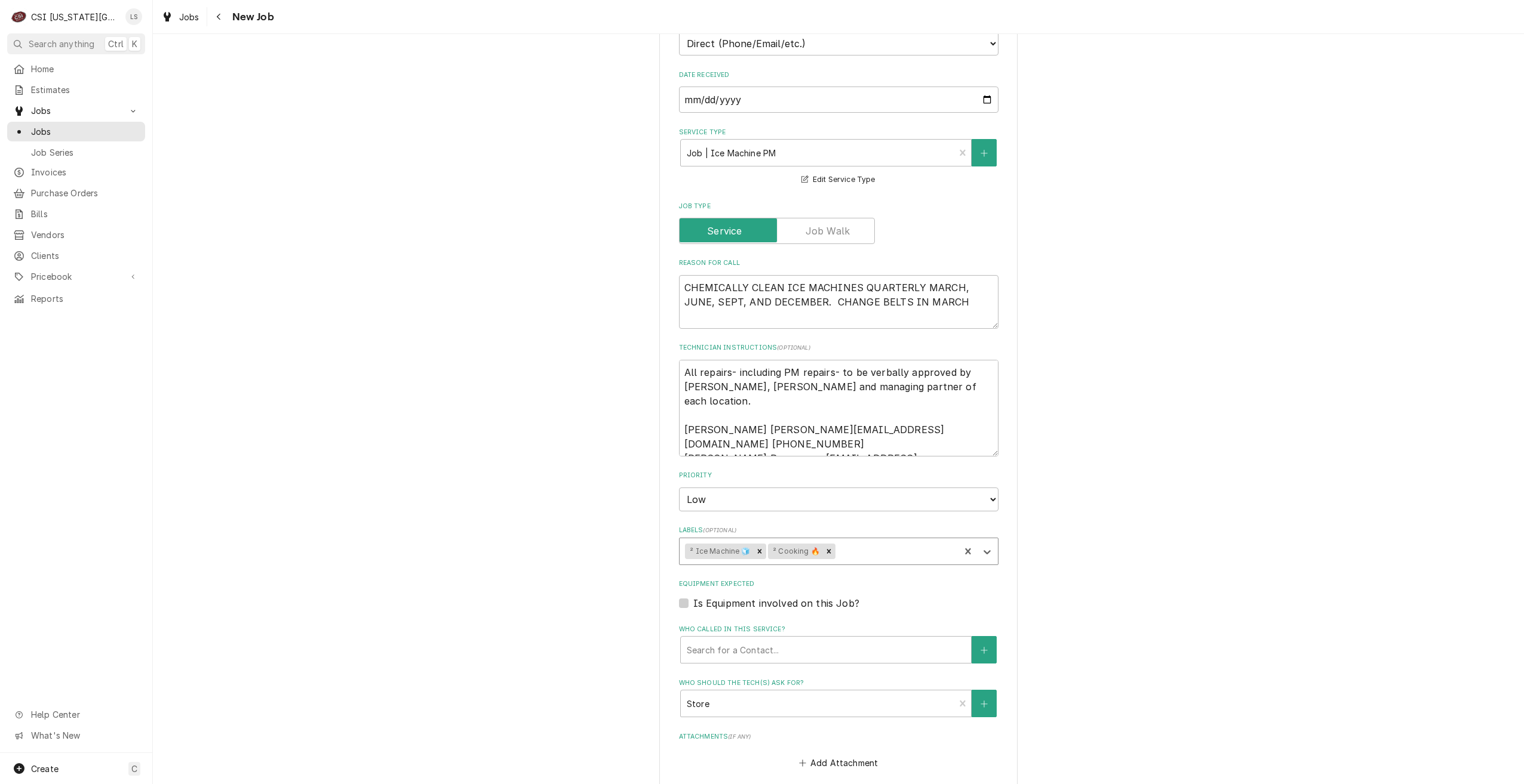
type textarea "x"
type input "ref"
type textarea "x"
type input "hvac"
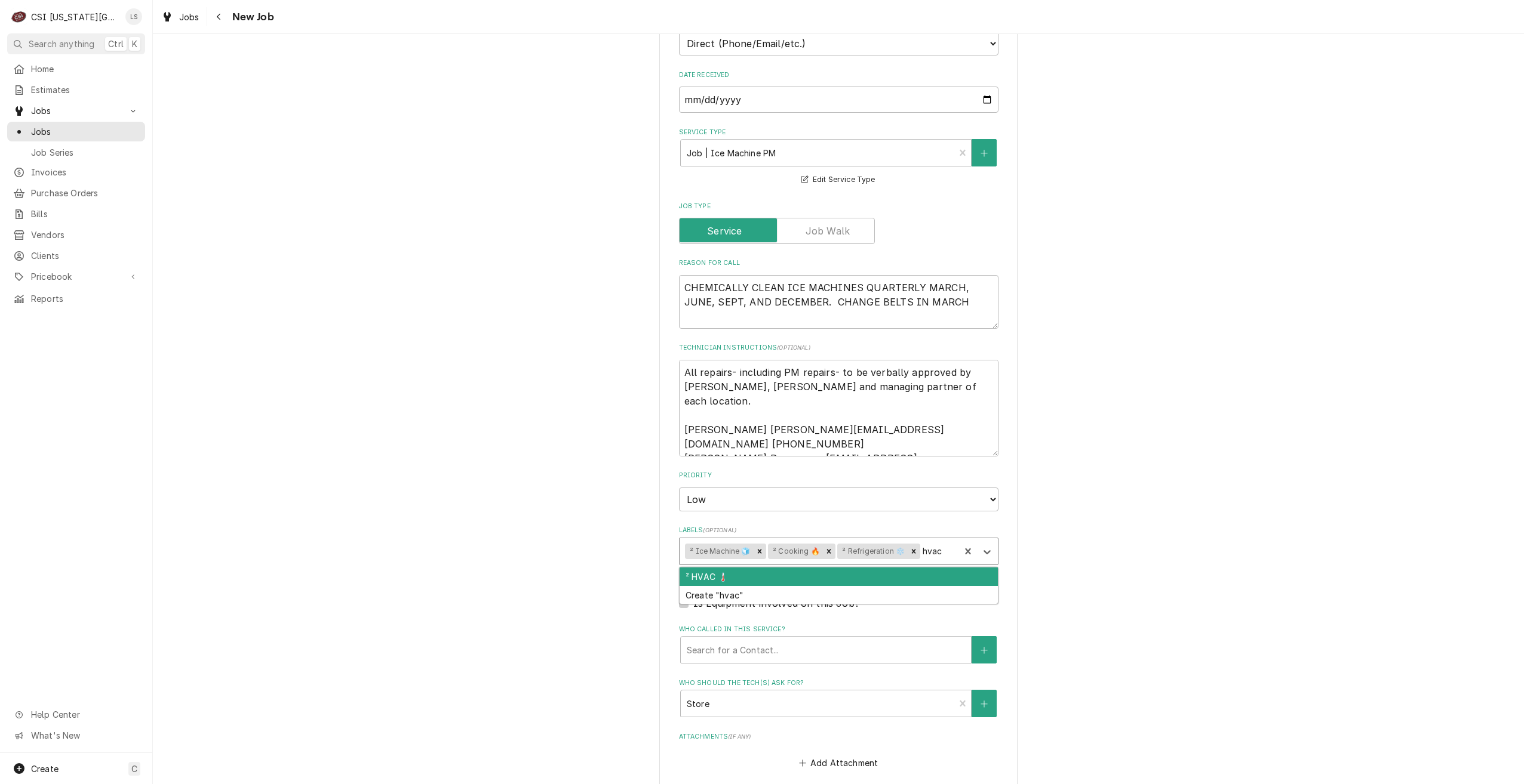
type textarea "x"
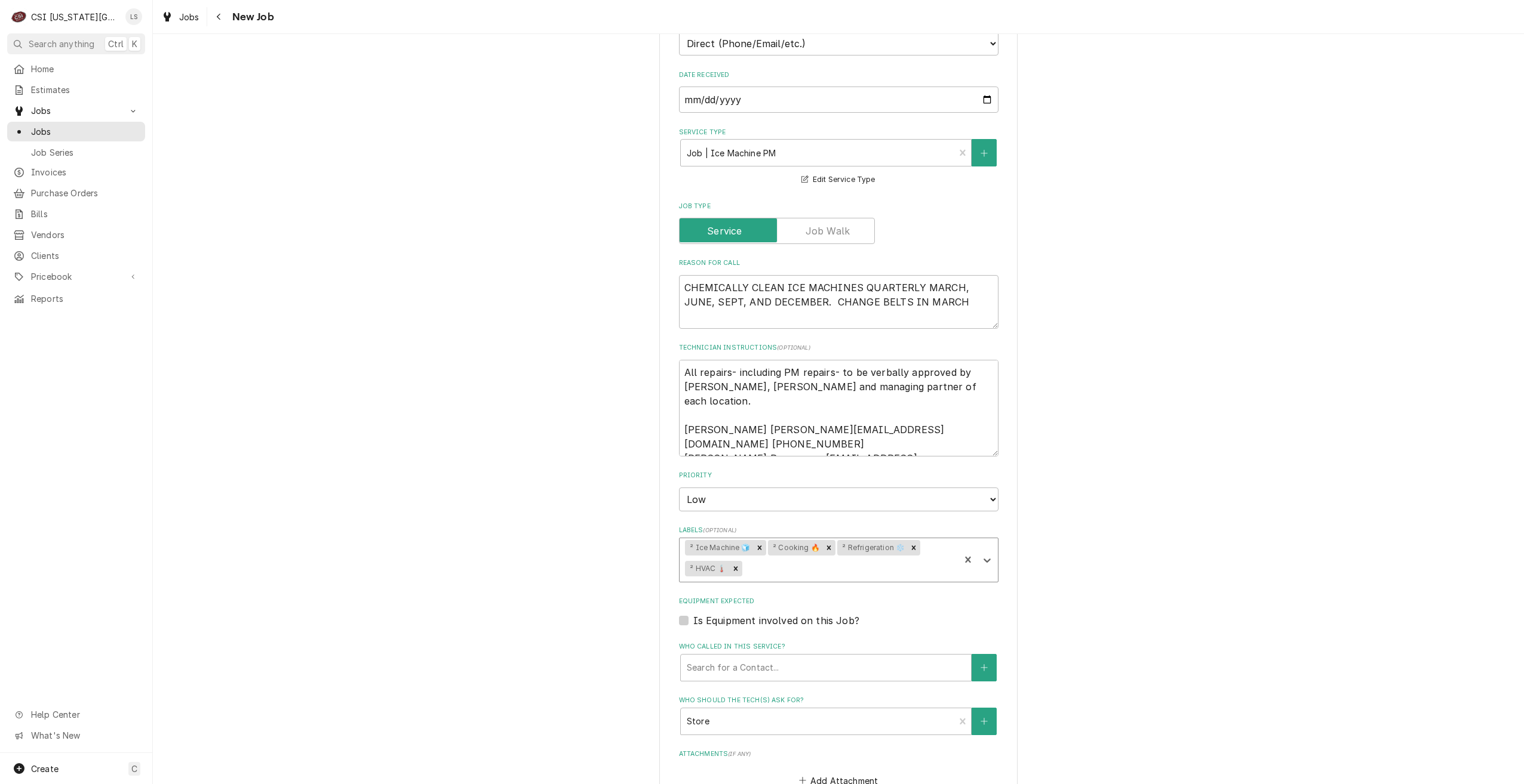
click at [1122, 445] on div "Use the fields below to edit this job: Client Details Client CULVERS Edit Clien…" at bounding box center [838, 330] width 1371 height 1521
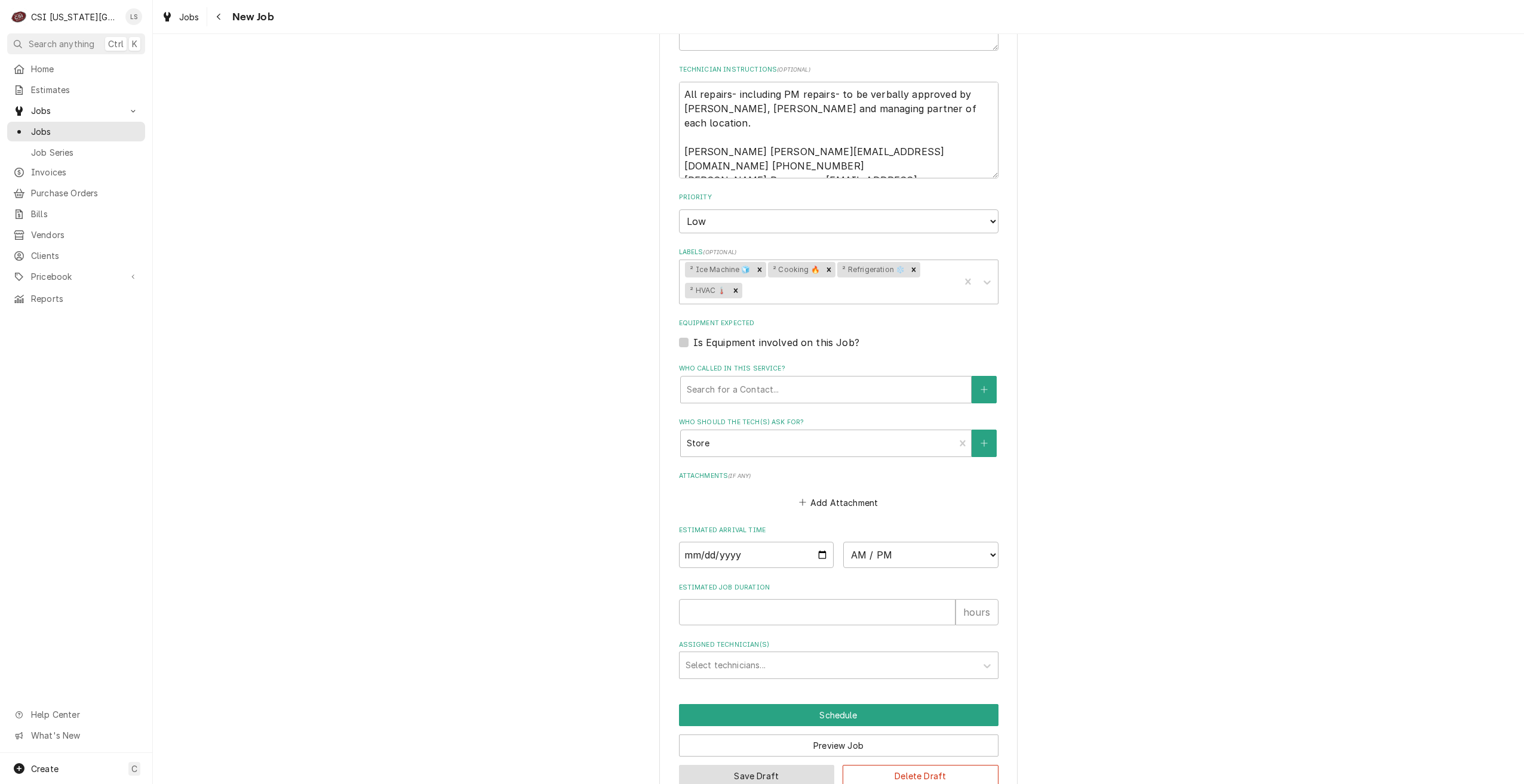
click at [749, 765] on button "Save Draft" at bounding box center [757, 776] width 156 height 22
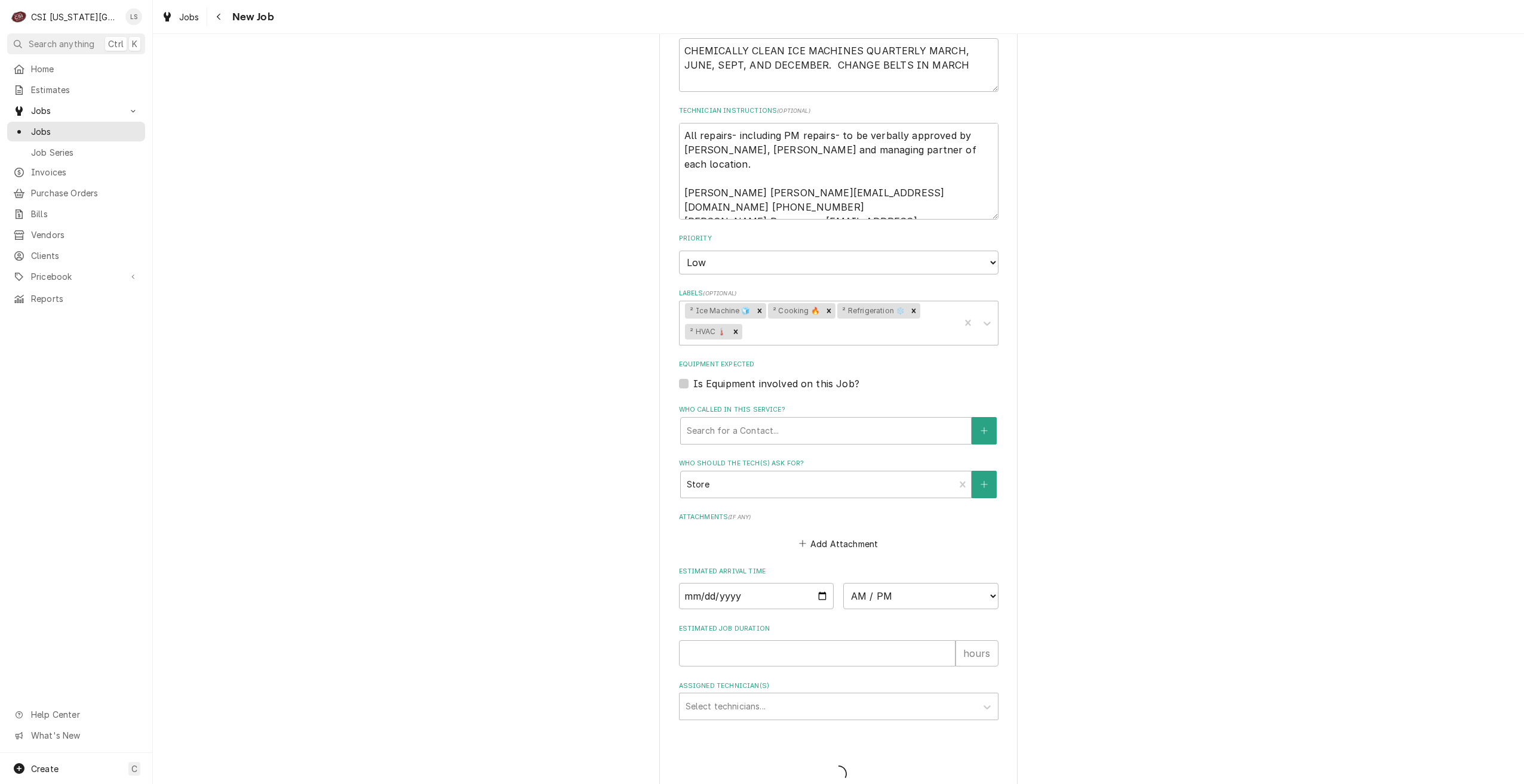
type textarea "x"
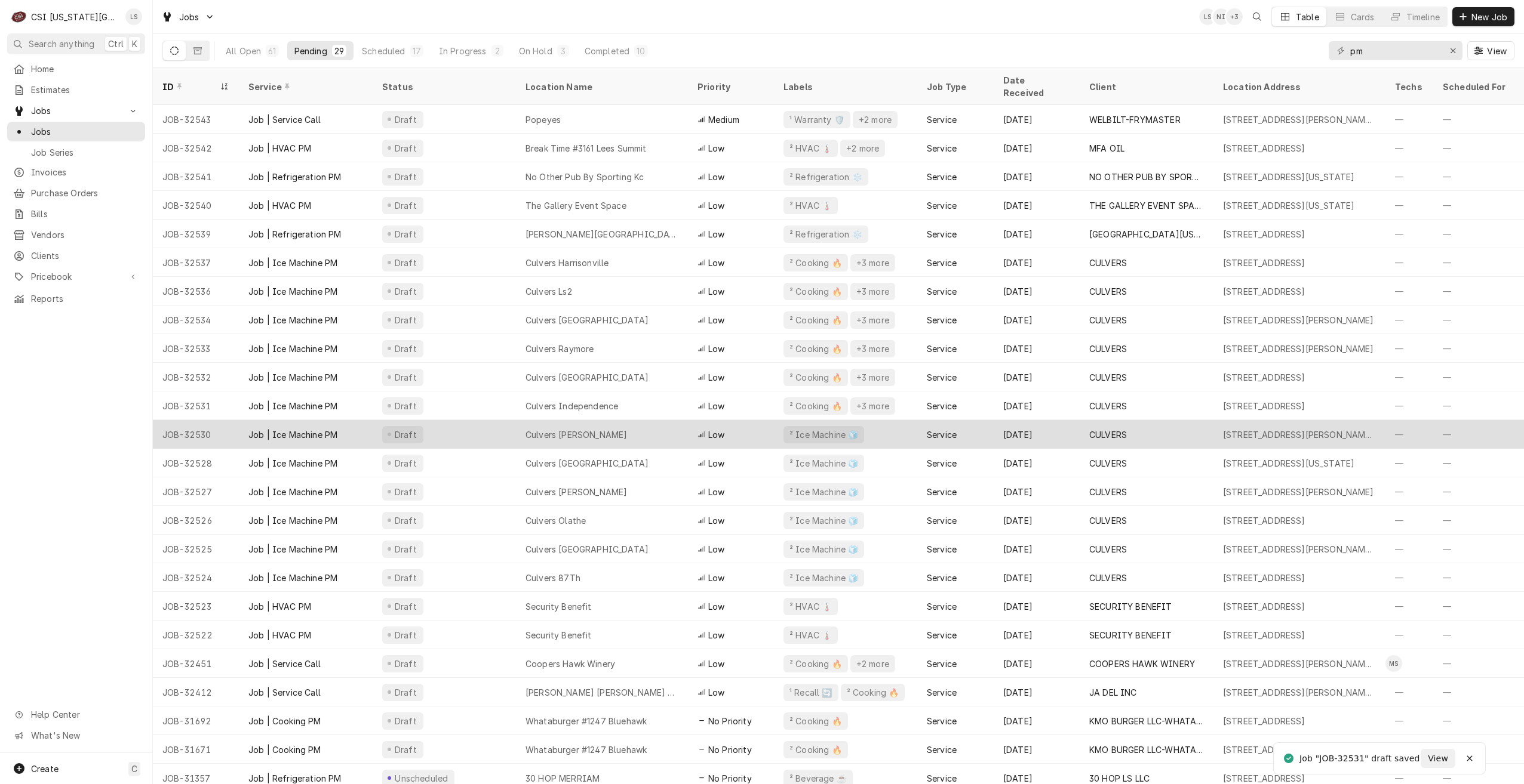
click at [608, 420] on div "Culvers Douglas" at bounding box center [602, 434] width 172 height 29
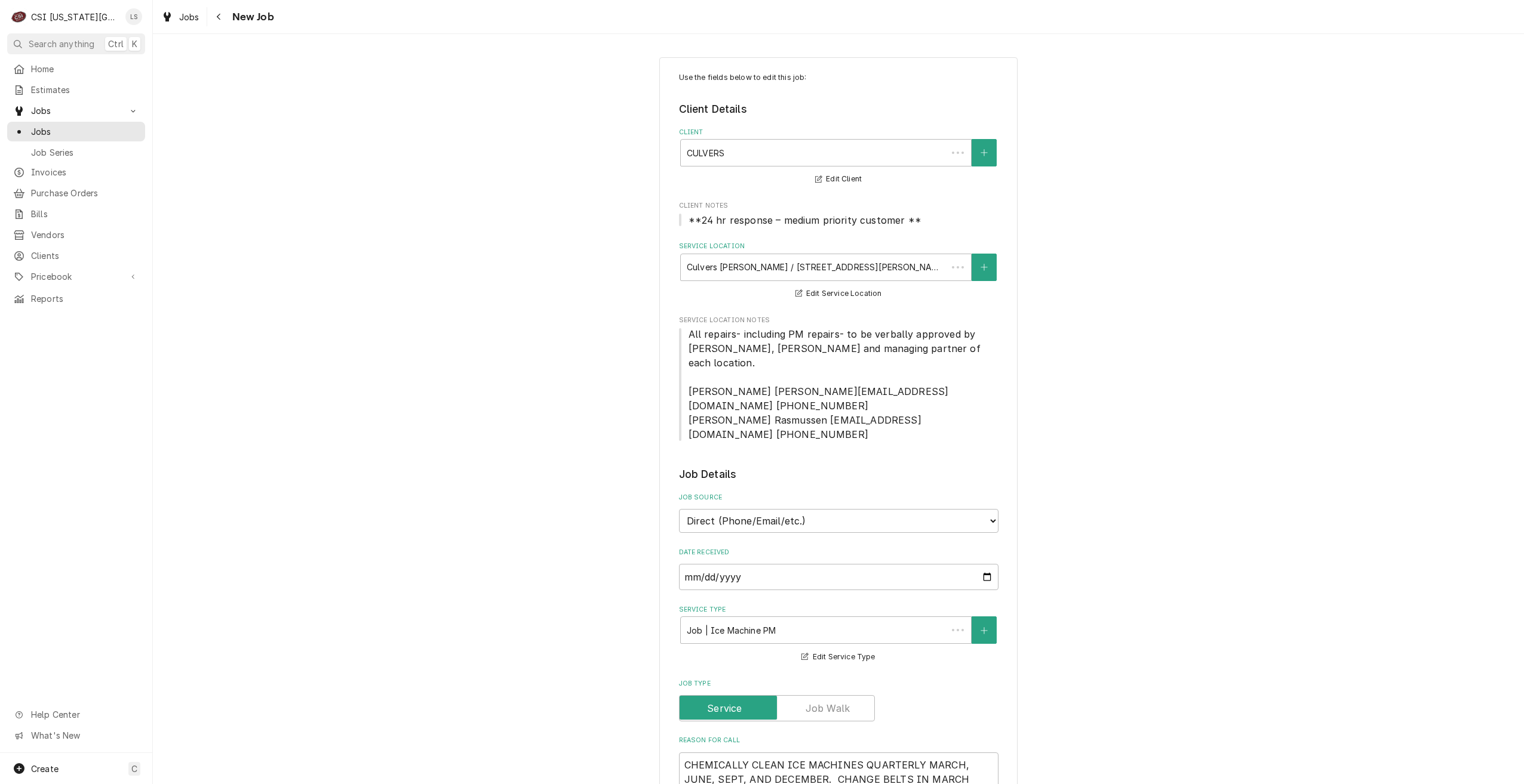
type textarea "x"
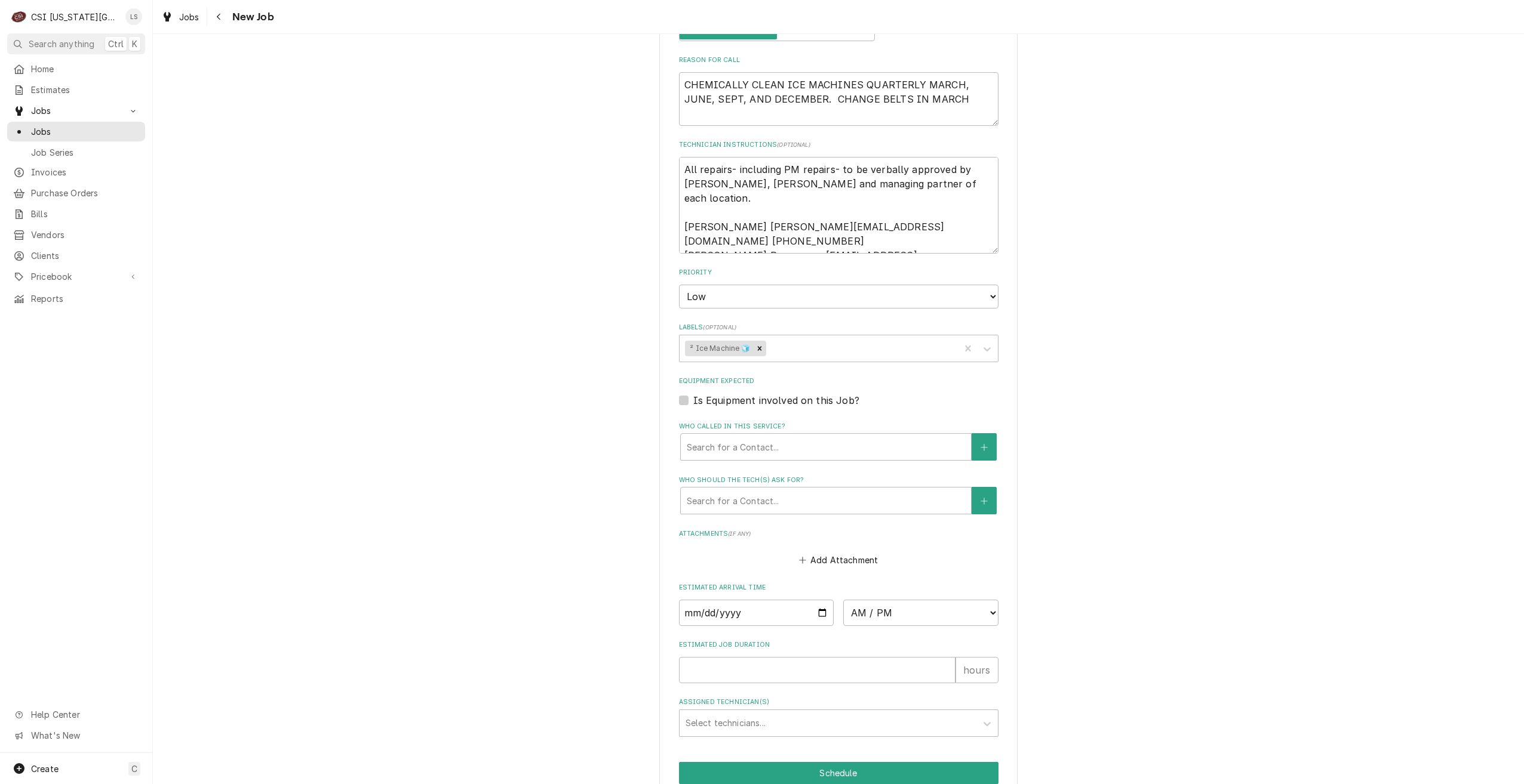
scroll to position [738, 0]
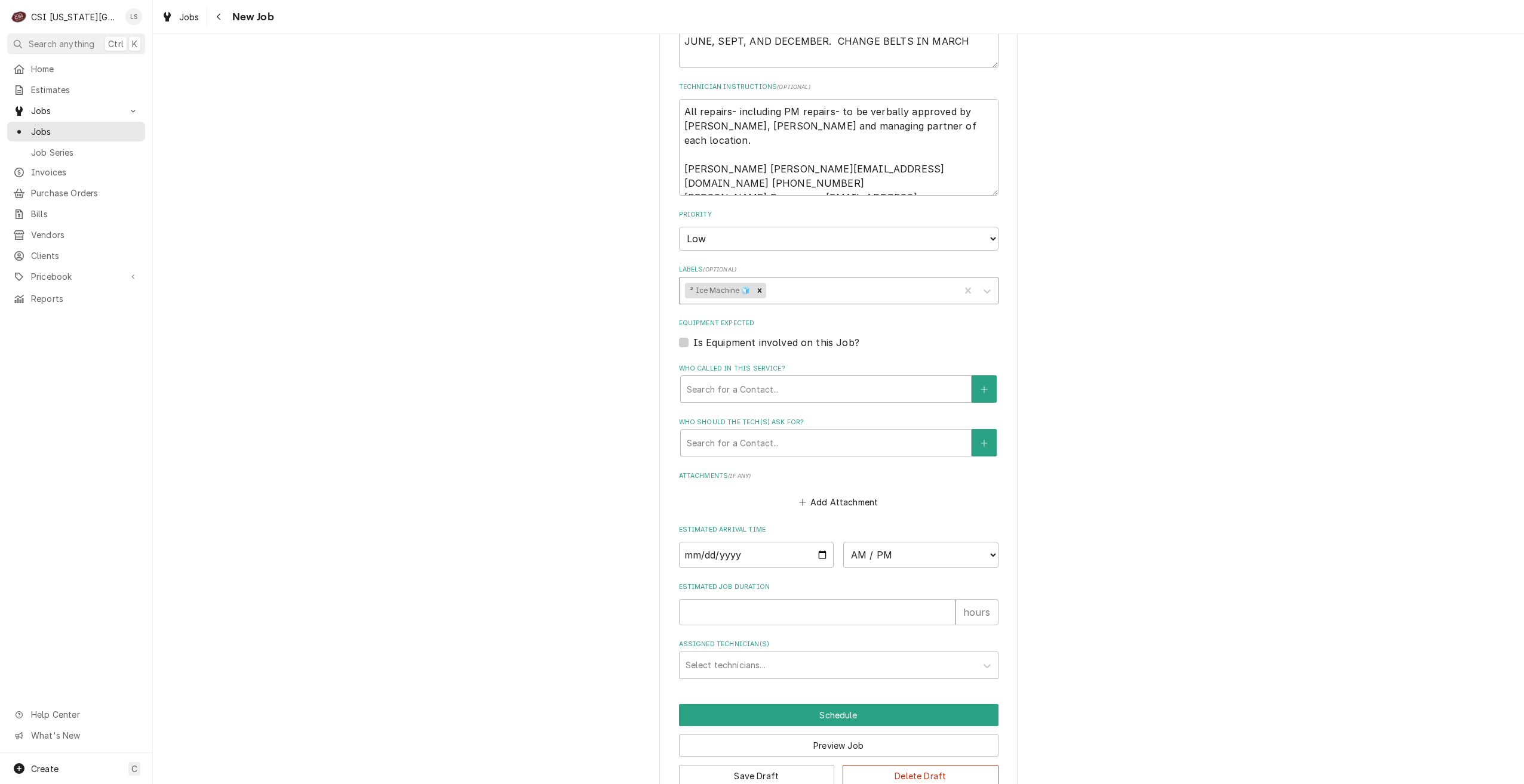
click at [822, 280] on div "Labels" at bounding box center [860, 291] width 185 height 21
type input "cook"
type textarea "x"
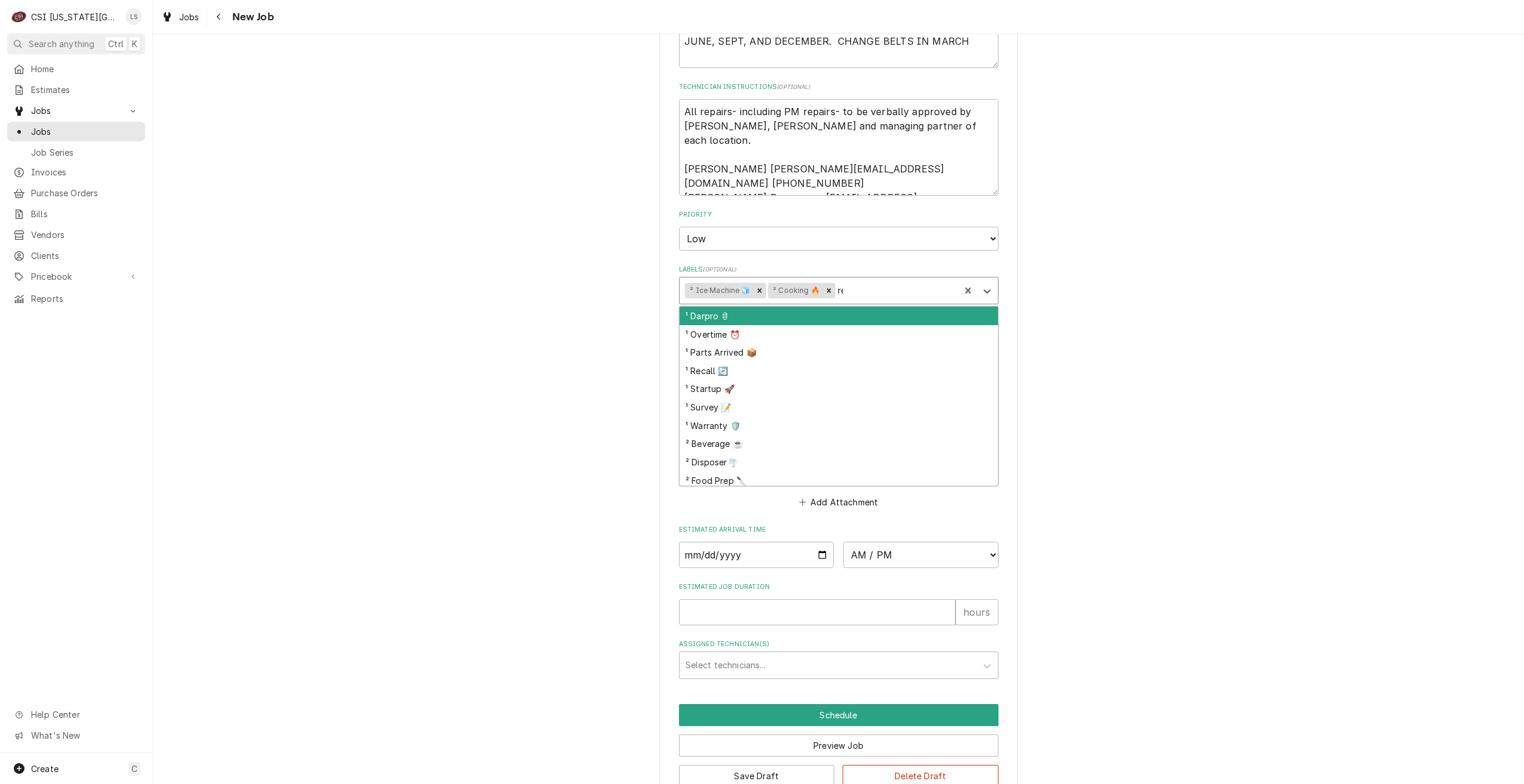
type input "ref"
type textarea "x"
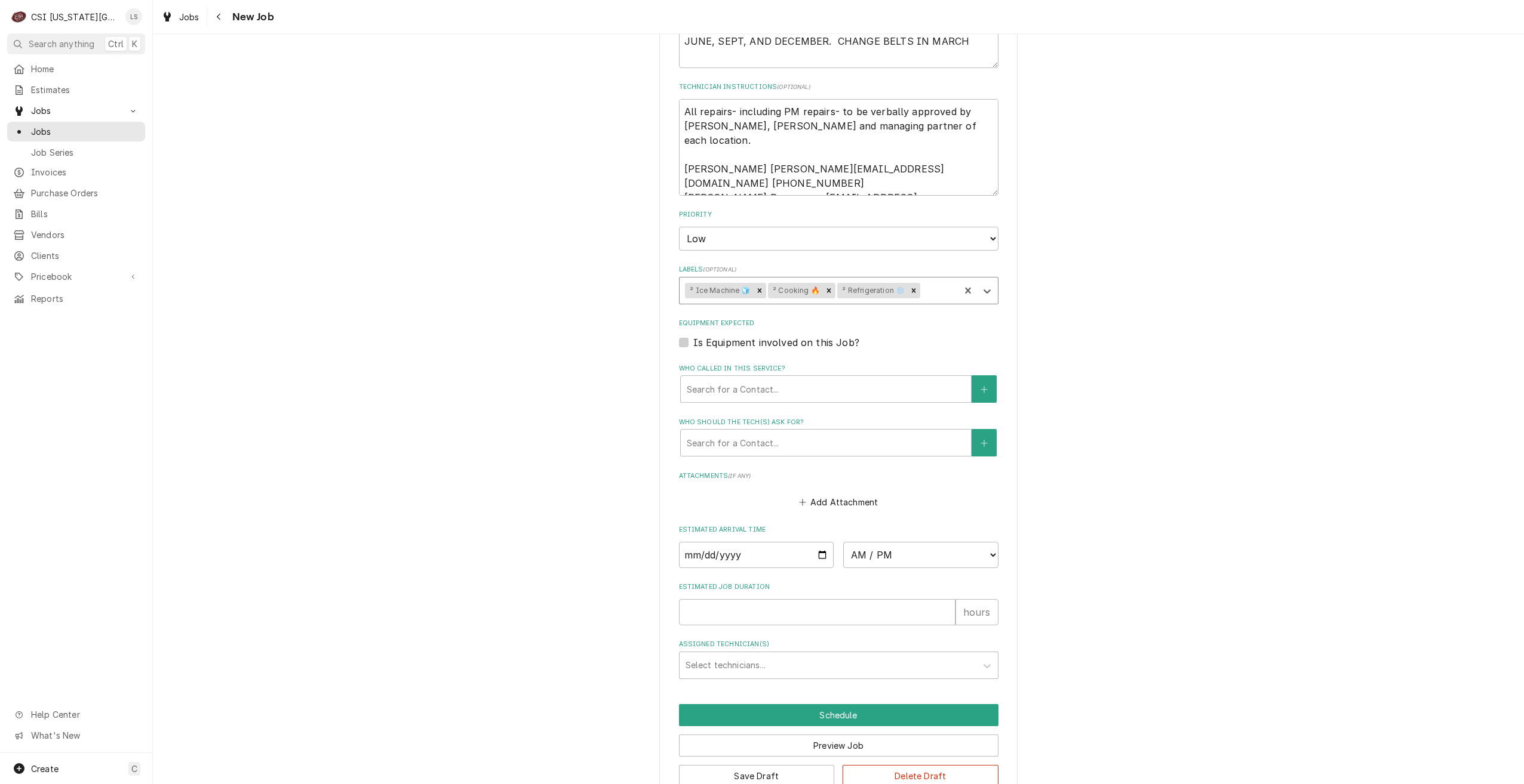
type input "h"
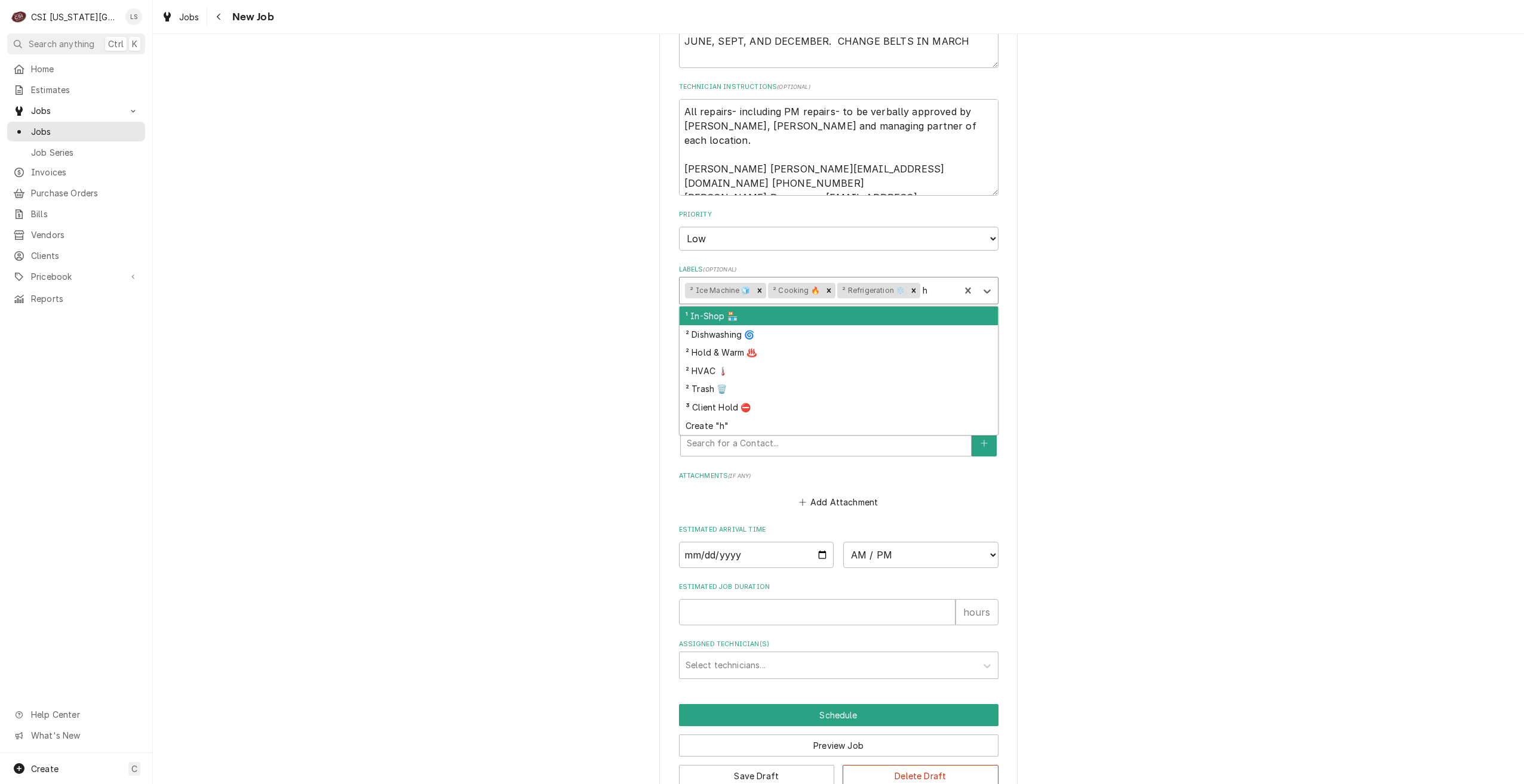
type textarea "x"
type input "hvac"
type textarea "x"
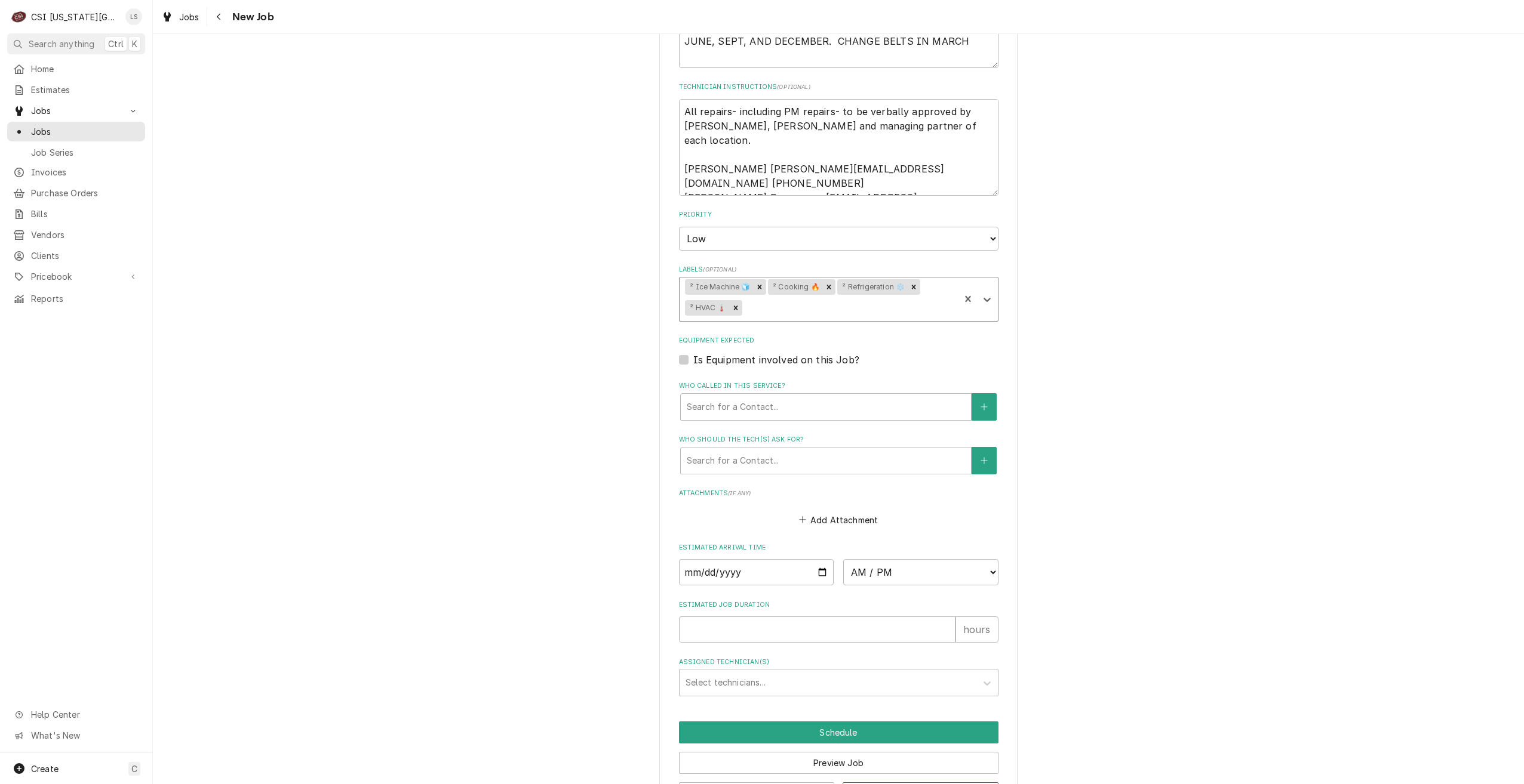
click at [1091, 273] on div "Use the fields below to edit this job: Client Details Client CULVERS Edit Clien…" at bounding box center [838, 69] width 1371 height 1521
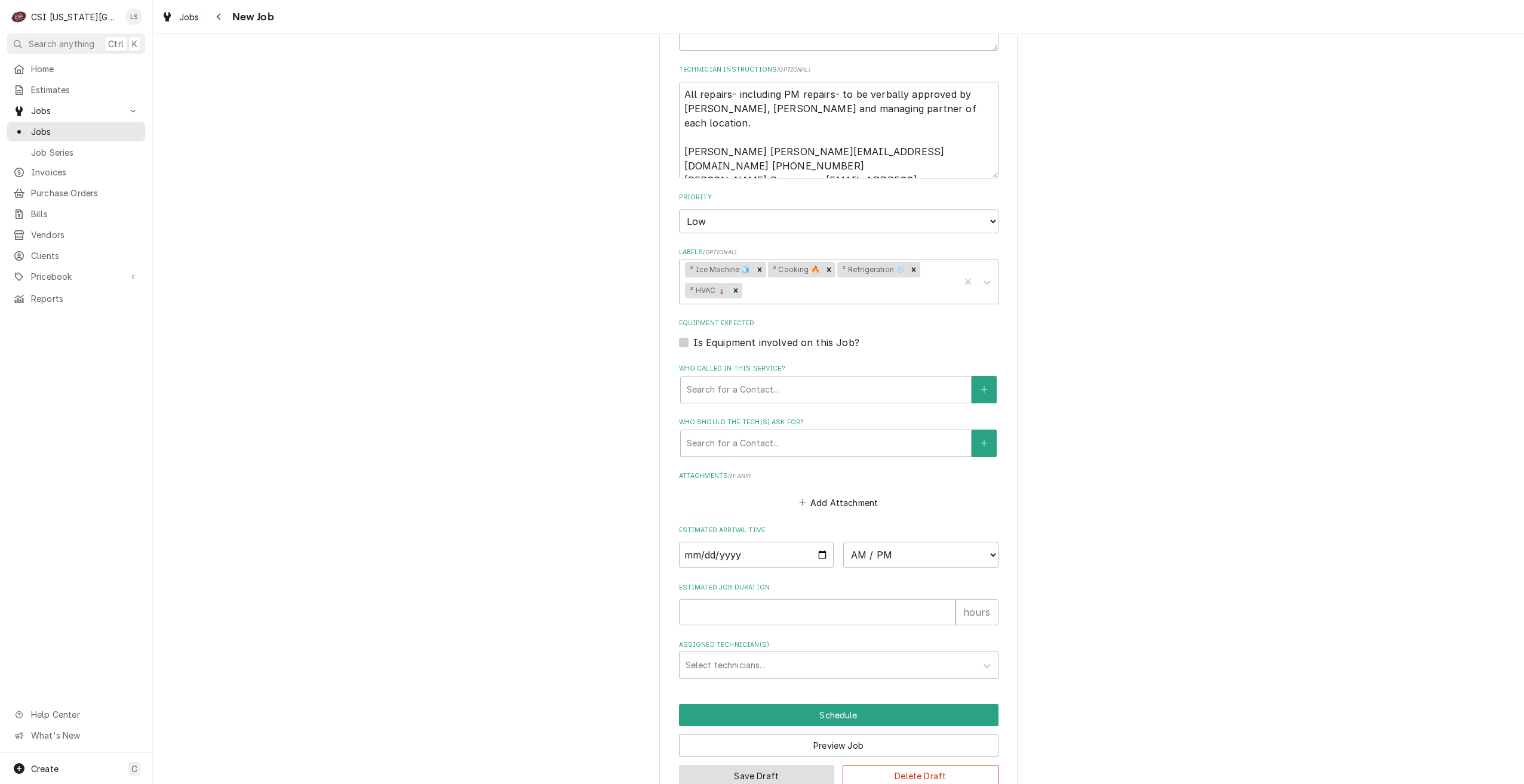
click at [766, 765] on button "Save Draft" at bounding box center [757, 776] width 156 height 22
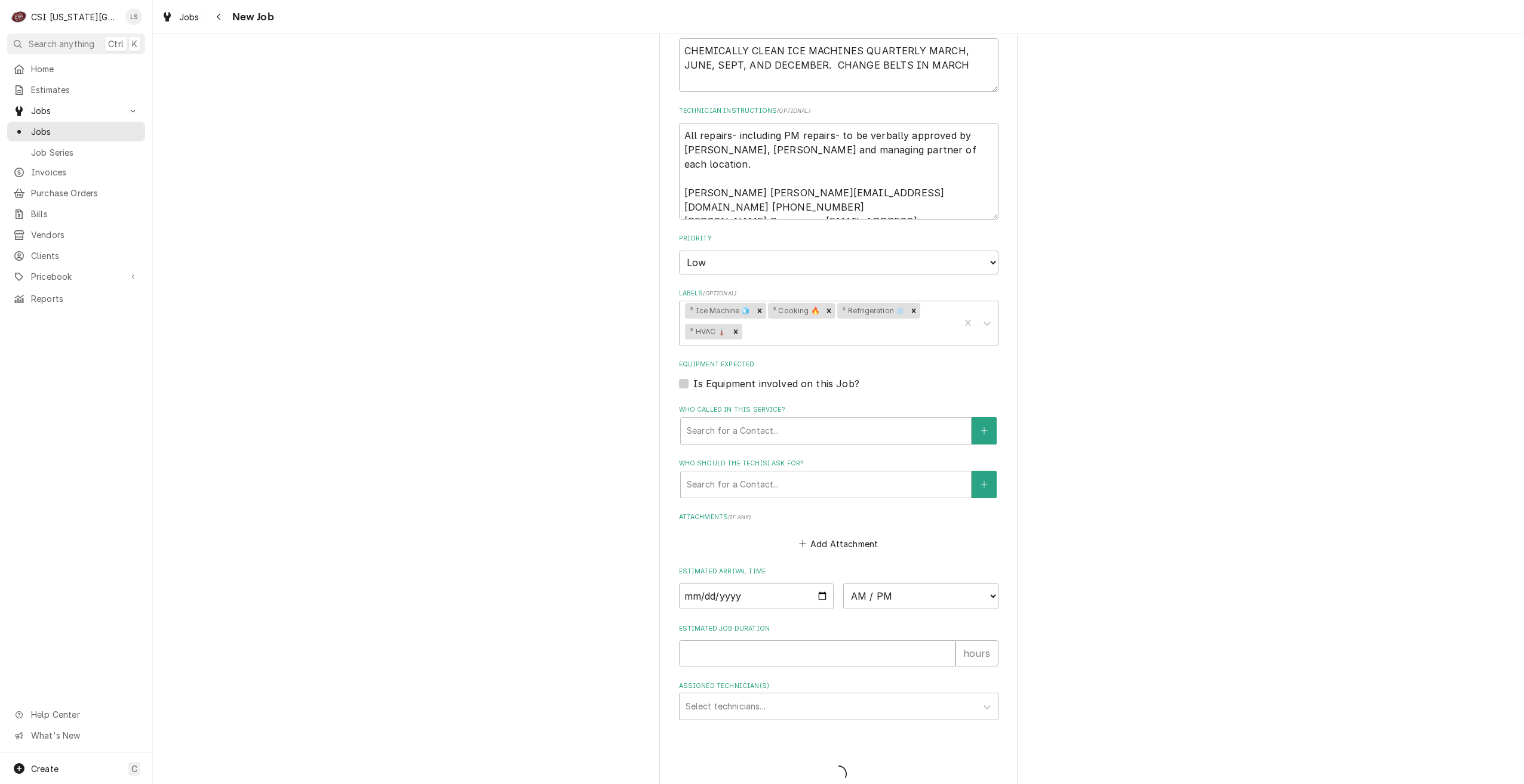
type textarea "x"
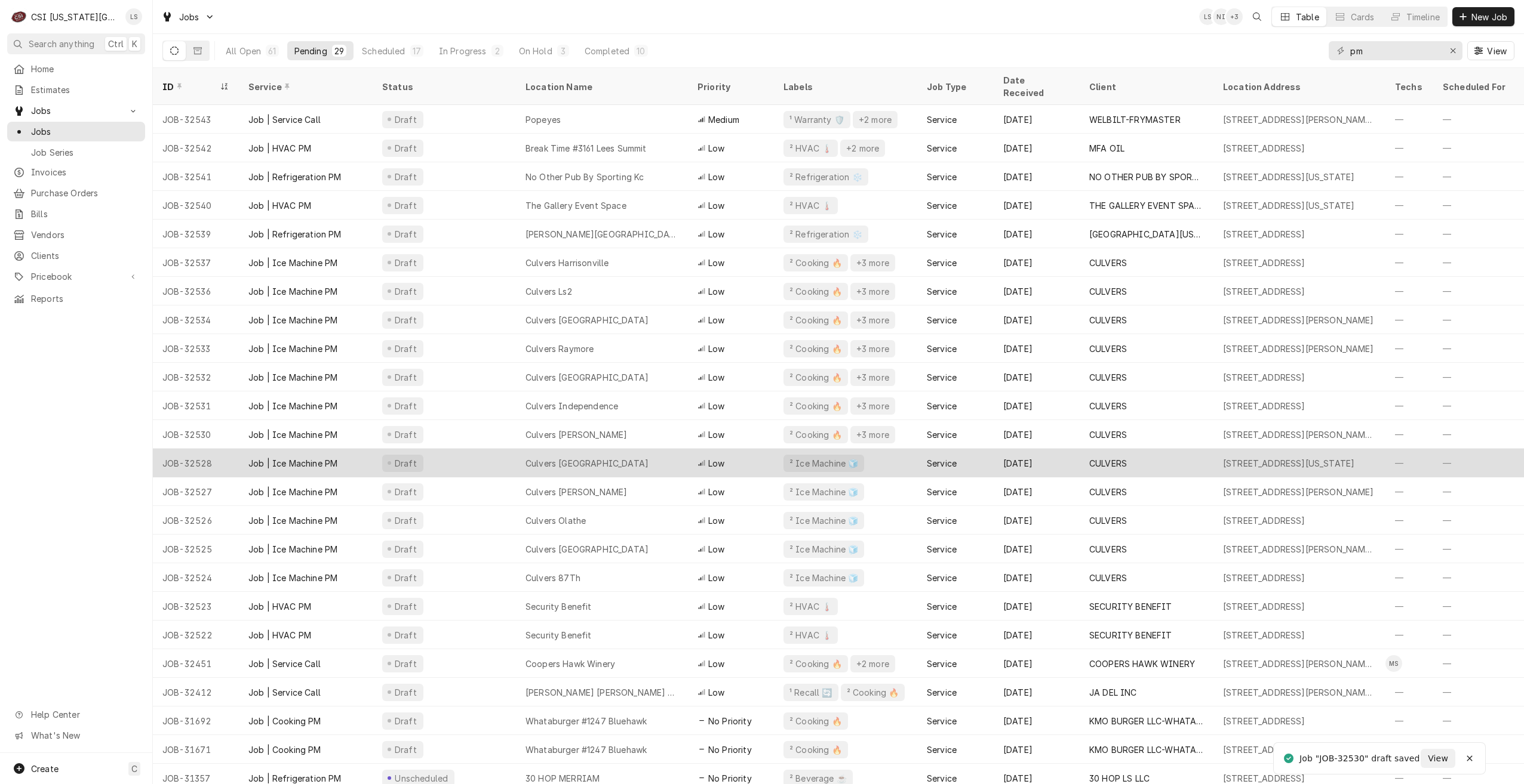
click at [591, 457] on div "Culvers [GEOGRAPHIC_DATA]" at bounding box center [586, 464] width 123 height 13
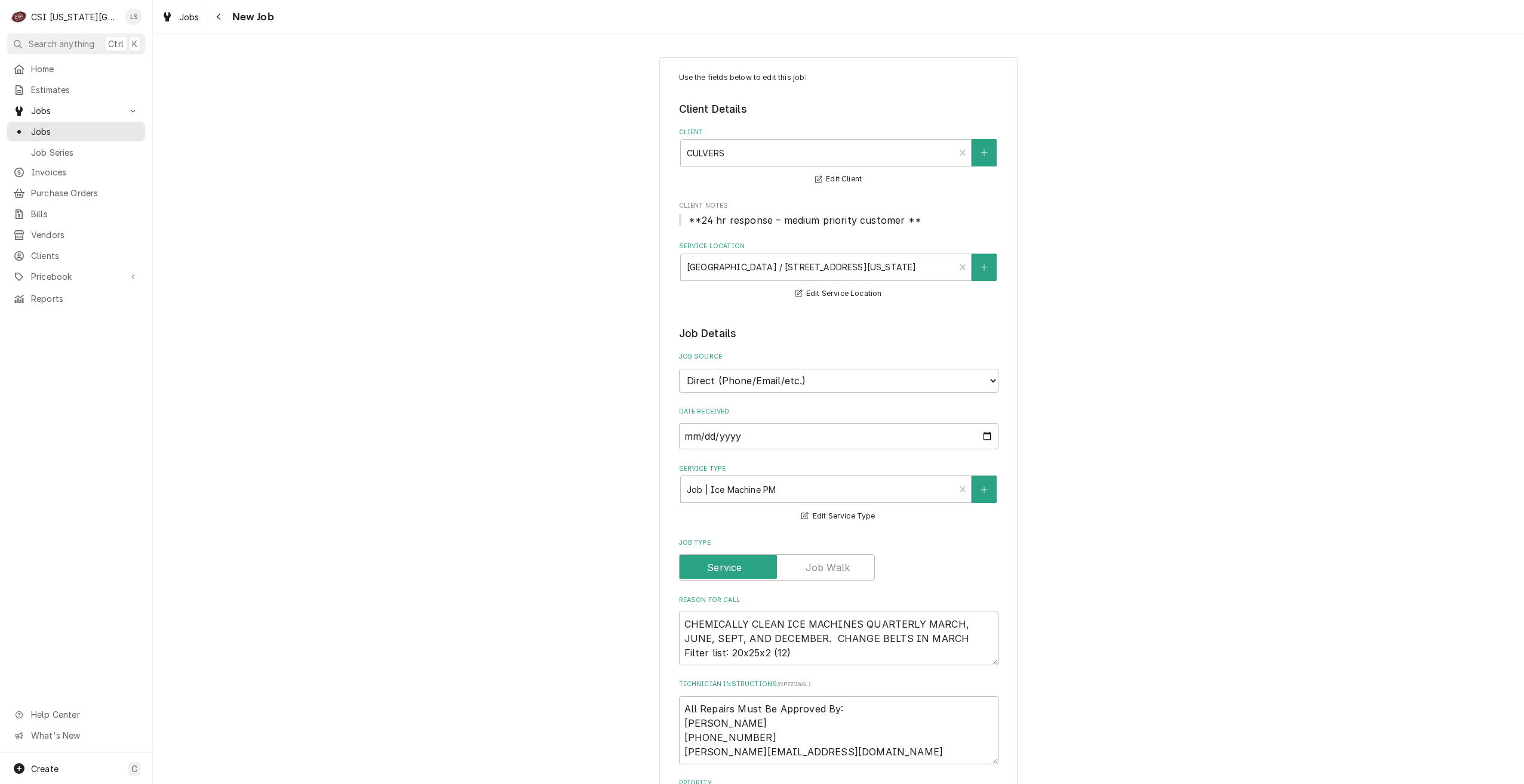
type textarea "x"
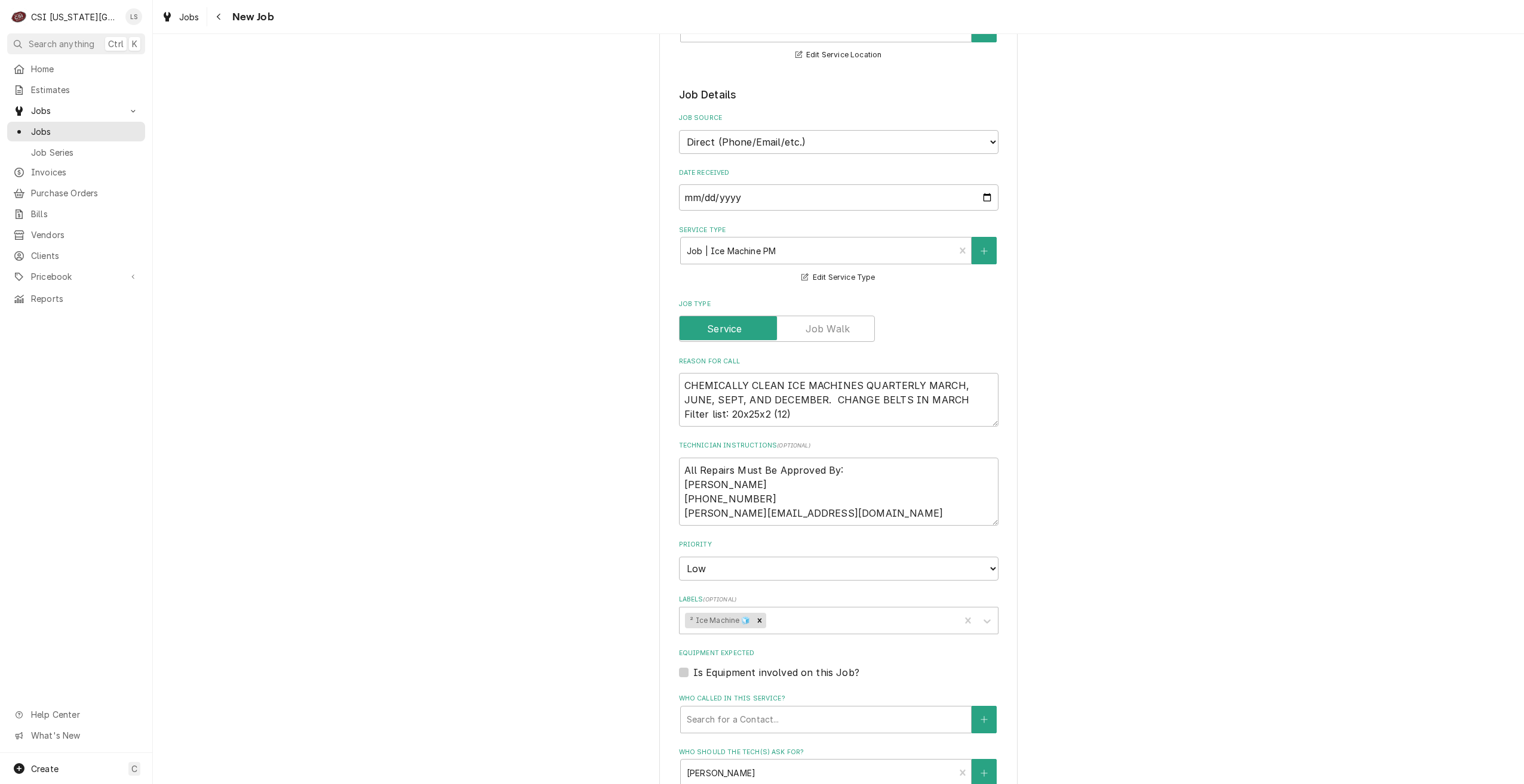
scroll to position [537, 0]
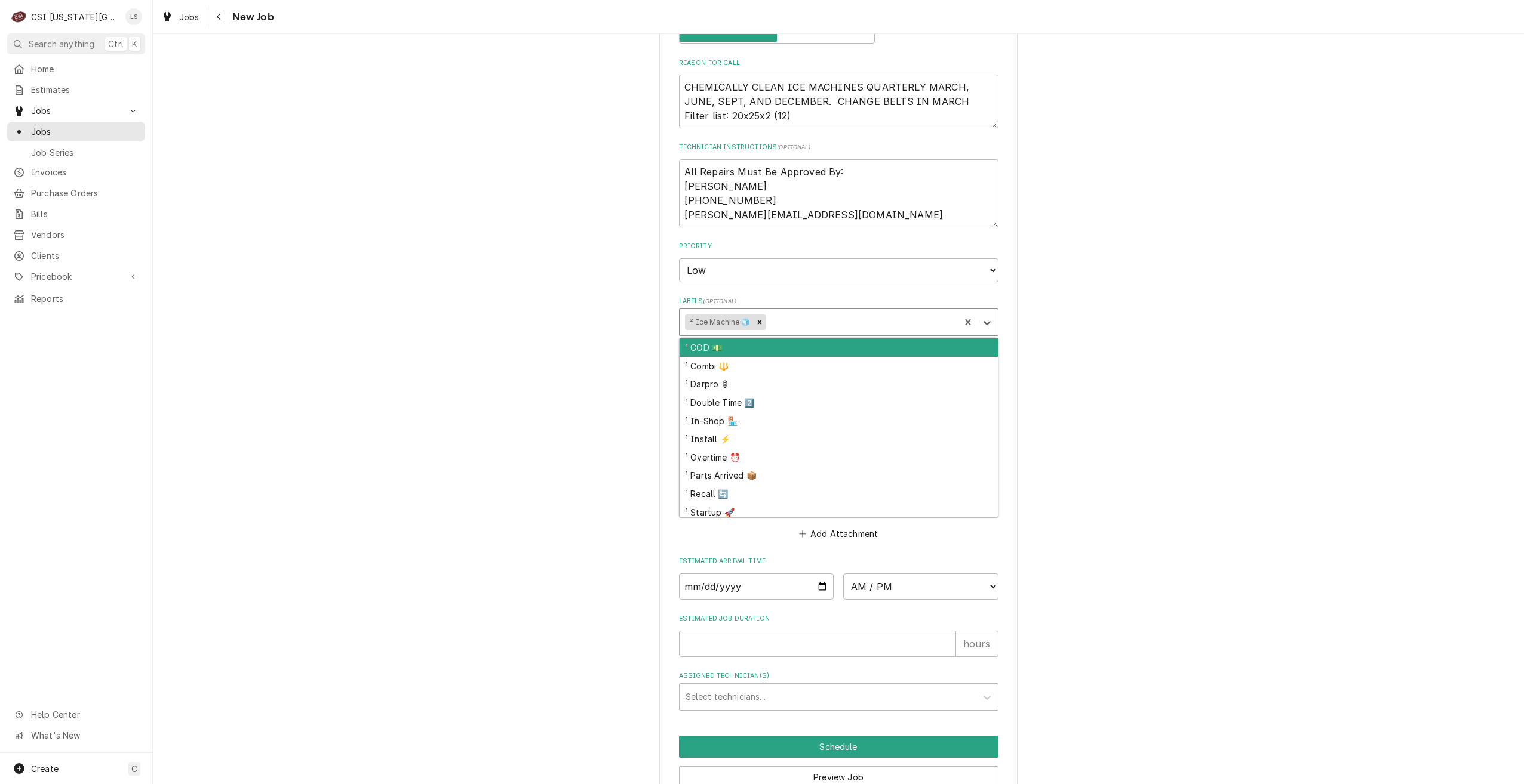
click at [906, 316] on div "Labels" at bounding box center [860, 322] width 185 height 21
type input "cook"
type textarea "x"
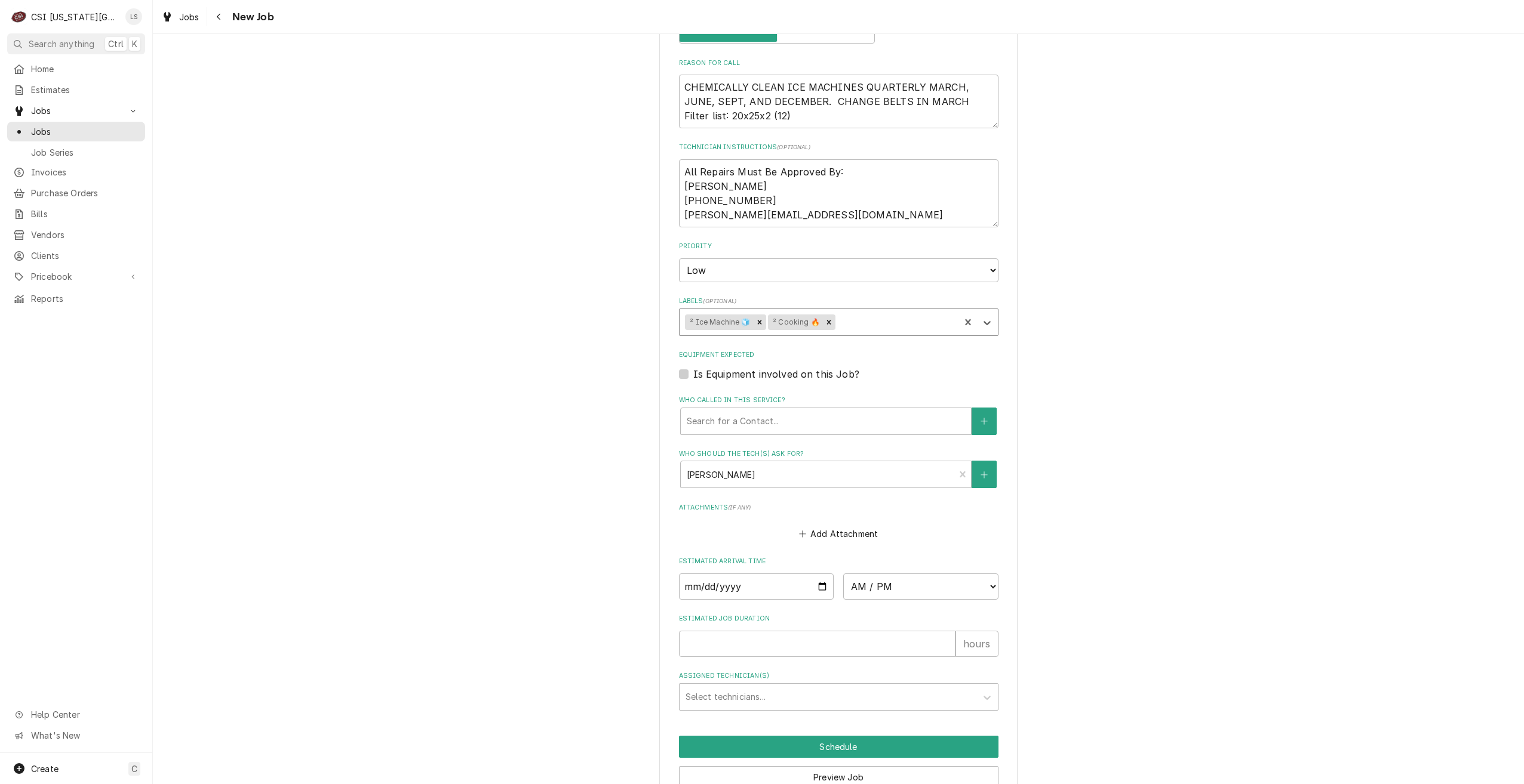
type textarea "x"
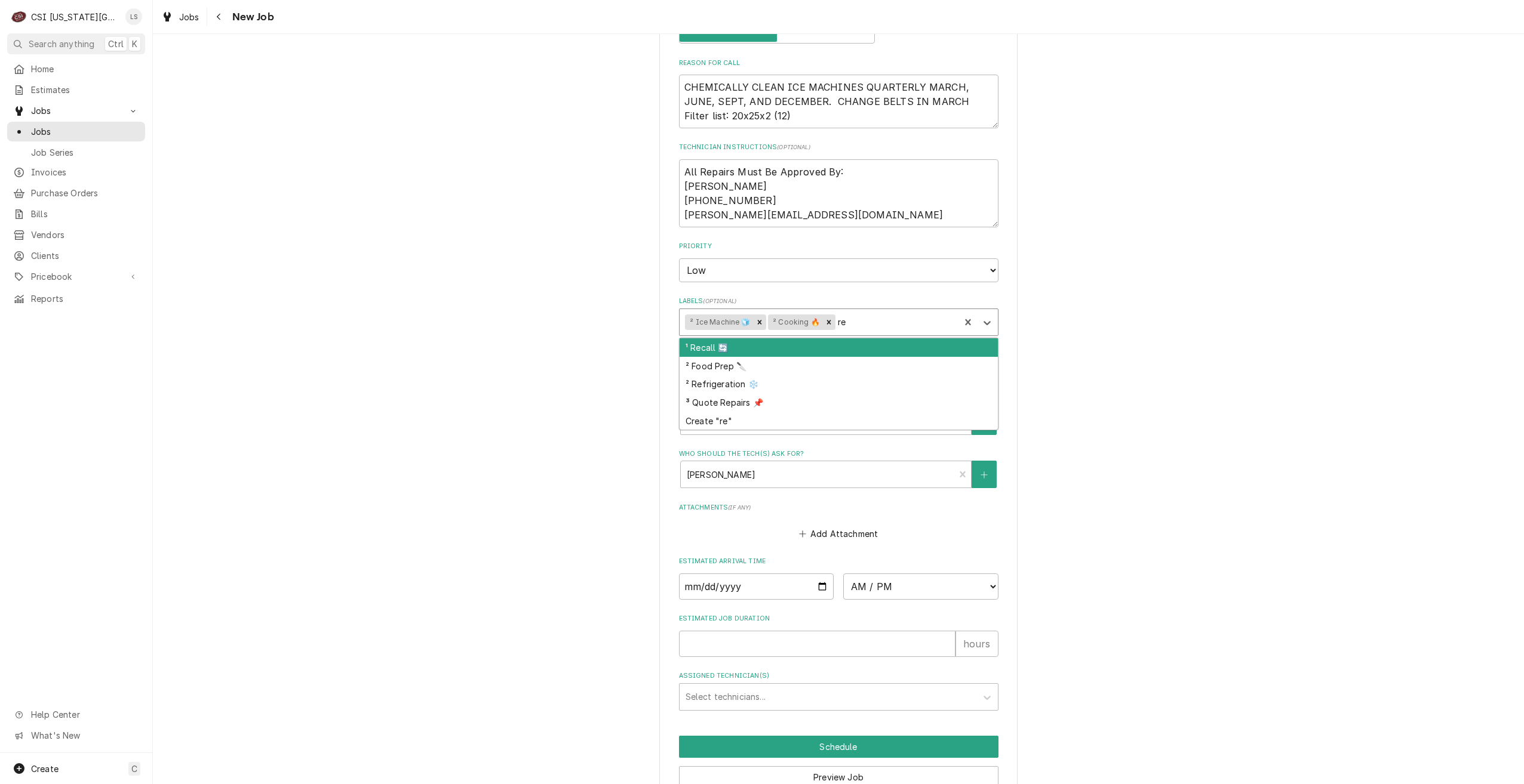
type input "ref"
type textarea "x"
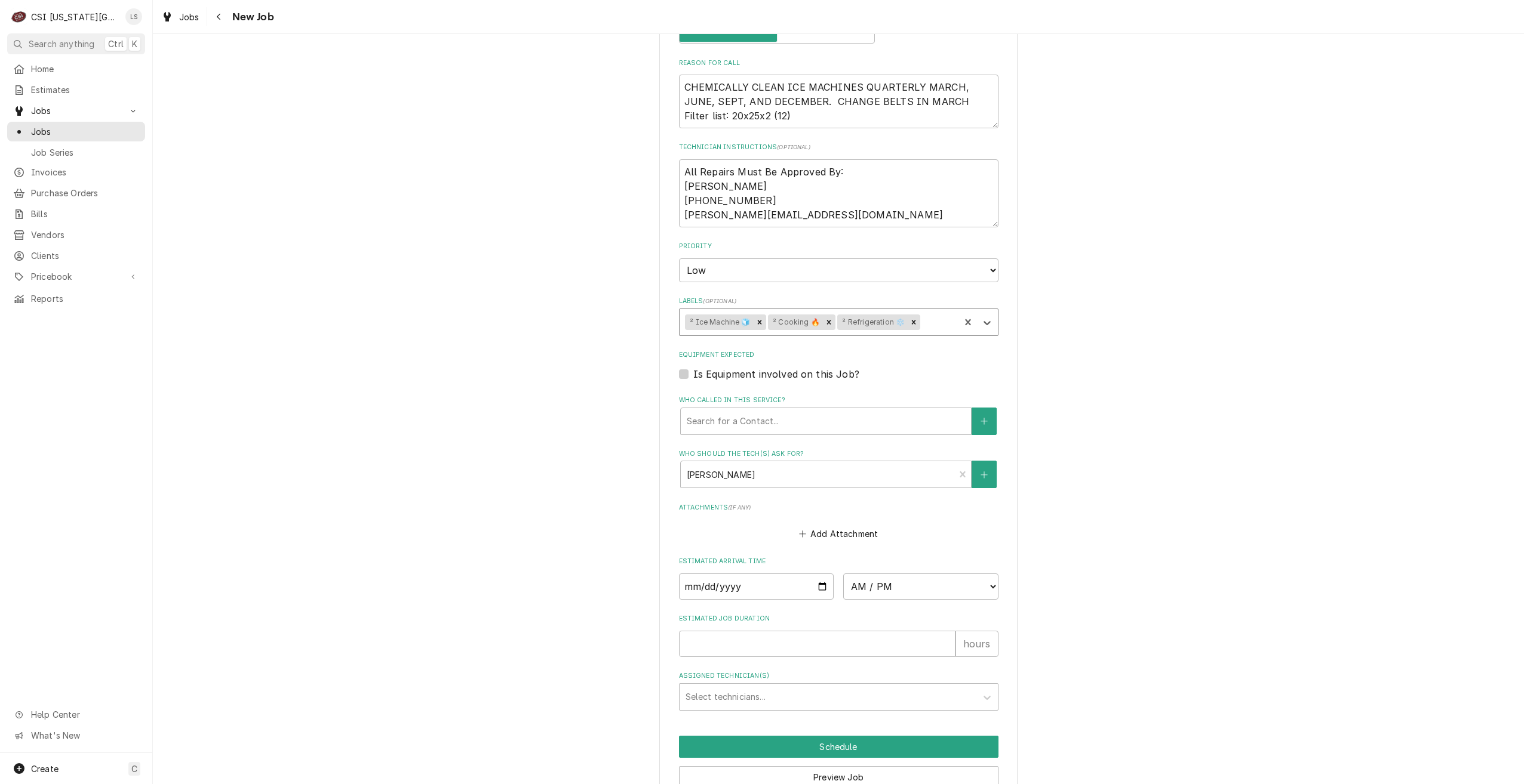
type input "h"
type textarea "x"
type input "hvac"
type textarea "x"
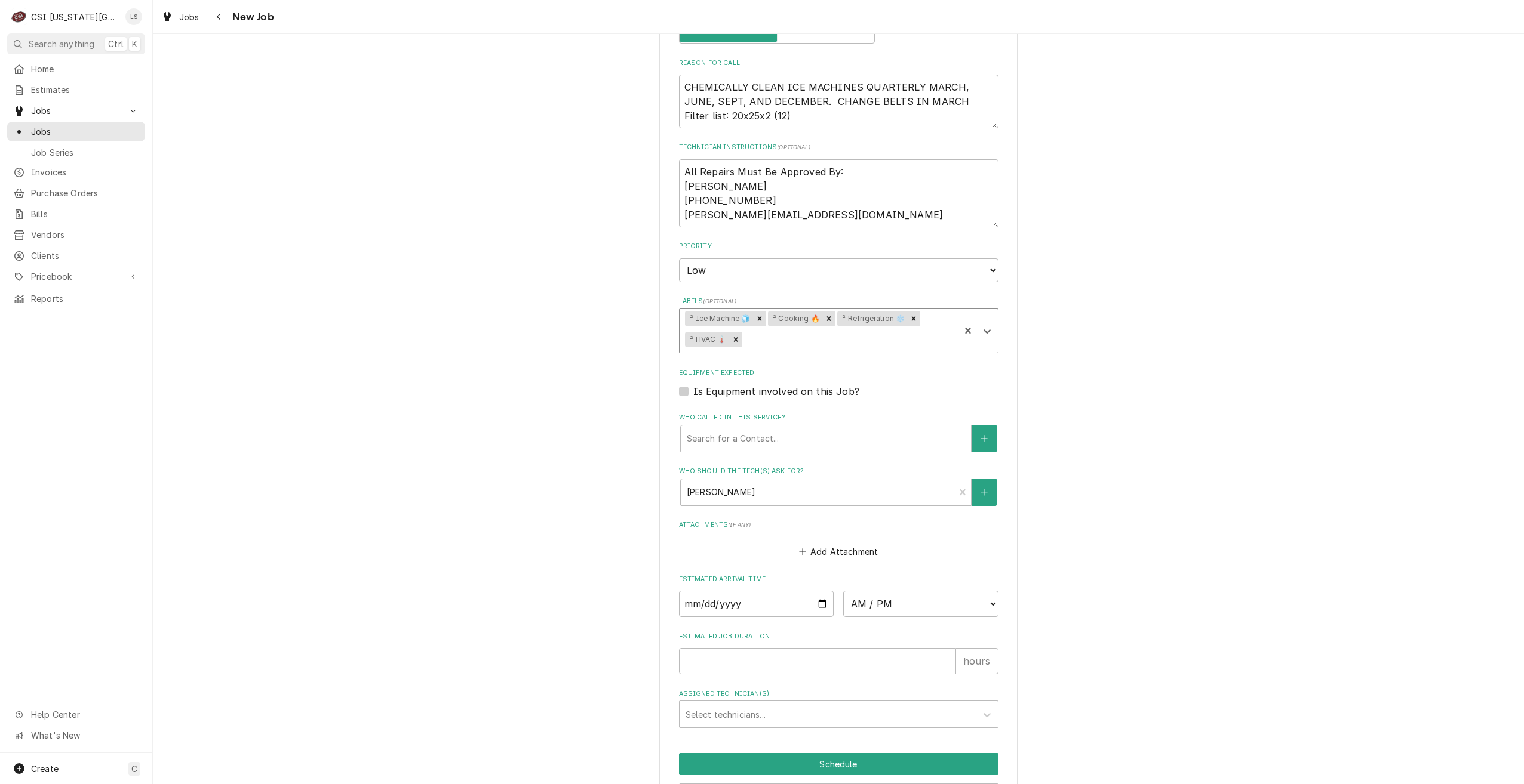
click at [1145, 328] on div "Use the fields below to edit this job: Client Details Client CULVERS Edit Clien…" at bounding box center [838, 185] width 1371 height 1352
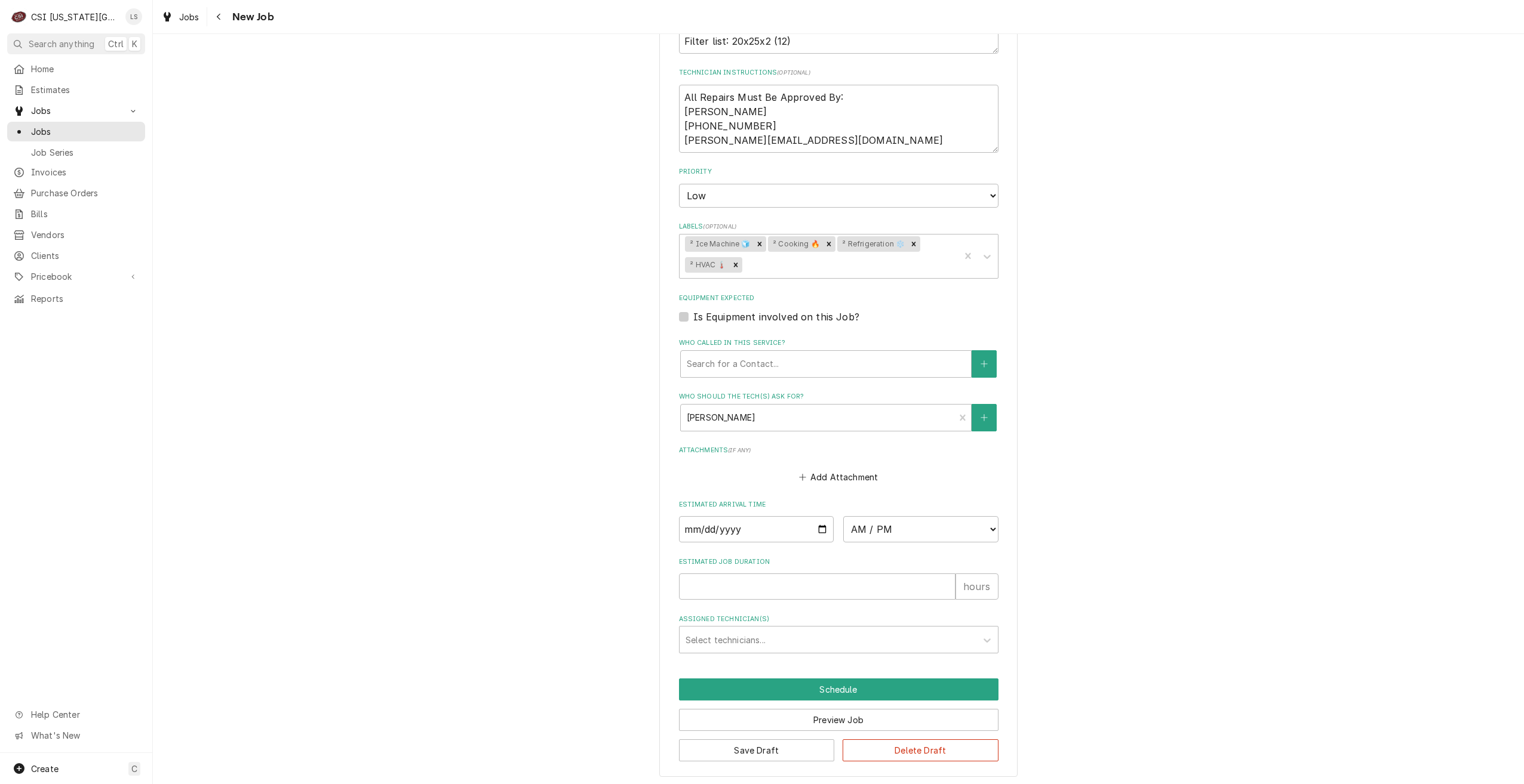
scroll to position [615, 0]
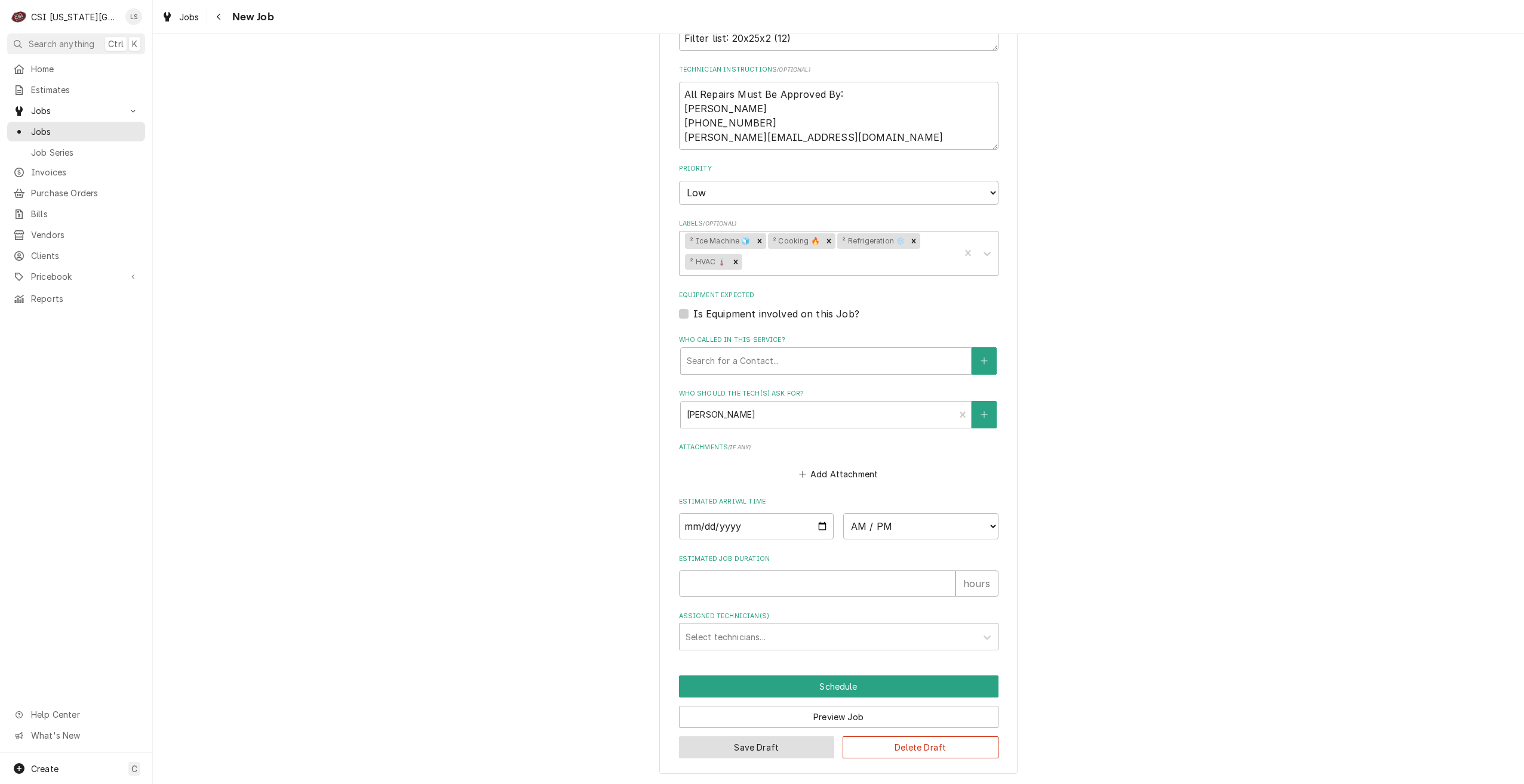
click at [741, 746] on button "Save Draft" at bounding box center [757, 747] width 156 height 22
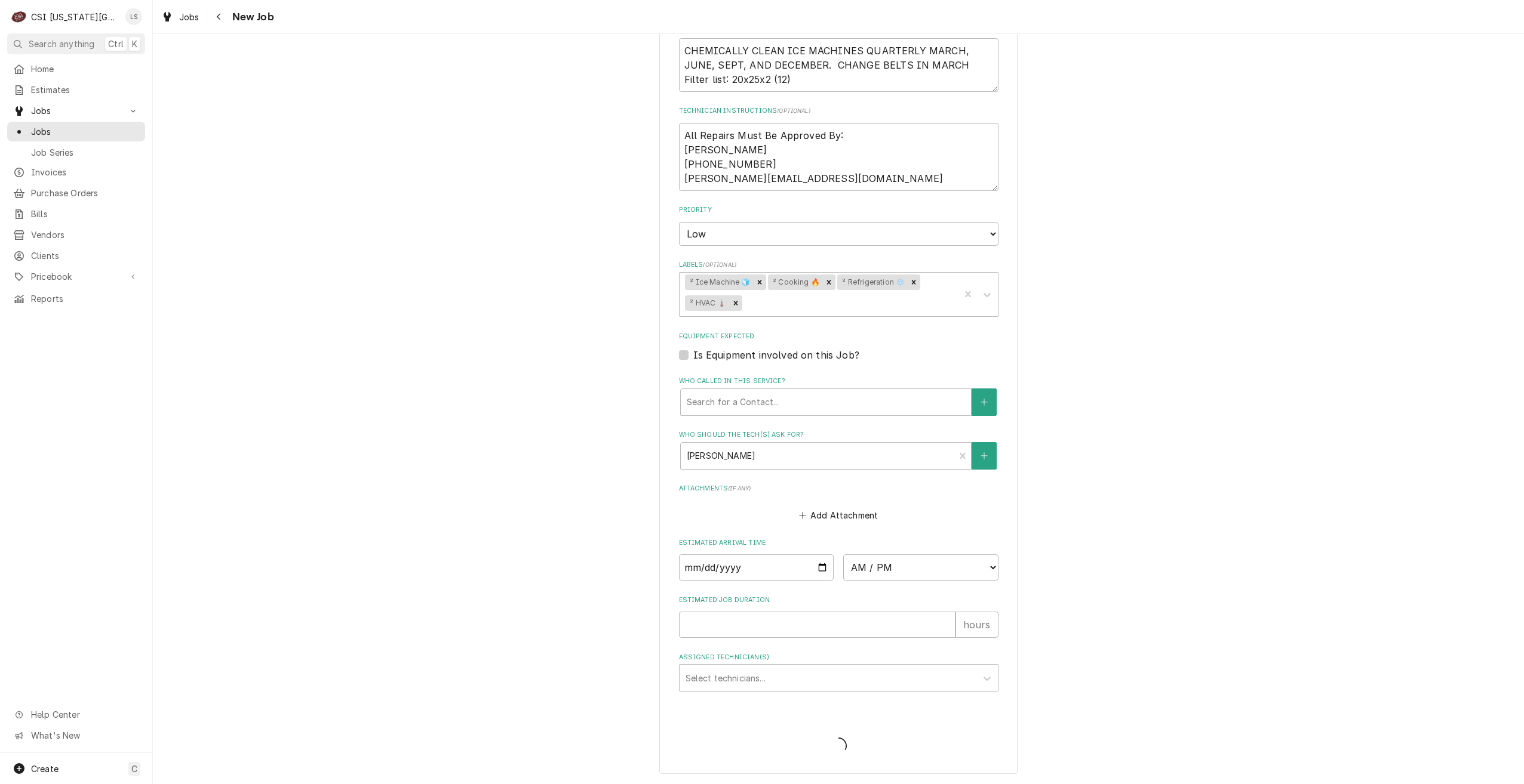
type textarea "x"
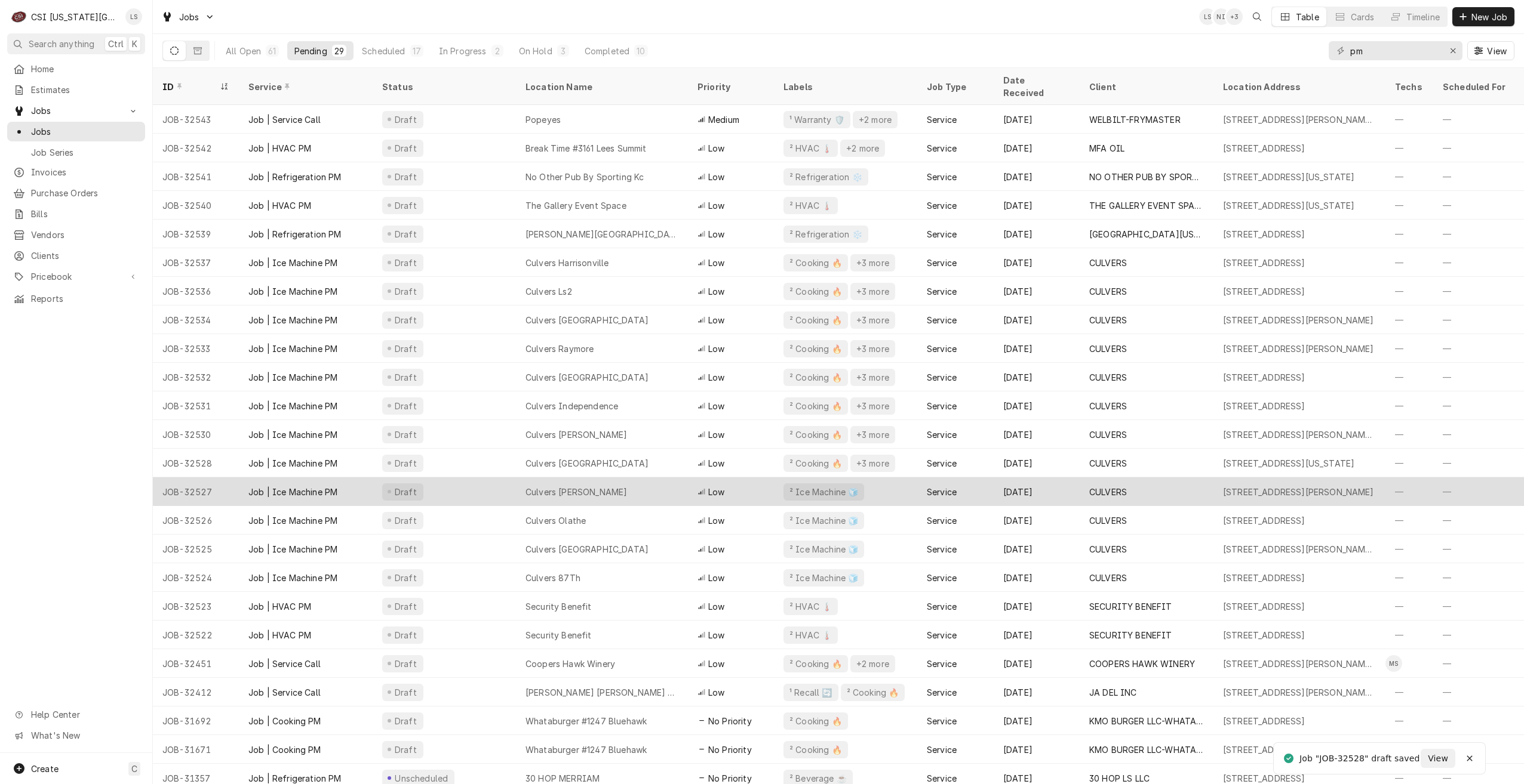
click at [617, 477] on div "Culvers Gardner" at bounding box center [602, 491] width 172 height 29
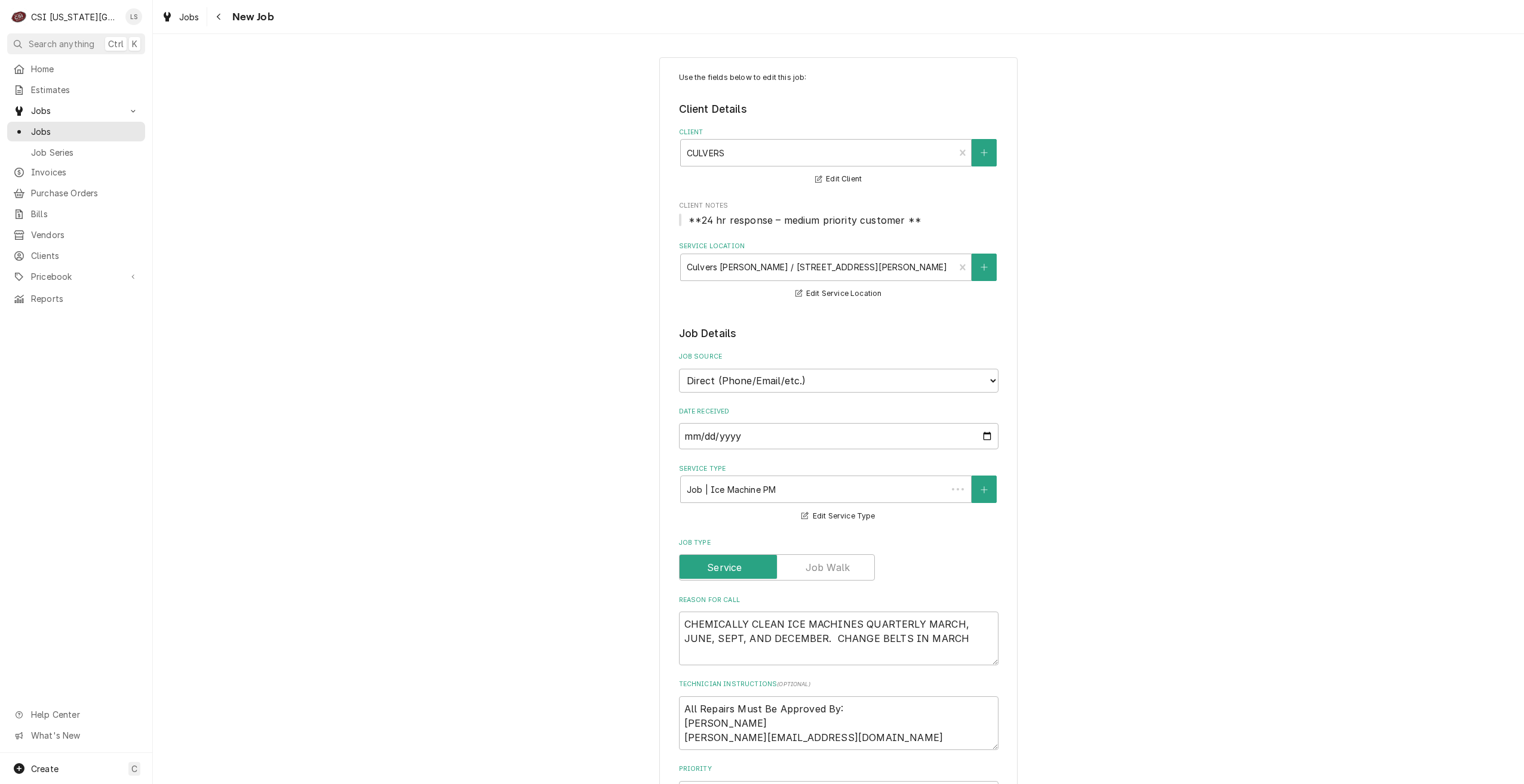
type textarea "x"
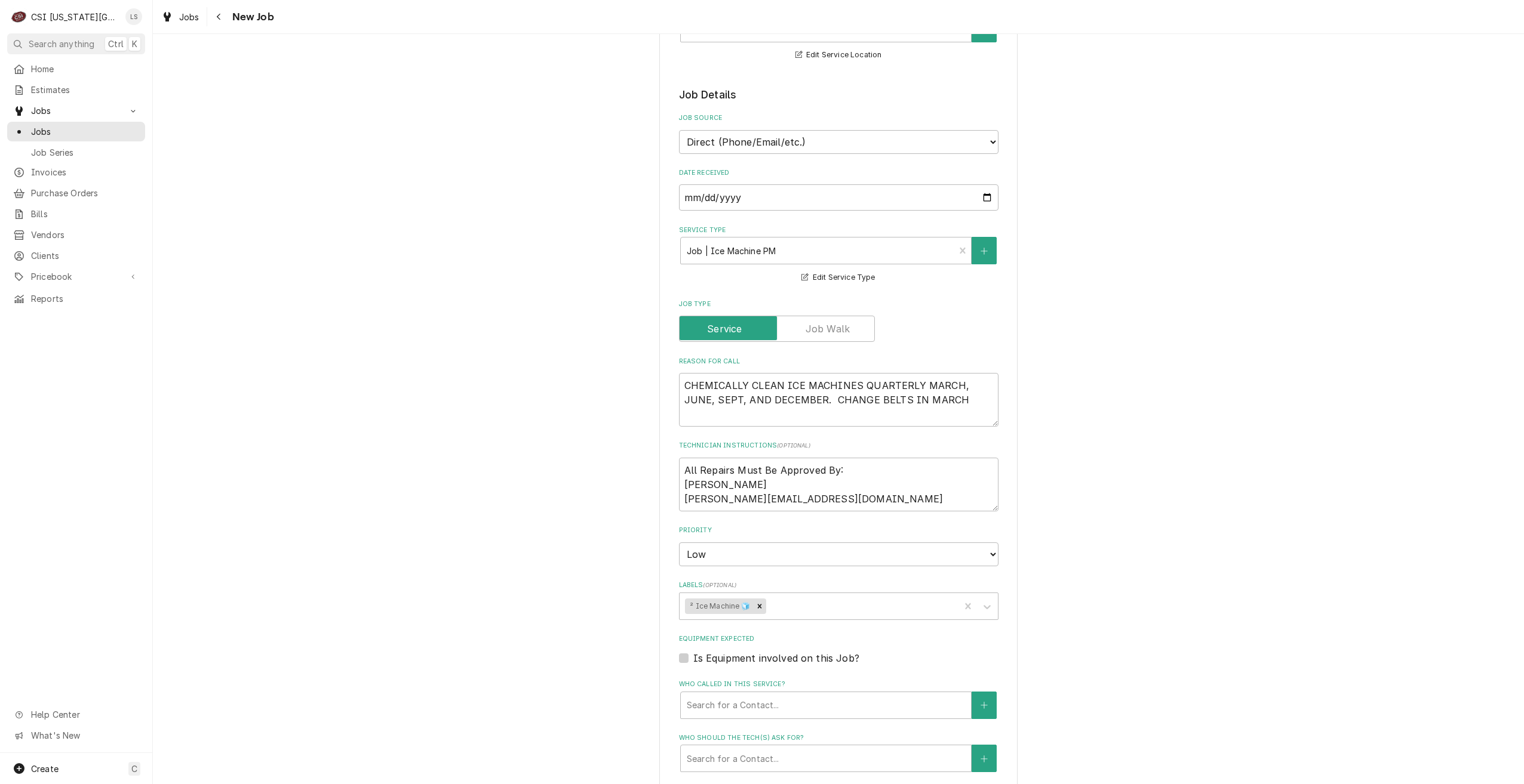
scroll to position [477, 0]
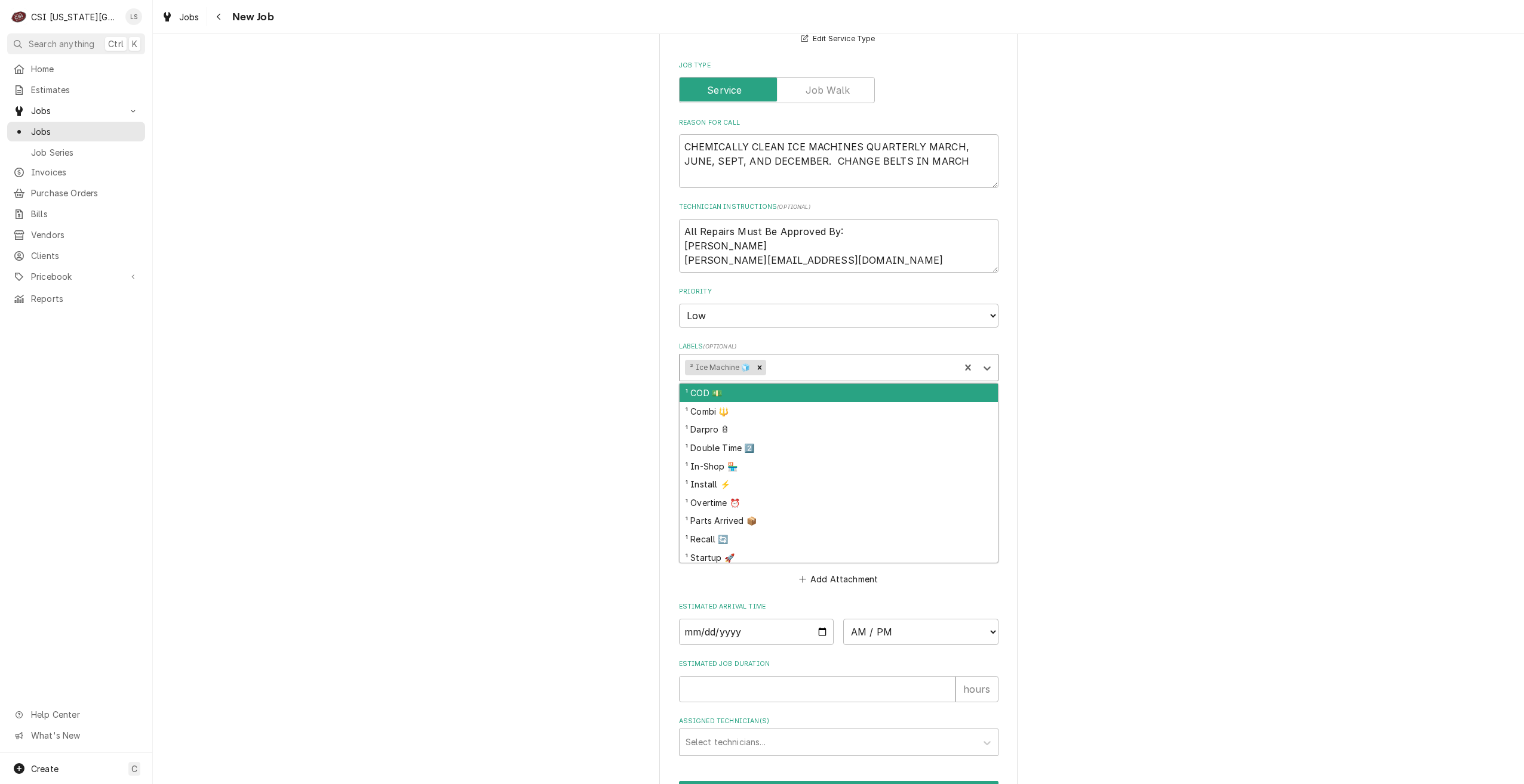
click at [885, 372] on div "Labels" at bounding box center [860, 368] width 185 height 21
type input "cook"
type textarea "x"
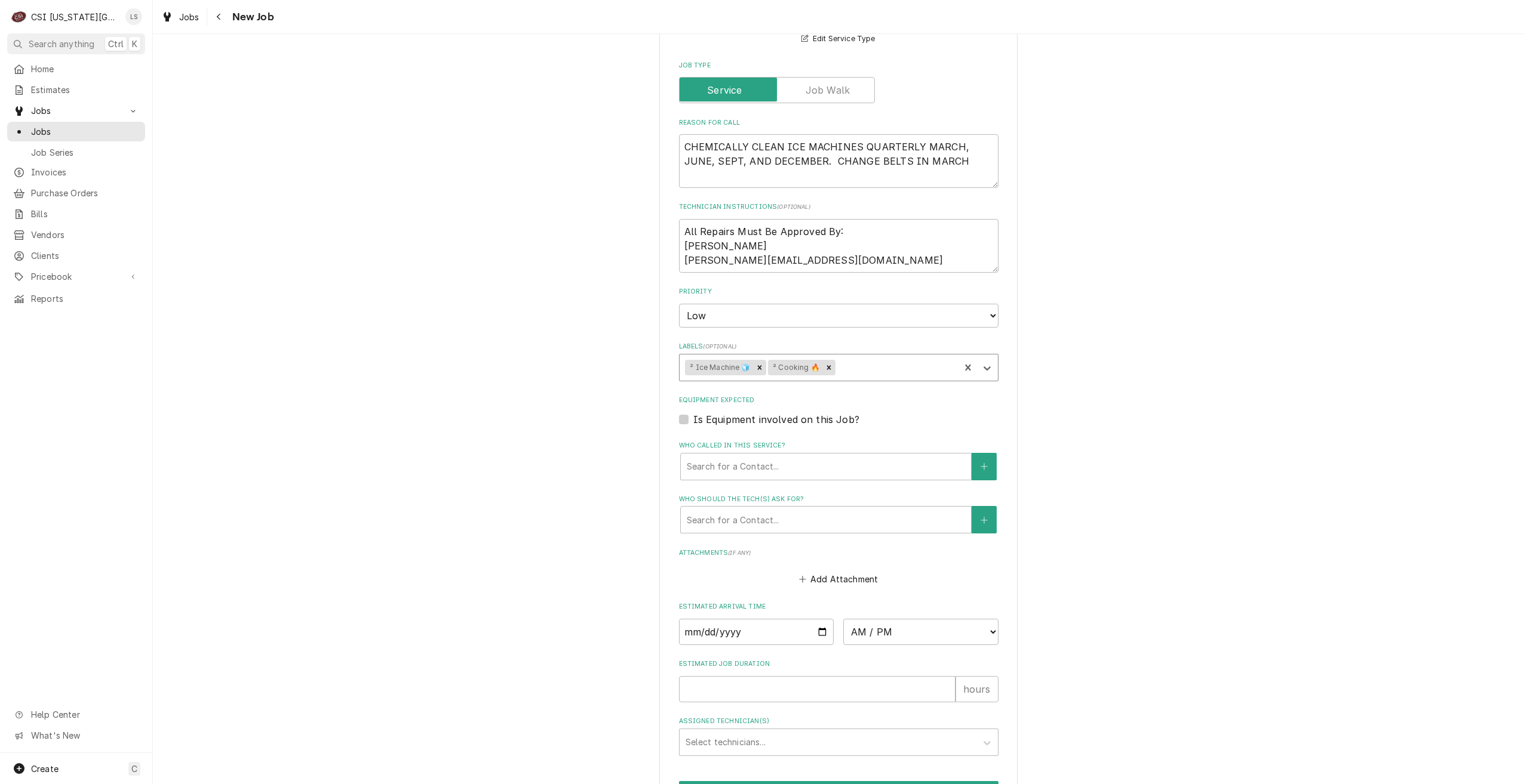
type input "r"
type textarea "x"
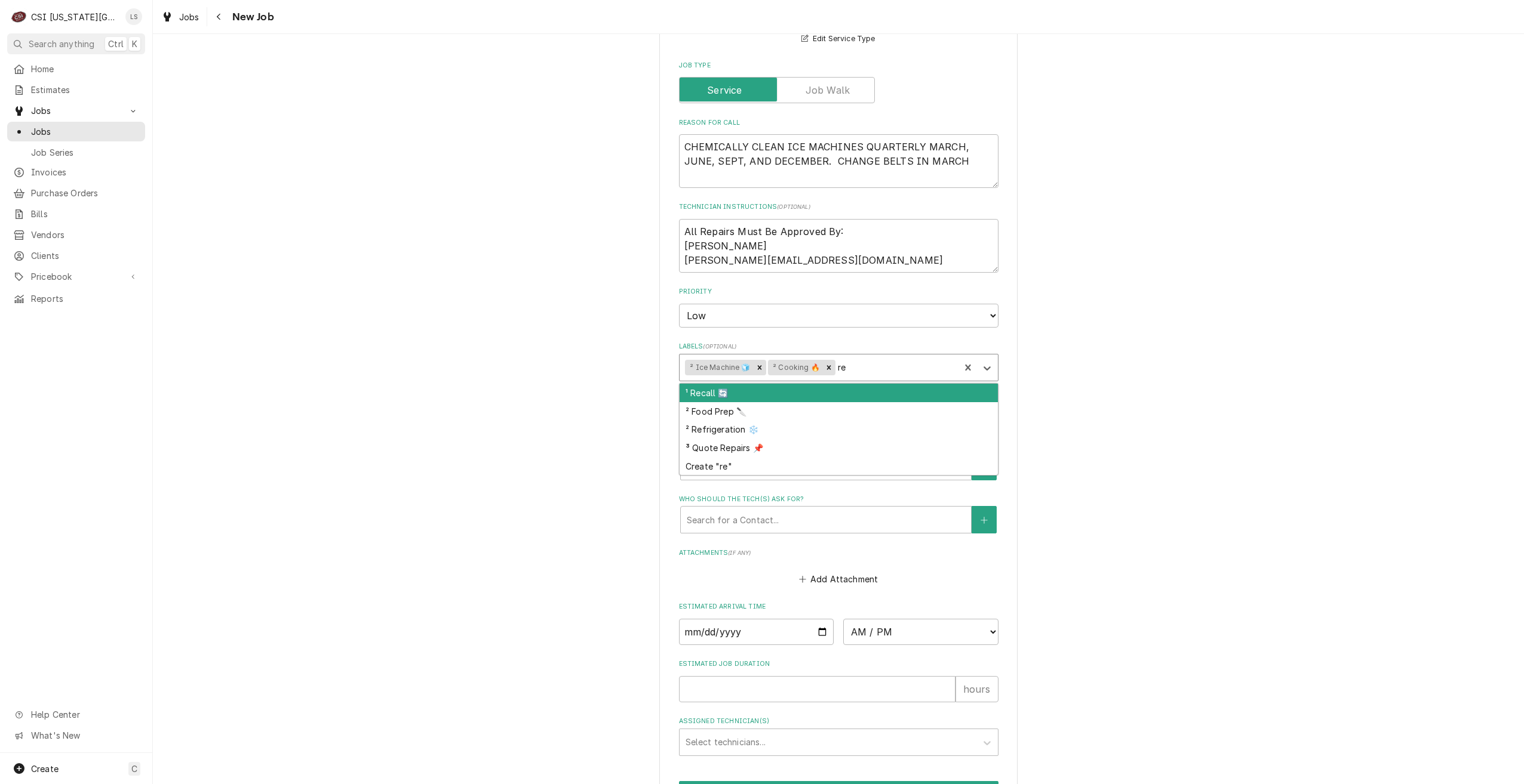
type input "ref"
type textarea "x"
type input "hv"
type textarea "x"
type input "hvac"
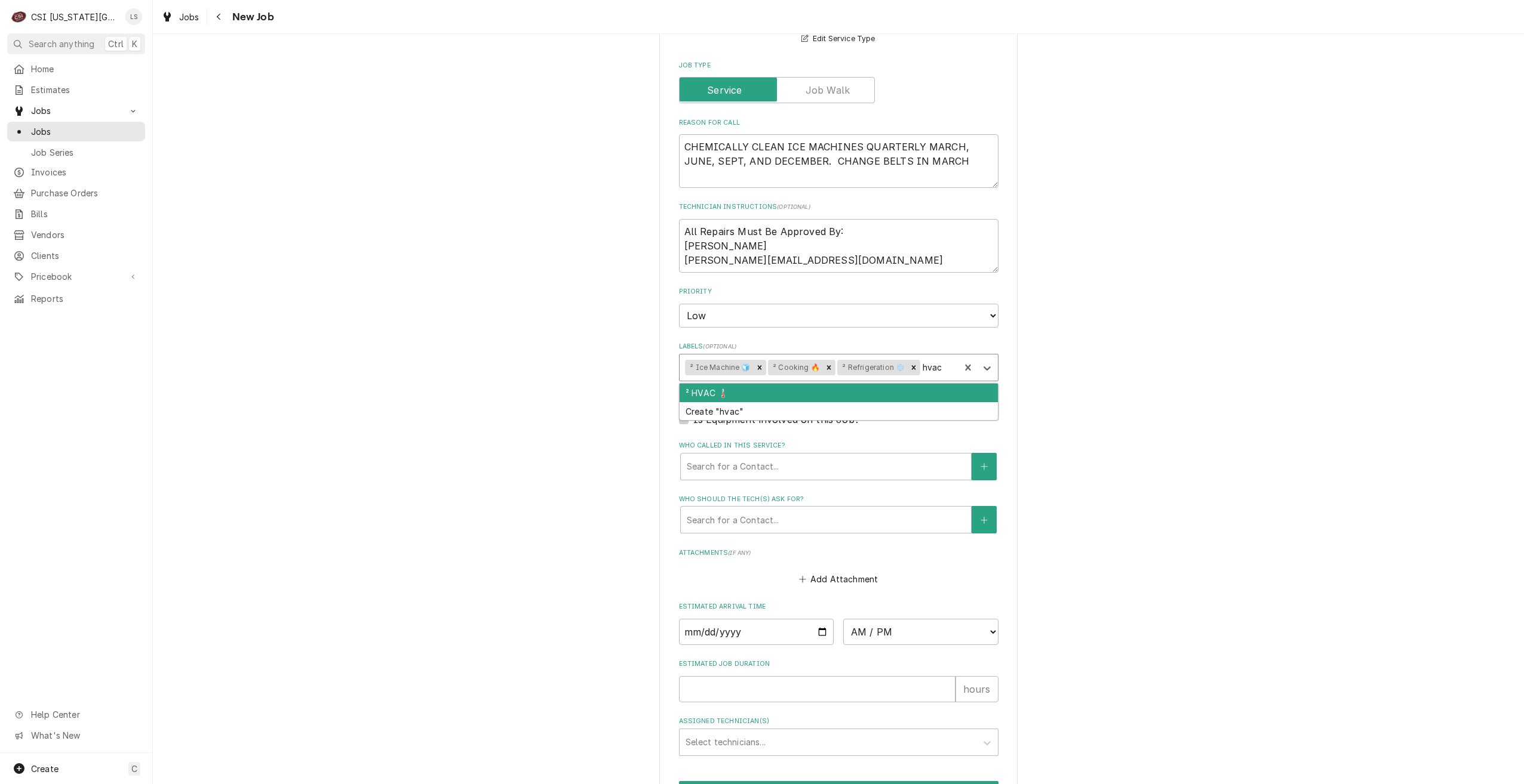
type textarea "x"
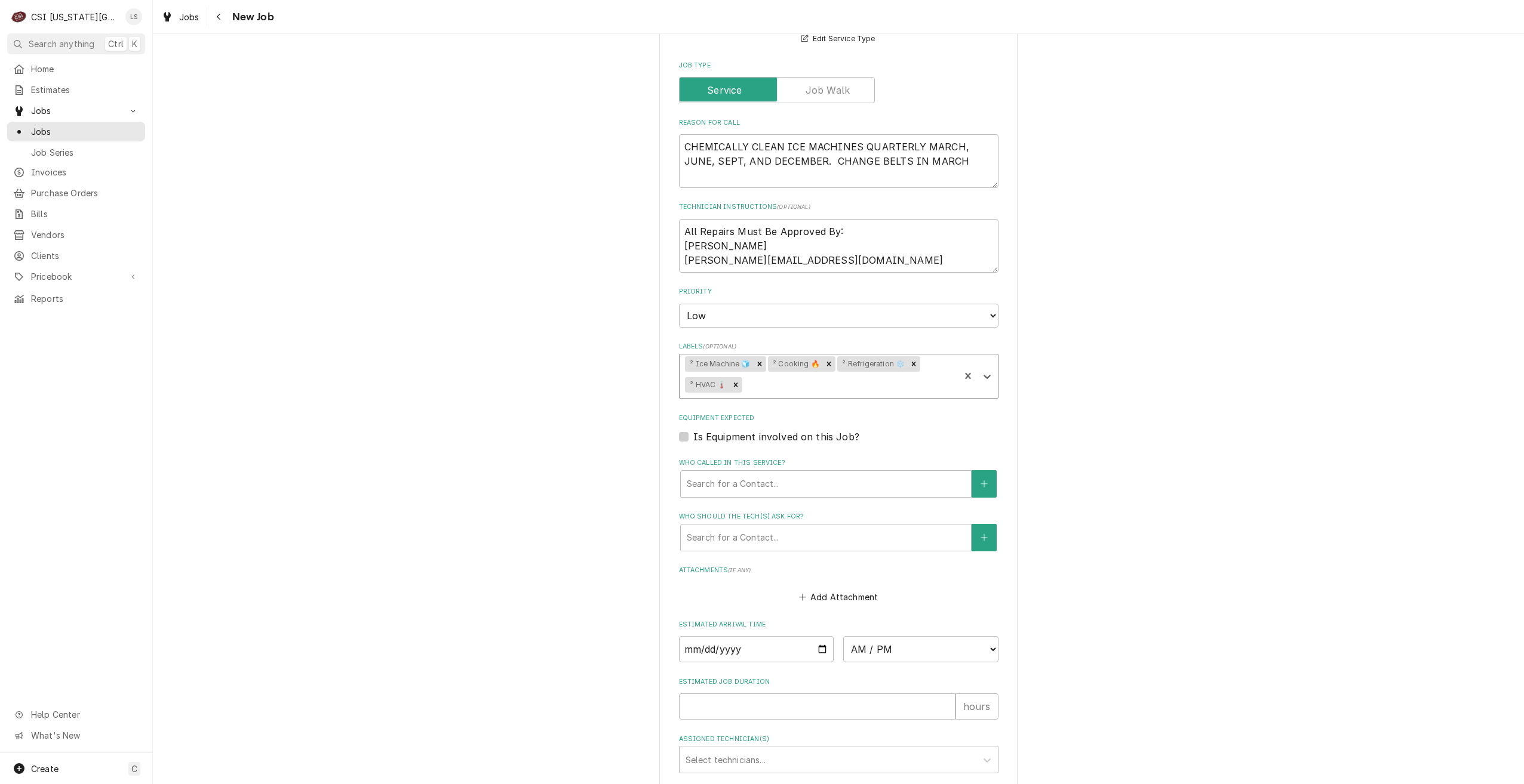
click at [1152, 360] on div "Use the fields below to edit this job: Client Details Client CULVERS Edit Clien…" at bounding box center [838, 238] width 1371 height 1338
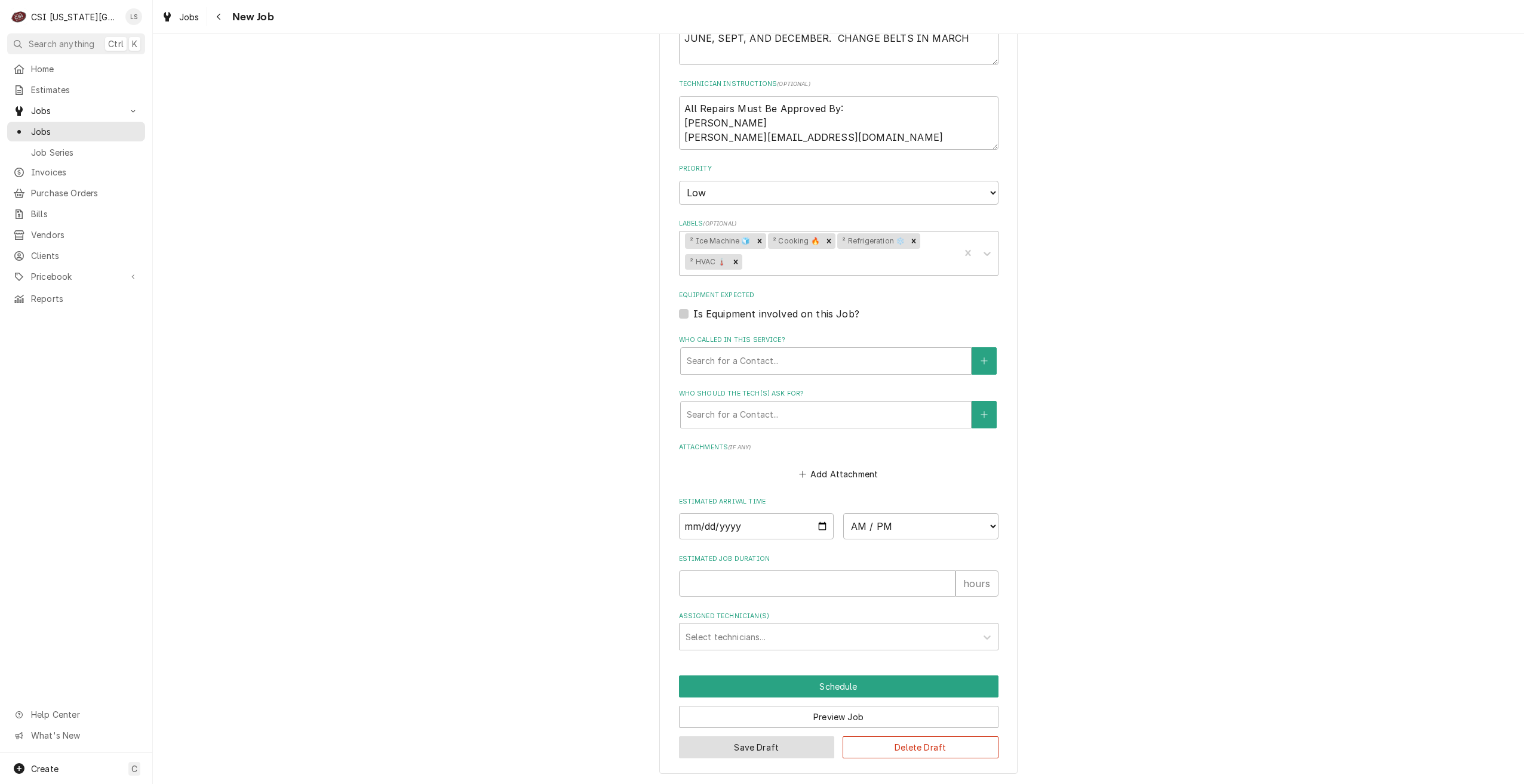
click at [770, 752] on button "Save Draft" at bounding box center [757, 747] width 156 height 22
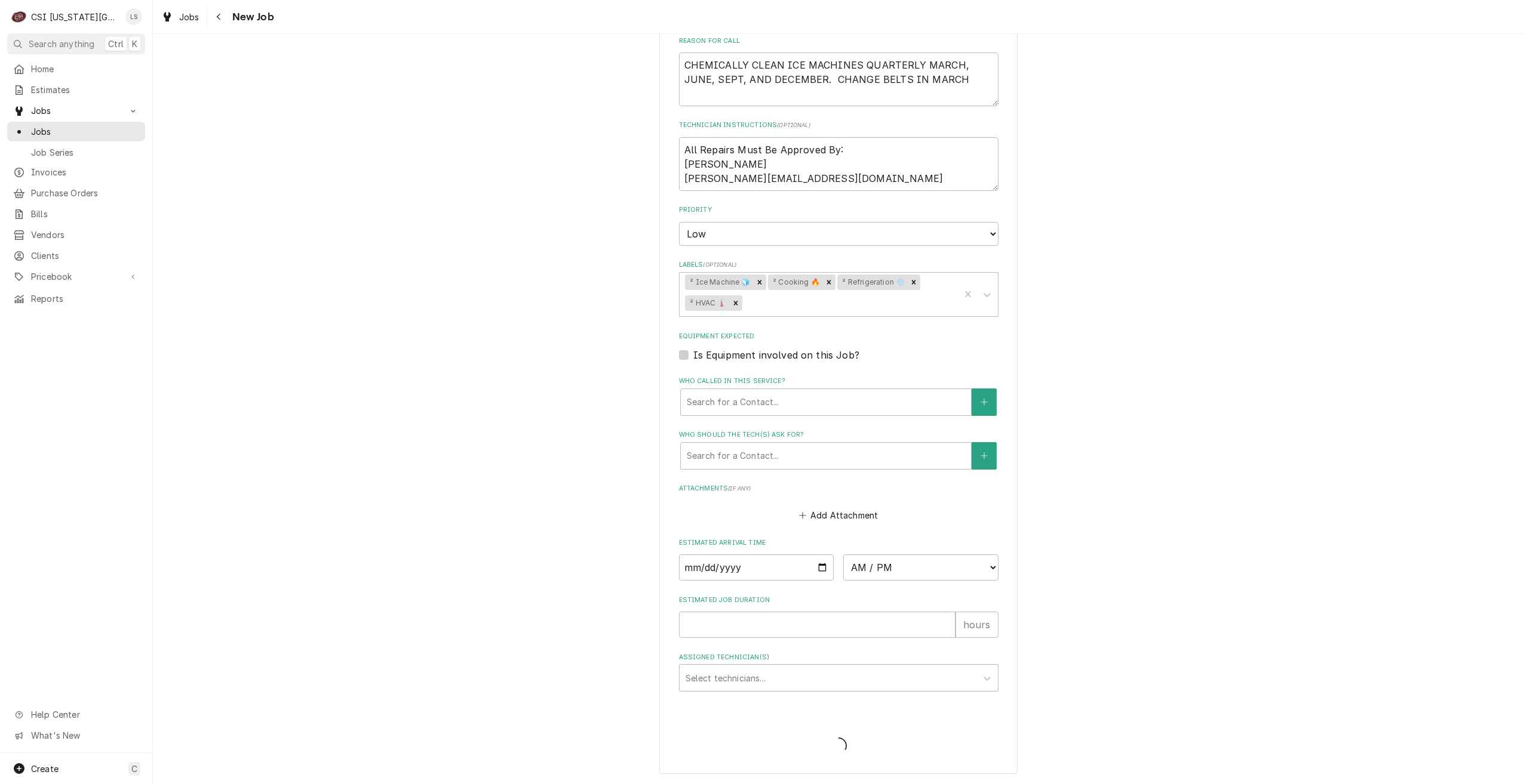
type textarea "x"
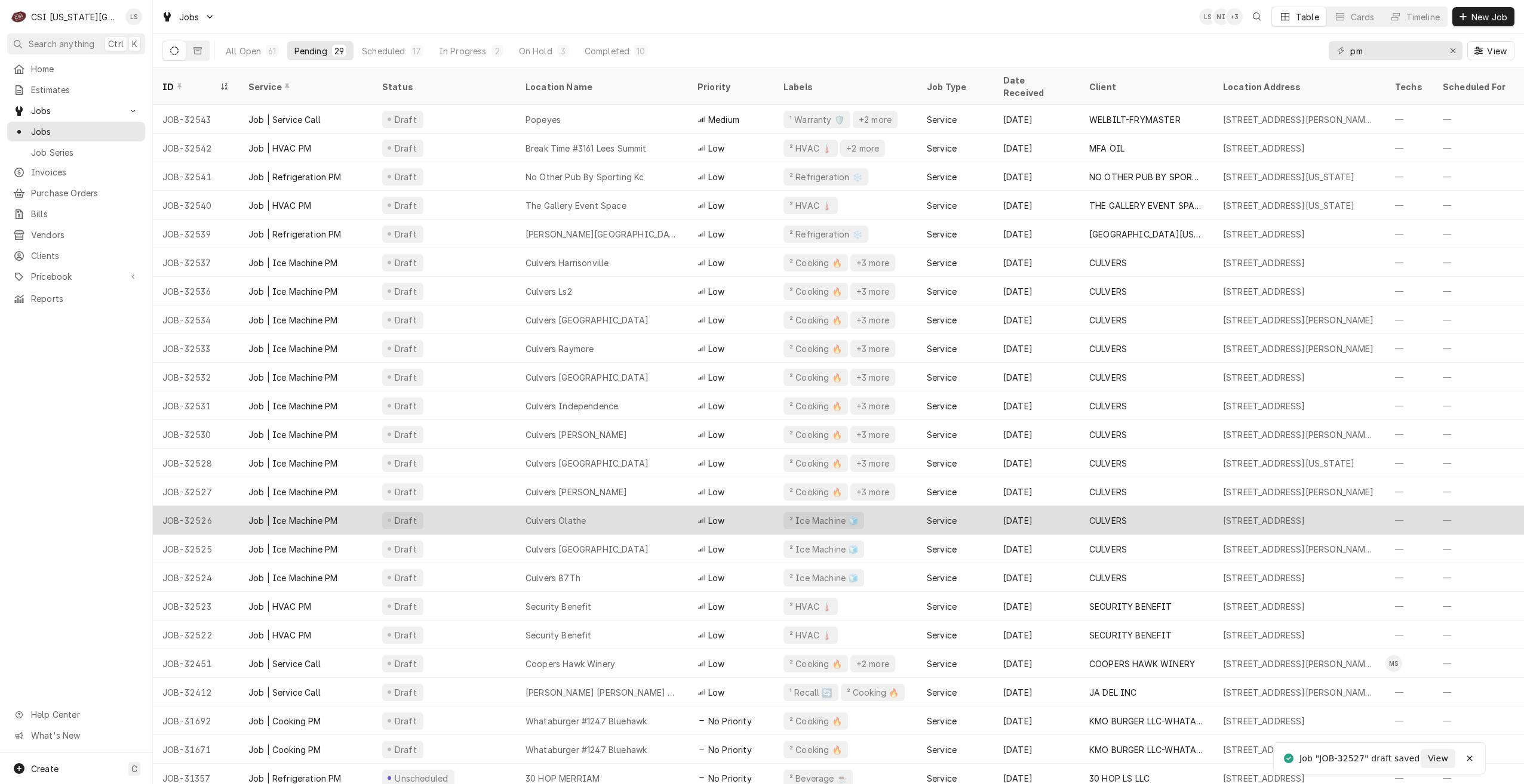
click at [626, 508] on div "Culvers Olathe" at bounding box center [602, 520] width 172 height 29
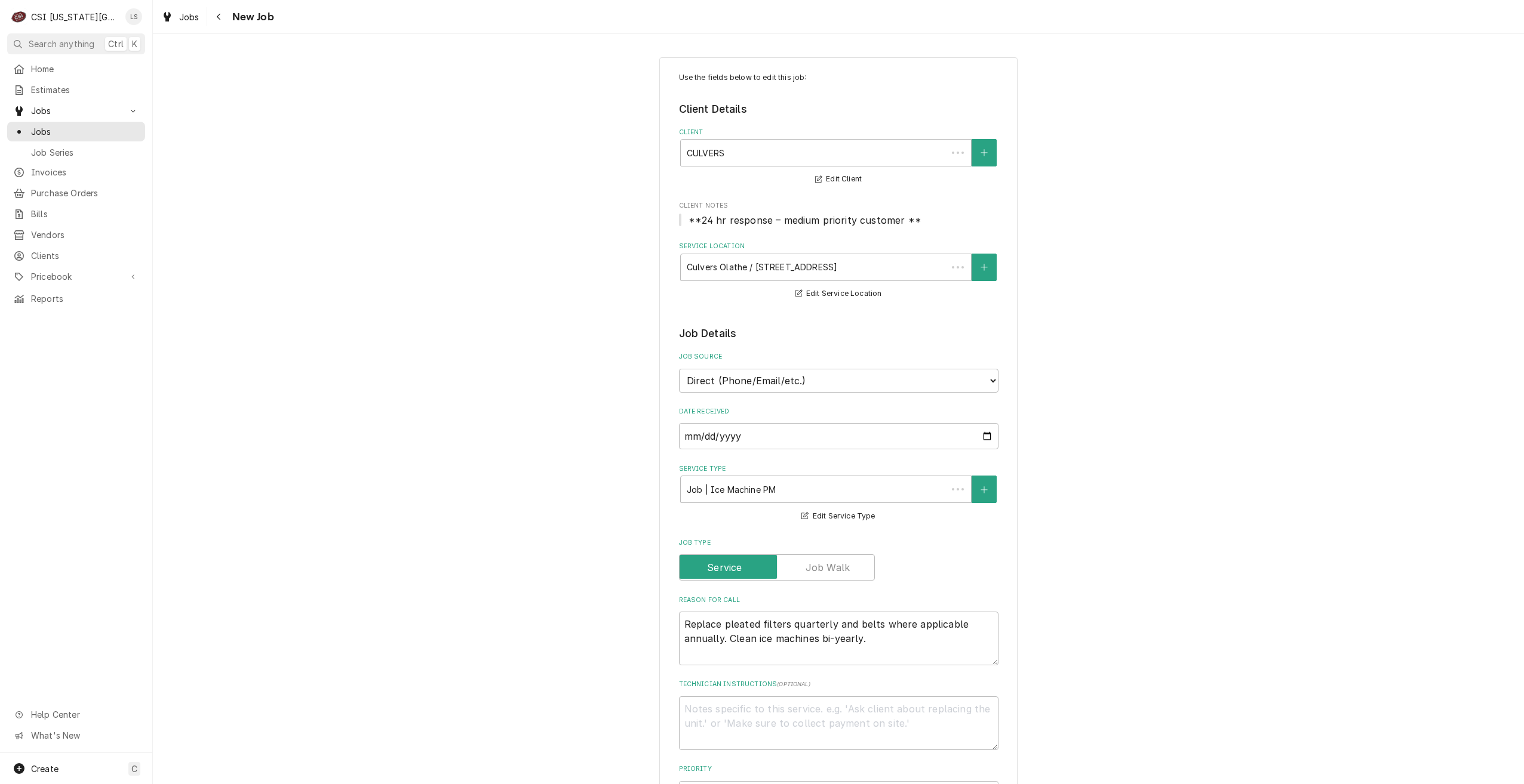
type textarea "x"
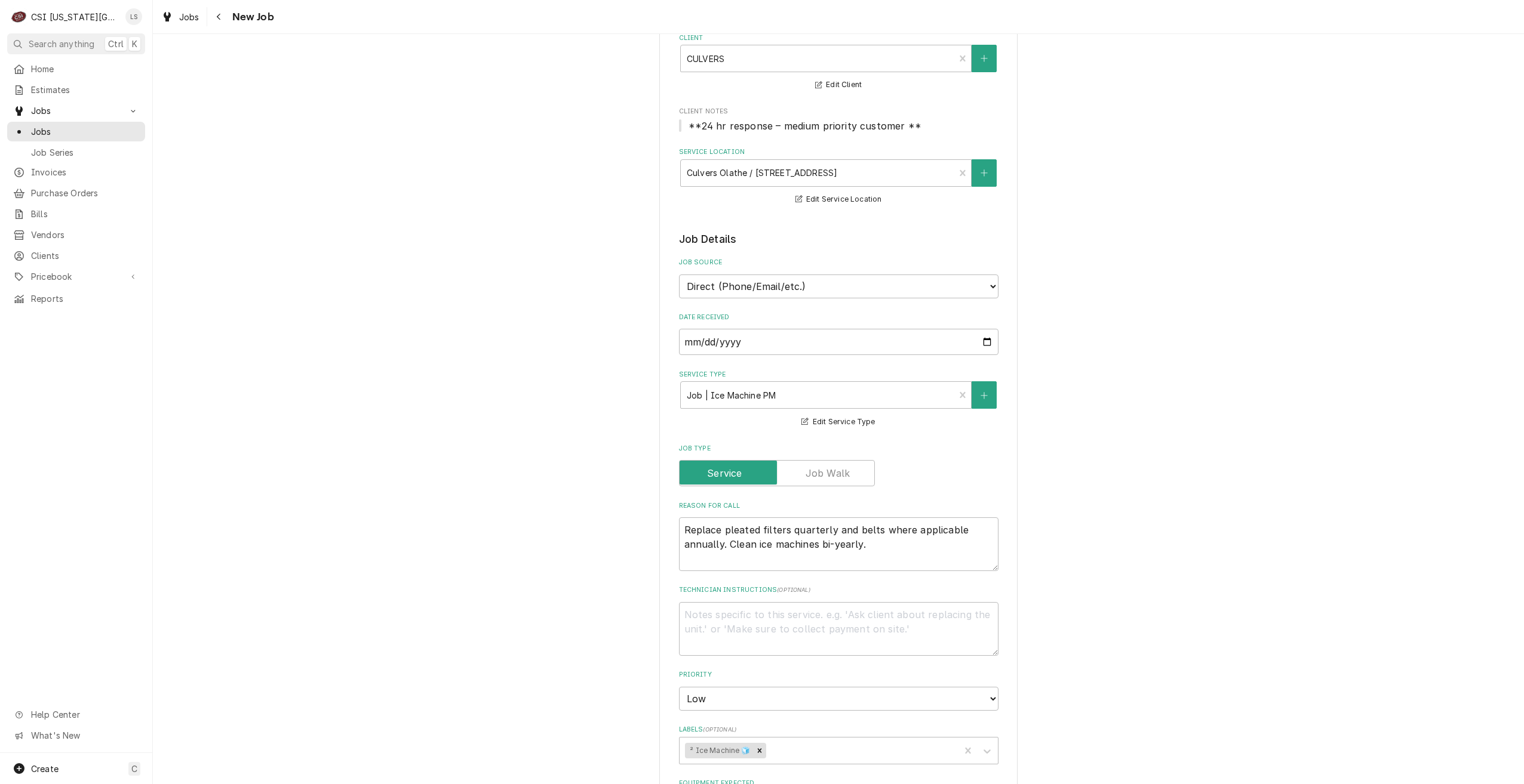
scroll to position [298, 0]
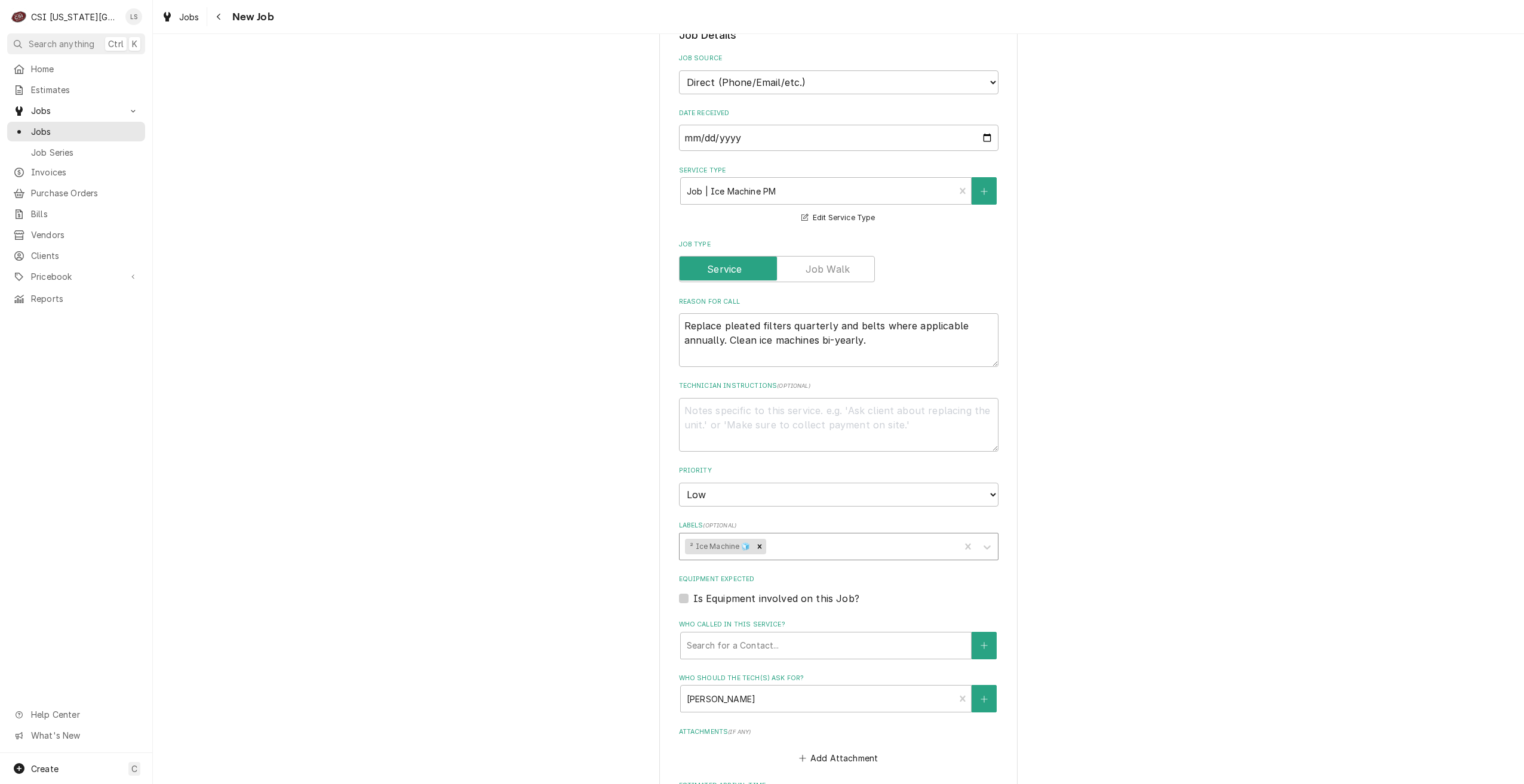
click at [840, 544] on div "Labels" at bounding box center [860, 547] width 185 height 21
type input "cook"
type textarea "x"
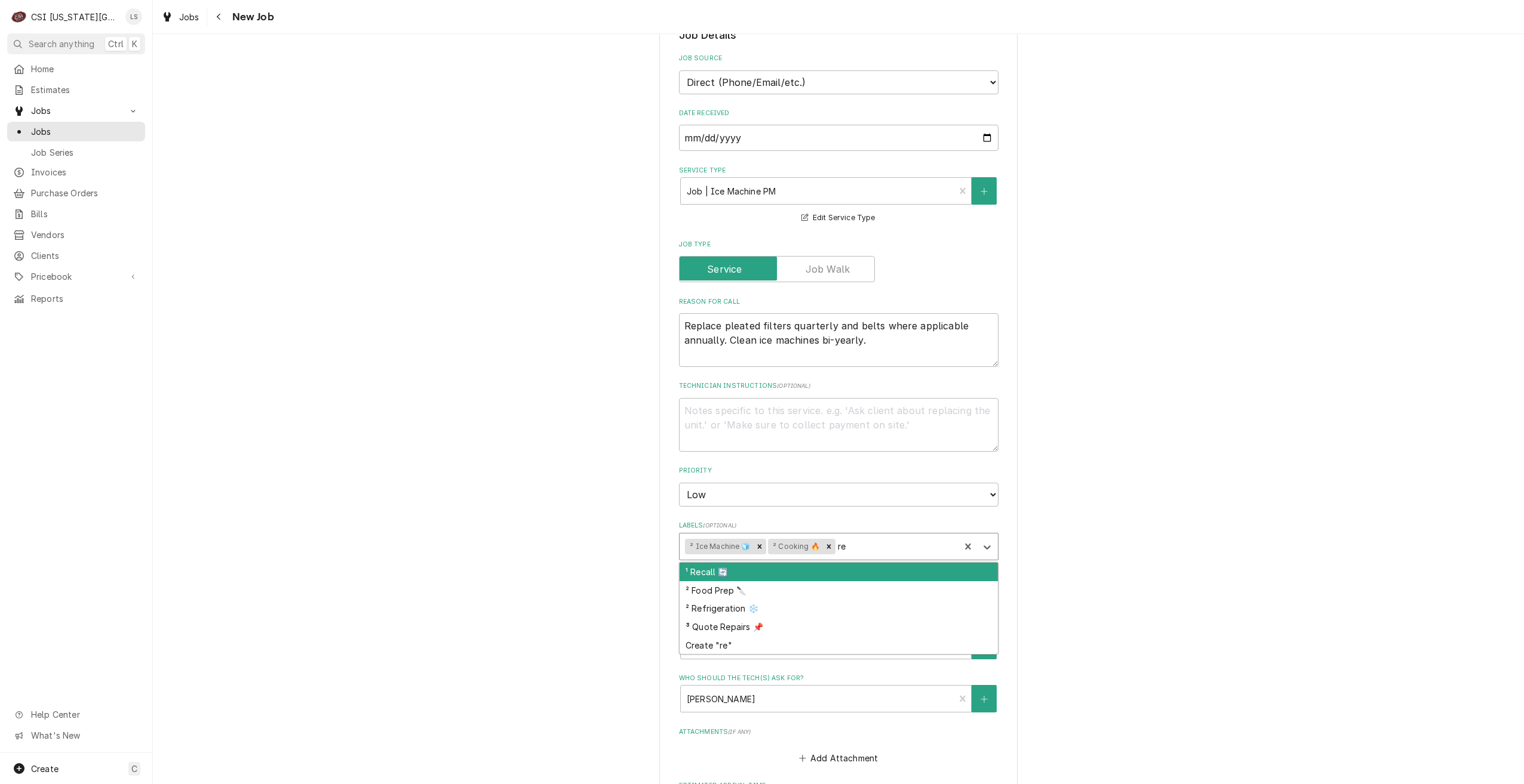
type input "ref"
type textarea "x"
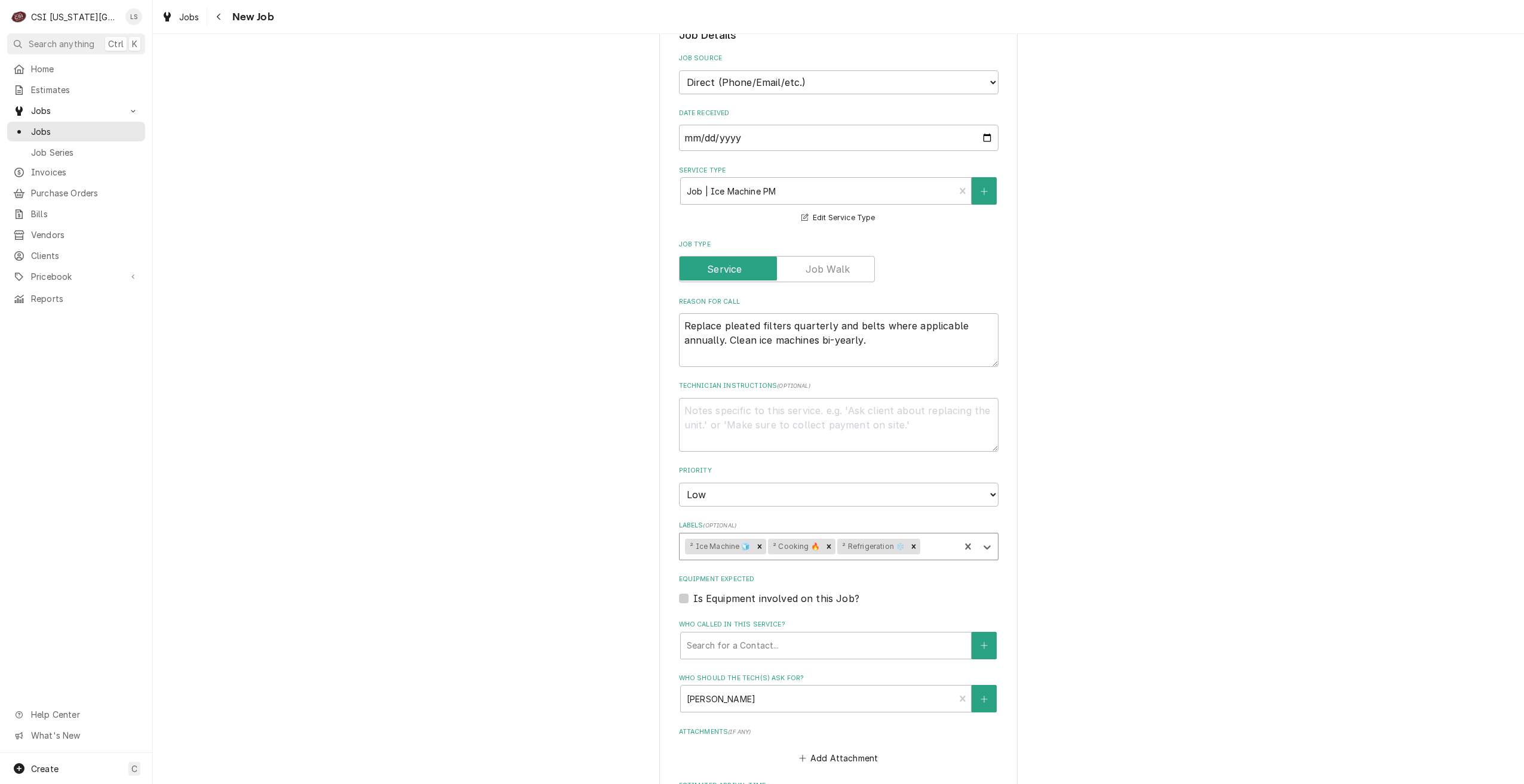
type input "h"
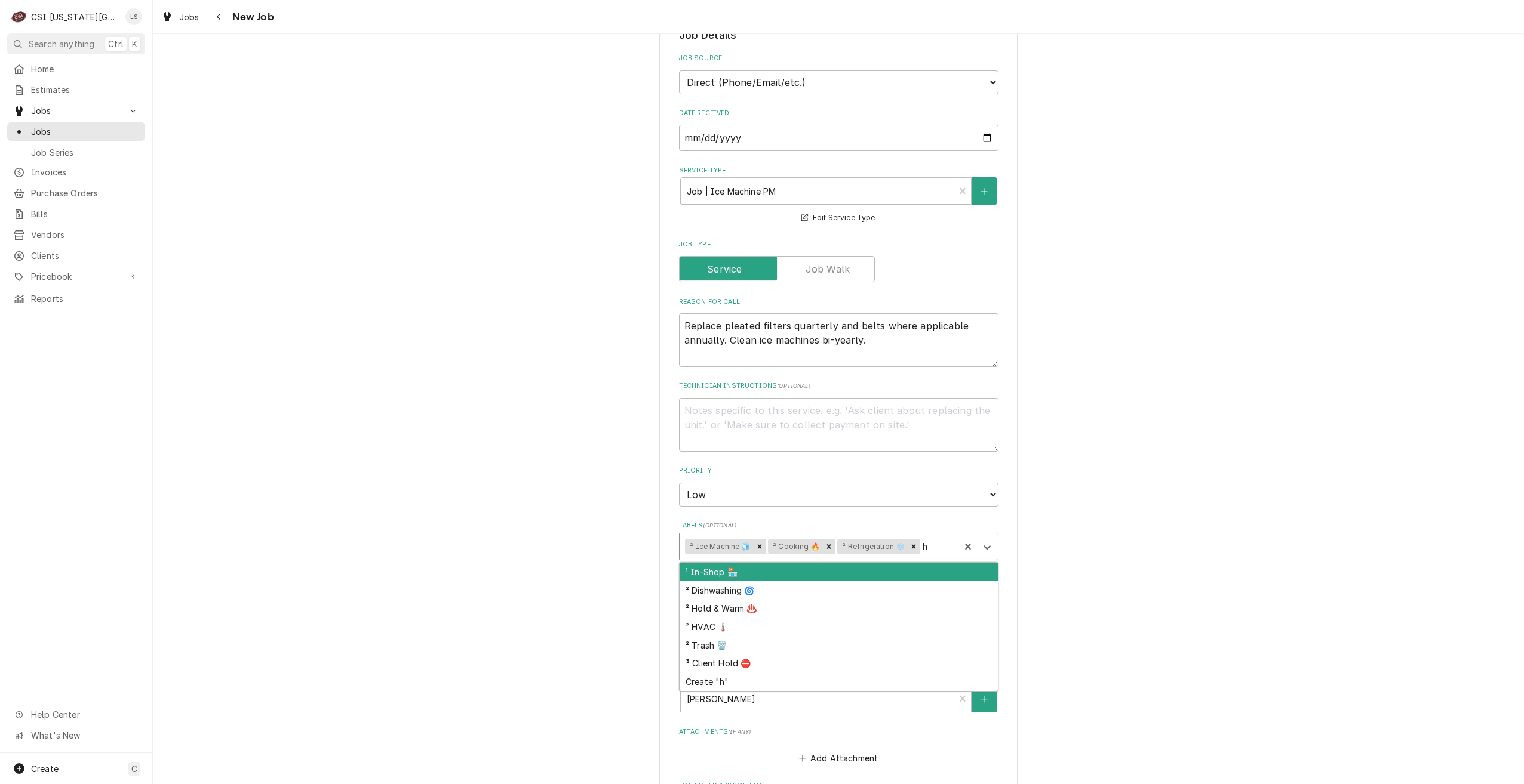
type textarea "x"
type input "hvac"
type textarea "x"
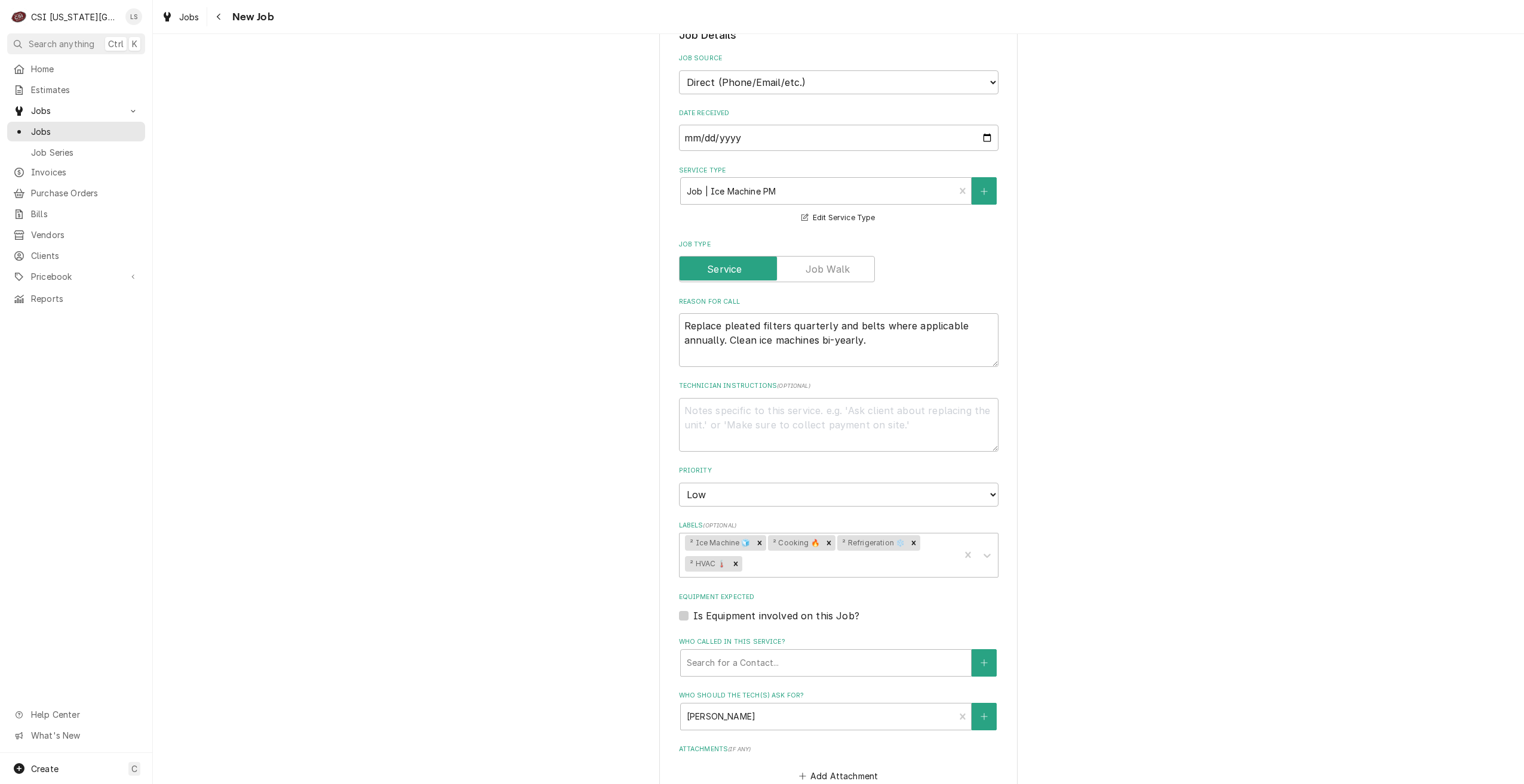
click at [1107, 484] on div "Use the fields below to edit this job: Client Details Client CULVERS Edit Clien…" at bounding box center [838, 417] width 1371 height 1338
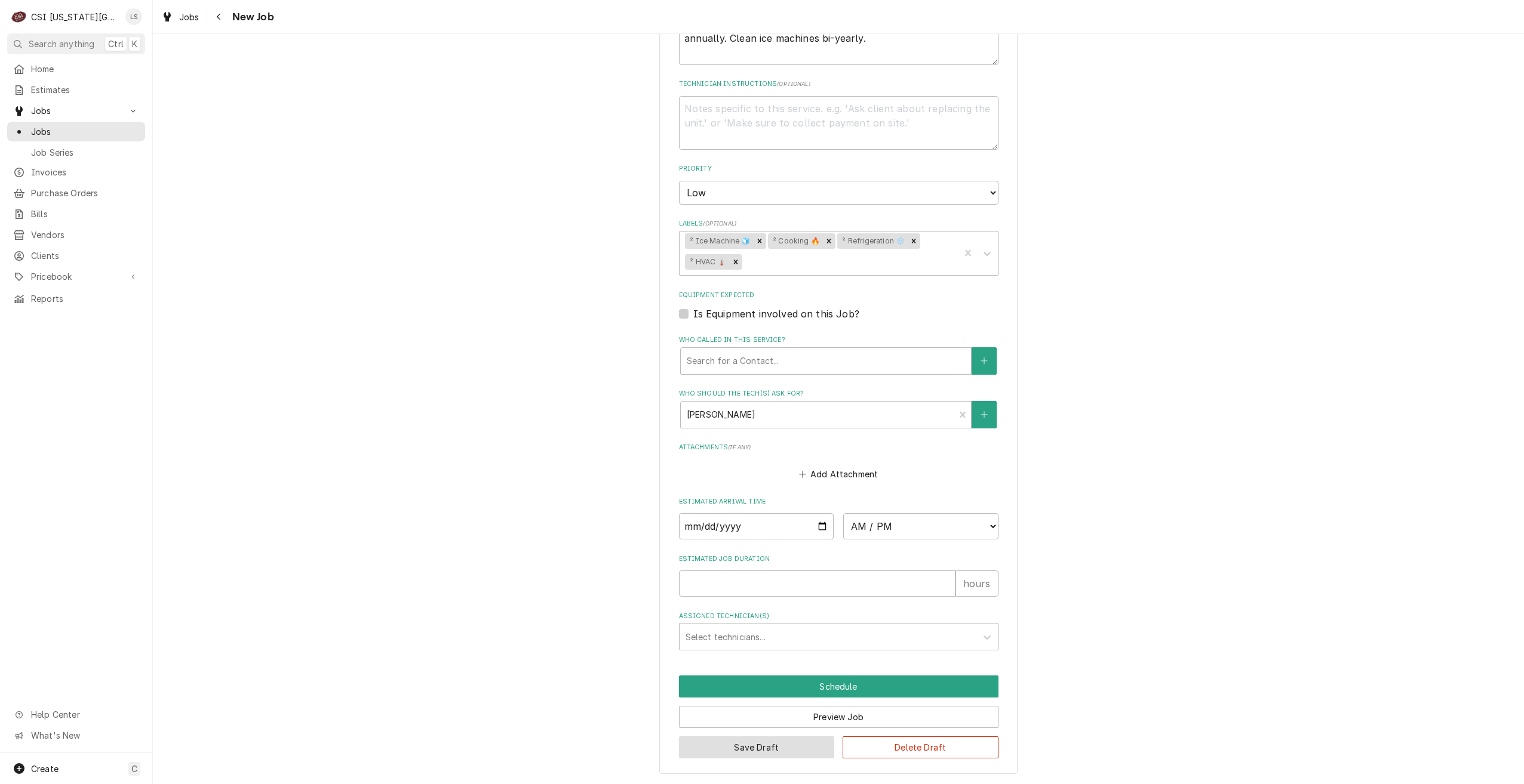
click at [730, 747] on button "Save Draft" at bounding box center [757, 747] width 156 height 22
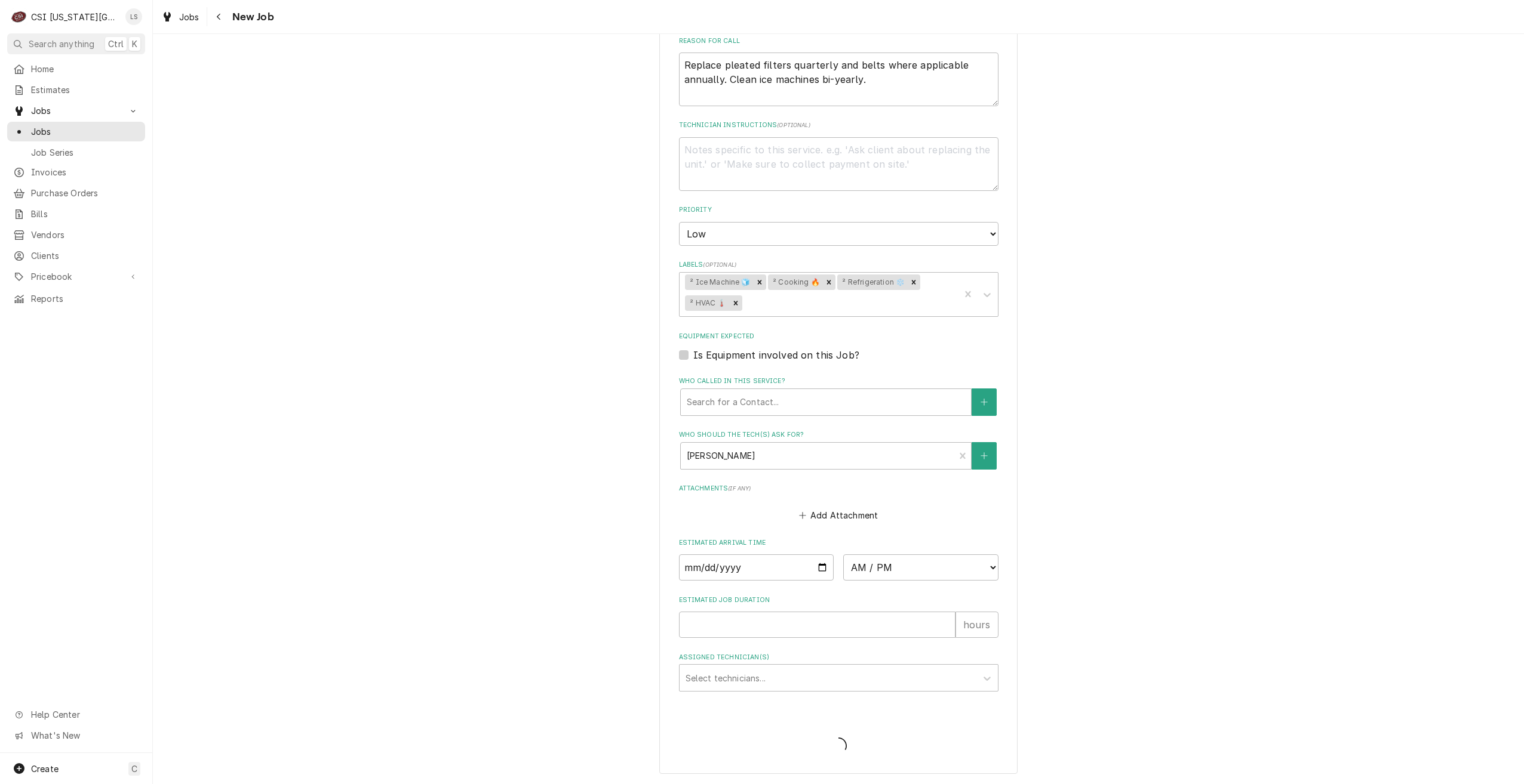
type textarea "x"
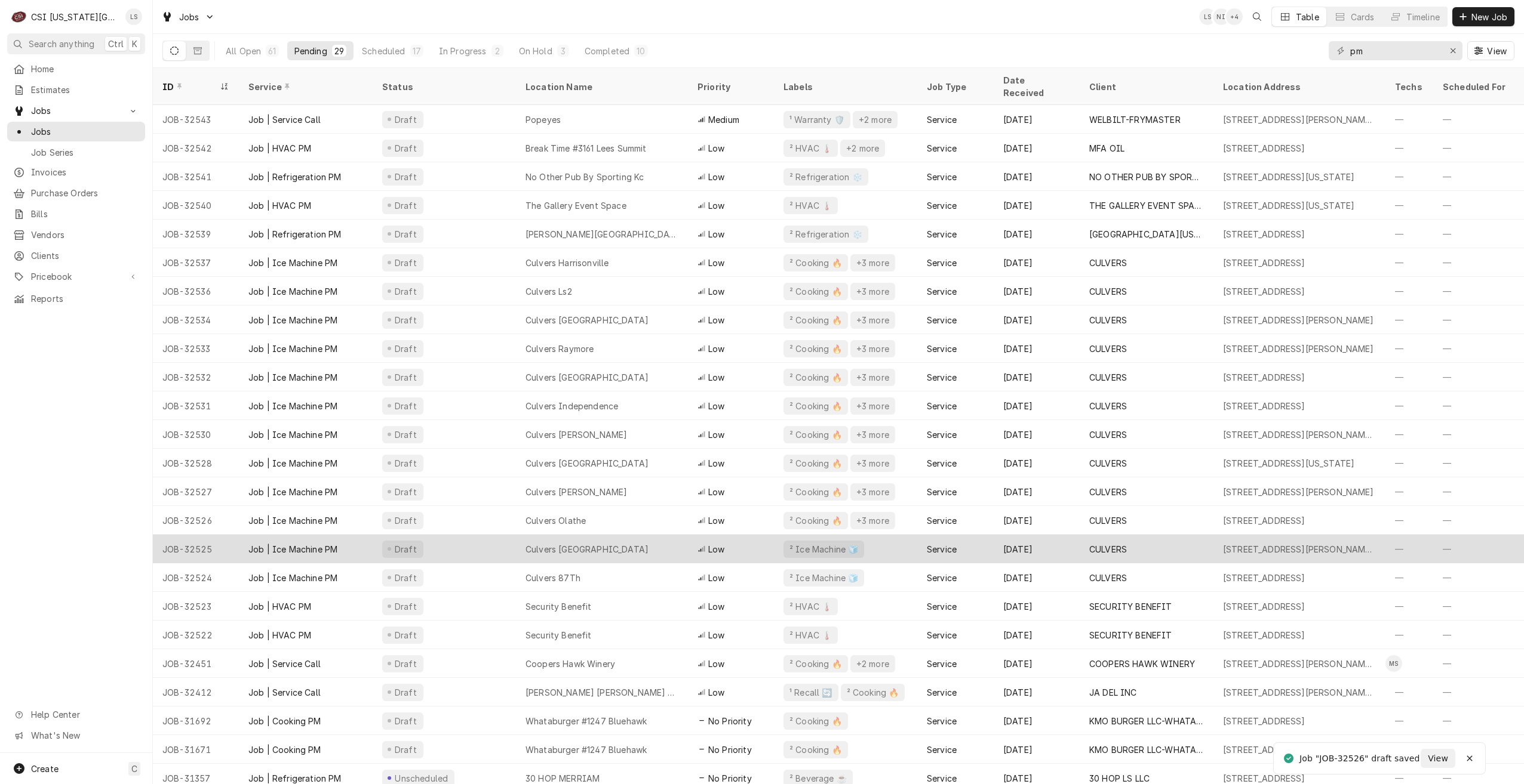
click at [626, 534] on div "Culvers [GEOGRAPHIC_DATA]" at bounding box center [602, 549] width 172 height 29
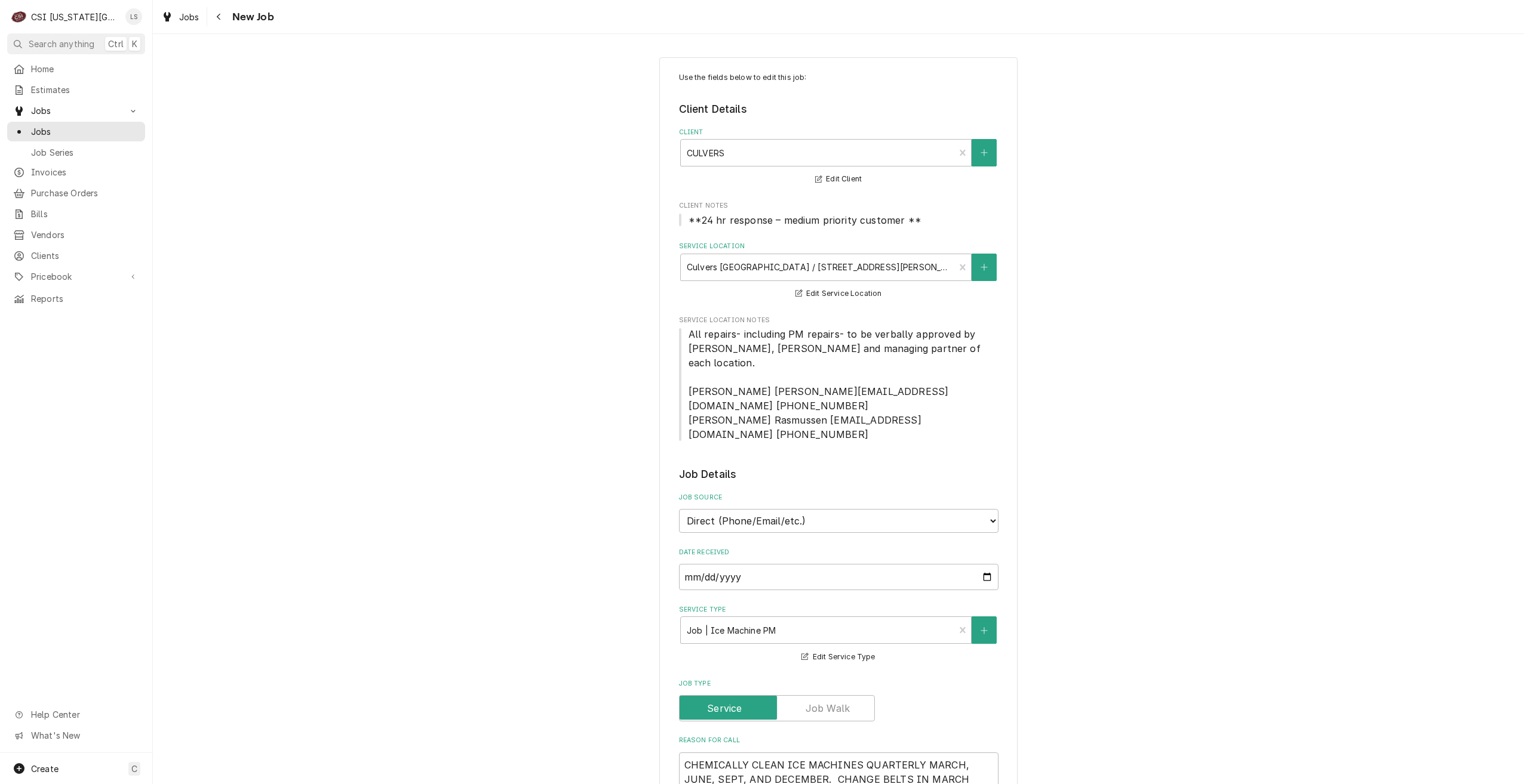
type textarea "x"
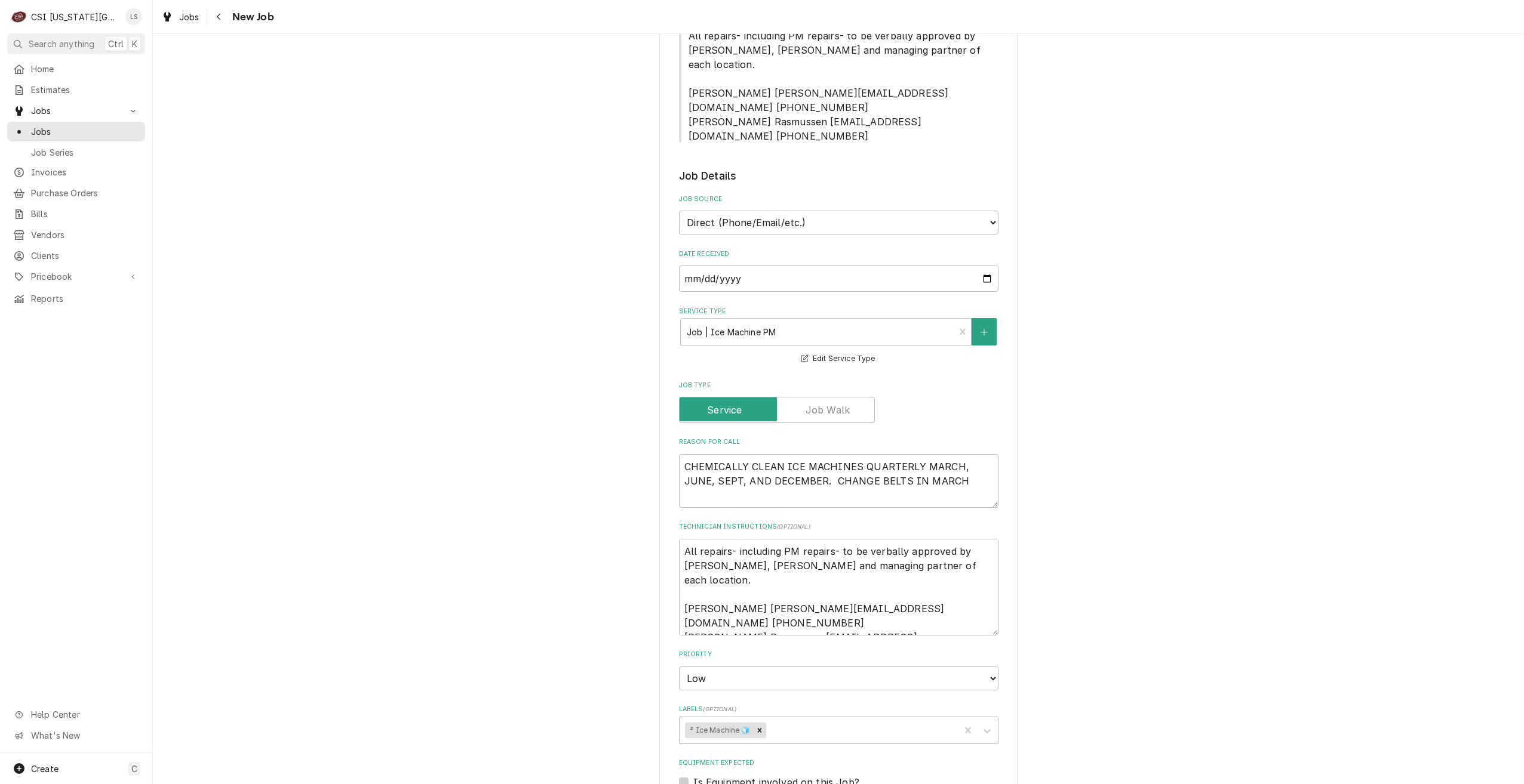
scroll to position [537, 0]
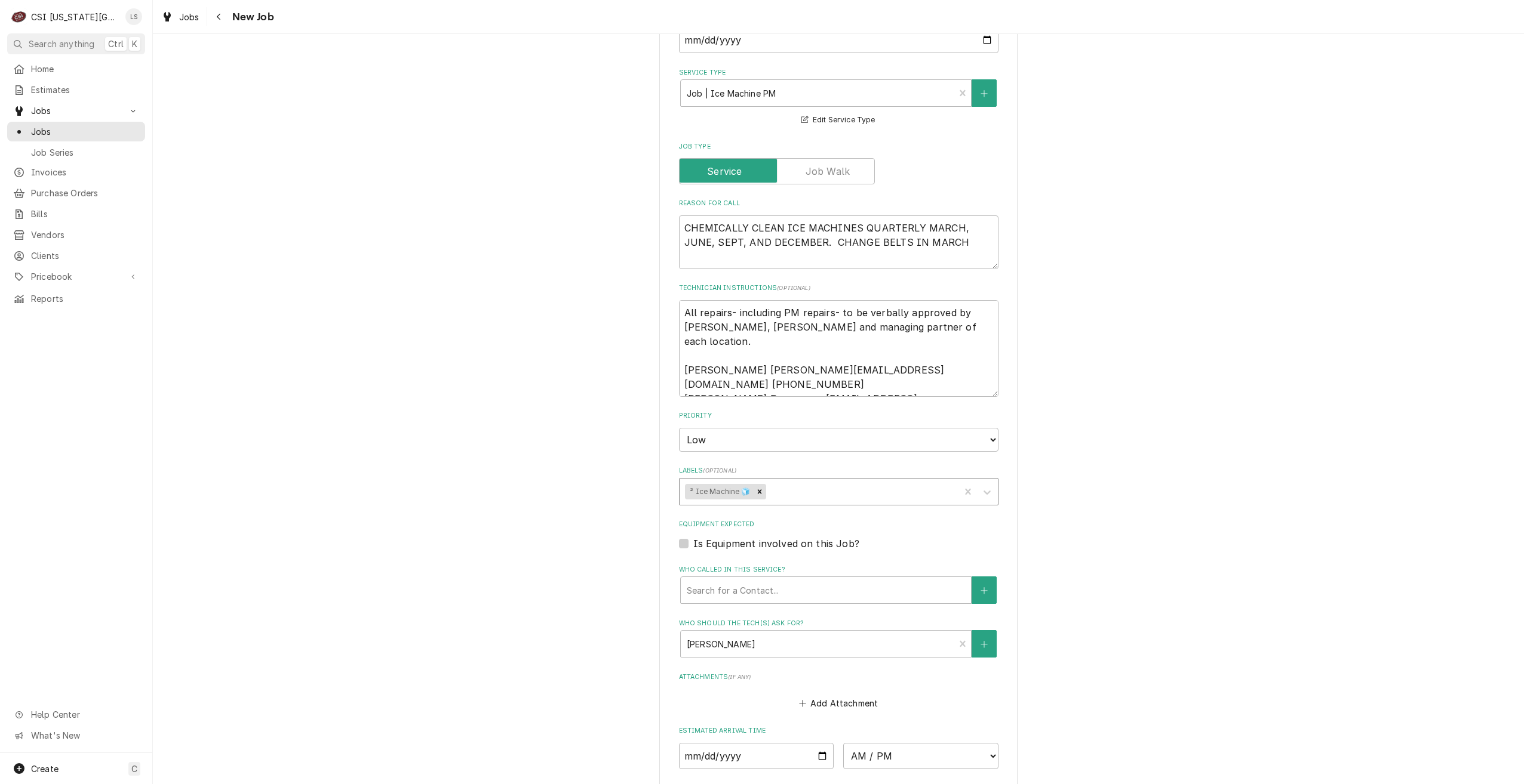
click at [817, 481] on div "Labels" at bounding box center [860, 491] width 185 height 21
type input "cook"
type textarea "x"
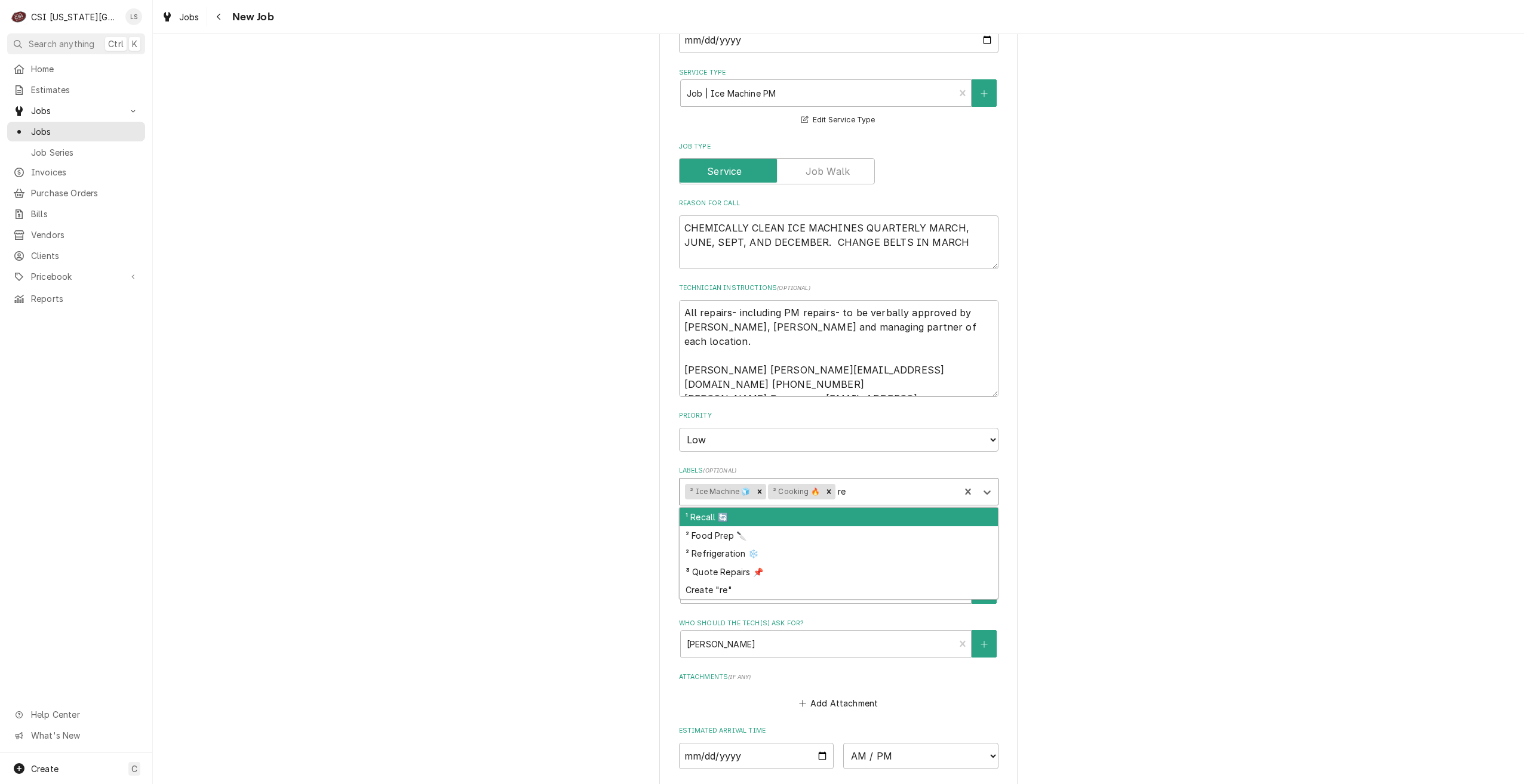
type input "ref"
type textarea "x"
type input "ha"
type textarea "x"
type input "hvac"
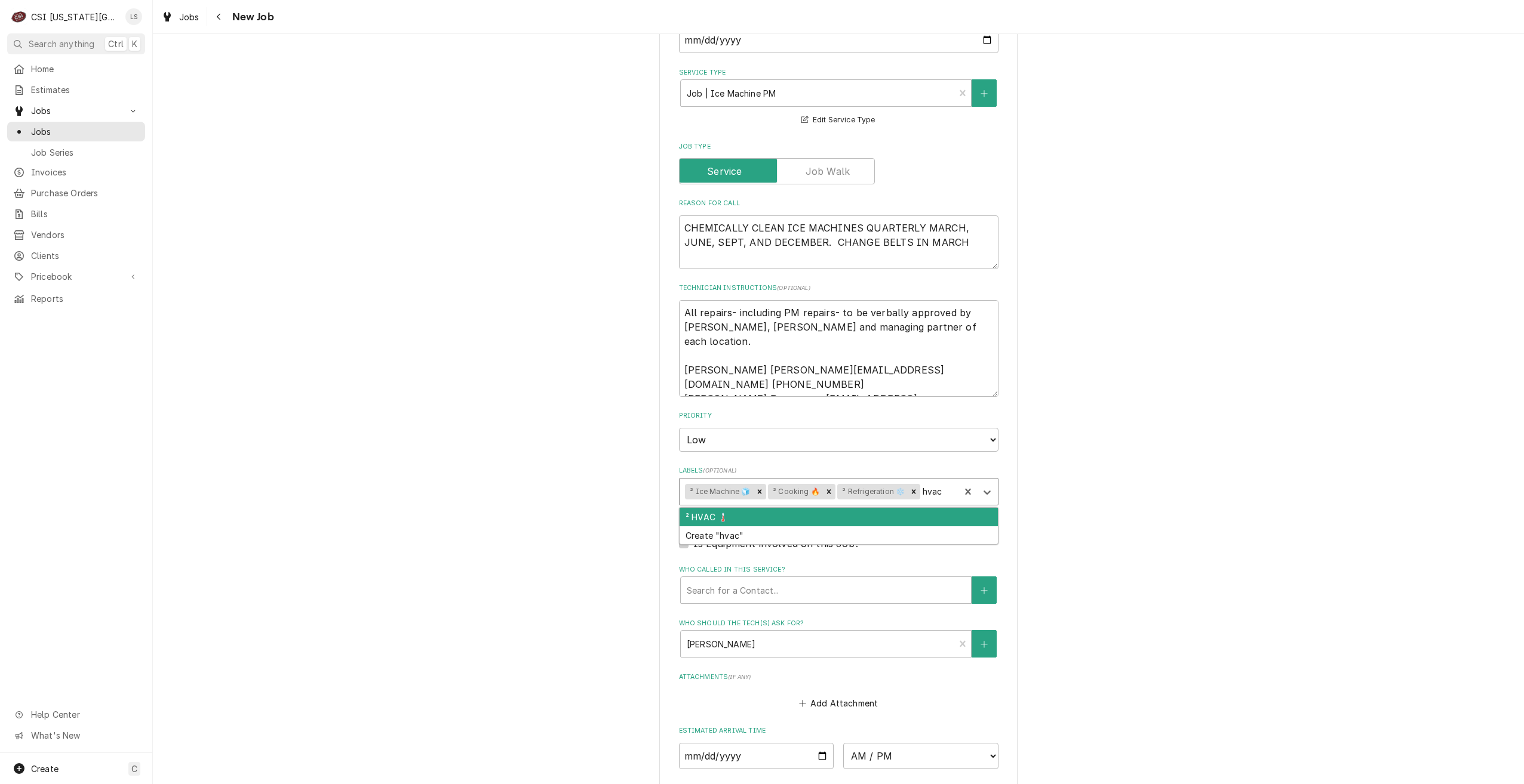
type textarea "x"
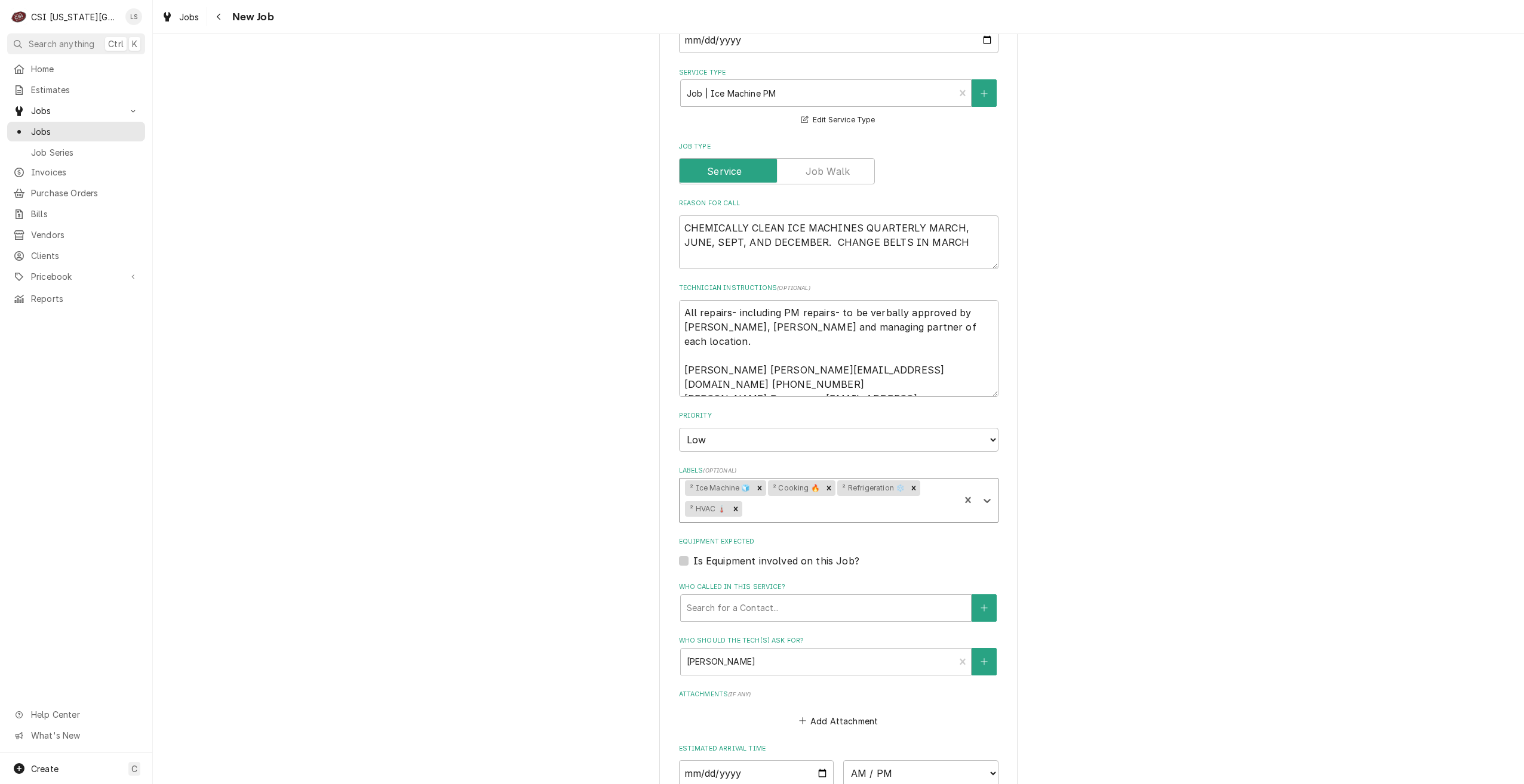
click at [1187, 447] on div "Use the fields below to edit this job: Client Details Client CULVERS Edit Clien…" at bounding box center [838, 270] width 1371 height 1521
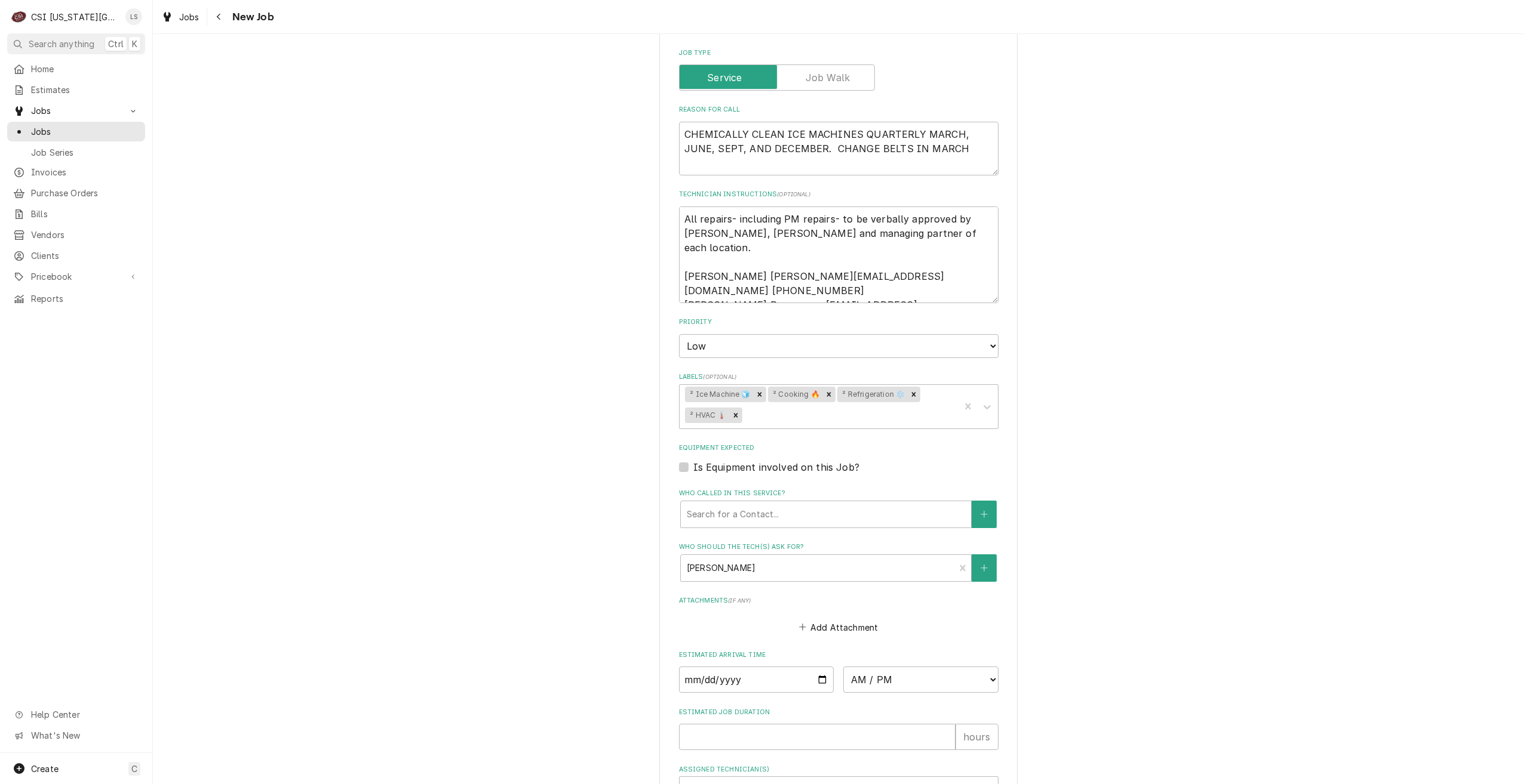
scroll to position [755, 0]
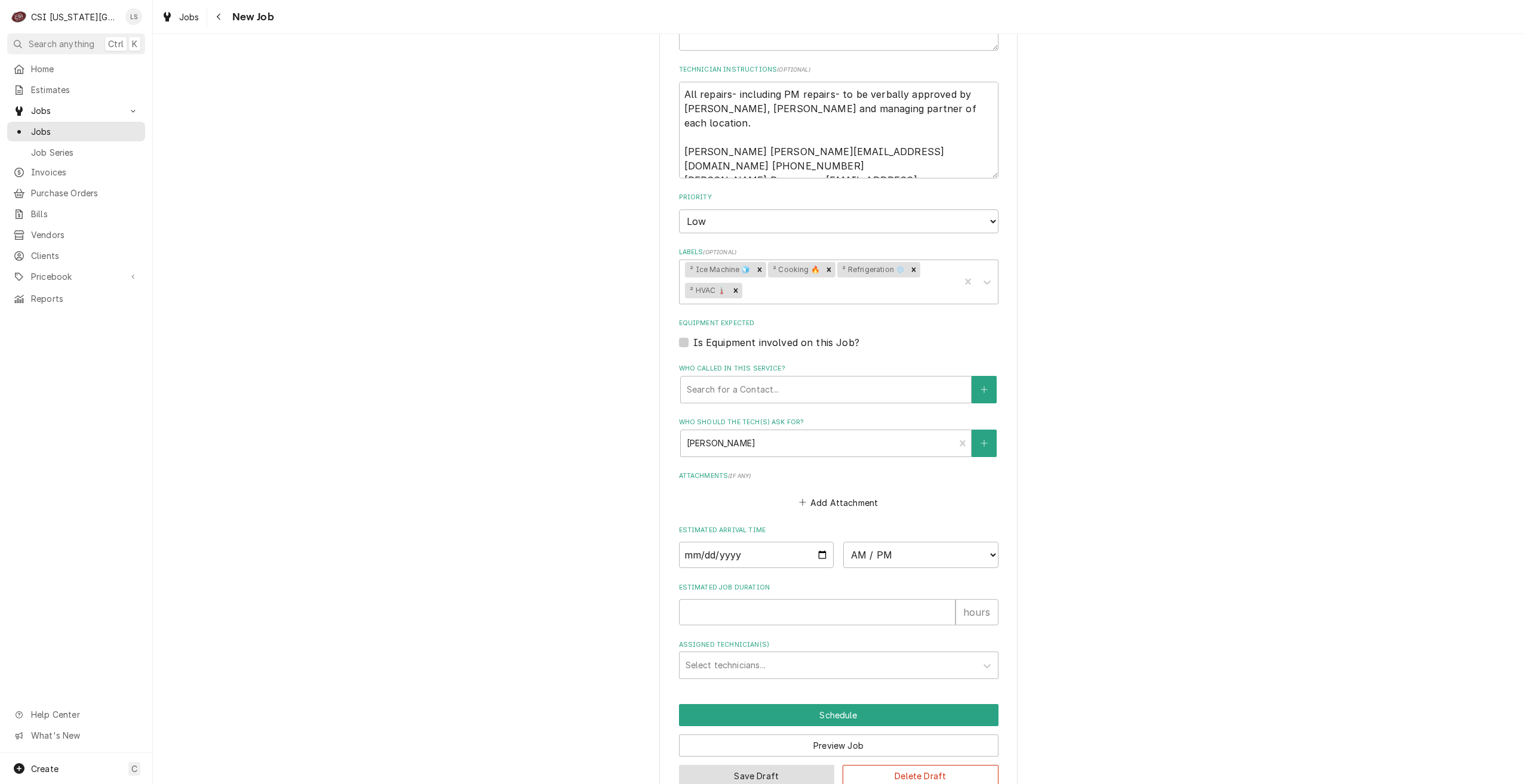
click at [746, 765] on button "Save Draft" at bounding box center [757, 776] width 156 height 22
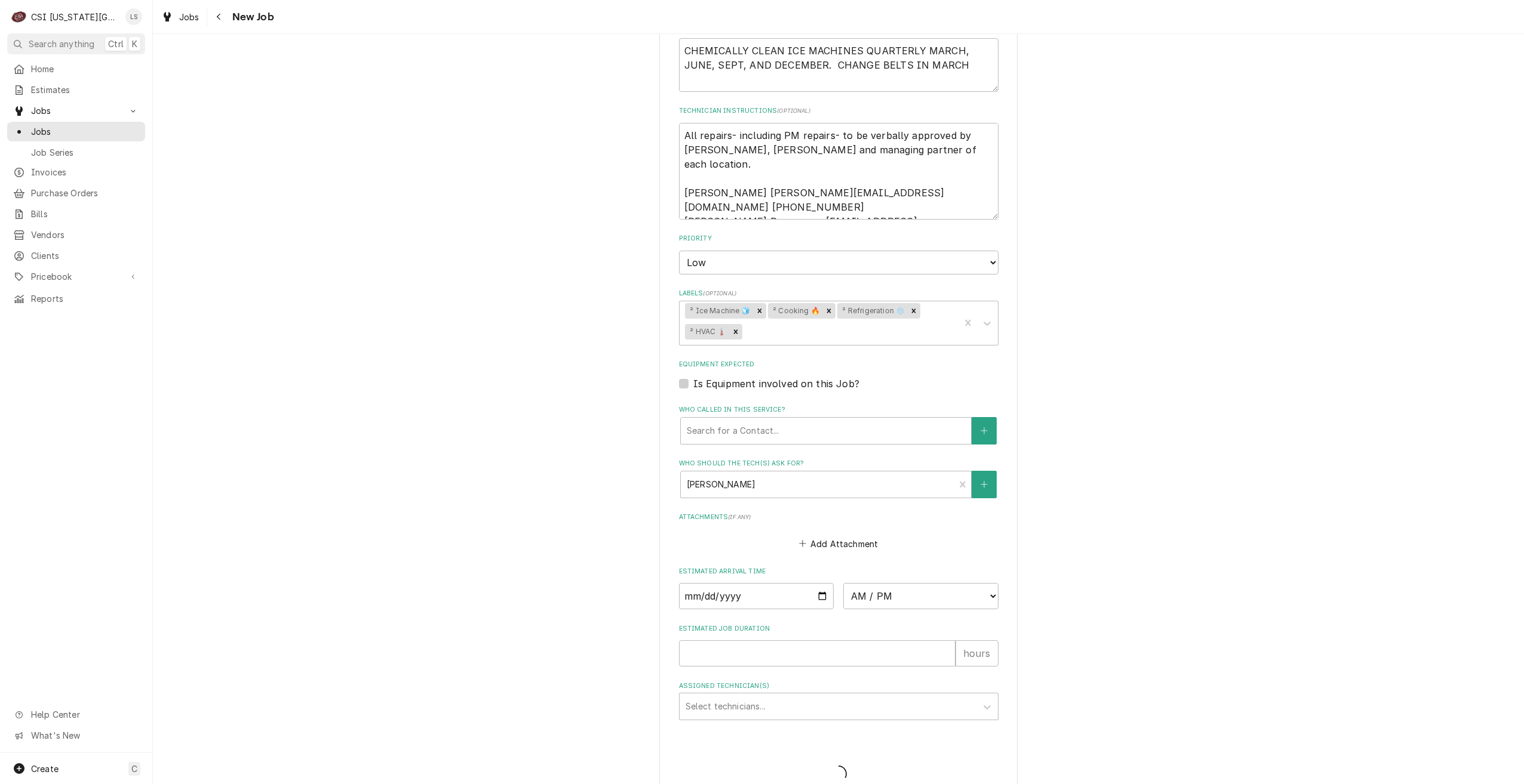
type textarea "x"
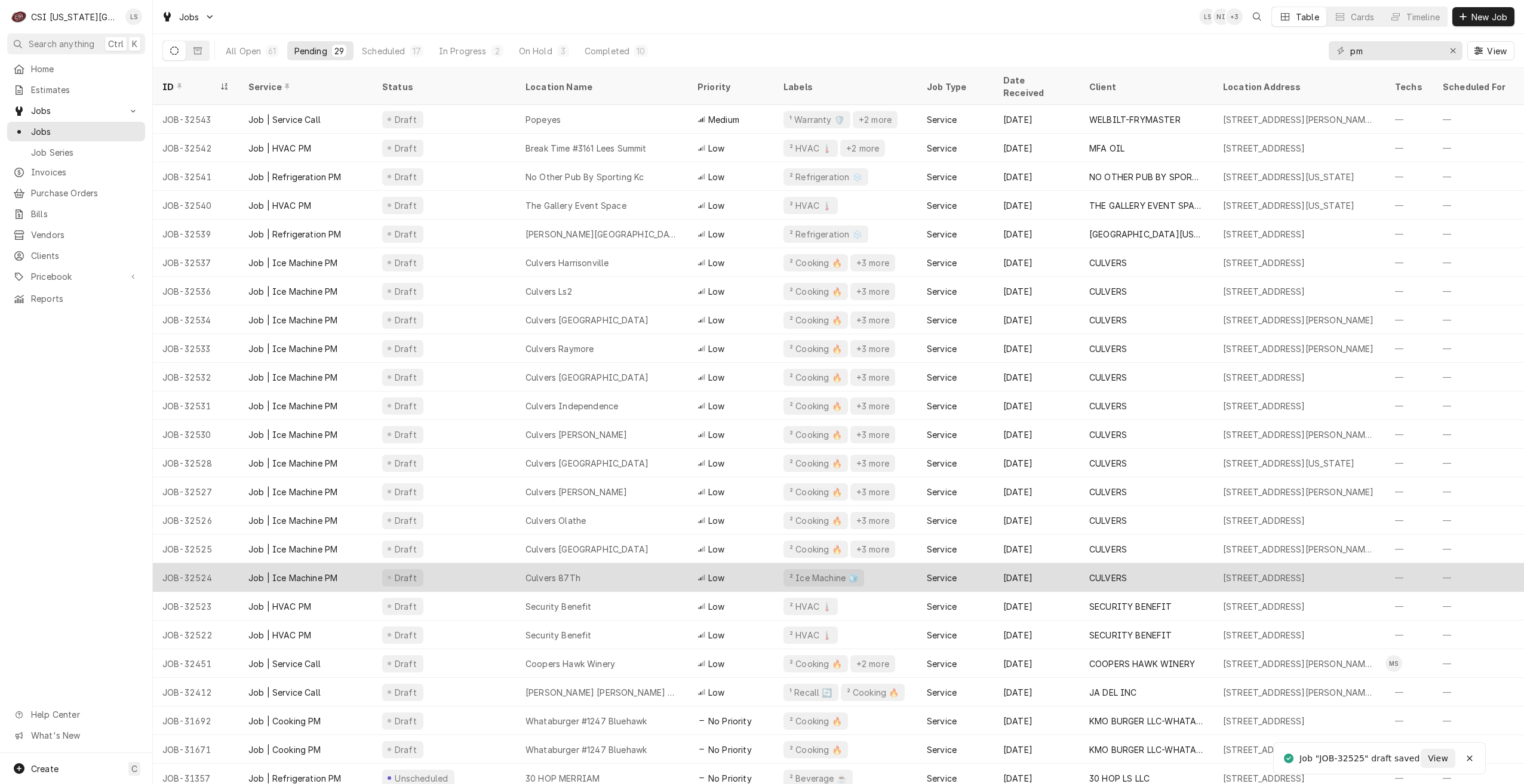
click at [638, 569] on div "Culvers 87Th" at bounding box center [602, 577] width 172 height 29
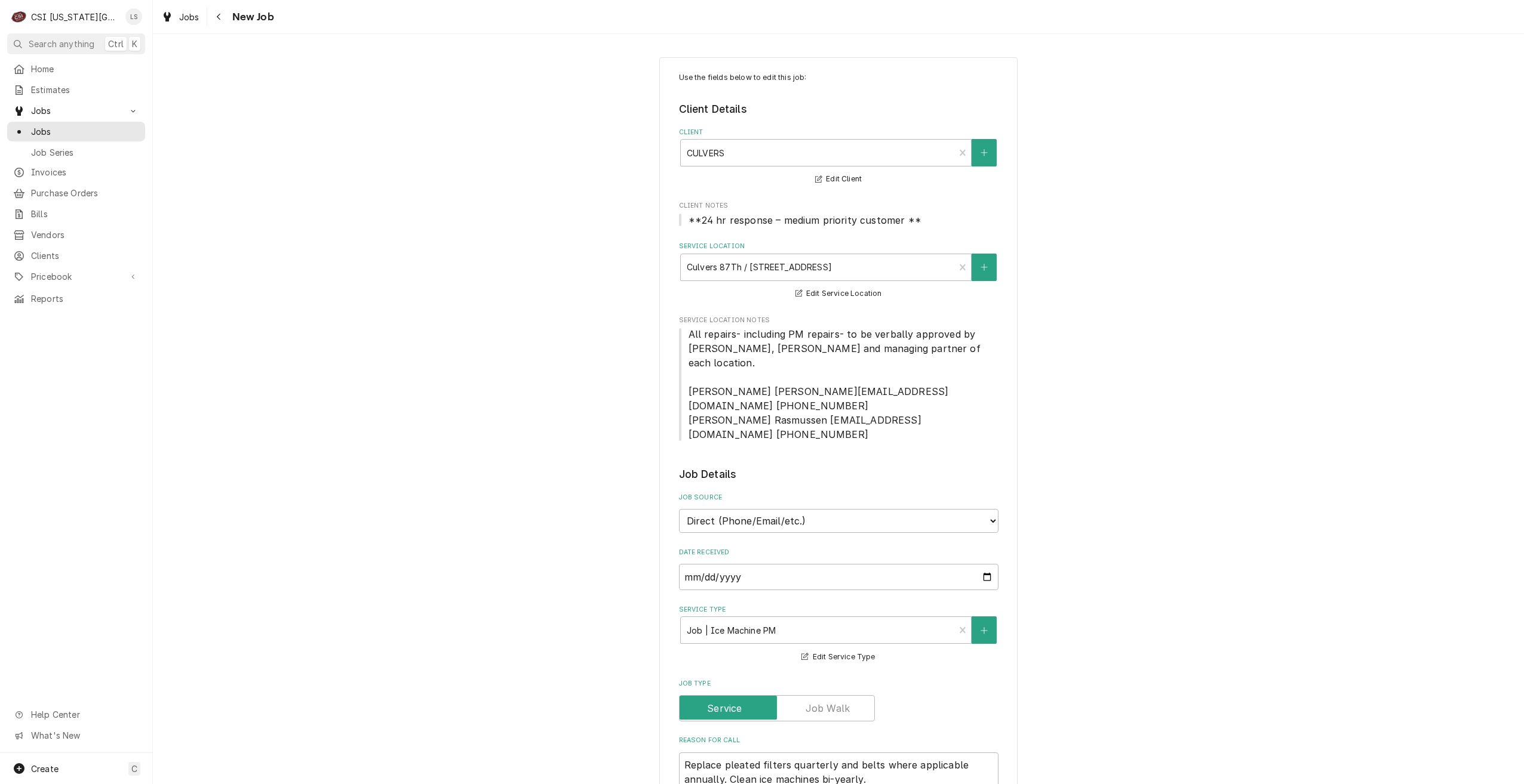
type textarea "x"
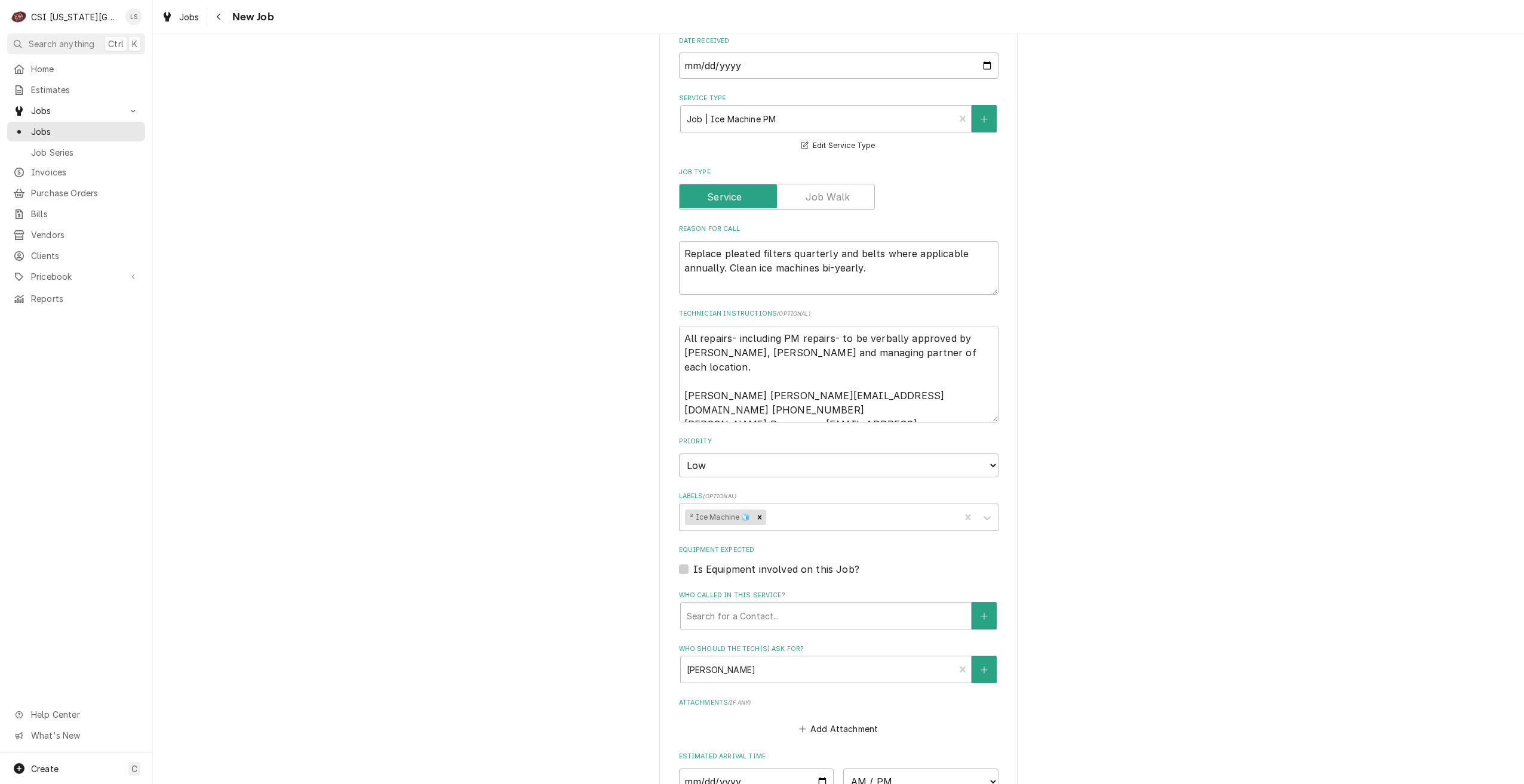
scroll to position [597, 0]
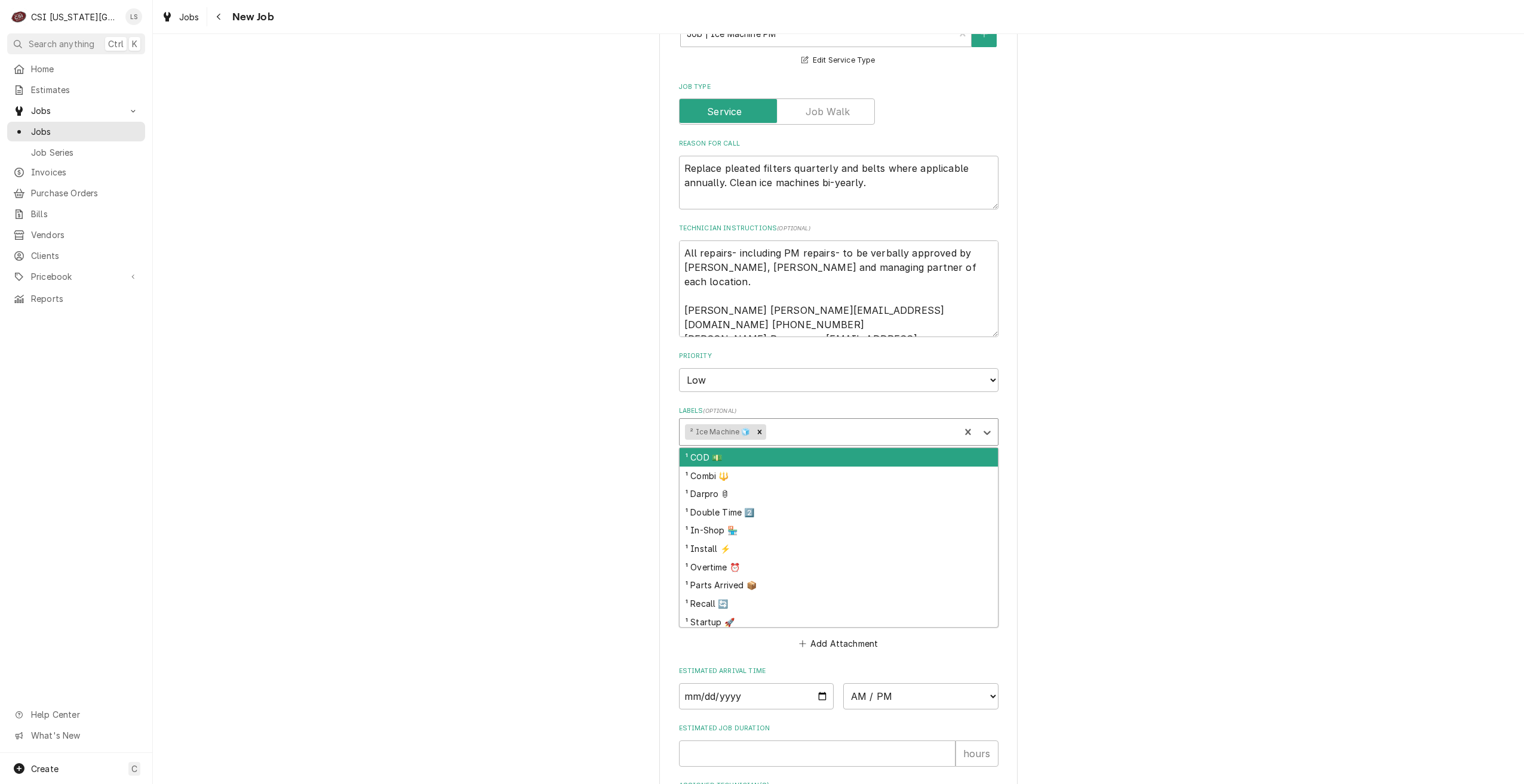
click at [867, 422] on div "Labels" at bounding box center [860, 432] width 185 height 21
type input "cook"
type textarea "x"
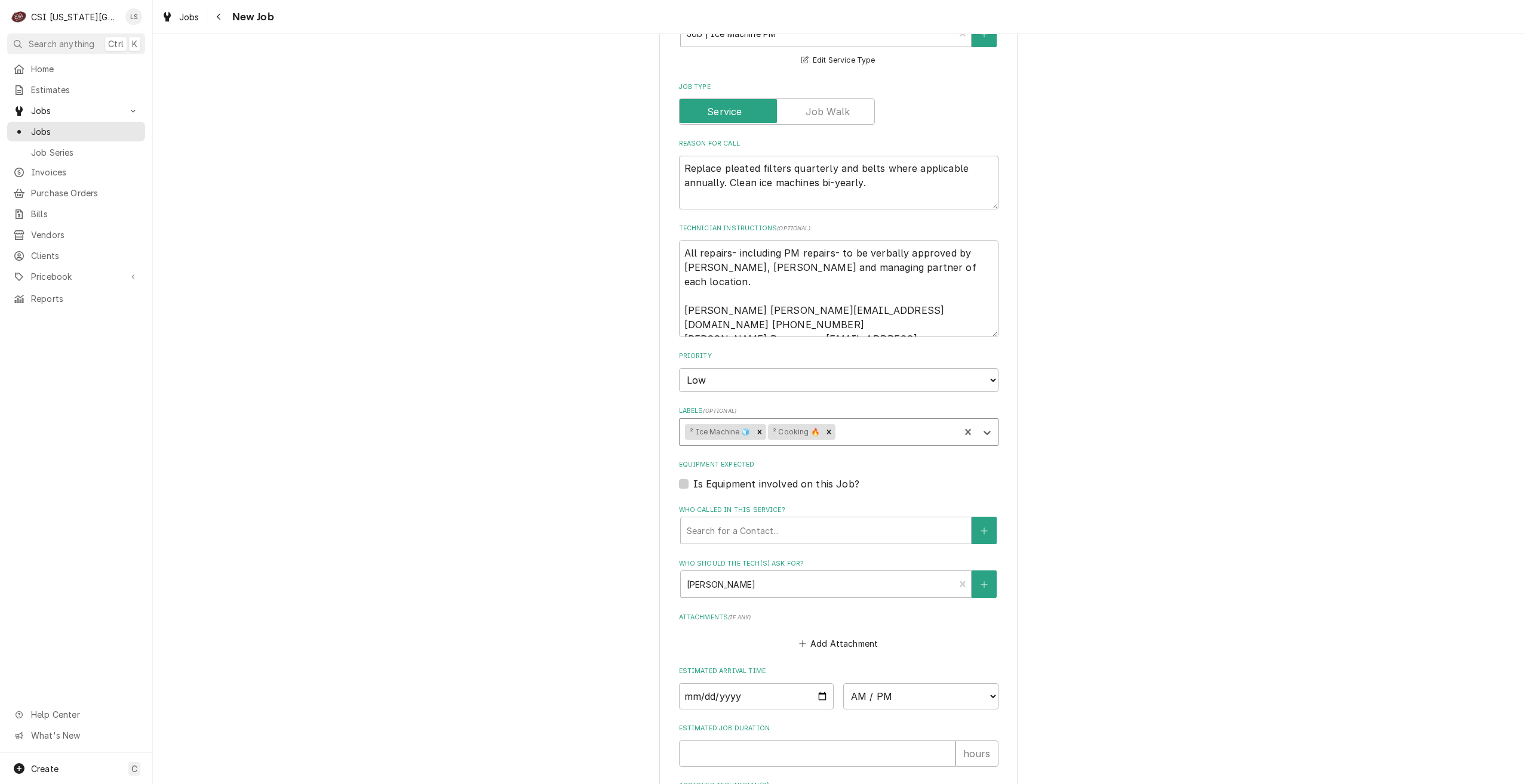
type textarea "x"
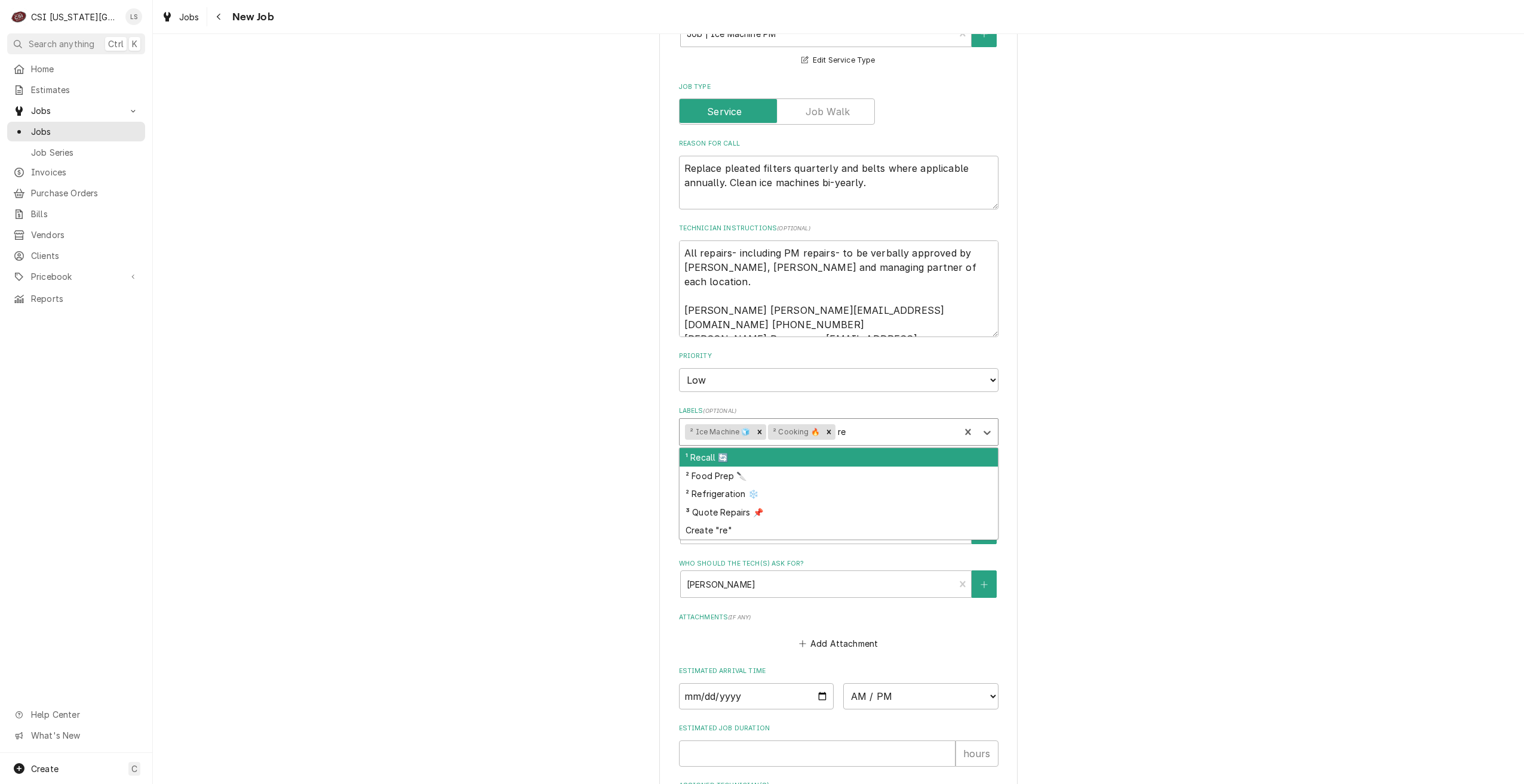
type input "ref"
type textarea "x"
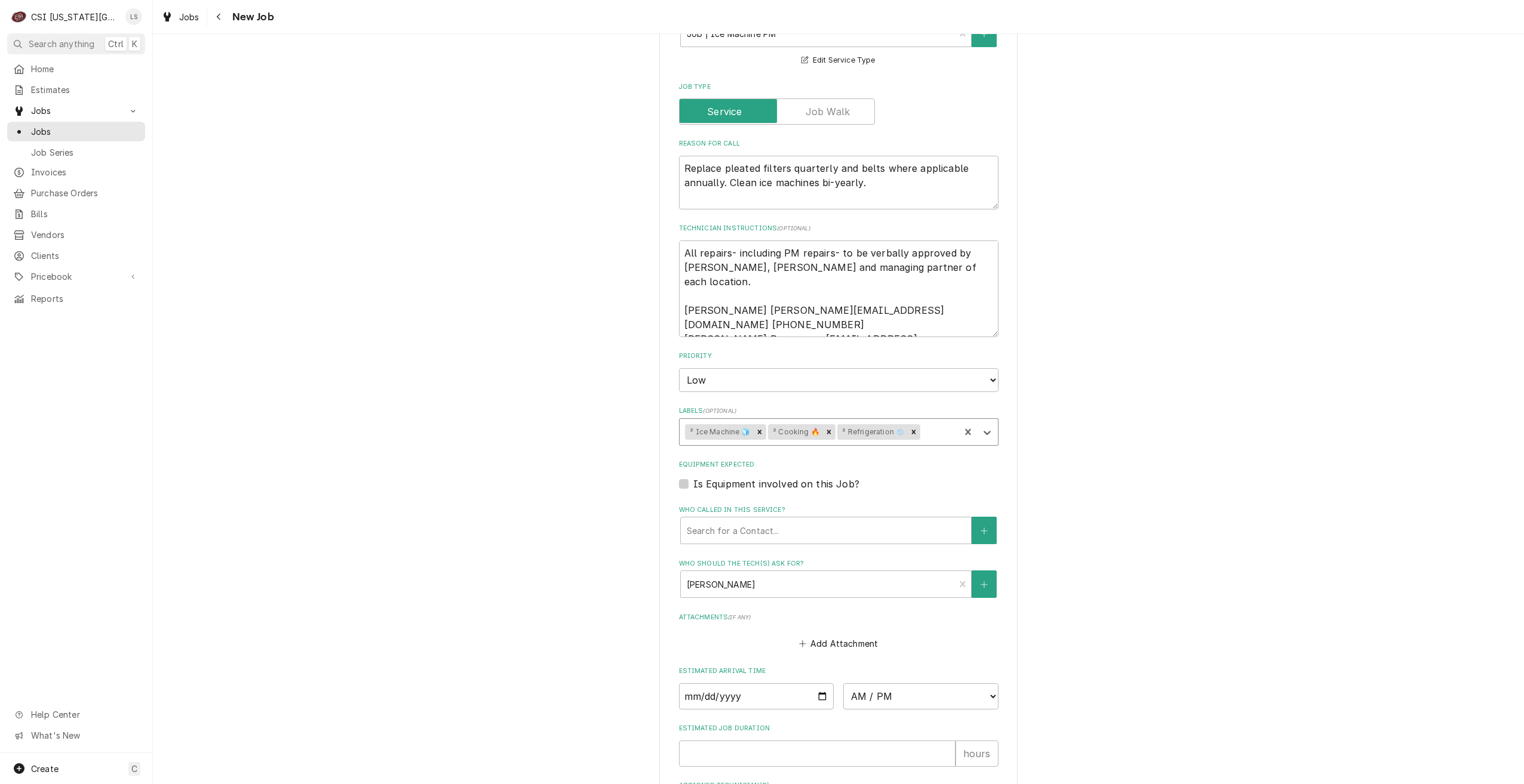
type textarea "x"
type input "hvac"
type textarea "x"
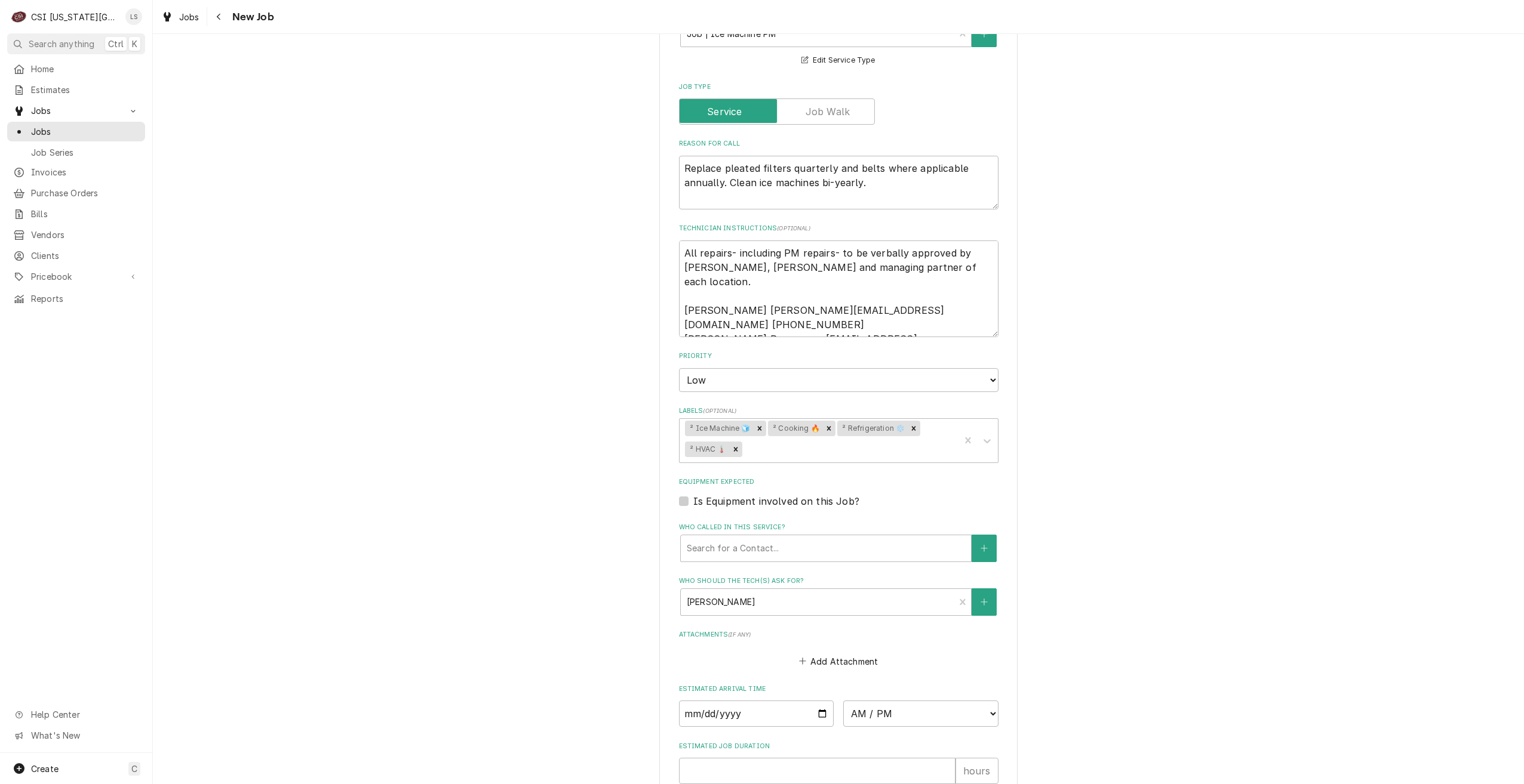
click at [1116, 388] on div "Use the fields below to edit this job: Client Details Client CULVERS Edit Clien…" at bounding box center [838, 210] width 1371 height 1521
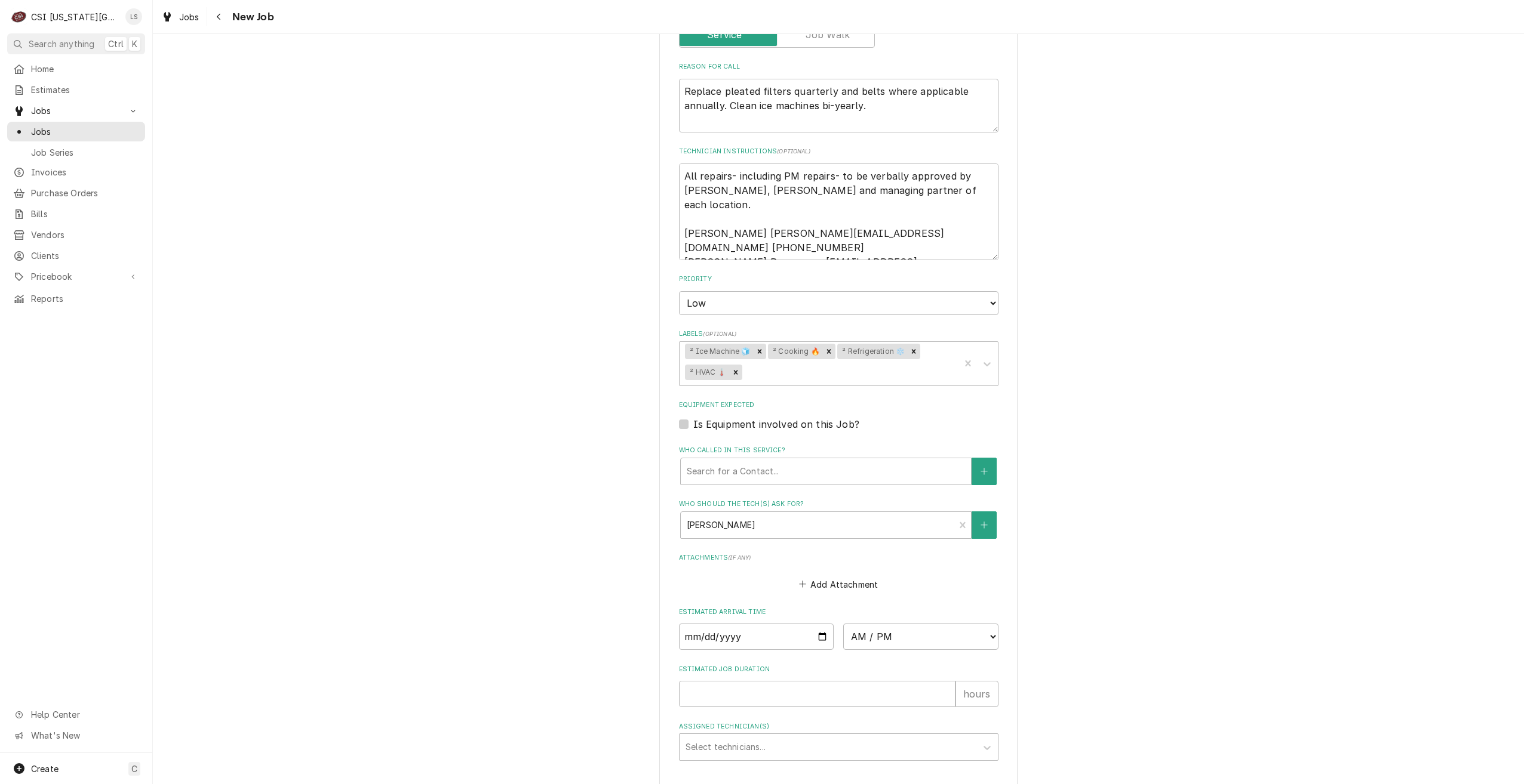
scroll to position [755, 0]
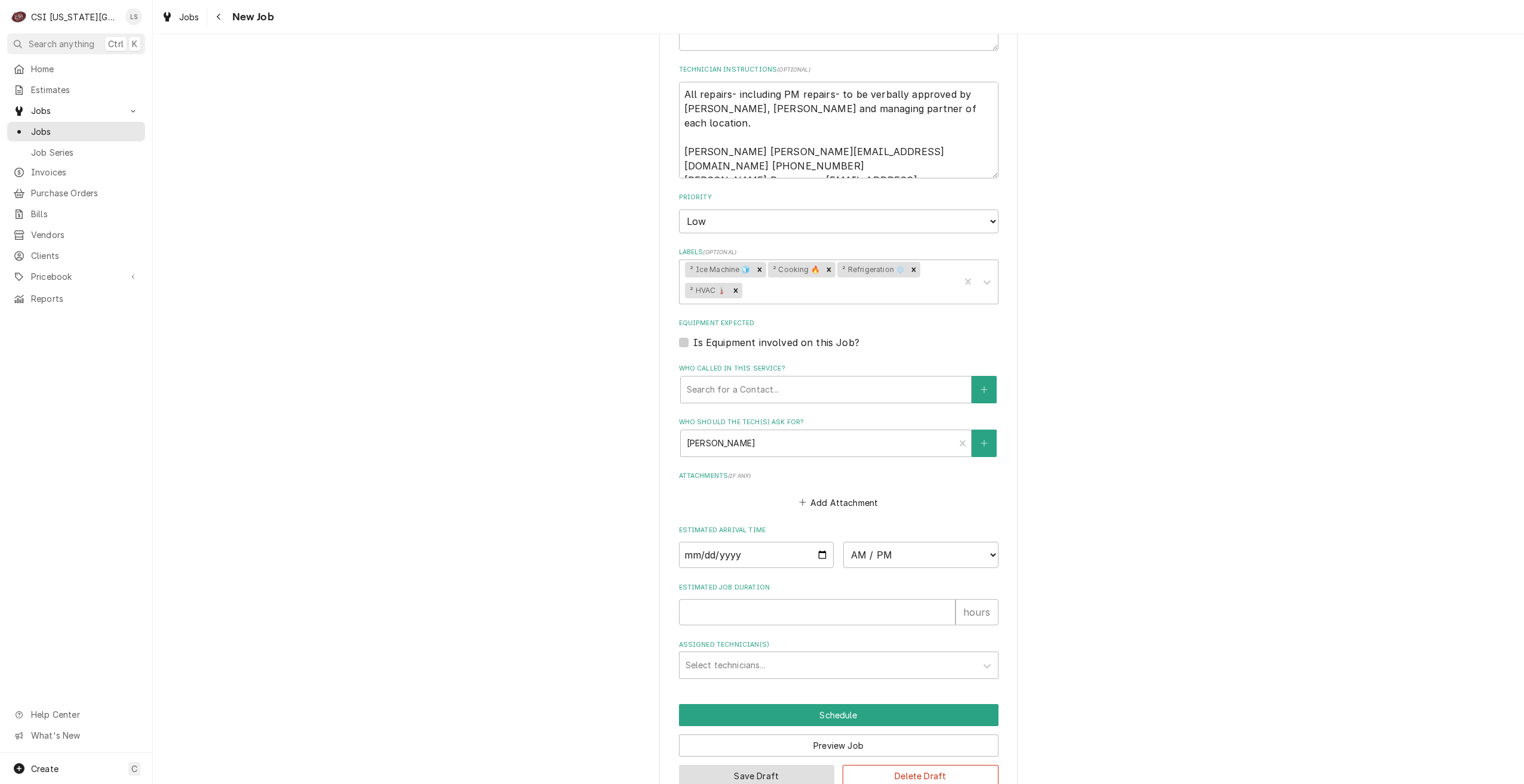
click at [752, 765] on button "Save Draft" at bounding box center [757, 776] width 156 height 22
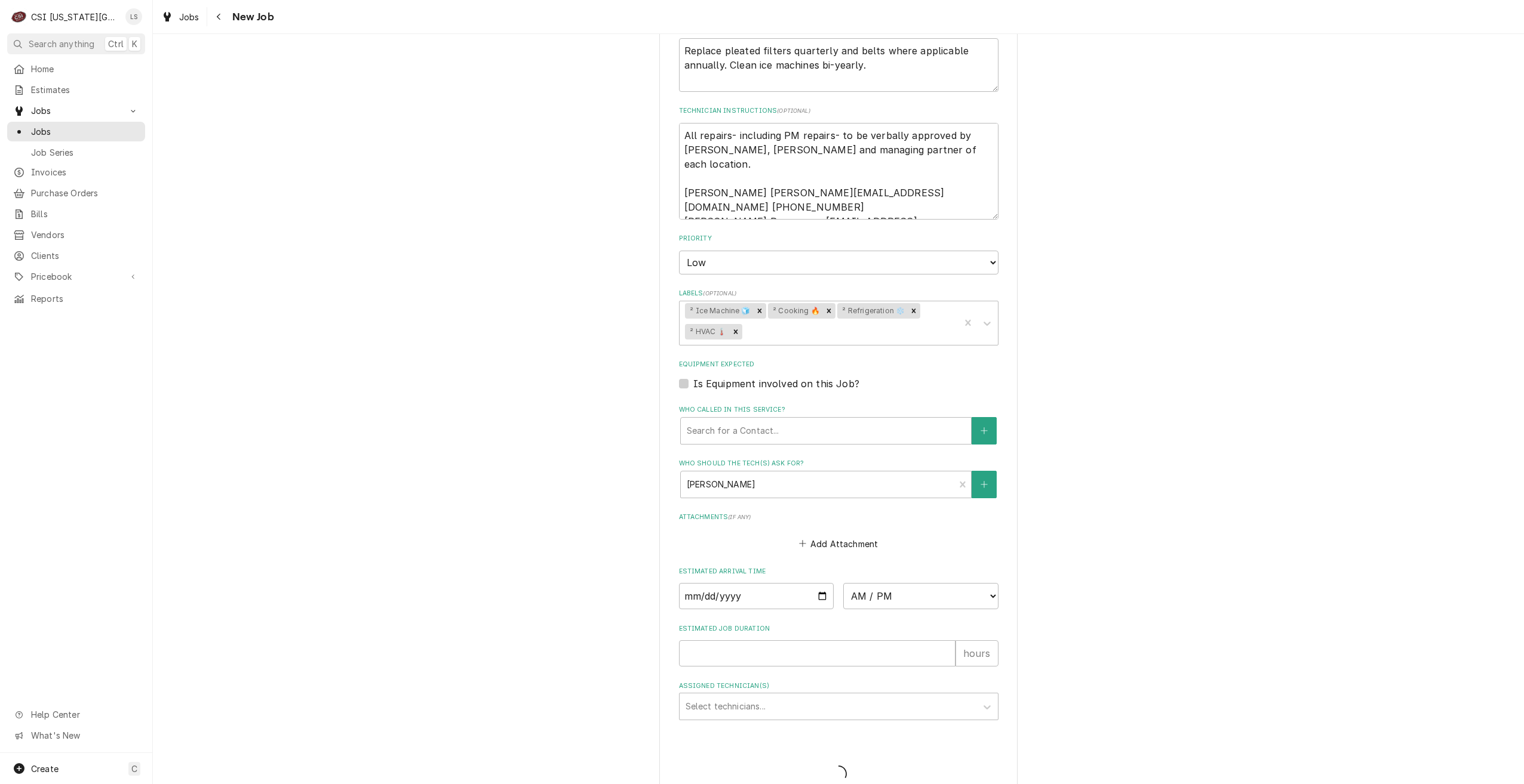
type textarea "x"
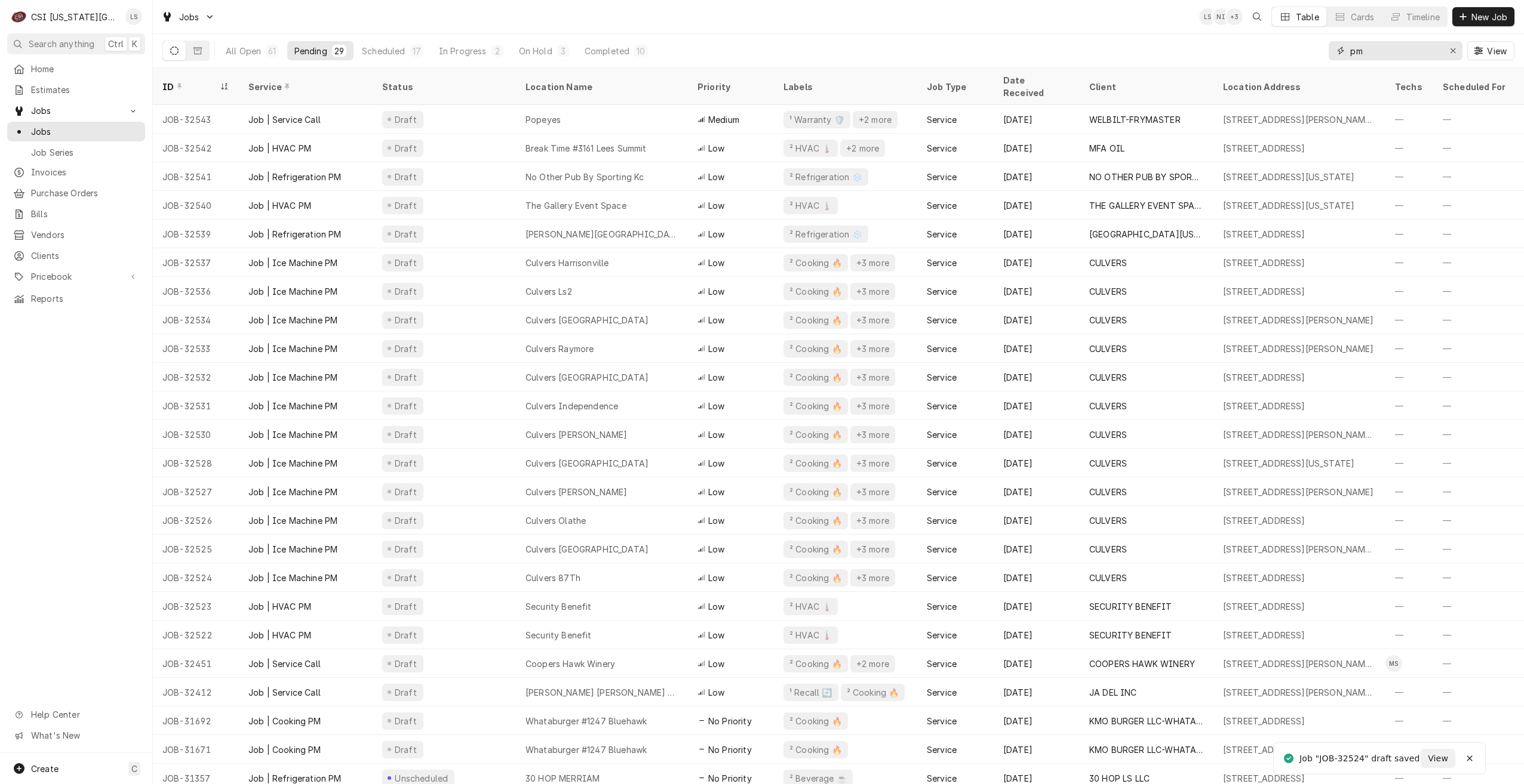
click at [1369, 53] on input "pm" at bounding box center [1395, 50] width 90 height 19
type input "p"
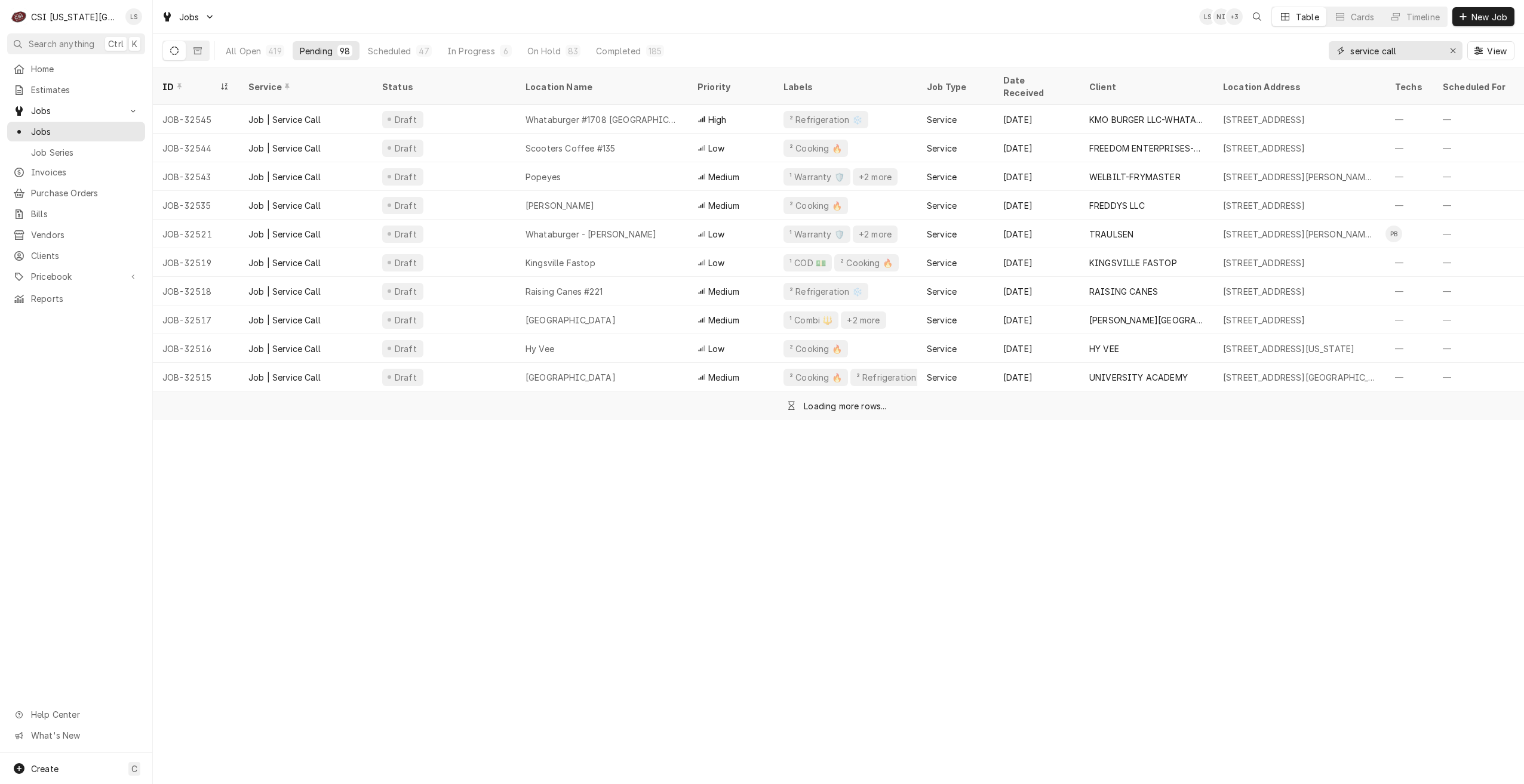
type input "service call"
click at [1112, 21] on div "Jobs LS NI + 3 Table Cards Timeline New Job" at bounding box center [838, 16] width 1371 height 33
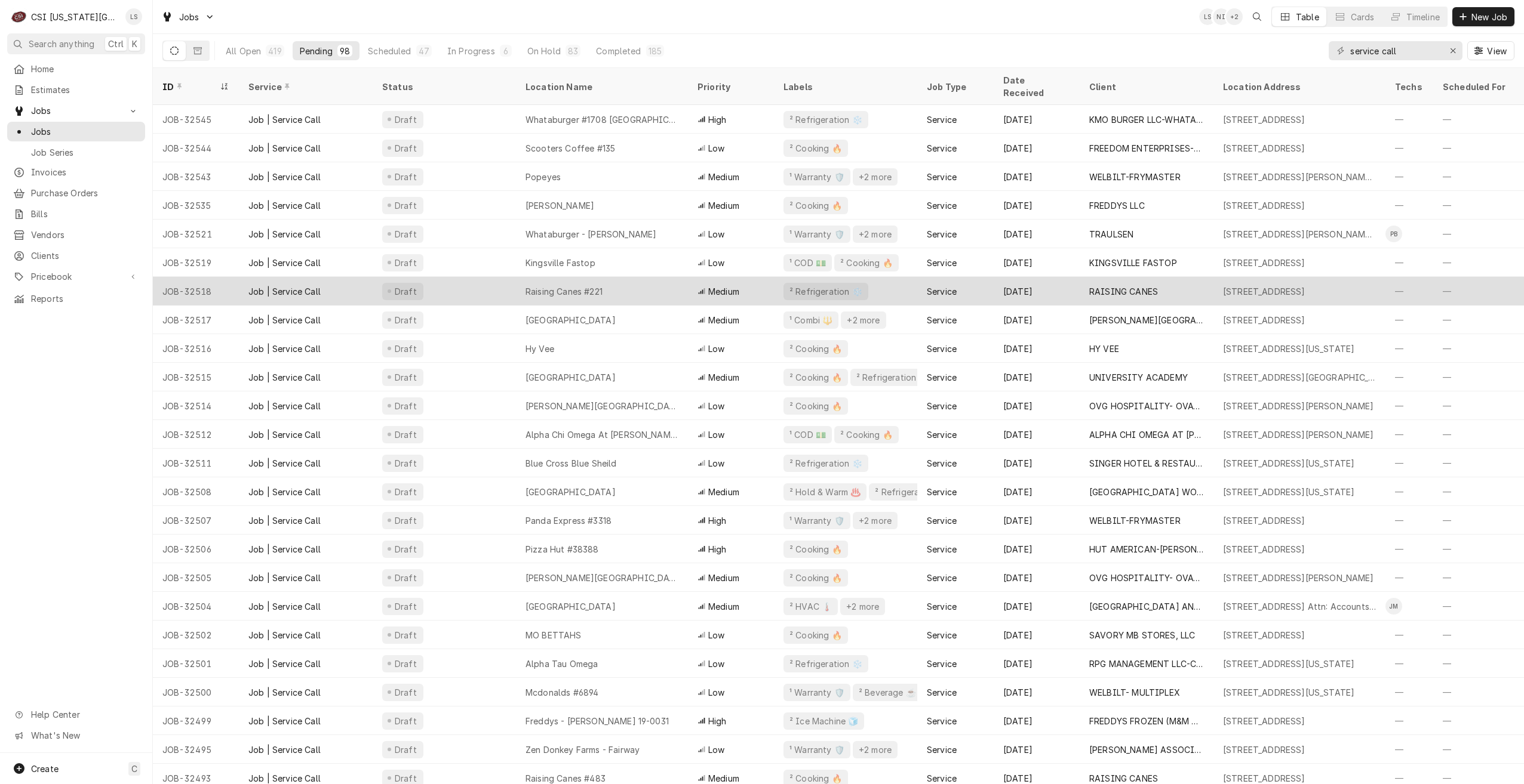
click at [598, 285] on div "Raising Canes #221" at bounding box center [564, 292] width 77 height 13
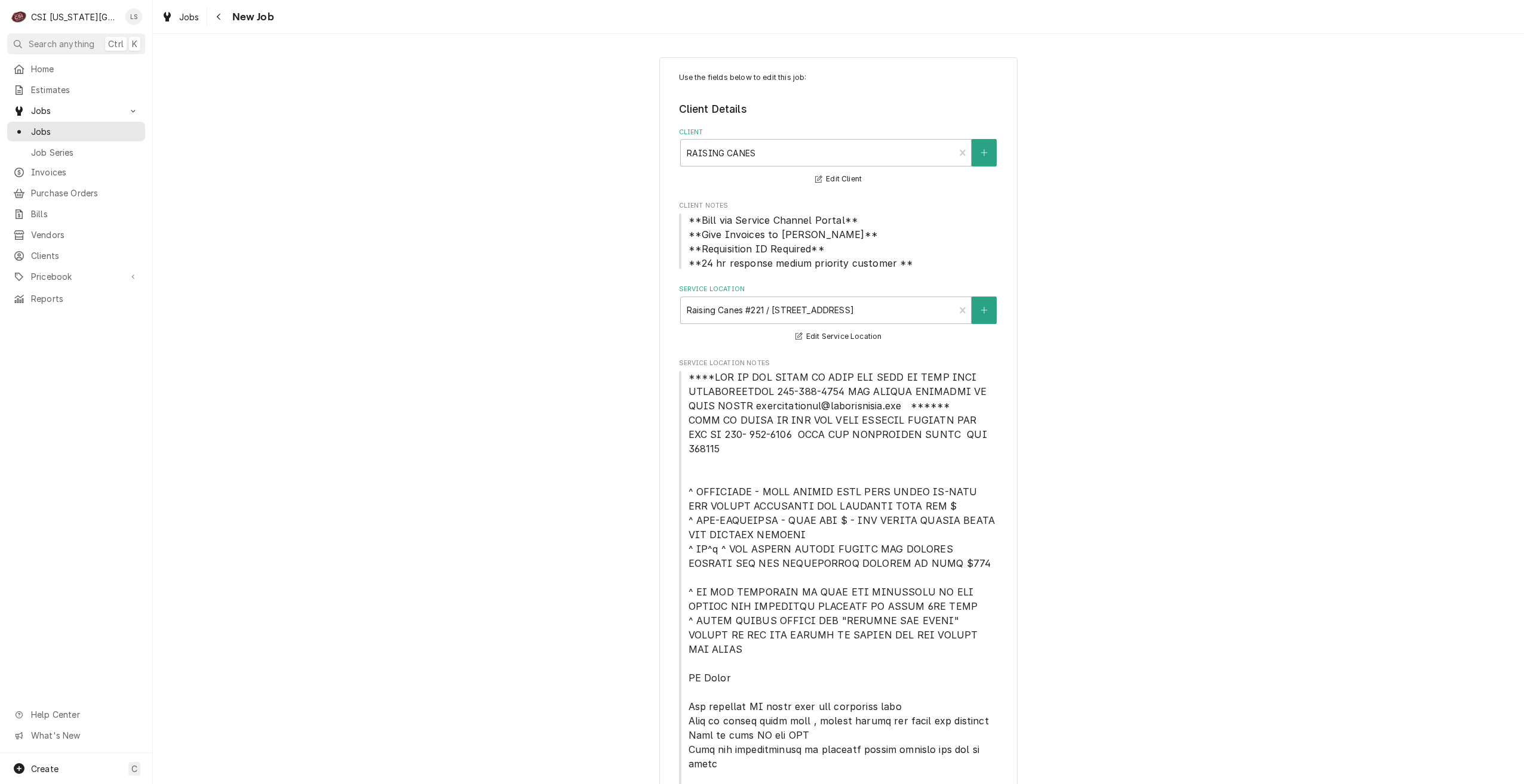
type textarea "x"
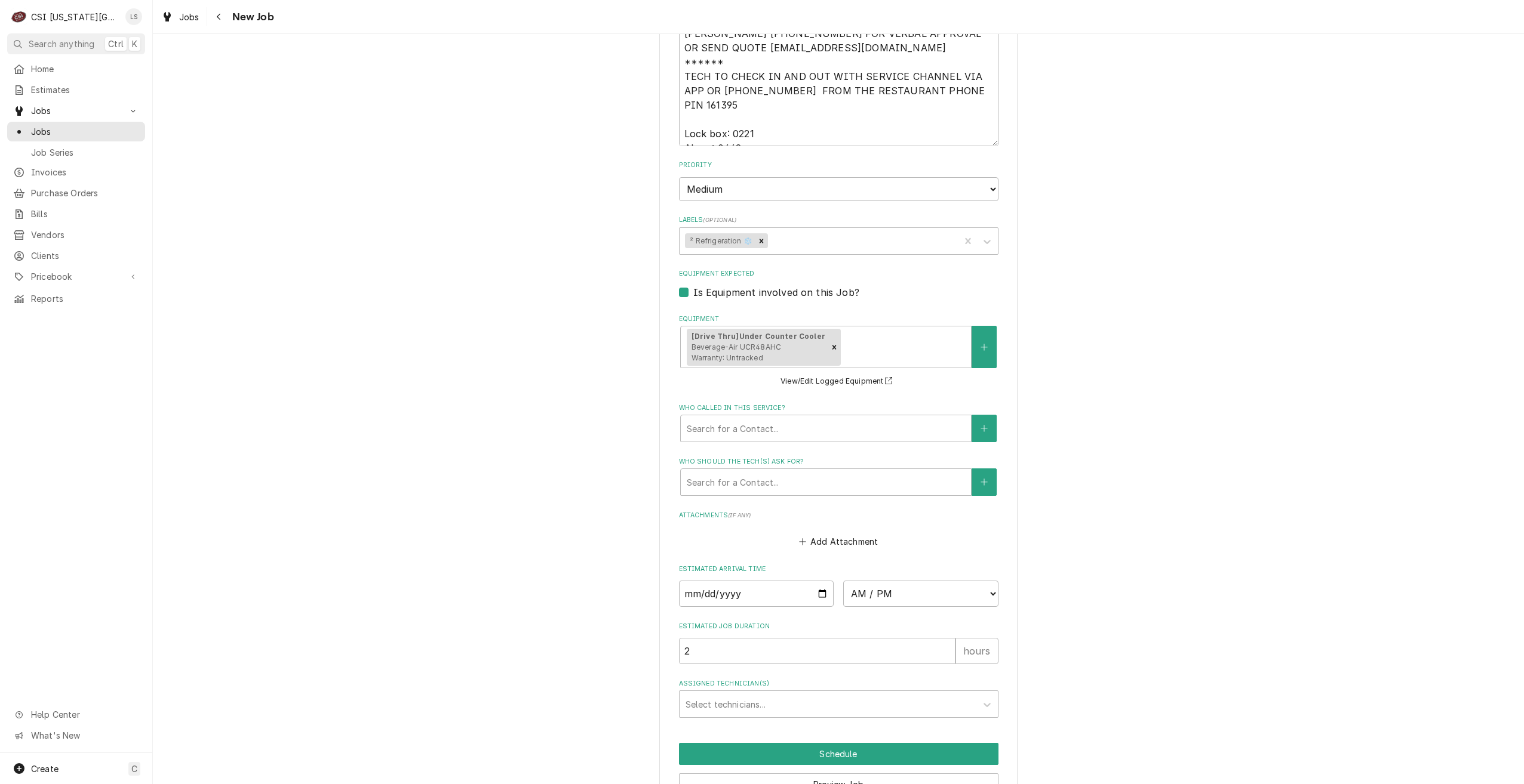
scroll to position [1457, 0]
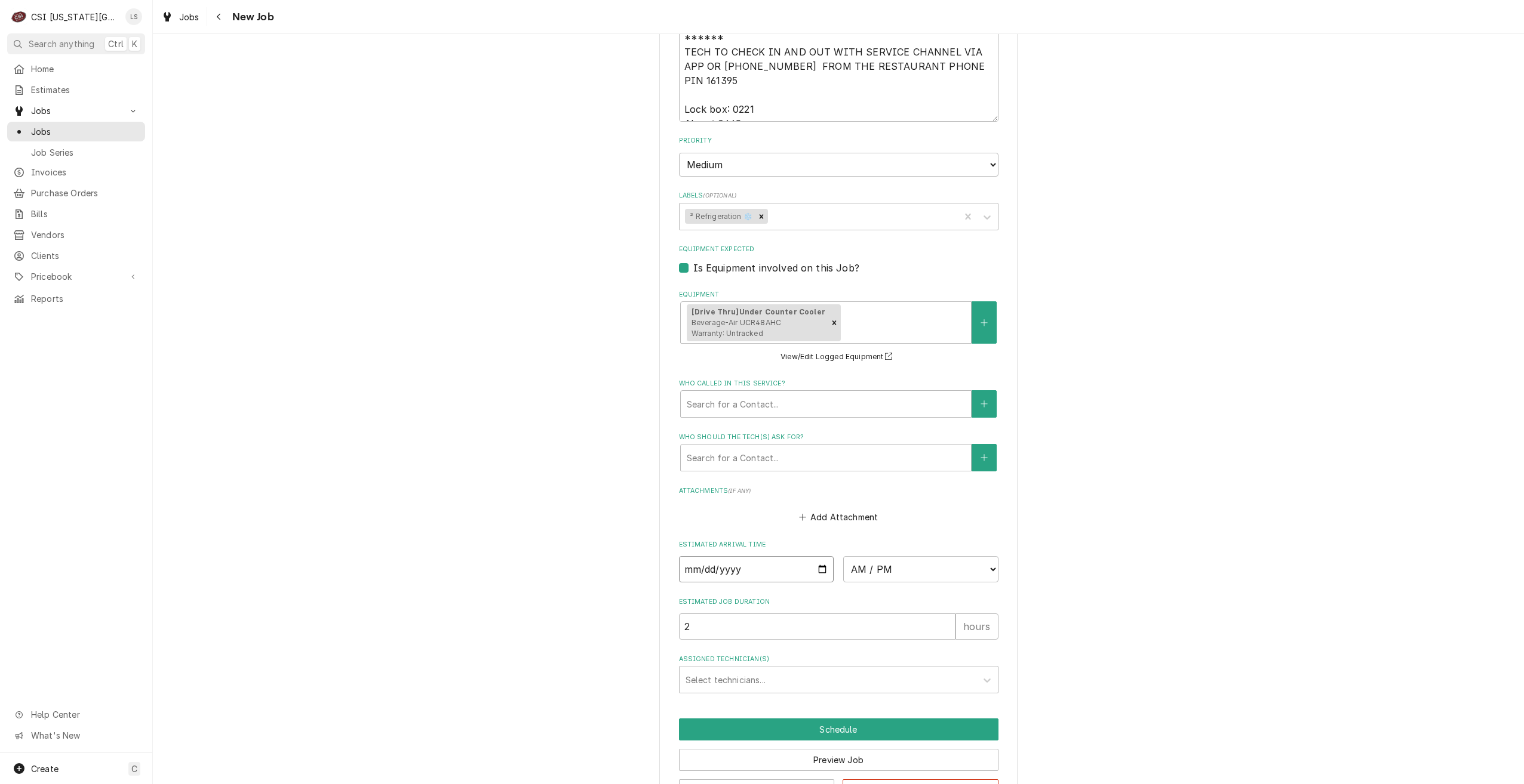
click at [821, 556] on input "Date" at bounding box center [756, 568] width 155 height 26
type input "[DATE]"
type textarea "x"
click at [878, 556] on select "AM / PM 6:00 AM 6:15 AM 6:30 AM 6:45 AM 7:00 AM 7:15 AM 7:30 AM 7:45 AM 8:00 AM…" at bounding box center [920, 568] width 155 height 26
select select "15:45:00"
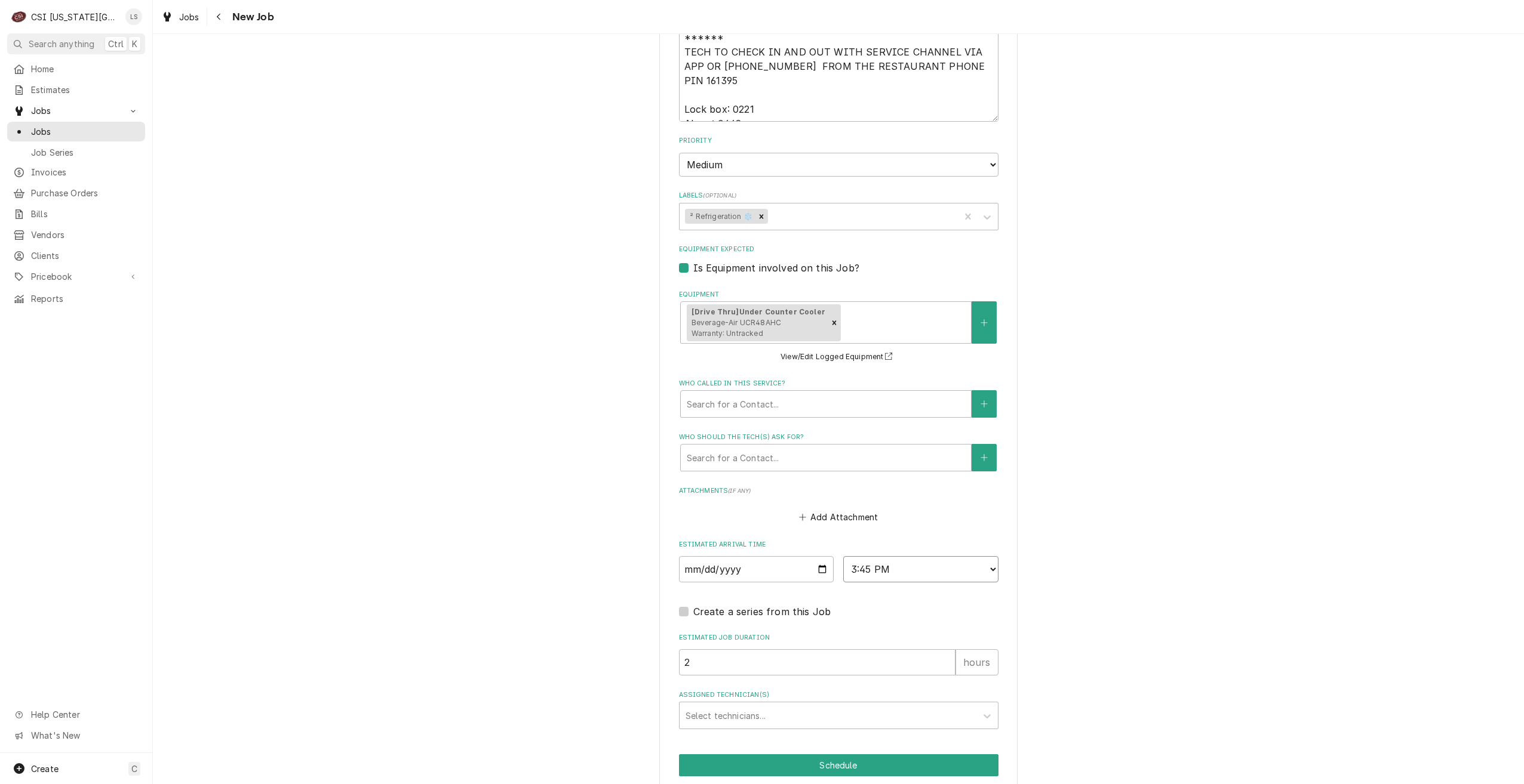
type textarea "x"
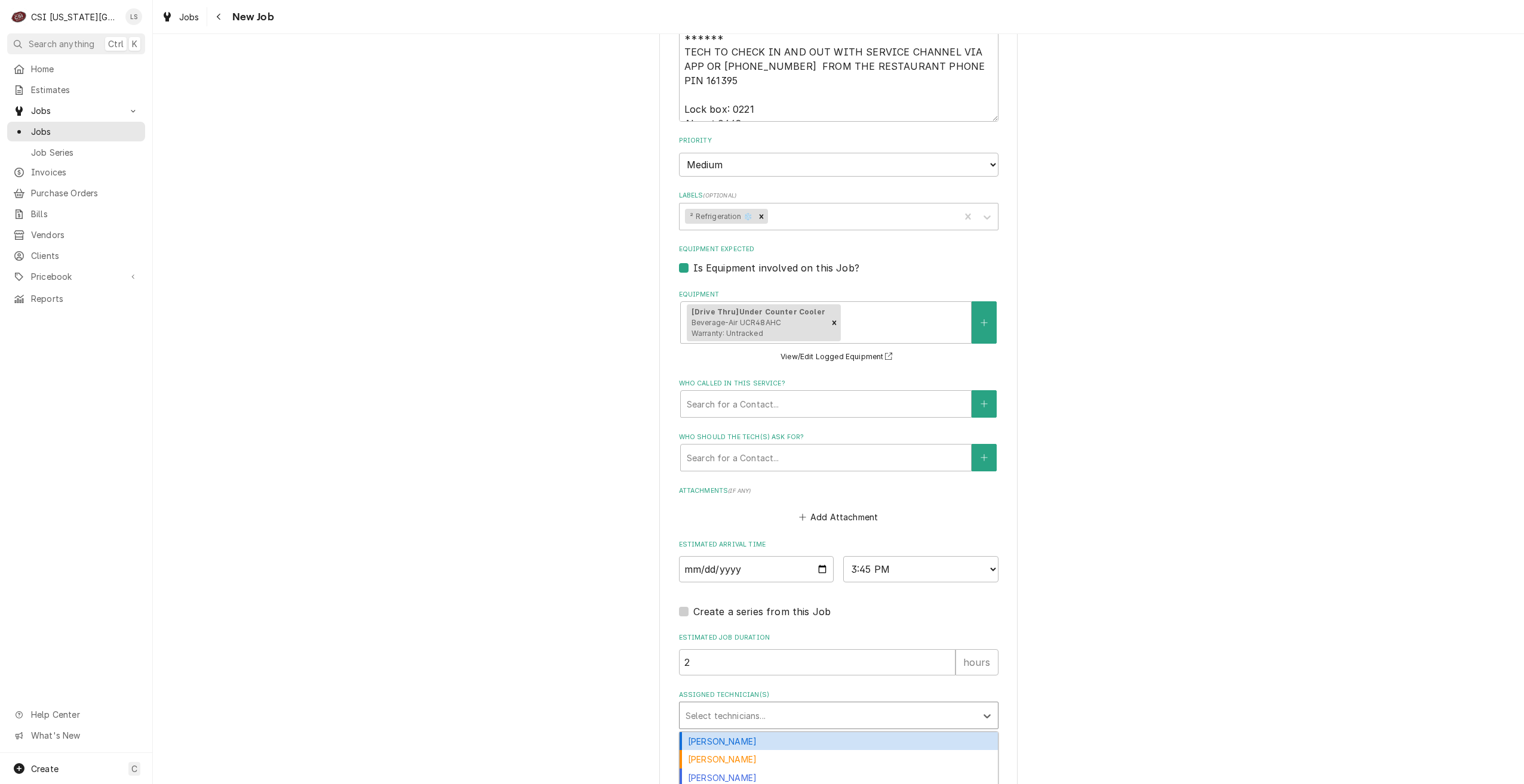
click at [868, 705] on div "Assigned Technician(s)" at bounding box center [828, 716] width 285 height 21
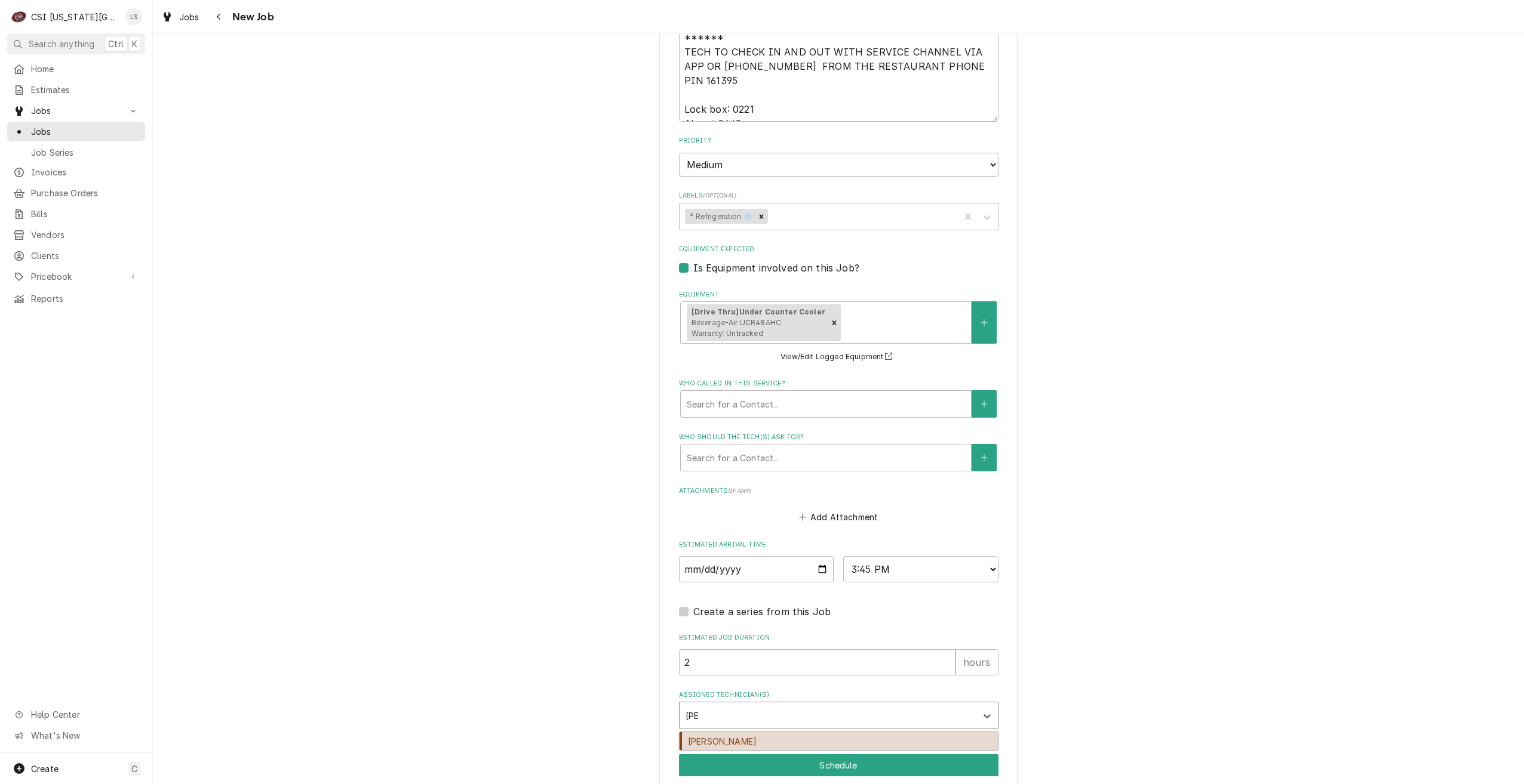
type input "josh"
click at [867, 732] on div "[PERSON_NAME]" at bounding box center [838, 741] width 318 height 19
type textarea "x"
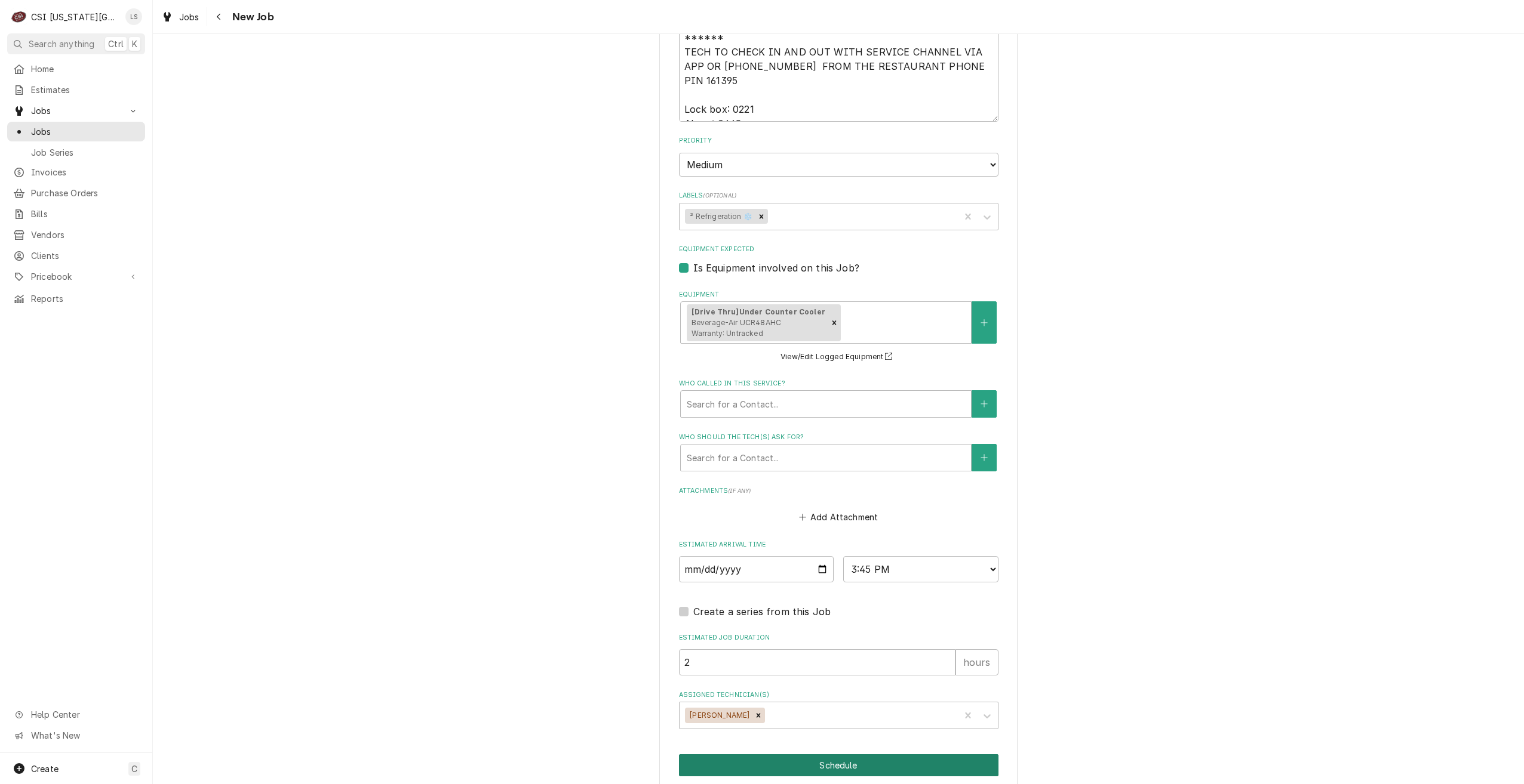
click at [872, 754] on button "Schedule" at bounding box center [838, 765] width 320 height 22
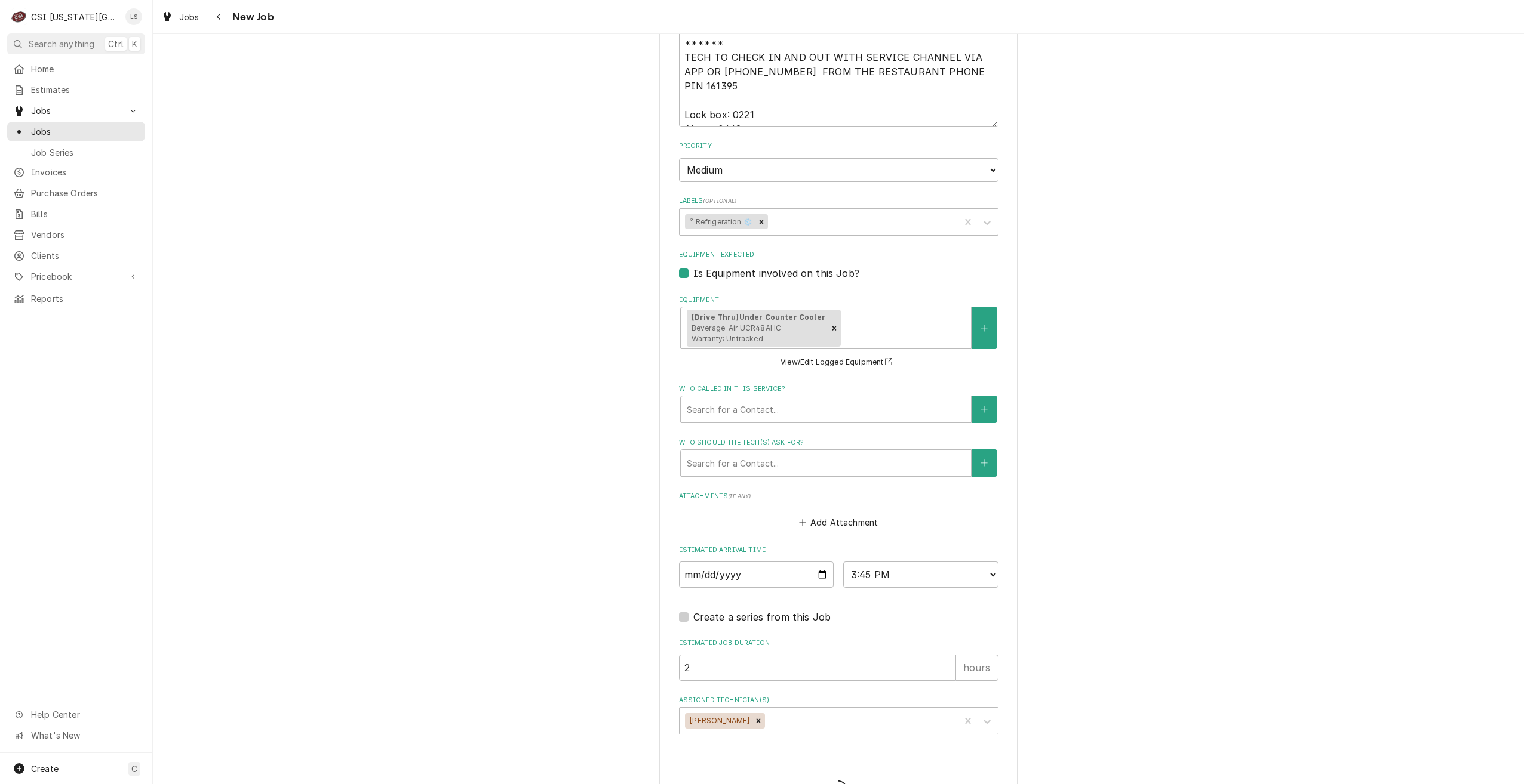
type textarea "x"
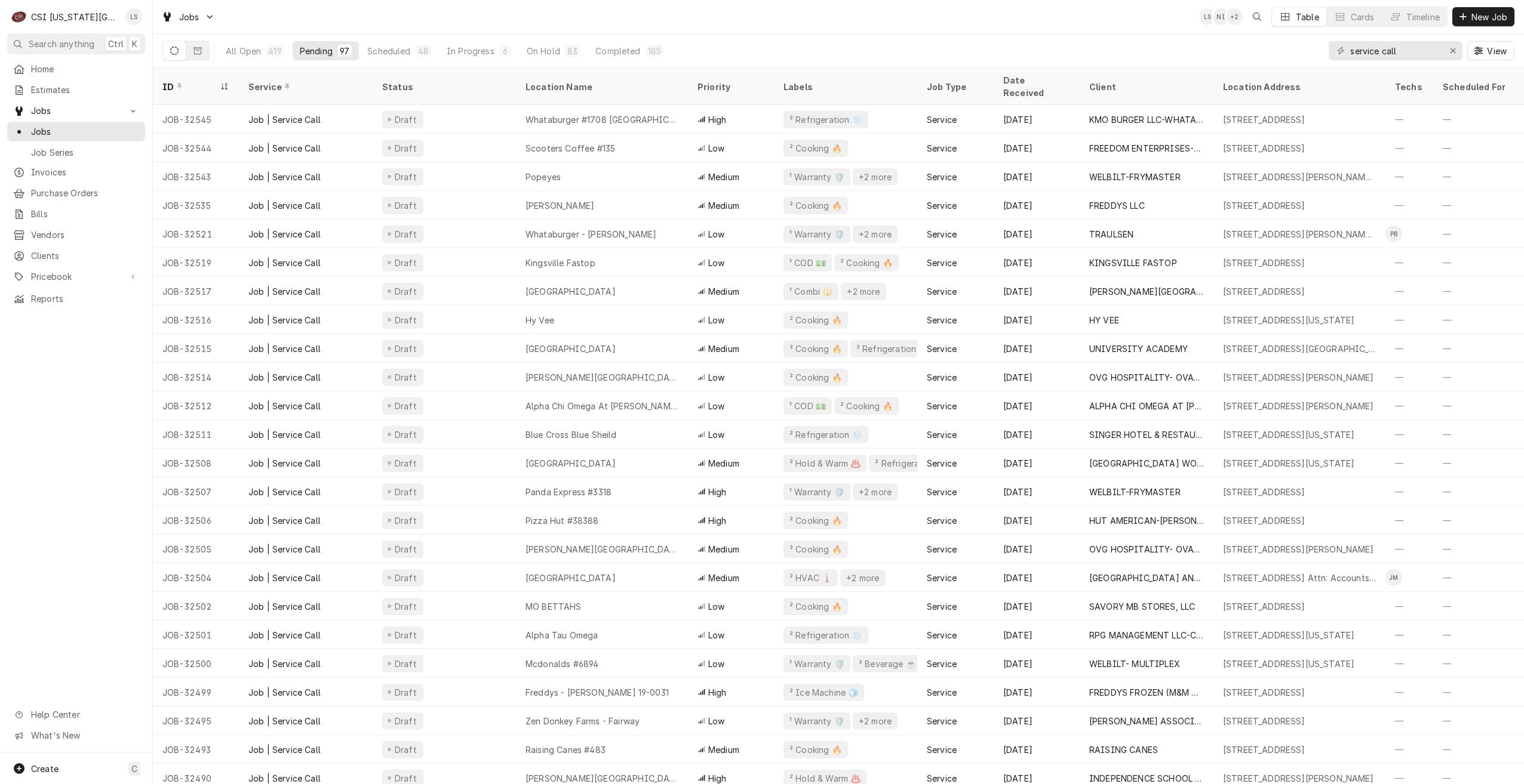
click at [1083, 36] on div "All Open 419 Pending 97 Scheduled 48 In Progress 6 On Hold 83 Completed 185 ser…" at bounding box center [838, 50] width 1352 height 33
click at [1084, 14] on div "Jobs LS NI + 2 Table Cards Timeline New Job" at bounding box center [838, 16] width 1371 height 33
drag, startPoint x: 1406, startPoint y: 55, endPoint x: 1313, endPoint y: 54, distance: 93.0
click at [1313, 54] on div "All Open 419 Pending 97 Scheduled 48 In Progress 6 On Hold 83 Completed 185 ser…" at bounding box center [838, 50] width 1352 height 33
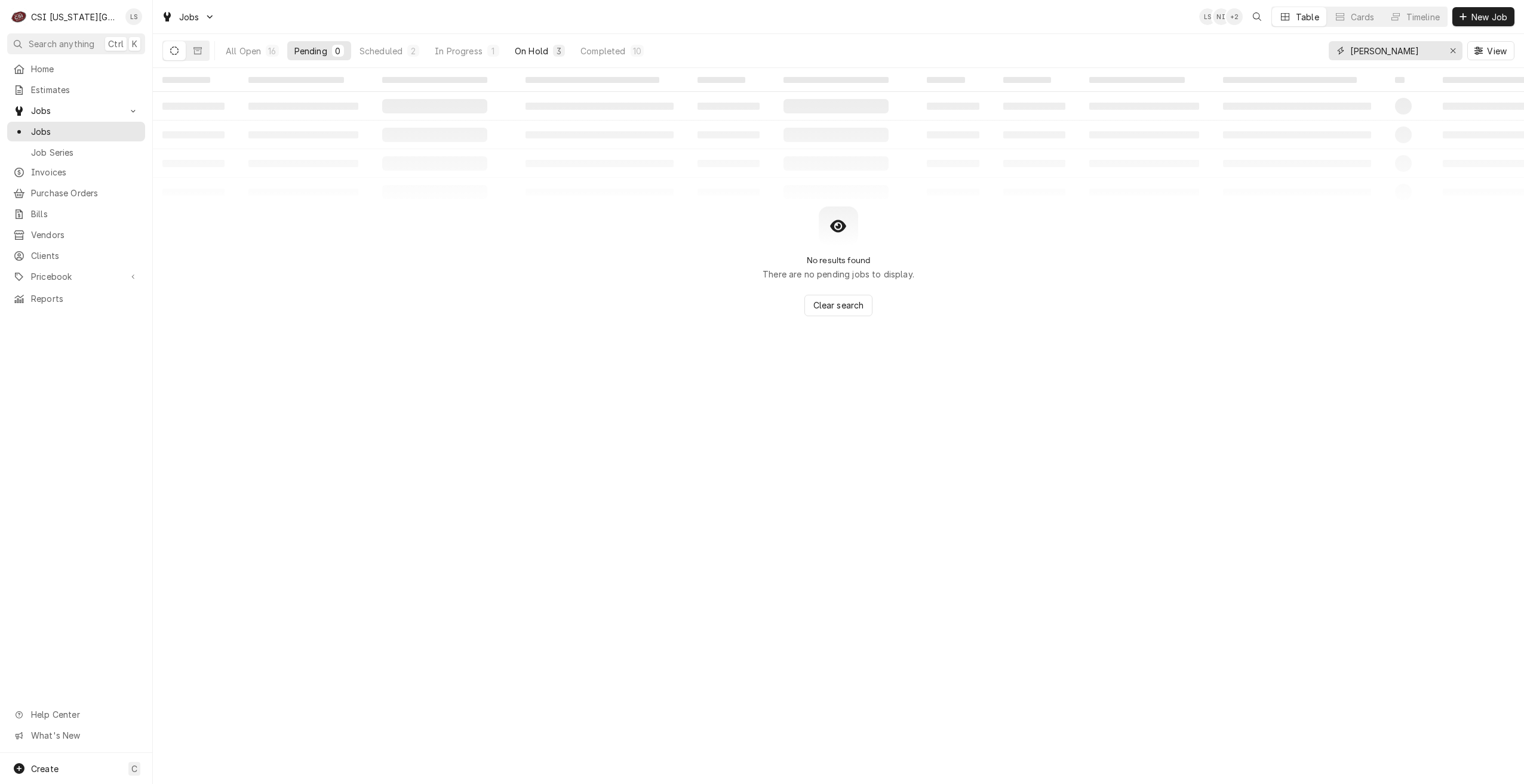
type input "preston"
click at [534, 60] on button "On Hold 3" at bounding box center [540, 50] width 64 height 19
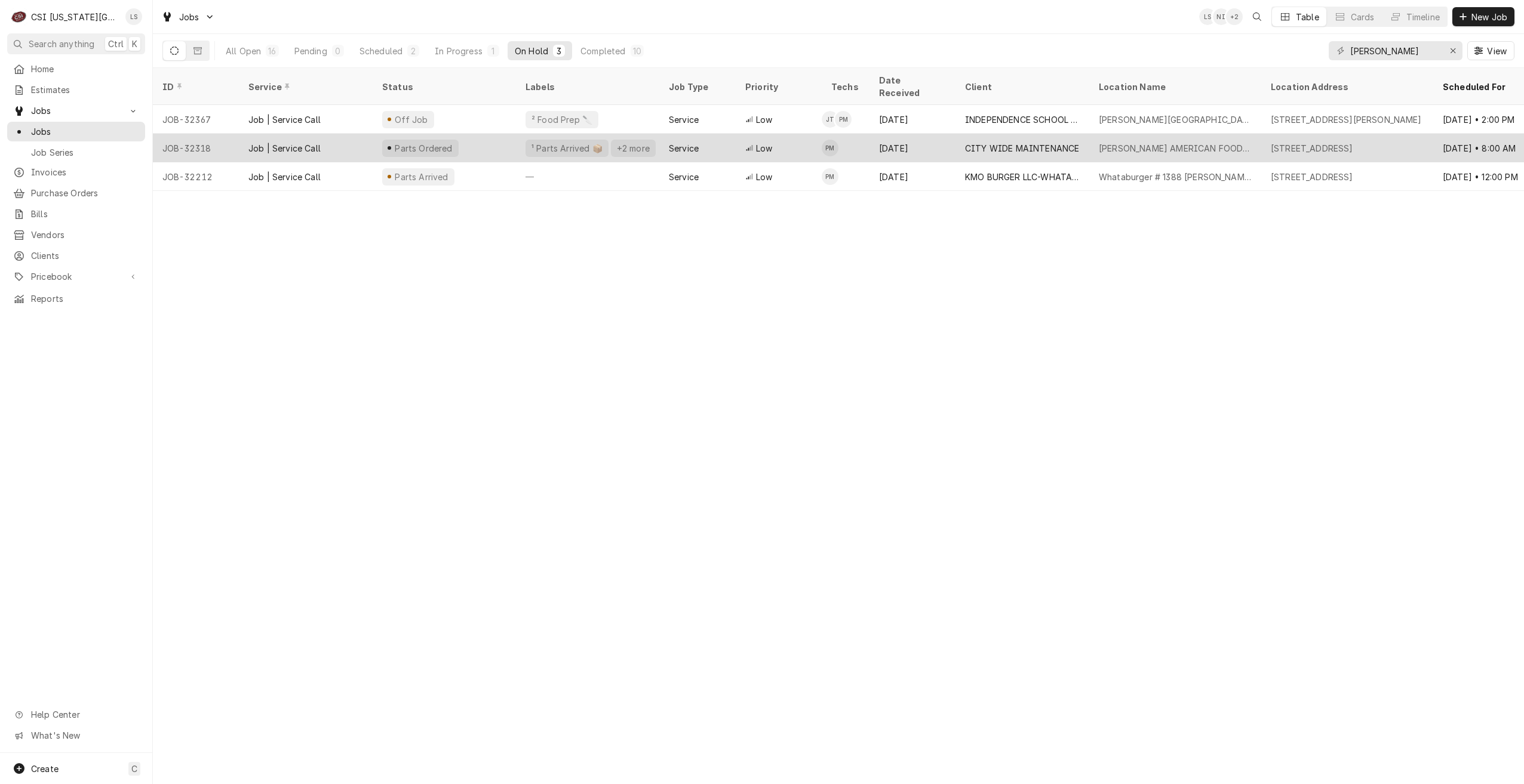
click at [984, 133] on div "CITY WIDE MAINTENANCE" at bounding box center [1022, 148] width 133 height 29
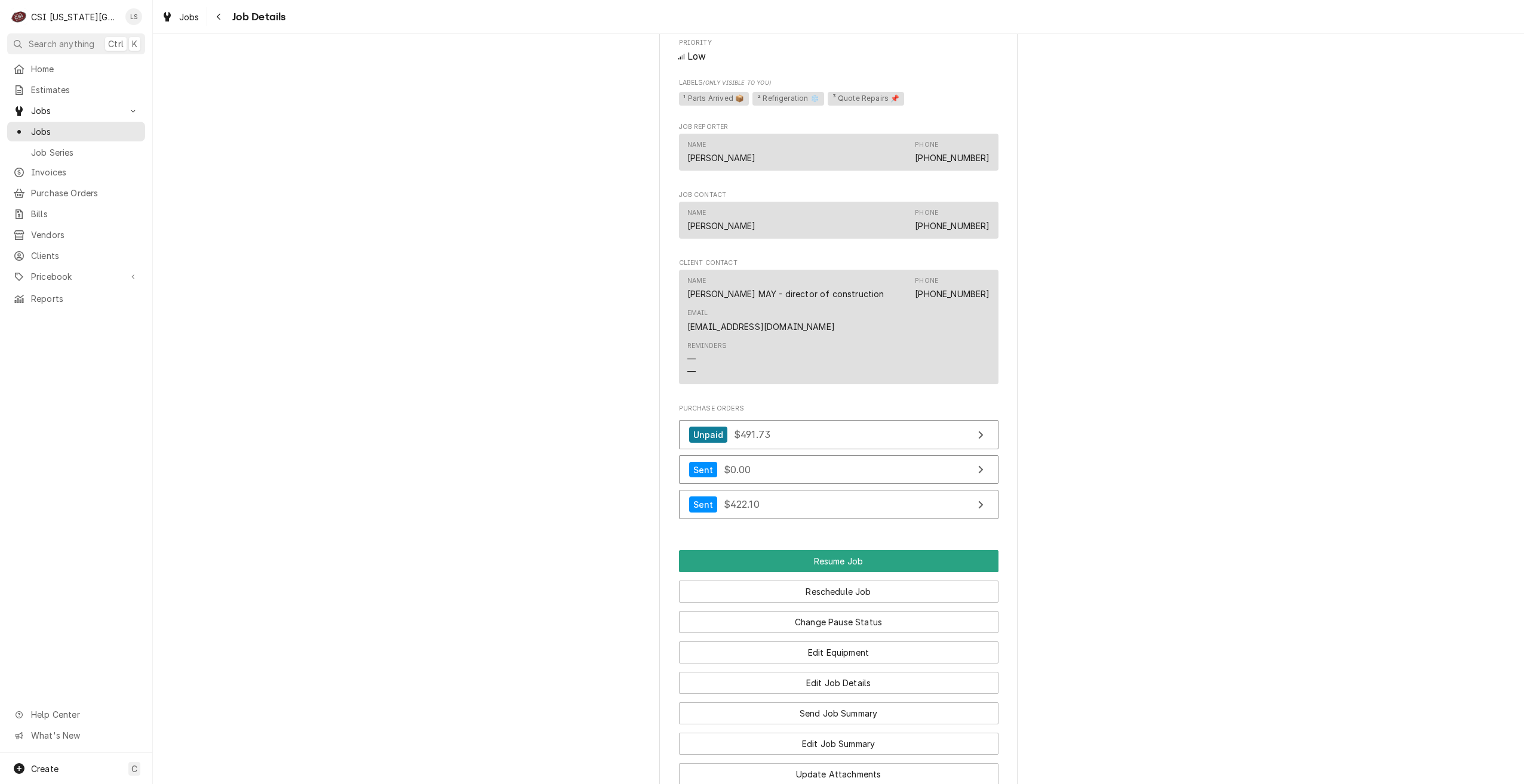
scroll to position [1552, 0]
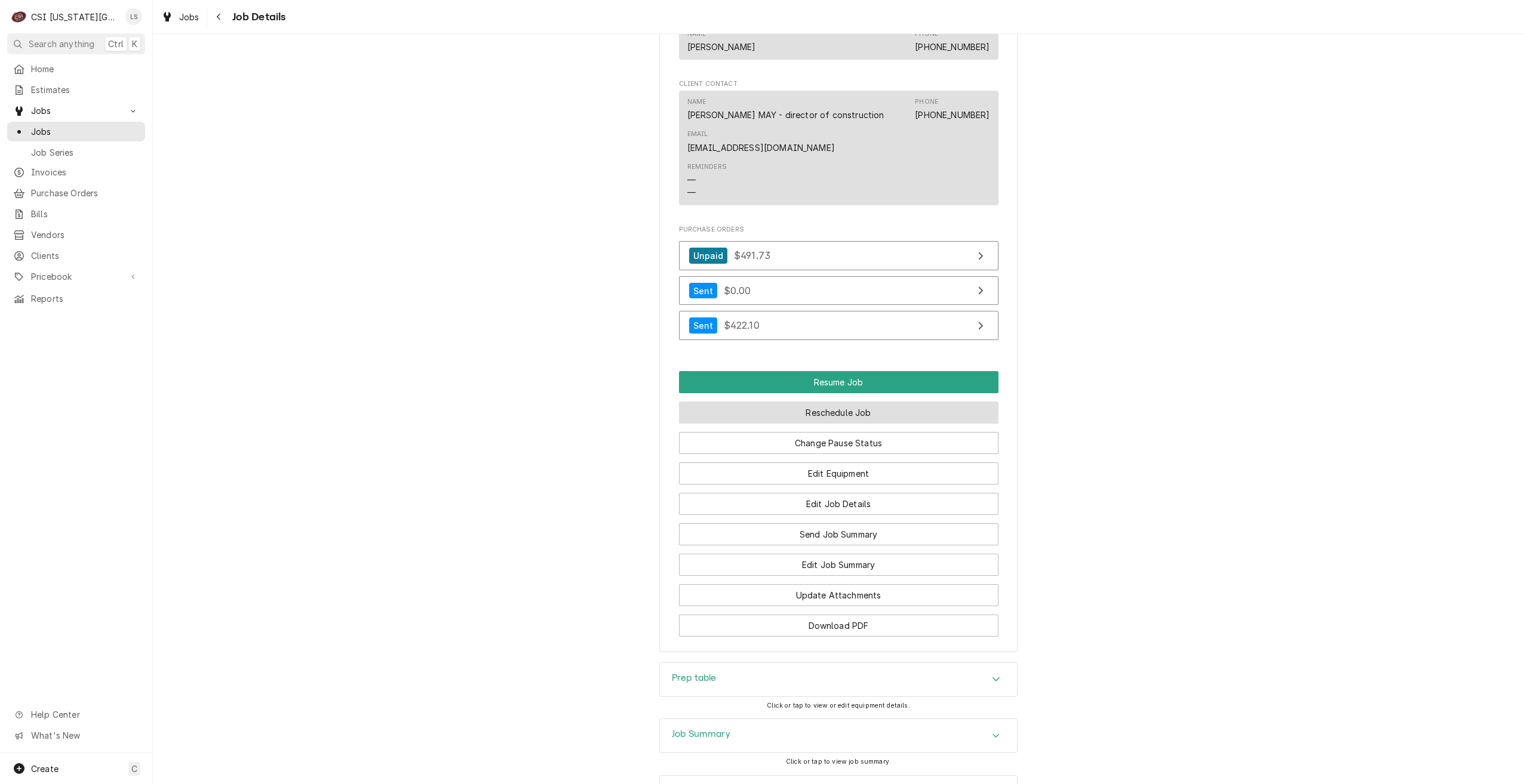
click at [874, 404] on button "Reschedule Job" at bounding box center [838, 413] width 320 height 22
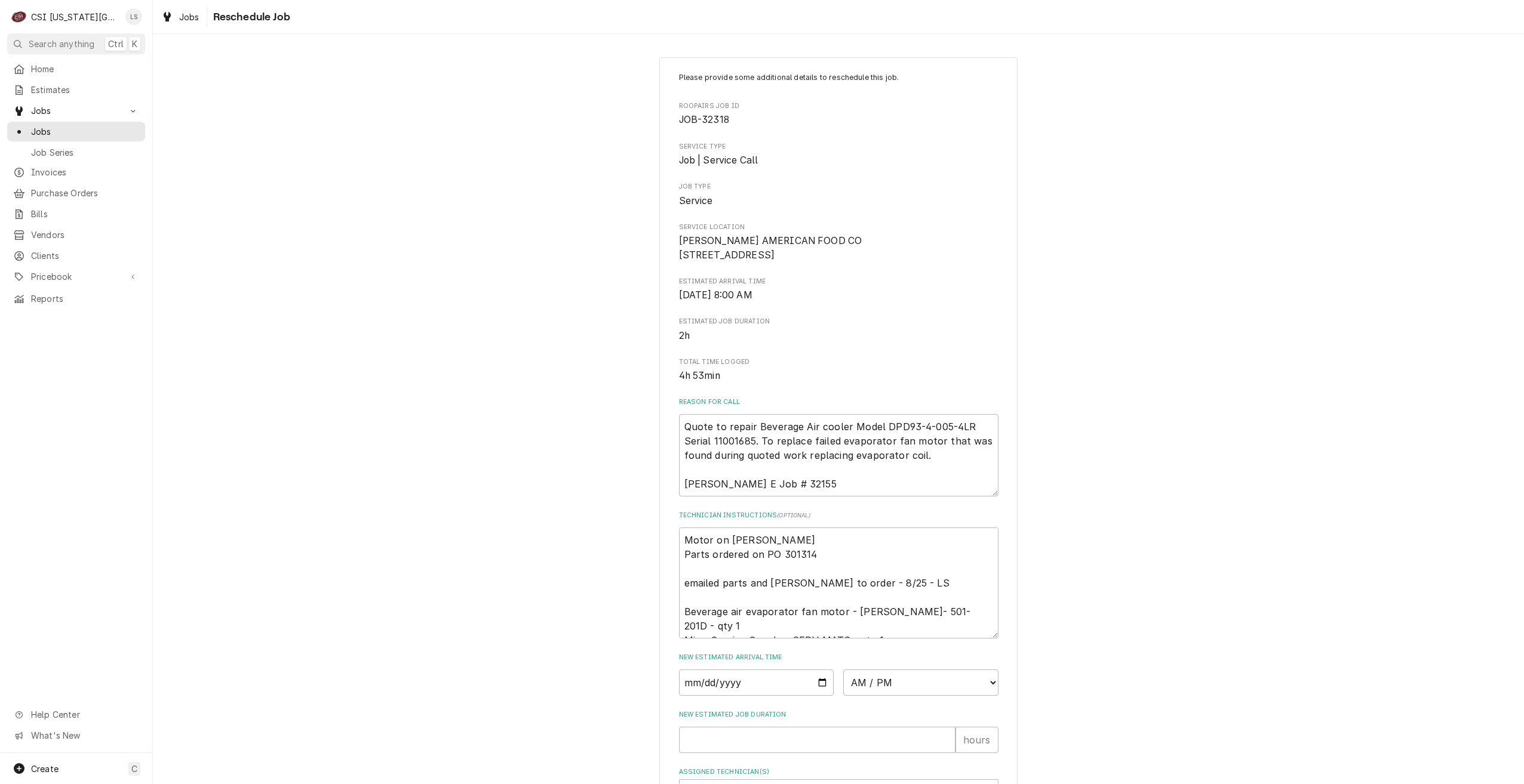
scroll to position [179, 0]
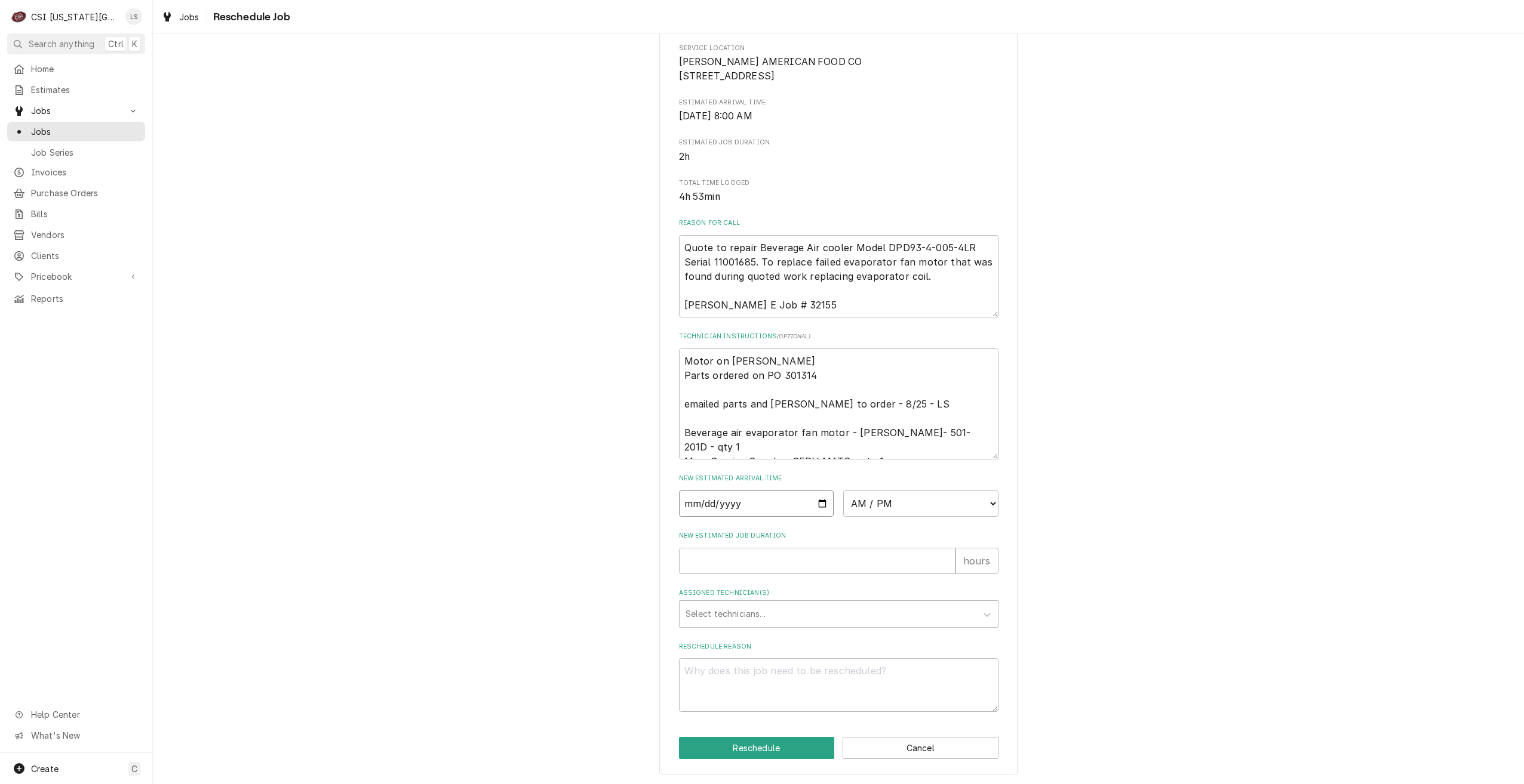
click at [814, 516] on input "Date" at bounding box center [756, 503] width 155 height 26
type textarea "x"
type input "[DATE]"
click at [935, 516] on select "AM / PM 6:00 AM 6:15 AM 6:30 AM 6:45 AM 7:00 AM 7:15 AM 7:30 AM 7:45 AM 8:00 AM…" at bounding box center [920, 503] width 155 height 26
select select "07:00:00"
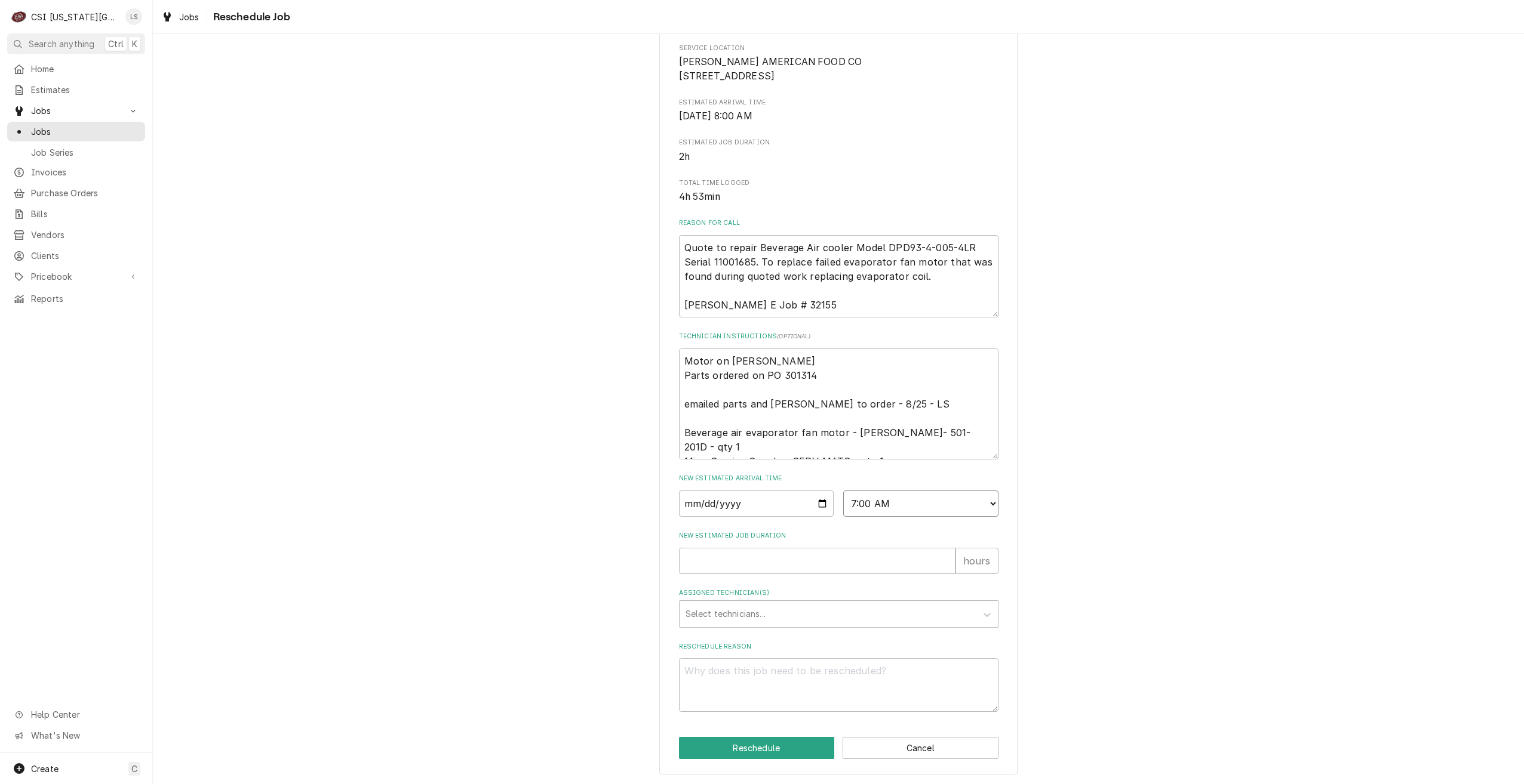
click at [843, 504] on select "AM / PM 6:00 AM 6:15 AM 6:30 AM 6:45 AM 7:00 AM 7:15 AM 7:30 AM 7:45 AM 8:00 AM…" at bounding box center [920, 503] width 155 height 26
click at [1145, 388] on div "Please provide some additional details to reschedule this job. Roopairs Job ID …" at bounding box center [838, 326] width 1371 height 917
click at [846, 574] on input "New Estimated Job Duration" at bounding box center [817, 560] width 277 height 26
type textarea "x"
type input "2"
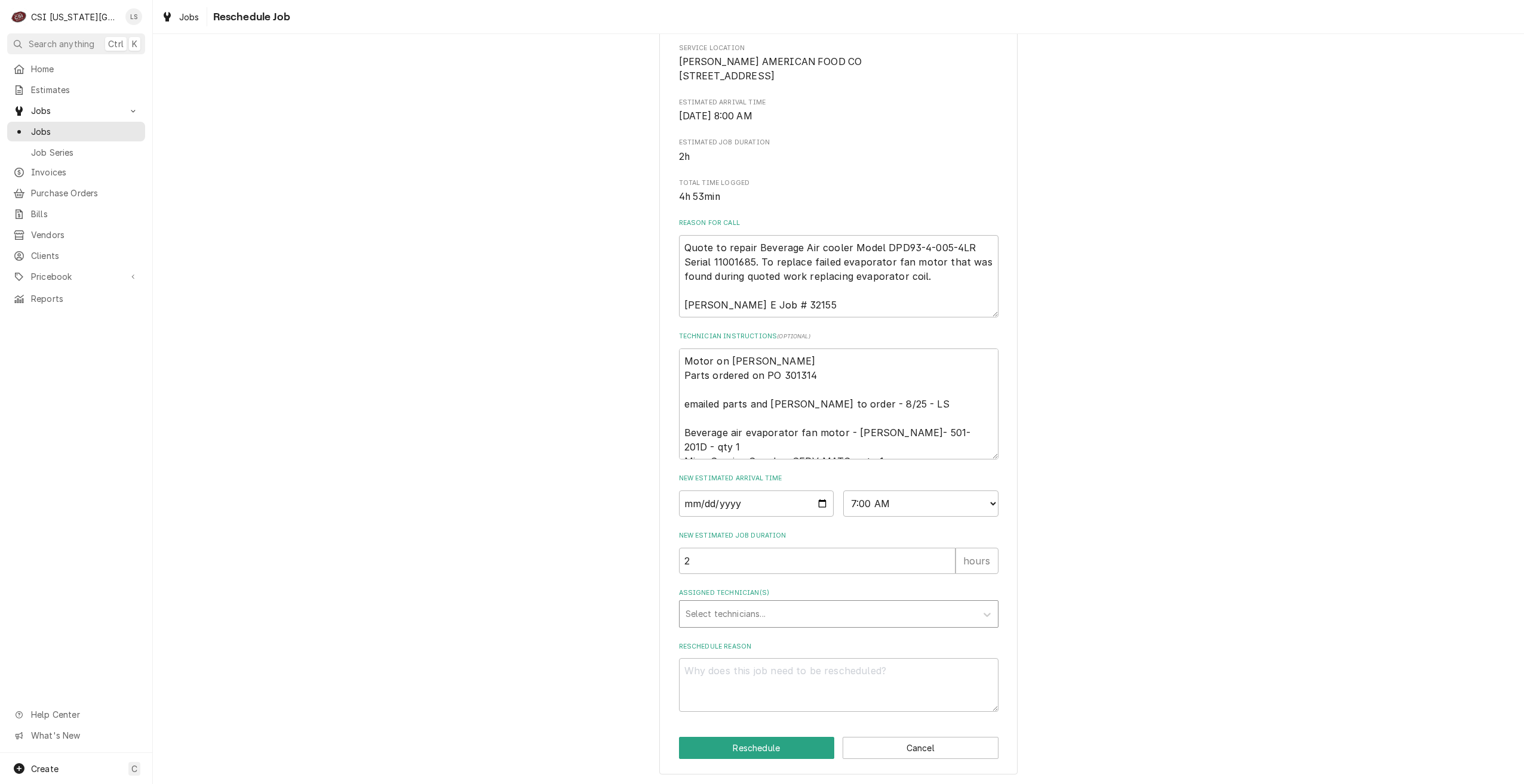
click at [874, 623] on div "Assigned Technician(s)" at bounding box center [828, 614] width 285 height 21
type input "pres"
click at [863, 649] on div "Preston Merriman" at bounding box center [838, 639] width 318 height 19
type textarea "x"
click at [878, 694] on textarea "Reschedule Reason" at bounding box center [838, 685] width 320 height 54
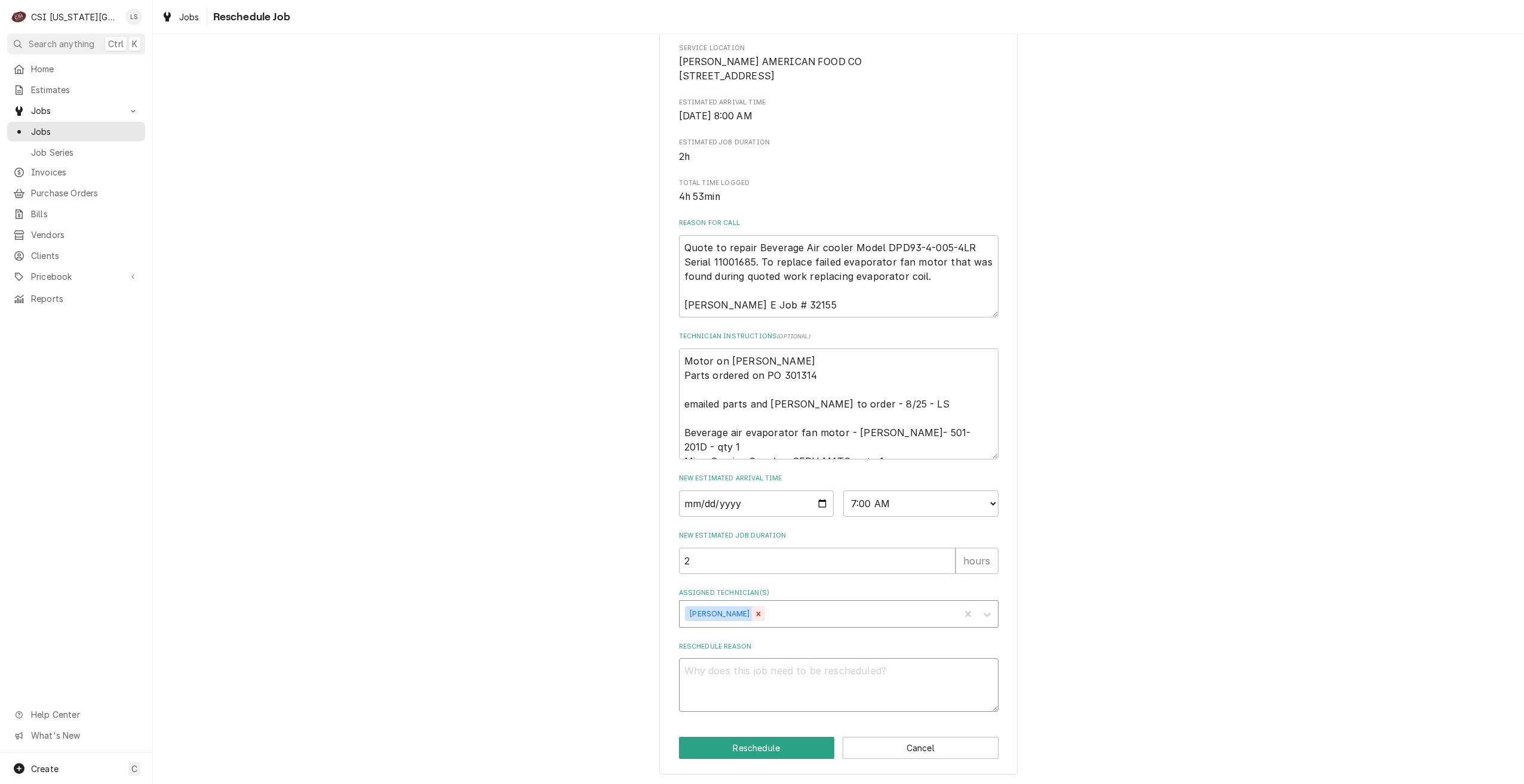
click at [760, 622] on div "Remove Preston Merriman" at bounding box center [758, 613] width 13 height 15
type textarea "x"
type input "Gonz"
click at [746, 649] on div "[PERSON_NAME]" at bounding box center [838, 639] width 318 height 19
type textarea "x"
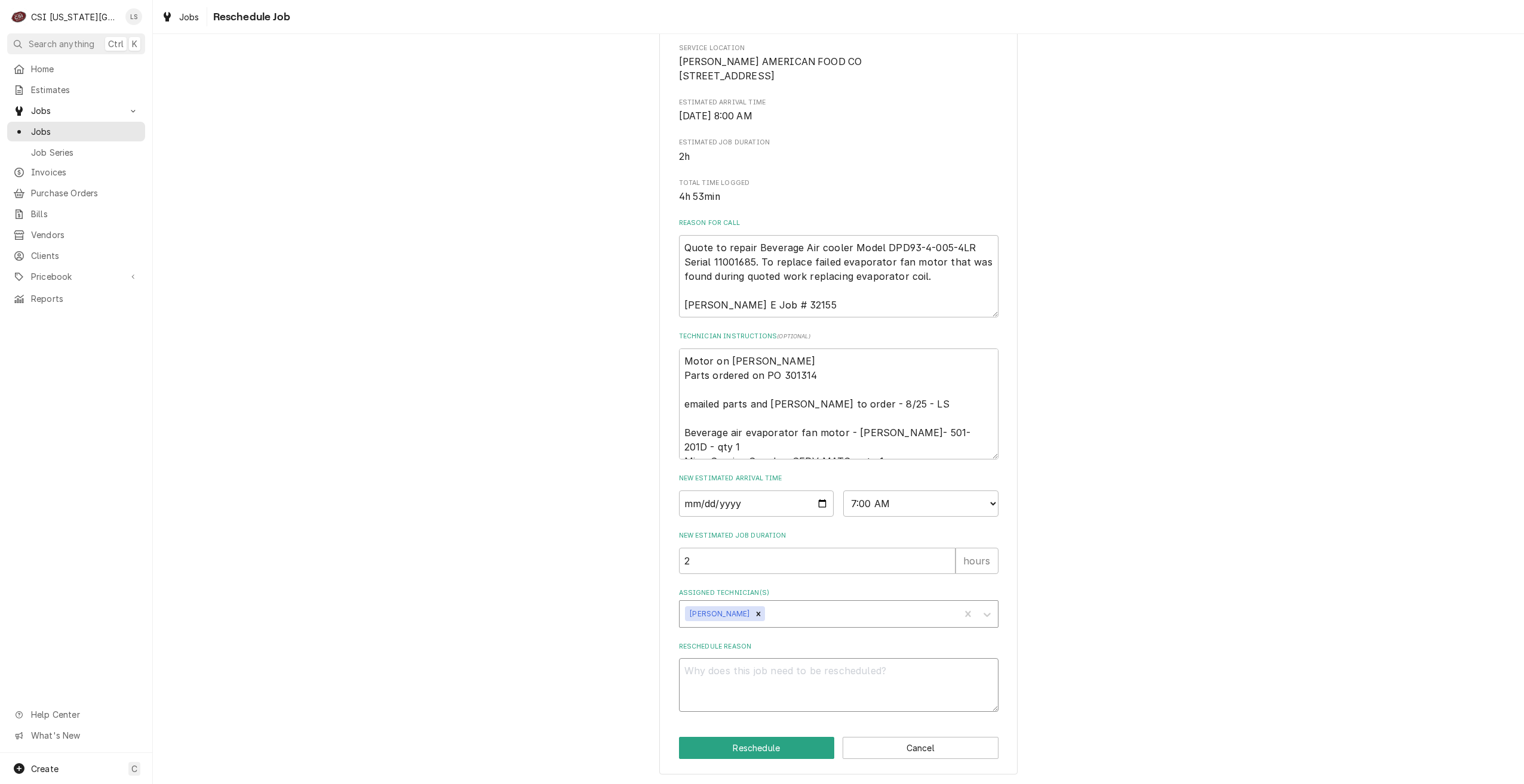
click at [780, 703] on textarea "Reschedule Reason" at bounding box center [838, 685] width 320 height 54
type textarea "x"
type textarea "R"
type textarea "x"
type textarea "Re"
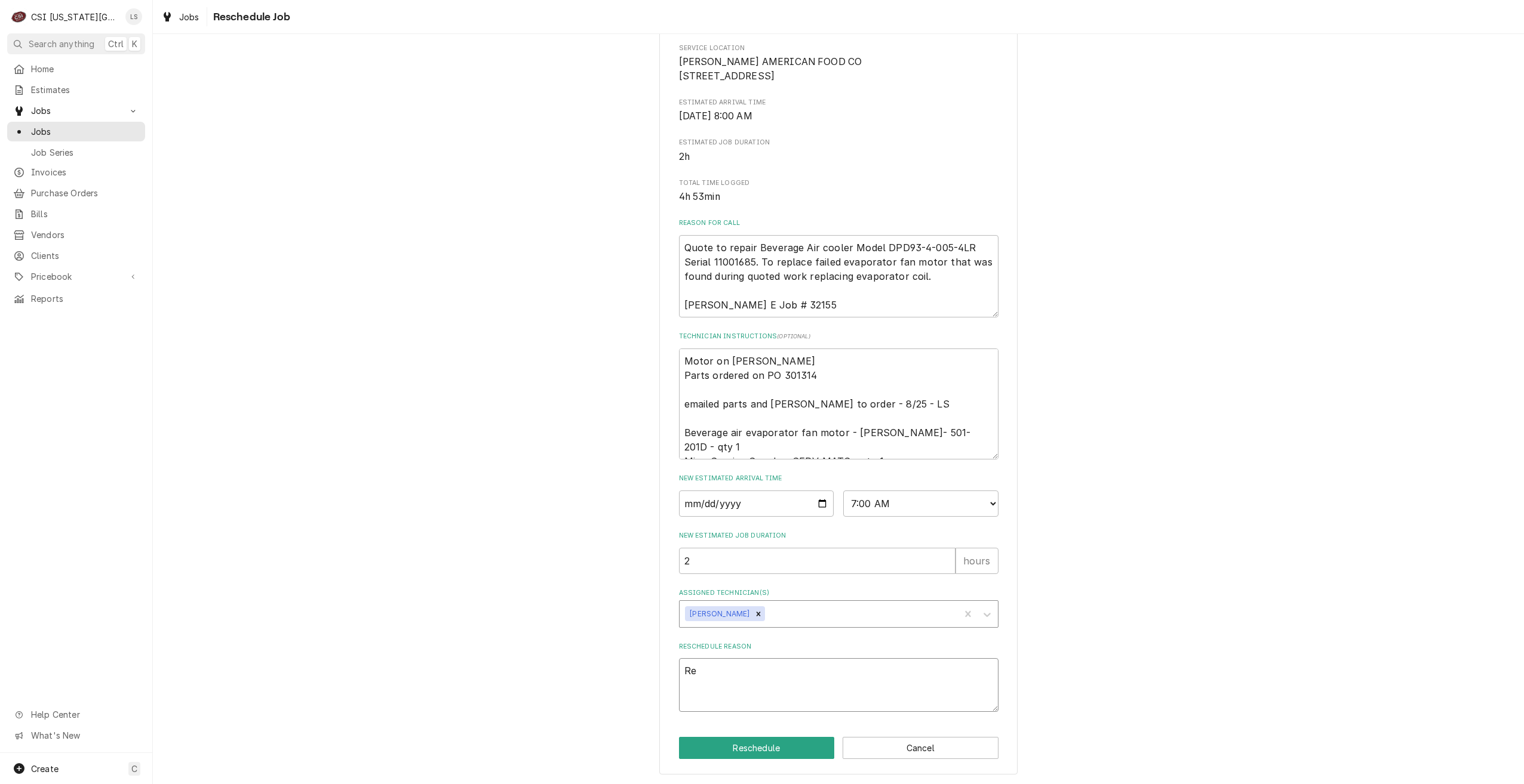
type textarea "x"
type textarea "Ret"
type textarea "x"
type textarea "Retu"
type textarea "x"
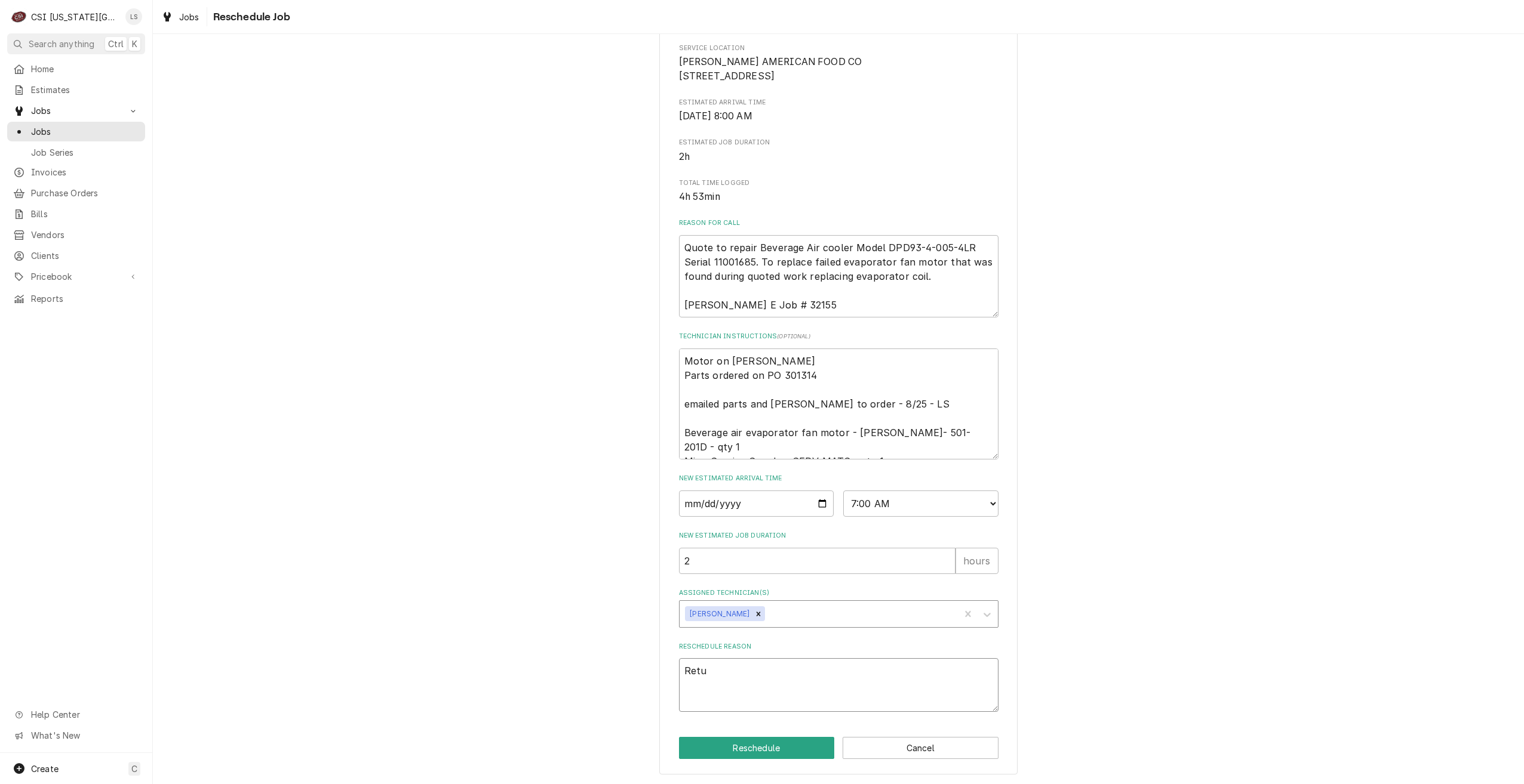
type textarea "Retur"
type textarea "x"
type textarea "Return"
type textarea "x"
type textarea "Return"
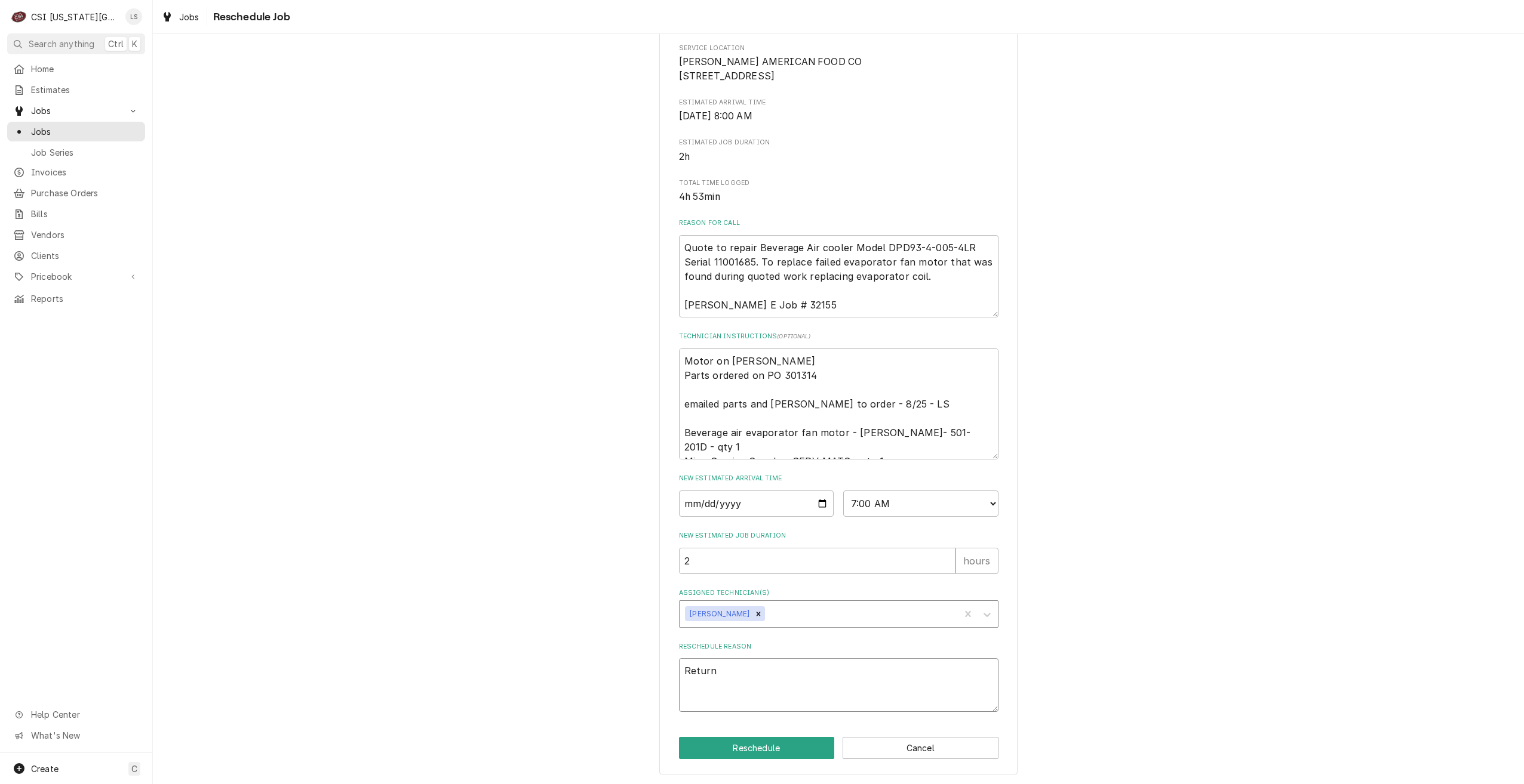
type textarea "x"
type textarea "Return f"
type textarea "x"
type textarea "Return fo"
type textarea "x"
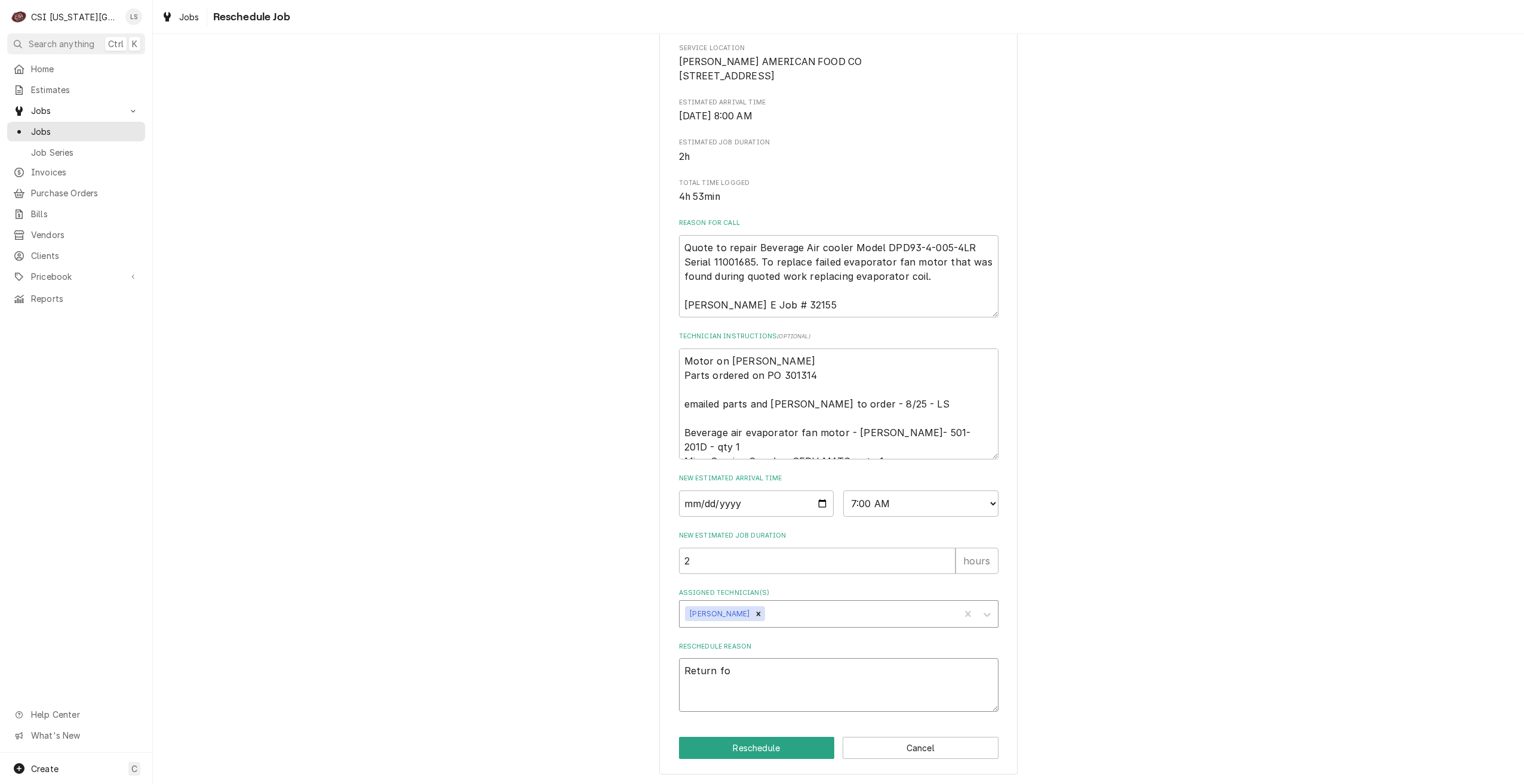
type textarea "Return for"
type textarea "x"
type textarea "Return for"
type textarea "x"
type textarea "Return for r"
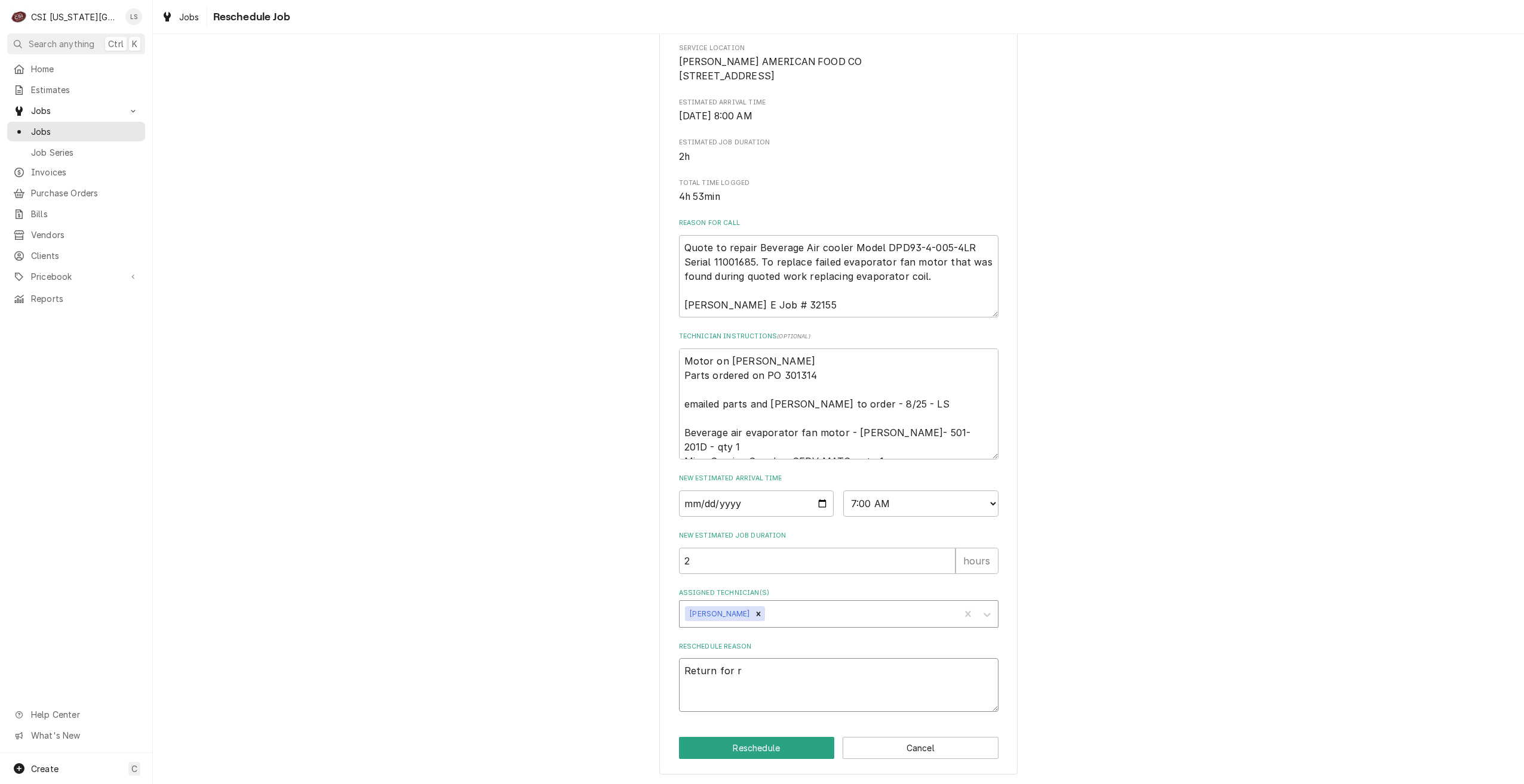
type textarea "x"
type textarea "Return for re"
type textarea "x"
type textarea "Return for rep"
type textarea "x"
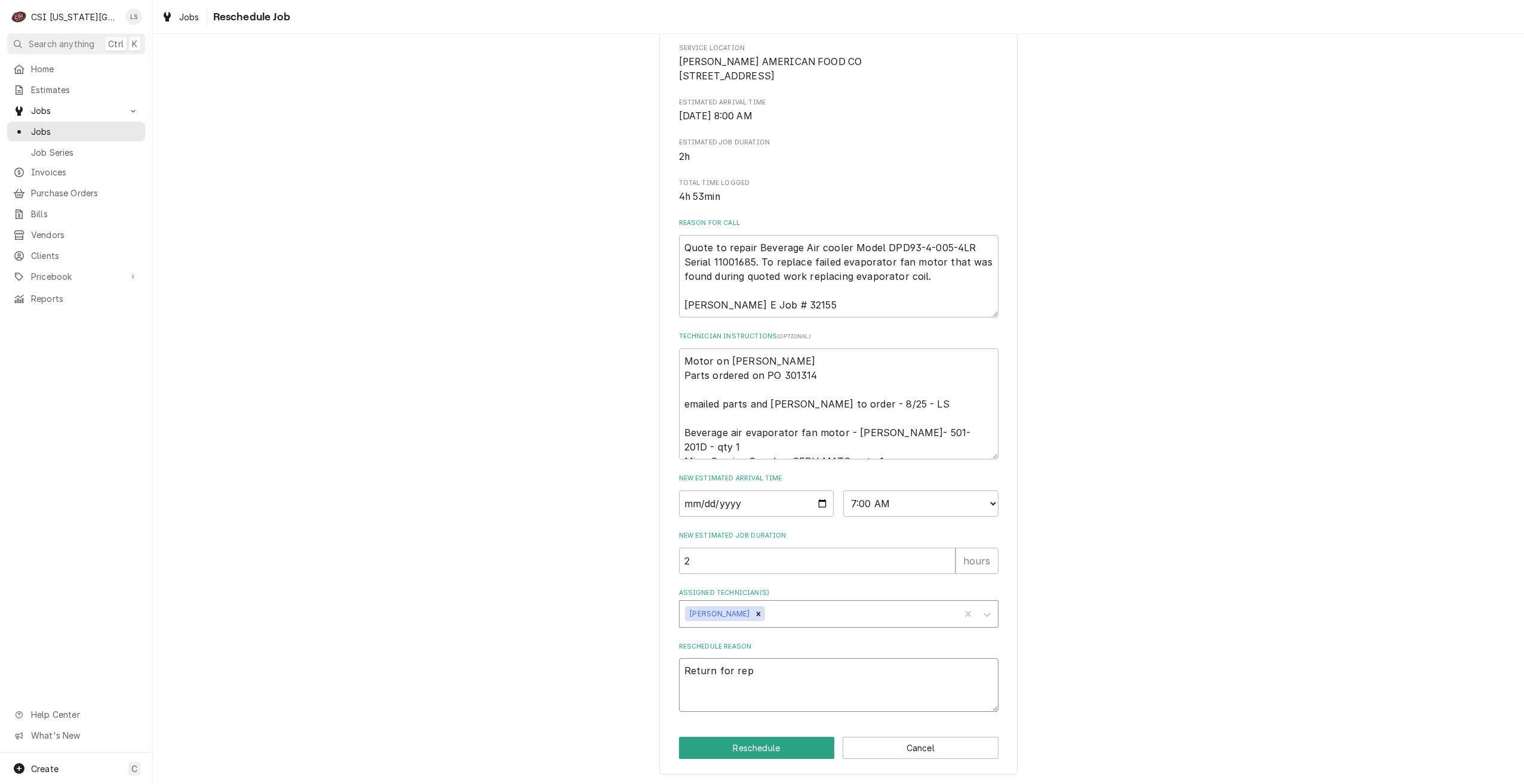
type textarea "Return for repa"
type textarea "x"
type textarea "Return for repair"
type textarea "x"
type textarea "Return for repairs"
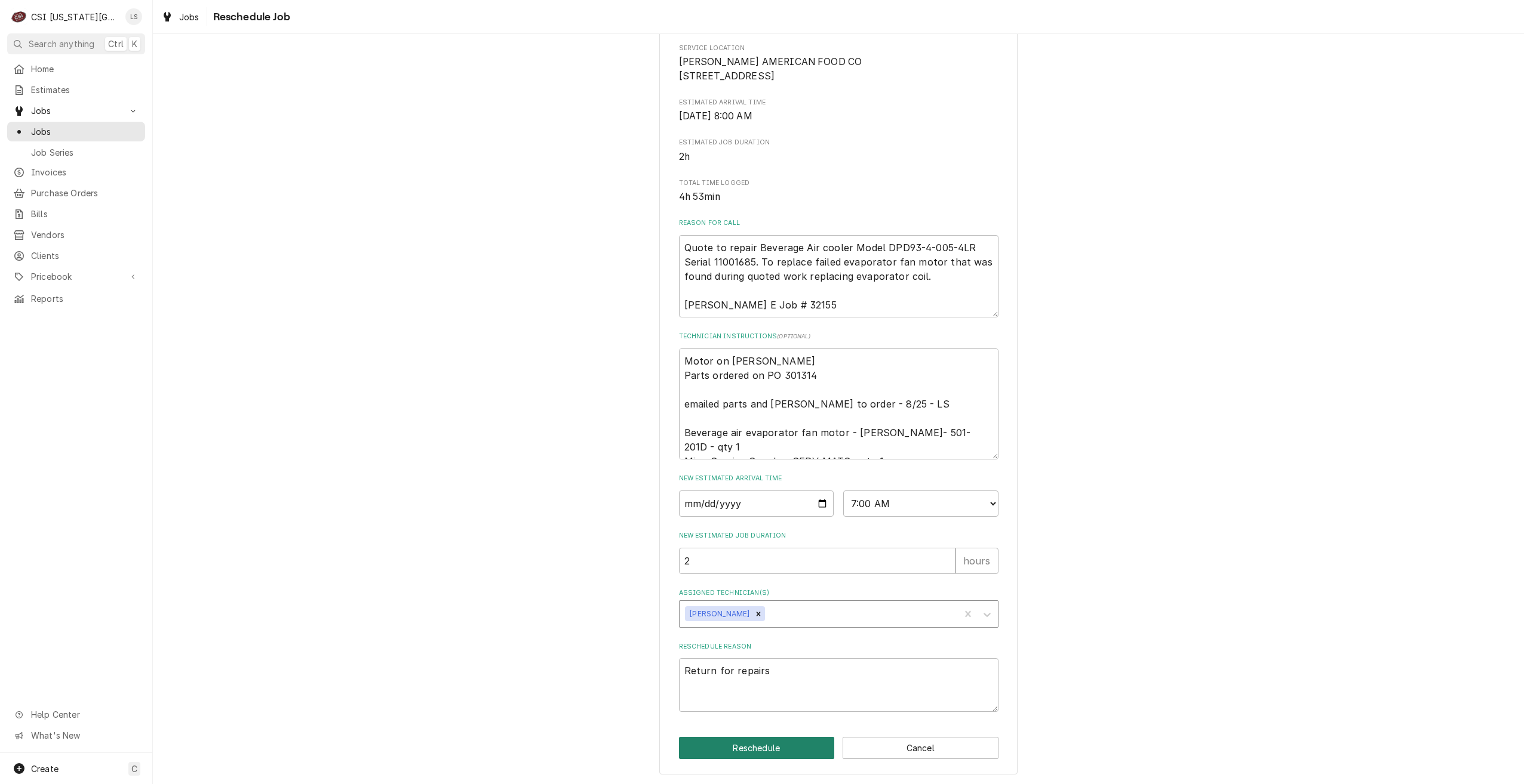
click at [763, 759] on button "Reschedule" at bounding box center [757, 748] width 156 height 22
type textarea "x"
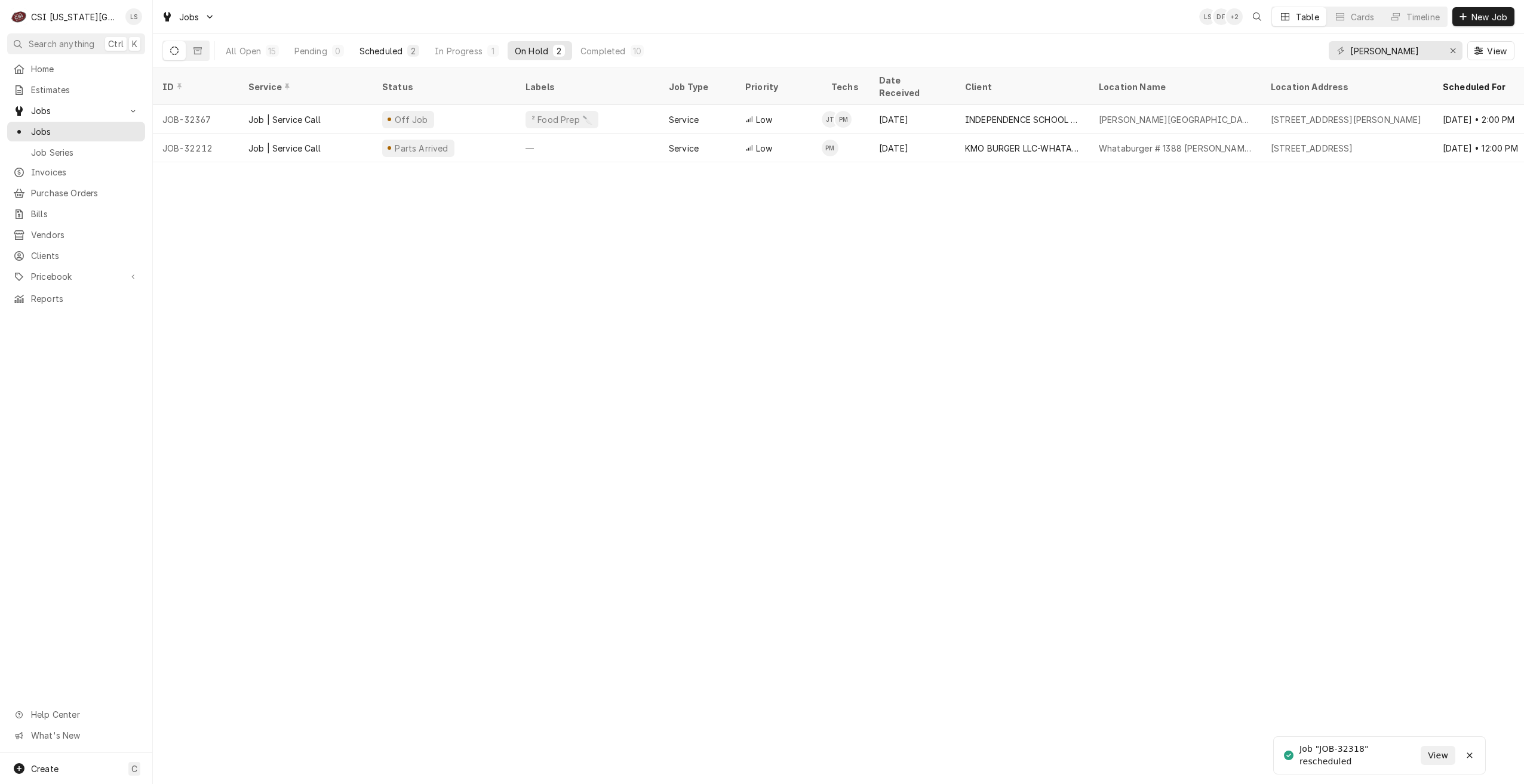
click at [399, 44] on button "Scheduled 2" at bounding box center [389, 50] width 74 height 19
click at [1374, 49] on input "preston" at bounding box center [1395, 50] width 90 height 19
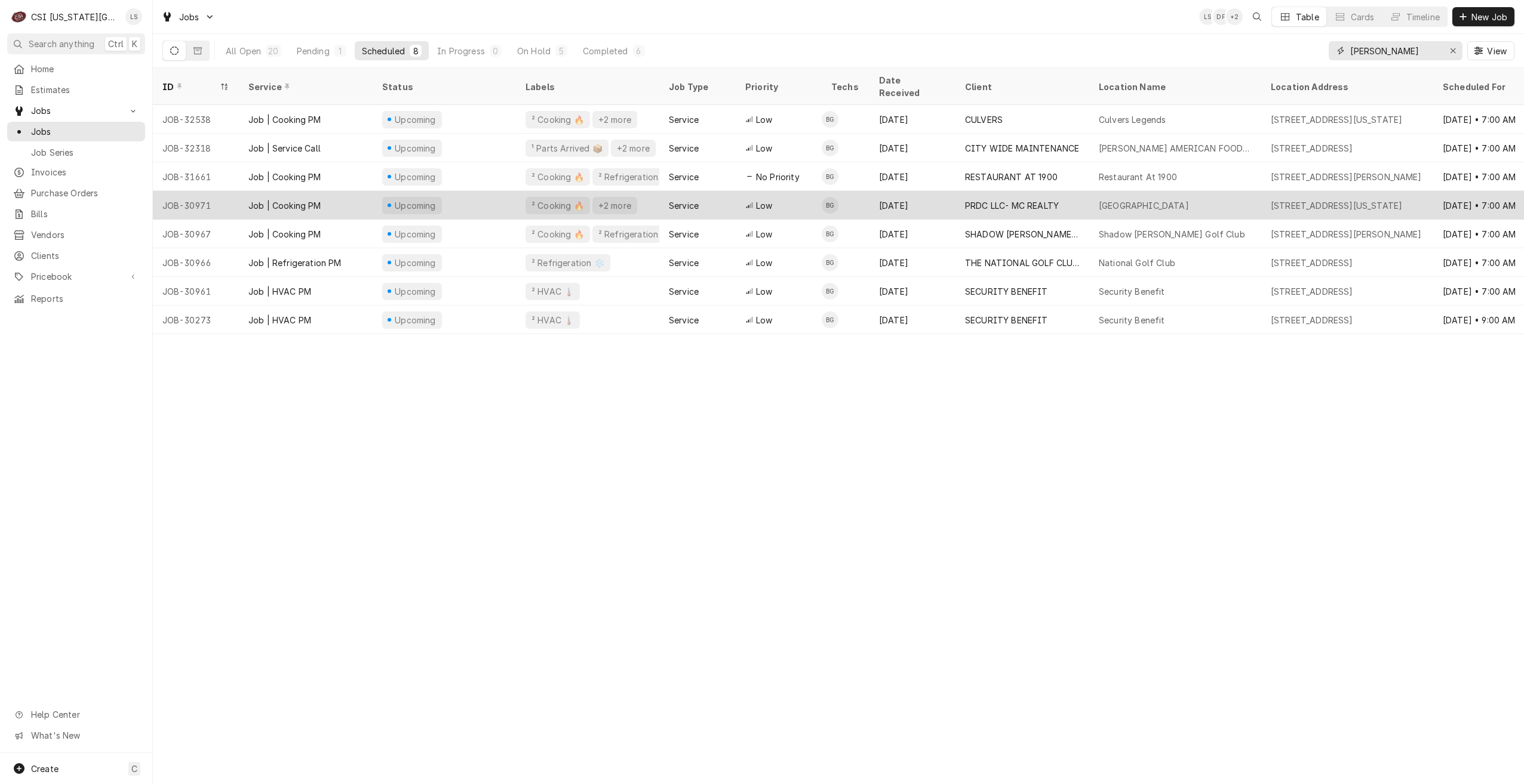
type input "gonzalez"
click at [1215, 191] on div "Irs Building" at bounding box center [1175, 205] width 172 height 29
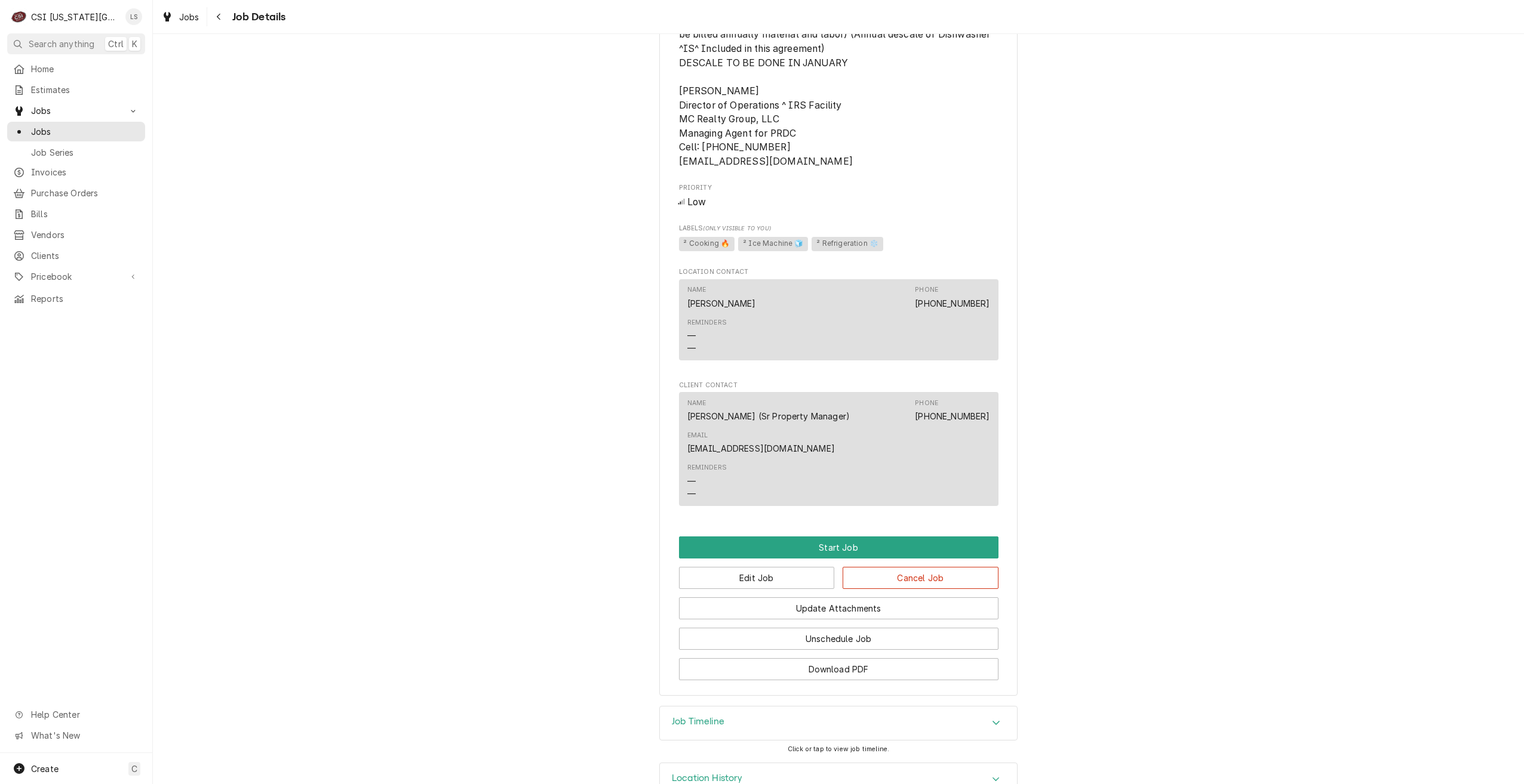
scroll to position [802, 0]
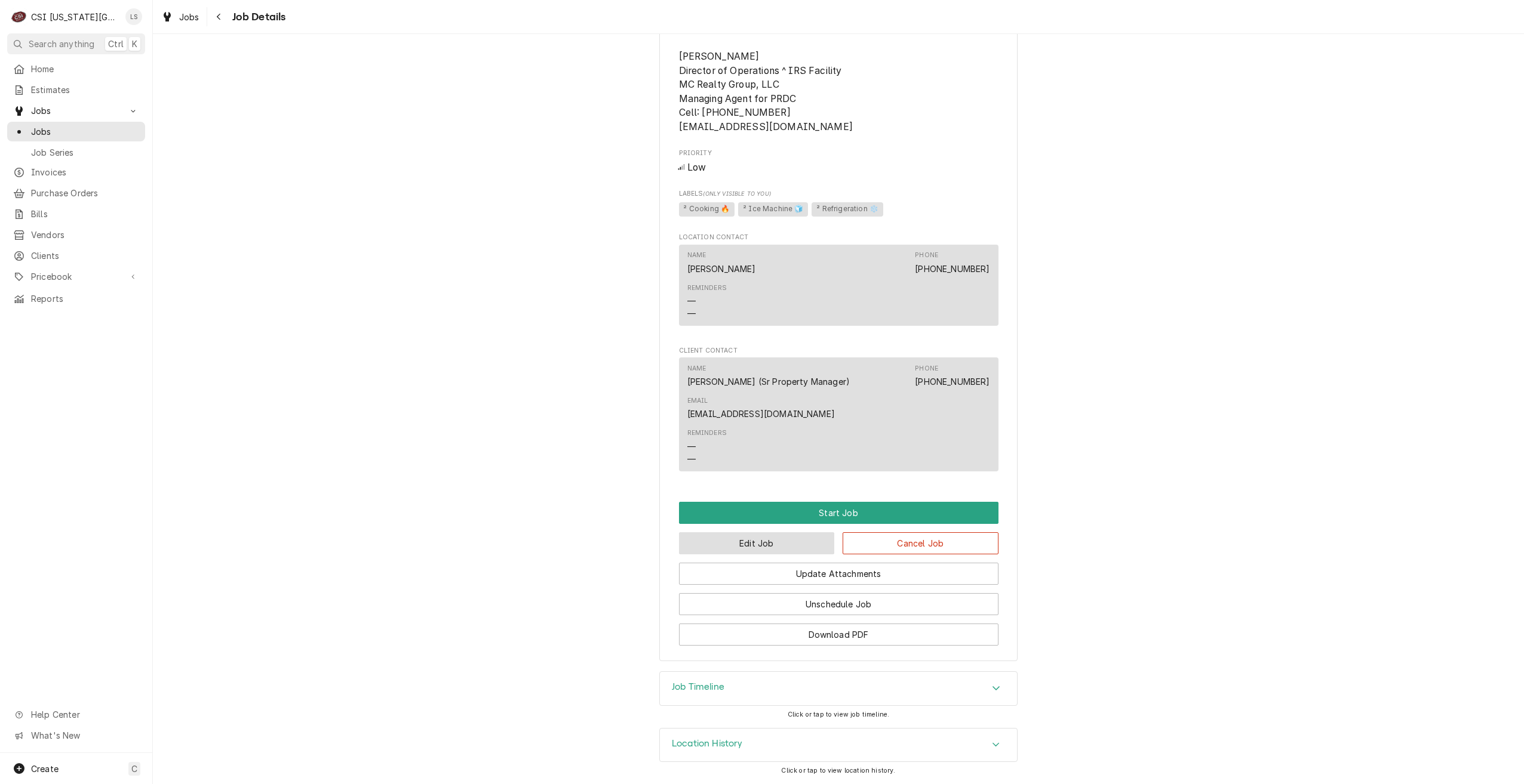
click at [776, 534] on button "Edit Job" at bounding box center [757, 543] width 156 height 22
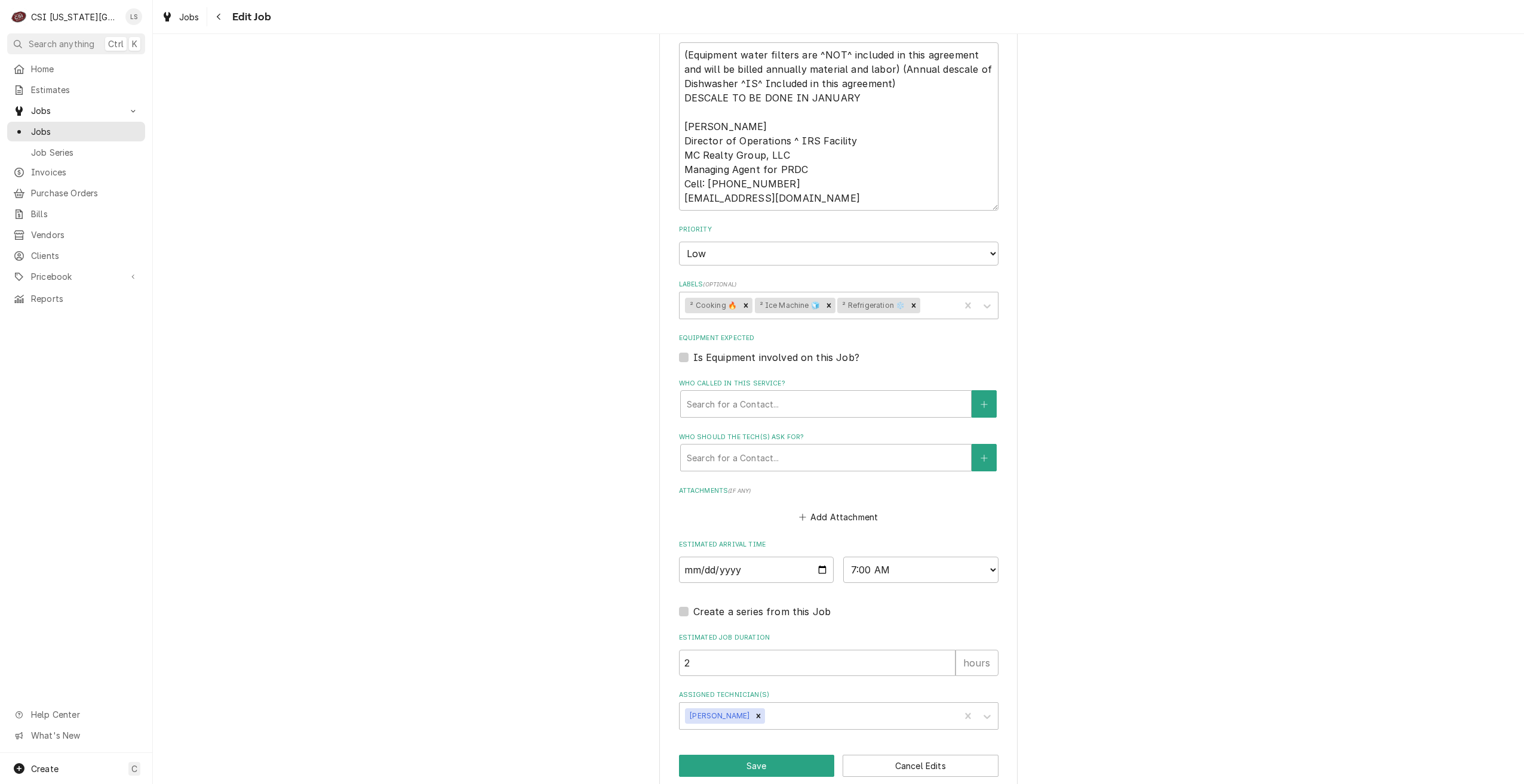
scroll to position [771, 0]
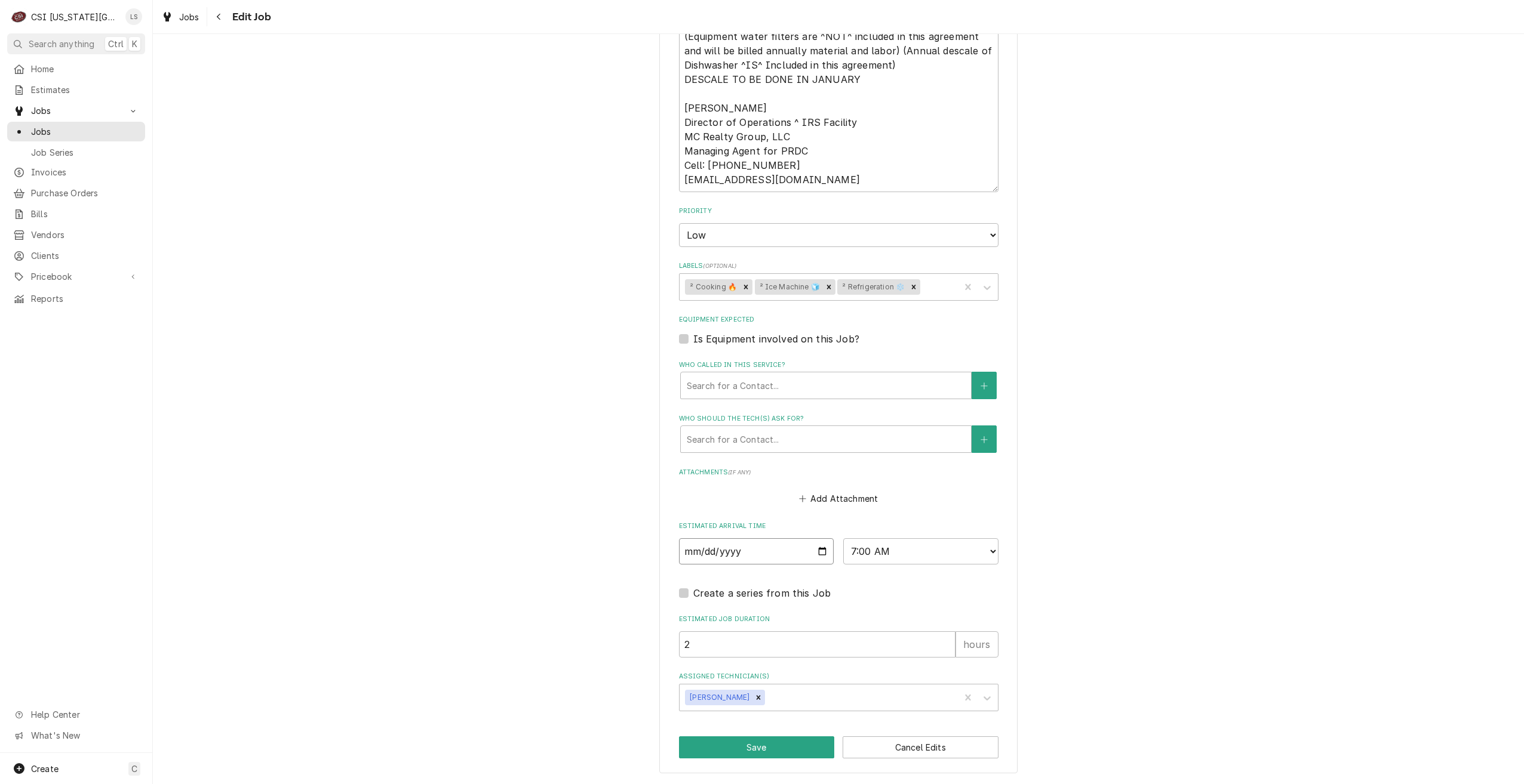
click at [815, 547] on input "2025-09-05" at bounding box center [756, 550] width 155 height 26
type textarea "x"
type input "2025-09-10"
click at [732, 745] on button "Save" at bounding box center [757, 747] width 156 height 22
type textarea "x"
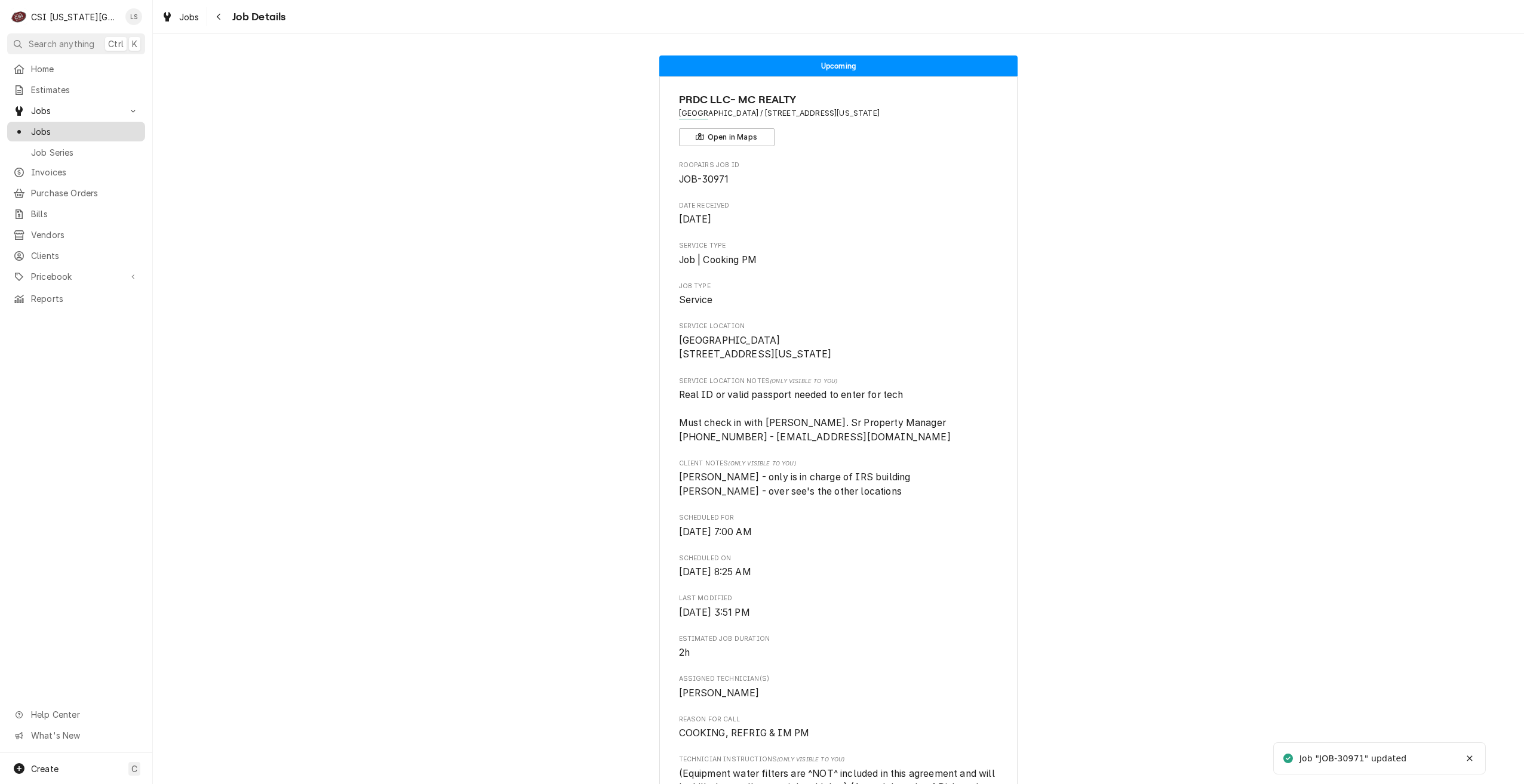
click at [128, 125] on span "Jobs" at bounding box center [85, 132] width 108 height 13
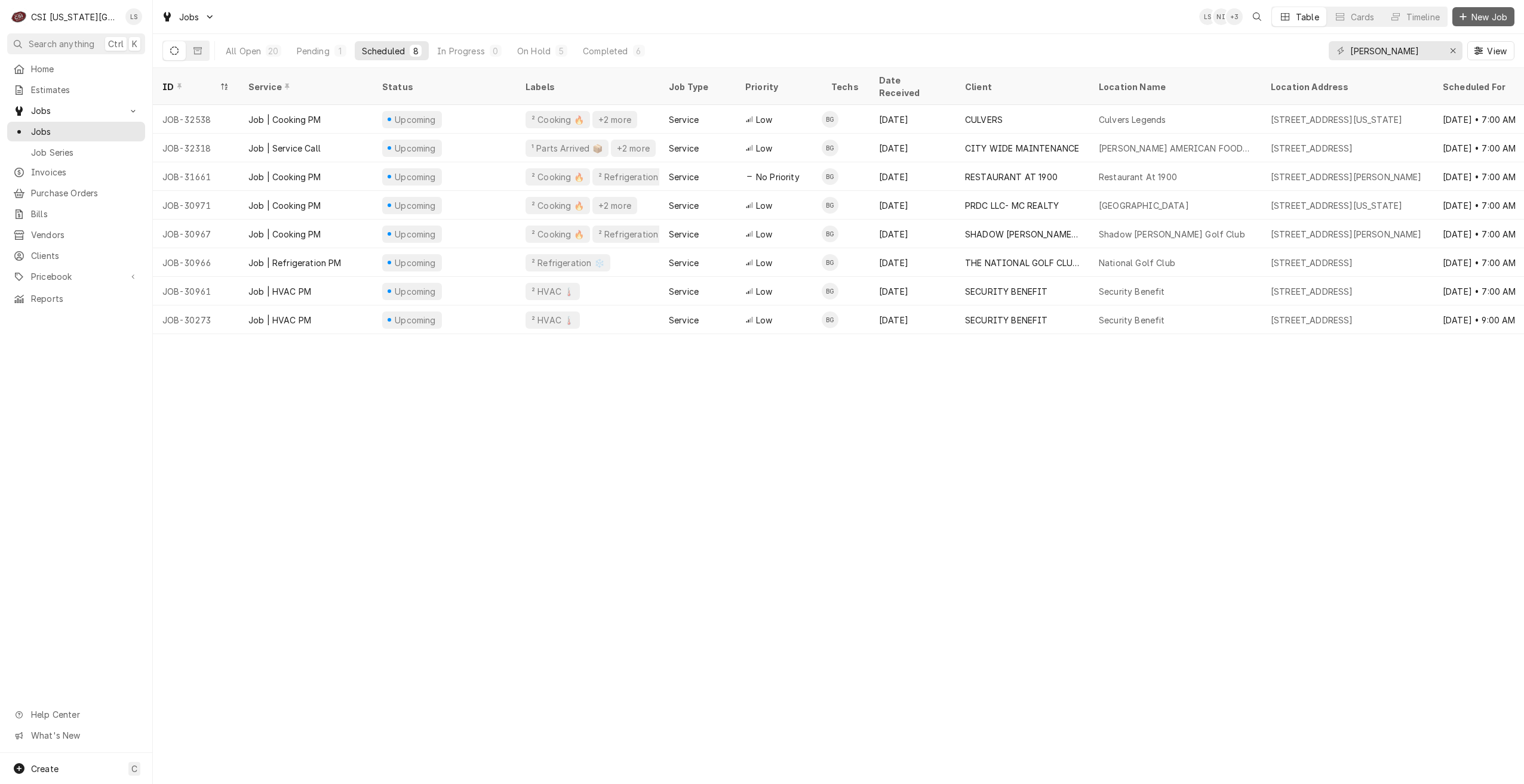
click at [1458, 21] on div "Dynamic Content Wrapper" at bounding box center [1462, 16] width 12 height 12
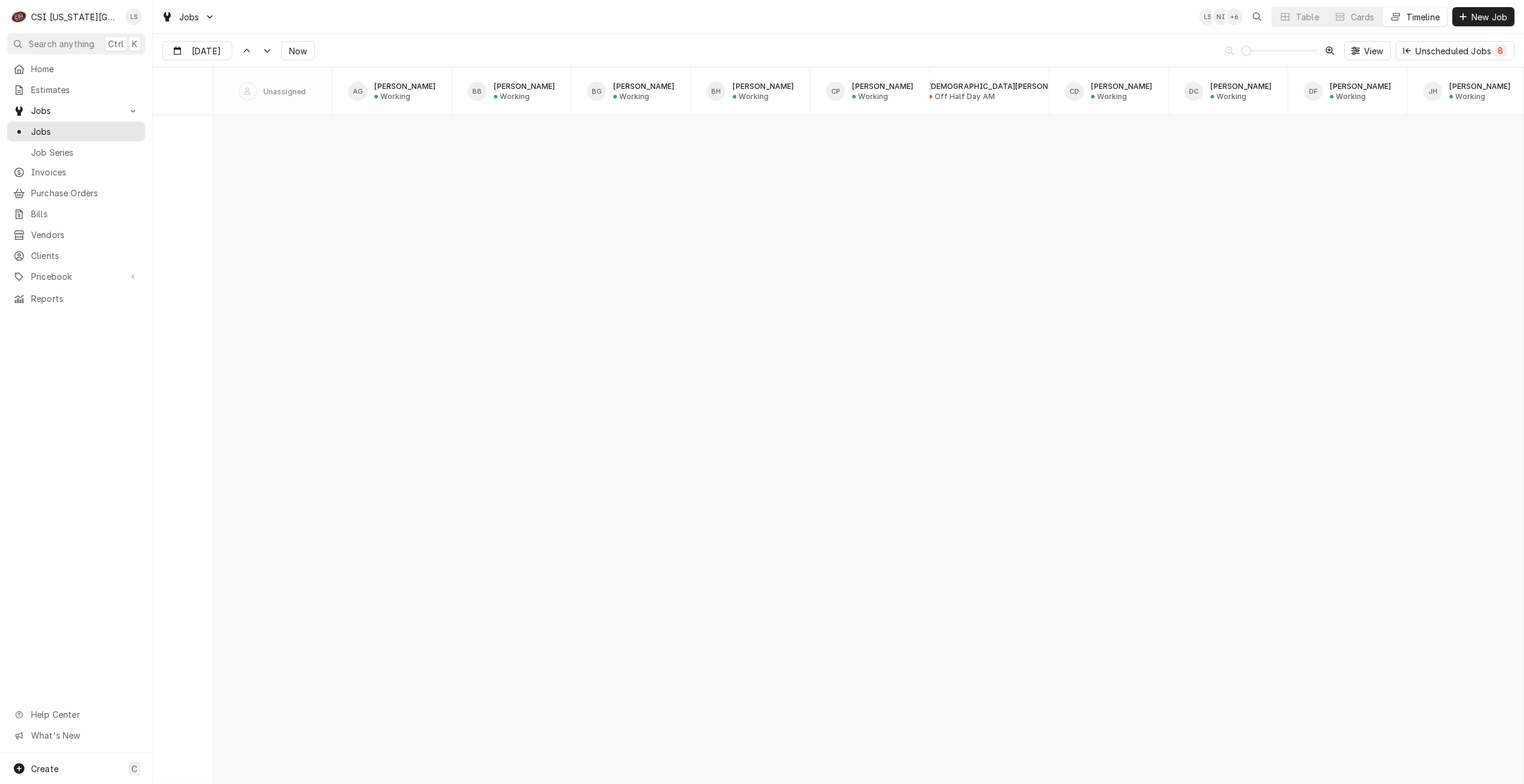
scroll to position [14704, 0]
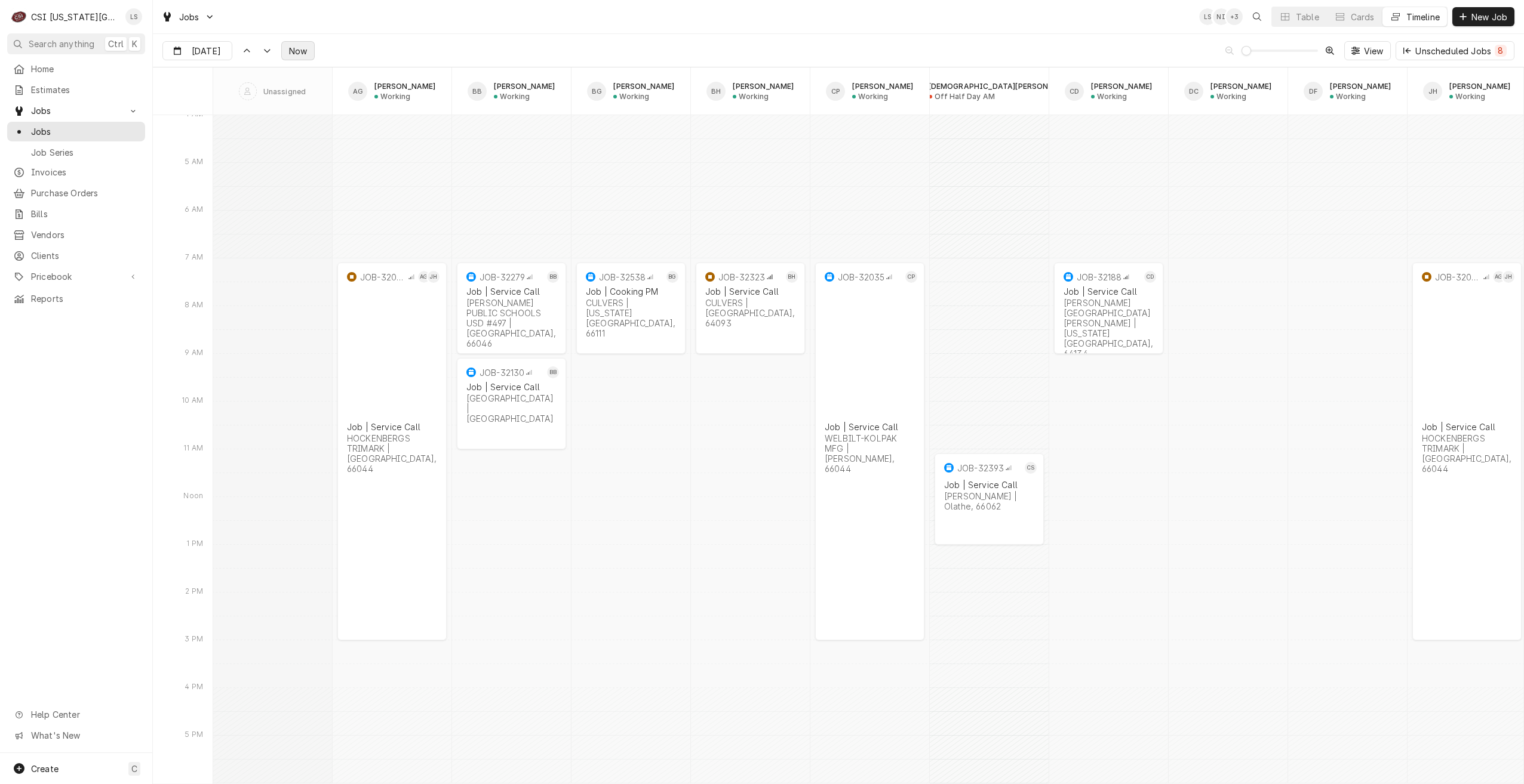
click at [295, 49] on span "Now" at bounding box center [297, 51] width 22 height 13
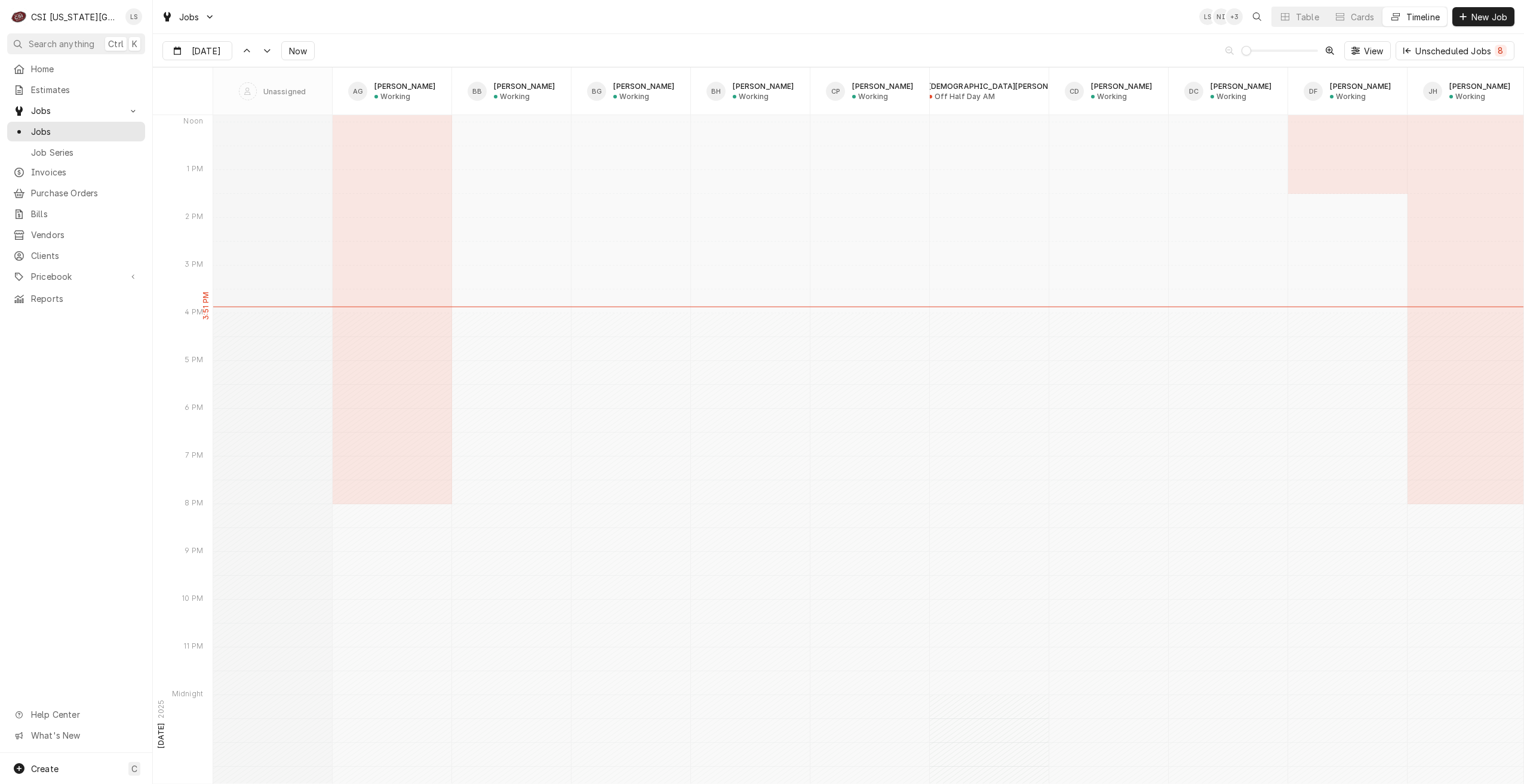
scroll to position [13763, 0]
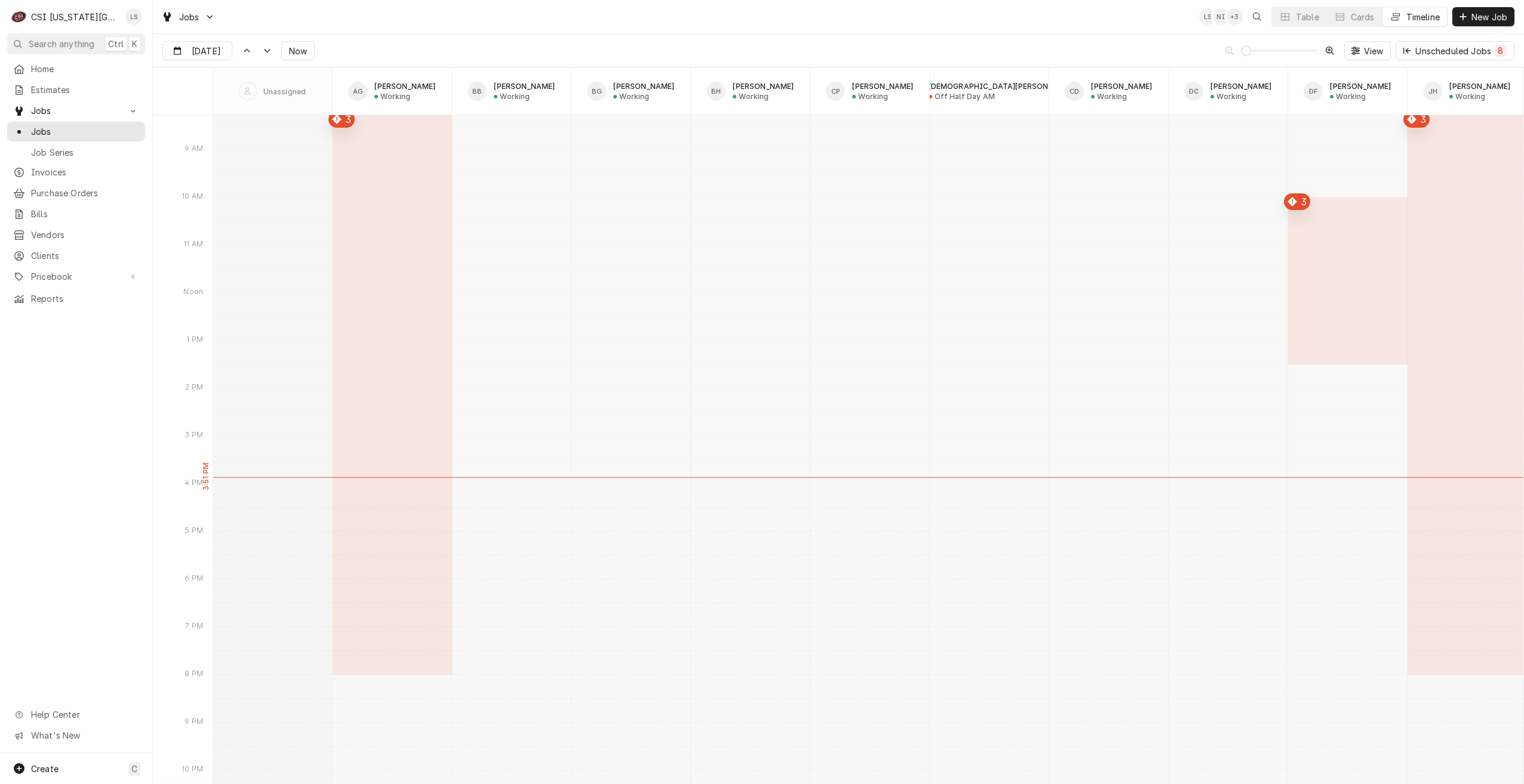
type input "Sep 3"
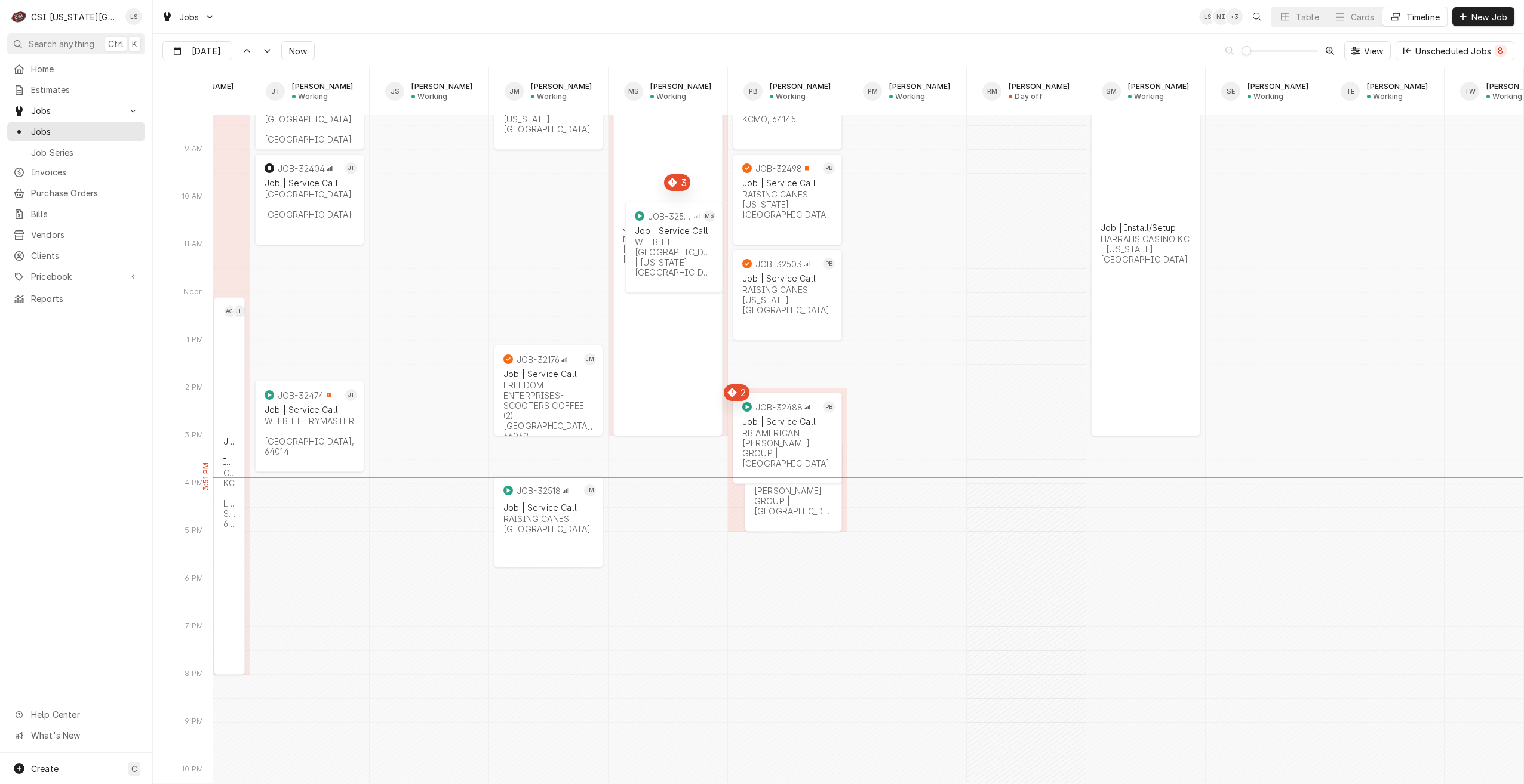
scroll to position [0, 1213]
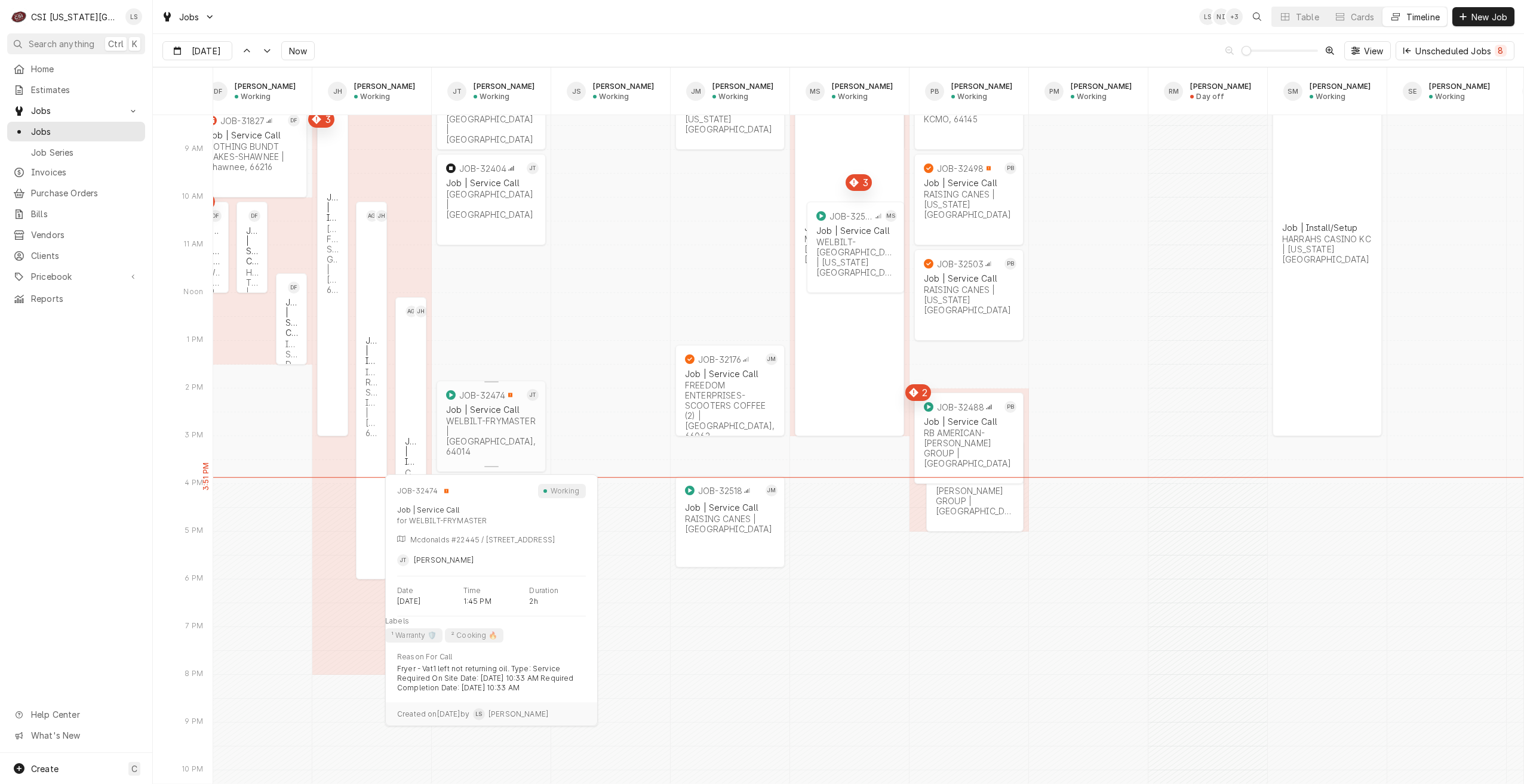
click at [520, 438] on div "JOB-32474 JT Job | Service Call WELBILT-FRYMASTER | Blue Springs, 64014" at bounding box center [491, 422] width 109 height 85
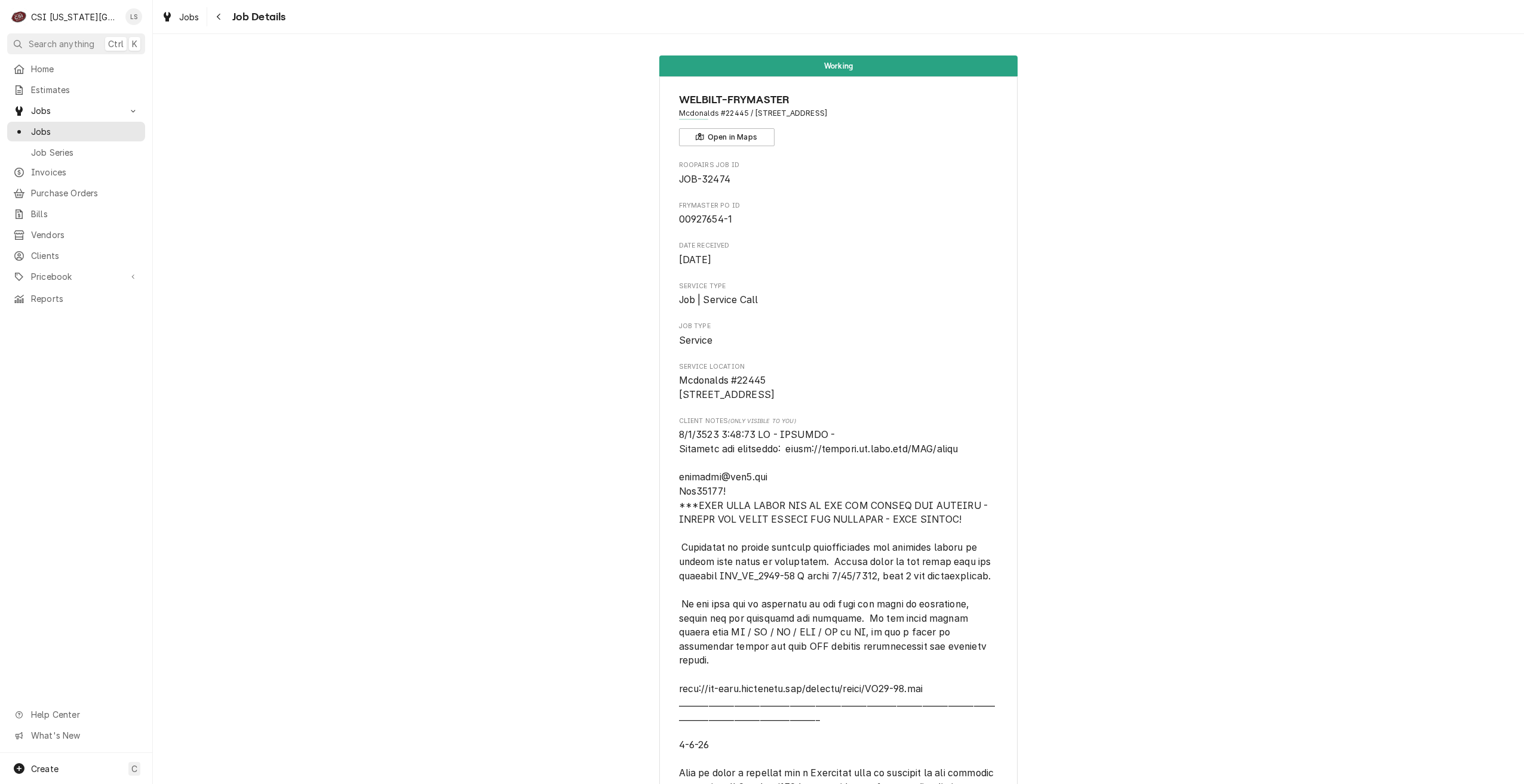
click at [742, 113] on span "Mcdonalds #22445 / [STREET_ADDRESS]" at bounding box center [838, 114] width 320 height 11
click at [733, 112] on span "Mcdonalds #22445 / [STREET_ADDRESS]" at bounding box center [838, 114] width 320 height 11
copy span "22445"
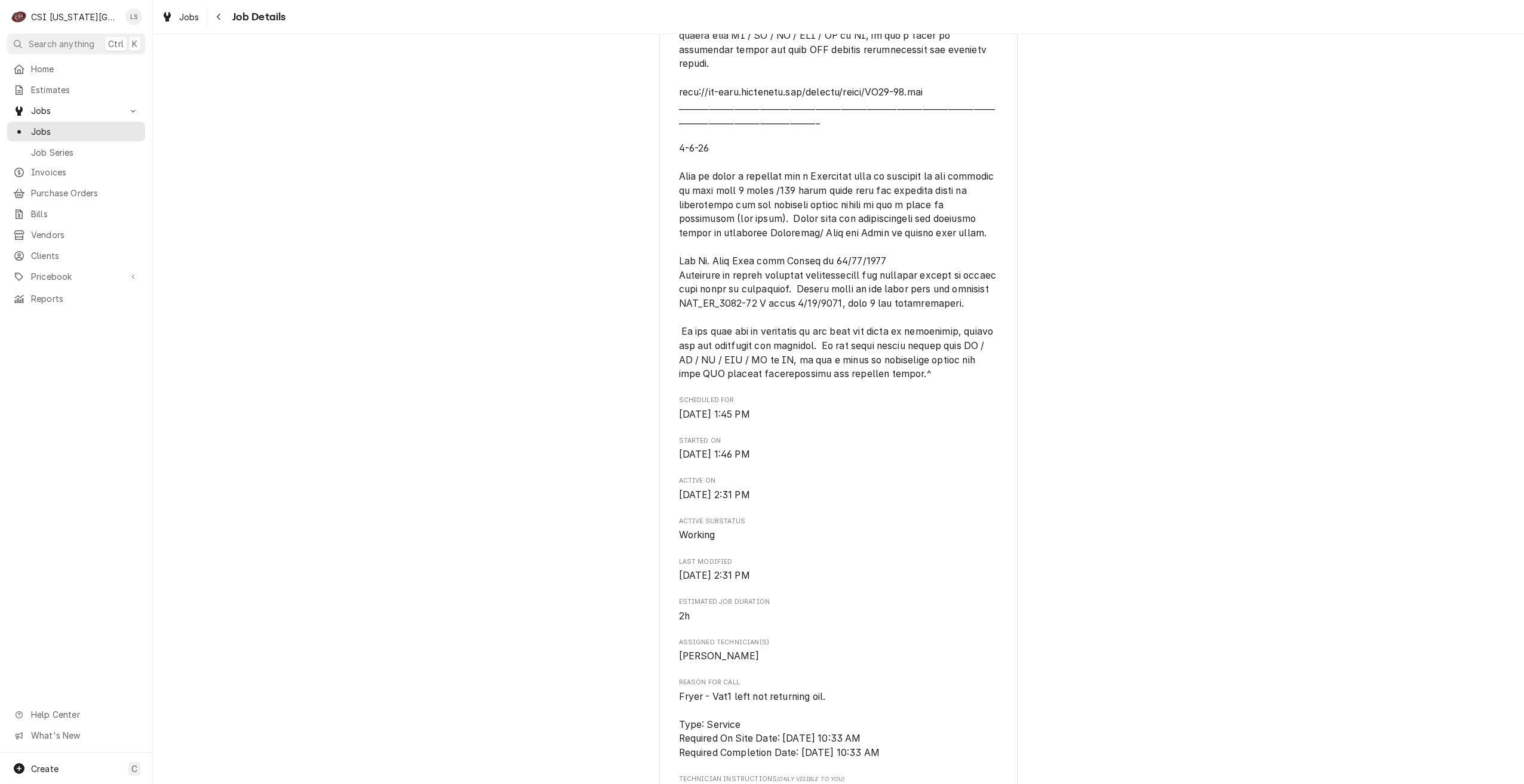
scroll to position [836, 0]
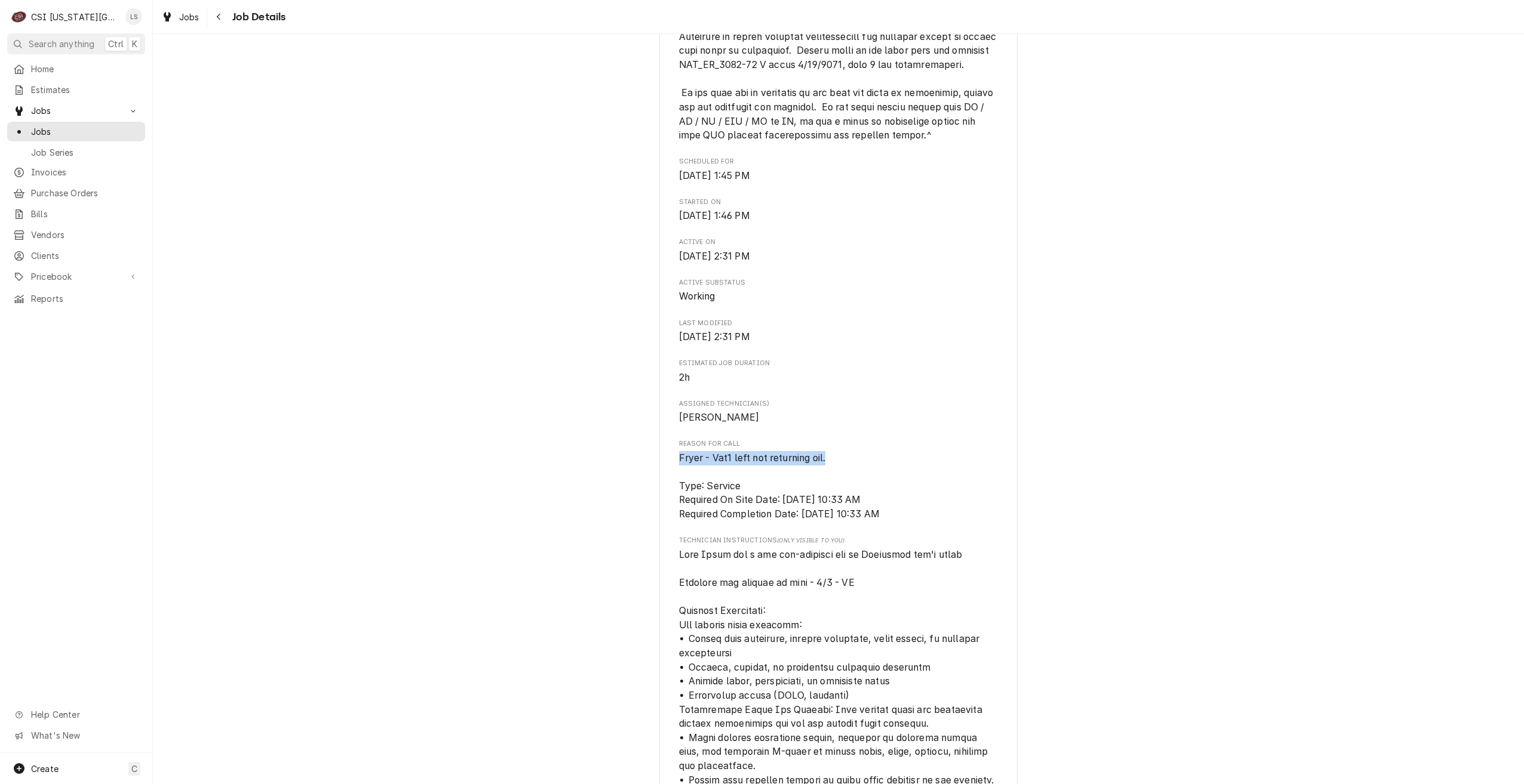
drag, startPoint x: 827, startPoint y: 458, endPoint x: 674, endPoint y: 461, distance: 153.0
click at [679, 461] on span "Fryer - Vat1 left not returning oil. Type: Service Required On Site Date: 9/3/2…" at bounding box center [838, 486] width 320 height 71
copy span "Fryer - Vat1 left not returning oil."
click at [101, 130] on span "Jobs" at bounding box center [85, 132] width 108 height 13
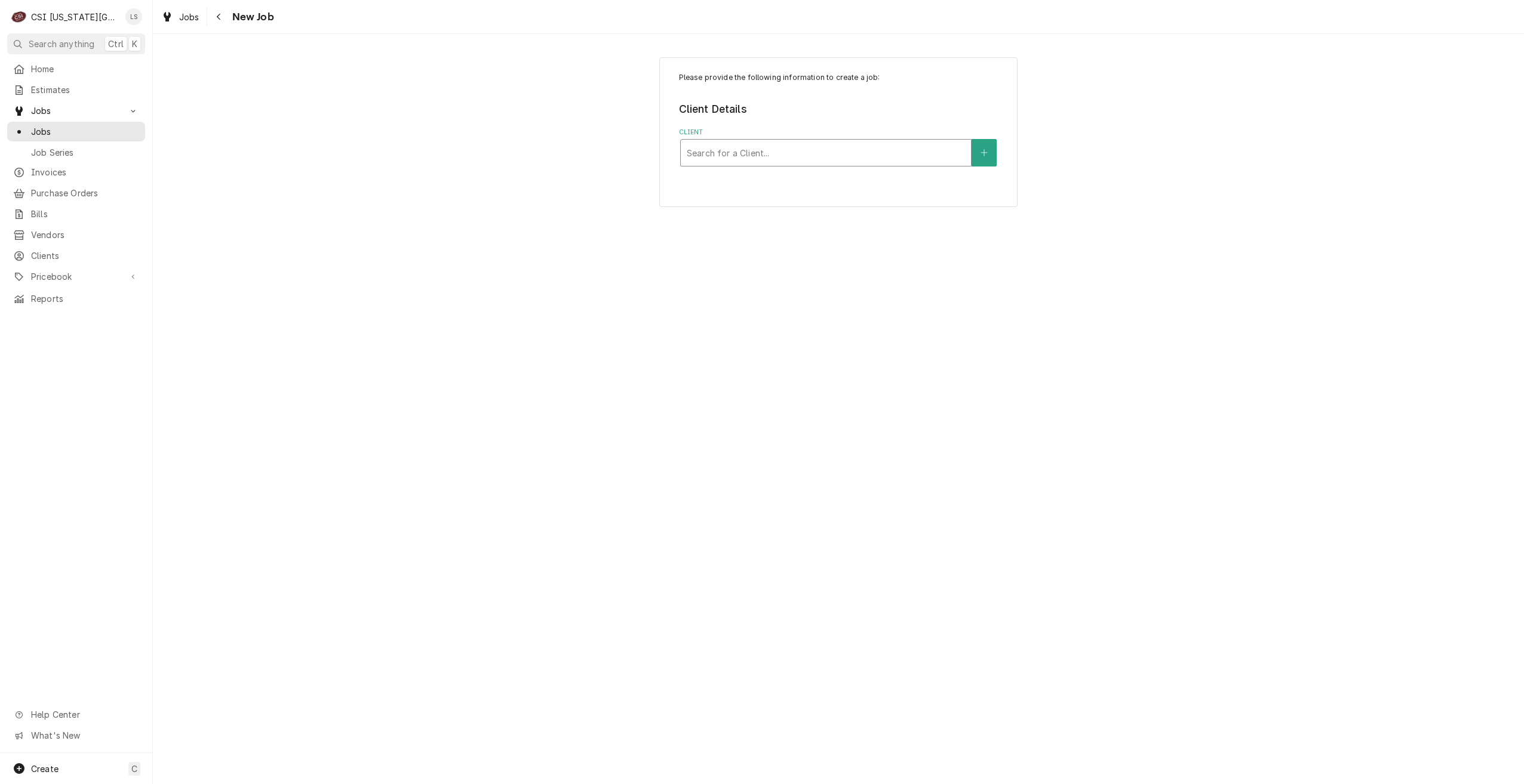
click at [897, 142] on div "Client" at bounding box center [826, 153] width 278 height 21
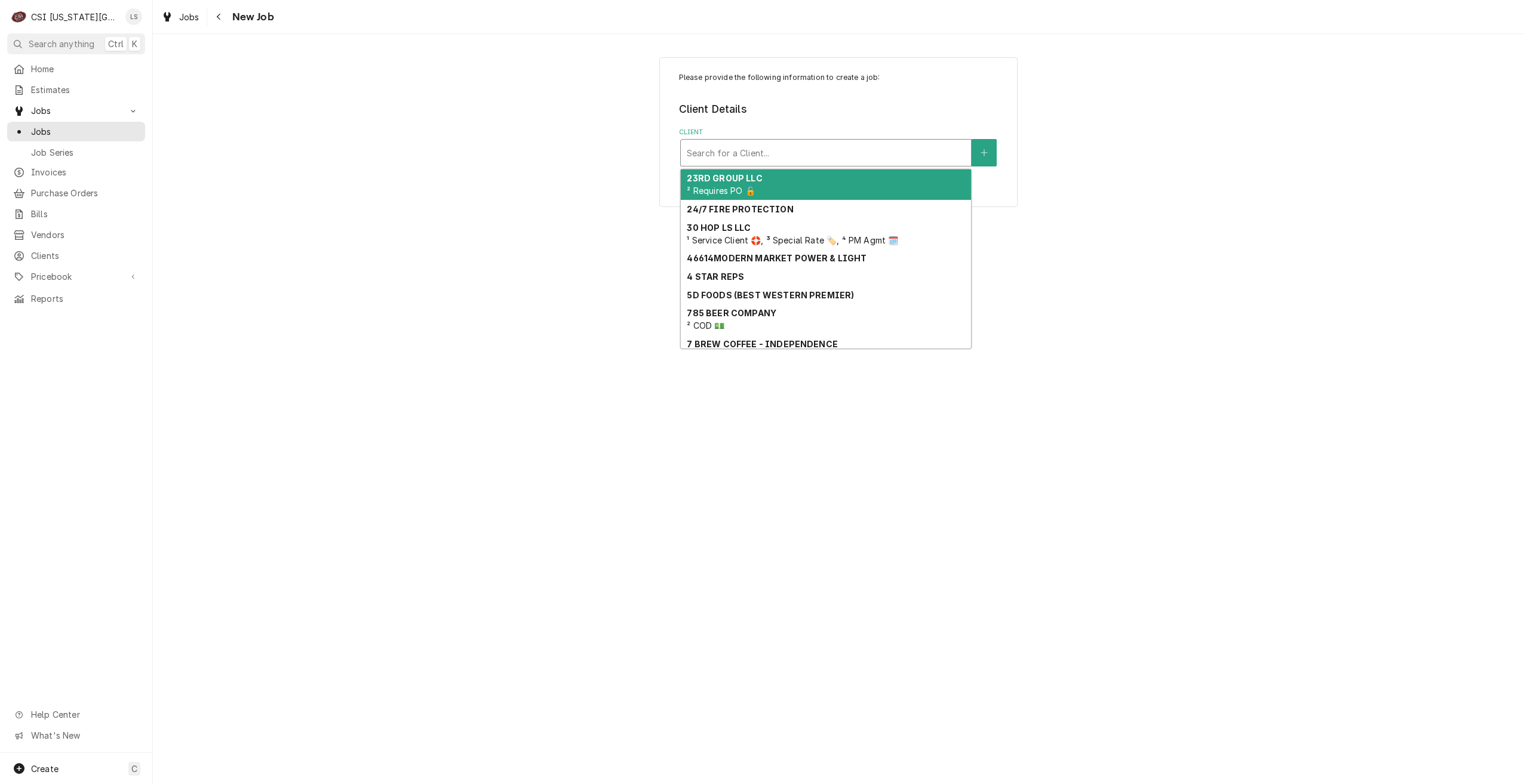
paste input "22445"
type input "22445"
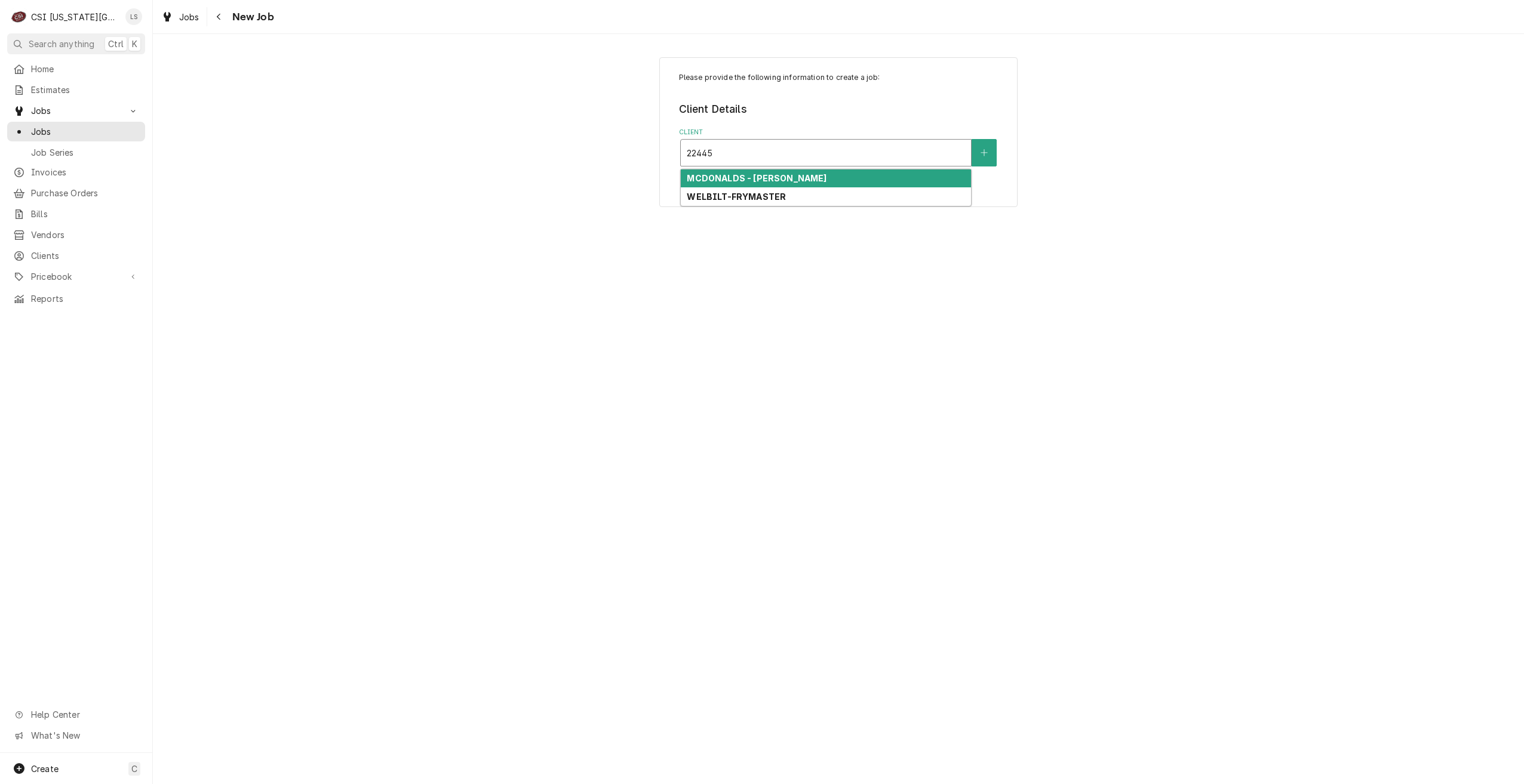
click at [847, 180] on div "MCDONALDS - [PERSON_NAME]" at bounding box center [826, 178] width 290 height 19
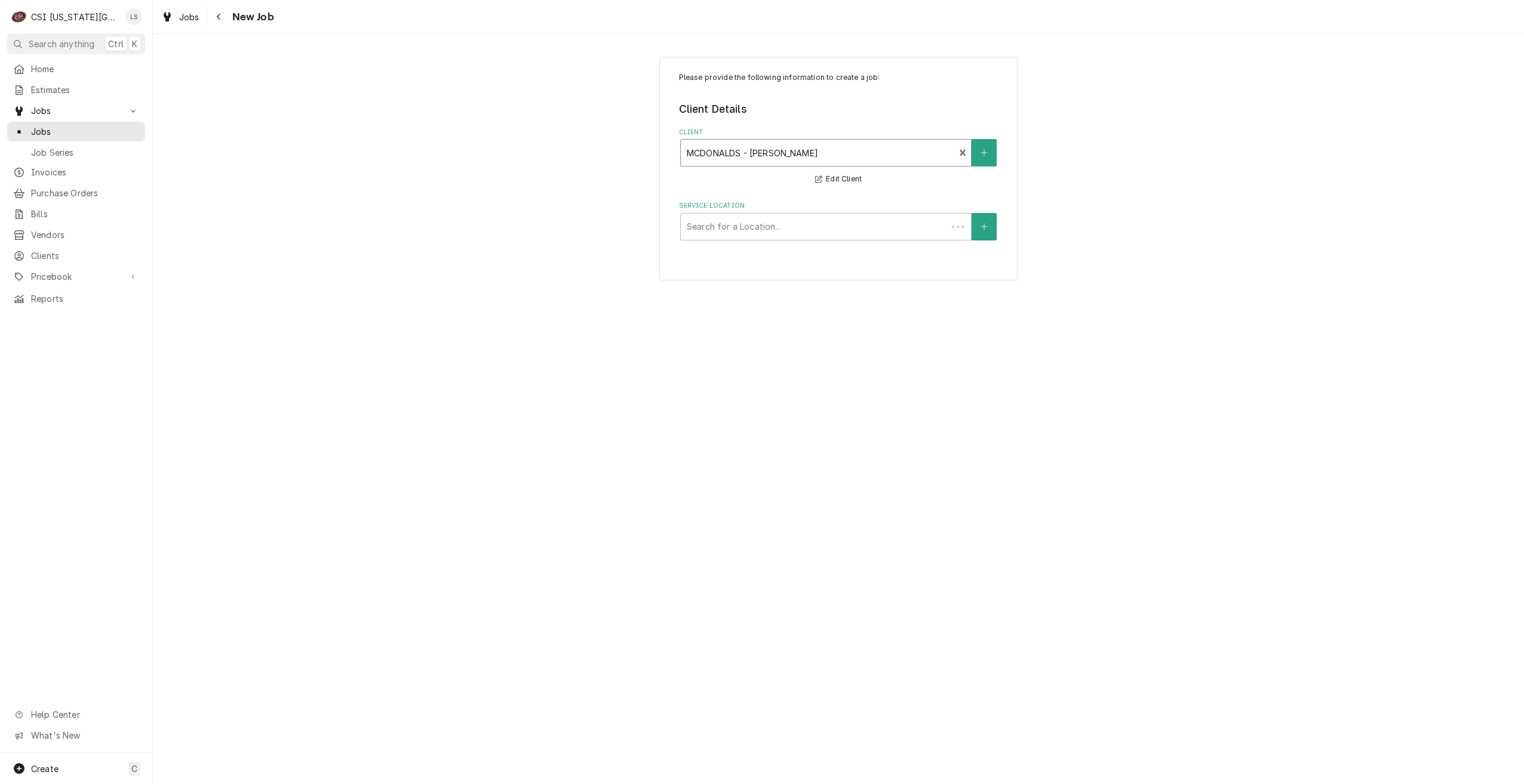
click at [1063, 210] on div "Please provide the following information to create a job: Client Details Client…" at bounding box center [838, 168] width 1371 height 244
click at [889, 228] on div "Service Location" at bounding box center [826, 226] width 278 height 21
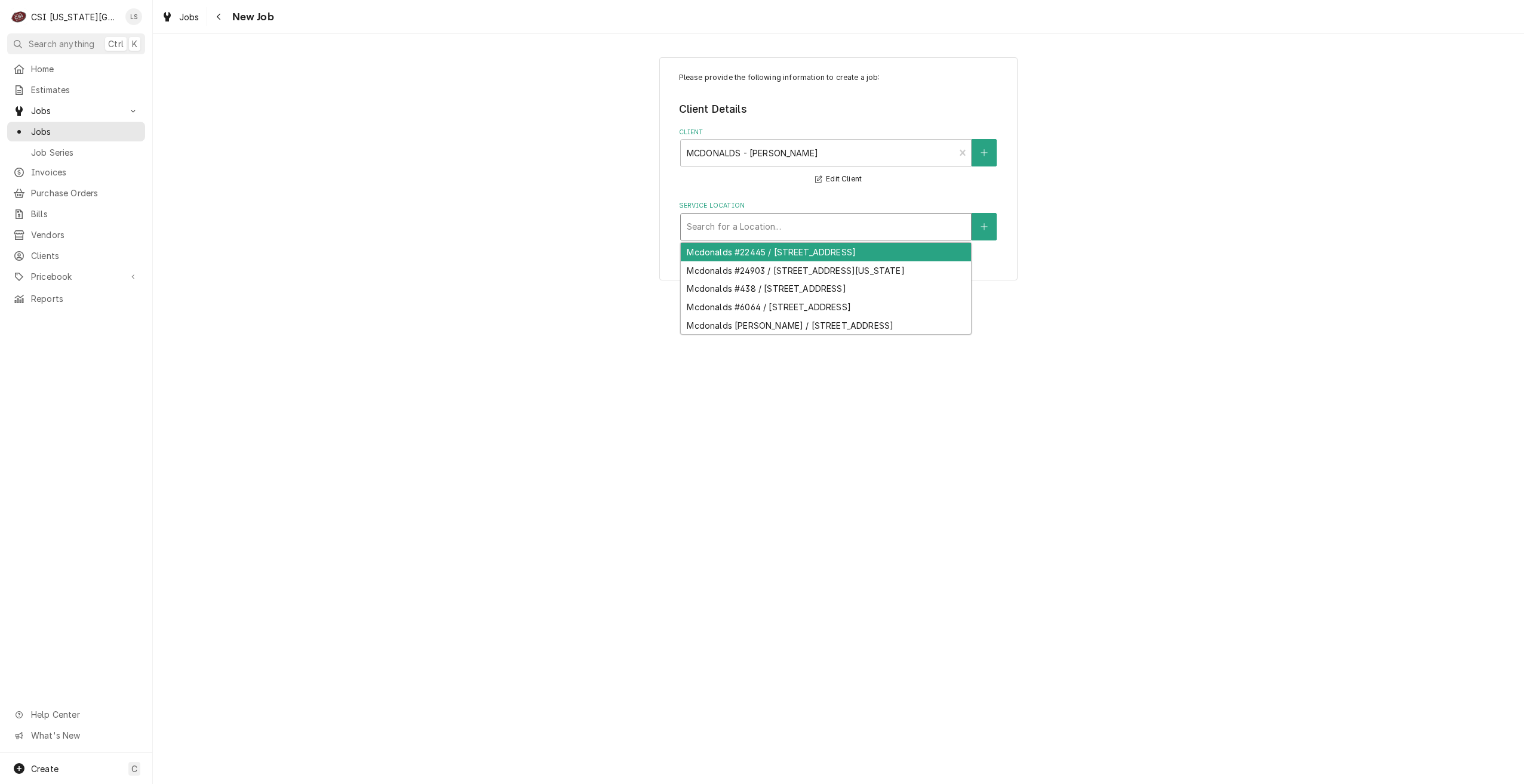
paste input "22445"
type input "22445"
click at [845, 256] on div "Mcdonalds #22445 / [STREET_ADDRESS]" at bounding box center [826, 251] width 290 height 19
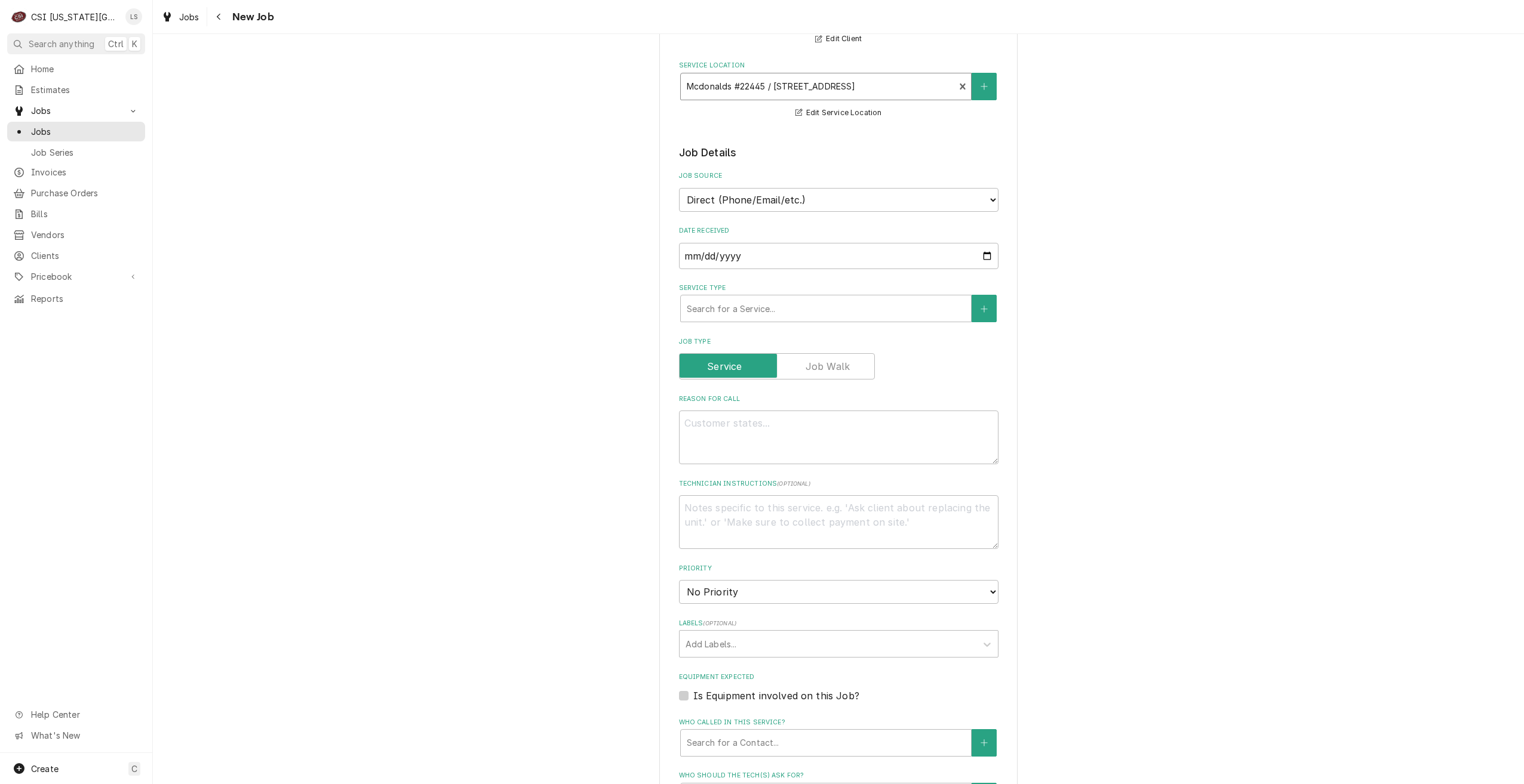
scroll to position [239, 0]
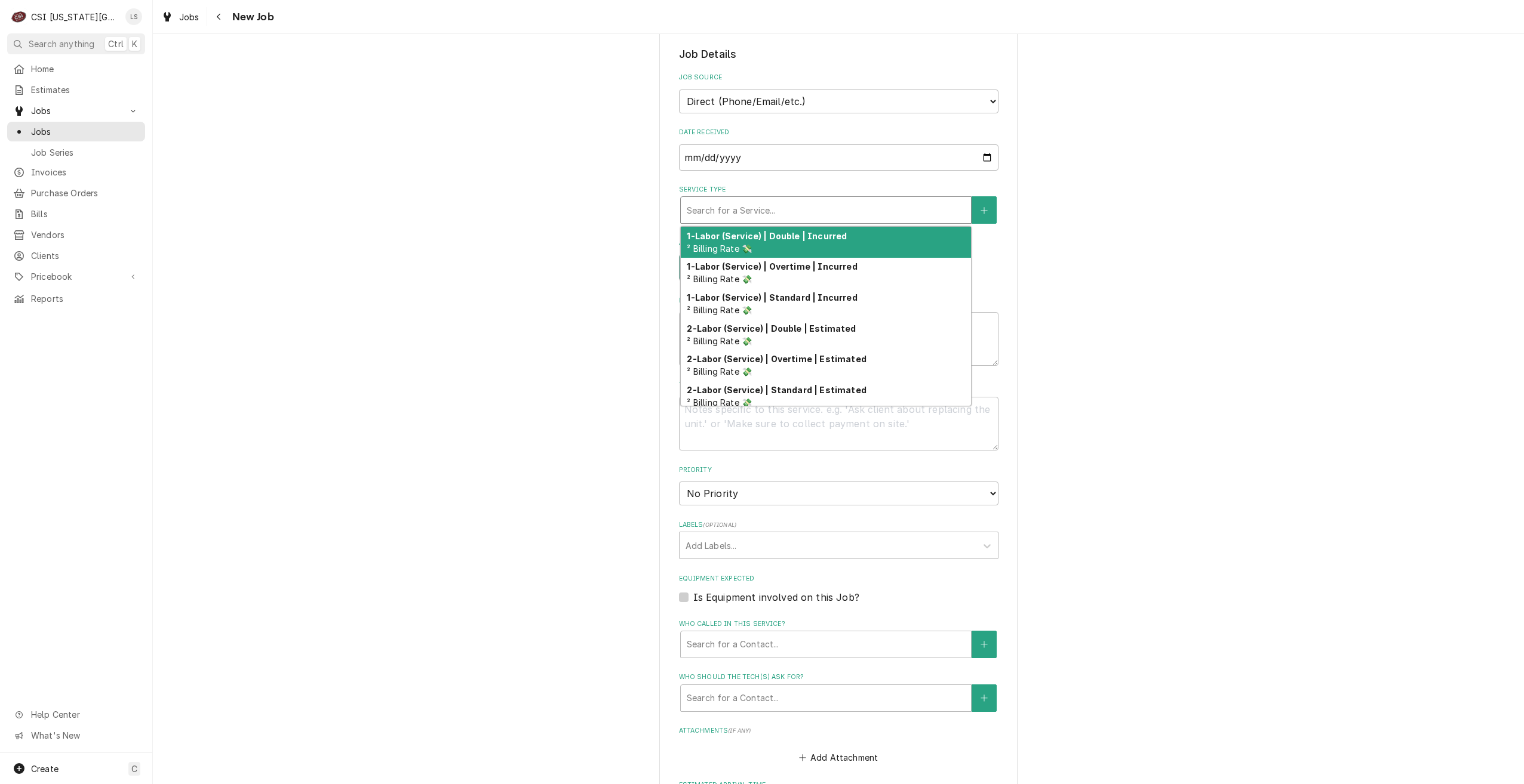
click at [806, 219] on div "Service Type" at bounding box center [826, 210] width 278 height 21
type textarea "x"
type input "s"
type textarea "x"
type input "se"
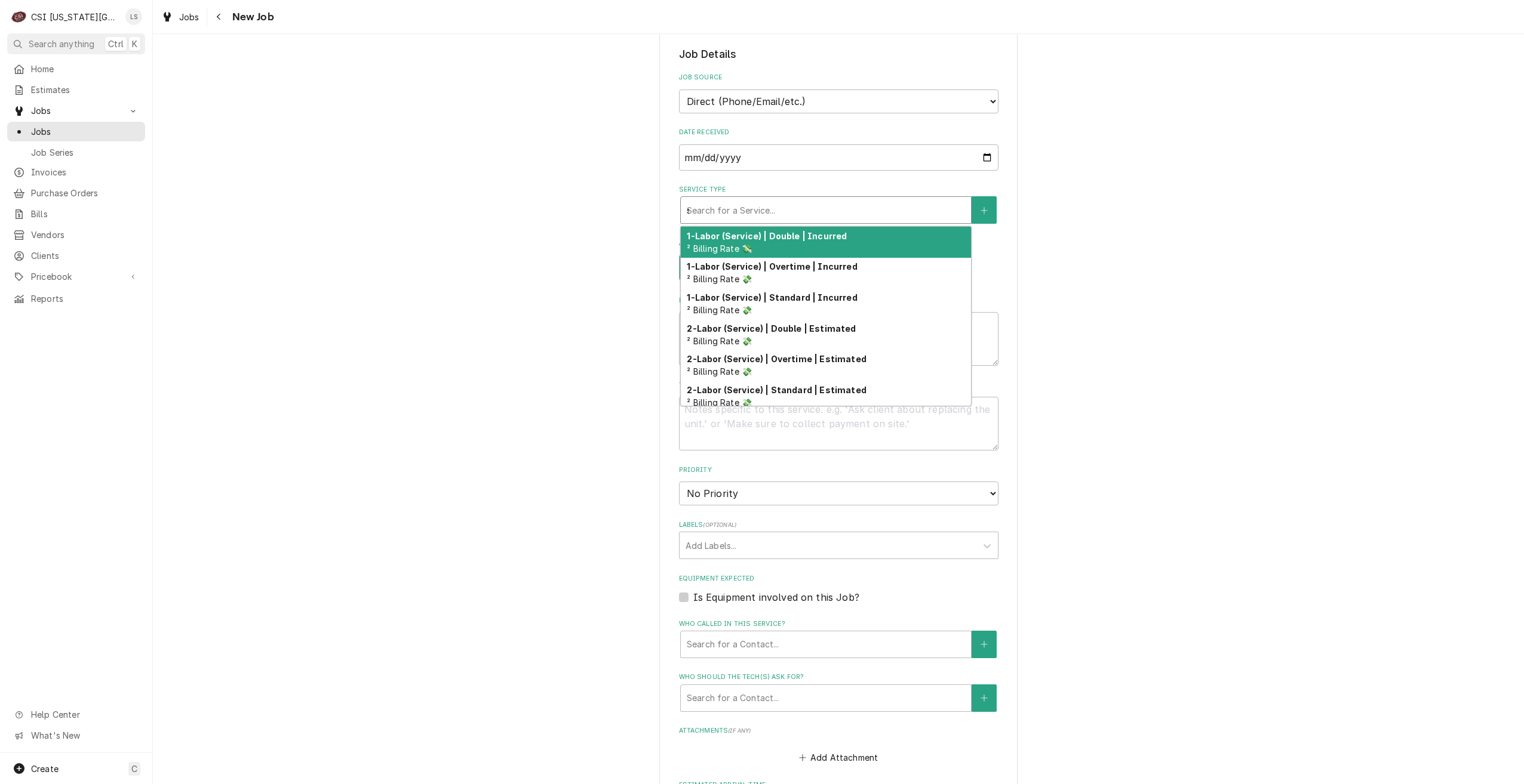
type textarea "x"
type input "ser"
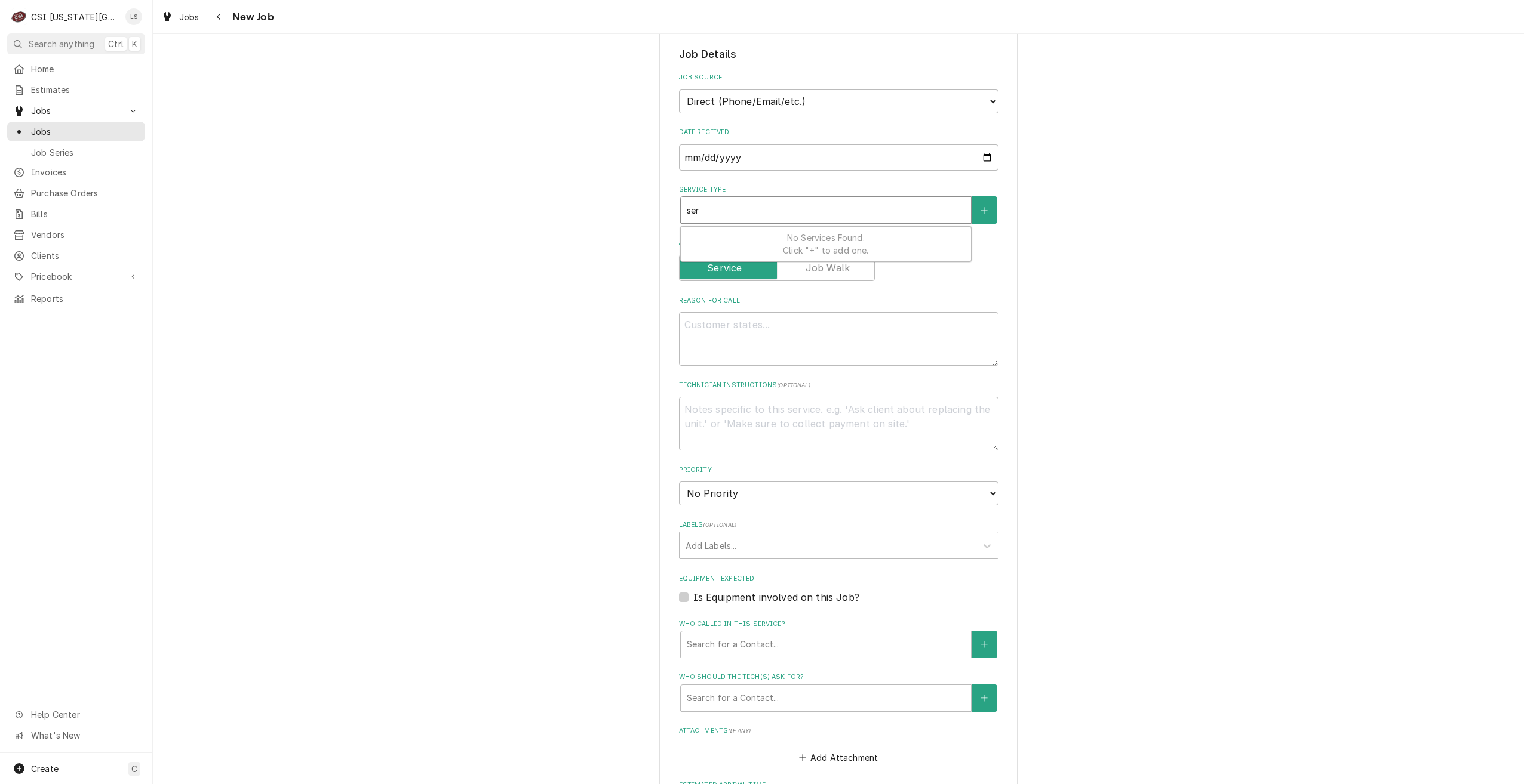
type textarea "x"
type input "serv"
type textarea "x"
type input "servic"
type textarea "x"
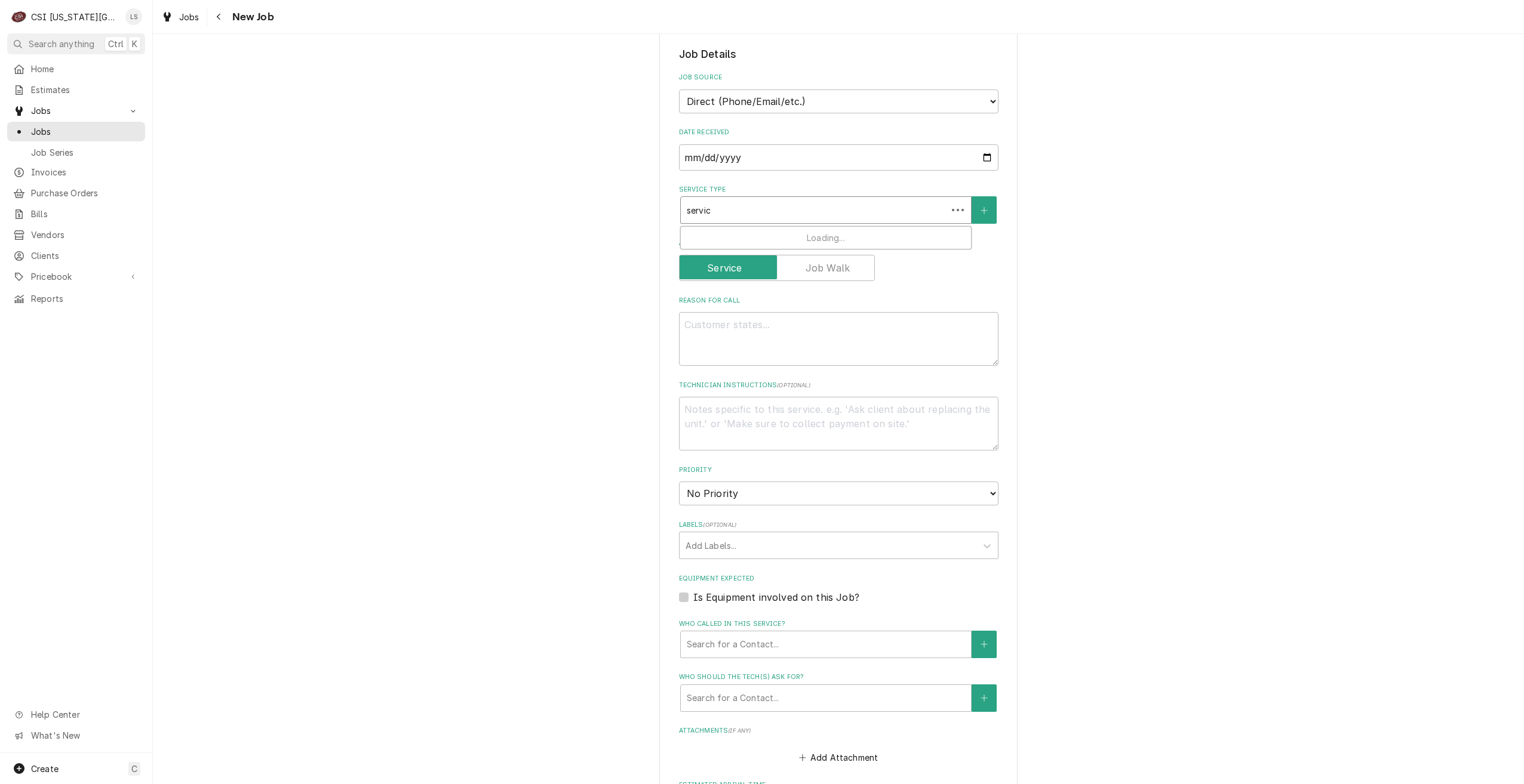
type input "service"
type textarea "x"
type input "service"
type textarea "x"
type input "service c"
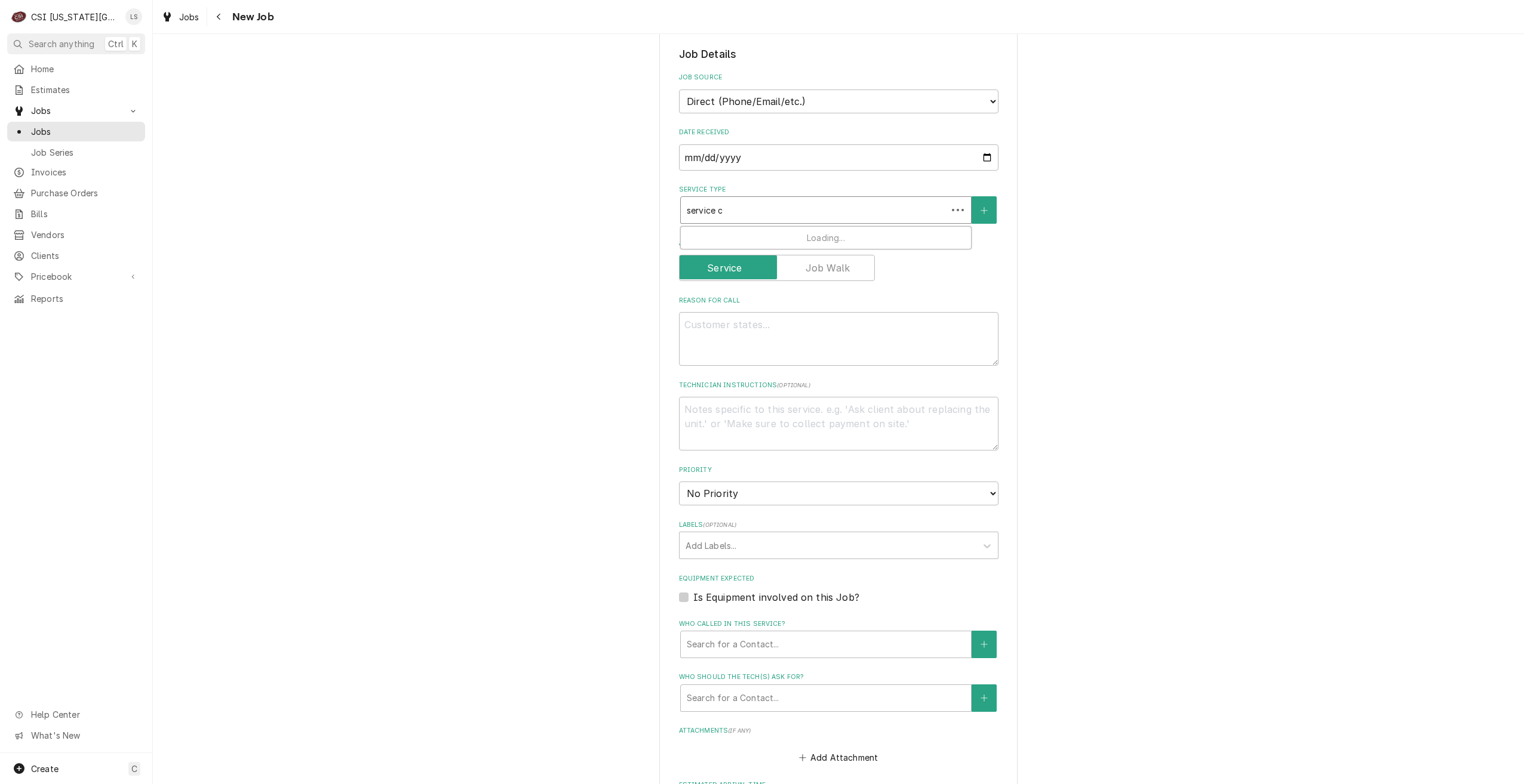
type textarea "x"
type input "service ca"
type textarea "x"
type input "service cal"
type textarea "x"
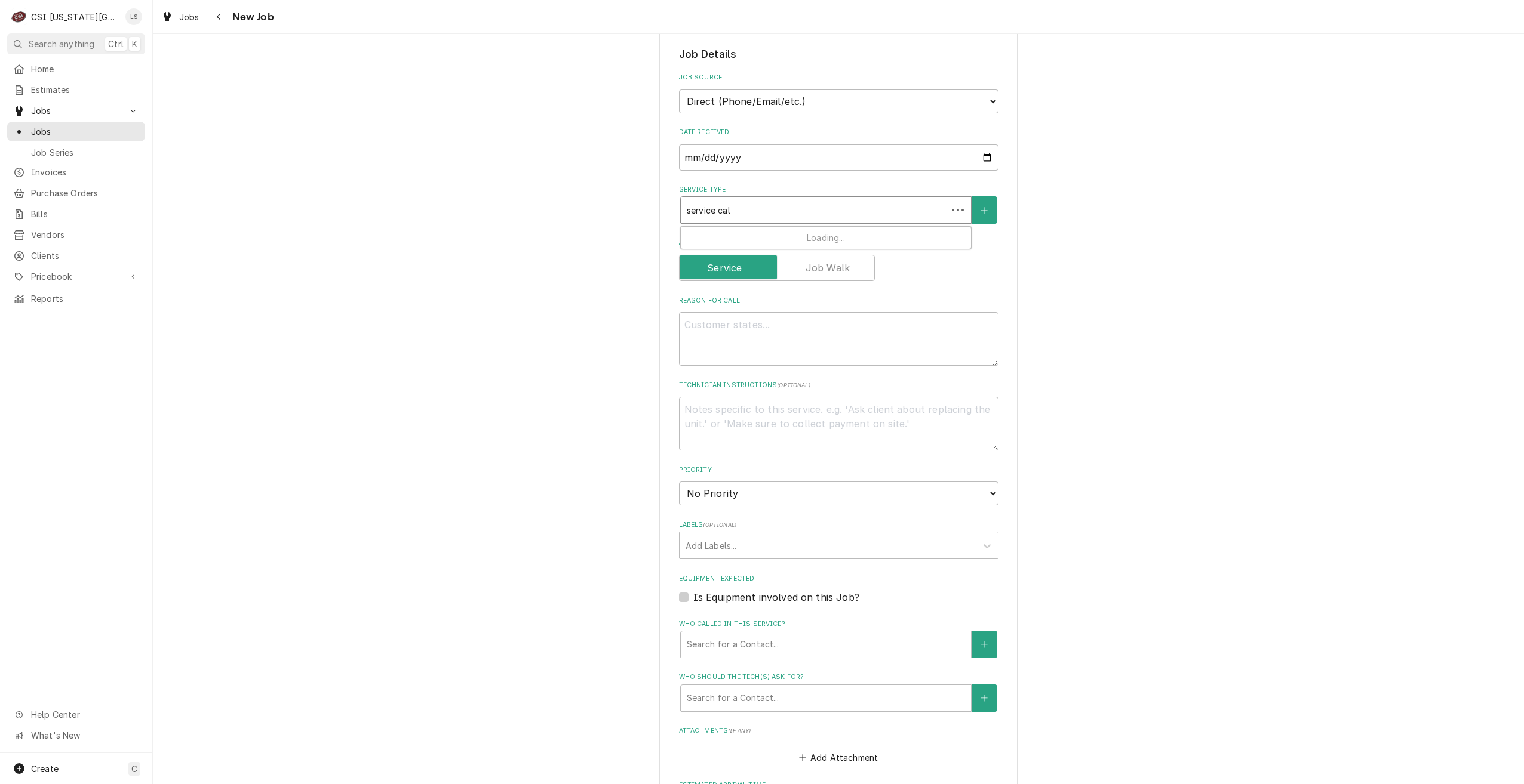
type input "service call"
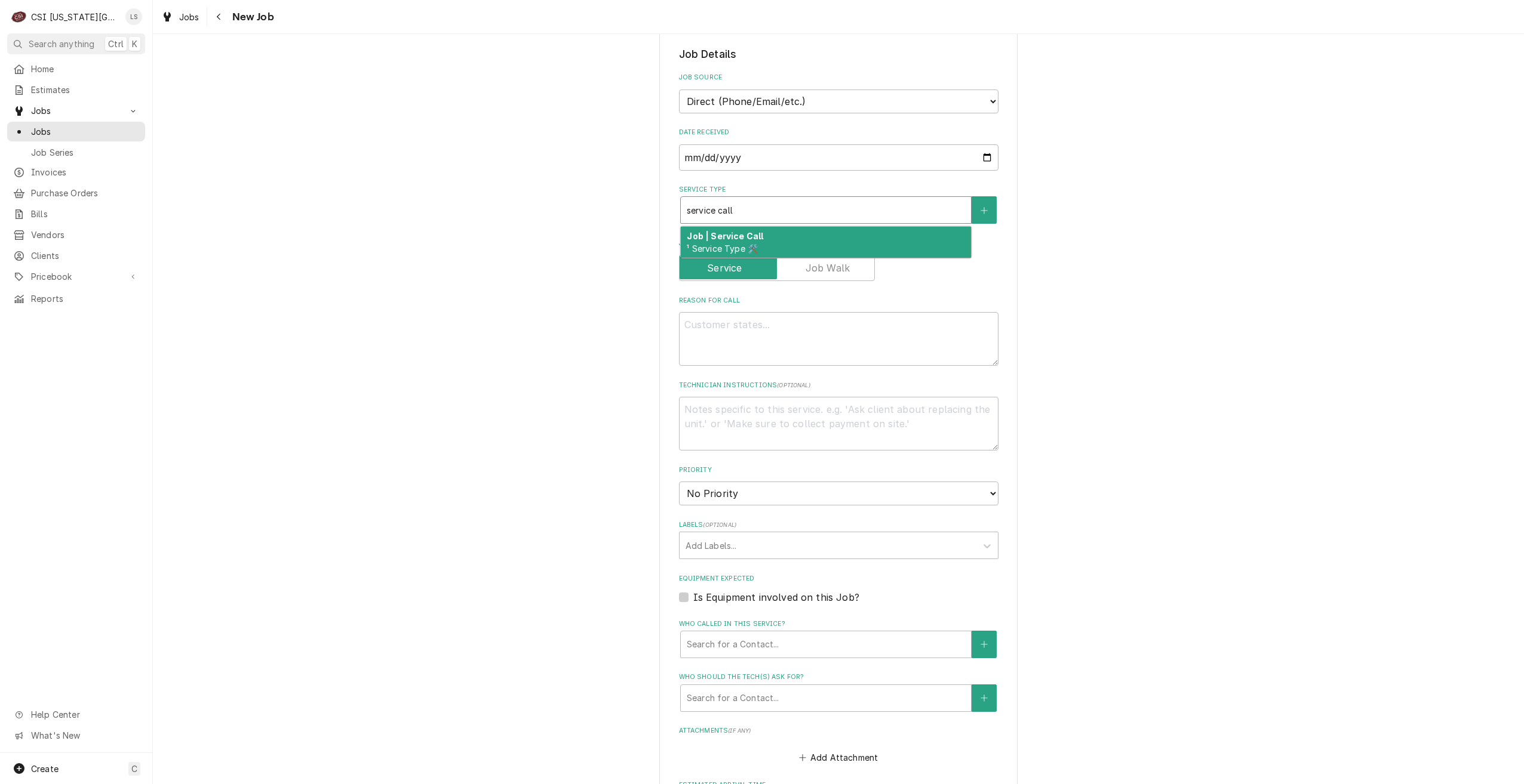
drag, startPoint x: 834, startPoint y: 245, endPoint x: 1129, endPoint y: 235, distance: 295.2
click at [835, 245] on div "Job | Service Call ¹ Service Type 🛠️" at bounding box center [826, 242] width 290 height 31
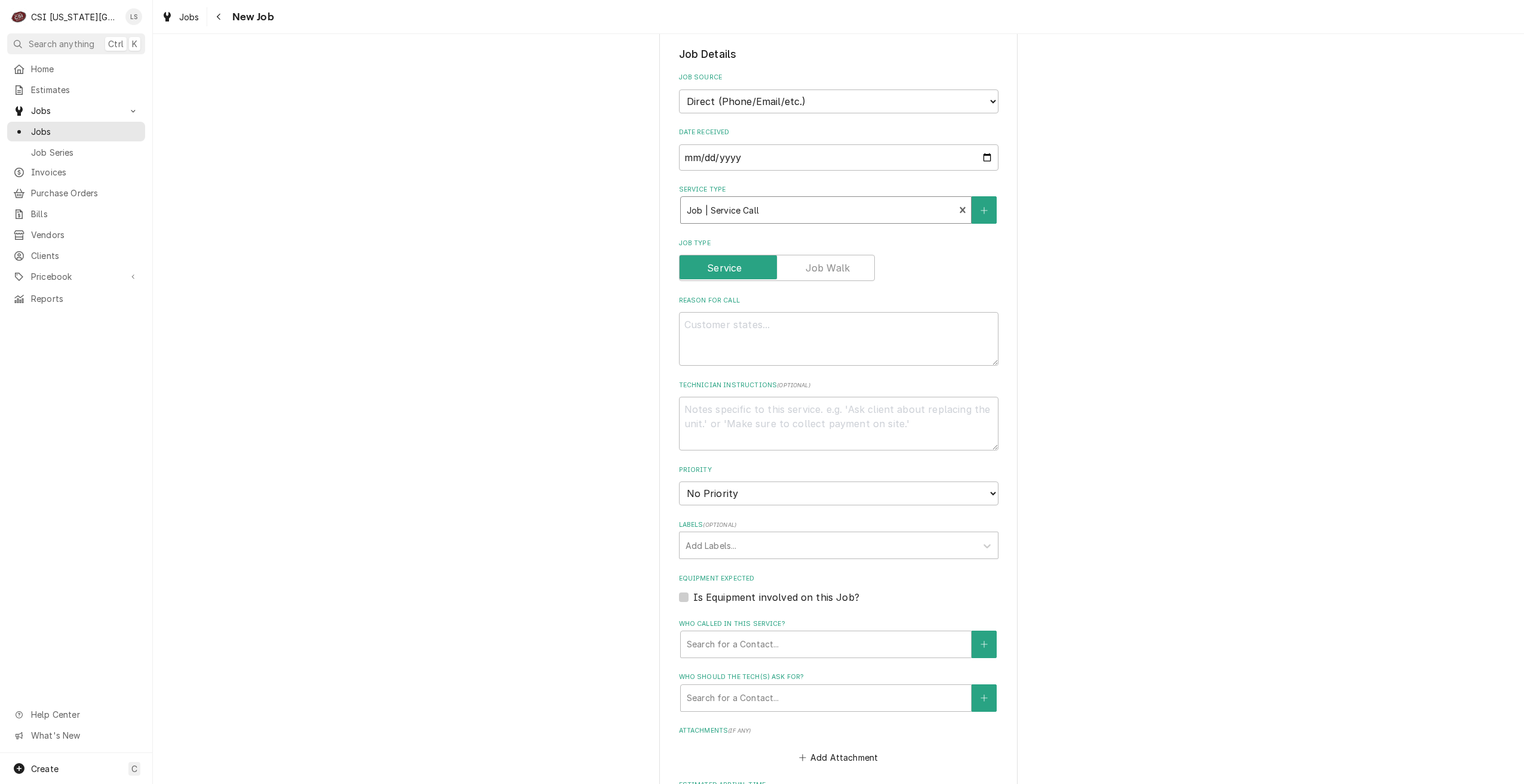
click at [1141, 233] on div "Please provide the following information to create a job: Client Details Client…" at bounding box center [838, 422] width 1371 height 1230
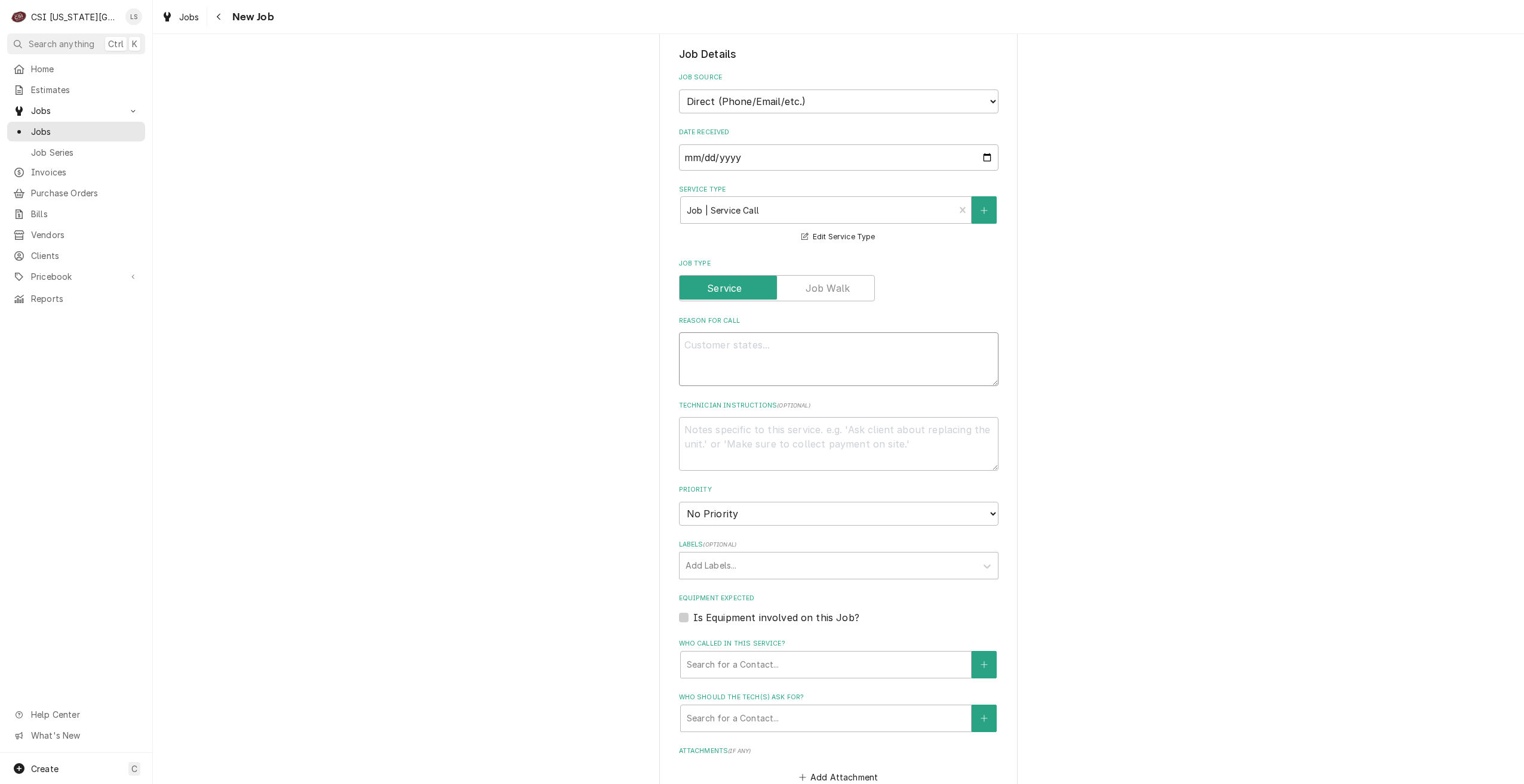
click at [808, 355] on textarea "Reason For Call" at bounding box center [838, 359] width 320 height 54
paste textarea "Fryer - Vat1 left not returning oil."
type textarea "x"
type textarea "Fryer - Vat1 left not returning oil."
type textarea "x"
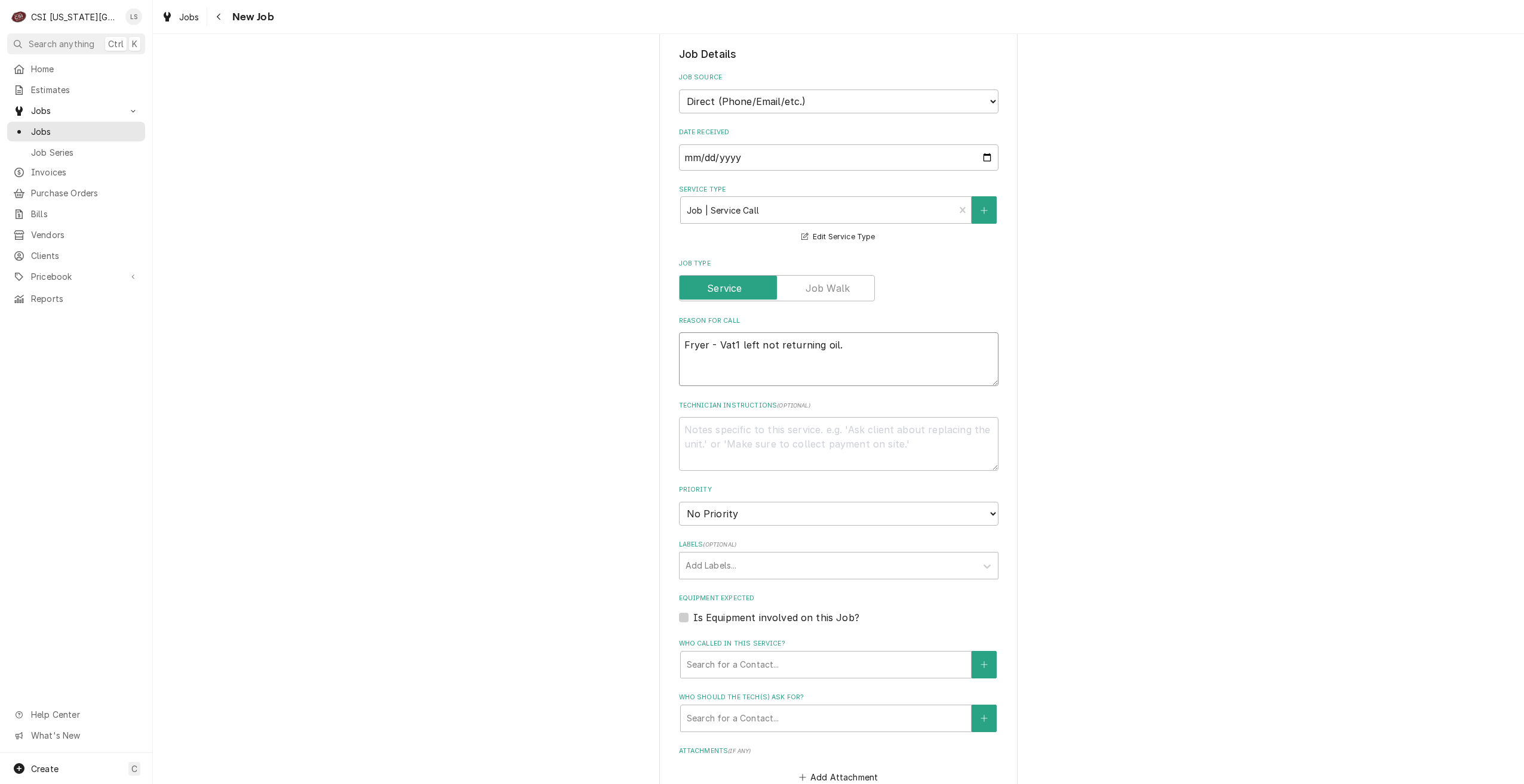
type textarea "Fryer - Vat1 left not returning oil."
click at [835, 440] on textarea "Technician Instructions ( optional )" at bounding box center [838, 444] width 320 height 54
type textarea "x"
type textarea "N"
type textarea "x"
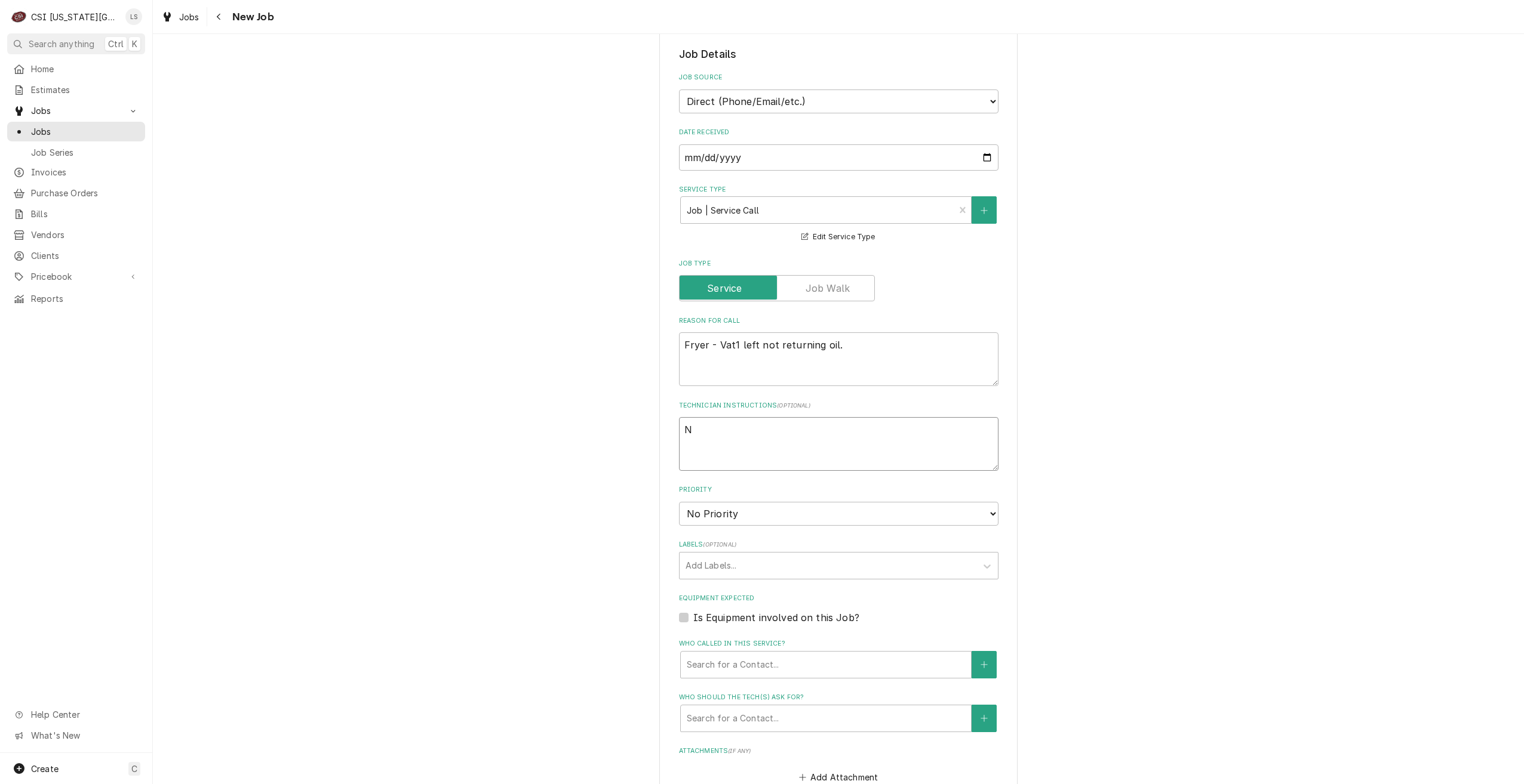
type textarea "No"
type textarea "x"
type textarea "Non"
type textarea "x"
type textarea "Non-"
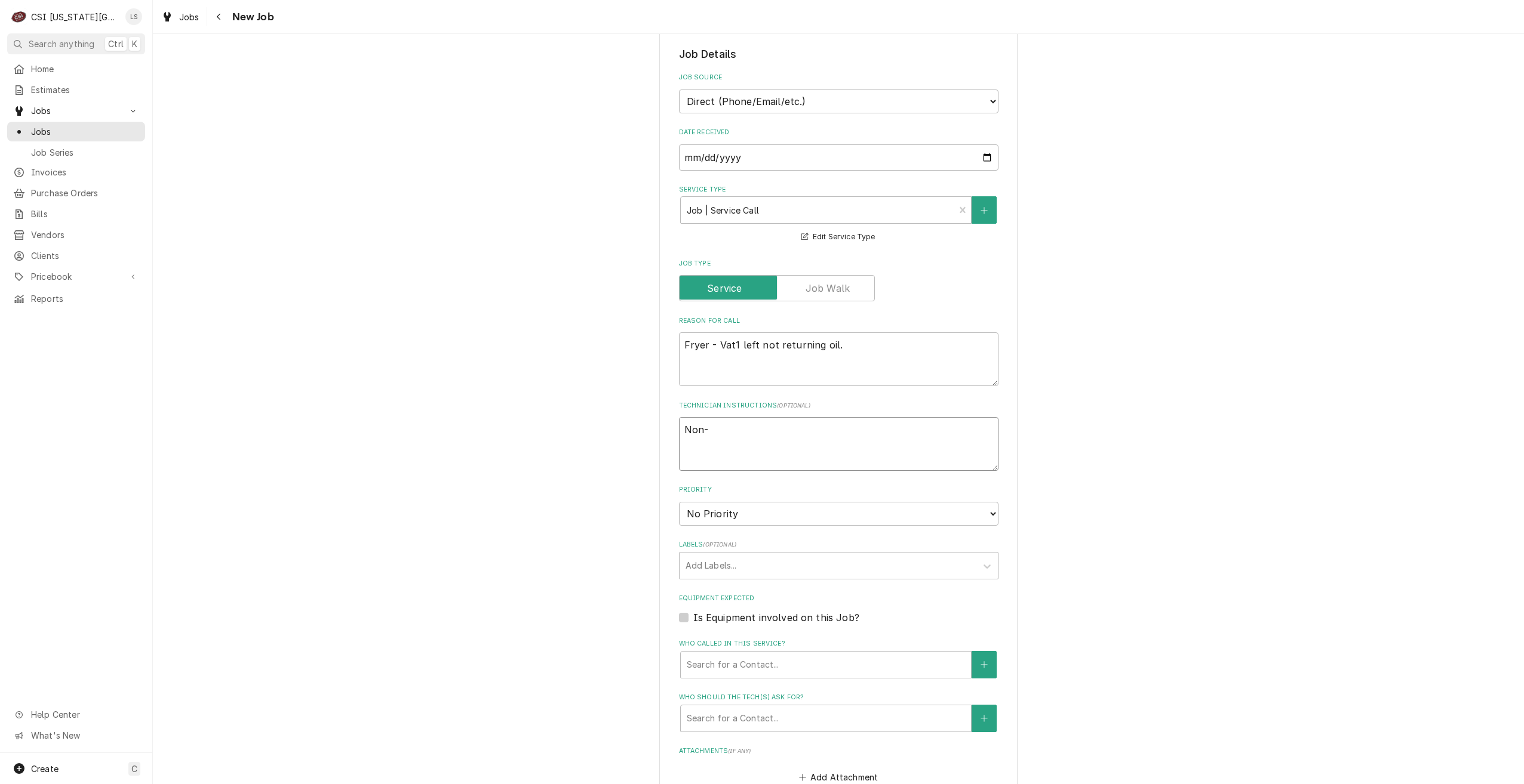
type textarea "x"
type textarea "Non-w"
type textarea "x"
type textarea "Non-wa"
type textarea "x"
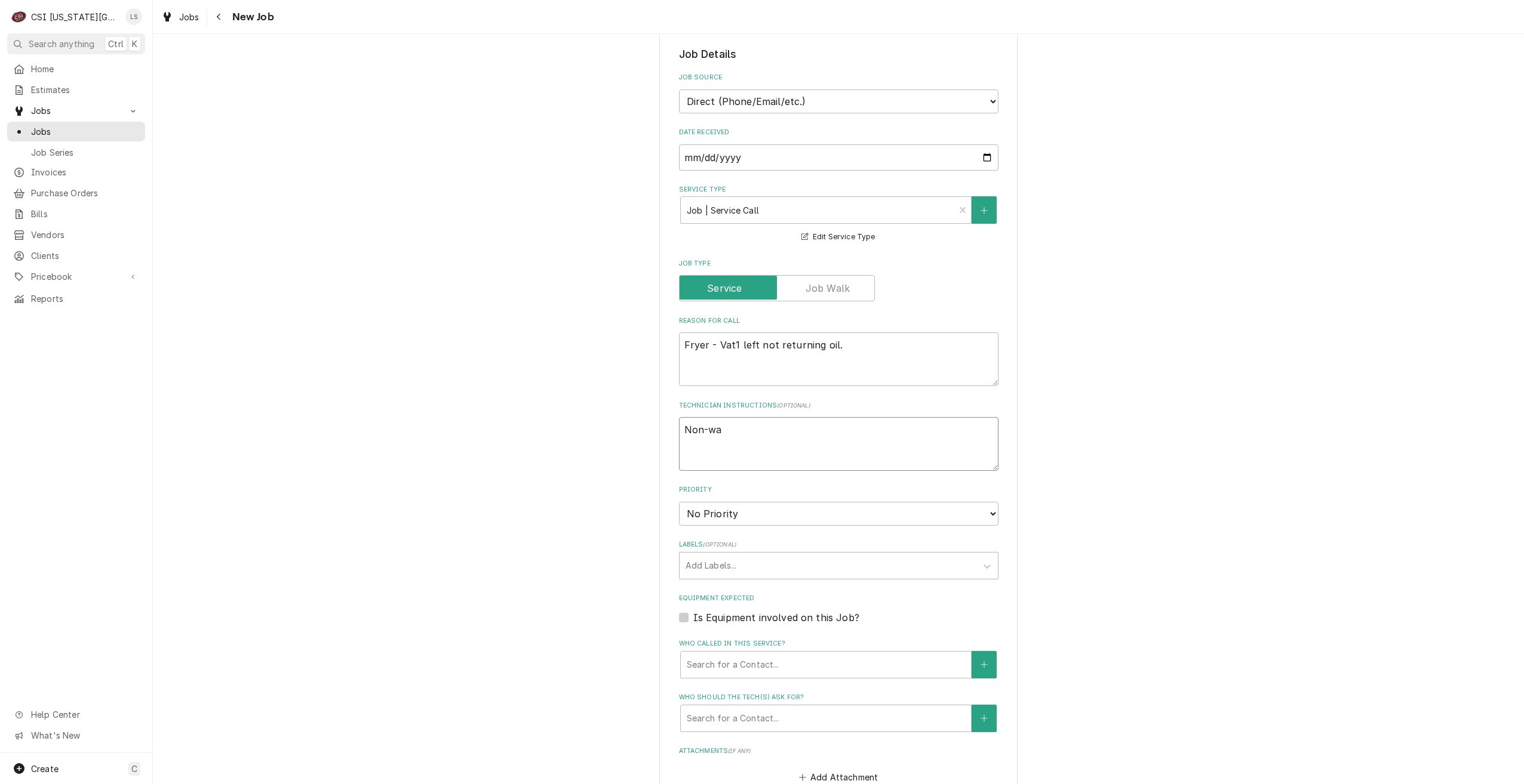
type textarea "Non-war"
type textarea "x"
type textarea "Non-warr"
type textarea "x"
type textarea "Non-warrn"
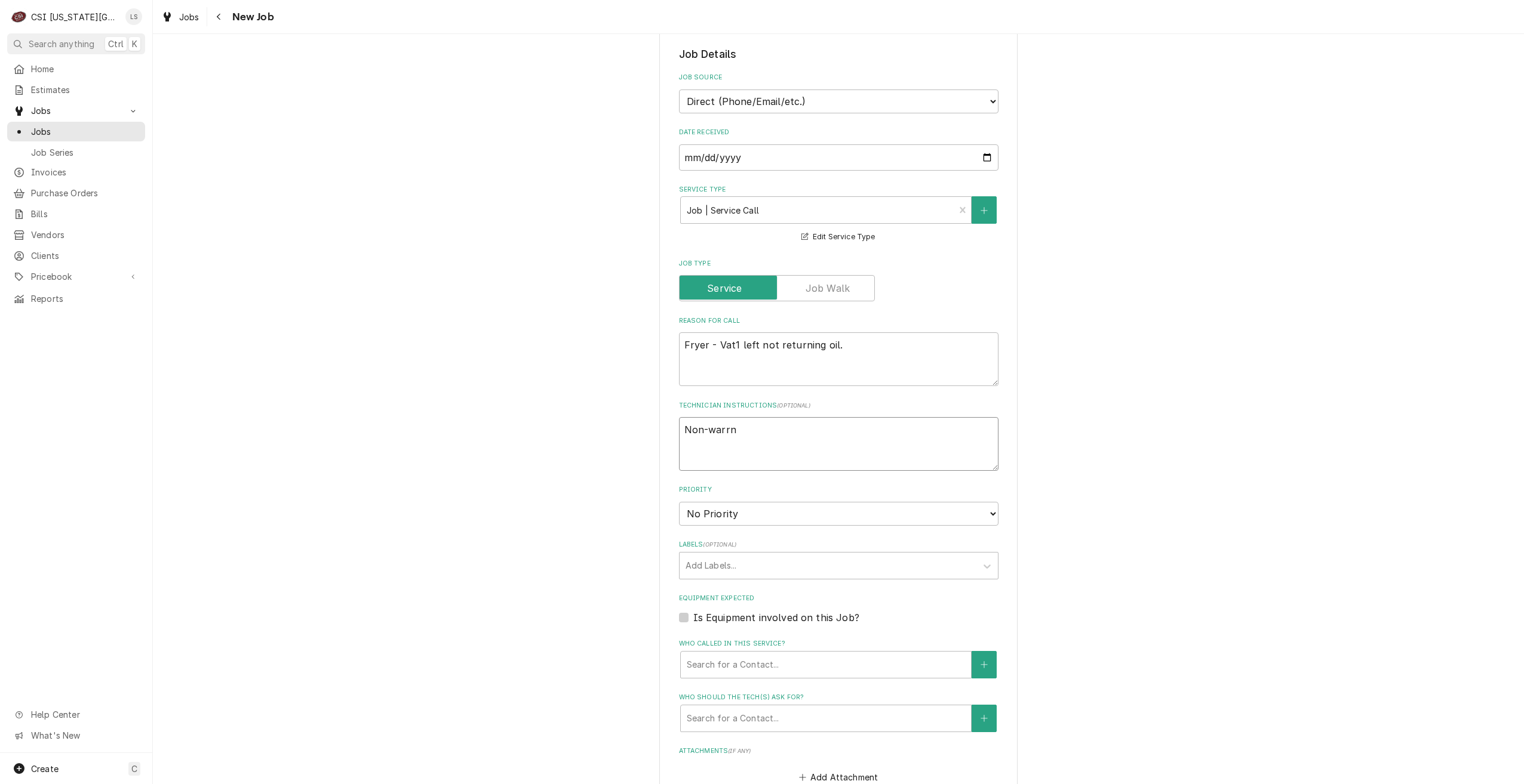
type textarea "x"
type textarea "Non-warrnt"
type textarea "x"
type textarea "Non-warrnty"
type textarea "x"
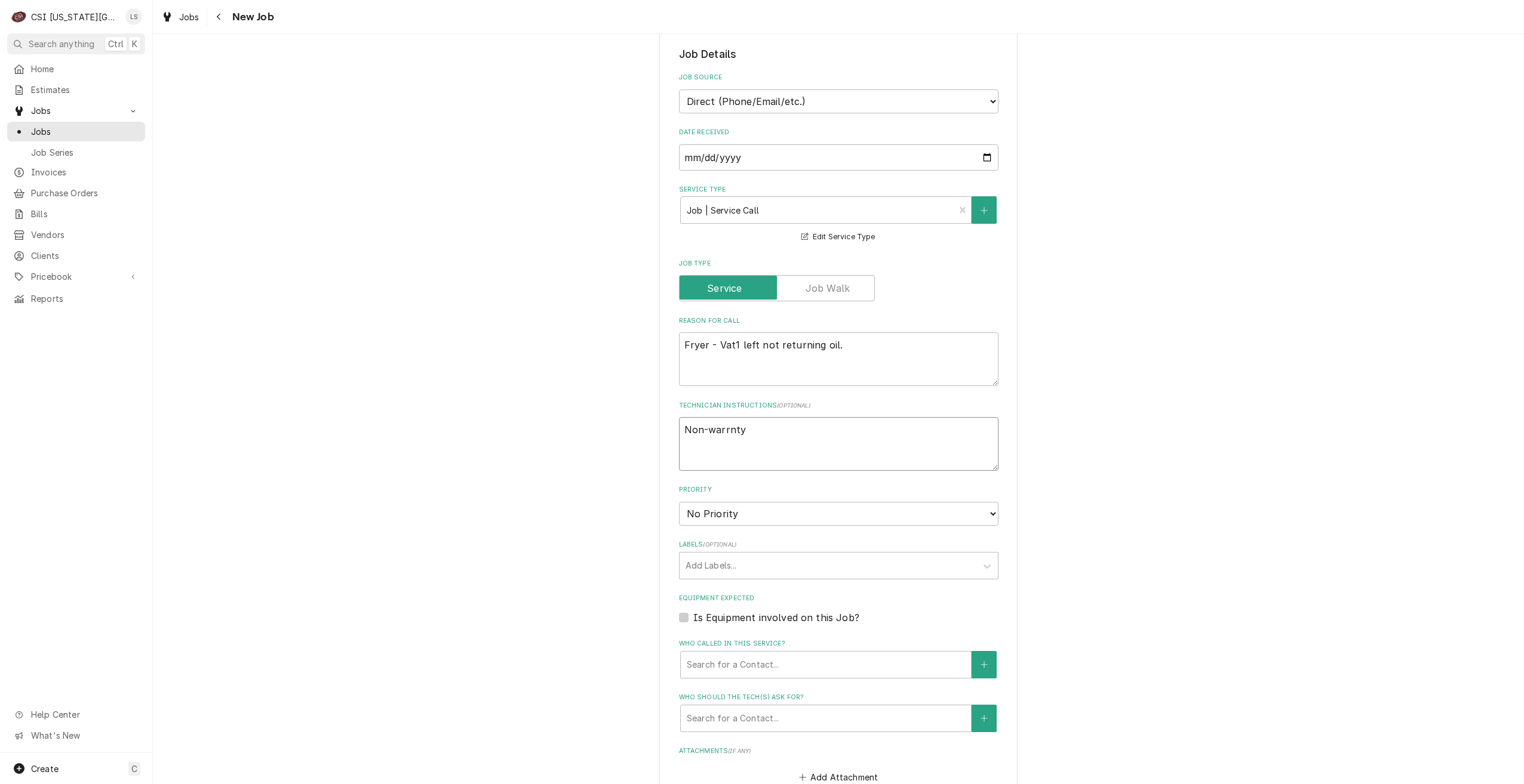
type textarea "Non-warrnty"
type textarea "x"
type textarea "Non-warrnty r"
type textarea "x"
type textarea "Non-warrnty re"
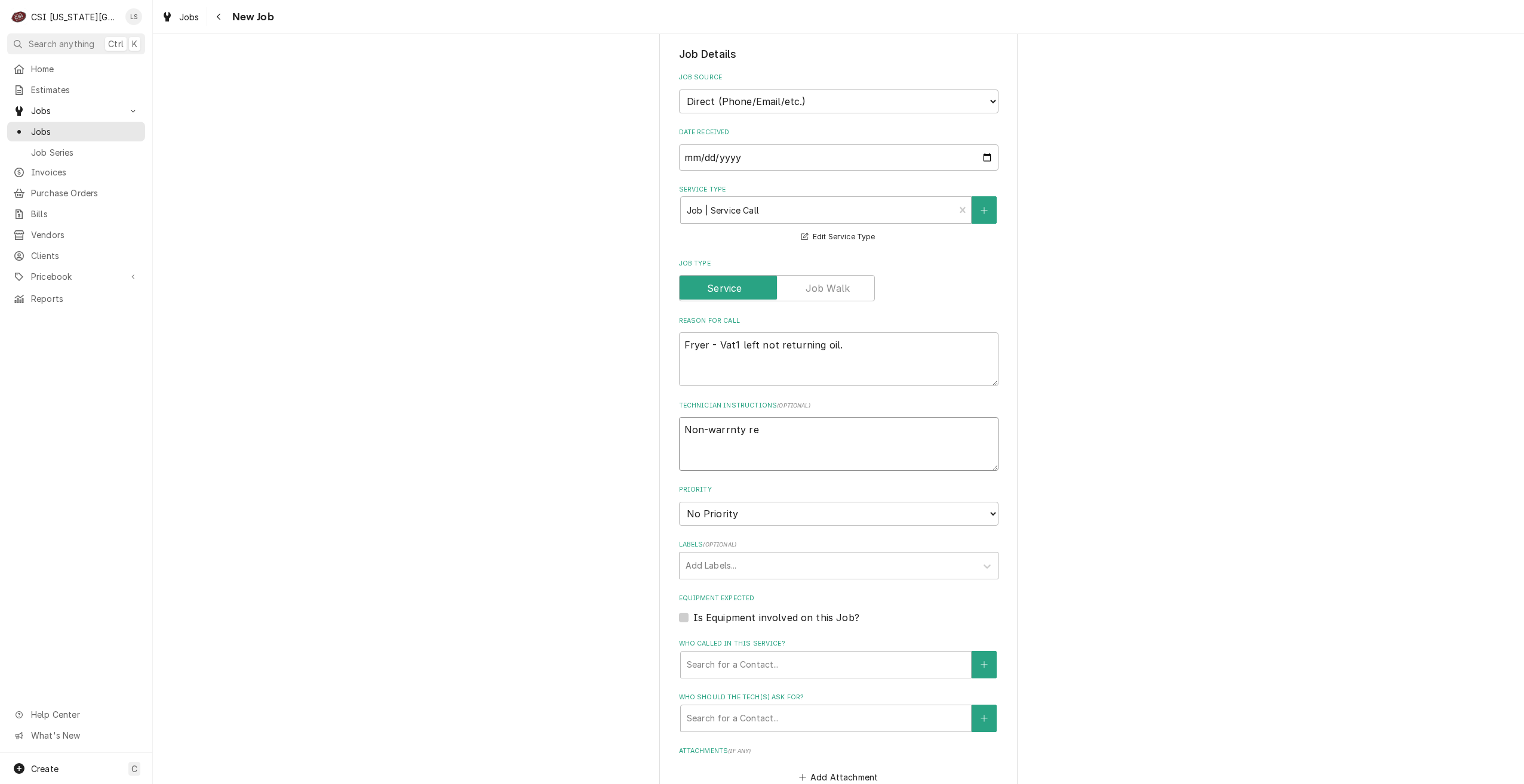
type textarea "x"
type textarea "Non-warrnty r"
type textarea "x"
type textarea "Non-warrnty"
type textarea "x"
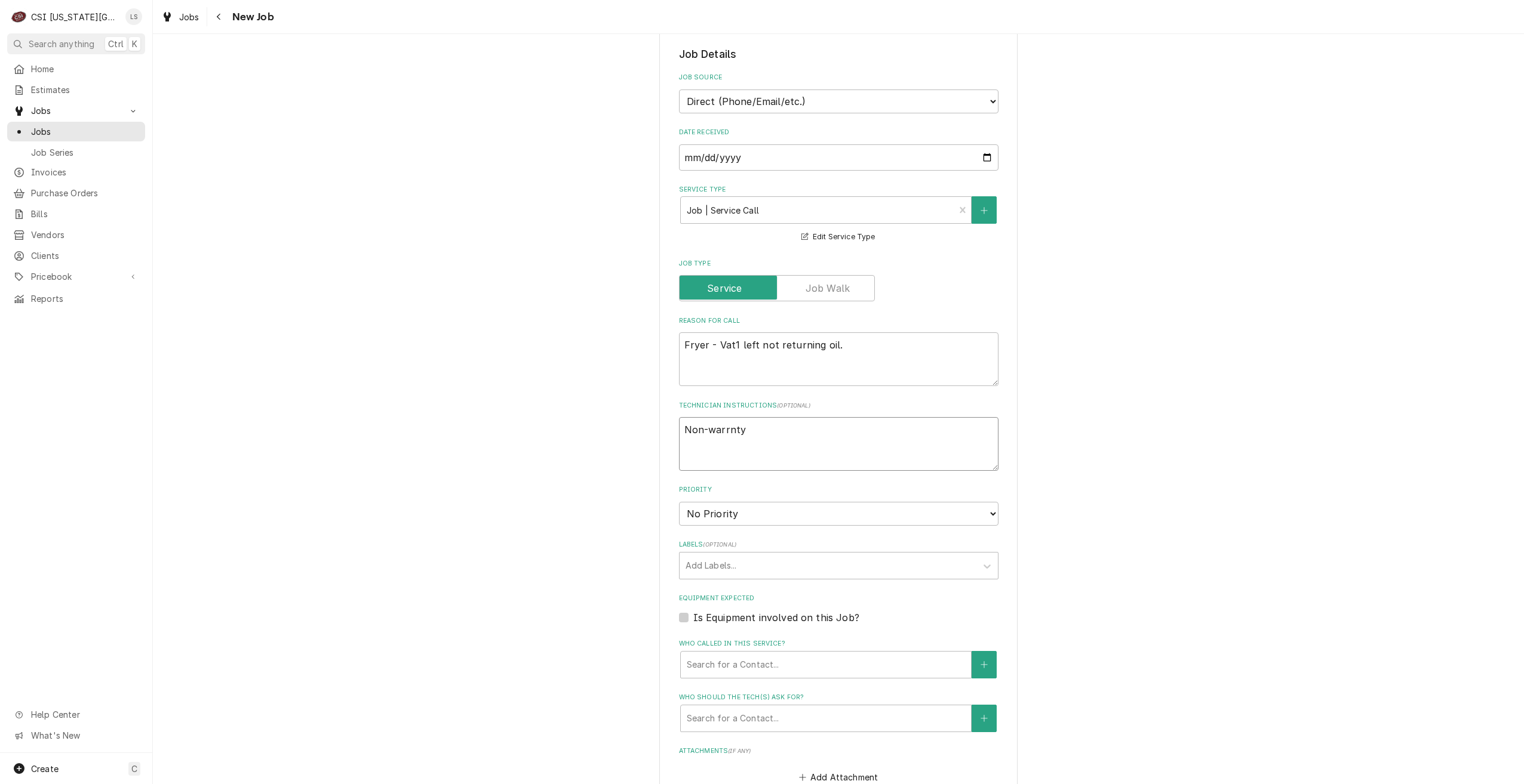
type textarea "Non-warrnty"
type textarea "x"
type textarea "Non-warrnt"
type textarea "x"
type textarea "Non-warrn"
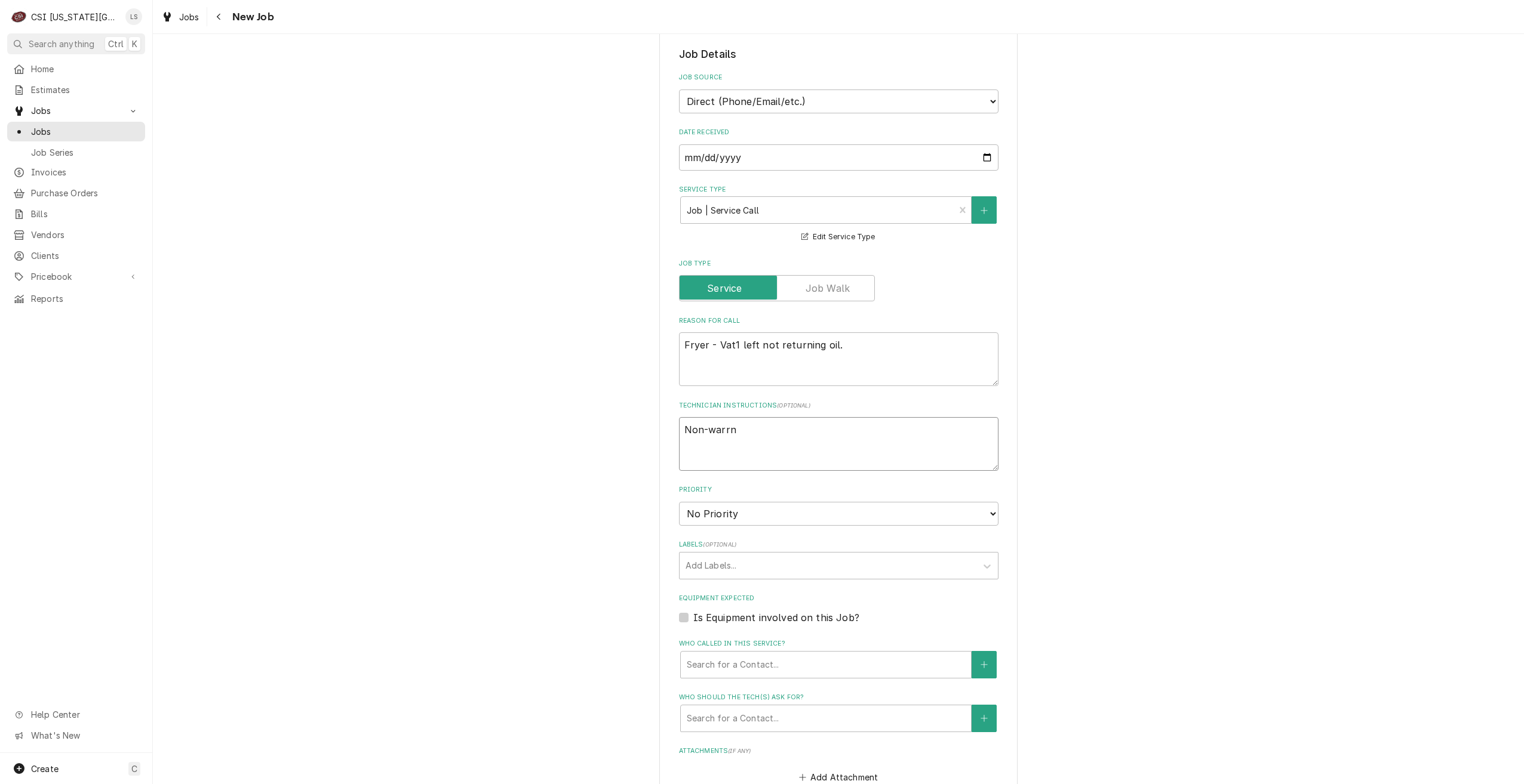
type textarea "x"
type textarea "Non-warr"
type textarea "x"
type textarea "Non-warra"
type textarea "x"
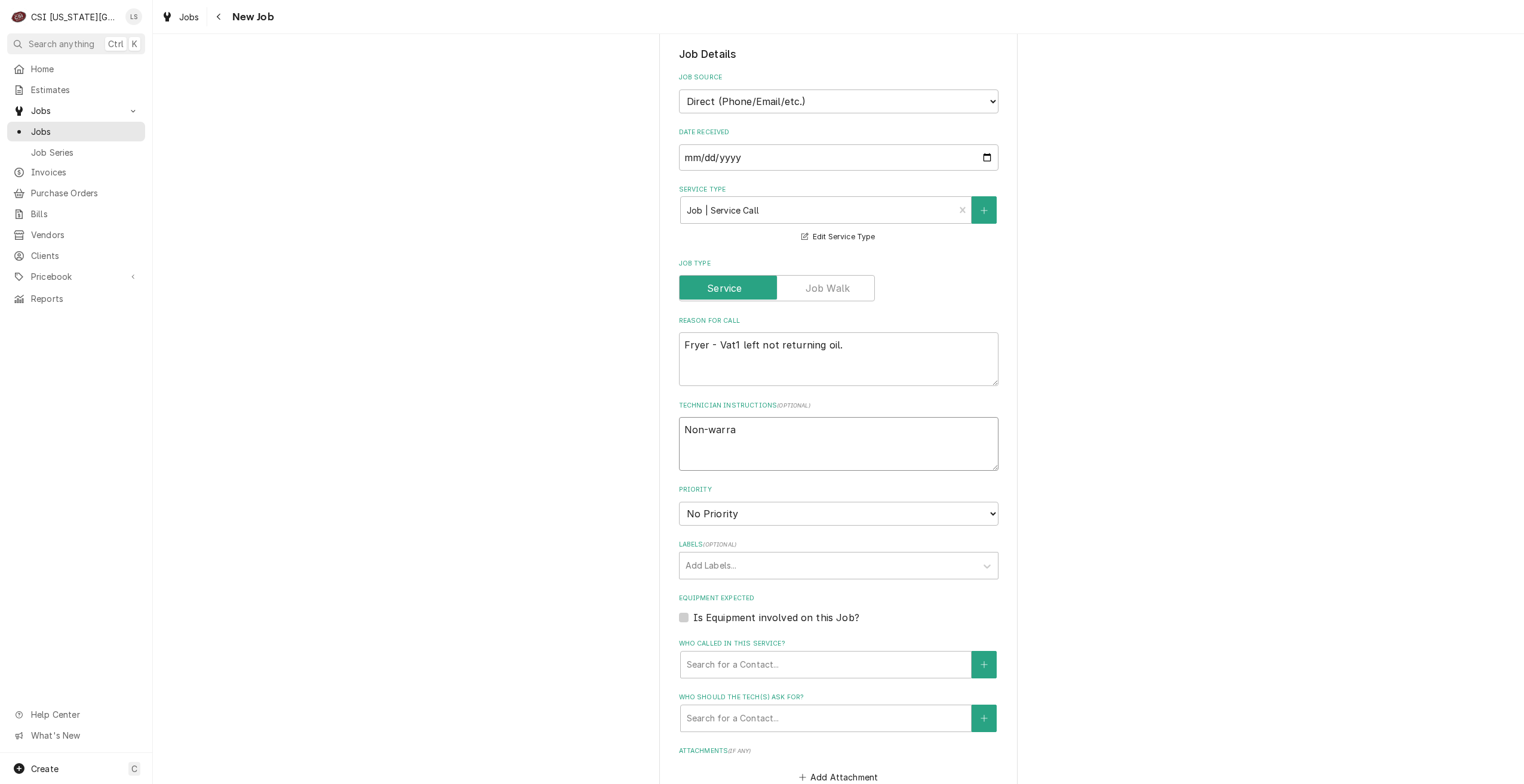
type textarea "Non-warran"
type textarea "x"
type textarea "Non-warrant"
type textarea "x"
type textarea "Non-warranty"
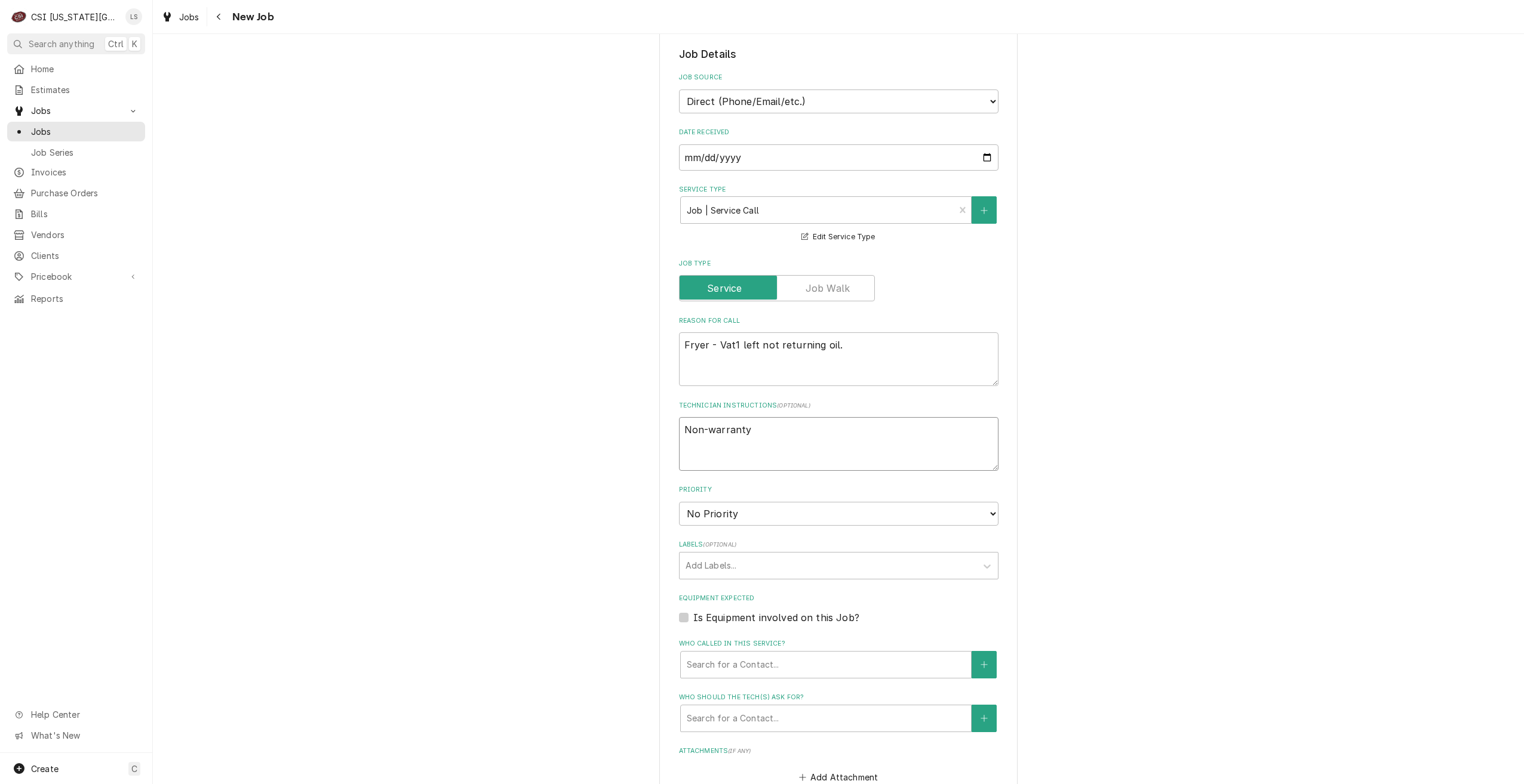
type textarea "x"
type textarea "Non-warranty"
type textarea "x"
type textarea "Non-warranty r"
type textarea "x"
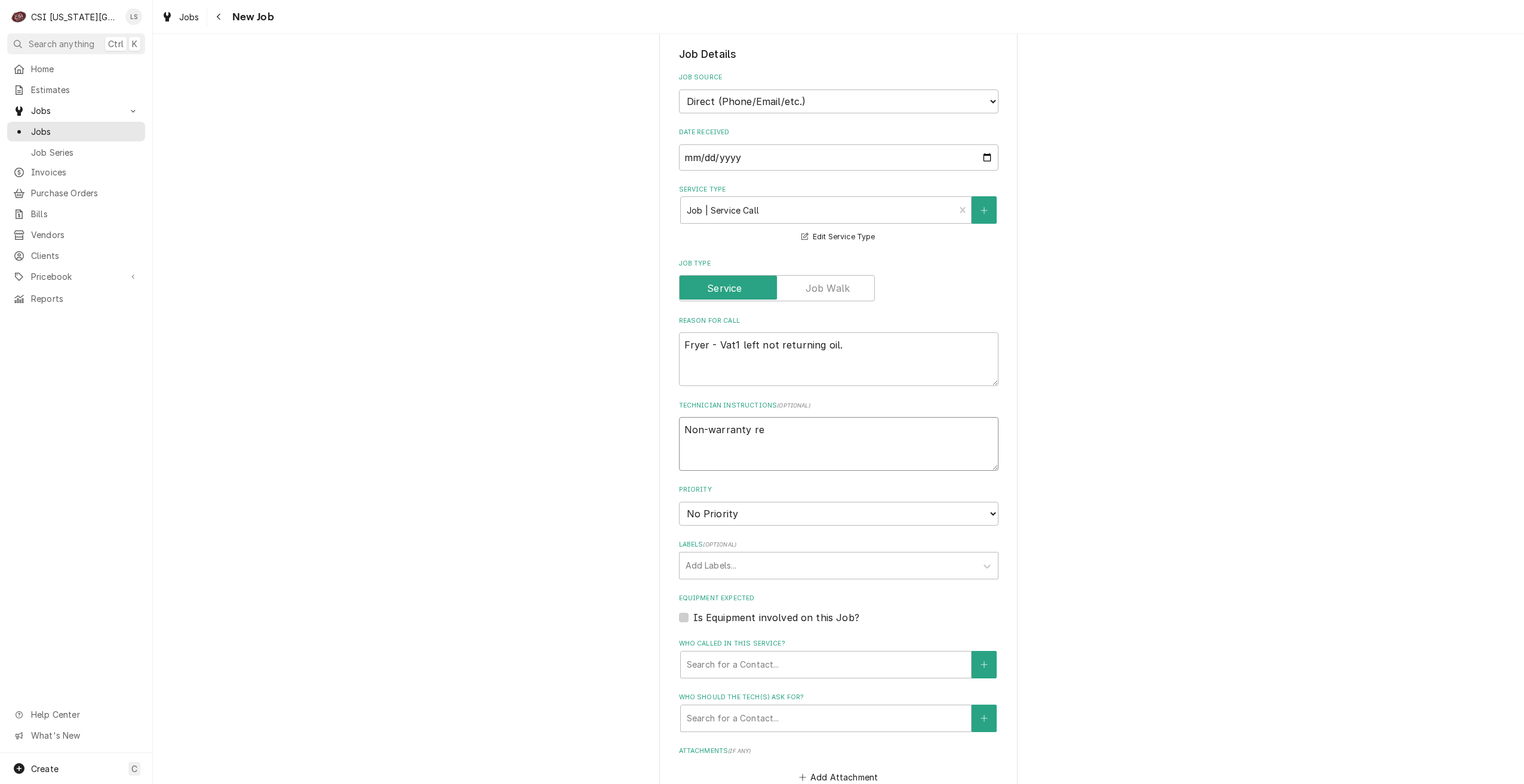
type textarea "Non-warranty rep"
type textarea "x"
type textarea "Non-warranty repa"
type textarea "x"
type textarea "Non-warranty repai"
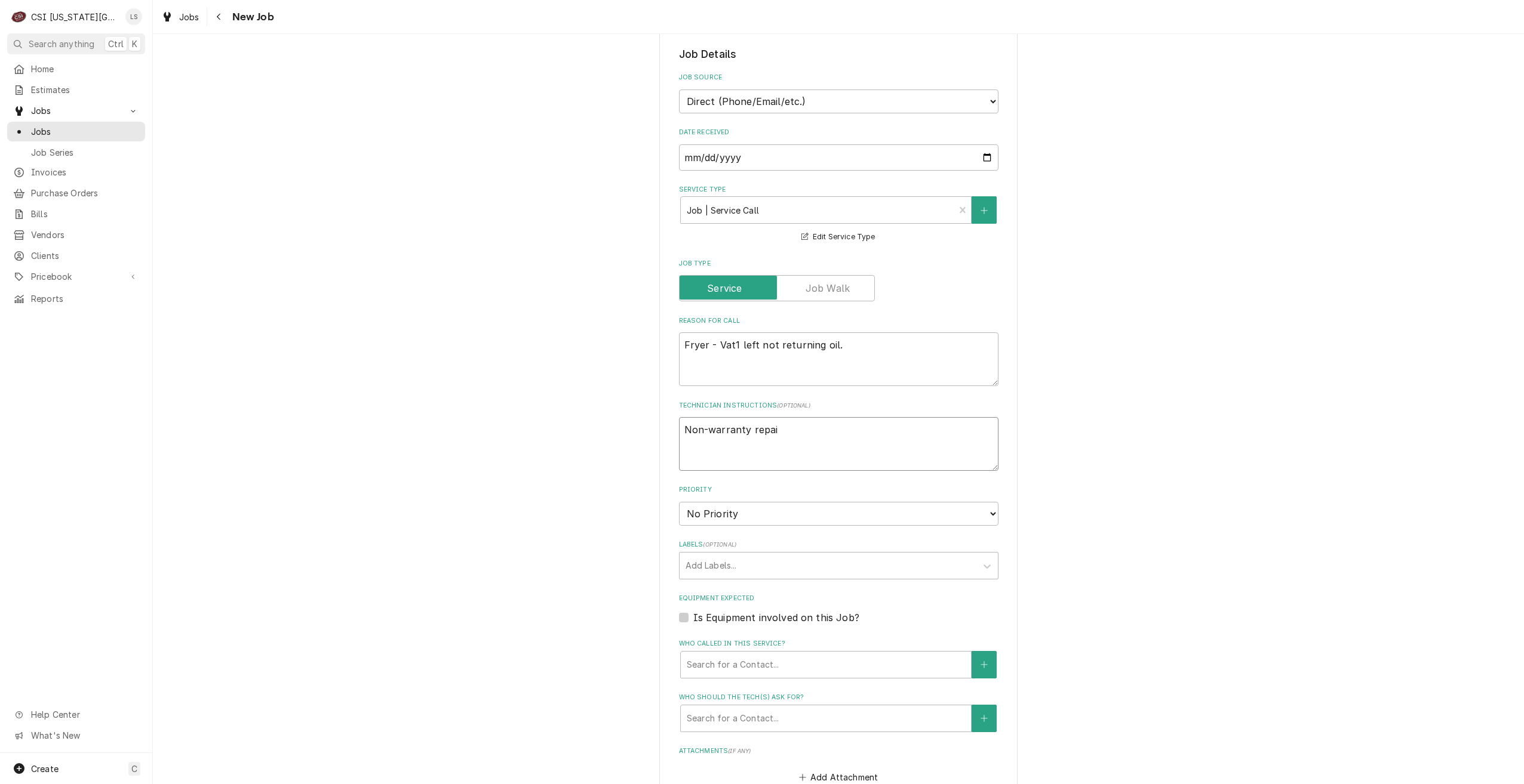
type textarea "x"
type textarea "Non-warranty repair"
type textarea "x"
type textarea "Non-warranty repairs"
type textarea "x"
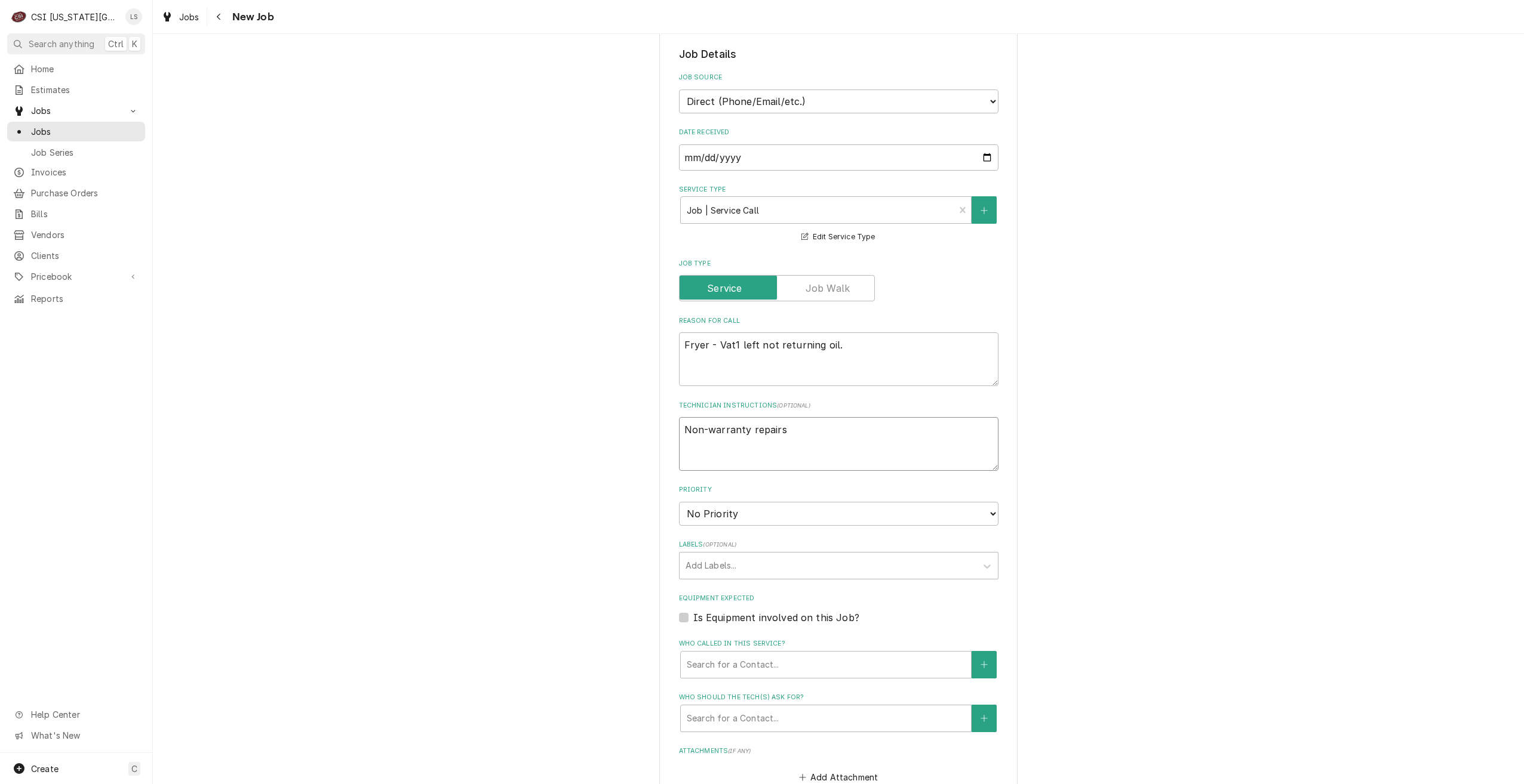
type textarea "Non-warranty repairs"
type textarea "x"
type textarea "Non-warranty repairs f"
type textarea "x"
type textarea "Non-warranty repairs fro"
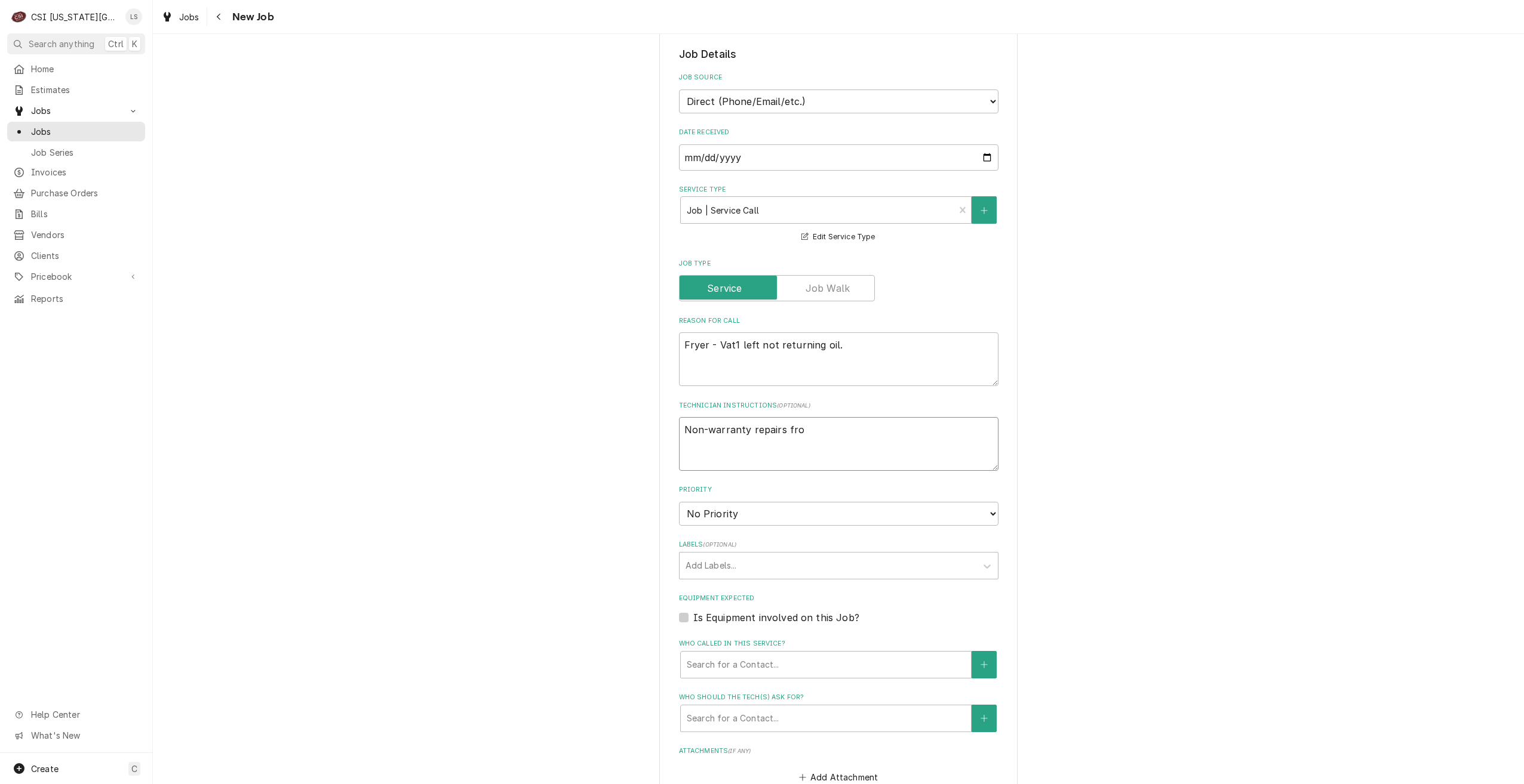
type textarea "x"
type textarea "Non-warranty repairs from"
type textarea "x"
type textarea "Non-warranty repairs from"
click at [829, 425] on textarea "Non-warranty repairs from" at bounding box center [838, 444] width 320 height 54
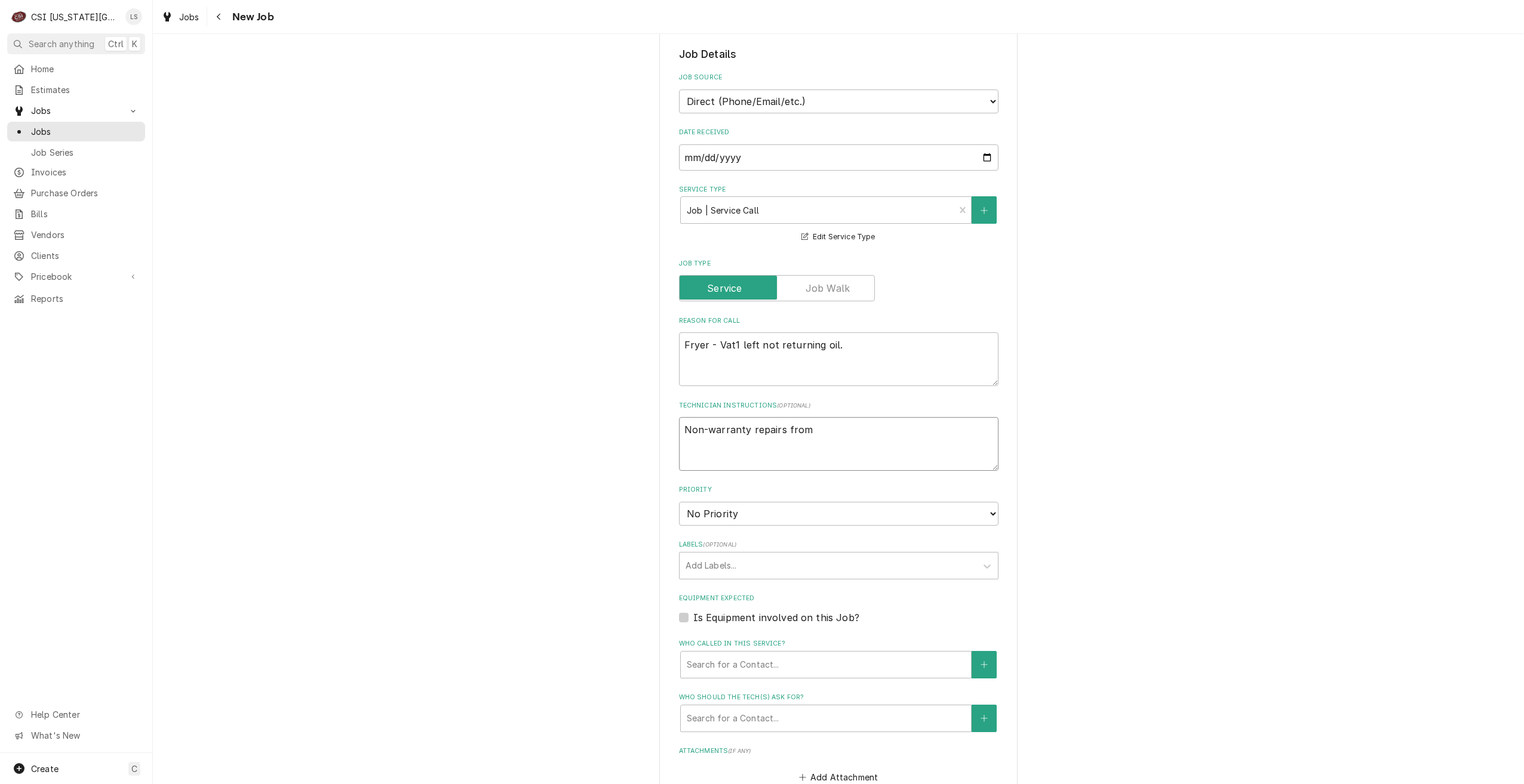
type textarea "x"
type textarea "Non-warranty repairs from 3"
type textarea "x"
type textarea "Non-warranty repairs from 32"
type textarea "x"
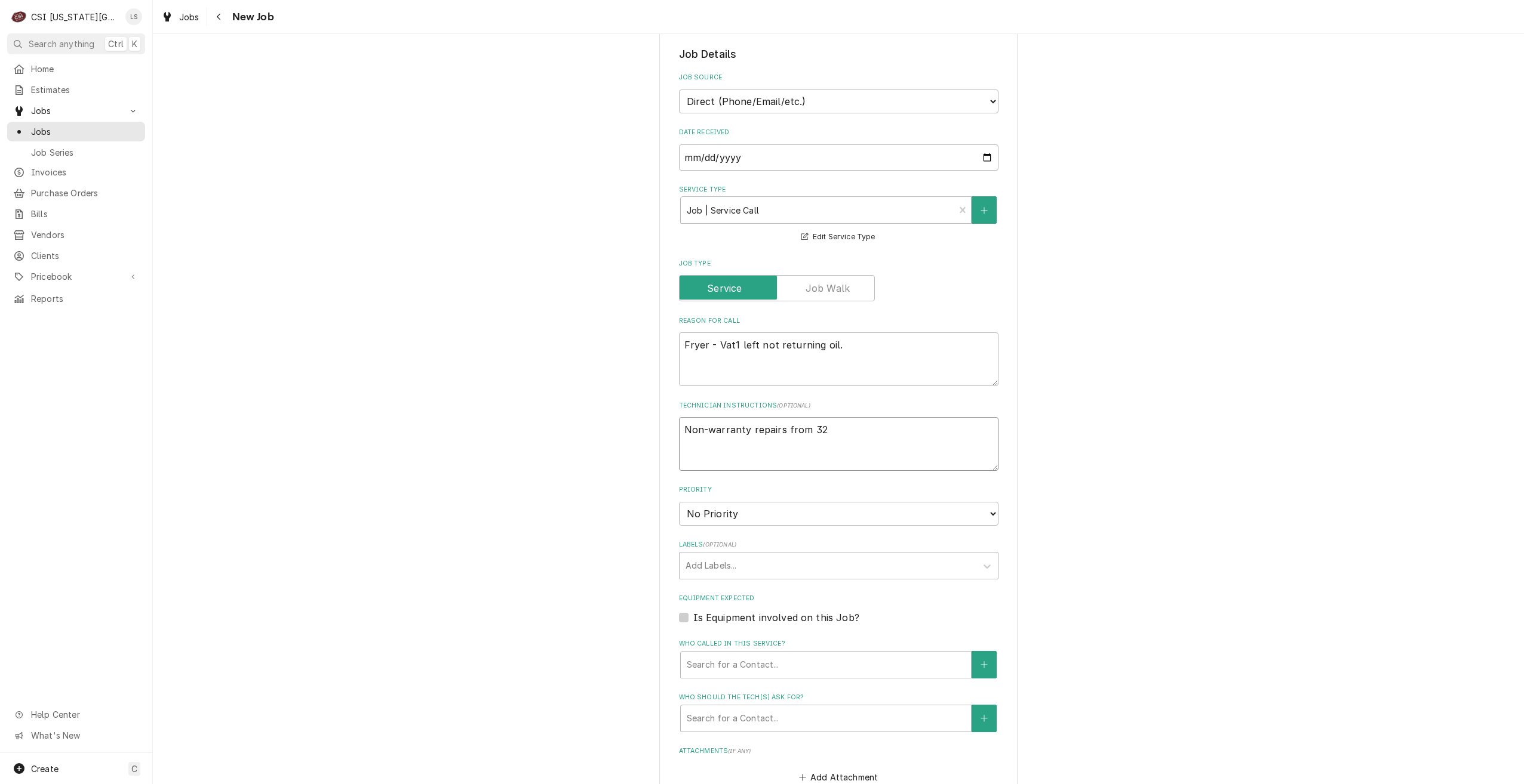
type textarea "Non-warranty repairs from 324"
type textarea "x"
type textarea "Non-warranty repairs from 3247"
type textarea "x"
type textarea "Non-warranty repairs from 32474"
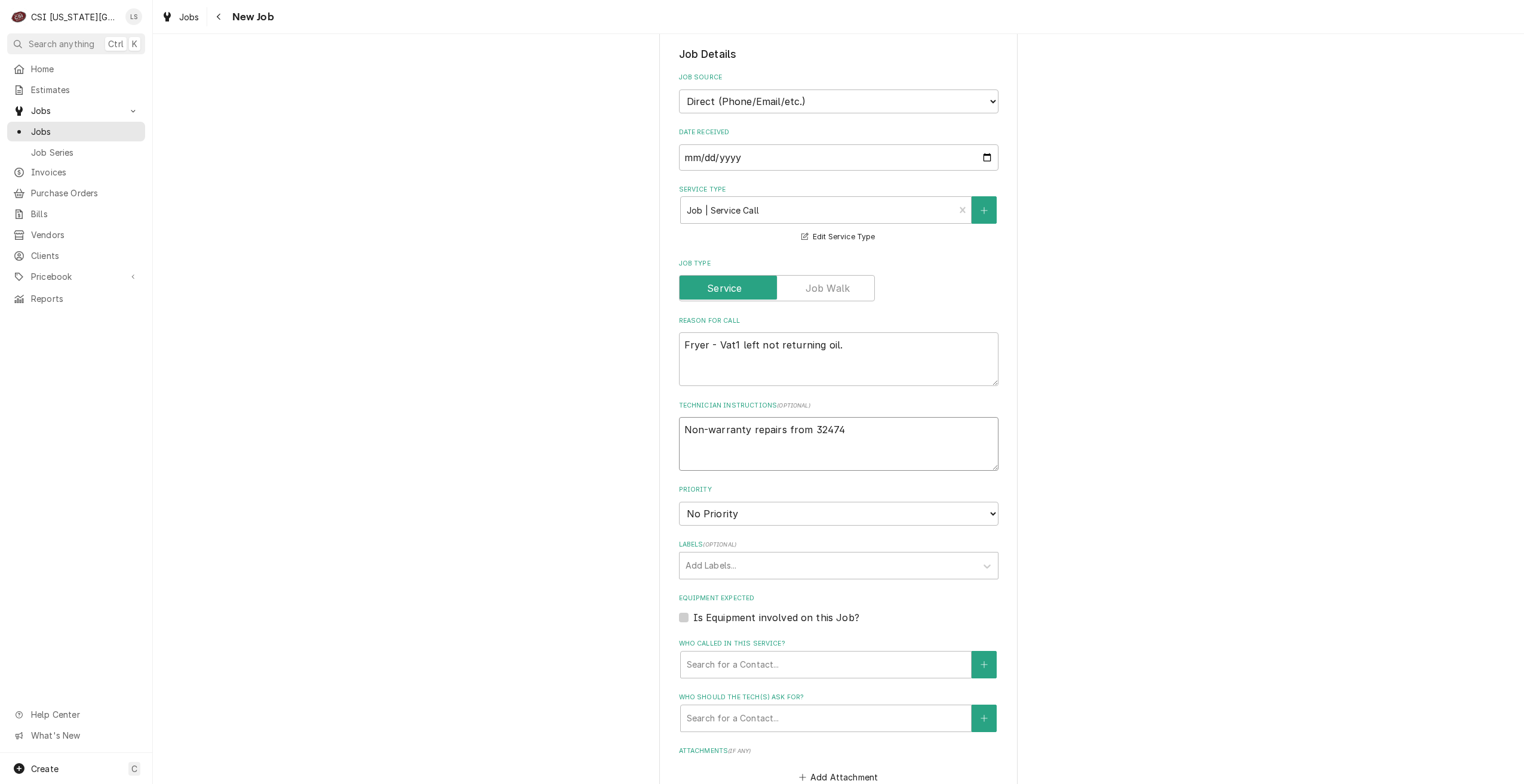
type textarea "x"
type textarea "Non-warranty repairs from J32474"
type textarea "x"
type textarea "Non-warranty repairs from JO32474"
type textarea "x"
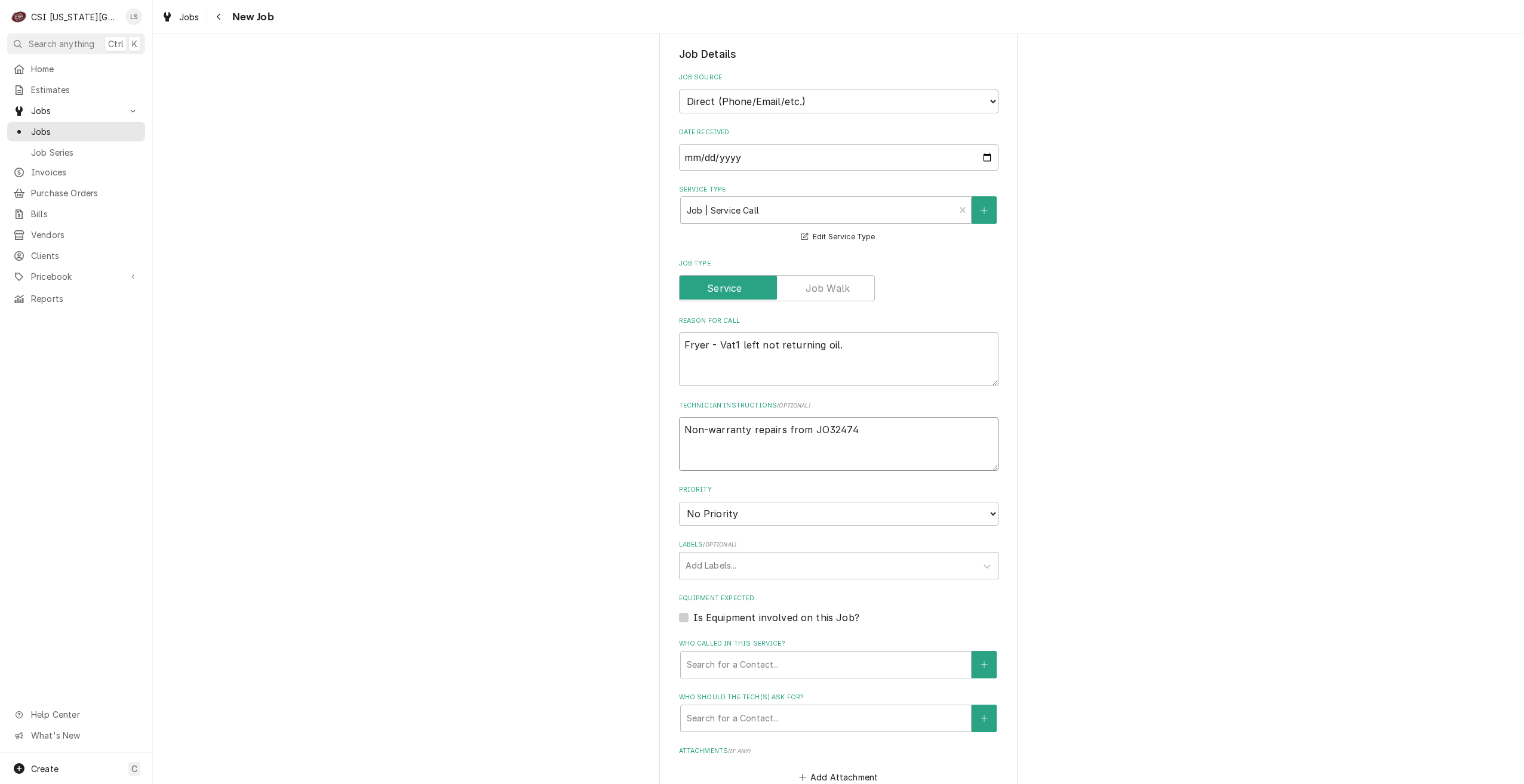
type textarea "Non-warranty repairs from JOB32474"
type textarea "x"
type textarea "Non-warranty repairs from JOB-32474"
type textarea "x"
type textarea "Non-warranty repairs from JOB-32474"
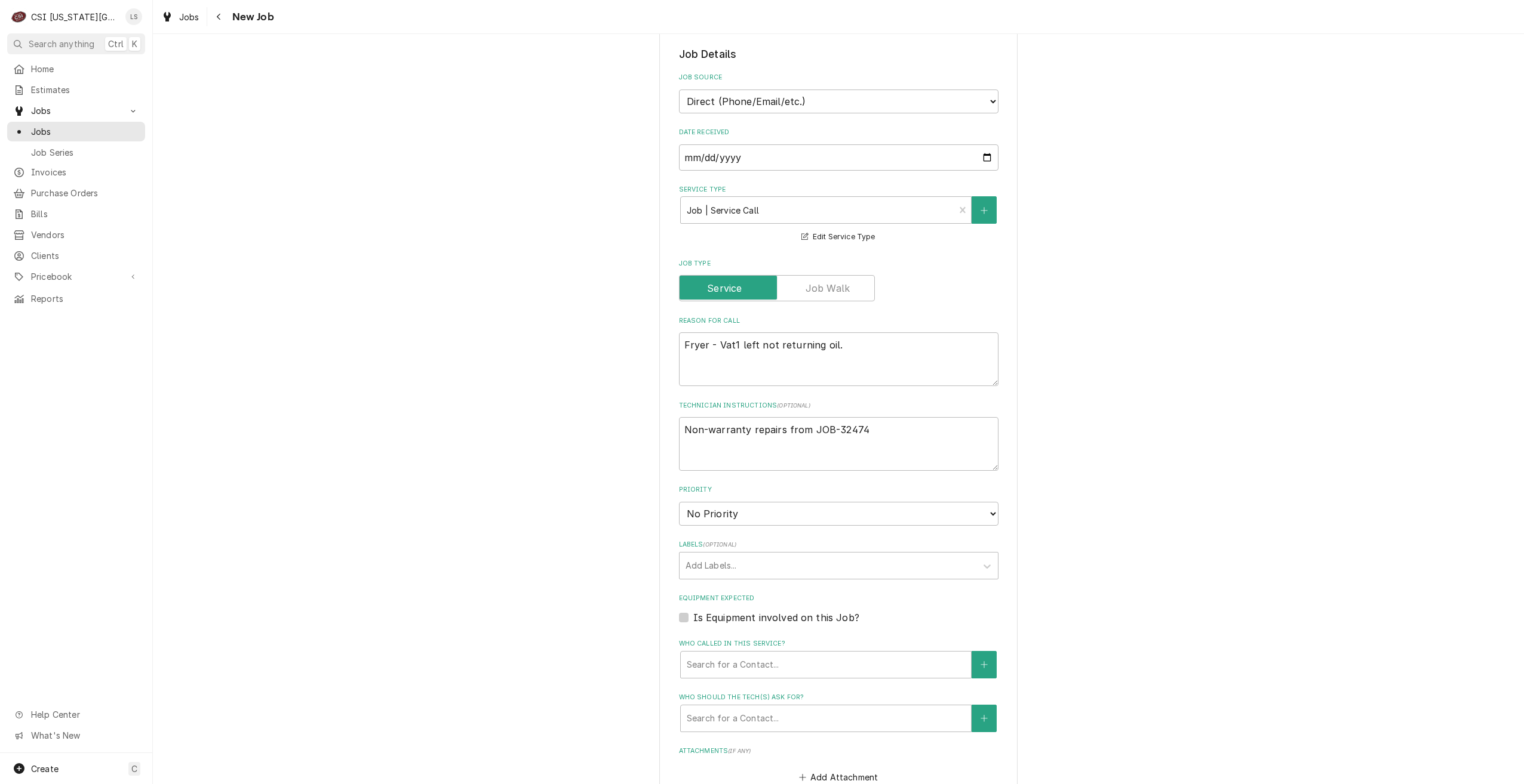
click at [1069, 364] on div "Please provide the following information to create a job: Client Details Client…" at bounding box center [838, 432] width 1371 height 1249
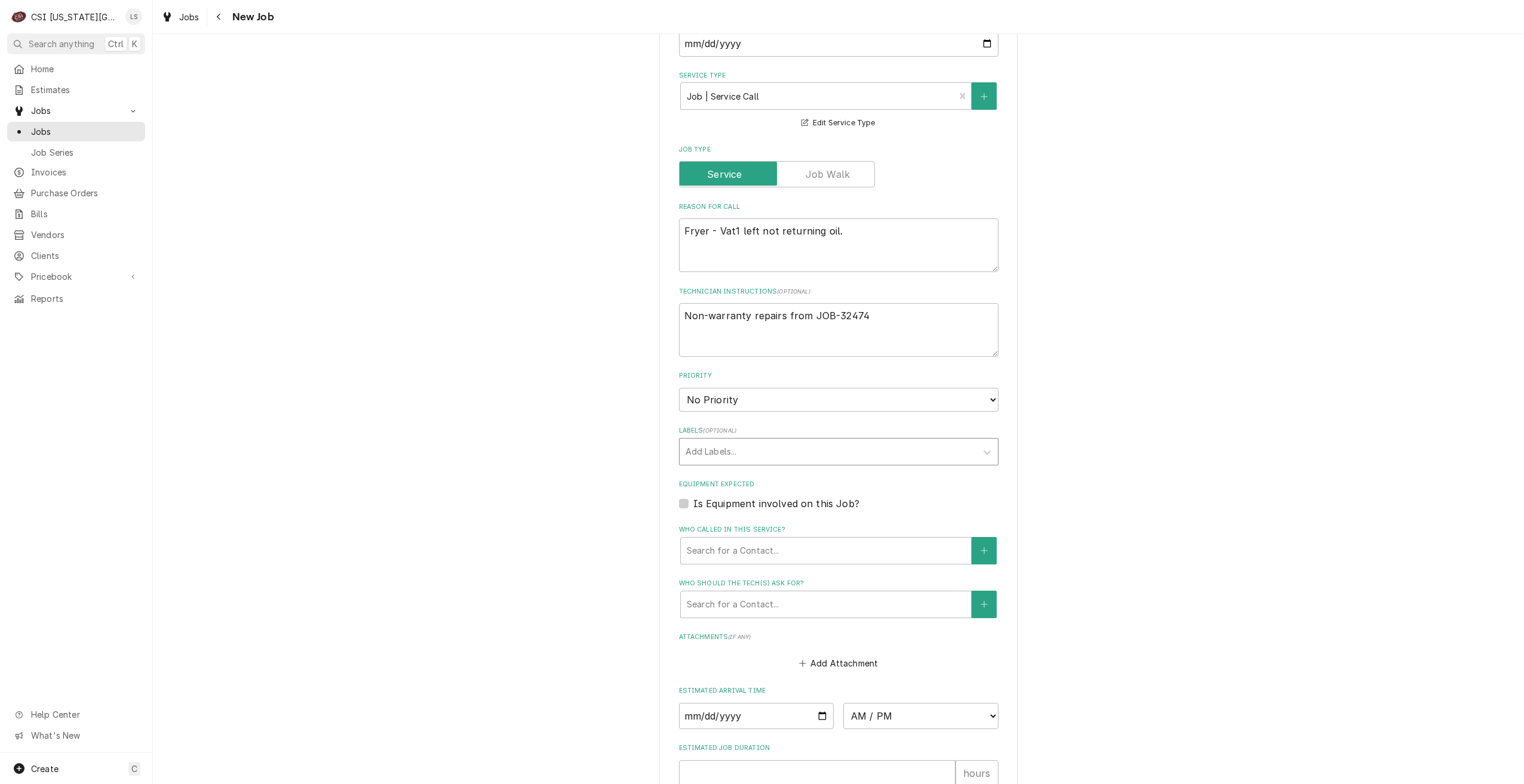
scroll to position [358, 0]
click at [788, 392] on select "No Priority Urgent High Medium Low" at bounding box center [838, 394] width 320 height 24
select select "4"
click at [679, 382] on select "No Priority Urgent High Medium Low" at bounding box center [838, 394] width 320 height 24
type textarea "x"
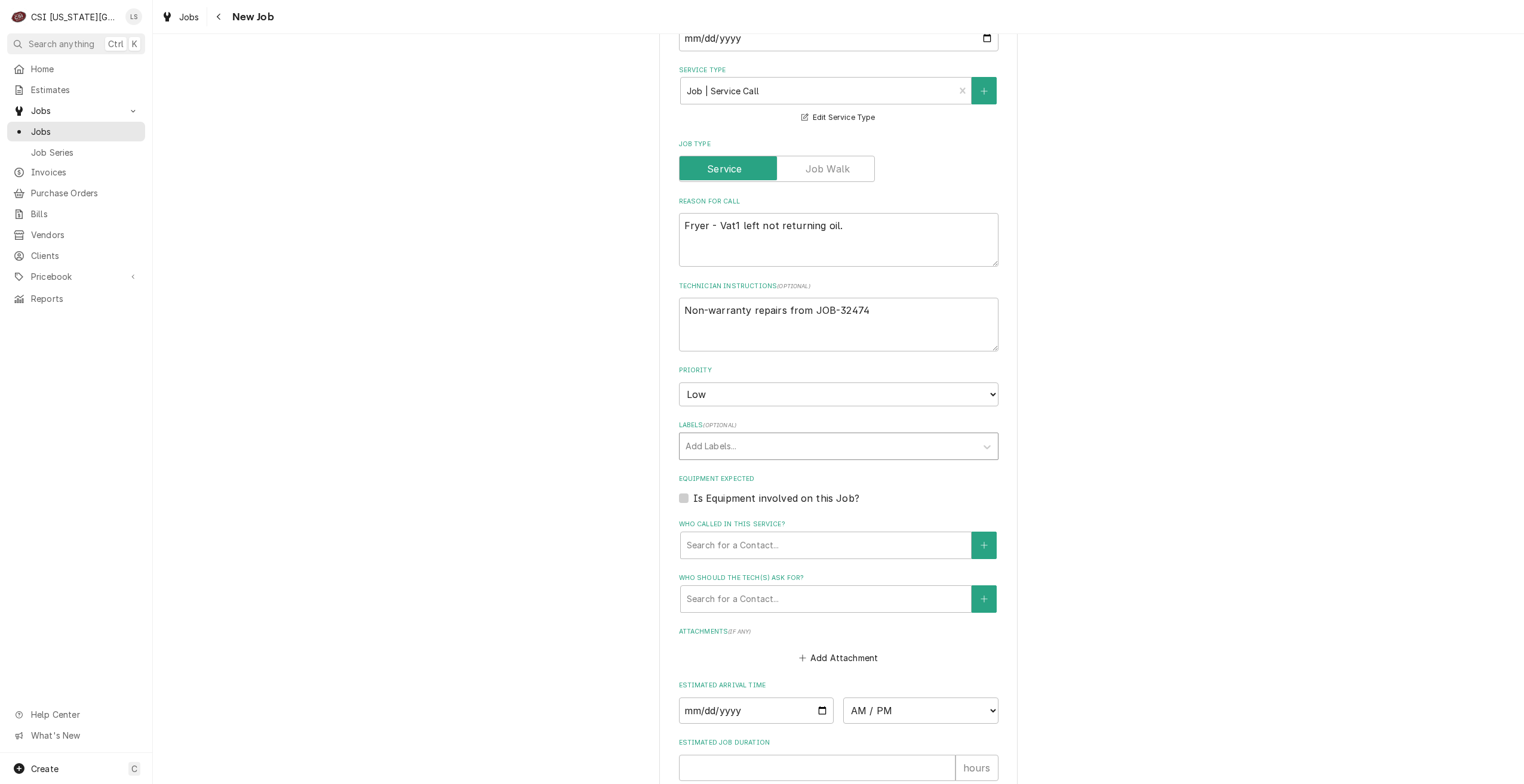
click at [793, 452] on div "Labels" at bounding box center [828, 447] width 285 height 21
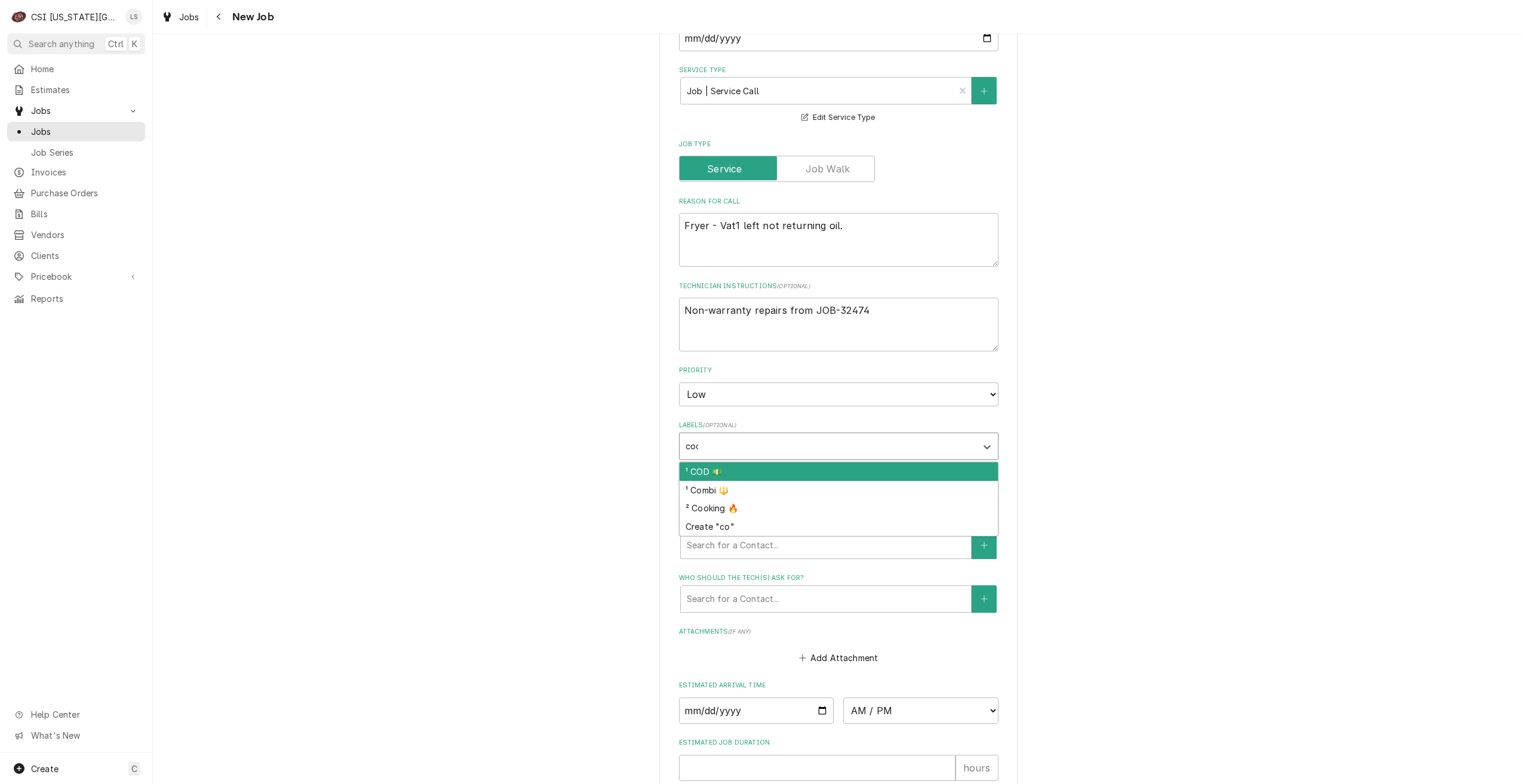
type input "cook"
click at [792, 473] on div "² Cooking 🔥" at bounding box center [838, 472] width 318 height 19
type textarea "x"
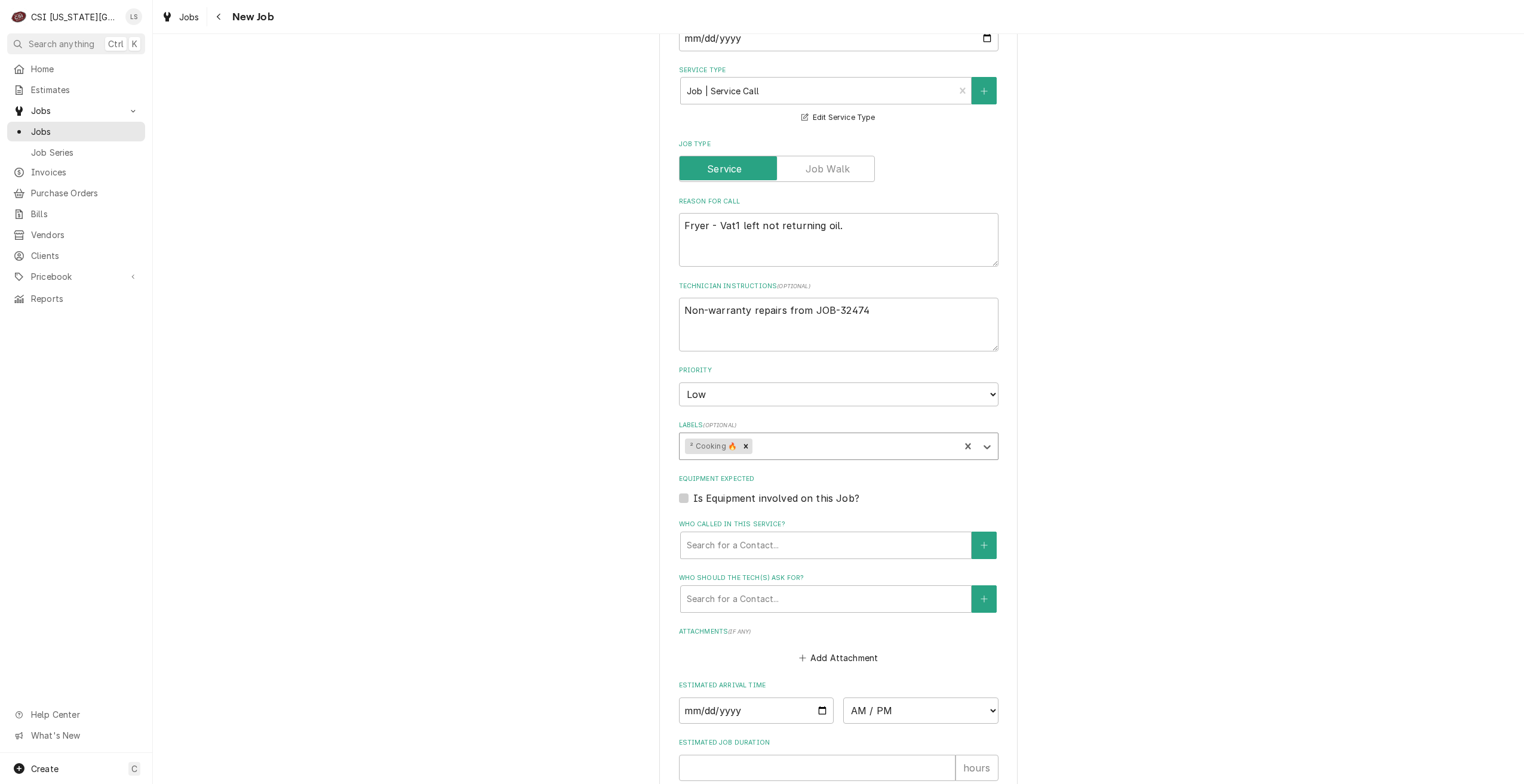
click at [1049, 425] on div "Please provide the following information to create a job: Client Details Client…" at bounding box center [838, 313] width 1371 height 1249
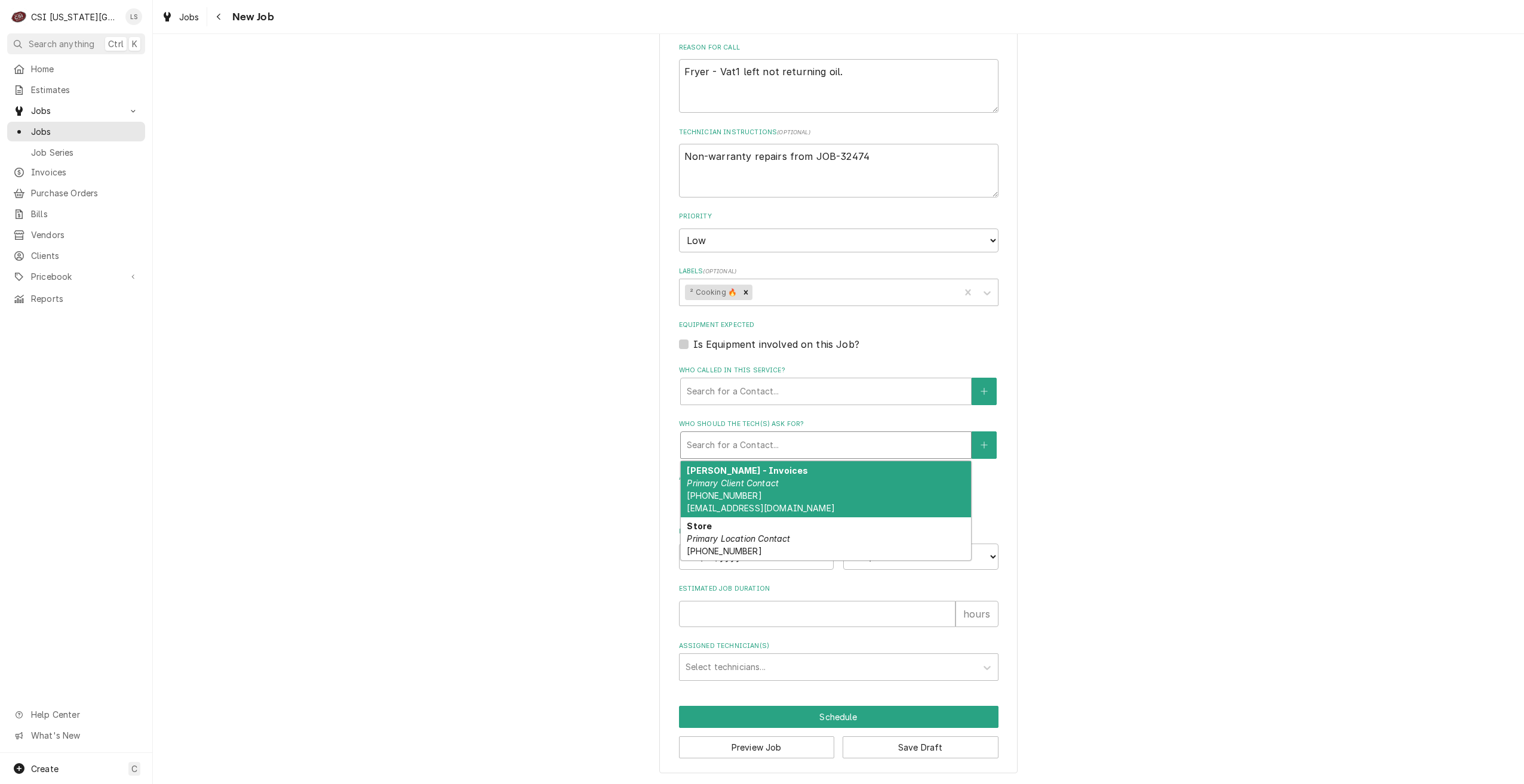
click at [842, 436] on div "Who should the tech(s) ask for?" at bounding box center [826, 445] width 278 height 21
click at [838, 491] on div "Jodi - Invoices Primary Client Contact (816) 728-0009 jodiward03@yahoo.com" at bounding box center [826, 489] width 290 height 56
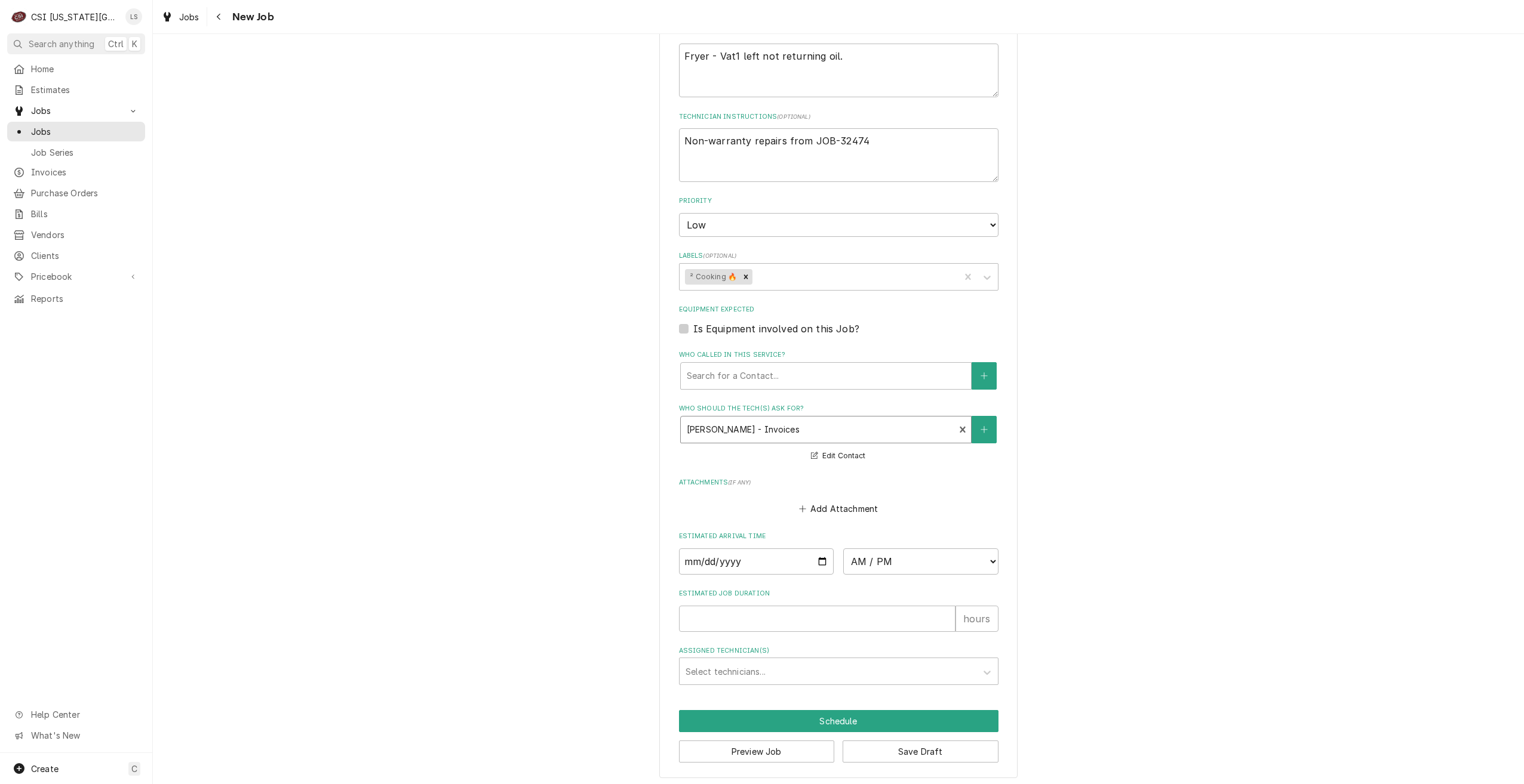
scroll to position [532, 0]
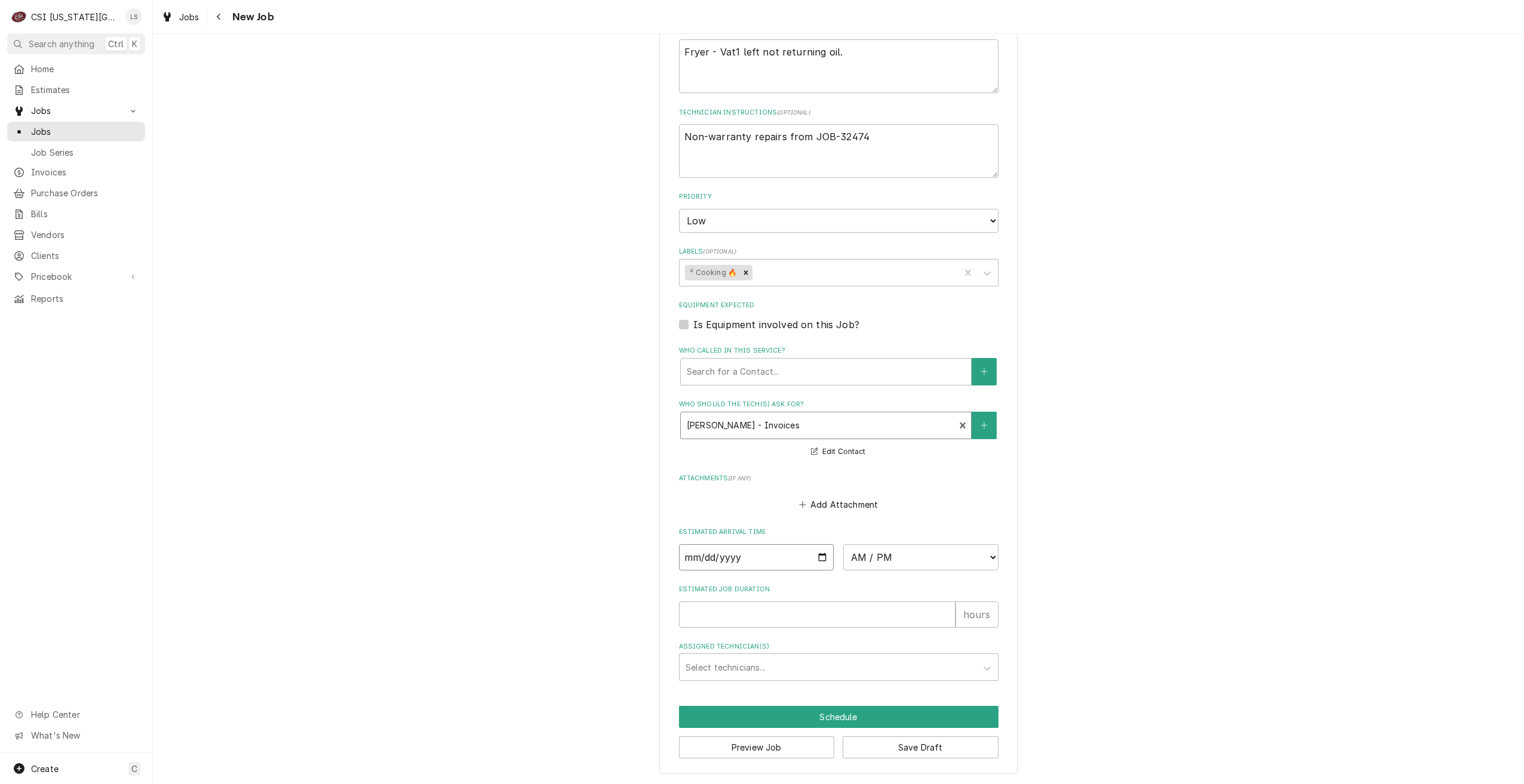
click at [813, 558] on input "Date" at bounding box center [756, 557] width 155 height 26
type textarea "x"
type input "2025-09-03"
type textarea "x"
click at [919, 565] on select "AM / PM 6:00 AM 6:15 AM 6:30 AM 6:45 AM 7:00 AM 7:15 AM 7:30 AM 7:45 AM 8:00 AM…" at bounding box center [920, 557] width 155 height 26
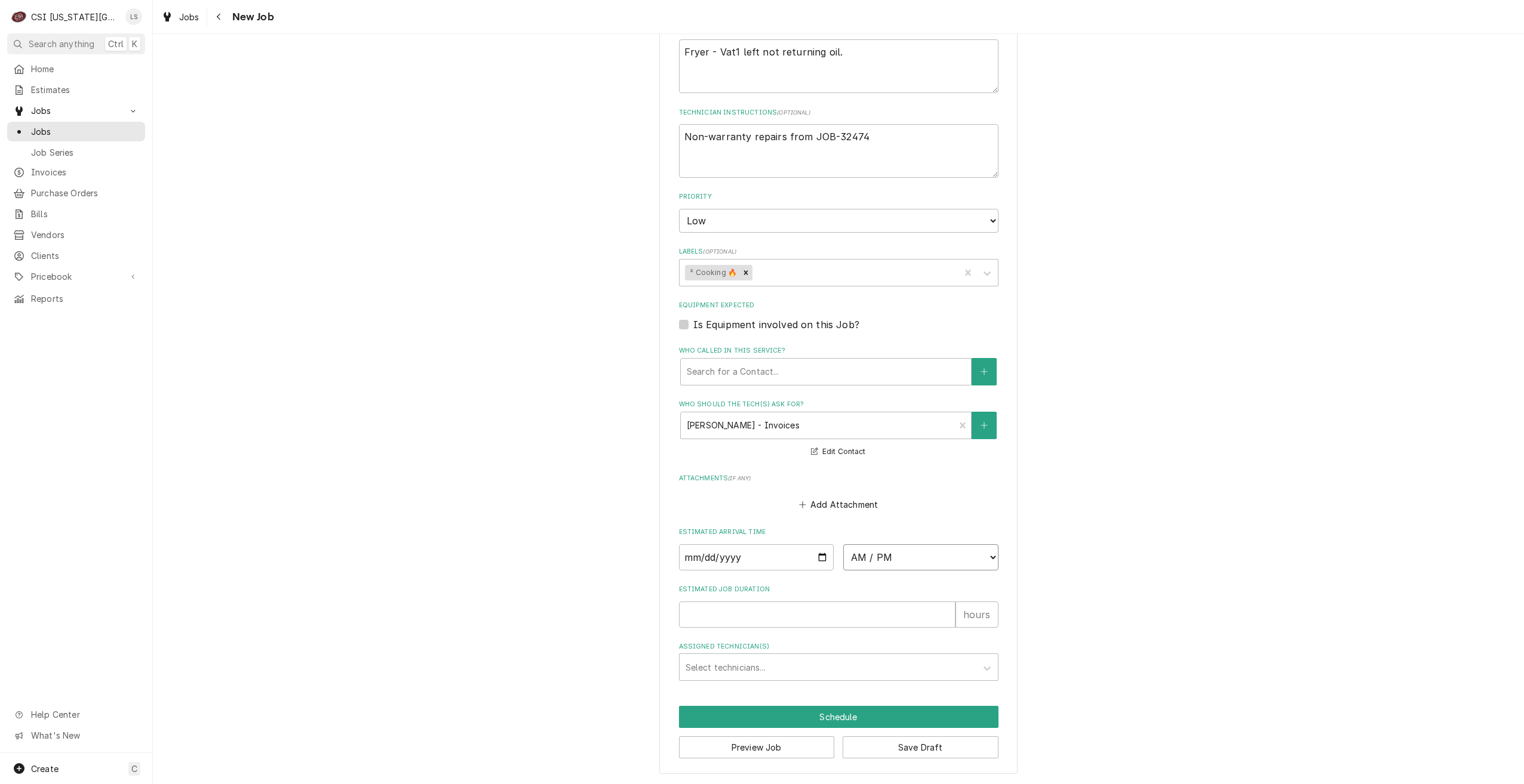
select select "16:00:00"
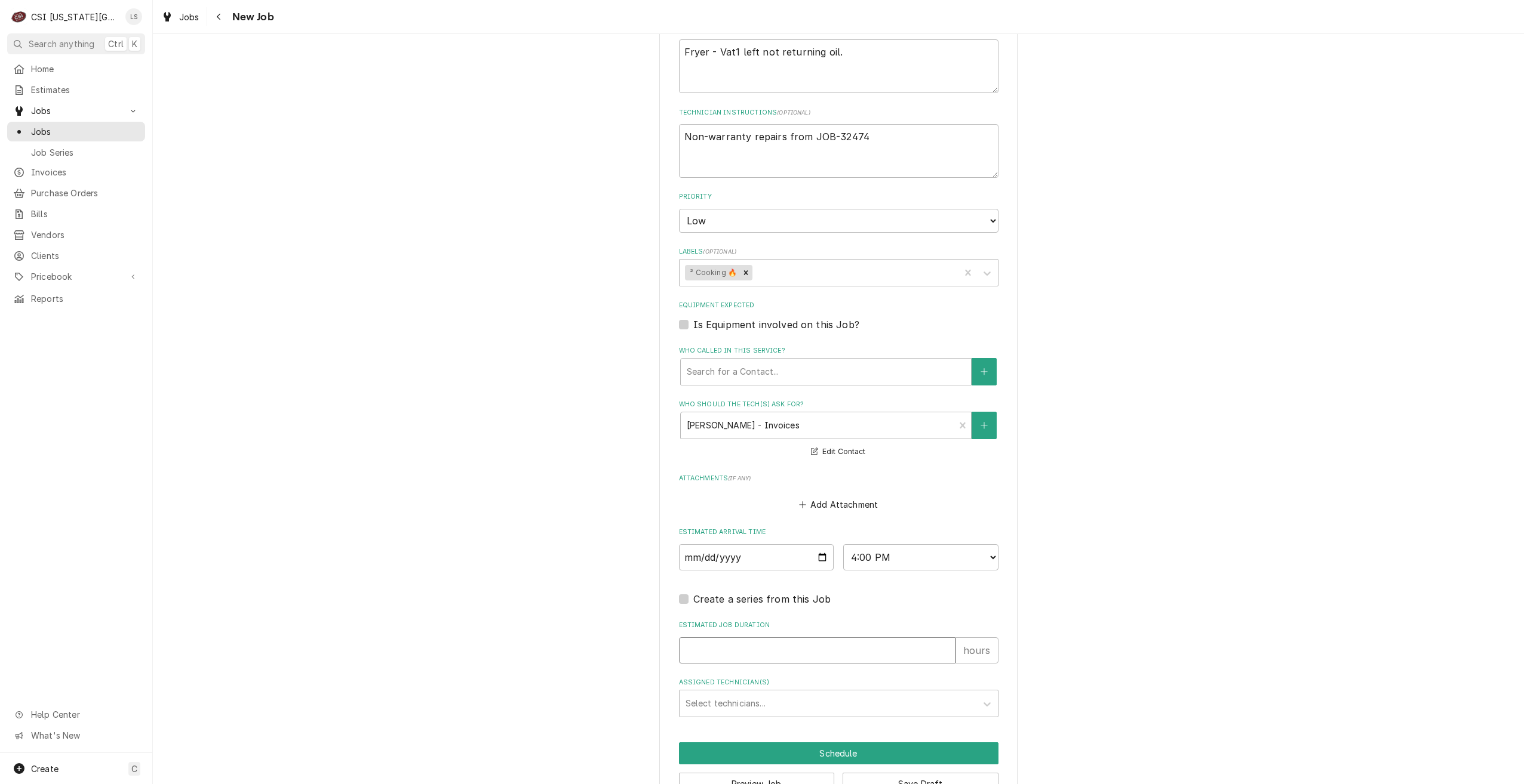
click at [883, 654] on input "Estimated Job Duration" at bounding box center [817, 650] width 277 height 26
type textarea "x"
type input "2"
type textarea "x"
type input "2"
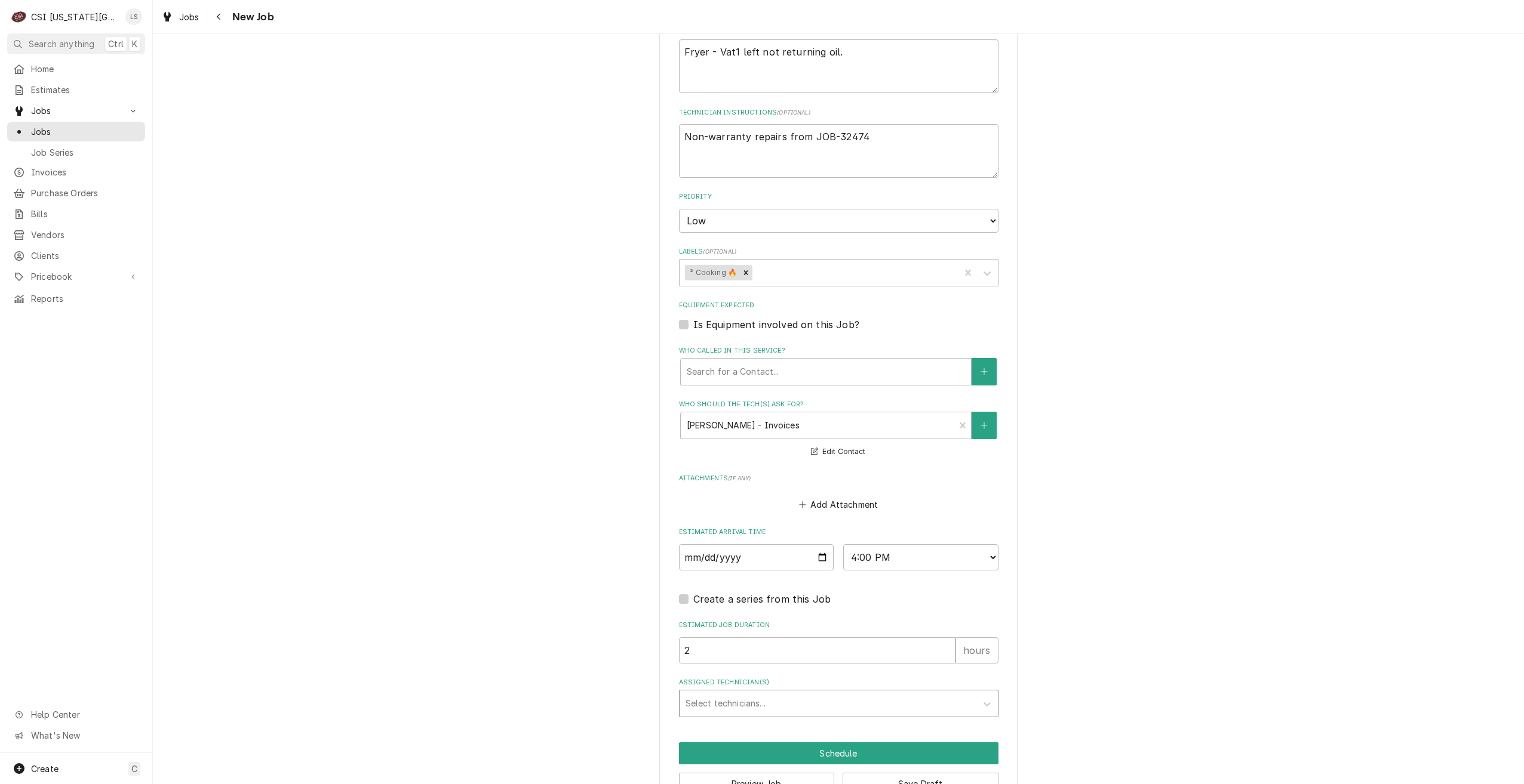
click at [891, 704] on div "Assigned Technician(s)" at bounding box center [828, 703] width 285 height 21
type input "jim"
click at [898, 731] on div "[PERSON_NAME]" at bounding box center [838, 729] width 318 height 19
type textarea "x"
click at [897, 750] on button "Schedule" at bounding box center [838, 754] width 320 height 22
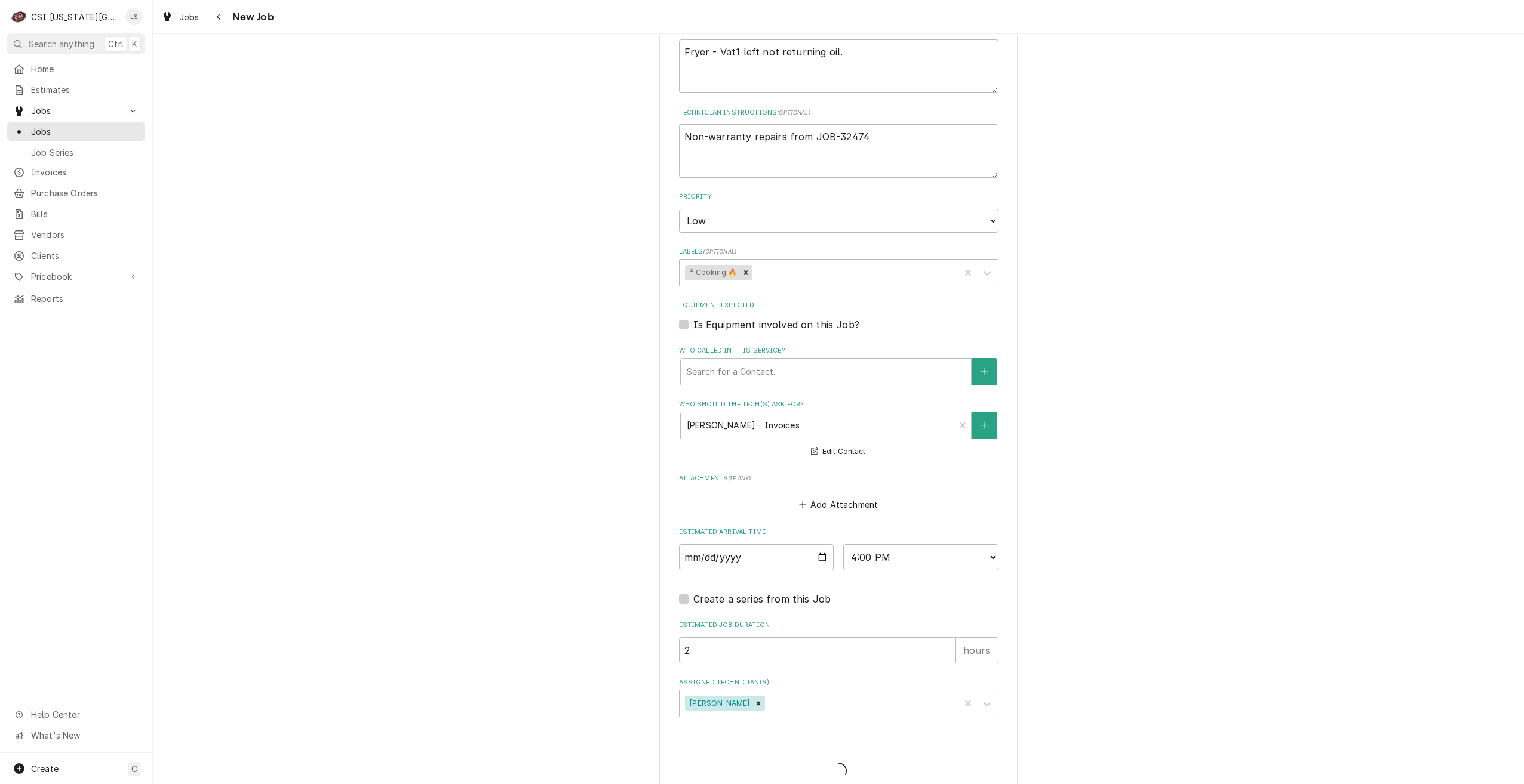
type textarea "x"
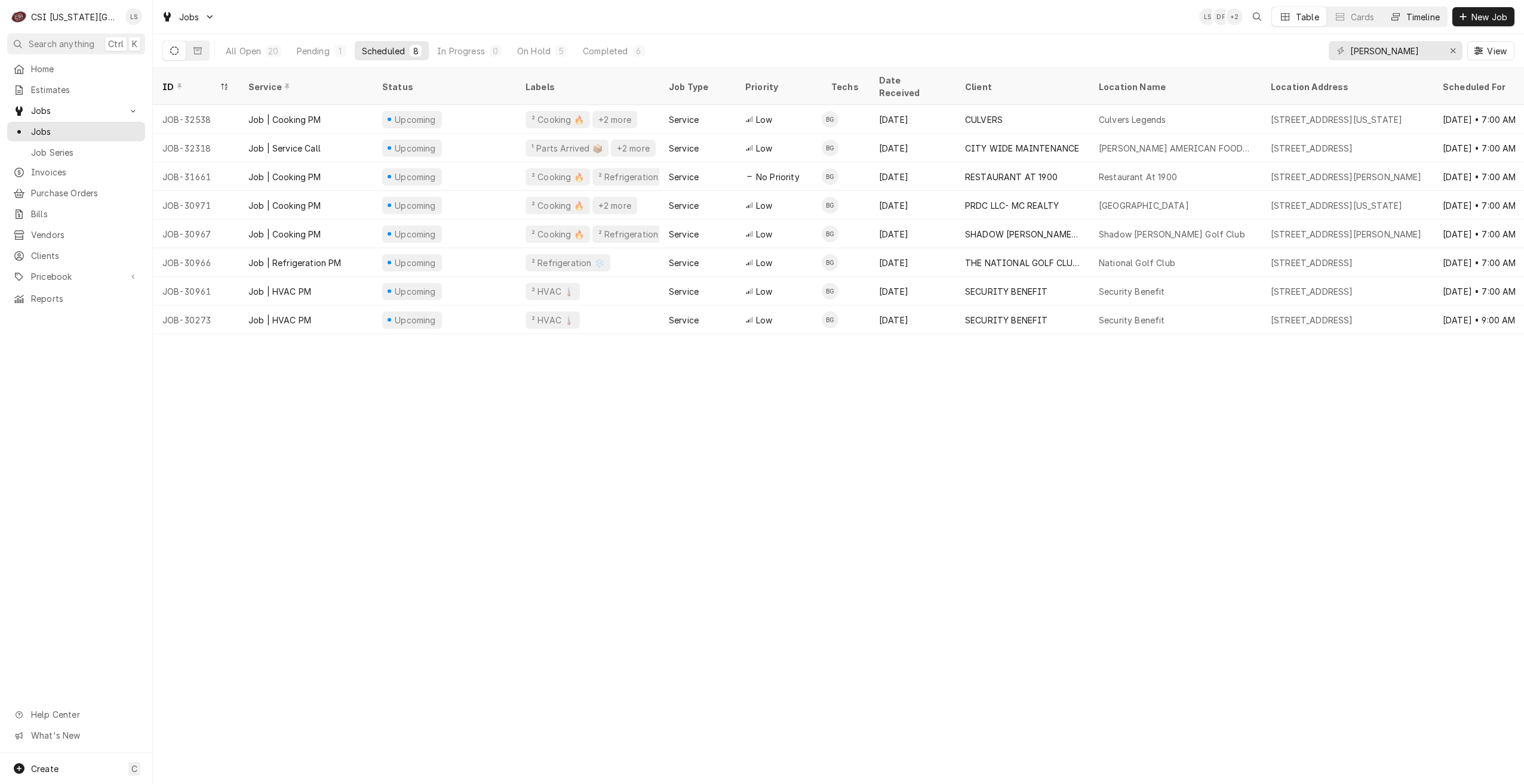
click at [1408, 20] on div "Timeline" at bounding box center [1422, 17] width 33 height 13
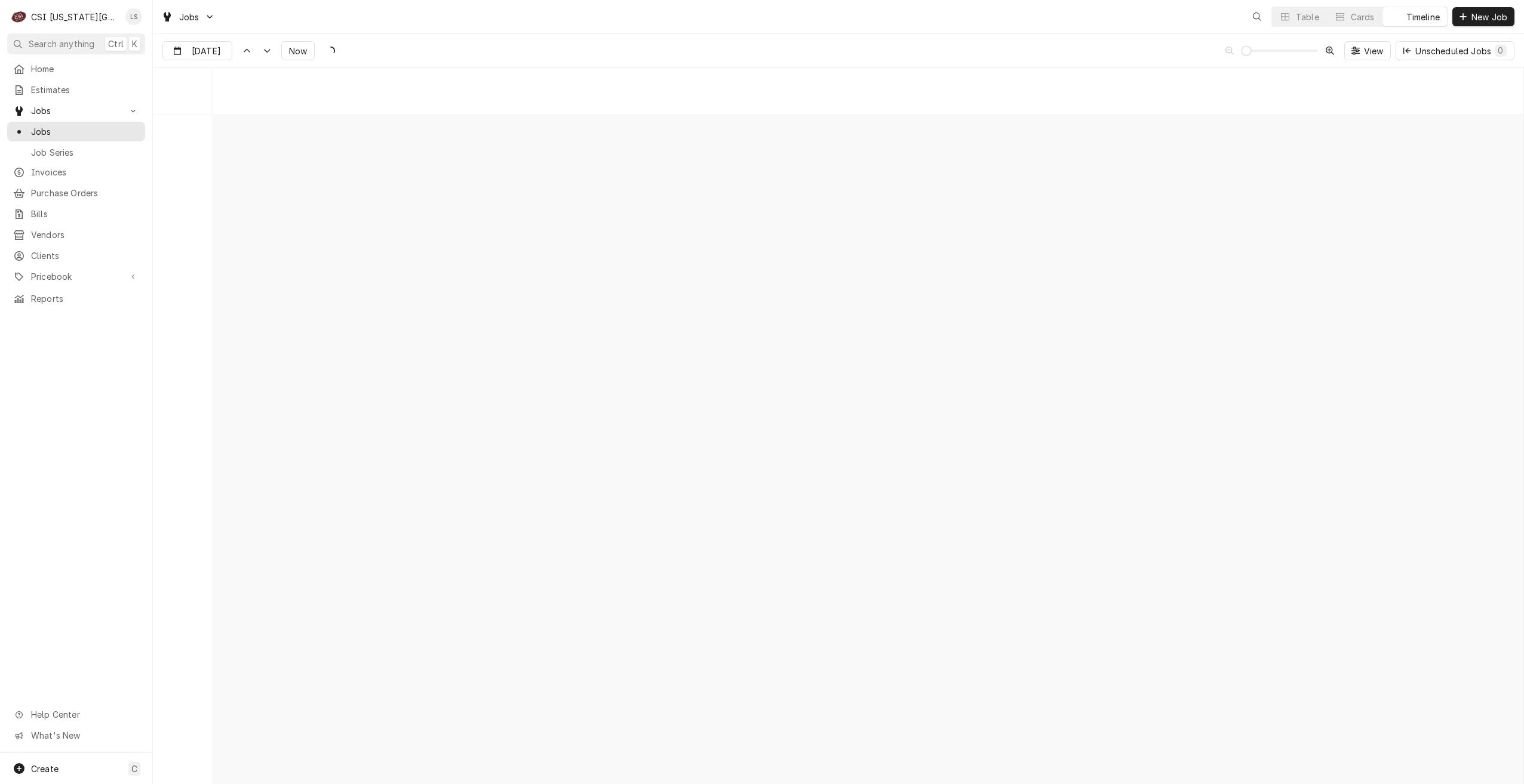
scroll to position [13703, 0]
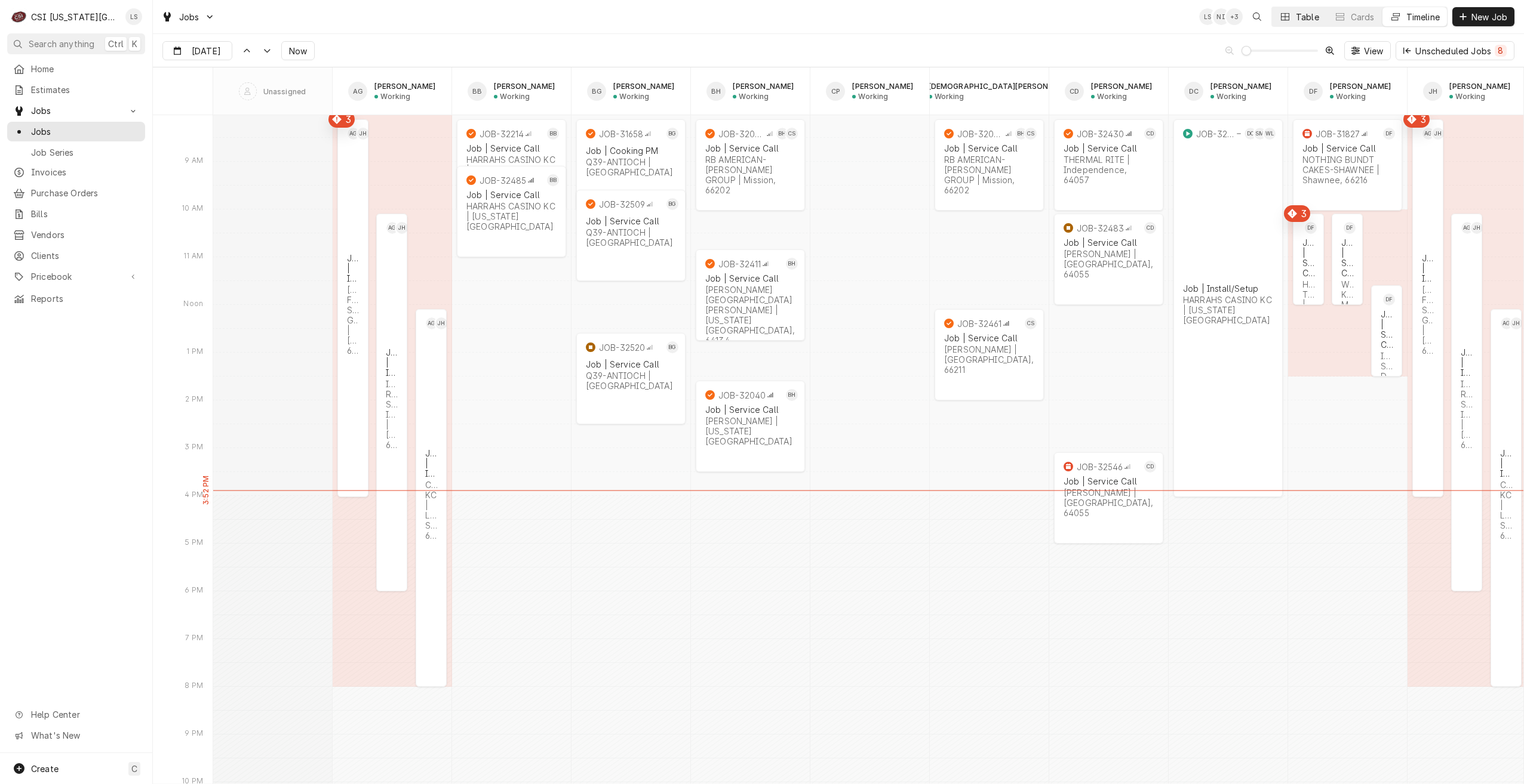
click at [1280, 19] on icon "Dynamic Content Wrapper" at bounding box center [1284, 16] width 8 height 8
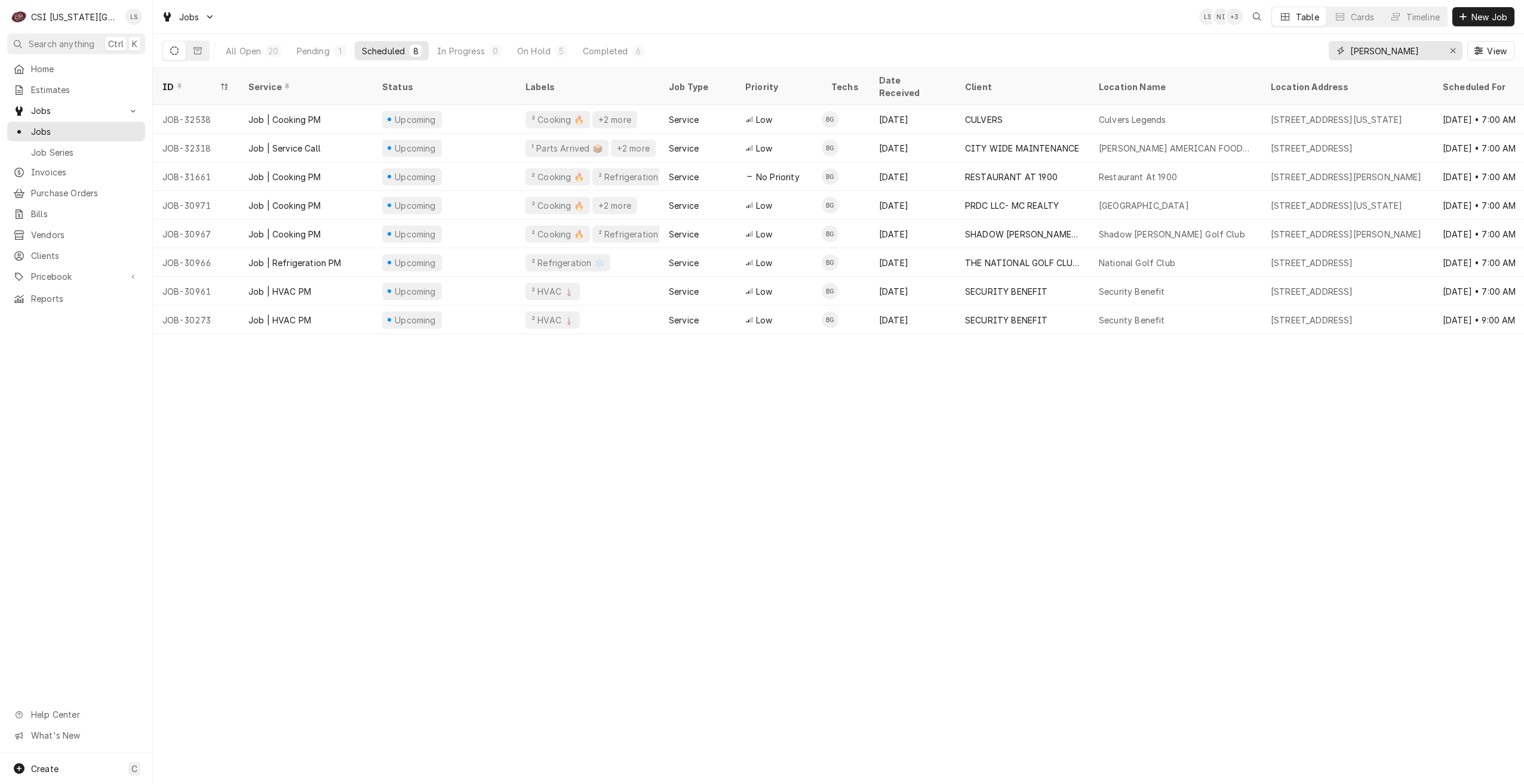
click at [1370, 49] on input "[PERSON_NAME]" at bounding box center [1395, 50] width 90 height 19
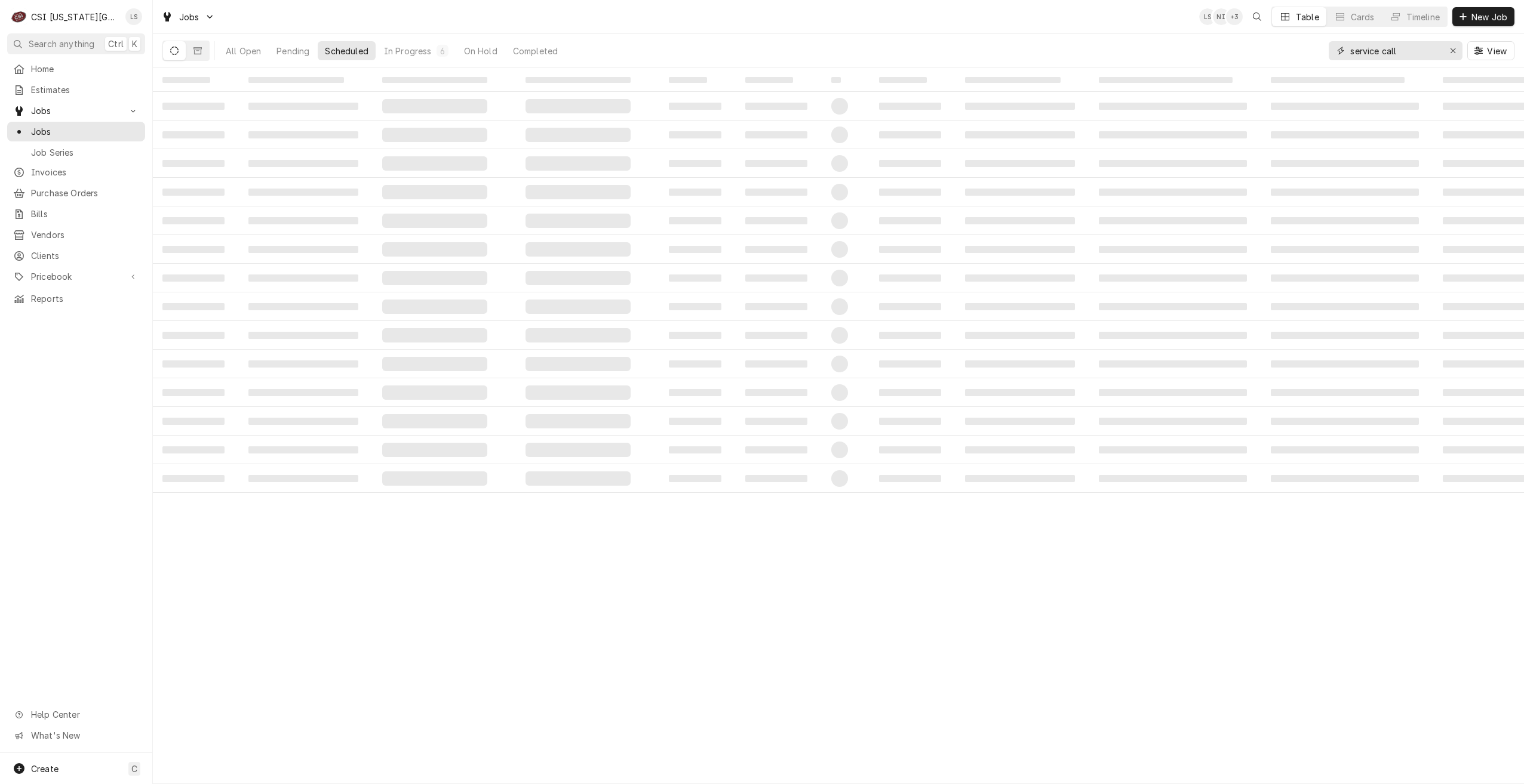
type input "service call"
click at [1038, 23] on div "Jobs LS NI + 3 Table Cards Timeline New Job" at bounding box center [838, 16] width 1371 height 33
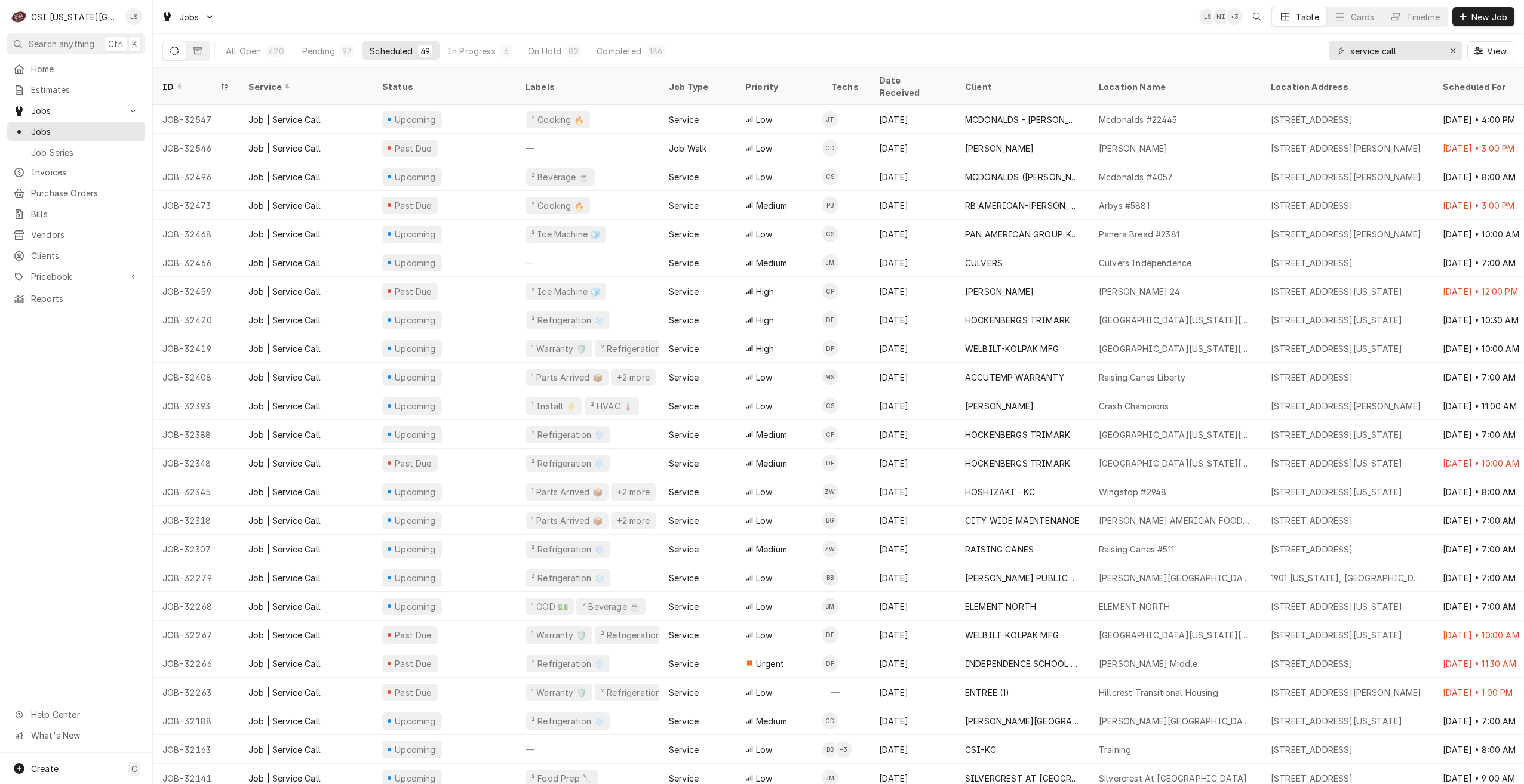
click at [1118, 30] on div "Jobs LS NI + 3 Table Cards Timeline New Job" at bounding box center [838, 16] width 1371 height 33
click at [336, 59] on button "Pending 97" at bounding box center [328, 50] width 66 height 19
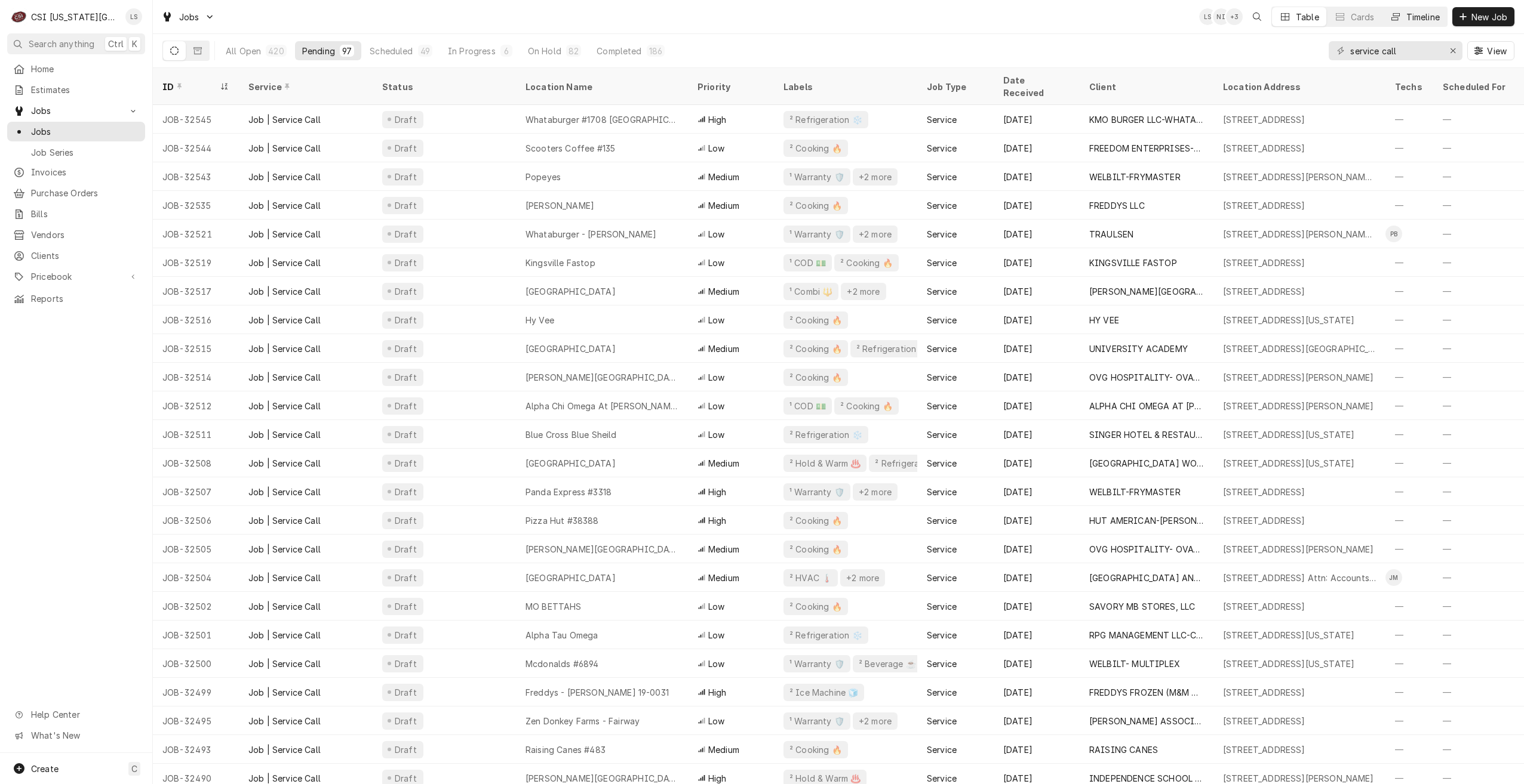
click at [1426, 24] on button "Timeline" at bounding box center [1415, 16] width 64 height 19
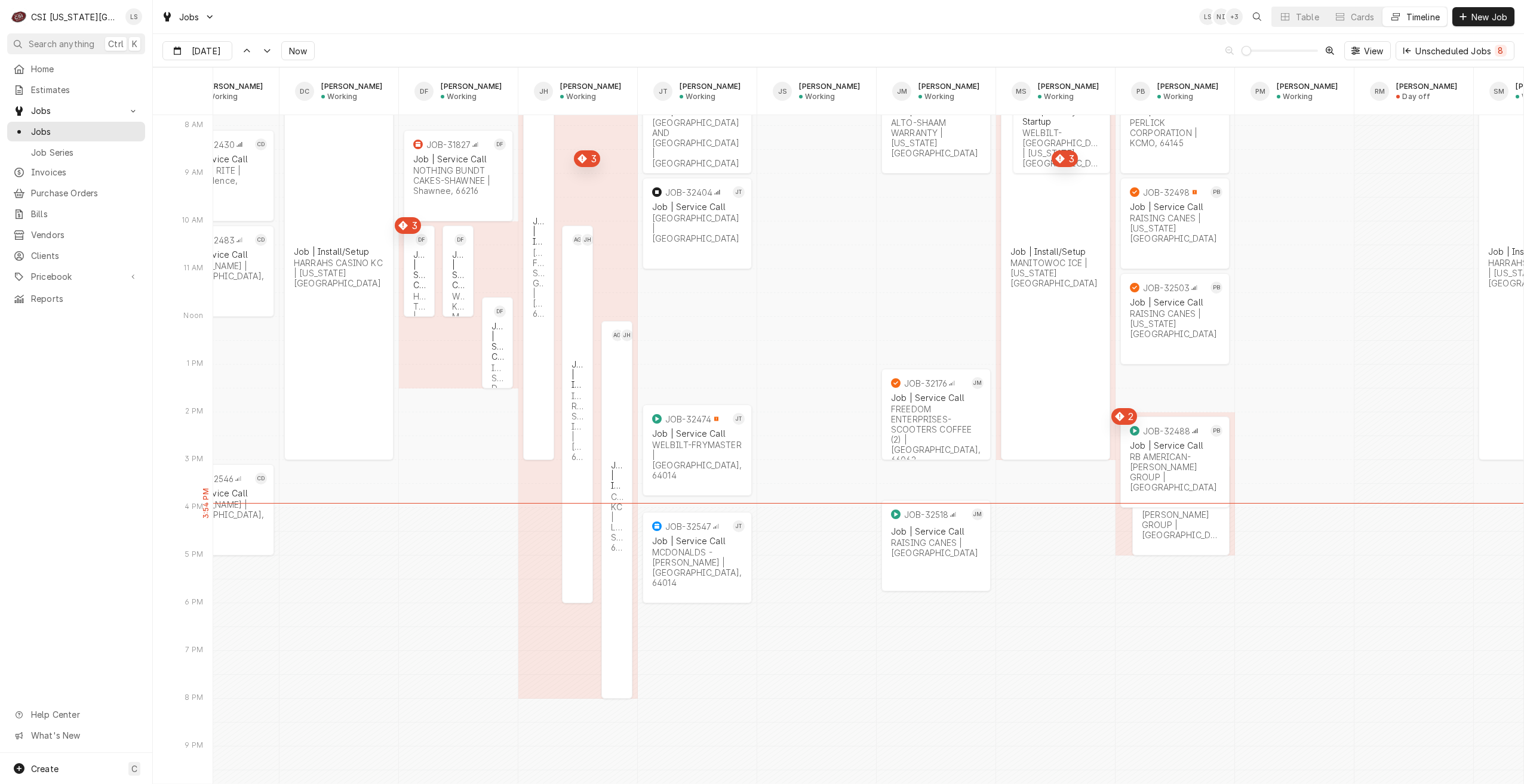
scroll to position [0, 889]
click at [1175, 533] on div "JOB-32473 PB Job | Service Call RB AMERICAN-FLYNN GROUP | Overland Park, 66212" at bounding box center [1180, 507] width 98 height 85
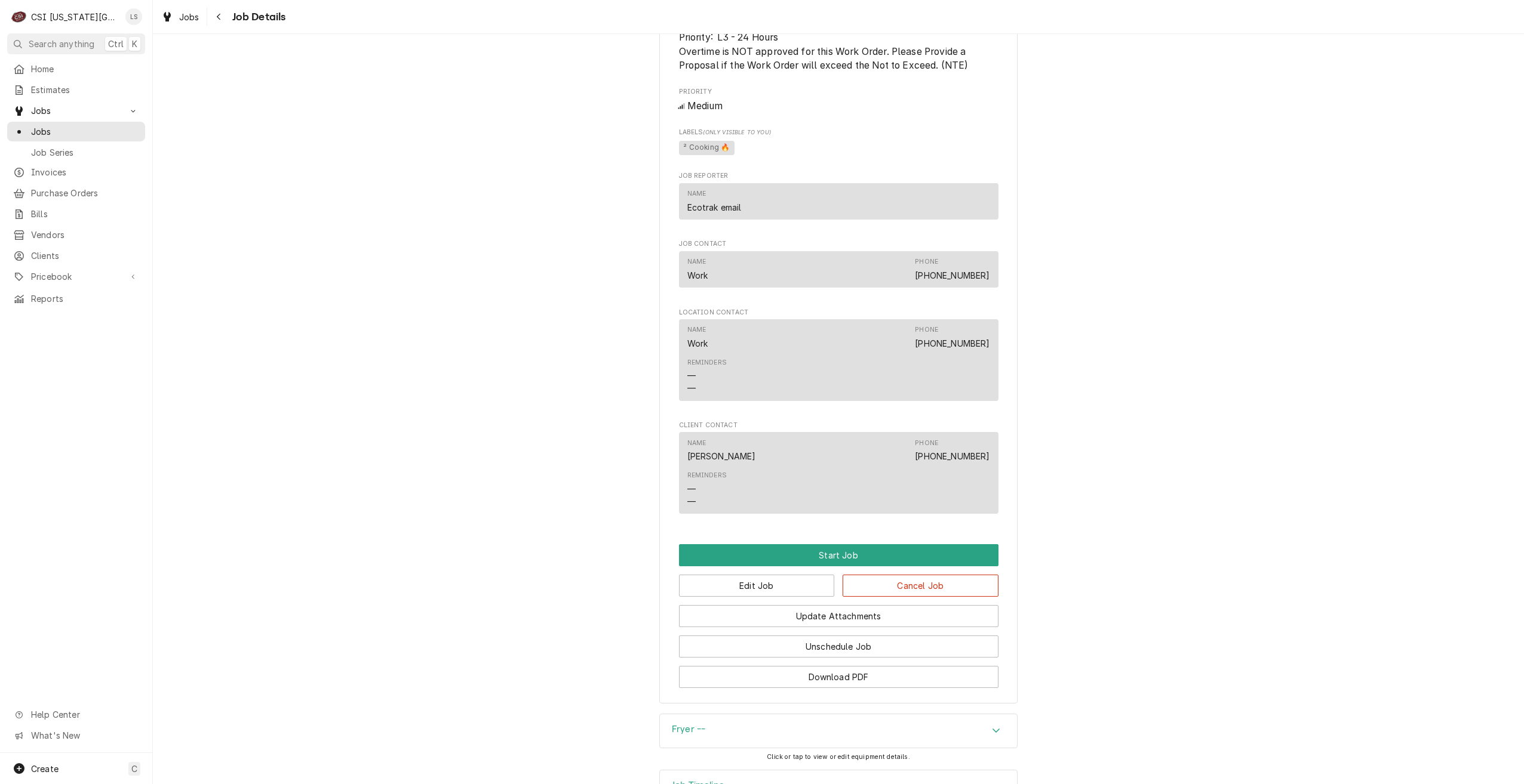
scroll to position [1129, 0]
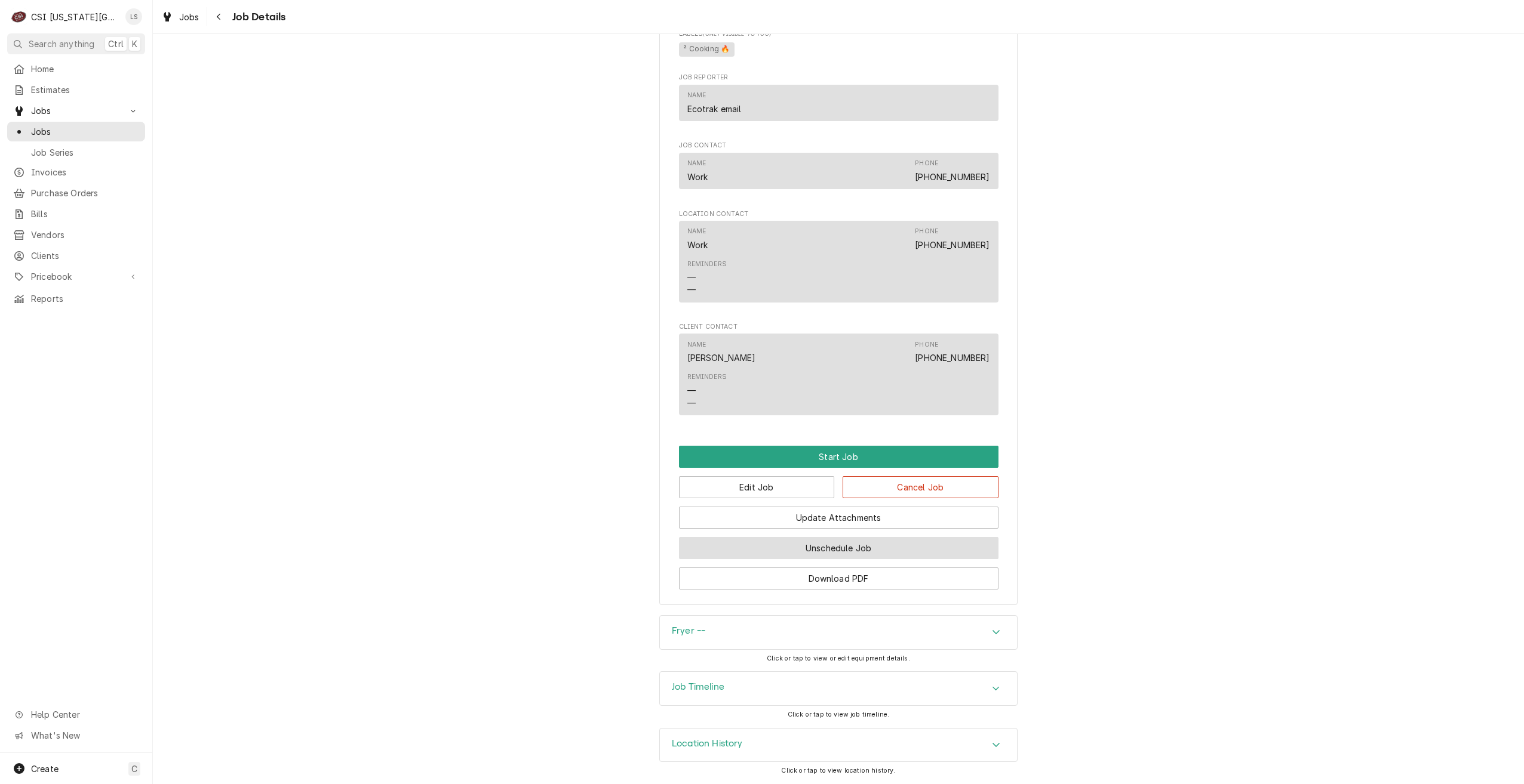
click at [793, 545] on button "Unschedule Job" at bounding box center [838, 548] width 320 height 22
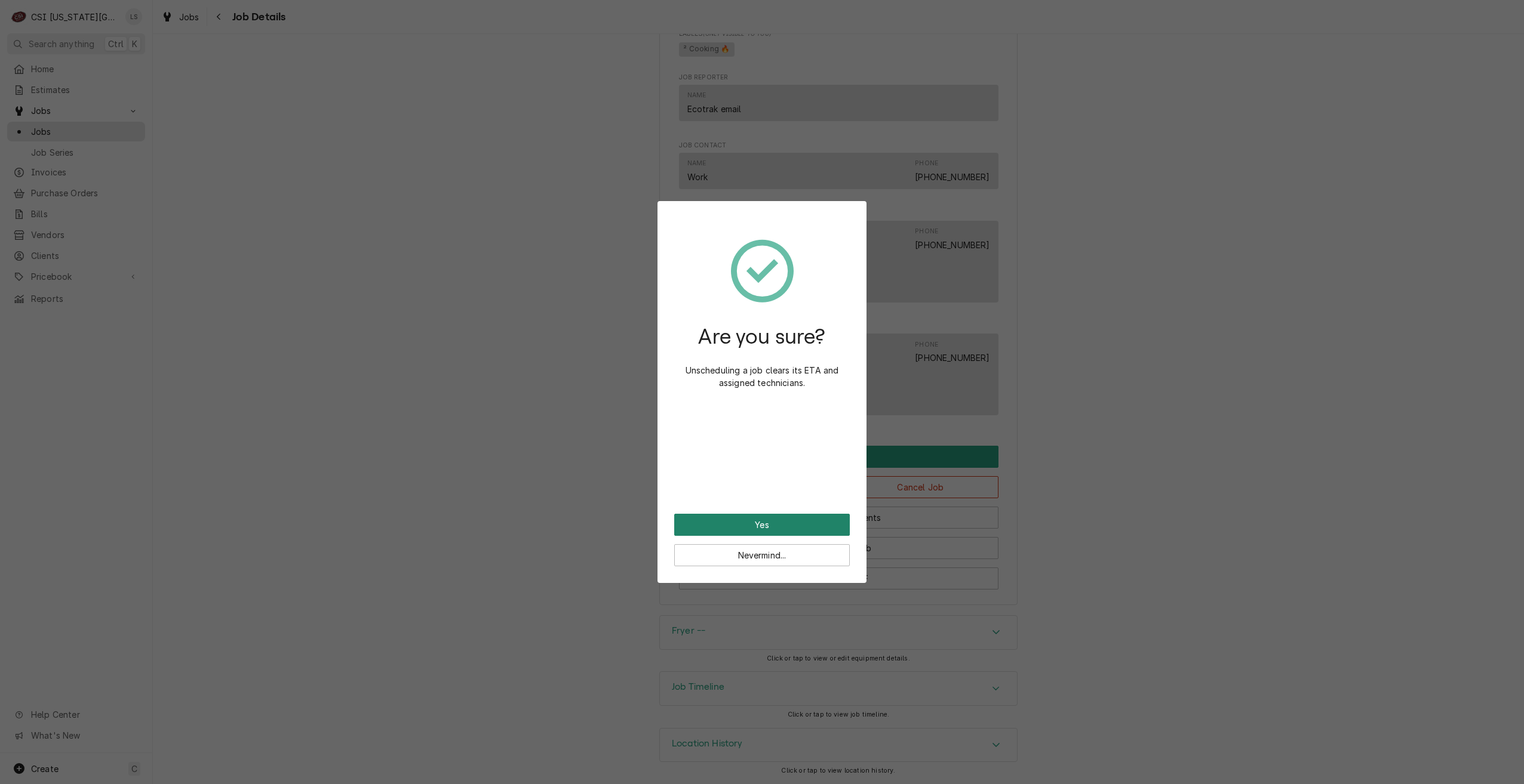
click at [818, 518] on button "Yes" at bounding box center [762, 524] width 176 height 22
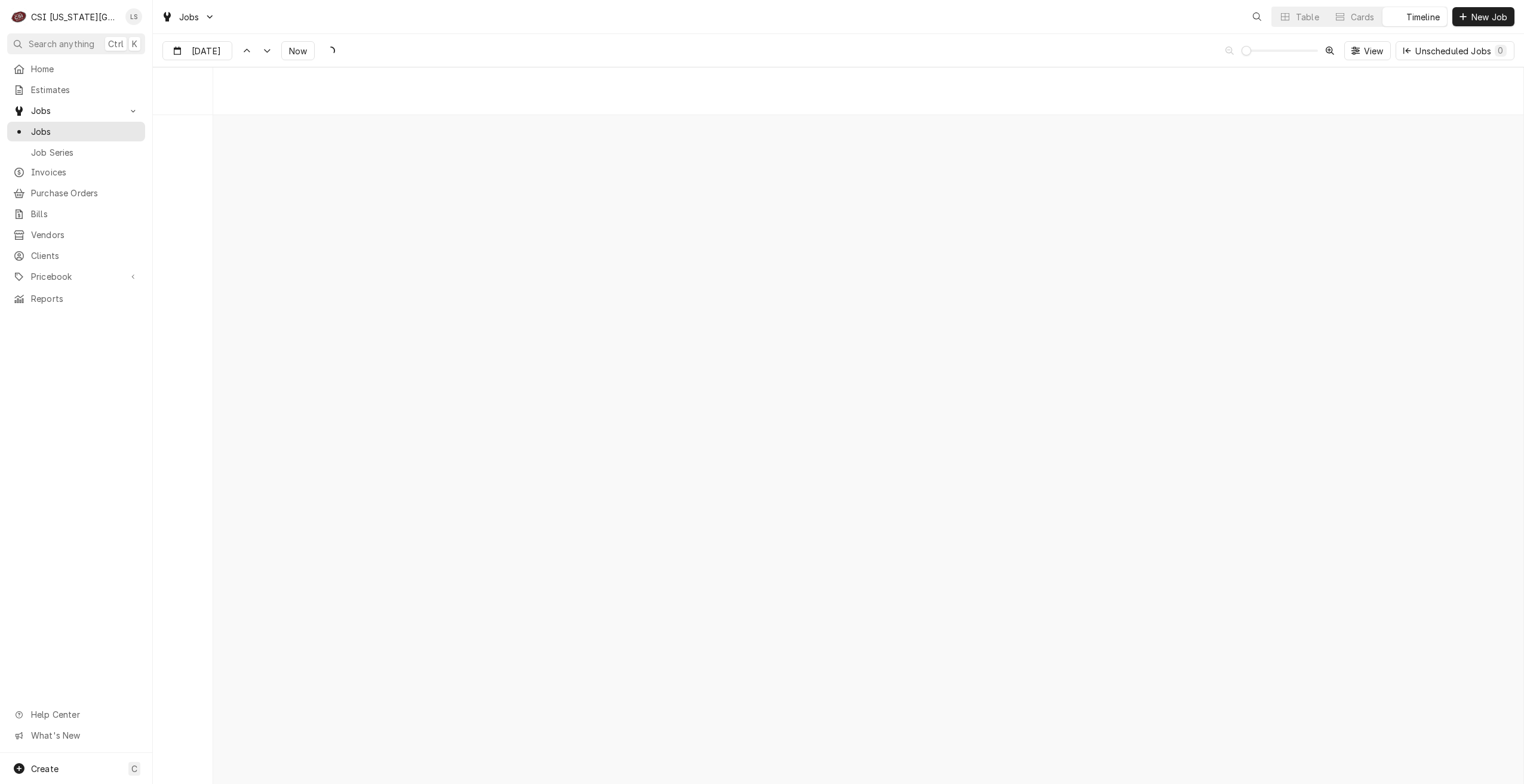
scroll to position [13703, 0]
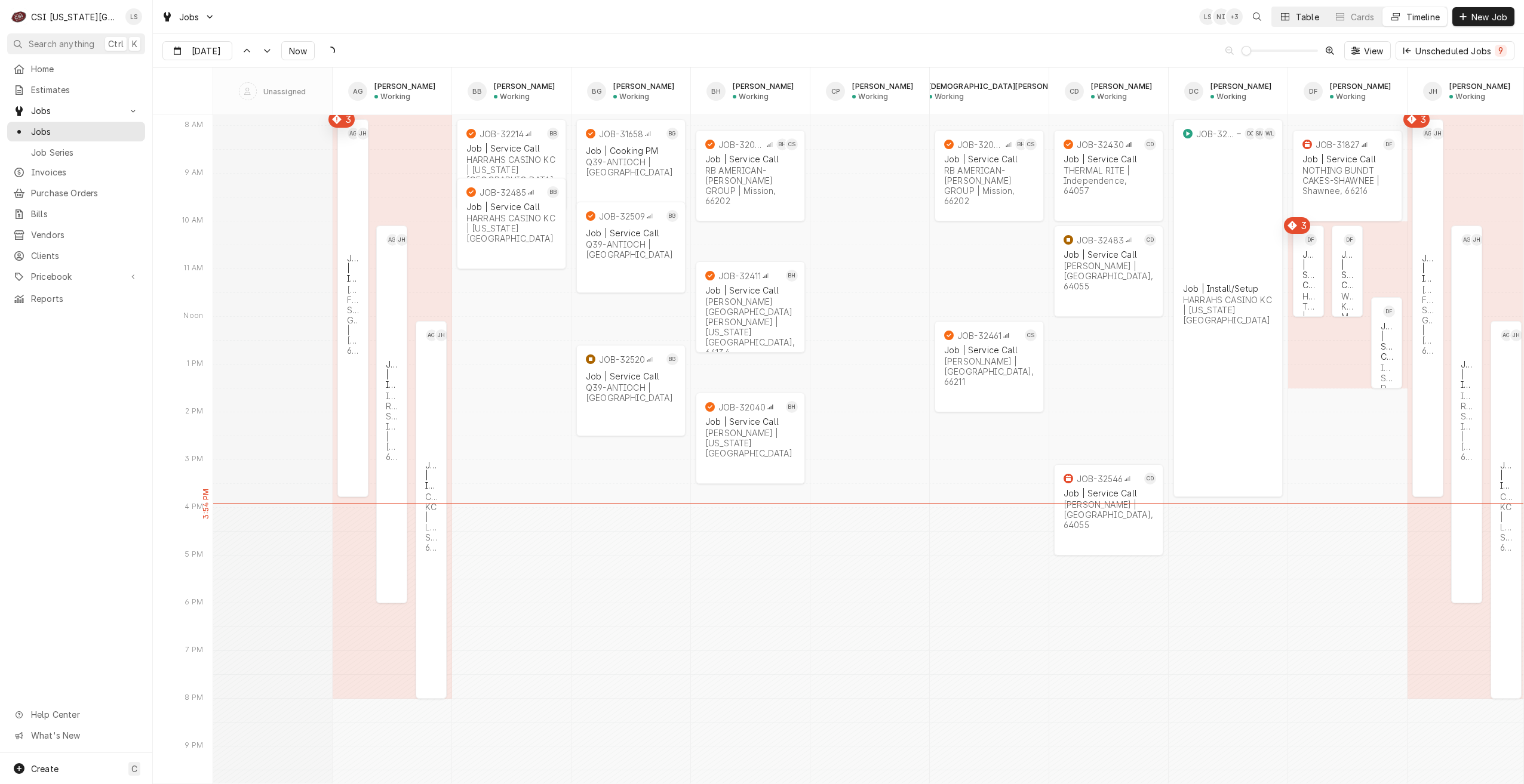
click at [1287, 19] on icon "Dynamic Content Wrapper" at bounding box center [1284, 16] width 8 height 8
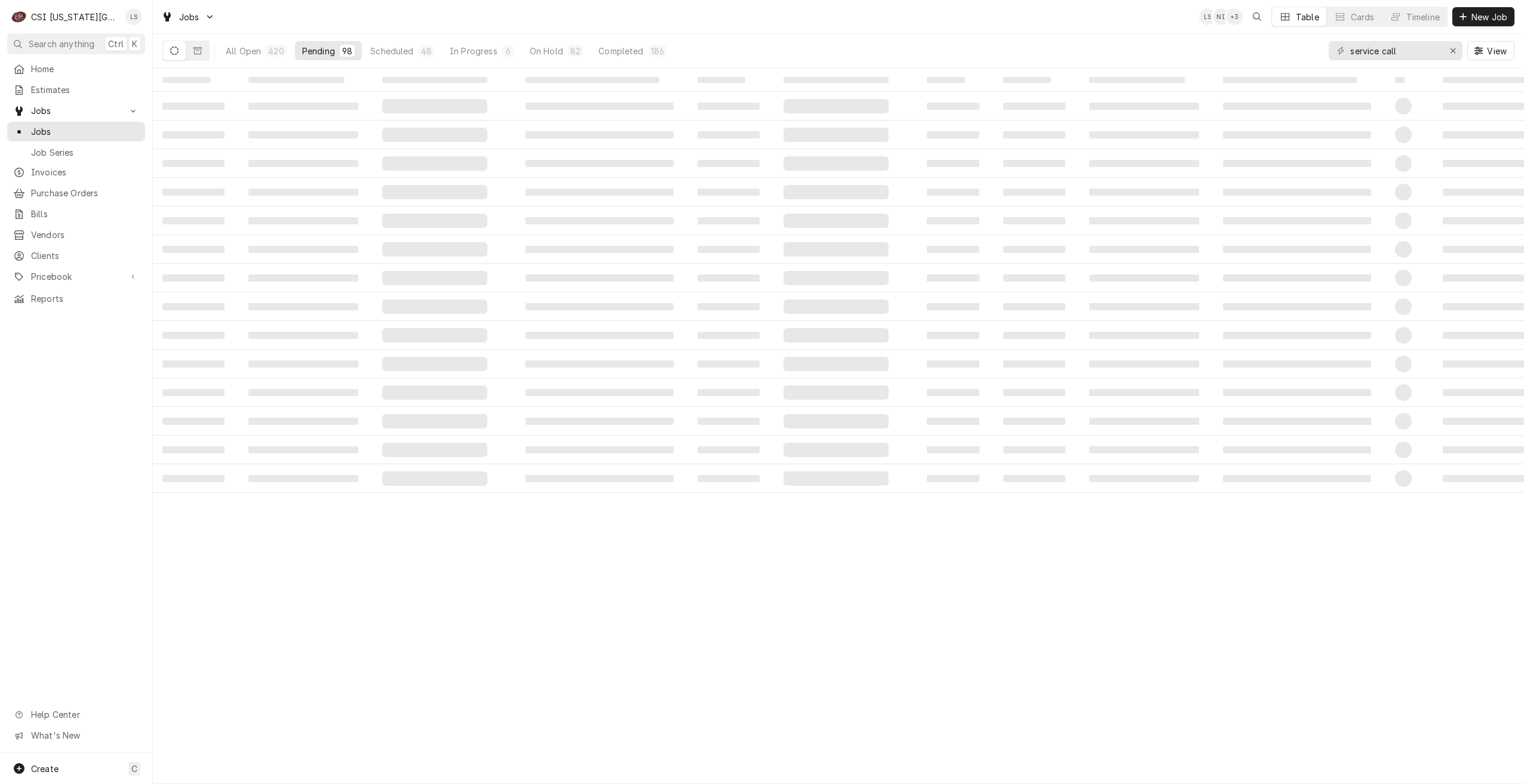
click at [967, 10] on div "Jobs LS NI + 3 Table Cards Timeline New Job" at bounding box center [838, 16] width 1371 height 33
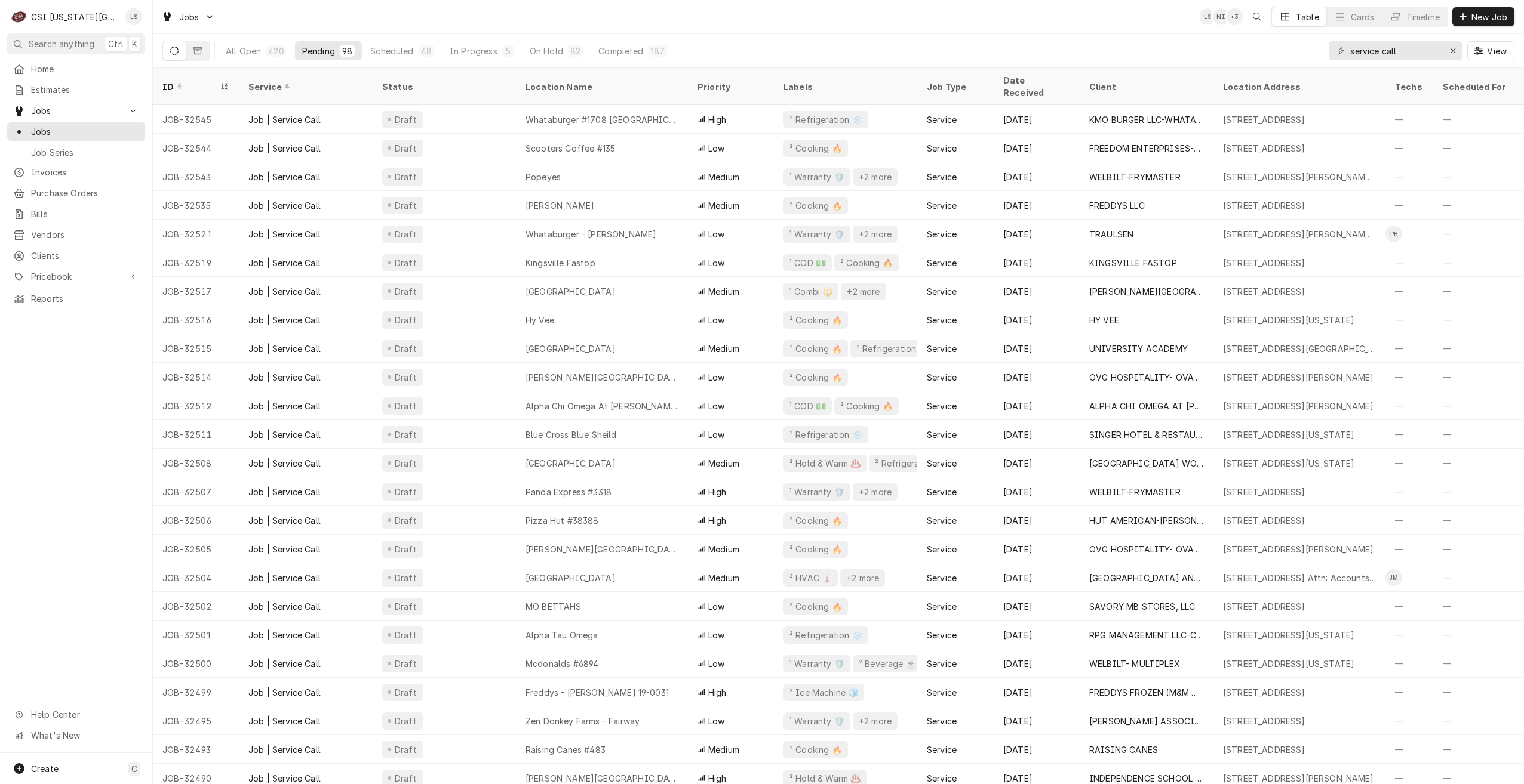
click at [727, 25] on div "Jobs LS NI + 3 Table Cards Timeline New Job" at bounding box center [838, 16] width 1371 height 33
click at [727, 25] on div "Jobs LS NI + 5 Table Cards Timeline New Job" at bounding box center [838, 16] width 1371 height 33
click at [869, 24] on div "Jobs LS NI + 5 Table Cards Timeline New Job" at bounding box center [838, 16] width 1371 height 33
click at [940, 33] on div "Jobs LS NI + 5 Table Cards Timeline New Job" at bounding box center [838, 16] width 1371 height 33
click at [940, 33] on div "Jobs LS NI + 3 Table Cards Timeline New Job" at bounding box center [838, 16] width 1371 height 33
